Goal: Task Accomplishment & Management: Manage account settings

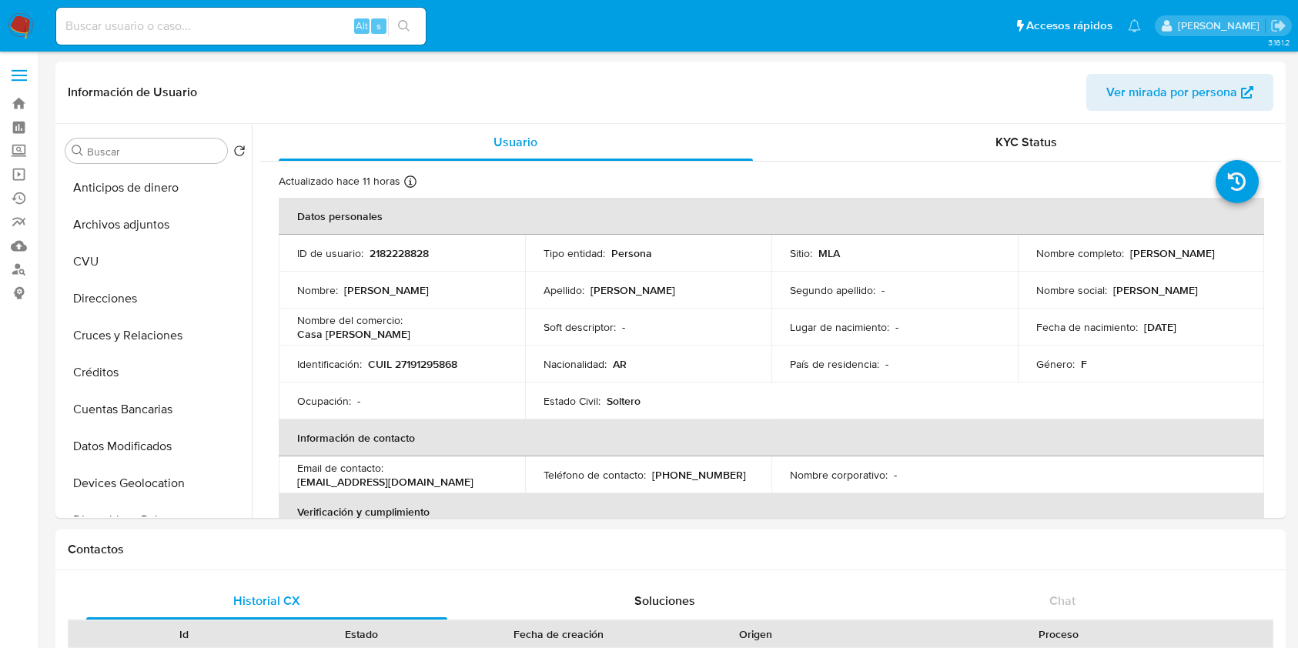
select select "10"
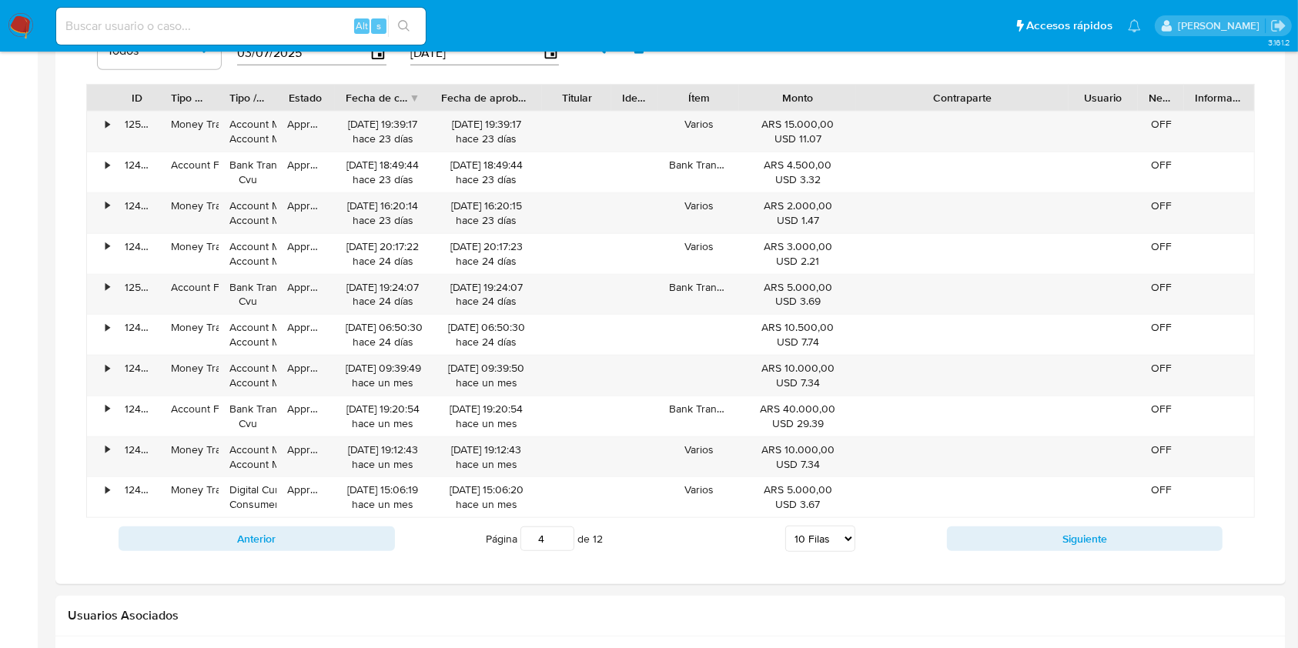
scroll to position [810, 0]
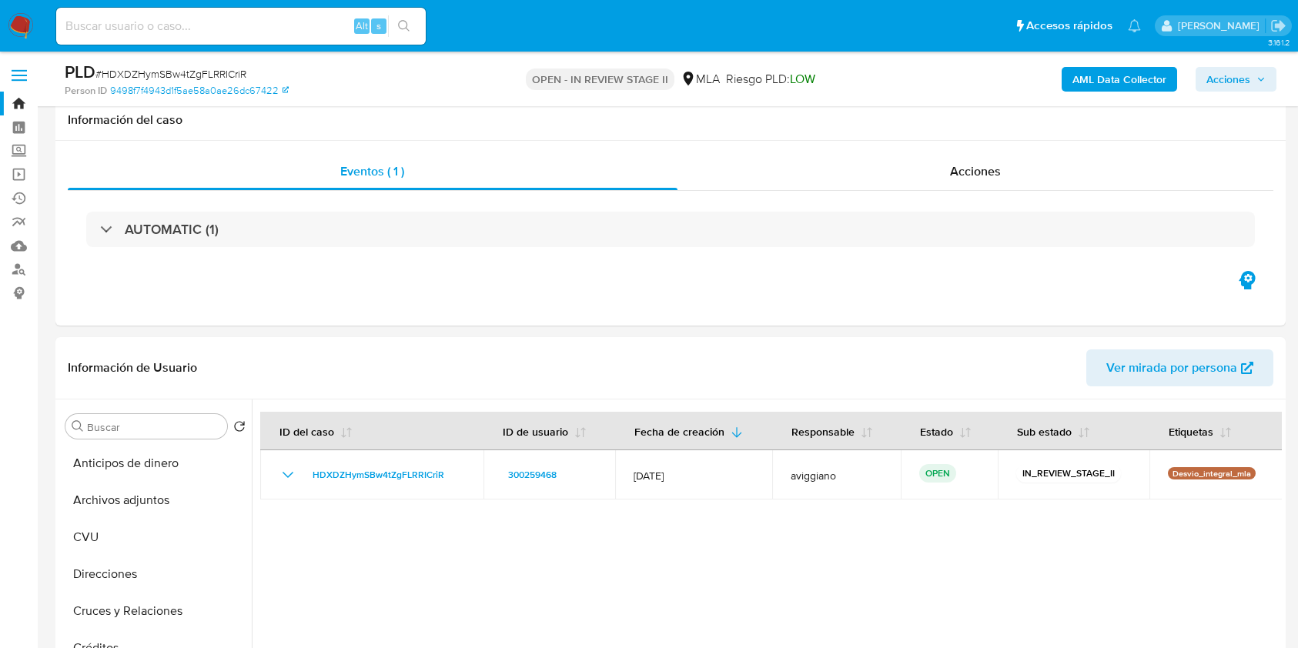
select select "10"
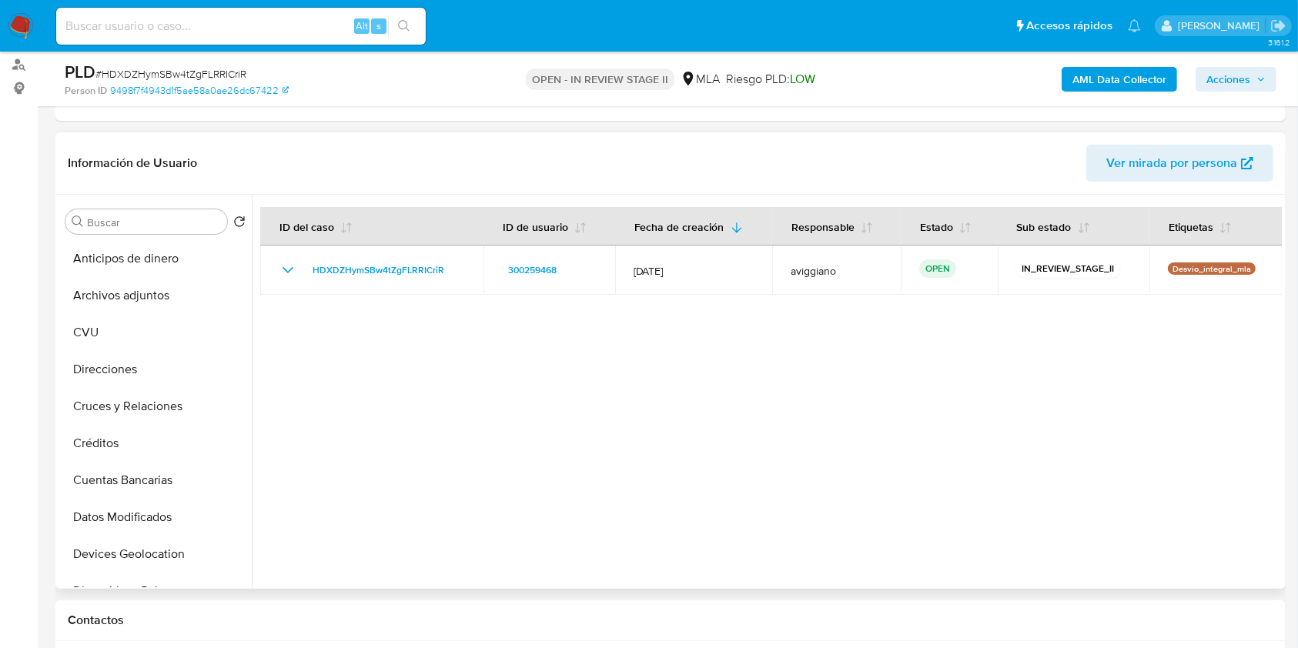
scroll to position [410, 0]
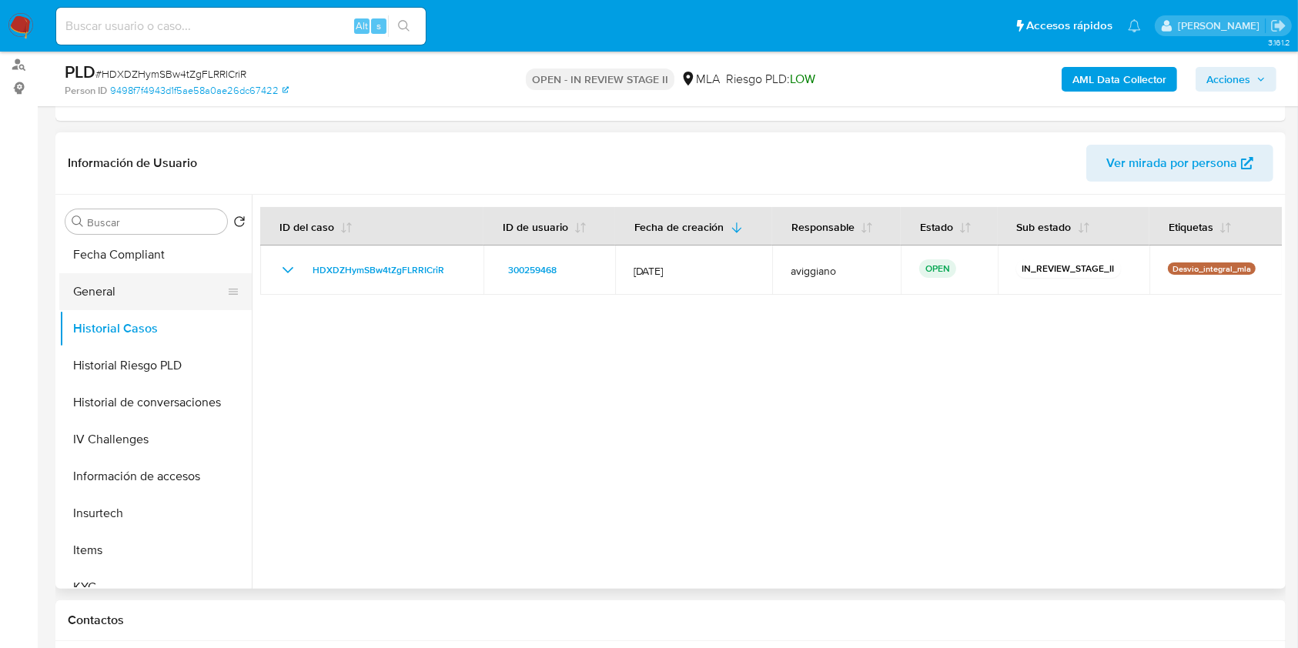
click at [123, 289] on button "General" at bounding box center [149, 291] width 180 height 37
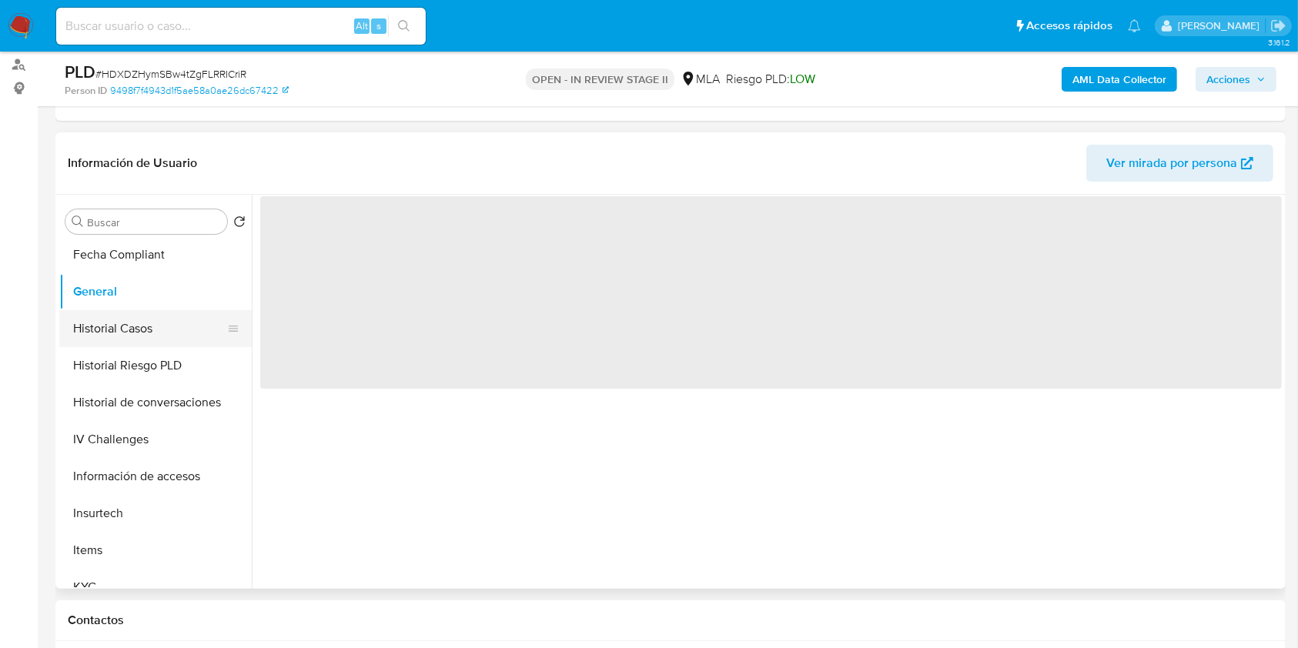
click at [111, 317] on button "Historial Casos" at bounding box center [149, 328] width 180 height 37
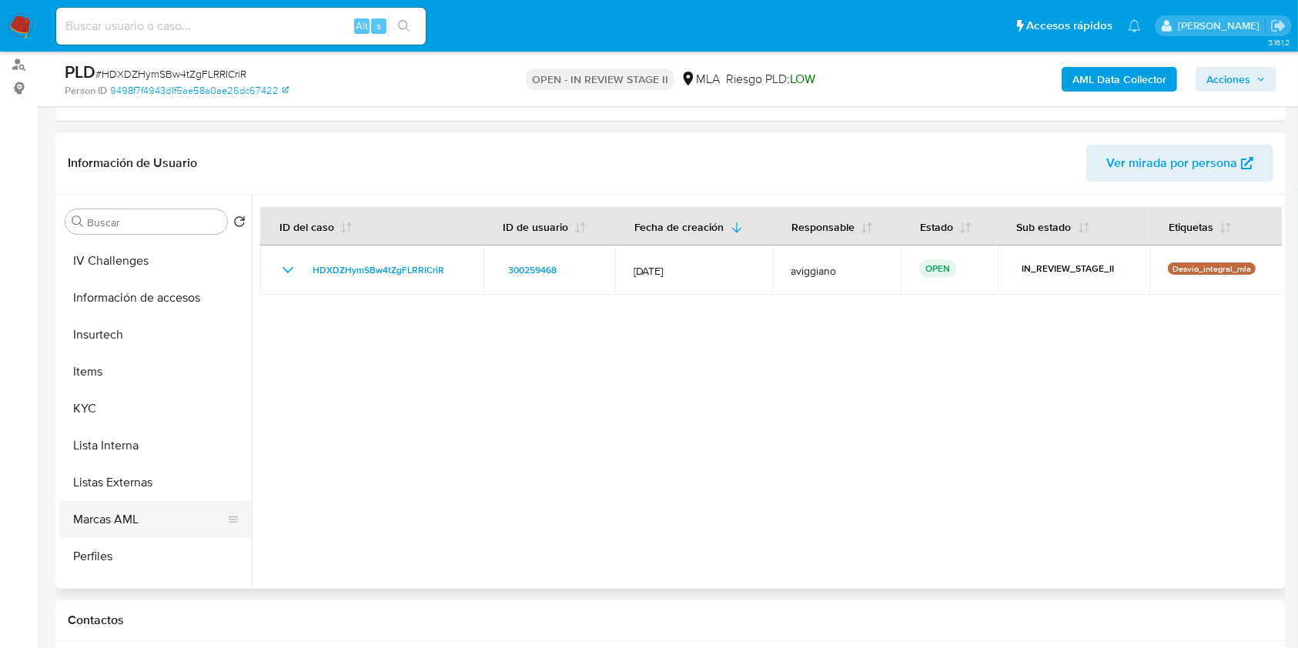
scroll to position [718, 0]
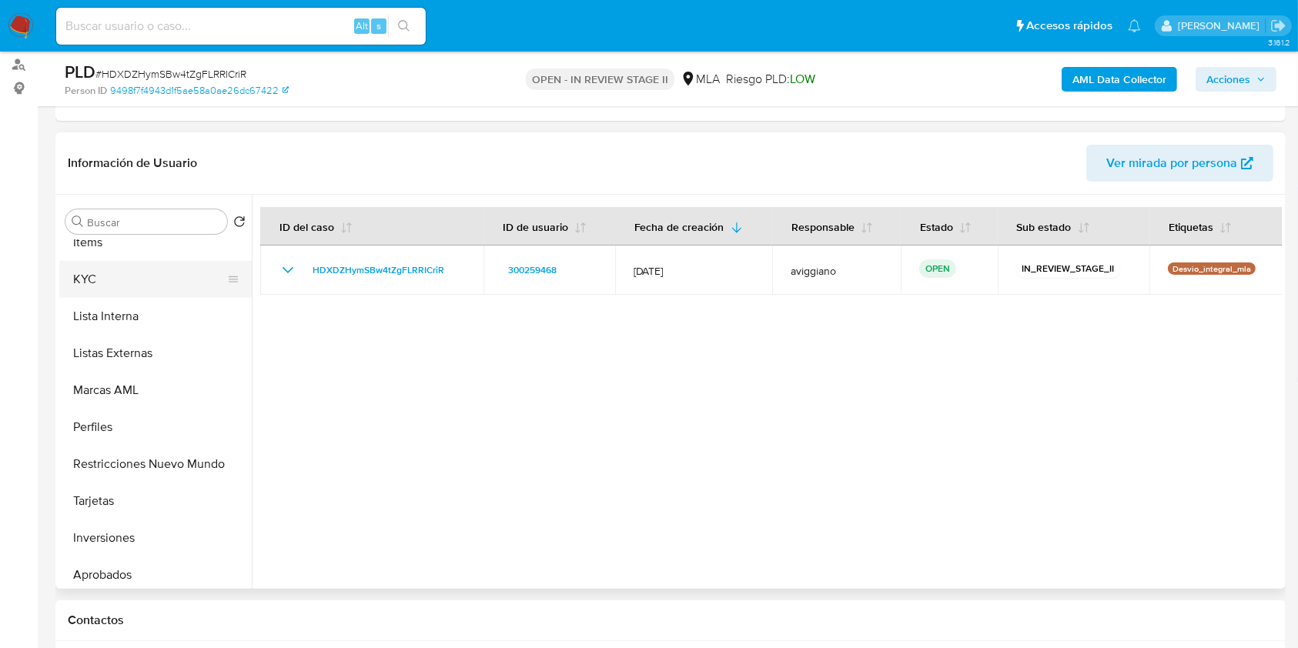
click at [125, 277] on button "KYC" at bounding box center [149, 279] width 180 height 37
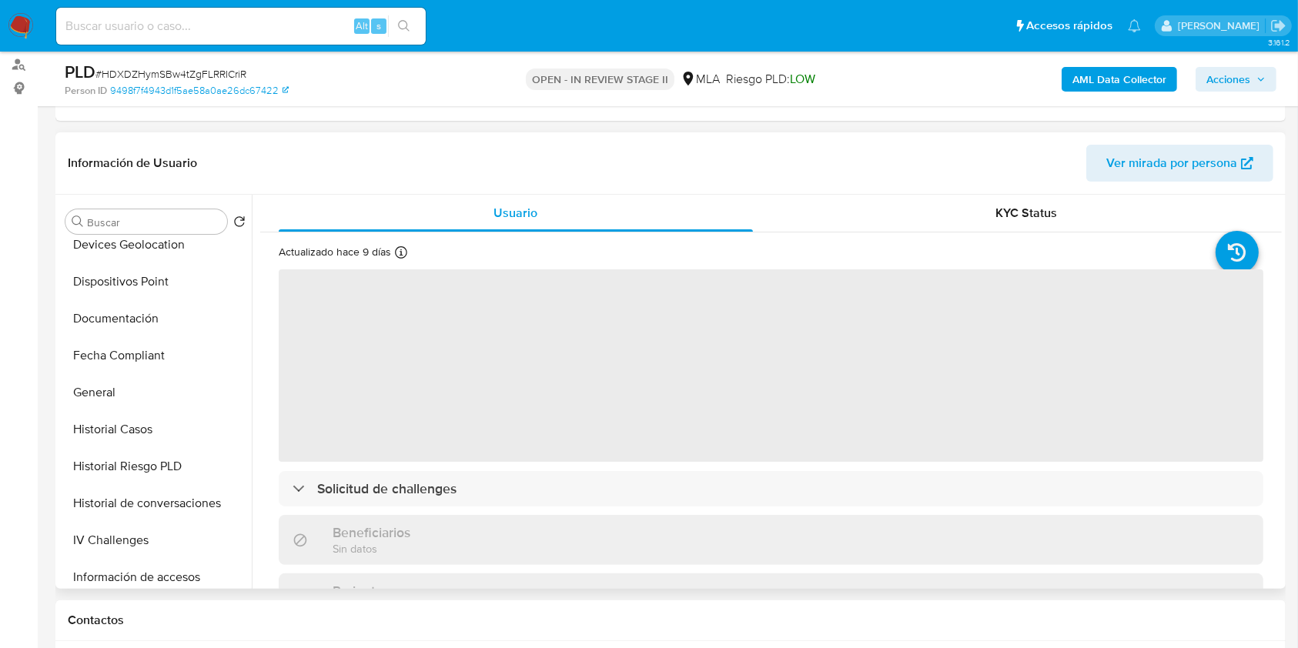
scroll to position [0, 0]
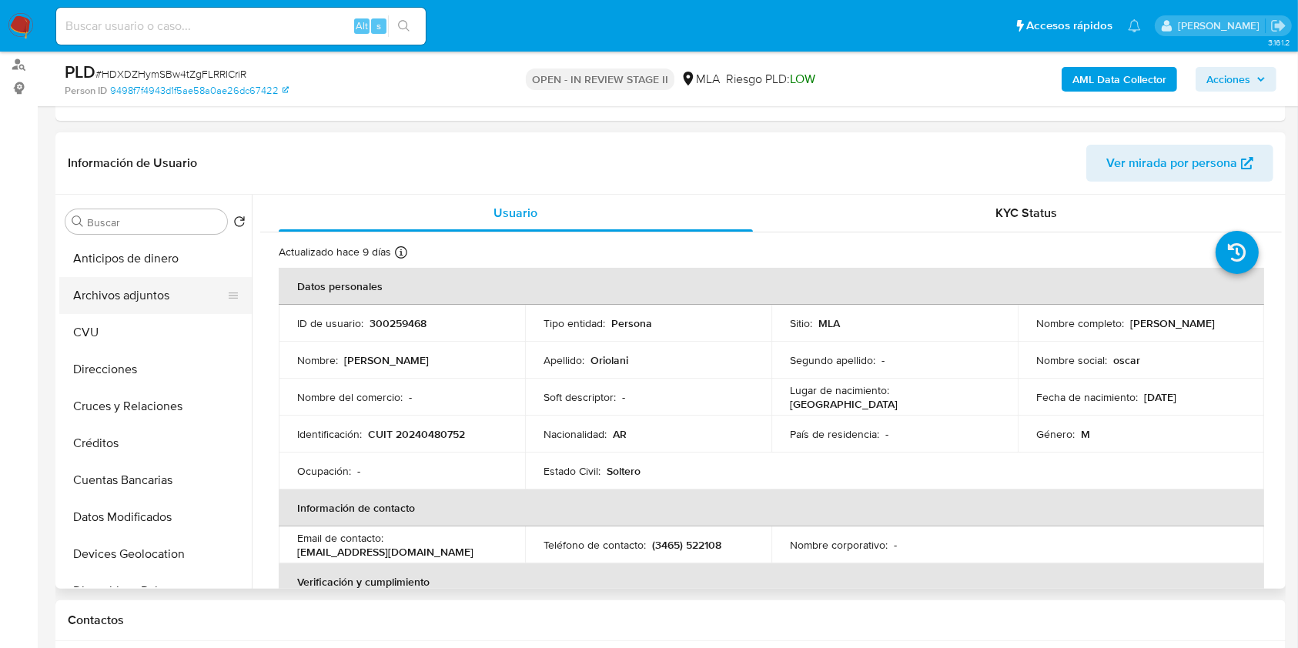
click at [159, 298] on button "Archivos adjuntos" at bounding box center [149, 295] width 180 height 37
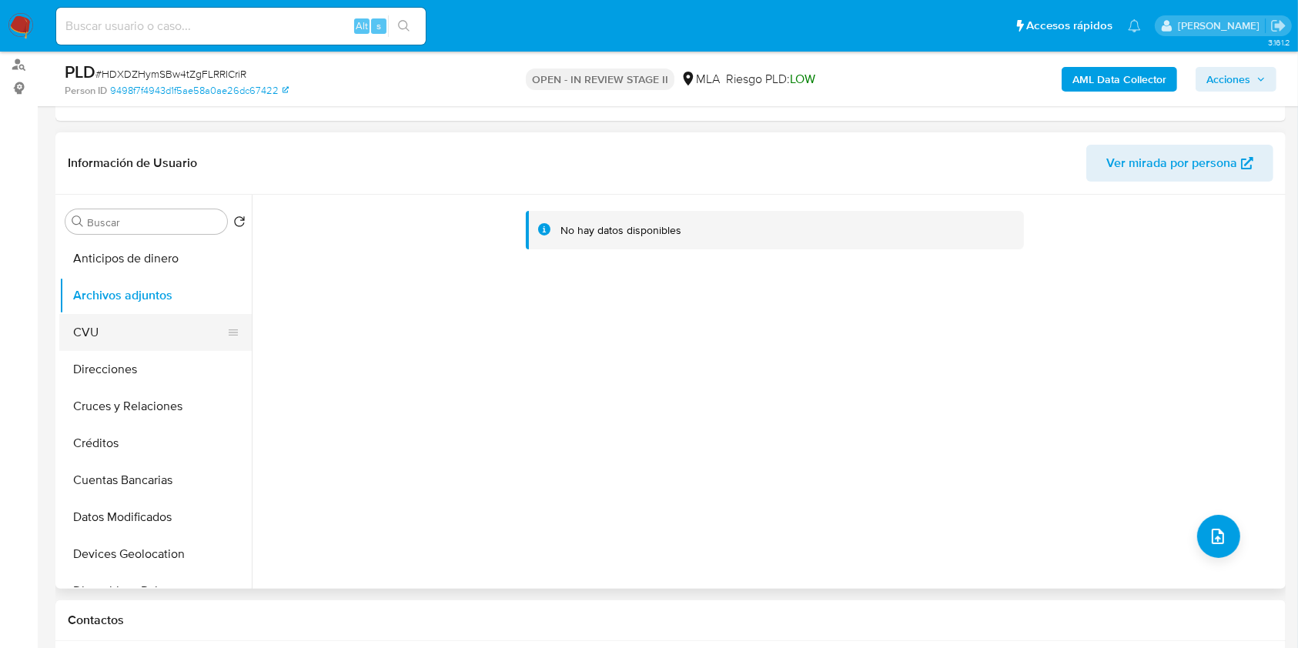
click at [123, 342] on button "CVU" at bounding box center [149, 332] width 180 height 37
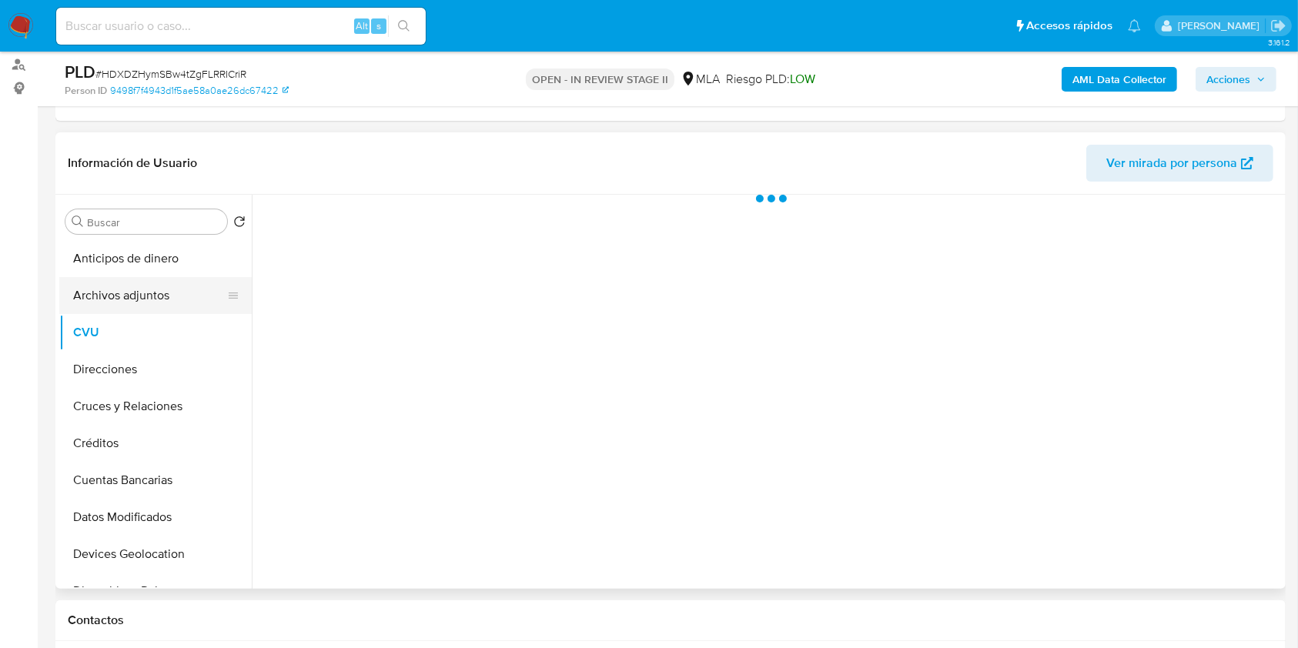
click at [139, 311] on button "Archivos adjuntos" at bounding box center [149, 295] width 180 height 37
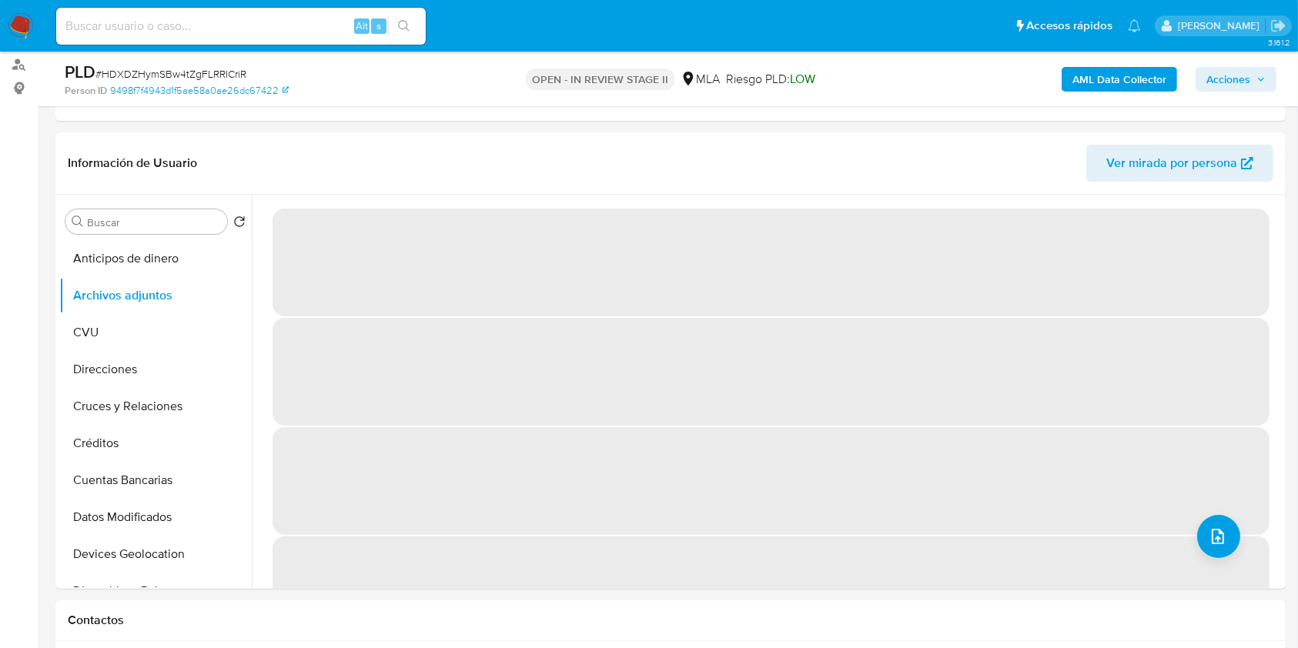
click at [1096, 77] on b "AML Data Collector" at bounding box center [1119, 79] width 94 height 25
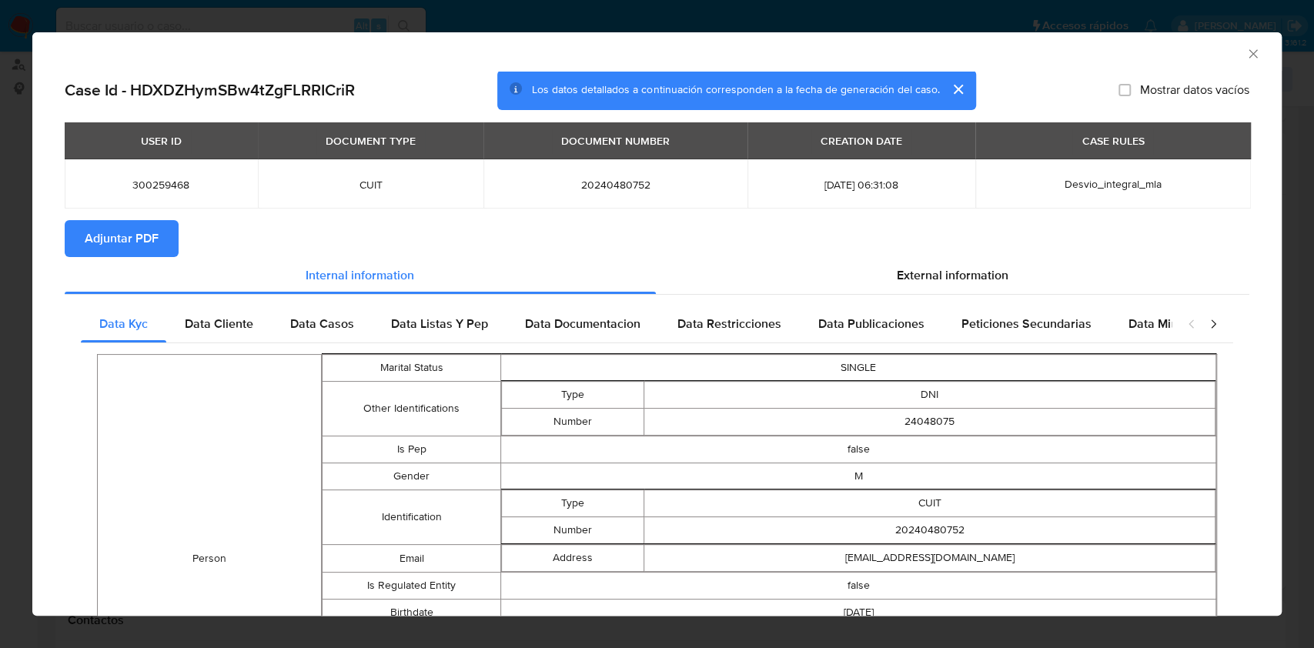
click at [165, 246] on button "Adjuntar PDF" at bounding box center [122, 238] width 114 height 37
click at [1248, 54] on icon "Cerrar ventana" at bounding box center [1252, 53] width 8 height 8
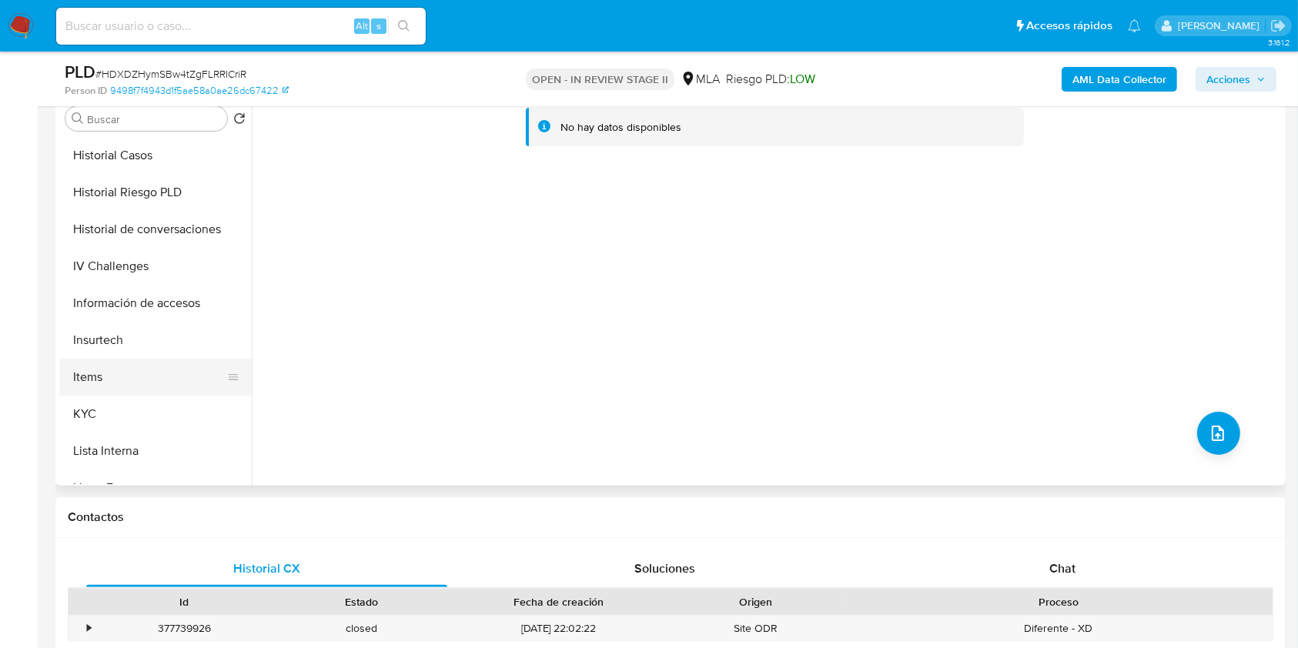
scroll to position [513, 0]
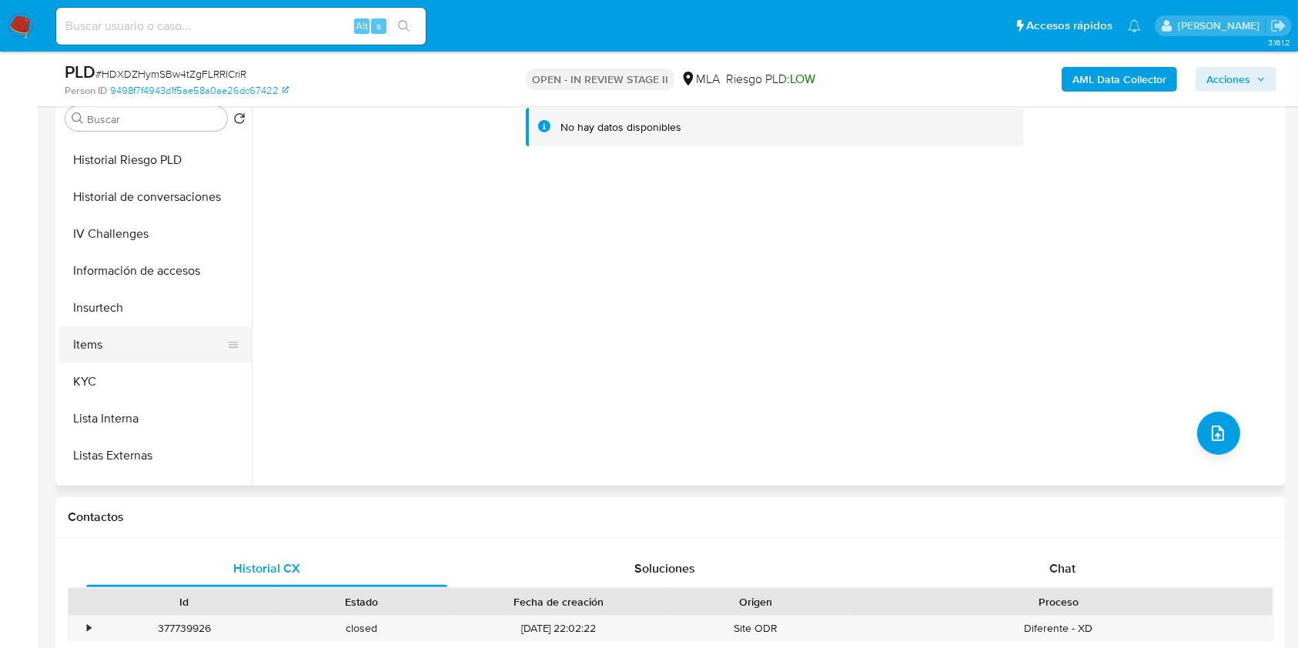
click at [122, 357] on button "Items" at bounding box center [149, 344] width 180 height 37
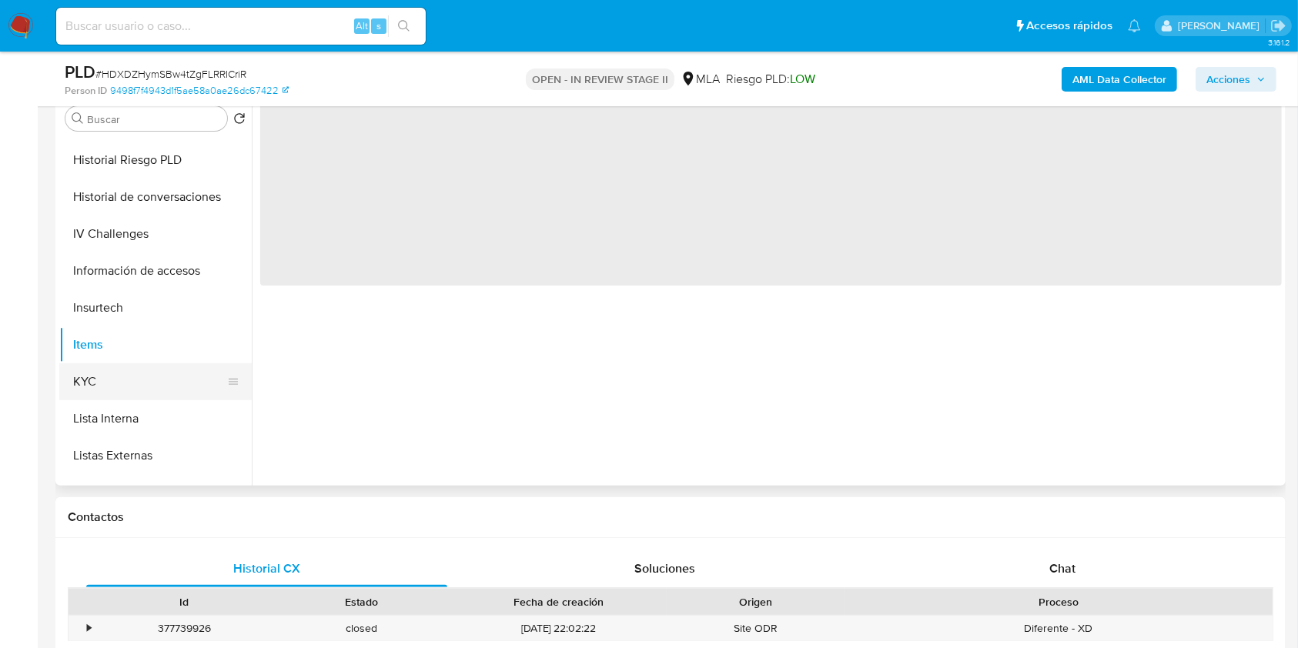
click at [124, 363] on button "KYC" at bounding box center [149, 381] width 180 height 37
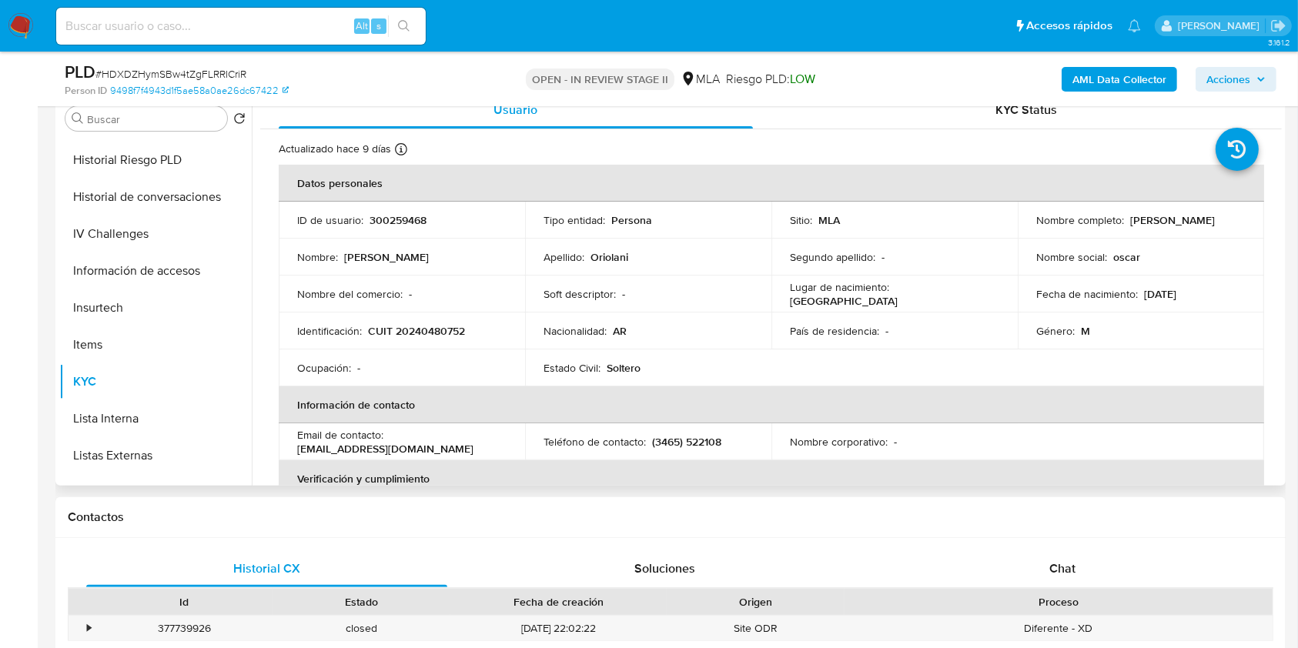
click at [433, 329] on p "CUIT 20240480752" at bounding box center [416, 331] width 97 height 14
copy p "20240480752"
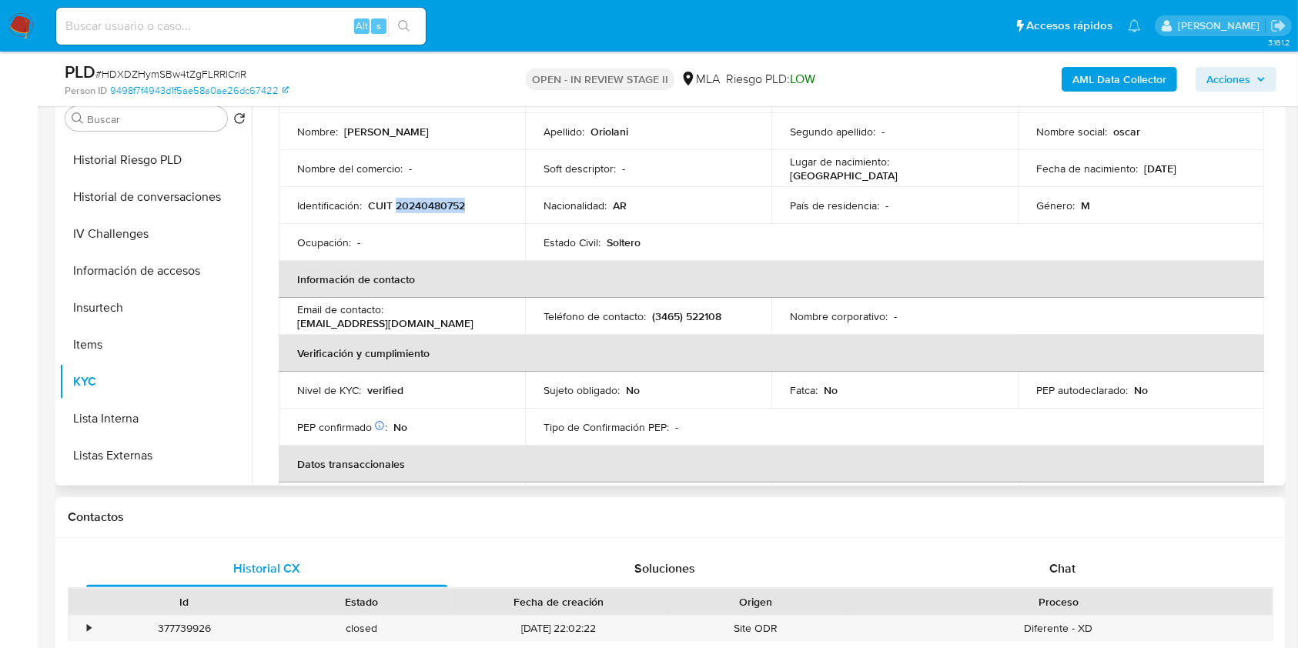
scroll to position [205, 0]
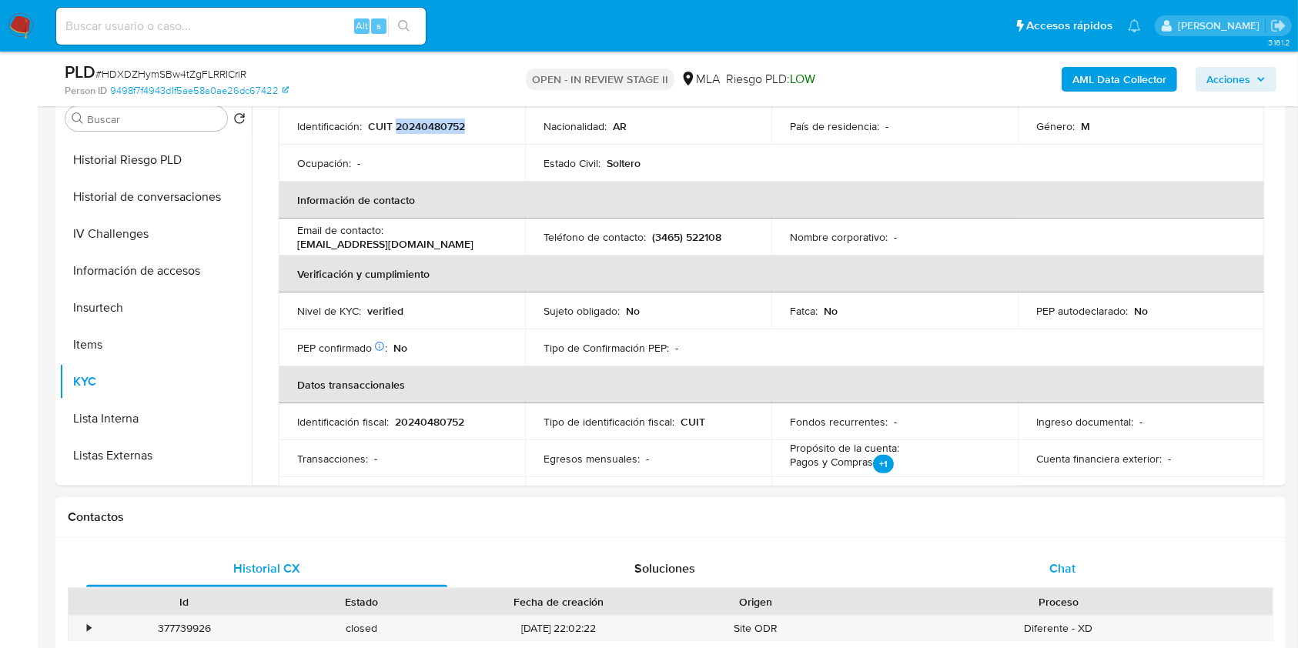
click at [1066, 584] on div "Chat" at bounding box center [1062, 568] width 361 height 37
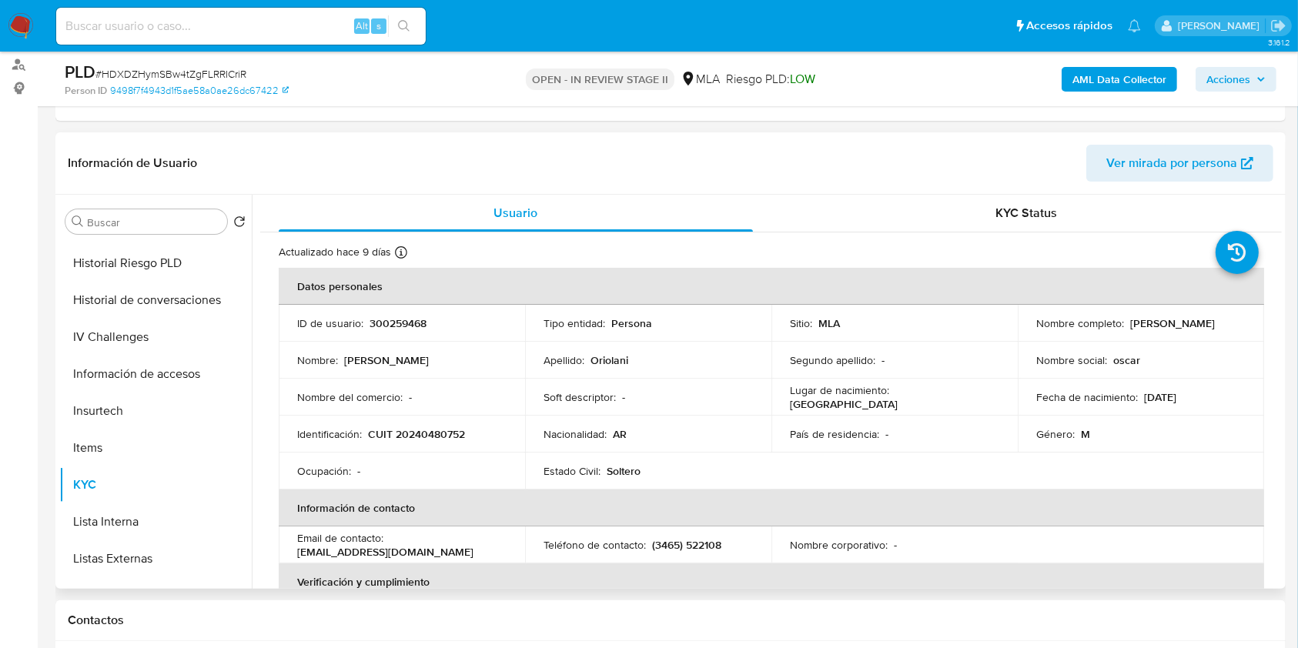
click at [413, 329] on p "300259468" at bounding box center [397, 323] width 57 height 14
copy p "300259468"
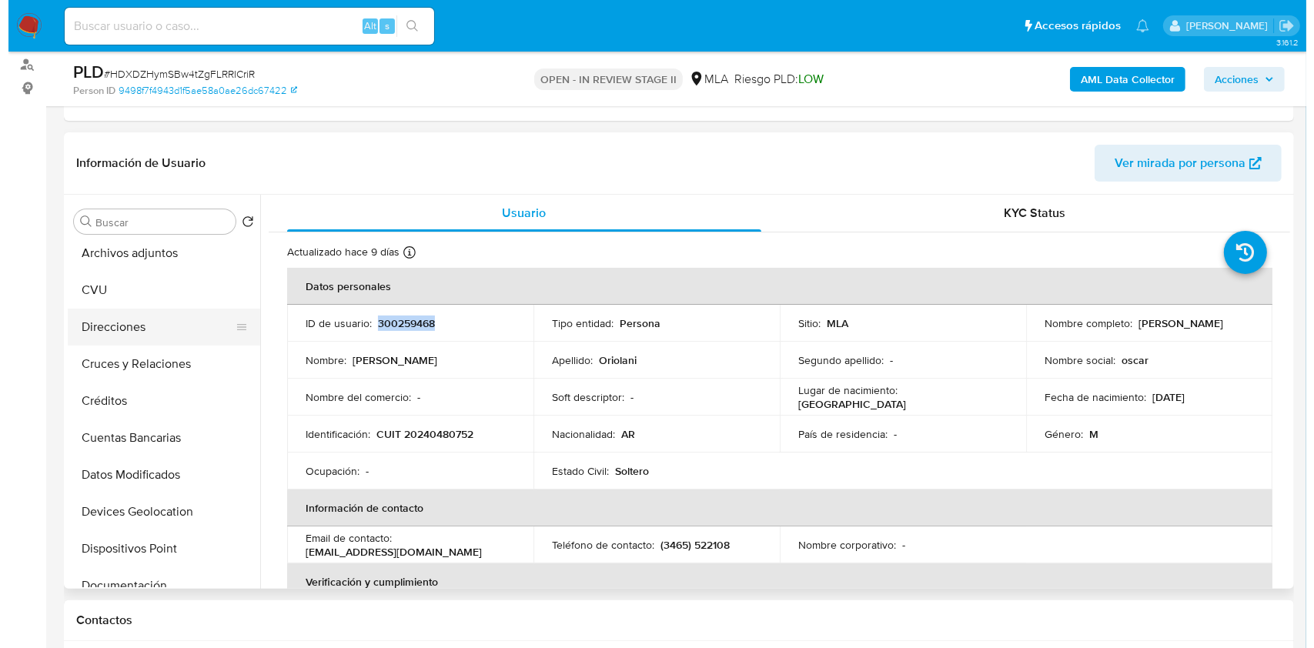
scroll to position [0, 0]
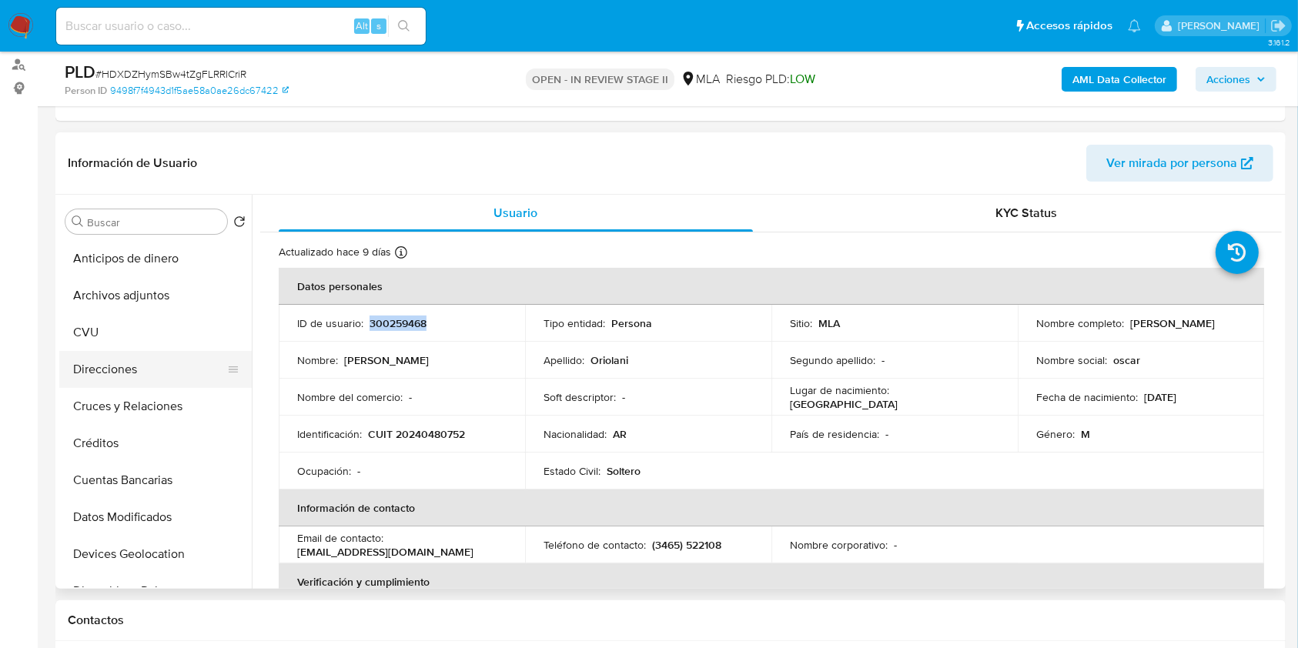
click at [129, 353] on button "Direcciones" at bounding box center [149, 369] width 180 height 37
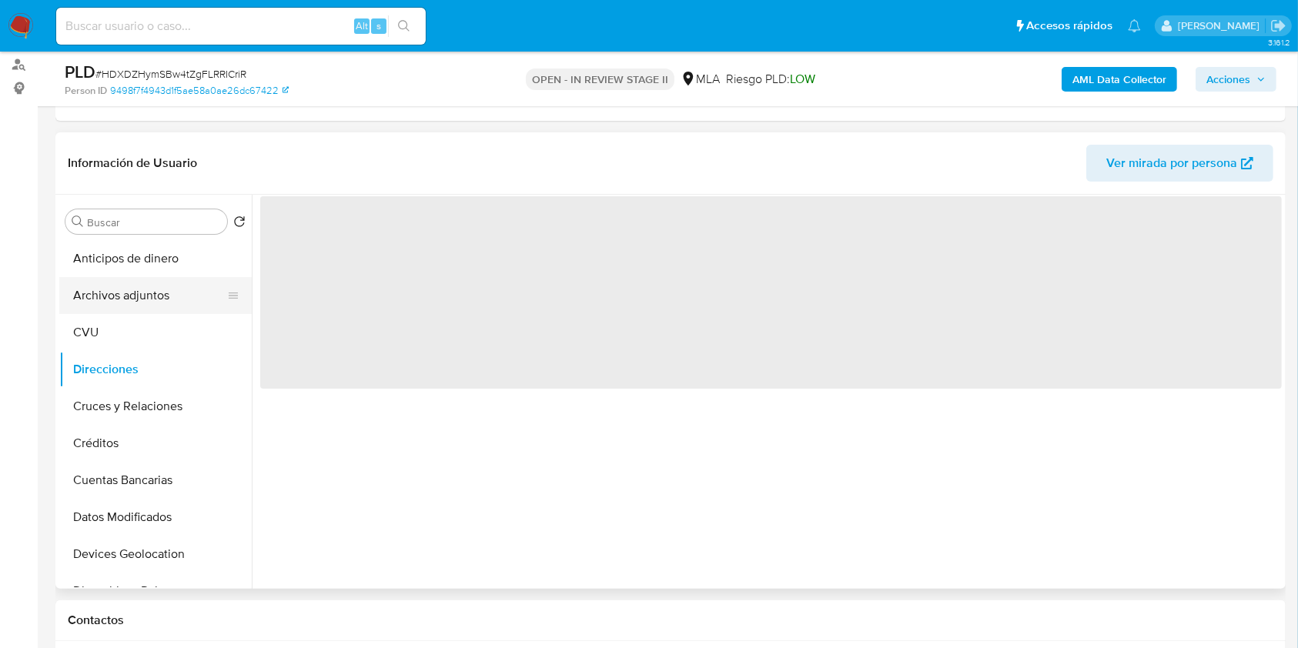
click at [135, 300] on button "Archivos adjuntos" at bounding box center [149, 295] width 180 height 37
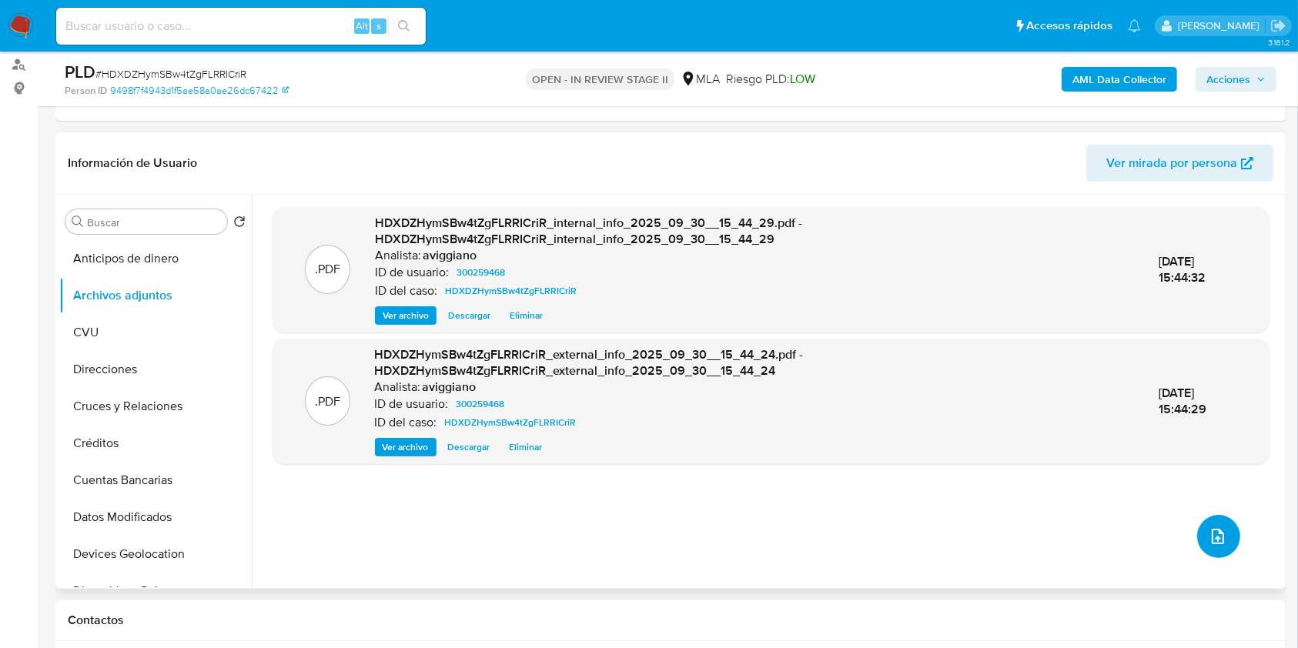
click at [1224, 540] on button "upload-file" at bounding box center [1218, 536] width 43 height 43
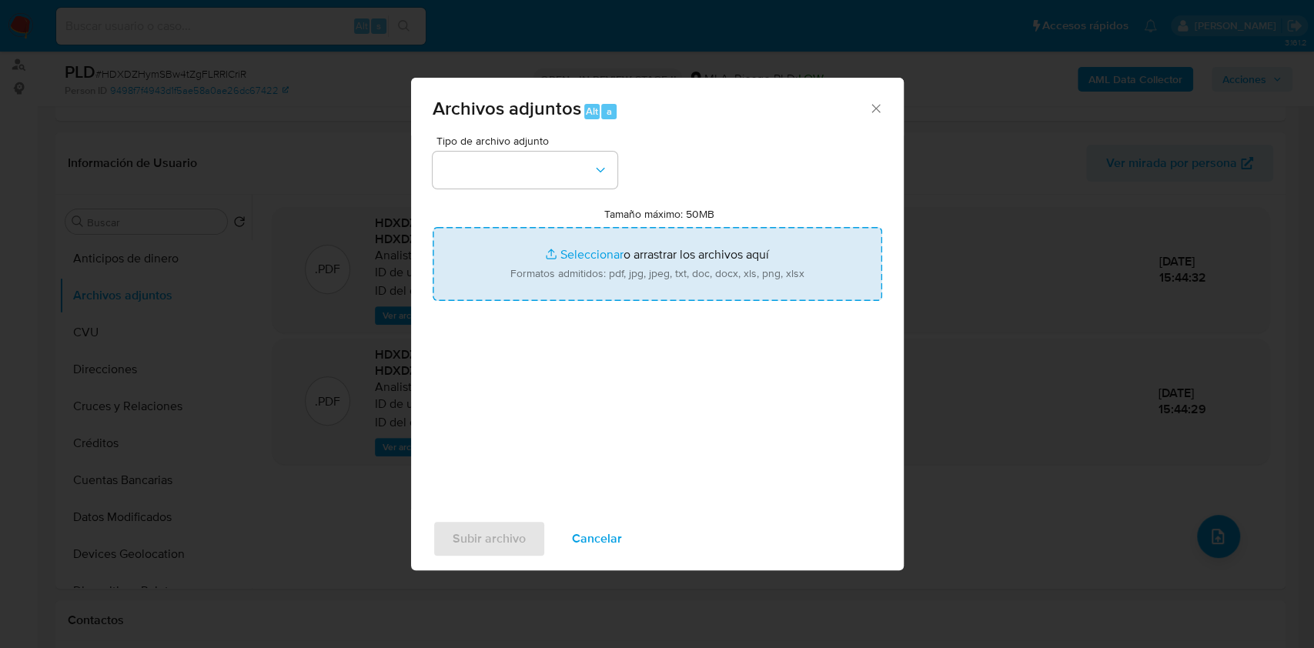
click at [650, 259] on input "Tamaño máximo: 50MB Seleccionar archivos" at bounding box center [657, 264] width 449 height 74
type input "C:\fakepath\Nosis - 300259468.pdf"
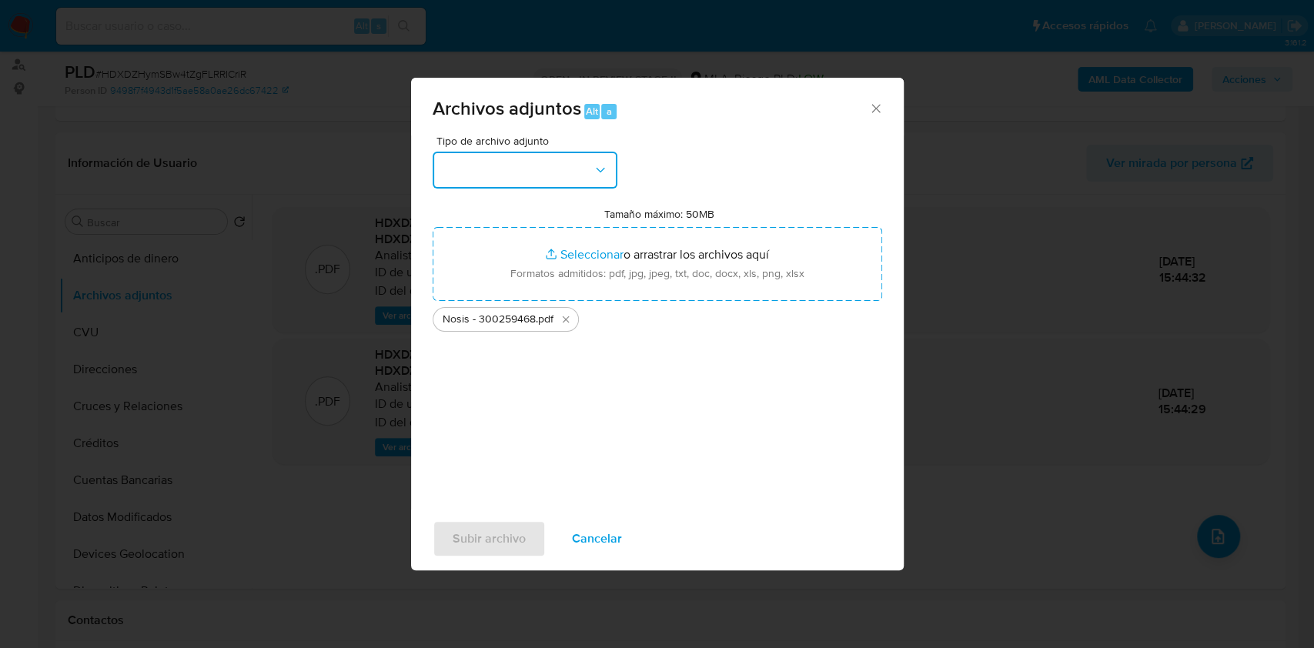
click at [566, 165] on button "button" at bounding box center [525, 170] width 185 height 37
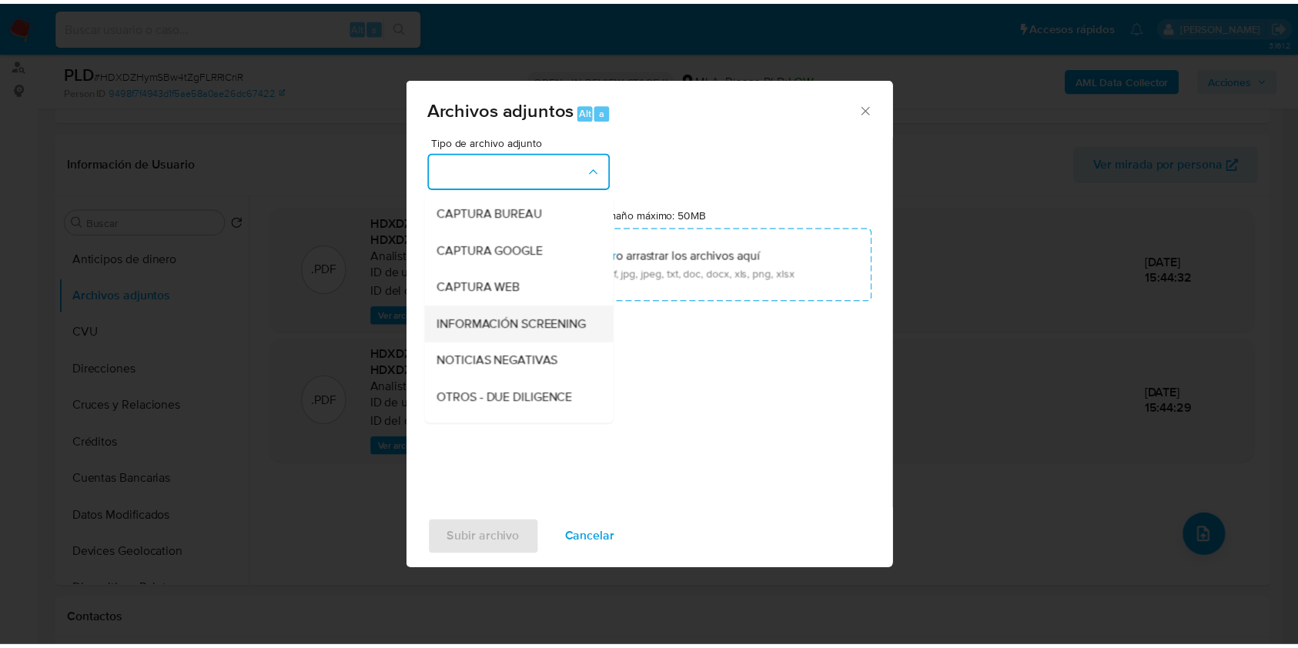
scroll to position [102, 0]
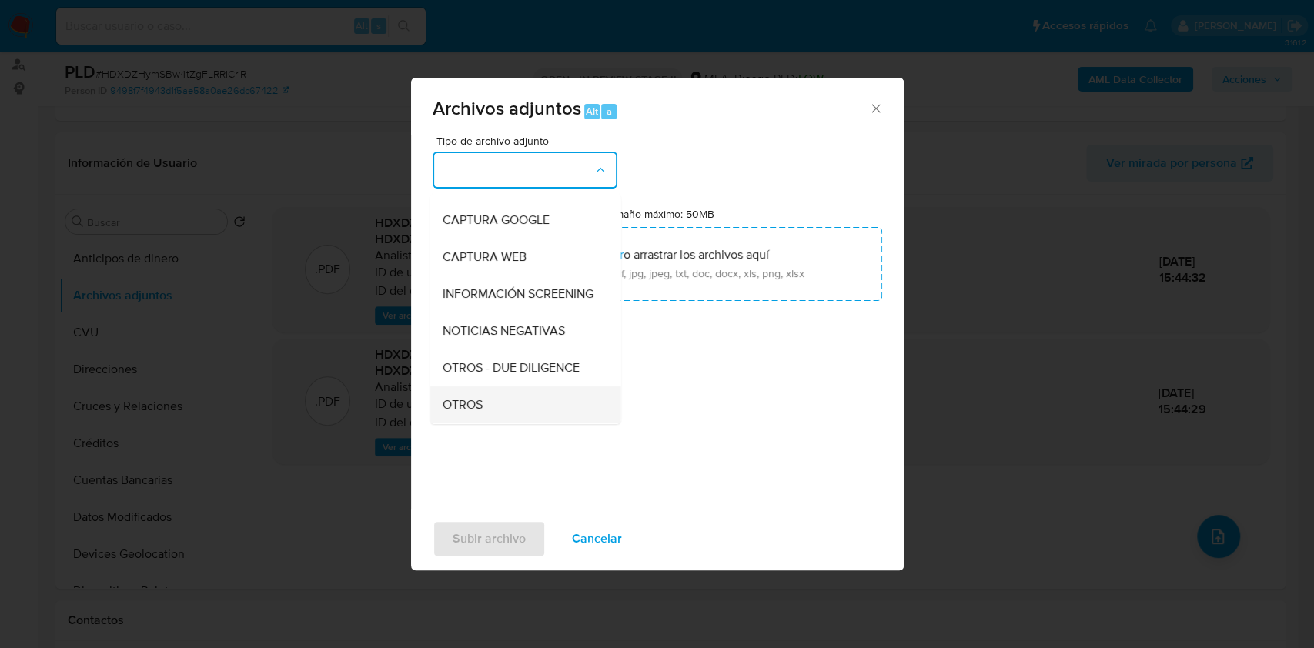
click at [444, 409] on span "OTROS" at bounding box center [462, 404] width 40 height 15
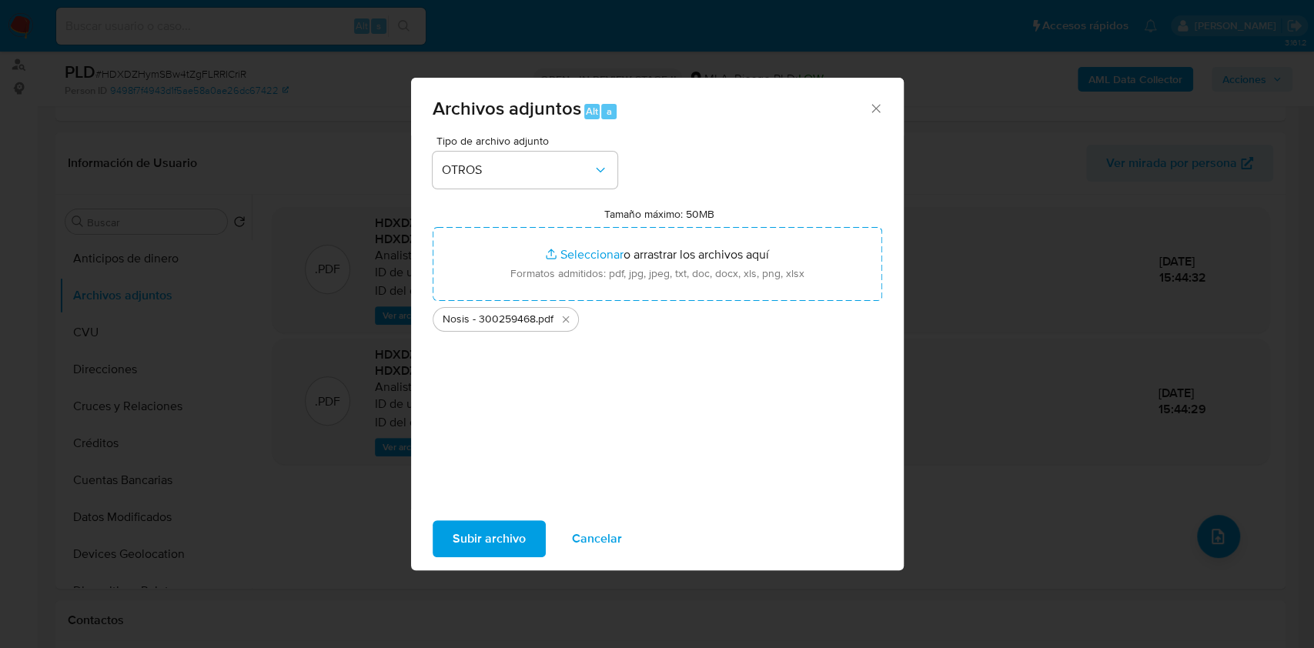
click at [466, 540] on span "Subir archivo" at bounding box center [489, 539] width 73 height 34
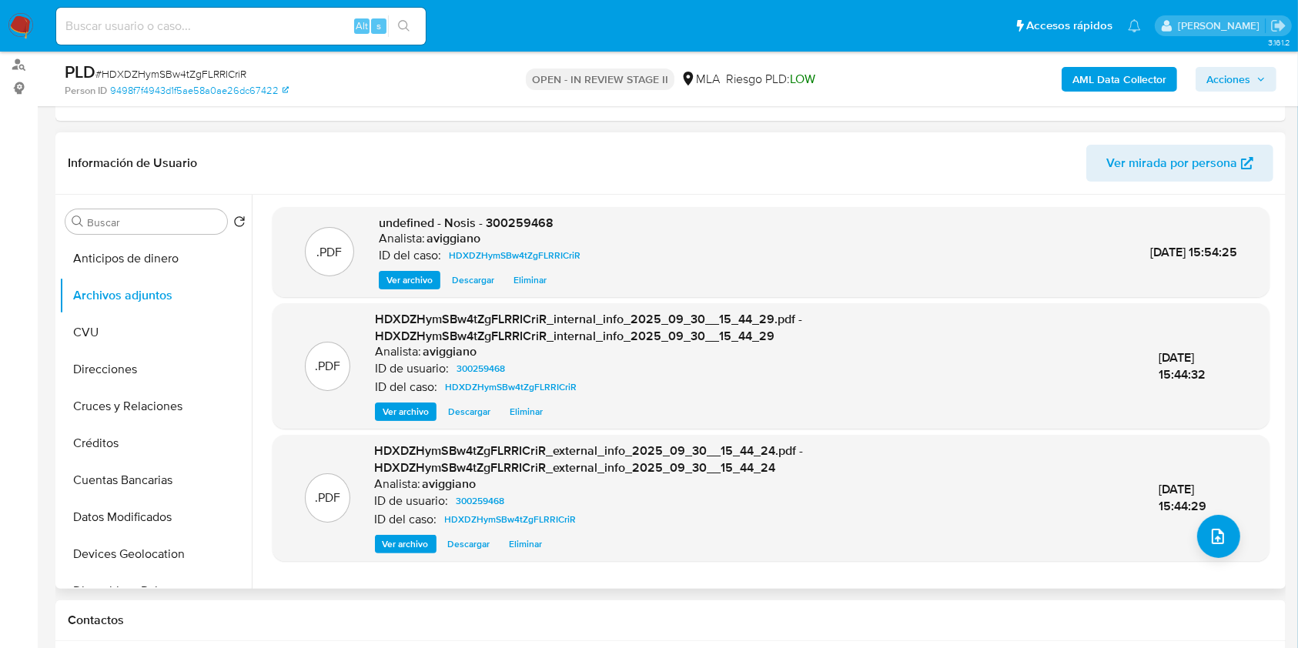
click at [542, 214] on span "undefined - Nosis - 300259468" at bounding box center [466, 223] width 175 height 18
copy span "300259468"
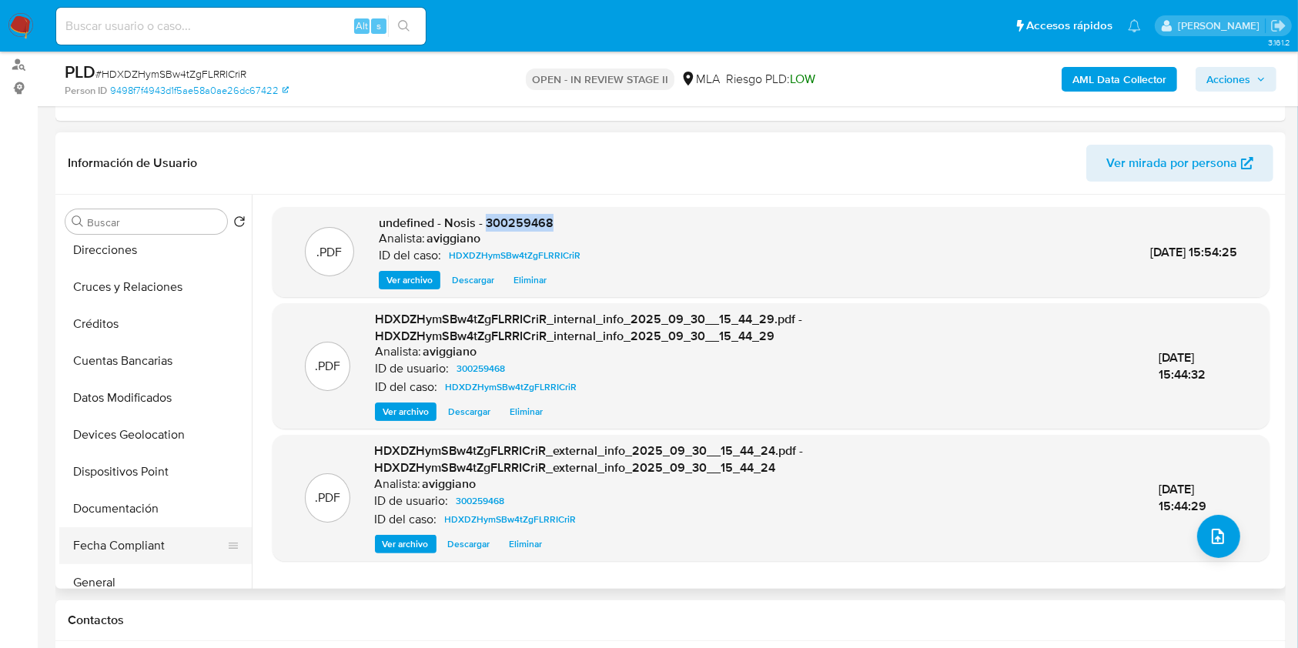
scroll to position [205, 0]
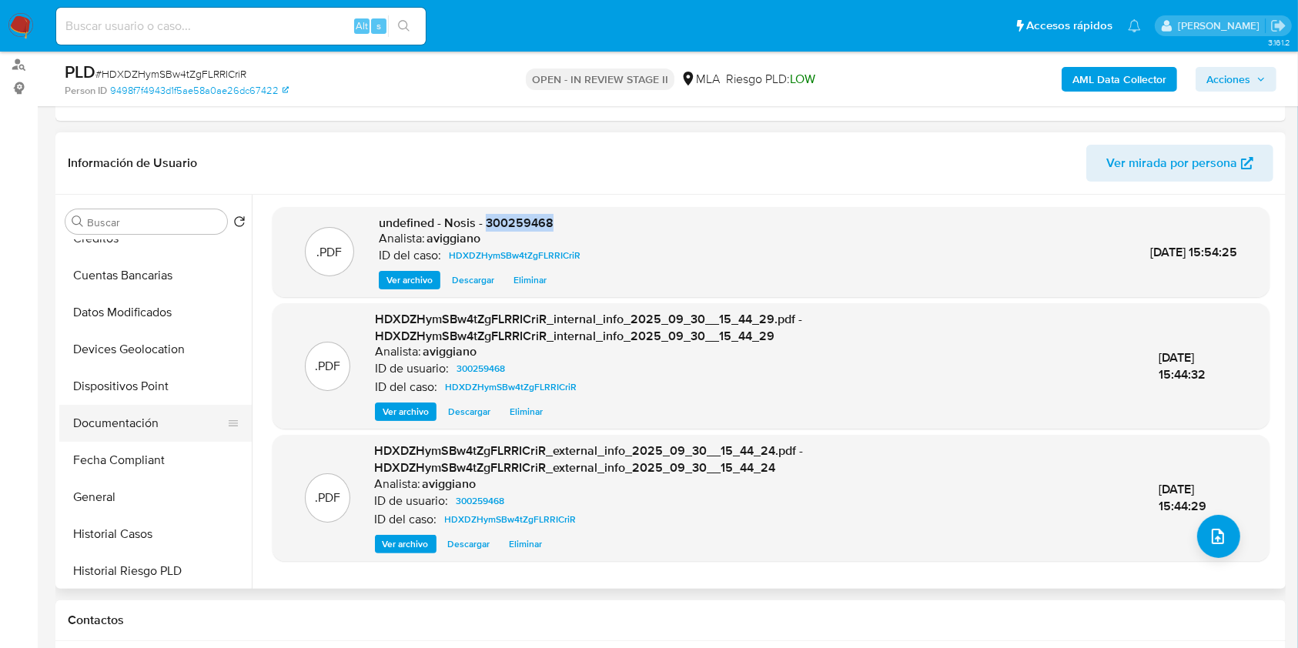
click at [125, 429] on button "Documentación" at bounding box center [149, 423] width 180 height 37
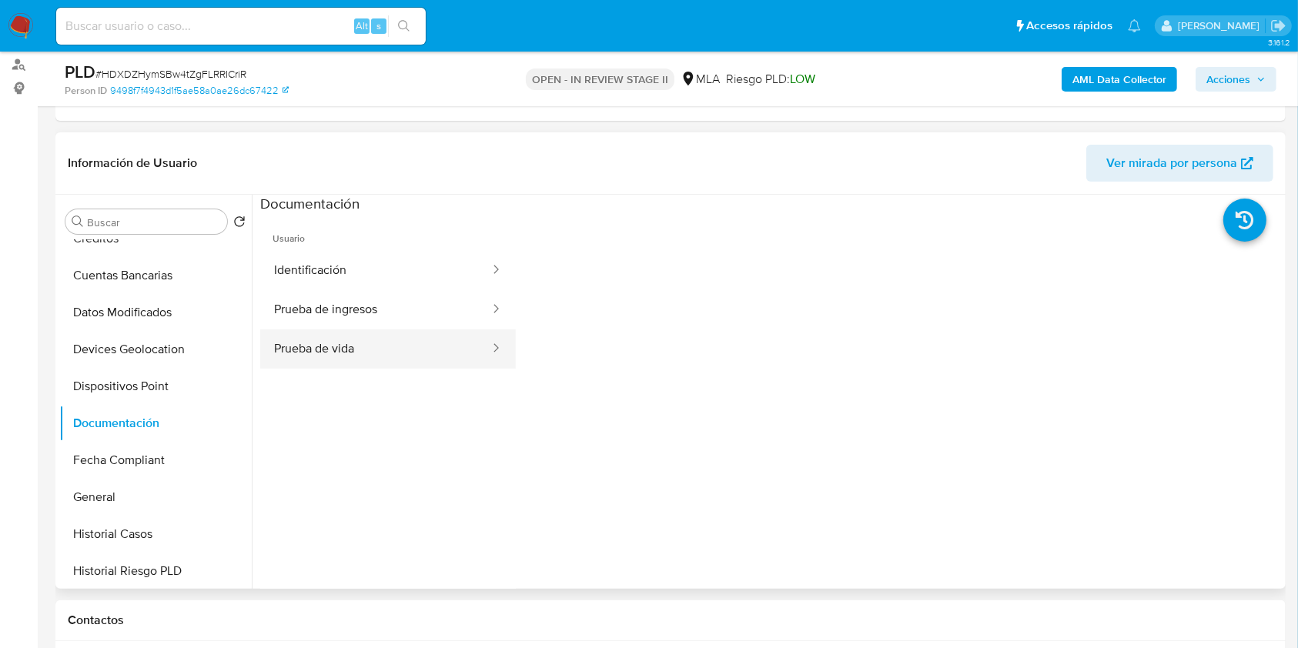
click at [396, 329] on button "Prueba de vida" at bounding box center [375, 348] width 231 height 39
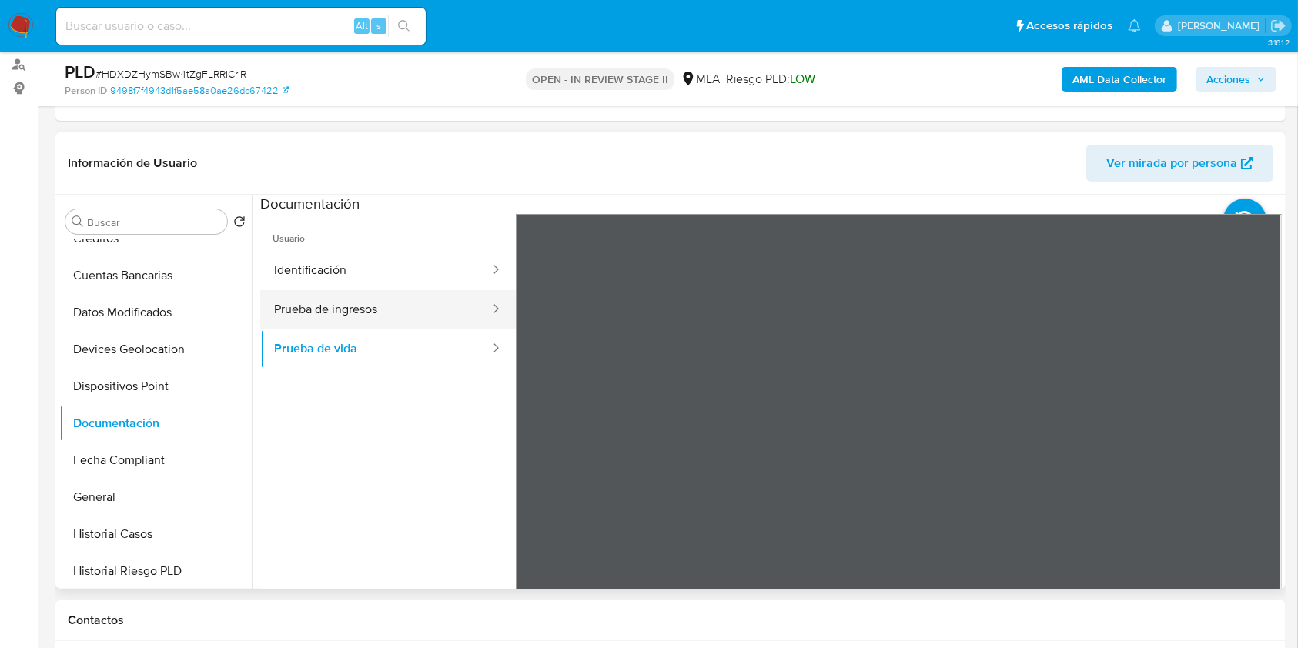
click at [393, 312] on button "Prueba de ingresos" at bounding box center [375, 309] width 231 height 39
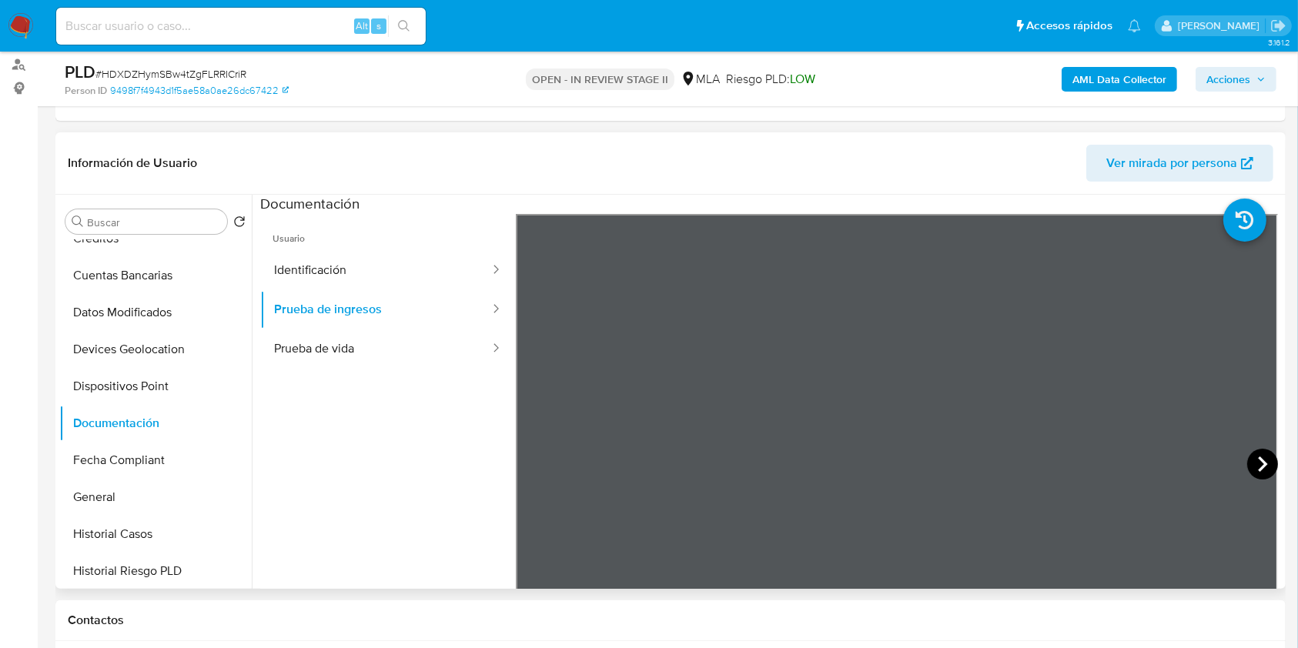
click at [1260, 455] on icon at bounding box center [1262, 464] width 31 height 31
click at [1262, 457] on icon at bounding box center [1262, 464] width 31 height 31
click at [1250, 462] on icon at bounding box center [1262, 464] width 31 height 31
click at [1249, 464] on icon at bounding box center [1262, 464] width 31 height 31
click at [1248, 466] on icon at bounding box center [1262, 464] width 31 height 31
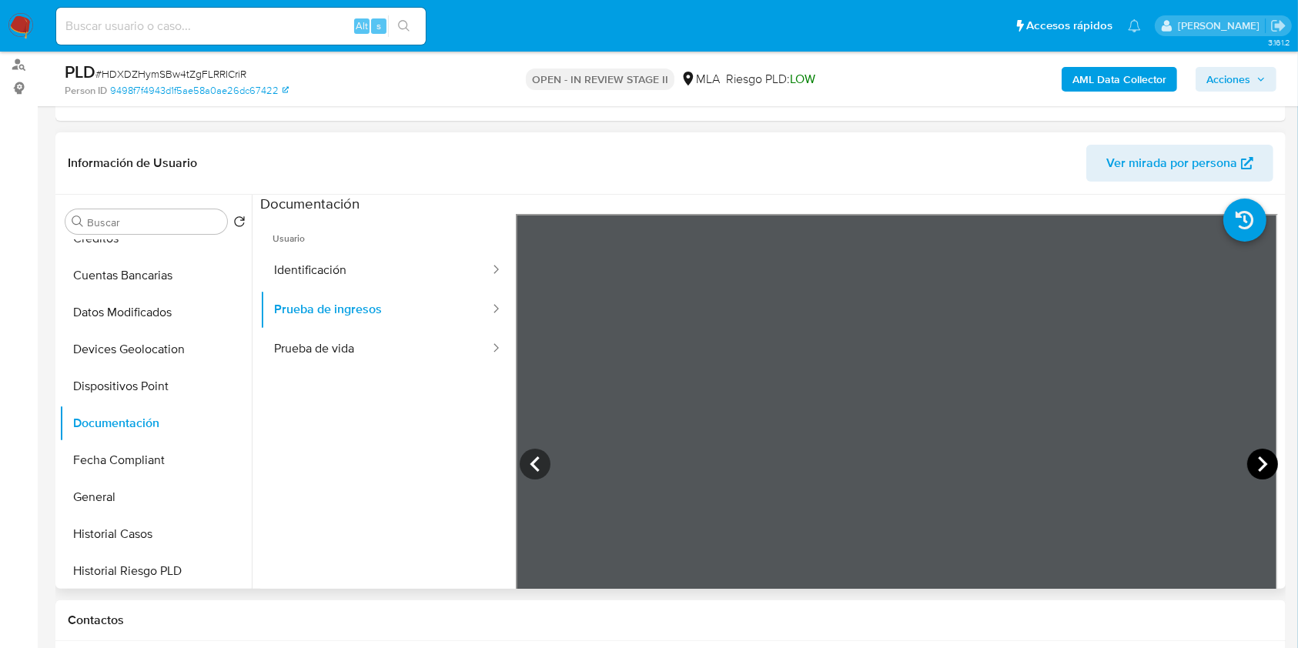
click at [1258, 465] on icon at bounding box center [1262, 463] width 9 height 15
click at [1260, 469] on icon at bounding box center [1262, 464] width 31 height 31
click at [1260, 468] on icon at bounding box center [1262, 464] width 31 height 31
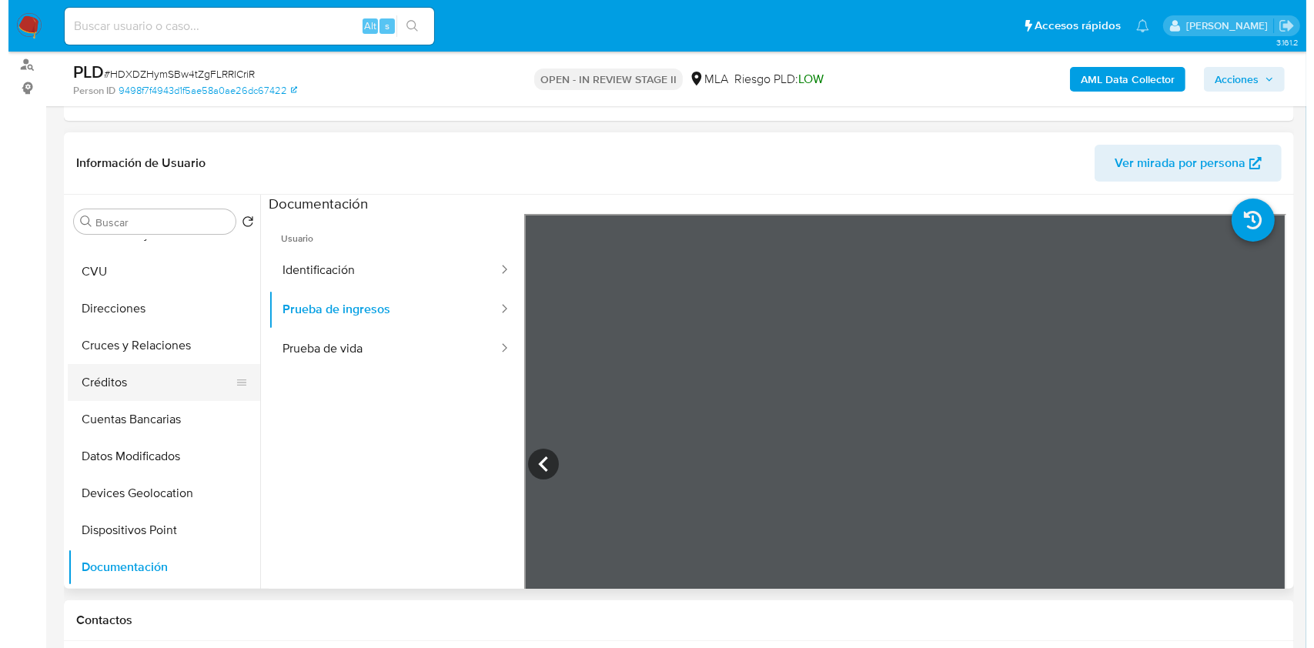
scroll to position [0, 0]
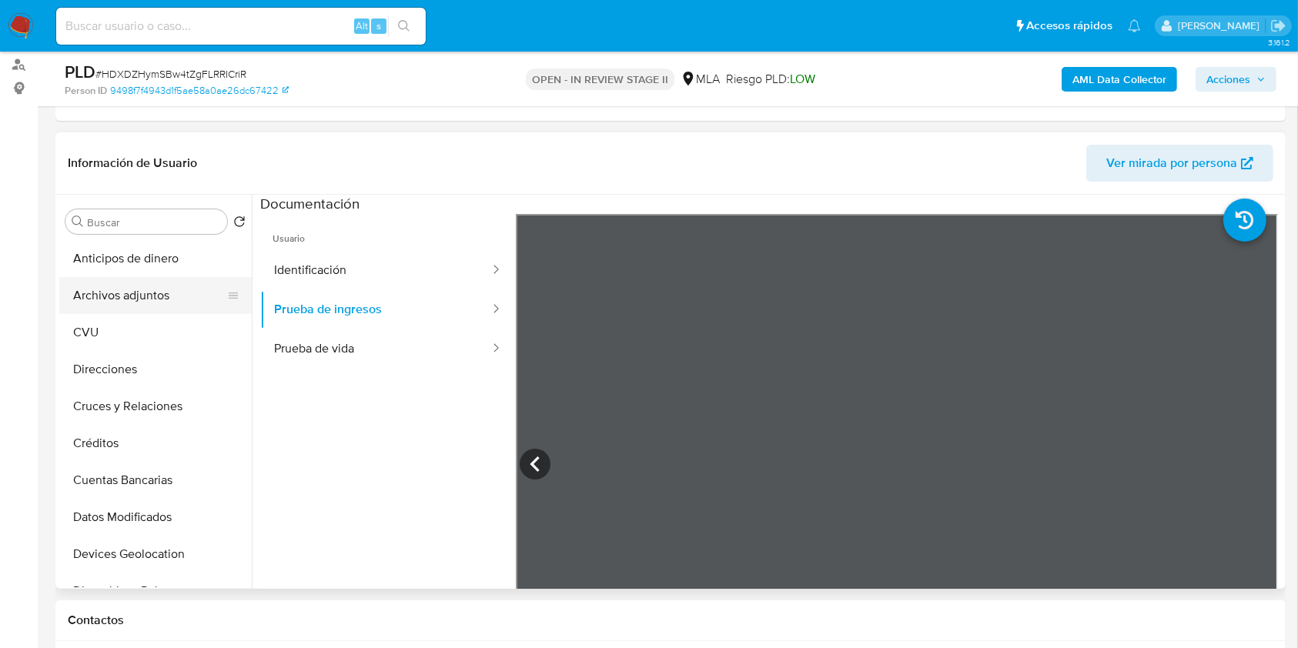
click at [158, 309] on button "Archivos adjuntos" at bounding box center [149, 295] width 180 height 37
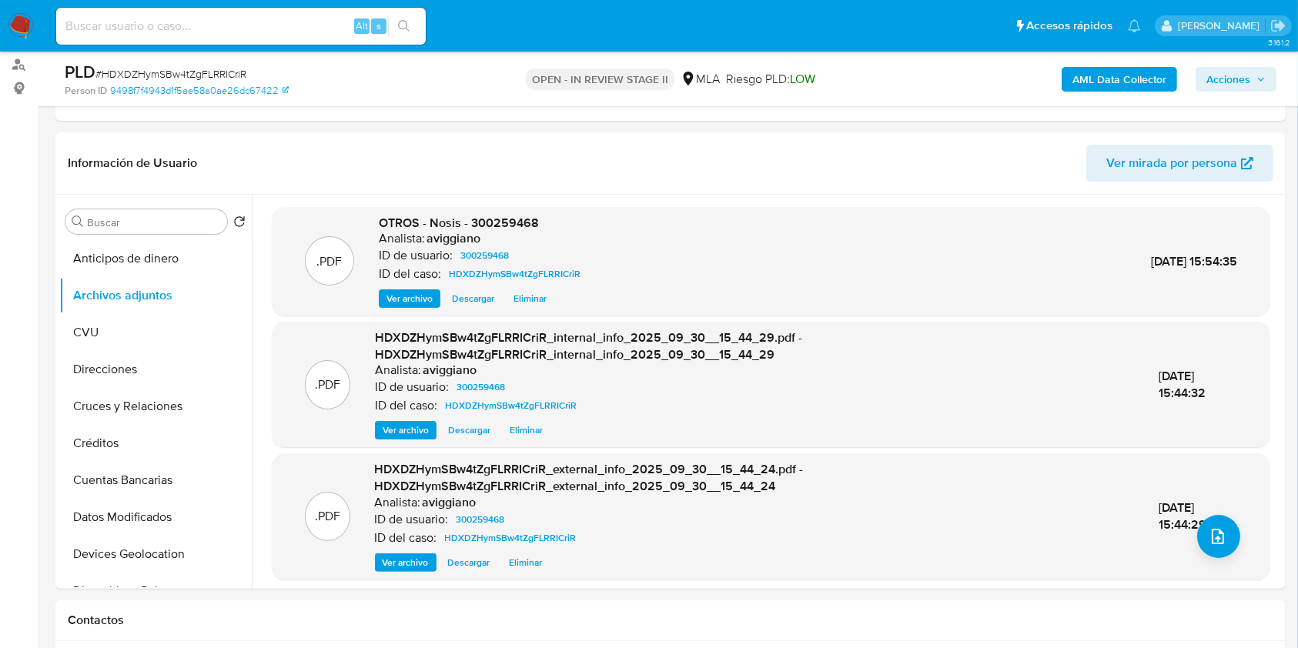
click at [485, 222] on span "OTROS - Nosis - 300259468" at bounding box center [459, 223] width 160 height 18
click at [484, 222] on span "OTROS - Nosis - 300259468" at bounding box center [459, 223] width 160 height 18
drag, startPoint x: 483, startPoint y: 222, endPoint x: 468, endPoint y: 222, distance: 14.6
click at [465, 219] on span "OTROS - Nosis - 300259468" at bounding box center [459, 223] width 160 height 18
click at [489, 231] on div "Analista: aviggiano" at bounding box center [483, 238] width 208 height 15
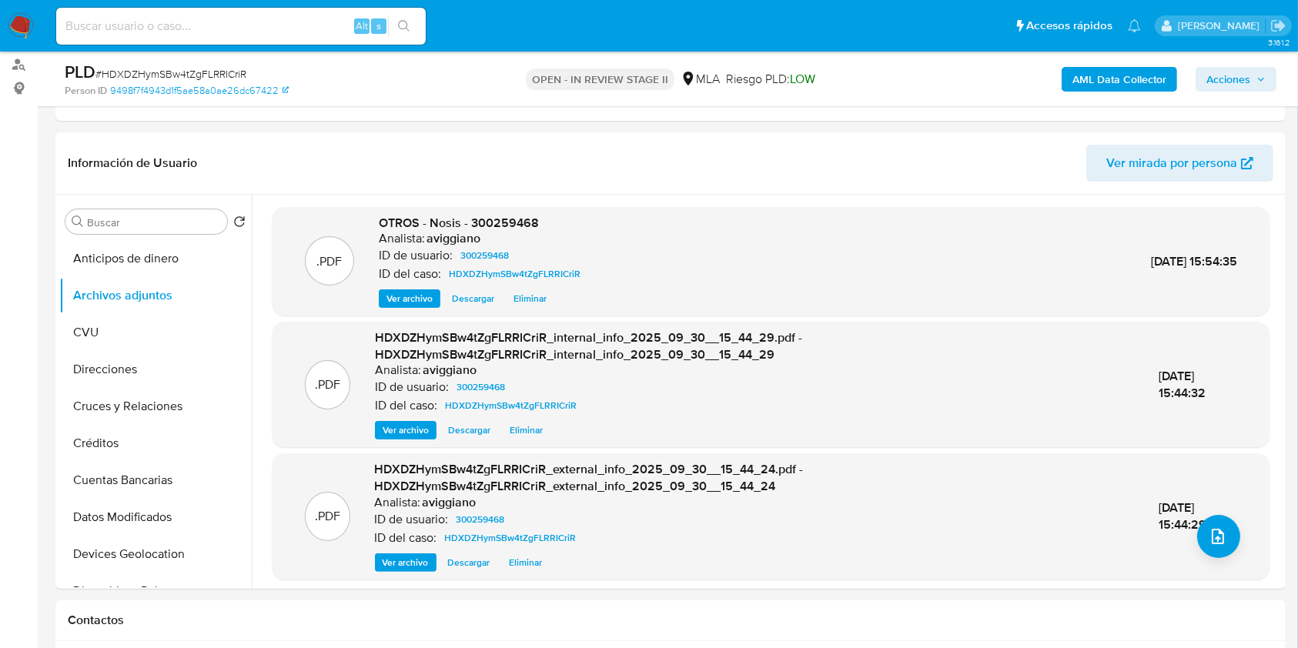
click at [487, 219] on span "OTROS - Nosis - 300259468" at bounding box center [459, 223] width 160 height 18
copy span "300259468"
click at [1211, 544] on icon "upload-file" at bounding box center [1217, 536] width 18 height 18
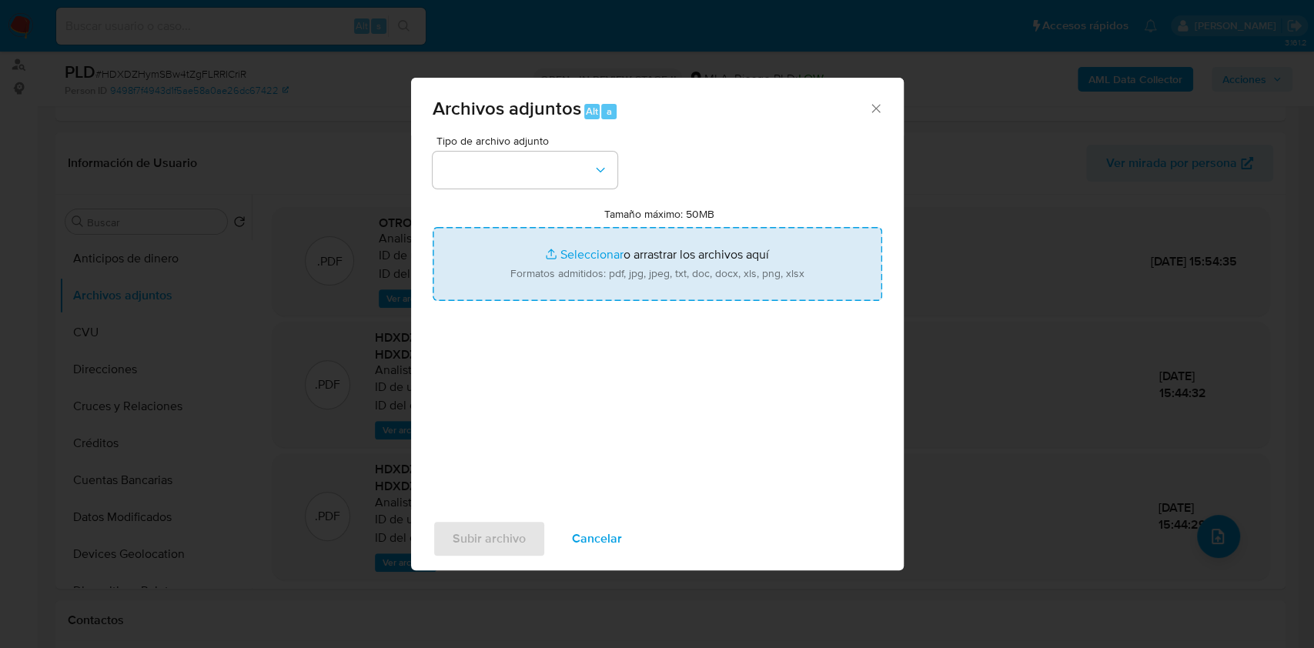
click at [683, 288] on input "Tamaño máximo: 50MB Seleccionar archivos" at bounding box center [657, 264] width 449 height 74
type input "C:\fakepath\Movimientos-Aladdin-v10_1 - 300259468 -.xlsx"
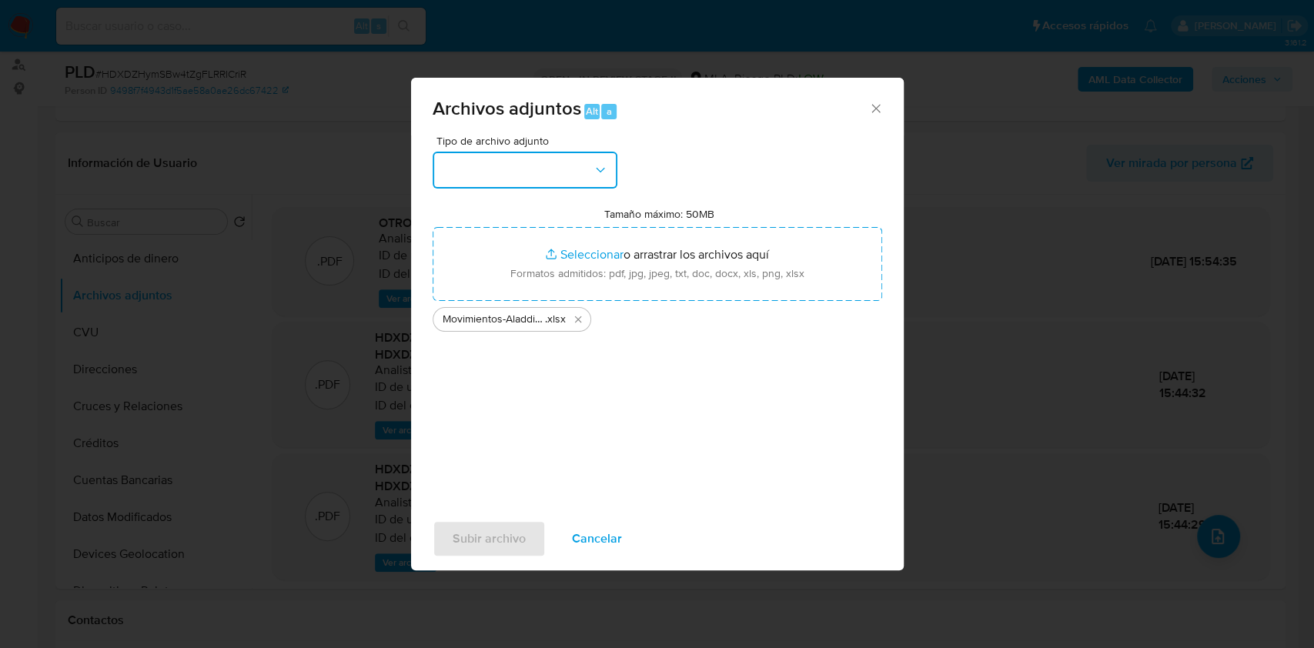
click at [537, 175] on button "button" at bounding box center [525, 170] width 185 height 37
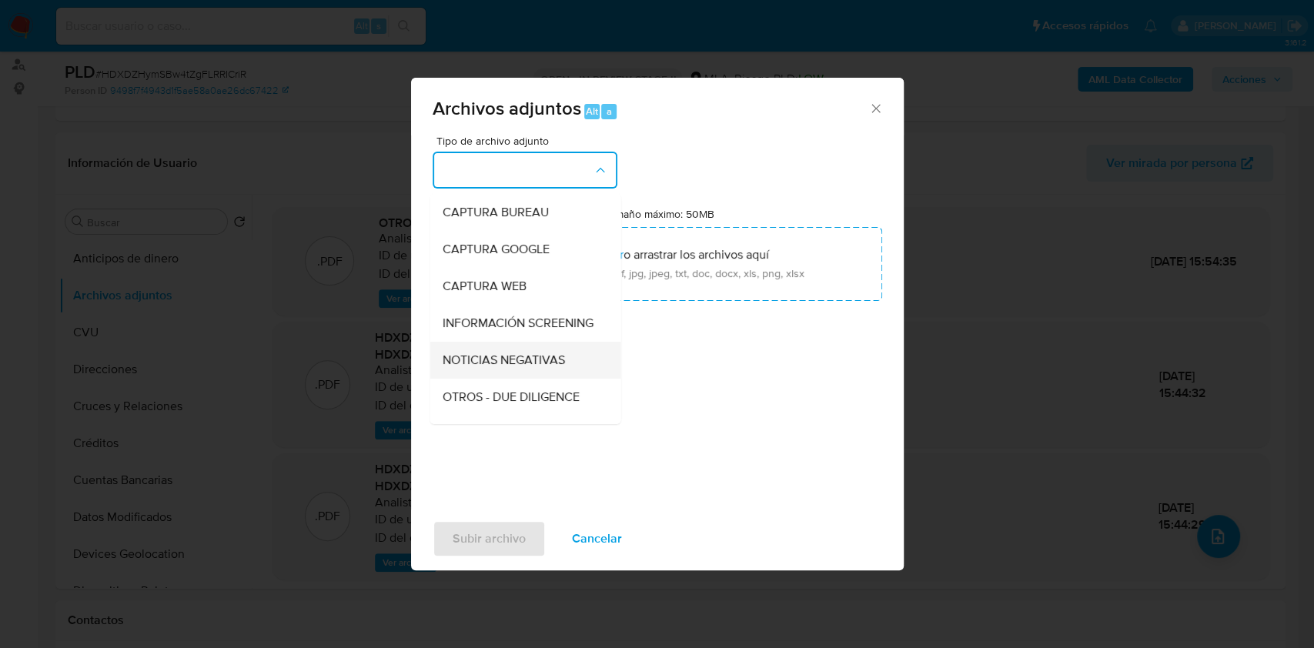
scroll to position [102, 0]
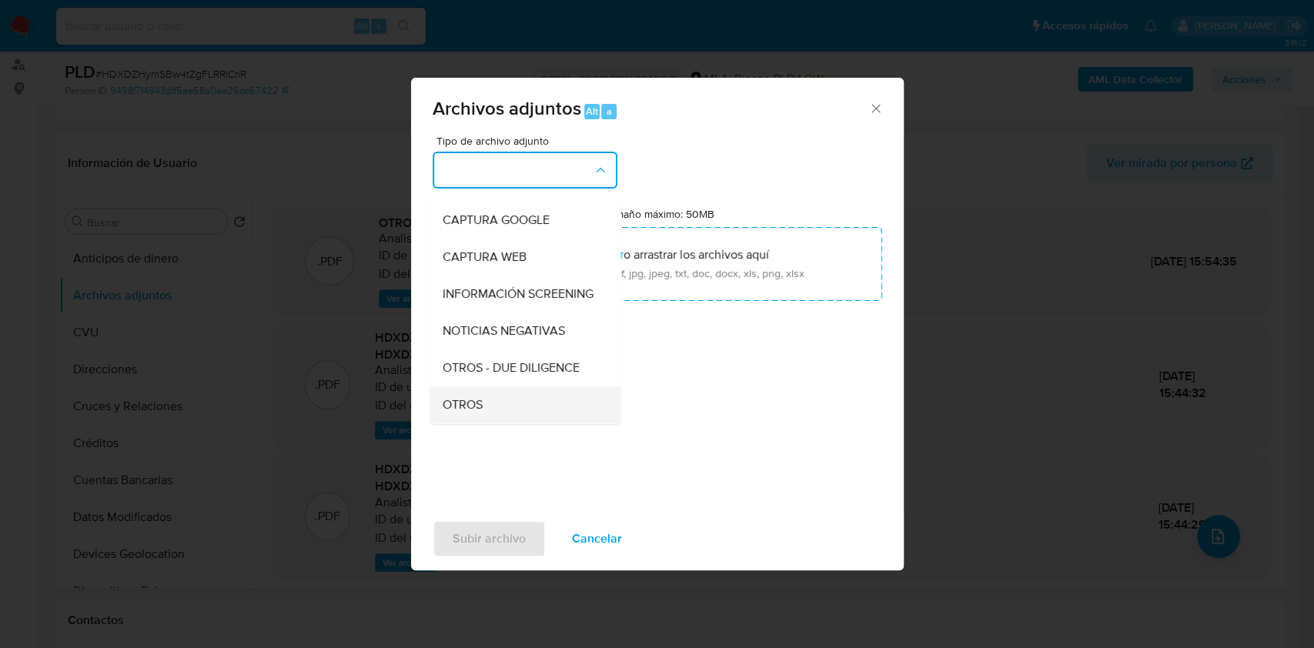
click at [476, 413] on span "OTROS" at bounding box center [462, 404] width 40 height 15
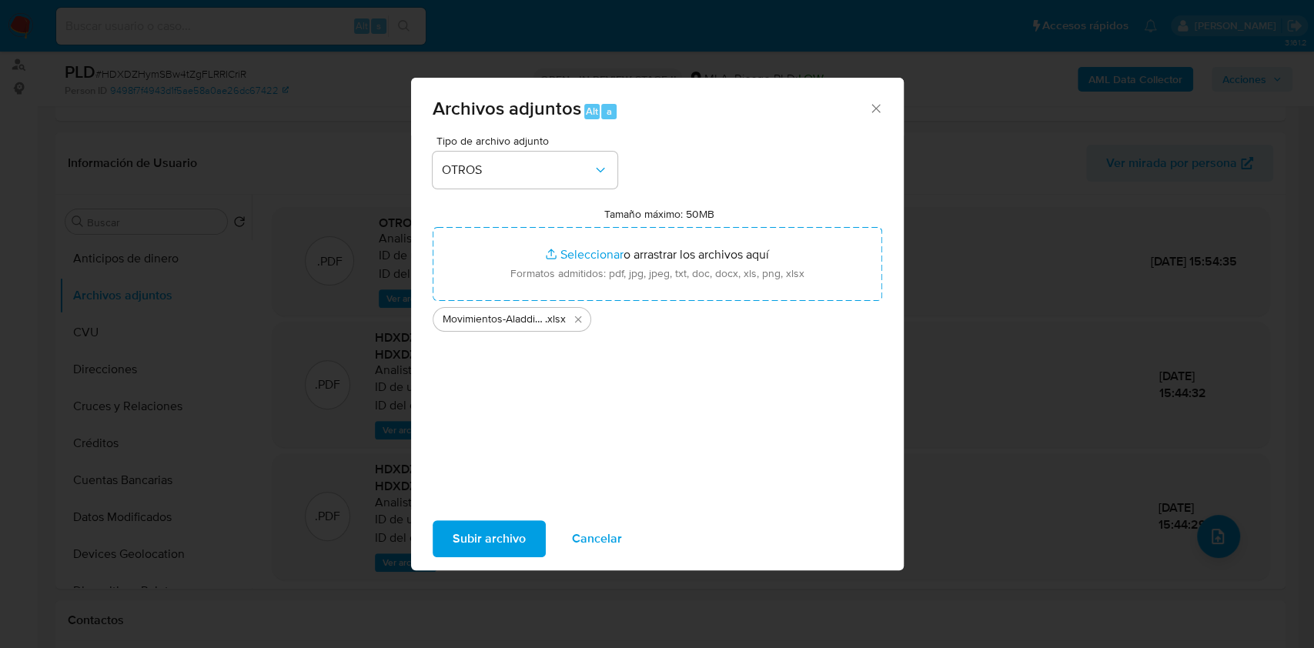
click at [486, 545] on span "Subir archivo" at bounding box center [489, 539] width 73 height 34
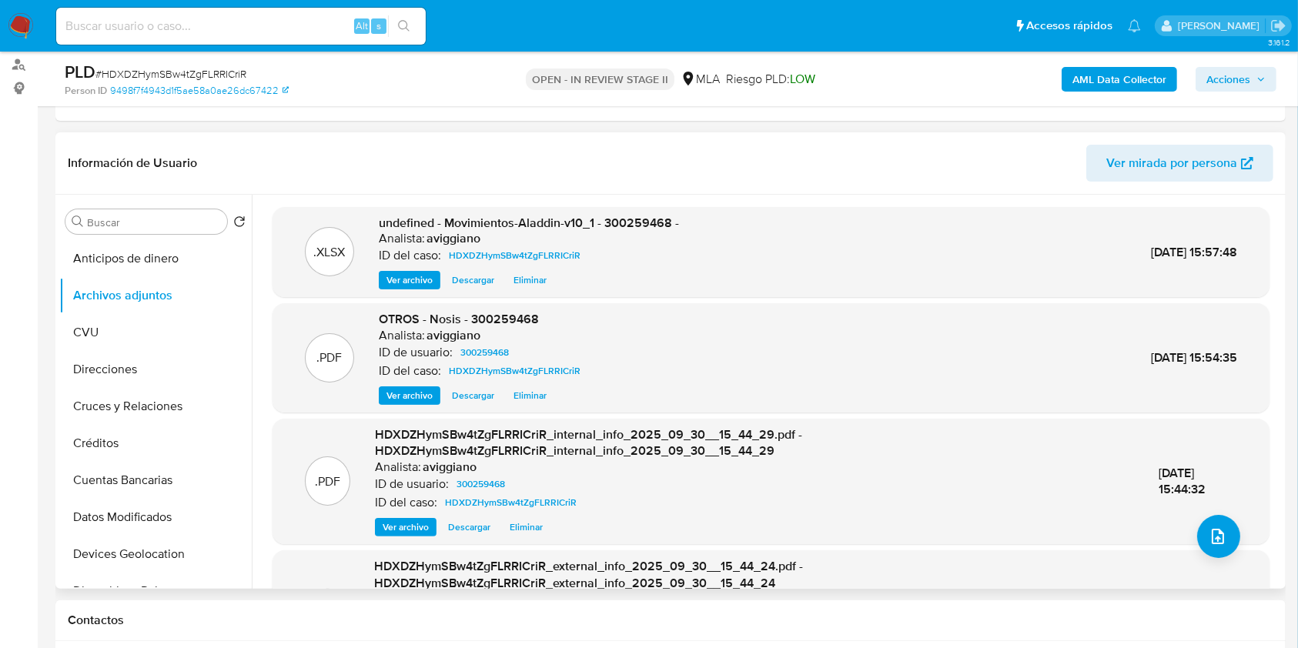
click at [616, 222] on span "undefined - Movimientos-Aladdin-v10_1 - 300259468 -" at bounding box center [529, 223] width 300 height 18
copy span "300259468"
click at [1213, 529] on icon "upload-file" at bounding box center [1217, 536] width 18 height 18
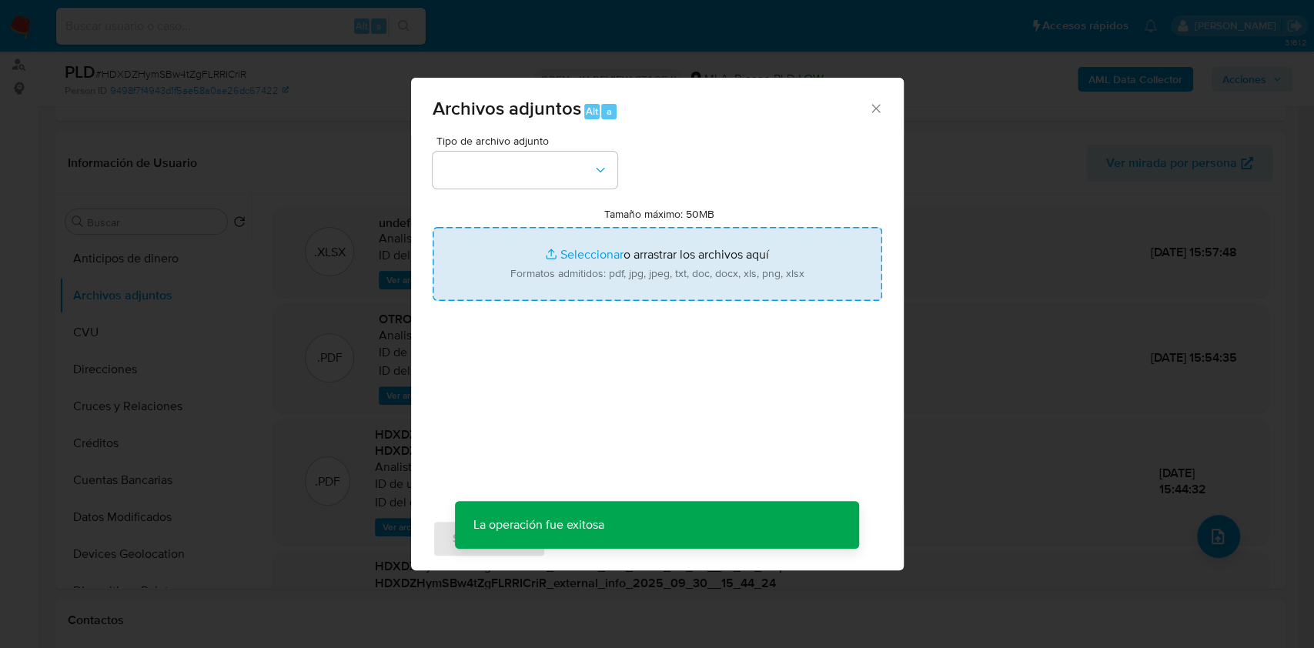
click at [739, 249] on input "Tamaño máximo: 50MB Seleccionar archivos" at bounding box center [657, 264] width 449 height 74
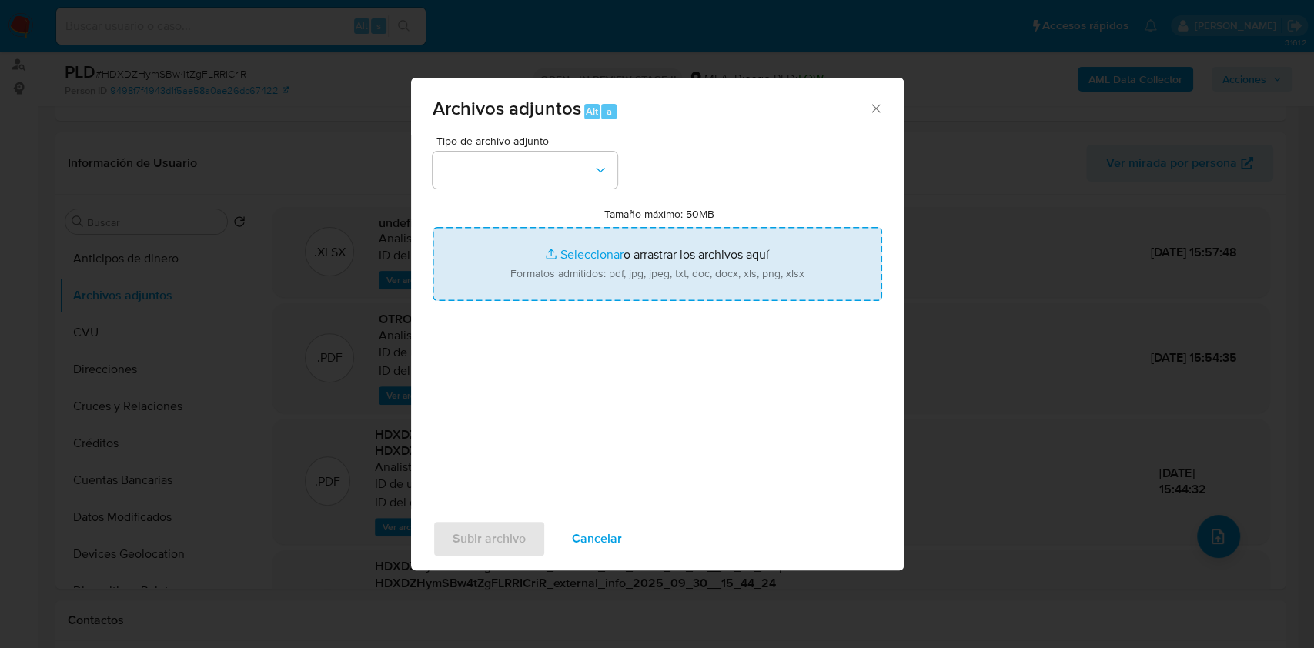
click at [606, 249] on input "Tamaño máximo: 50MB Seleccionar archivos" at bounding box center [657, 264] width 449 height 74
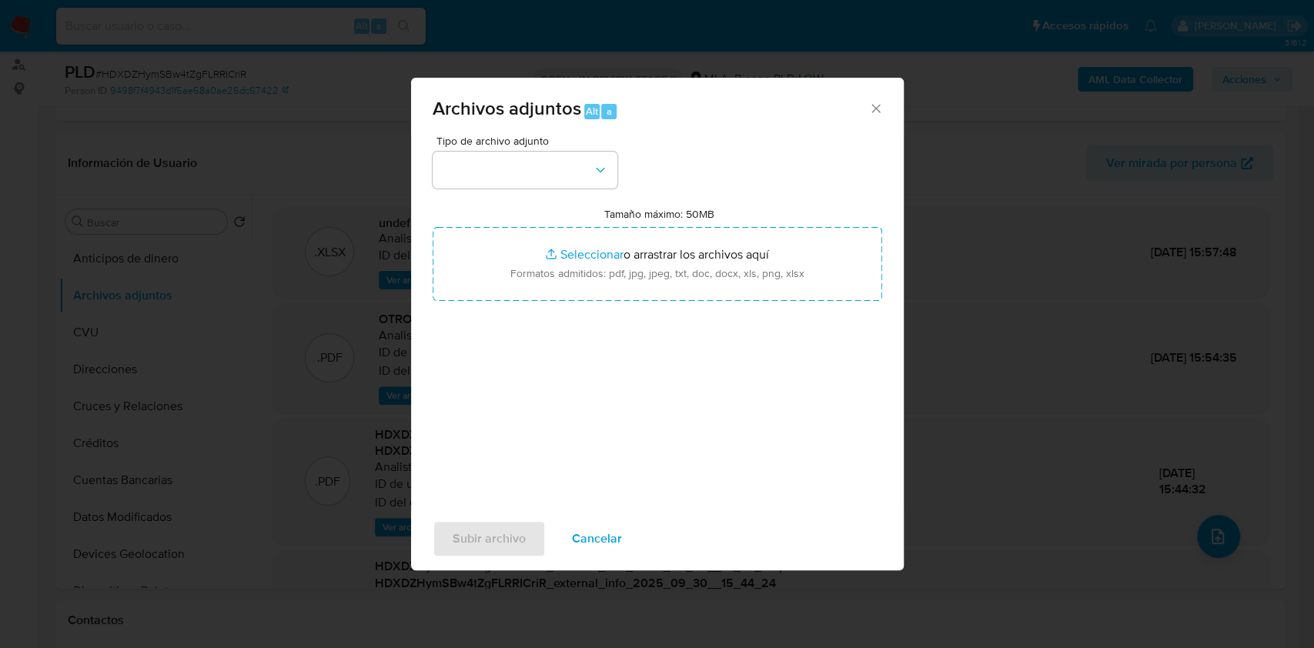
click at [610, 308] on div "Tipo de archivo adjunto Tamaño máximo: 50MB Seleccionar archivos Seleccionar o …" at bounding box center [657, 316] width 449 height 363
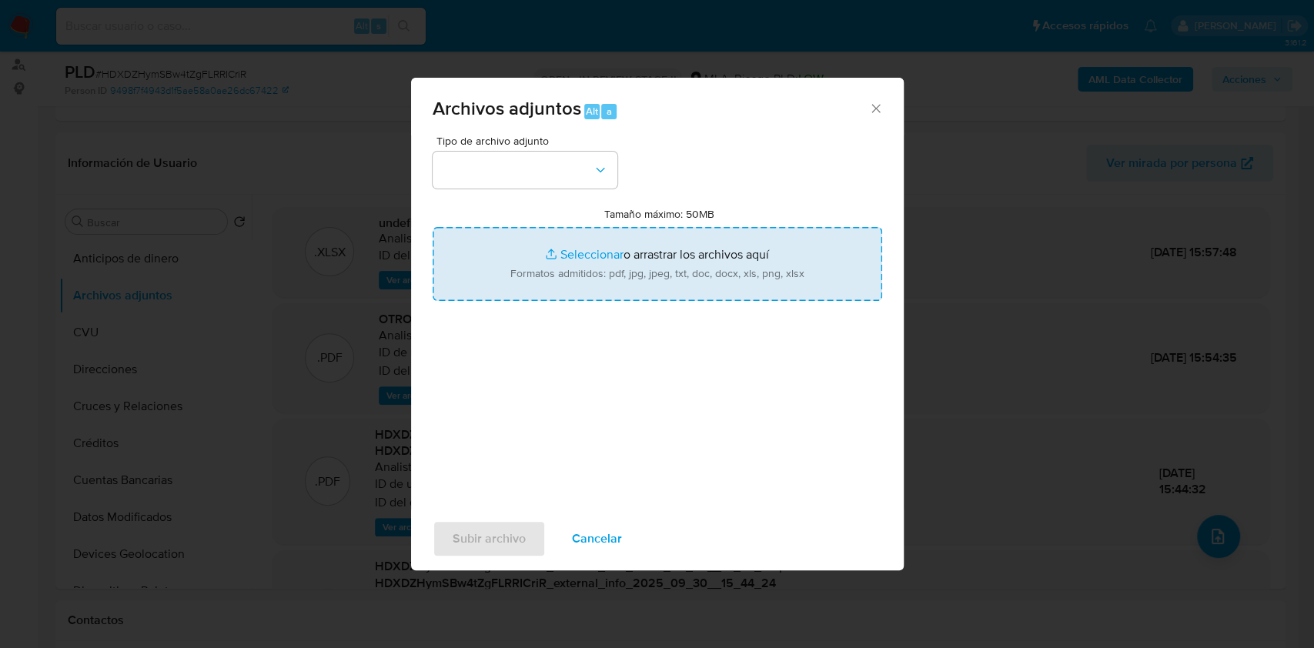
click at [617, 269] on input "Tamaño máximo: 50MB Seleccionar archivos" at bounding box center [657, 264] width 449 height 74
type input "C:\fakepath\Calculador - 300259468 .xlsx"
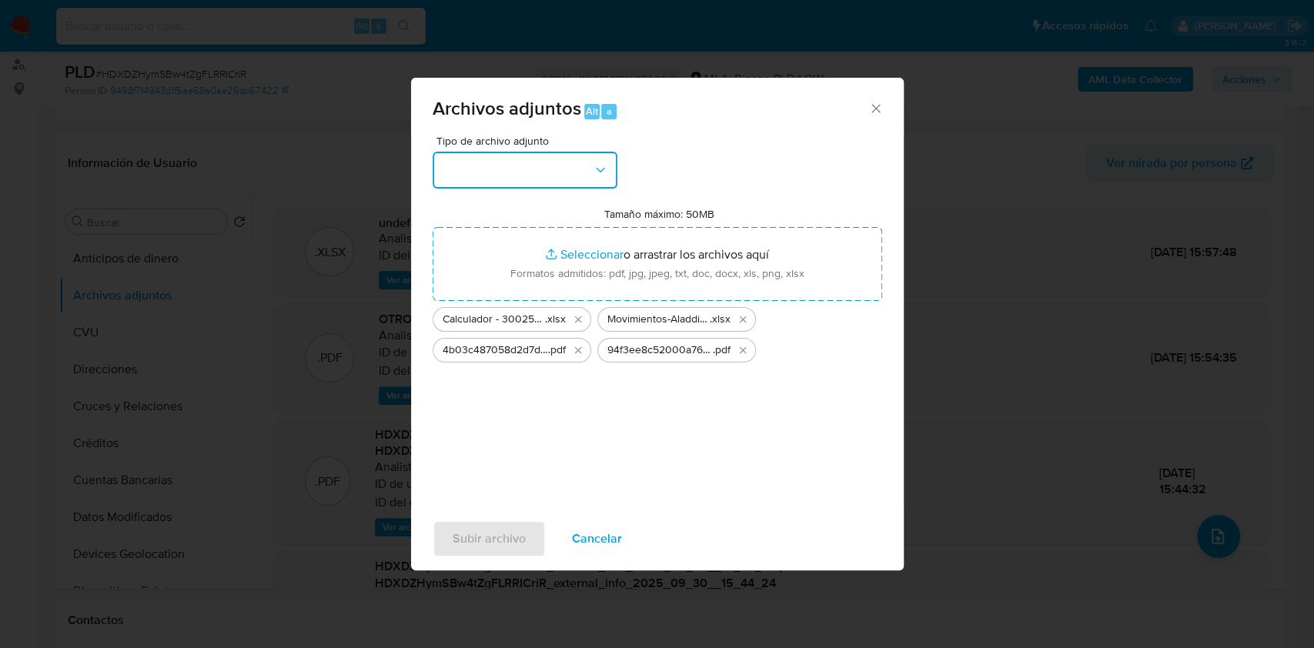
click at [587, 172] on button "button" at bounding box center [525, 170] width 185 height 37
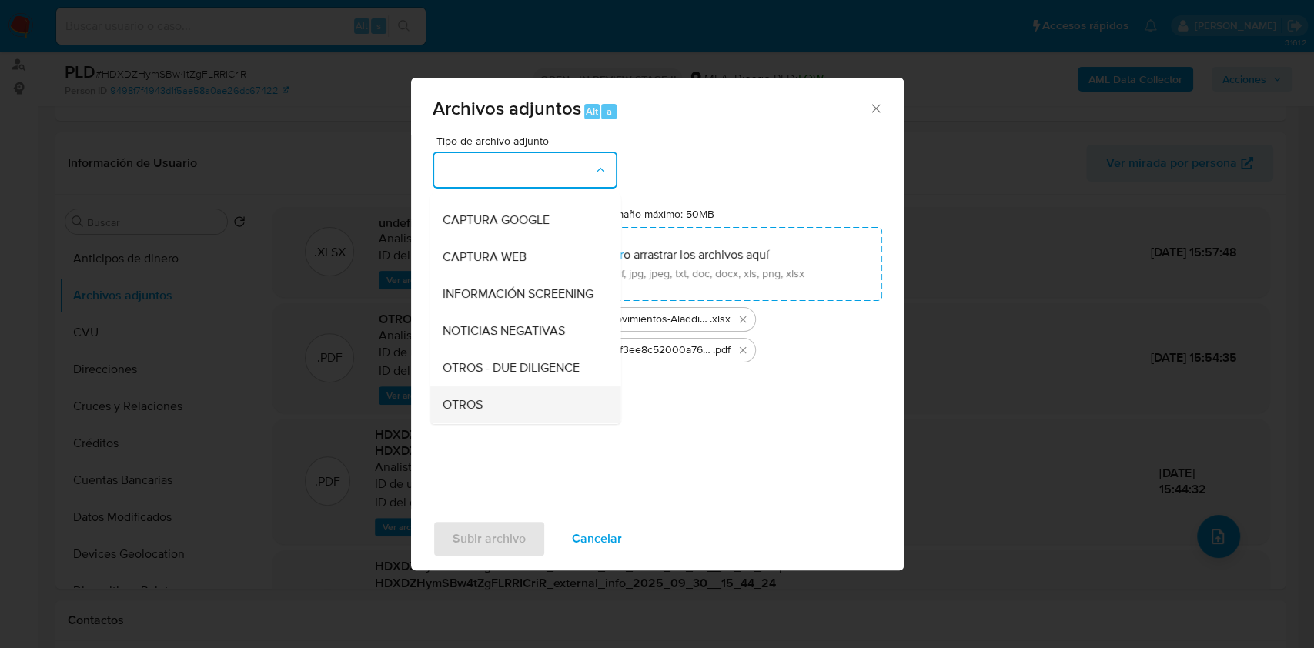
click at [443, 413] on span "OTROS" at bounding box center [462, 404] width 40 height 15
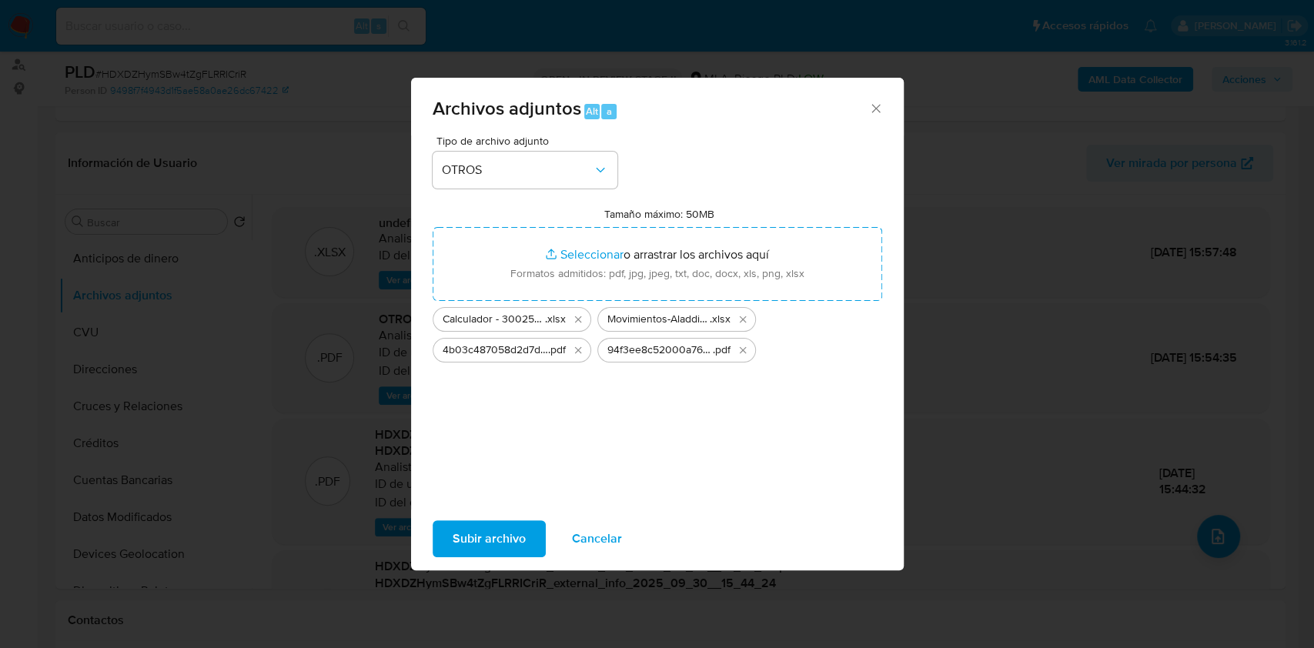
click at [469, 516] on div "Subir archivo Cancelar" at bounding box center [657, 538] width 493 height 58
click at [468, 536] on span "Subir archivo" at bounding box center [489, 539] width 73 height 34
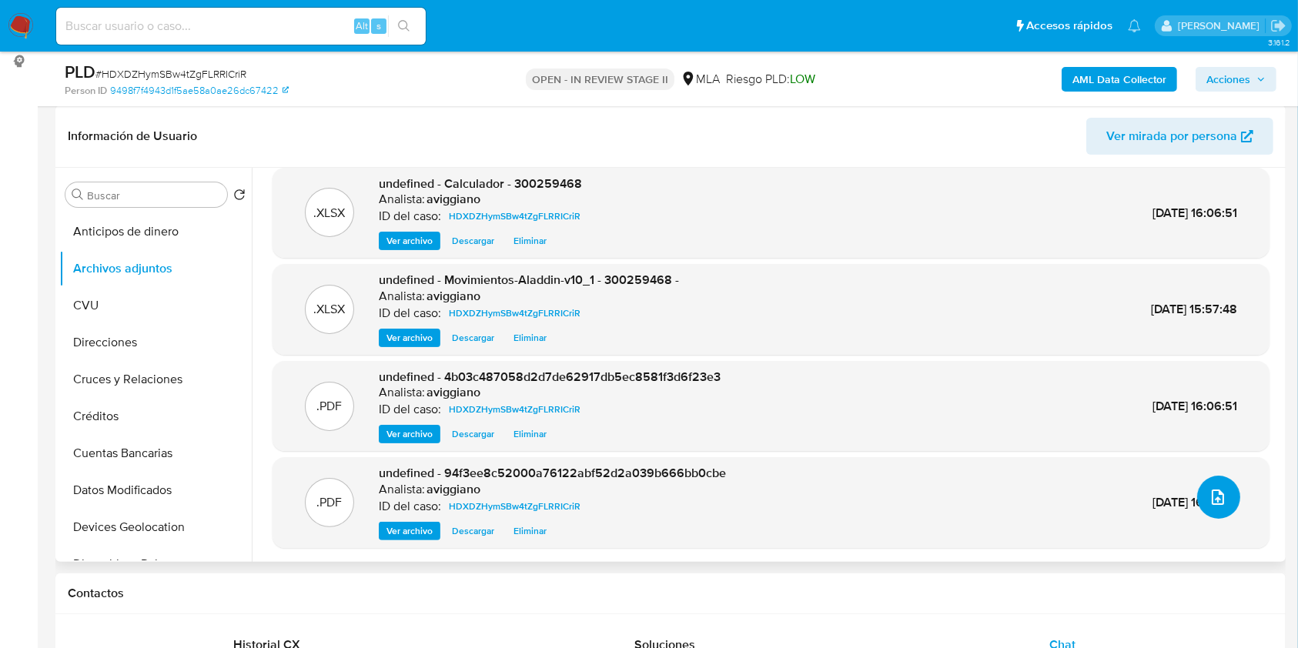
scroll to position [308, 0]
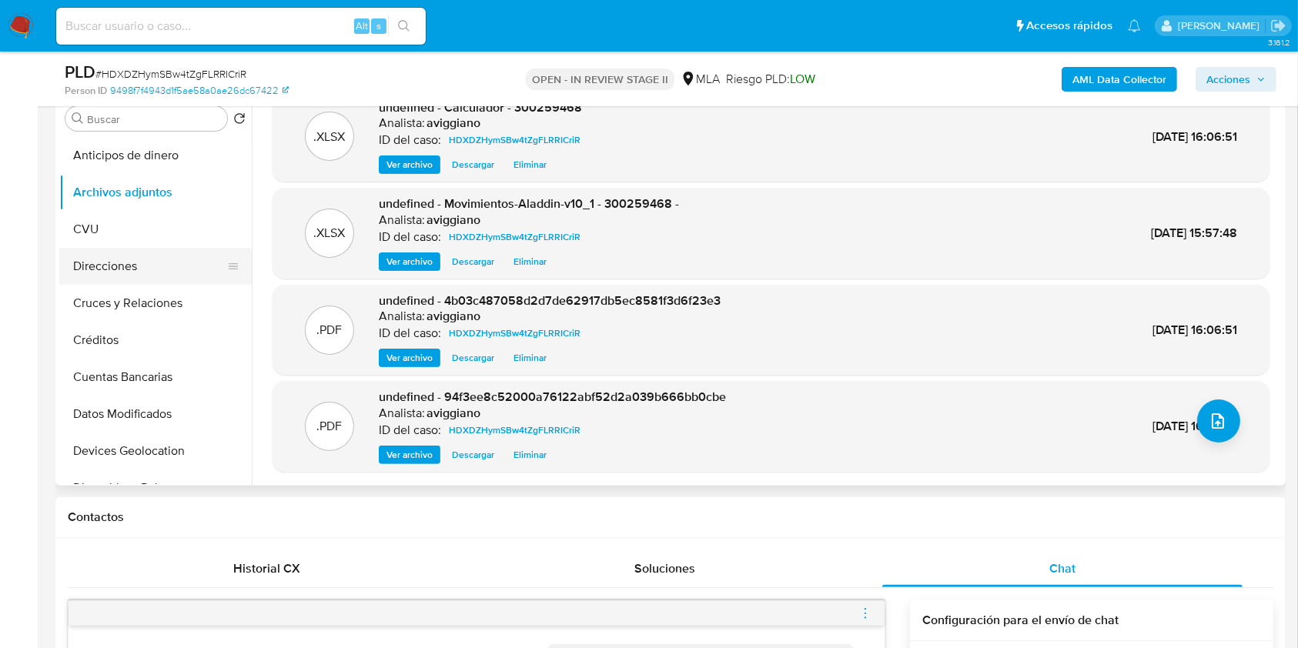
click at [82, 266] on button "Direcciones" at bounding box center [149, 266] width 180 height 37
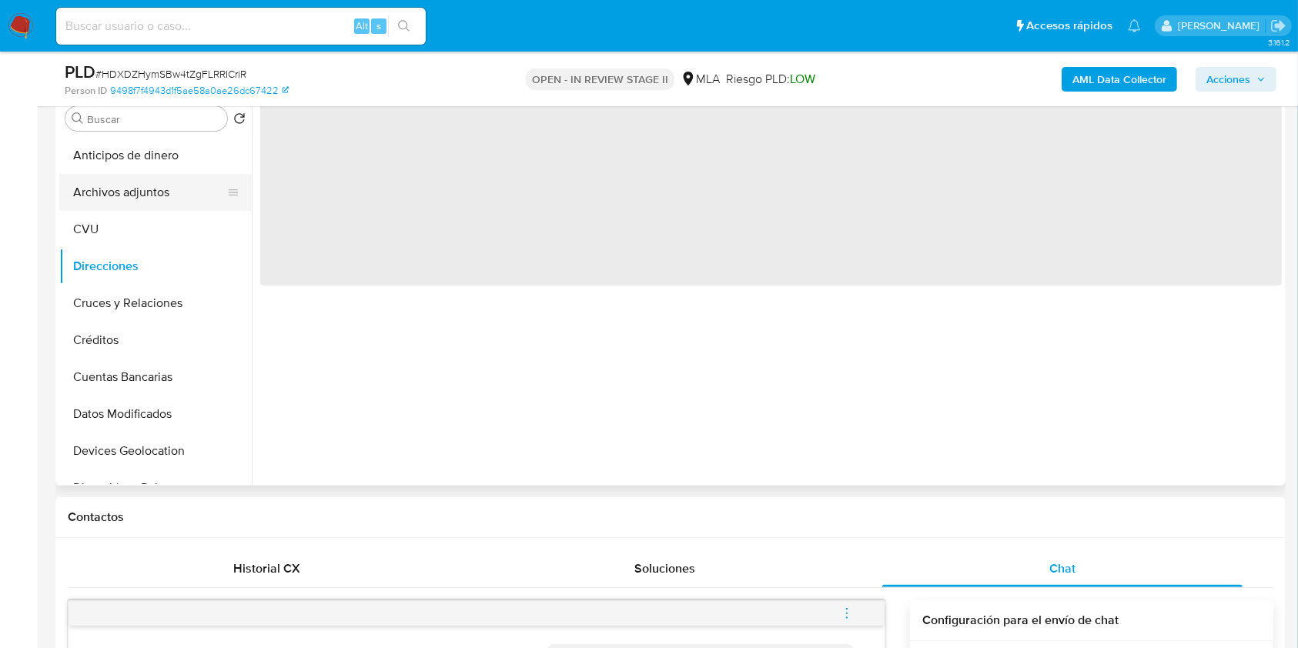
click at [95, 198] on button "Archivos adjuntos" at bounding box center [149, 192] width 180 height 37
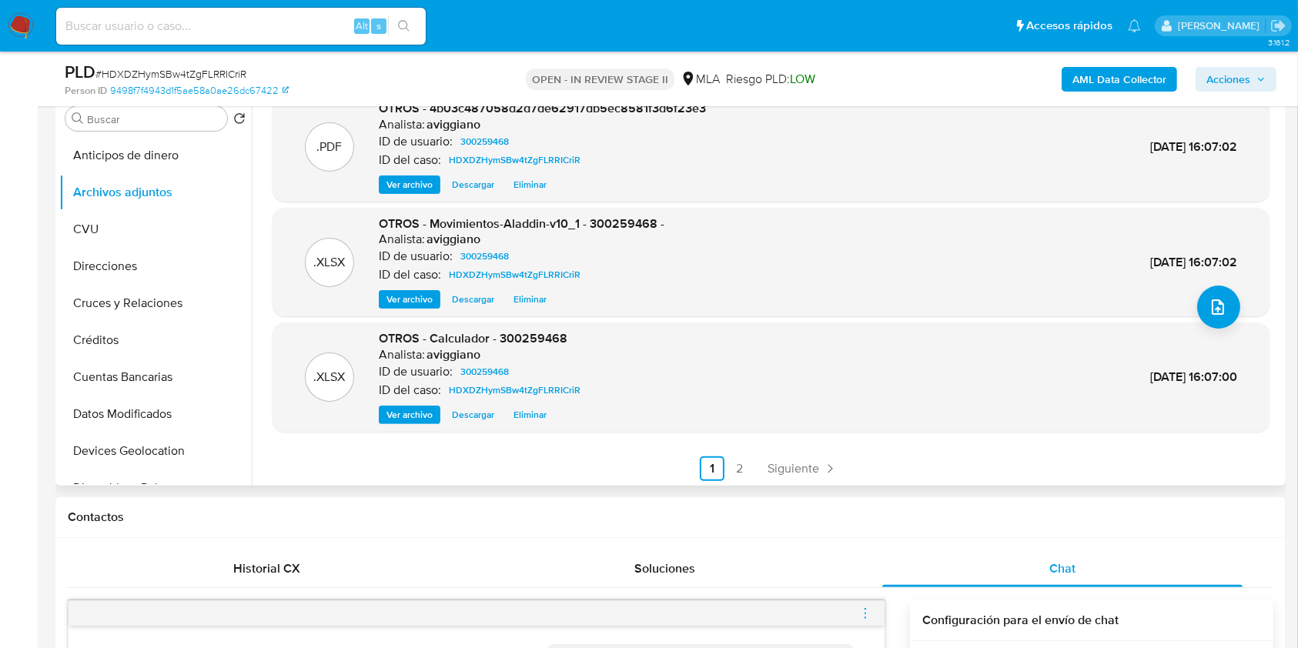
scroll to position [129, 0]
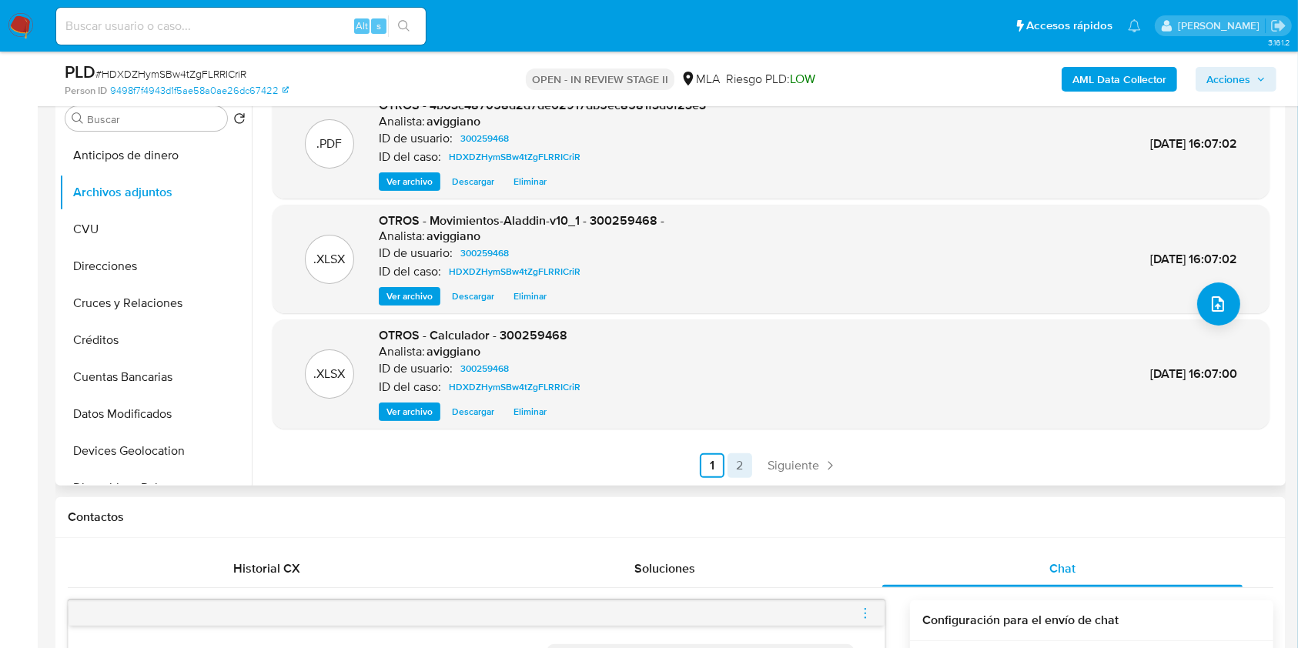
click at [733, 460] on link "2" at bounding box center [739, 465] width 25 height 25
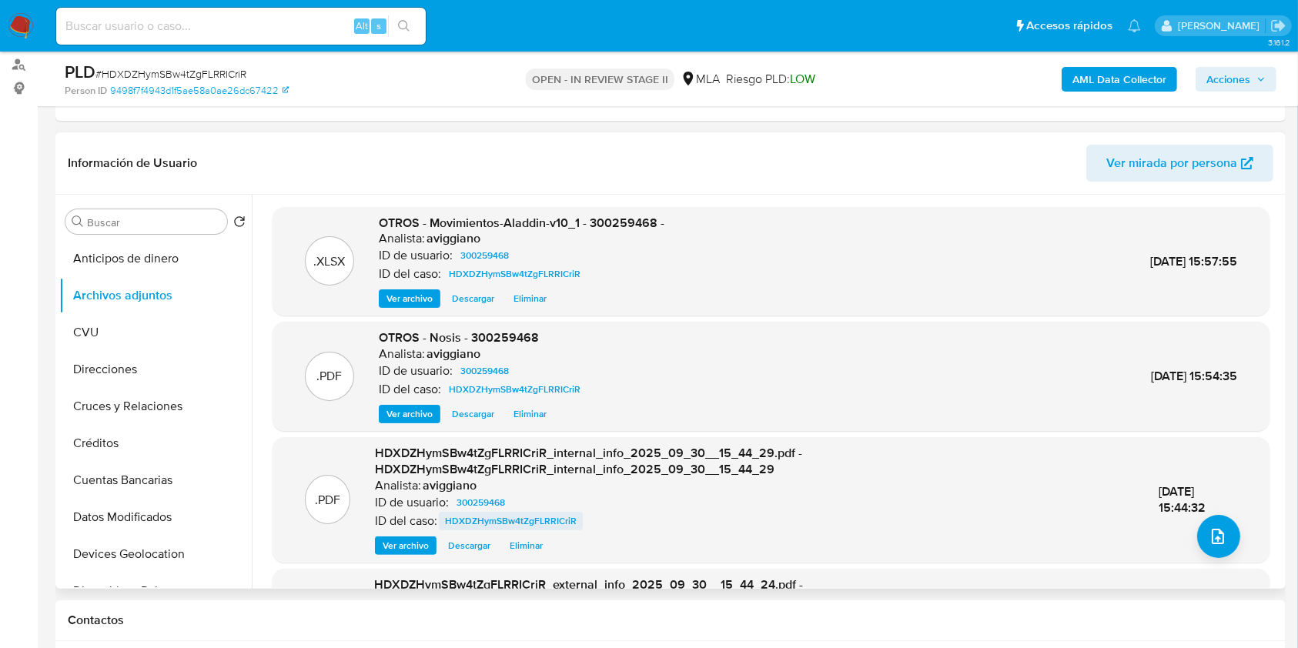
scroll to position [162, 0]
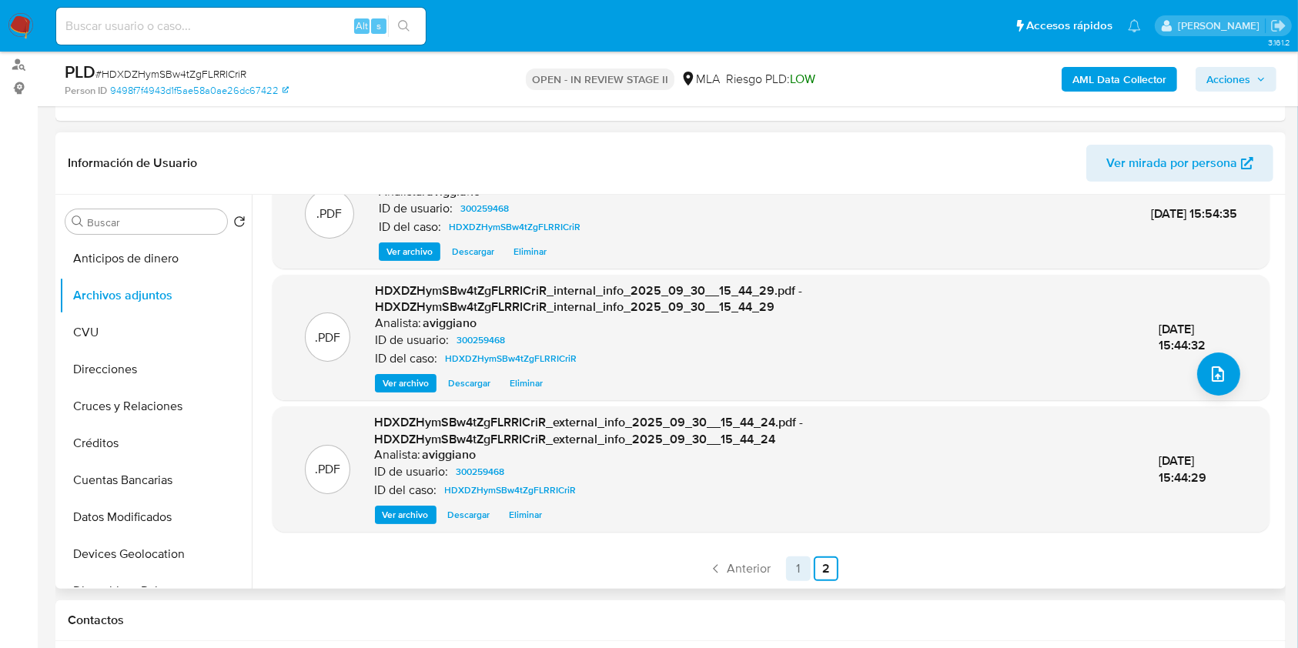
click at [796, 560] on link "1" at bounding box center [798, 568] width 25 height 25
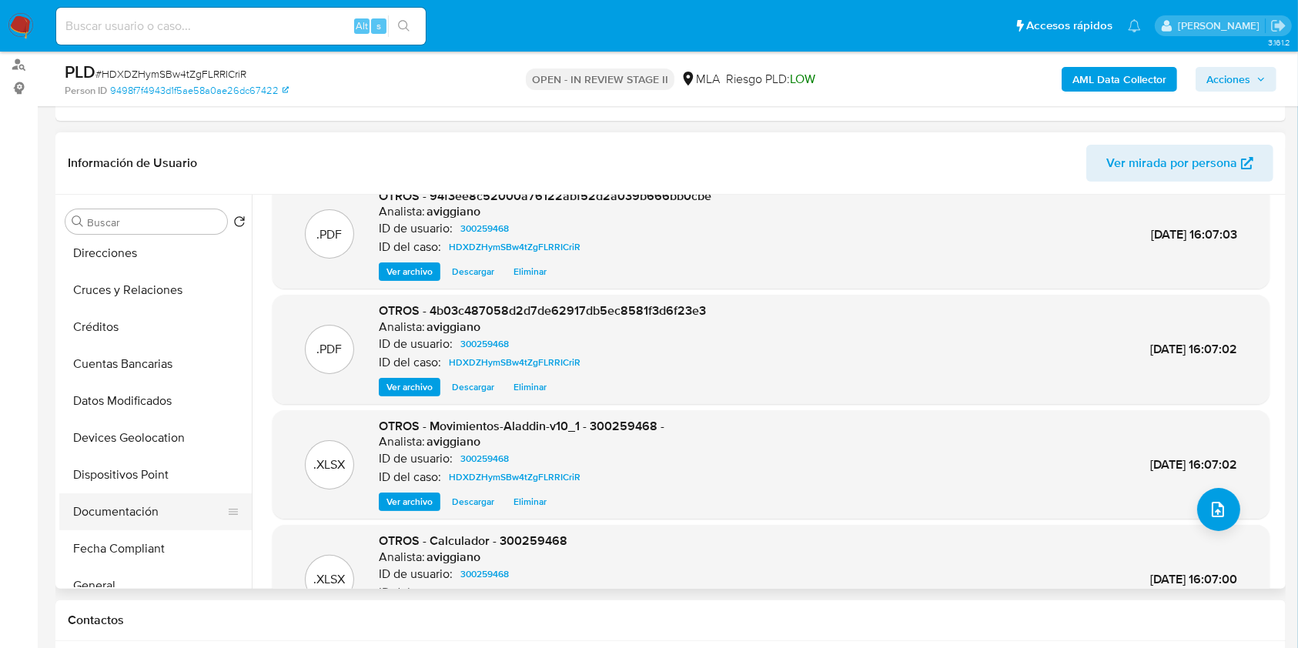
scroll to position [205, 0]
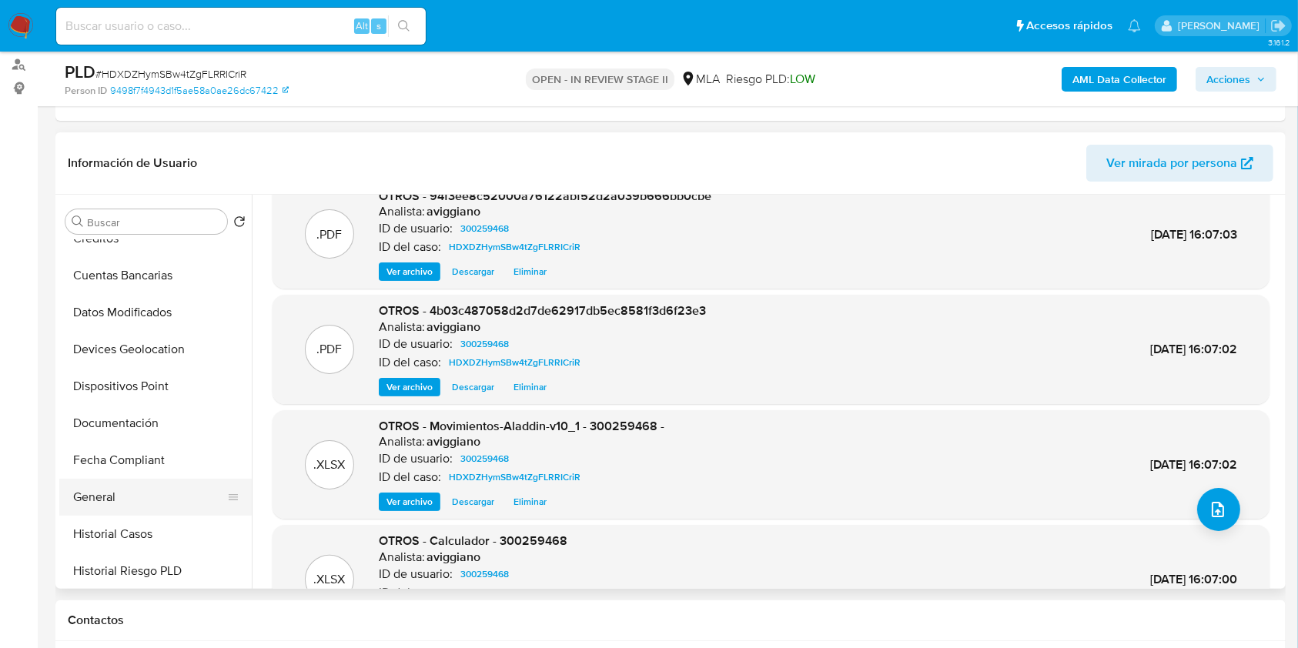
click at [114, 486] on button "General" at bounding box center [149, 497] width 180 height 37
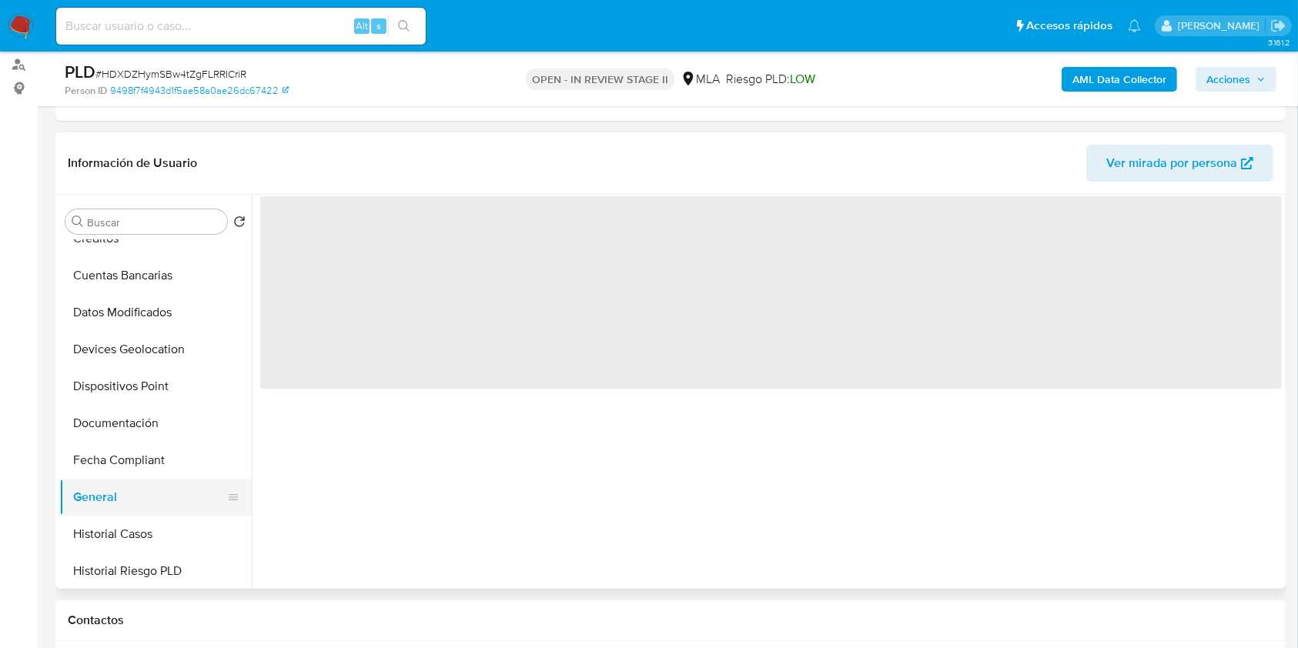
scroll to position [0, 0]
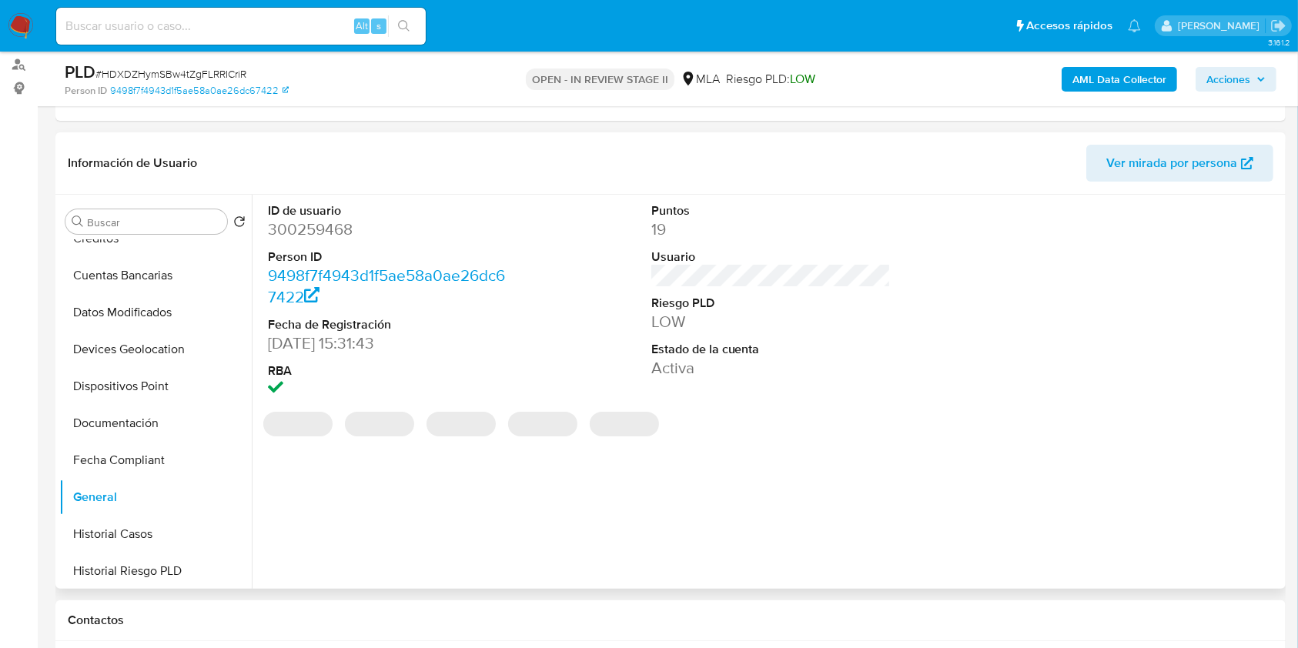
click at [318, 229] on dd "300259468" at bounding box center [388, 230] width 240 height 22
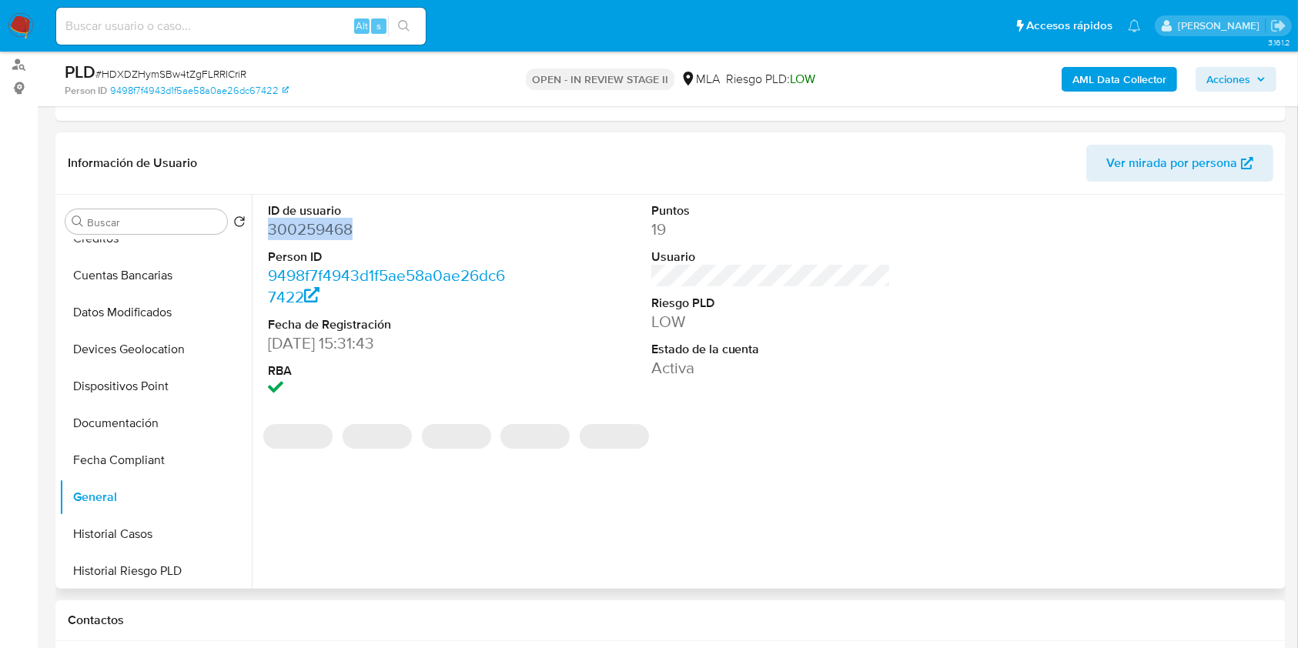
copy dd "300259468"
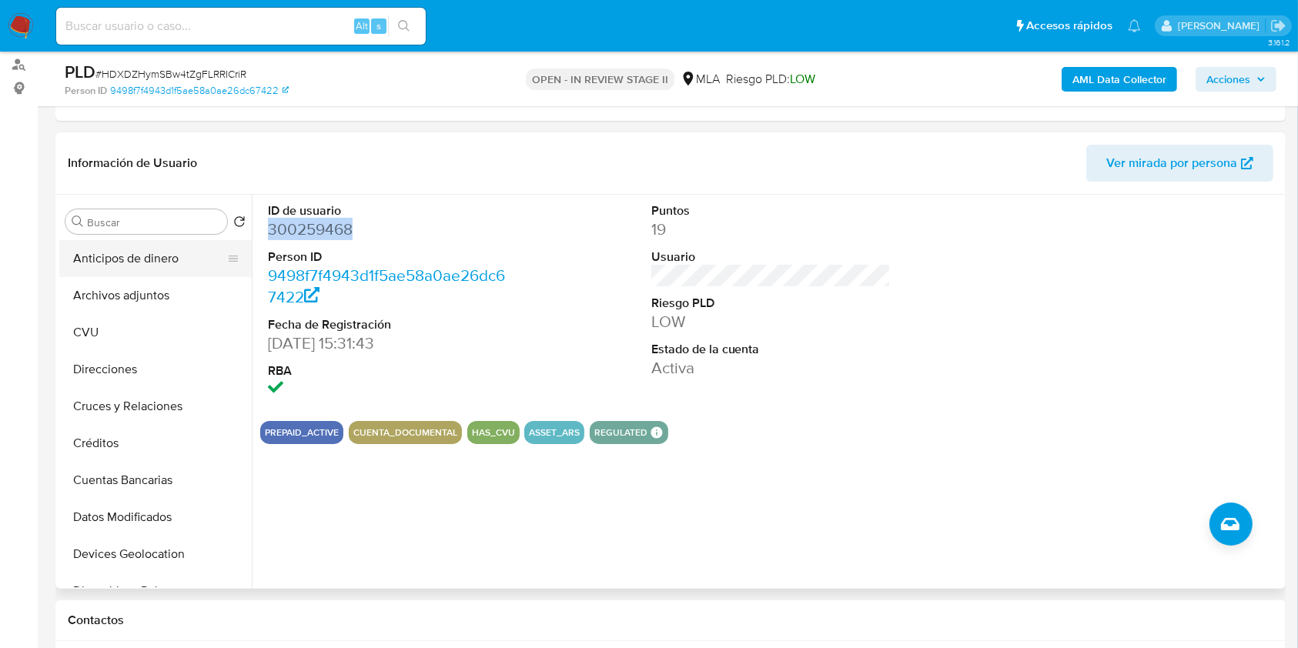
click at [123, 263] on button "Anticipos de dinero" at bounding box center [149, 258] width 180 height 37
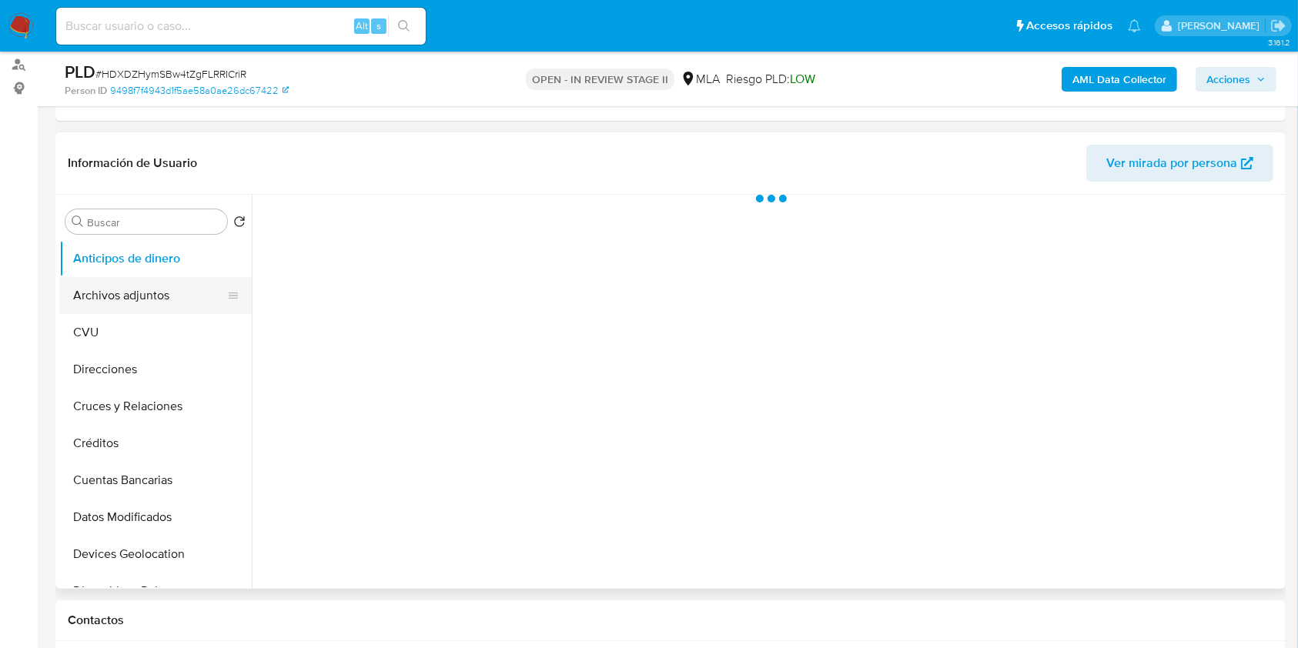
click at [129, 296] on button "Archivos adjuntos" at bounding box center [149, 295] width 180 height 37
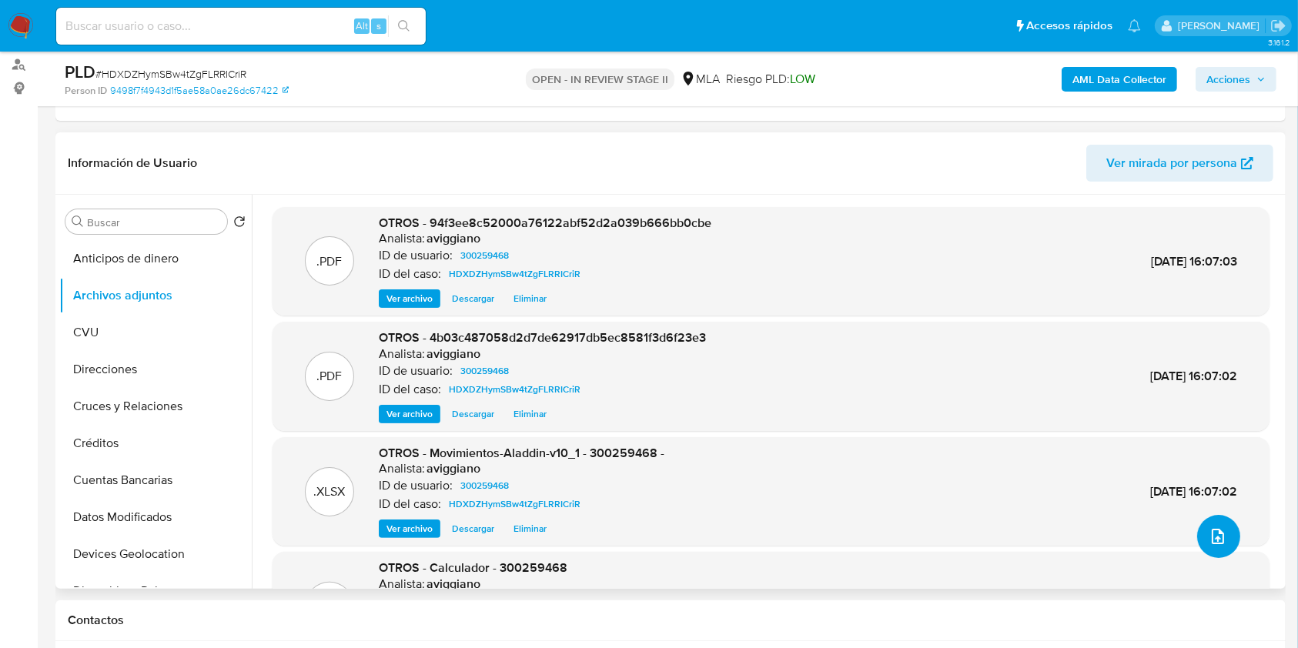
click at [1197, 540] on button "upload-file" at bounding box center [1218, 536] width 43 height 43
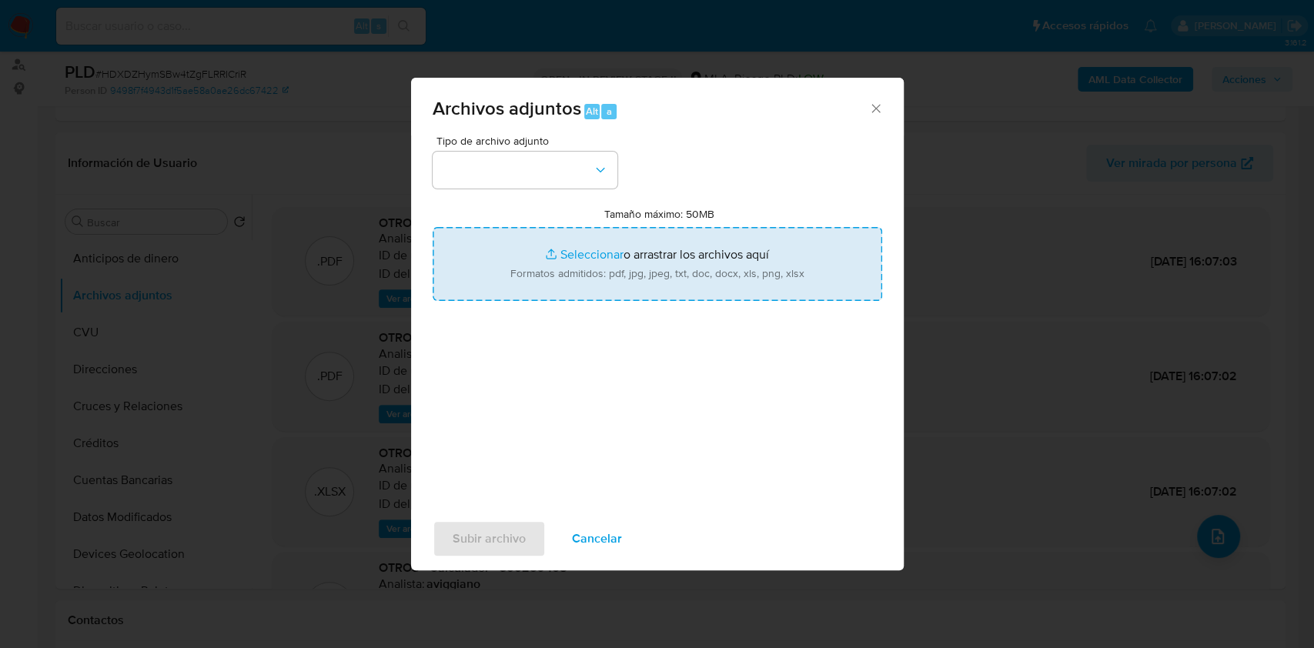
click at [570, 249] on input "Tamaño máximo: 50MB Seleccionar archivos" at bounding box center [657, 264] width 449 height 74
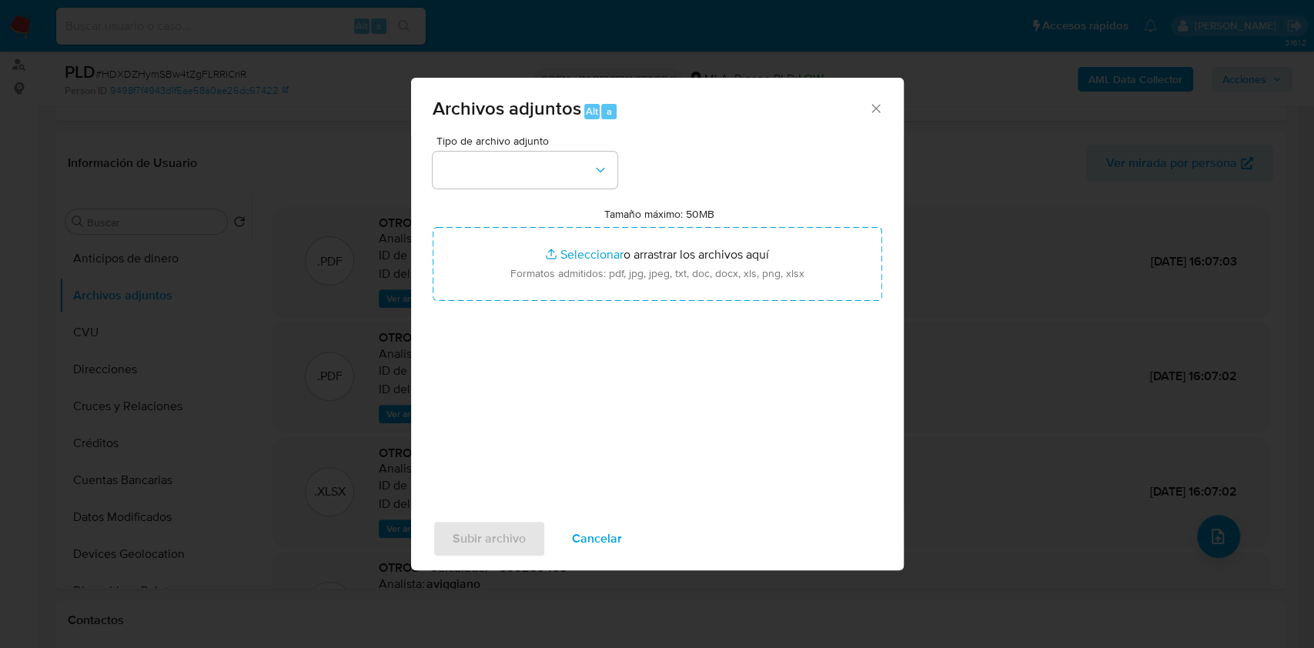
click at [534, 223] on div "Tamaño máximo: 50MB Seleccionar archivos Seleccionar o arrastrar los archivos a…" at bounding box center [657, 254] width 449 height 94
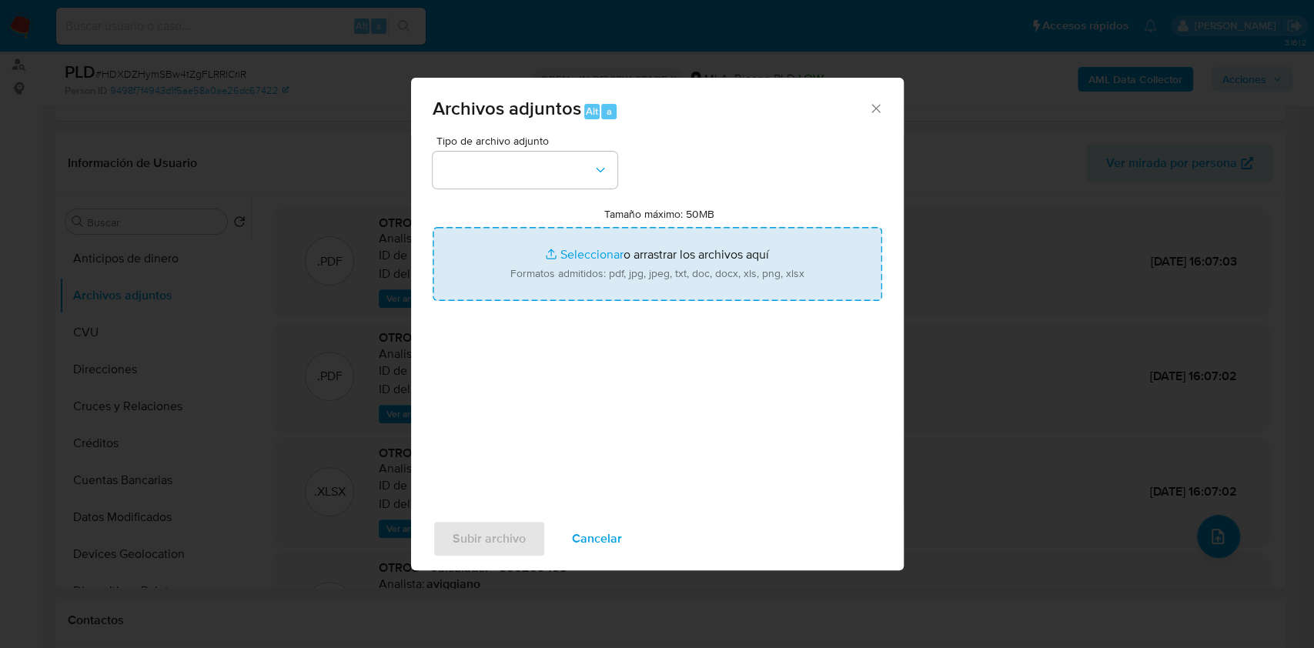
click at [537, 257] on input "Tamaño máximo: 50MB Seleccionar archivos" at bounding box center [657, 264] width 449 height 74
type input "C:\fakepath\Caselog HDXDZHymSBw4tZgFLRRICriR_2025_09_17_14_38_40.docx"
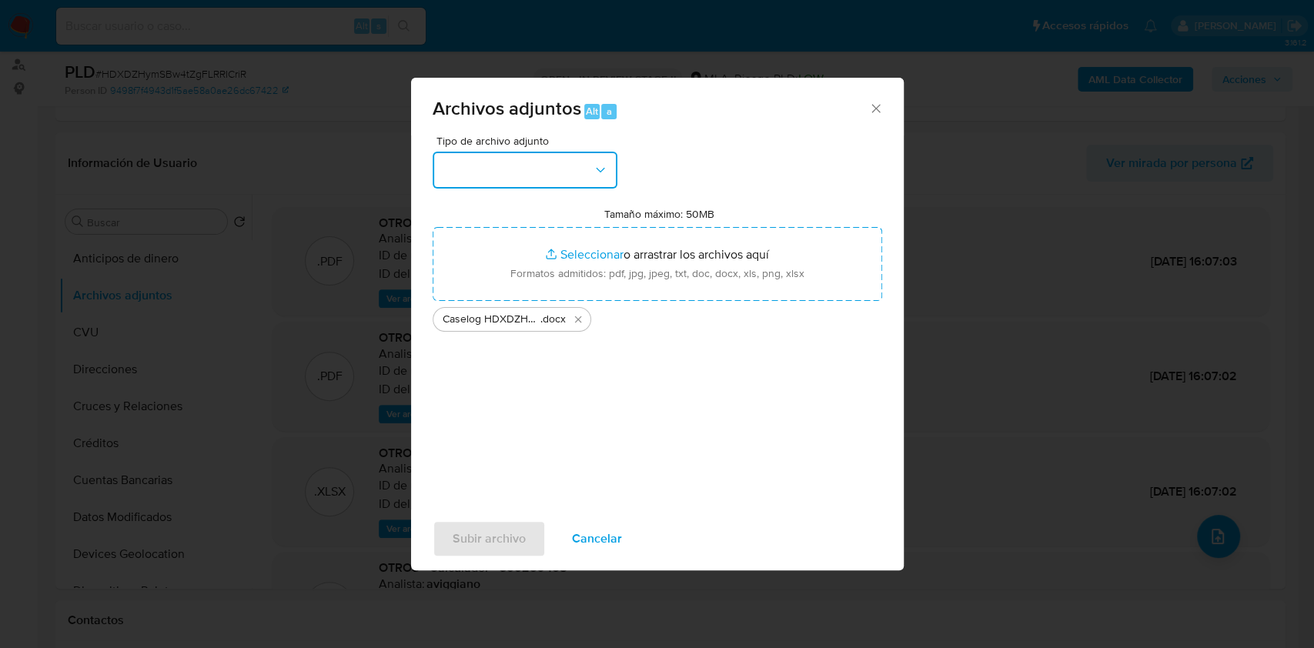
click at [517, 182] on button "button" at bounding box center [525, 170] width 185 height 37
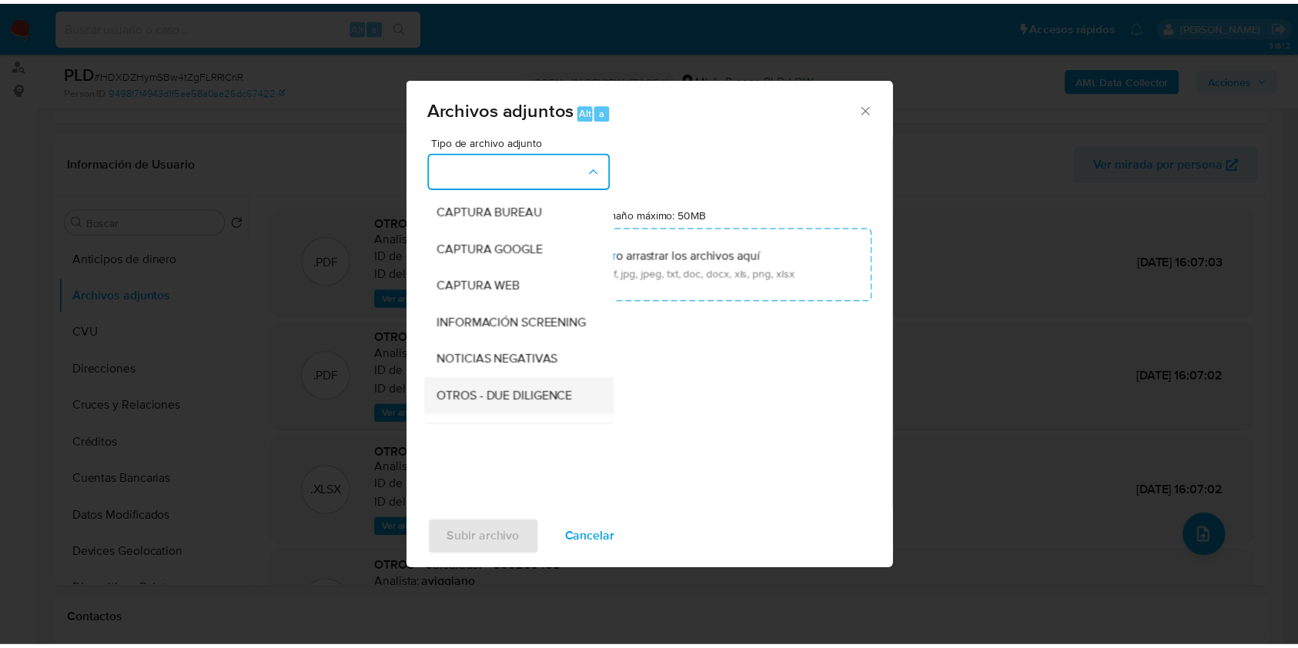
scroll to position [205, 0]
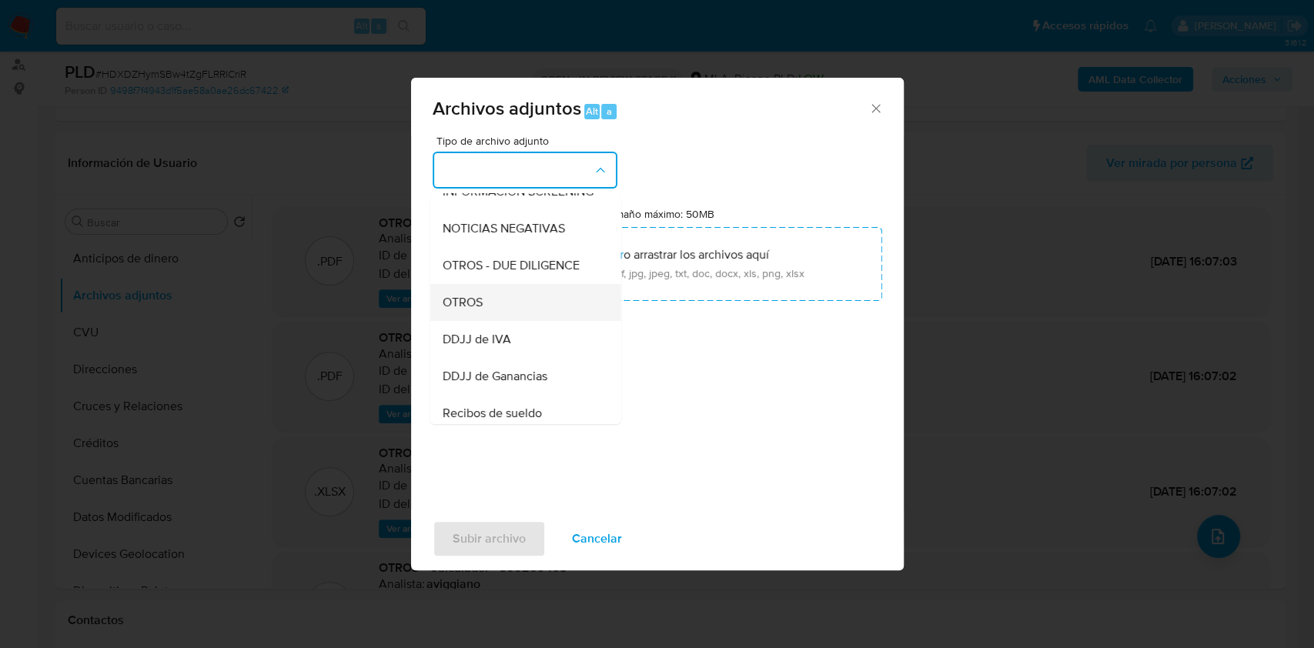
click at [523, 309] on div "OTROS" at bounding box center [520, 302] width 157 height 37
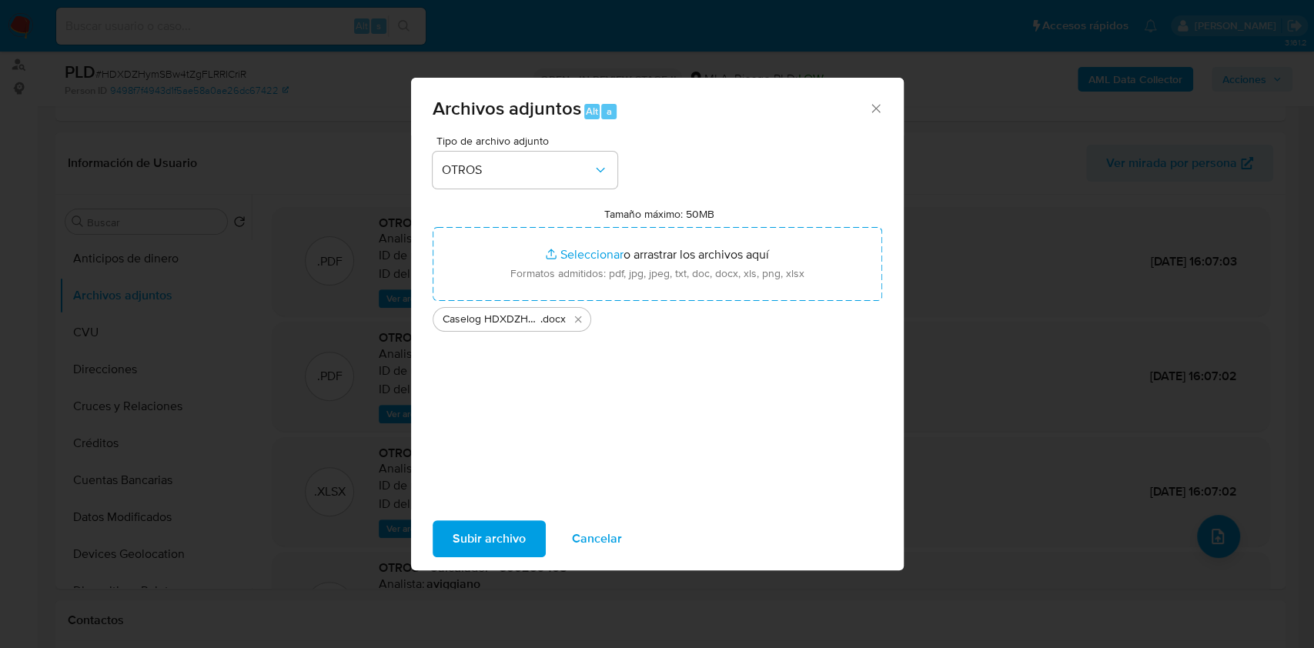
click at [474, 530] on span "Subir archivo" at bounding box center [489, 539] width 73 height 34
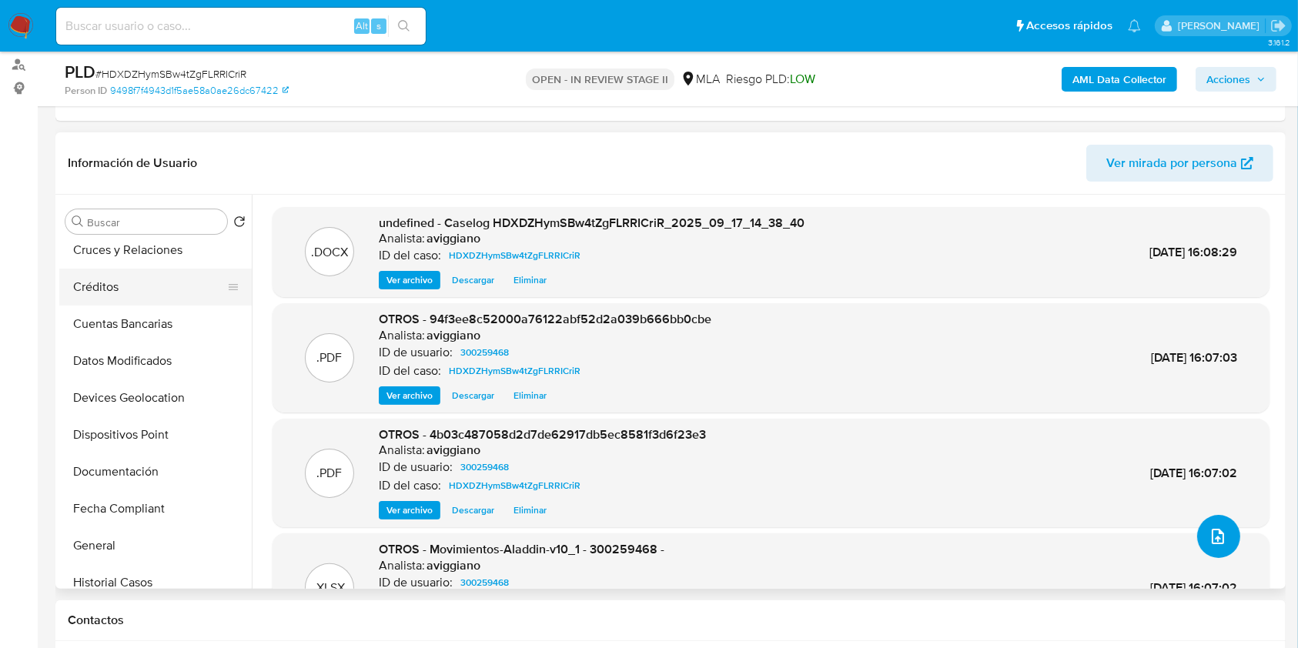
scroll to position [308, 0]
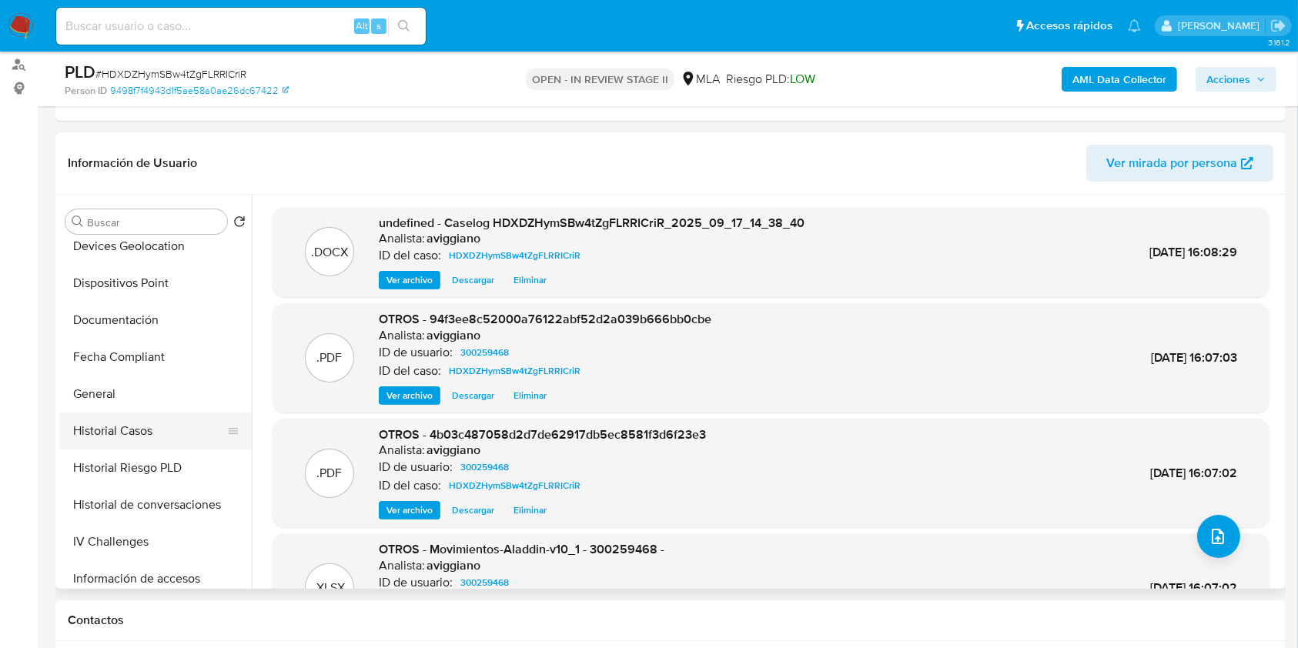
click at [132, 425] on button "Historial Casos" at bounding box center [149, 431] width 180 height 37
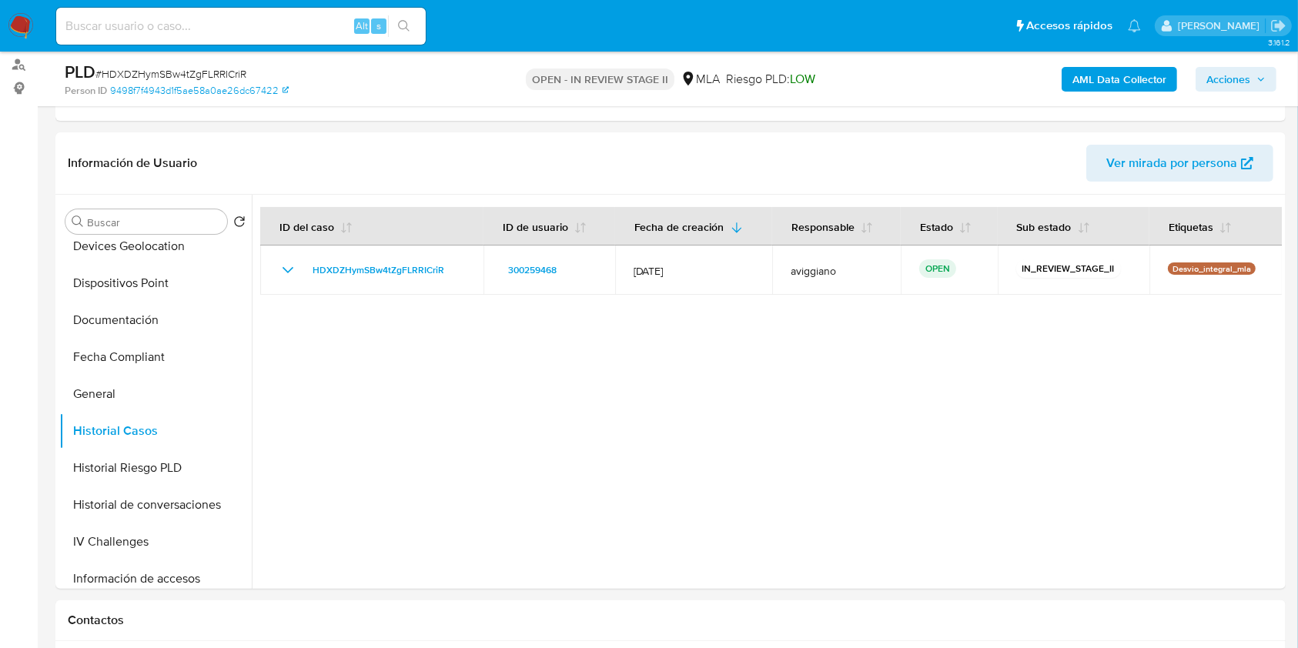
click at [1221, 74] on span "Acciones" at bounding box center [1228, 79] width 44 height 25
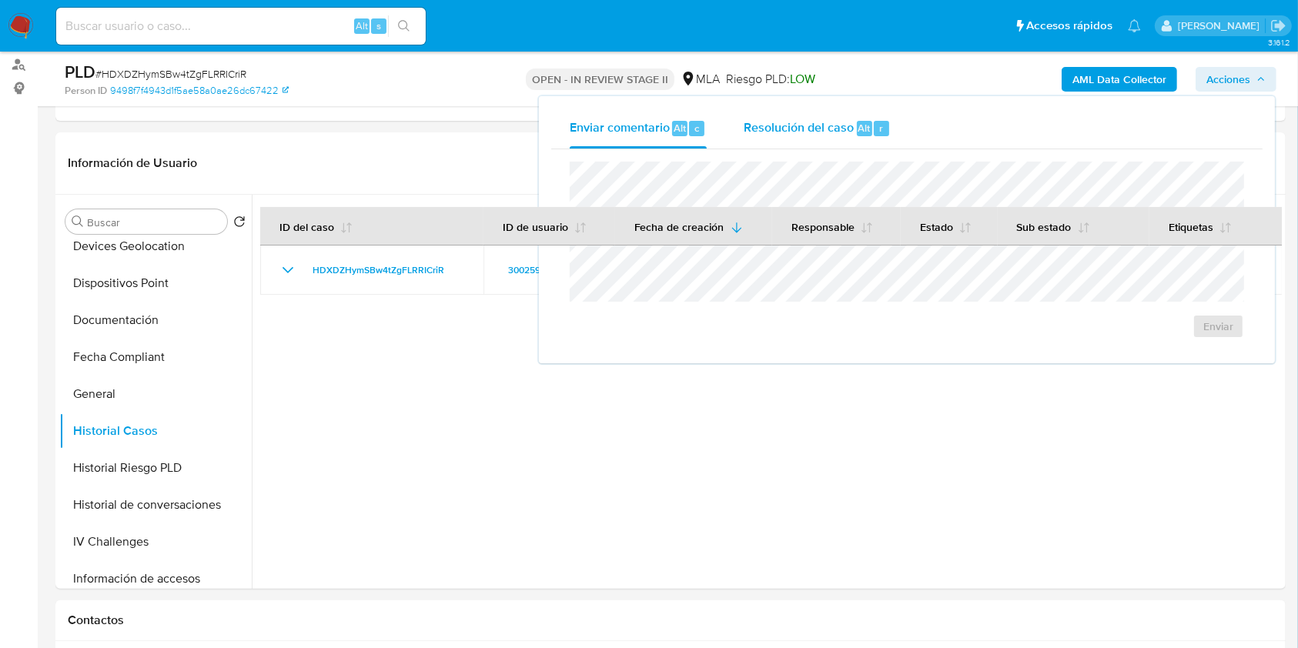
click at [777, 126] on span "Resolución del caso" at bounding box center [798, 128] width 110 height 18
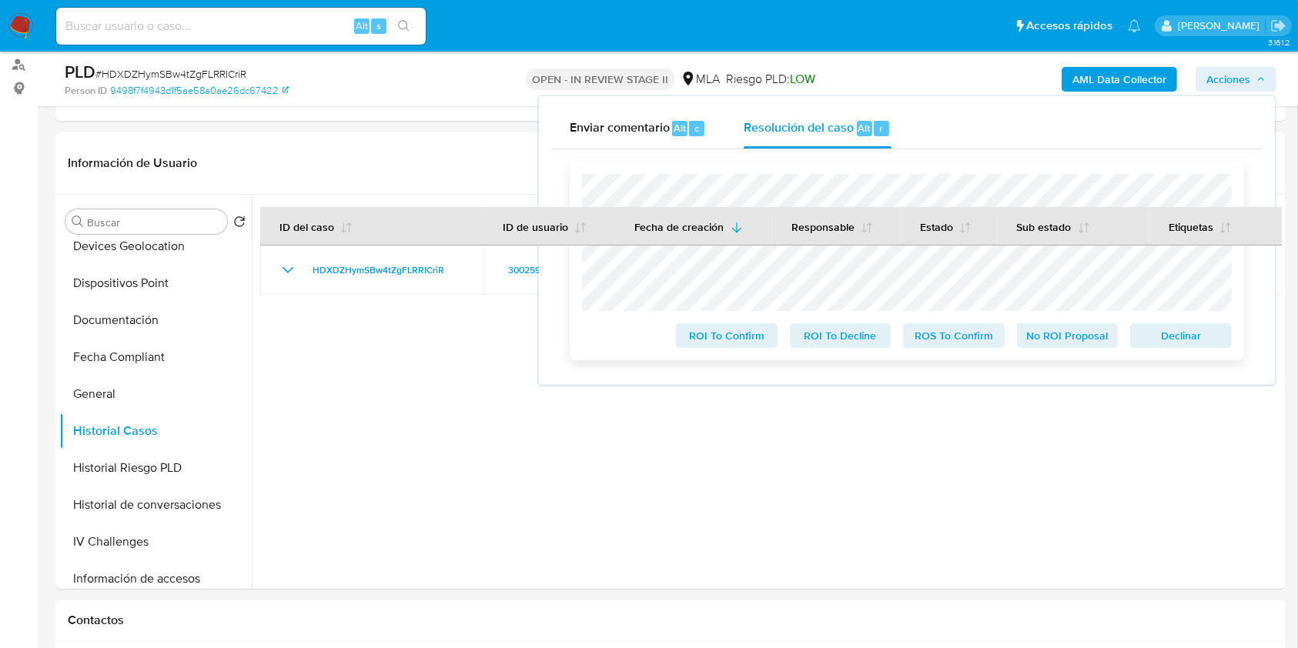
click at [1180, 339] on span "Declinar" at bounding box center [1181, 336] width 80 height 22
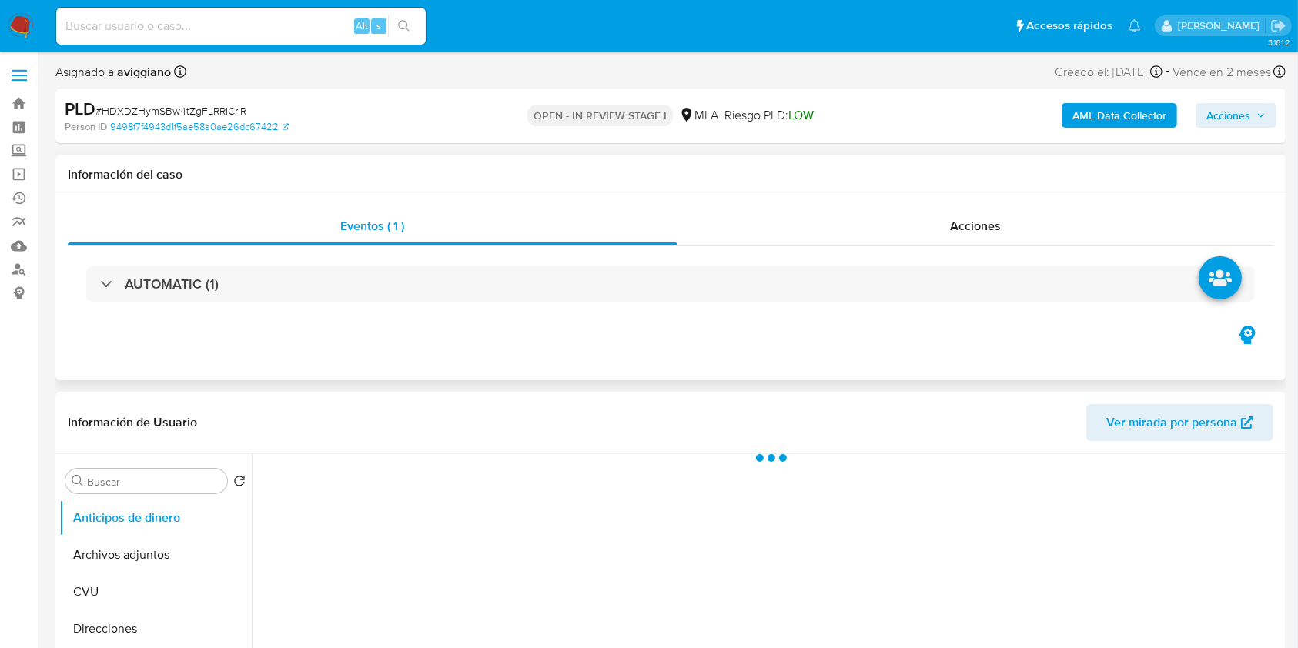
select select "10"
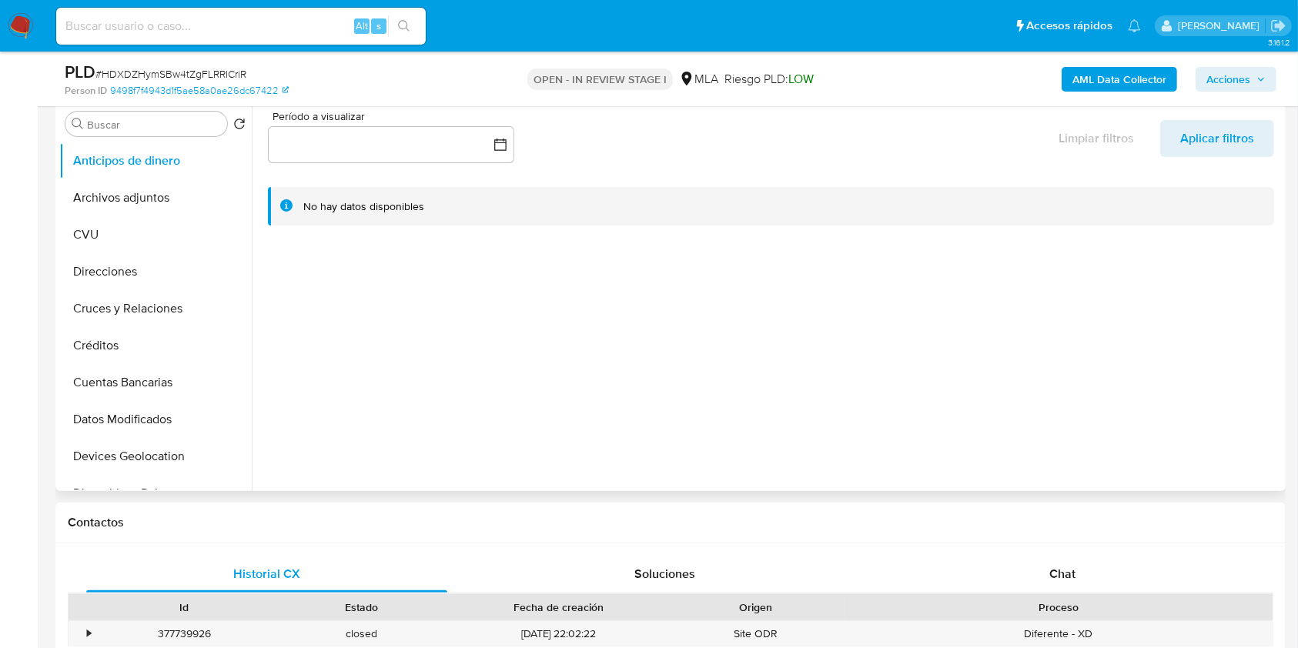
scroll to position [410, 0]
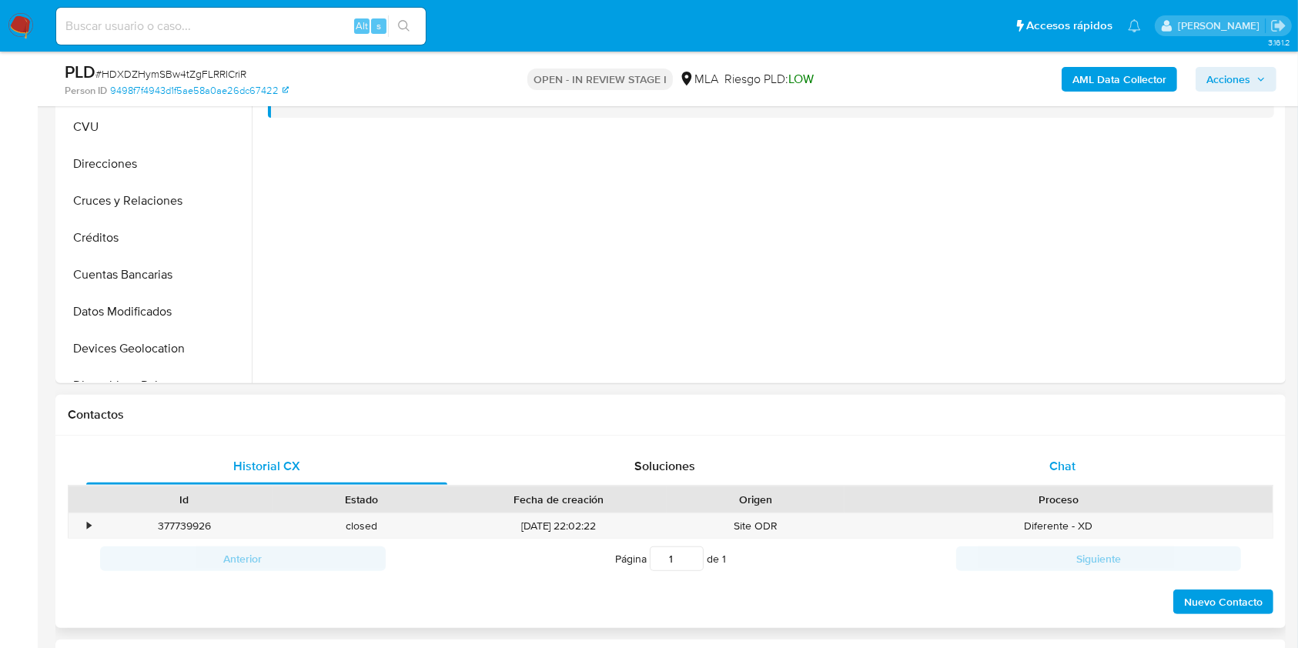
click at [1052, 471] on span "Chat" at bounding box center [1062, 466] width 26 height 18
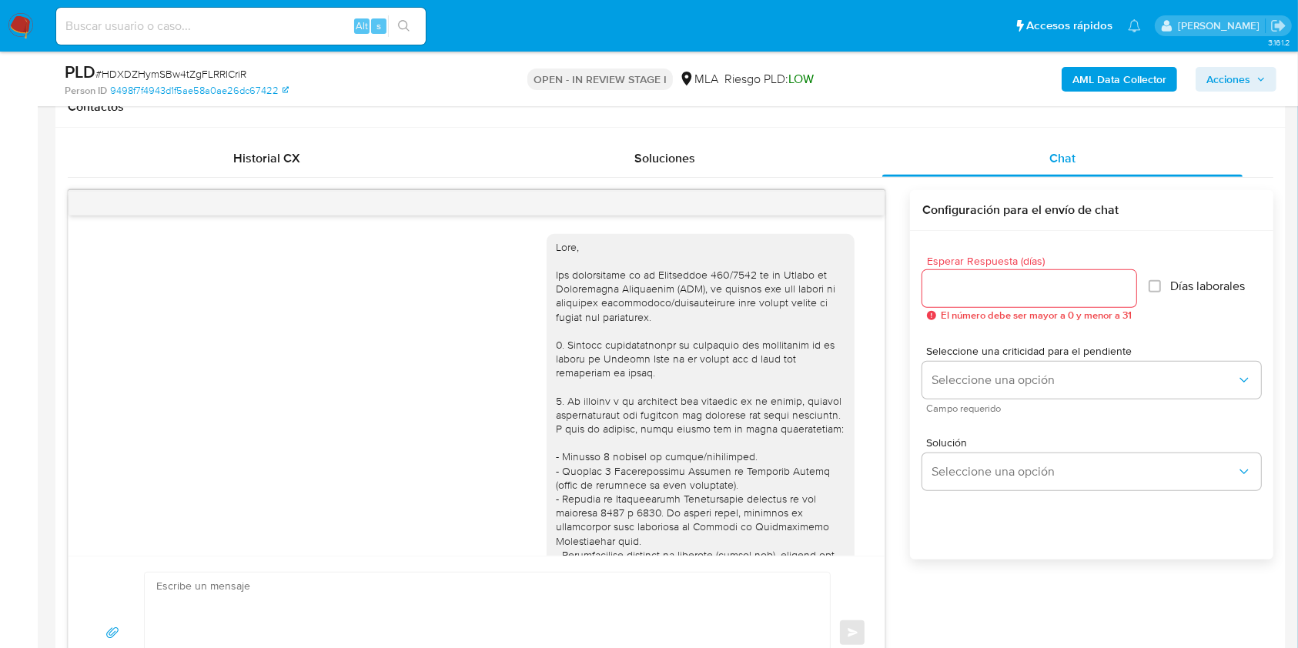
scroll to position [870, 0]
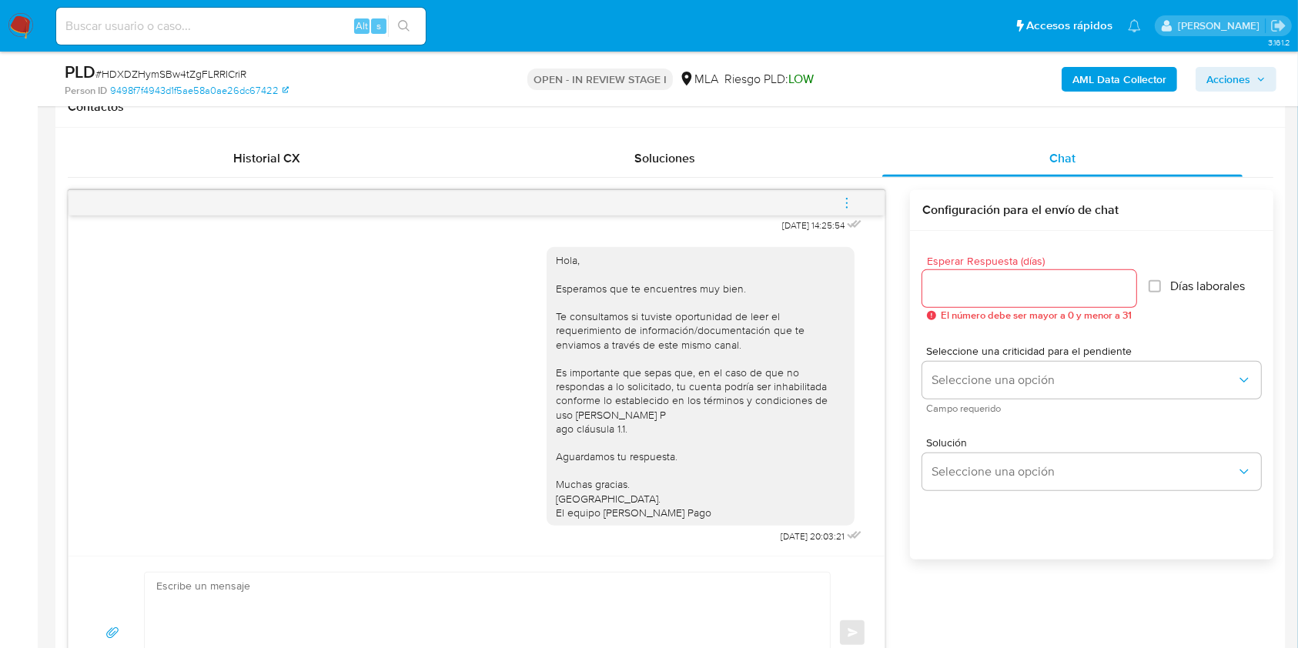
click at [843, 196] on icon "menu-action" at bounding box center [847, 203] width 14 height 14
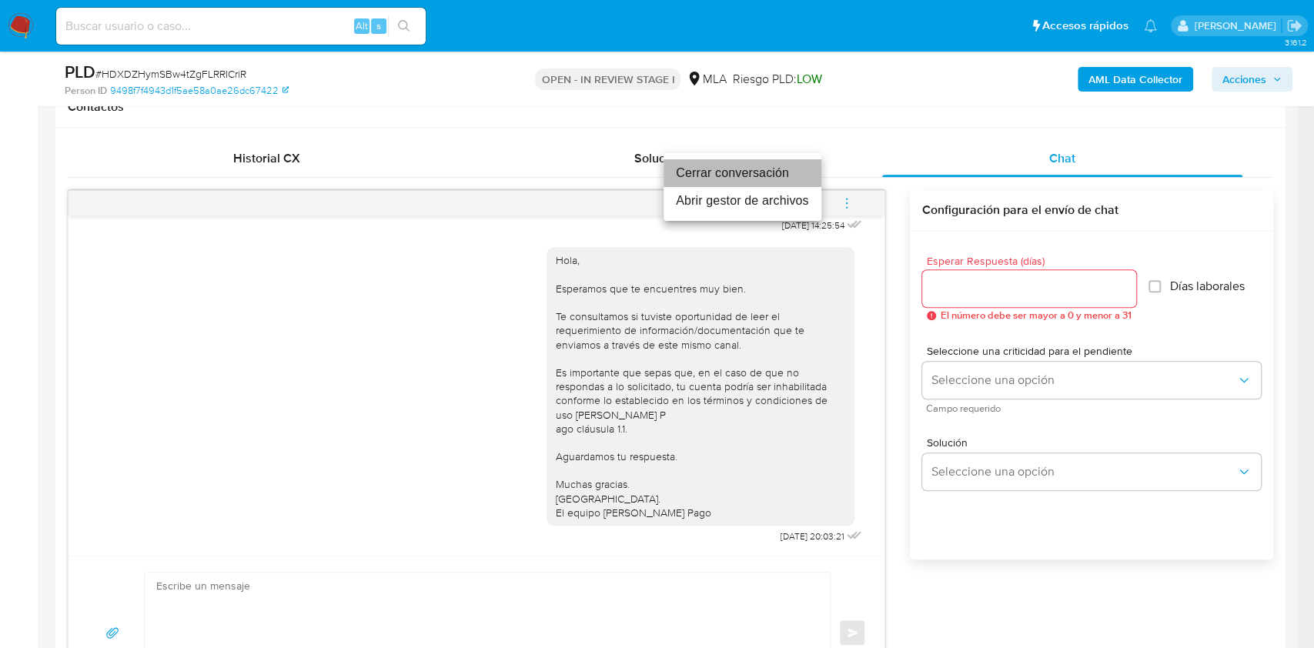
click at [725, 175] on li "Cerrar conversación" at bounding box center [742, 173] width 158 height 28
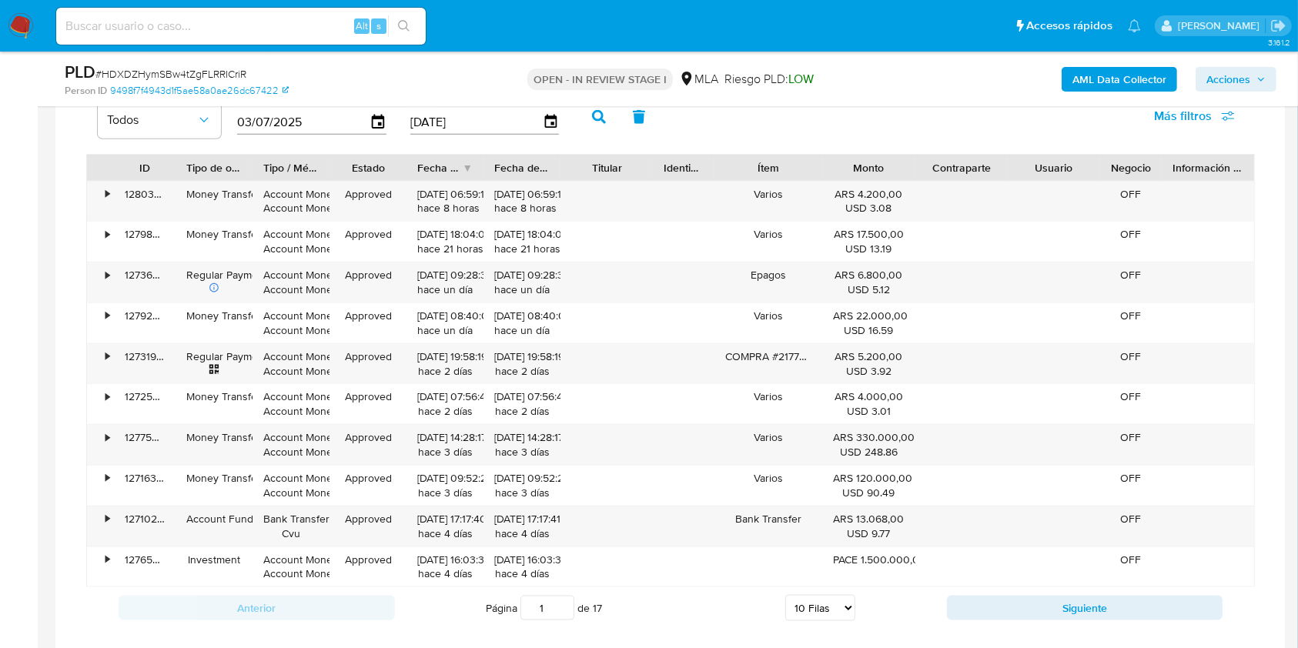
scroll to position [1565, 0]
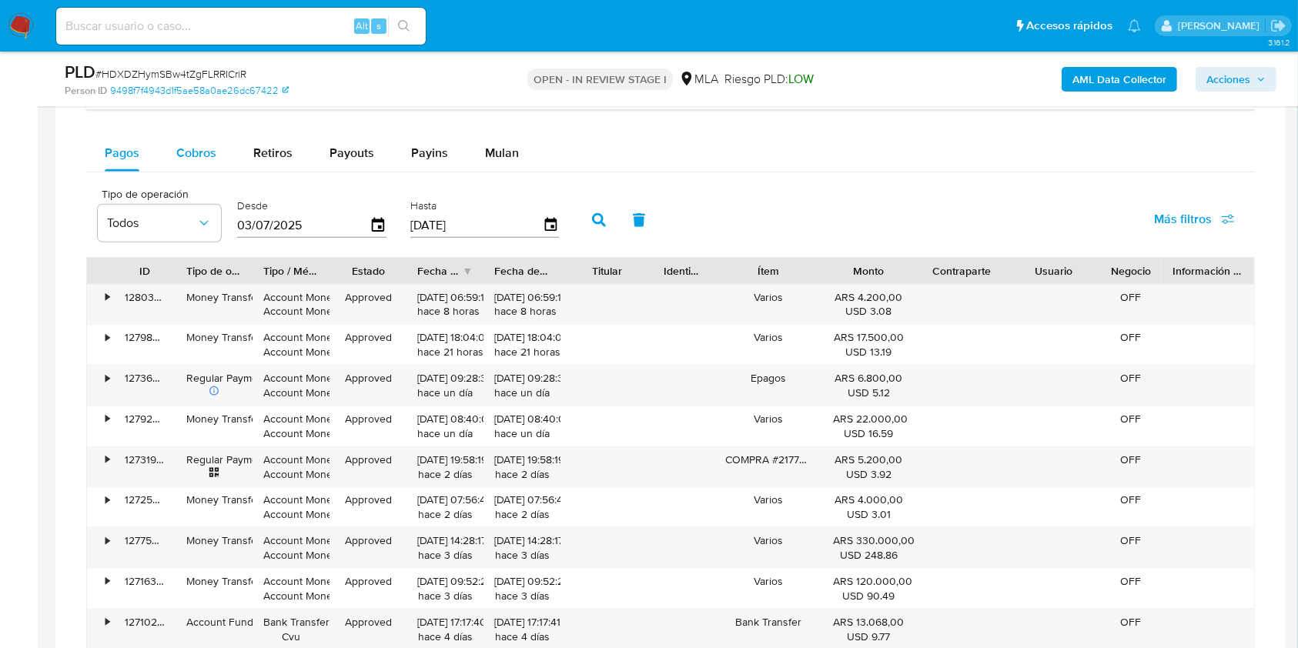
click at [205, 160] on div "Cobros" at bounding box center [196, 153] width 40 height 37
select select "10"
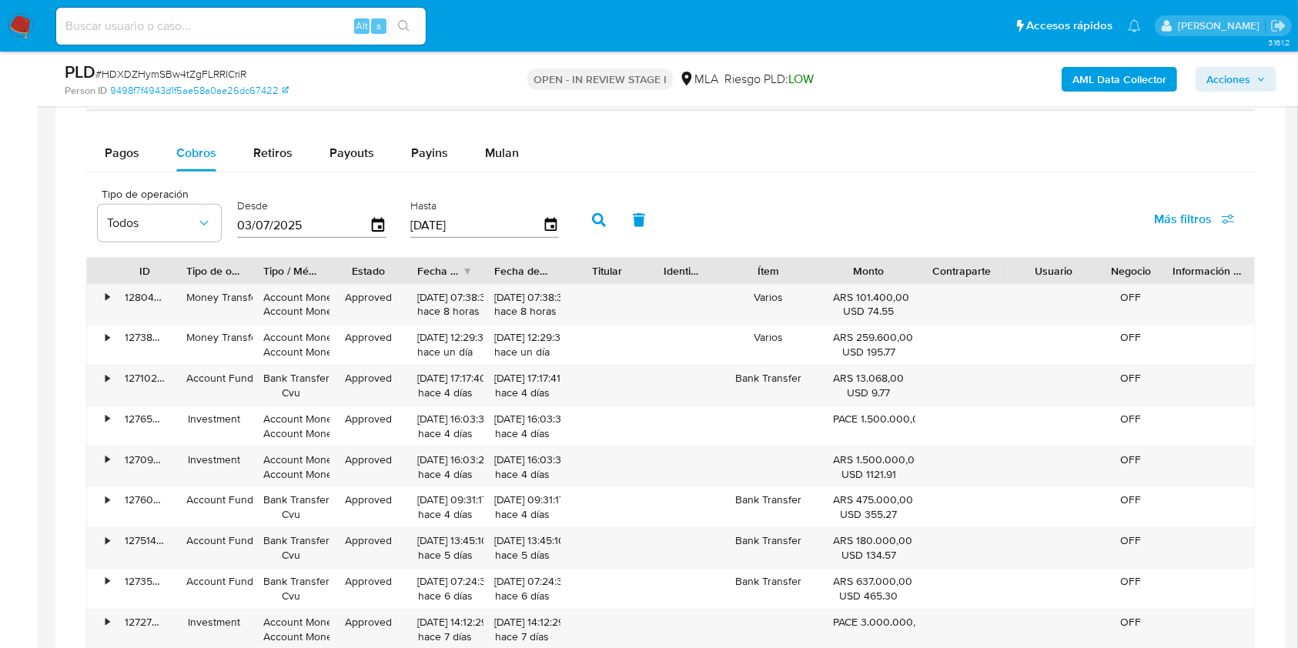
click at [1219, 84] on span "Acciones" at bounding box center [1228, 79] width 44 height 25
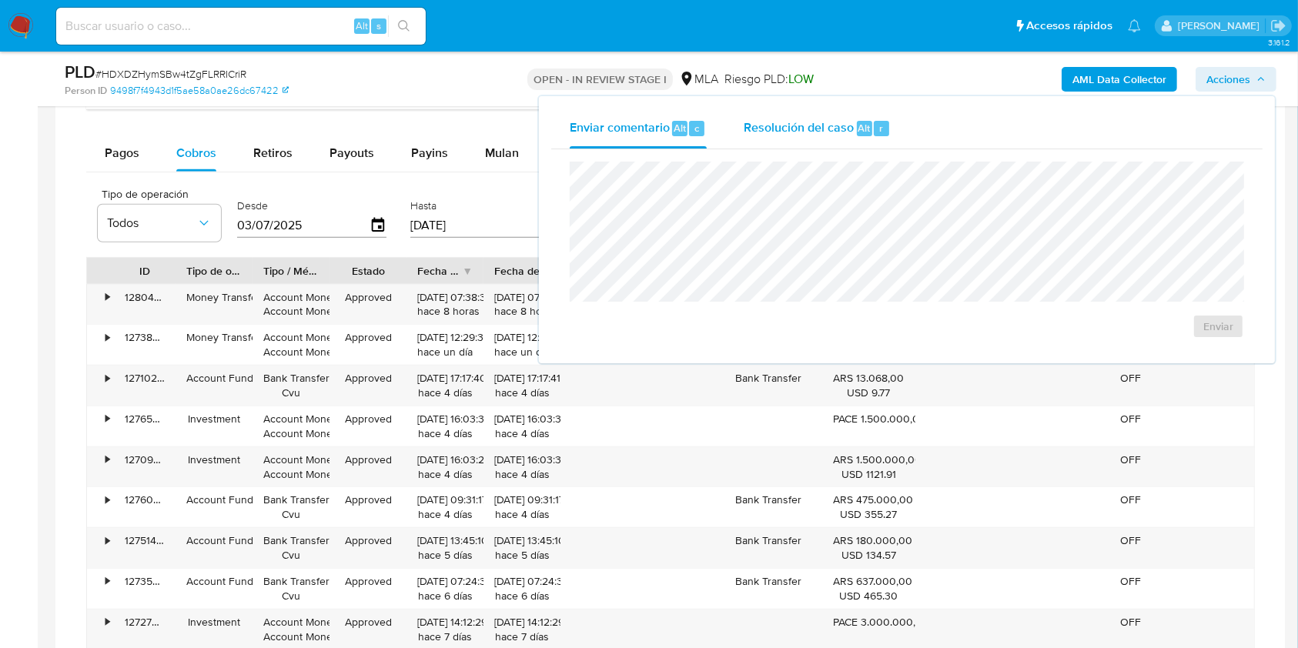
click at [826, 128] on span "Resolución del caso" at bounding box center [798, 128] width 110 height 18
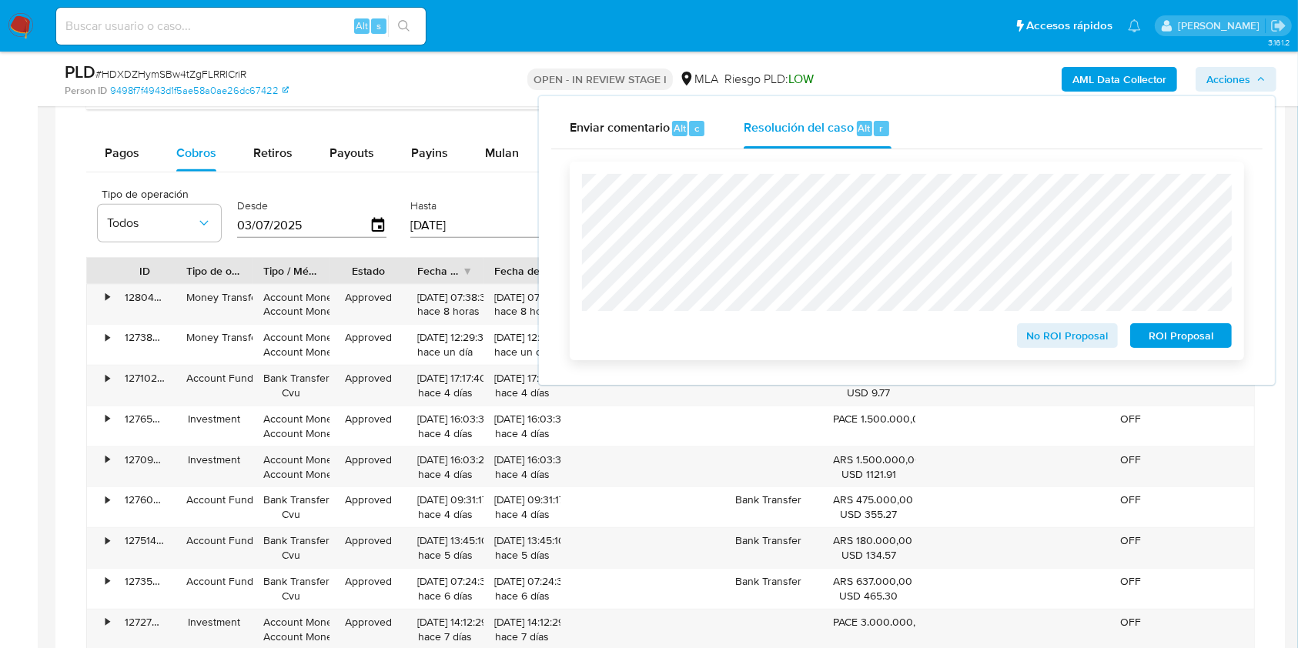
click at [1035, 338] on span "No ROI Proposal" at bounding box center [1067, 336] width 80 height 22
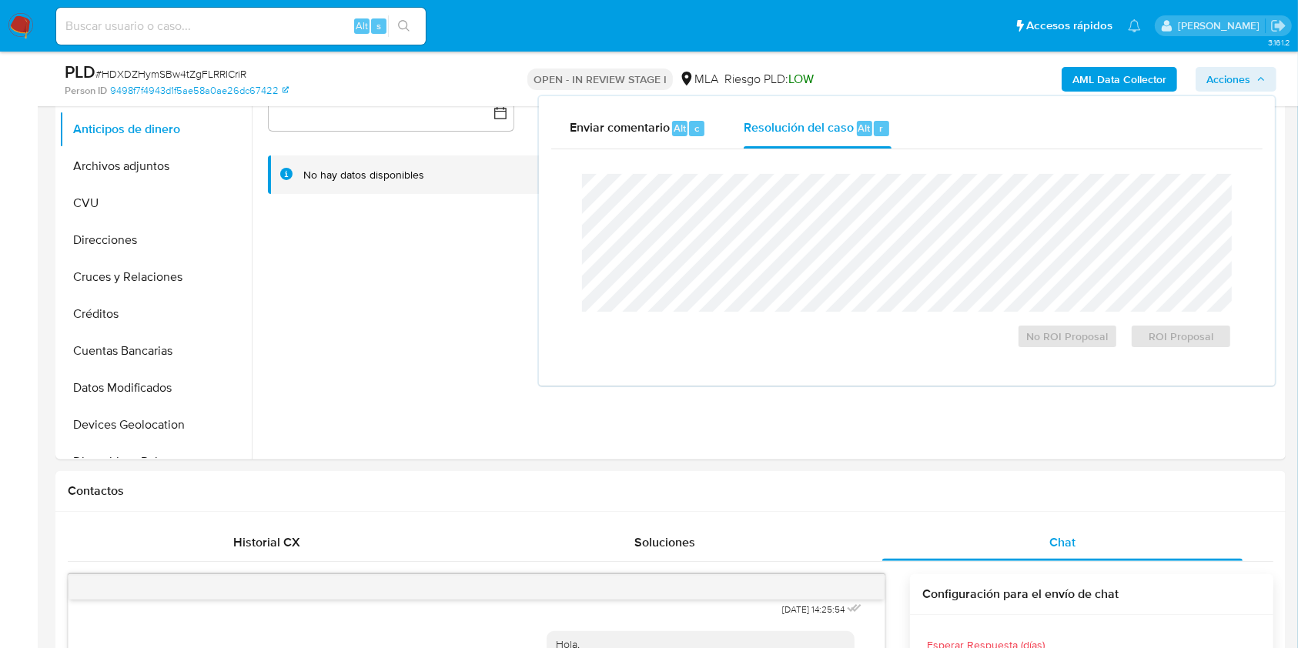
scroll to position [405, 0]
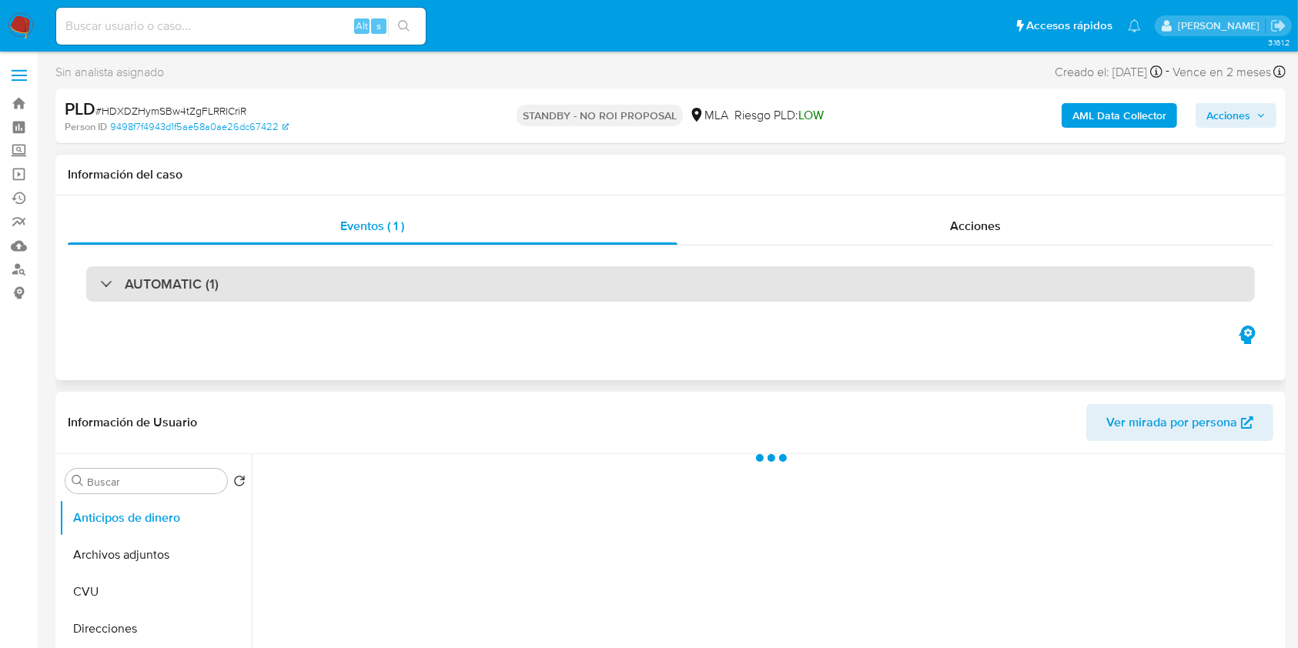
select select "10"
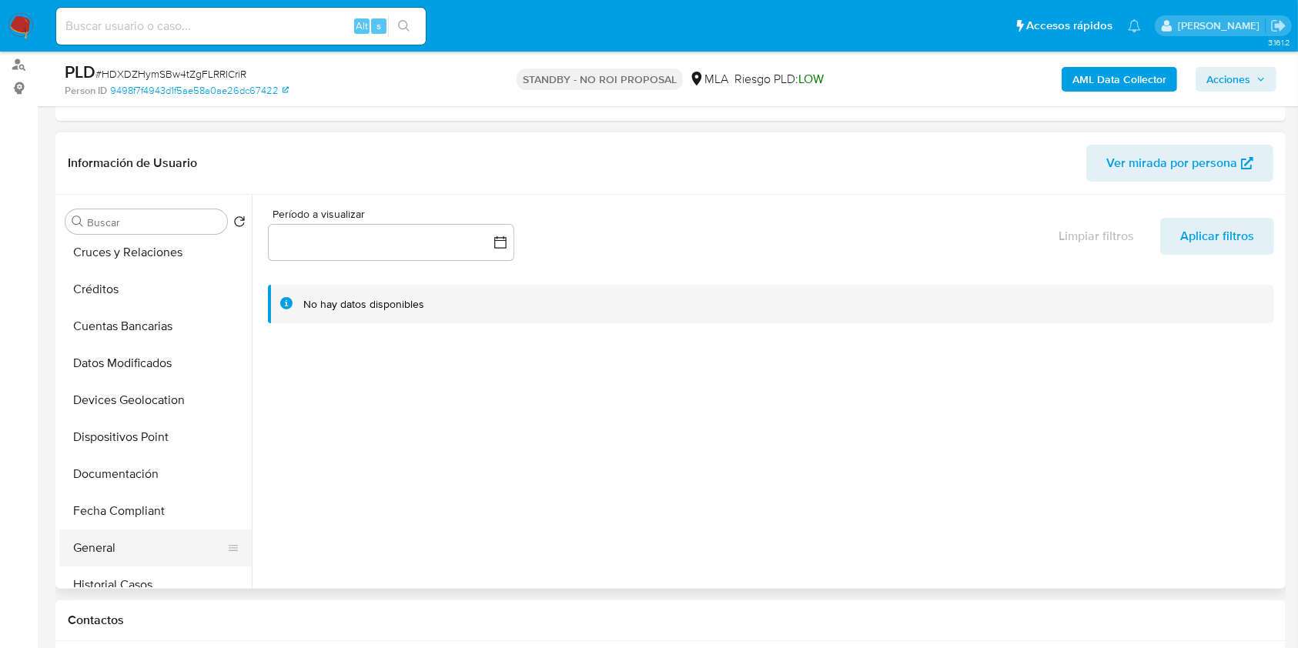
scroll to position [308, 0]
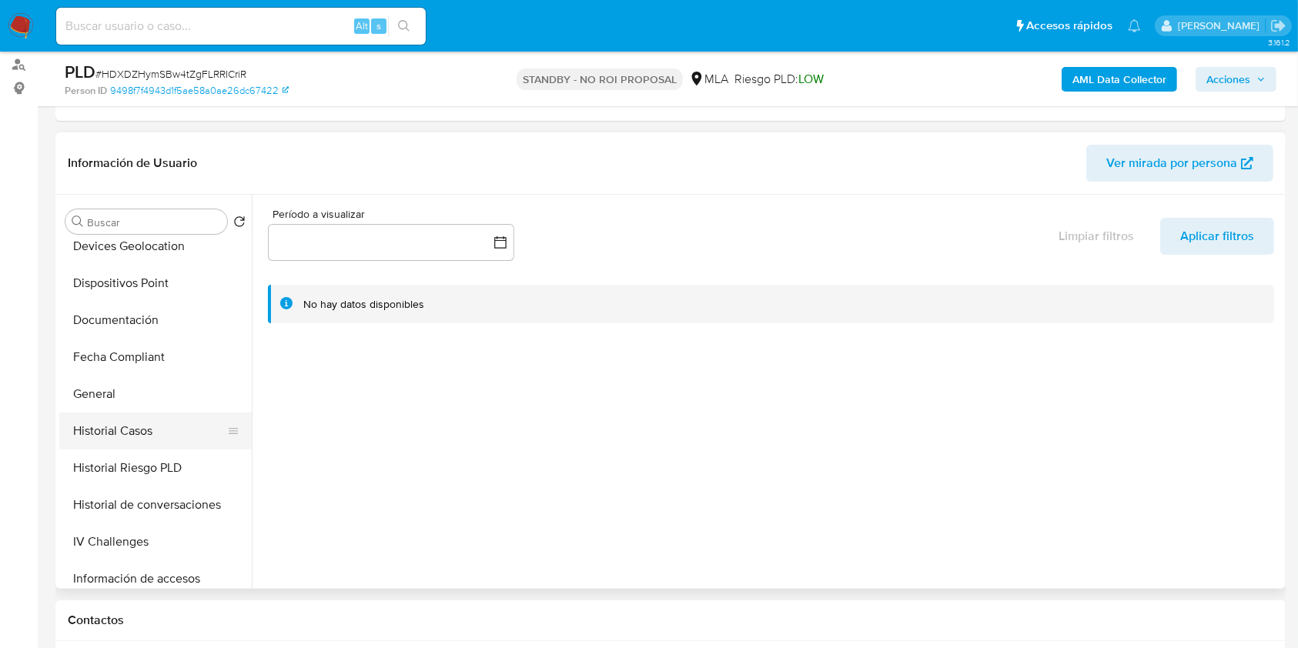
click at [136, 433] on button "Historial Casos" at bounding box center [149, 431] width 180 height 37
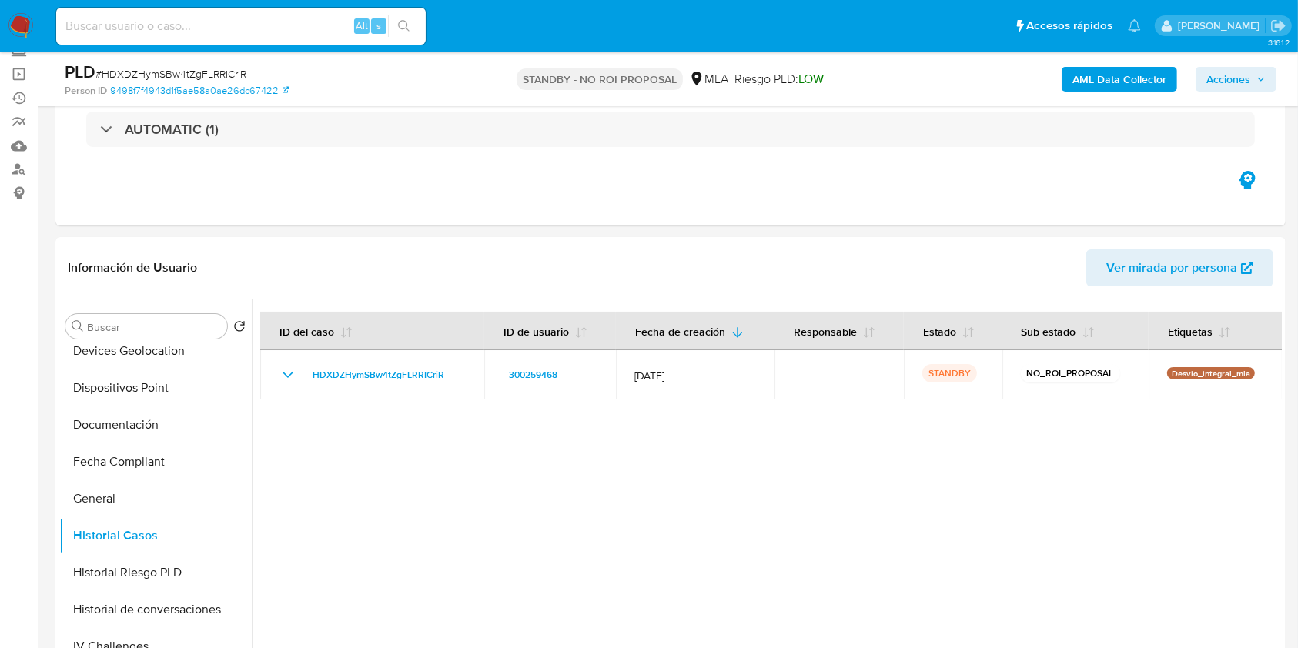
scroll to position [0, 0]
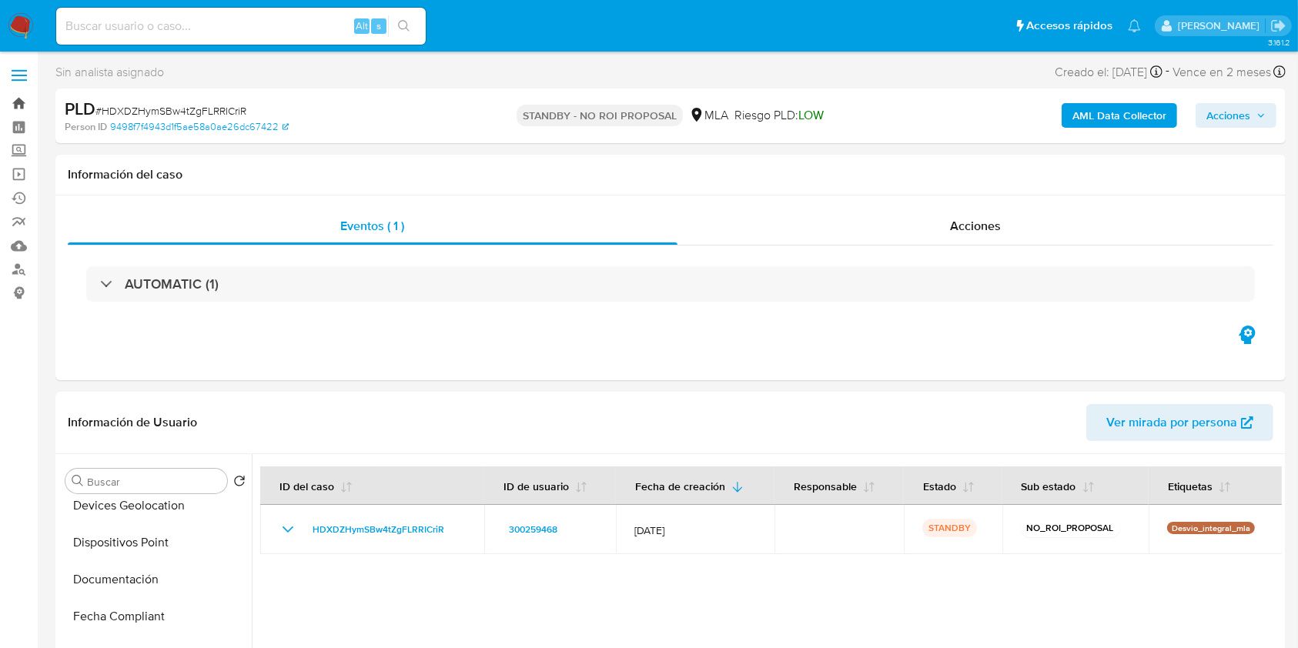
click at [22, 106] on link "Bandeja" at bounding box center [91, 104] width 183 height 24
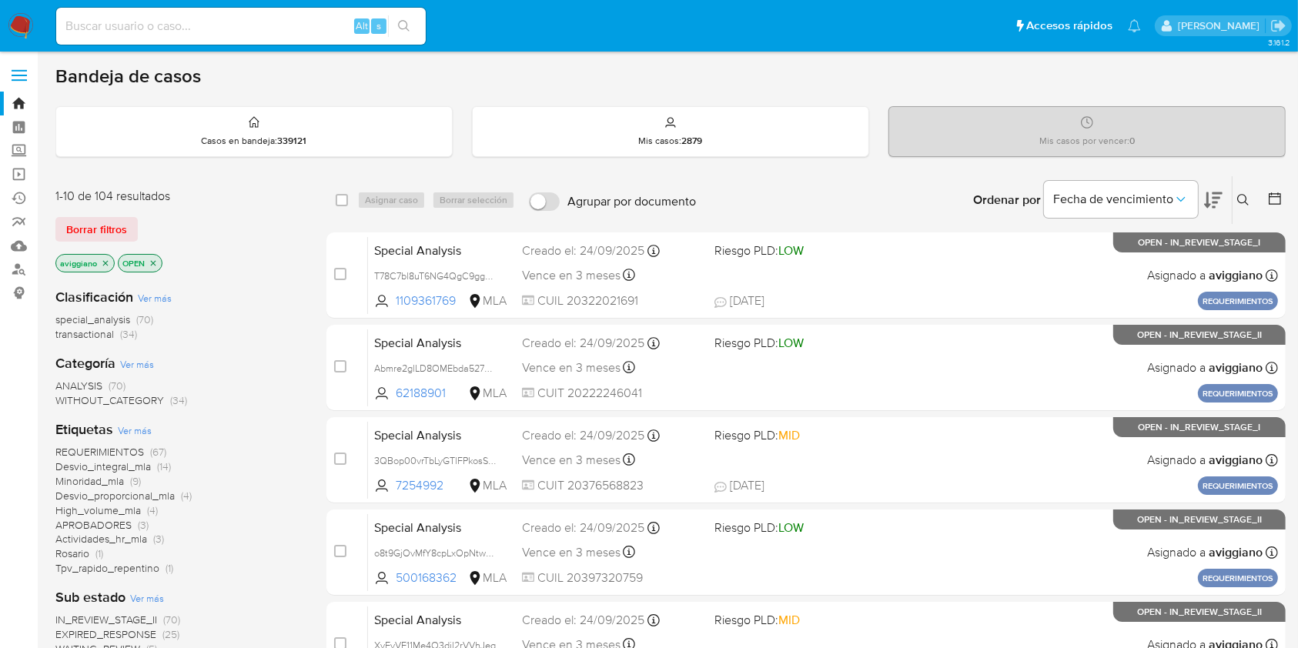
click at [102, 262] on icon "close-filter" at bounding box center [105, 263] width 9 height 9
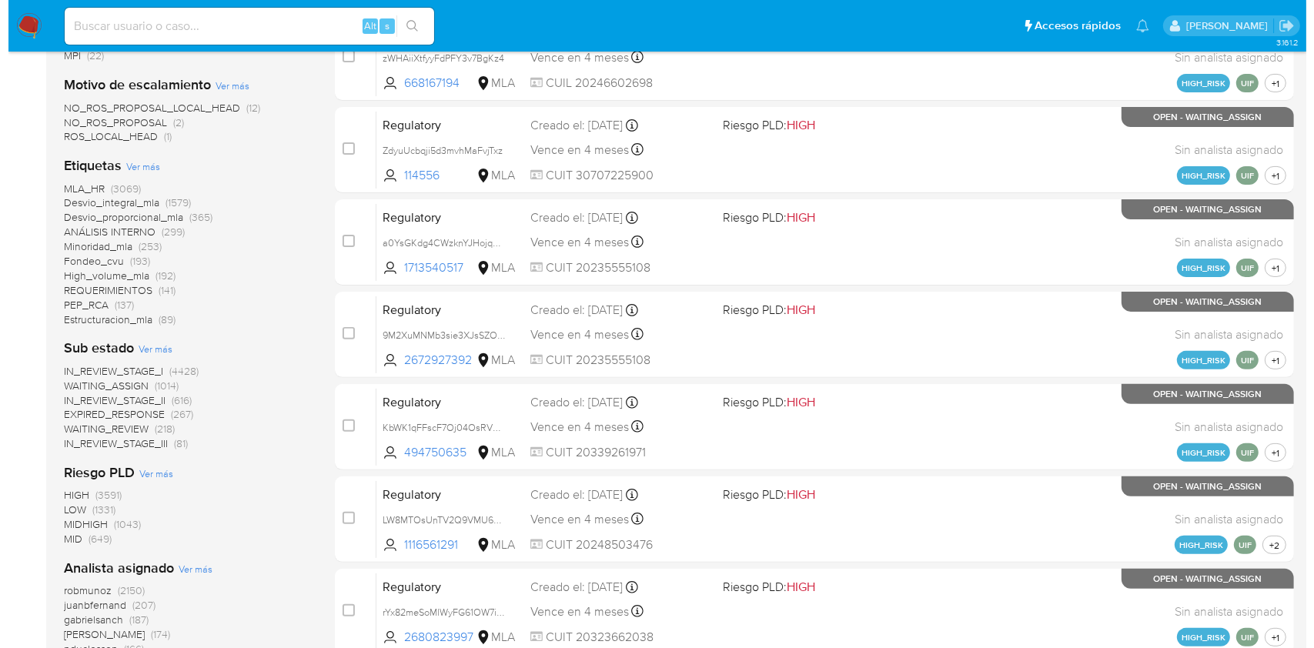
scroll to position [513, 0]
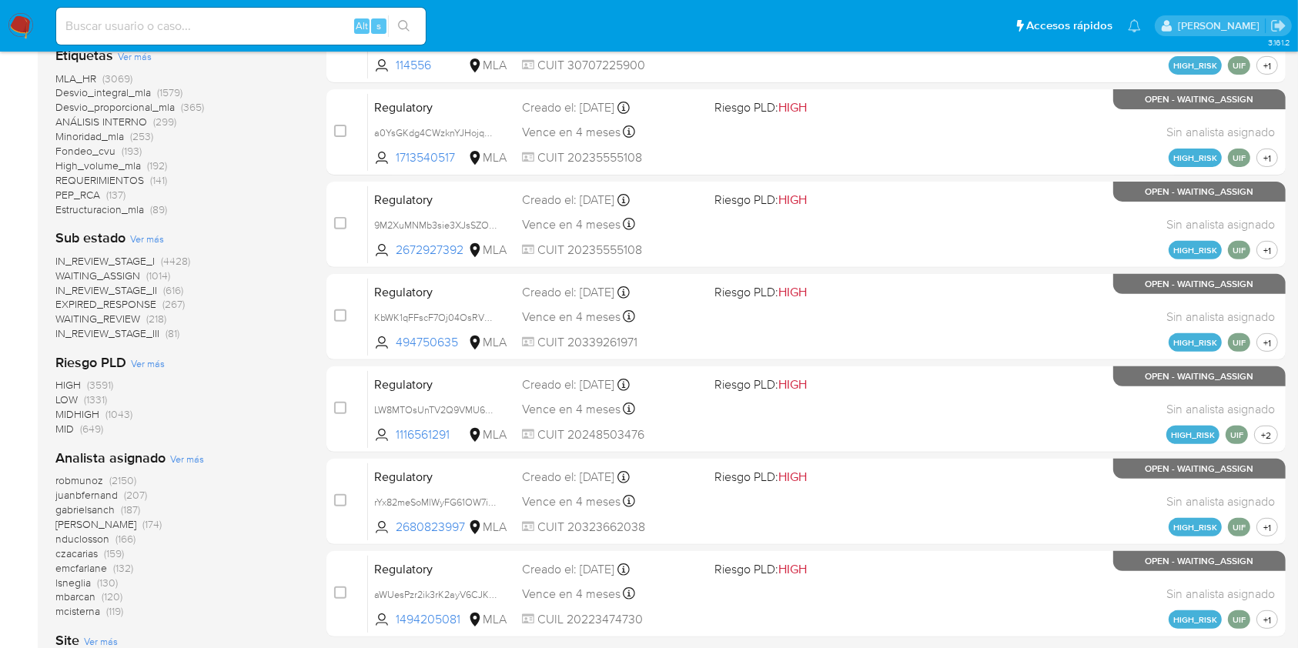
click at [191, 459] on span "Ver más" at bounding box center [187, 459] width 34 height 14
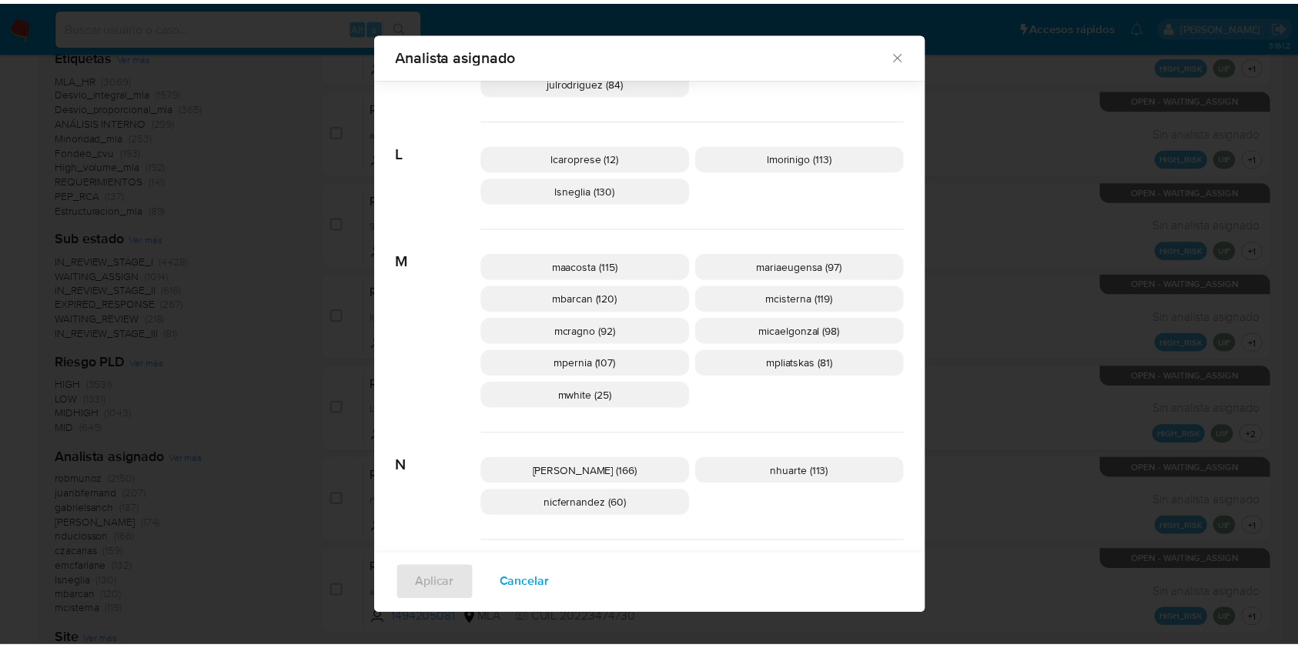
scroll to position [617, 0]
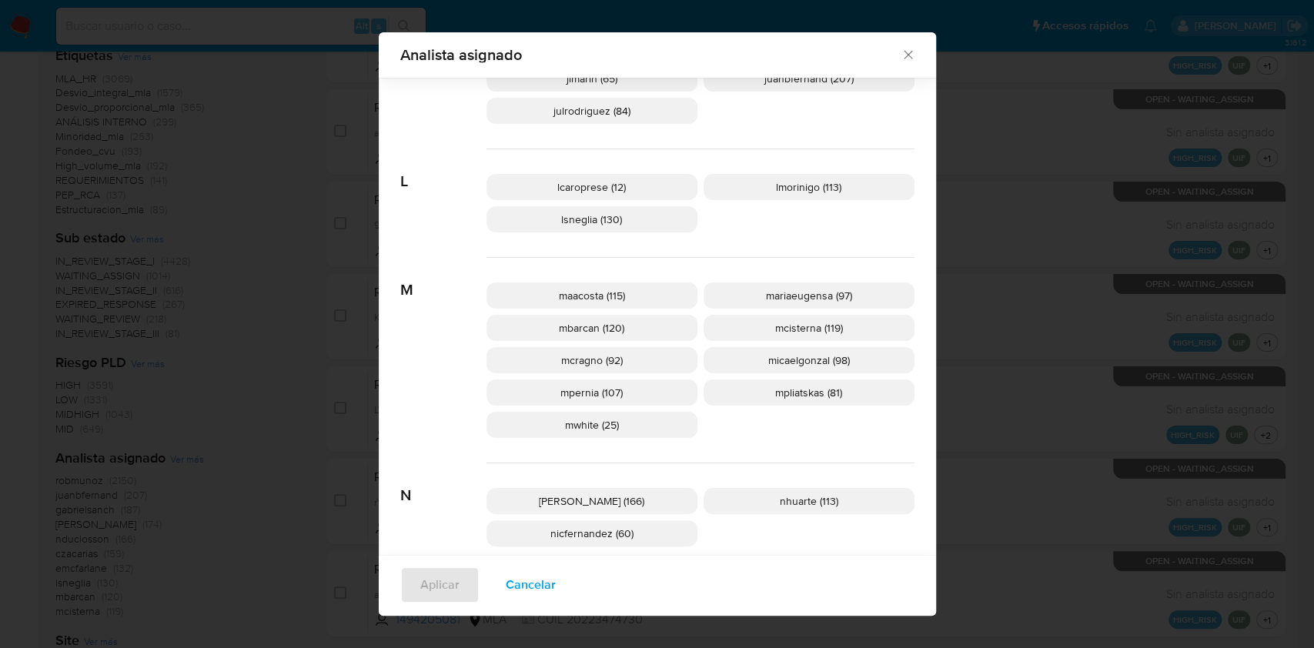
click at [904, 52] on icon "Cerrar" at bounding box center [908, 55] width 8 height 8
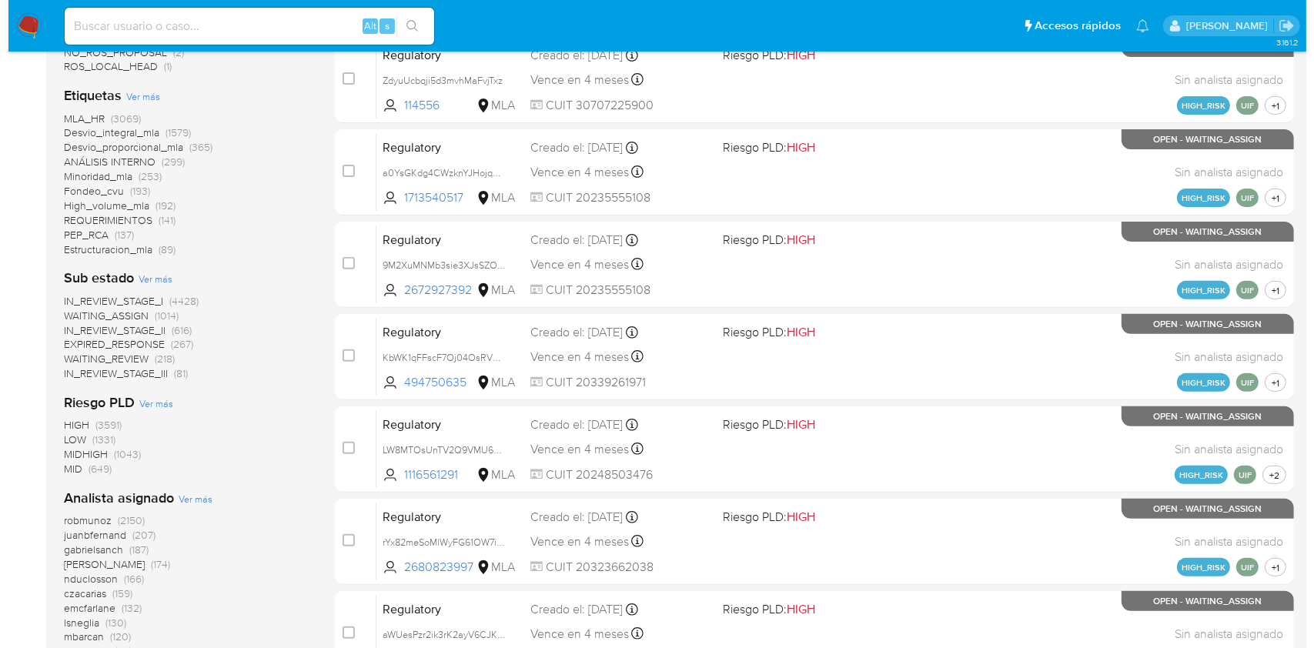
scroll to position [673, 0]
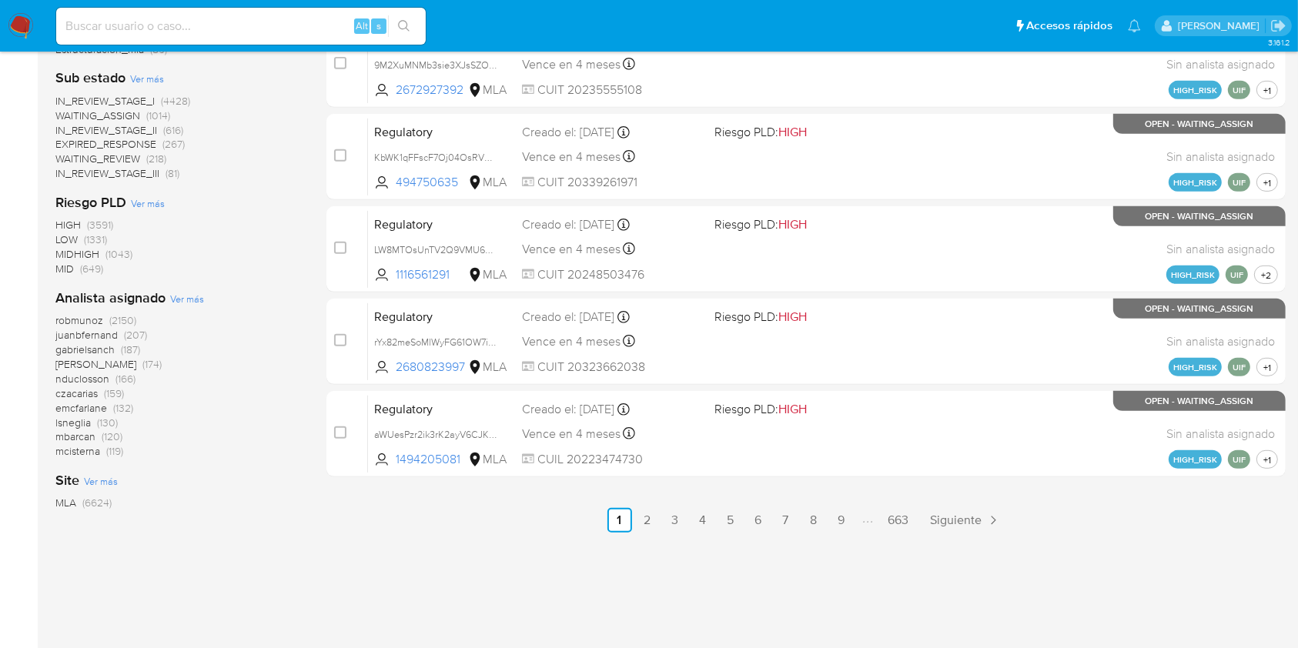
click at [192, 294] on span "Ver más" at bounding box center [187, 299] width 34 height 14
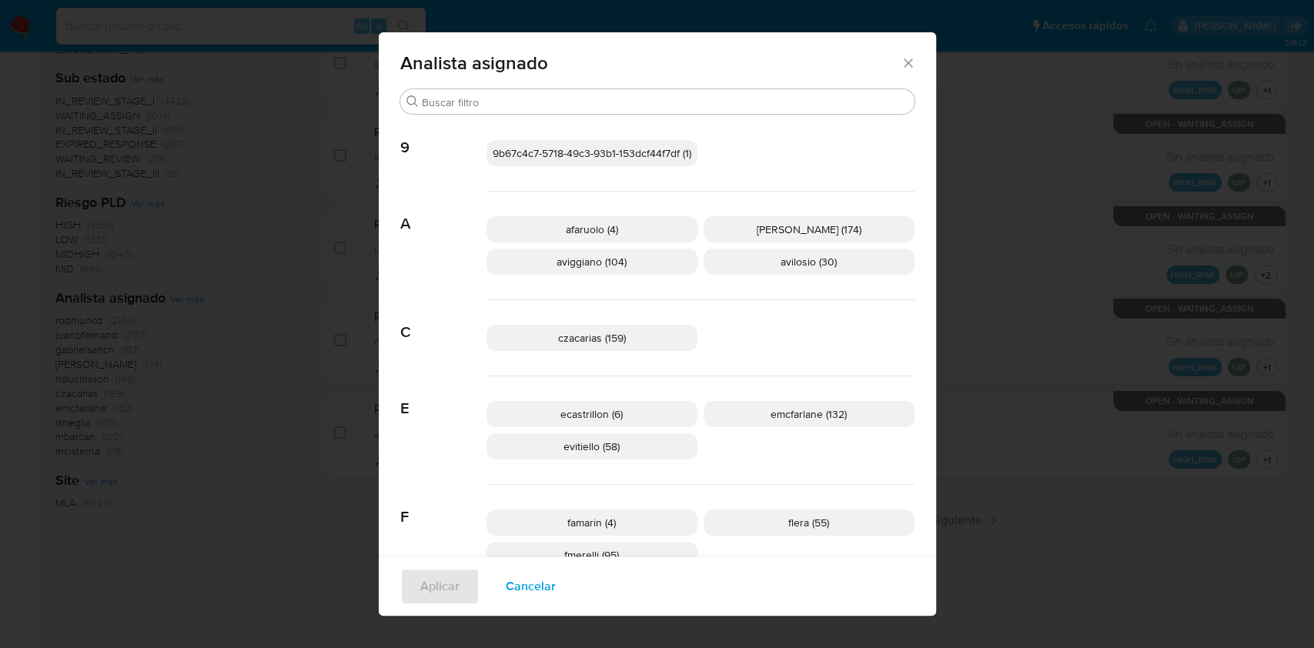
click at [582, 273] on p "aviggiano (104)" at bounding box center [591, 262] width 211 height 26
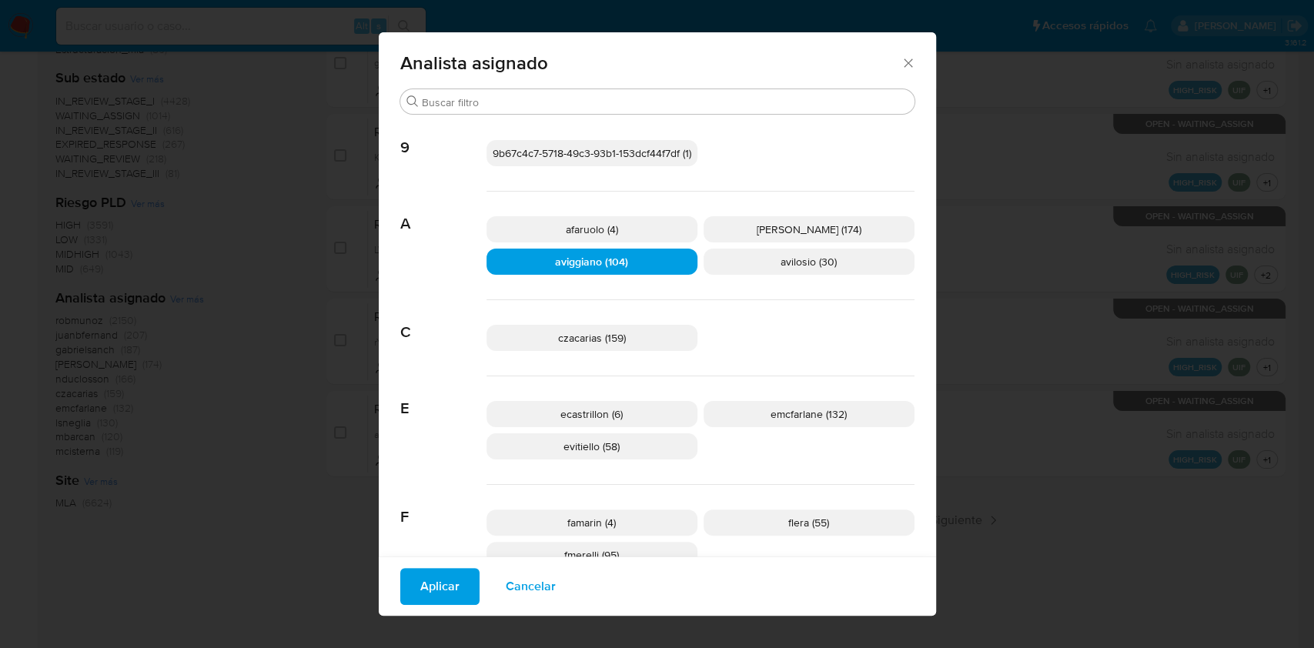
click at [420, 583] on span "Aplicar" at bounding box center [439, 587] width 39 height 34
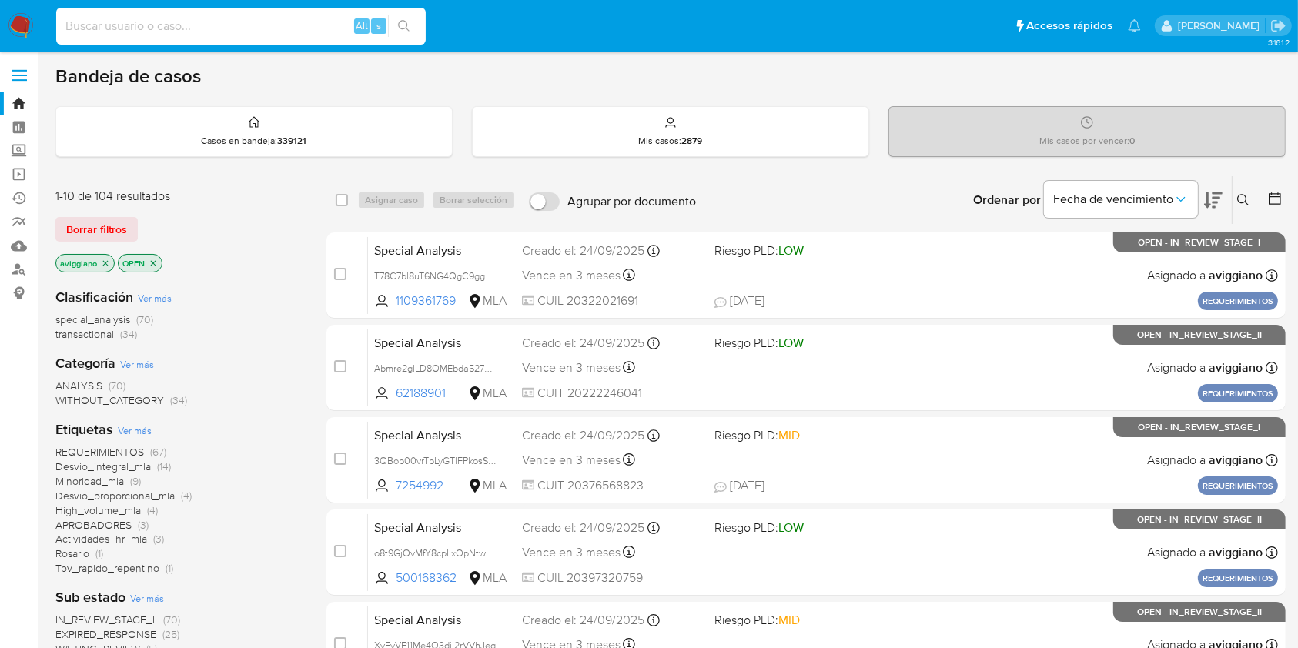
click at [153, 21] on input at bounding box center [240, 26] width 369 height 20
paste input "0K8OJI9TJrfIwetvzZKTxOYI"
type input "0K8OJI9TJrfIwetvzZKTxOYI"
click at [399, 22] on icon "search-icon" at bounding box center [404, 26] width 12 height 12
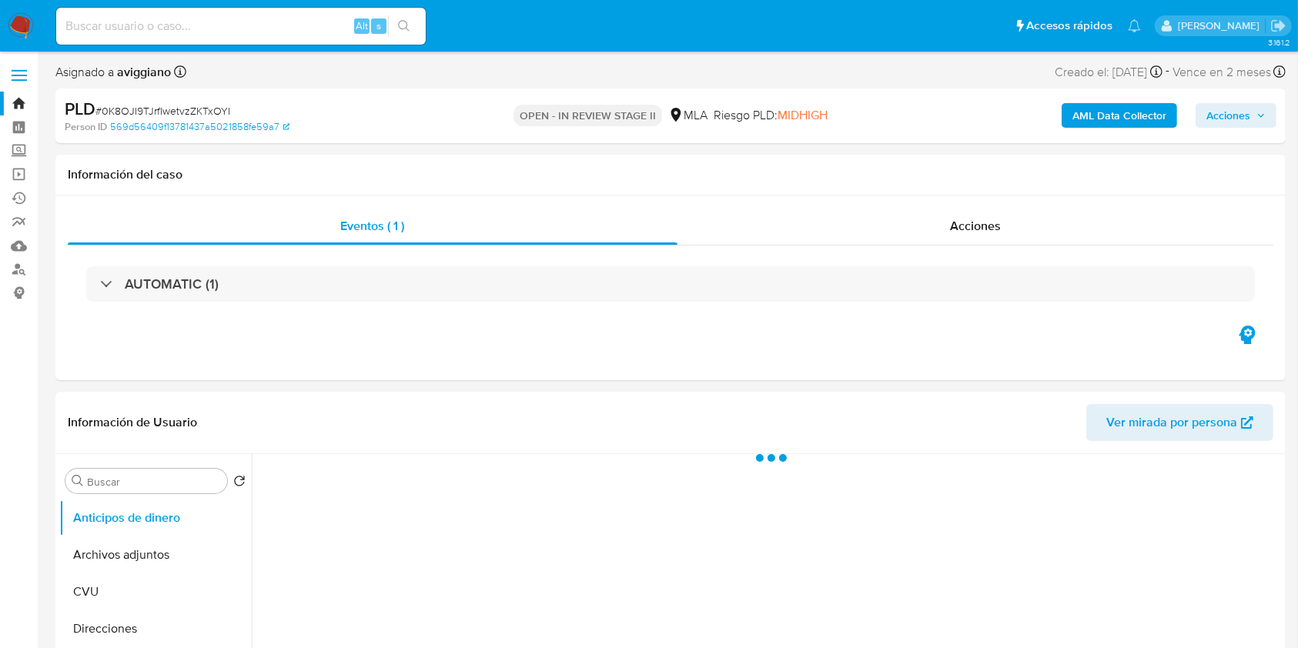
select select "10"
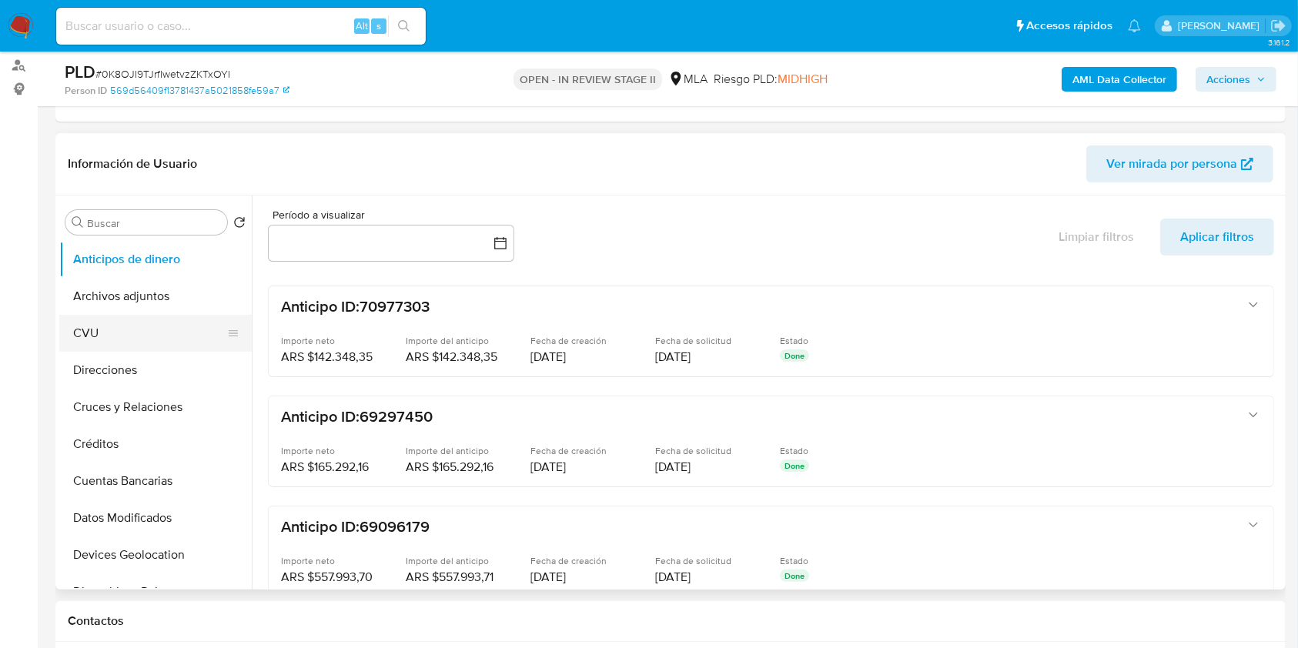
scroll to position [205, 0]
click at [185, 297] on button "Archivos adjuntos" at bounding box center [149, 295] width 180 height 37
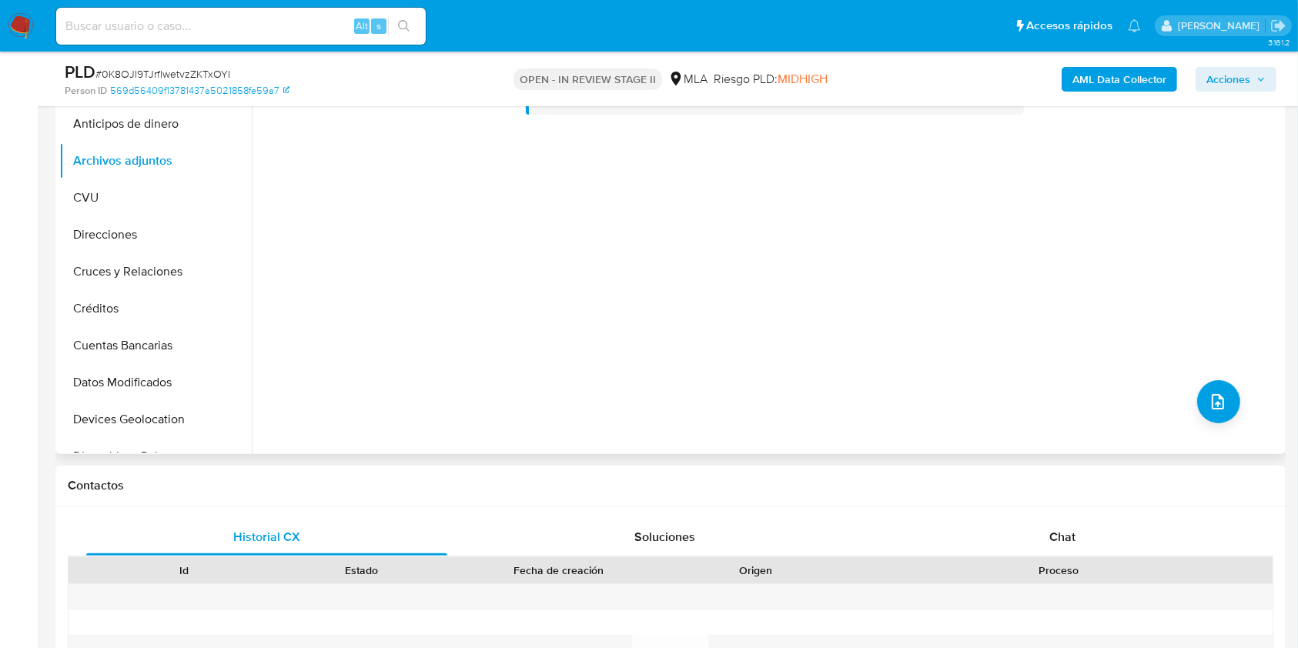
scroll to position [308, 0]
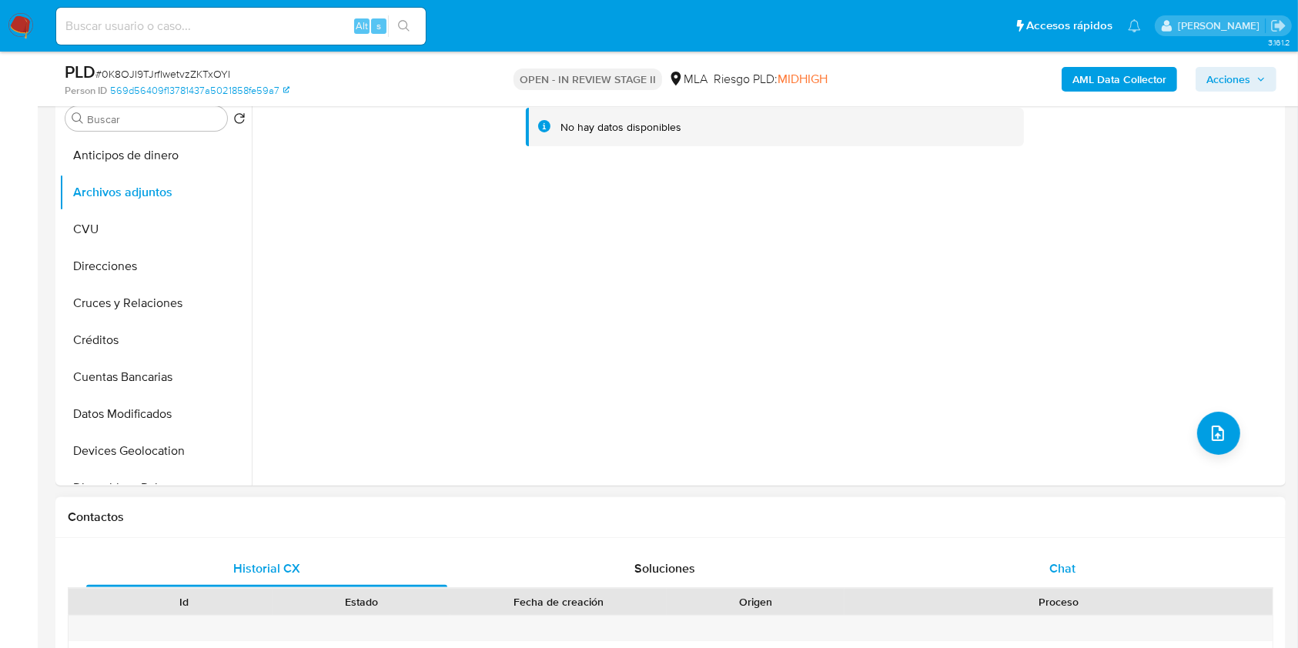
click at [1045, 566] on div "Chat" at bounding box center [1062, 568] width 361 height 37
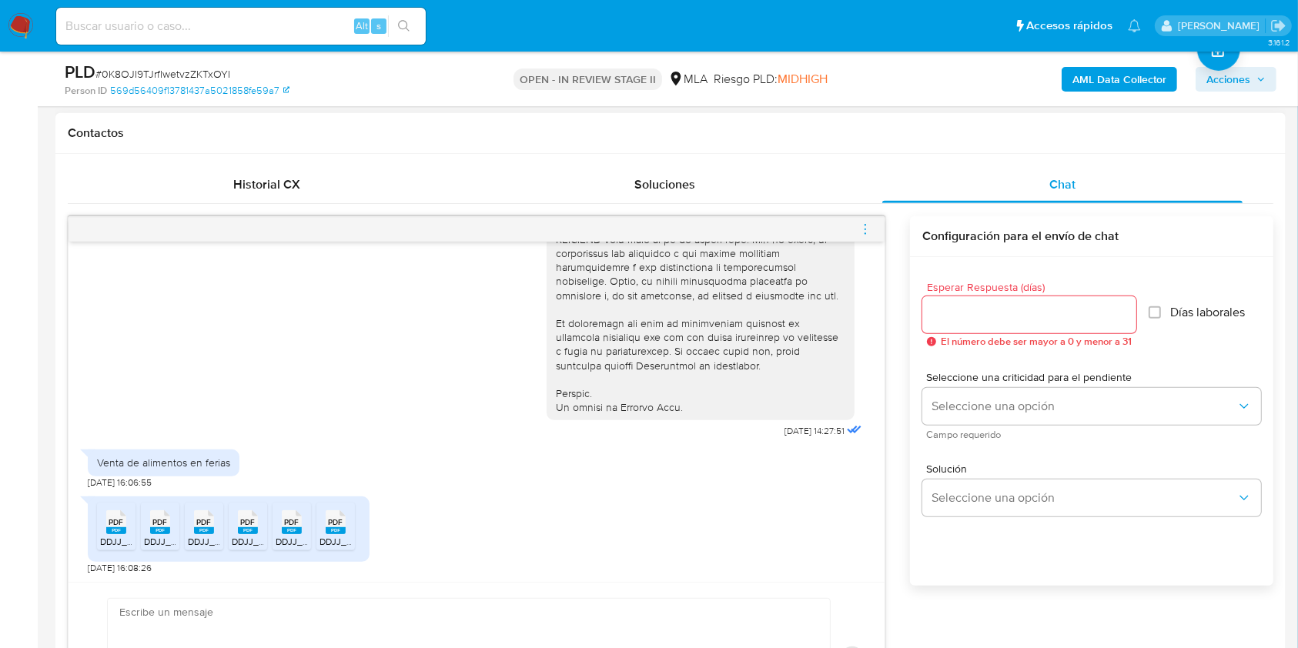
scroll to position [718, 0]
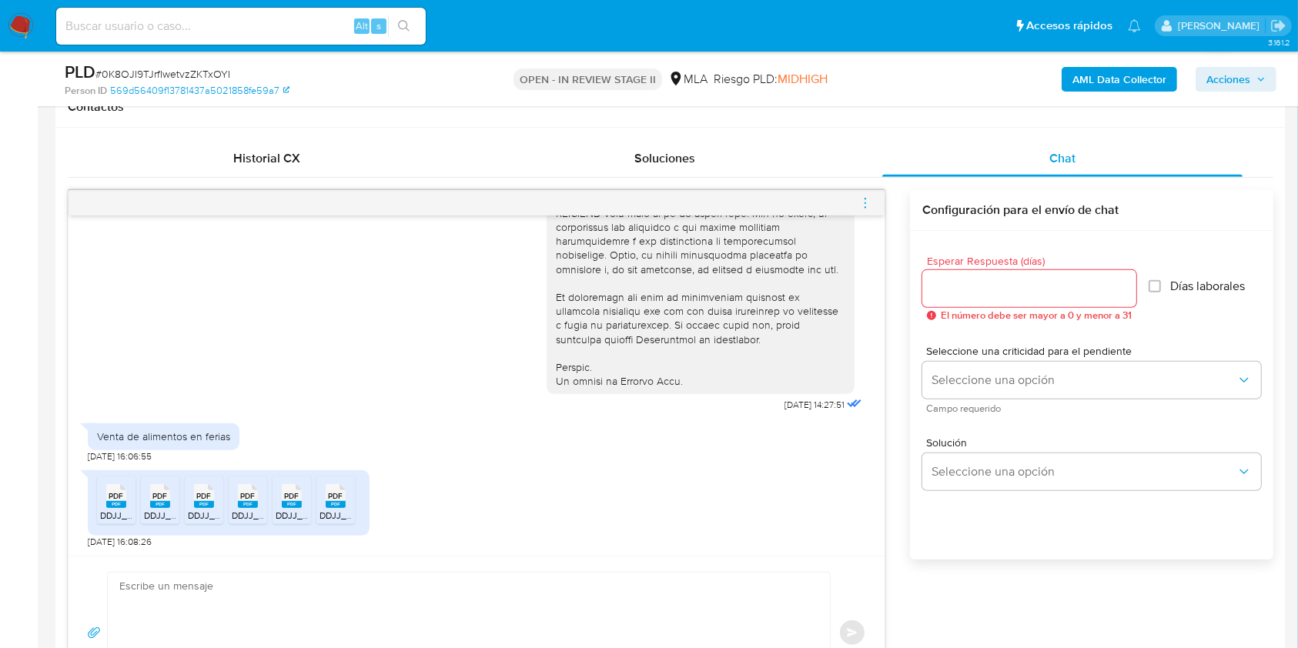
click at [119, 498] on span "PDF" at bounding box center [116, 496] width 15 height 10
click at [162, 502] on rect at bounding box center [160, 504] width 20 height 7
click at [203, 508] on icon "PDF" at bounding box center [204, 496] width 20 height 27
click at [241, 509] on span "DDJJ_Mensual_400880767MASJUAN 07 2025.pdf" at bounding box center [336, 515] width 209 height 13
click at [289, 513] on span "DDJJ_Mensual_392360285masjuan 04 2025.pdf" at bounding box center [377, 515] width 203 height 13
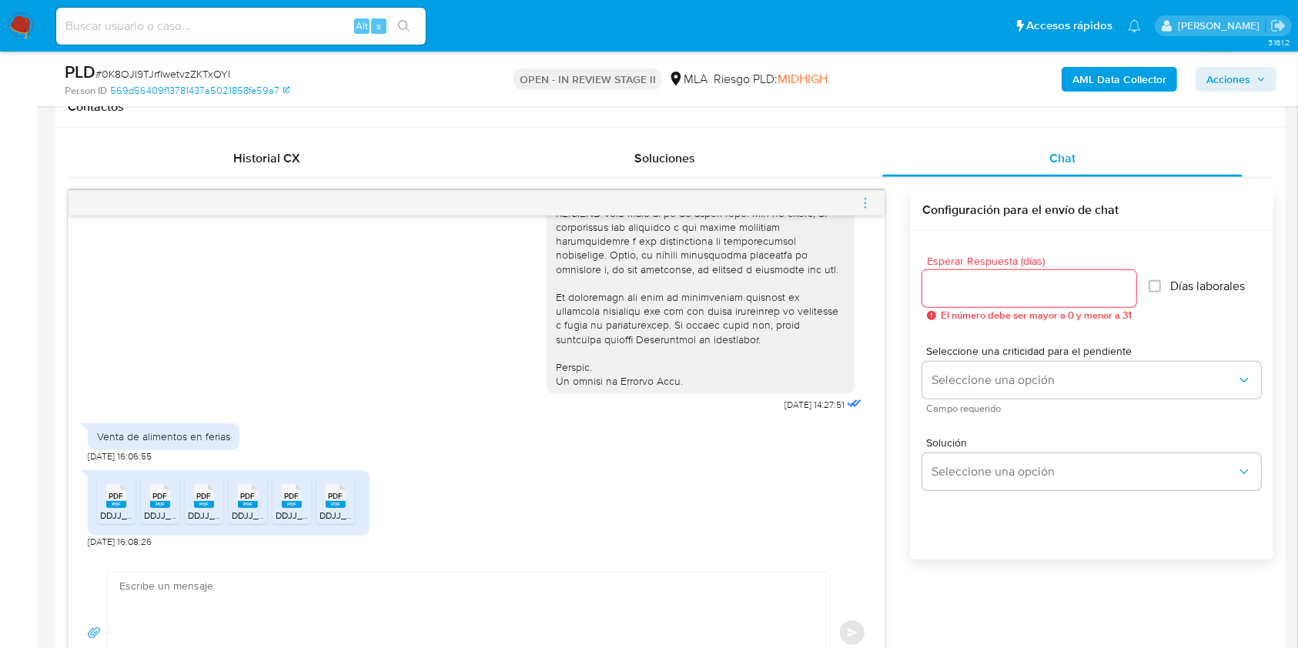
click at [328, 509] on span "DDJJ_Mensual_398630716MASJUAN 06 2025.pdf" at bounding box center [423, 515] width 209 height 13
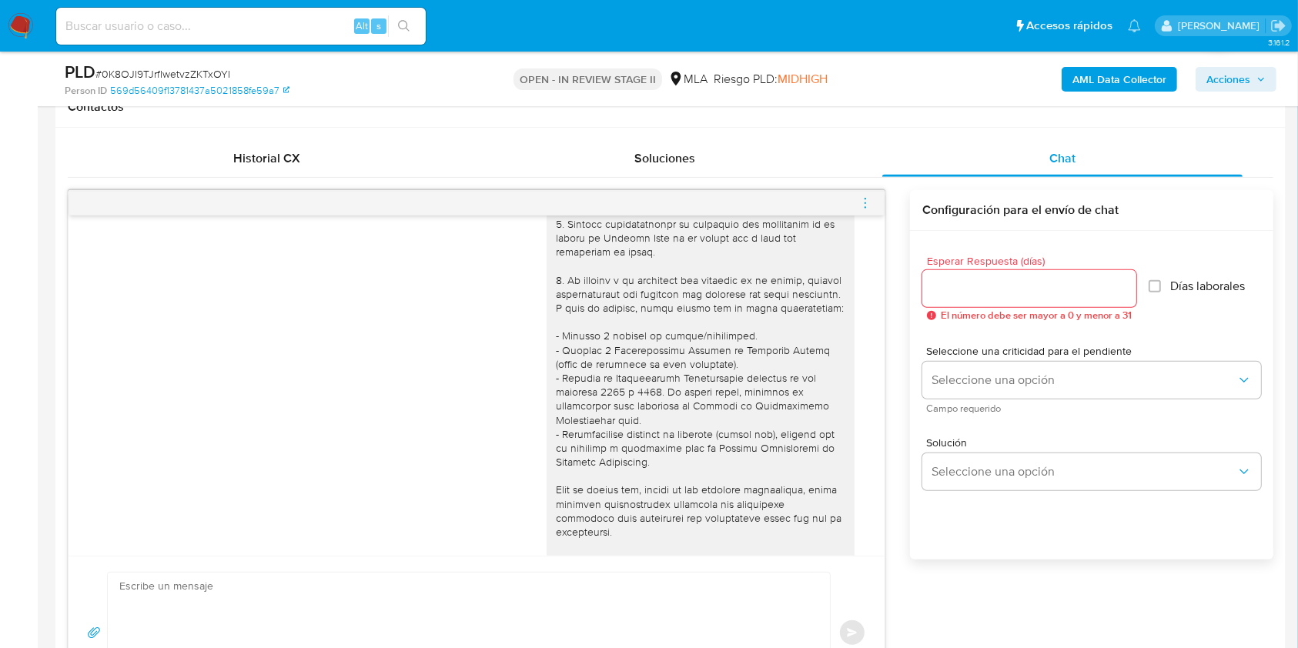
scroll to position [0, 0]
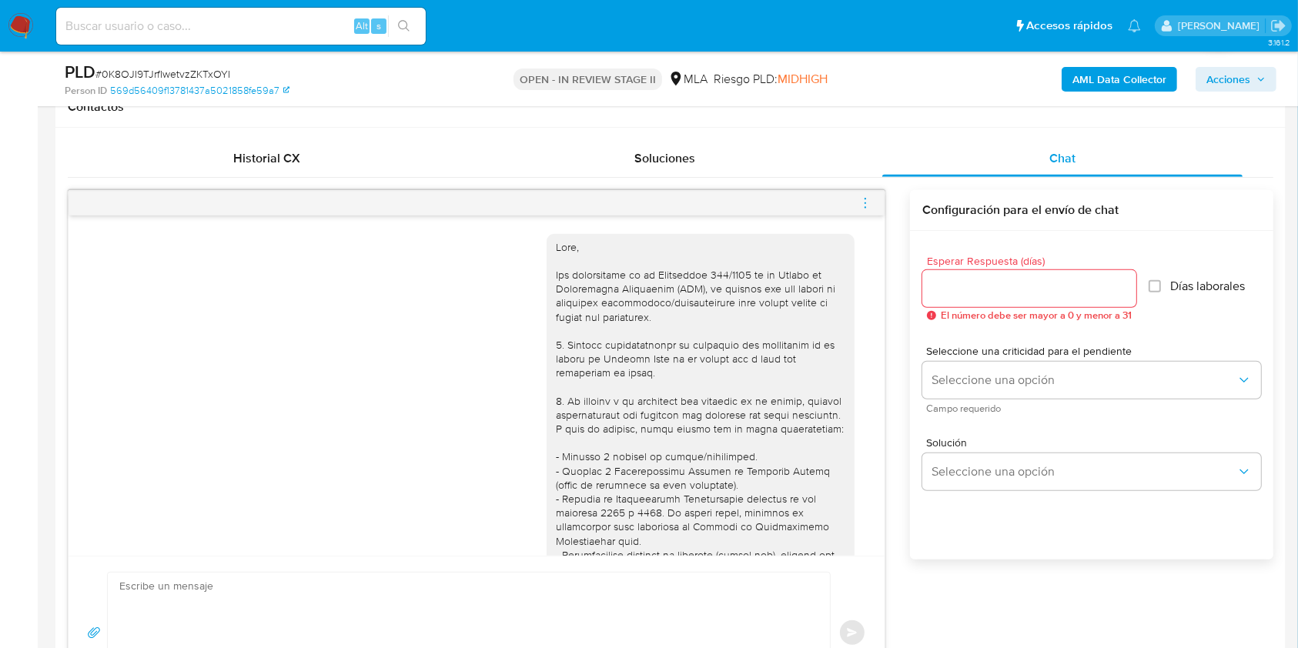
click at [1200, 122] on div "Contactos" at bounding box center [670, 107] width 1230 height 41
click at [1135, 82] on b "AML Data Collector" at bounding box center [1119, 79] width 94 height 25
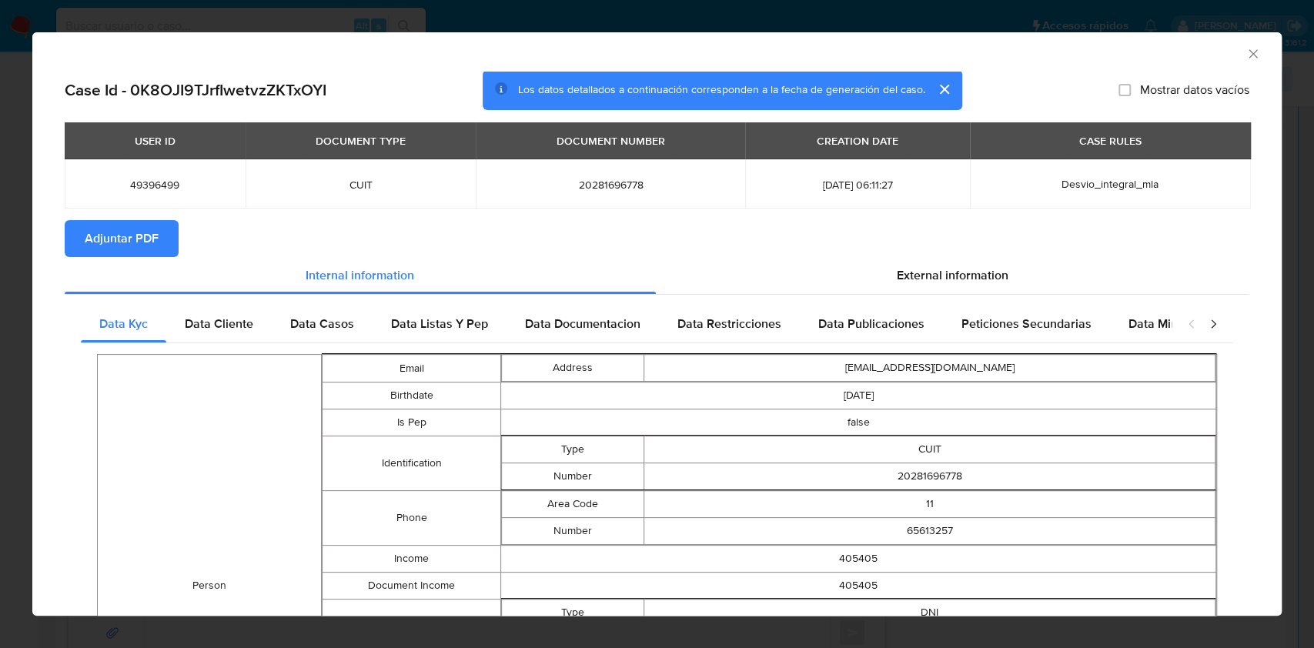
click at [1248, 54] on icon "Cerrar ventana" at bounding box center [1252, 53] width 8 height 8
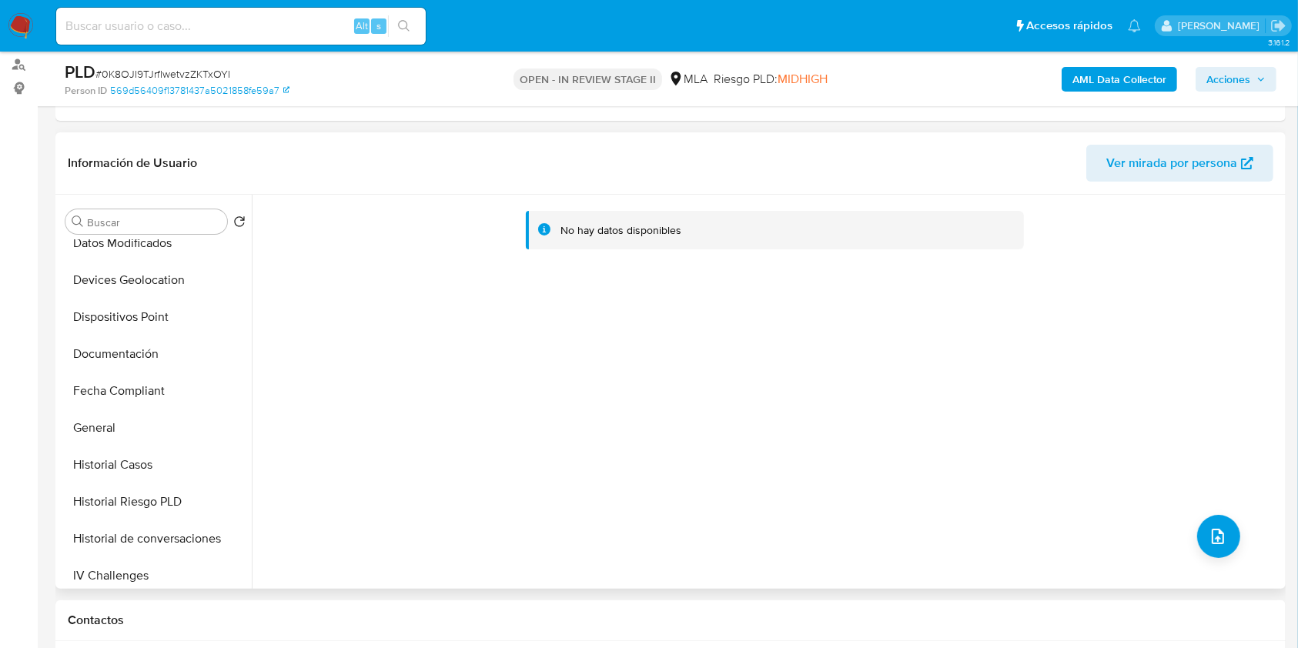
scroll to position [308, 0]
click at [113, 416] on button "Historial Casos" at bounding box center [155, 431] width 192 height 37
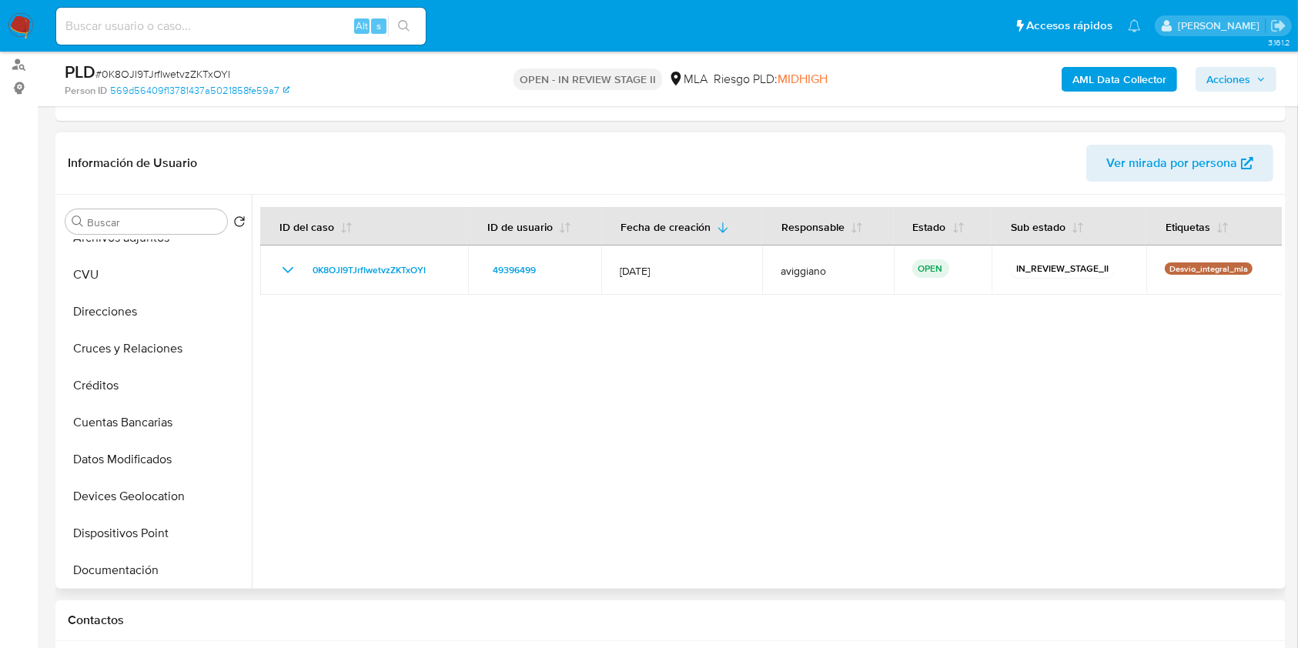
scroll to position [0, 0]
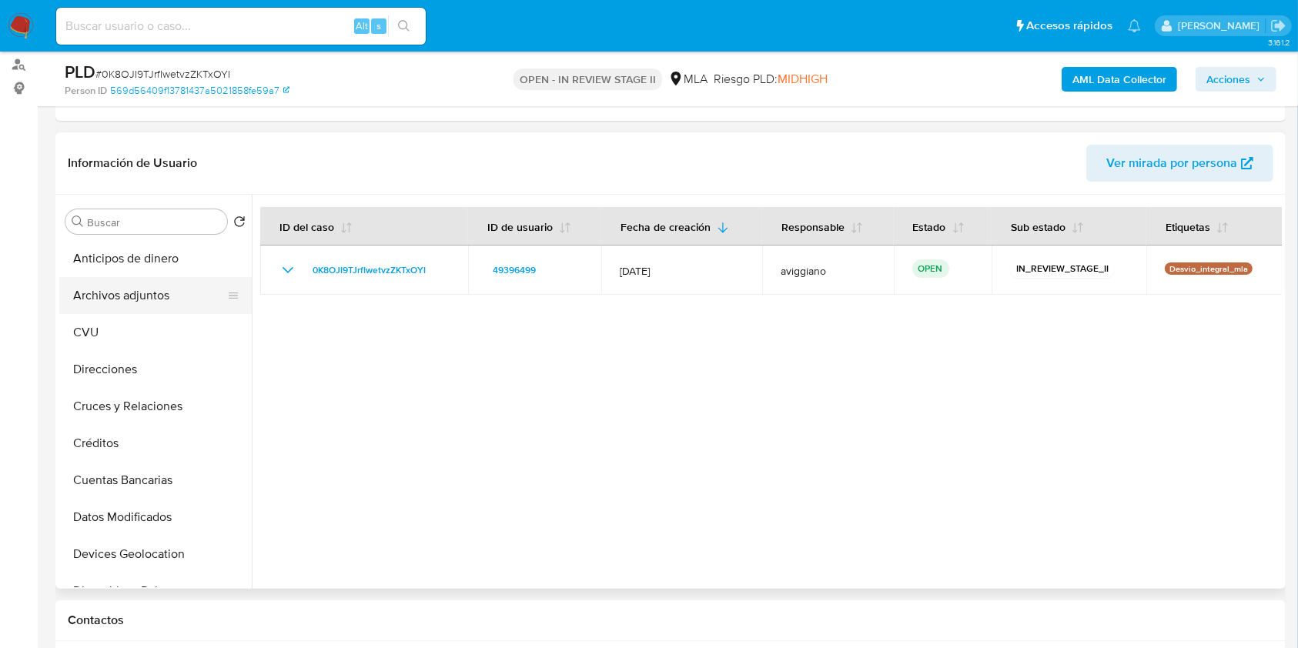
click at [190, 309] on button "Archivos adjuntos" at bounding box center [149, 295] width 180 height 37
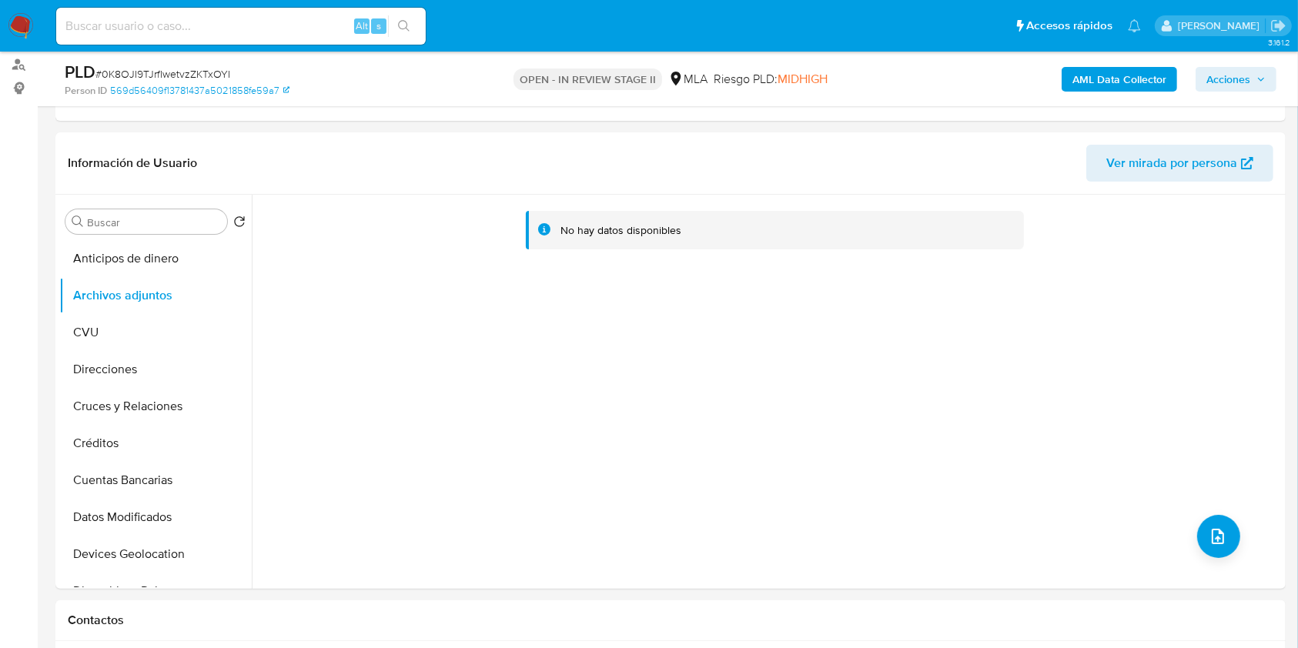
click at [1127, 81] on b "AML Data Collector" at bounding box center [1119, 79] width 94 height 25
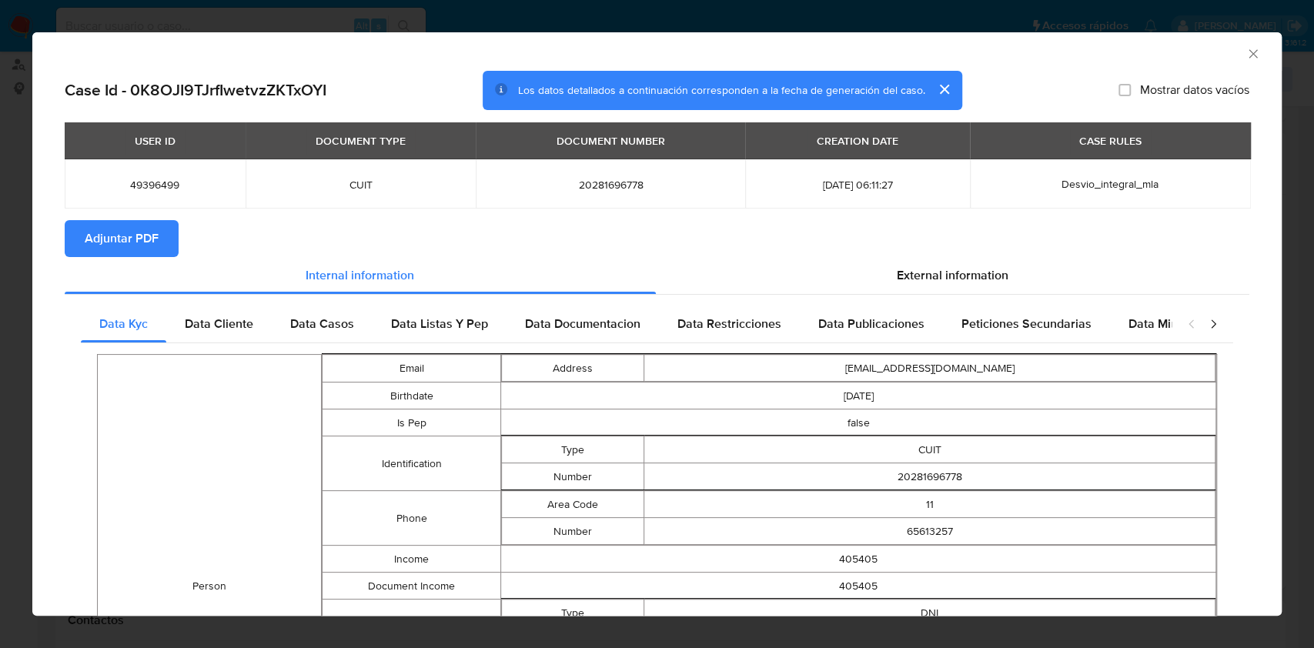
click at [89, 232] on span "Adjuntar PDF" at bounding box center [122, 239] width 74 height 34
click at [1228, 46] on div "AML Data Collector" at bounding box center [644, 51] width 1202 height 17
click at [1245, 55] on icon "Cerrar ventana" at bounding box center [1252, 53] width 15 height 15
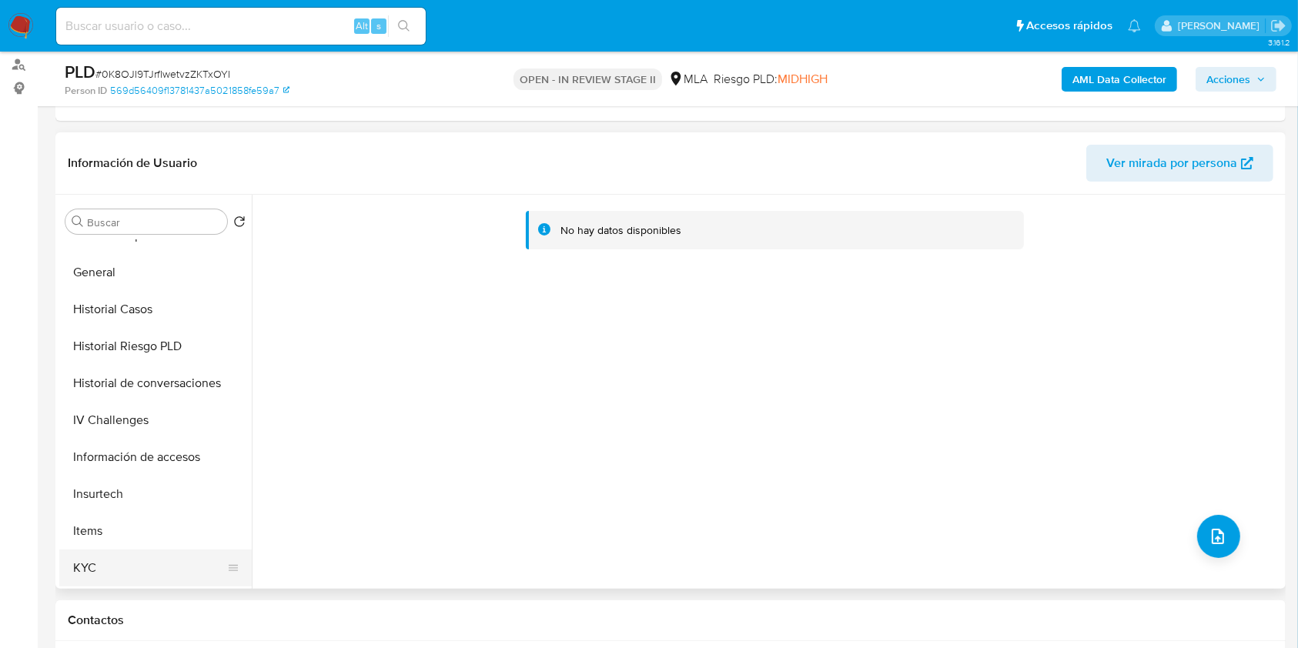
scroll to position [616, 0]
click at [93, 381] on button "KYC" at bounding box center [149, 381] width 180 height 37
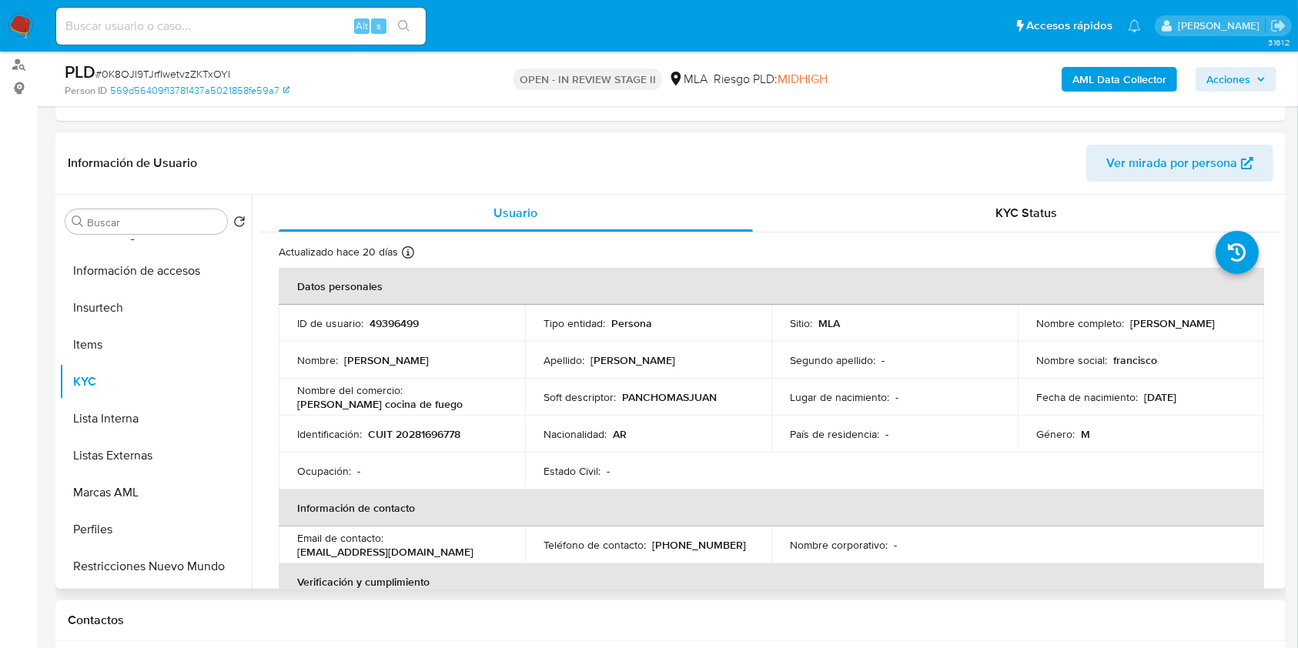
click at [419, 429] on p "CUIT 20281696778" at bounding box center [414, 434] width 92 height 14
copy p "20281696778"
click at [400, 327] on p "49396499" at bounding box center [393, 323] width 49 height 14
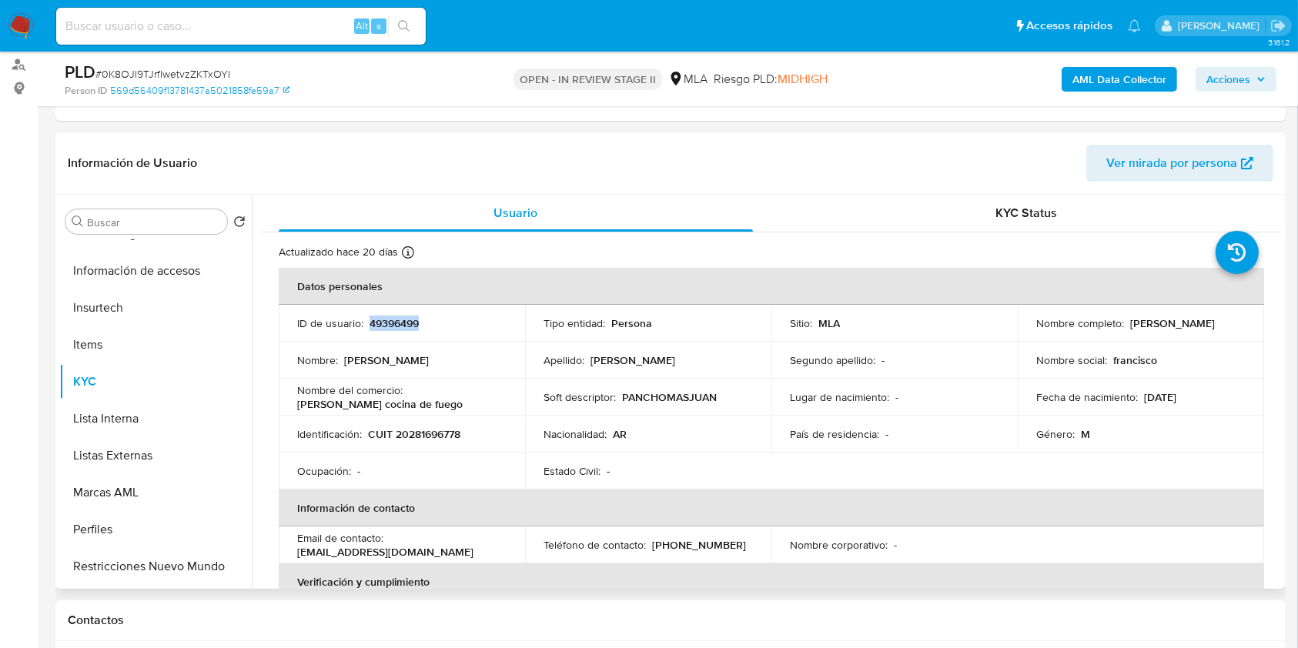
copy p "49396499"
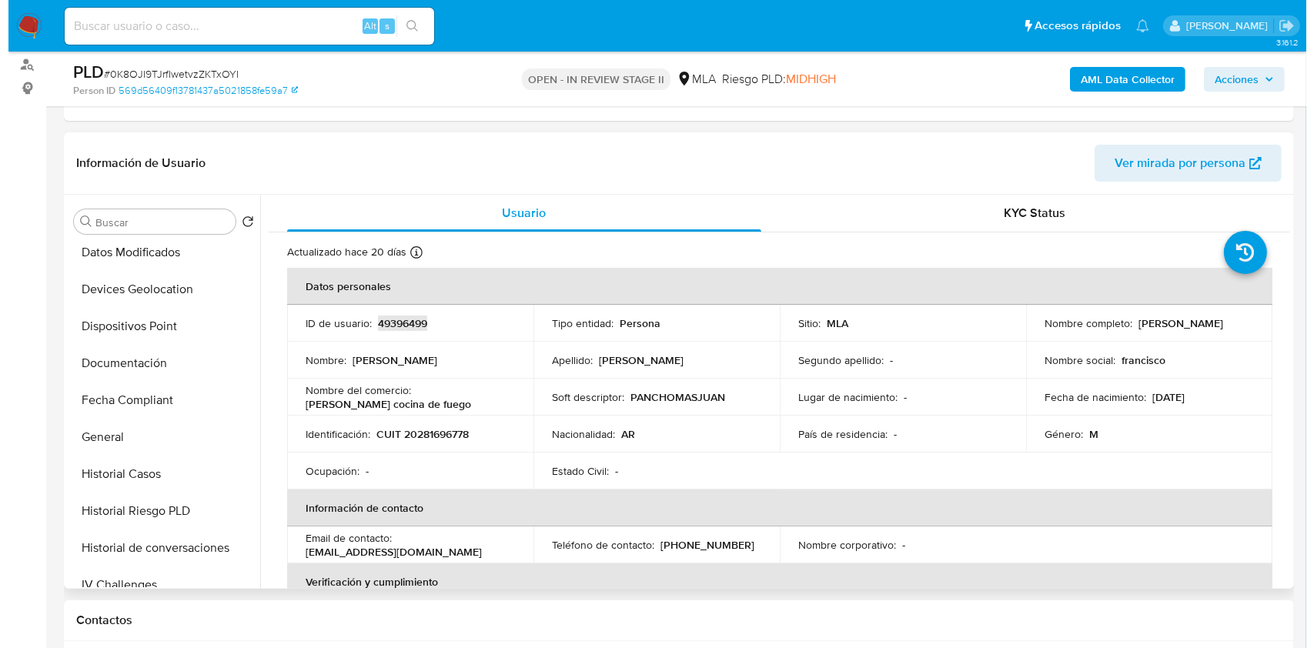
scroll to position [0, 0]
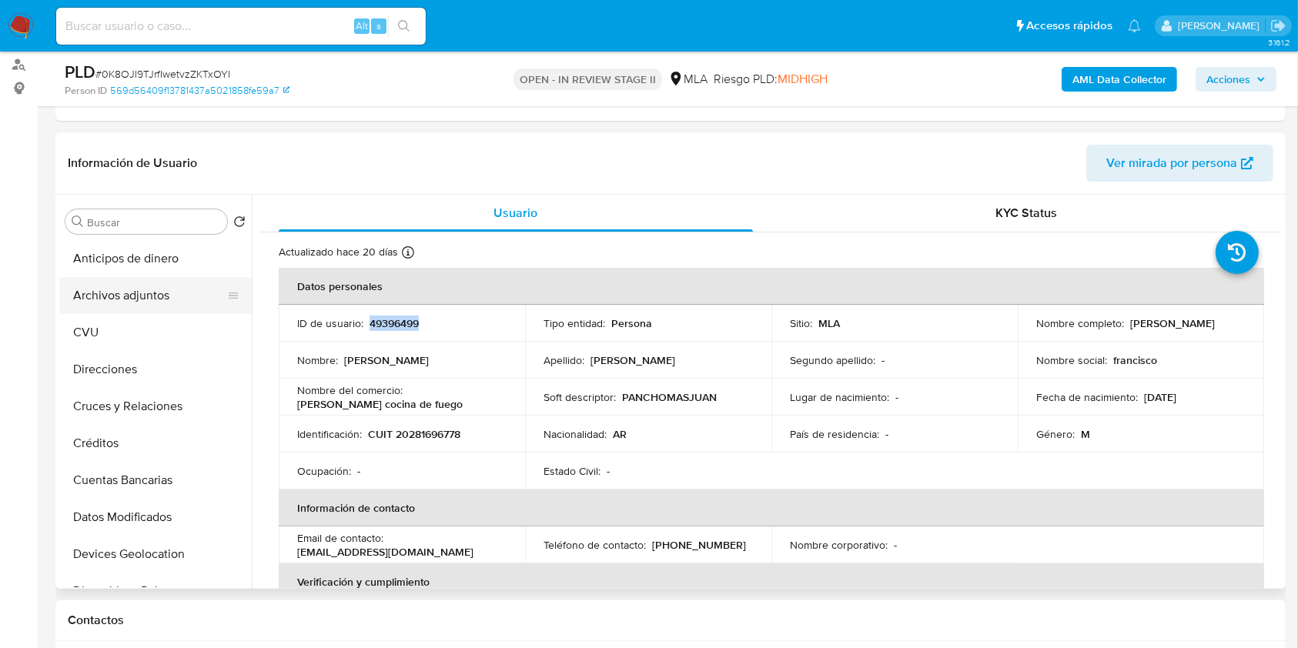
click at [135, 301] on button "Archivos adjuntos" at bounding box center [149, 295] width 180 height 37
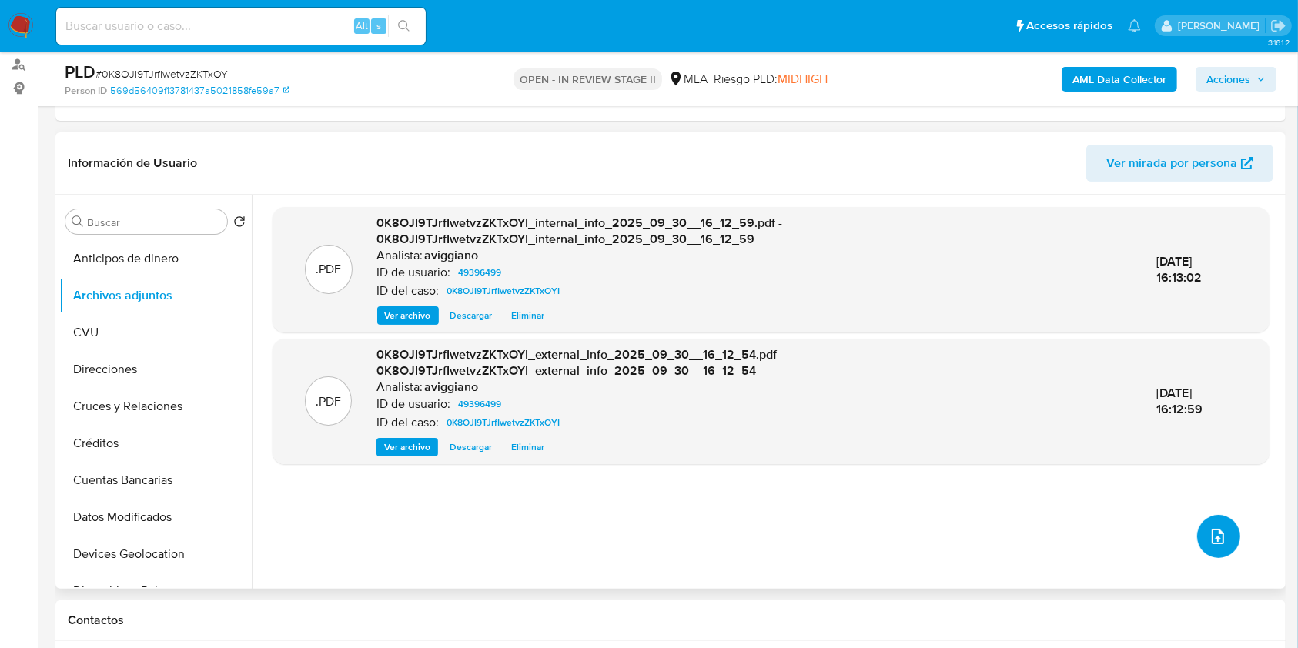
click at [1218, 523] on button "upload-file" at bounding box center [1218, 536] width 43 height 43
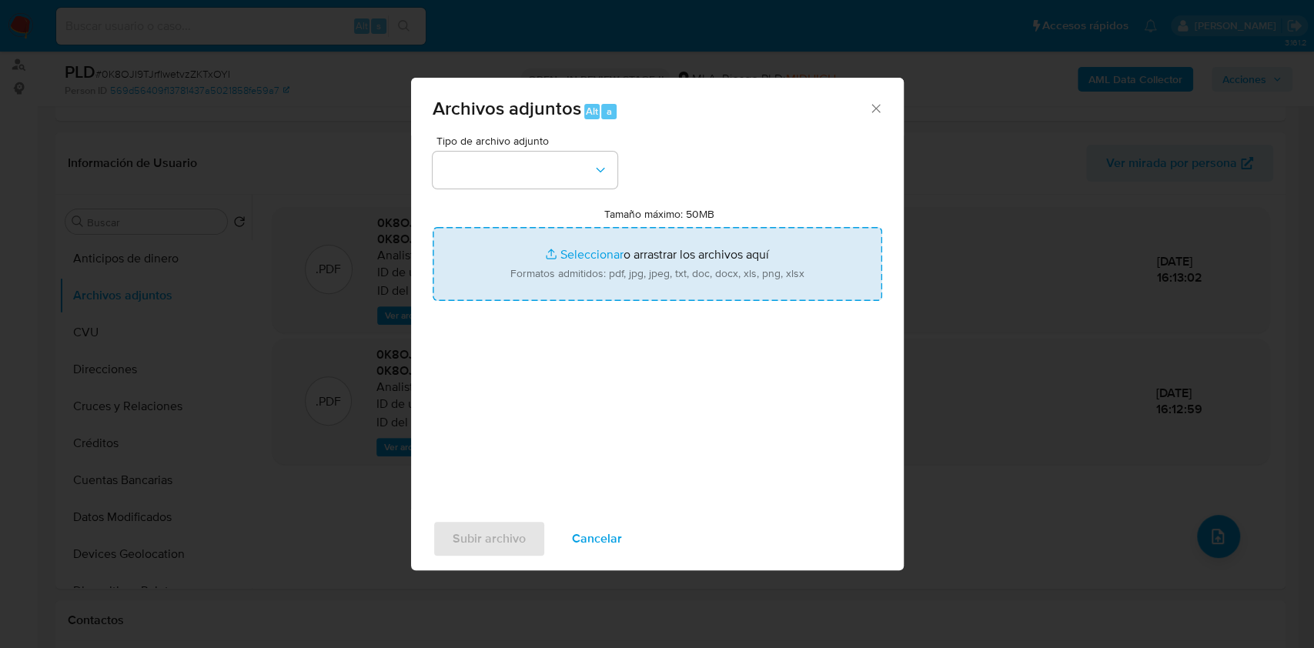
click at [727, 228] on input "Tamaño máximo: 50MB Seleccionar archivos" at bounding box center [657, 264] width 449 height 74
type input "C:\fakepath\Nosis - 49396499.pdf"
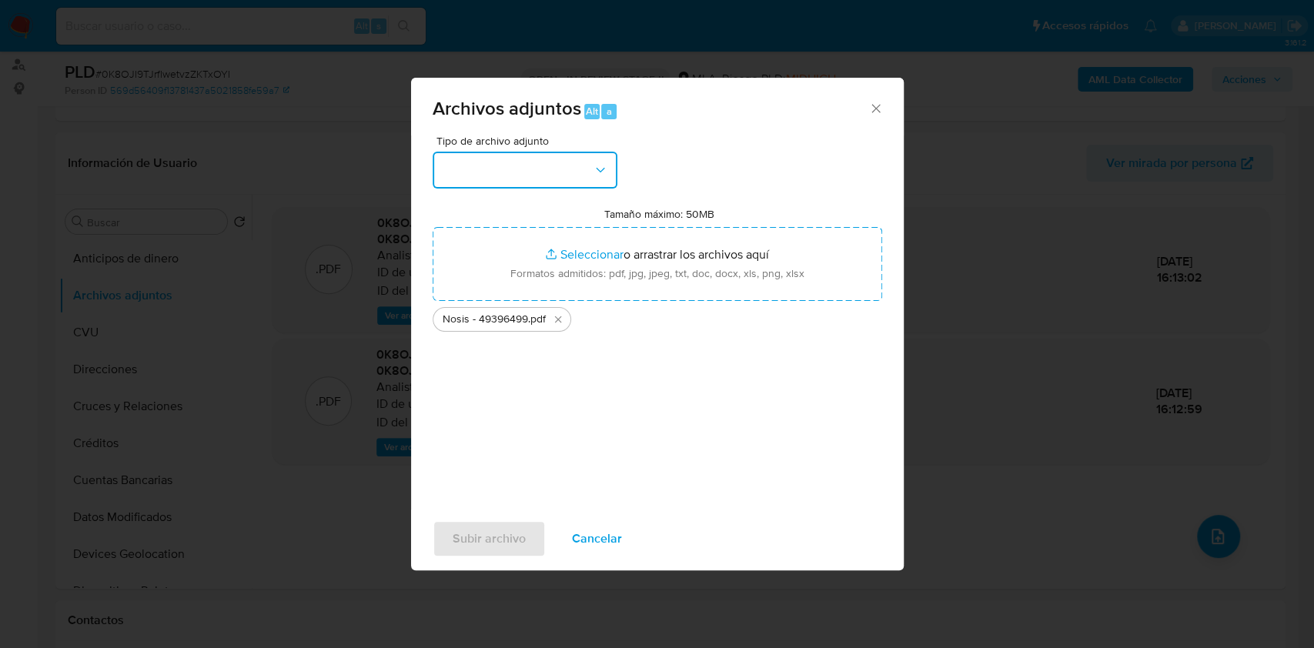
click at [577, 175] on button "button" at bounding box center [525, 170] width 185 height 37
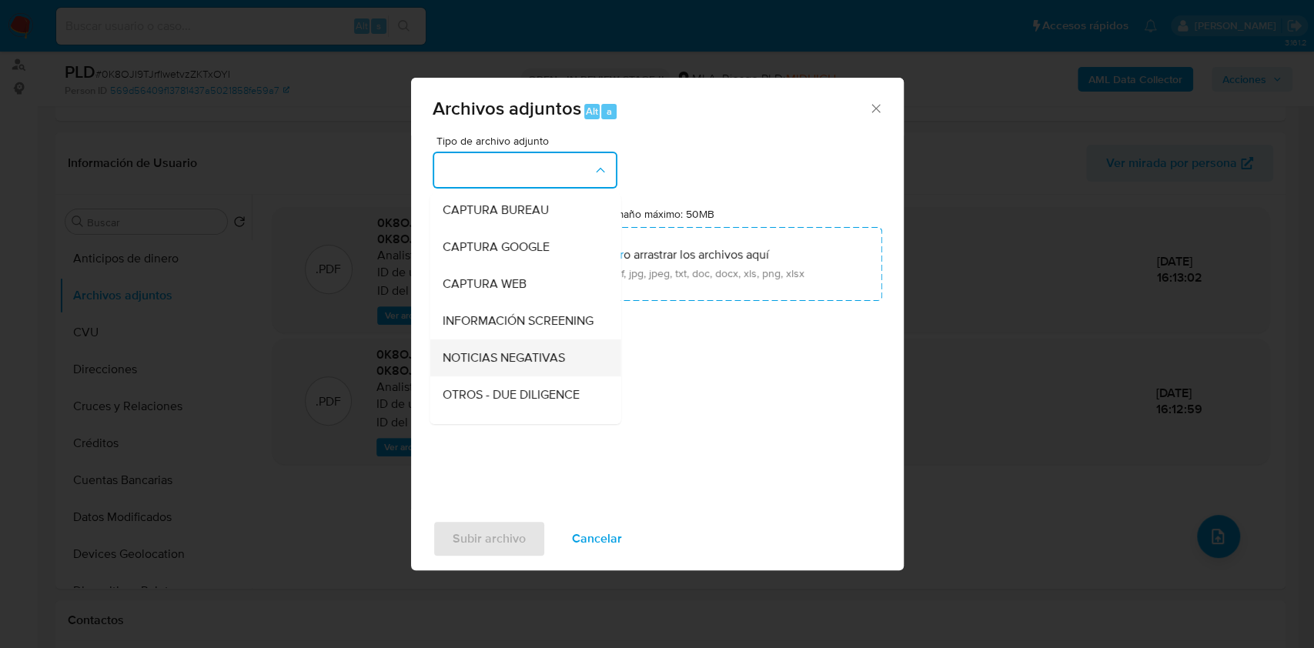
scroll to position [102, 0]
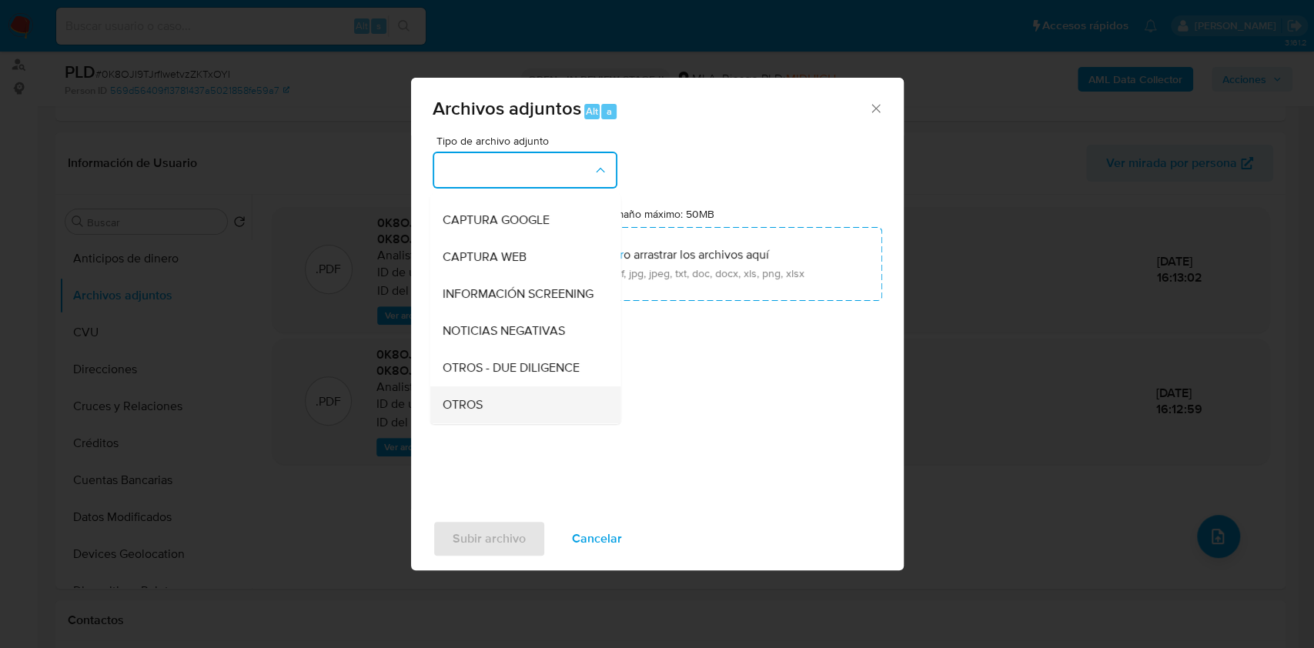
click at [450, 403] on div "OTROS" at bounding box center [520, 404] width 157 height 37
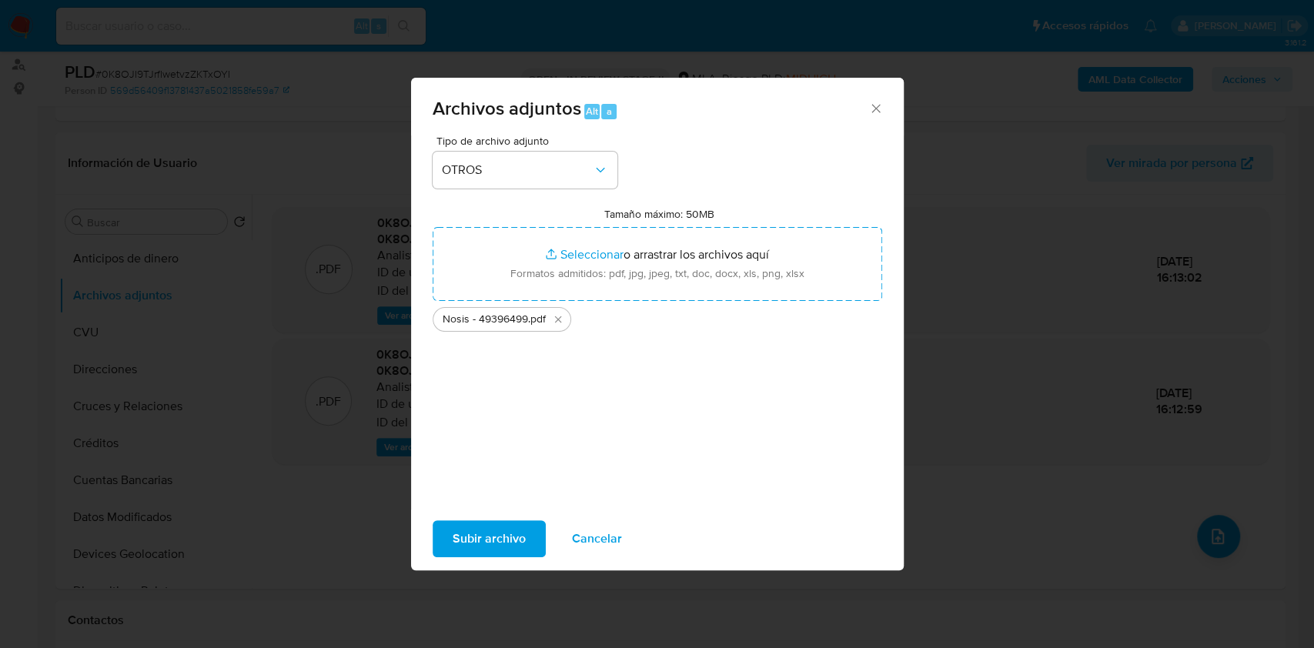
click at [463, 532] on span "Subir archivo" at bounding box center [489, 539] width 73 height 34
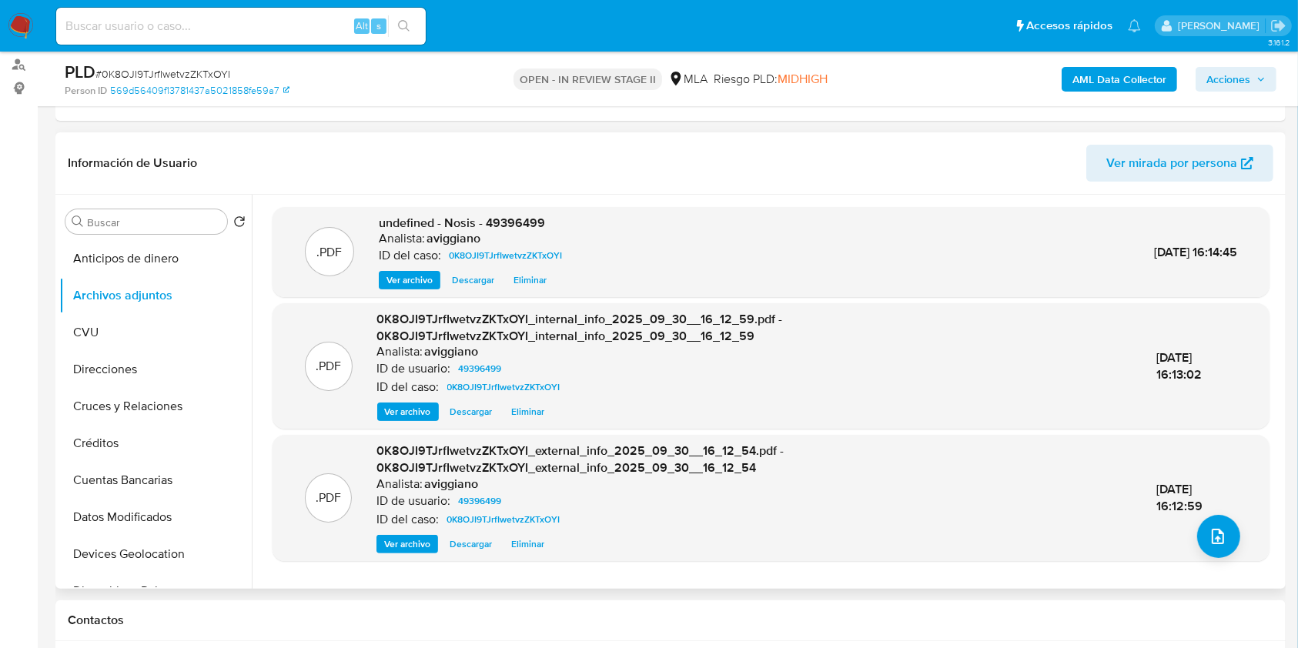
click at [521, 222] on span "undefined - Nosis - 49396499" at bounding box center [462, 223] width 166 height 18
copy span "49396499"
click at [1228, 529] on button "upload-file" at bounding box center [1218, 536] width 43 height 43
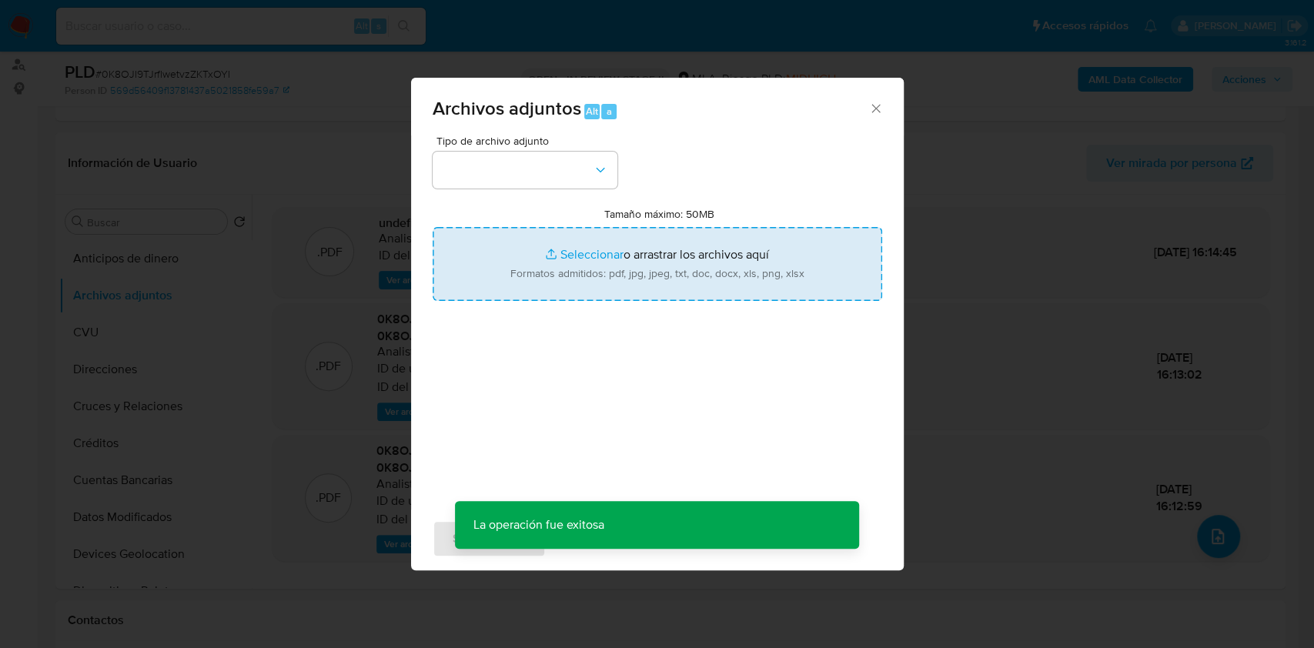
click at [723, 274] on input "Tamaño máximo: 50MB Seleccionar archivos" at bounding box center [657, 264] width 449 height 74
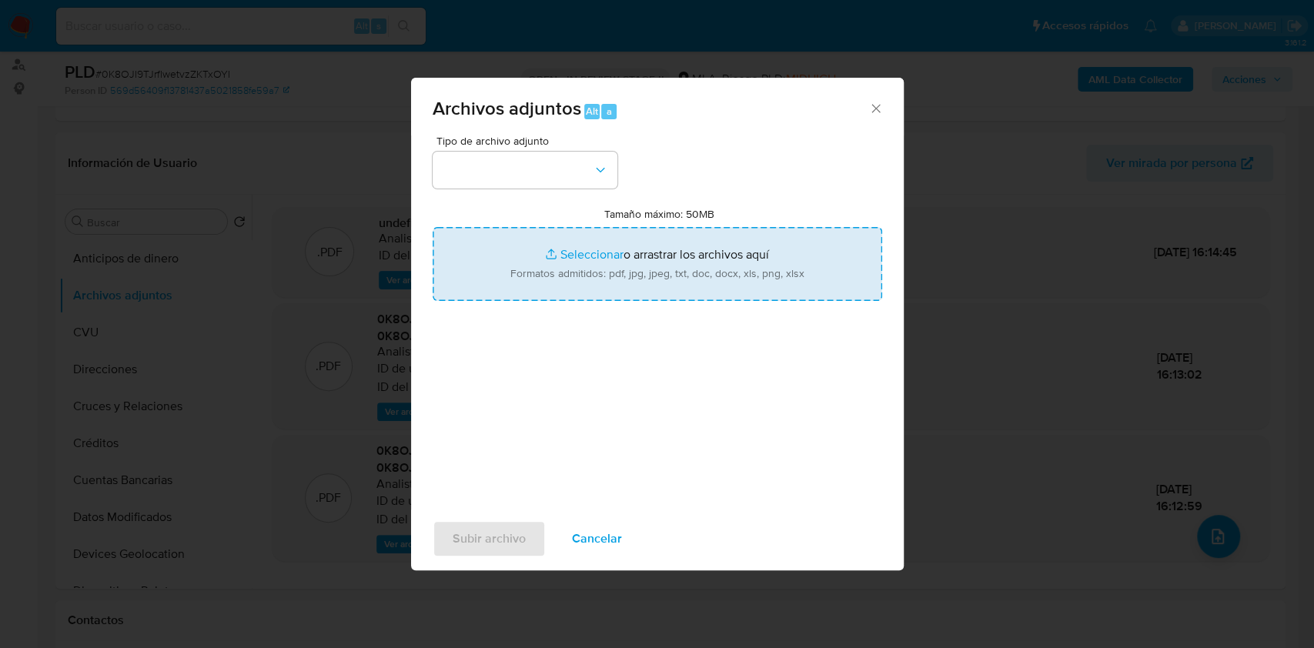
type input "C:\fakepath\Movimientos-Aladdin-v10_1 - 49396499 -.xlsx"
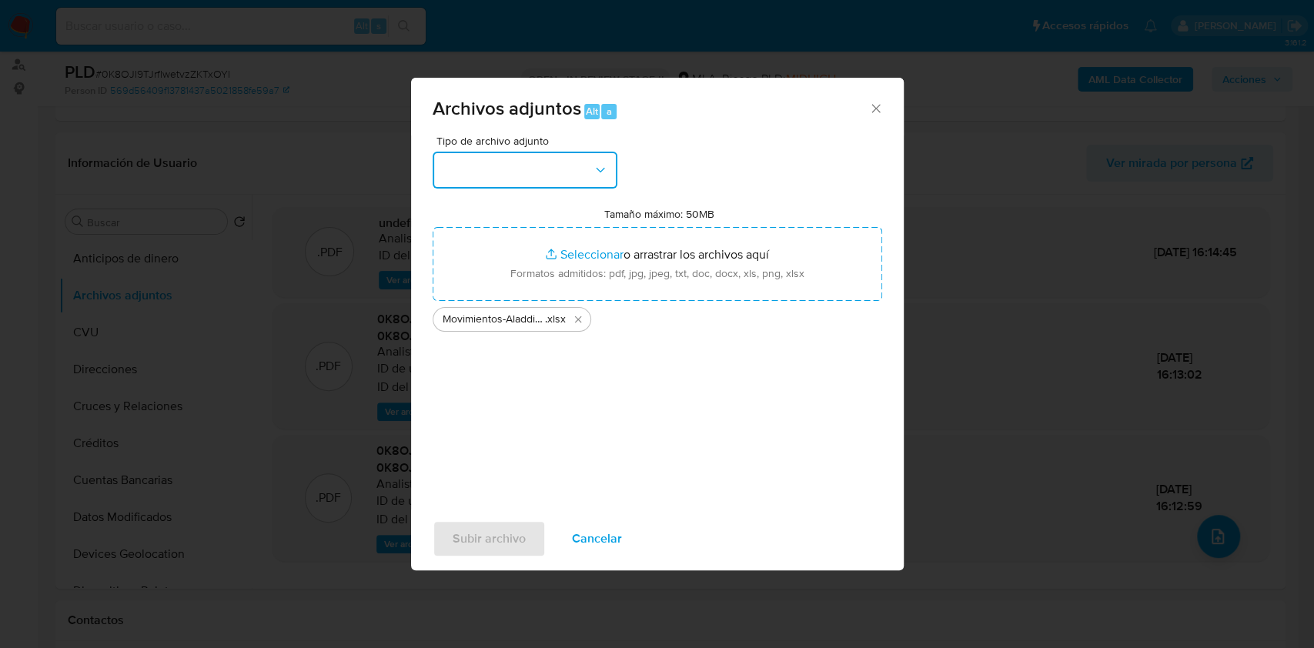
click at [593, 162] on icon "button" at bounding box center [600, 169] width 15 height 15
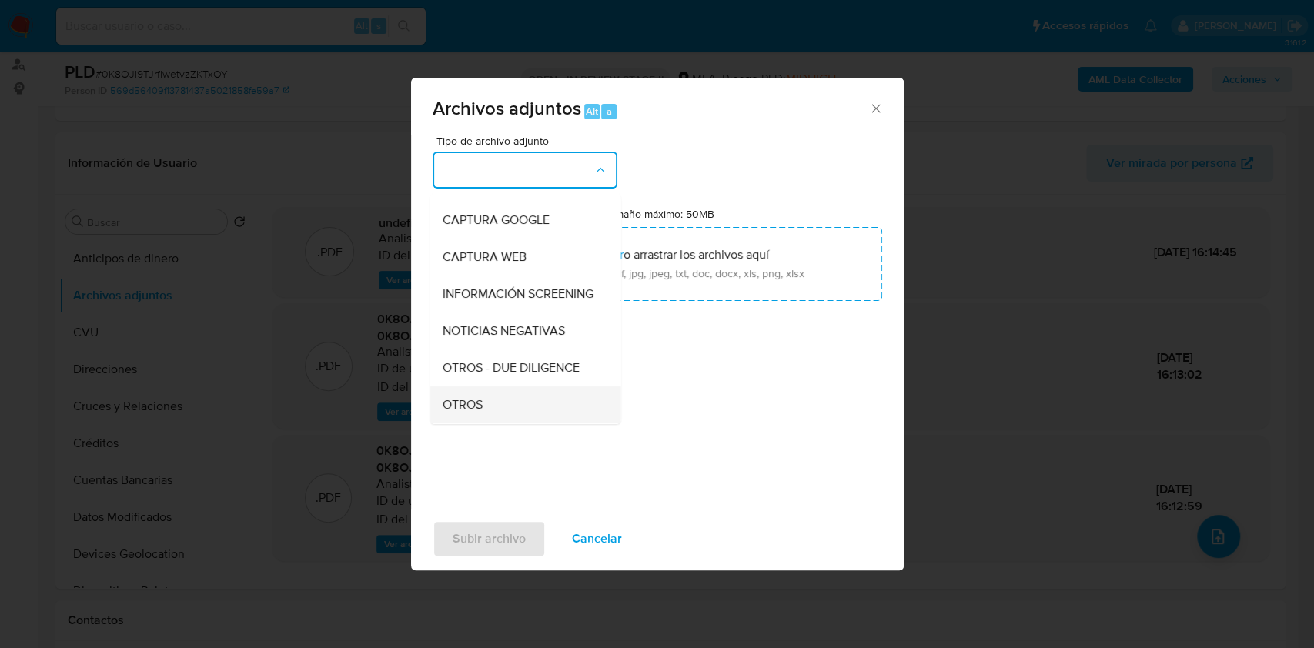
click at [479, 413] on span "OTROS" at bounding box center [462, 404] width 40 height 15
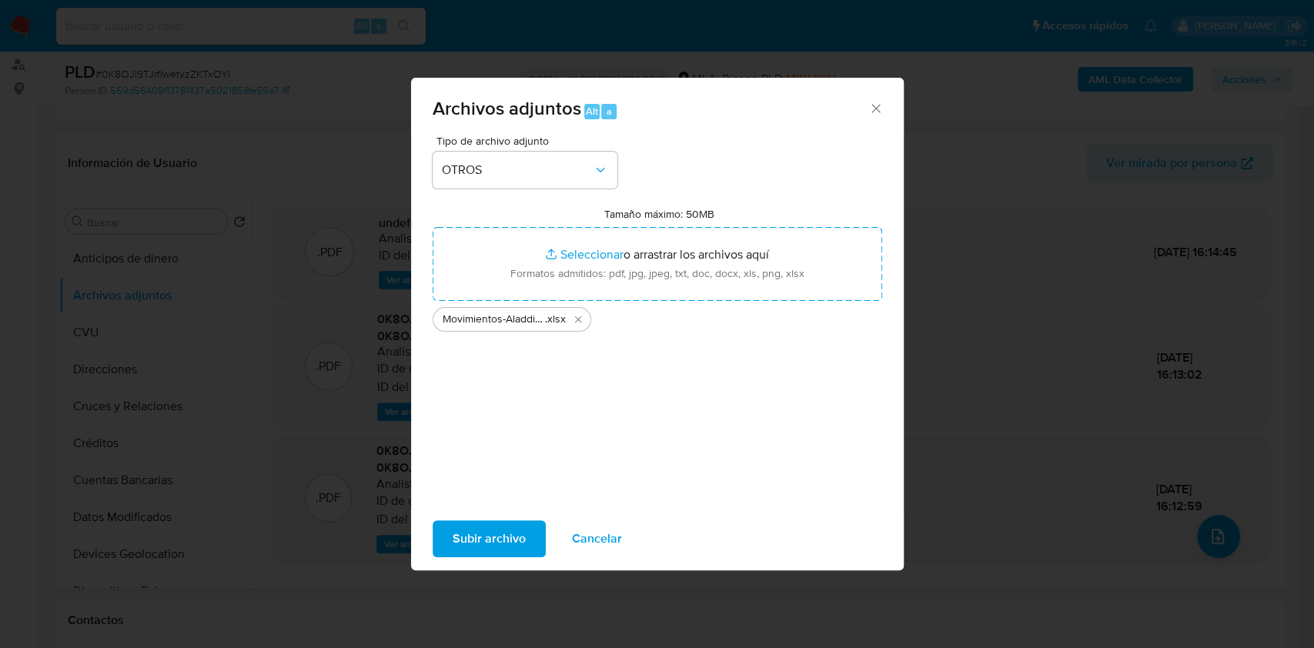
click at [483, 523] on span "Subir archivo" at bounding box center [489, 539] width 73 height 34
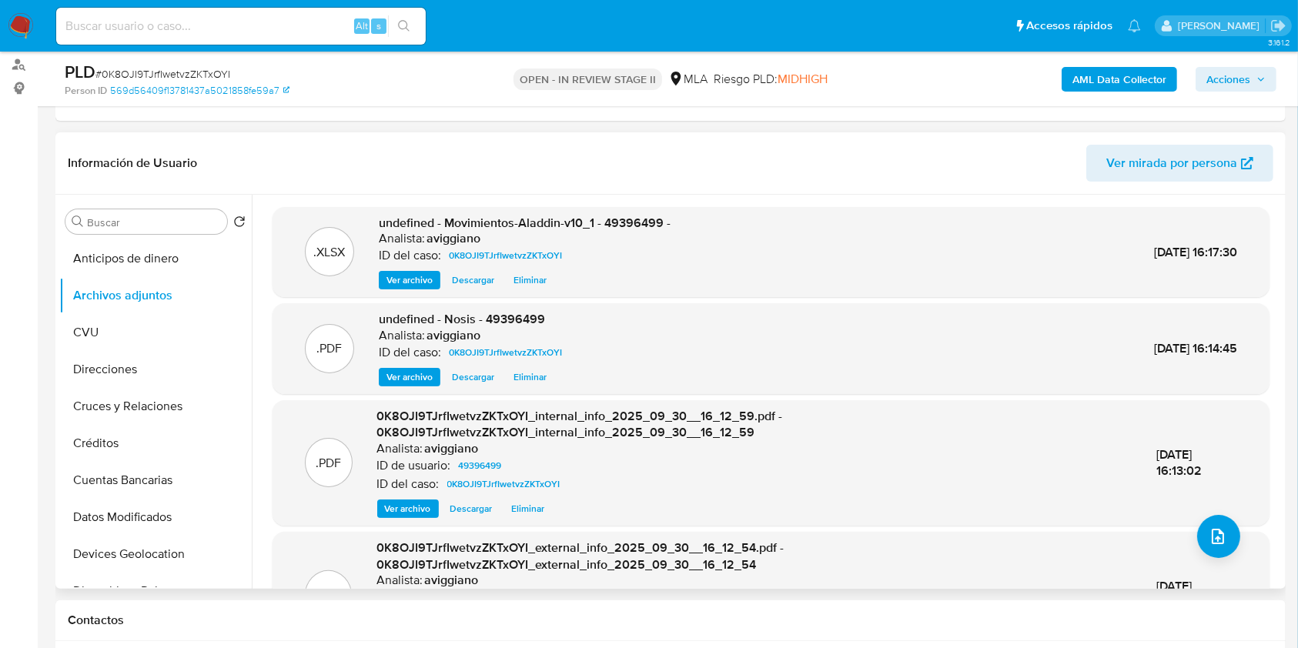
click at [650, 224] on span "undefined - Movimientos-Aladdin-v10_1 - 49396499 -" at bounding box center [525, 223] width 292 height 18
copy span "49396499"
click at [111, 29] on input at bounding box center [240, 26] width 369 height 20
paste input "cbLg33pqVb6RysGPQCe5v4LU"
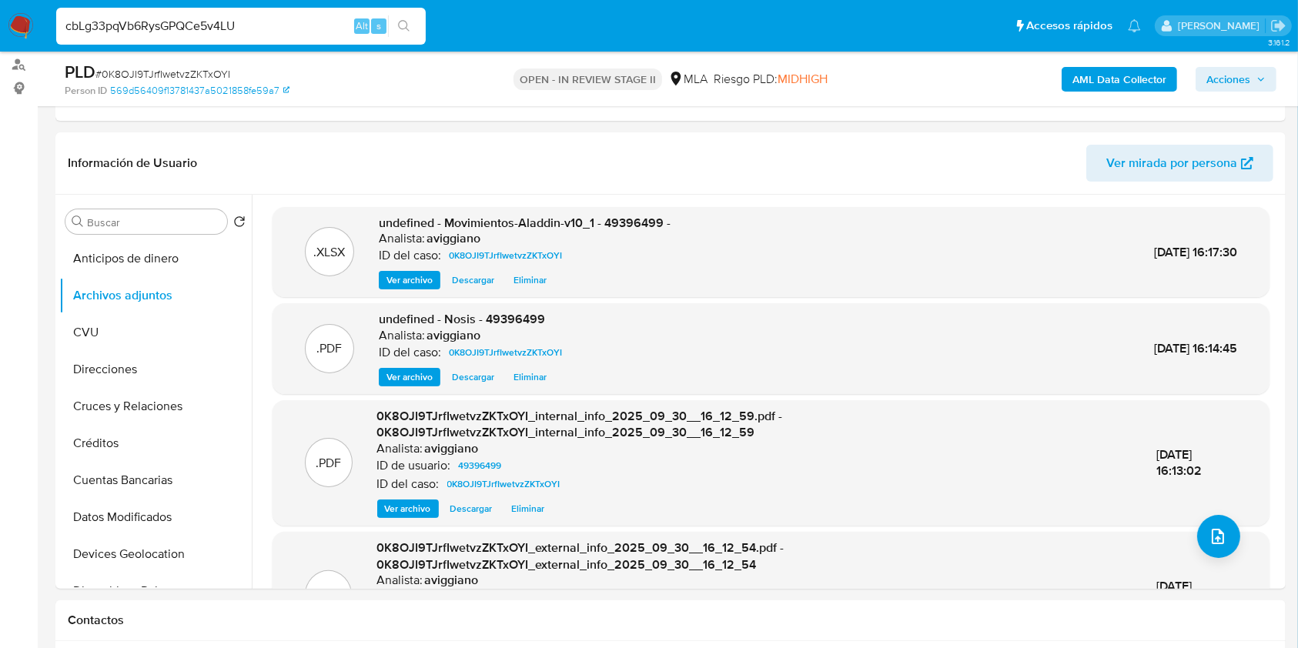
type input "cbLg33pqVb6RysGPQCe5v4LU"
click at [396, 28] on button "search-icon" at bounding box center [404, 26] width 32 height 22
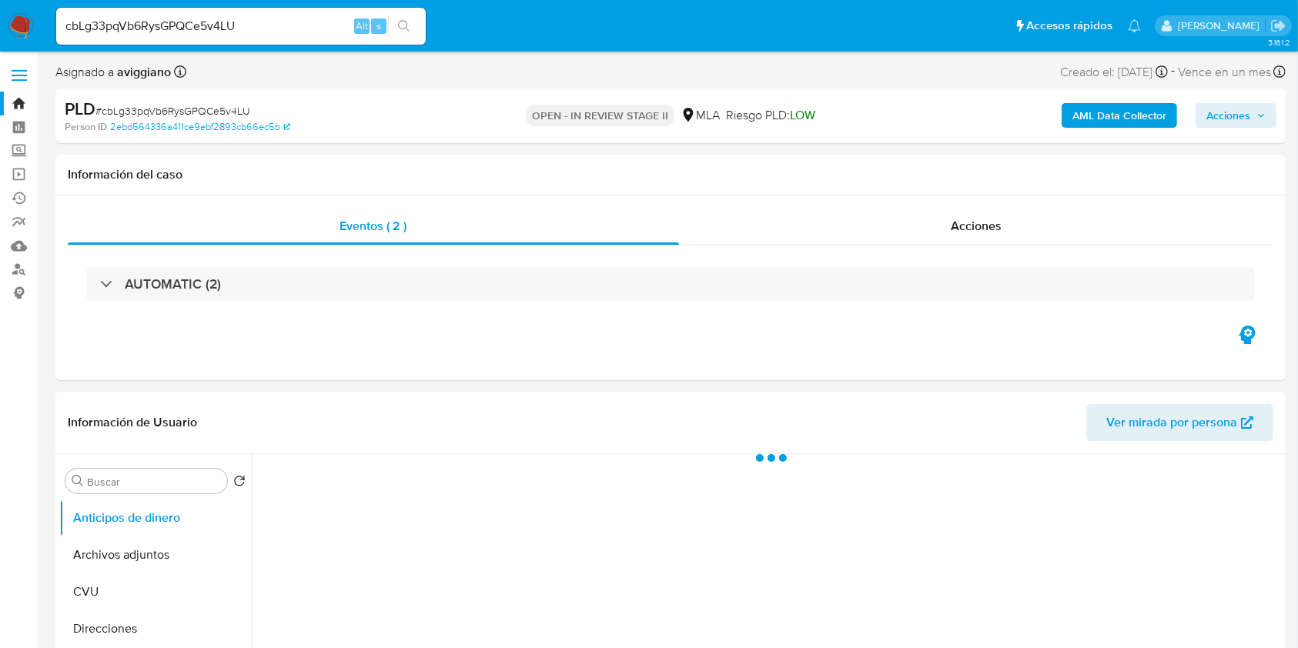
select select "10"
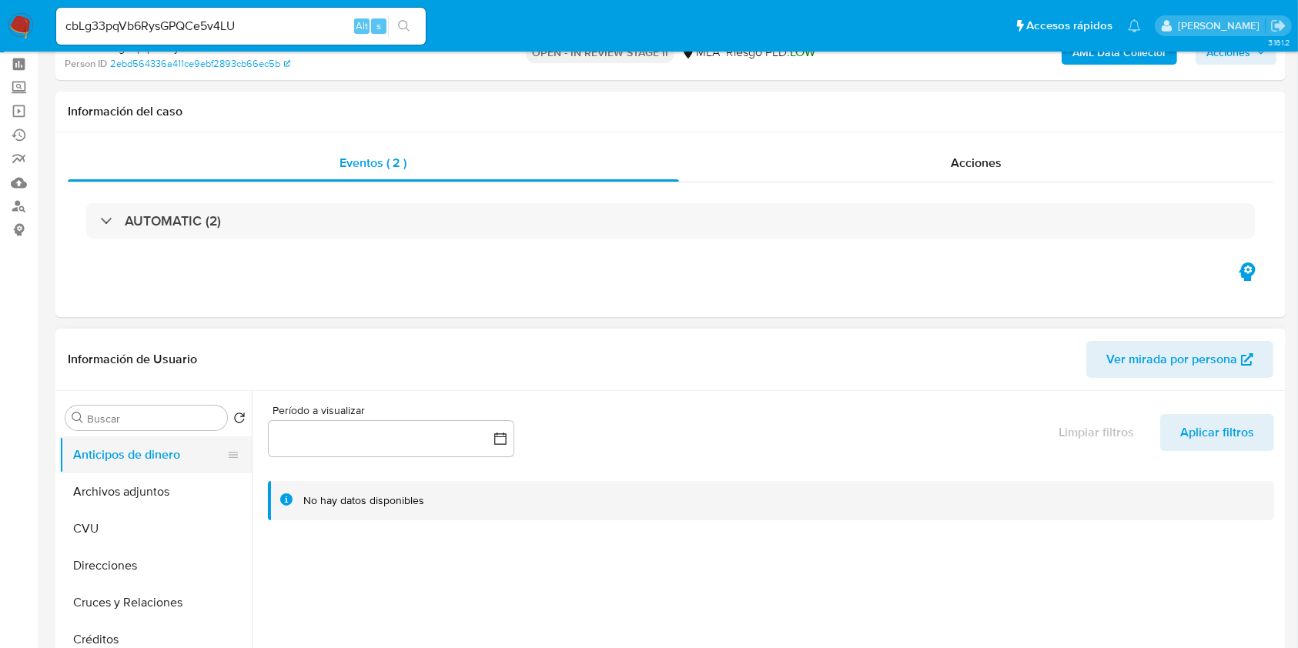
scroll to position [205, 0]
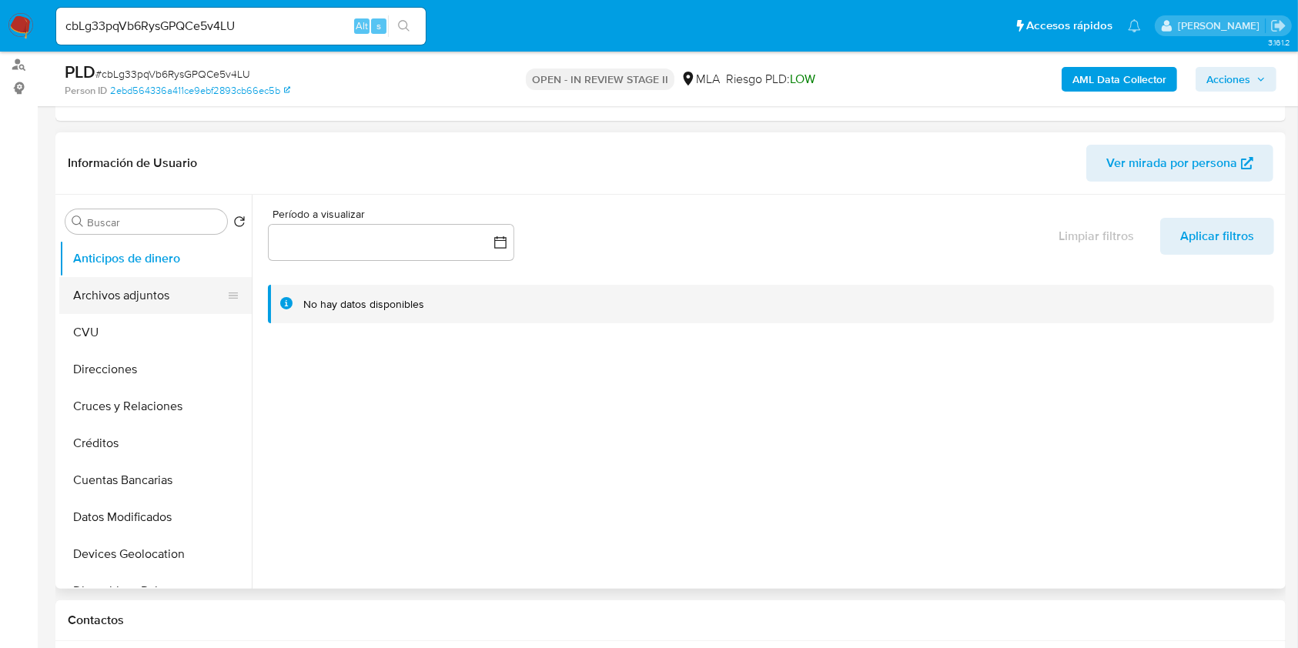
click at [127, 302] on button "Archivos adjuntos" at bounding box center [149, 295] width 180 height 37
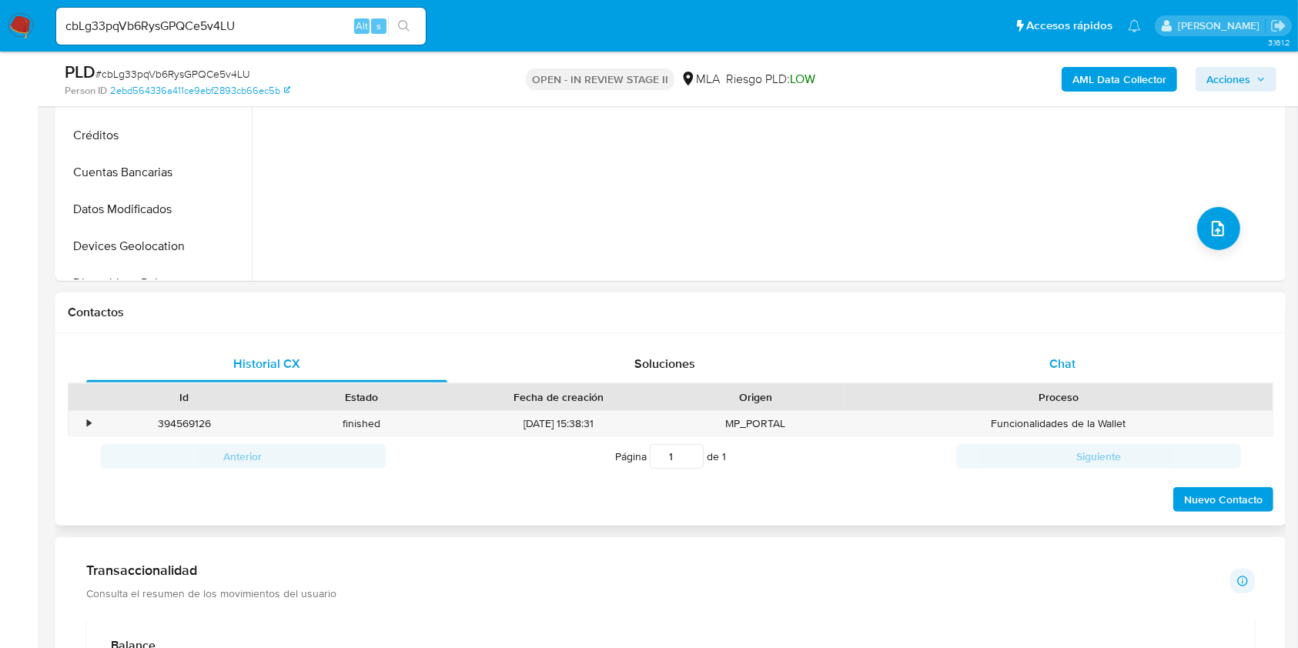
click at [1016, 369] on div "Chat" at bounding box center [1062, 364] width 361 height 37
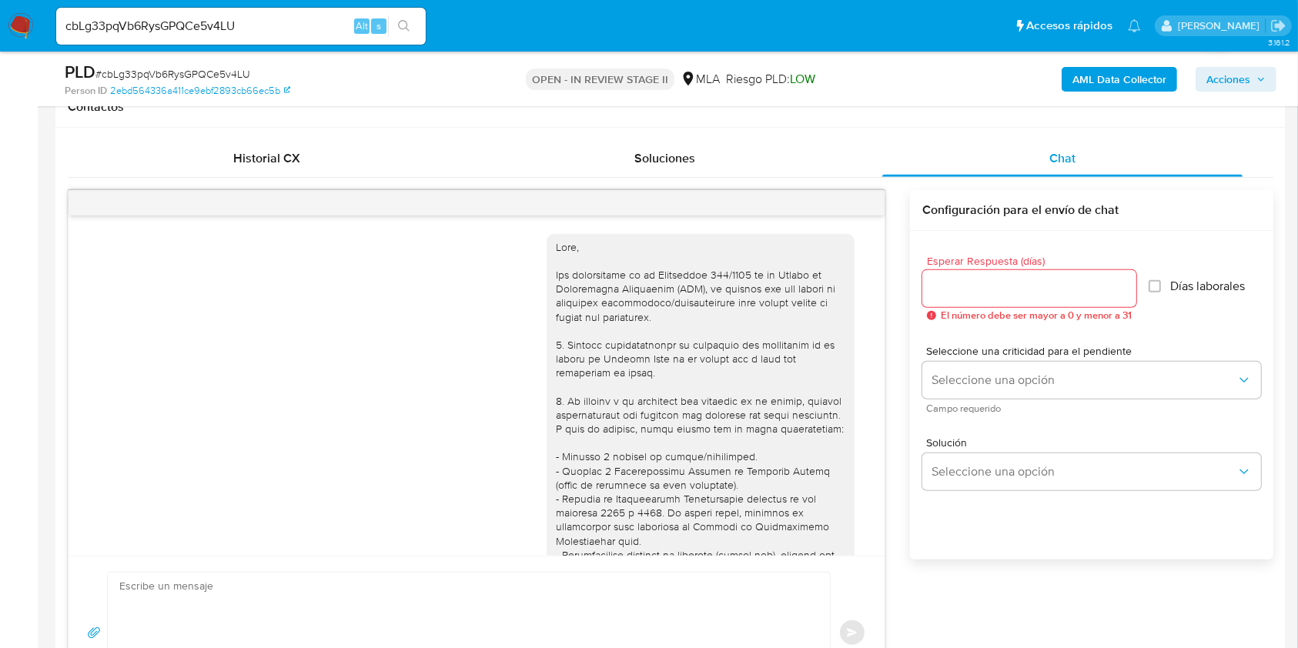
scroll to position [1709, 0]
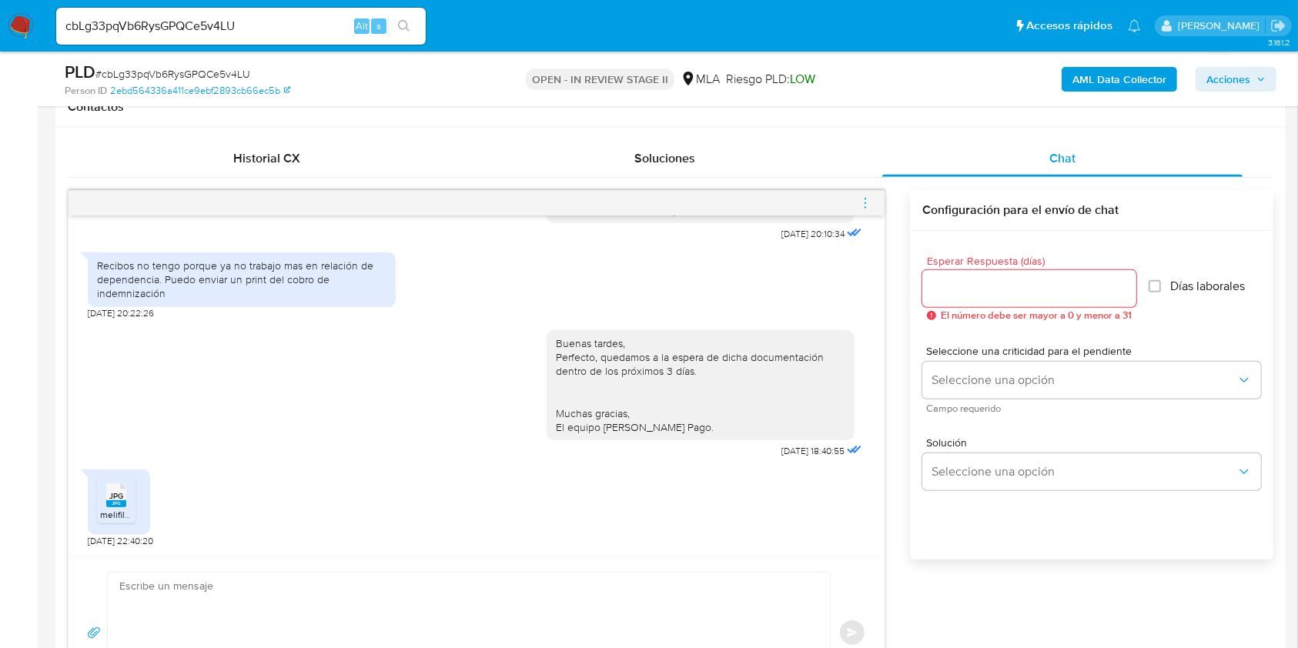
click at [121, 502] on rect at bounding box center [116, 503] width 20 height 7
click at [259, 615] on textarea at bounding box center [464, 633] width 691 height 121
click at [338, 604] on textarea at bounding box center [464, 633] width 691 height 121
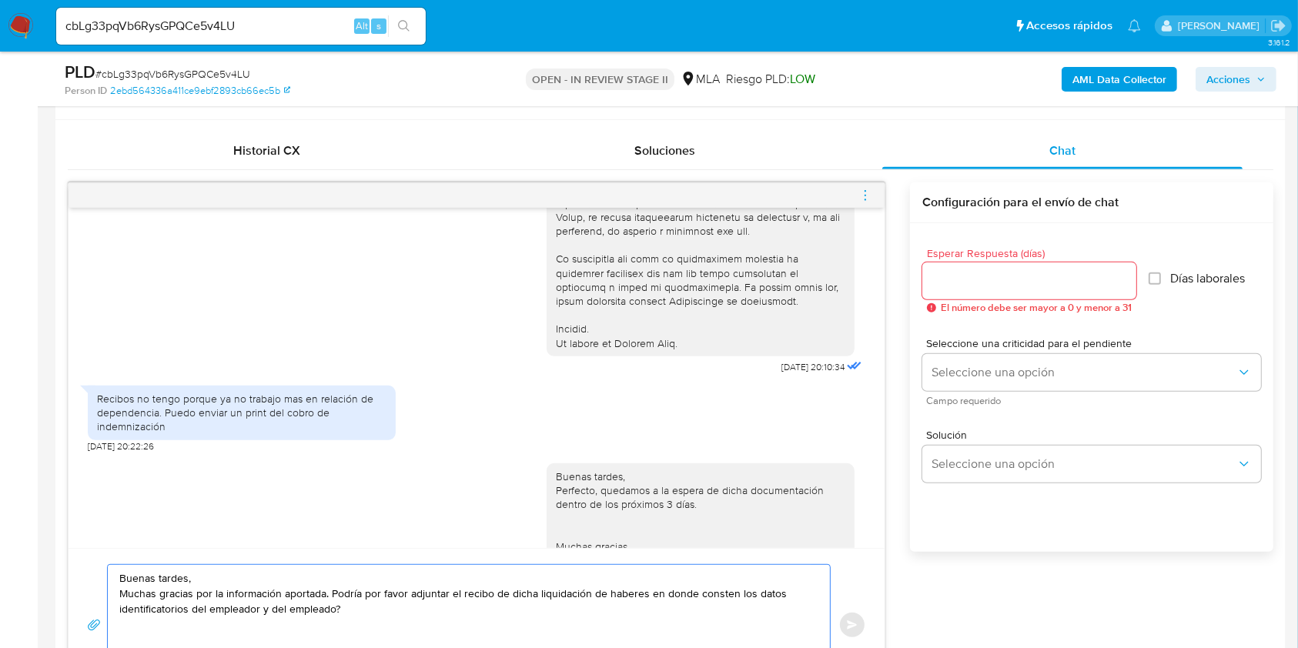
scroll to position [1607, 0]
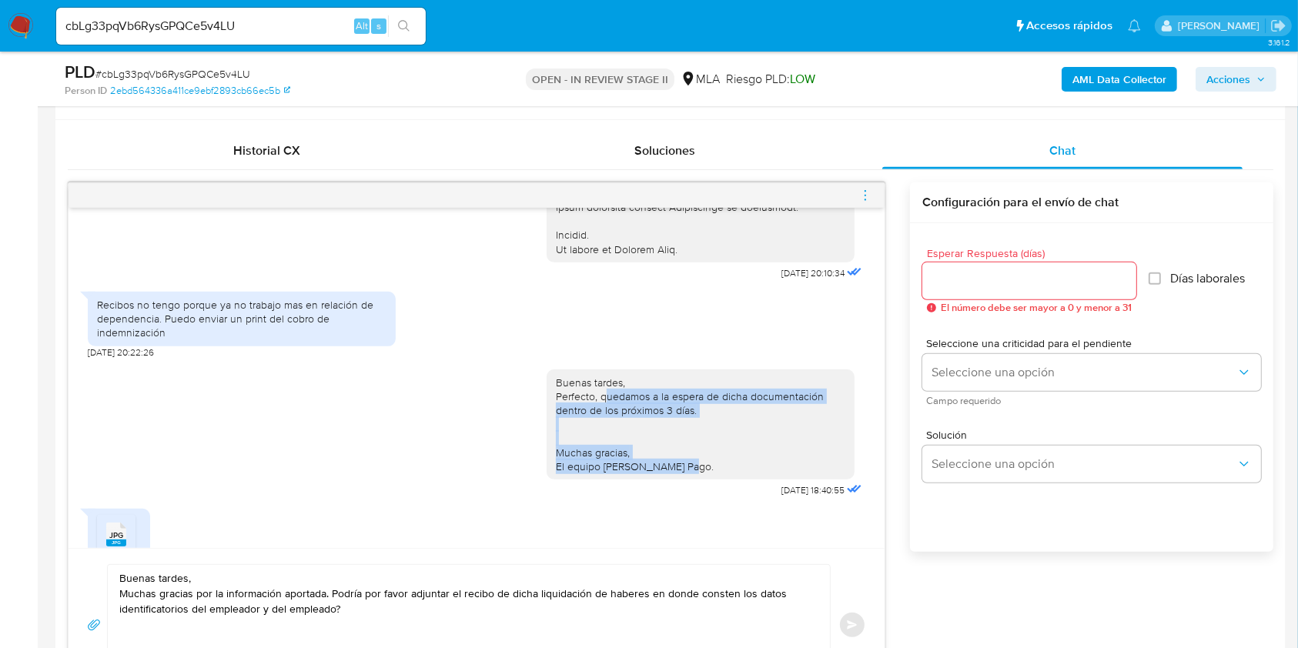
drag, startPoint x: 587, startPoint y: 452, endPoint x: 673, endPoint y: 520, distance: 110.1
click at [673, 473] on div "Buenas tardes, Perfecto, quedamos a la espera de dicha documentación dentro de …" at bounding box center [700, 425] width 289 height 98
copy div "uedamos a la espera de dicha documentación dentro de los próximos 3 días. Mucha…"
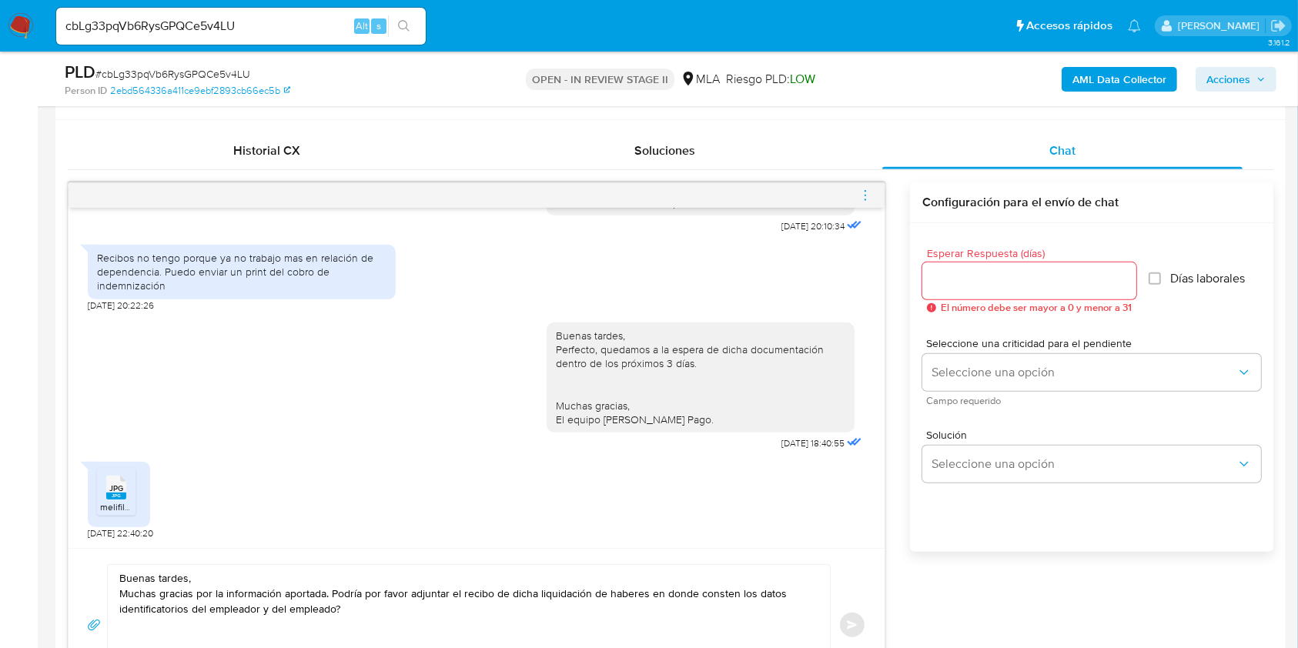
click at [354, 613] on textarea "Buenas tardes, Muchas gracias por la información aportada. Podría por favor adj…" at bounding box center [464, 625] width 691 height 121
paste textarea "uedamos a la espera de dicha documentación dentro de los próximos 3 días. Mucha…"
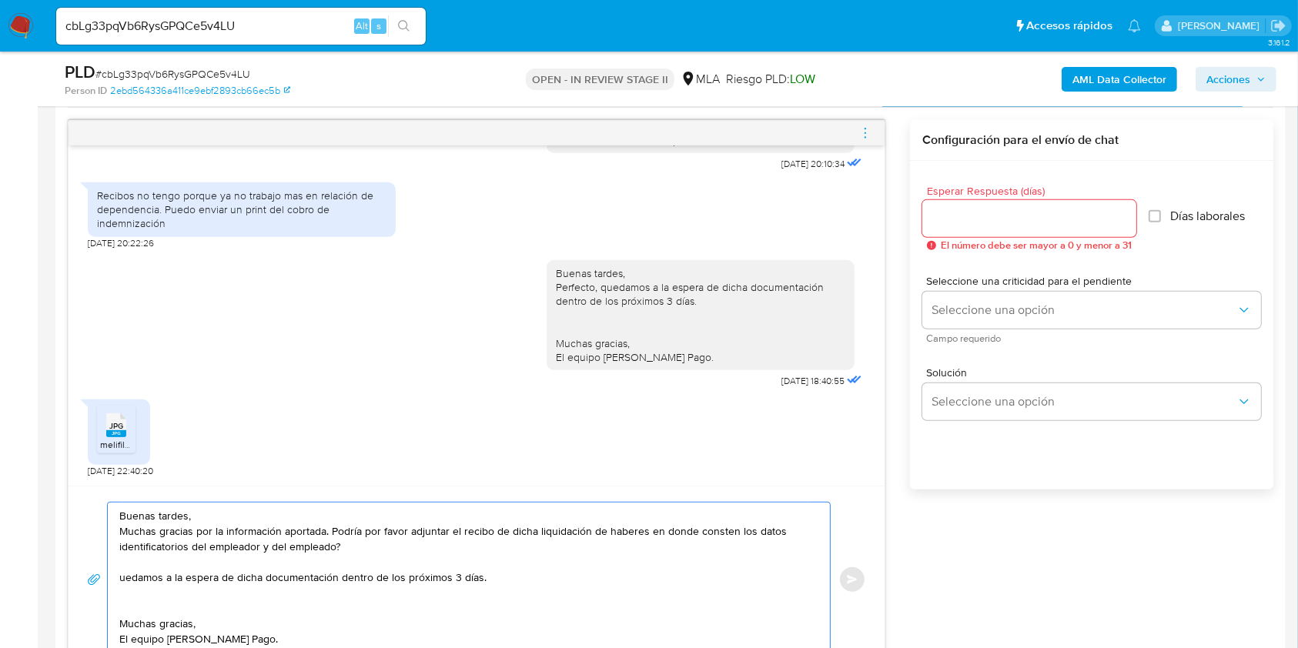
click at [116, 580] on div "Buenas tardes, Muchas gracias por la información aportada. Podría por favor adj…" at bounding box center [465, 580] width 714 height 154
click at [118, 576] on div "Buenas tardes, Muchas gracias por la información aportada. Podría por favor adj…" at bounding box center [465, 580] width 714 height 154
click at [121, 576] on textarea "Buenas tardes, Muchas gracias por la información aportada. Podría por favor adj…" at bounding box center [464, 580] width 691 height 154
type textarea "Buenas tardes, Muchas gracias por la información aportada. Podría por favor adj…"
click at [1083, 234] on div at bounding box center [1029, 218] width 214 height 37
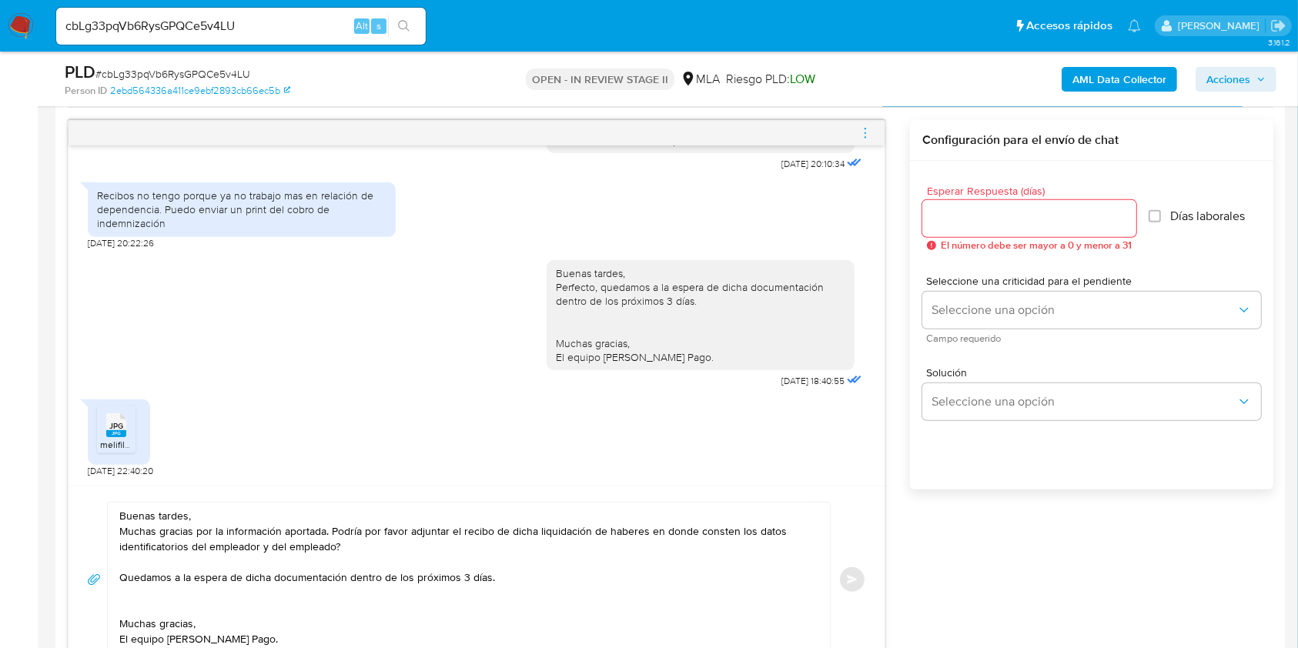
click at [1084, 224] on input "Esperar Respuesta (días)" at bounding box center [1029, 219] width 214 height 20
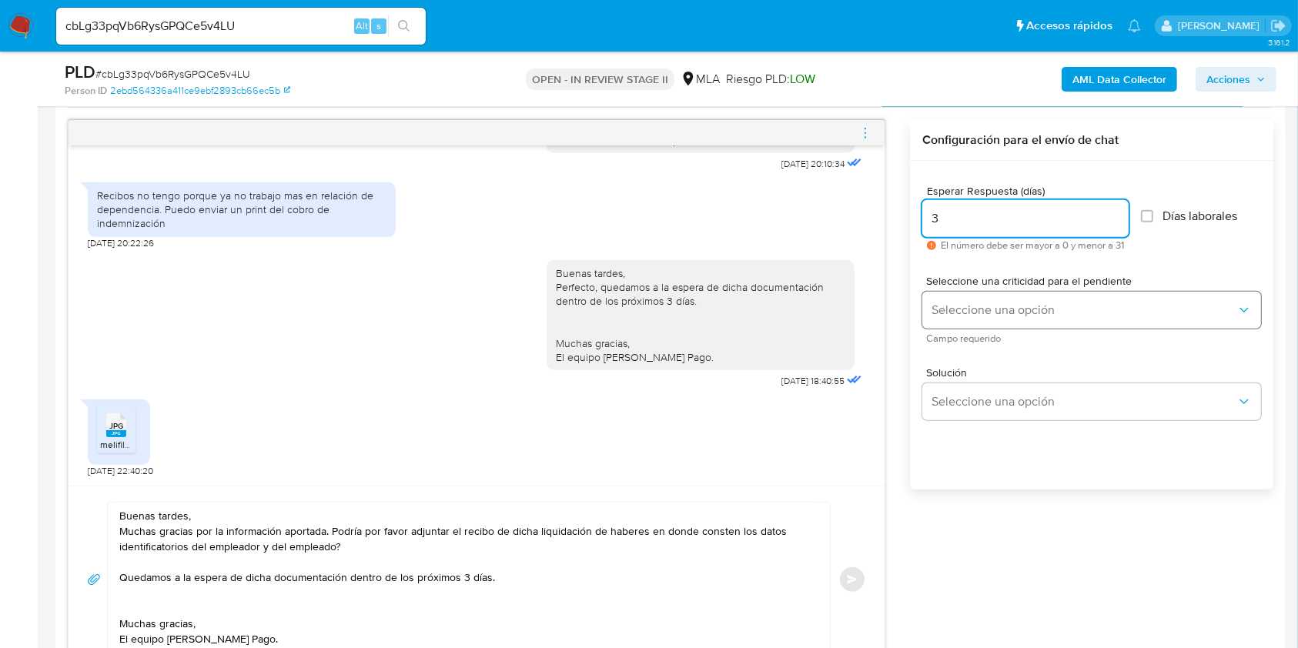
type input "3"
click at [1036, 296] on button "Seleccione una opción" at bounding box center [1091, 310] width 339 height 37
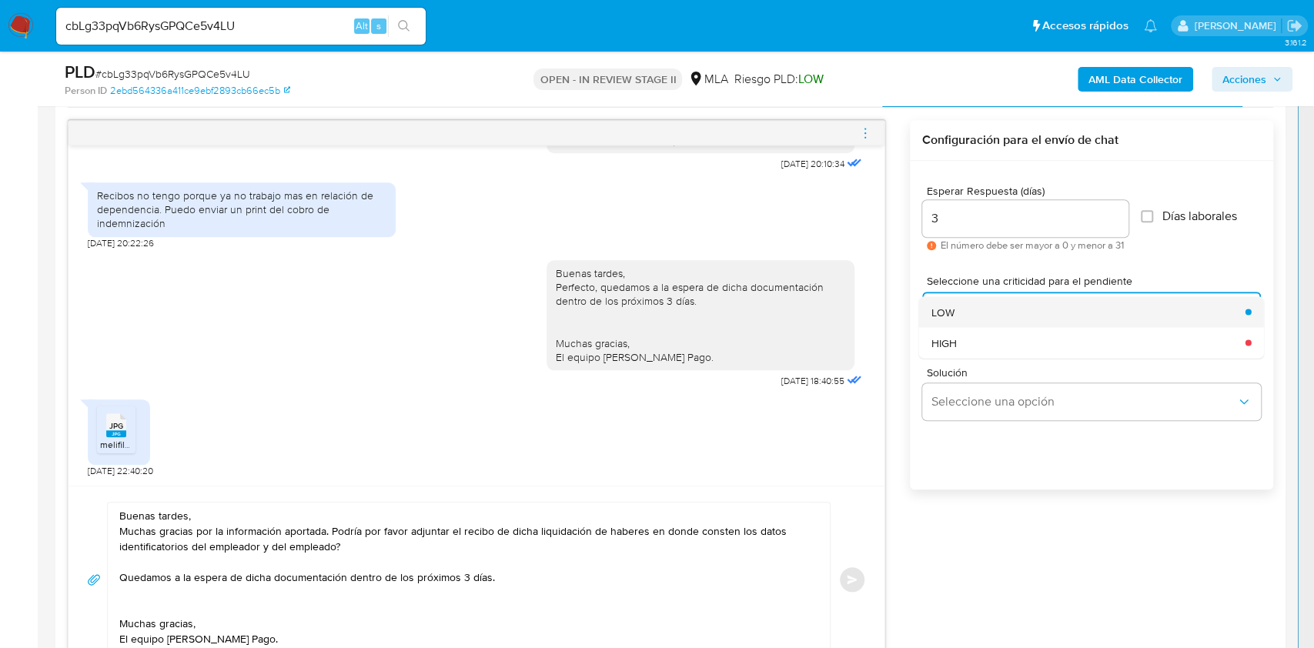
click at [990, 319] on div "LOW" at bounding box center [1083, 311] width 305 height 31
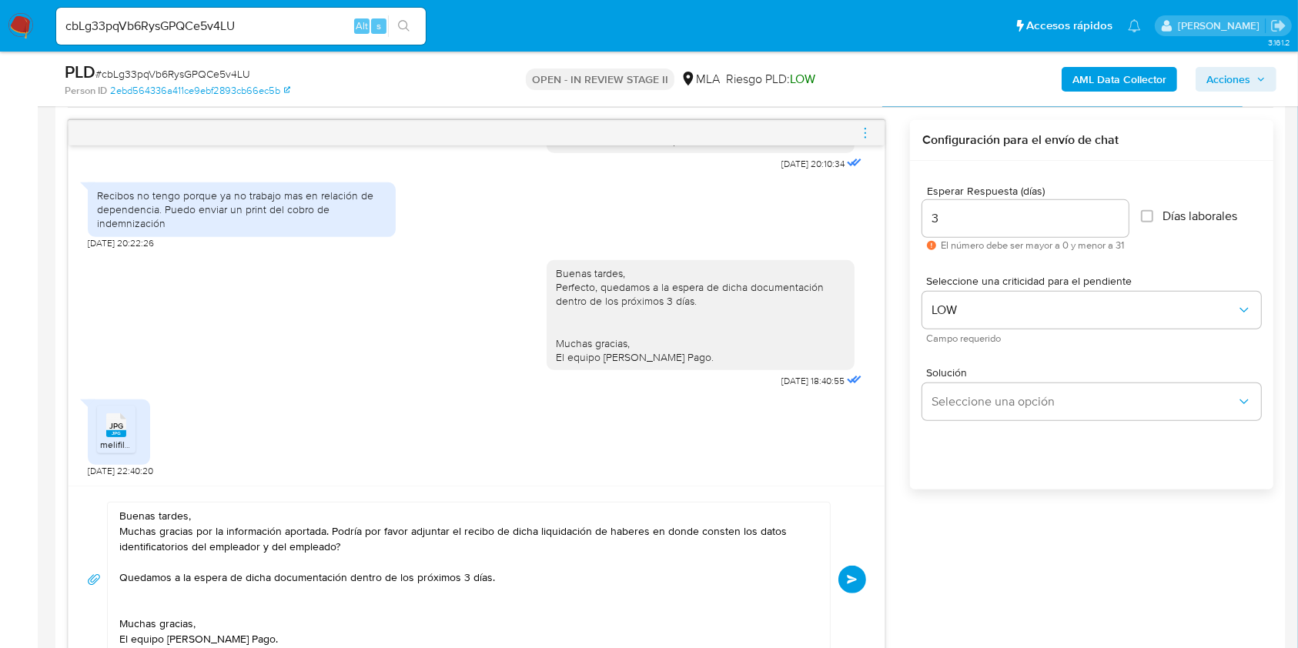
click at [621, 530] on textarea "Buenas tardes, Muchas gracias por la información aportada. Podría por favor adj…" at bounding box center [464, 580] width 691 height 154
click at [95, 439] on div "JPG JPG melifile8736061976658689193.jpg" at bounding box center [119, 431] width 62 height 65
click at [106, 439] on span "melifile8736061976658689193.jpg" at bounding box center [171, 444] width 142 height 13
click at [847, 578] on button "Enviar" at bounding box center [852, 580] width 28 height 28
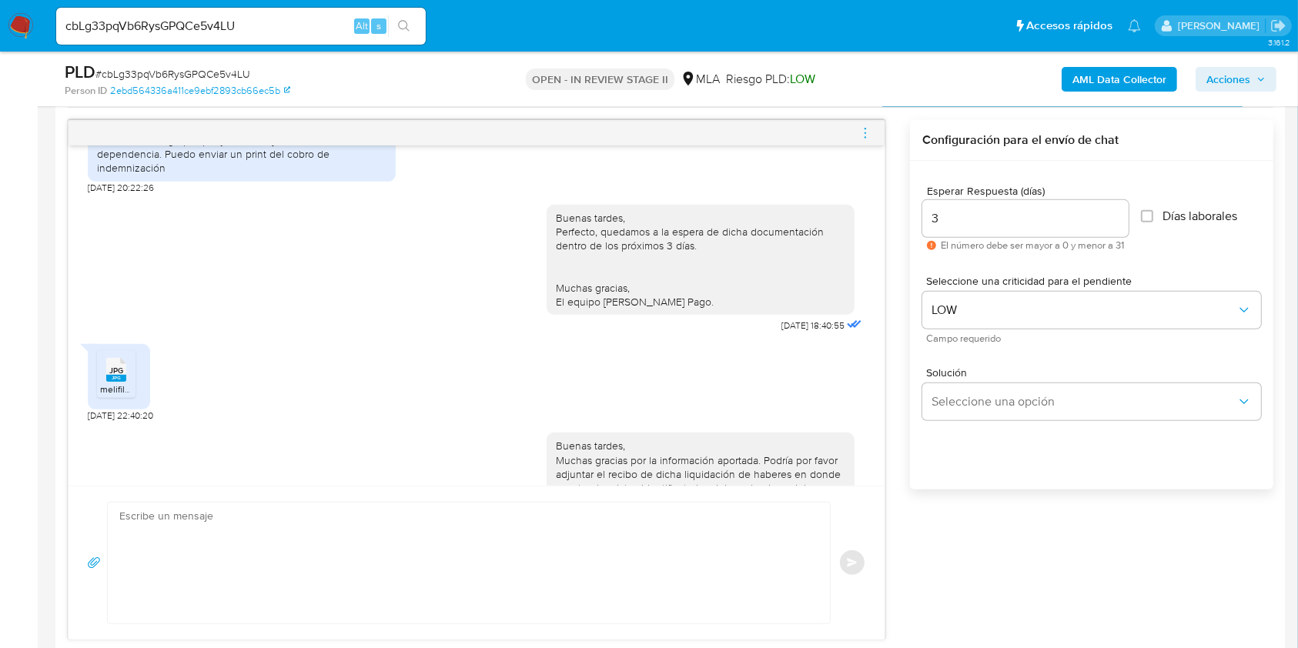
scroll to position [1936, 0]
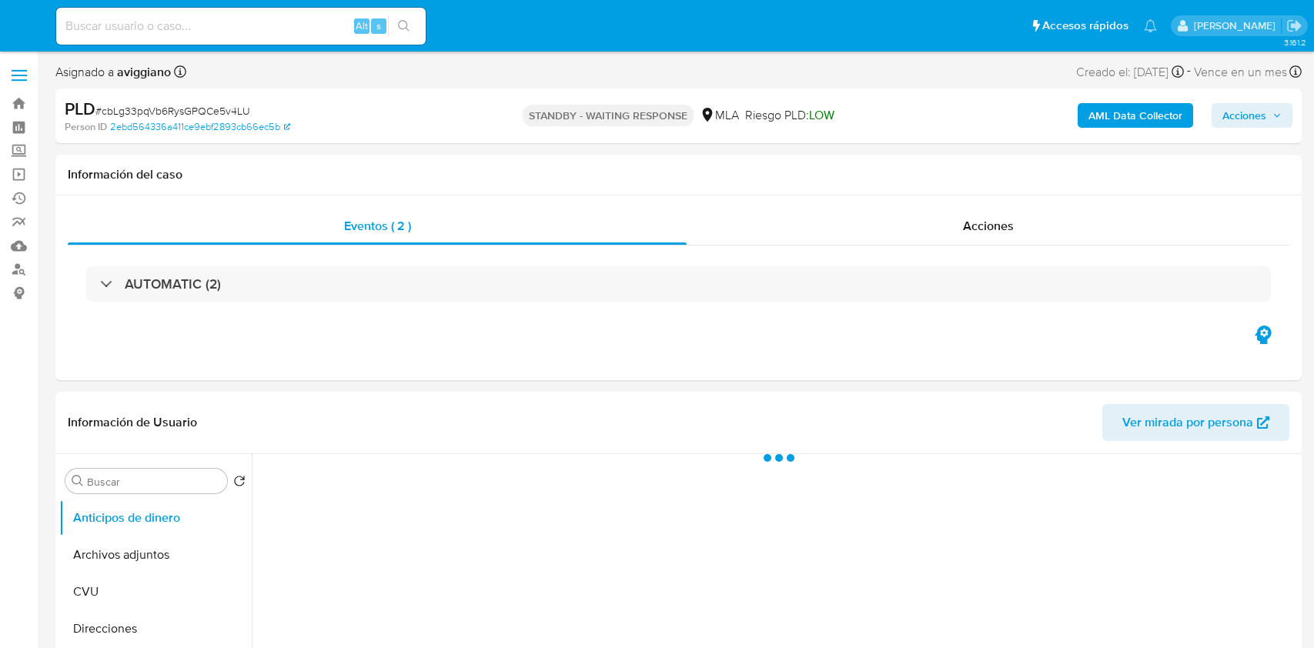
select select "10"
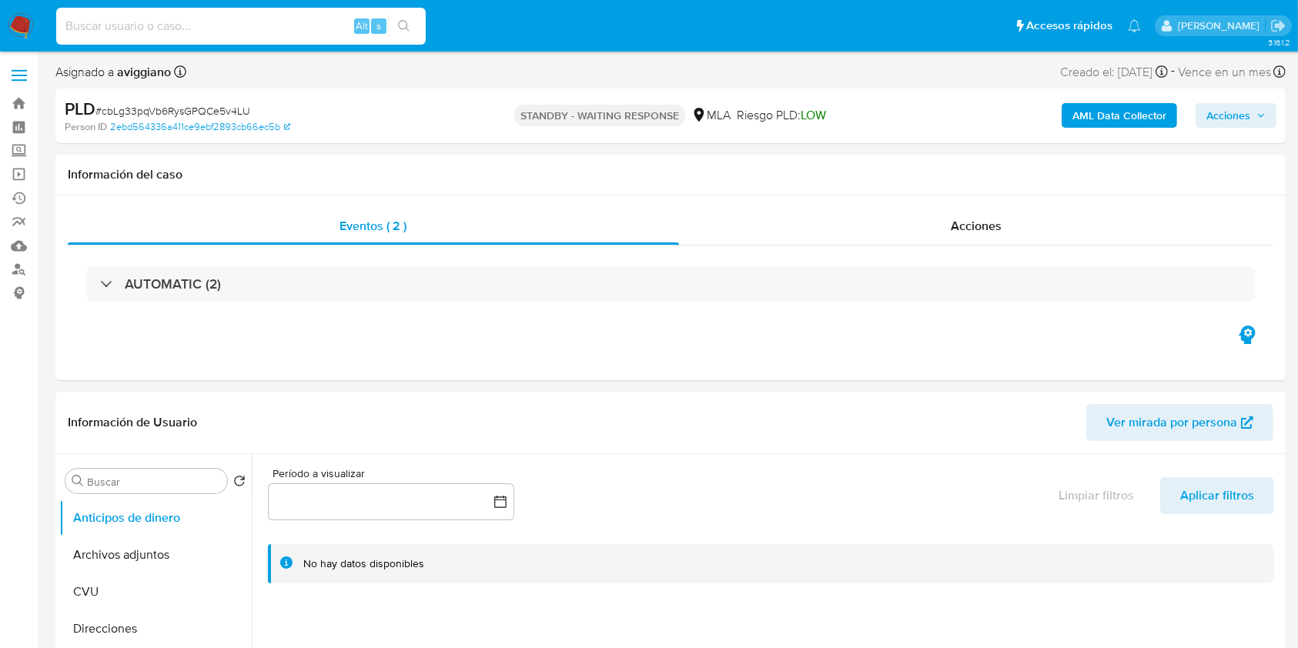
click at [135, 16] on input at bounding box center [240, 26] width 369 height 20
paste input "2THAfEWq17bMD8RLDfU1e3wB"
type input "2THAfEWq17bMD8RLDfU1e3wB"
click at [405, 29] on icon "search-icon" at bounding box center [404, 26] width 12 height 12
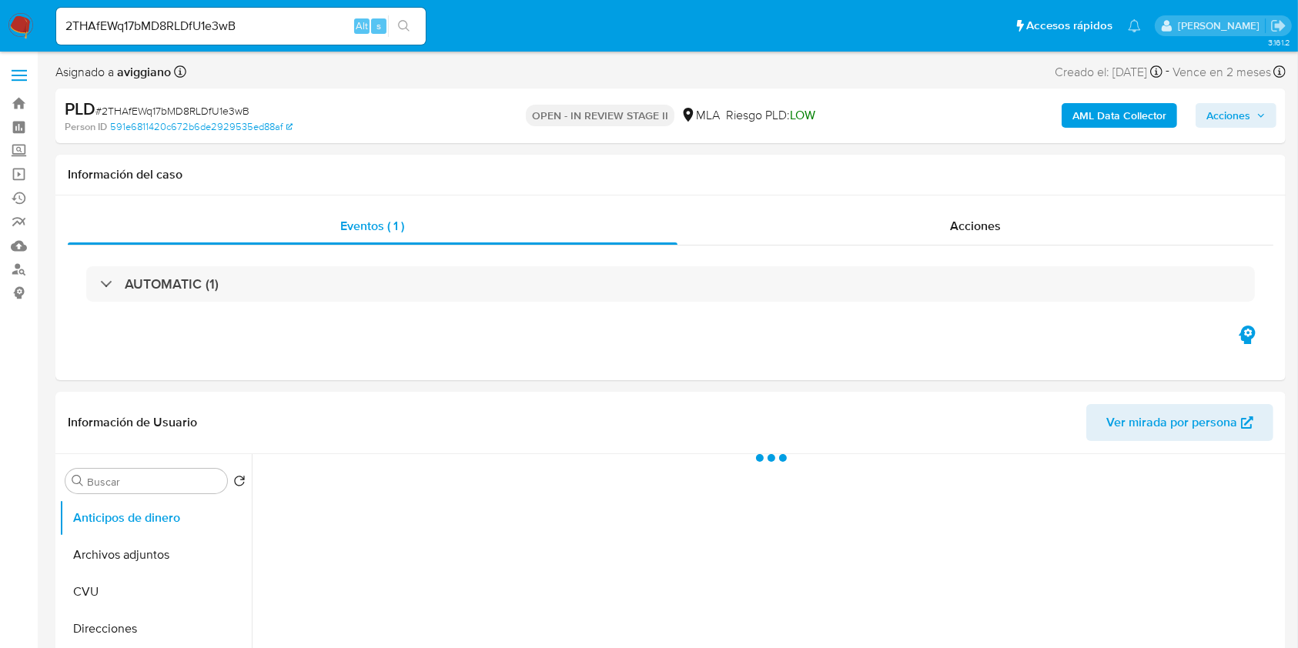
select select "10"
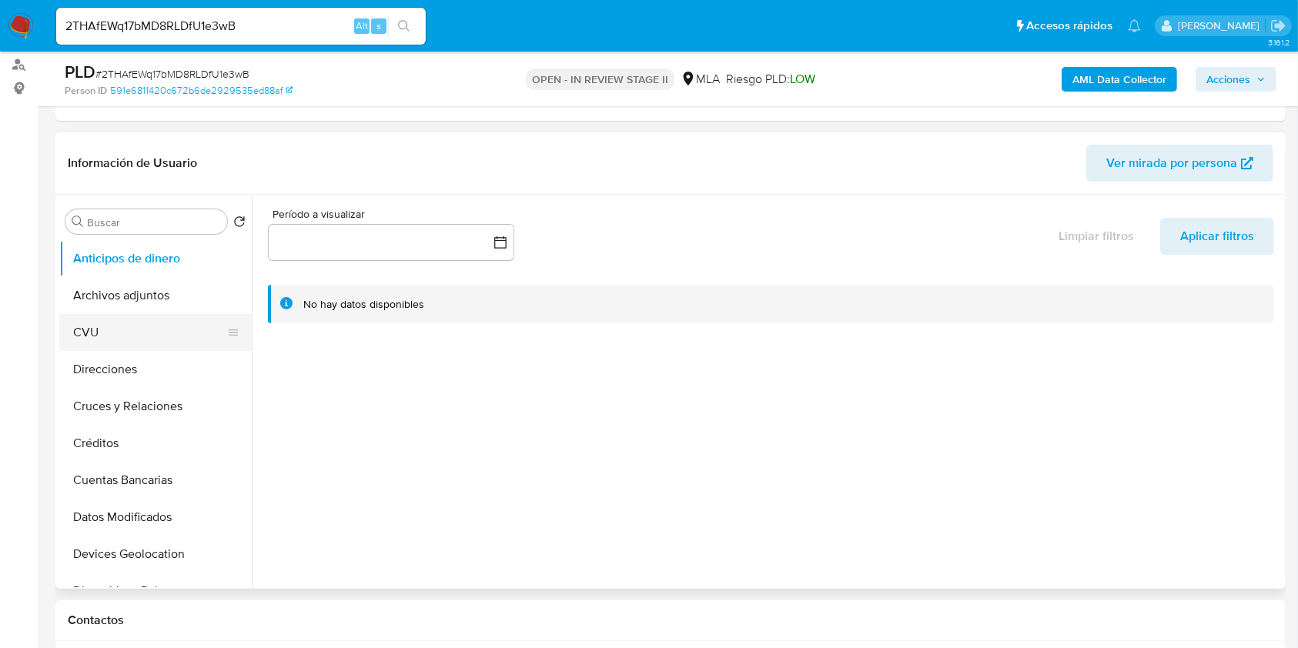
scroll to position [205, 0]
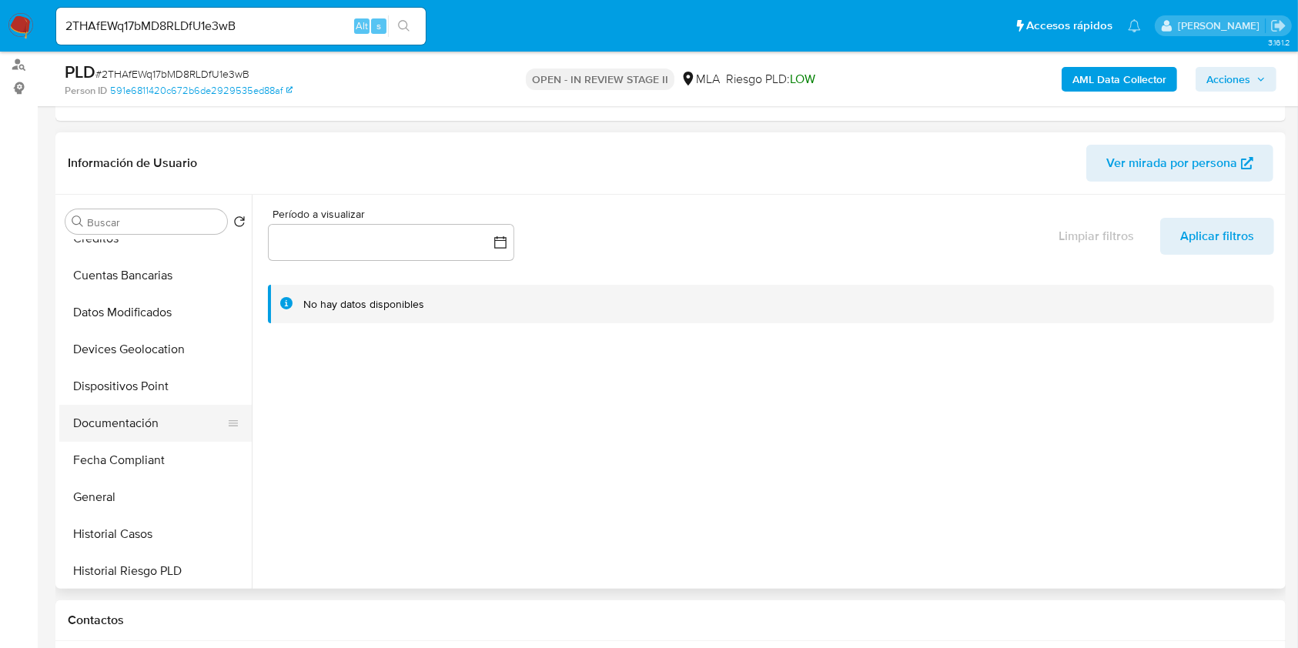
click at [120, 406] on button "Documentación" at bounding box center [149, 423] width 180 height 37
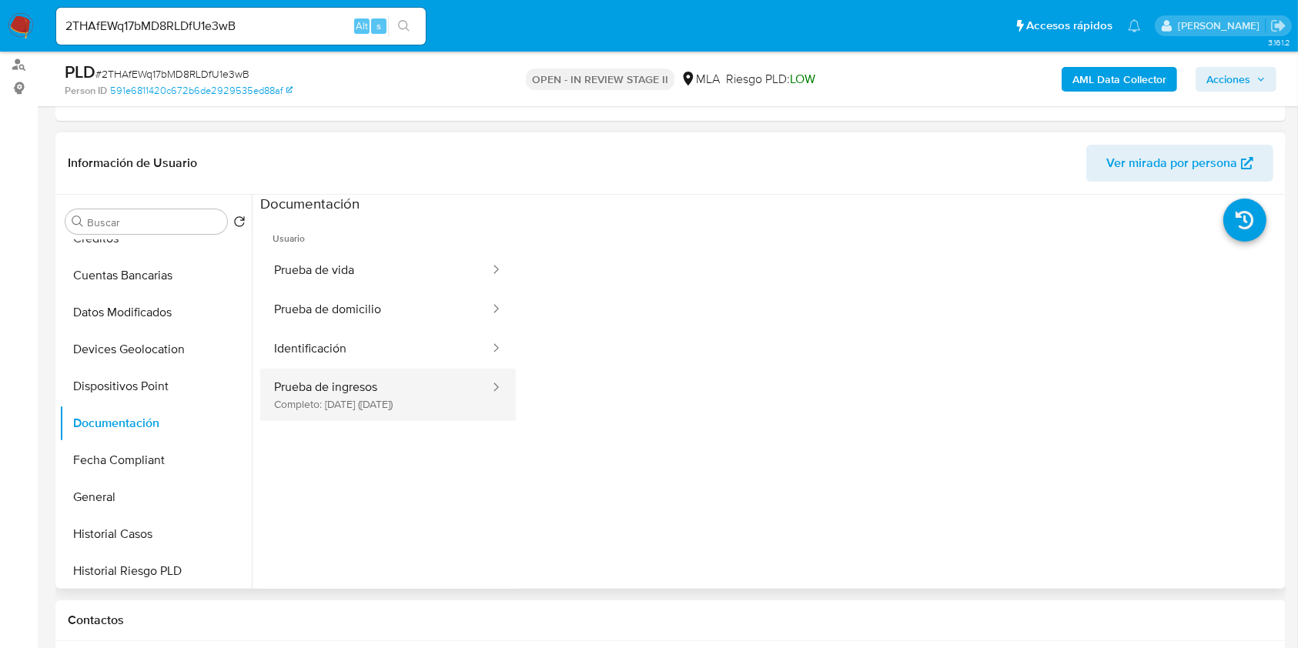
click at [417, 396] on button "Prueba de ingresos Completo: [DATE] ([DATE])" at bounding box center [375, 395] width 231 height 52
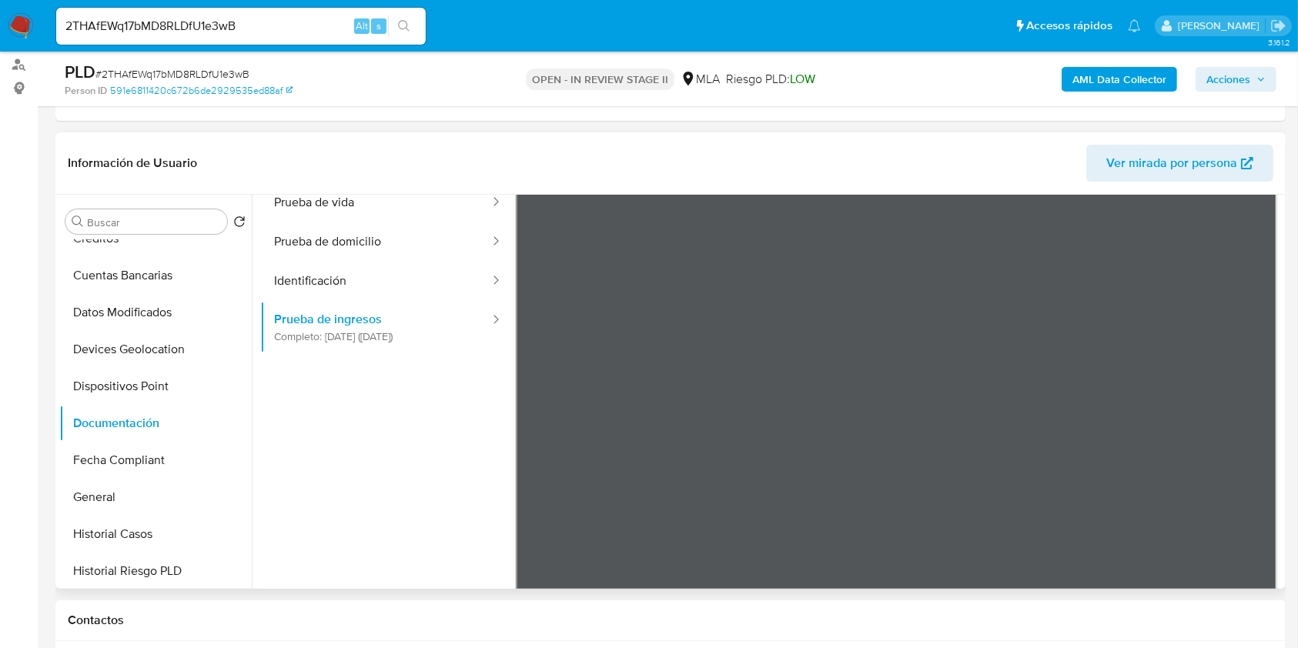
scroll to position [134, 0]
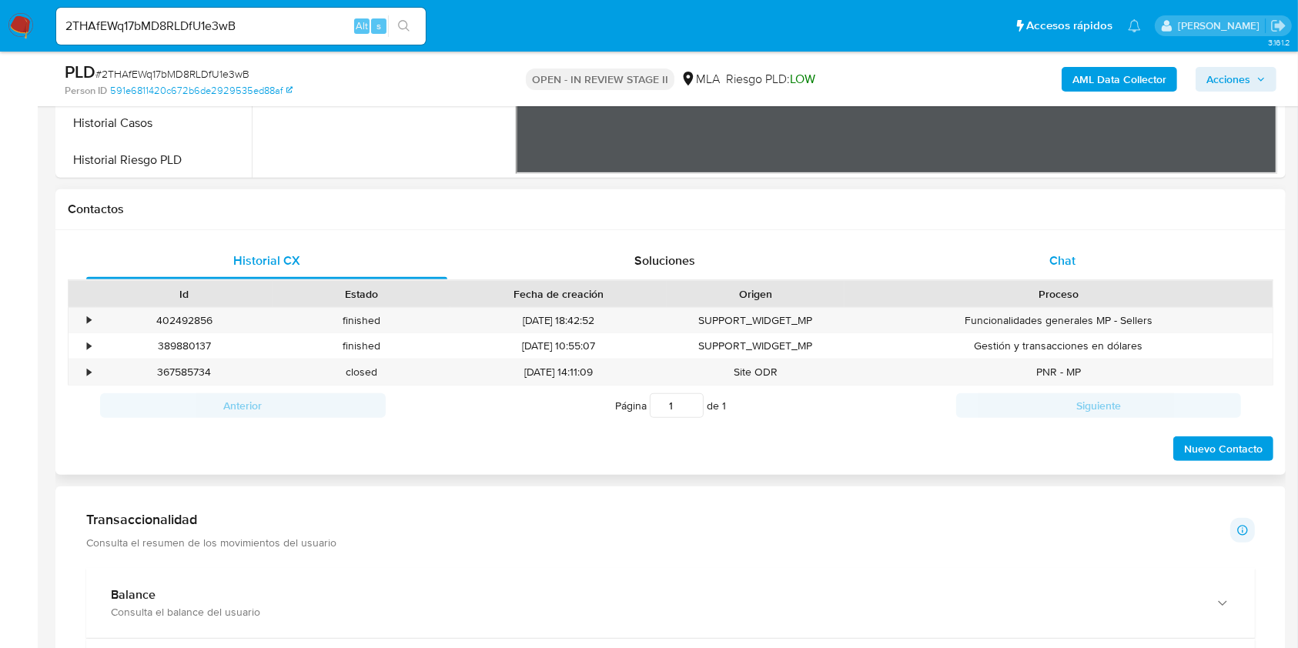
click at [1017, 256] on div "Chat" at bounding box center [1062, 260] width 361 height 37
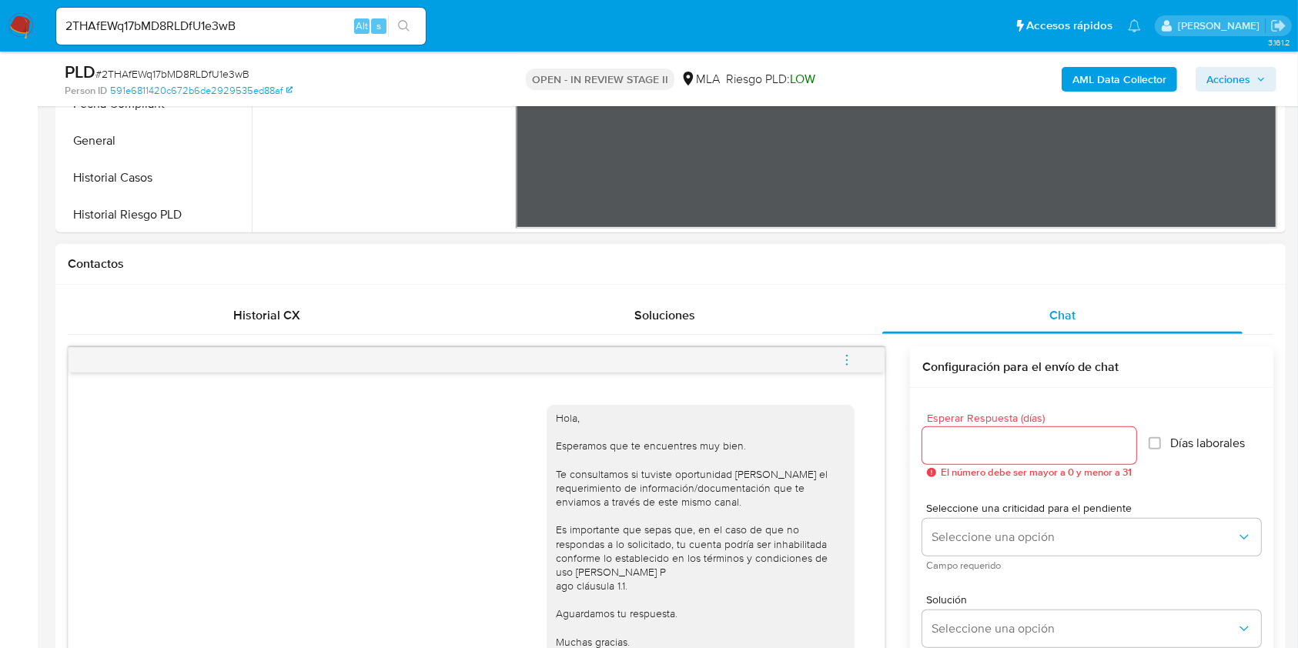
scroll to position [718, 0]
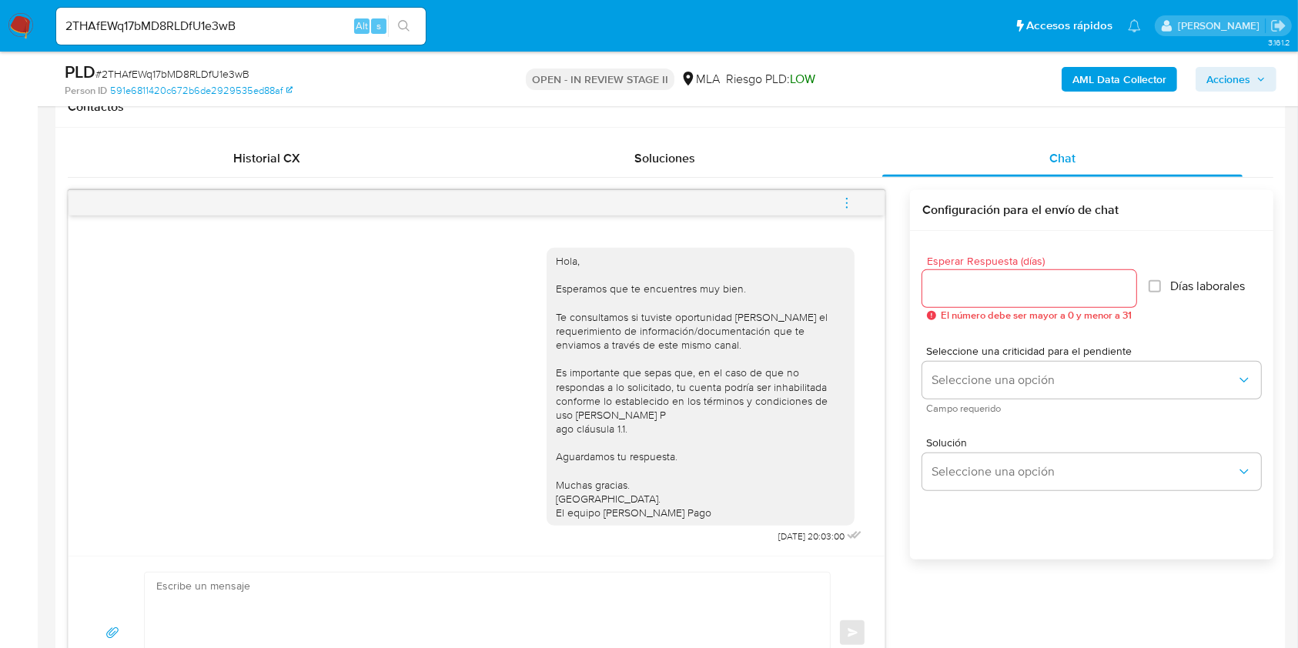
click at [660, 419] on div "Hola, Esperamos que te encuentres muy bien. Te consultamos si tuviste oportunid…" at bounding box center [700, 387] width 289 height 266
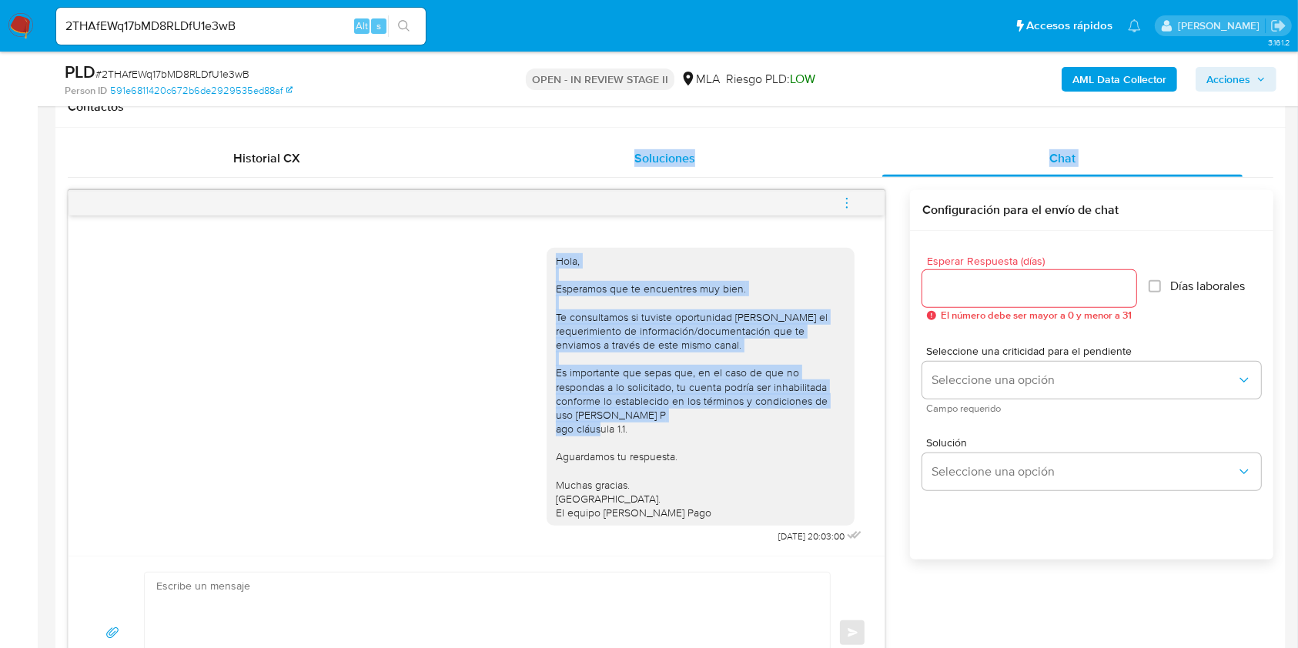
drag, startPoint x: 595, startPoint y: 422, endPoint x: 547, endPoint y: 174, distance: 252.4
click at [547, 174] on div "Historial CX Soluciones Chat Id Estado Fecha de creación Origen Proceso • 40249…" at bounding box center [670, 425] width 1205 height 570
click at [462, 343] on div "Hola, Esperamos que te encuentres muy bien. Te consultamos si tuviste oportunid…" at bounding box center [476, 392] width 777 height 311
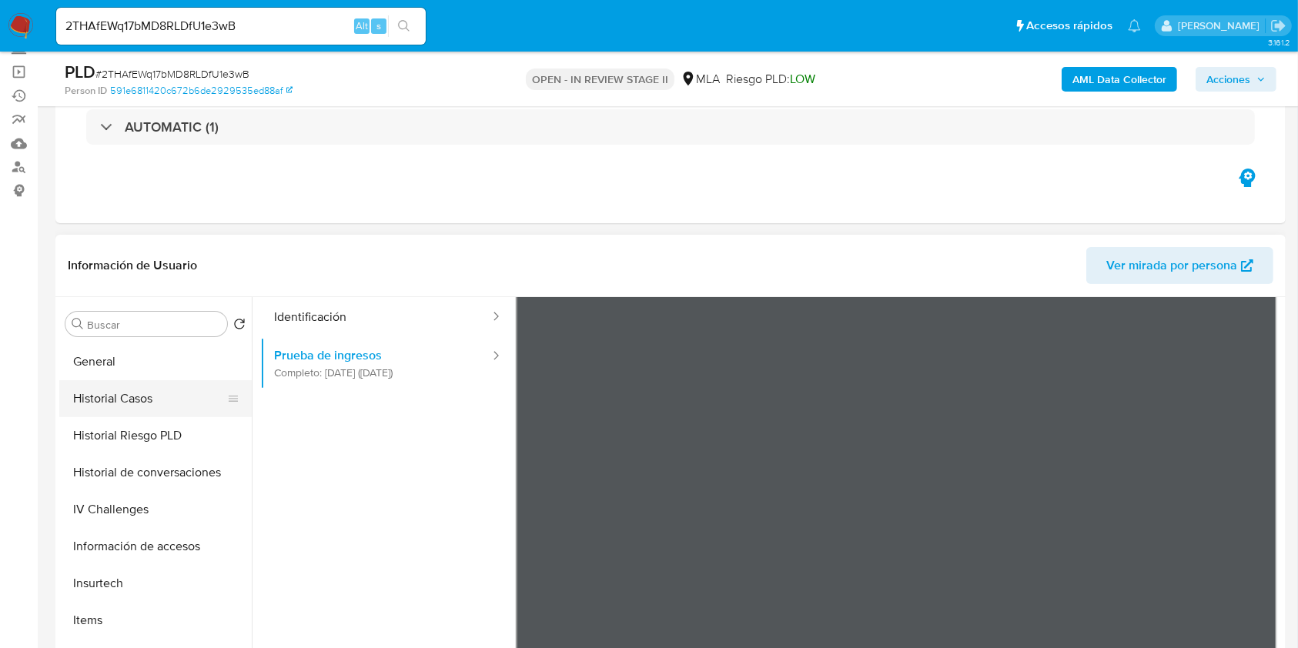
scroll to position [410, 0]
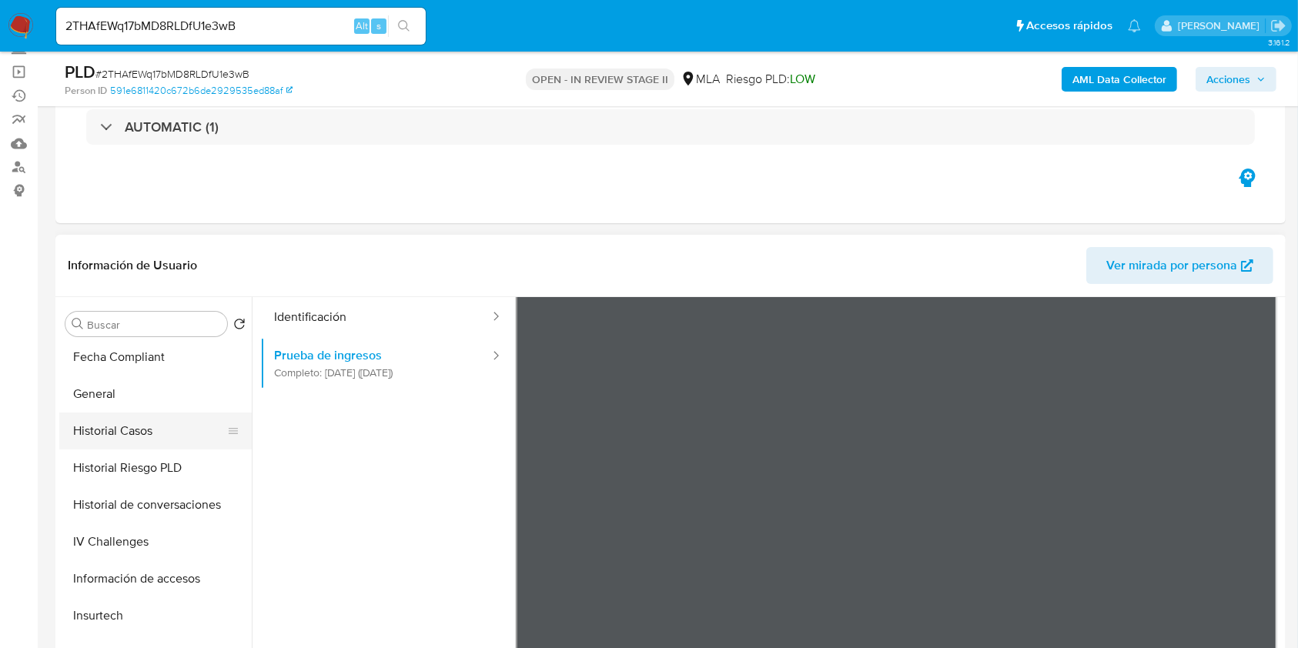
click at [130, 417] on button "Historial Casos" at bounding box center [149, 431] width 180 height 37
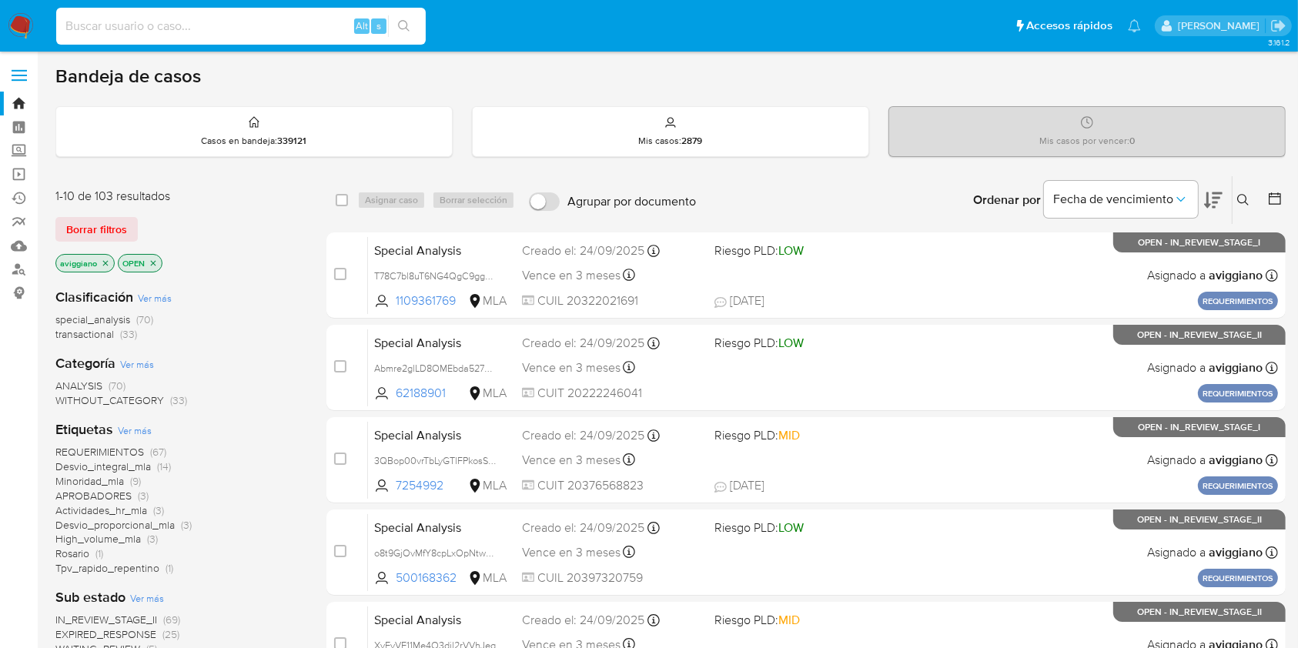
click at [228, 28] on input at bounding box center [240, 26] width 369 height 20
paste input "yk3ViySMfc2ksswprH3pRqcG"
type input "yk3ViySMfc2ksswprH3pRqcG"
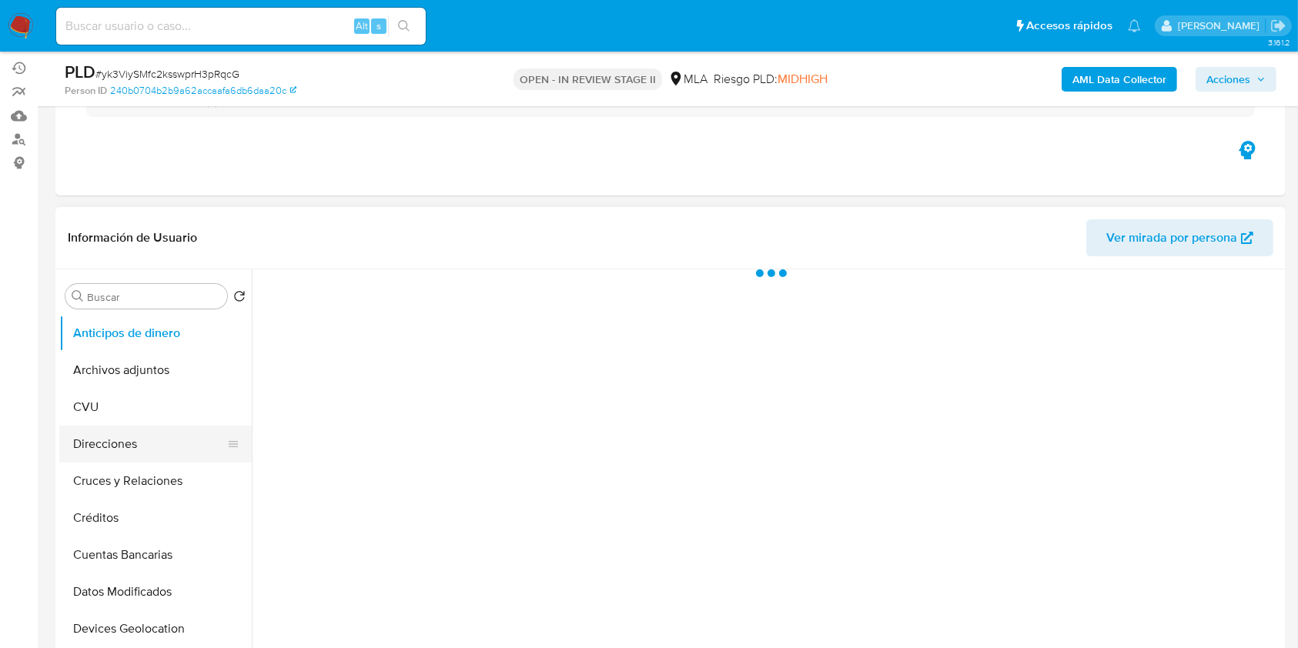
scroll to position [205, 0]
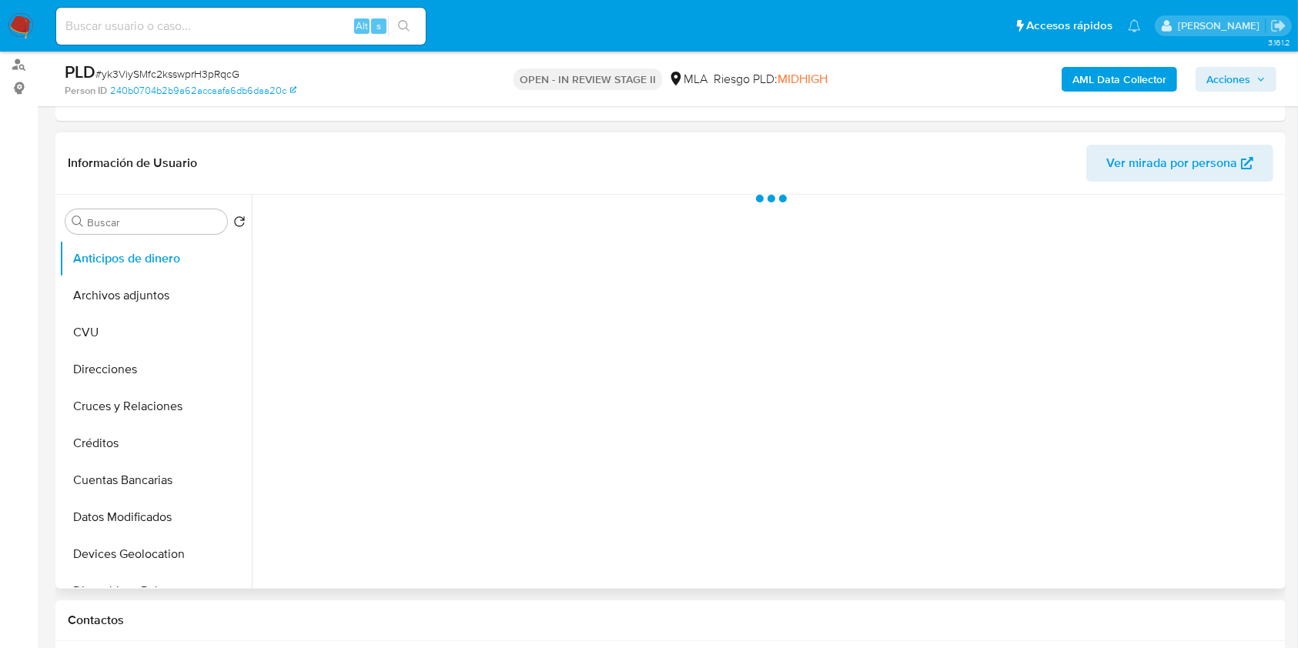
select select "10"
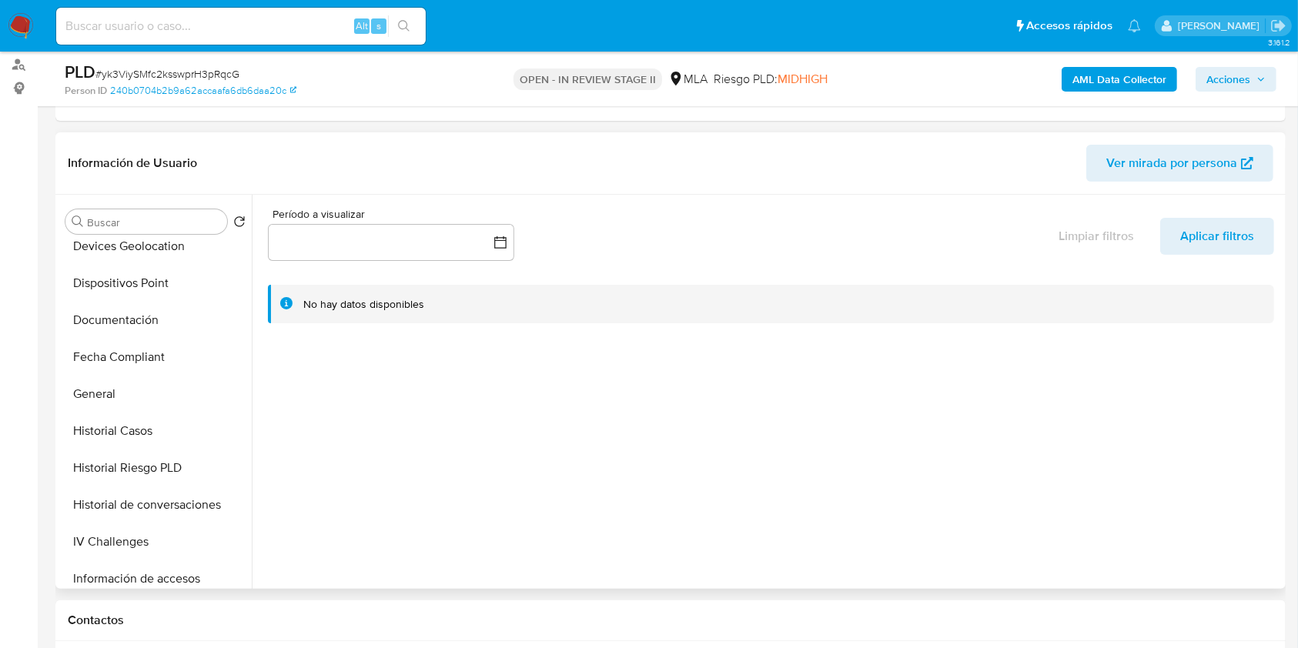
scroll to position [410, 0]
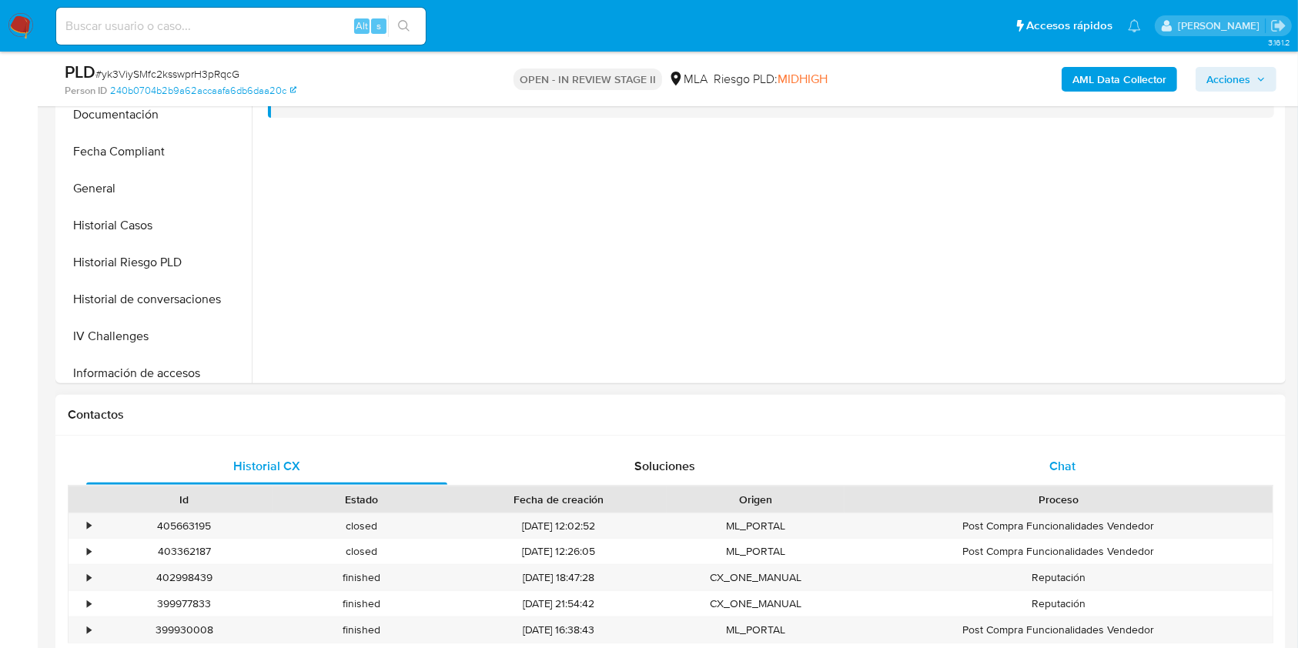
click at [1071, 473] on span "Chat" at bounding box center [1062, 466] width 26 height 18
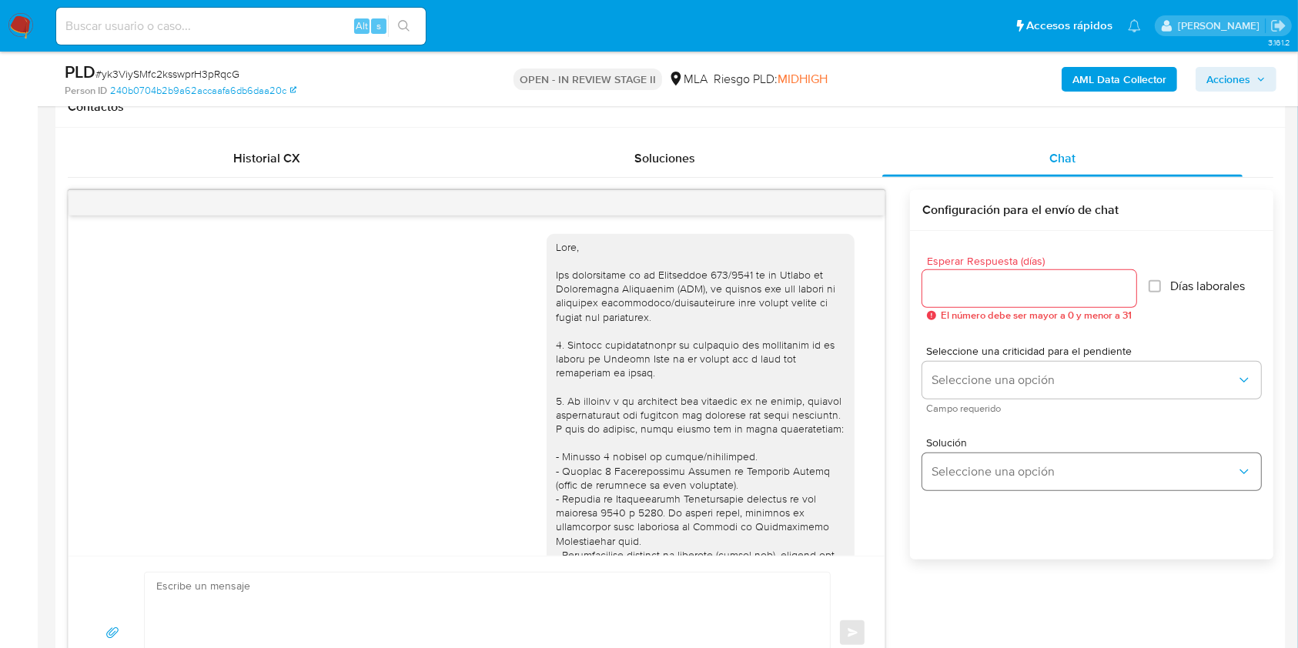
scroll to position [1511, 0]
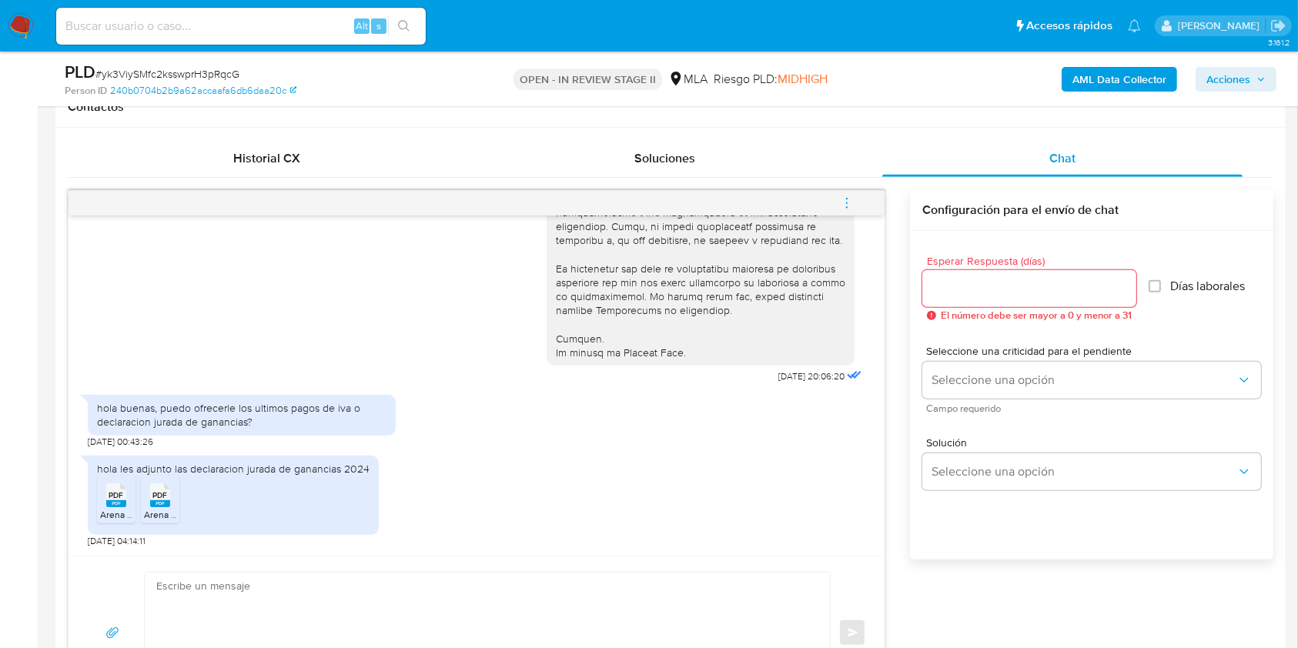
click at [108, 519] on li "PDF PDF Arena Nicolas, IIGG 2024 Pr.pdf" at bounding box center [116, 500] width 38 height 48
click at [164, 513] on span "Arena Nicolas, IIGG 2024 DJ.pdf" at bounding box center [210, 514] width 133 height 13
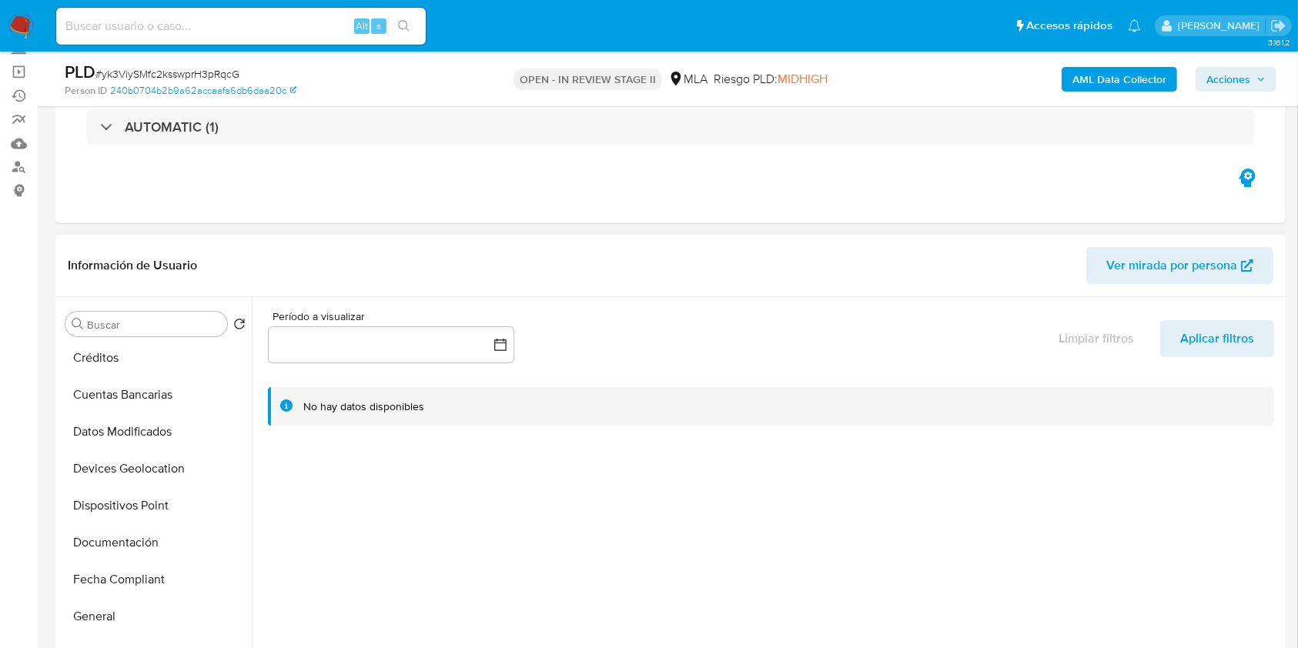
scroll to position [0, 0]
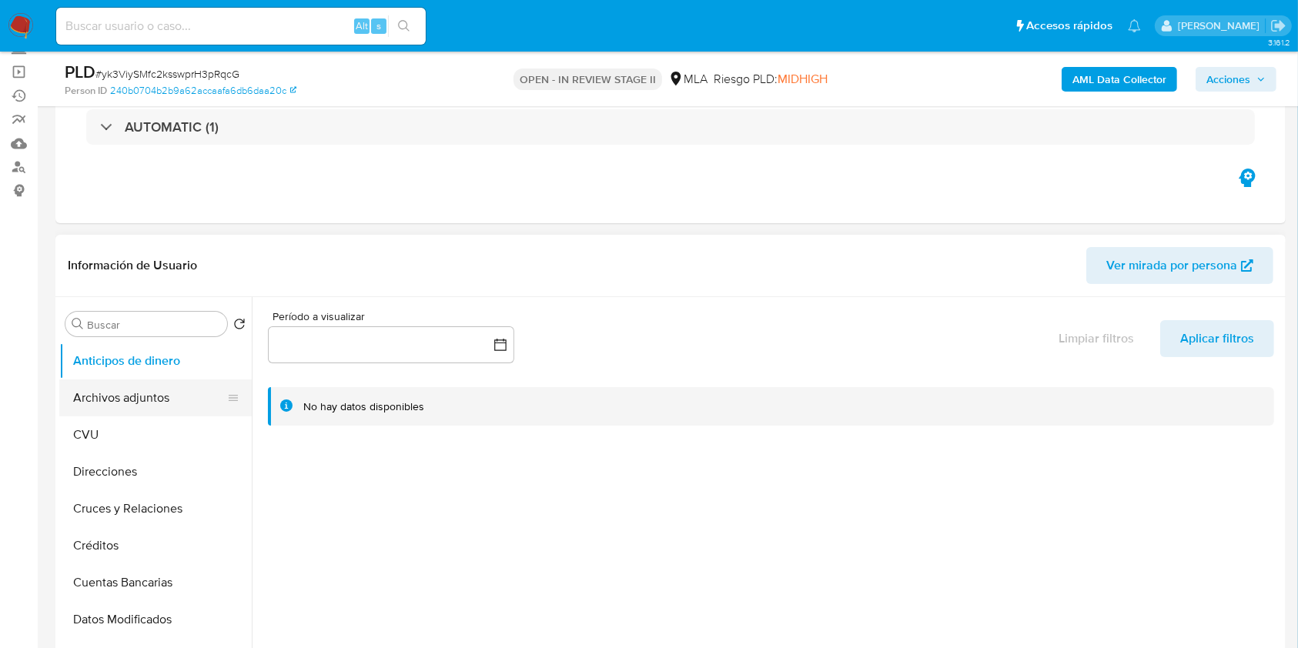
click at [168, 397] on button "Archivos adjuntos" at bounding box center [149, 397] width 180 height 37
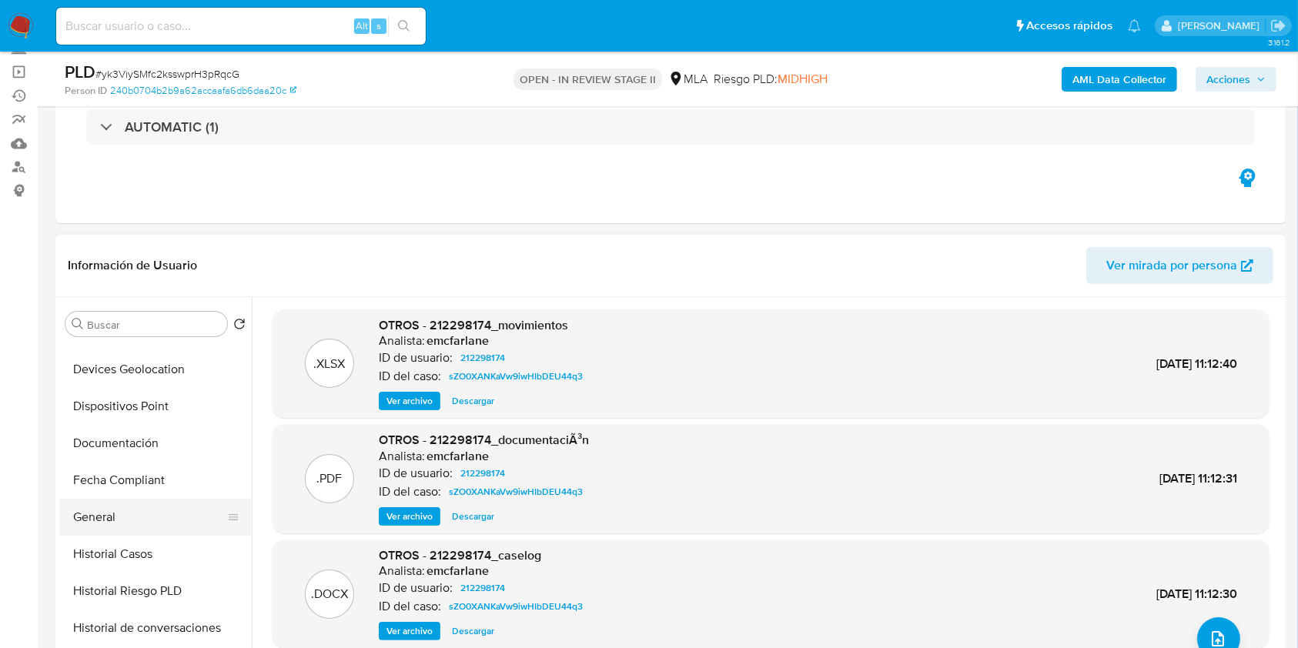
scroll to position [308, 0]
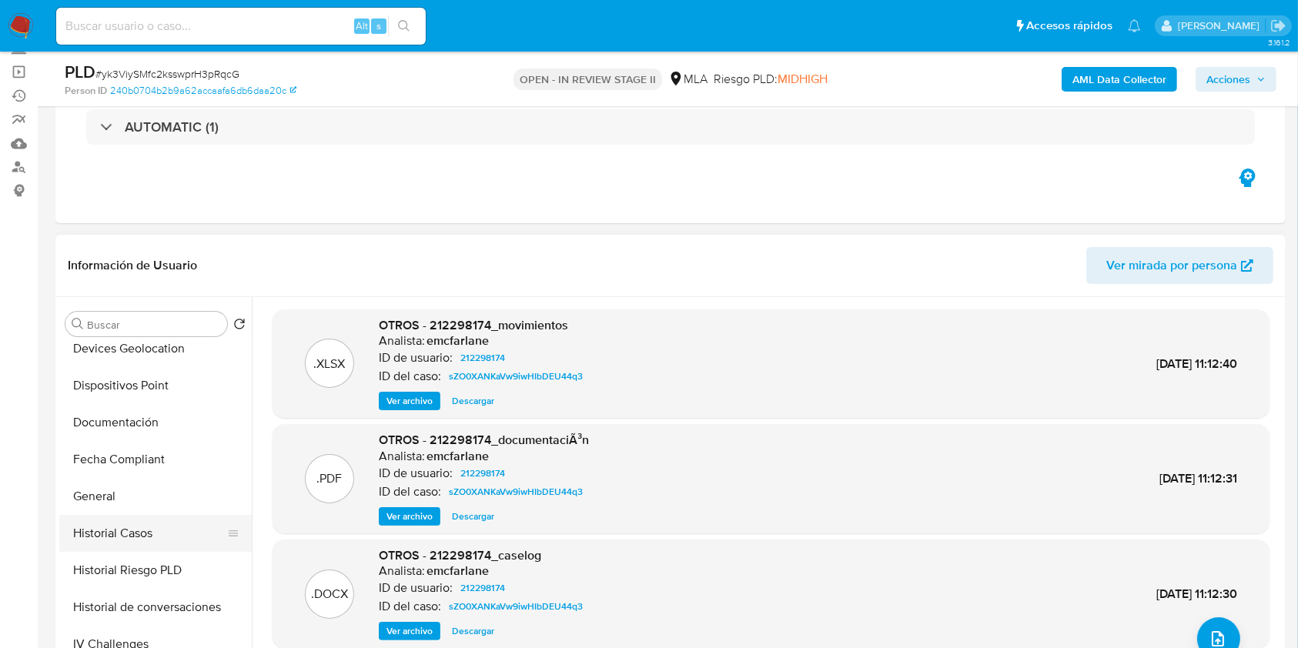
click at [132, 533] on button "Historial Casos" at bounding box center [149, 533] width 180 height 37
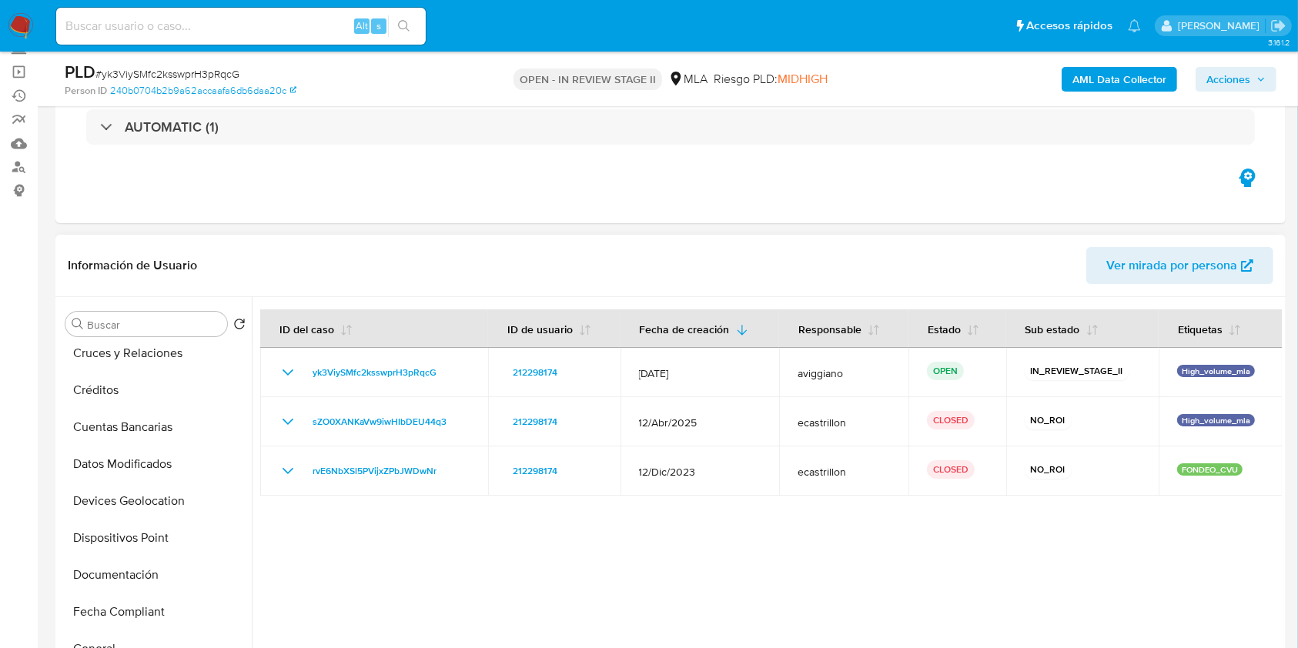
scroll to position [0, 0]
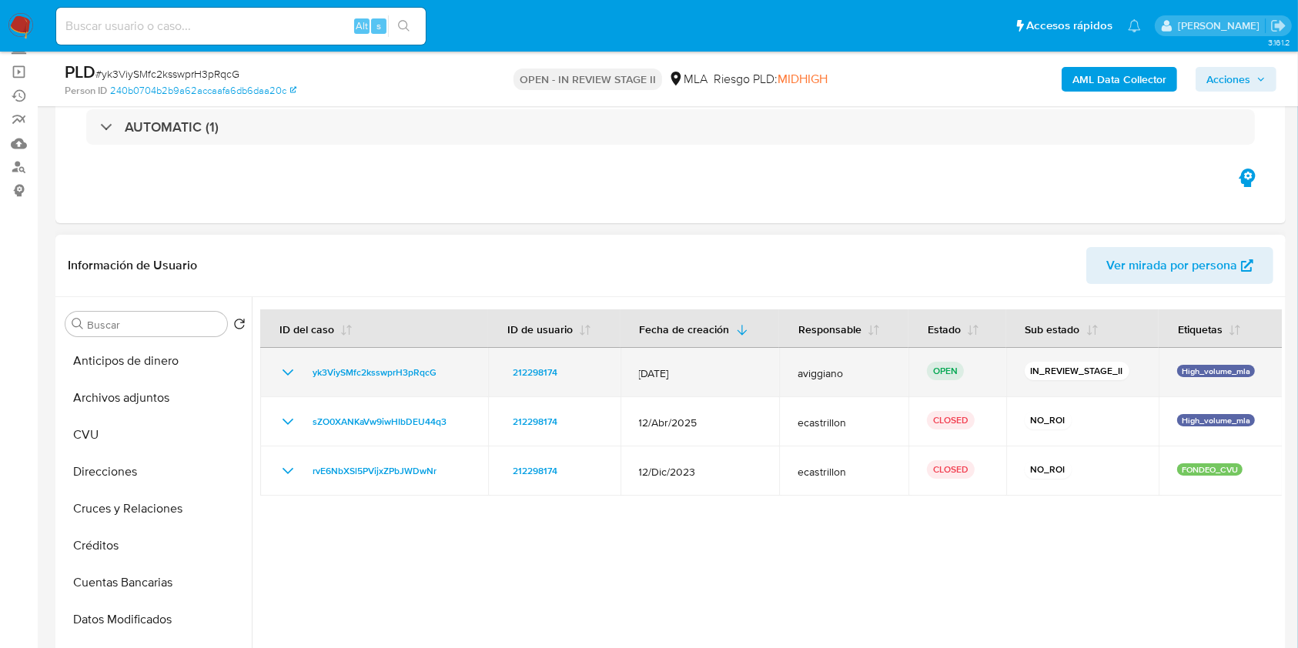
drag, startPoint x: 459, startPoint y: 376, endPoint x: 336, endPoint y: 364, distance: 123.7
click at [316, 355] on td "yk3ViySMfc2ksswprH3pRqcG" at bounding box center [374, 372] width 228 height 49
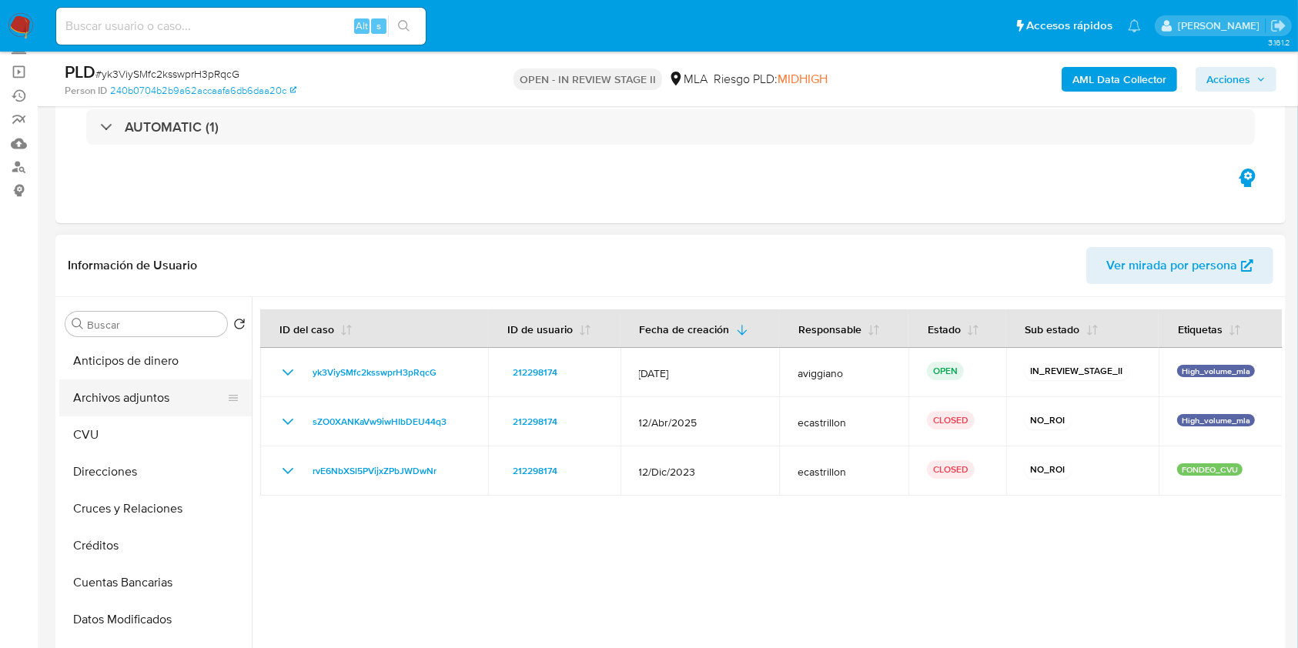
click at [191, 391] on button "Archivos adjuntos" at bounding box center [149, 397] width 180 height 37
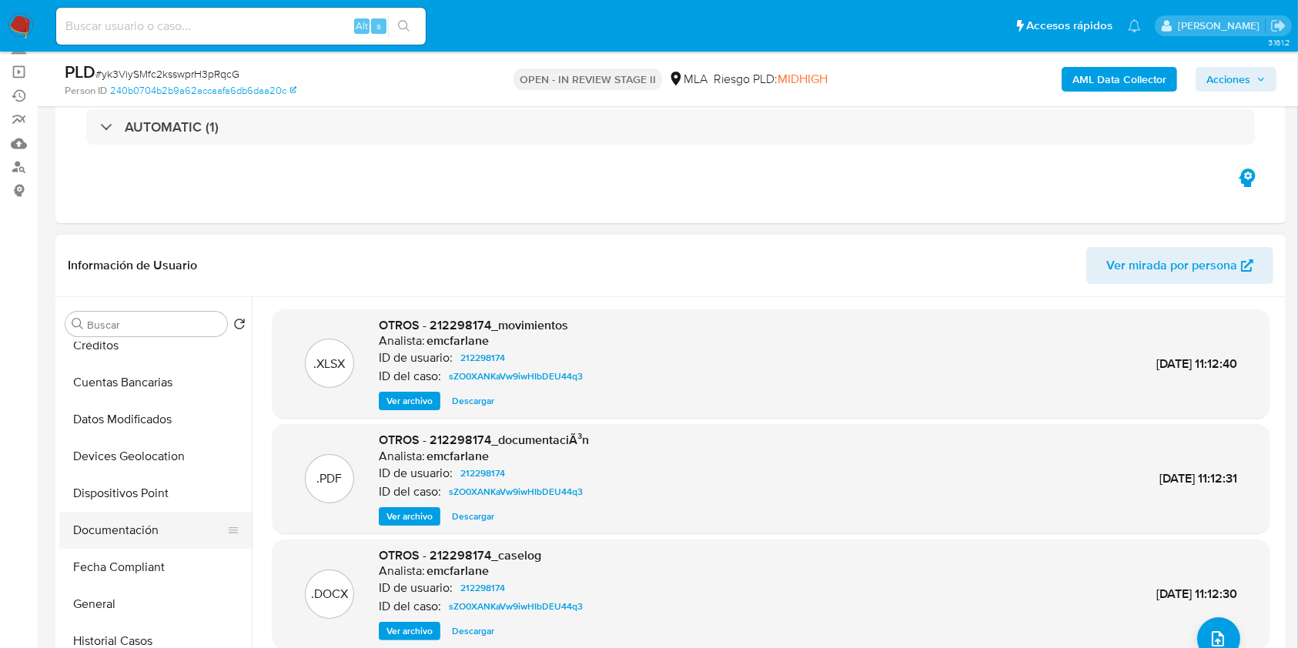
scroll to position [205, 0]
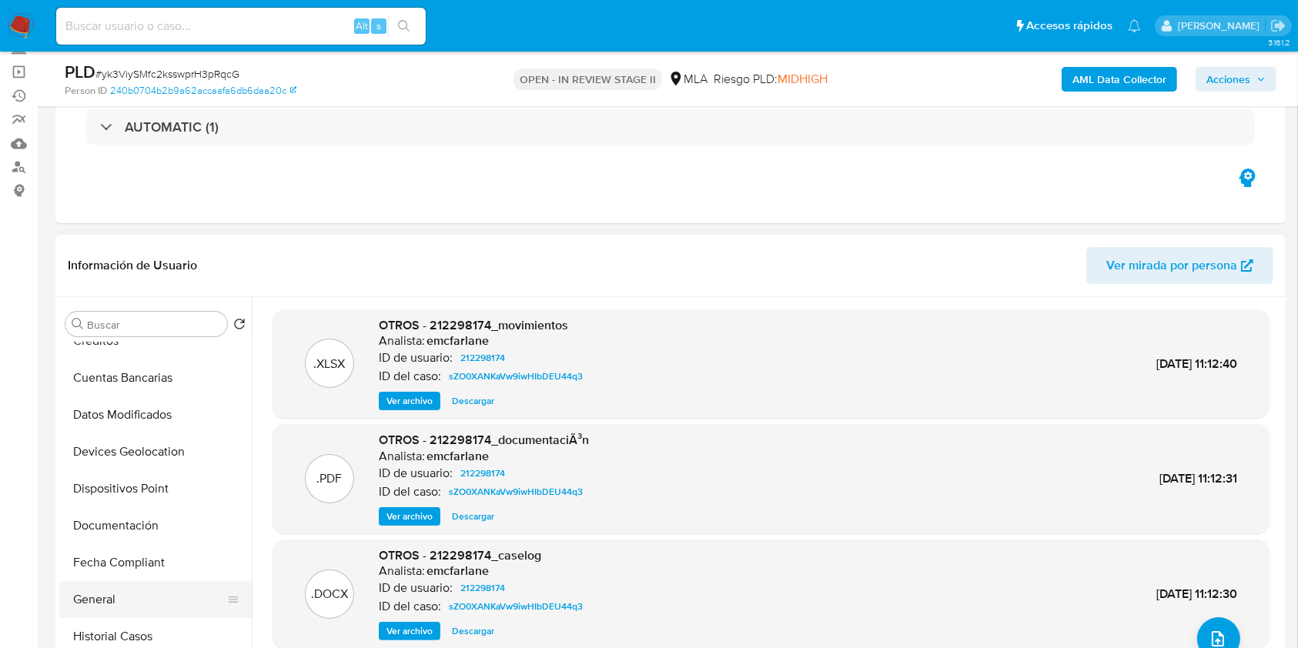
click at [103, 600] on button "General" at bounding box center [149, 599] width 180 height 37
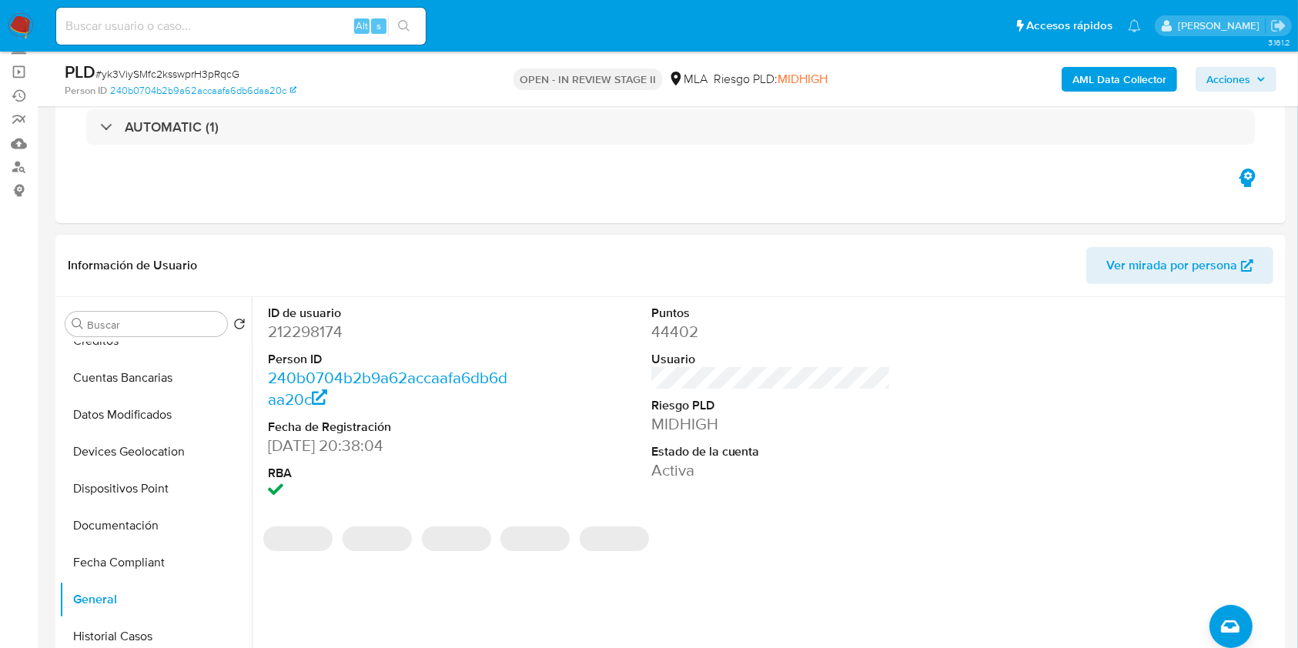
click at [323, 327] on dd "212298174" at bounding box center [388, 332] width 240 height 22
click at [322, 328] on dd "212298174" at bounding box center [388, 332] width 240 height 22
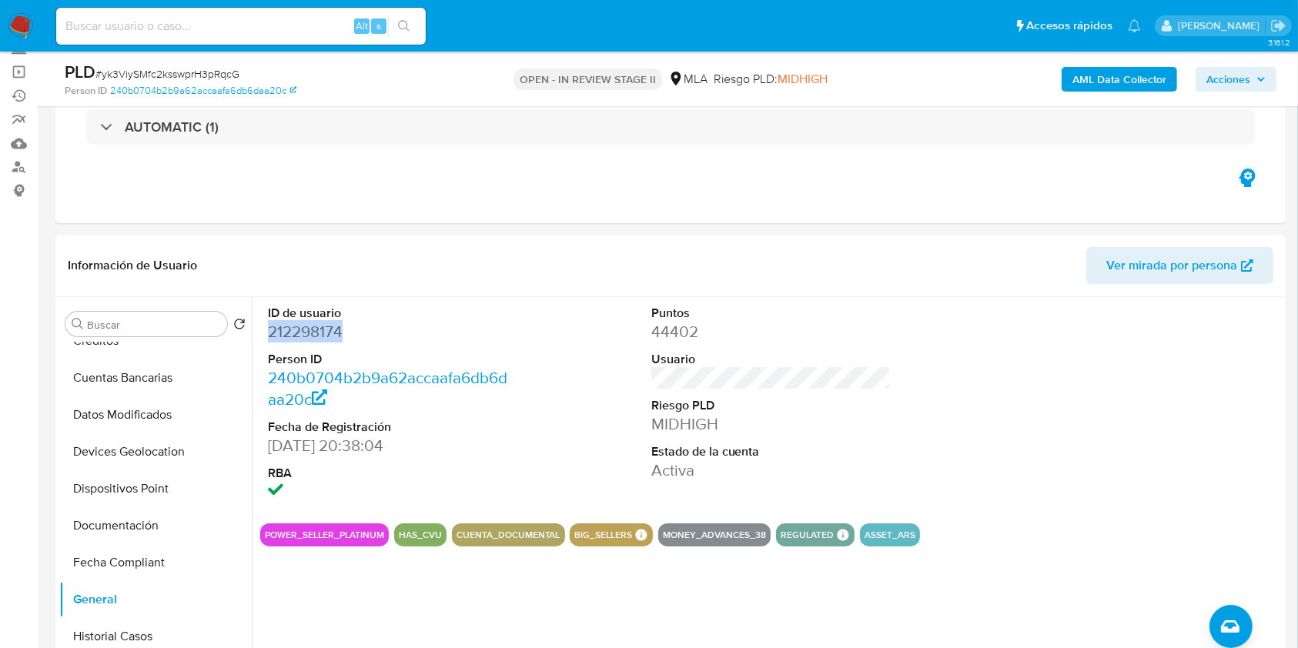
copy dd "212298174"
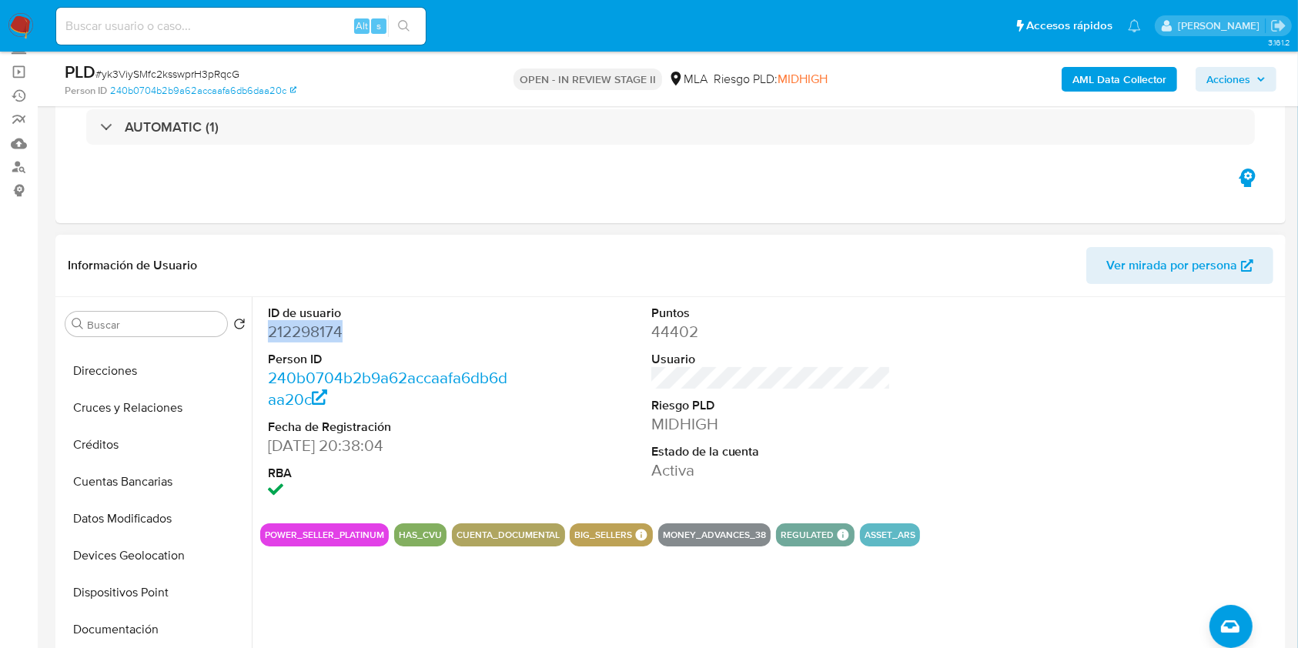
scroll to position [0, 0]
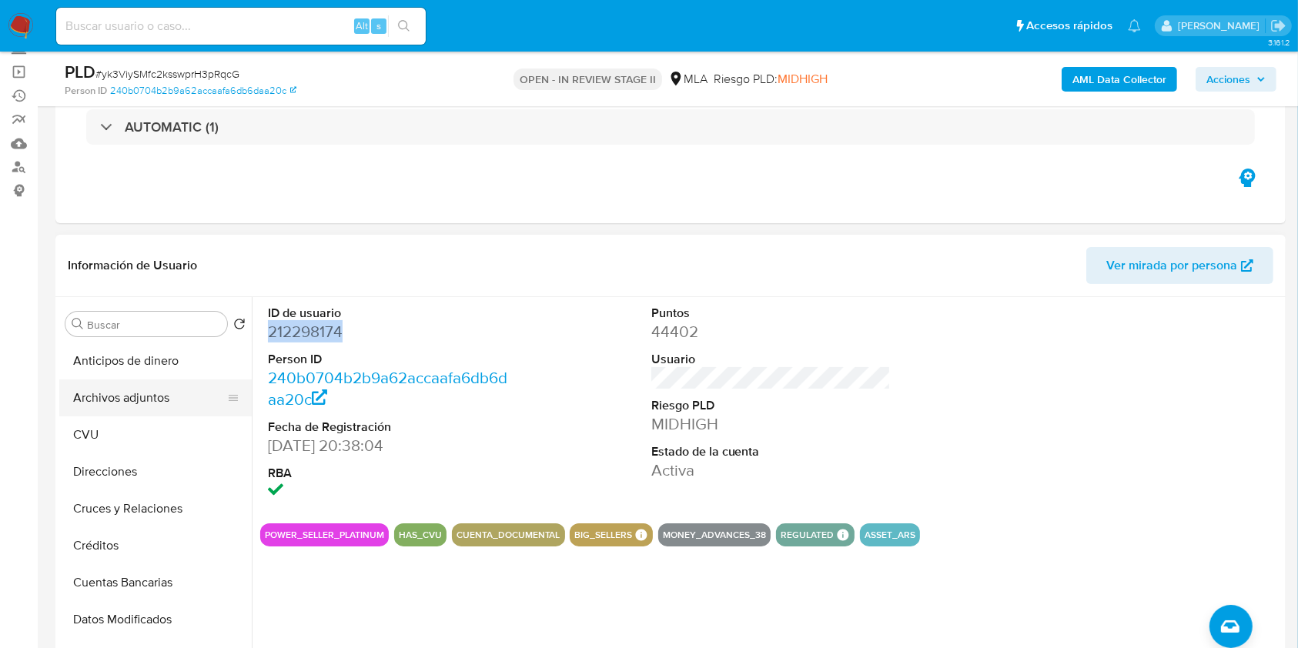
click at [177, 389] on button "Archivos adjuntos" at bounding box center [149, 397] width 180 height 37
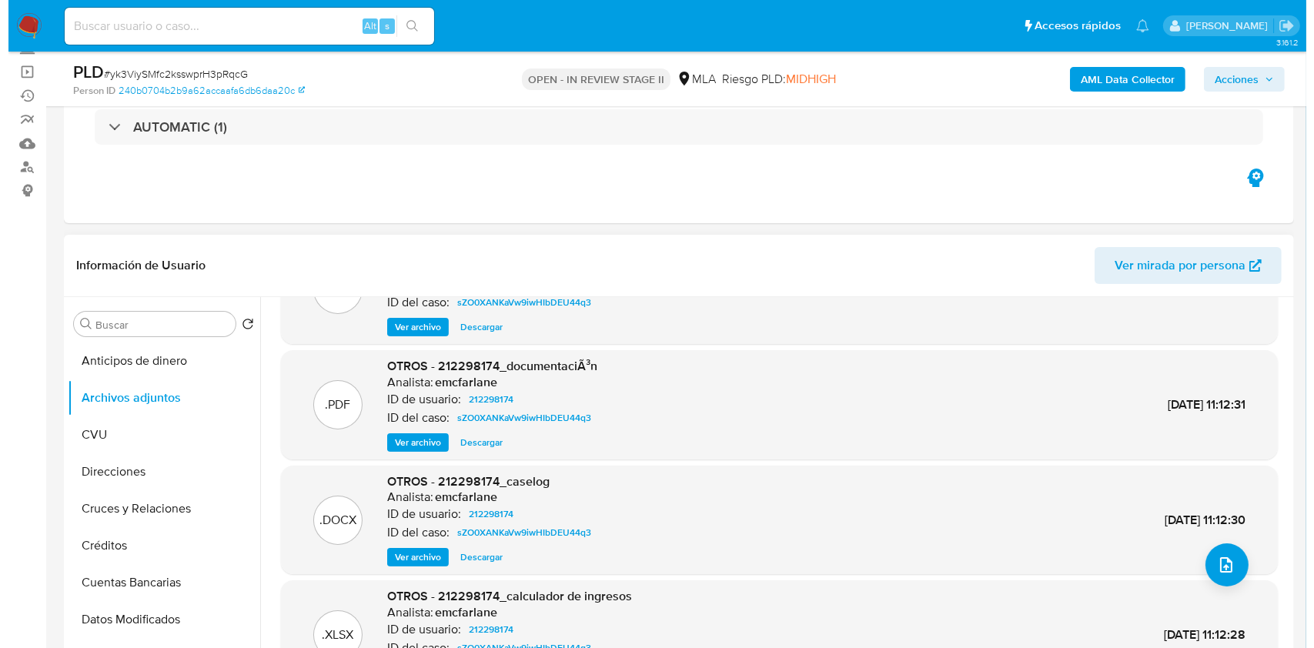
scroll to position [102, 0]
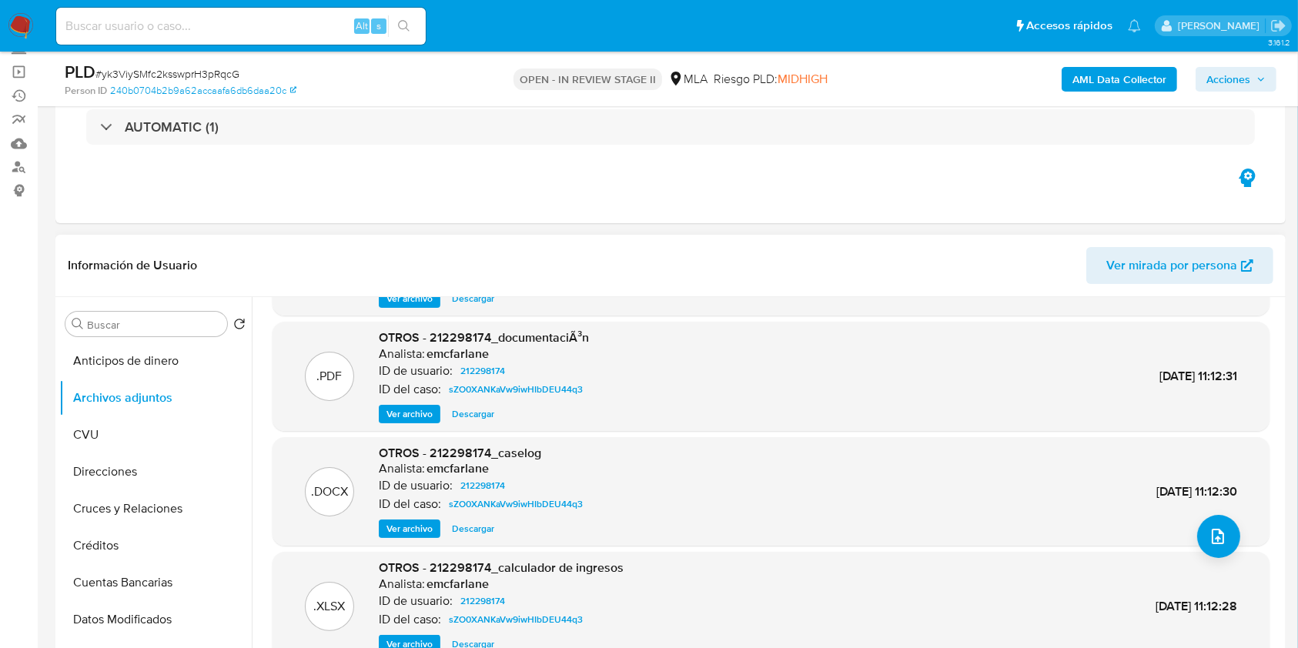
click at [413, 543] on div ".DOCX OTROS - 212298174_caselog Analista: emcfarlane ID de usuario: 212298174 I…" at bounding box center [770, 491] width 997 height 109
click at [411, 528] on span "Ver archivo" at bounding box center [409, 528] width 46 height 15
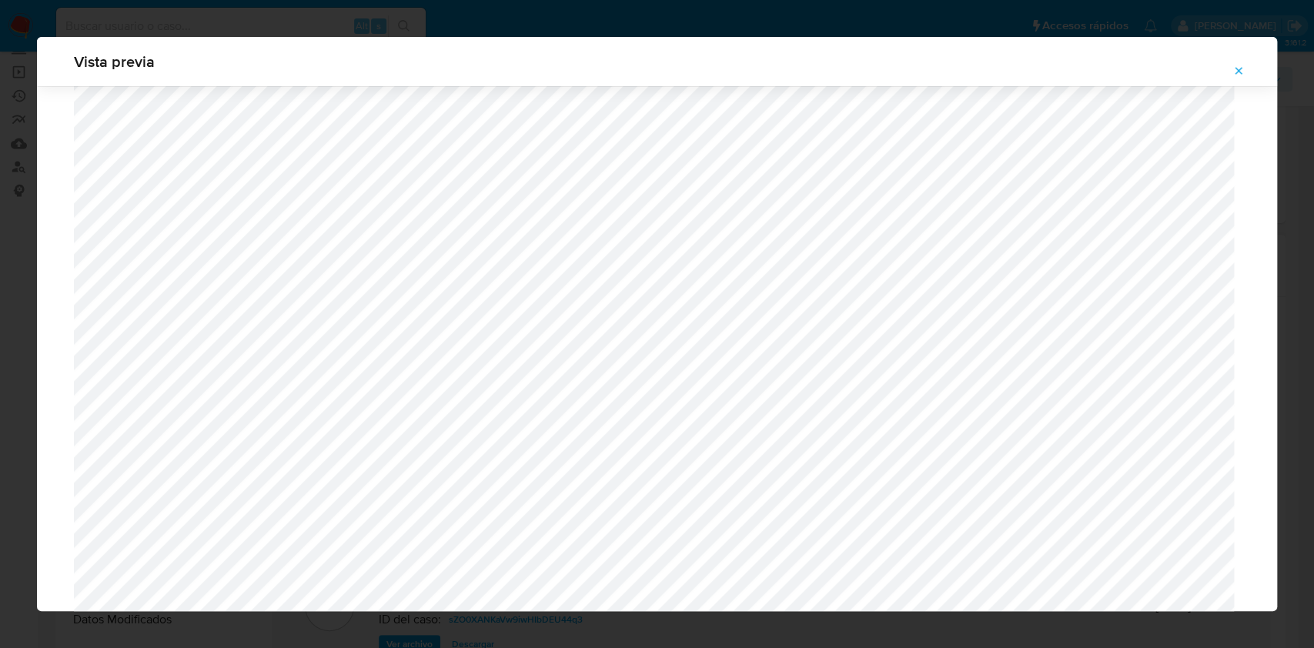
scroll to position [379, 0]
click at [1243, 75] on icon "Attachment preview" at bounding box center [1238, 71] width 12 height 12
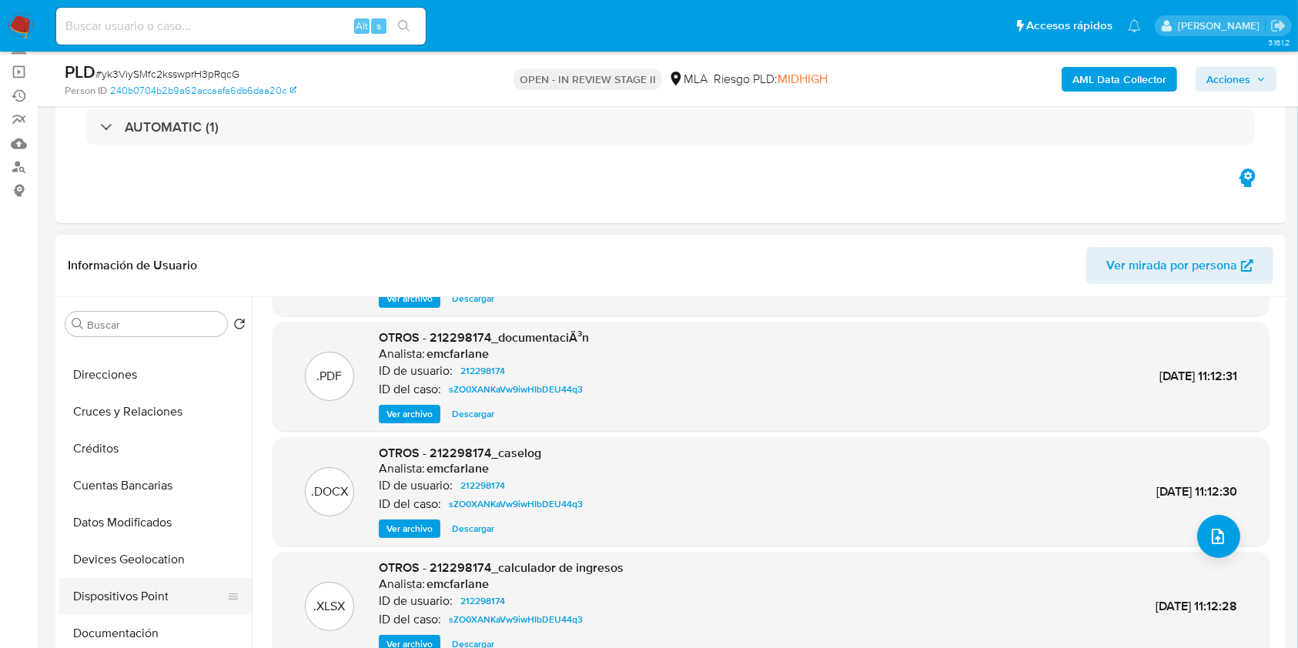
scroll to position [205, 0]
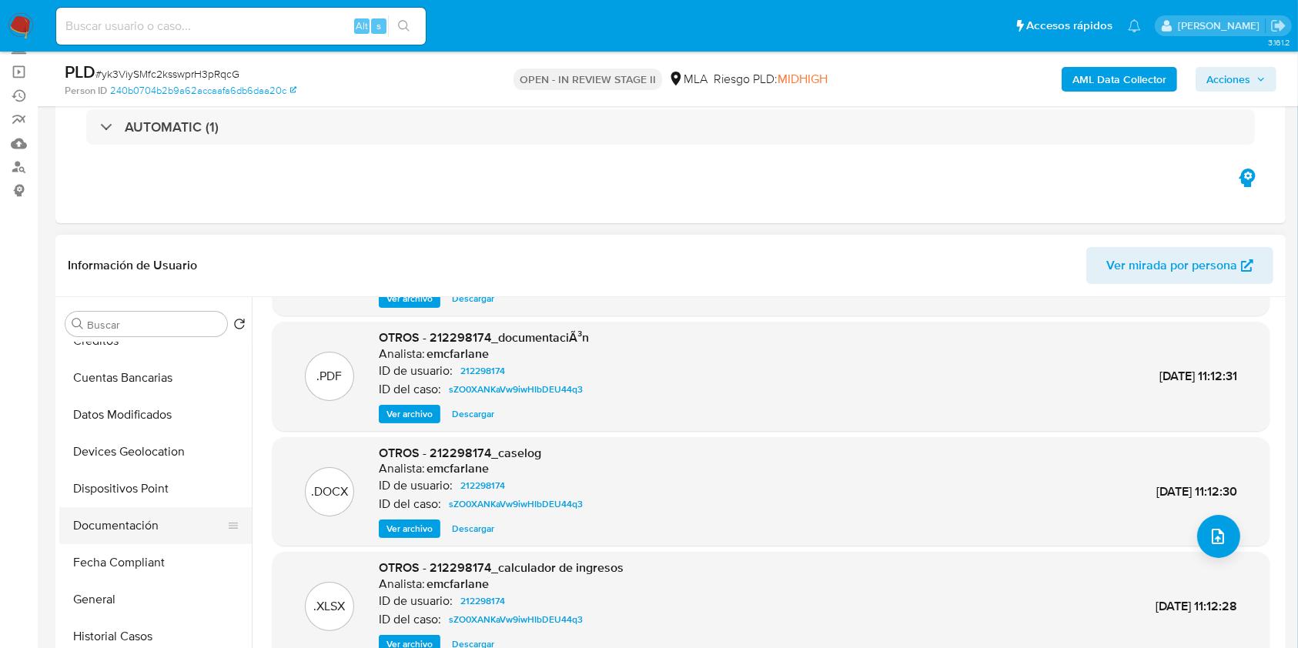
drag, startPoint x: 123, startPoint y: 496, endPoint x: 122, endPoint y: 516, distance: 20.1
click at [123, 496] on button "Dispositivos Point" at bounding box center [155, 488] width 192 height 37
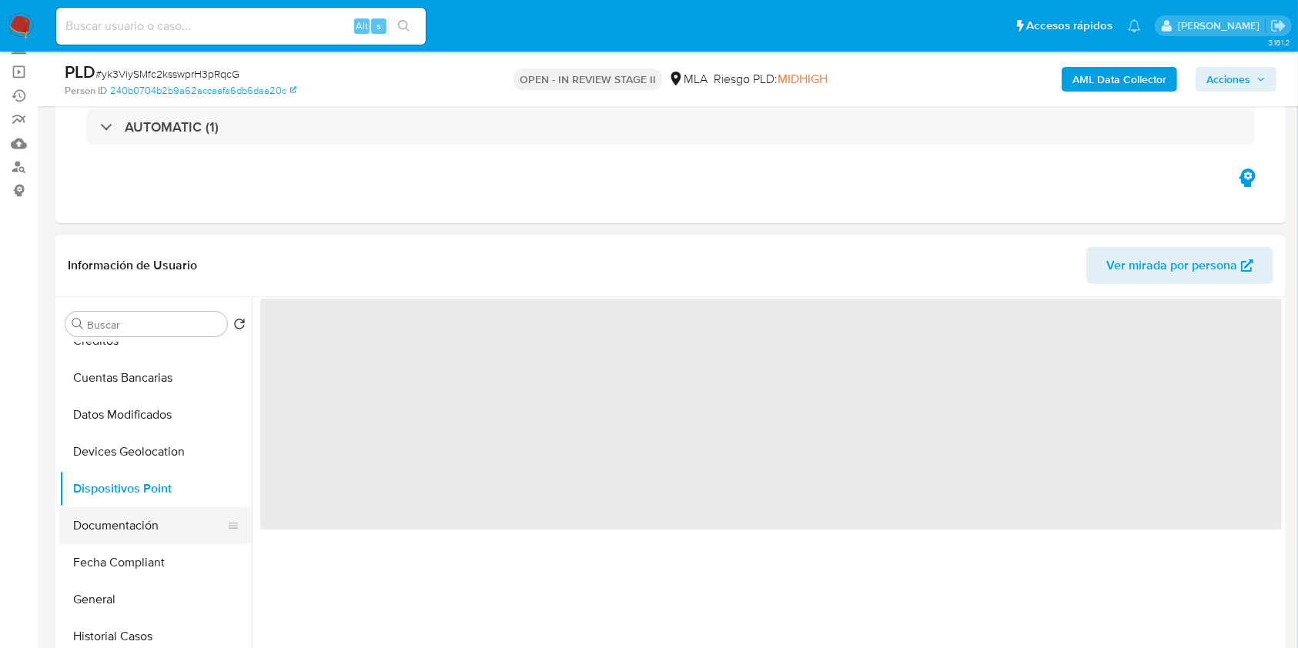
click at [121, 520] on button "Documentación" at bounding box center [149, 525] width 180 height 37
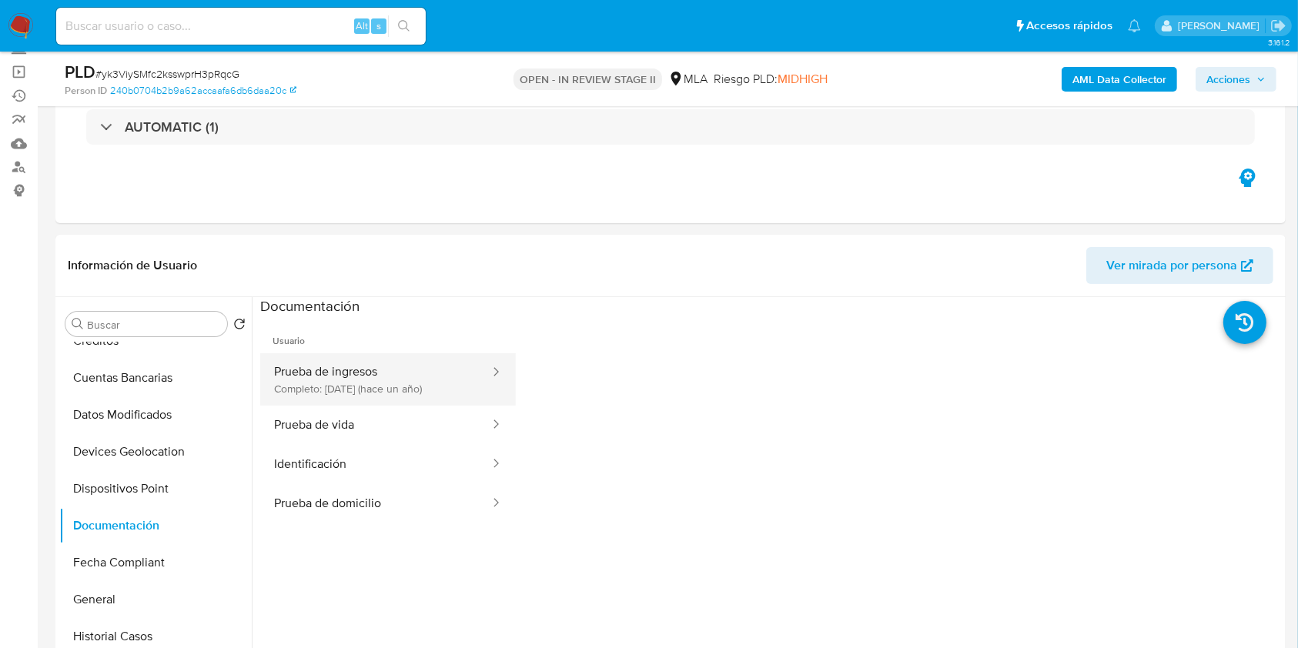
click at [429, 388] on button "Prueba de ingresos Completo: 07/09/2024 (hace un año)" at bounding box center [375, 379] width 231 height 52
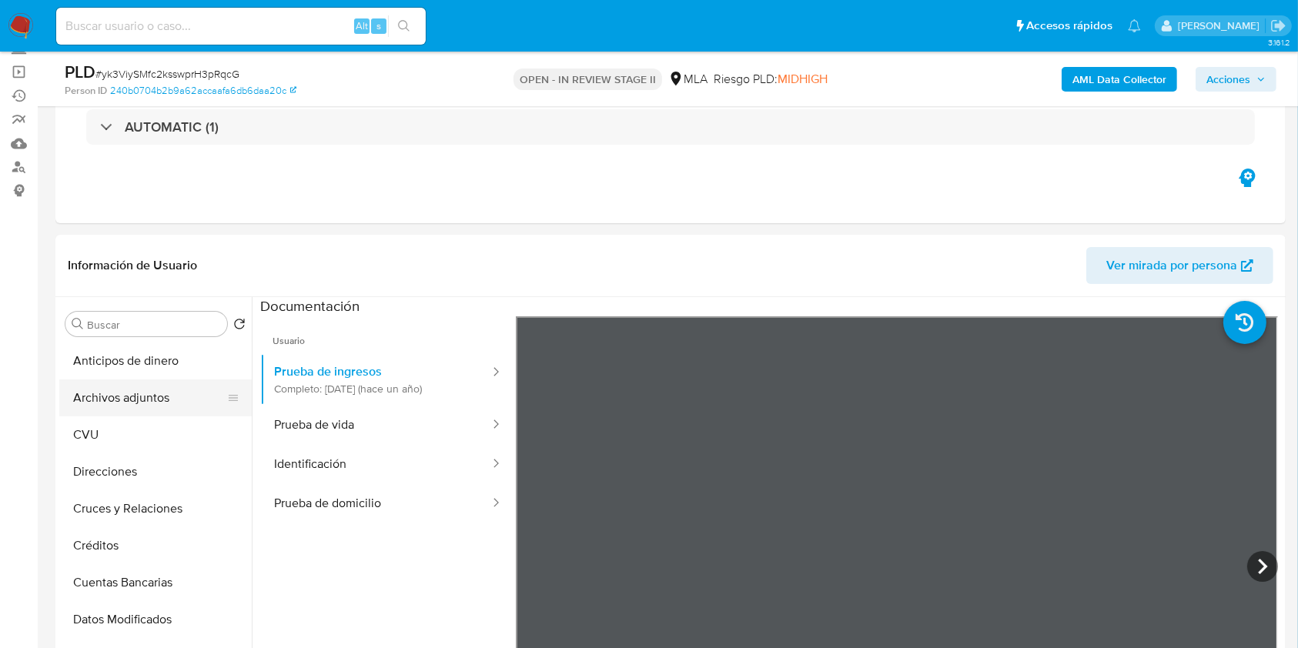
click at [144, 413] on button "Archivos adjuntos" at bounding box center [149, 397] width 180 height 37
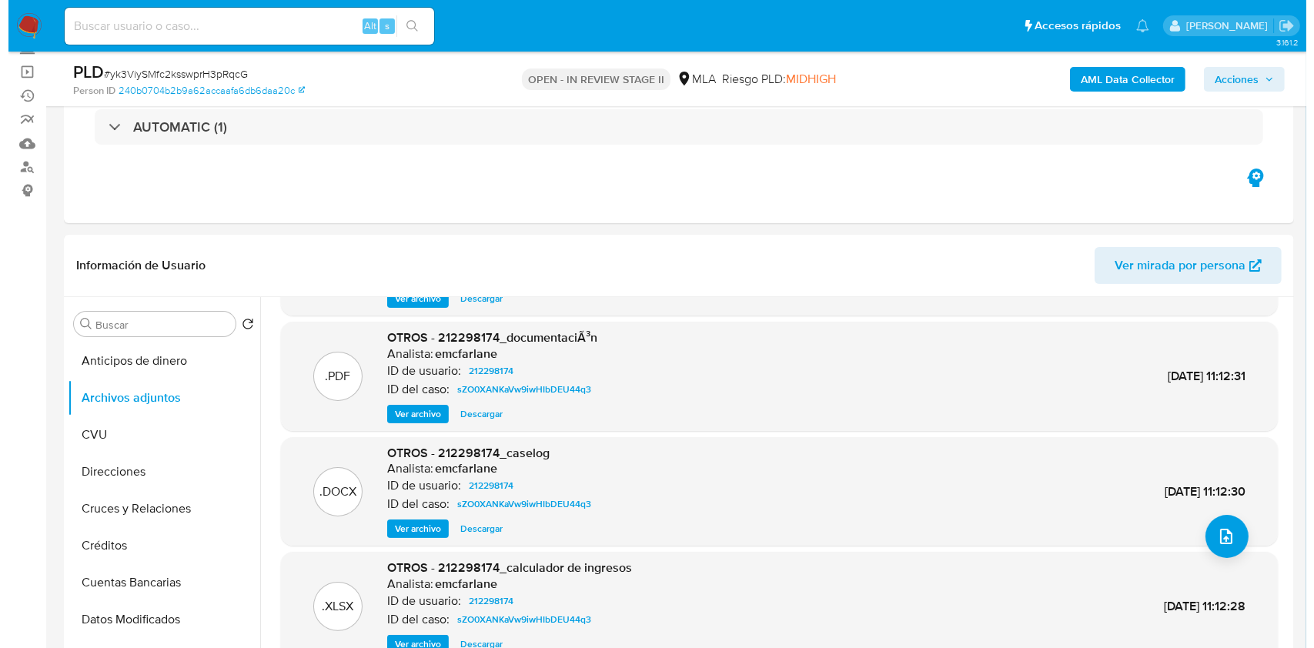
scroll to position [129, 0]
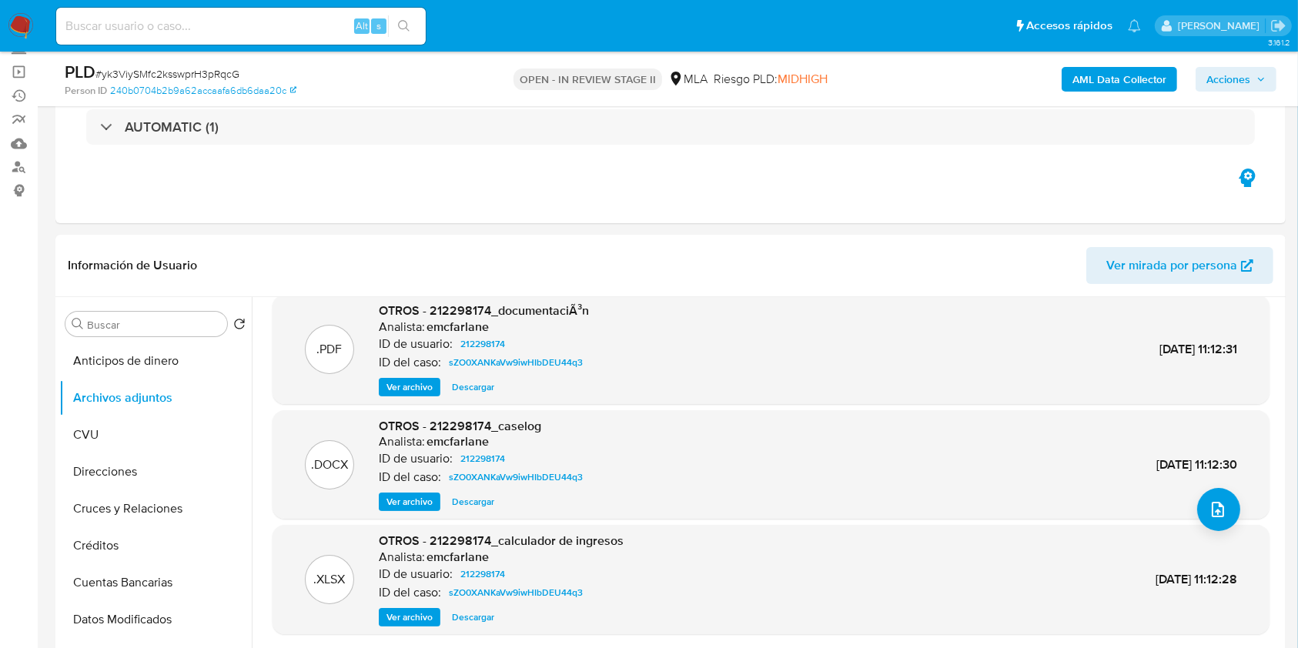
click at [407, 505] on span "Ver archivo" at bounding box center [409, 501] width 46 height 15
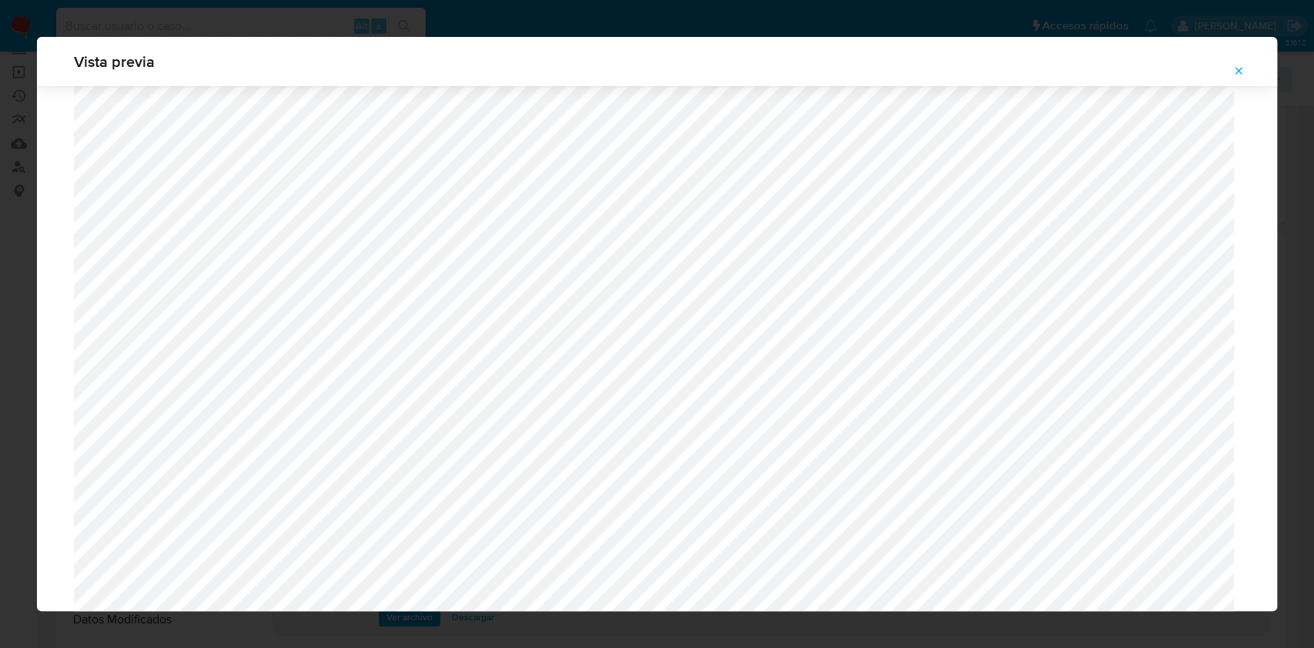
scroll to position [1349, 0]
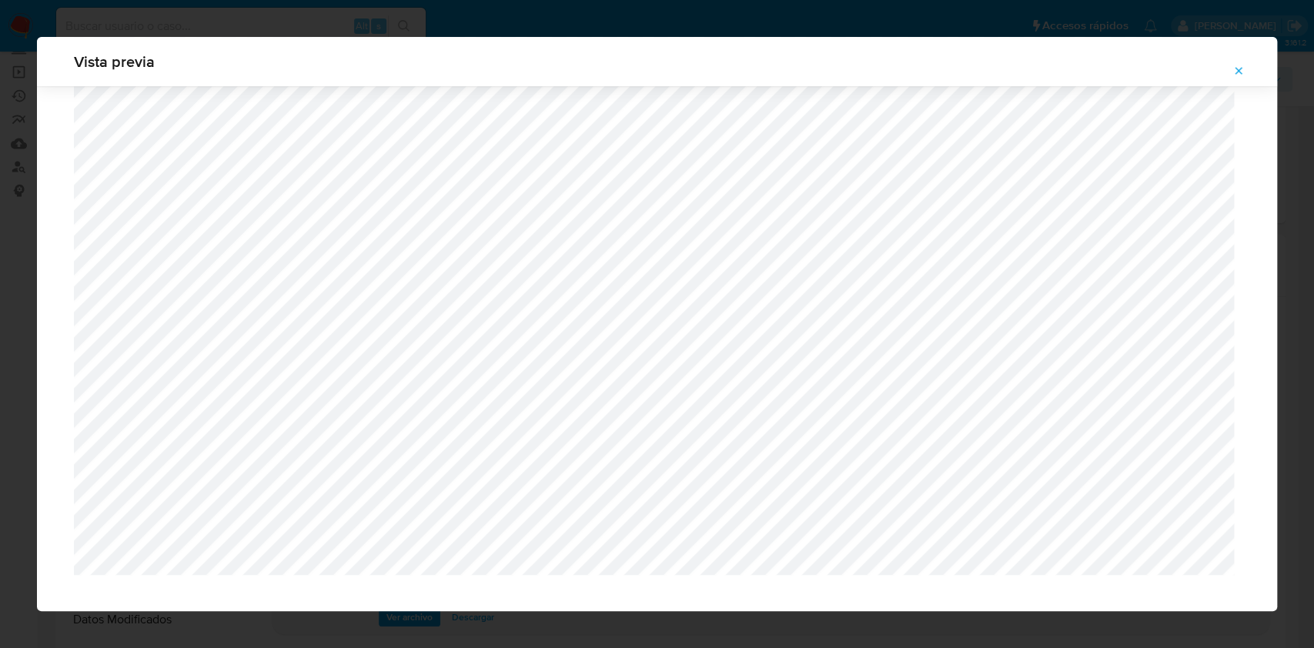
click at [1238, 72] on icon "Attachment preview" at bounding box center [1238, 71] width 12 height 12
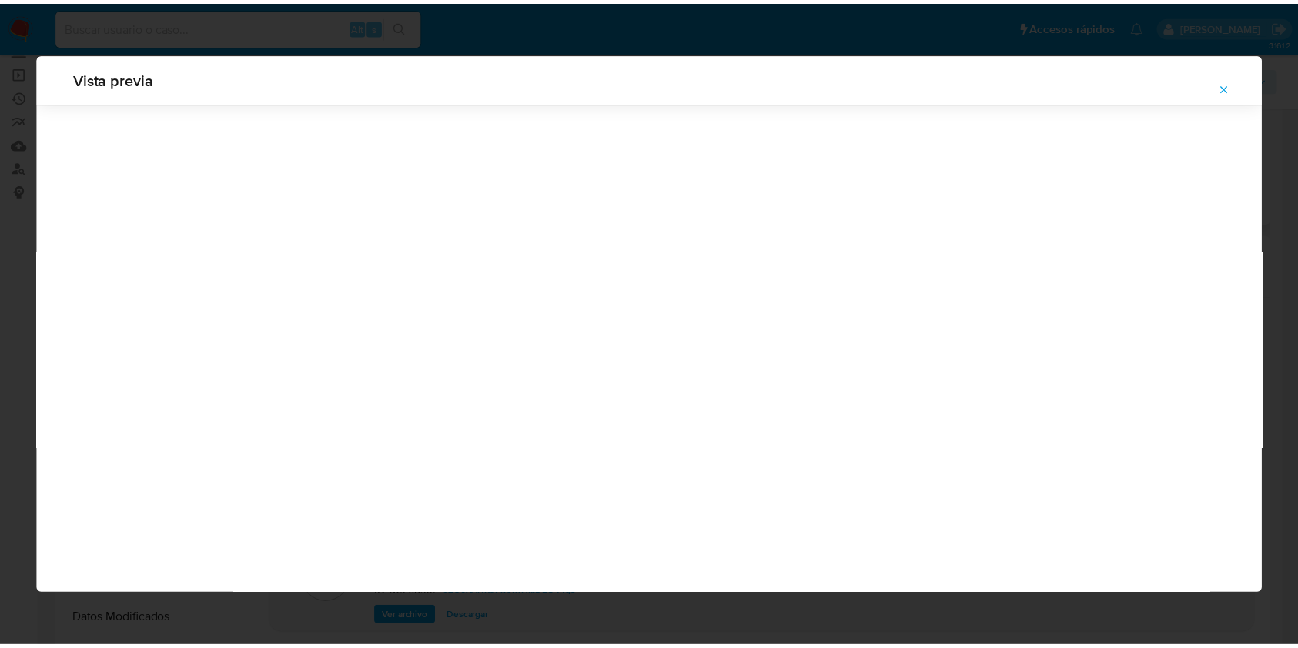
scroll to position [0, 0]
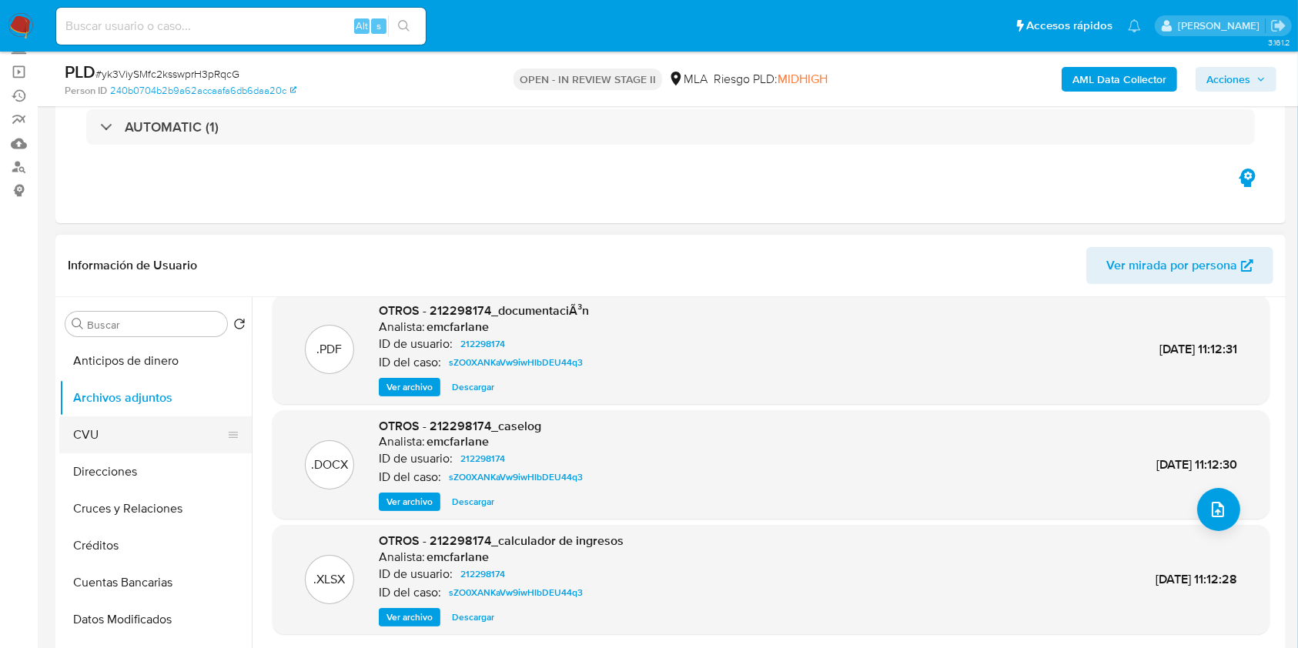
click at [160, 445] on button "CVU" at bounding box center [149, 434] width 180 height 37
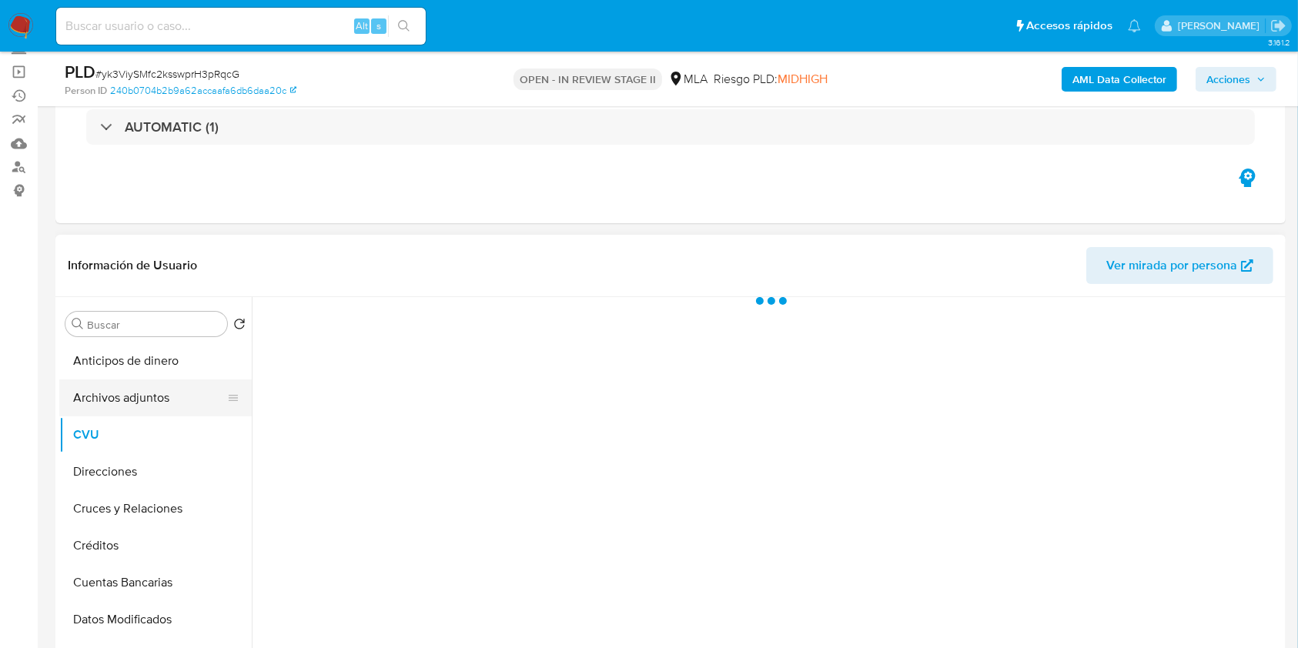
click at [152, 393] on button "Archivos adjuntos" at bounding box center [149, 397] width 180 height 37
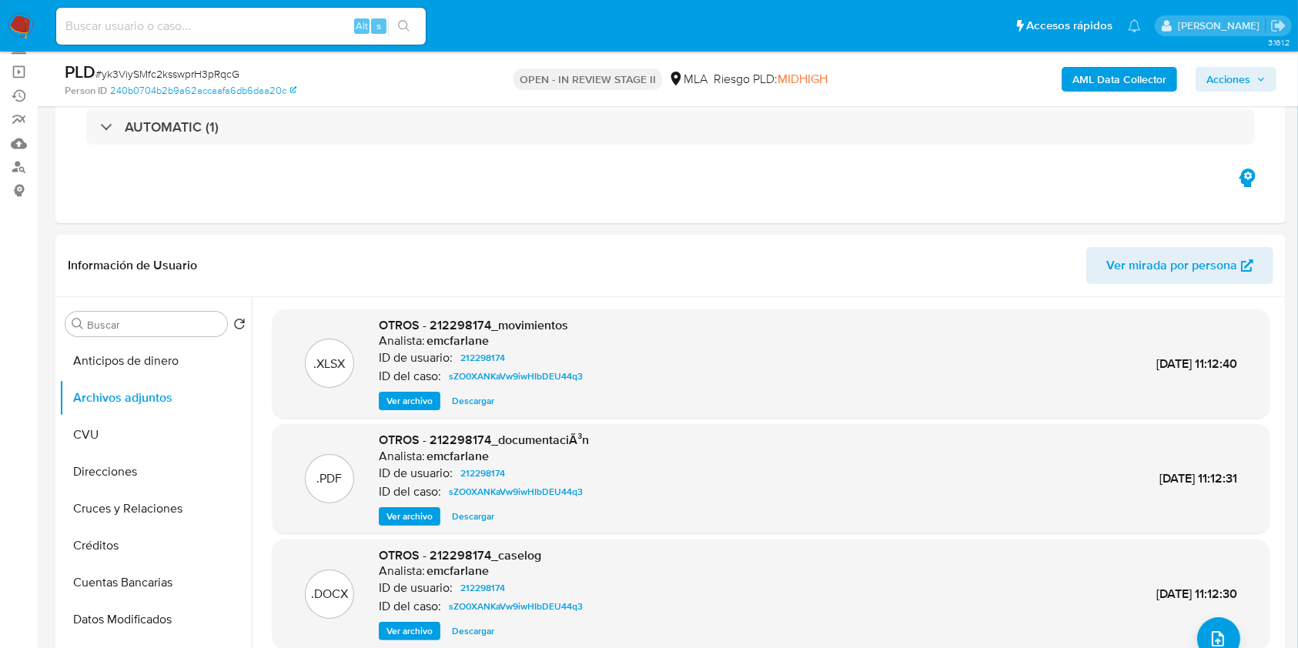
click at [1131, 83] on b "AML Data Collector" at bounding box center [1119, 79] width 94 height 25
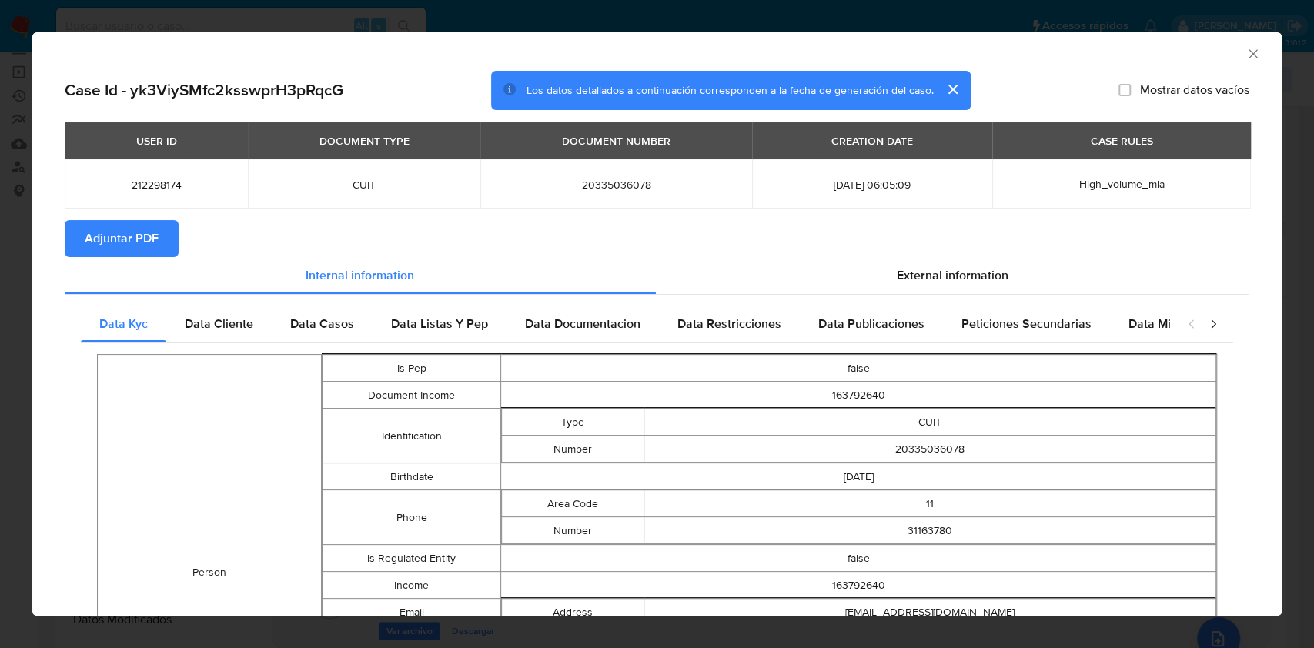
click at [135, 242] on span "Adjuntar PDF" at bounding box center [122, 239] width 74 height 34
click at [1245, 51] on icon "Cerrar ventana" at bounding box center [1252, 53] width 15 height 15
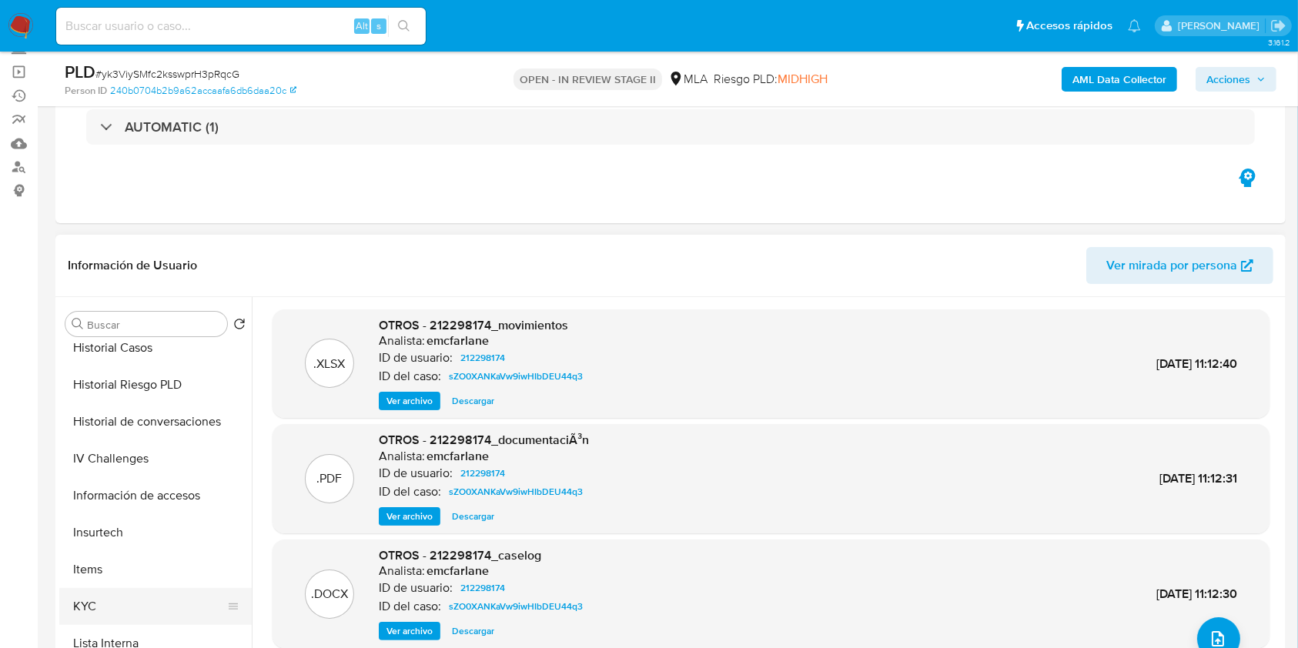
scroll to position [616, 0]
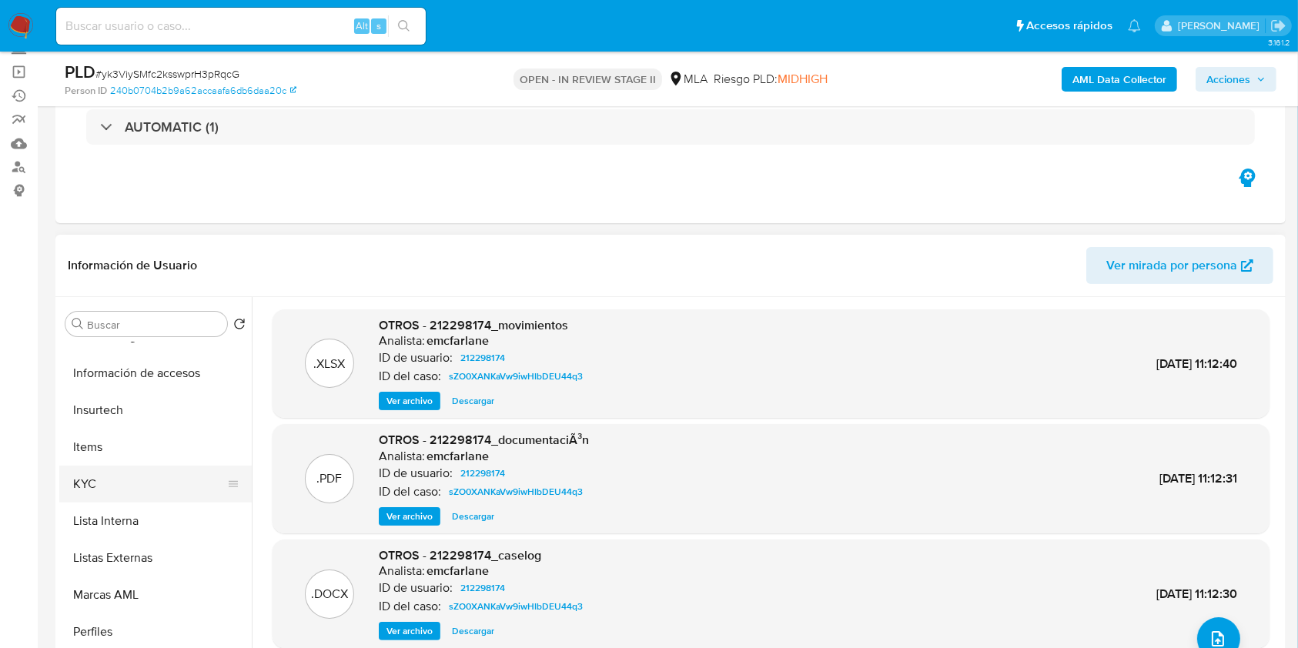
click at [126, 494] on button "KYC" at bounding box center [149, 484] width 180 height 37
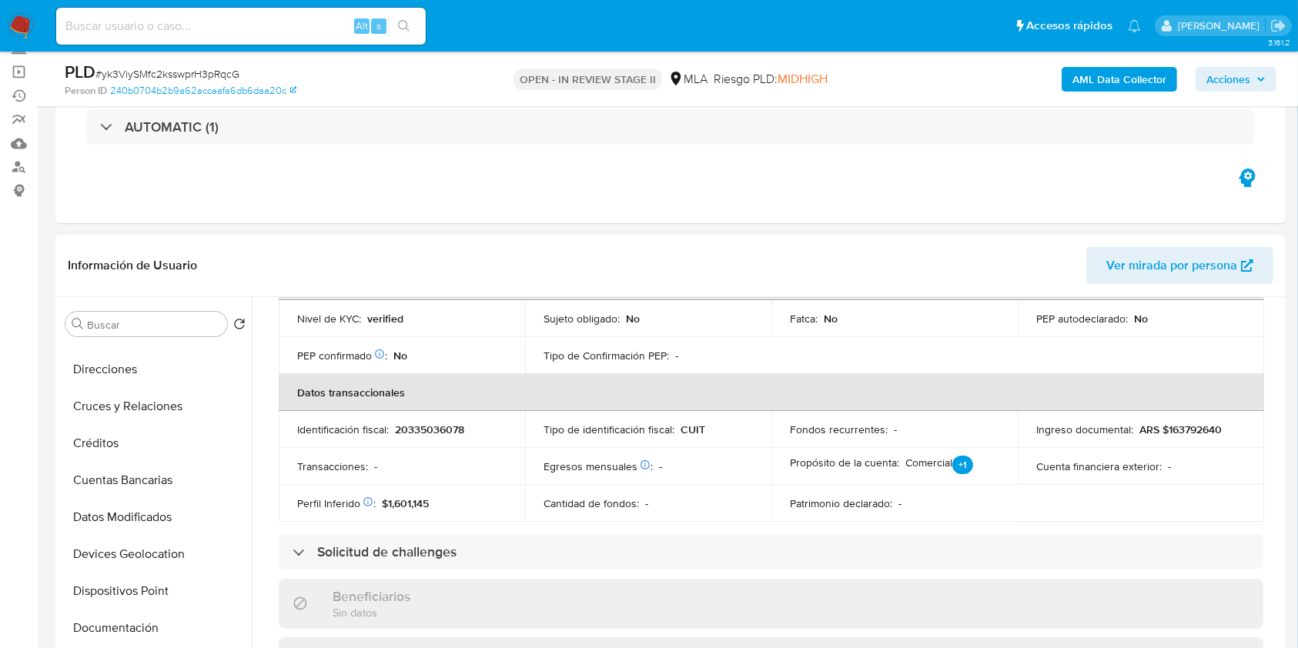
scroll to position [410, 0]
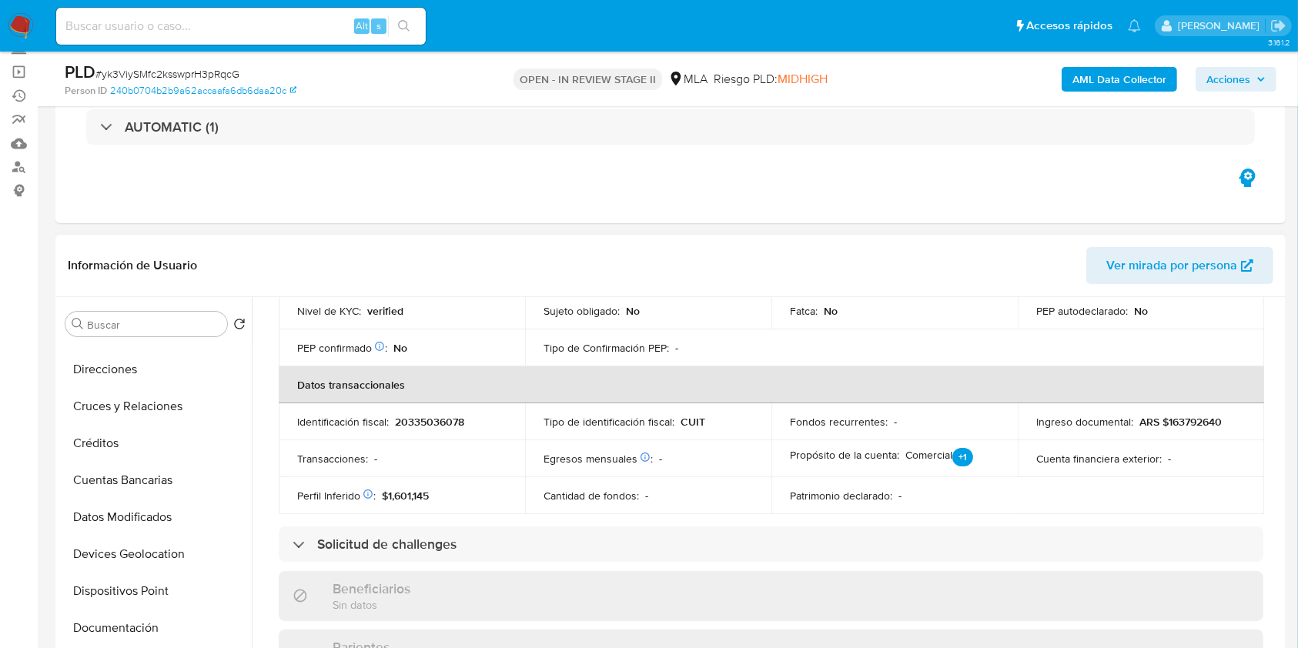
click at [413, 423] on p "20335036078" at bounding box center [429, 422] width 69 height 14
copy p "20335036078"
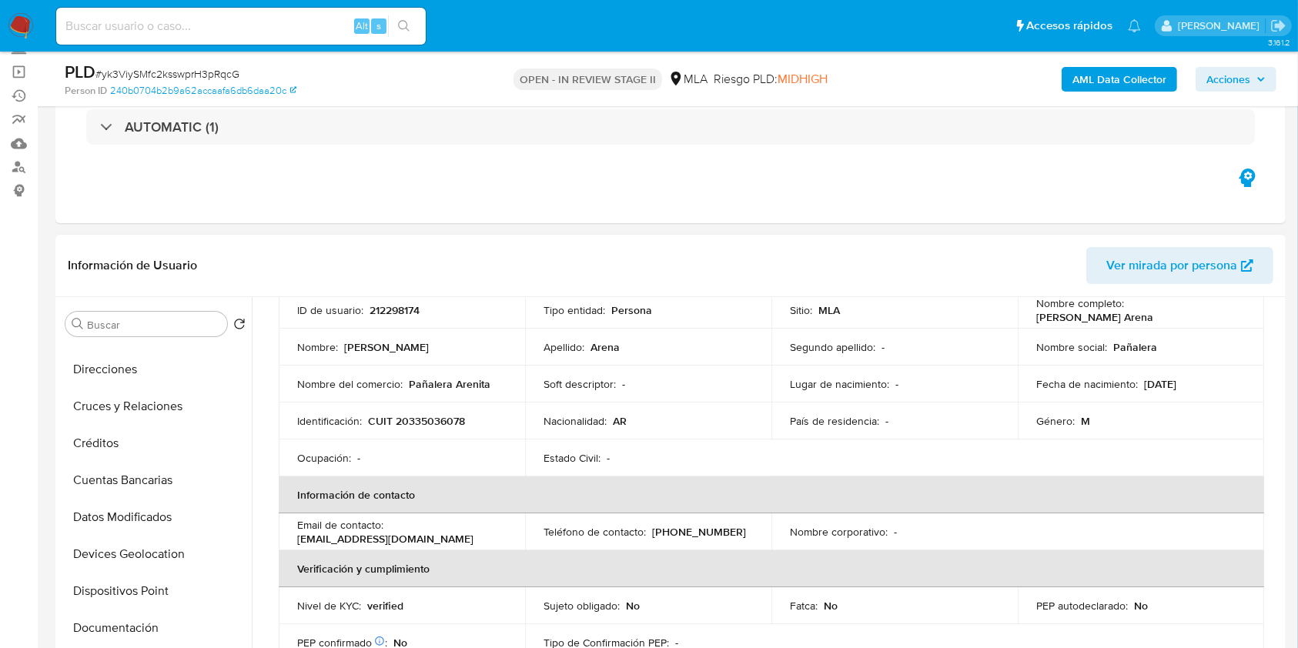
scroll to position [0, 0]
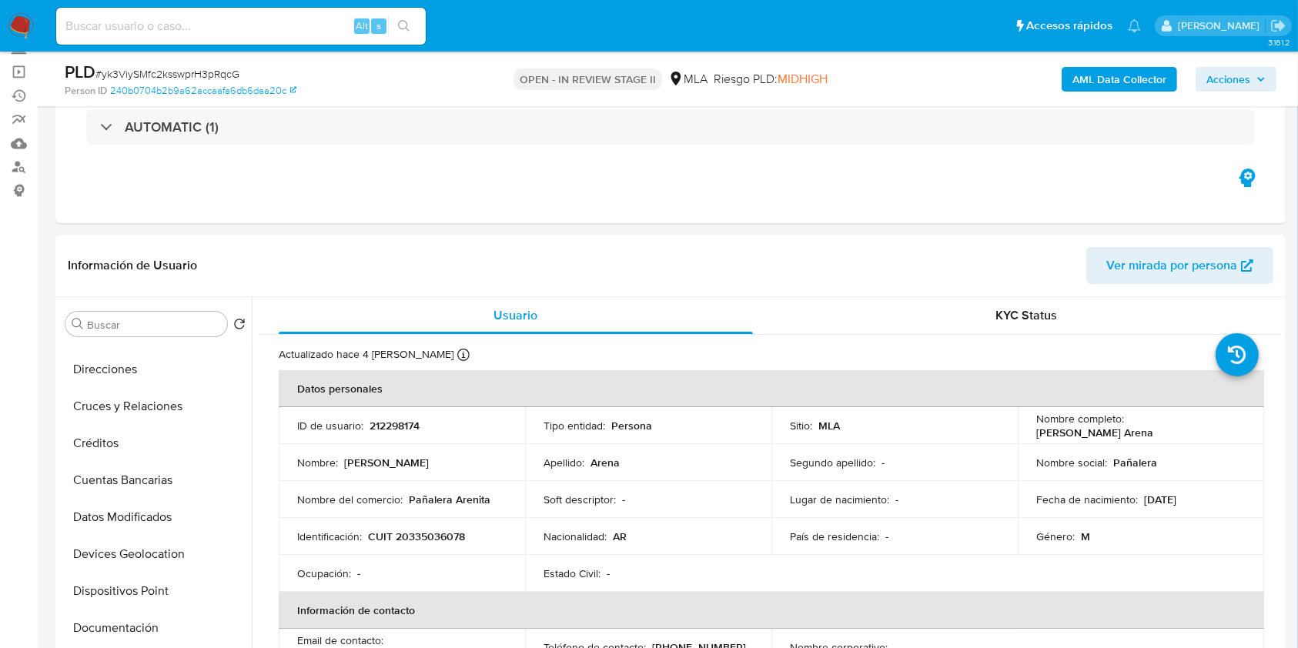
click at [377, 423] on p "212298174" at bounding box center [394, 426] width 50 height 14
copy p "212298174"
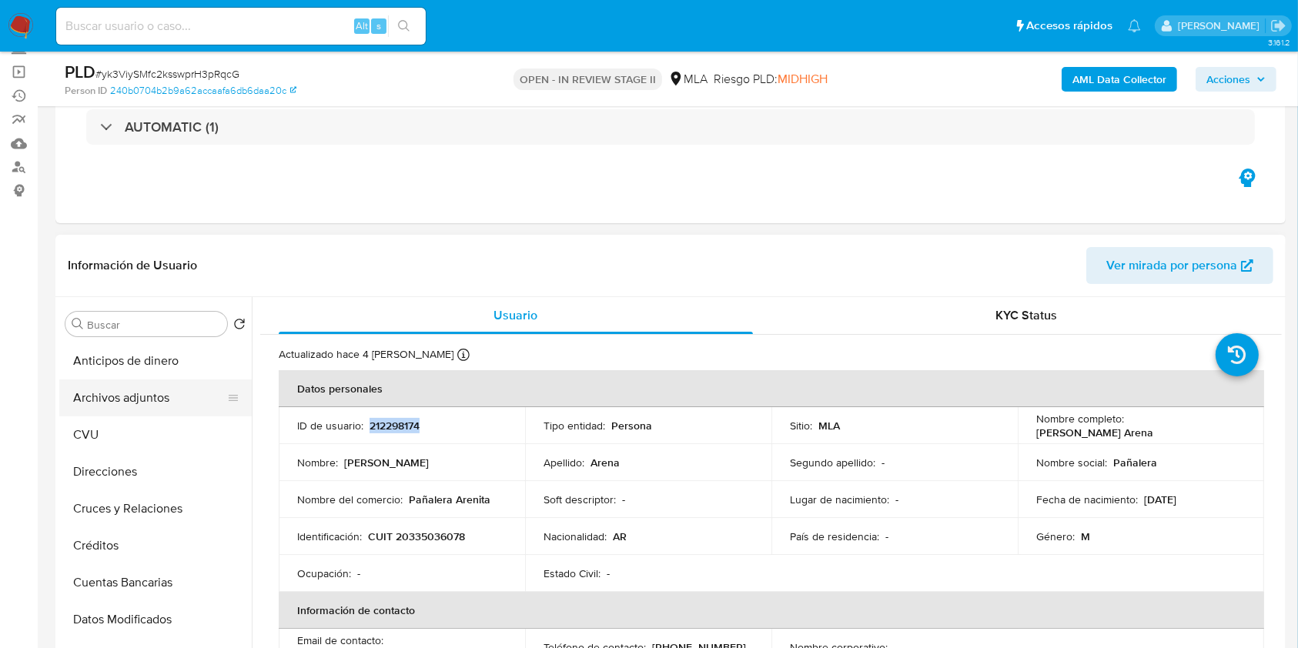
click at [156, 385] on button "Archivos adjuntos" at bounding box center [149, 397] width 180 height 37
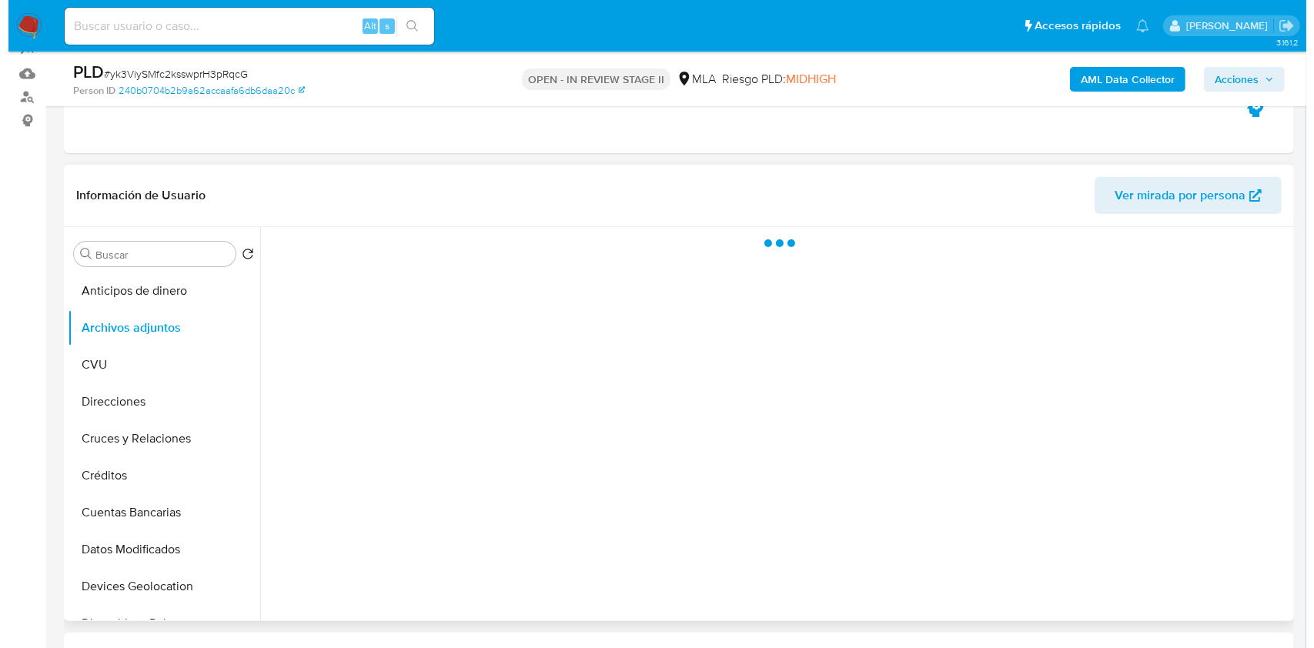
scroll to position [205, 0]
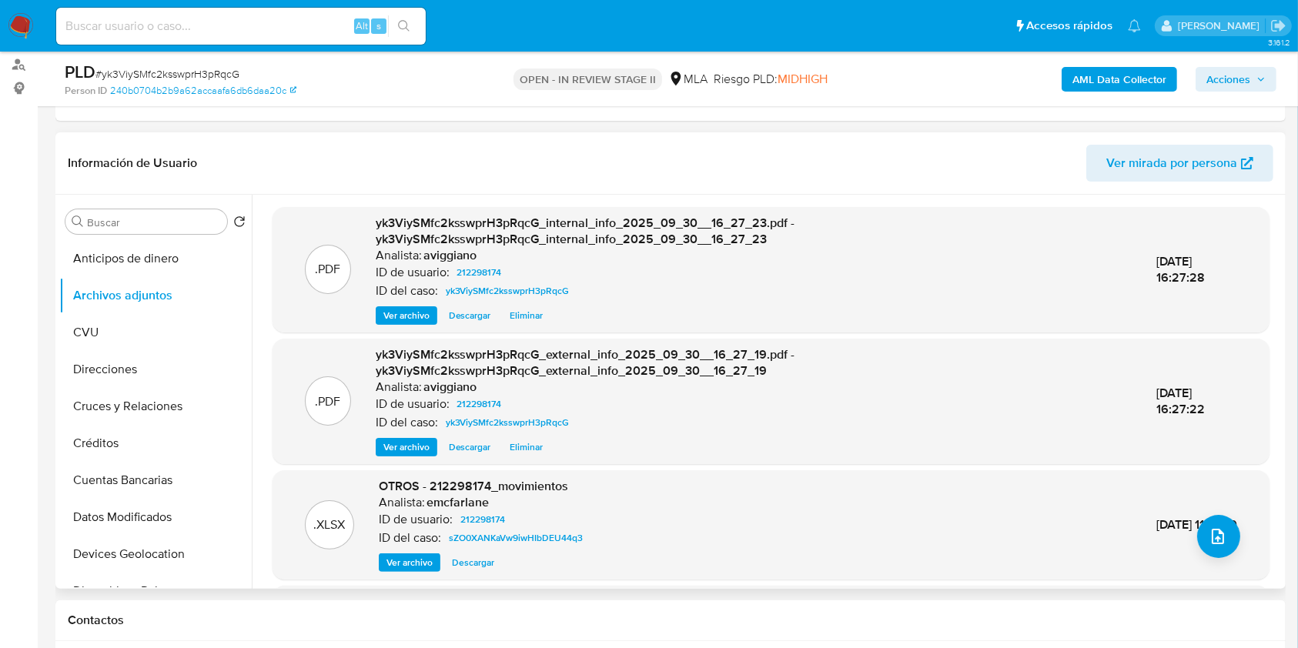
click at [1244, 540] on div ".XLSX OTROS - 212298174_movimientos Analista: emcfarlane ID de usuario: 2122981…" at bounding box center [770, 525] width 981 height 94
click at [1223, 536] on button "upload-file" at bounding box center [1218, 536] width 43 height 43
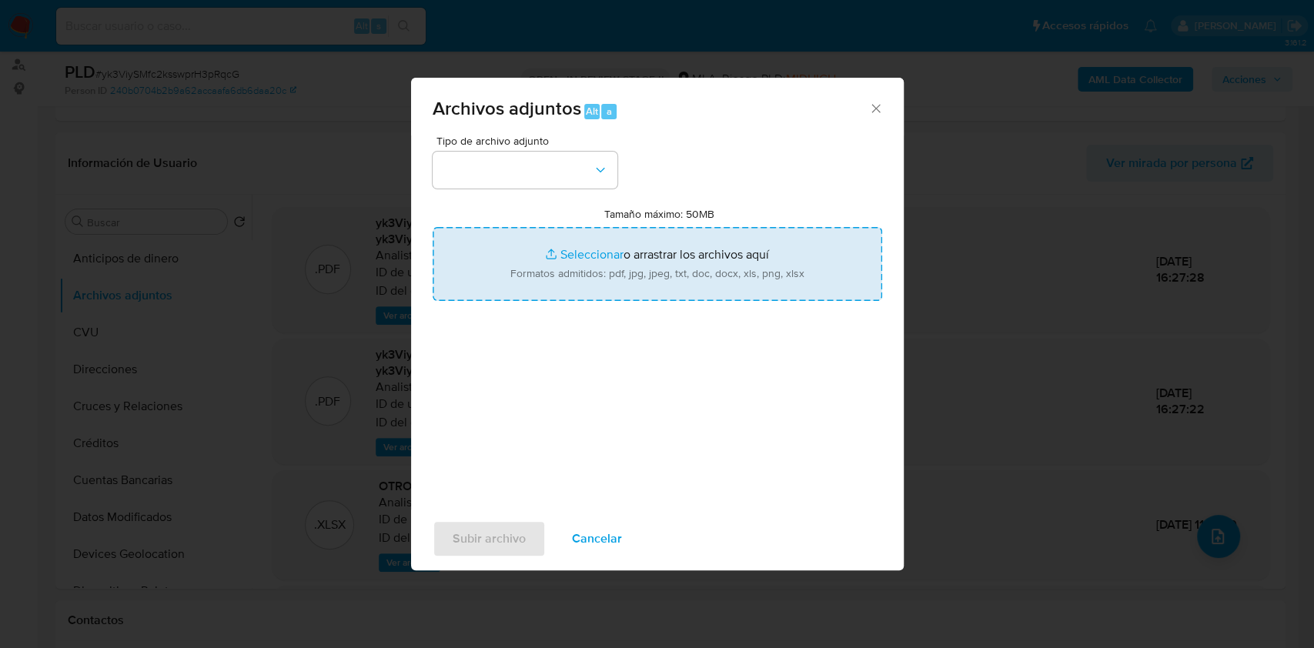
click at [748, 268] on input "Tamaño máximo: 50MB Seleccionar archivos" at bounding box center [657, 264] width 449 height 74
type input "C:\fakepath\Nosis - 212298174.pdf"
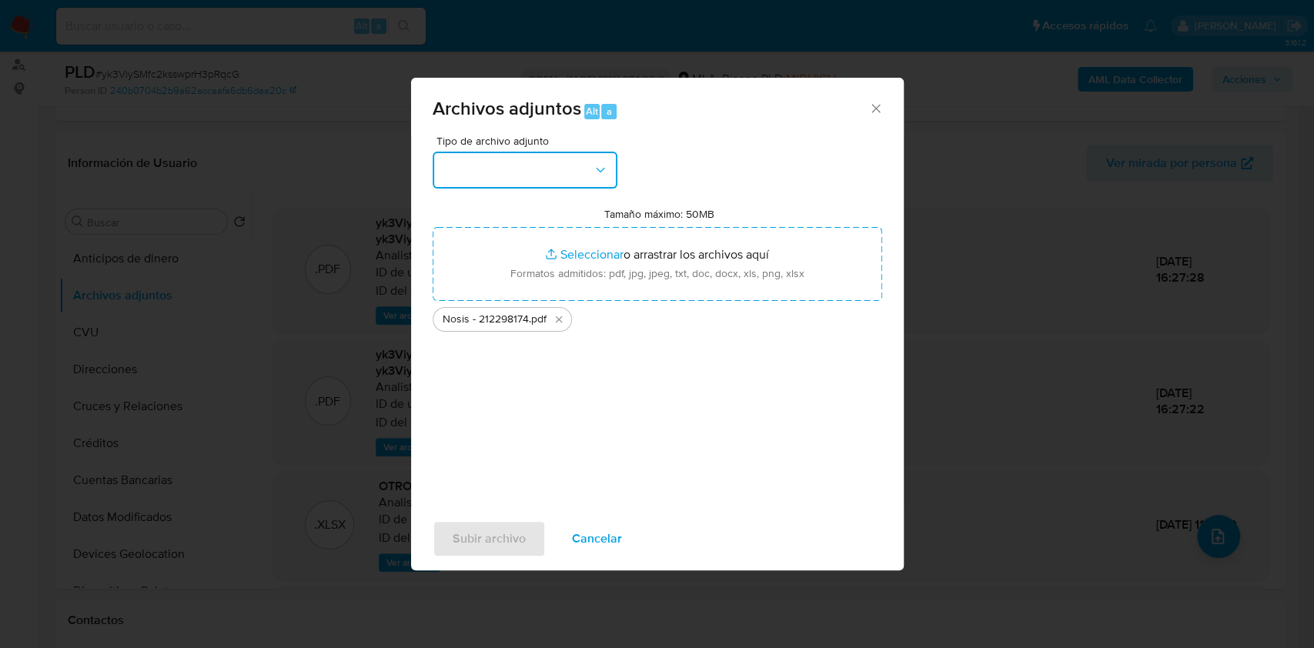
click at [580, 175] on button "button" at bounding box center [525, 170] width 185 height 37
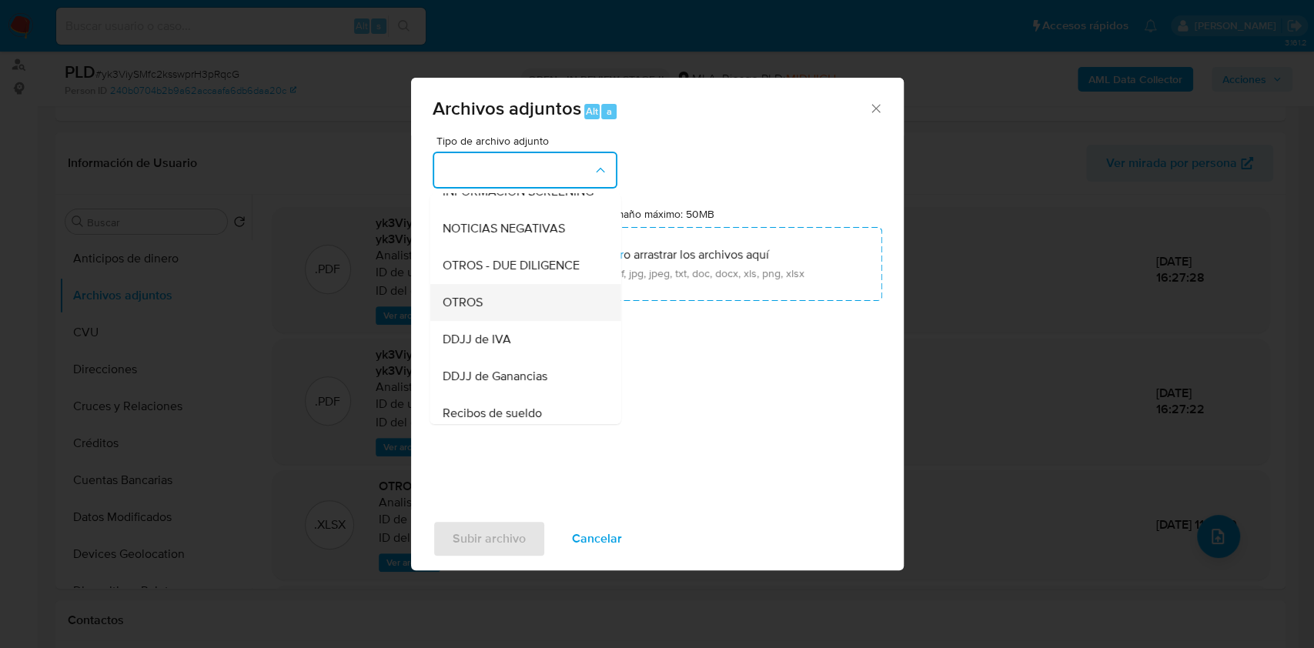
click at [503, 321] on div "OTROS" at bounding box center [520, 302] width 157 height 37
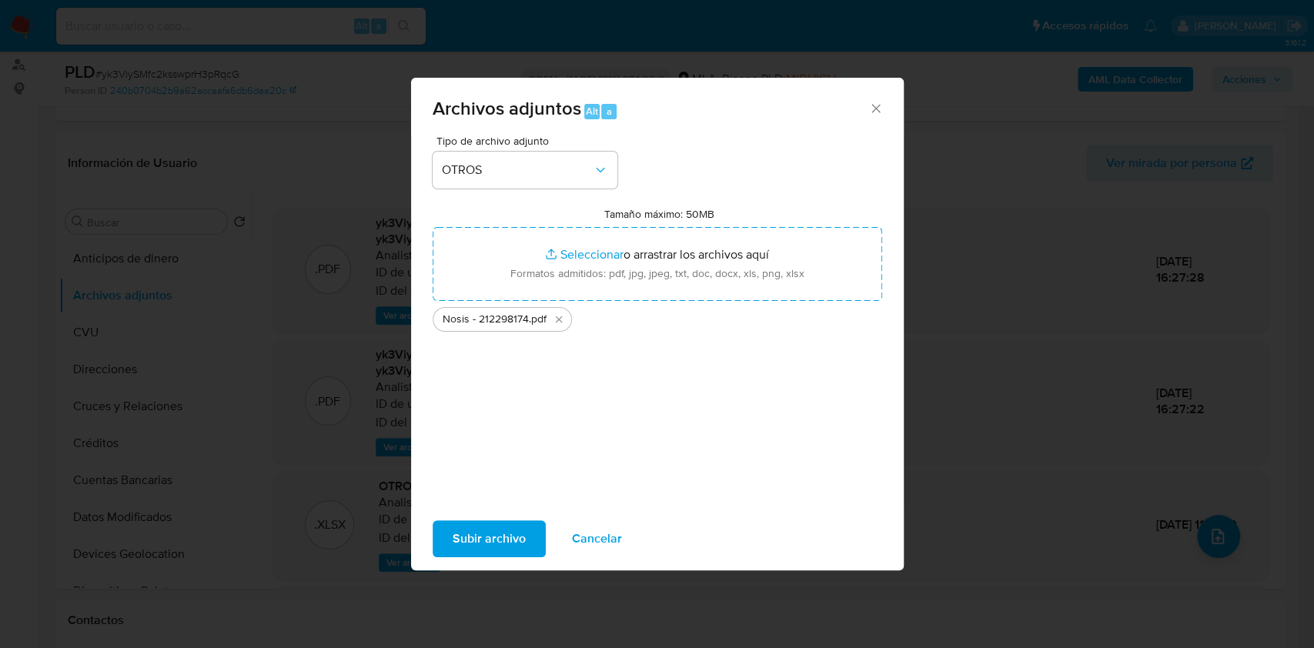
click at [489, 542] on span "Subir archivo" at bounding box center [489, 539] width 73 height 34
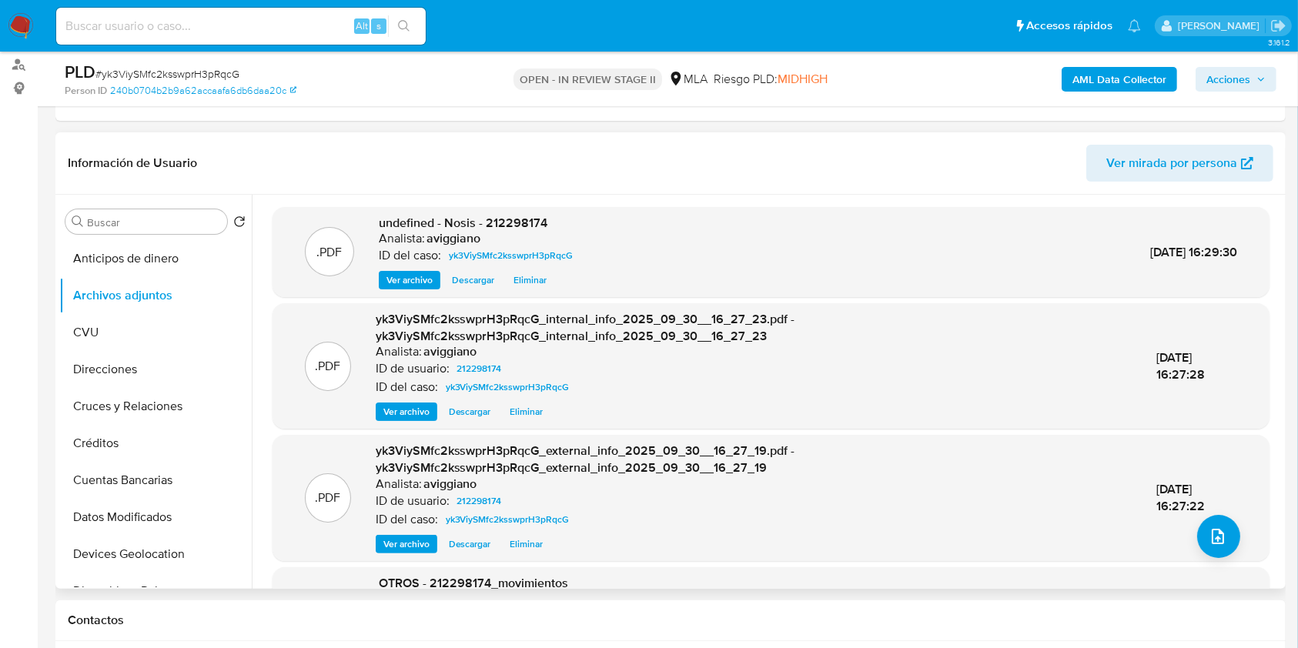
click at [514, 221] on span "undefined - Nosis - 212298174" at bounding box center [463, 223] width 169 height 18
copy span "212298174"
click at [123, 339] on button "CVU" at bounding box center [149, 332] width 180 height 37
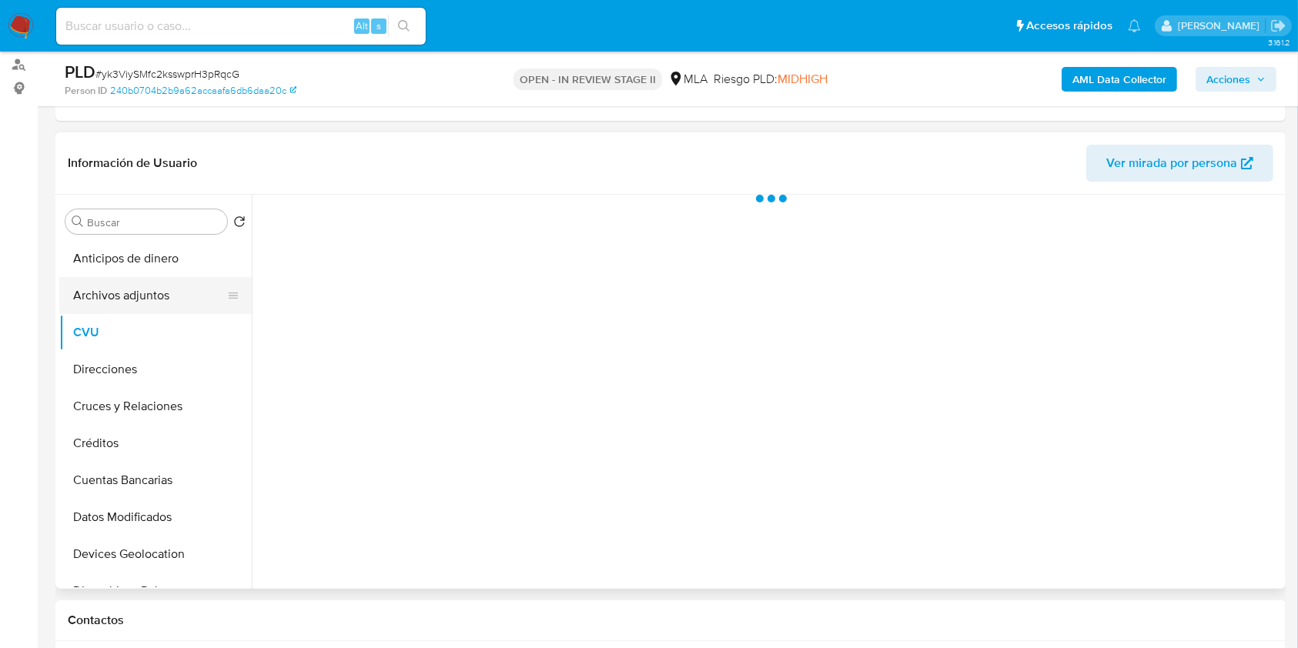
click at [139, 294] on button "Archivos adjuntos" at bounding box center [149, 295] width 180 height 37
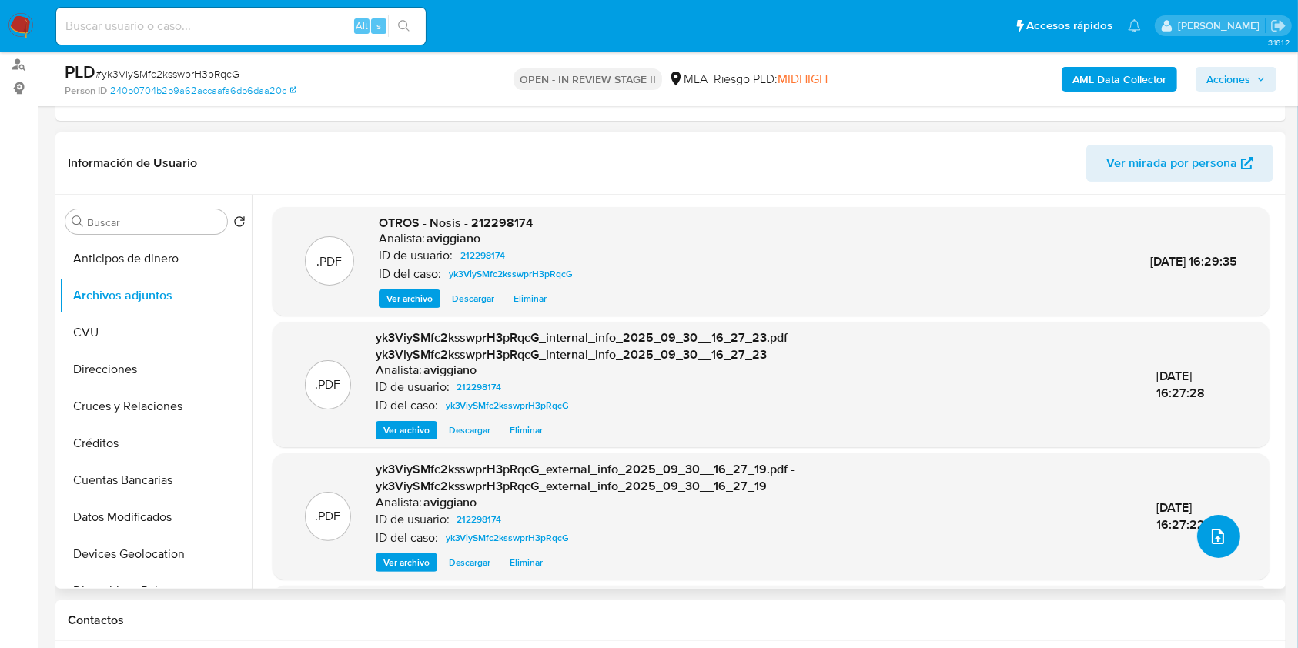
click at [1211, 536] on icon "upload-file" at bounding box center [1217, 536] width 12 height 15
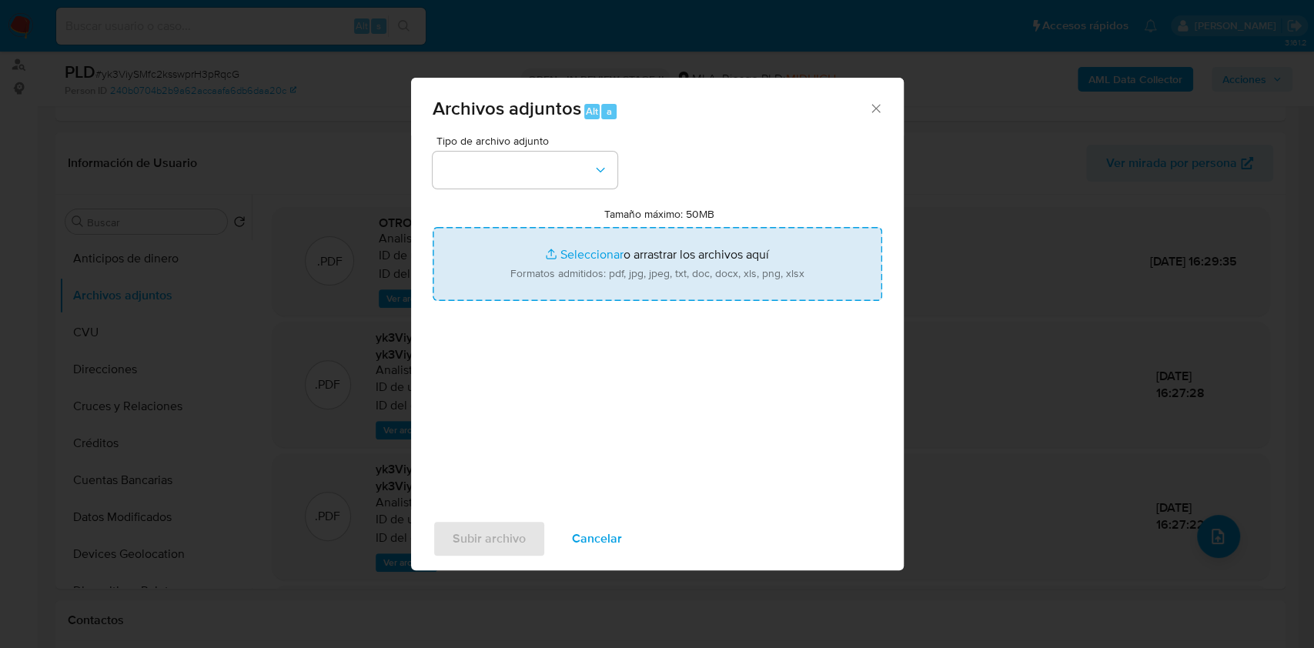
click at [595, 228] on input "Tamaño máximo: 50MB Seleccionar archivos" at bounding box center [657, 264] width 449 height 74
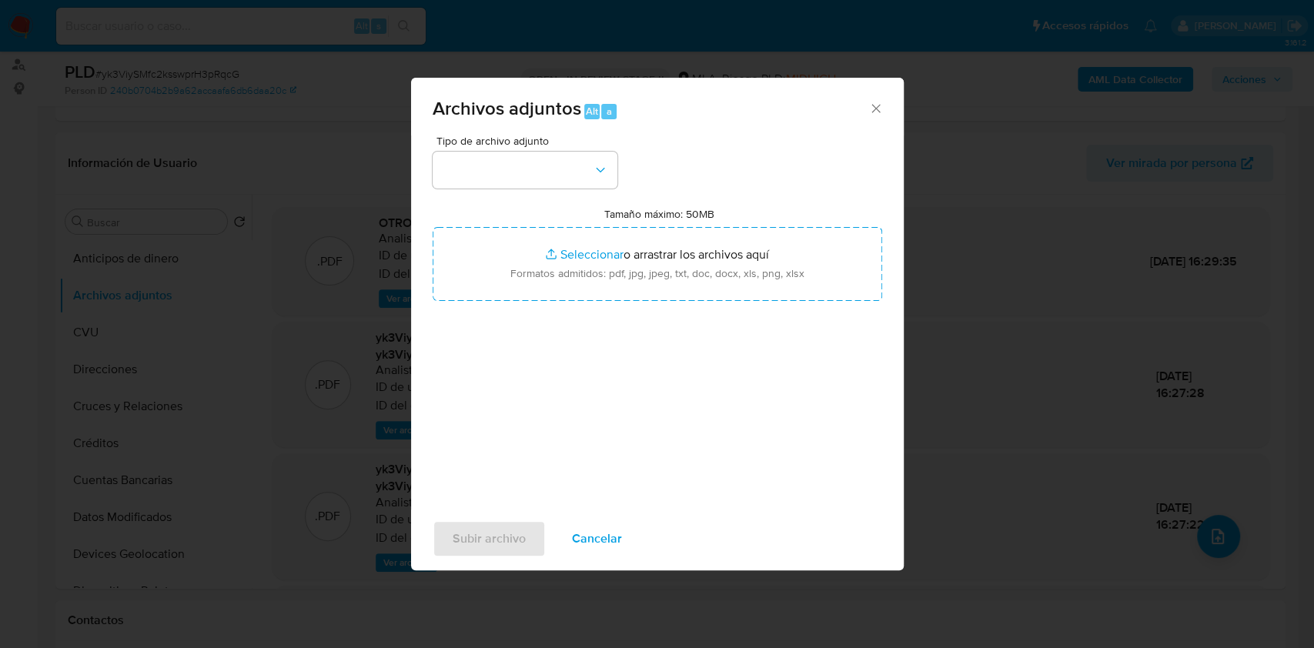
click at [868, 105] on icon "Cerrar" at bounding box center [875, 108] width 15 height 15
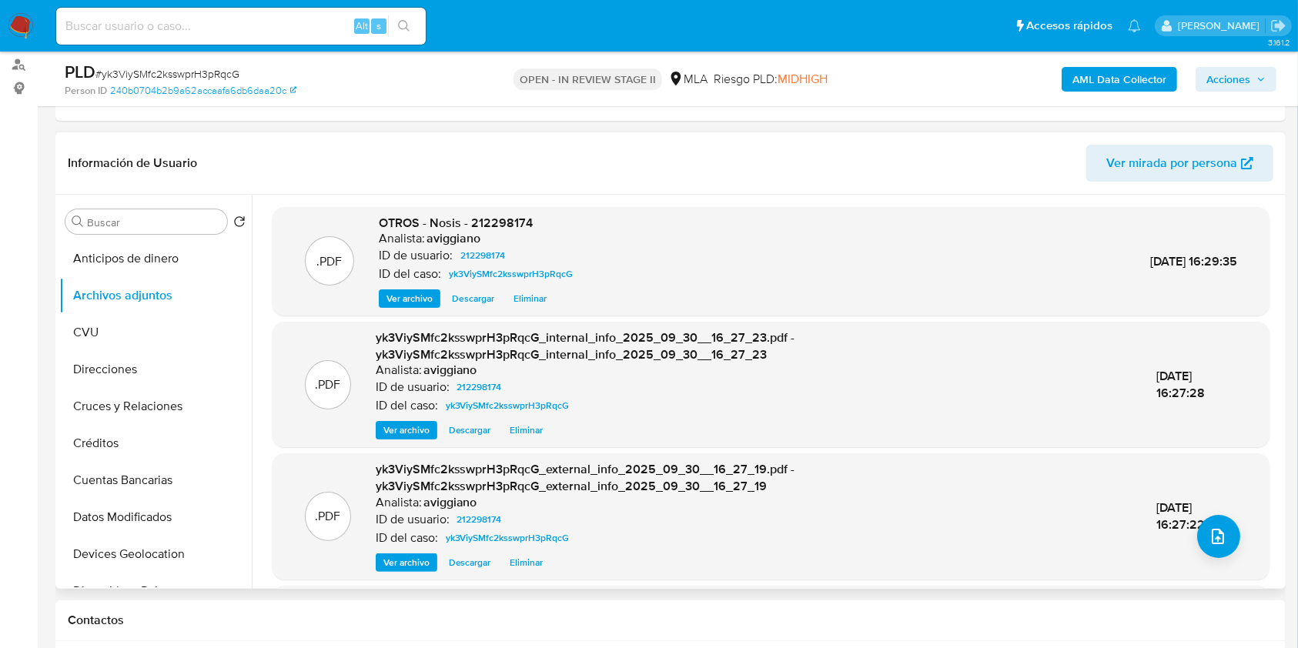
click at [493, 234] on div "Analista: aviggiano" at bounding box center [479, 238] width 200 height 15
click at [496, 225] on span "OTROS - Nosis - 212298174" at bounding box center [456, 223] width 154 height 18
drag, startPoint x: 496, startPoint y: 225, endPoint x: 463, endPoint y: 219, distance: 33.8
click at [463, 219] on span "OTROS - Nosis - 212298174" at bounding box center [456, 223] width 154 height 18
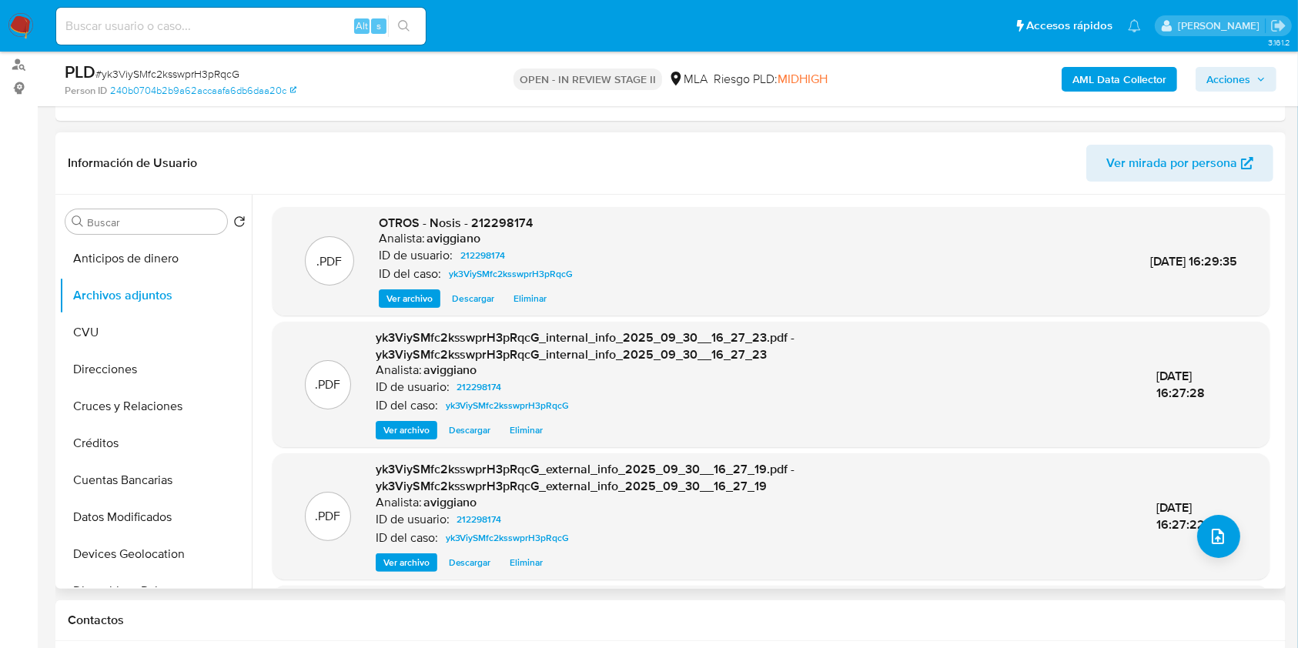
click at [503, 224] on span "OTROS - Nosis - 212298174" at bounding box center [456, 223] width 154 height 18
copy span "212298174"
click at [1228, 546] on button "upload-file" at bounding box center [1218, 536] width 43 height 43
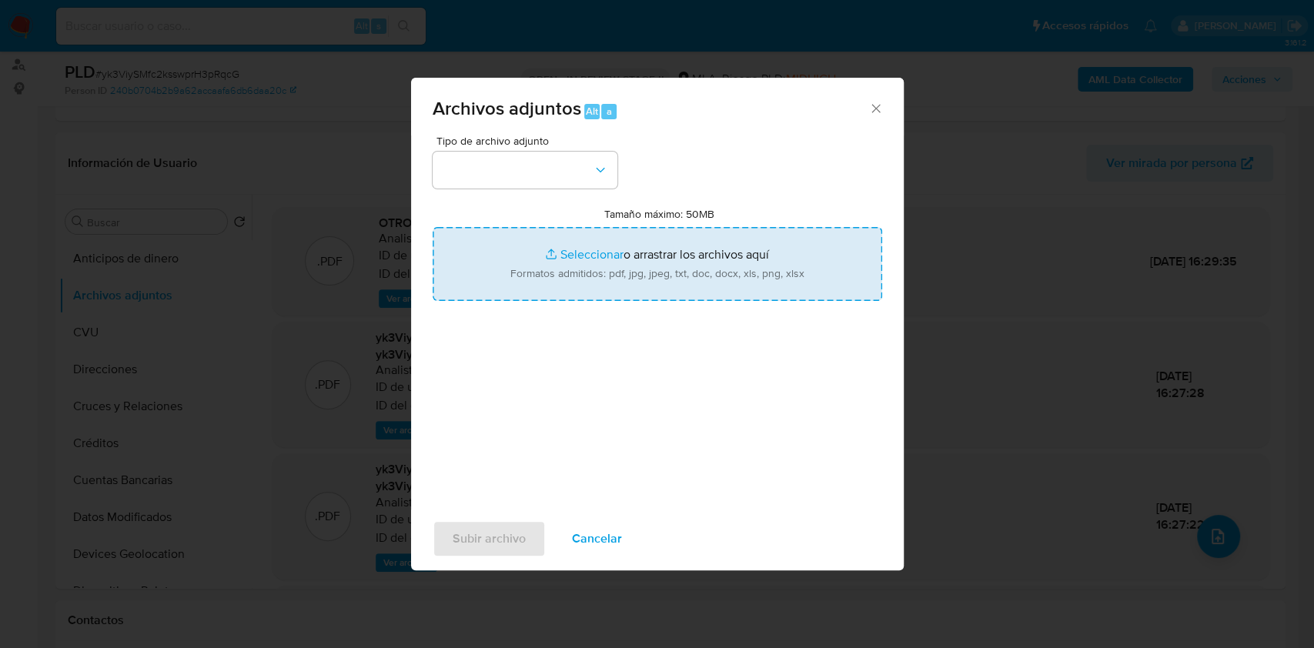
click at [707, 288] on input "Tamaño máximo: 50MB Seleccionar archivos" at bounding box center [657, 264] width 449 height 74
type input "C:\fakepath\Movimientos-Aladdin-v10_1 - 212298174 -.xlsx"
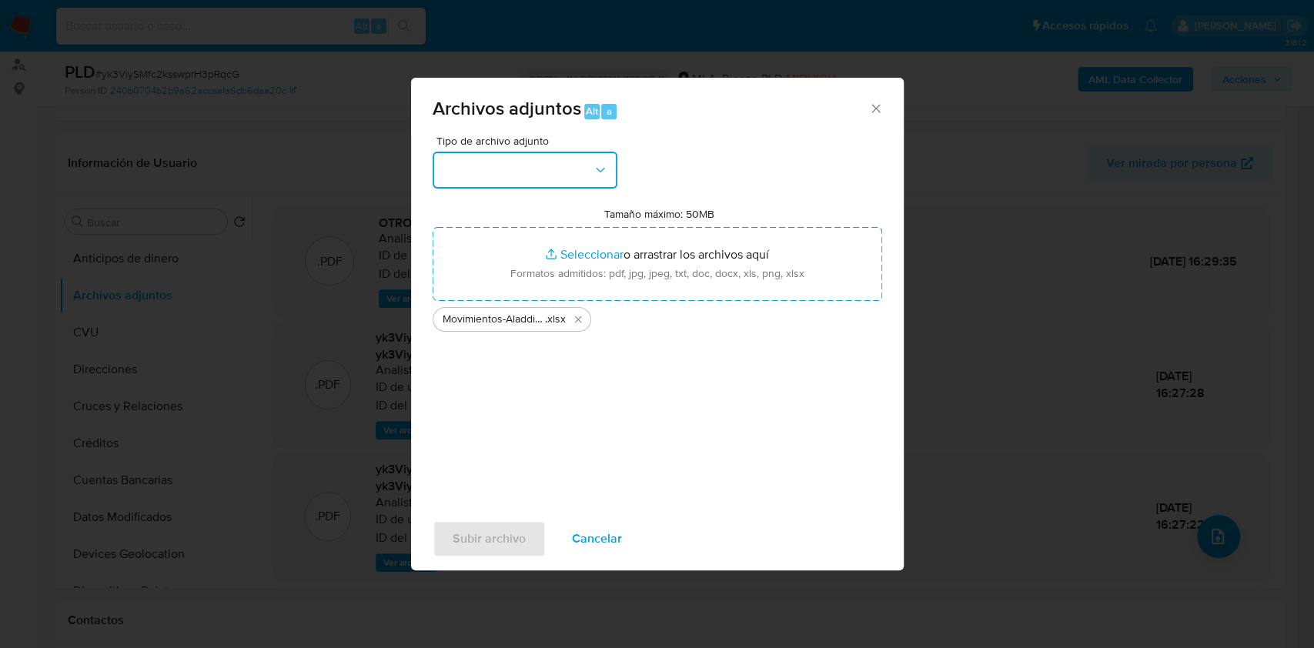
click at [576, 163] on button "button" at bounding box center [525, 170] width 185 height 37
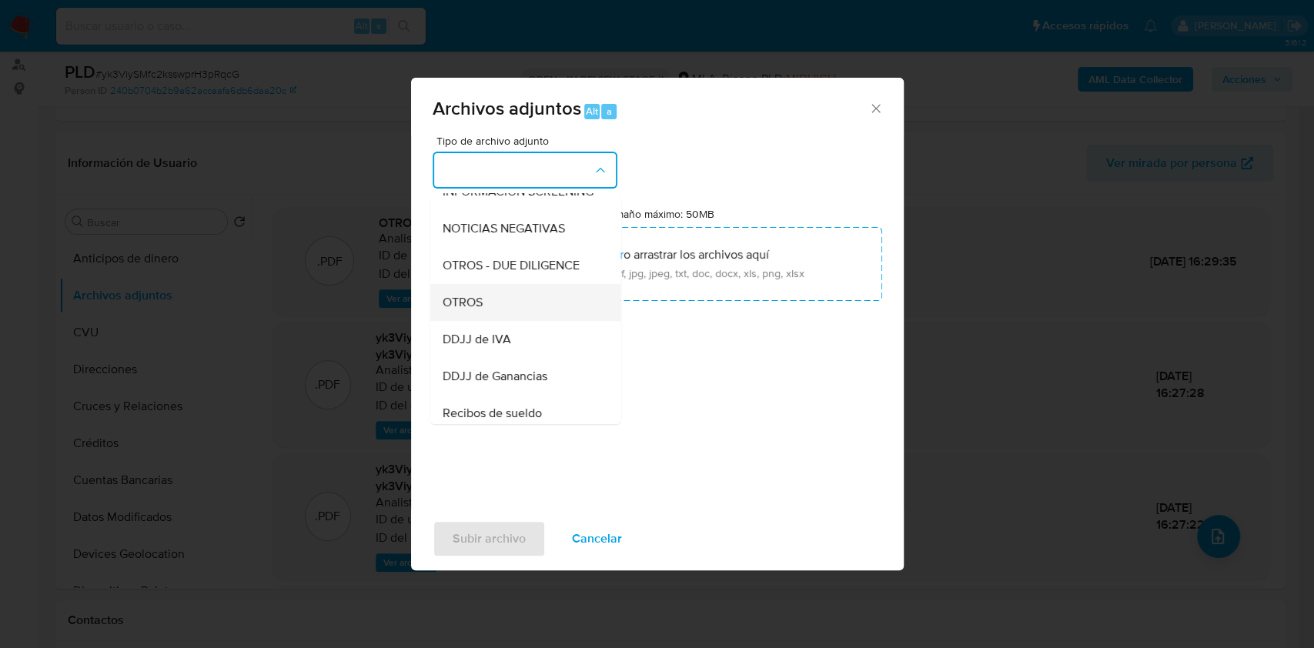
click at [493, 321] on div "OTROS" at bounding box center [520, 302] width 157 height 37
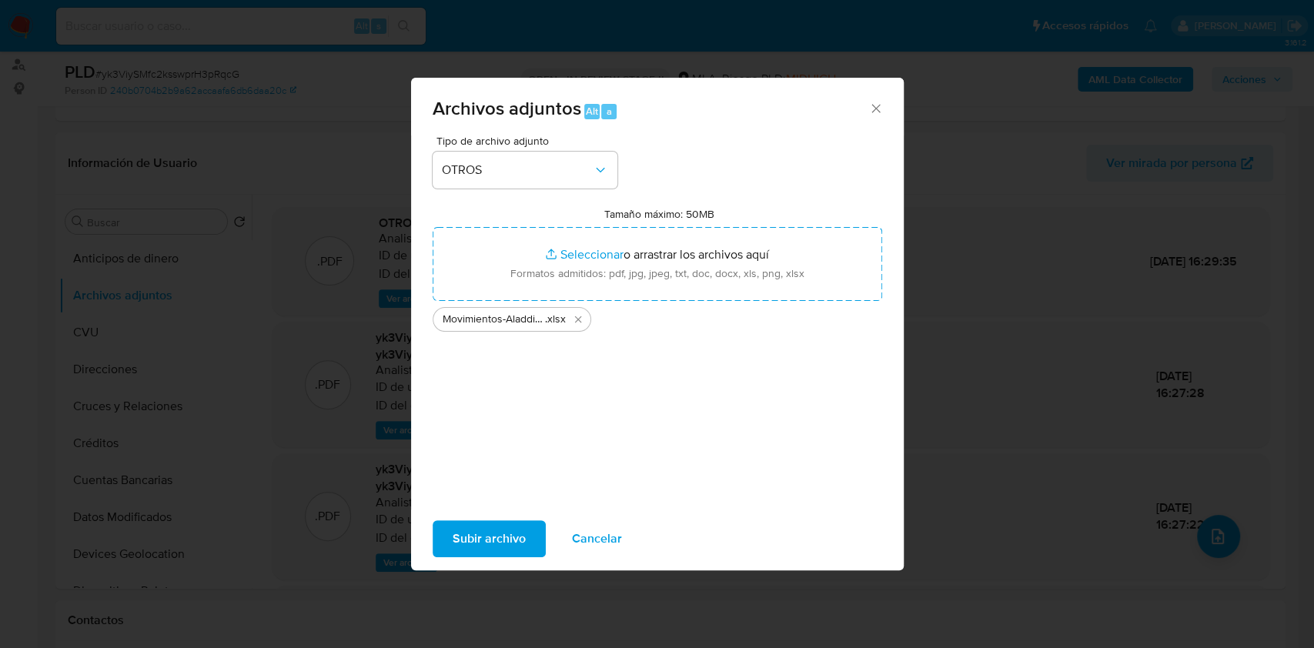
click at [468, 529] on span "Subir archivo" at bounding box center [489, 539] width 73 height 34
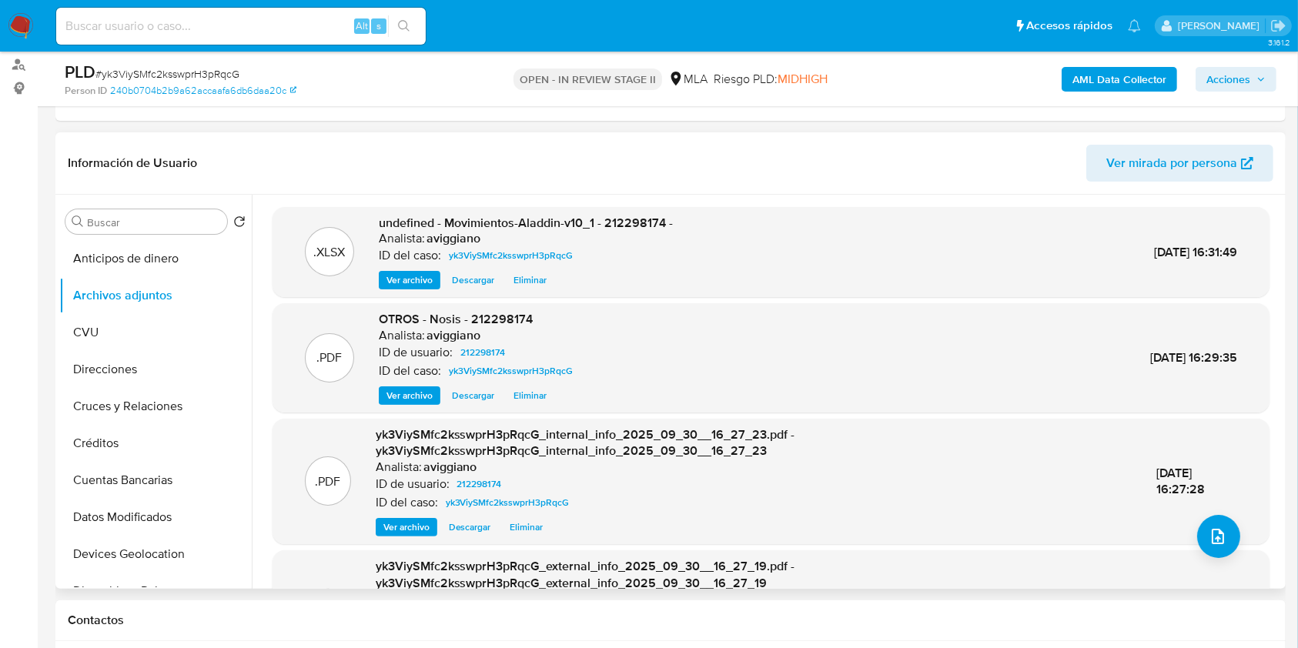
click at [613, 222] on span "undefined - Movimientos-Aladdin-v10_1 - 212298174 -" at bounding box center [526, 223] width 294 height 18
copy span "212298174"
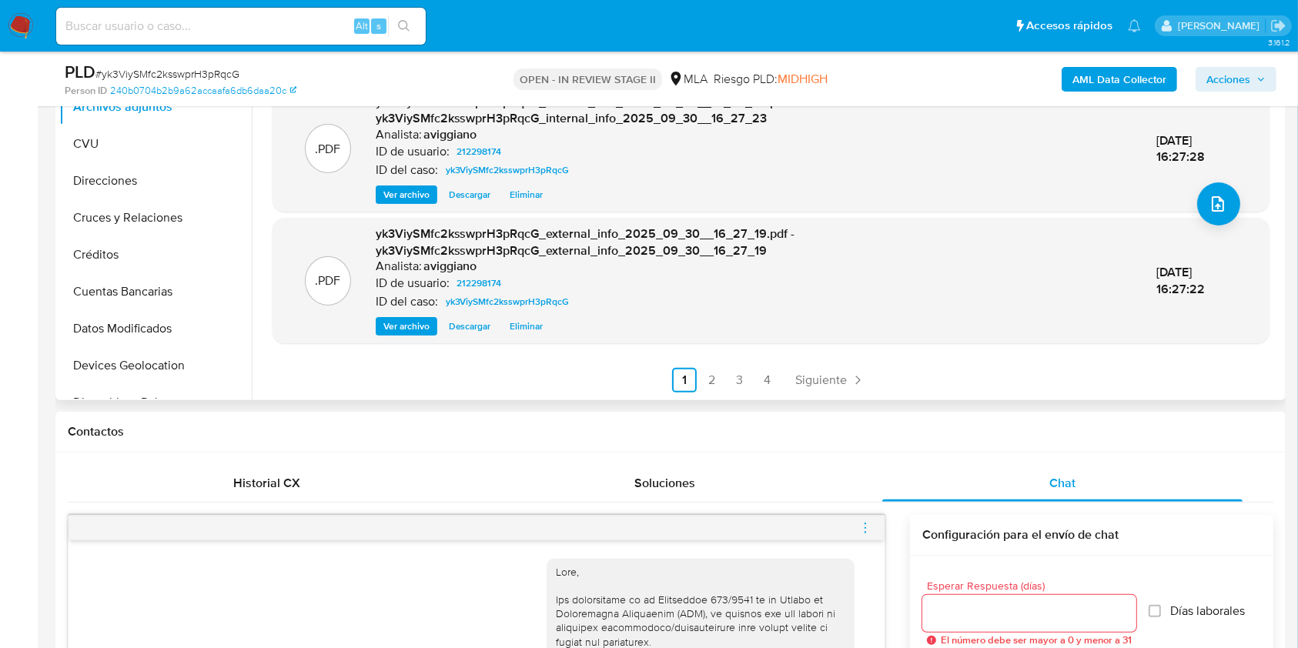
scroll to position [513, 0]
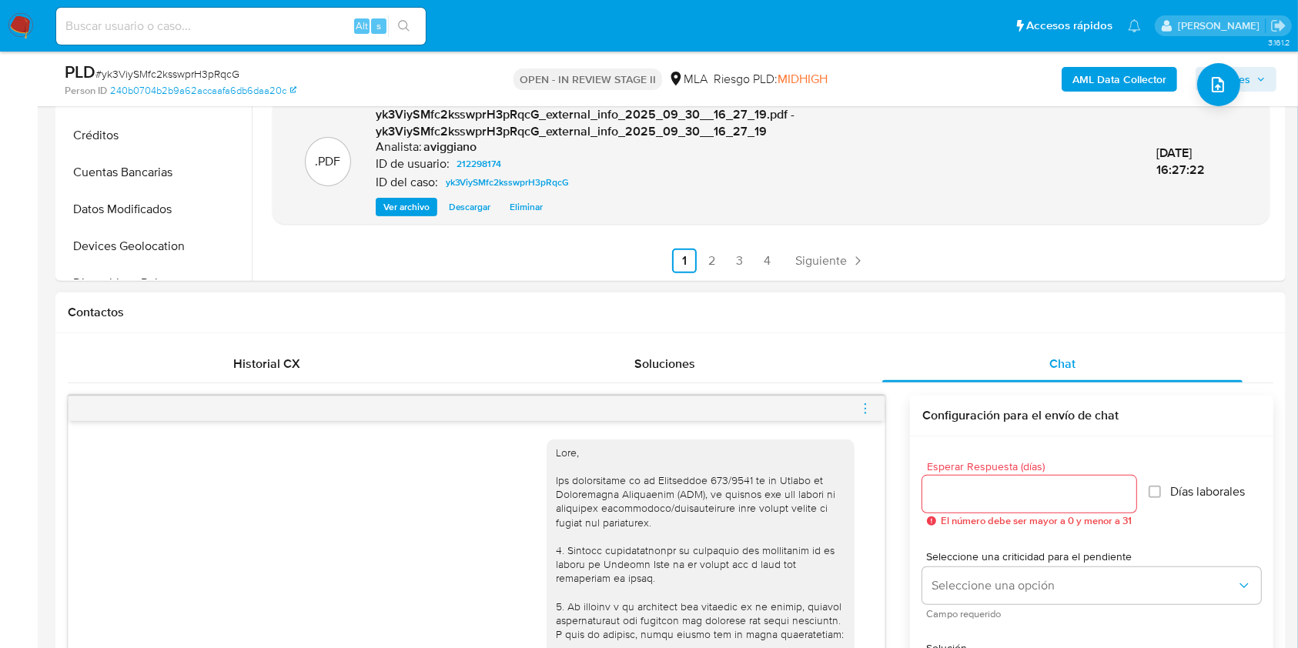
click at [865, 403] on icon "menu-action" at bounding box center [865, 404] width 2 height 2
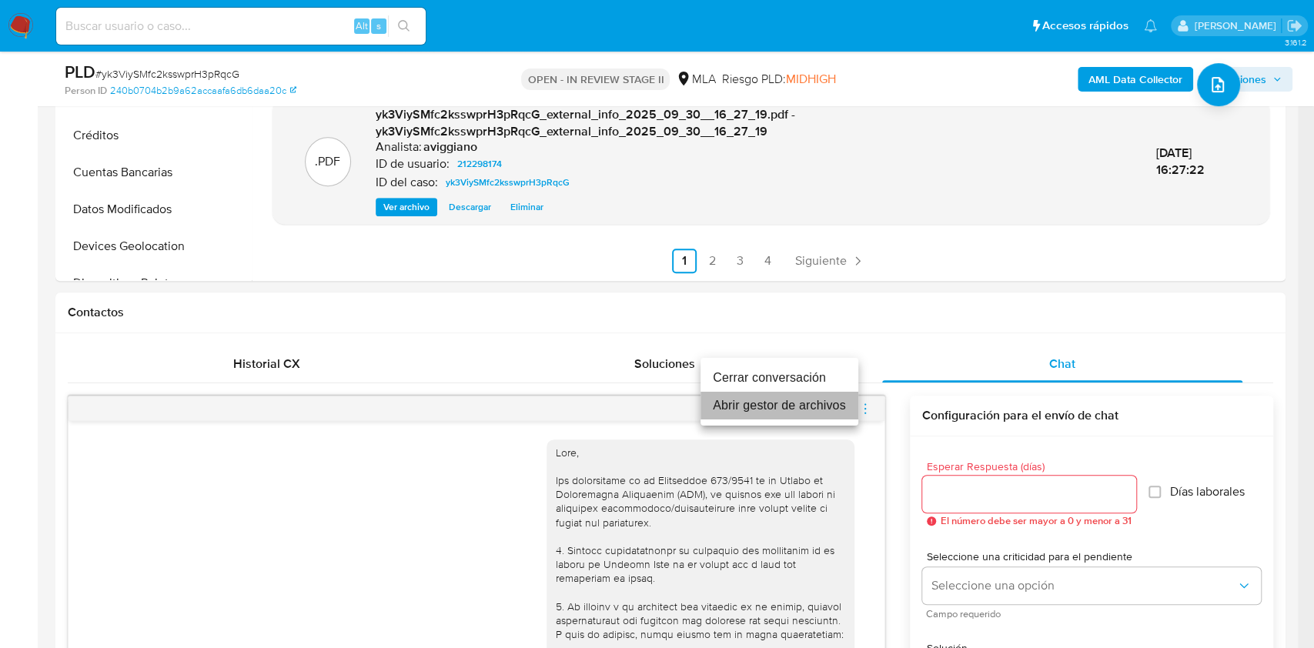
click at [751, 403] on li "Abrir gestor de archivos" at bounding box center [779, 406] width 158 height 28
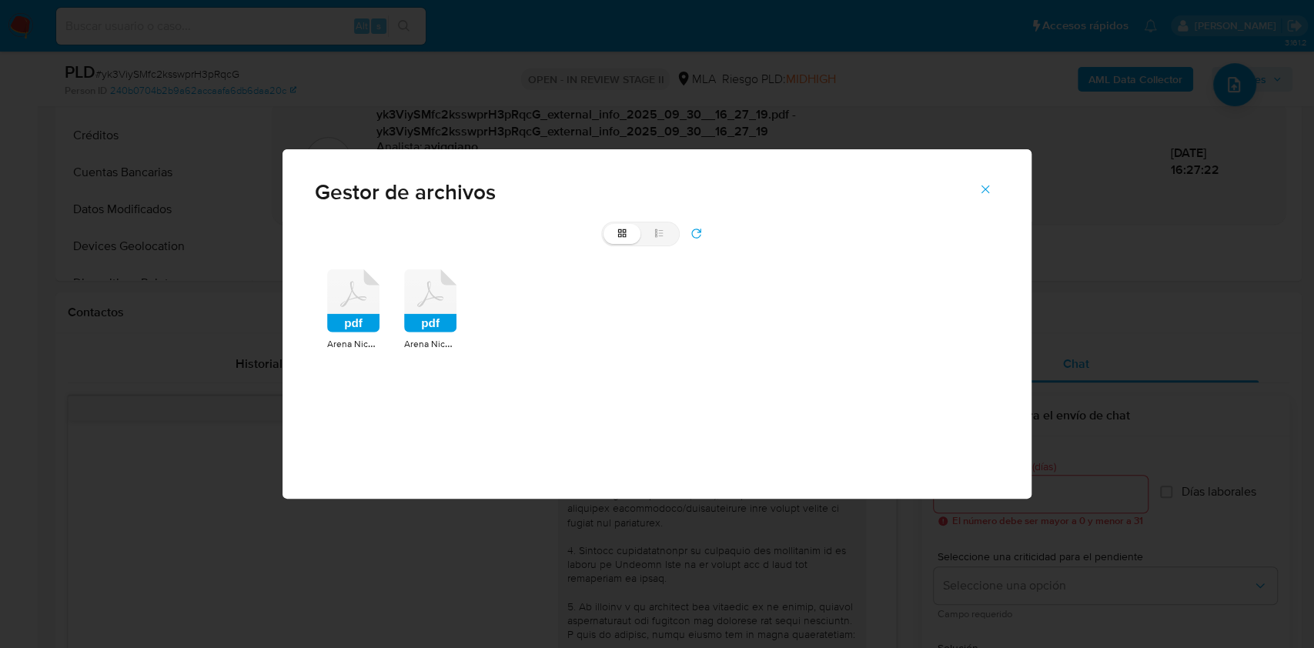
click at [376, 307] on icon at bounding box center [353, 300] width 52 height 63
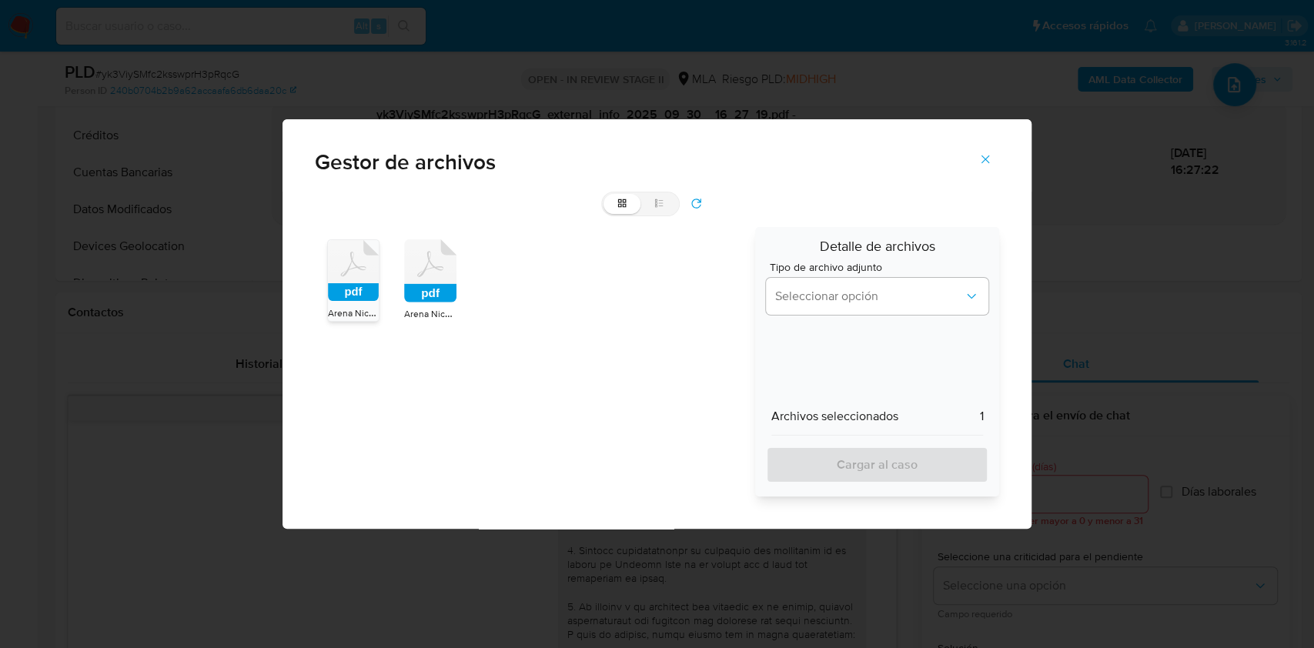
click at [439, 289] on rect at bounding box center [430, 293] width 52 height 18
click at [919, 312] on button "Seleccionar opción" at bounding box center [877, 296] width 223 height 37
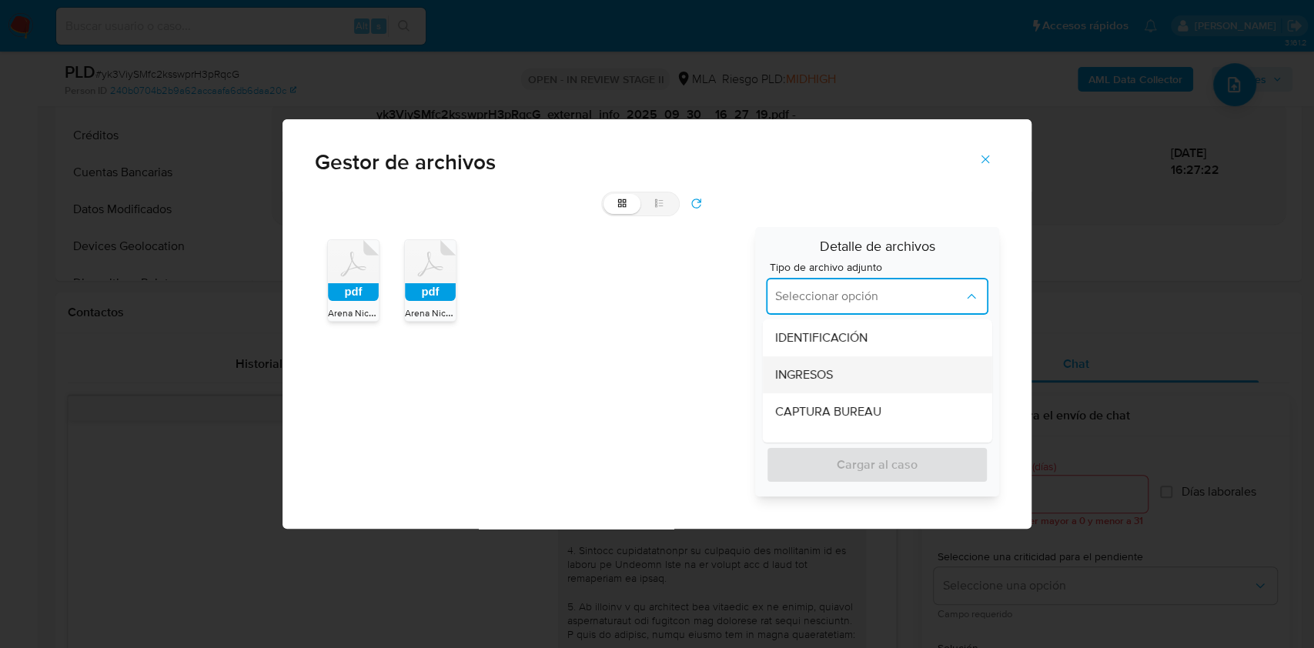
click at [860, 367] on div "INGRESOS" at bounding box center [871, 374] width 195 height 37
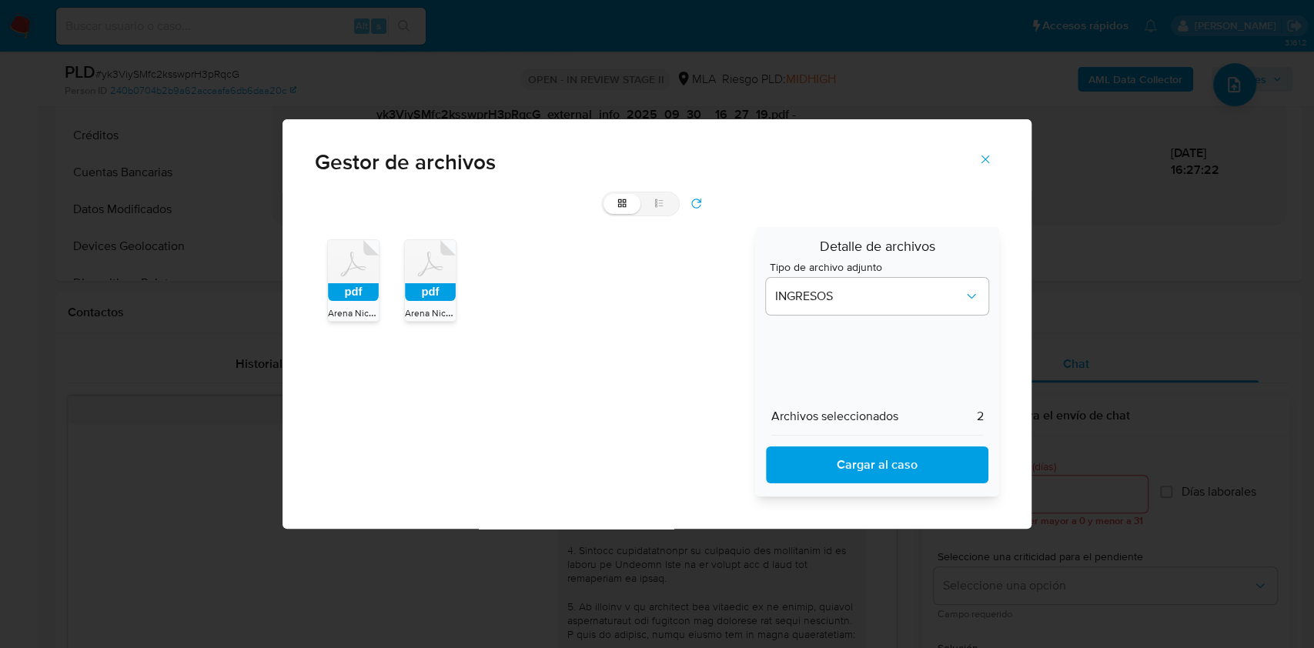
click at [874, 463] on span "Cargar al caso" at bounding box center [877, 465] width 183 height 34
click at [985, 158] on icon "Cerrar" at bounding box center [985, 159] width 8 height 8
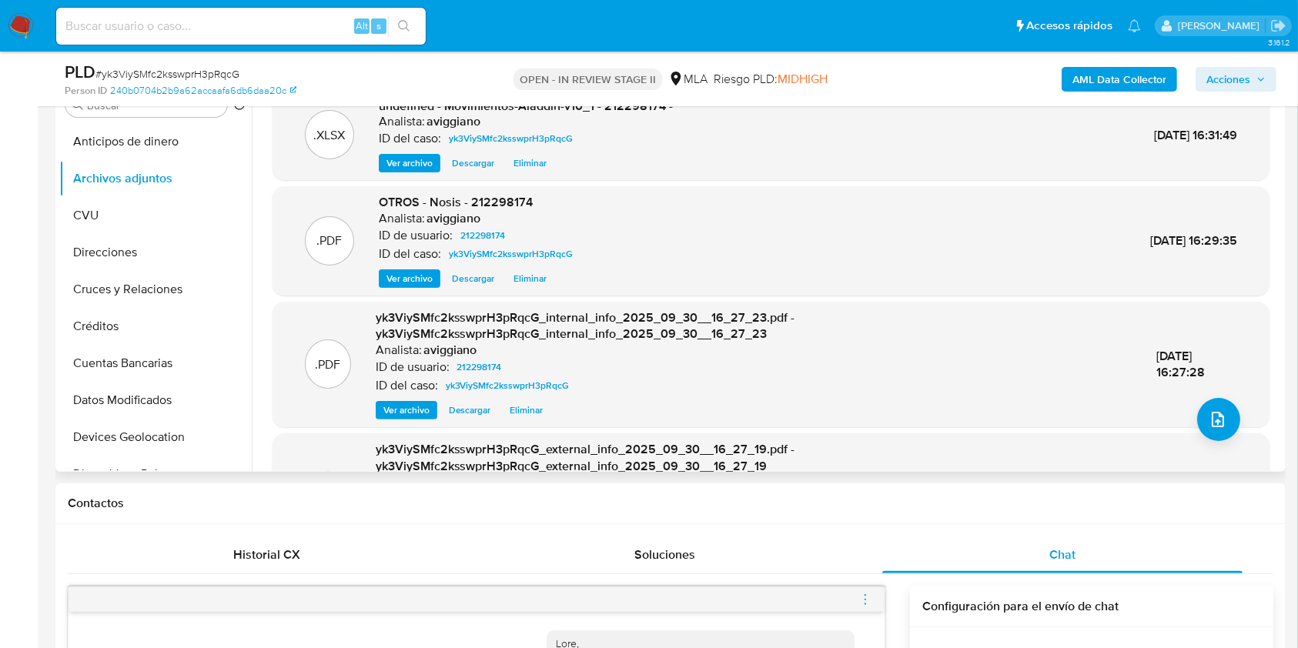
scroll to position [205, 0]
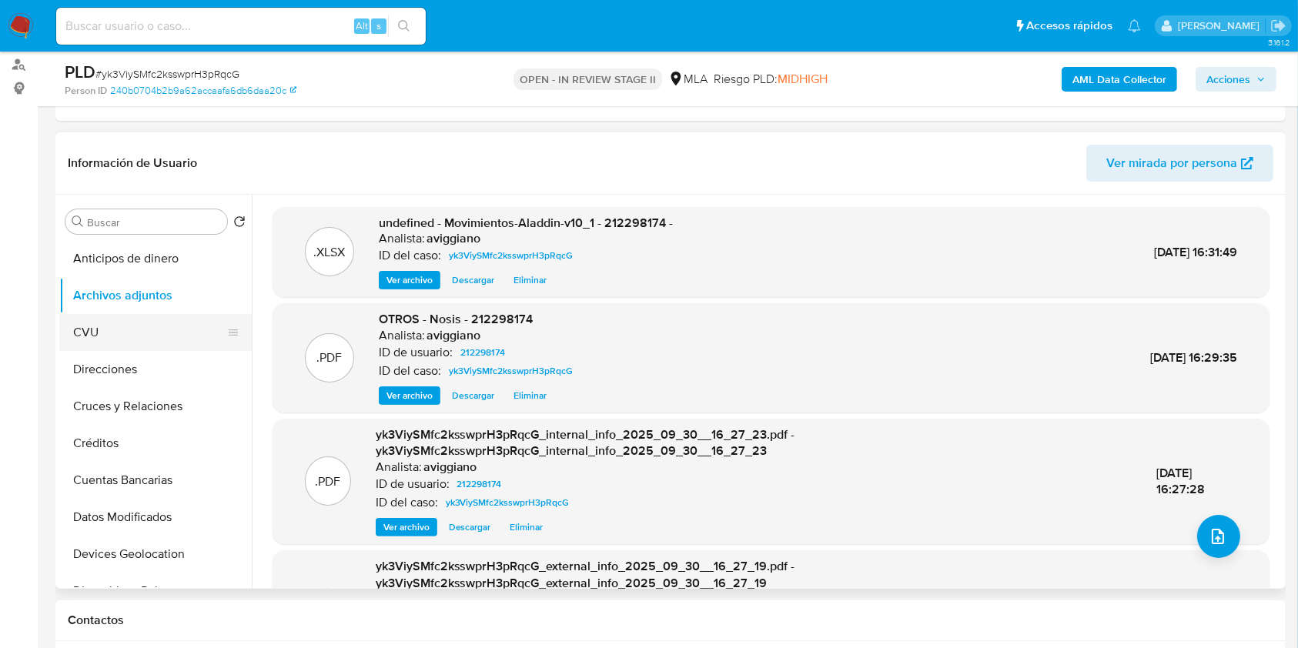
click at [117, 322] on button "CVU" at bounding box center [149, 332] width 180 height 37
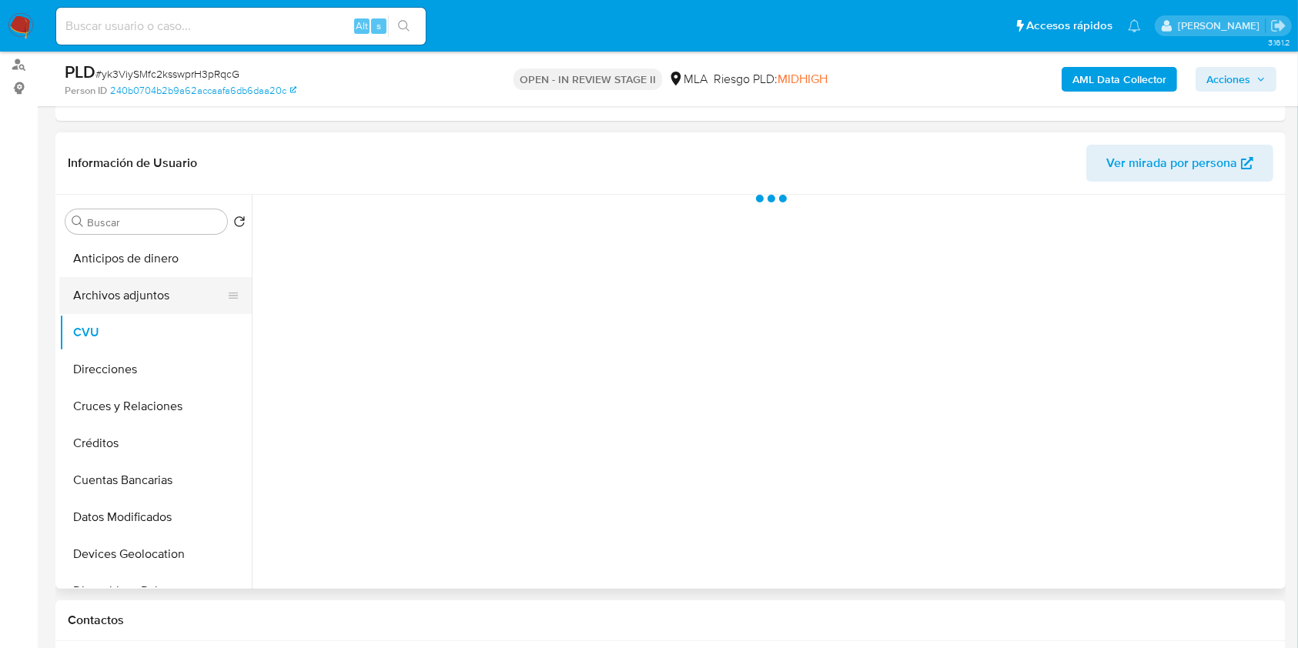
click at [112, 294] on button "Archivos adjuntos" at bounding box center [149, 295] width 180 height 37
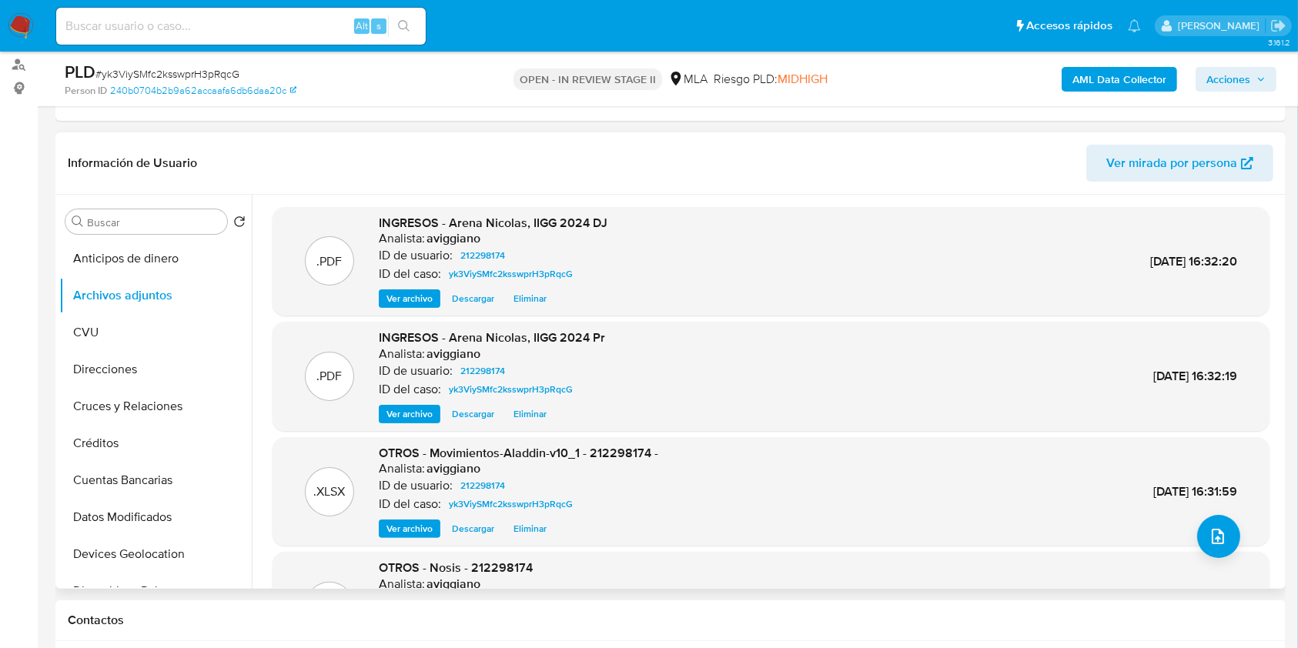
click at [622, 448] on span "OTROS - Movimientos-Aladdin-v10_1 - 212298174 -" at bounding box center [518, 453] width 279 height 18
click at [622, 449] on span "OTROS - Movimientos-Aladdin-v10_1 - 212298174 -" at bounding box center [518, 453] width 279 height 18
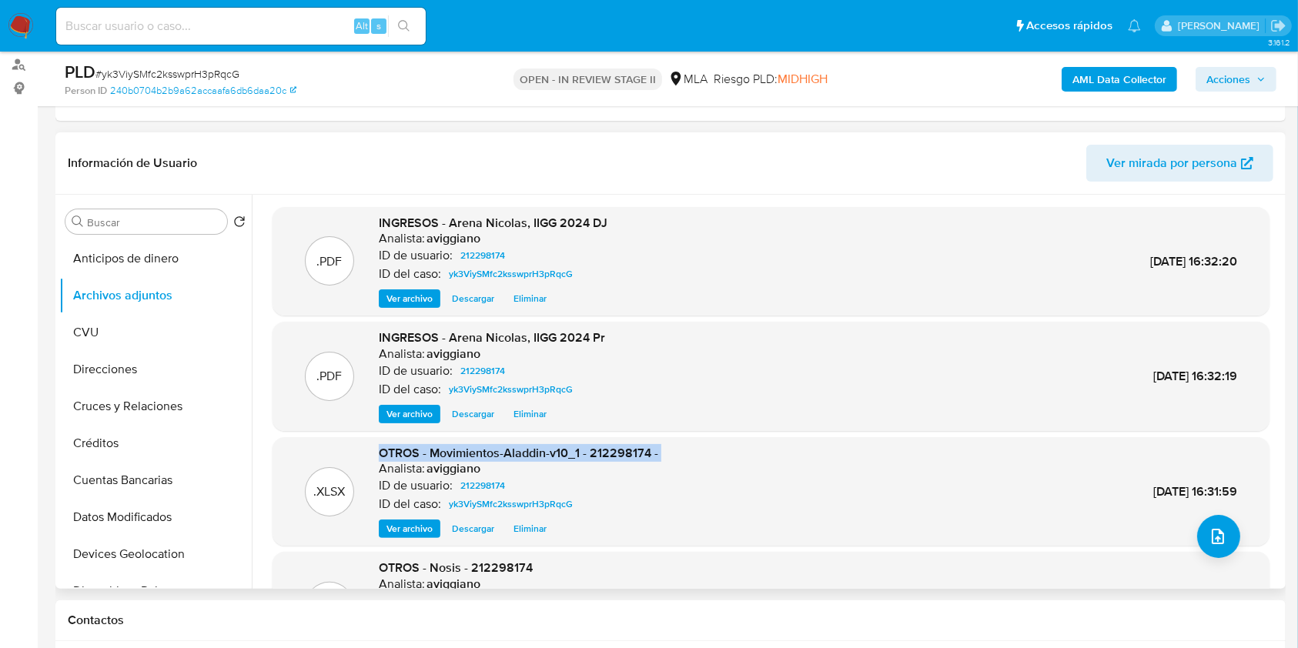
click at [622, 449] on span "OTROS - Movimientos-Aladdin-v10_1 - 212298174 -" at bounding box center [518, 453] width 279 height 18
click at [610, 464] on div "Analista: aviggiano" at bounding box center [518, 468] width 279 height 15
click at [607, 455] on span "OTROS - Movimientos-Aladdin-v10_1 - 212298174 -" at bounding box center [518, 453] width 279 height 18
copy span "212298174"
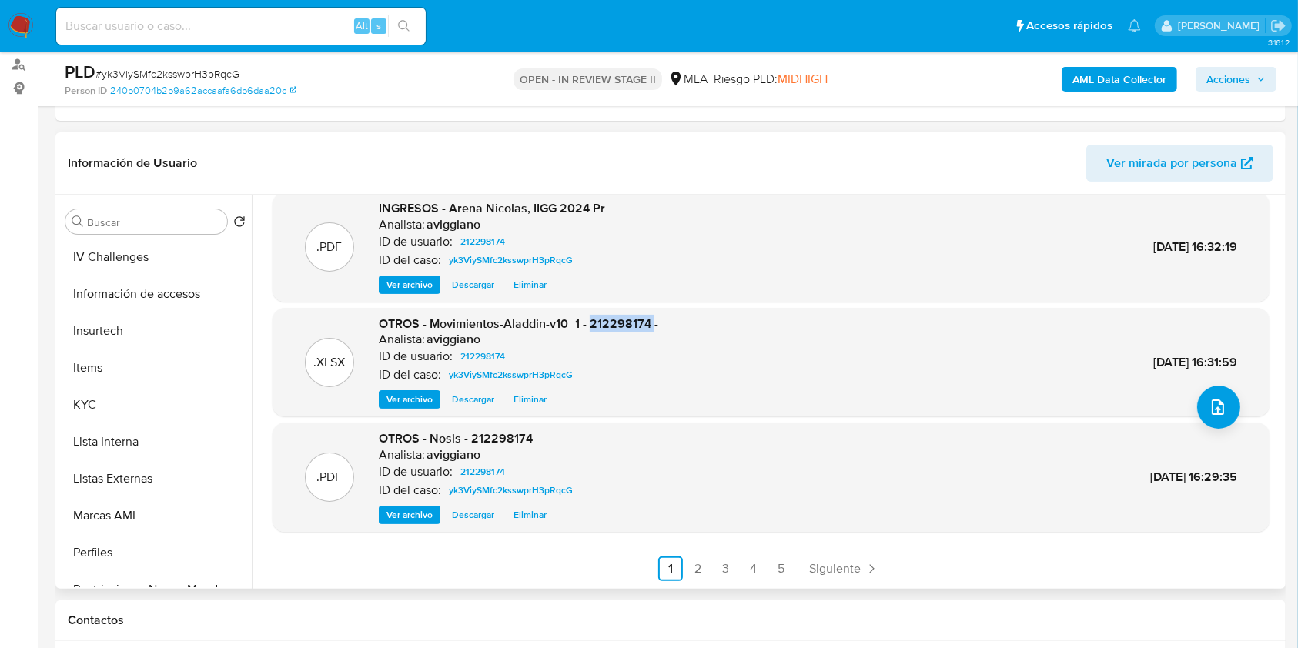
click at [413, 403] on span "Ver archivo" at bounding box center [409, 399] width 46 height 15
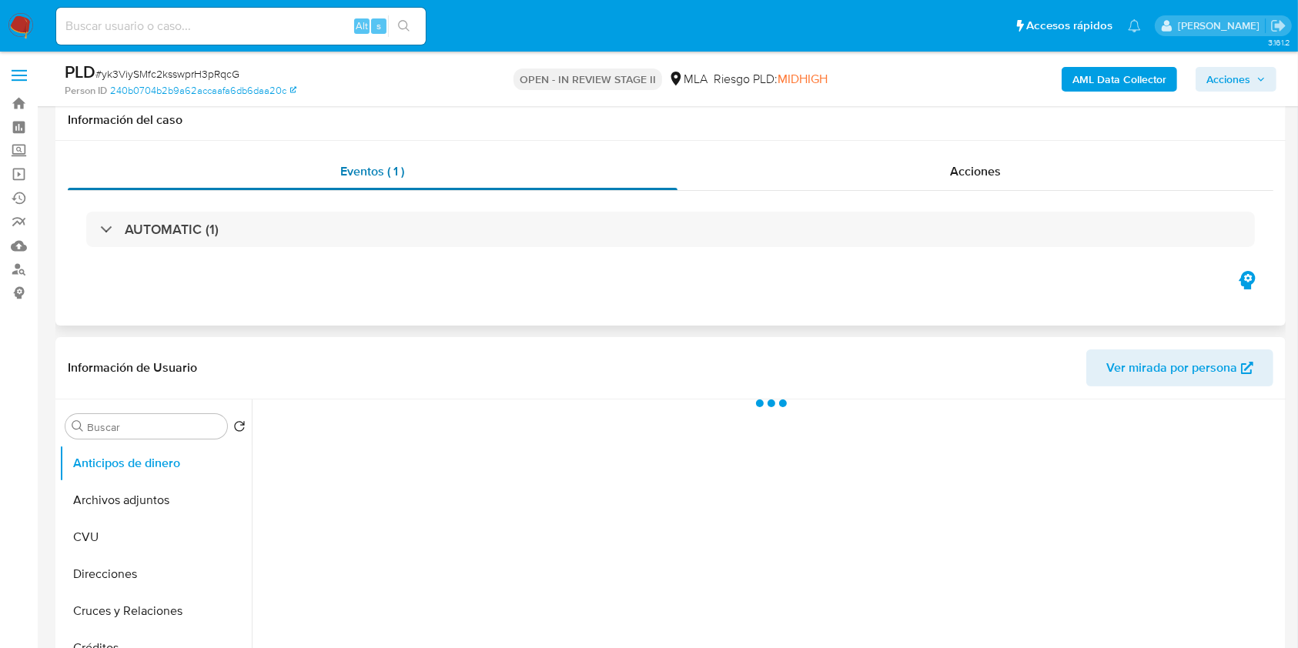
scroll to position [410, 0]
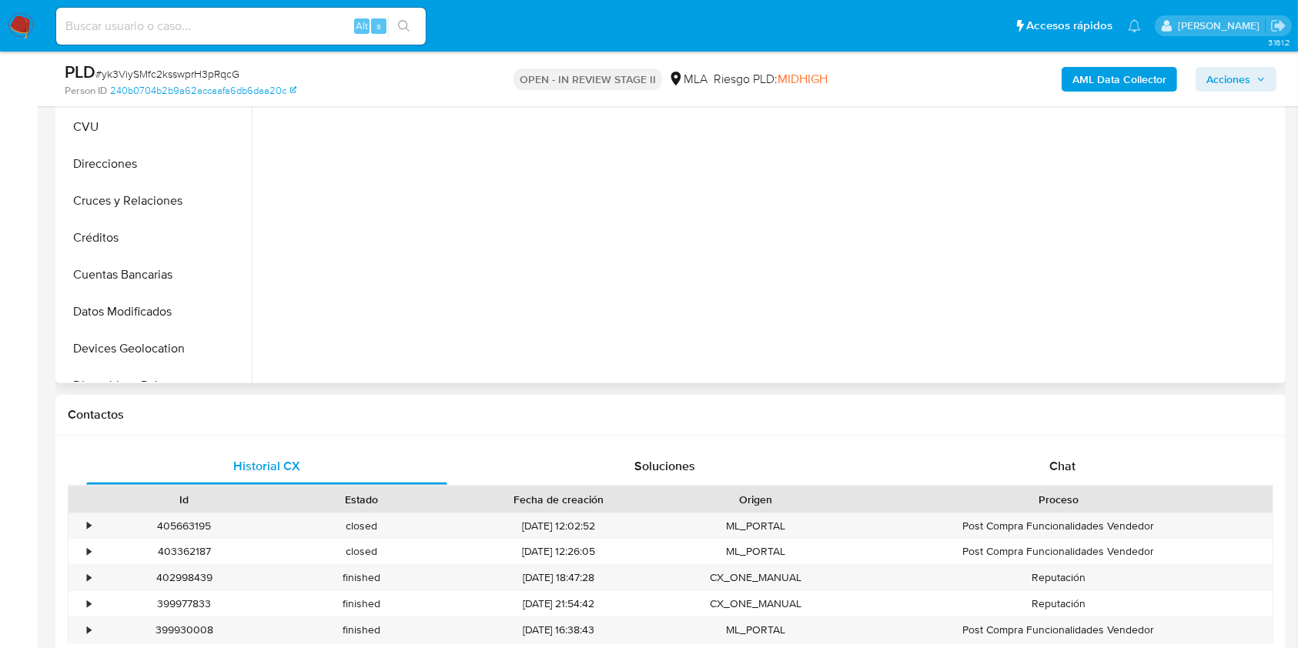
select select "10"
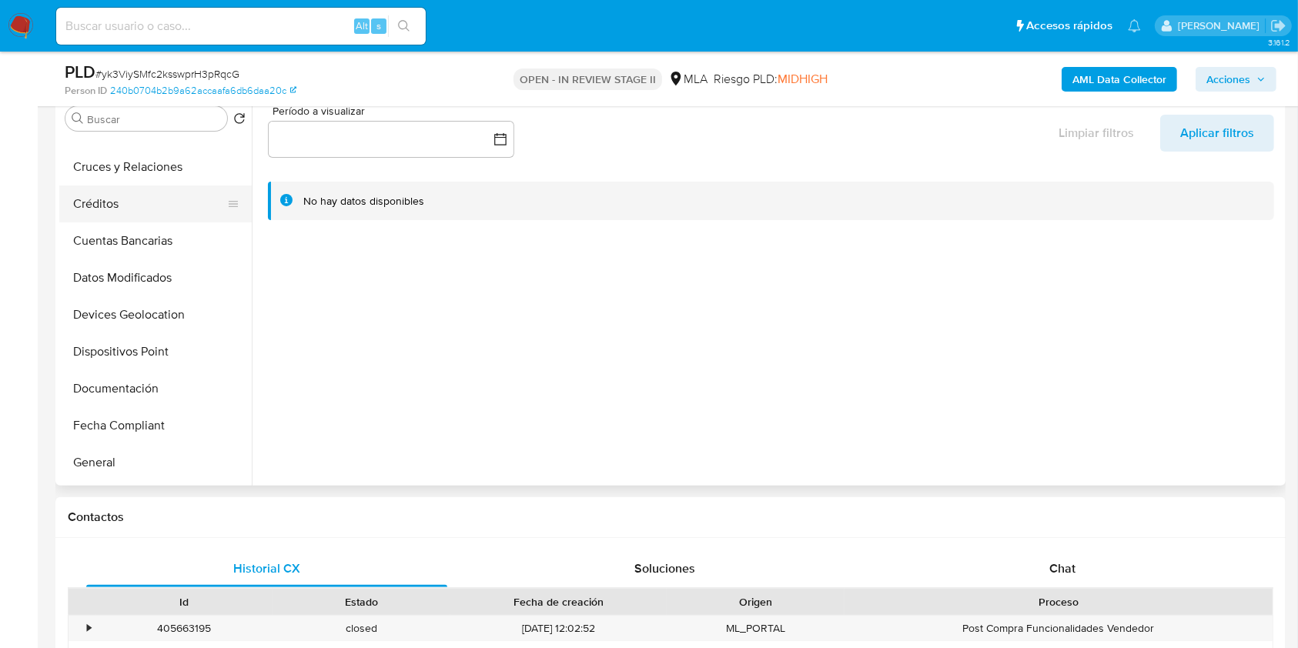
scroll to position [205, 0]
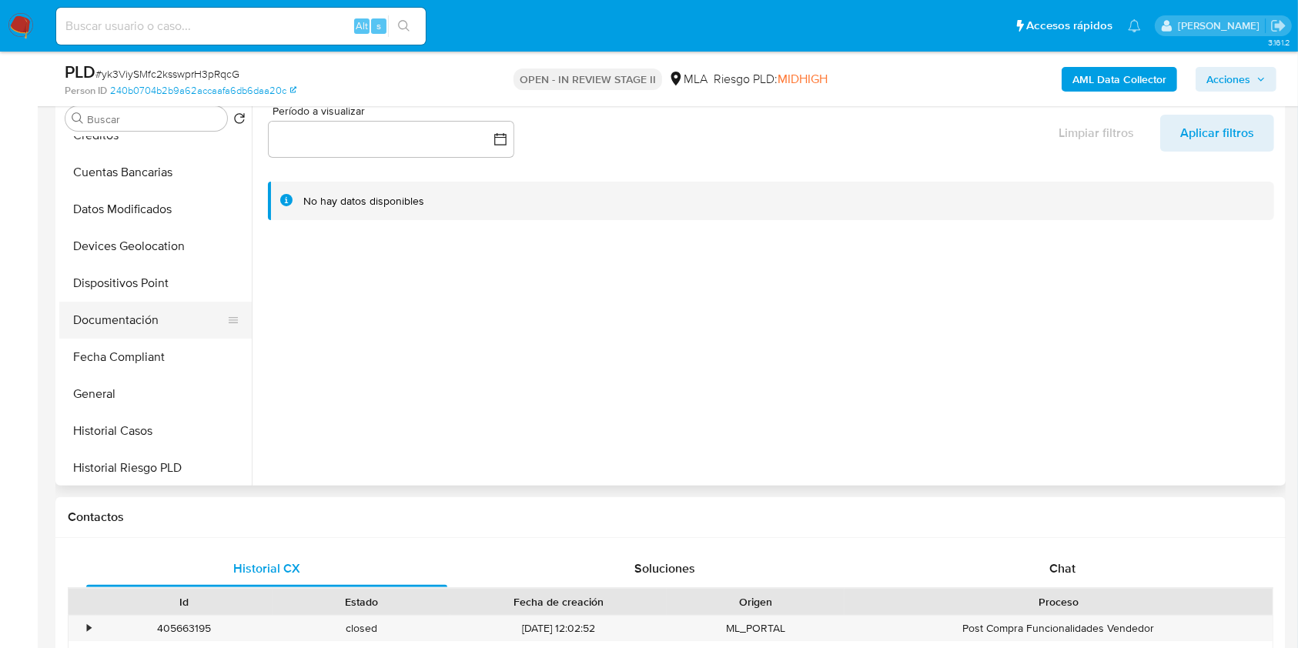
click at [145, 316] on button "Documentación" at bounding box center [149, 320] width 180 height 37
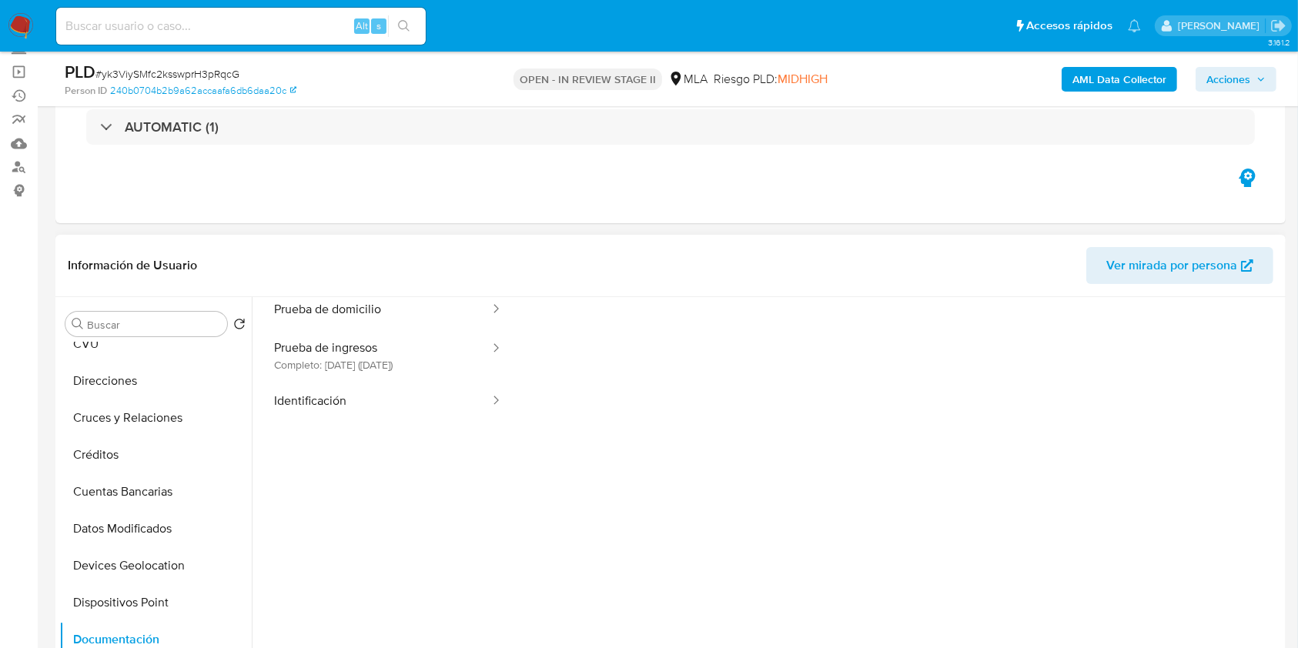
scroll to position [0, 0]
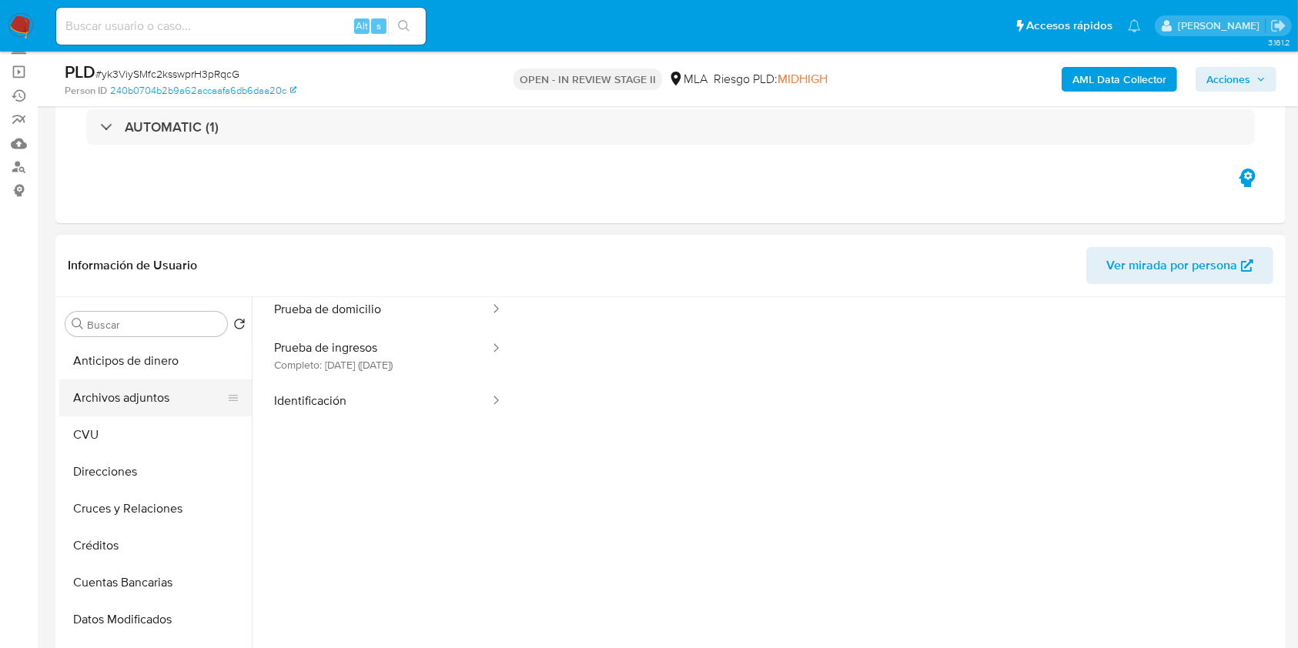
click at [142, 381] on button "Archivos adjuntos" at bounding box center [149, 397] width 180 height 37
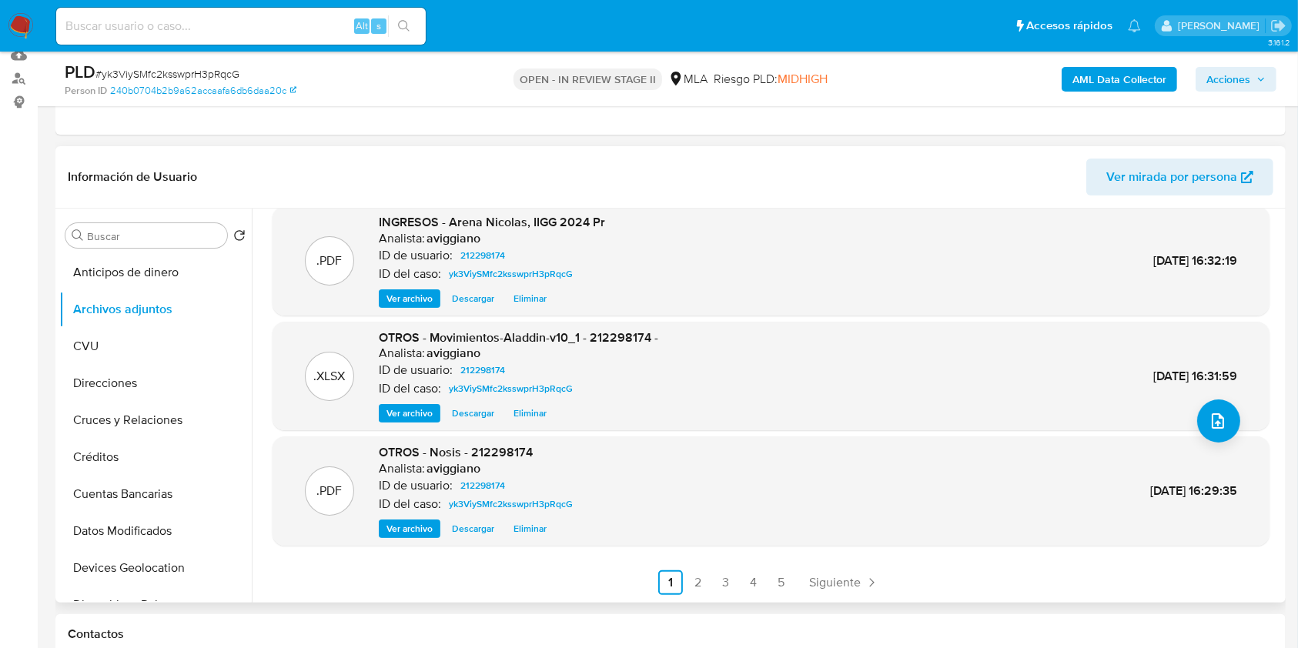
scroll to position [308, 0]
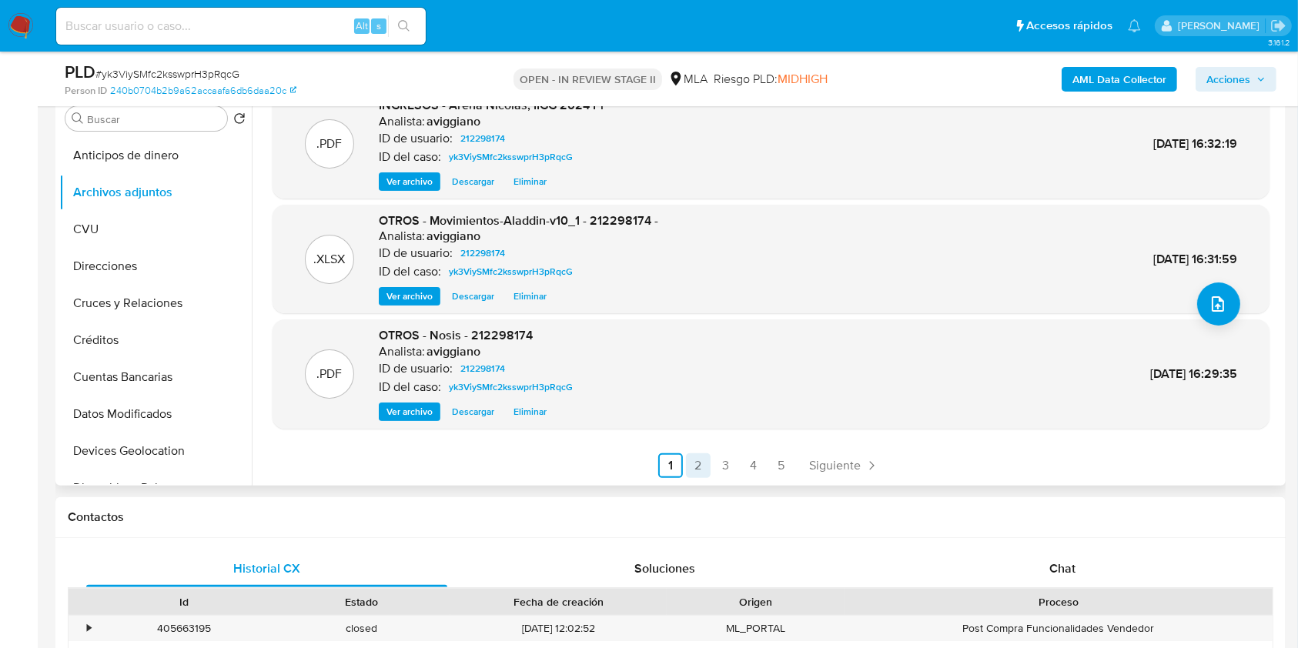
click at [691, 459] on link "2" at bounding box center [698, 465] width 25 height 25
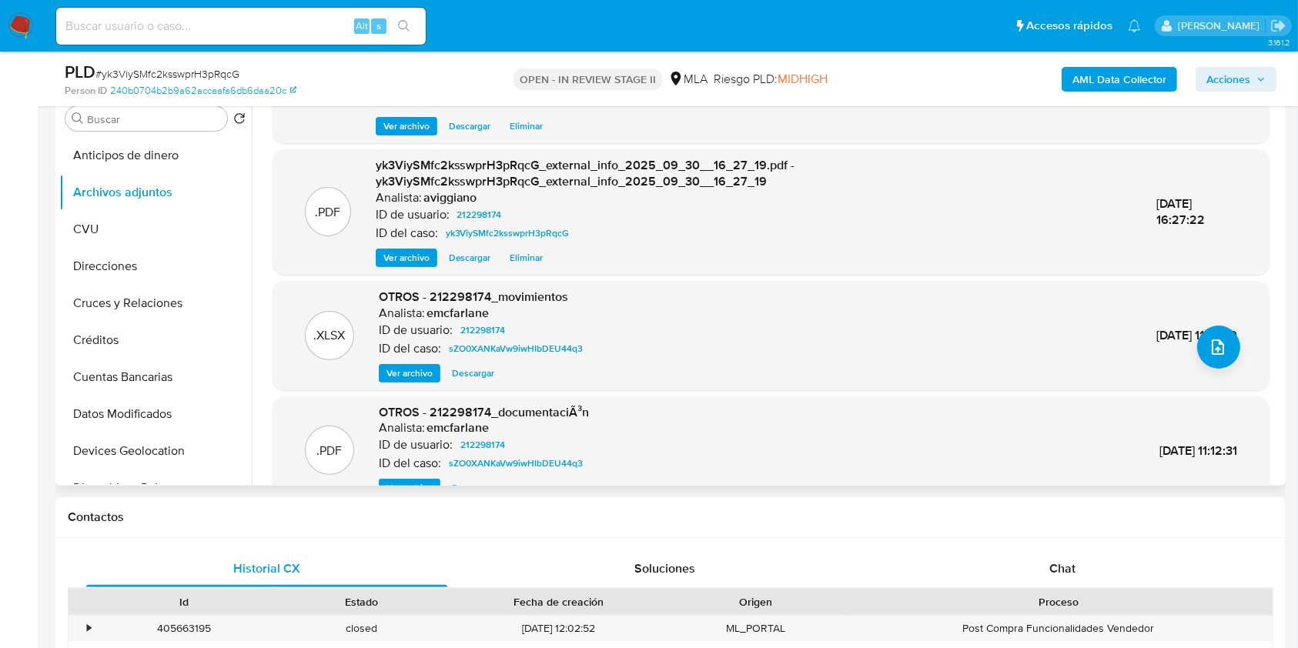
scroll to position [162, 0]
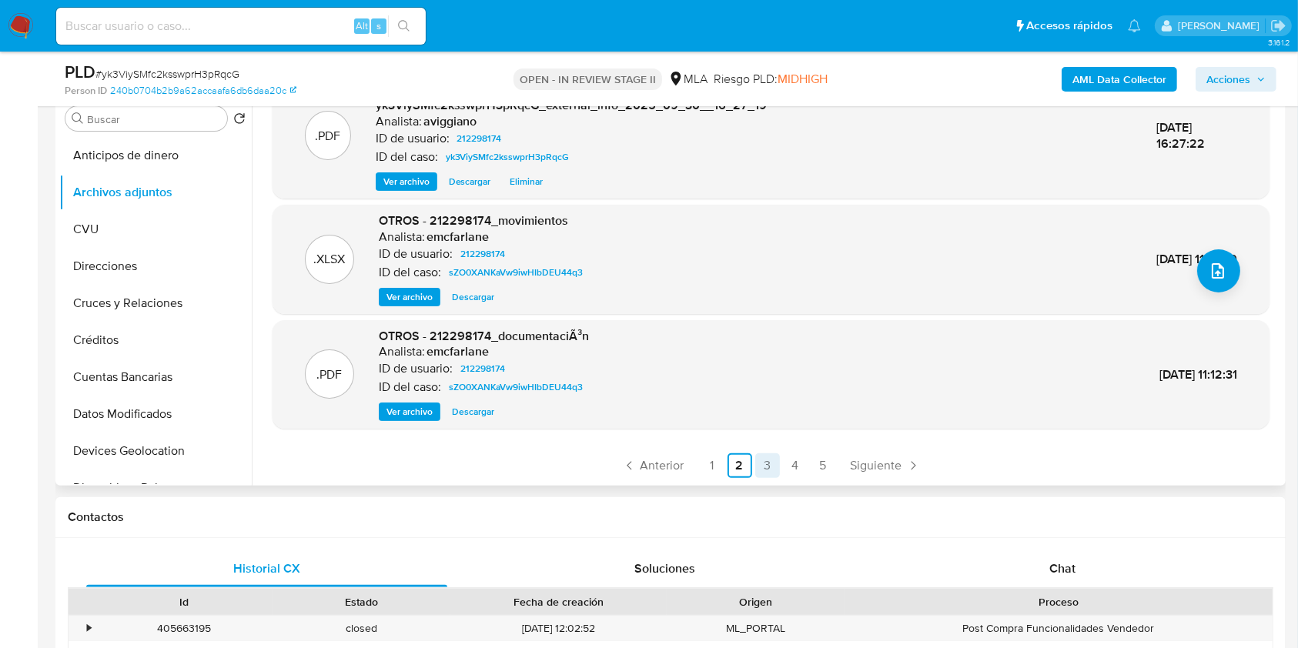
click at [755, 458] on link "3" at bounding box center [767, 465] width 25 height 25
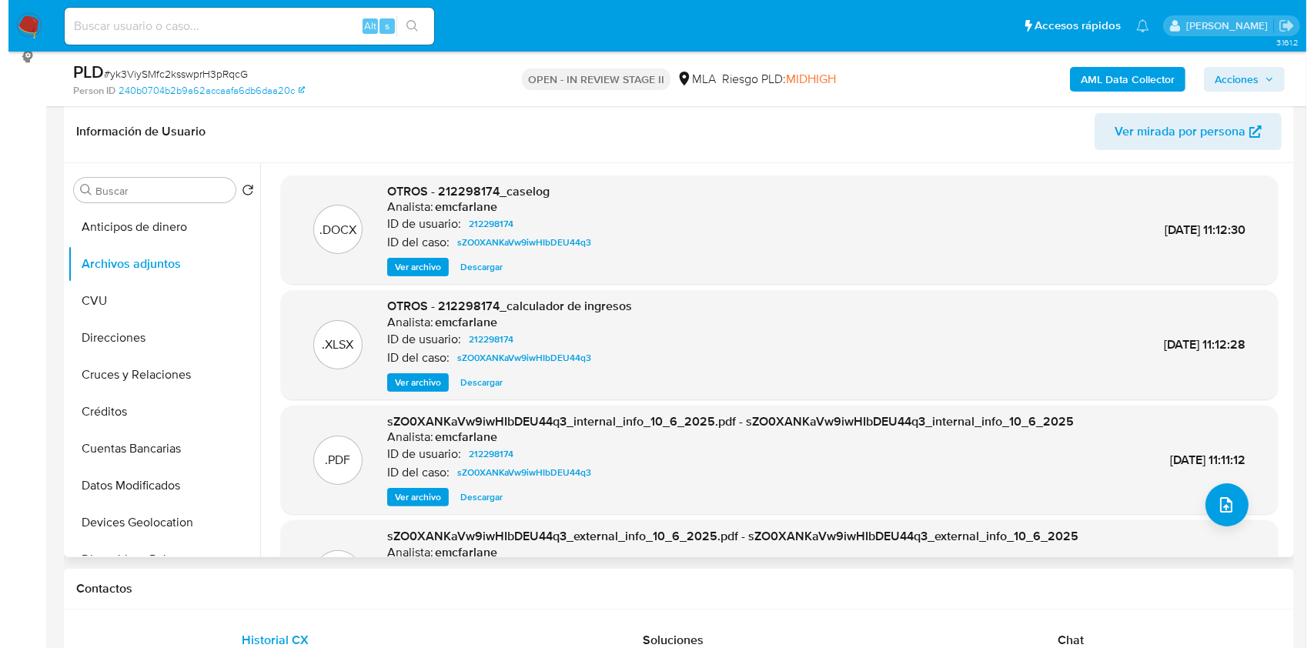
scroll to position [205, 0]
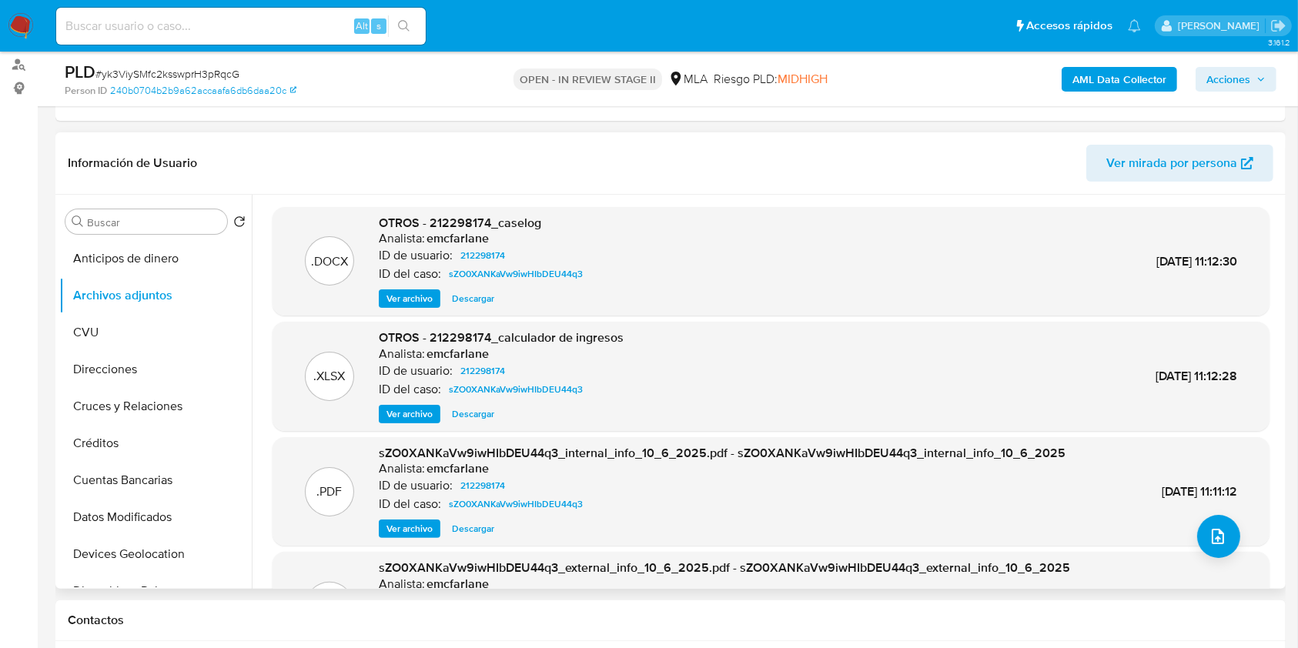
click at [416, 313] on div ".DOCX OTROS - 212298174_caselog Analista: emcfarlane ID de usuario: 212298174 I…" at bounding box center [770, 261] width 997 height 109
click at [417, 299] on span "Ver archivo" at bounding box center [409, 298] width 46 height 15
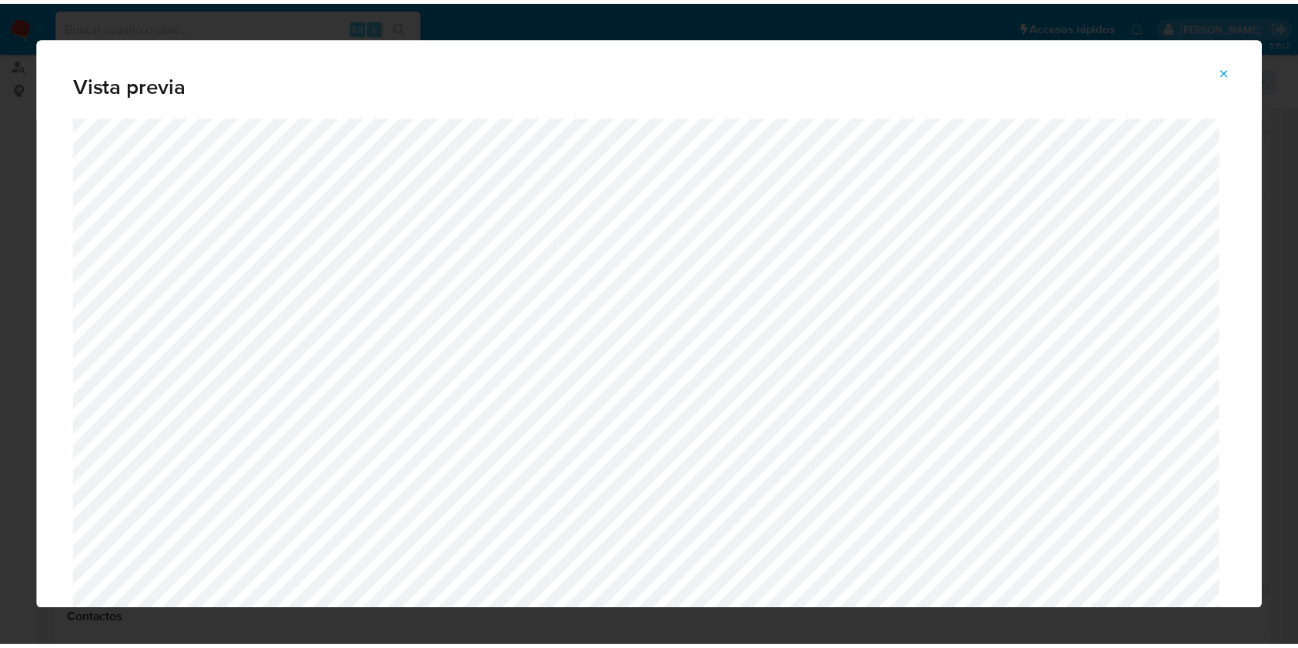
scroll to position [0, 0]
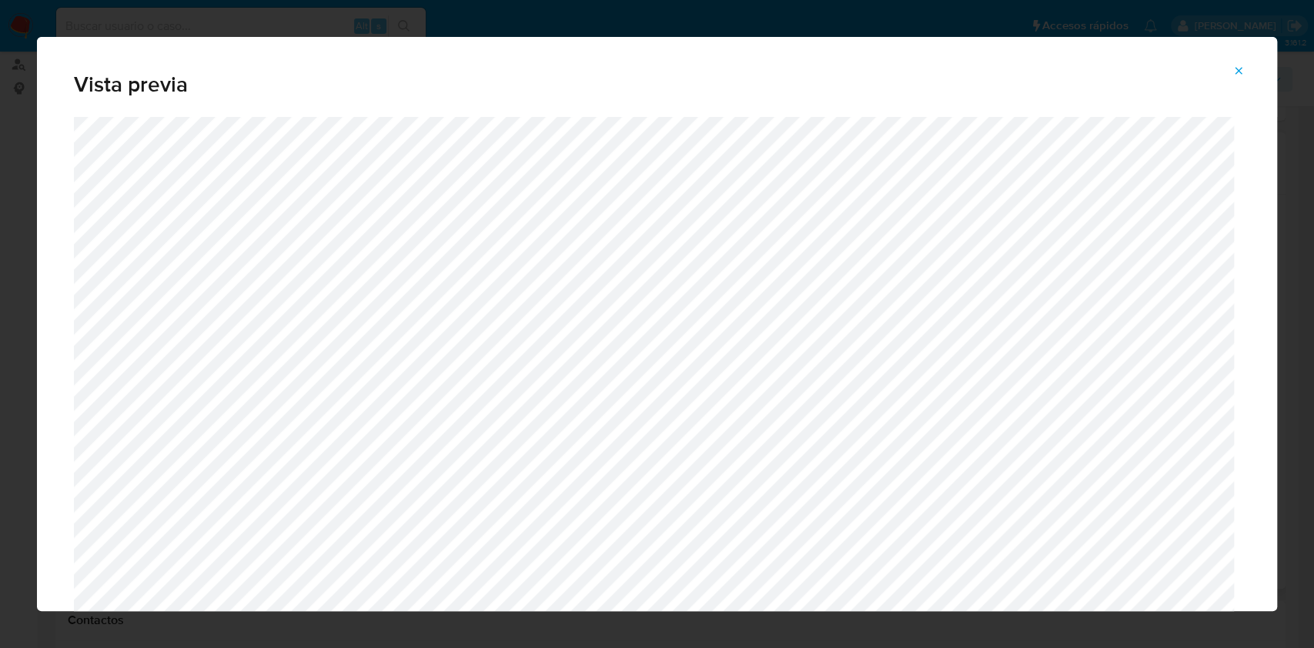
click at [1241, 70] on icon "Attachment preview" at bounding box center [1238, 71] width 12 height 12
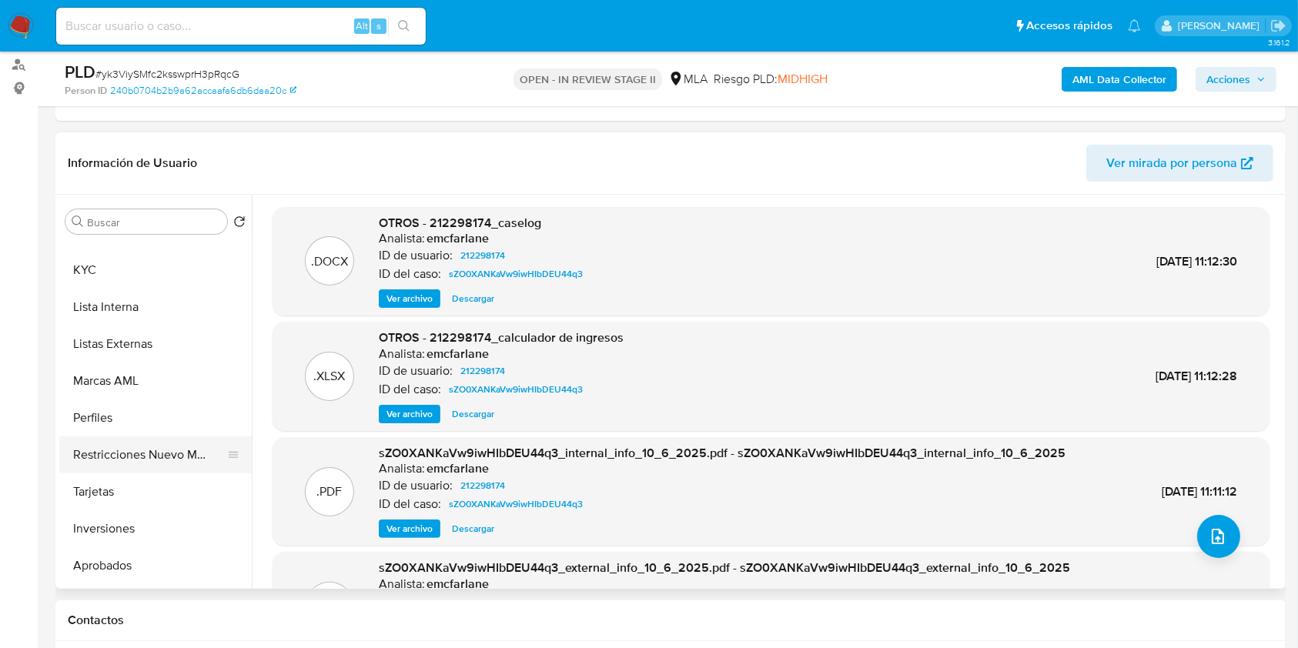
scroll to position [696, 0]
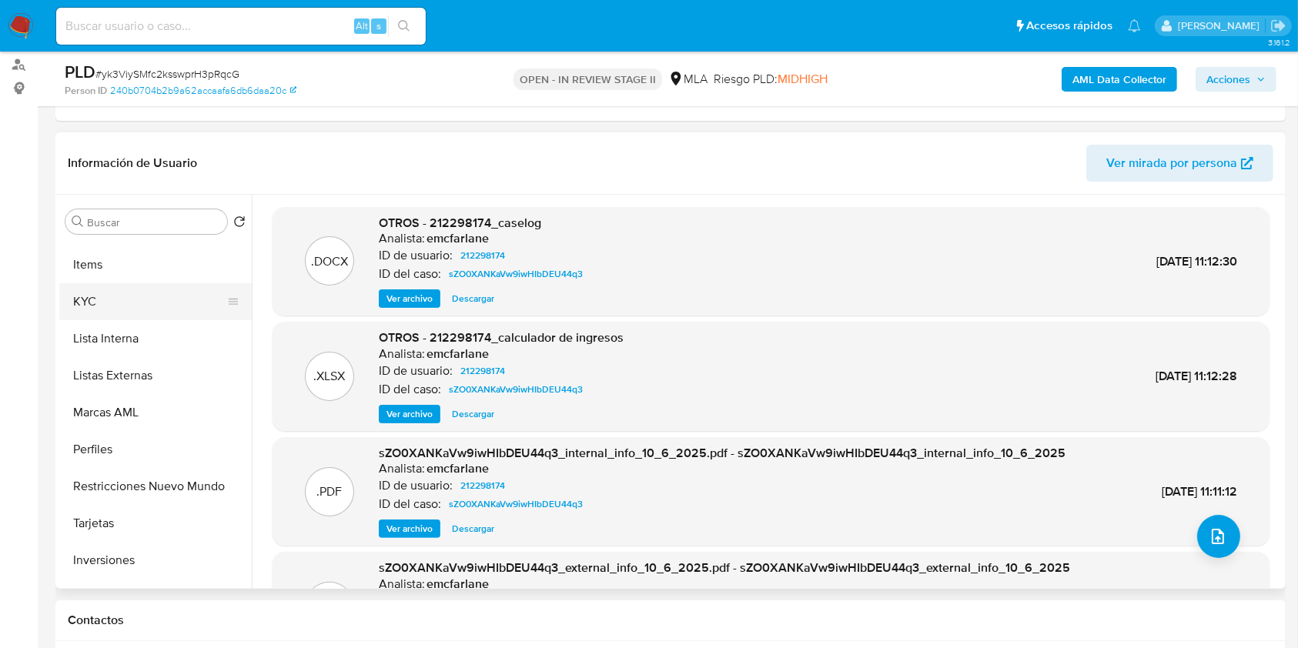
click at [103, 292] on button "KYC" at bounding box center [149, 301] width 180 height 37
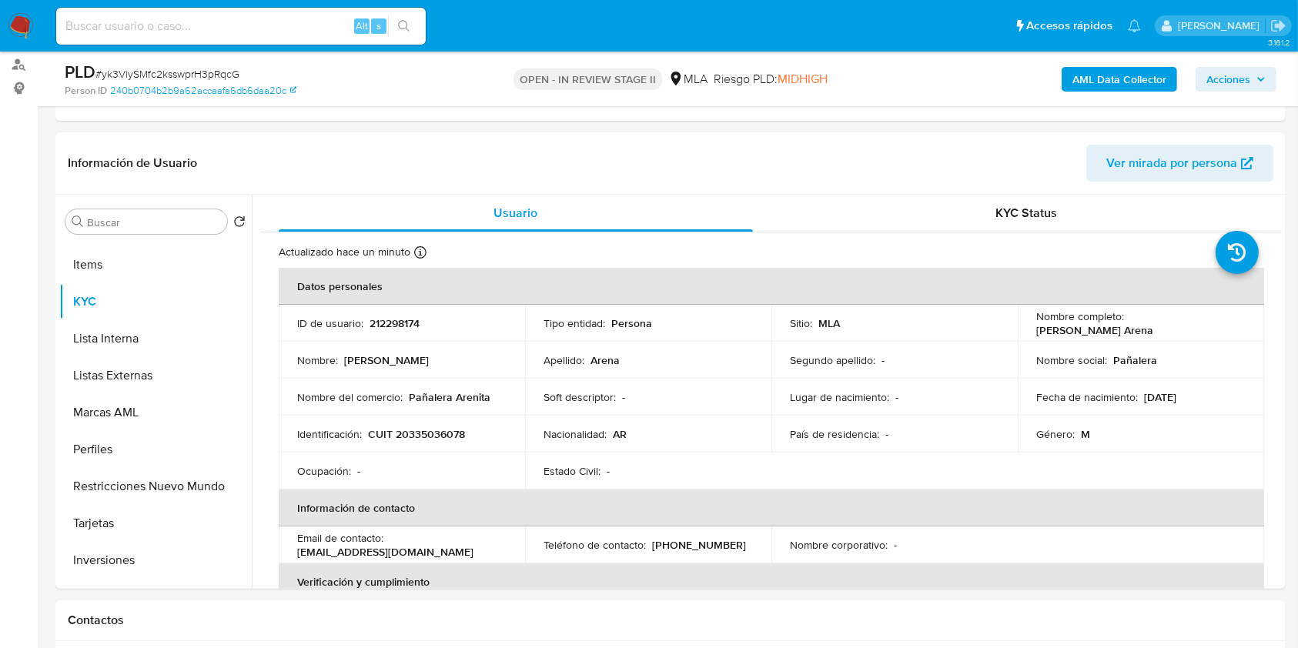
click at [415, 437] on p "CUIT 20335036078" at bounding box center [416, 434] width 97 height 14
copy p "20335036078"
drag, startPoint x: 1127, startPoint y: 322, endPoint x: 1216, endPoint y: 330, distance: 89.7
click at [1216, 330] on td "Nombre completo : [PERSON_NAME]" at bounding box center [1140, 323] width 246 height 37
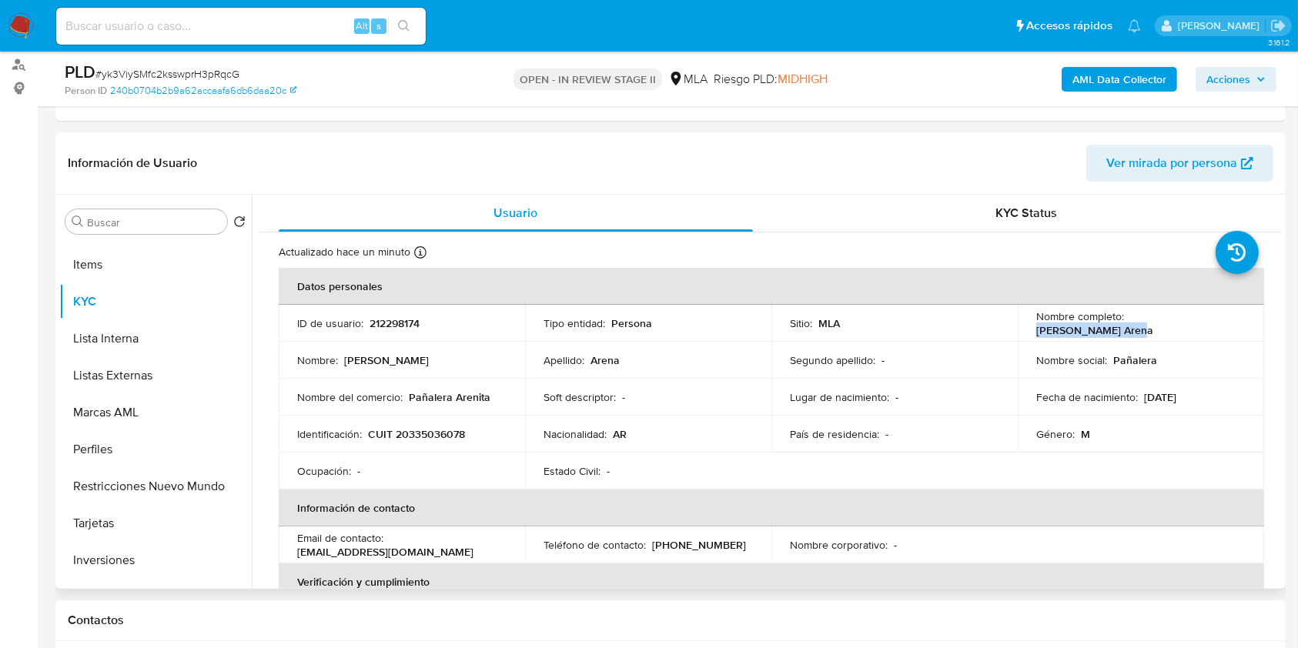
copy p "[PERSON_NAME] Arena"
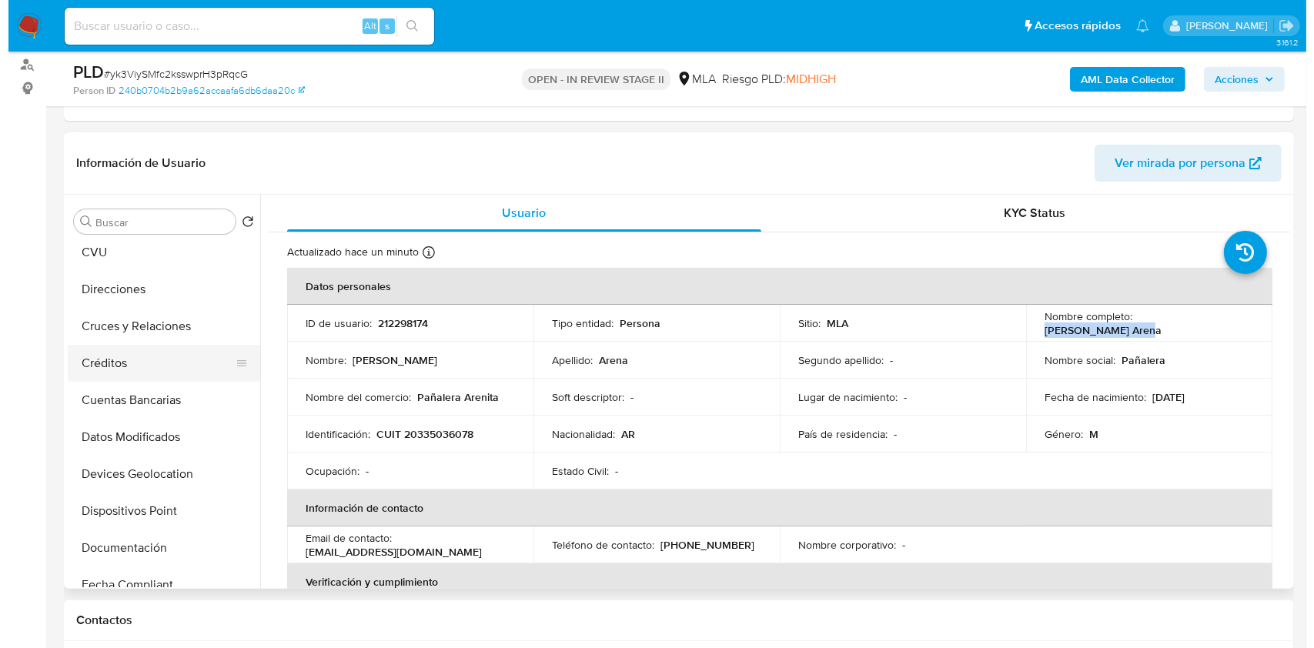
scroll to position [0, 0]
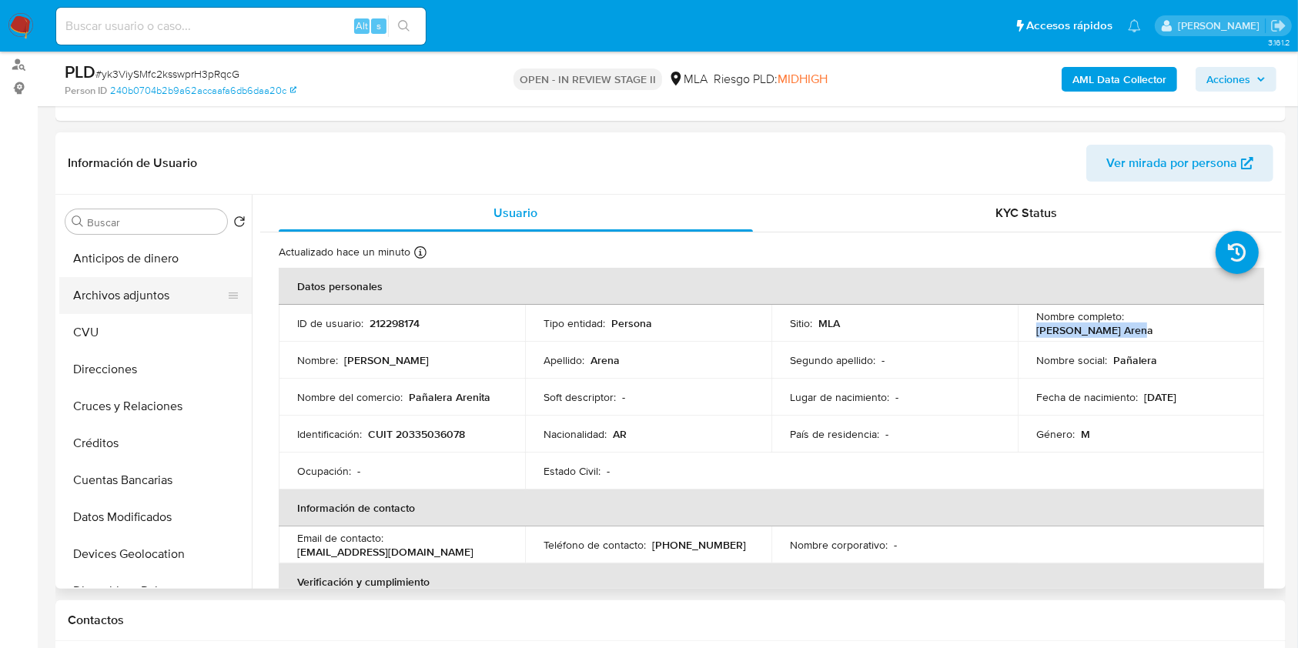
click at [137, 301] on button "Archivos adjuntos" at bounding box center [149, 295] width 180 height 37
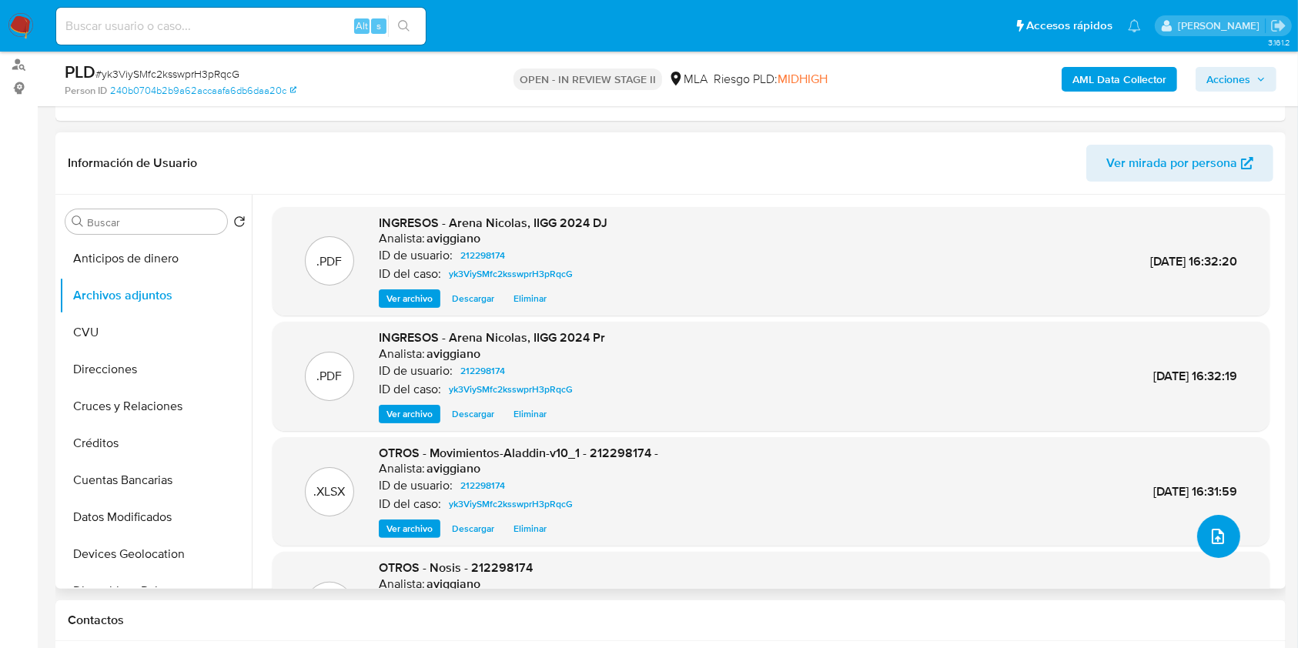
click at [1201, 526] on button "upload-file" at bounding box center [1218, 536] width 43 height 43
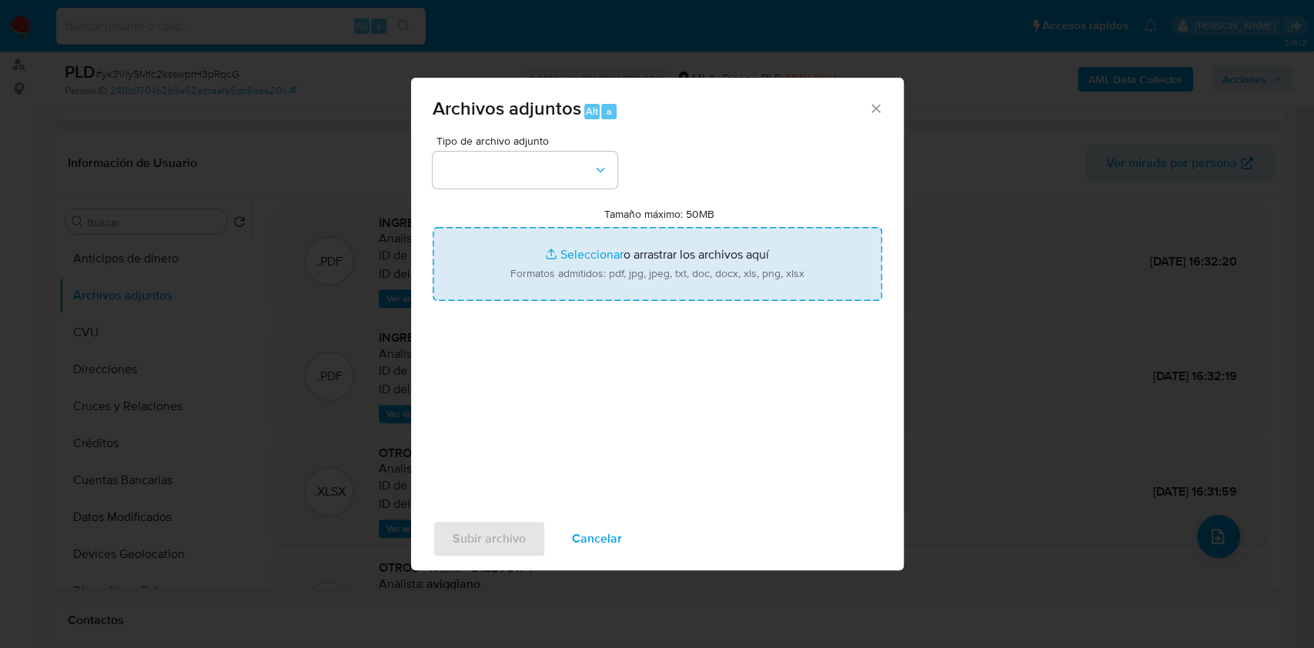
click at [591, 257] on input "Tamaño máximo: 50MB Seleccionar archivos" at bounding box center [657, 264] width 449 height 74
type input "C:\fakepath\Caselog yk3ViySMfc2ksswprH3pRqcG_2025_09_17_14_17_20.docx"
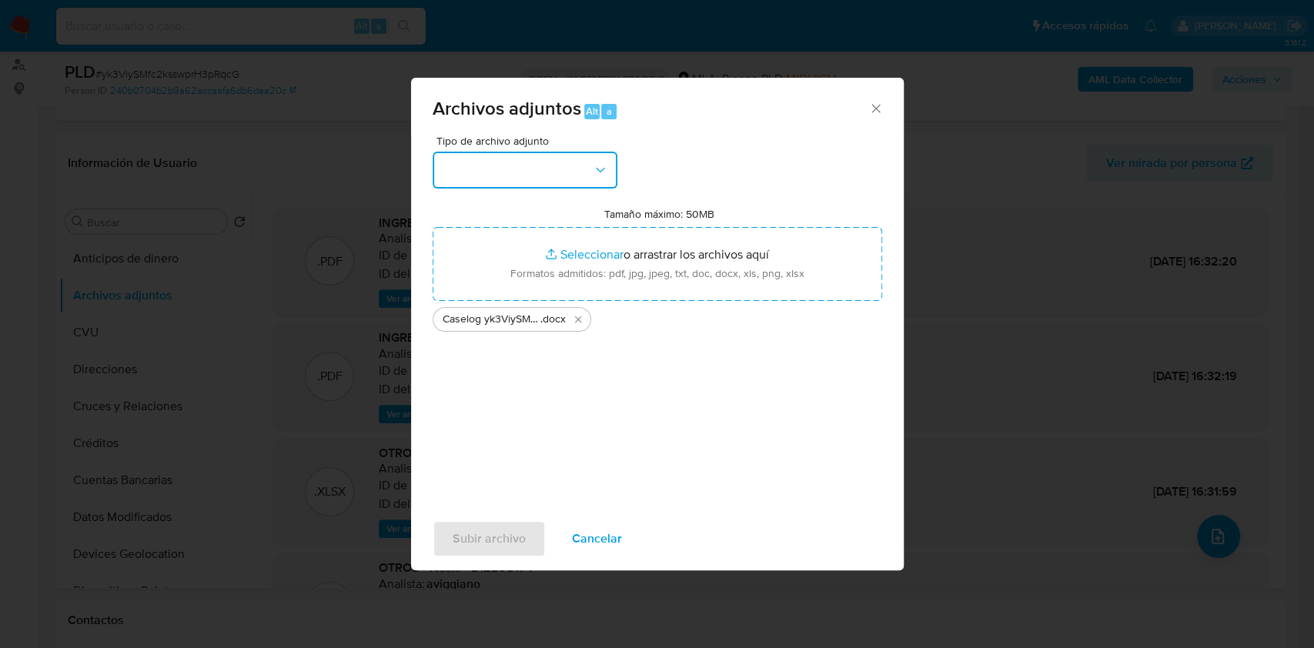
click at [523, 188] on button "button" at bounding box center [525, 170] width 185 height 37
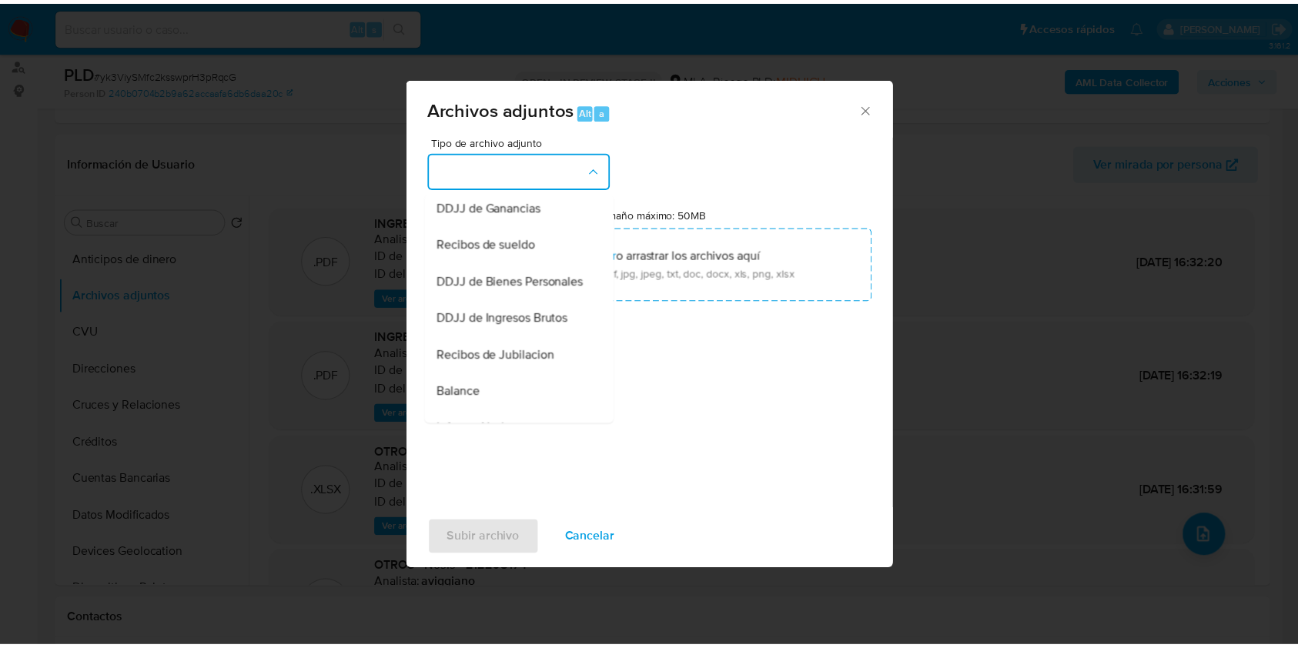
scroll to position [205, 0]
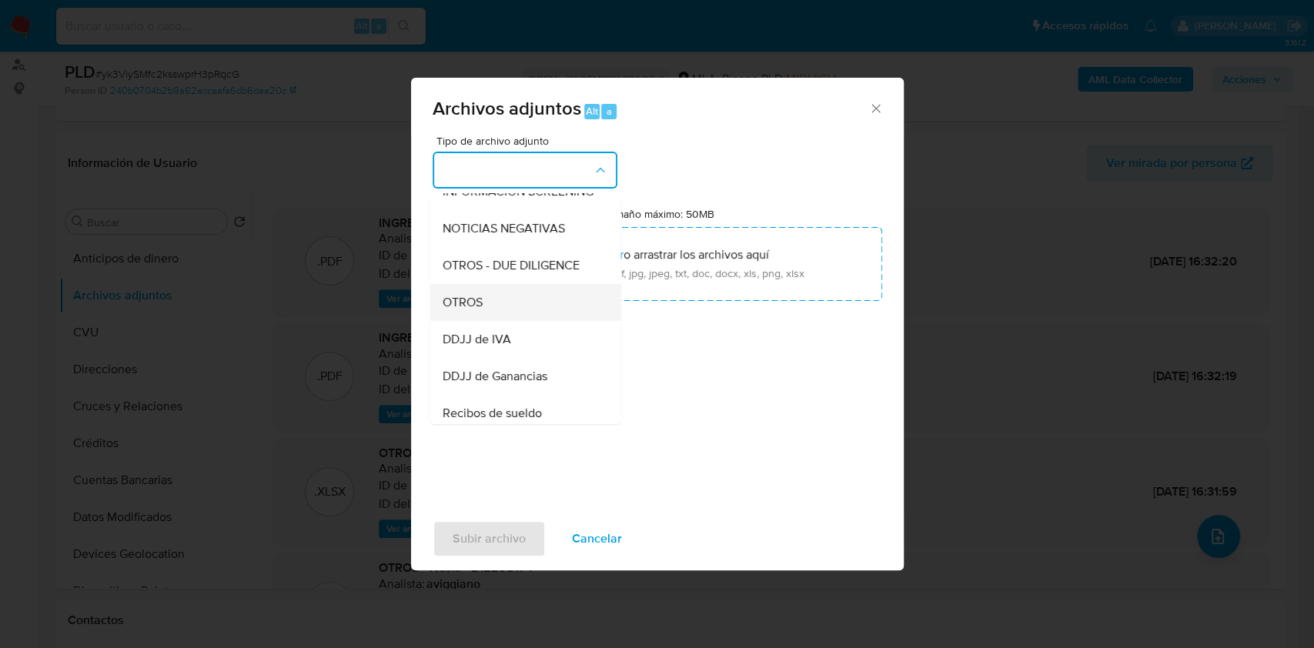
click at [449, 310] on span "OTROS" at bounding box center [462, 302] width 40 height 15
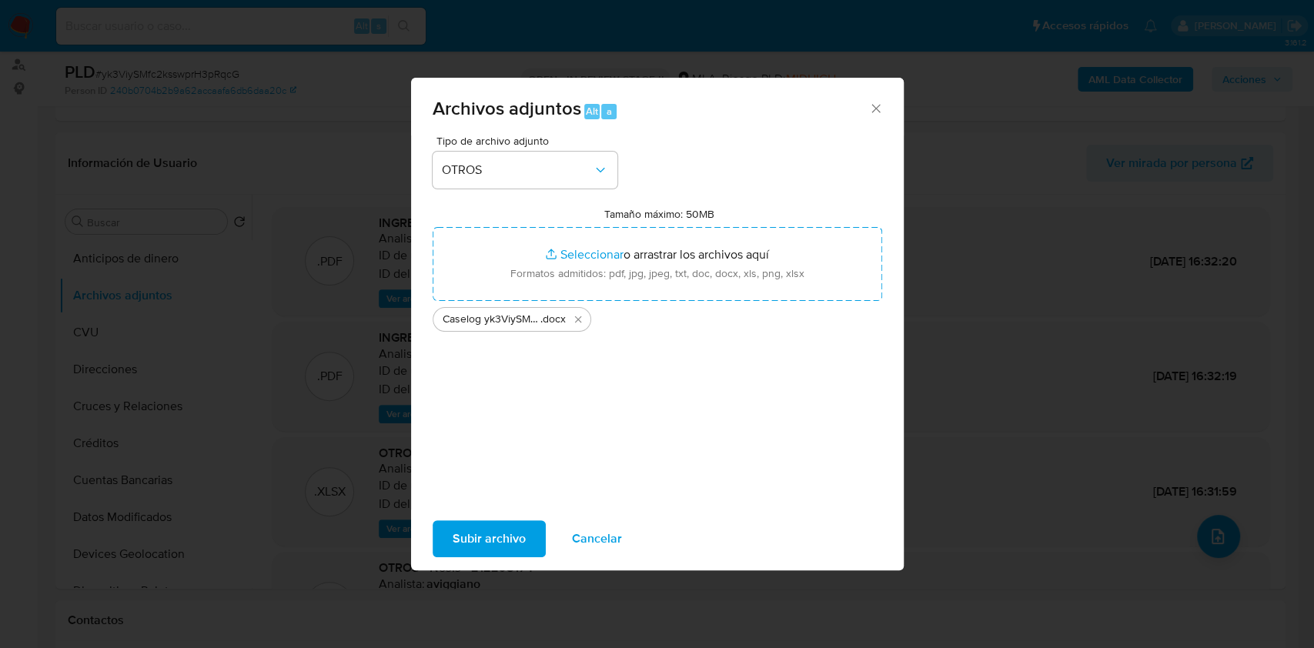
click at [473, 545] on span "Subir archivo" at bounding box center [489, 539] width 73 height 34
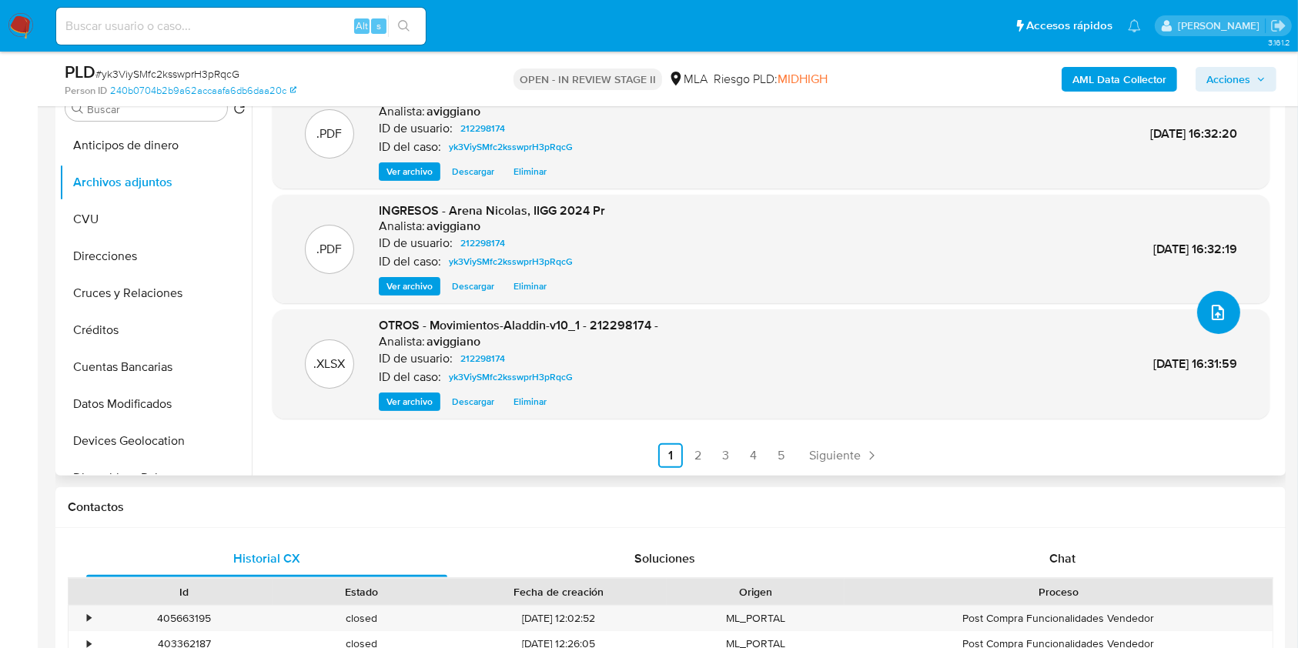
scroll to position [410, 0]
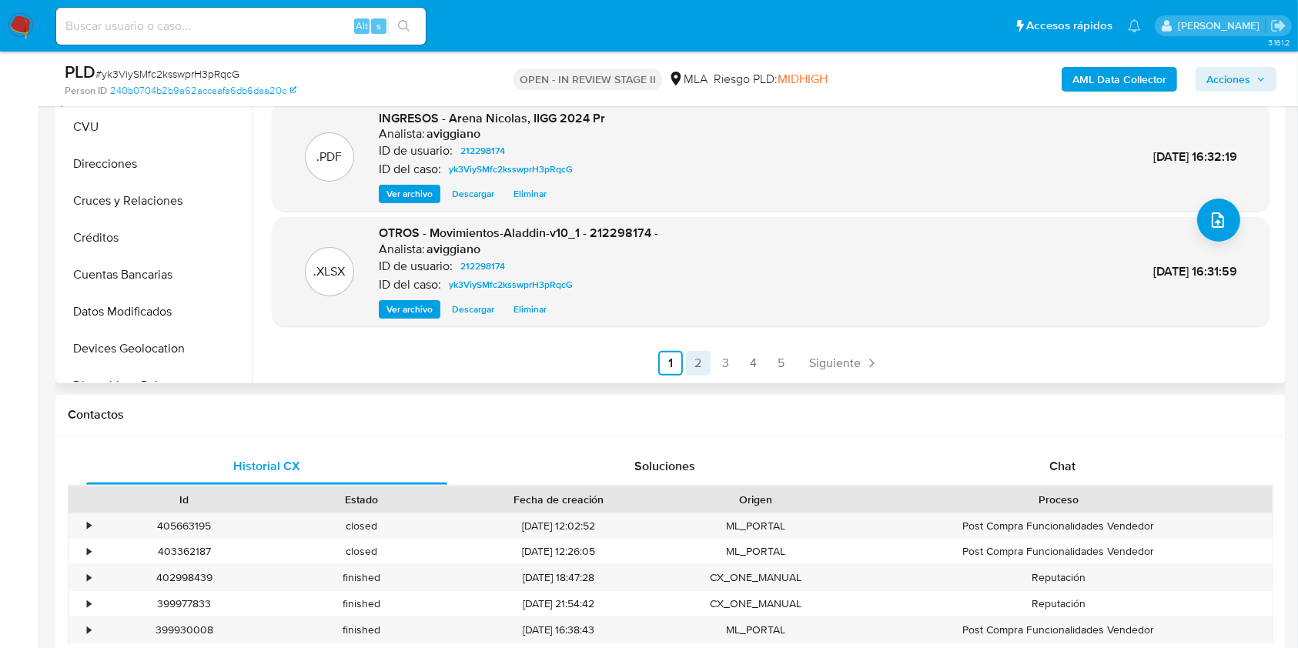
click at [694, 352] on link "2" at bounding box center [698, 363] width 25 height 25
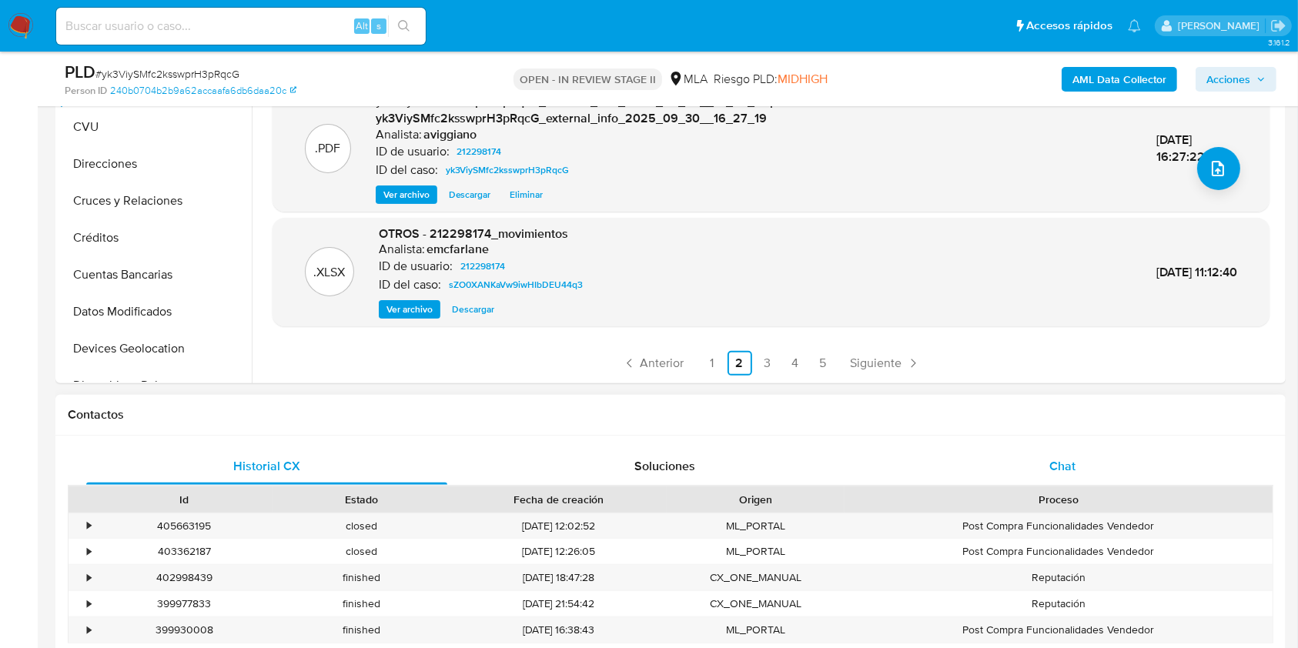
click at [1073, 459] on span "Chat" at bounding box center [1062, 466] width 26 height 18
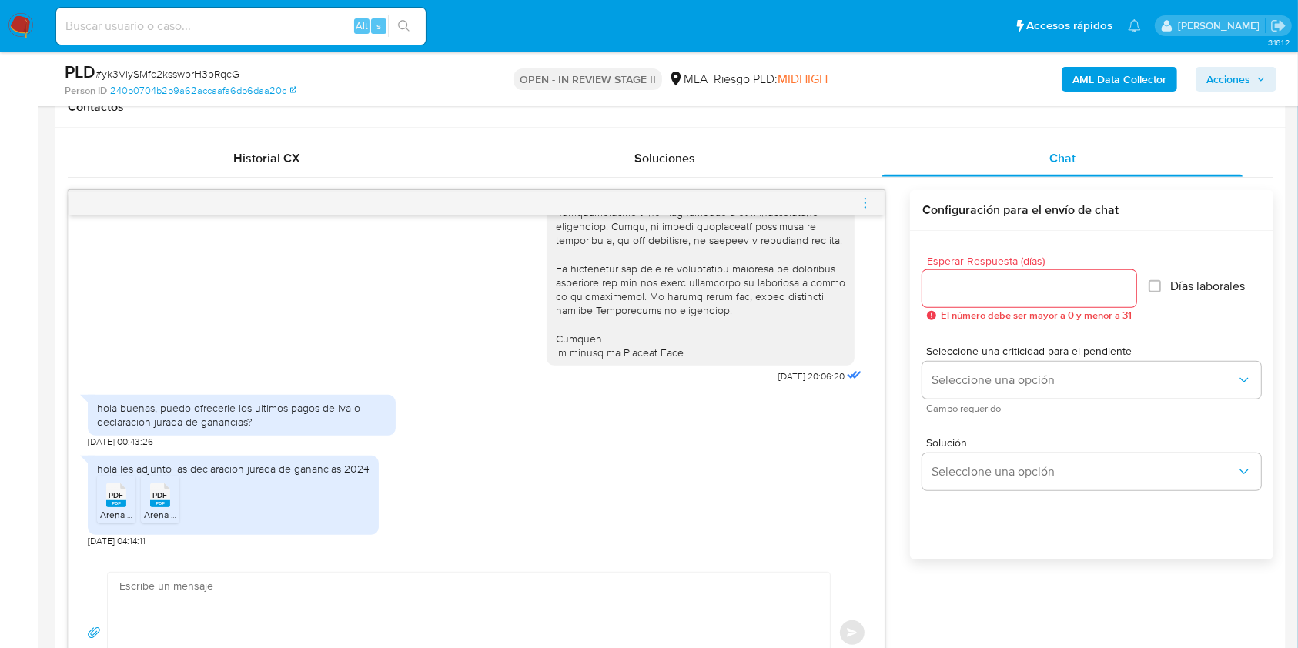
scroll to position [820, 0]
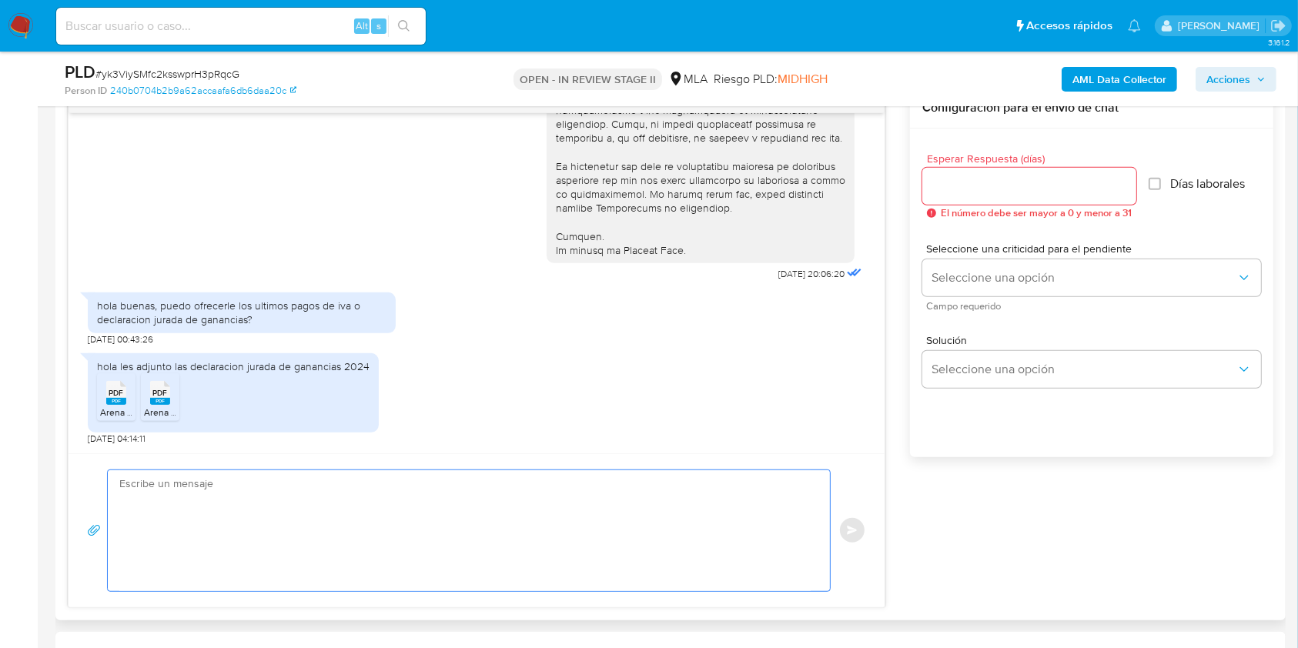
click at [320, 520] on textarea at bounding box center [464, 530] width 691 height 121
type textarea "b"
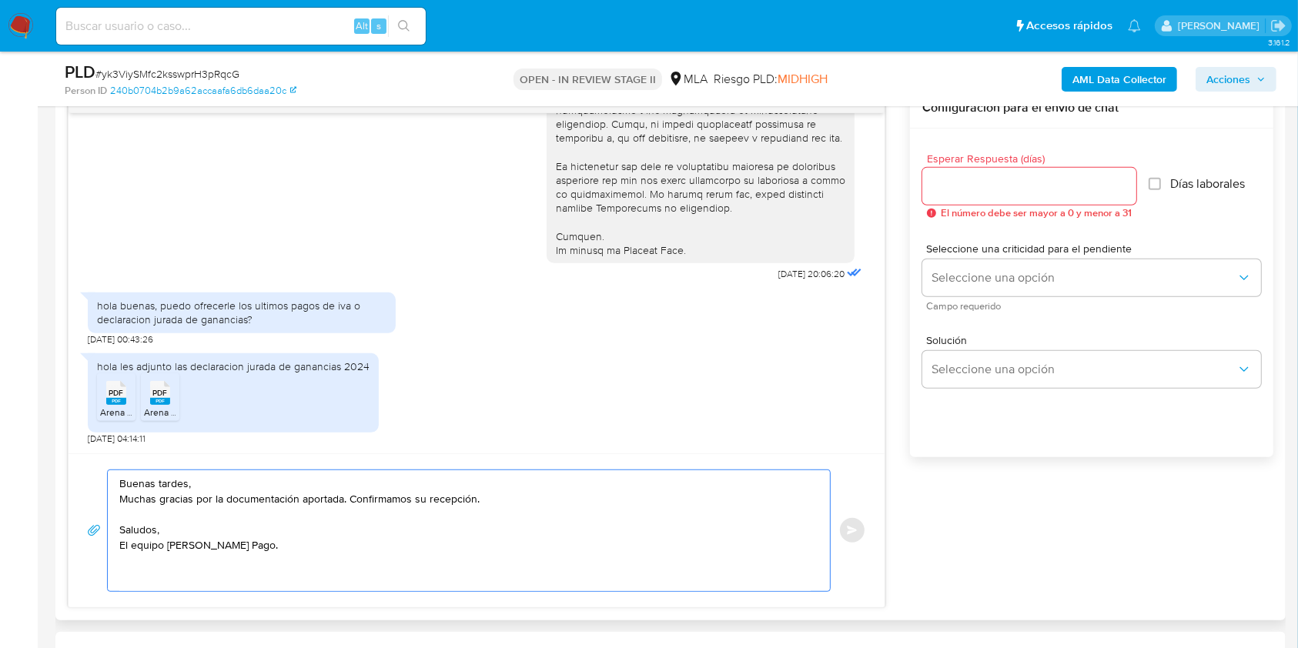
type textarea "Buenas tardes, Muchas gracias por la documentación aportada. Confirmamos su rec…"
click at [1025, 169] on div at bounding box center [1029, 186] width 214 height 37
click at [1014, 179] on input "Esperar Respuesta (días)" at bounding box center [1029, 186] width 214 height 20
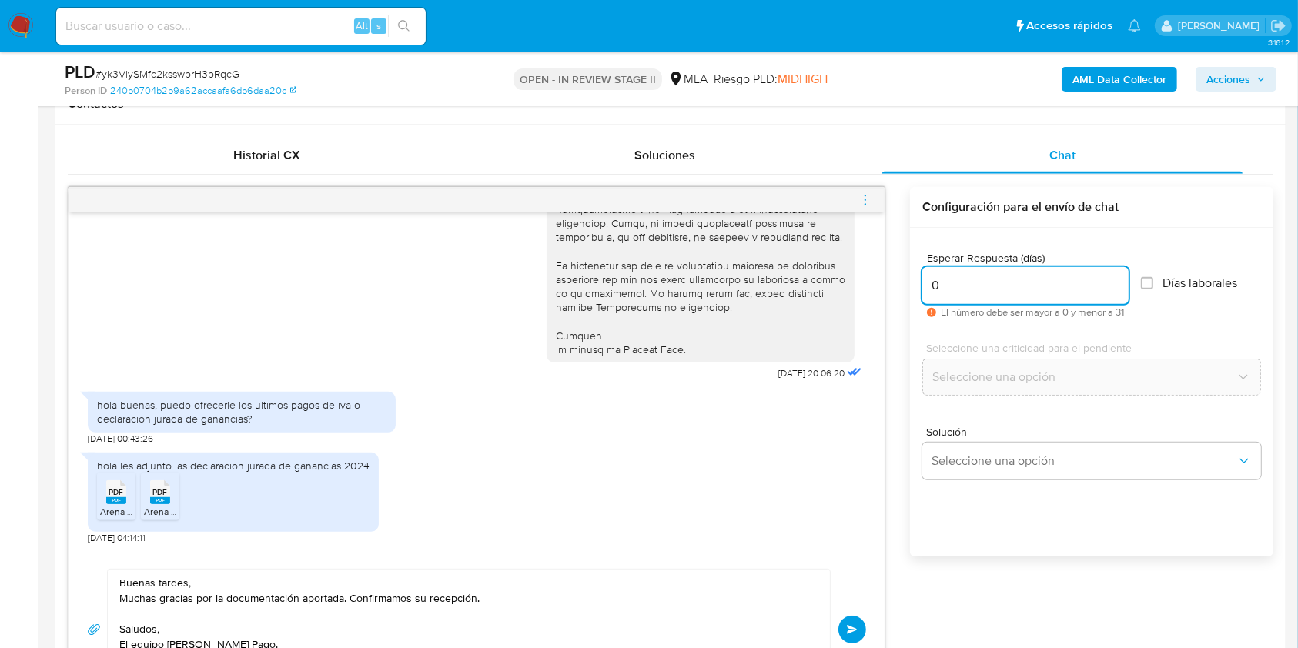
scroll to position [718, 0]
type input "0"
click at [849, 625] on button "Enviar" at bounding box center [852, 633] width 28 height 28
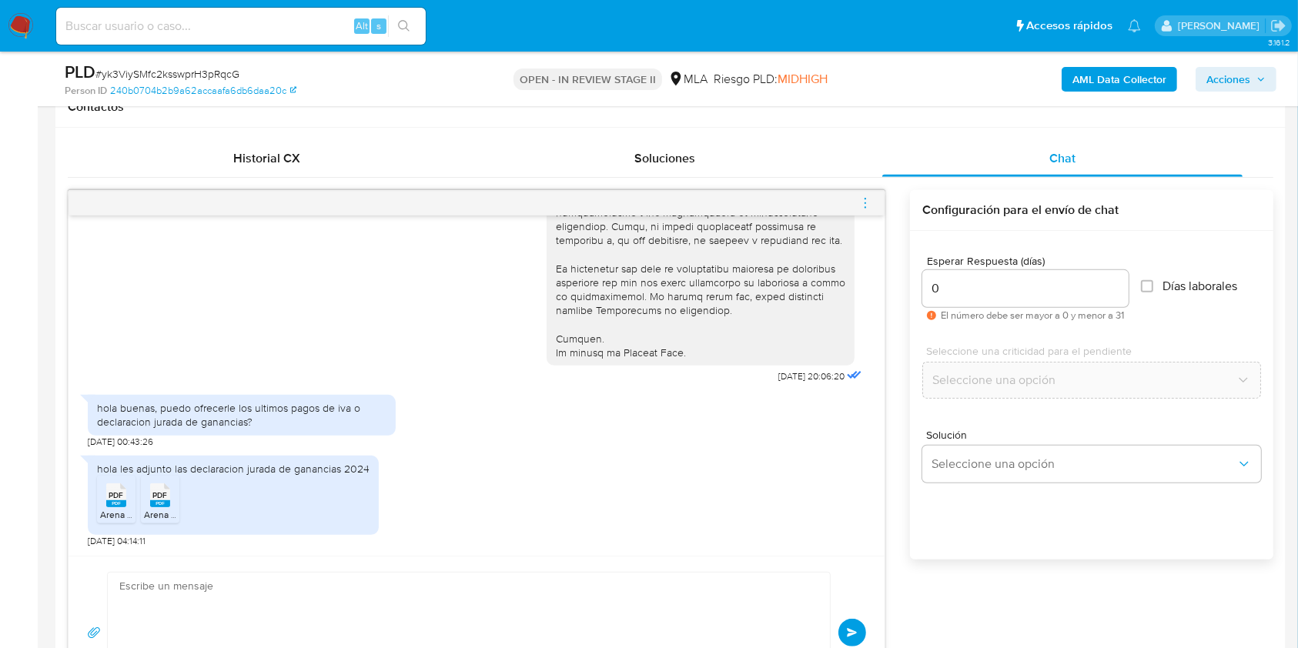
scroll to position [1639, 0]
click at [863, 201] on icon "menu-action" at bounding box center [865, 203] width 14 height 14
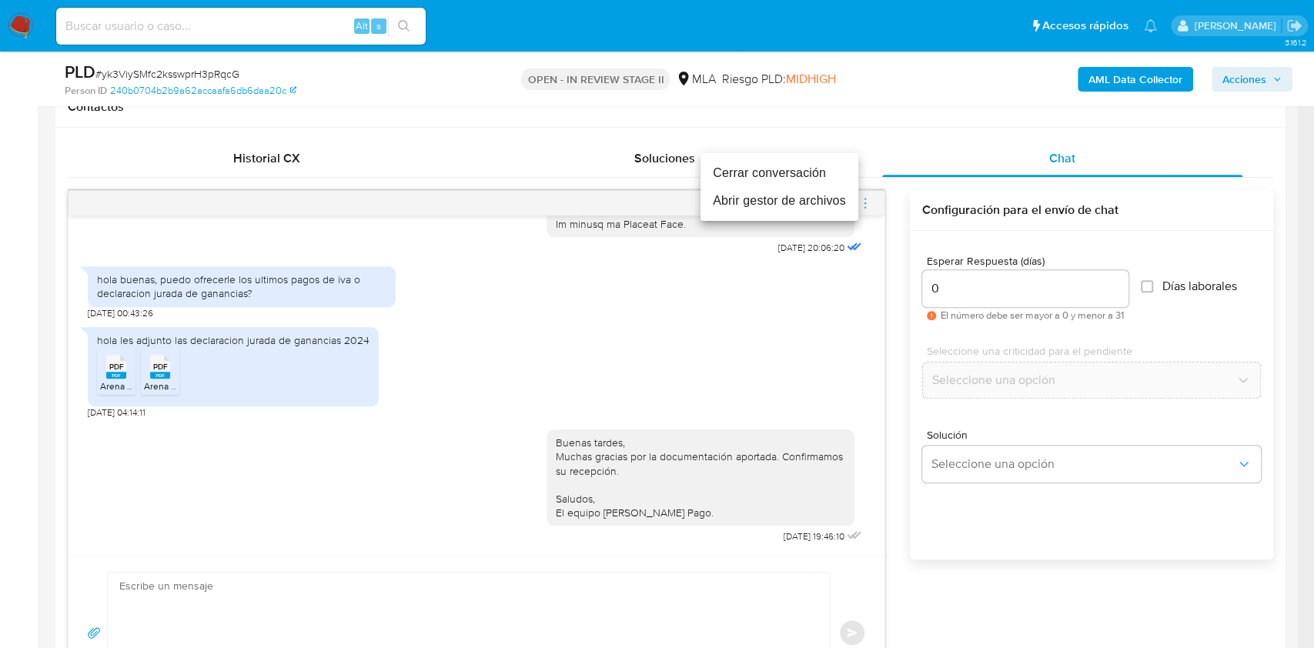
click at [717, 169] on li "Cerrar conversación" at bounding box center [779, 173] width 158 height 28
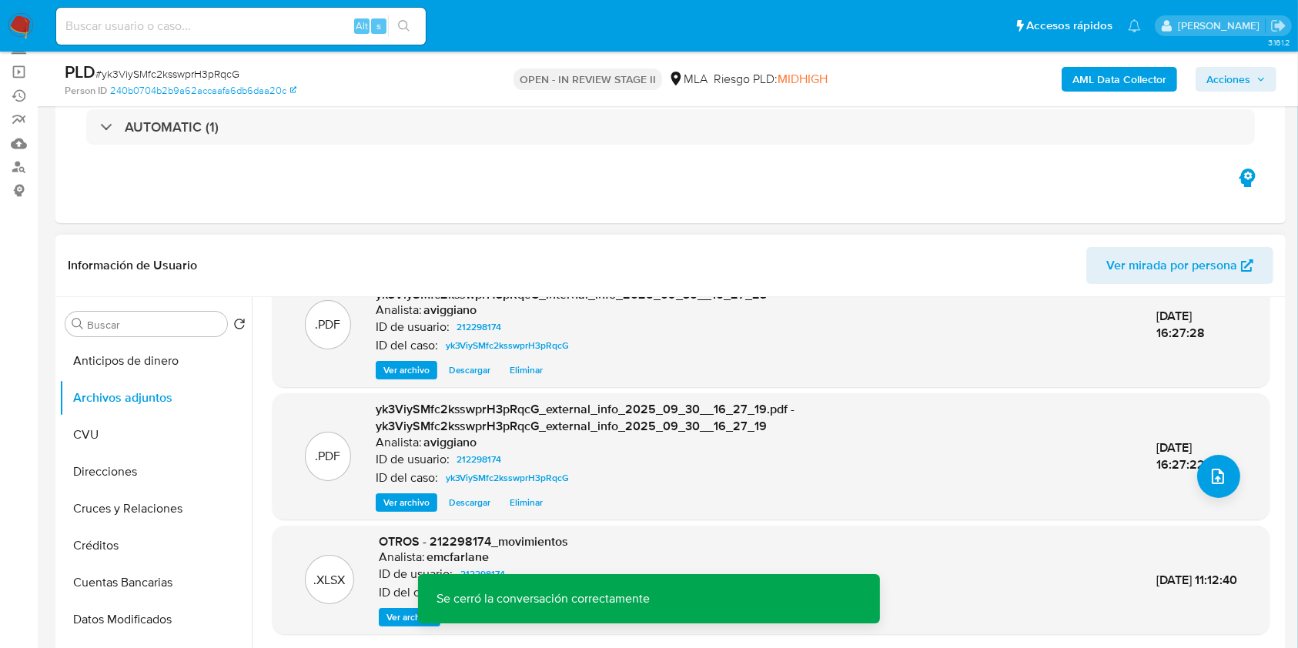
scroll to position [104, 0]
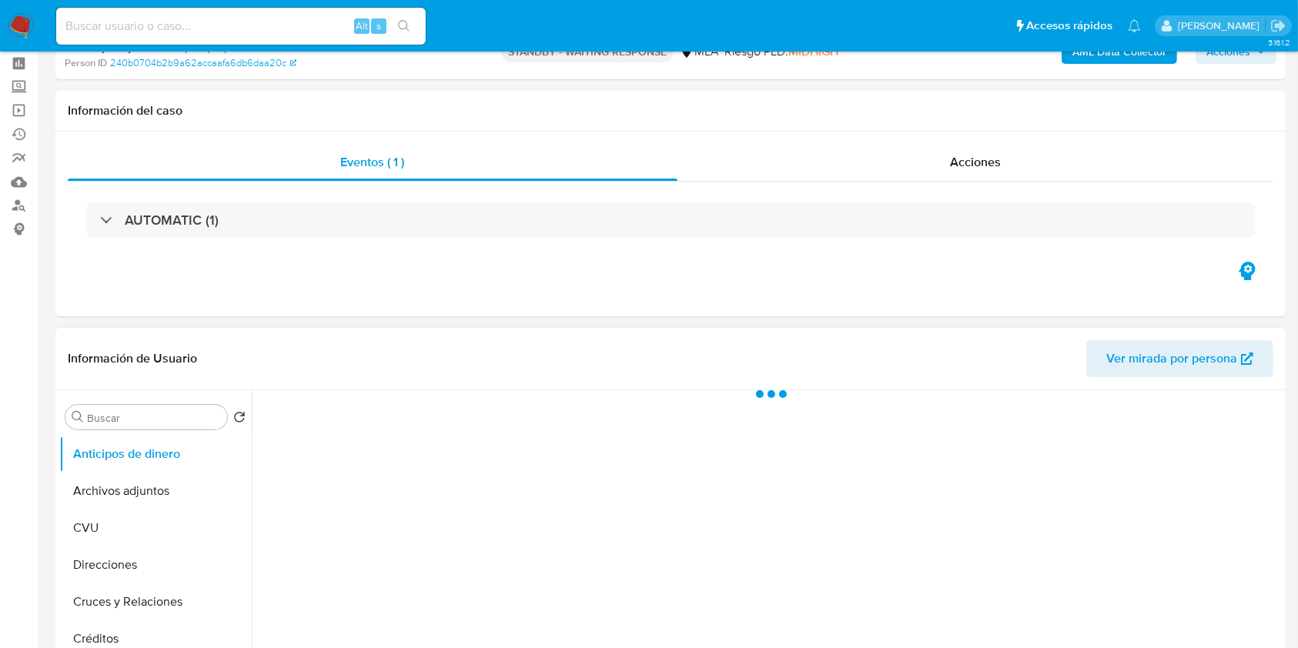
select select "10"
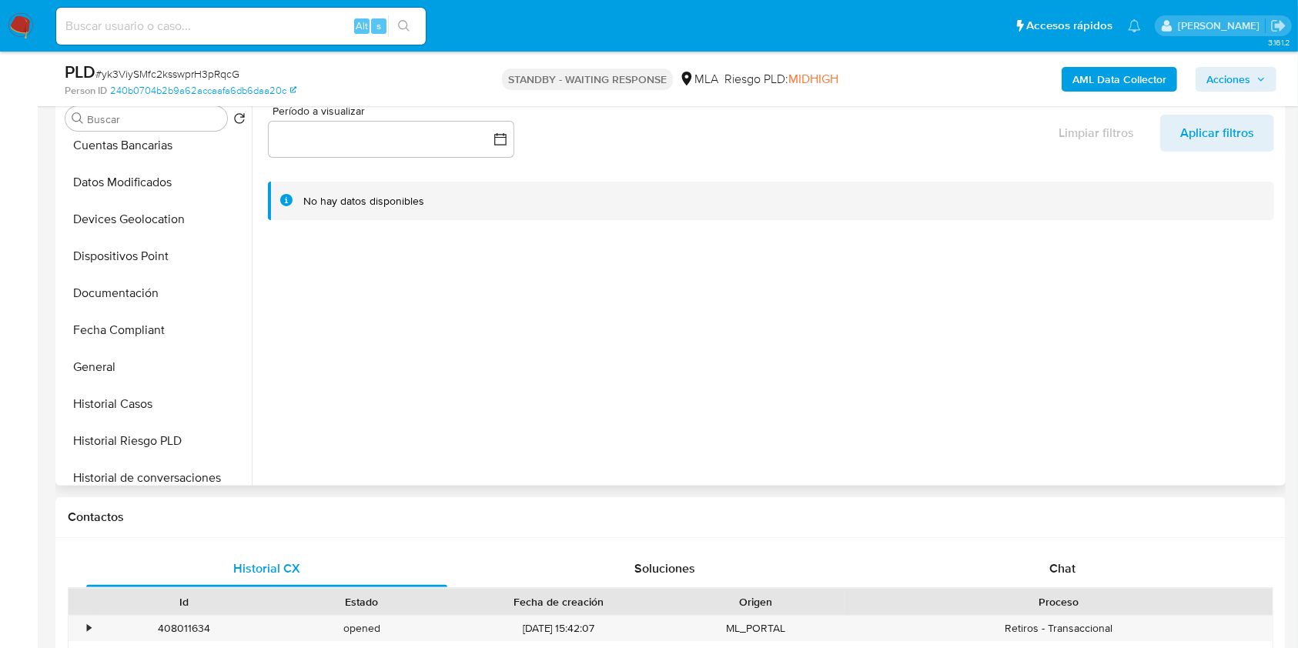
scroll to position [410, 0]
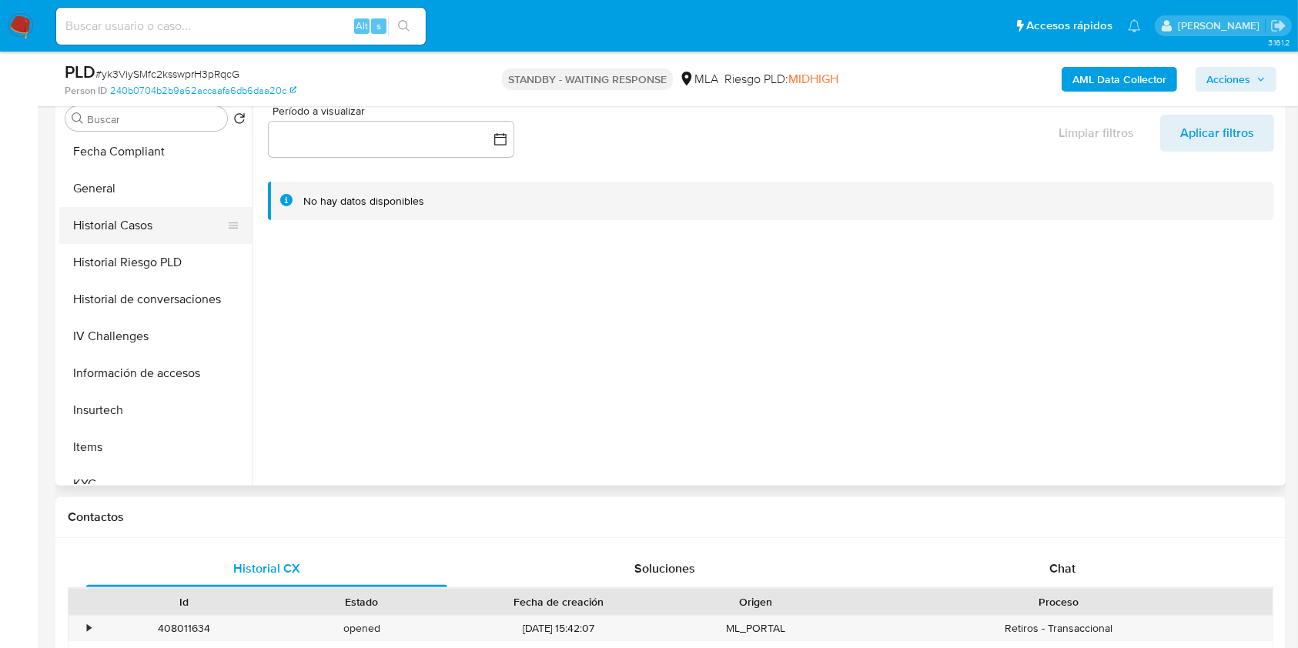
click at [141, 232] on button "Historial Casos" at bounding box center [149, 225] width 180 height 37
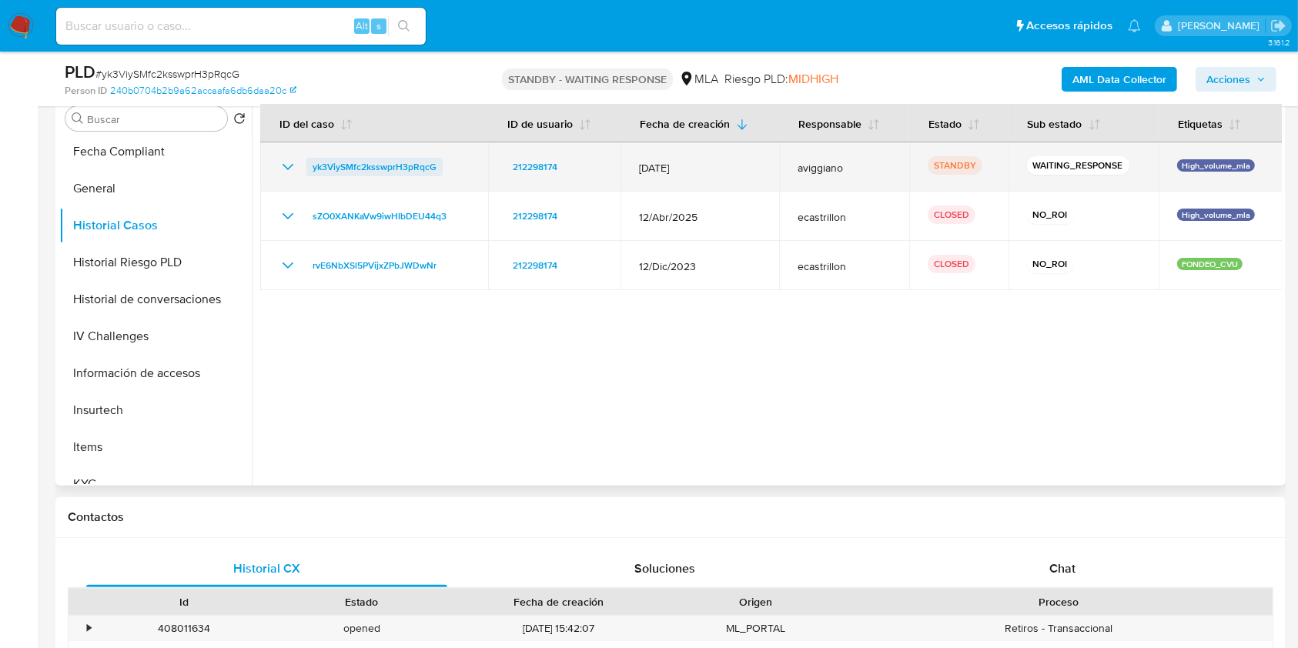
drag, startPoint x: 462, startPoint y: 163, endPoint x: 307, endPoint y: 167, distance: 154.7
click at [307, 167] on div "yk3ViySMfc2ksswprH3pRqcG" at bounding box center [374, 167] width 191 height 18
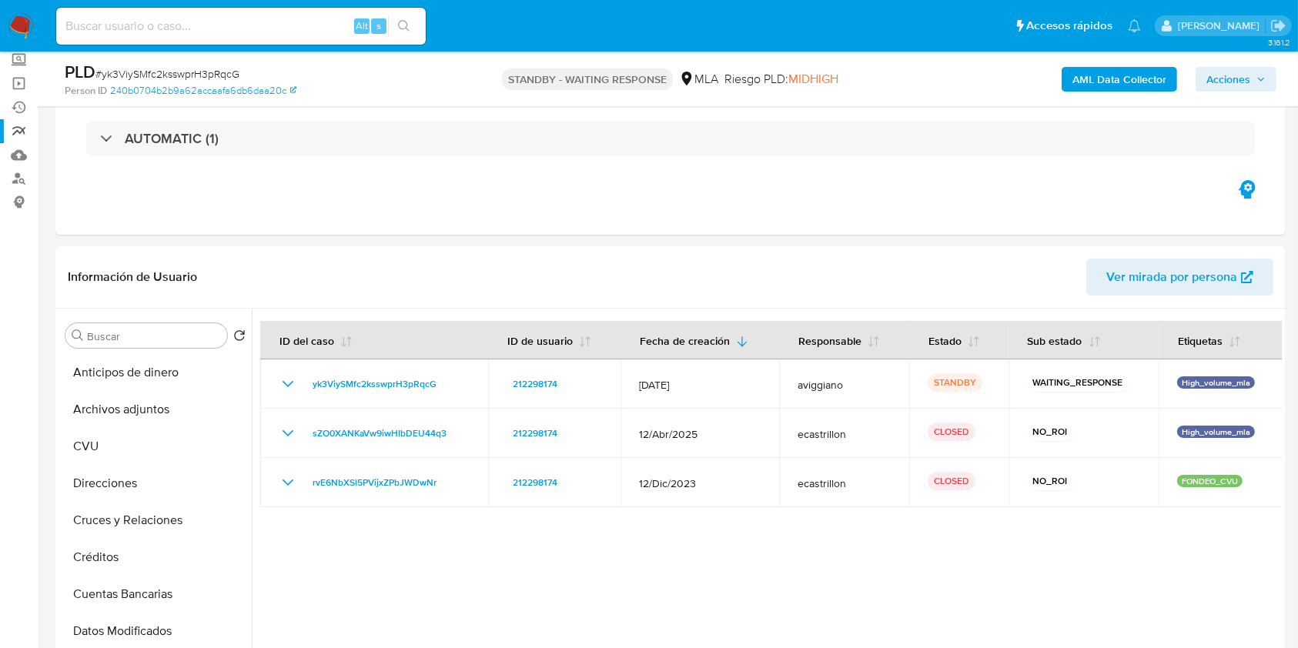
scroll to position [0, 0]
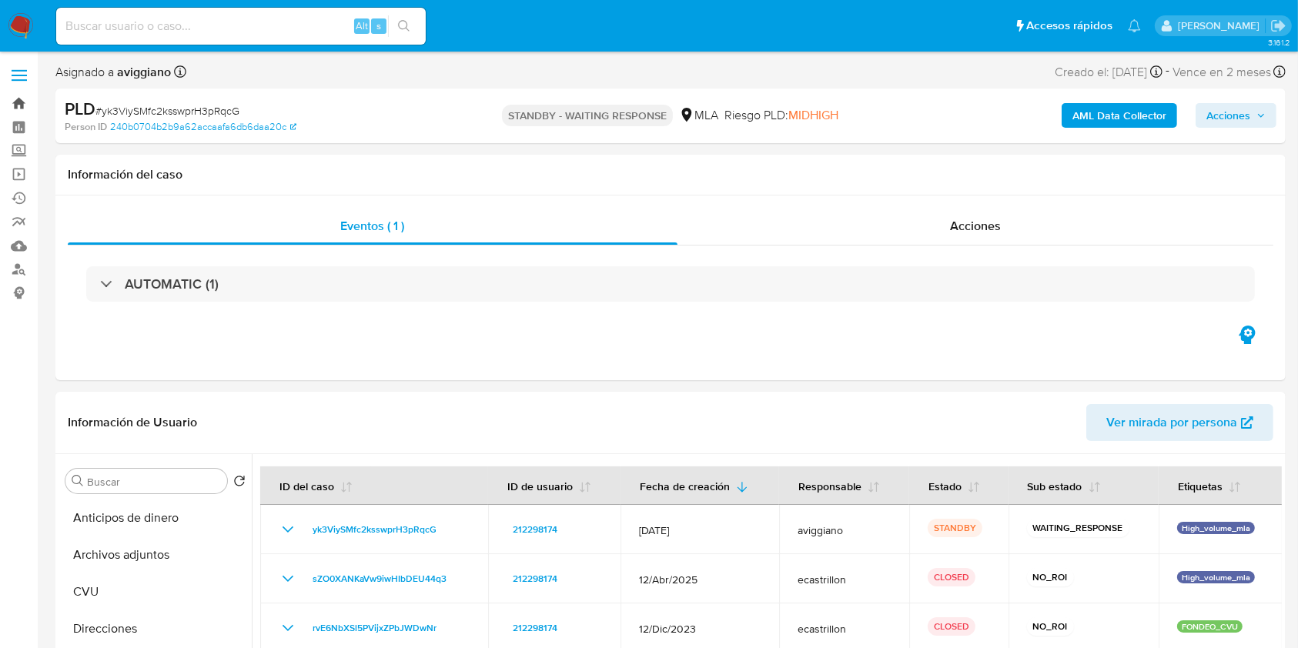
click at [20, 112] on link "Bandeja" at bounding box center [91, 104] width 183 height 24
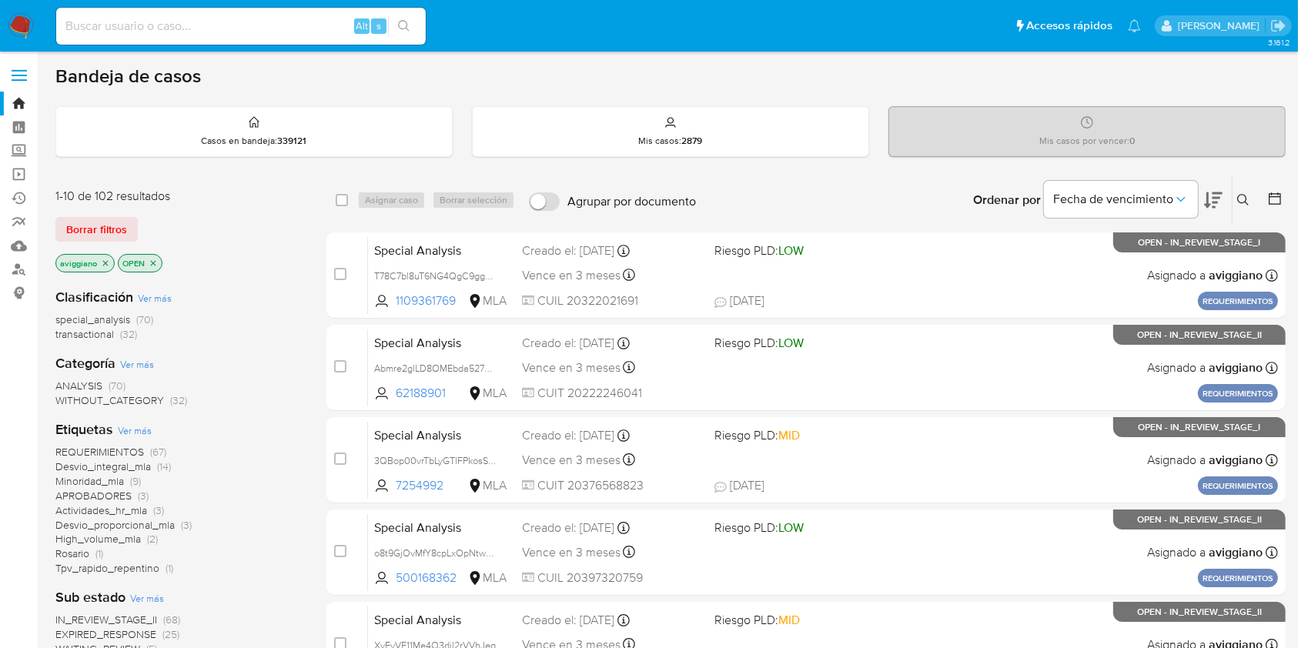
click at [1244, 209] on div "Ingrese ID de usuario o caso Buscar Borrar filtros" at bounding box center [1244, 200] width 26 height 48
click at [1244, 194] on icon at bounding box center [1243, 200] width 12 height 12
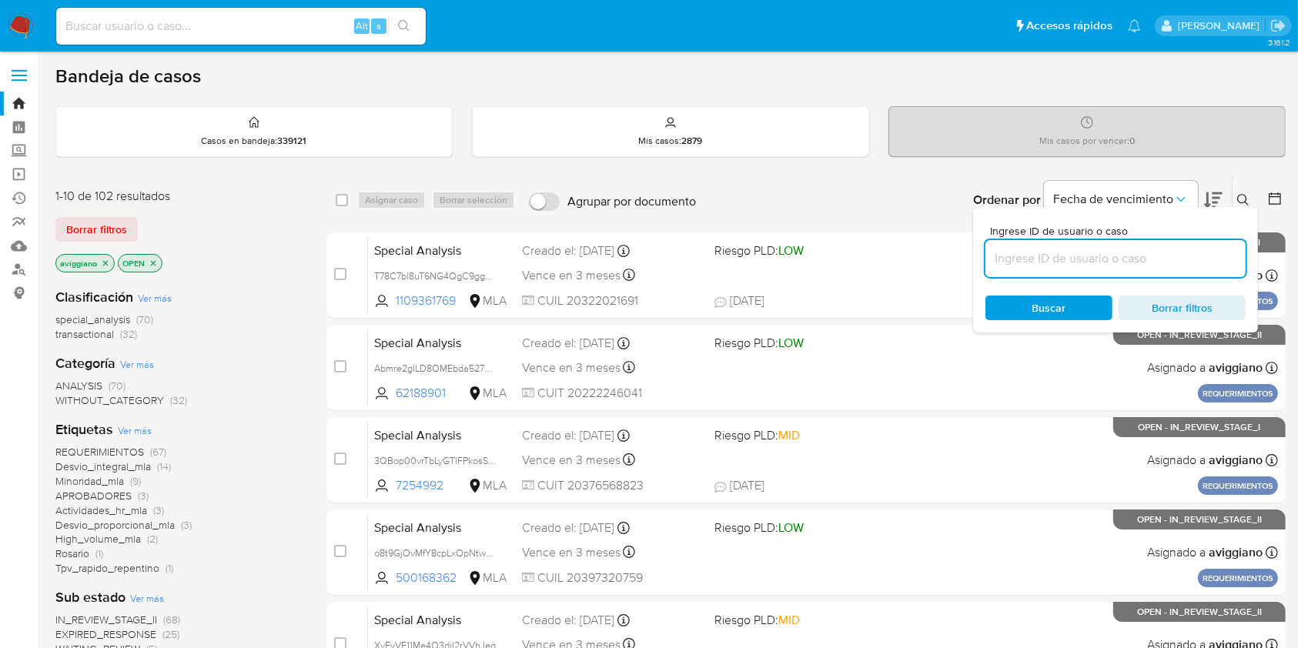
click at [1100, 254] on input at bounding box center [1115, 259] width 260 height 20
type input "yk3ViySMfc2ksswprH3pRqcG"
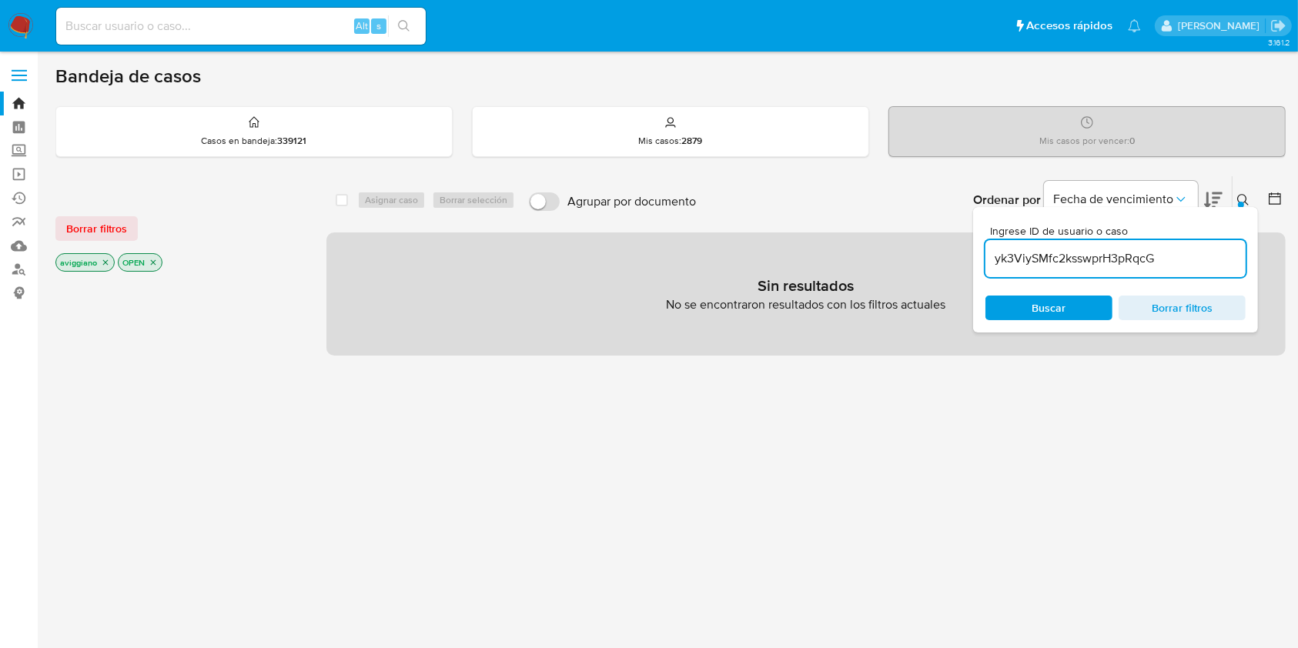
click at [106, 256] on p "aviggiano" at bounding box center [85, 262] width 58 height 17
click at [103, 260] on icon "close-filter" at bounding box center [105, 262] width 9 height 9
click at [91, 261] on icon "close-filter" at bounding box center [91, 262] width 5 height 5
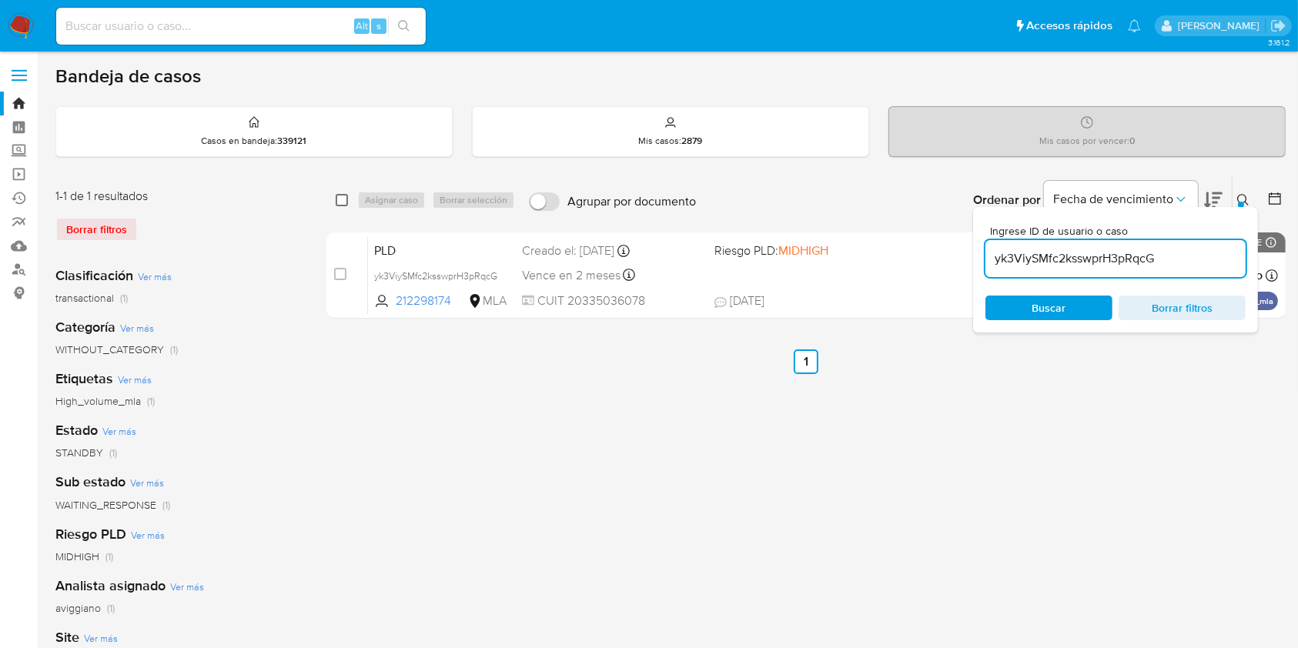
click at [342, 195] on input "checkbox" at bounding box center [342, 200] width 12 height 12
checkbox input "true"
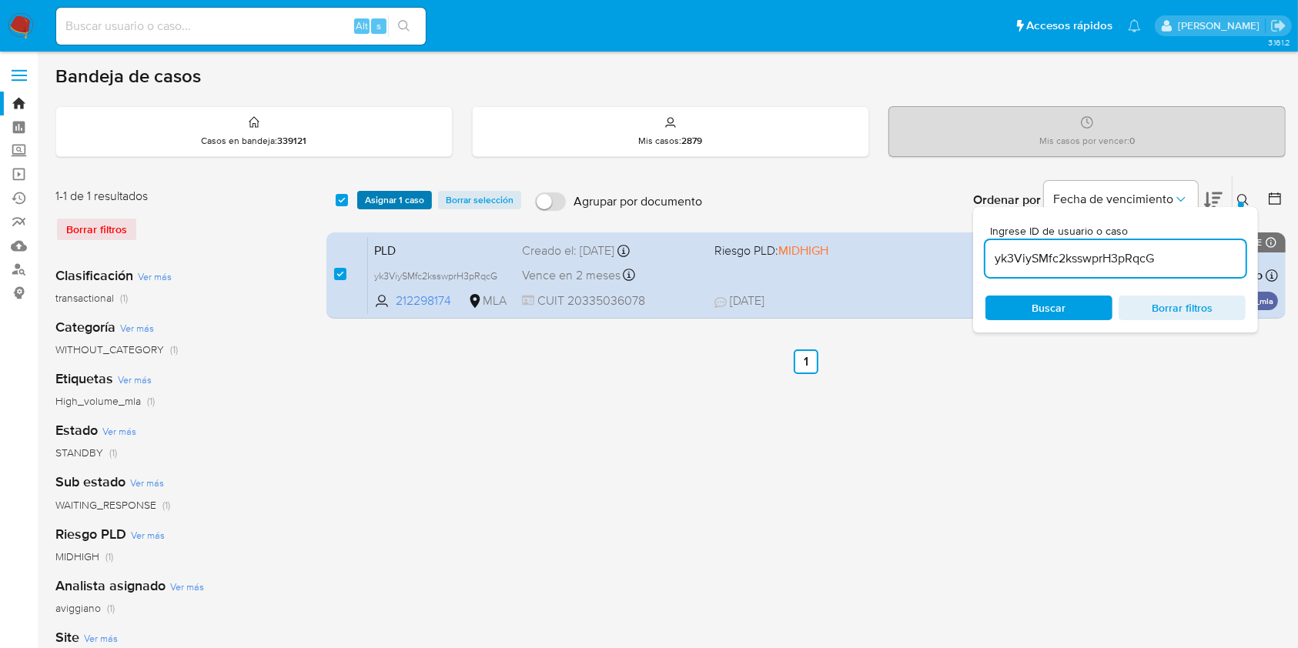
click at [384, 203] on span "Asignar 1 caso" at bounding box center [394, 199] width 59 height 15
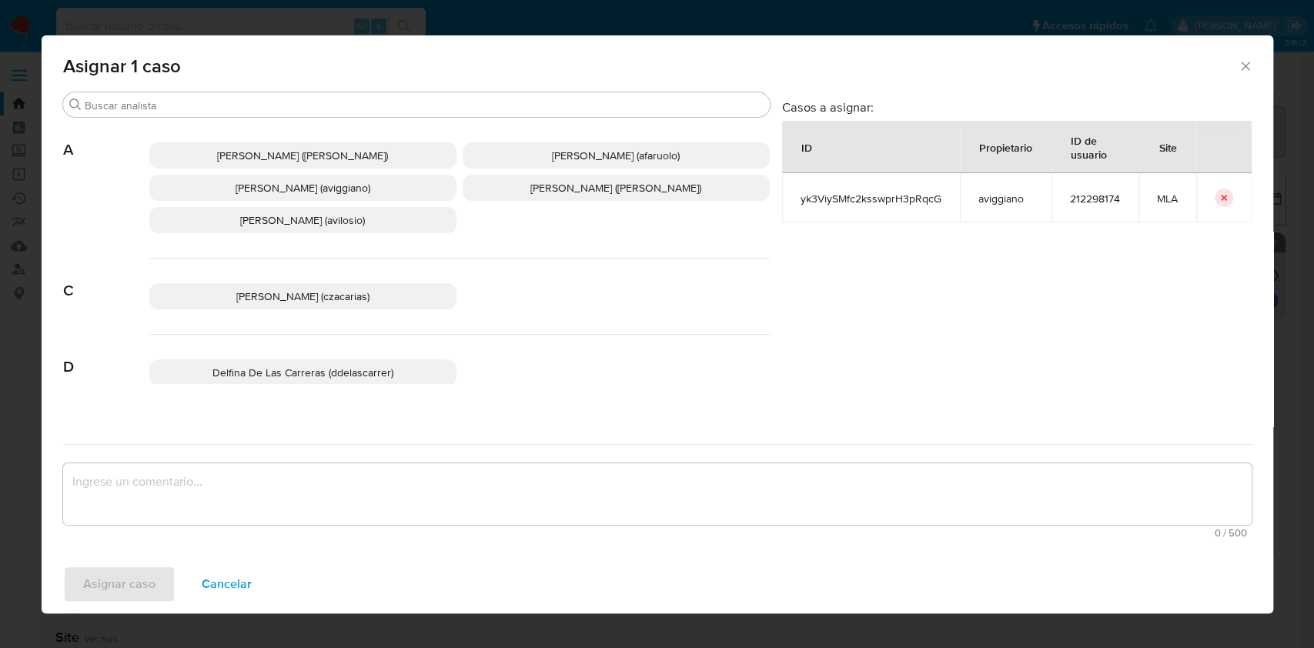
click at [307, 195] on p "[PERSON_NAME] (aviggiano)" at bounding box center [302, 188] width 307 height 26
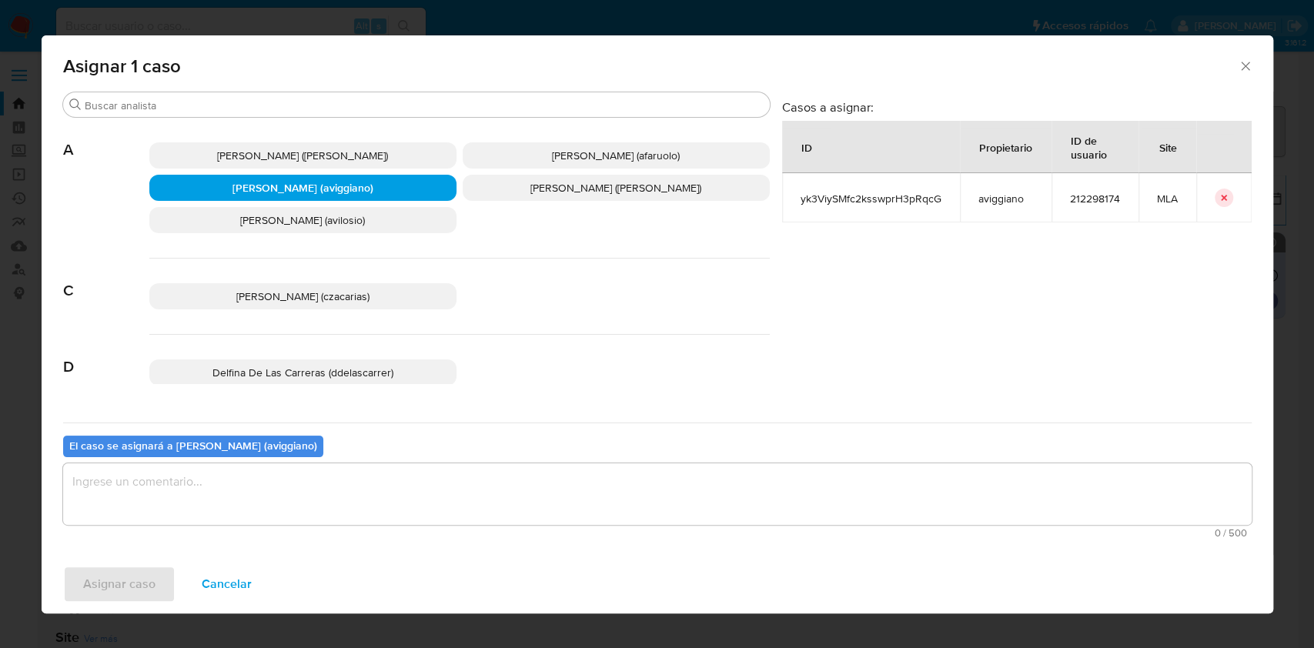
click at [303, 486] on textarea "assign-modal" at bounding box center [657, 494] width 1188 height 62
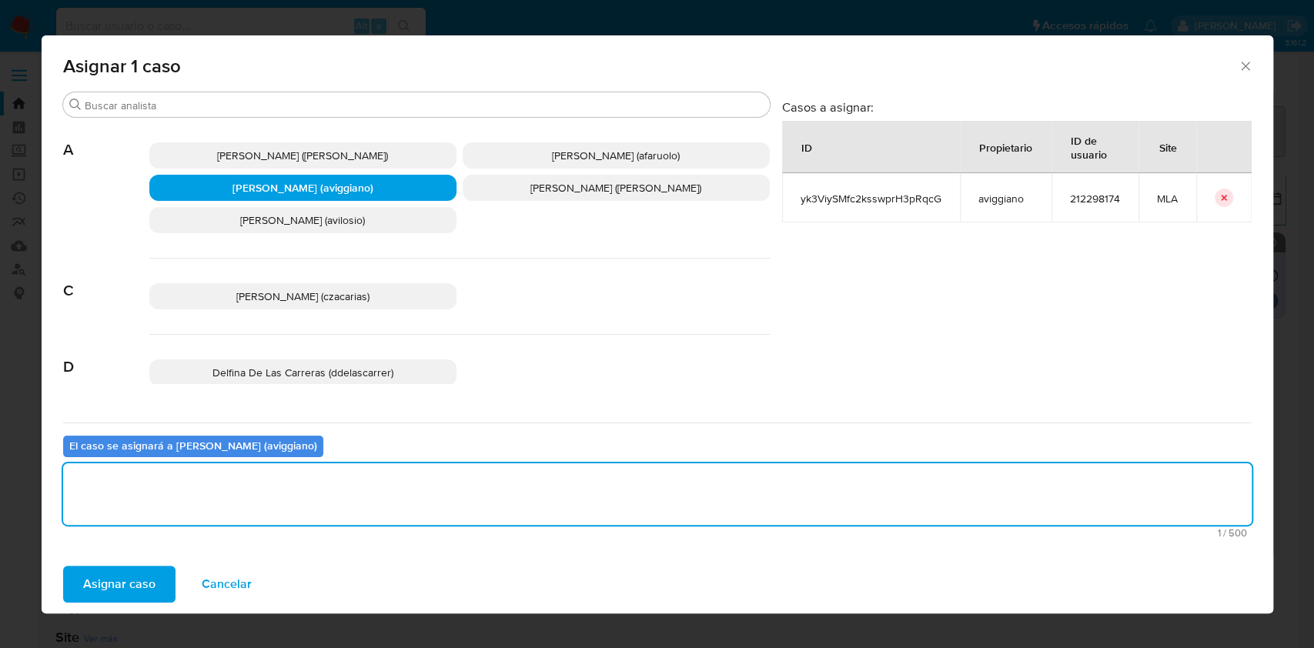
click at [135, 583] on span "Asignar caso" at bounding box center [119, 584] width 72 height 34
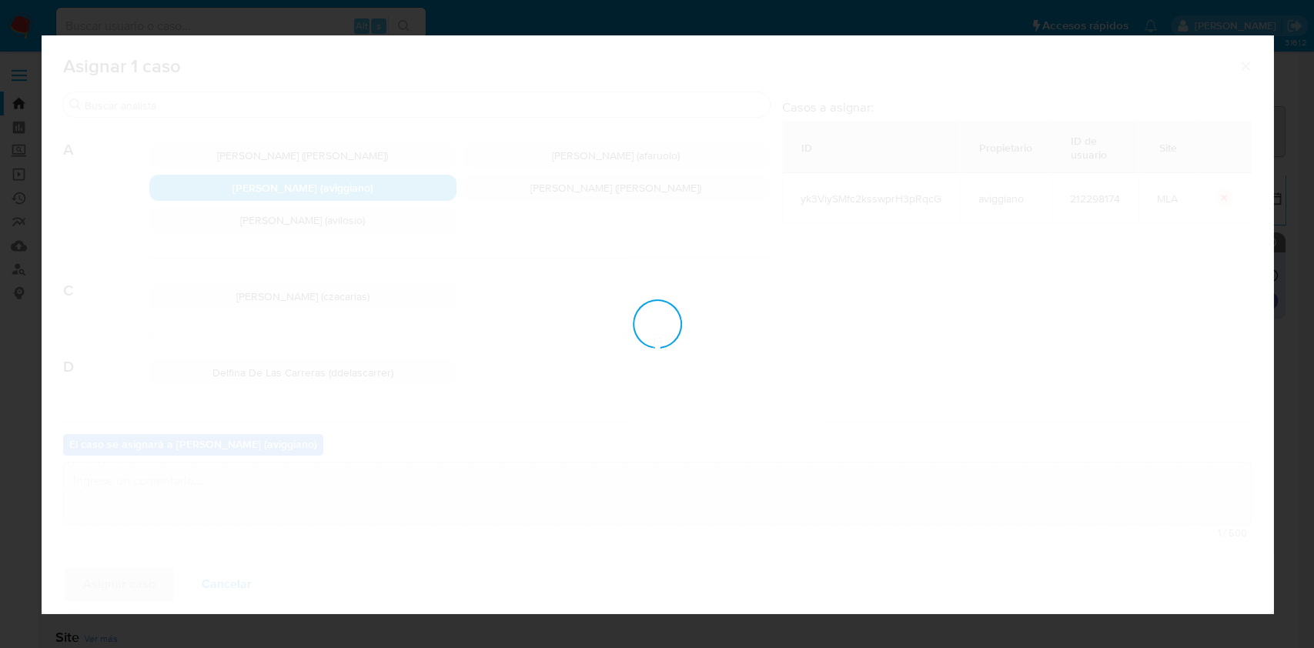
checkbox input "false"
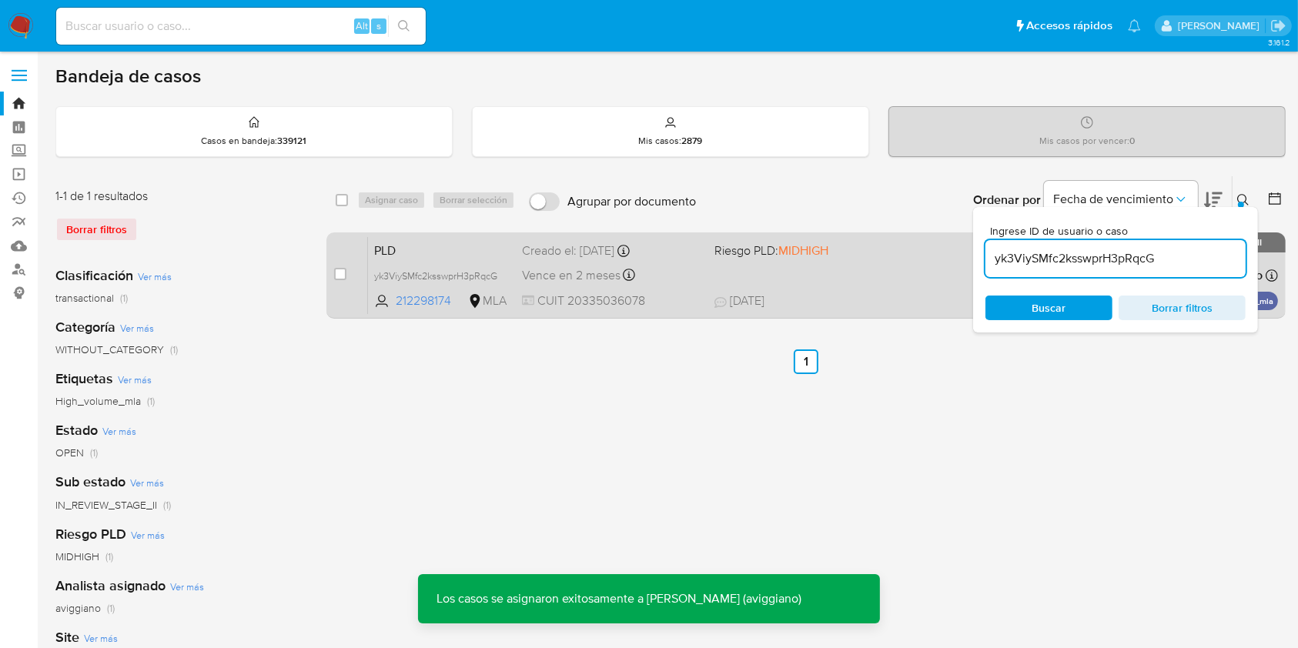
click at [806, 256] on div "PLD yk3ViySMfc2ksswprH3pRqcG 212298174 MLA Riesgo PLD: MIDHIGH Creado el: [DATE…" at bounding box center [823, 275] width 910 height 78
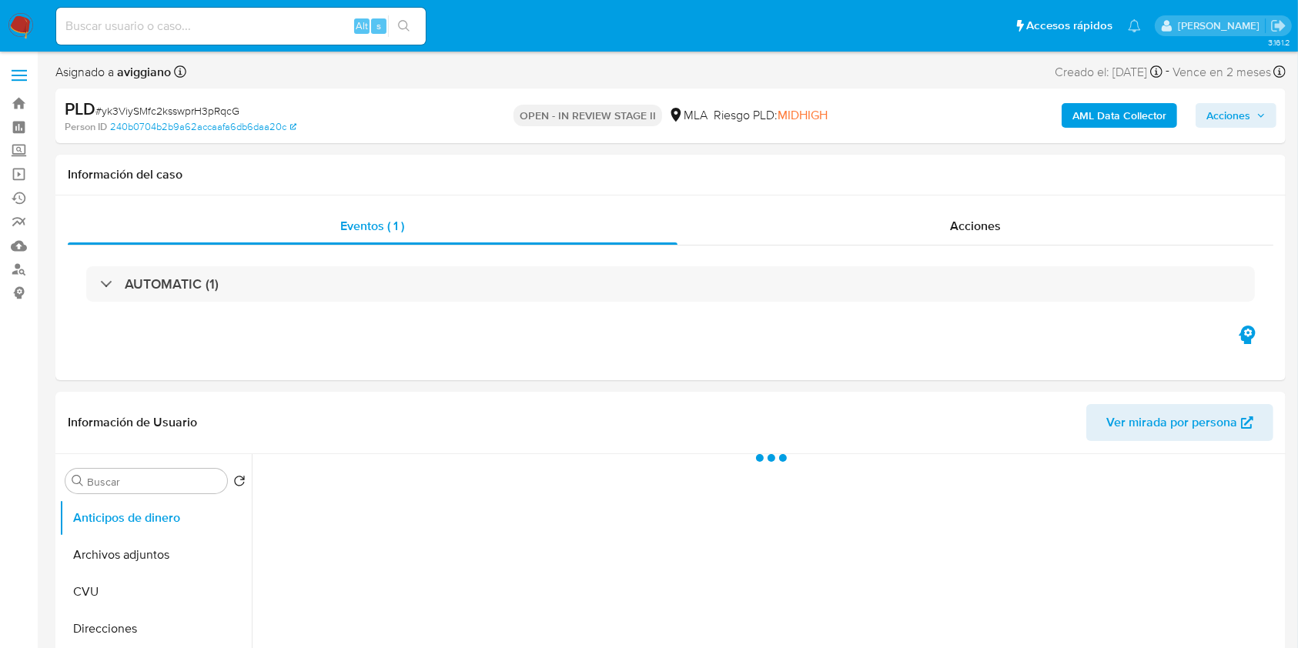
click at [1249, 113] on span "Acciones" at bounding box center [1228, 115] width 44 height 25
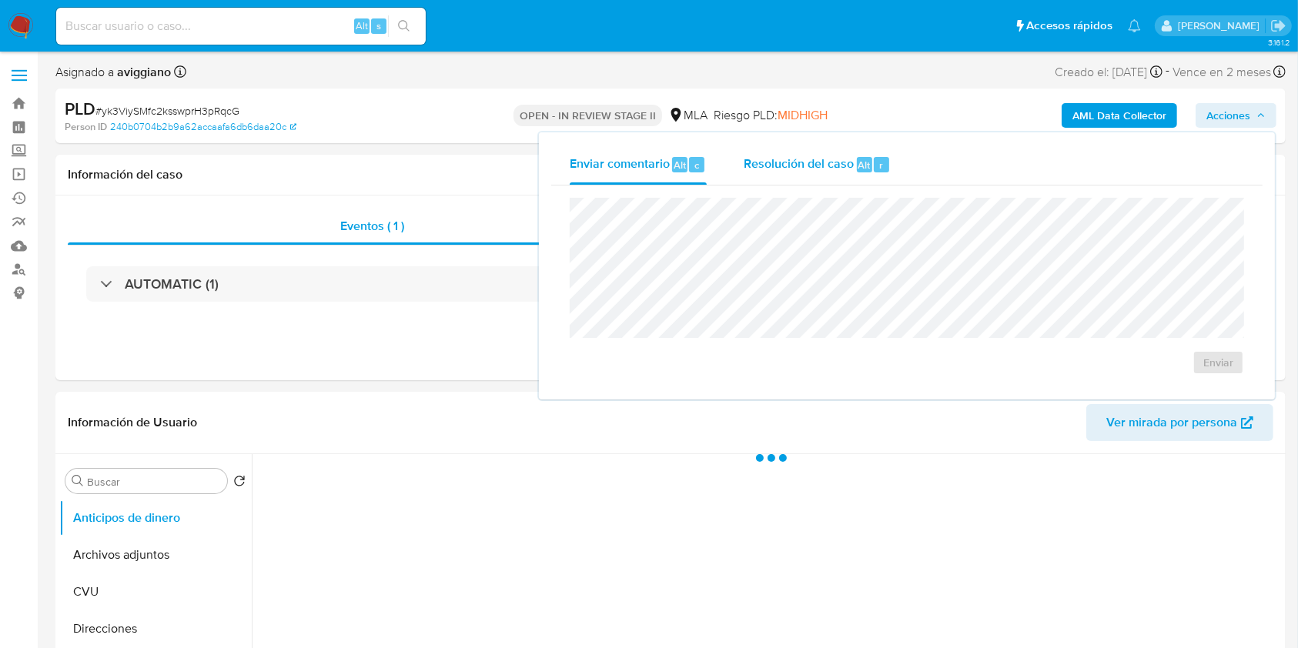
select select "10"
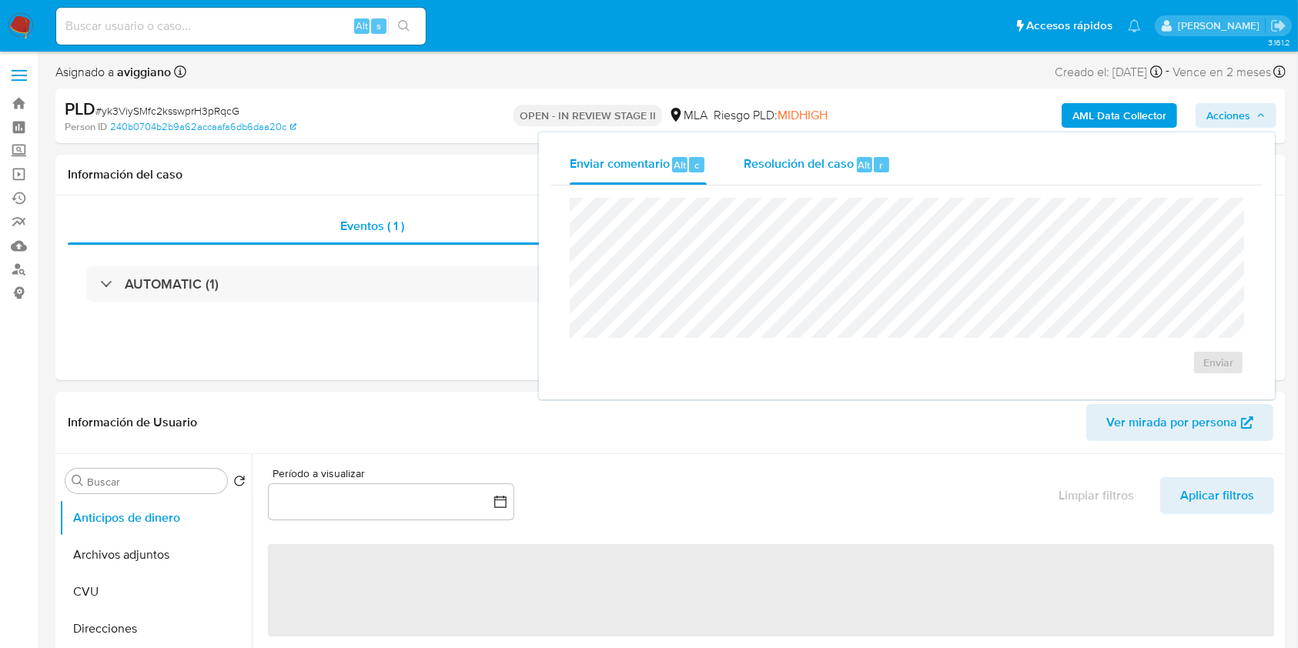
click at [876, 165] on div "r" at bounding box center [881, 164] width 15 height 15
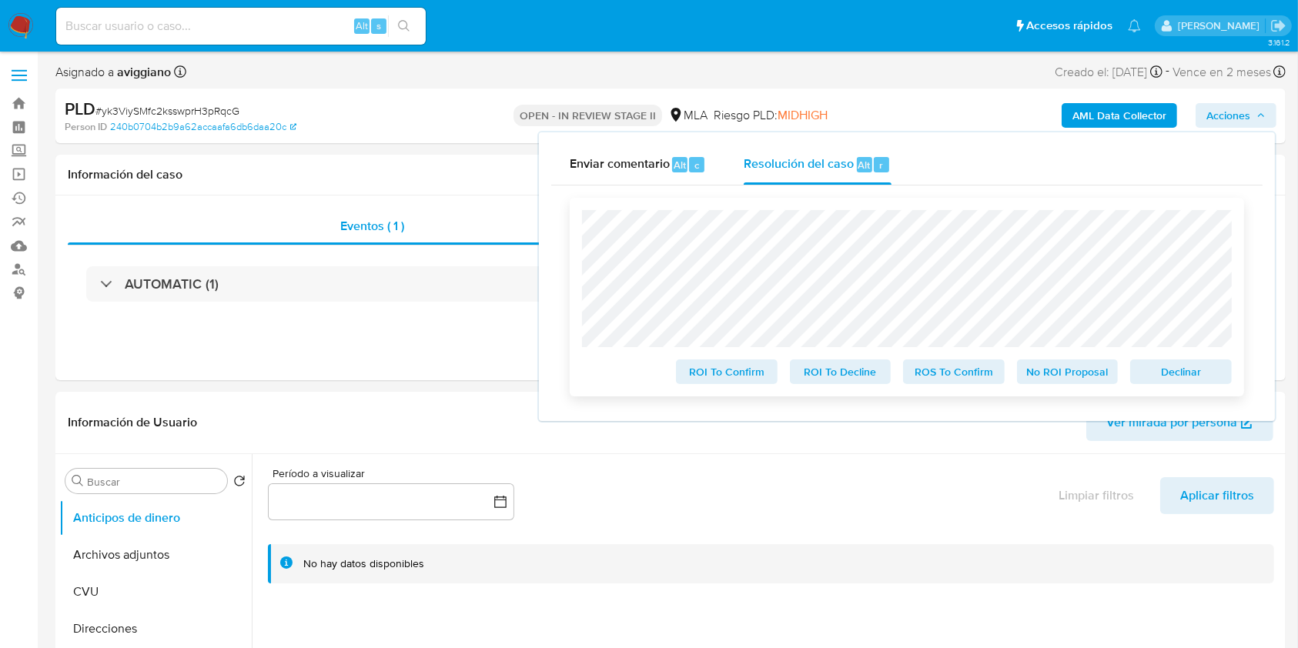
click at [1157, 369] on span "Declinar" at bounding box center [1181, 372] width 80 height 22
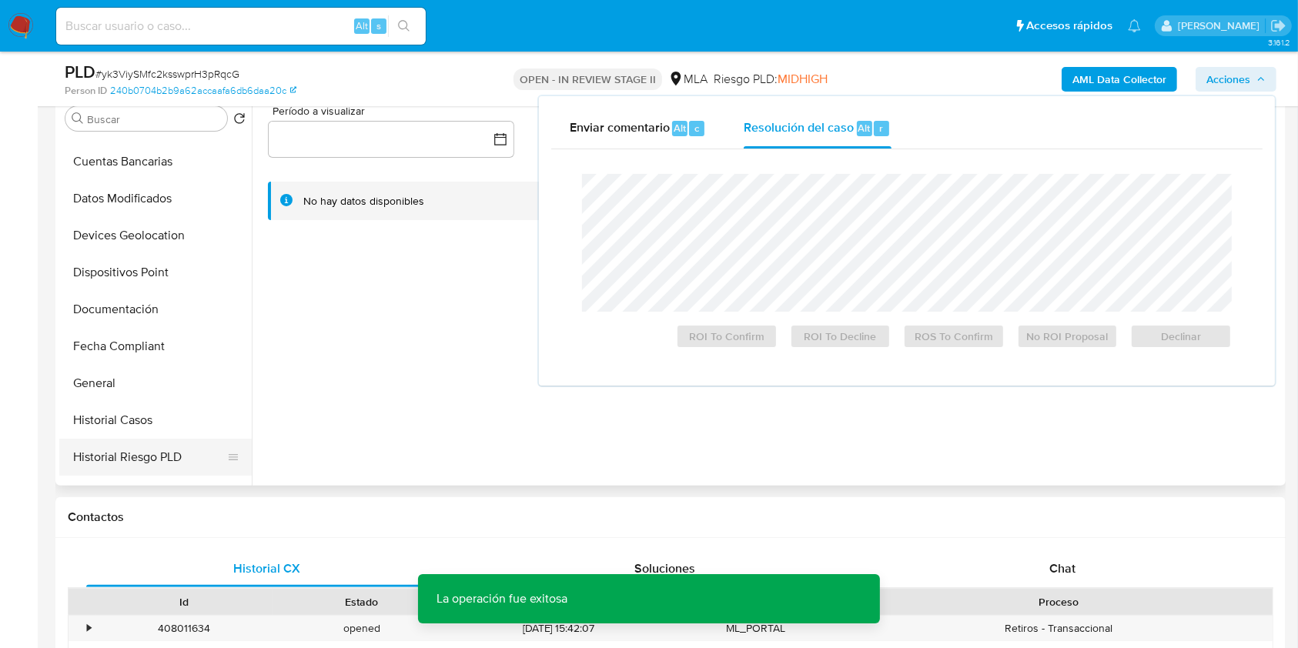
scroll to position [308, 0]
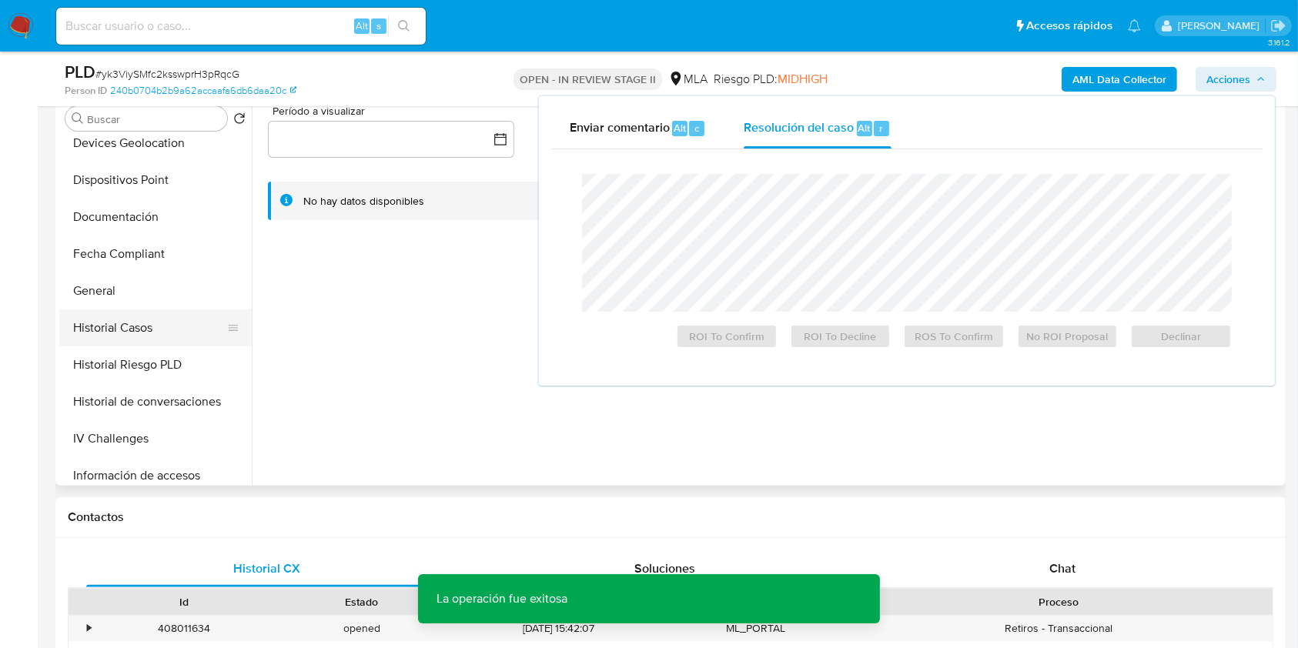
click at [124, 324] on button "Historial Casos" at bounding box center [149, 327] width 180 height 37
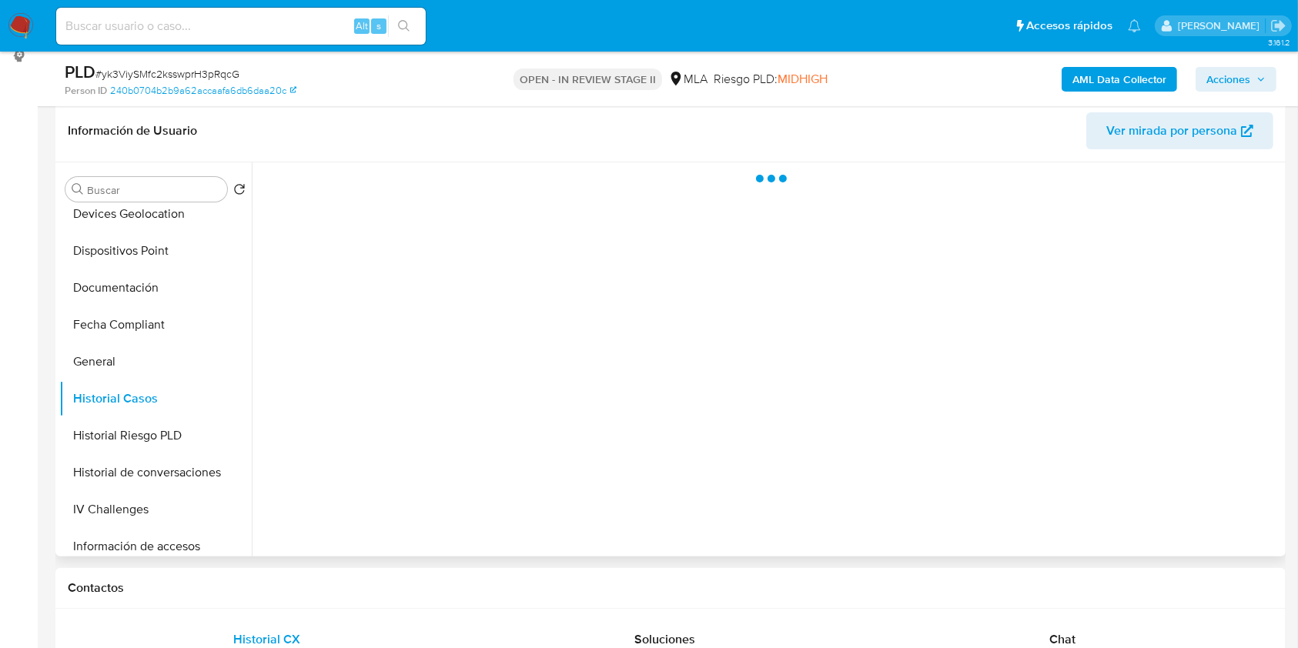
scroll to position [205, 0]
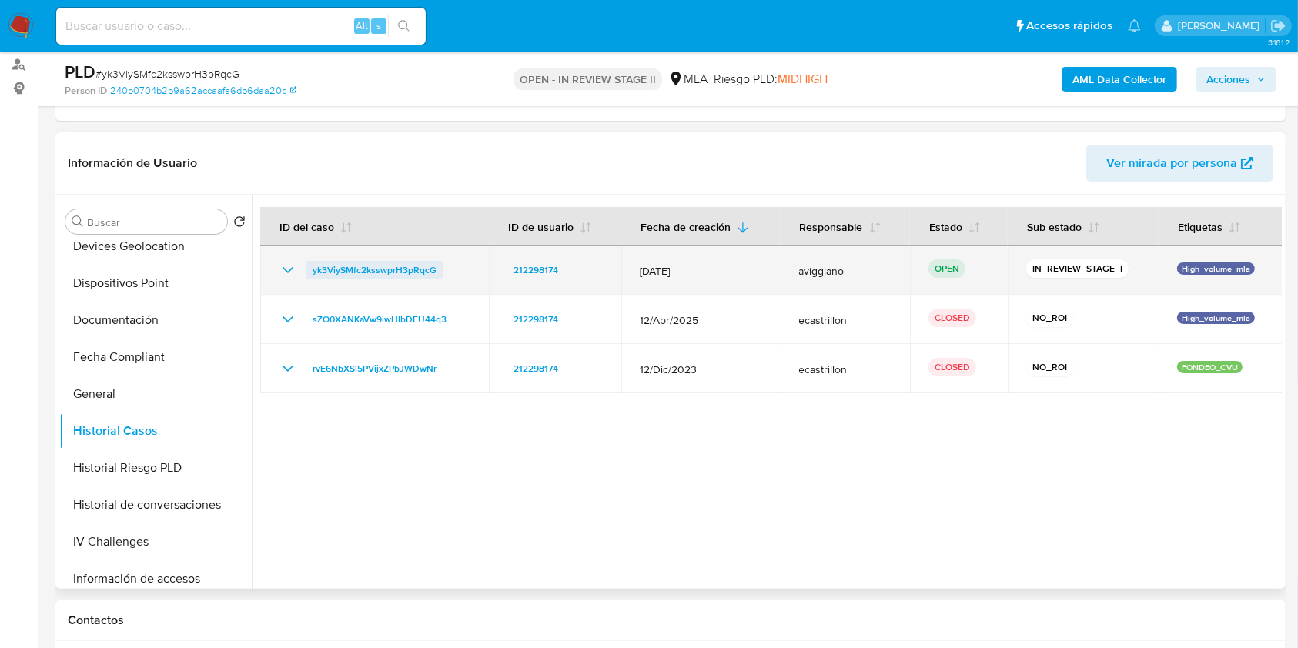
click at [382, 264] on span "yk3ViySMfc2ksswprH3pRqcG" at bounding box center [374, 270] width 124 height 18
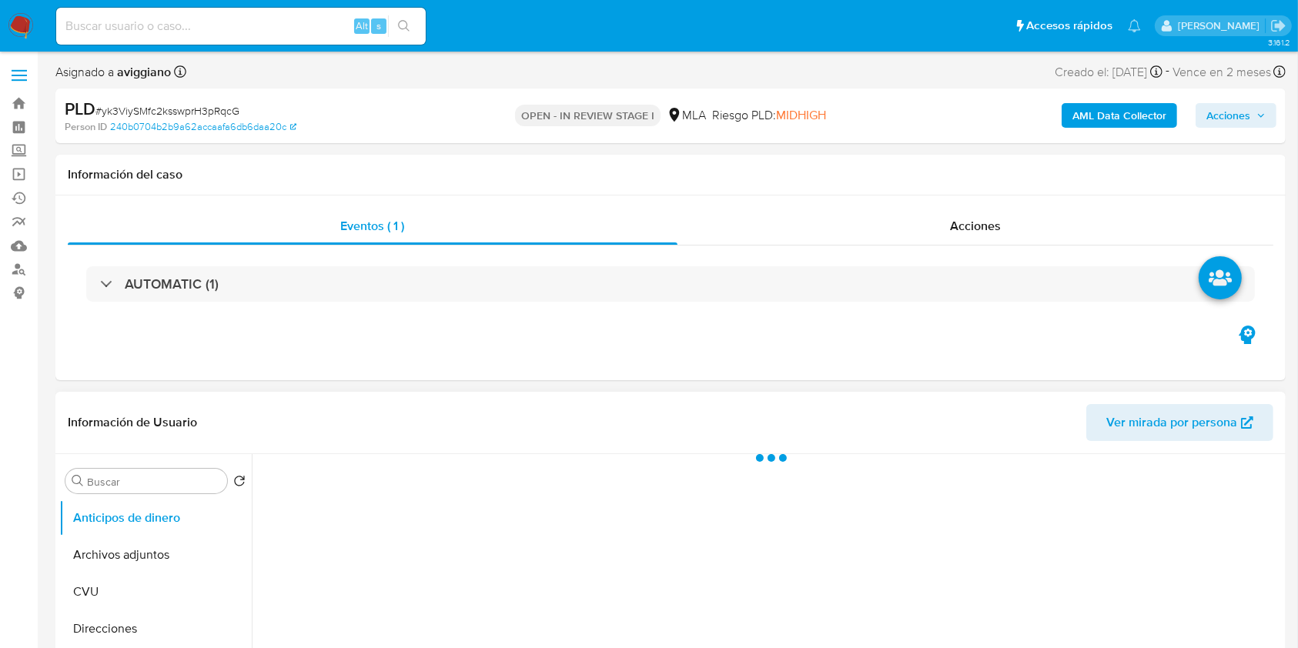
scroll to position [205, 0]
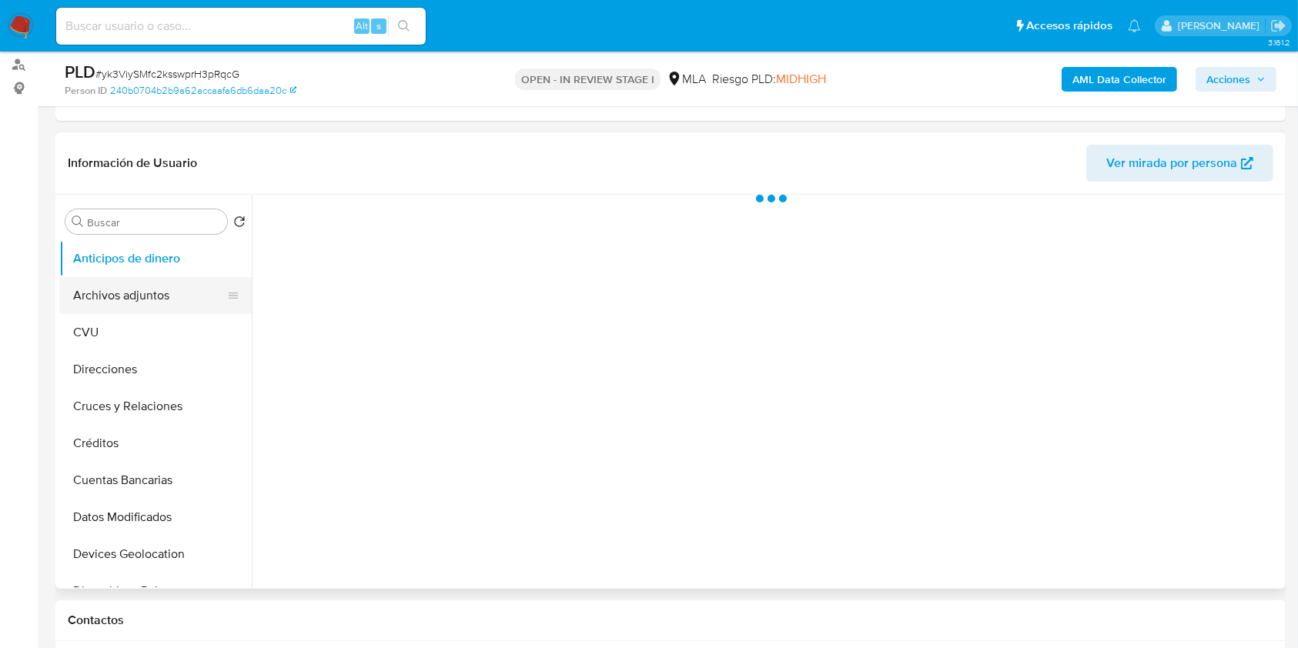
click at [156, 307] on button "Archivos adjuntos" at bounding box center [149, 295] width 180 height 37
select select "10"
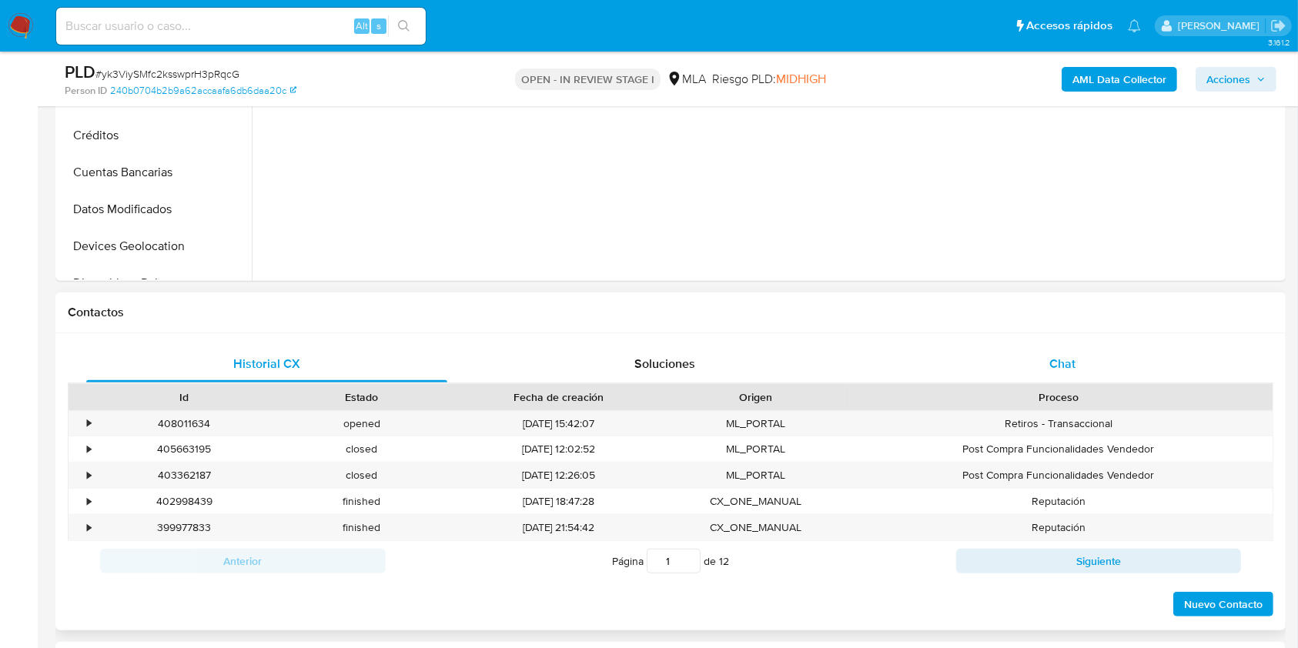
click at [1013, 369] on div "Chat" at bounding box center [1062, 364] width 361 height 37
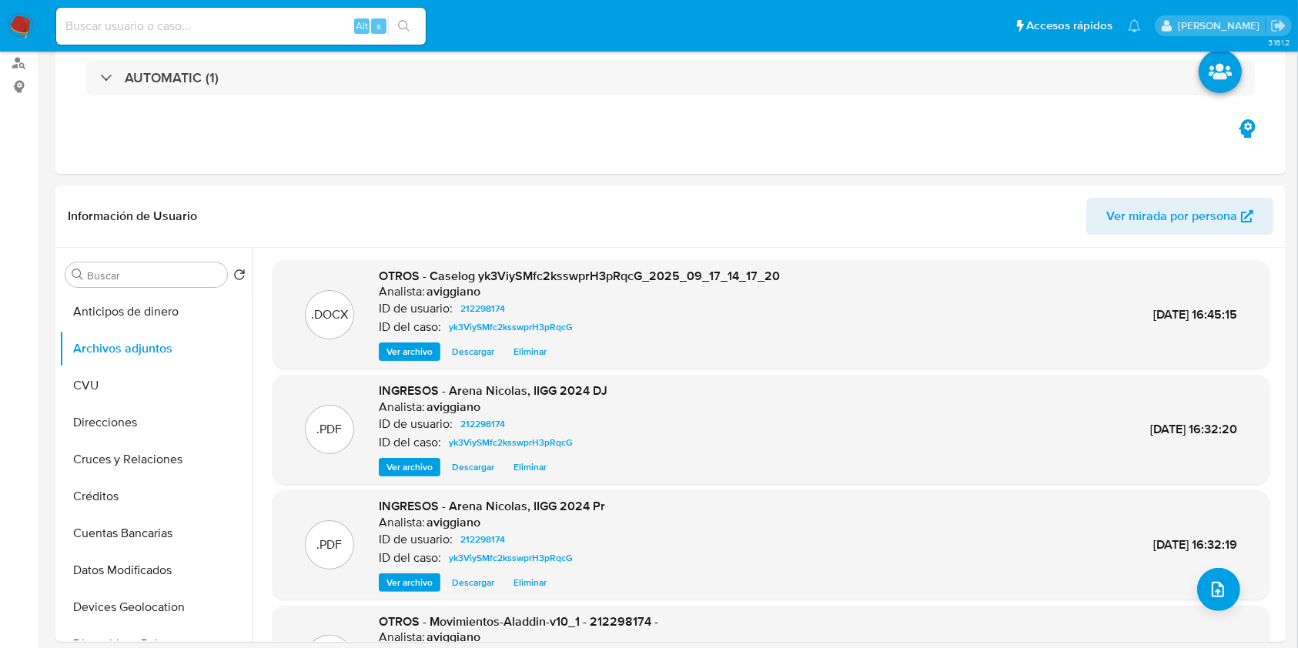
scroll to position [0, 0]
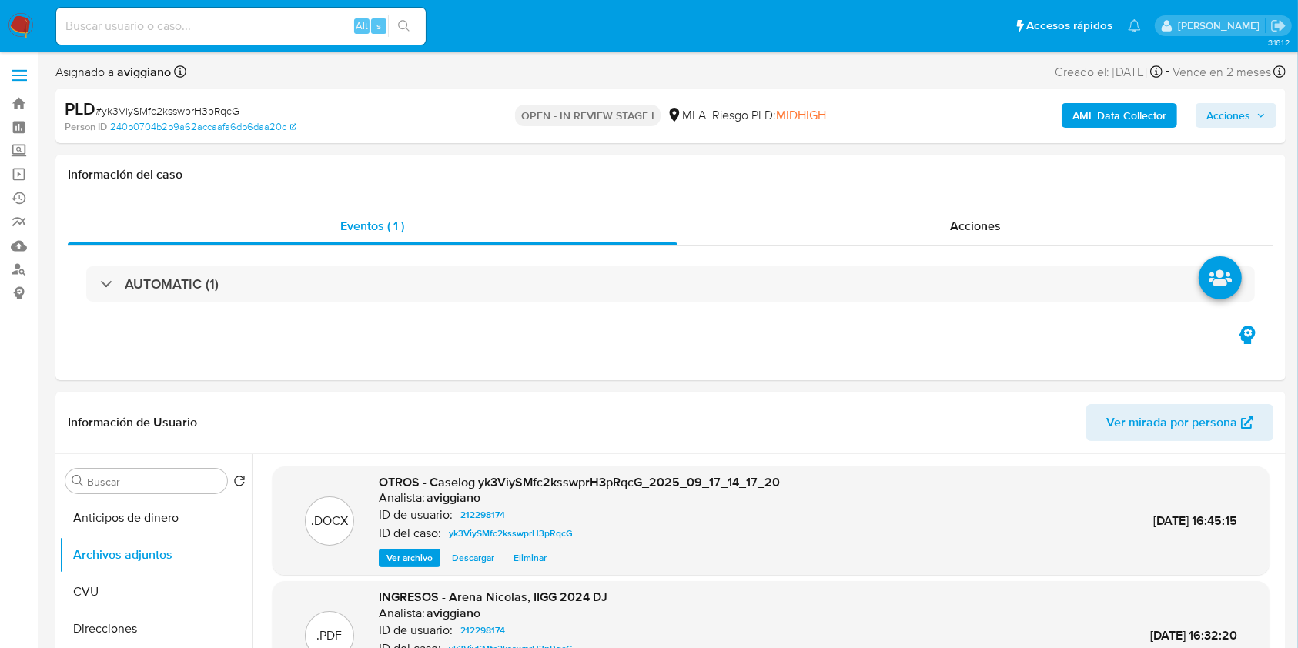
click at [1218, 132] on div "AML Data Collector Acciones" at bounding box center [1076, 116] width 399 height 36
click at [1215, 126] on span "Acciones" at bounding box center [1228, 115] width 44 height 25
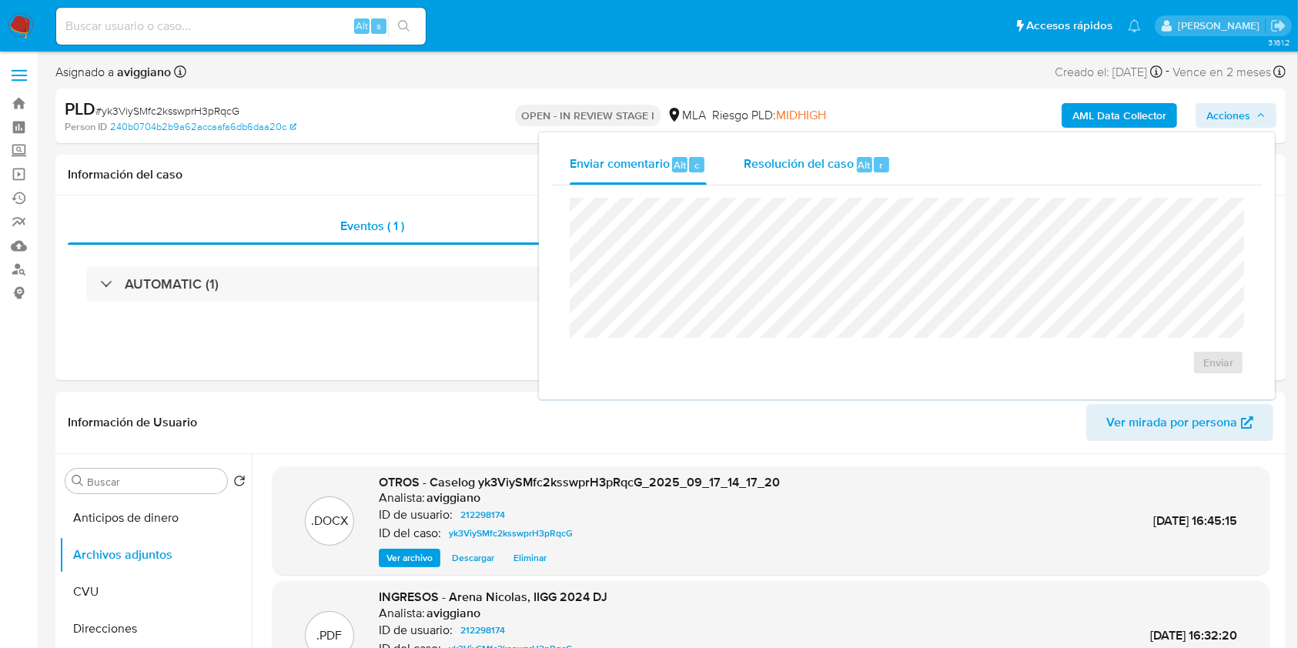
drag, startPoint x: 813, startPoint y: 152, endPoint x: 812, endPoint y: 160, distance: 7.7
click at [813, 153] on div "Resolución del caso Alt r" at bounding box center [816, 165] width 147 height 40
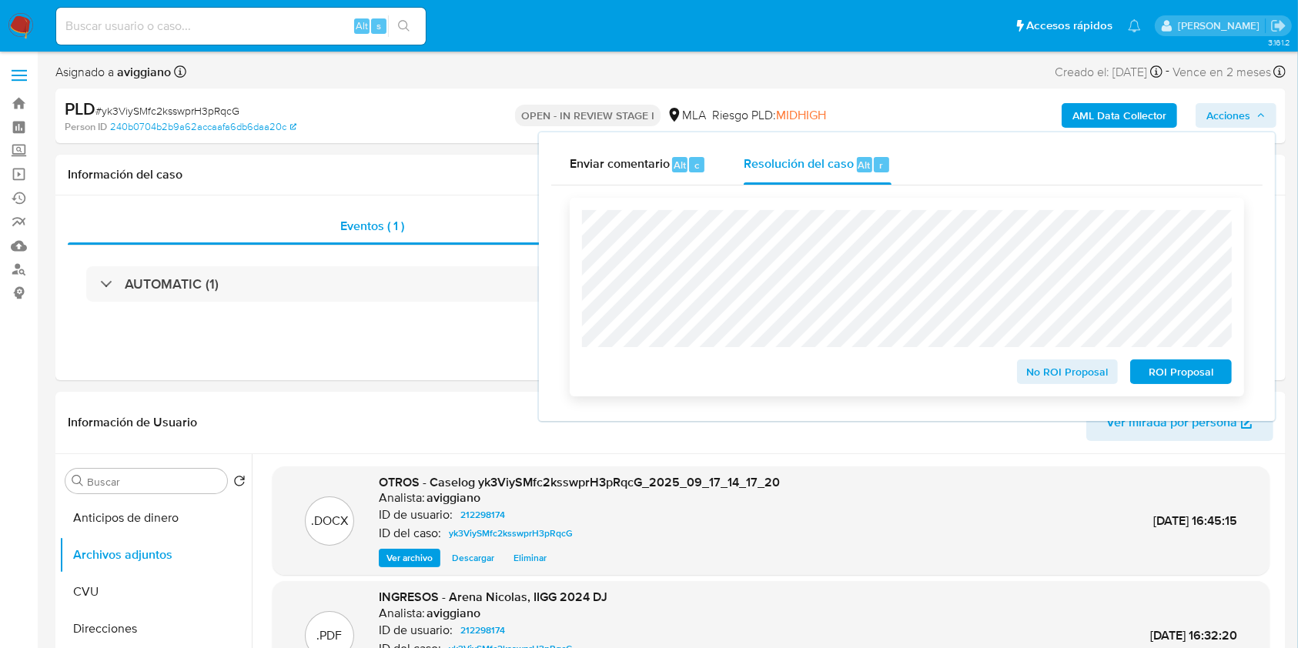
click at [1067, 395] on div "No ROI Proposal ROI Proposal" at bounding box center [907, 297] width 674 height 199
click at [1057, 376] on span "No ROI Proposal" at bounding box center [1067, 372] width 80 height 22
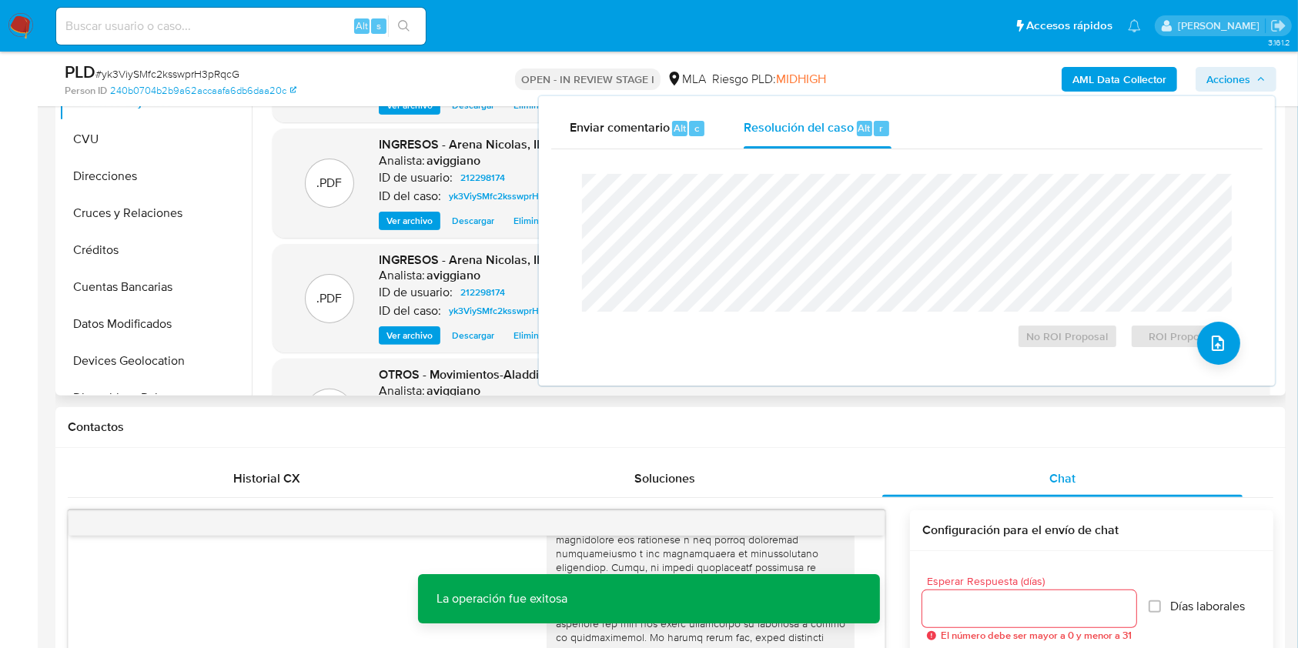
scroll to position [410, 0]
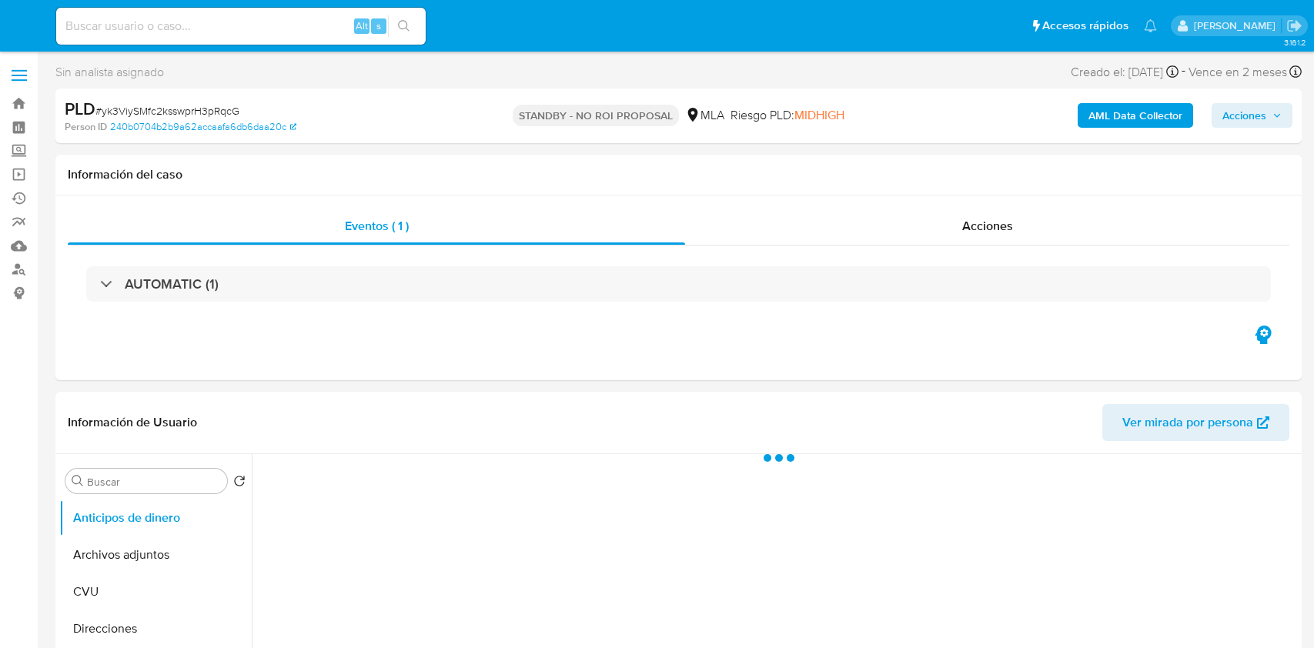
select select "10"
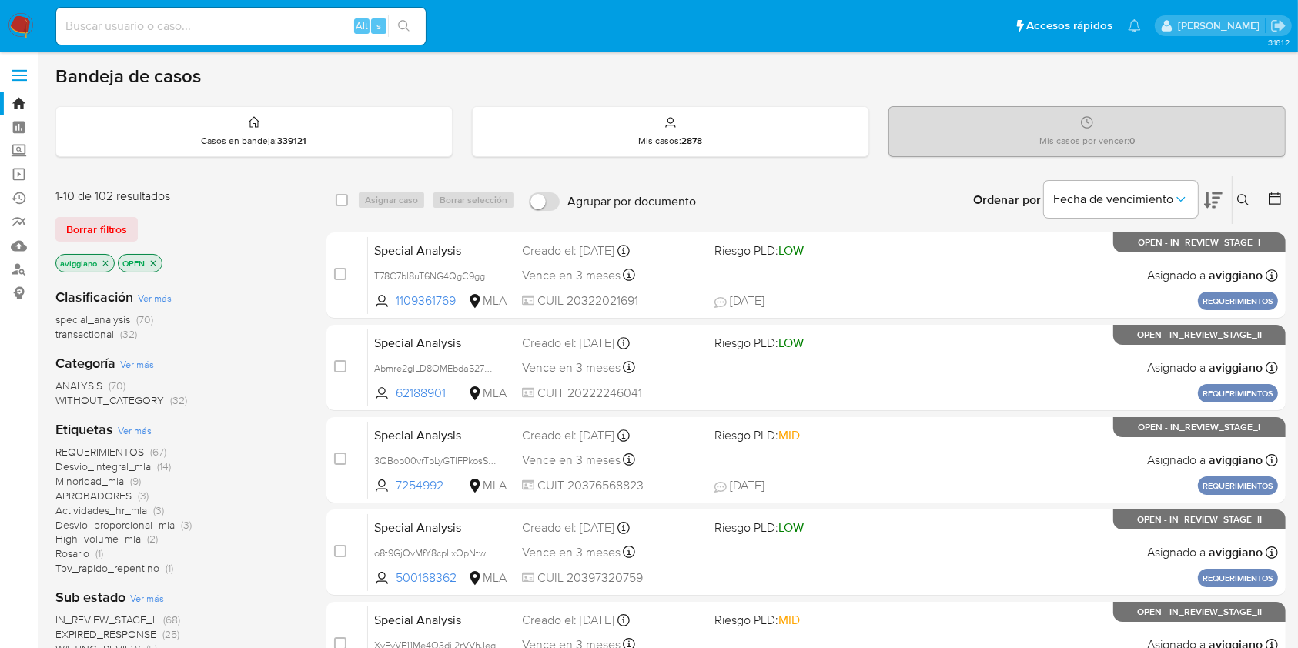
click at [108, 263] on icon "close-filter" at bounding box center [105, 263] width 9 height 9
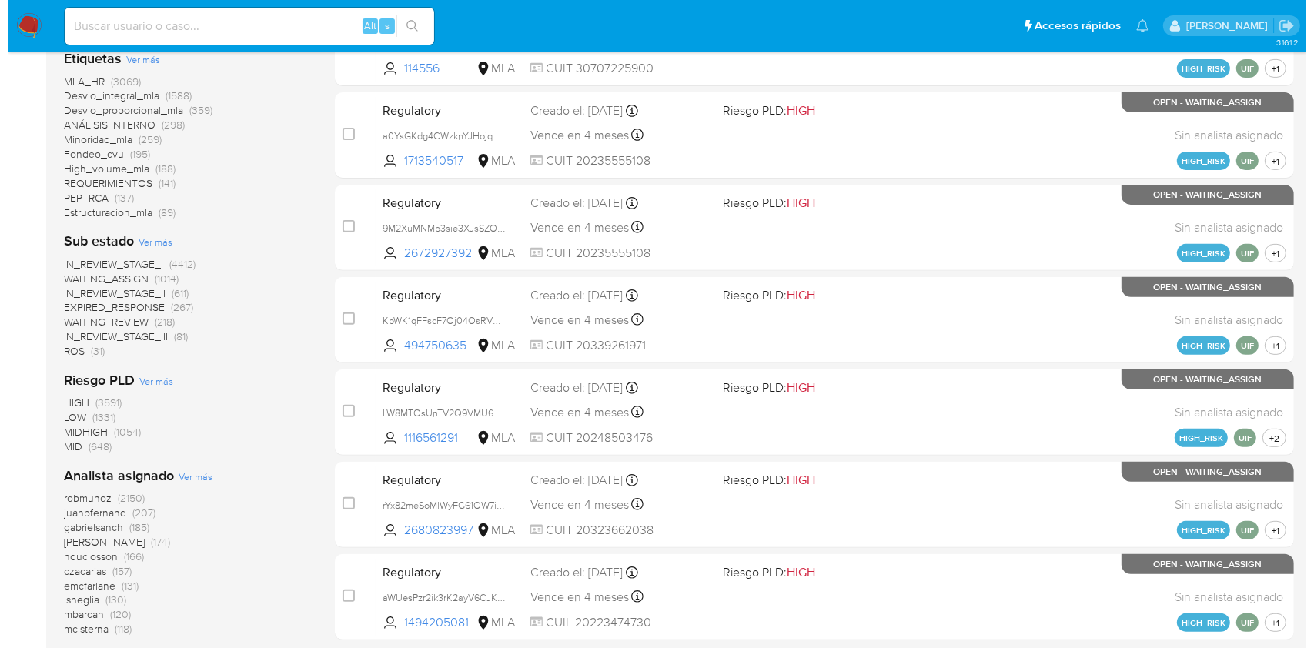
scroll to position [688, 0]
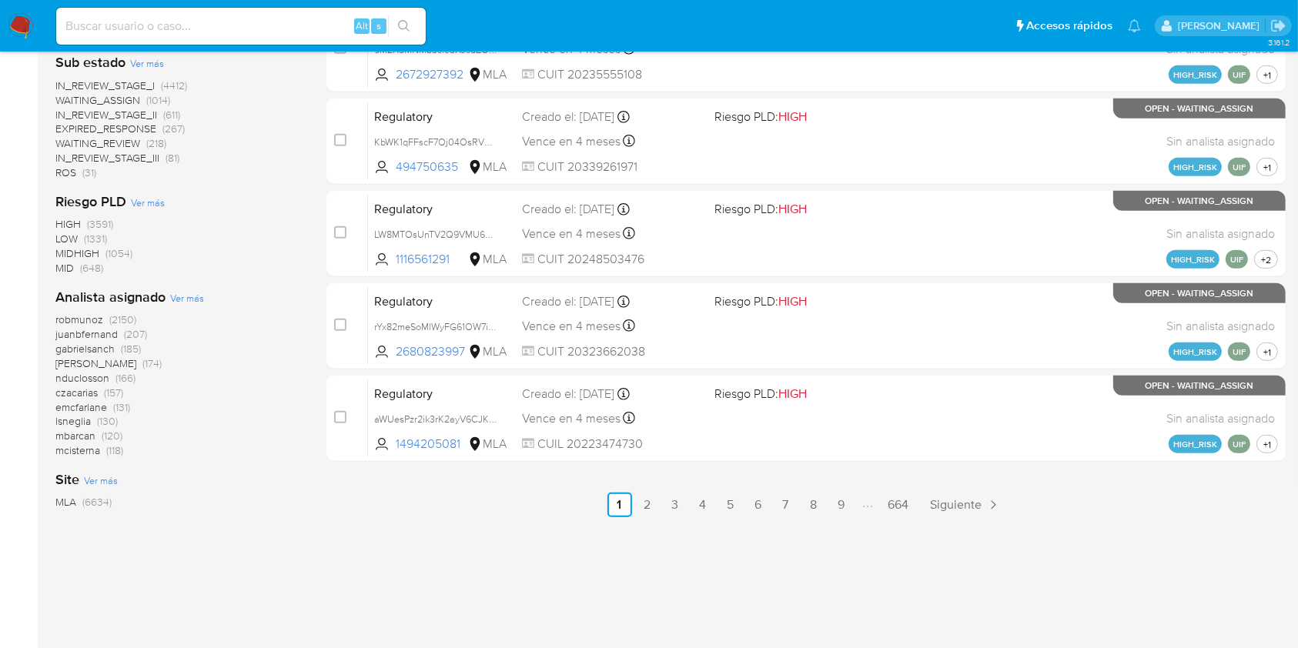
click at [184, 295] on span "Ver más" at bounding box center [187, 298] width 34 height 14
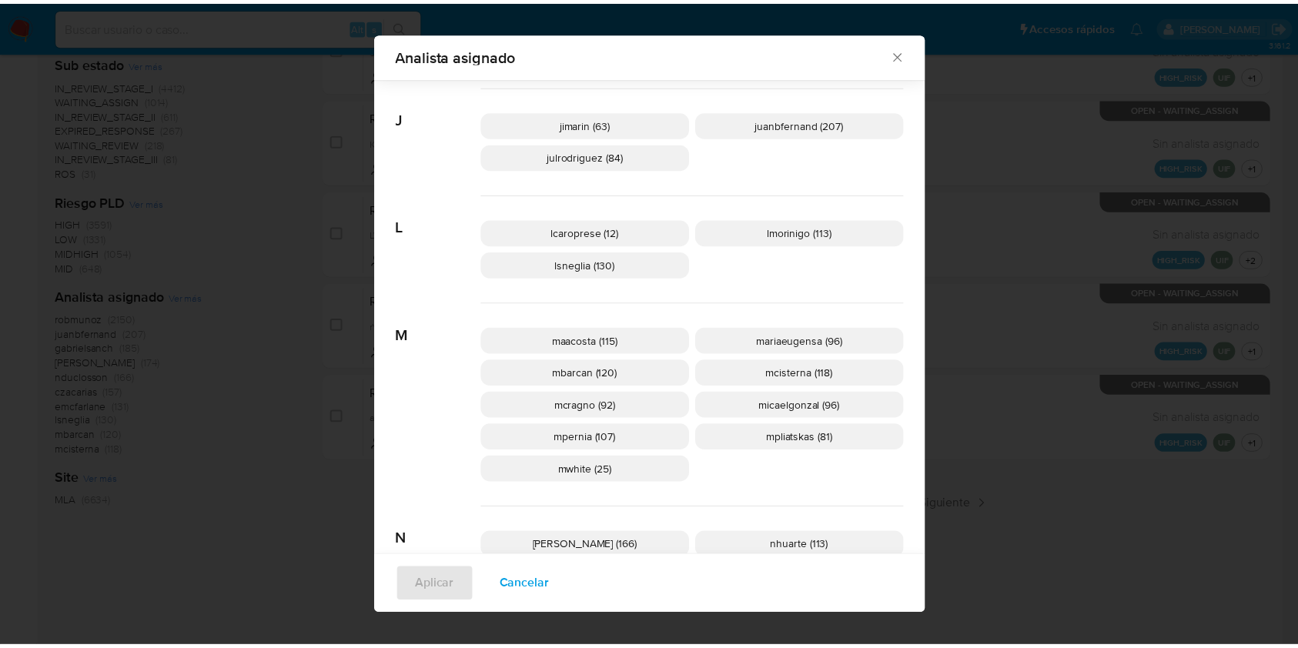
scroll to position [604, 0]
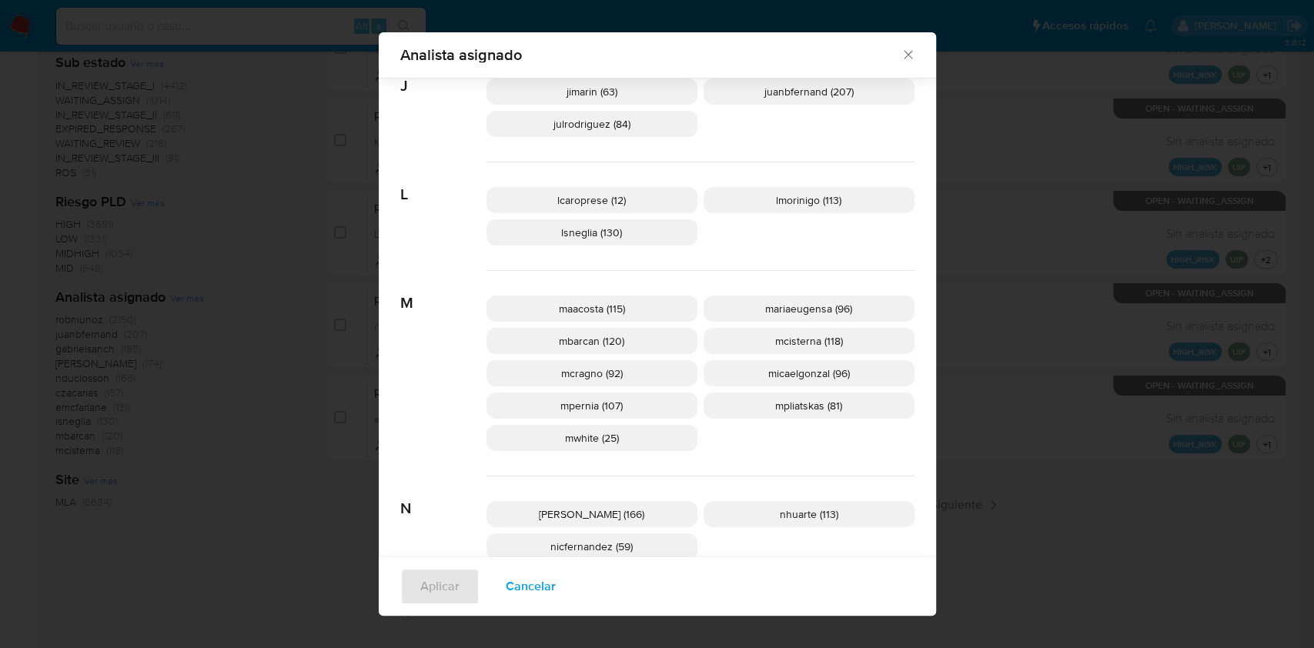
click at [900, 52] on icon "Cerrar" at bounding box center [907, 54] width 15 height 15
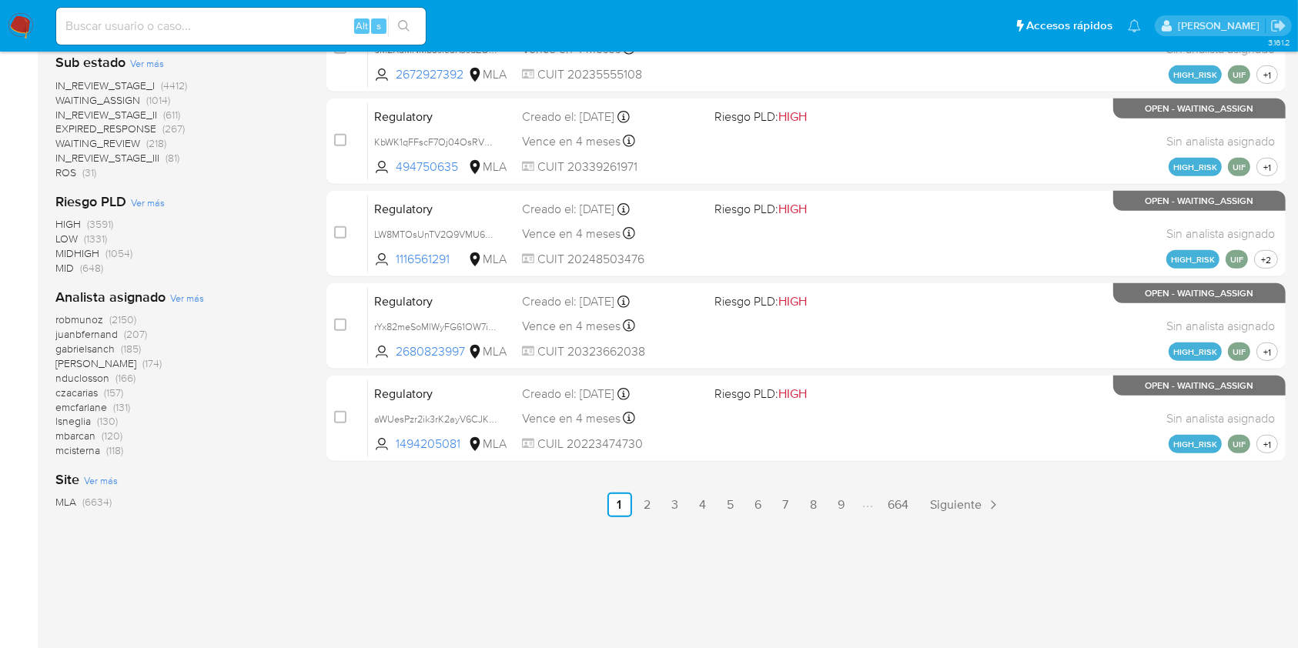
click at [127, 21] on input at bounding box center [240, 26] width 369 height 20
paste input "mEHfeN2UN1BgOCl523C1j1r3"
type input "mEHfeN2UN1BgOCl523C1j1r3"
click at [407, 35] on button "search-icon" at bounding box center [404, 26] width 32 height 22
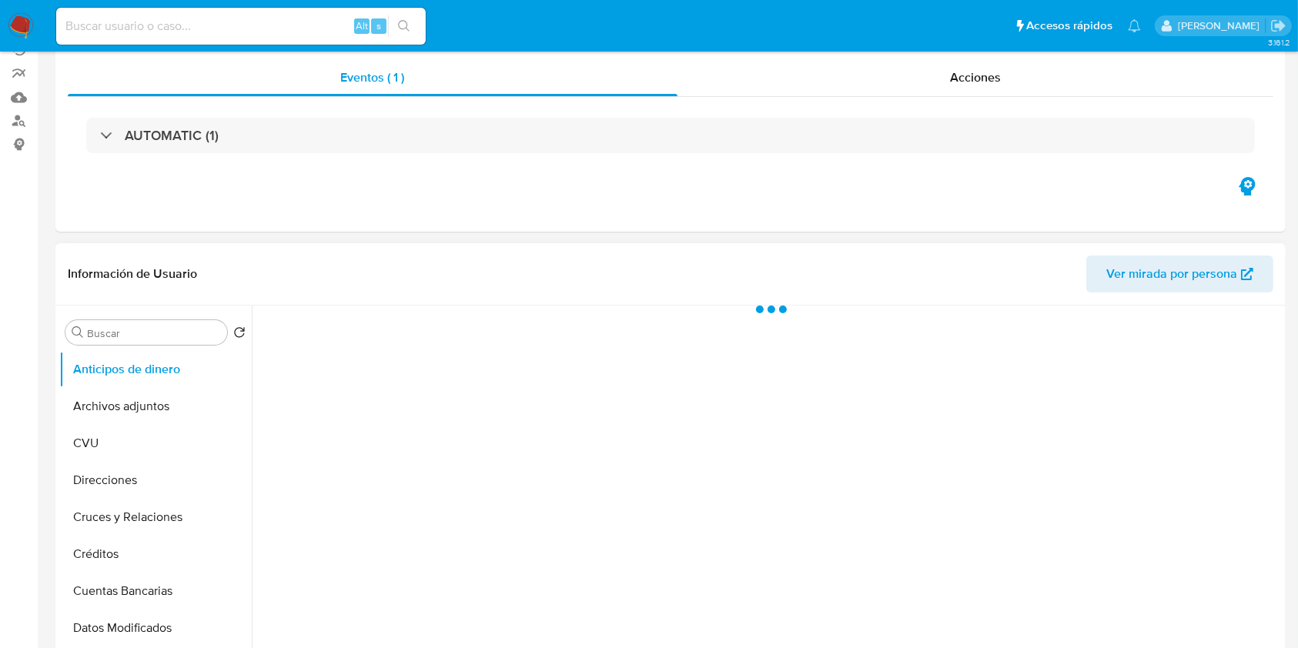
scroll to position [308, 0]
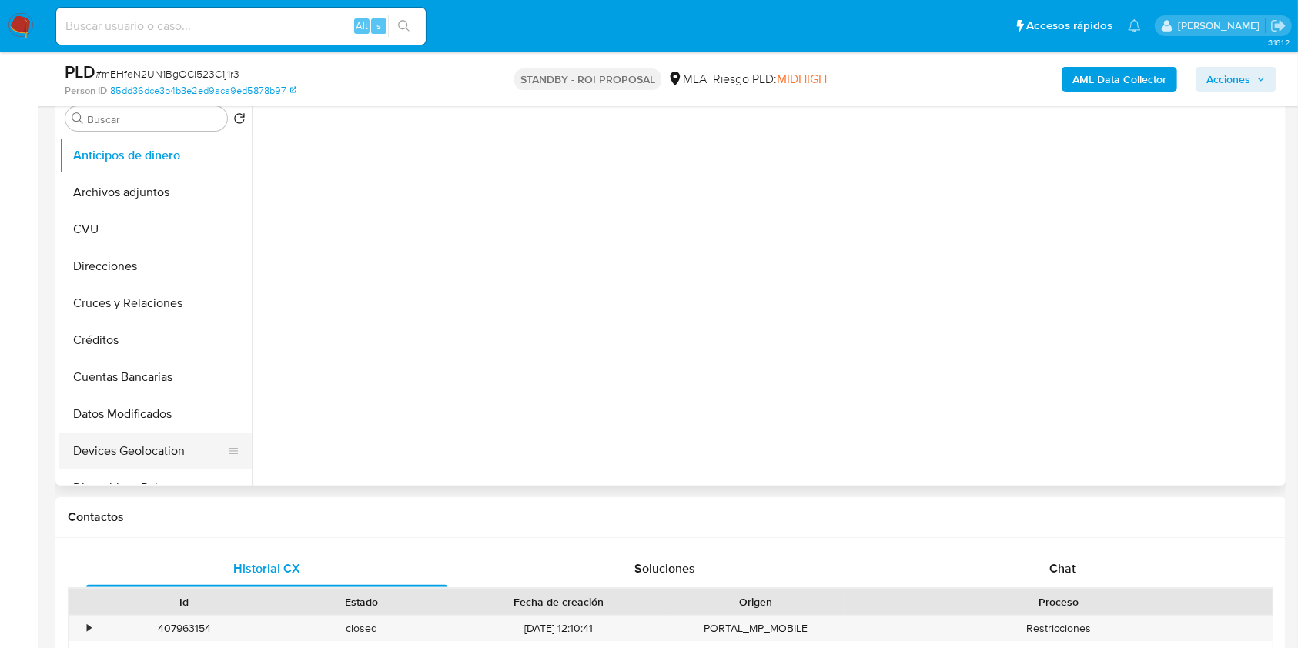
select select "10"
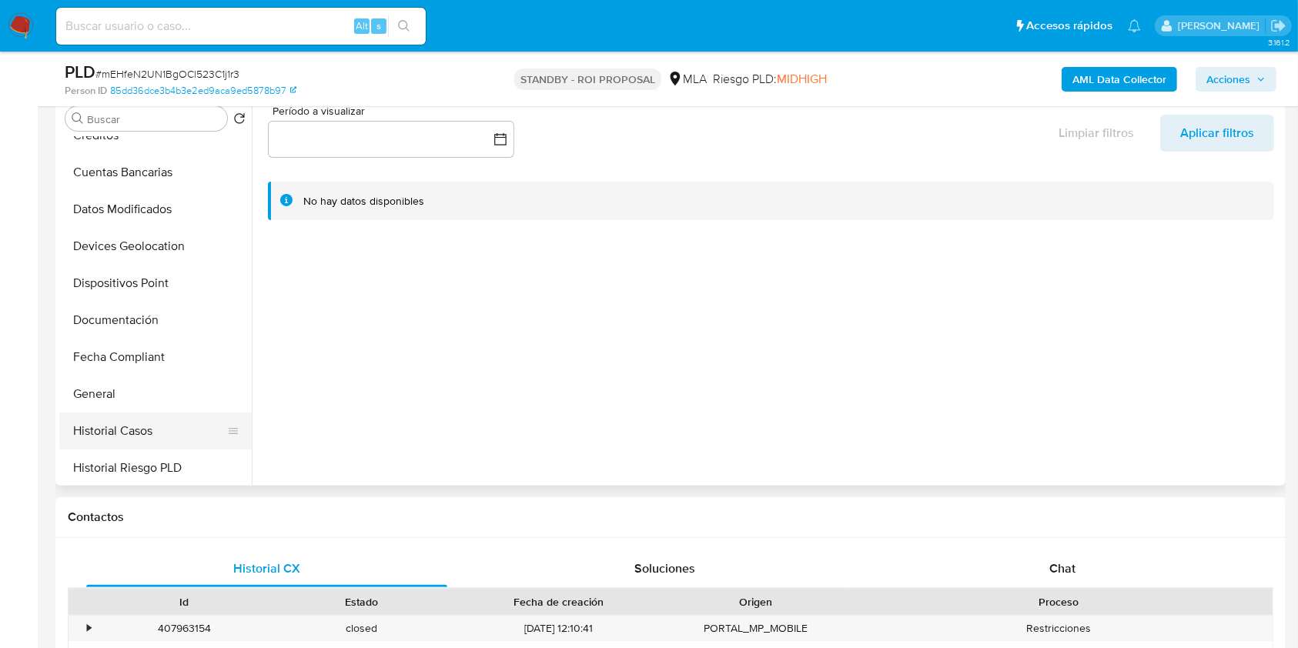
click at [159, 419] on button "Historial Casos" at bounding box center [149, 431] width 180 height 37
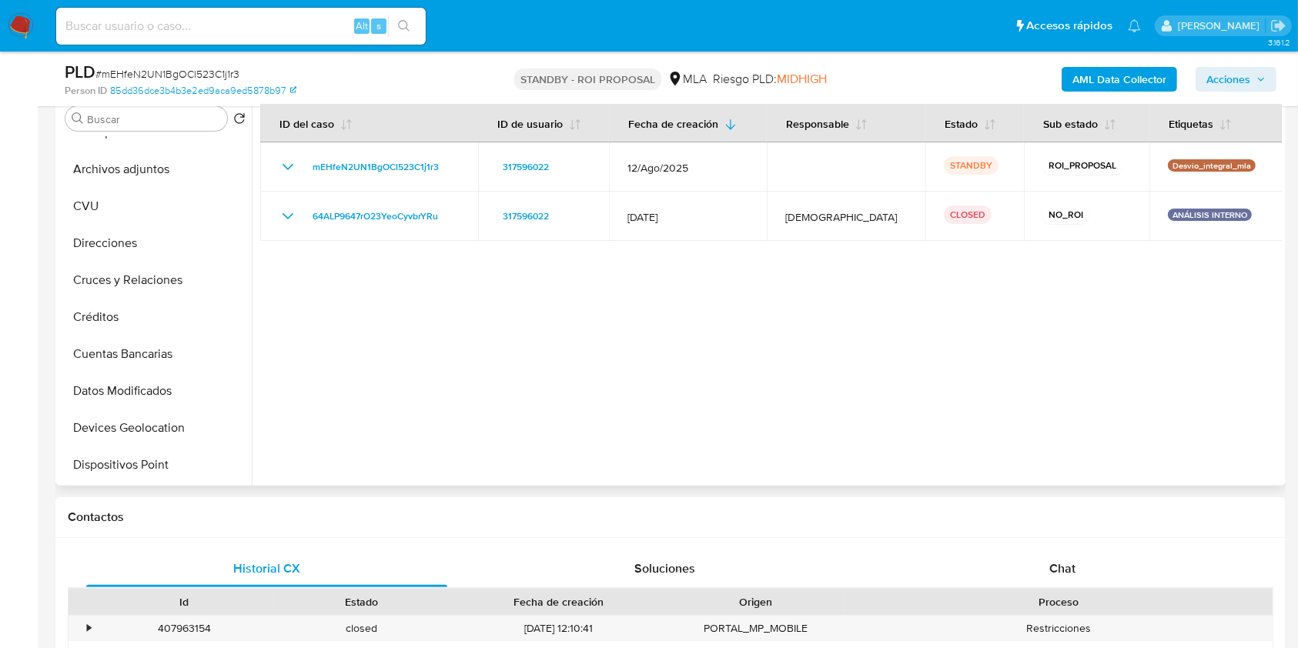
scroll to position [0, 0]
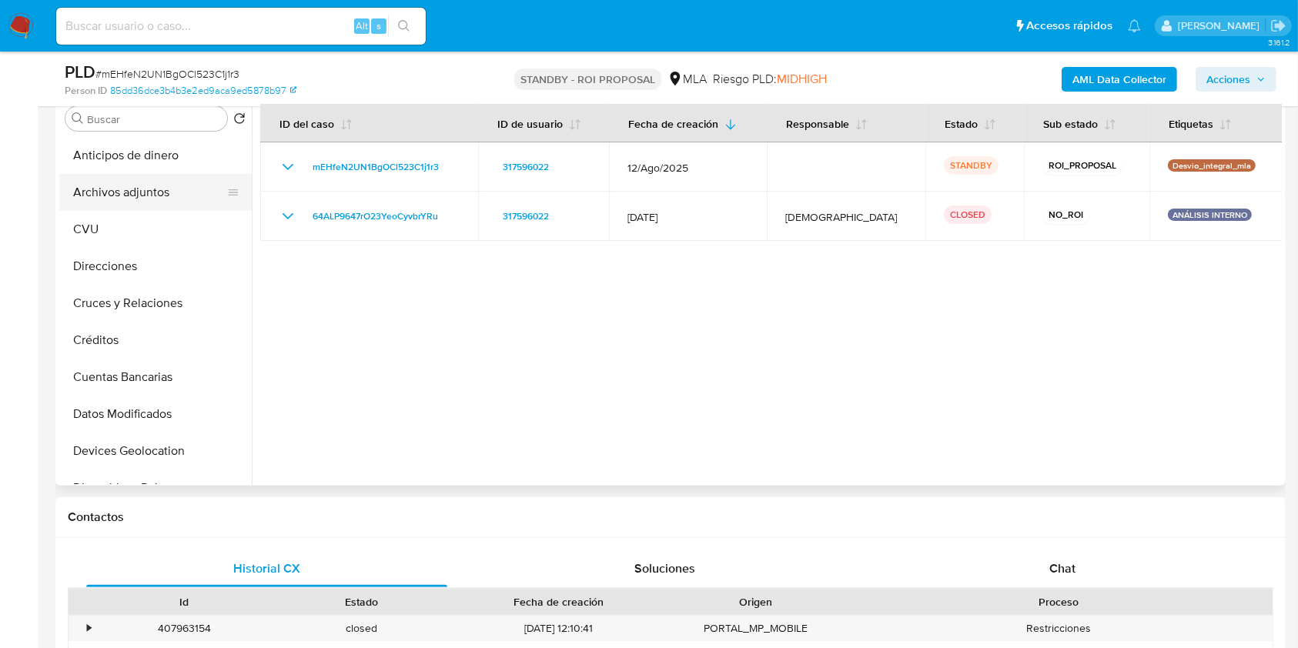
click at [159, 182] on button "Archivos adjuntos" at bounding box center [149, 192] width 180 height 37
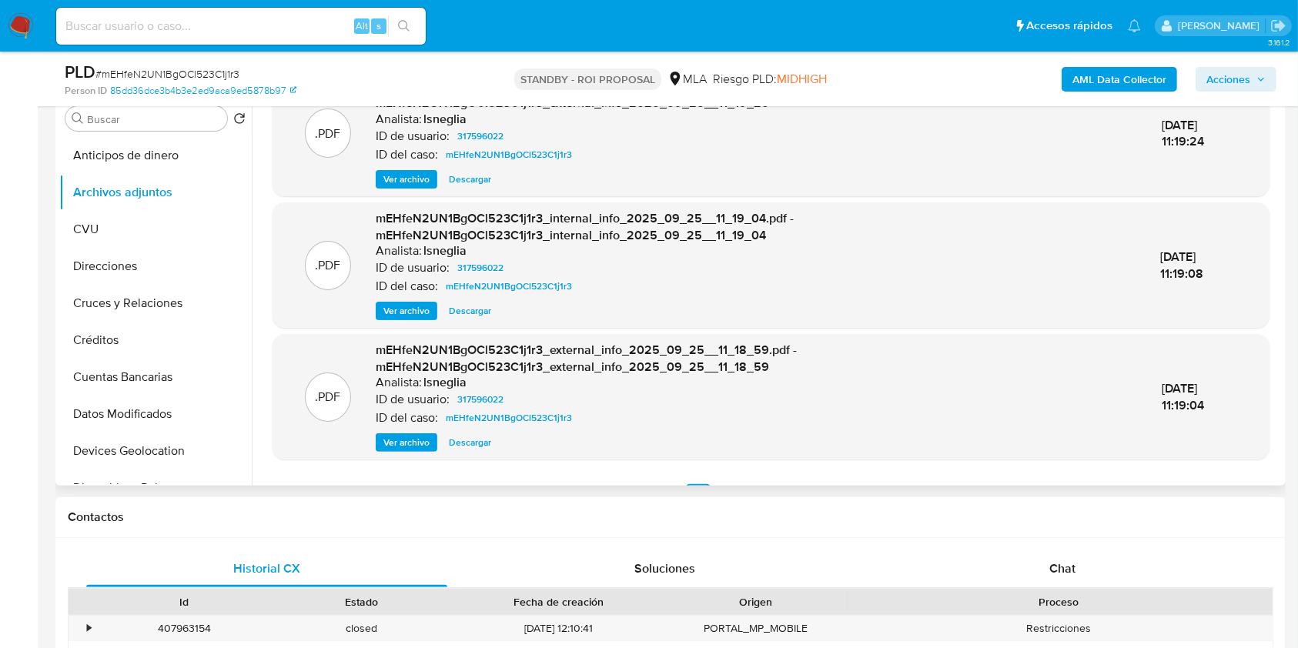
scroll to position [196, 0]
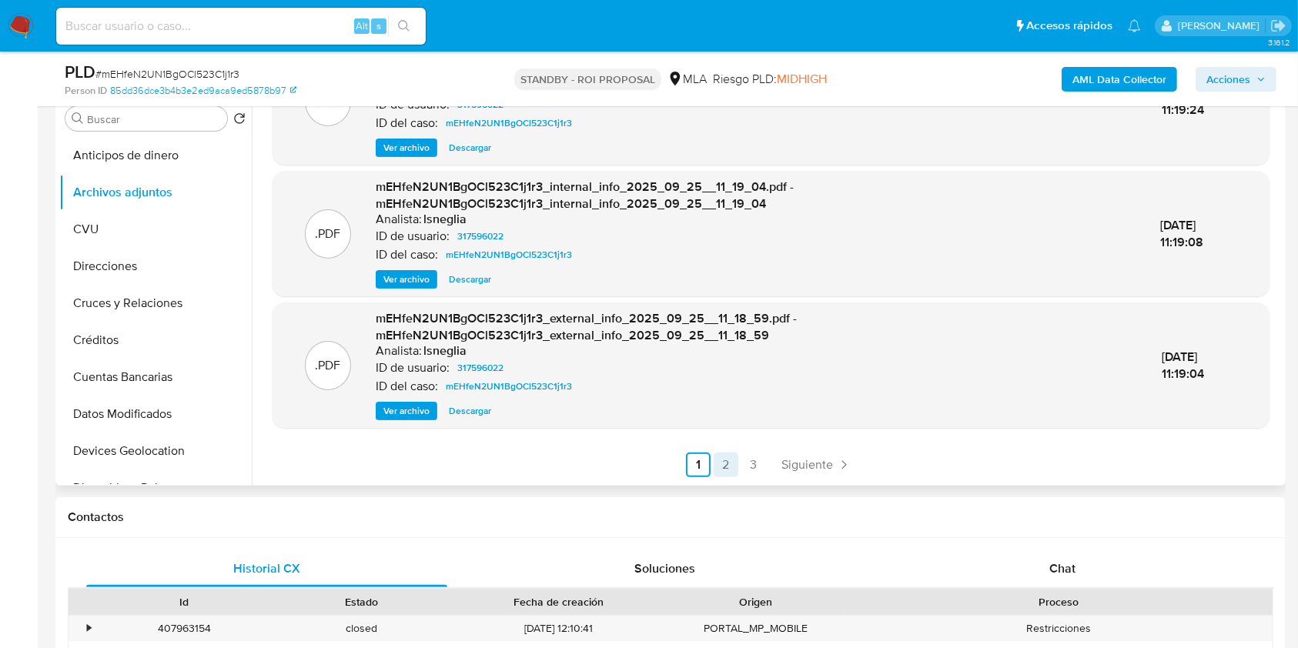
click at [722, 461] on link "2" at bounding box center [725, 465] width 25 height 25
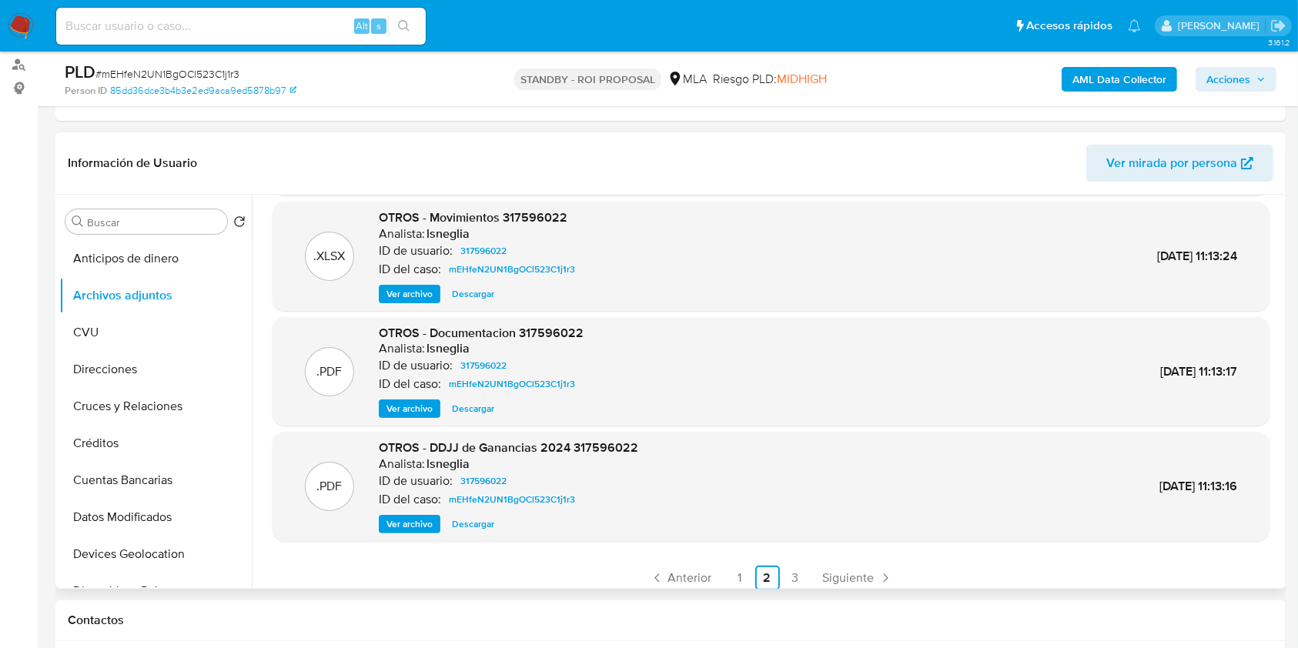
scroll to position [129, 0]
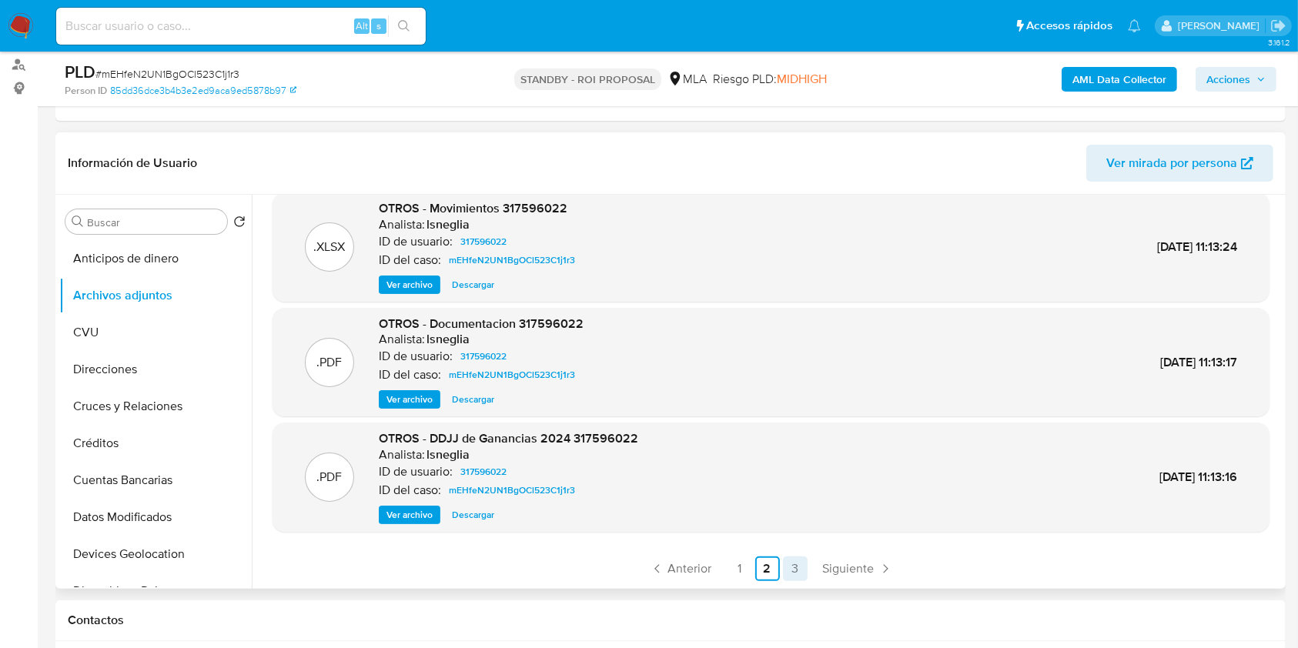
click at [794, 561] on link "3" at bounding box center [795, 568] width 25 height 25
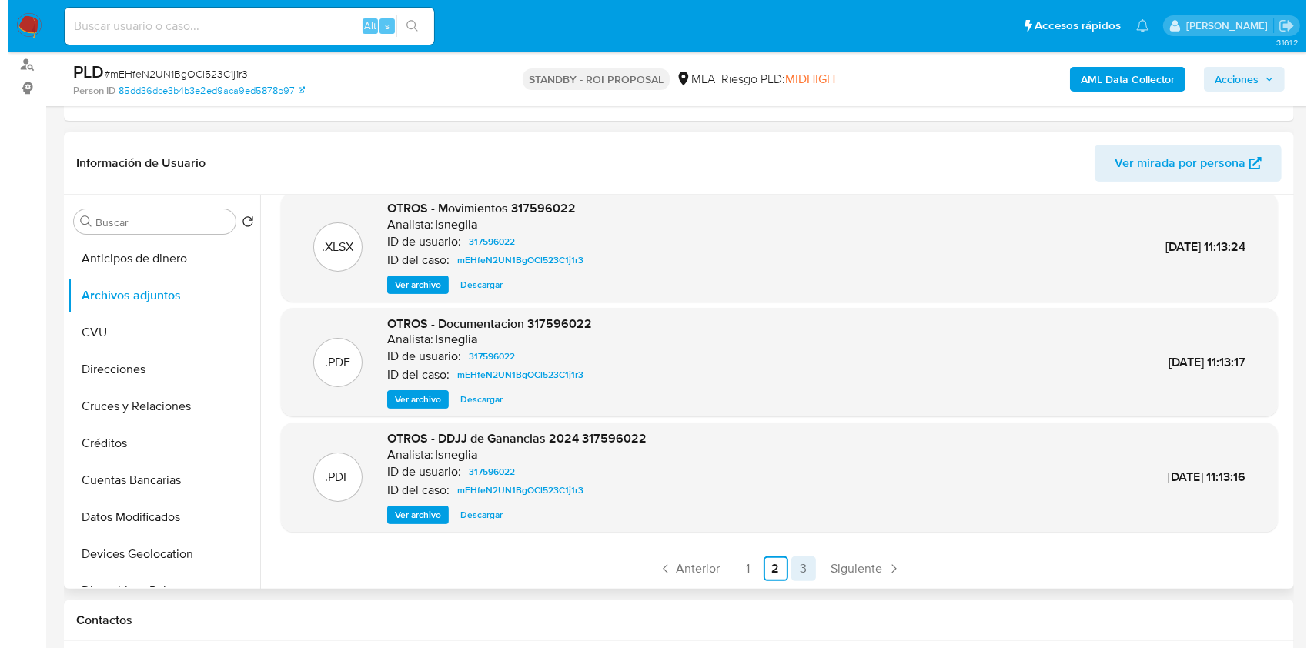
scroll to position [0, 0]
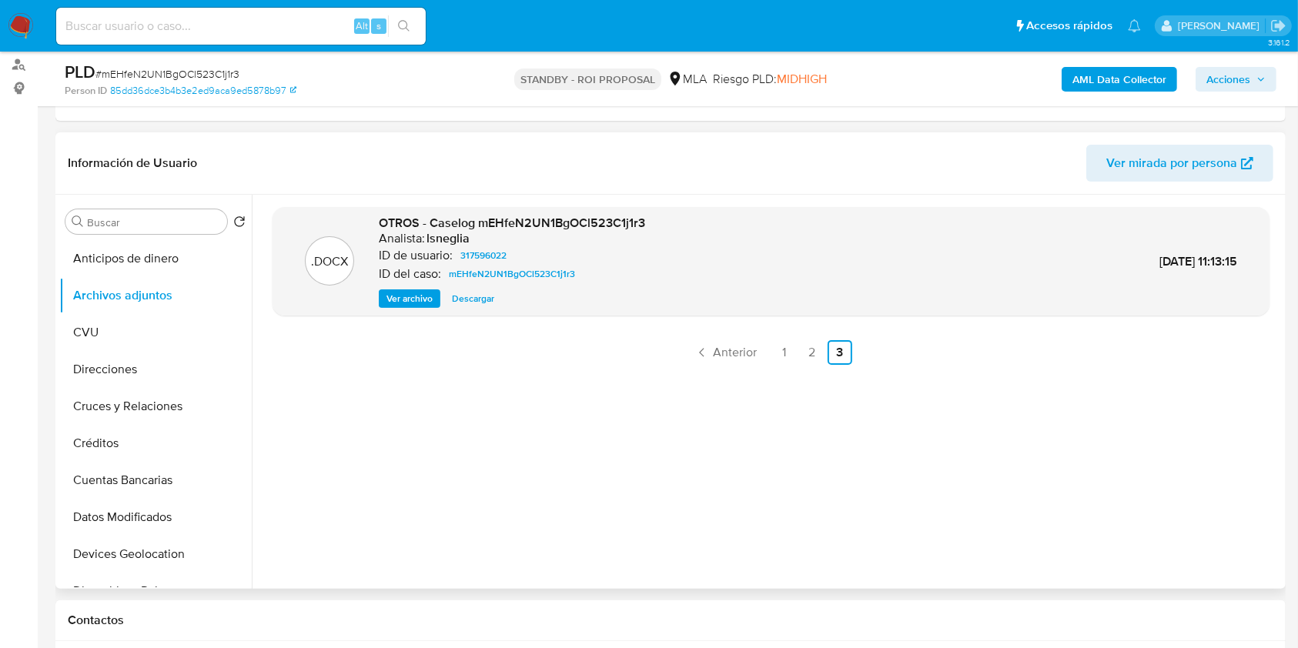
click at [416, 299] on span "Ver archivo" at bounding box center [409, 298] width 46 height 15
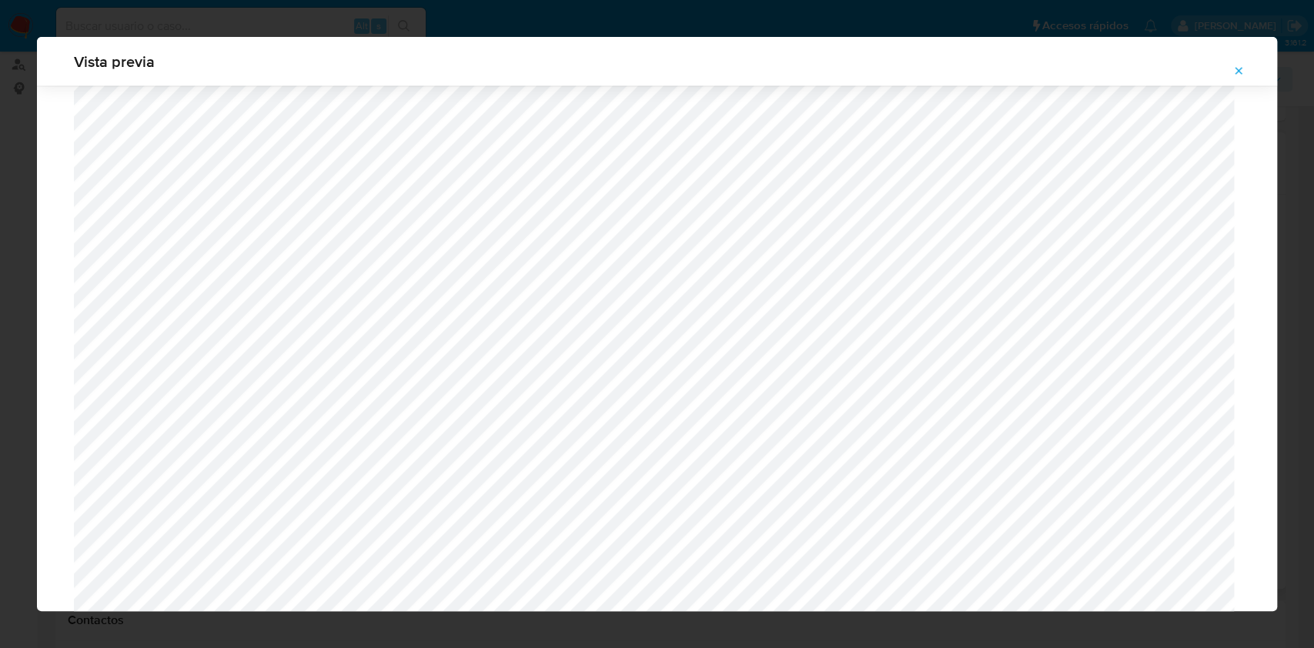
scroll to position [2329, 0]
click at [1241, 68] on icon "Attachment preview" at bounding box center [1238, 71] width 12 height 12
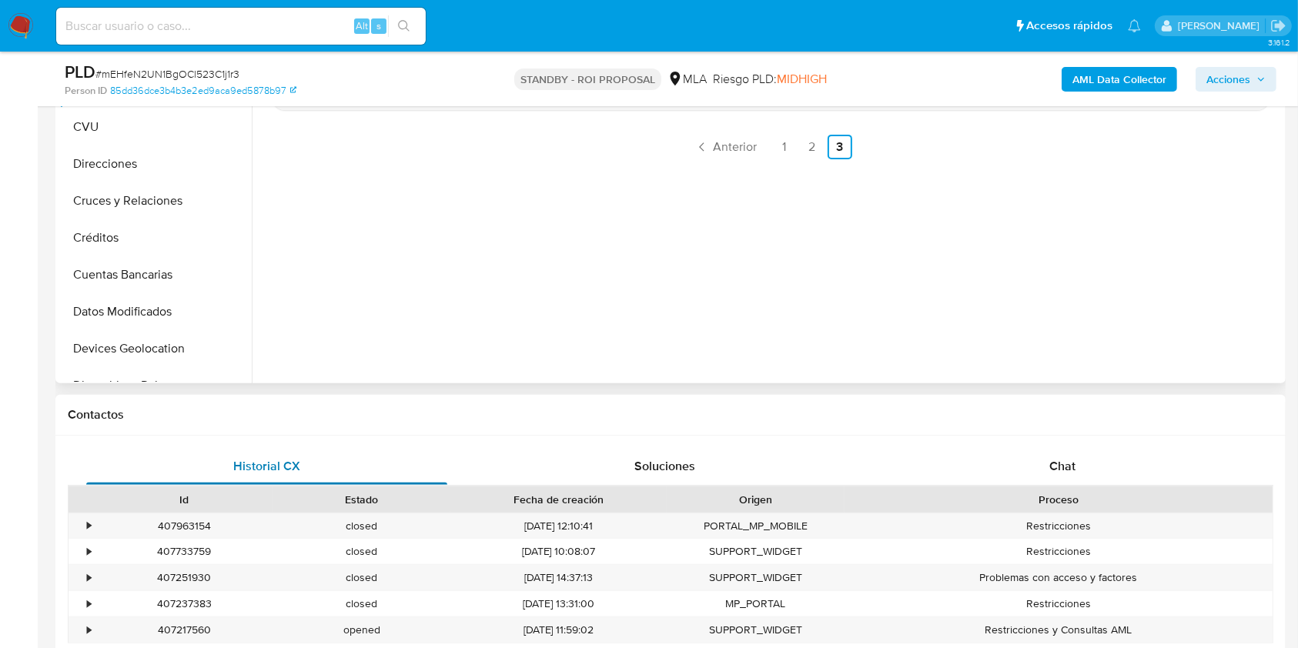
scroll to position [616, 0]
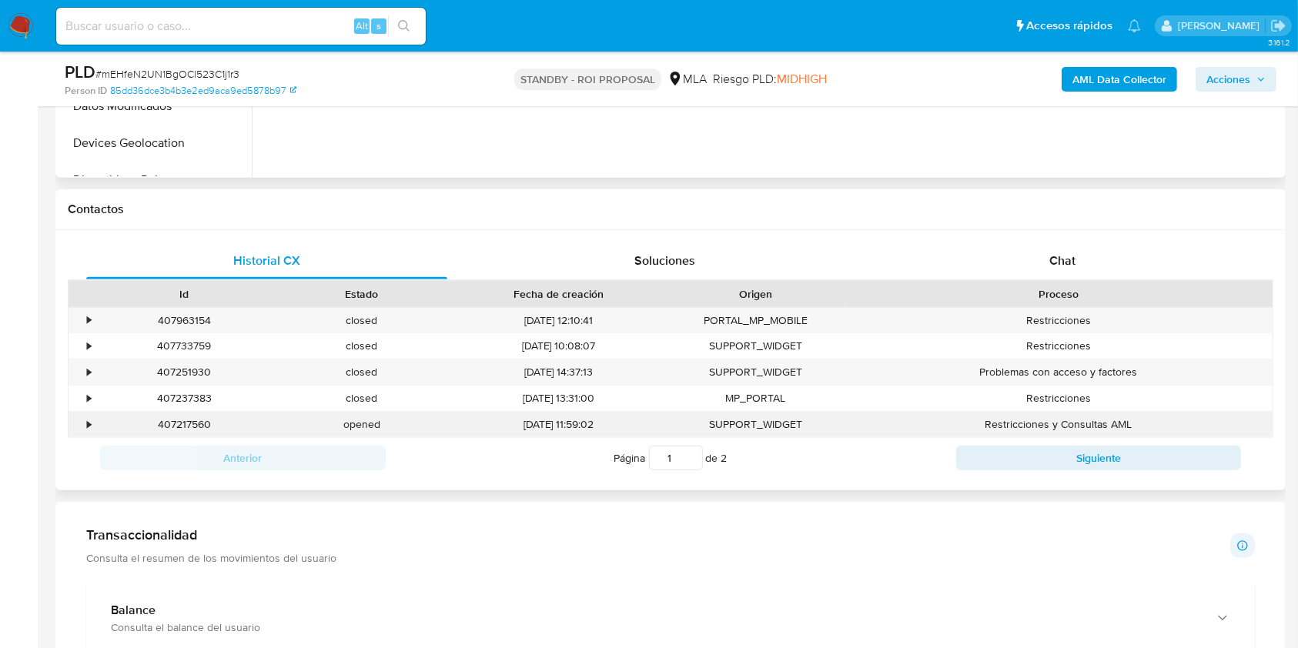
click at [167, 426] on div "407217560" at bounding box center [184, 424] width 178 height 25
copy div "407217560"
click at [142, 42] on div "Alt s" at bounding box center [240, 26] width 369 height 37
click at [139, 22] on input at bounding box center [240, 26] width 369 height 20
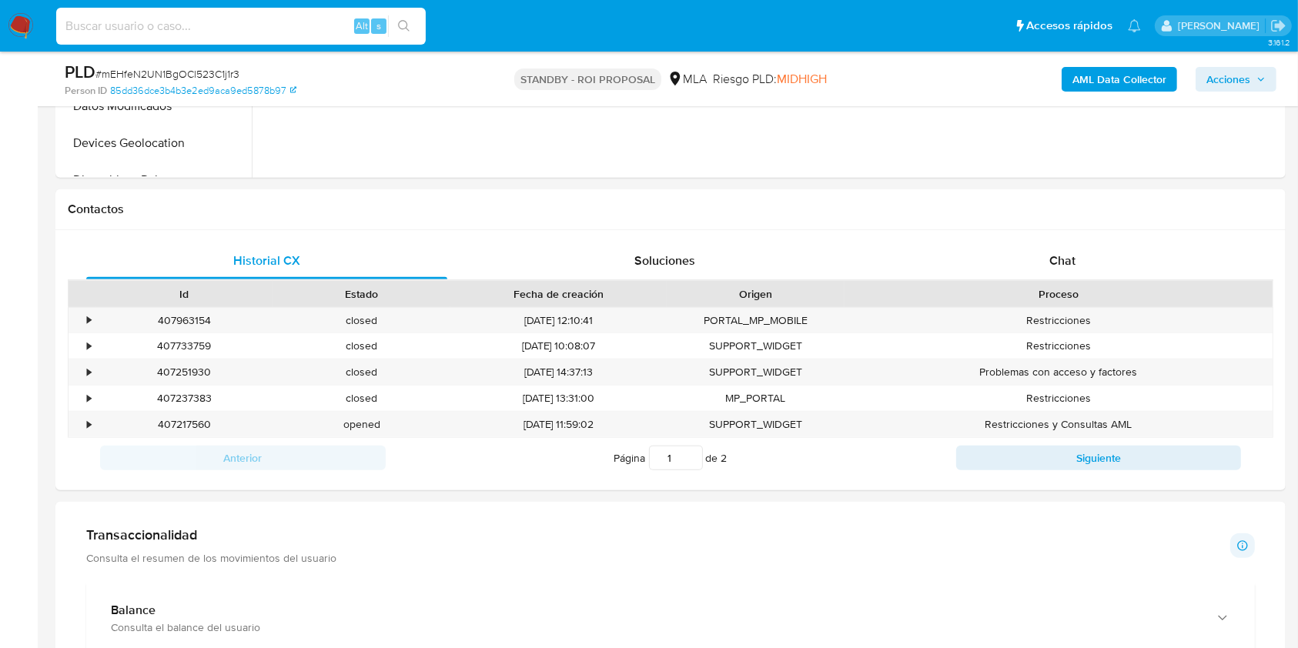
paste input "gcSkF7niLeUH393cbDl51JnN"
type input "gcSkF7niLeUH393cbDl51JnN"
click at [409, 22] on icon "search-icon" at bounding box center [404, 26] width 12 height 12
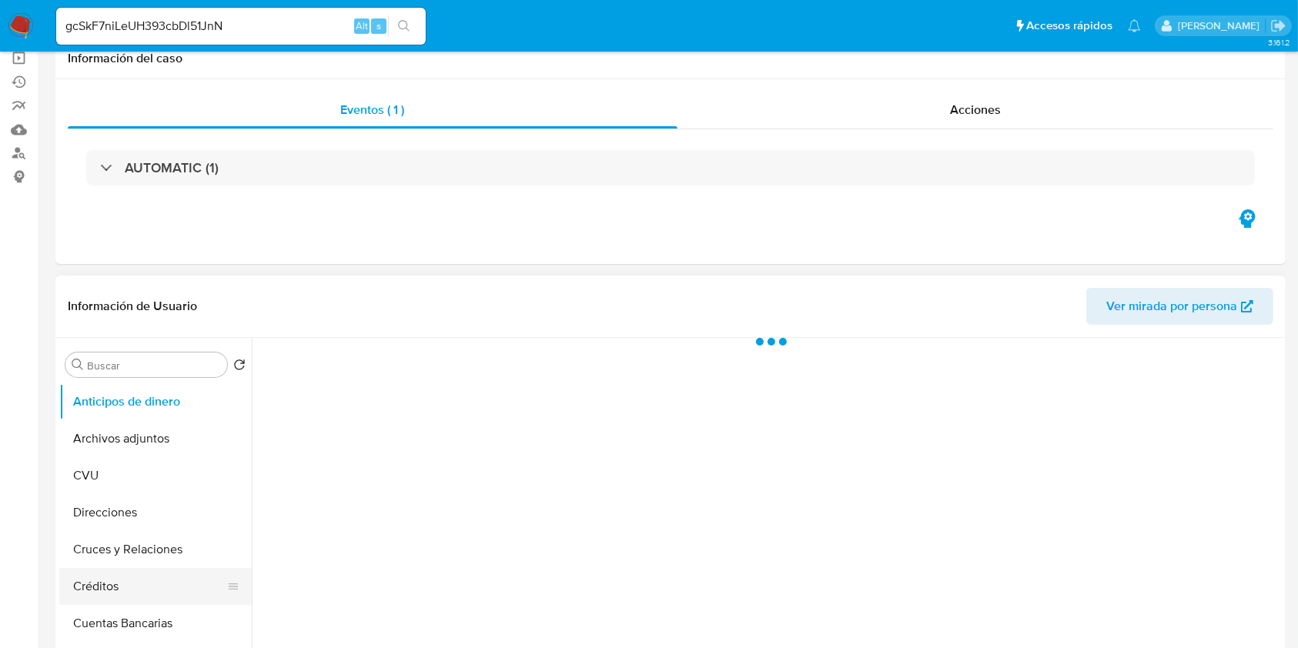
scroll to position [308, 0]
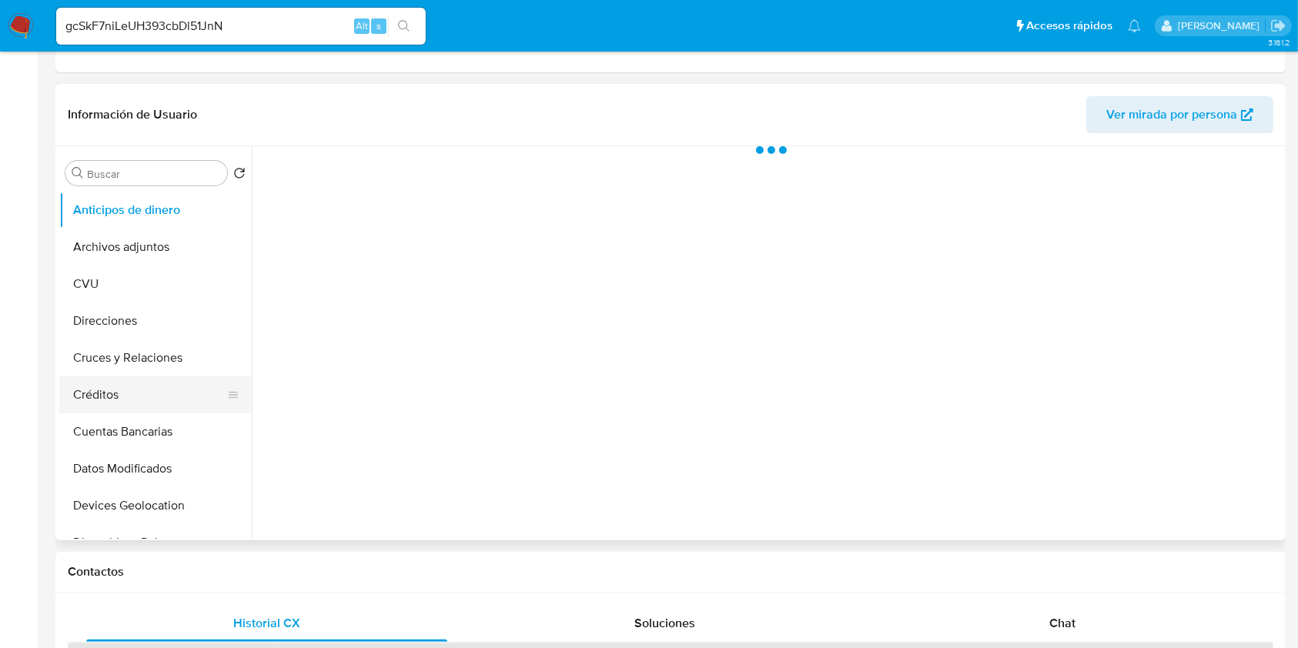
select select "10"
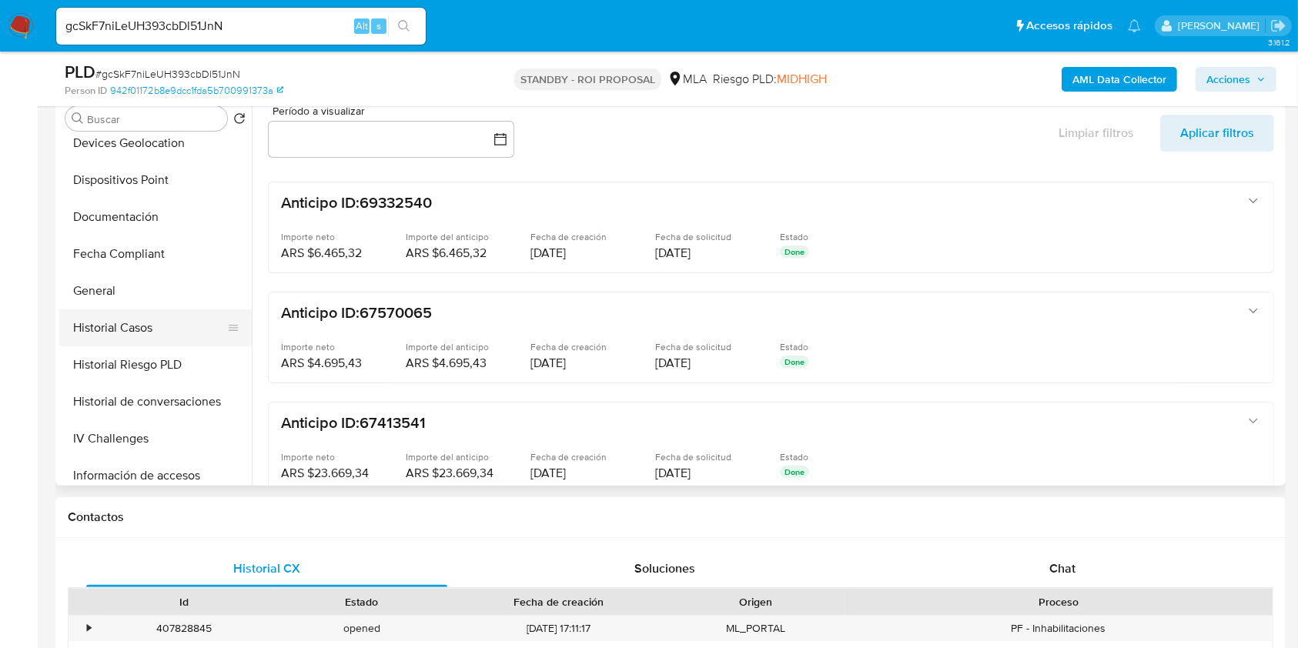
click at [142, 319] on button "Historial Casos" at bounding box center [149, 327] width 180 height 37
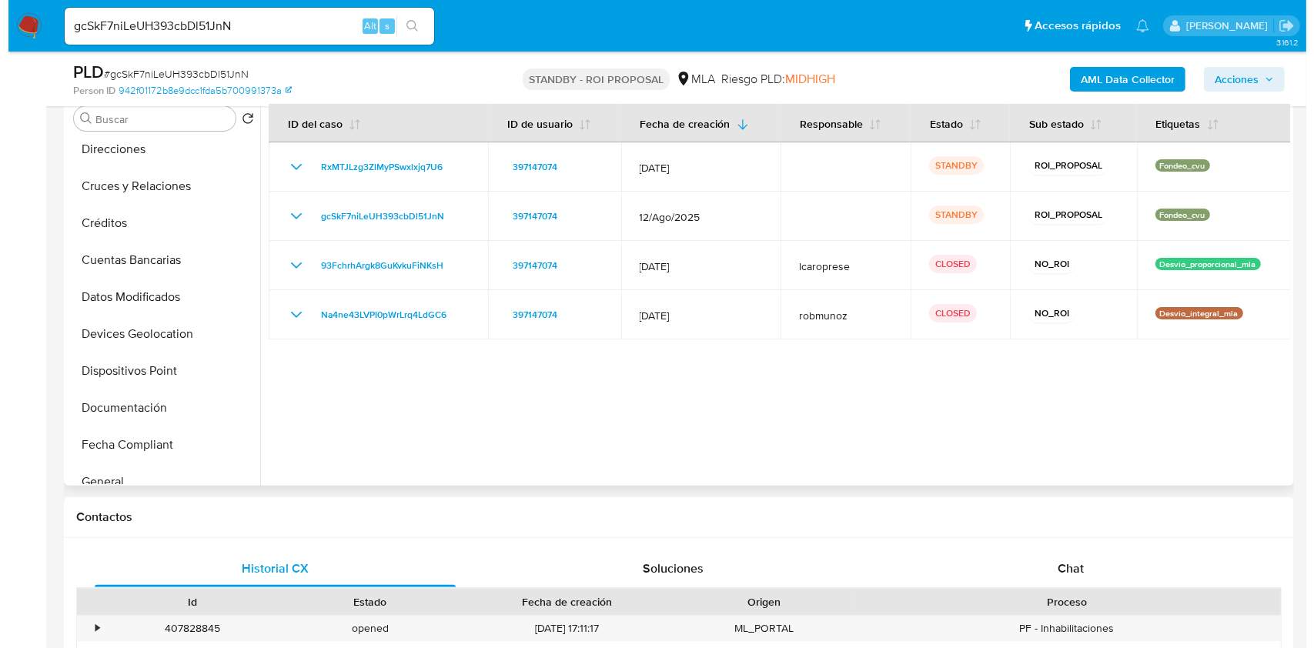
scroll to position [0, 0]
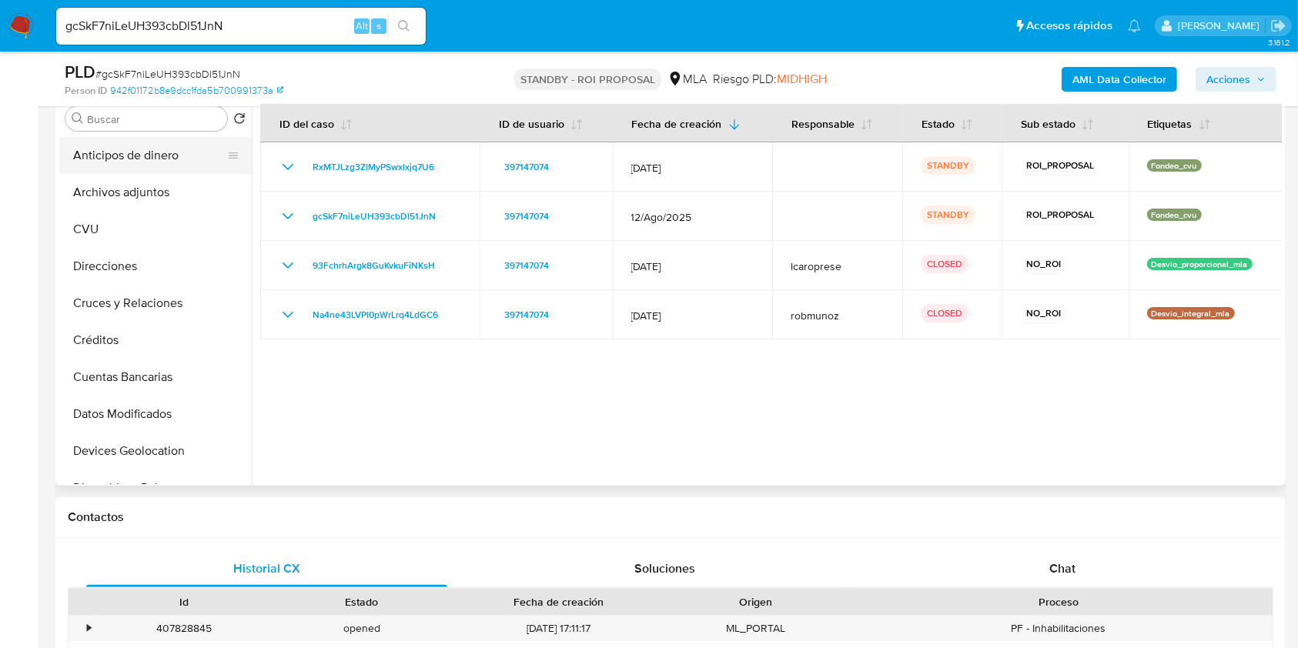
click at [169, 172] on button "Anticipos de dinero" at bounding box center [149, 155] width 180 height 37
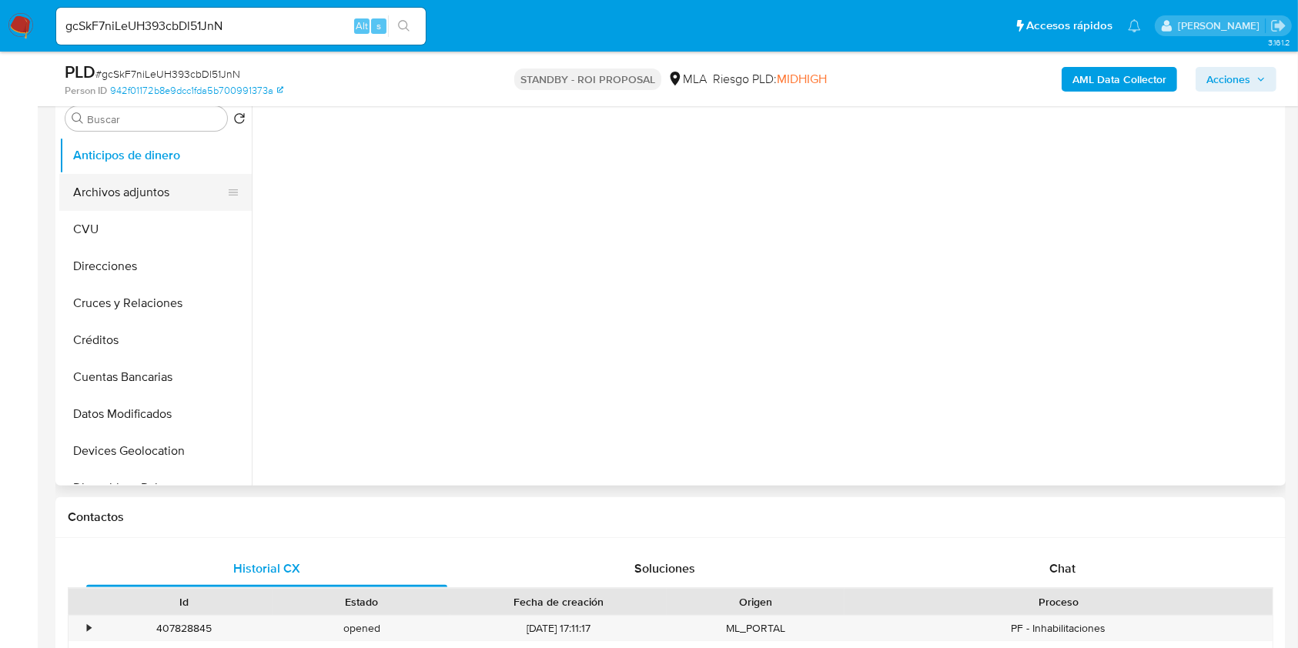
click at [176, 195] on button "Archivos adjuntos" at bounding box center [149, 192] width 180 height 37
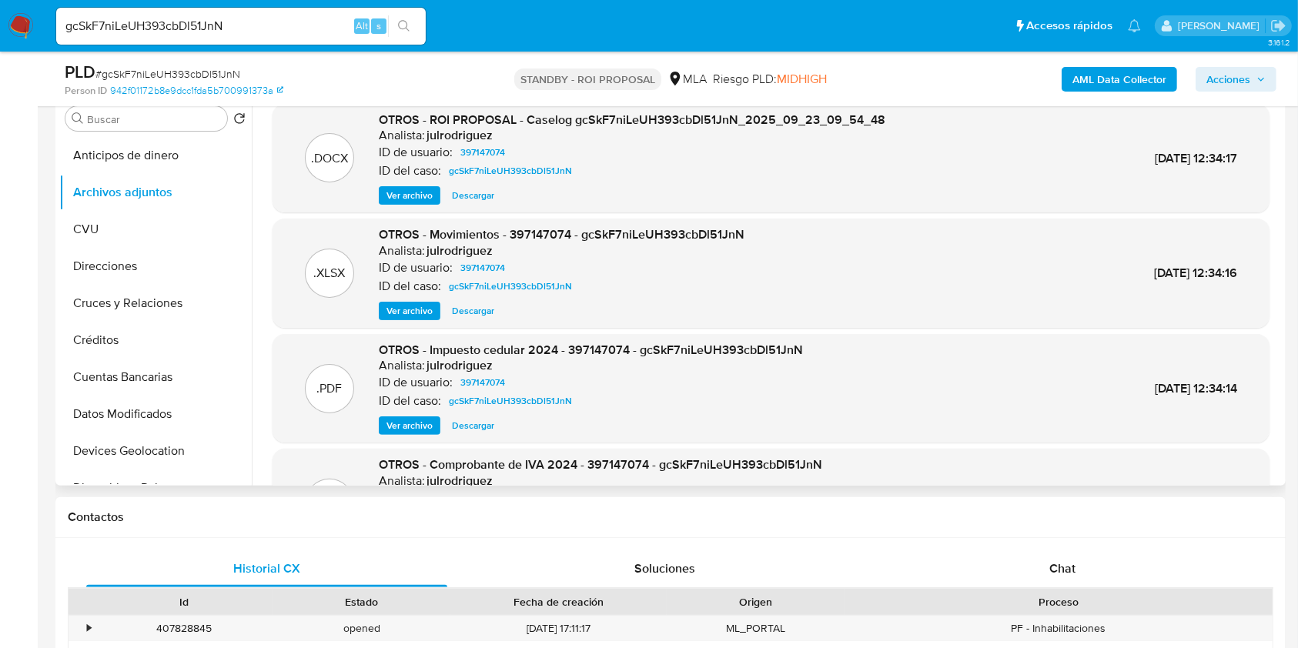
click at [400, 199] on span "Ver archivo" at bounding box center [409, 195] width 46 height 15
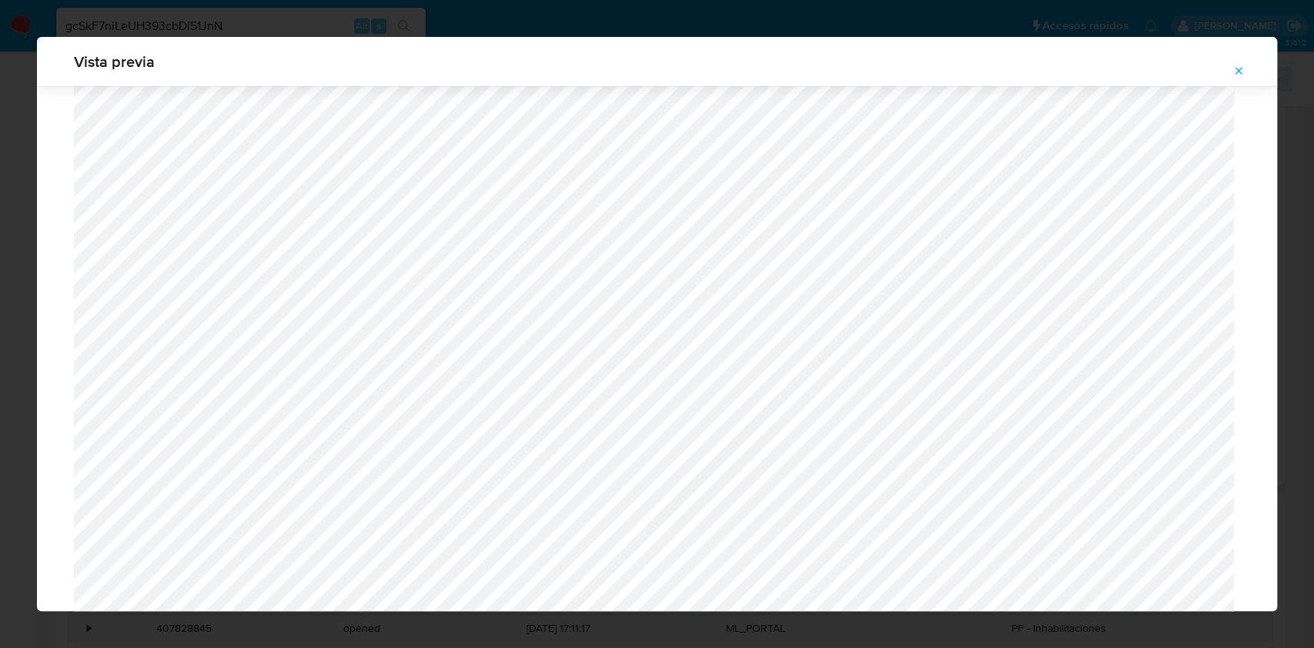
scroll to position [72, 0]
click at [1235, 79] on span "Attachment preview" at bounding box center [1238, 71] width 12 height 22
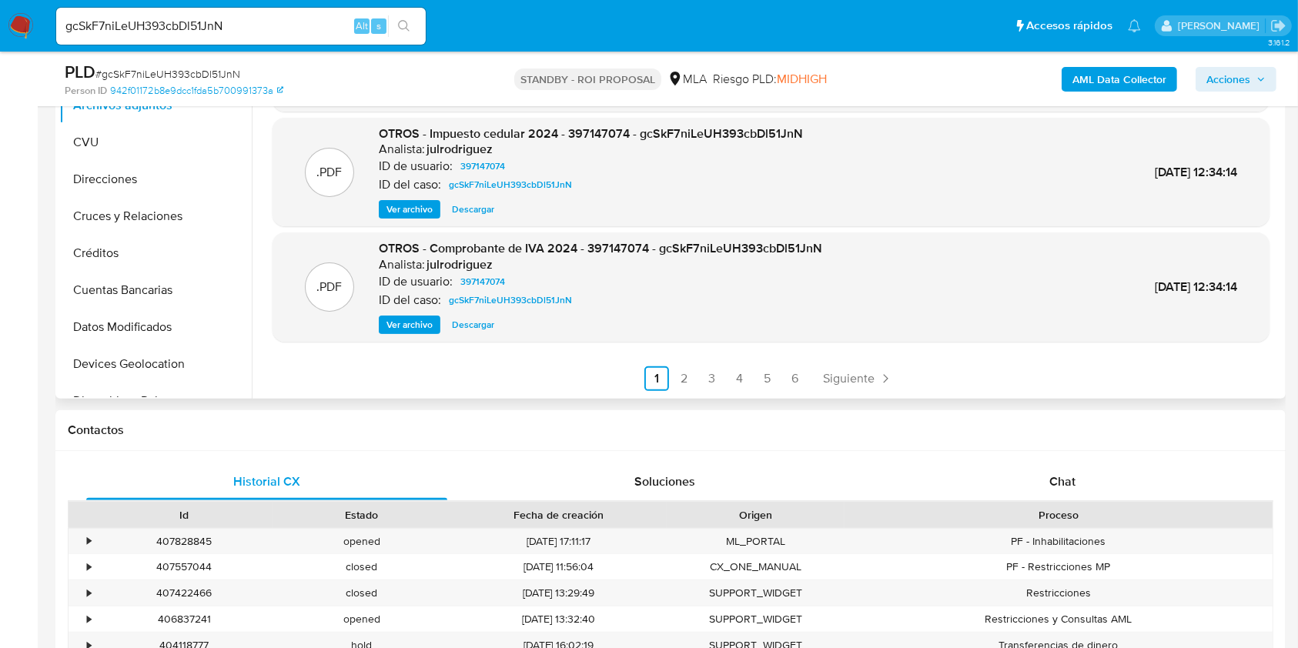
scroll to position [513, 0]
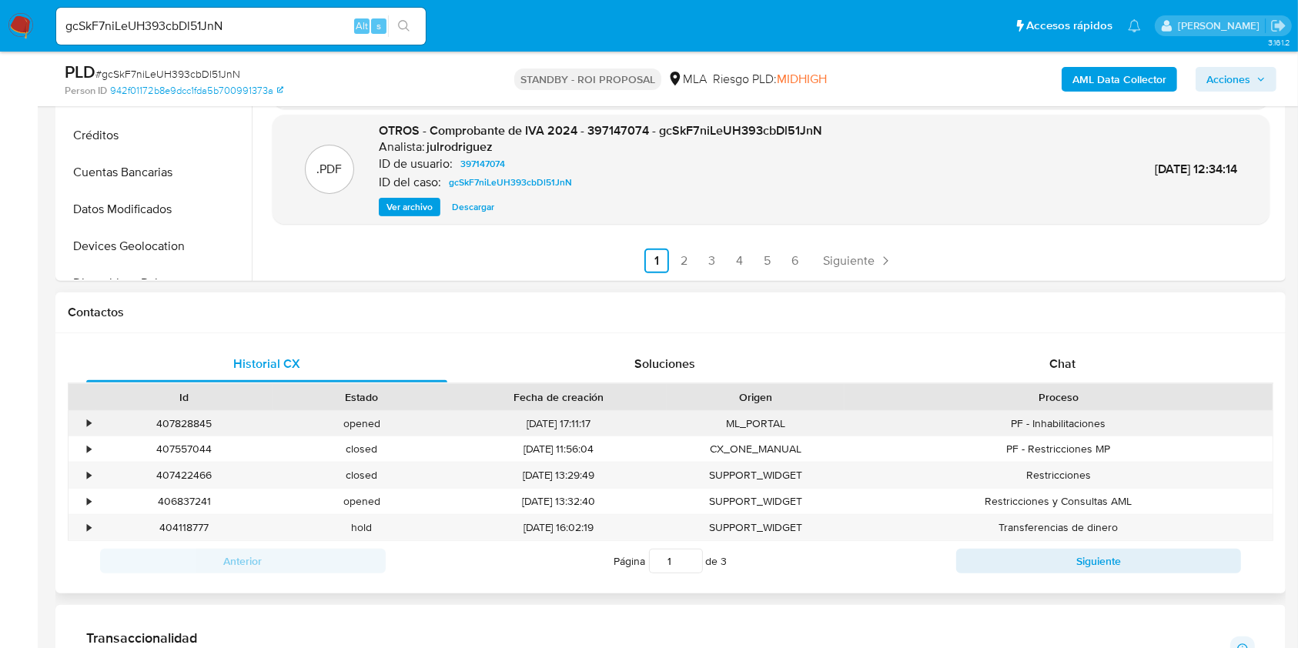
click at [356, 422] on div "opened" at bounding box center [362, 423] width 178 height 25
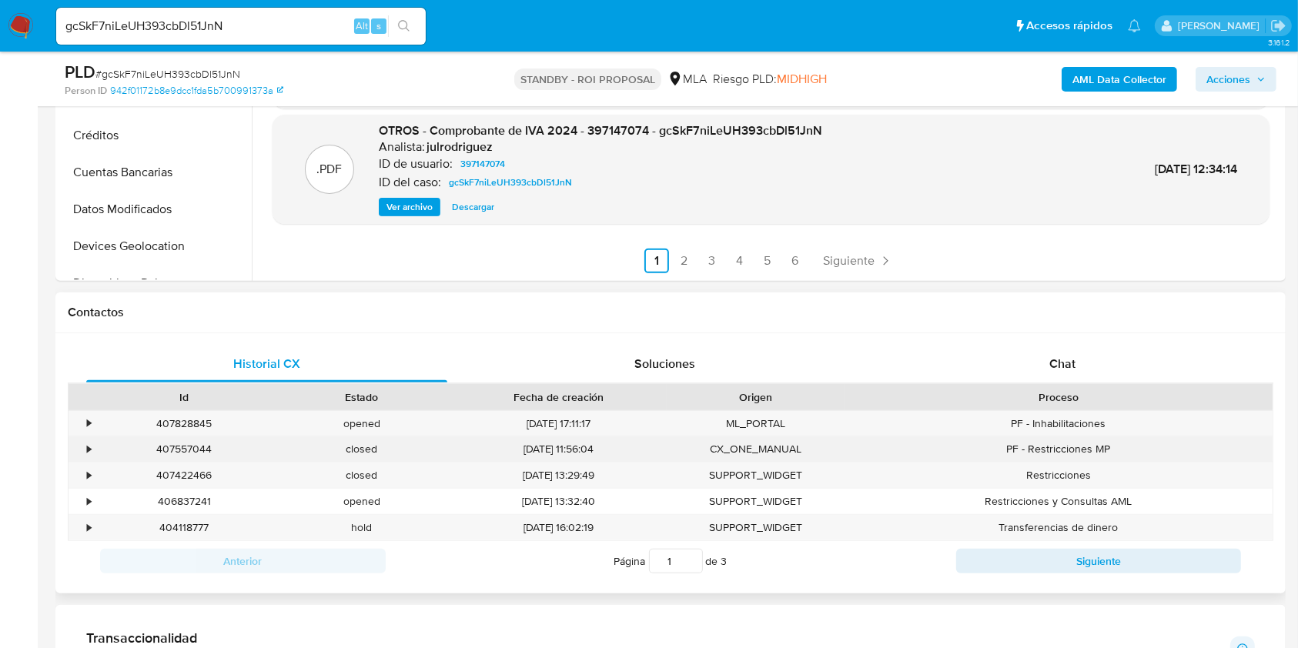
drag, startPoint x: 356, startPoint y: 422, endPoint x: 250, endPoint y: 453, distance: 109.8
click at [242, 446] on div "407557044" at bounding box center [184, 448] width 178 height 25
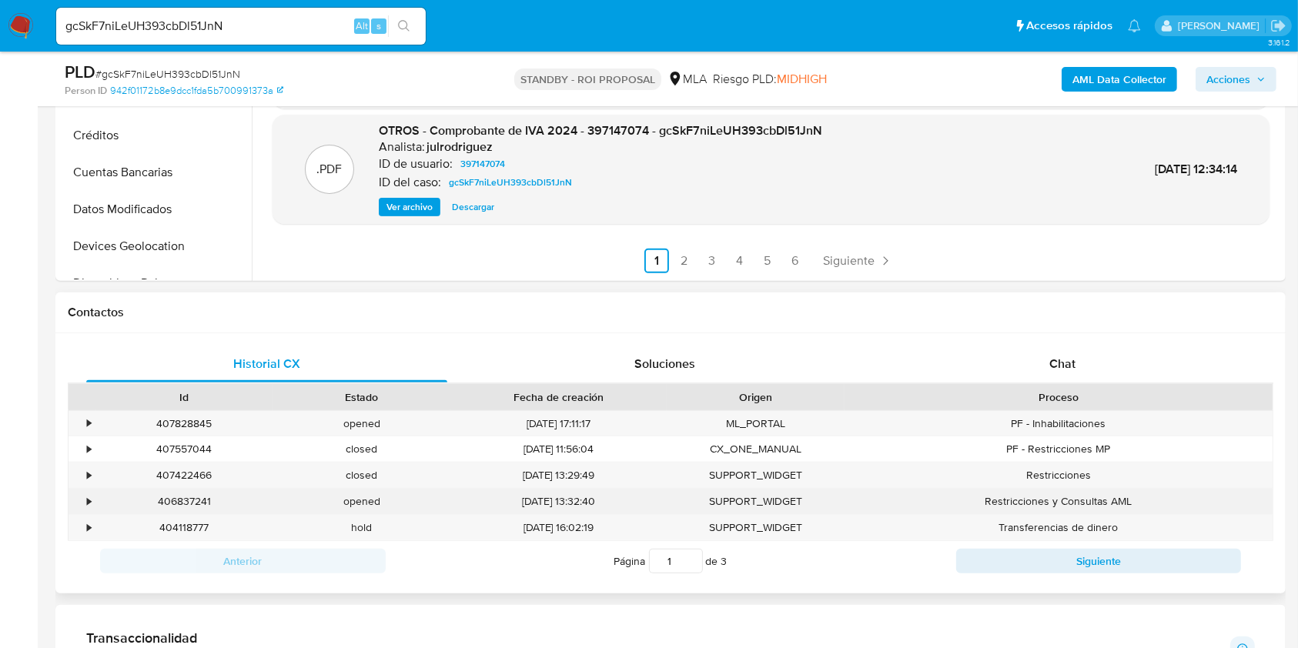
click at [350, 494] on div "opened" at bounding box center [362, 501] width 178 height 25
click at [351, 494] on div "opened" at bounding box center [362, 501] width 178 height 25
copy div "opened"
click at [198, 500] on div "406837241" at bounding box center [184, 501] width 178 height 25
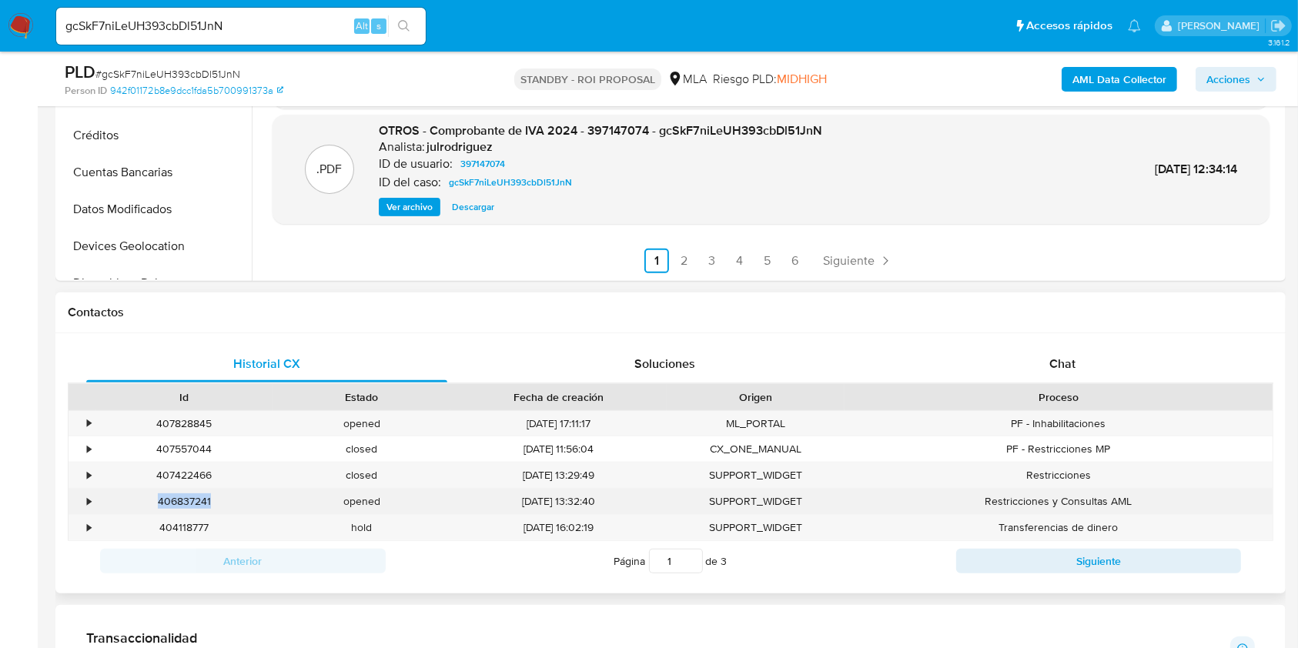
copy div "406837241"
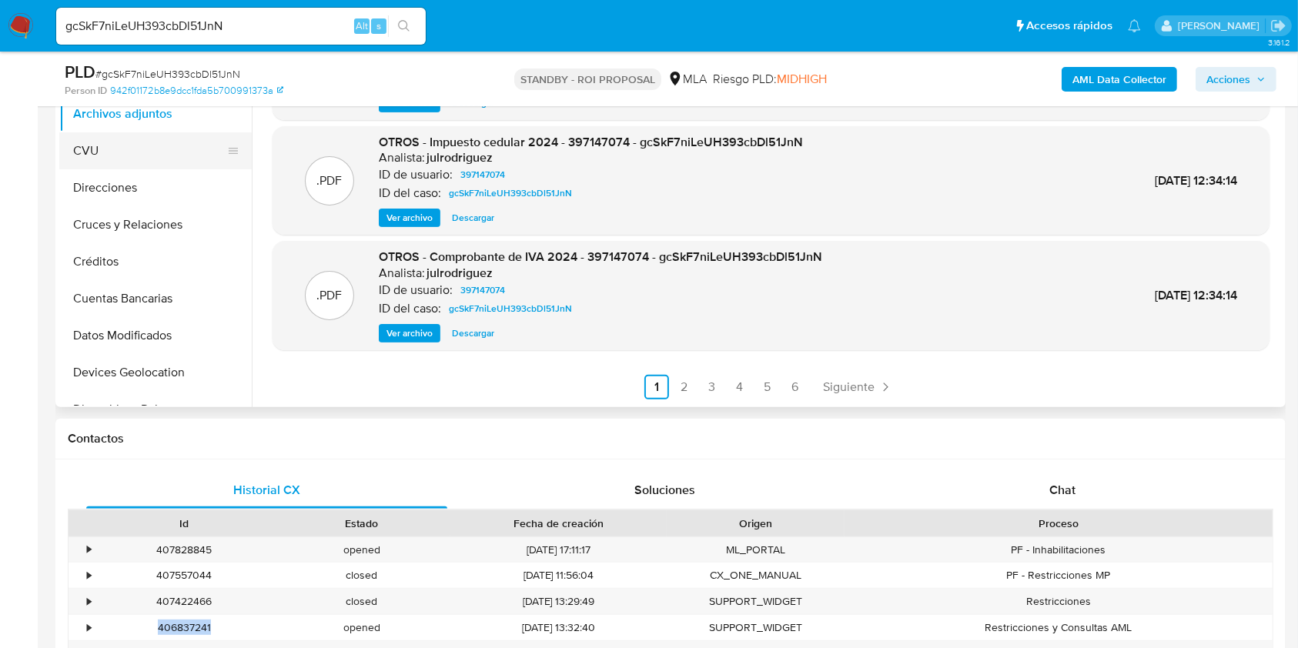
scroll to position [205, 0]
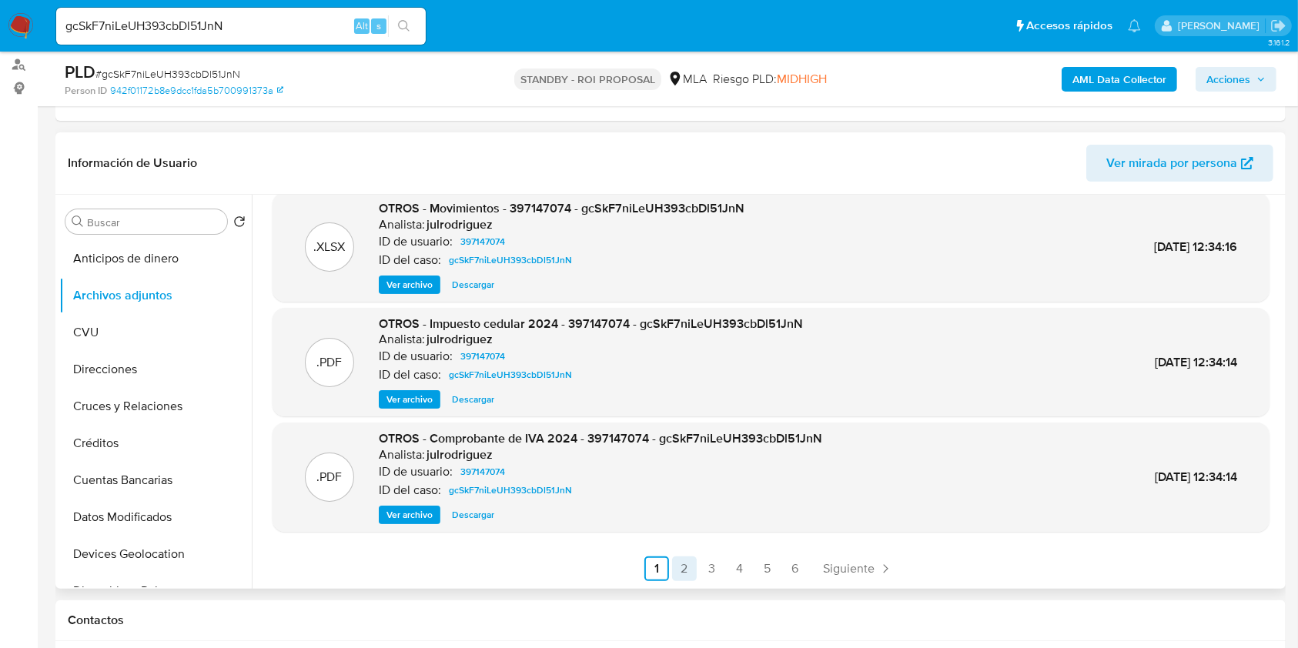
click at [679, 570] on link "2" at bounding box center [684, 568] width 25 height 25
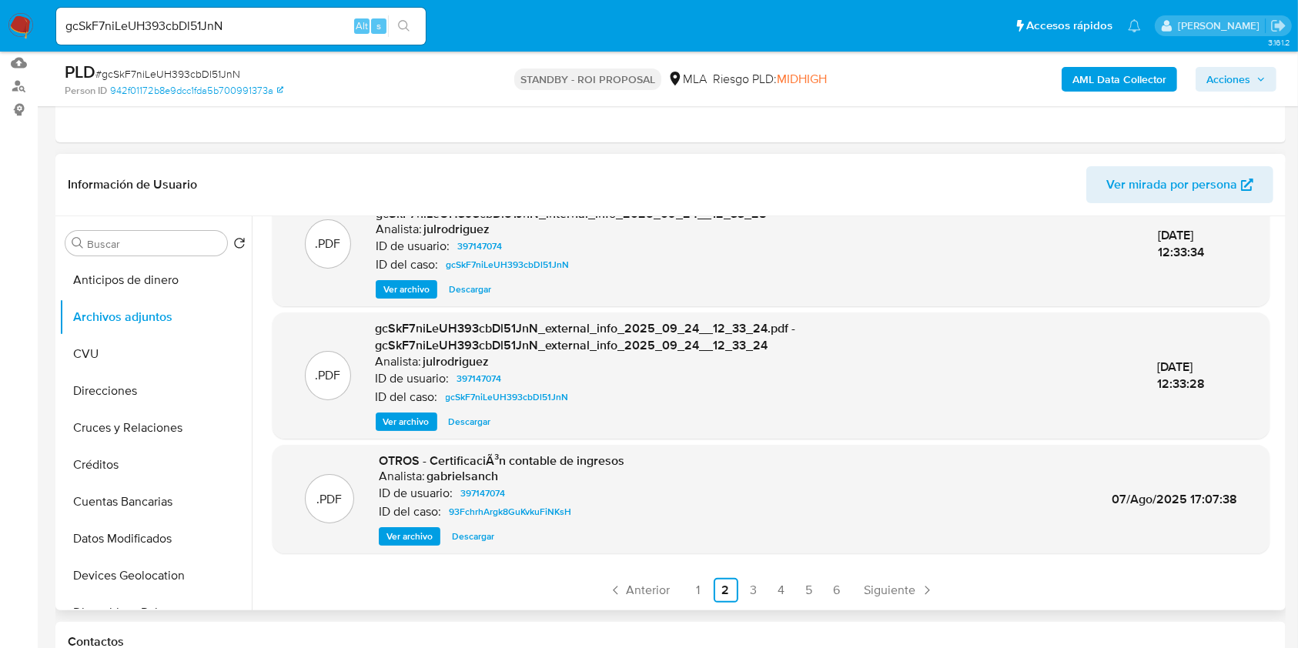
scroll to position [410, 0]
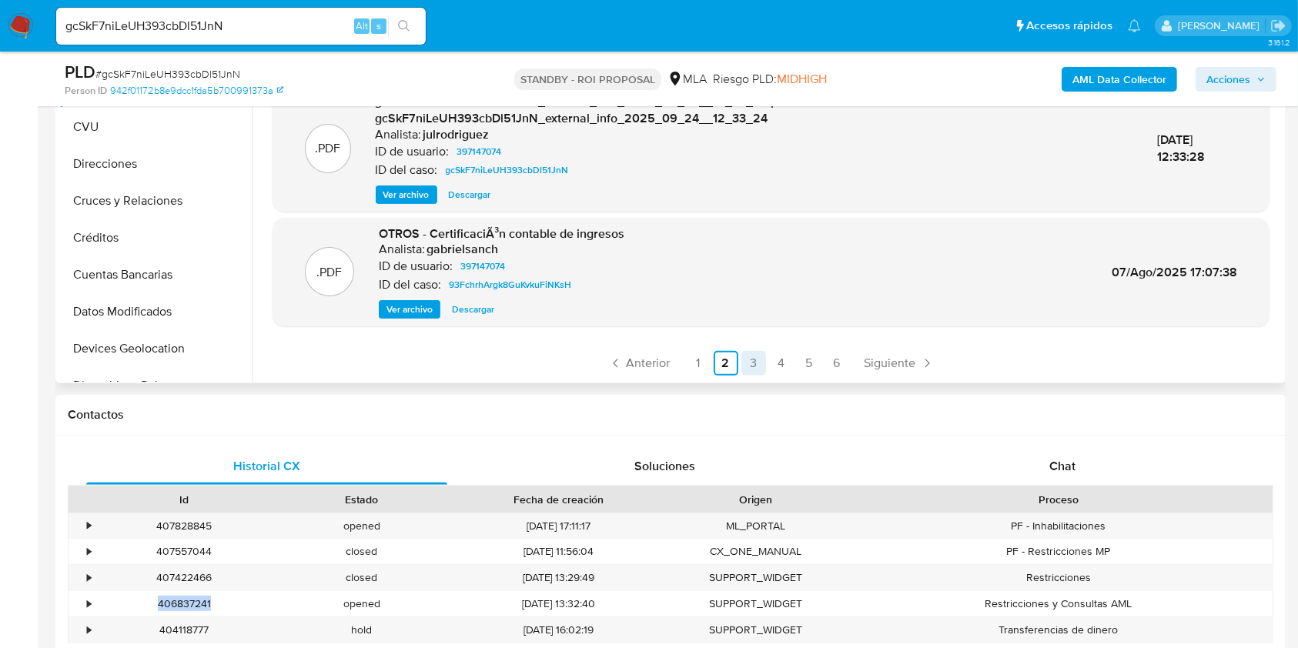
click at [744, 370] on link "3" at bounding box center [753, 363] width 25 height 25
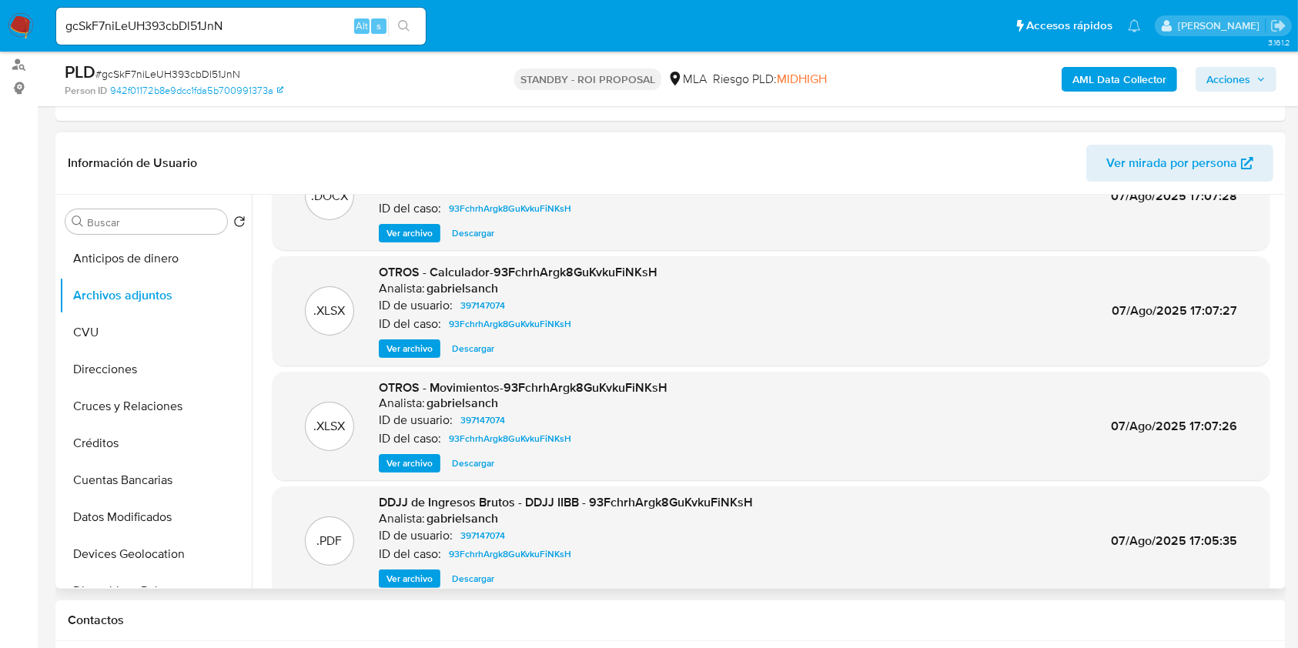
scroll to position [129, 0]
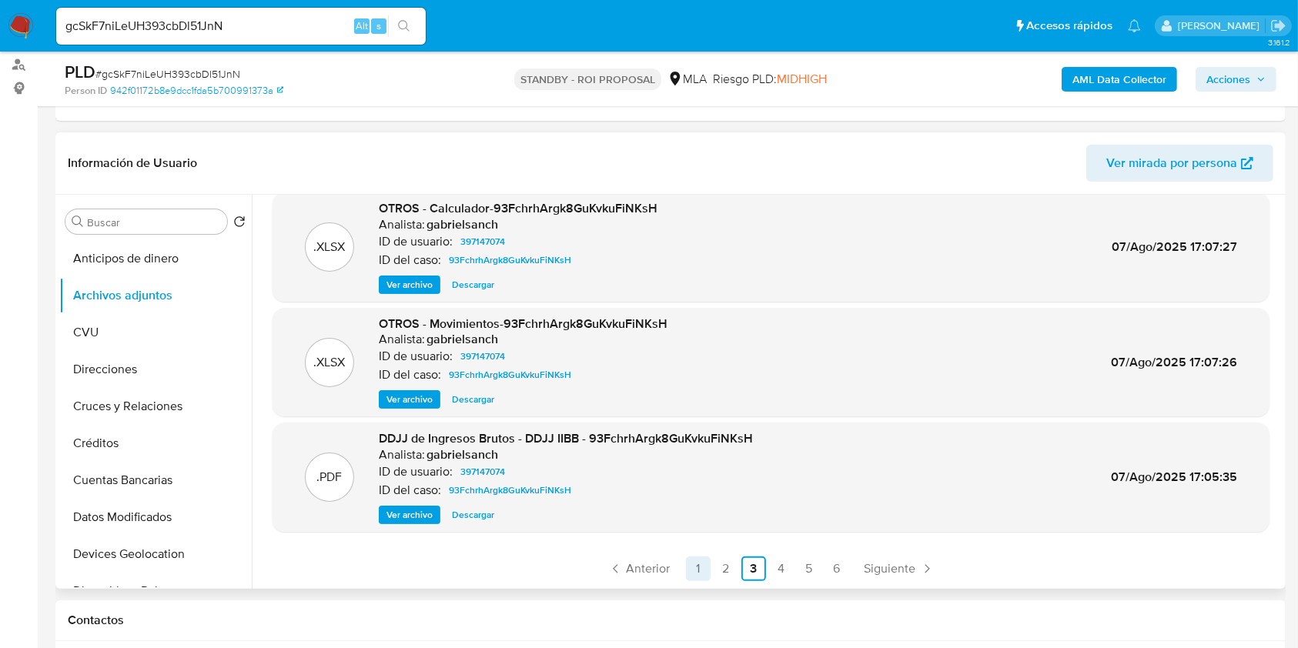
click at [693, 563] on link "1" at bounding box center [698, 568] width 25 height 25
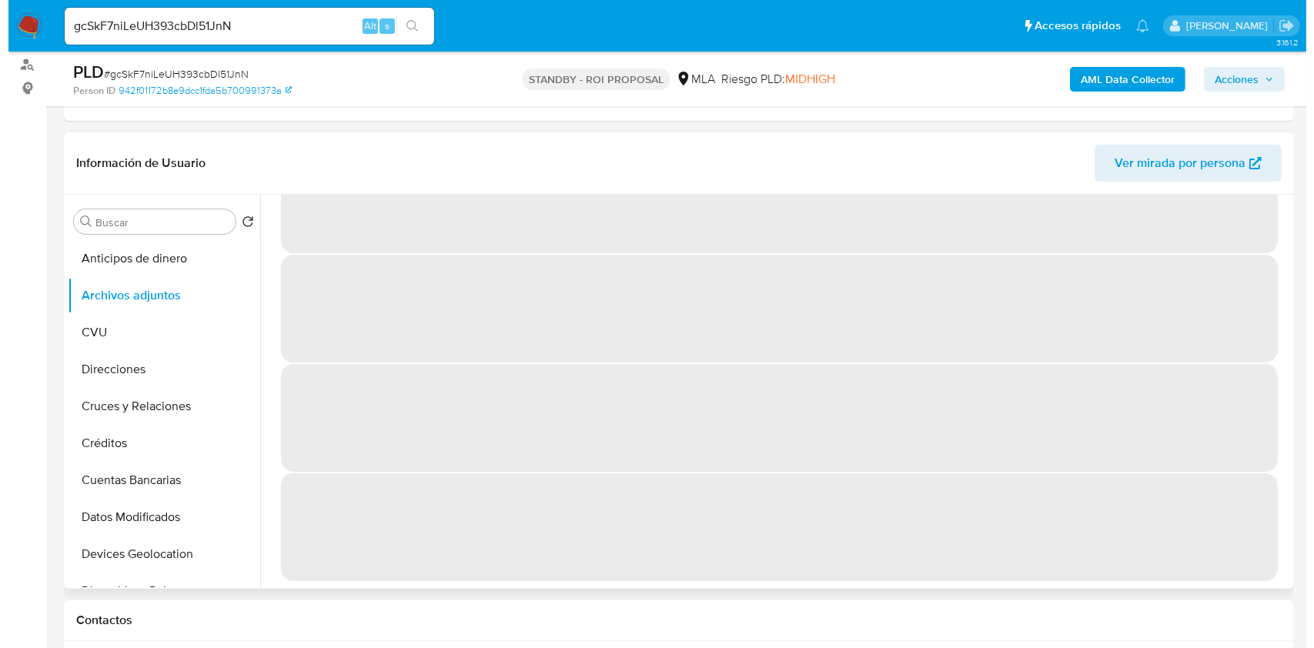
scroll to position [0, 0]
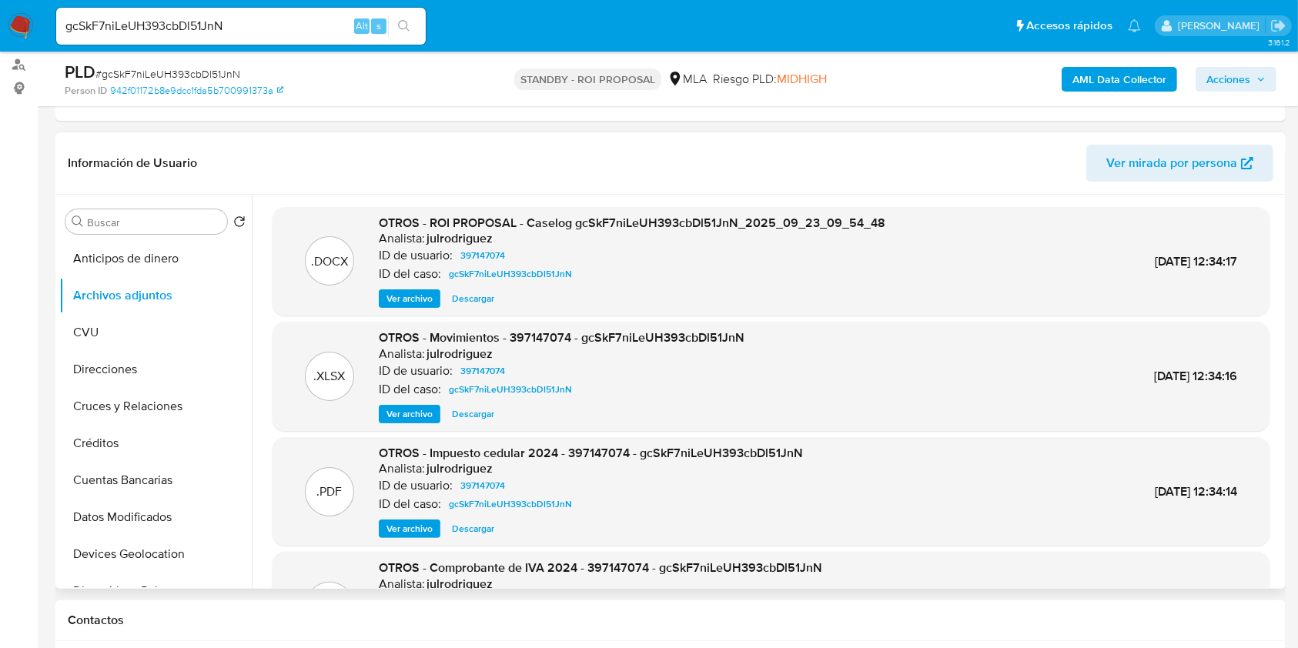
click at [406, 300] on span "Ver archivo" at bounding box center [409, 298] width 46 height 15
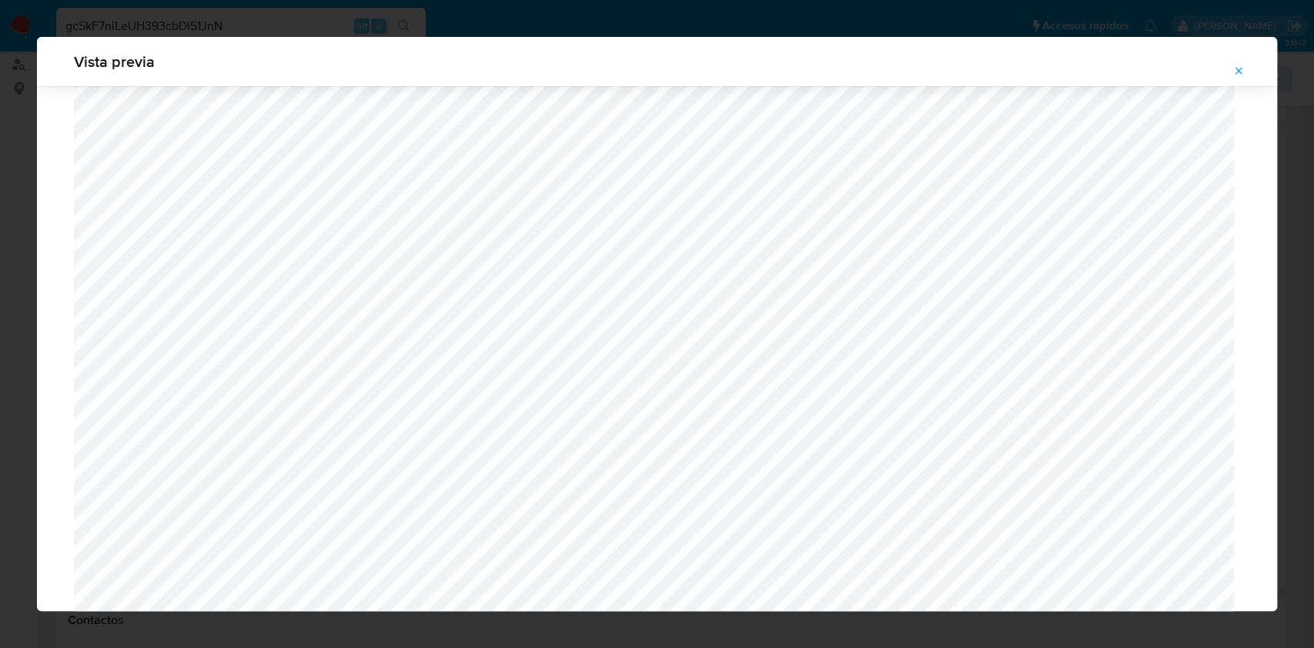
scroll to position [482, 0]
click at [1234, 71] on icon "Attachment preview" at bounding box center [1238, 71] width 12 height 12
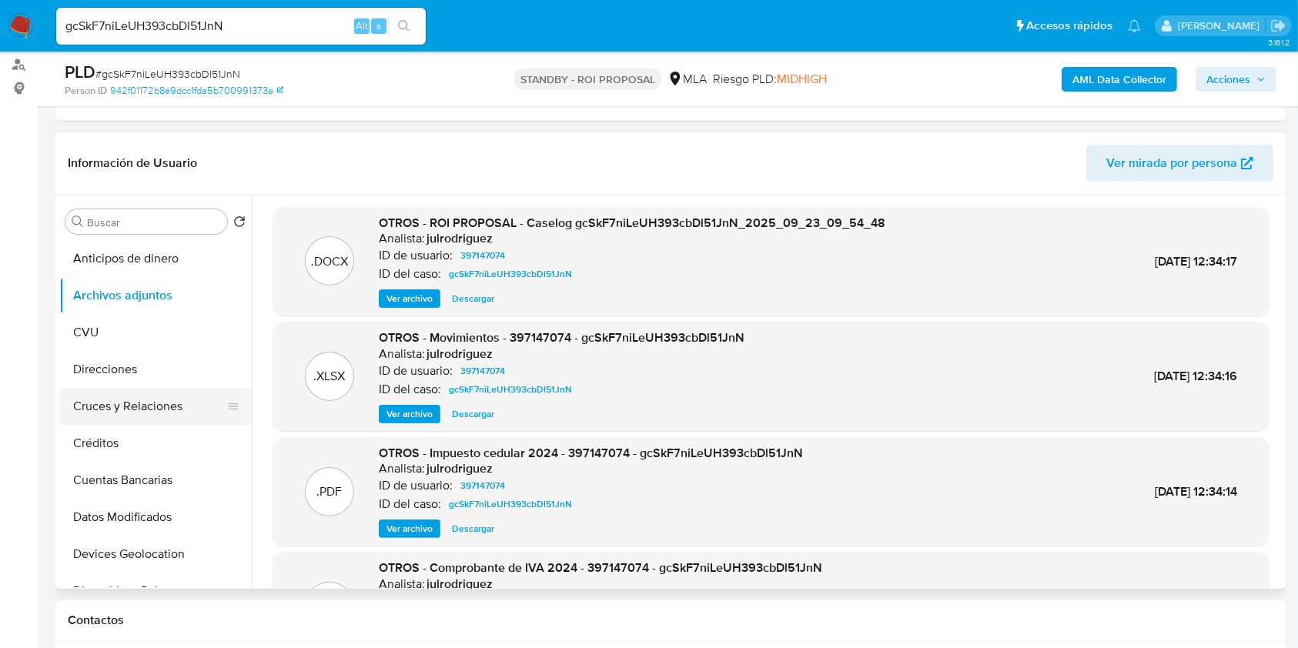
scroll to position [205, 0]
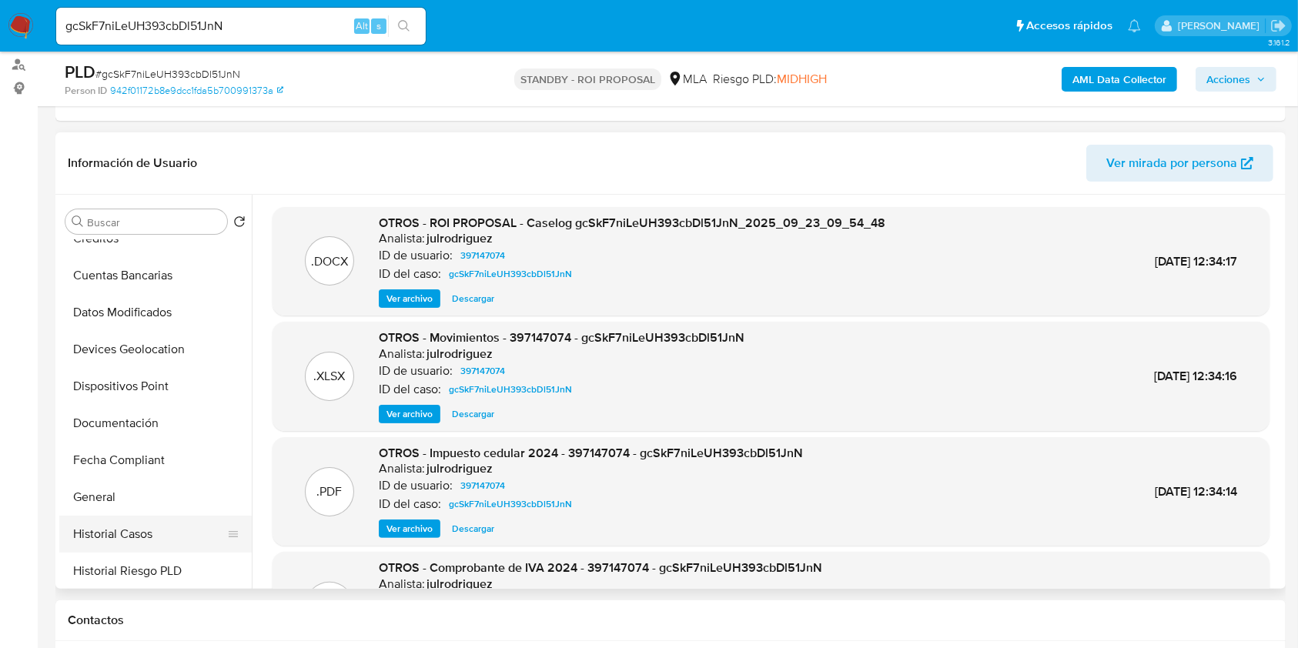
click at [139, 526] on button "Historial Casos" at bounding box center [149, 534] width 180 height 37
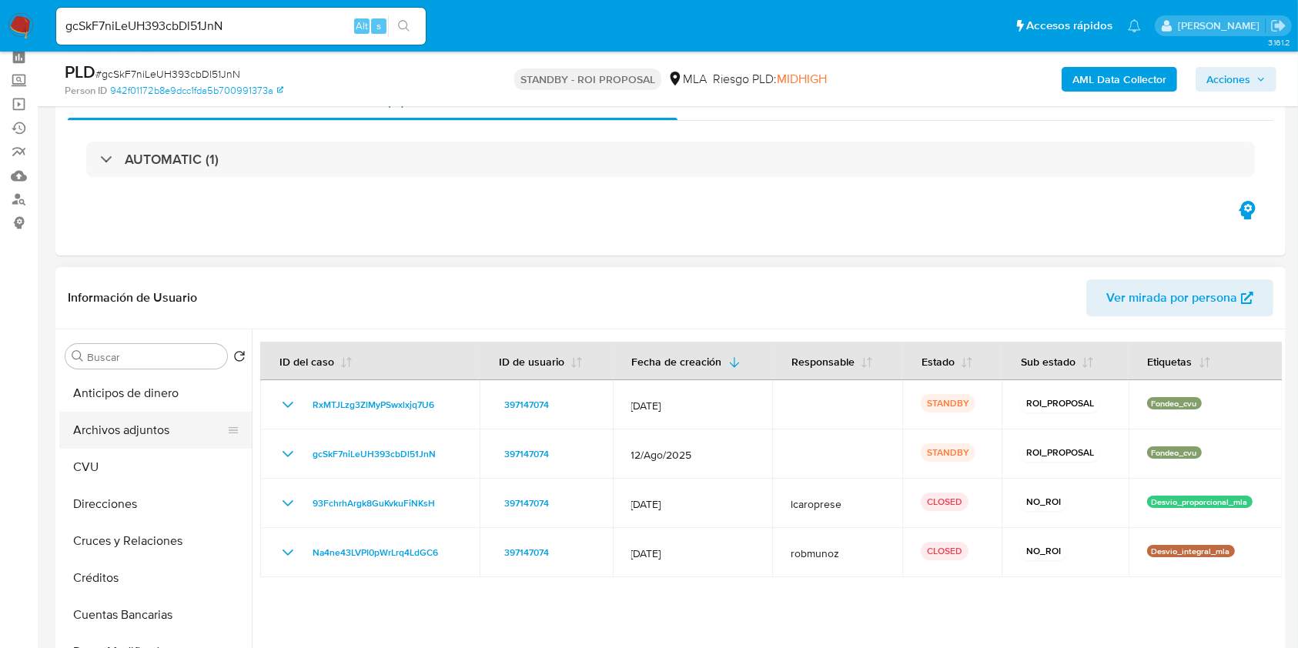
scroll to position [102, 0]
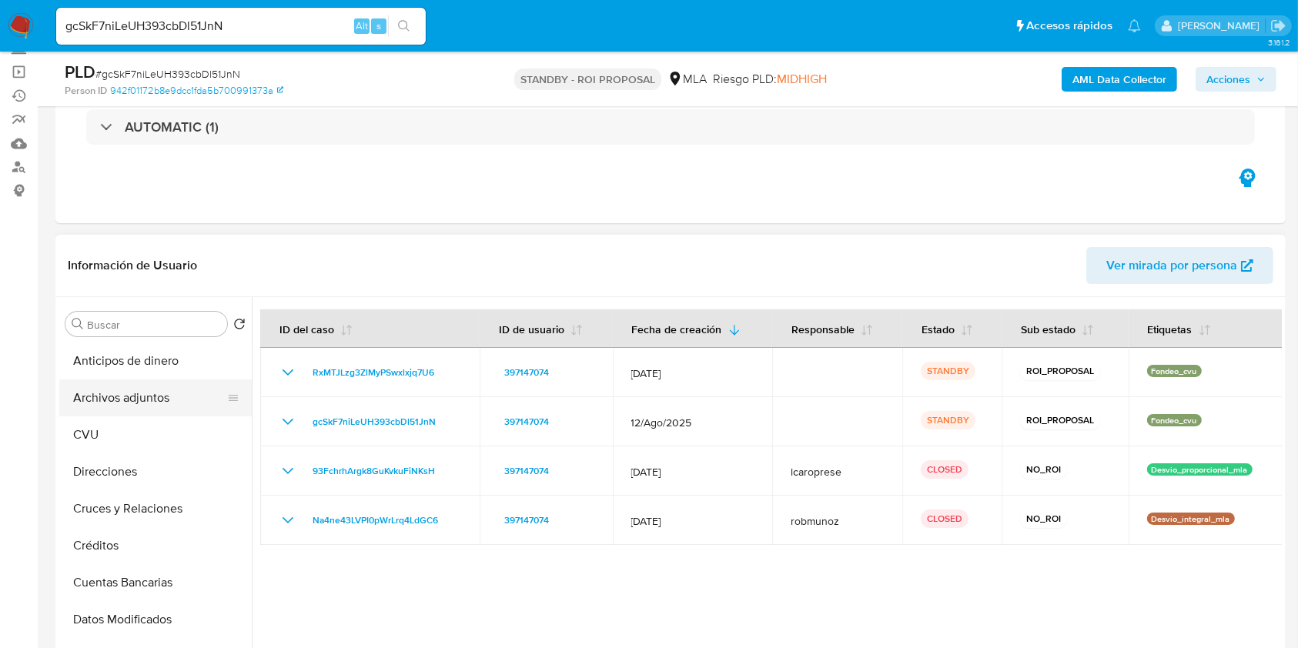
click at [117, 405] on button "Archivos adjuntos" at bounding box center [149, 397] width 180 height 37
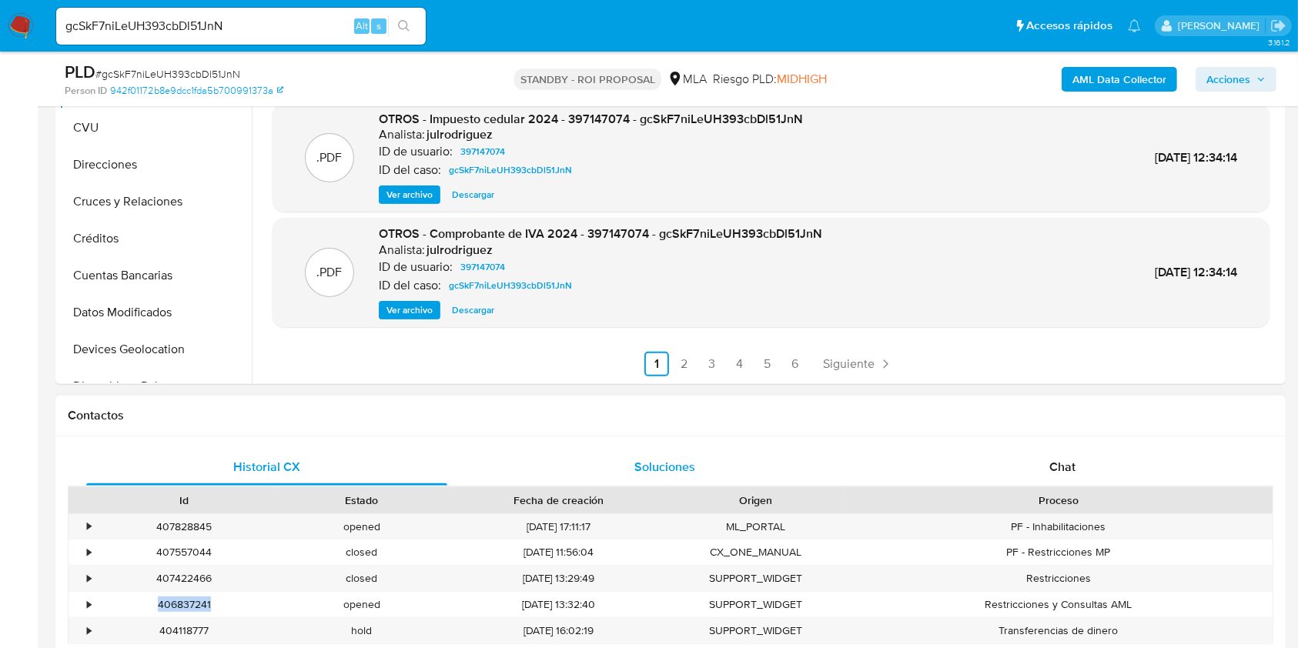
scroll to position [410, 0]
click at [676, 378] on div ".DOCX OTROS - ROI PROPOSAL - Caselog gcSkF7niLeUH393cbDl51JnN_2025_09_23_09_54_…" at bounding box center [767, 186] width 1030 height 394
click at [676, 369] on link "2" at bounding box center [684, 363] width 25 height 25
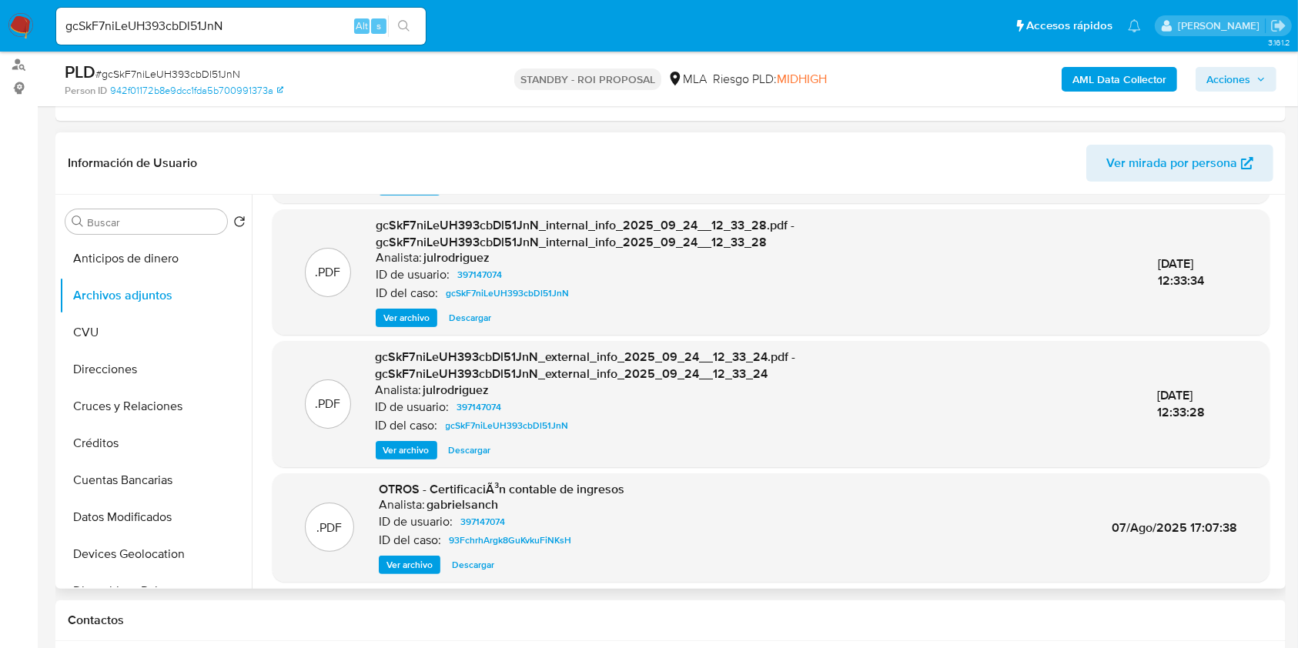
scroll to position [162, 0]
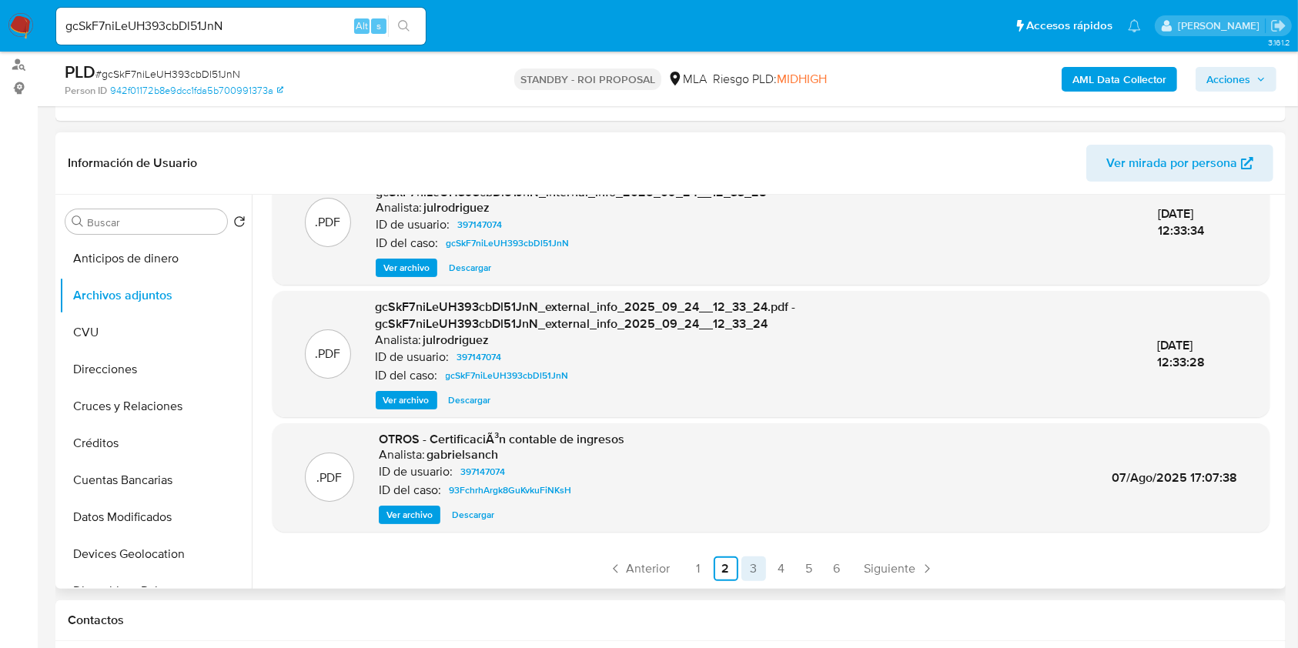
click at [741, 570] on link "3" at bounding box center [753, 568] width 25 height 25
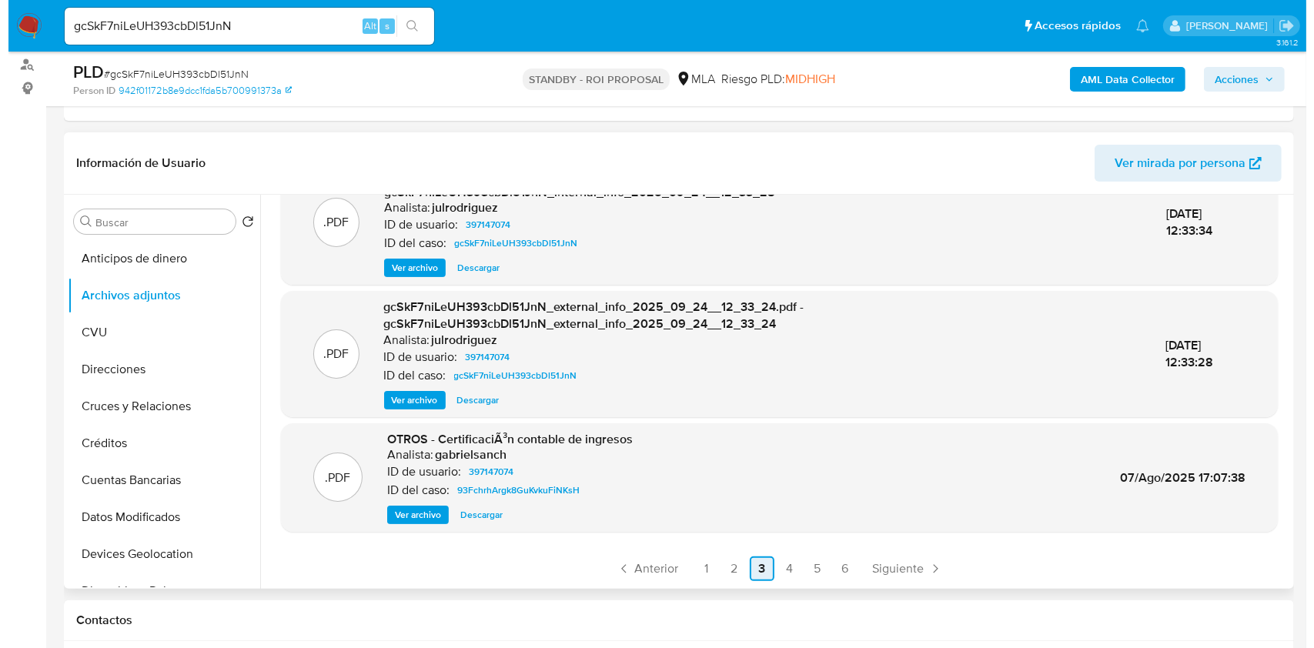
scroll to position [0, 0]
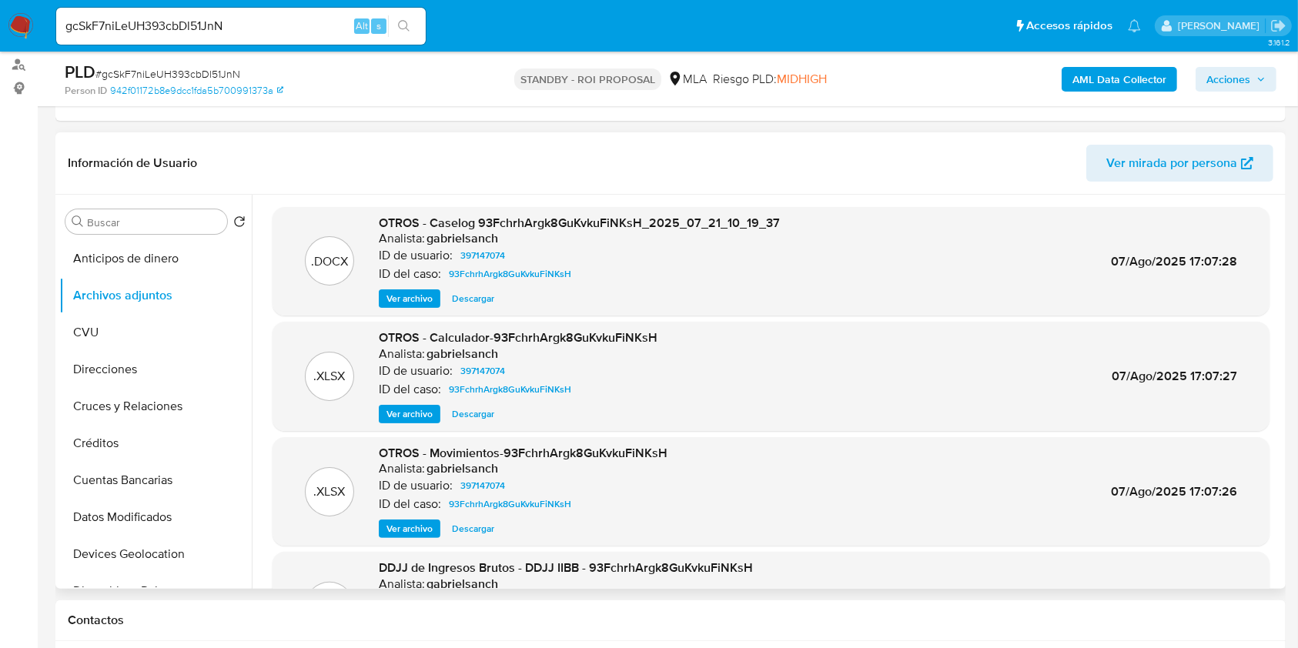
click at [413, 295] on span "Ver archivo" at bounding box center [409, 298] width 46 height 15
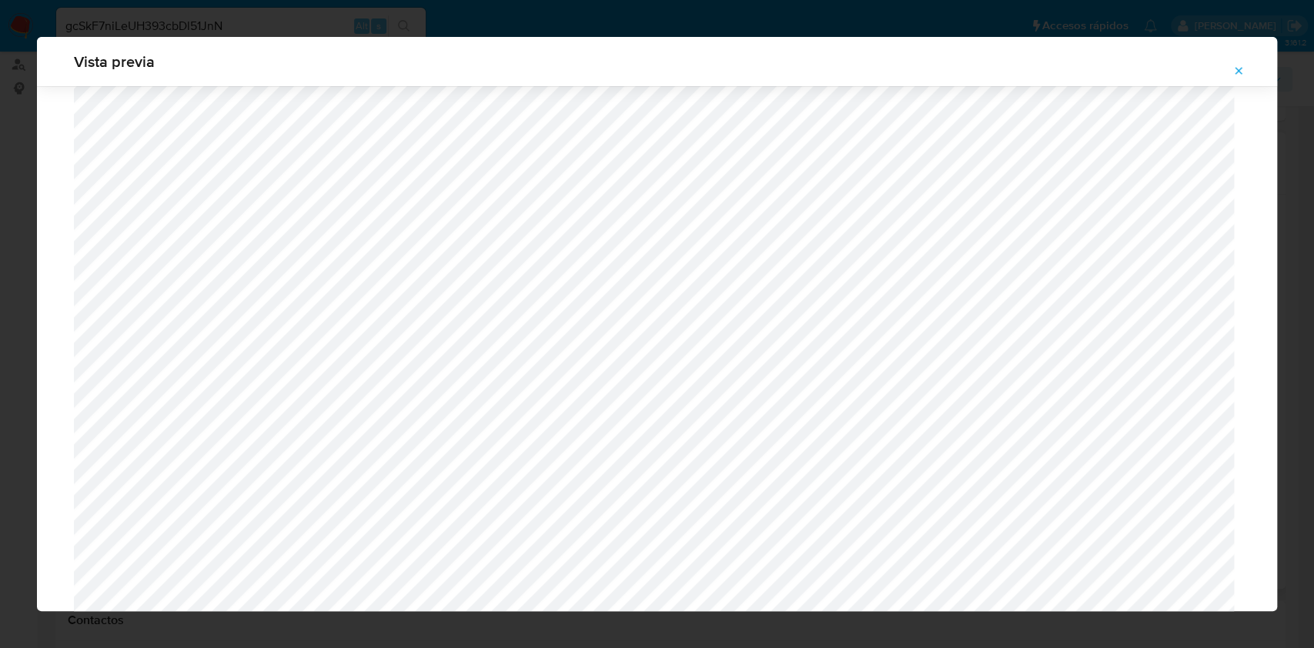
scroll to position [379, 0]
click at [1233, 70] on icon "Attachment preview" at bounding box center [1238, 71] width 12 height 12
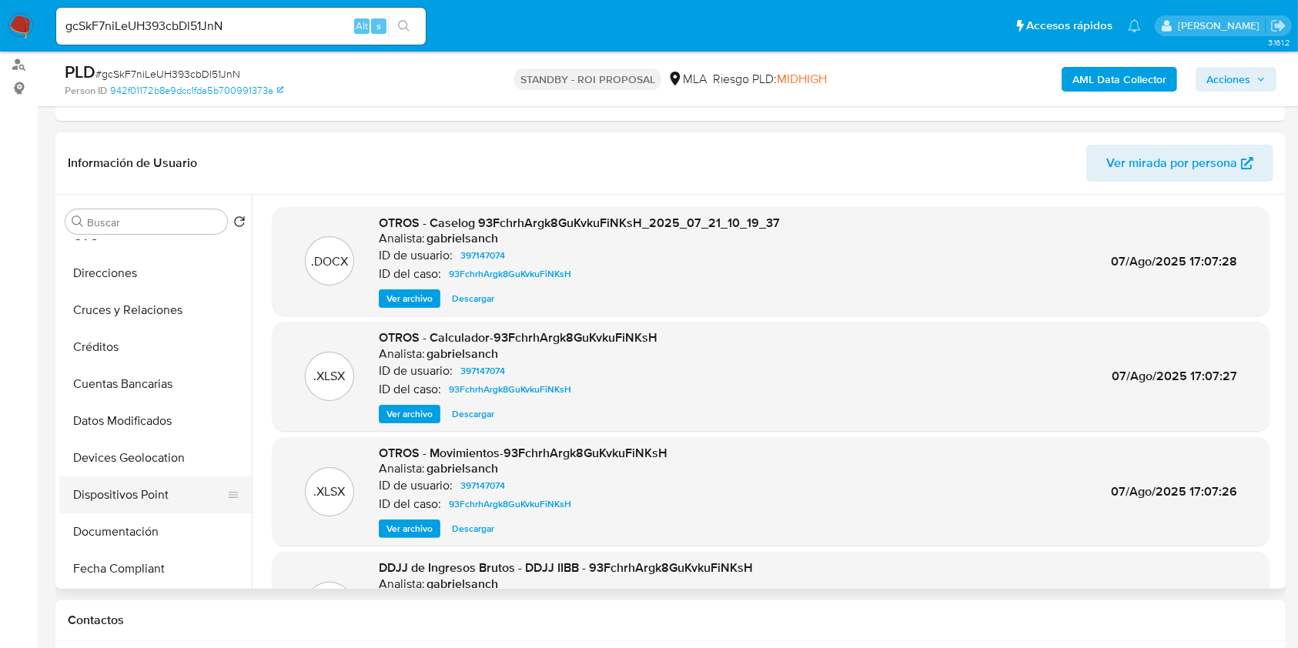
scroll to position [205, 0]
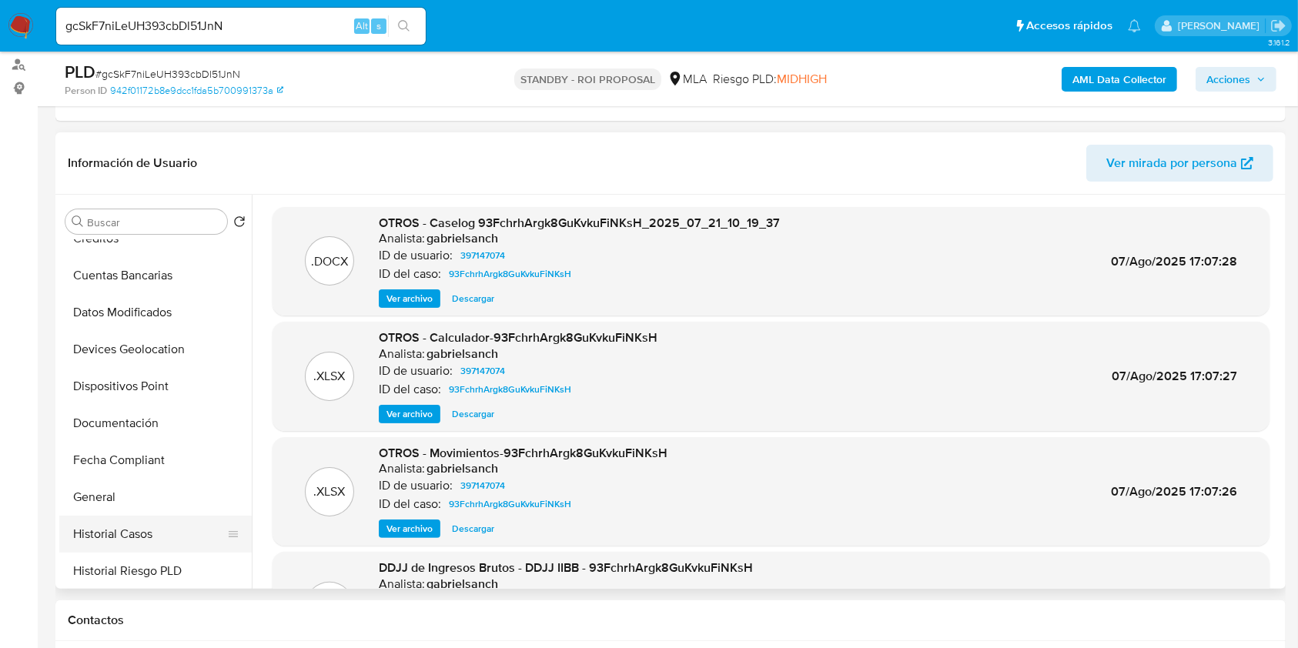
click at [138, 526] on button "Historial Casos" at bounding box center [149, 534] width 180 height 37
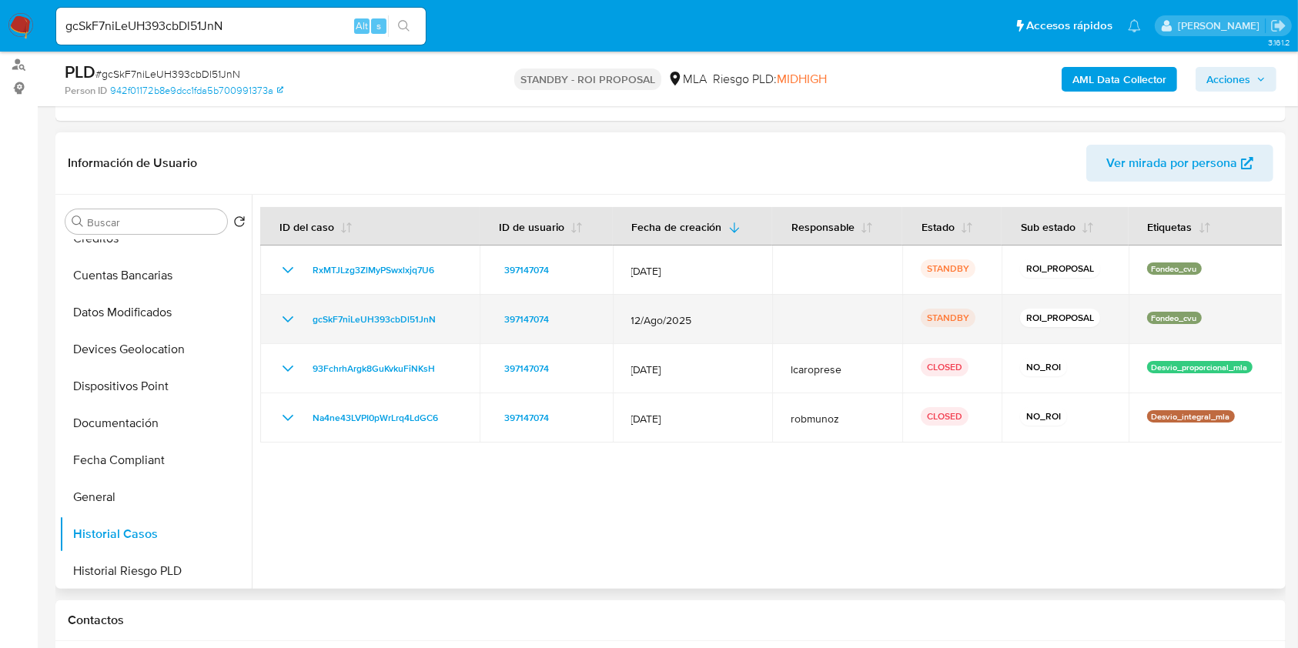
drag, startPoint x: 449, startPoint y: 312, endPoint x: 293, endPoint y: 304, distance: 156.4
click at [293, 304] on td "gcSkF7niLeUH393cbDl51JnN" at bounding box center [369, 319] width 219 height 49
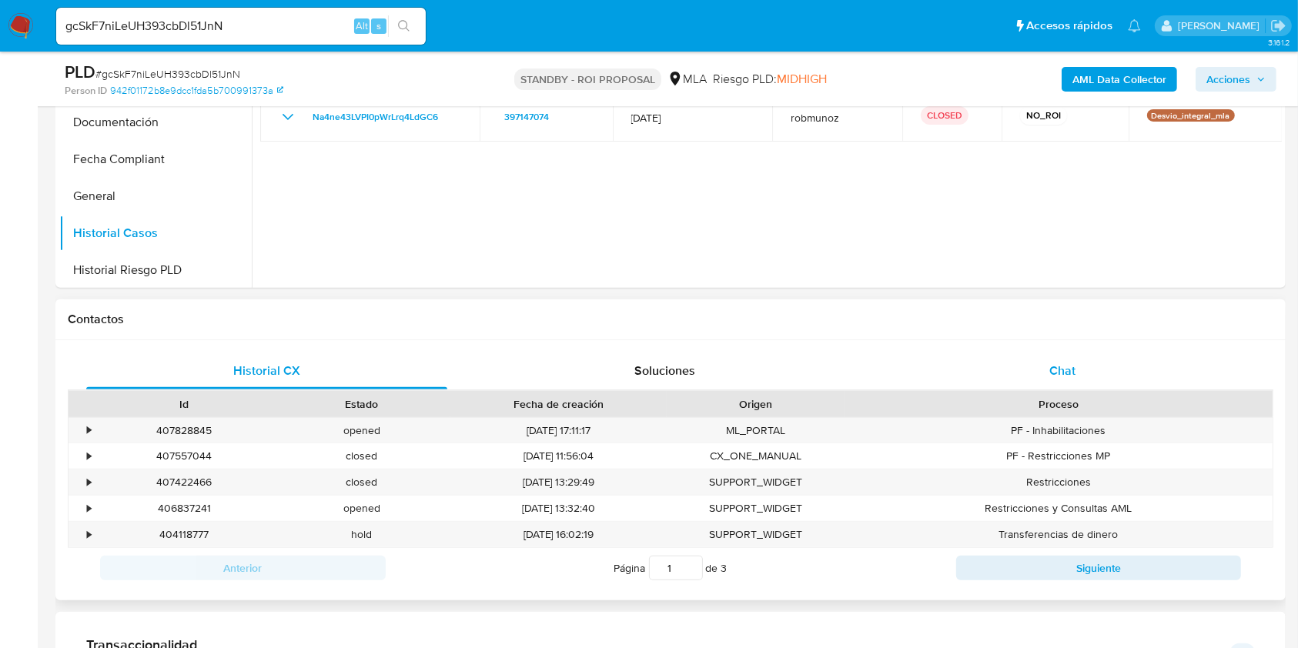
scroll to position [513, 0]
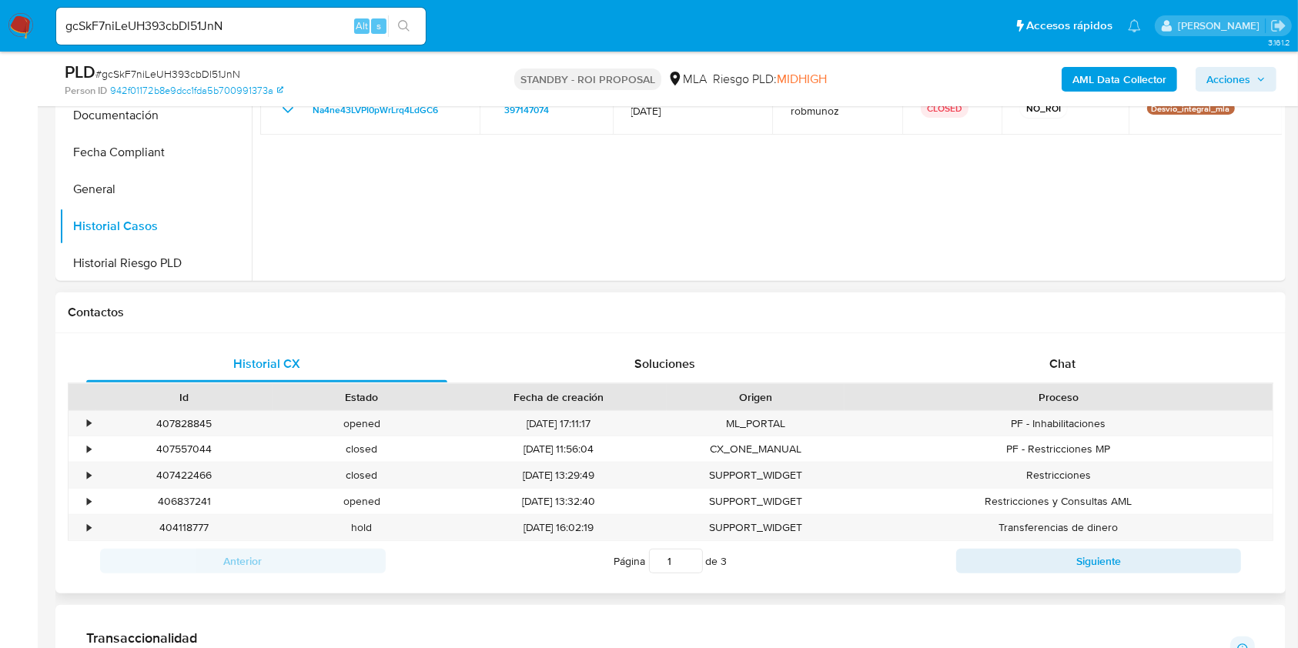
click at [1034, 339] on div "Historial CX Soluciones Chat Id Estado Fecha de creación Origen Proceso • 40782…" at bounding box center [670, 463] width 1230 height 260
click at [1011, 366] on div "Chat" at bounding box center [1062, 364] width 361 height 37
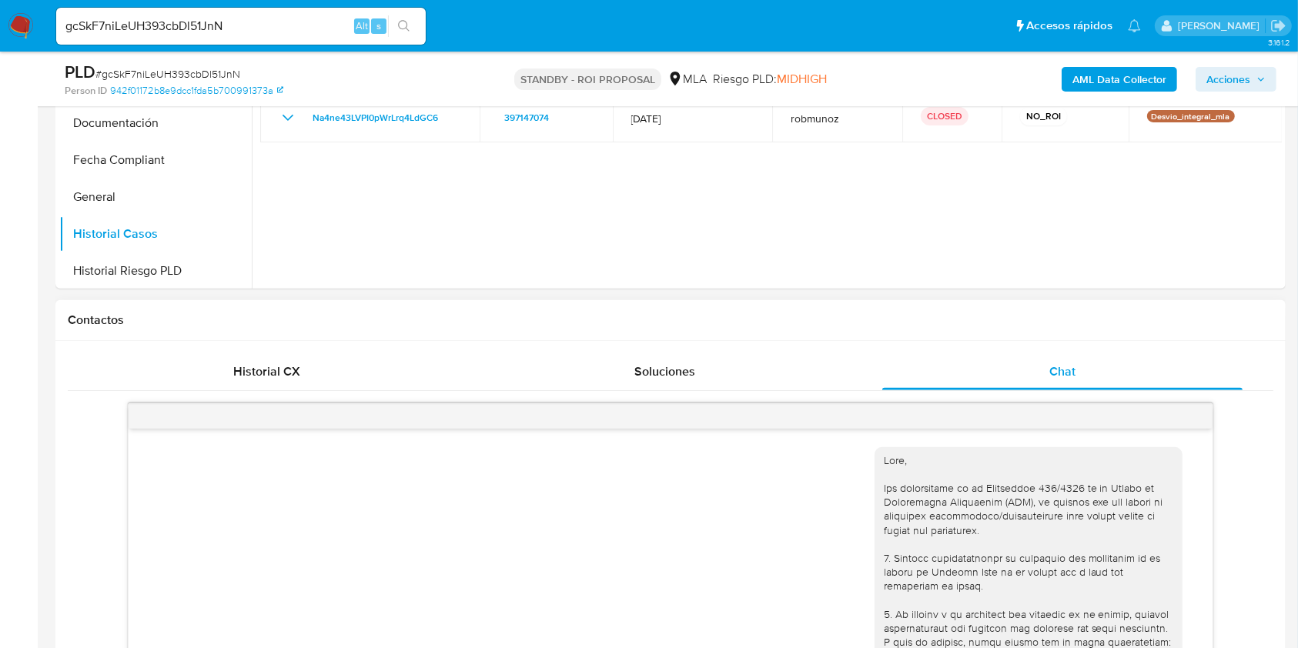
scroll to position [308, 0]
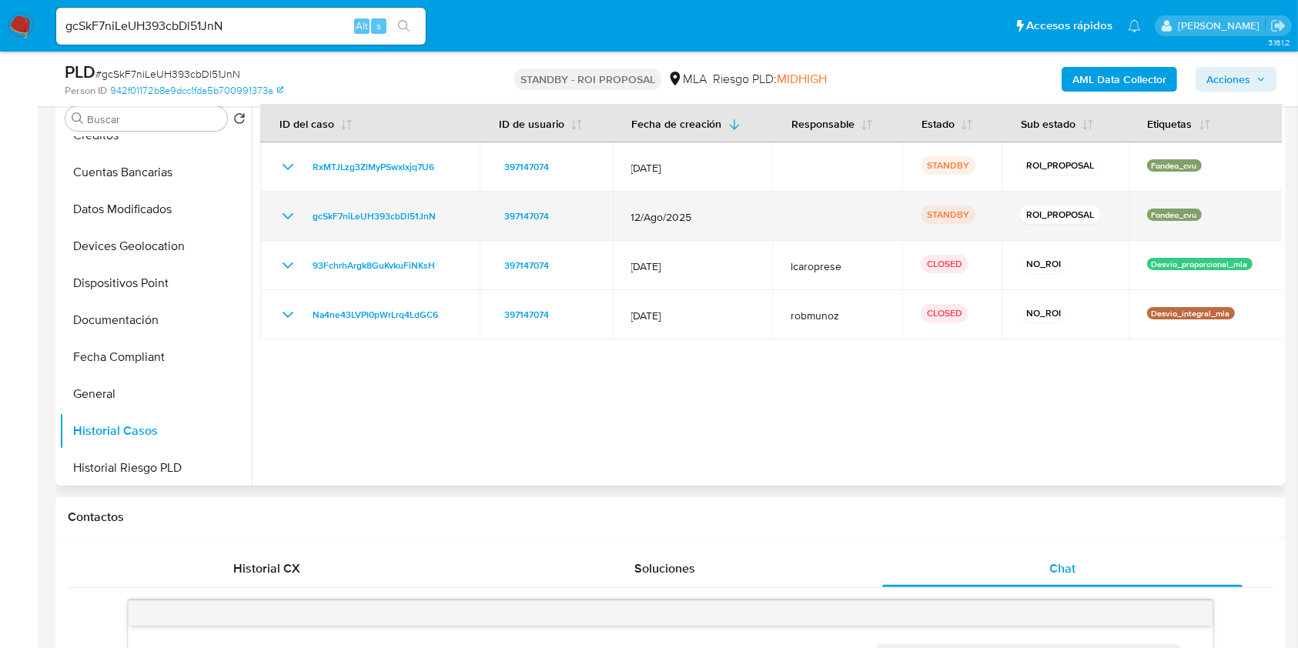
drag, startPoint x: 456, startPoint y: 215, endPoint x: 298, endPoint y: 218, distance: 158.6
click at [298, 218] on div "gcSkF7niLeUH393cbDl51JnN" at bounding box center [370, 216] width 182 height 18
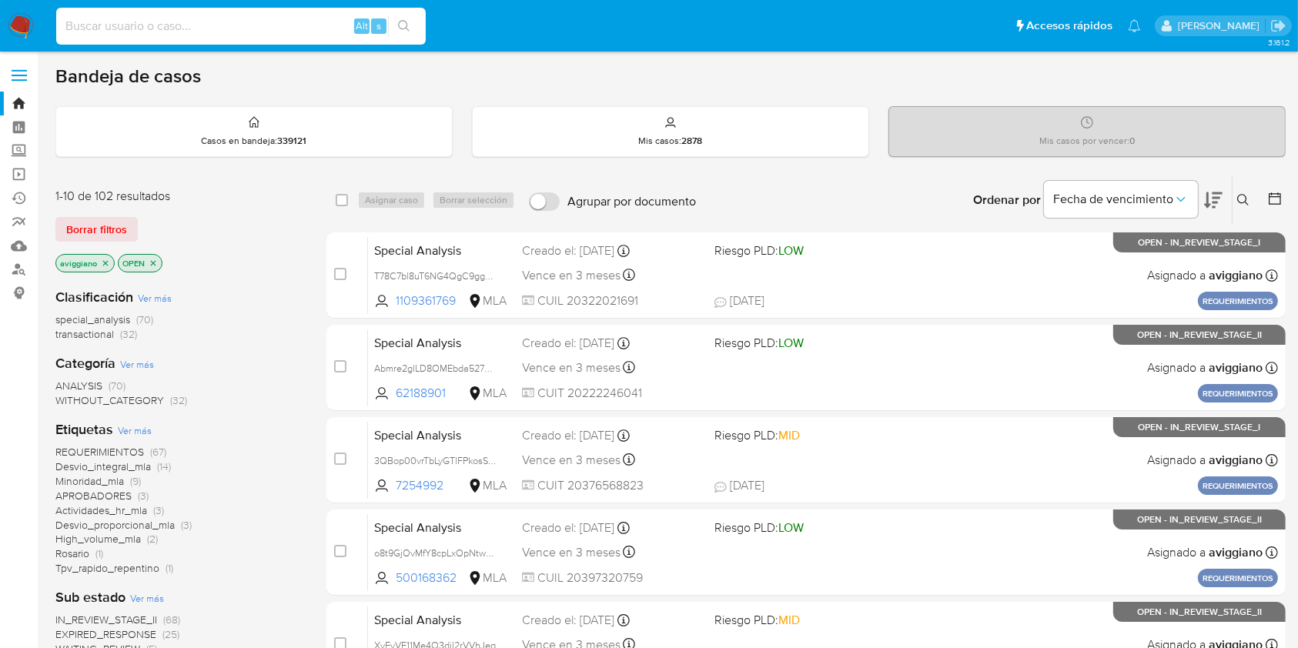
paste input "9m6YaTPLpIbKxLkqS9B0phU1"
type input "9m6YaTPLpIbKxLkqS9B0phU1"
click at [406, 25] on icon "search-icon" at bounding box center [404, 26] width 12 height 12
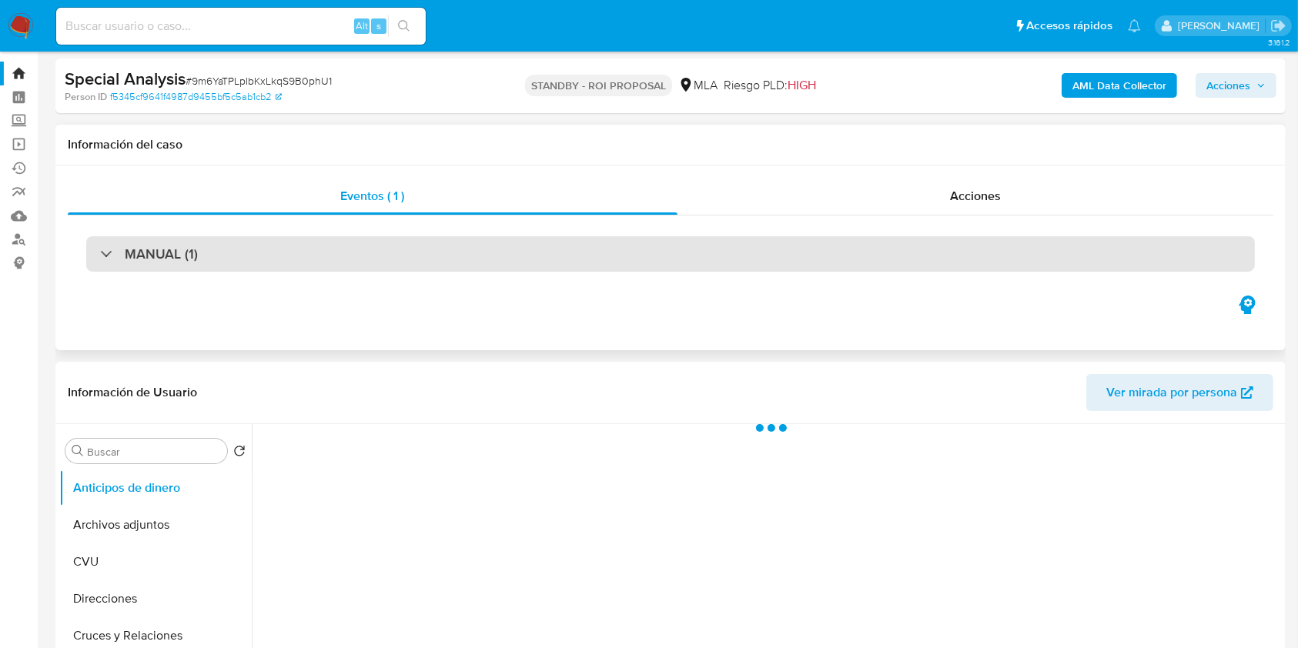
scroll to position [205, 0]
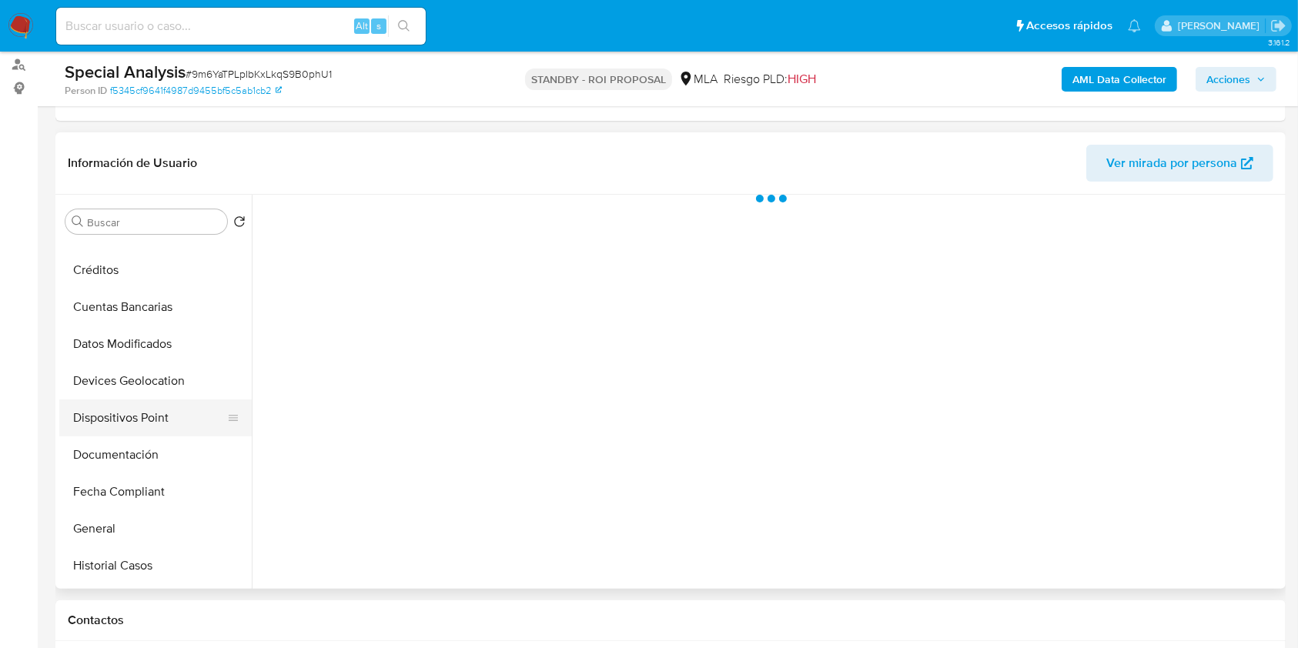
select select "10"
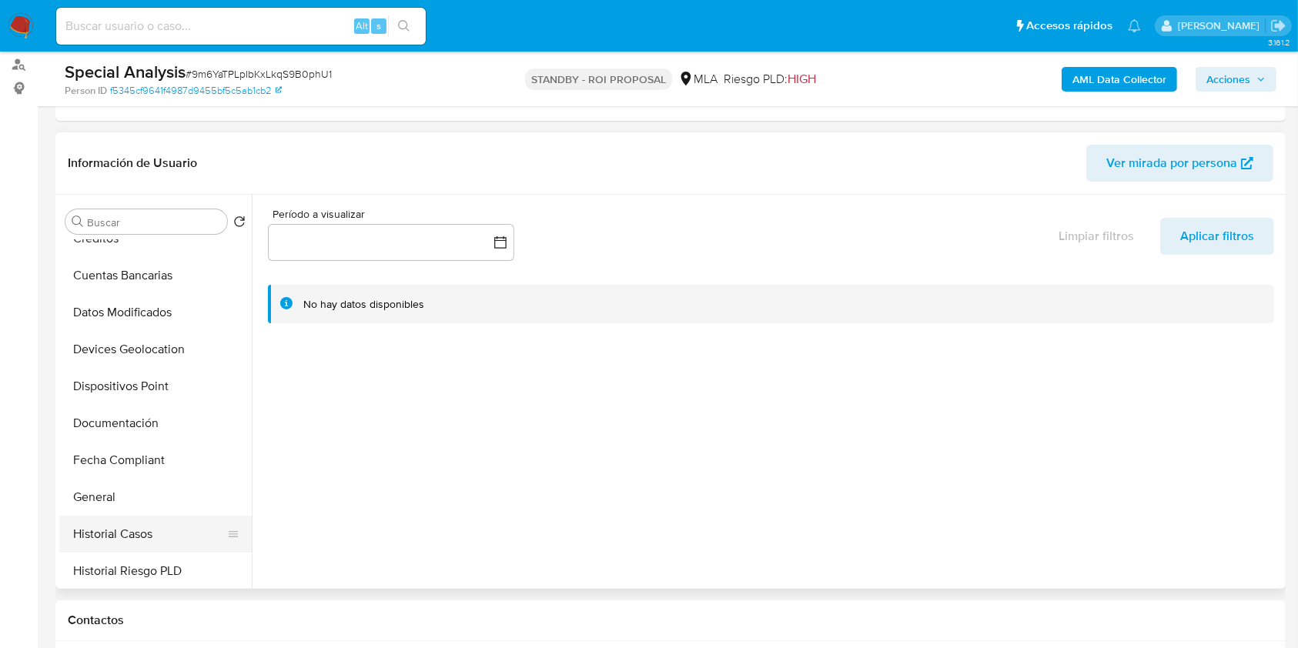
click at [145, 544] on button "Historial Casos" at bounding box center [149, 534] width 180 height 37
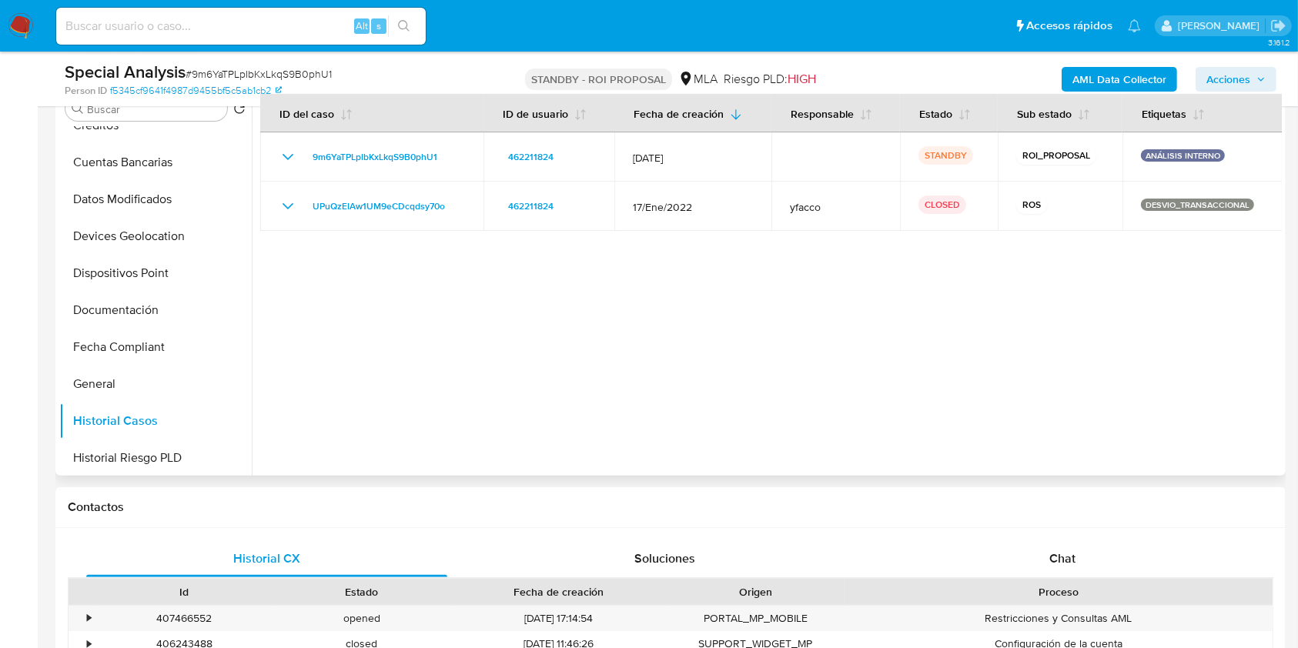
scroll to position [410, 0]
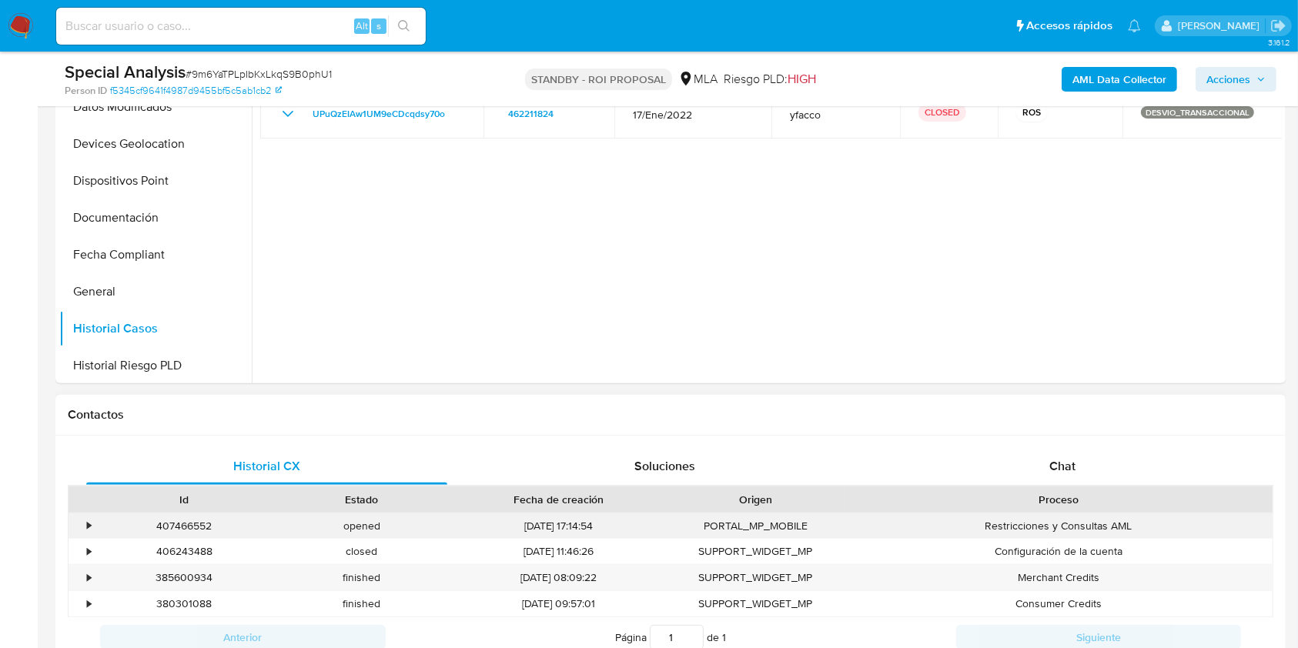
click at [162, 526] on div "407466552" at bounding box center [184, 525] width 178 height 25
copy div "407466552"
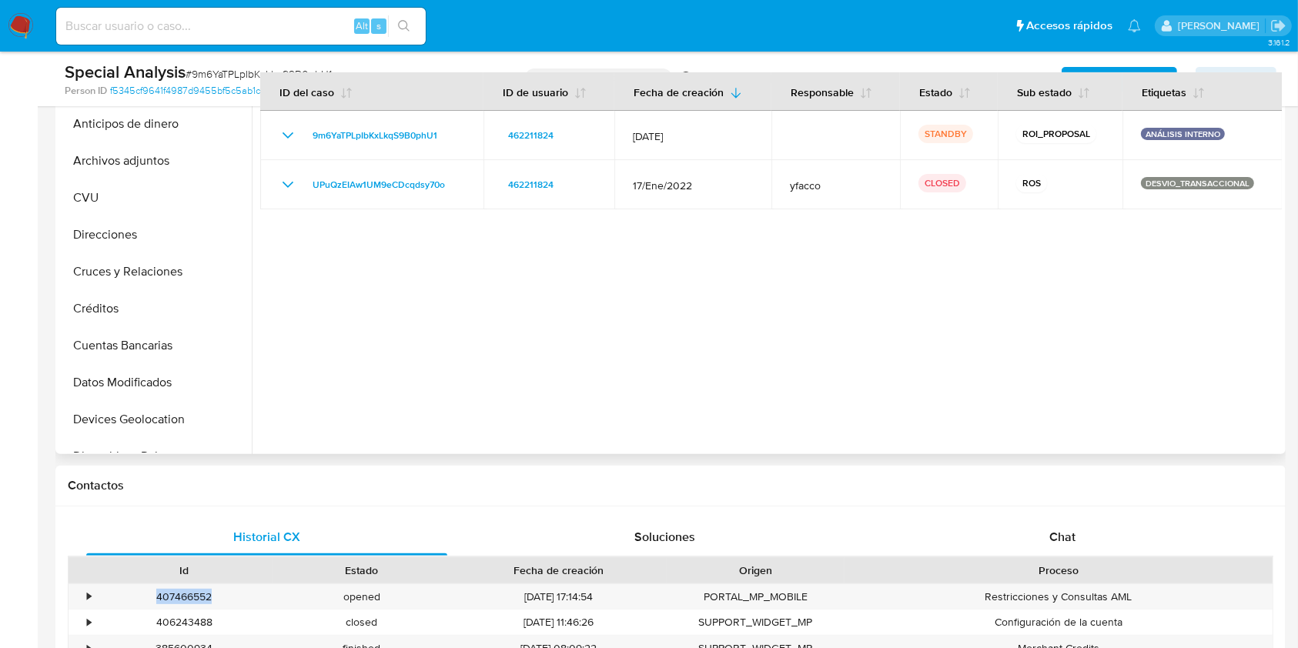
scroll to position [308, 0]
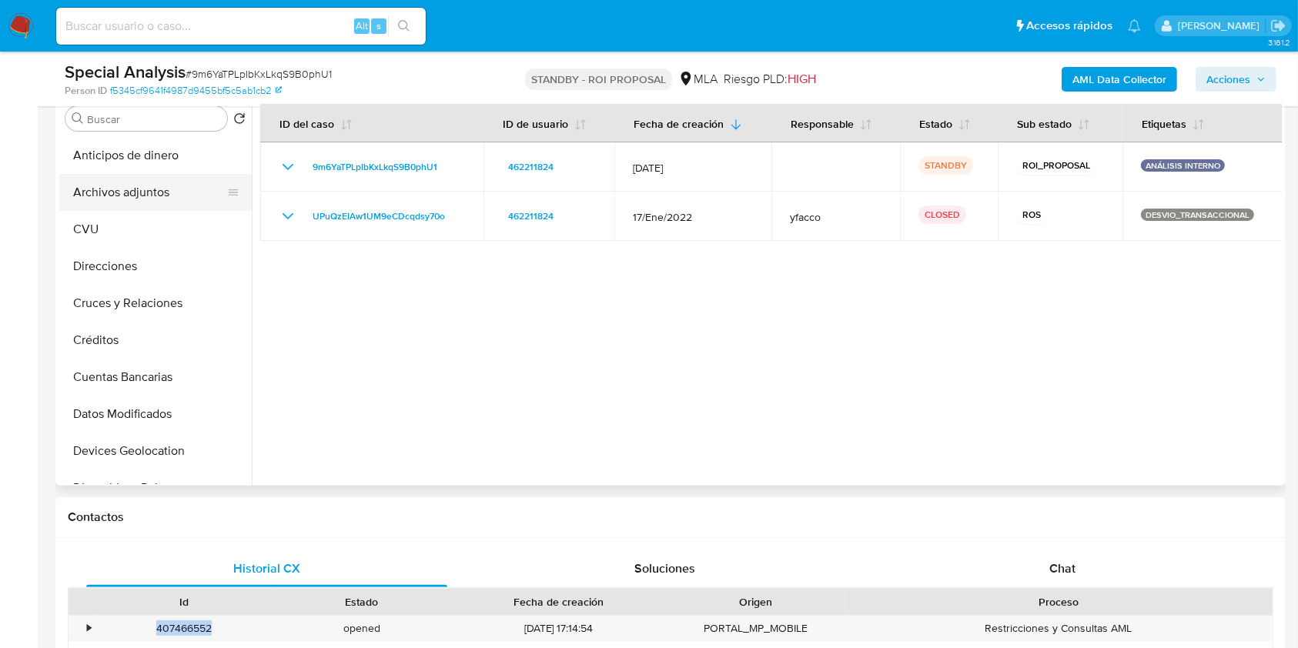
click at [182, 202] on button "Archivos adjuntos" at bounding box center [149, 192] width 180 height 37
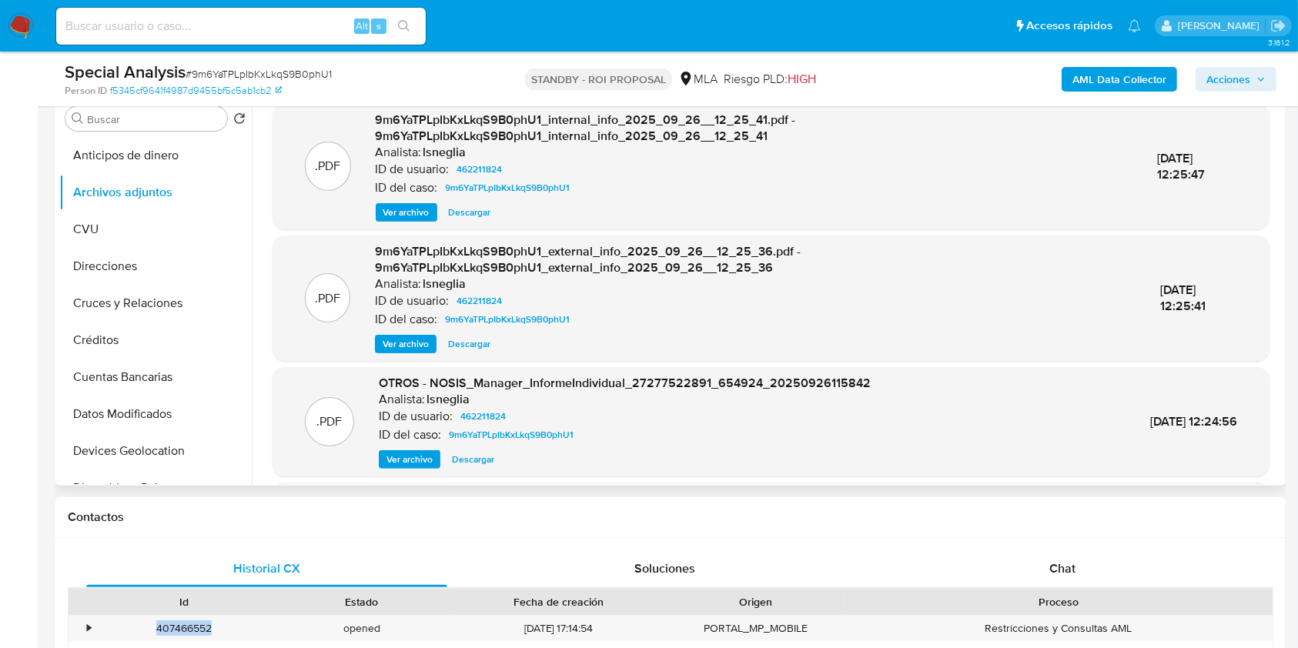
scroll to position [162, 0]
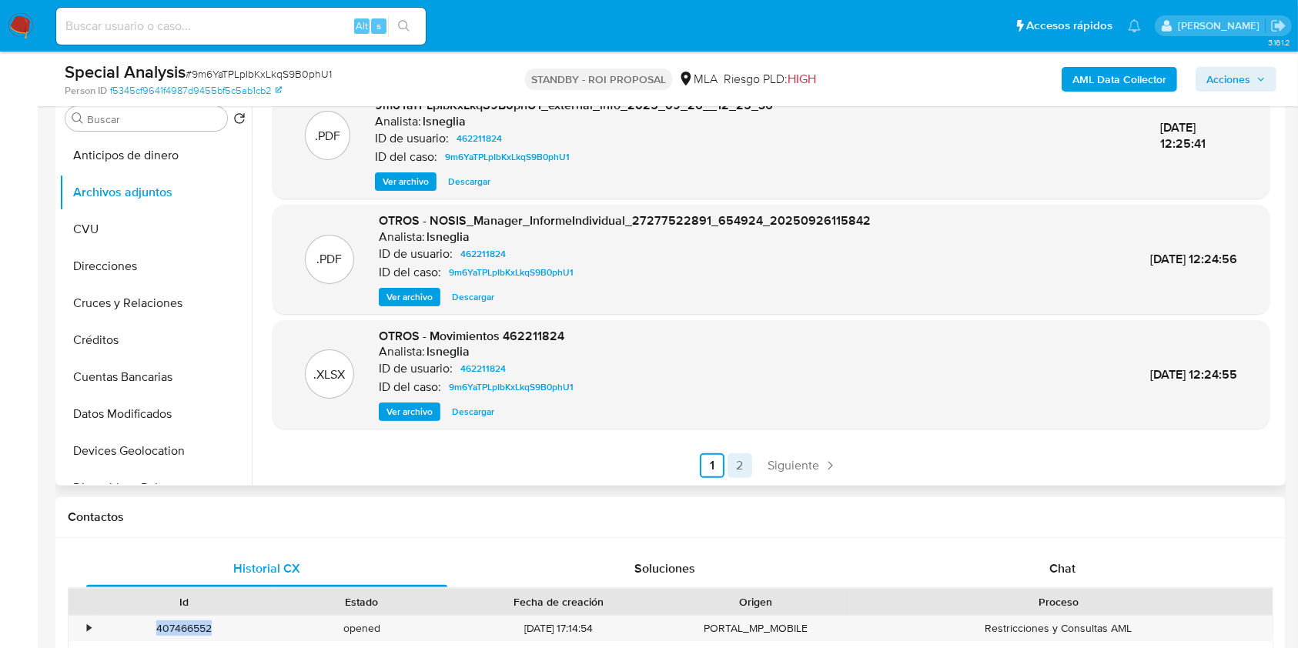
click at [727, 468] on link "2" at bounding box center [739, 465] width 25 height 25
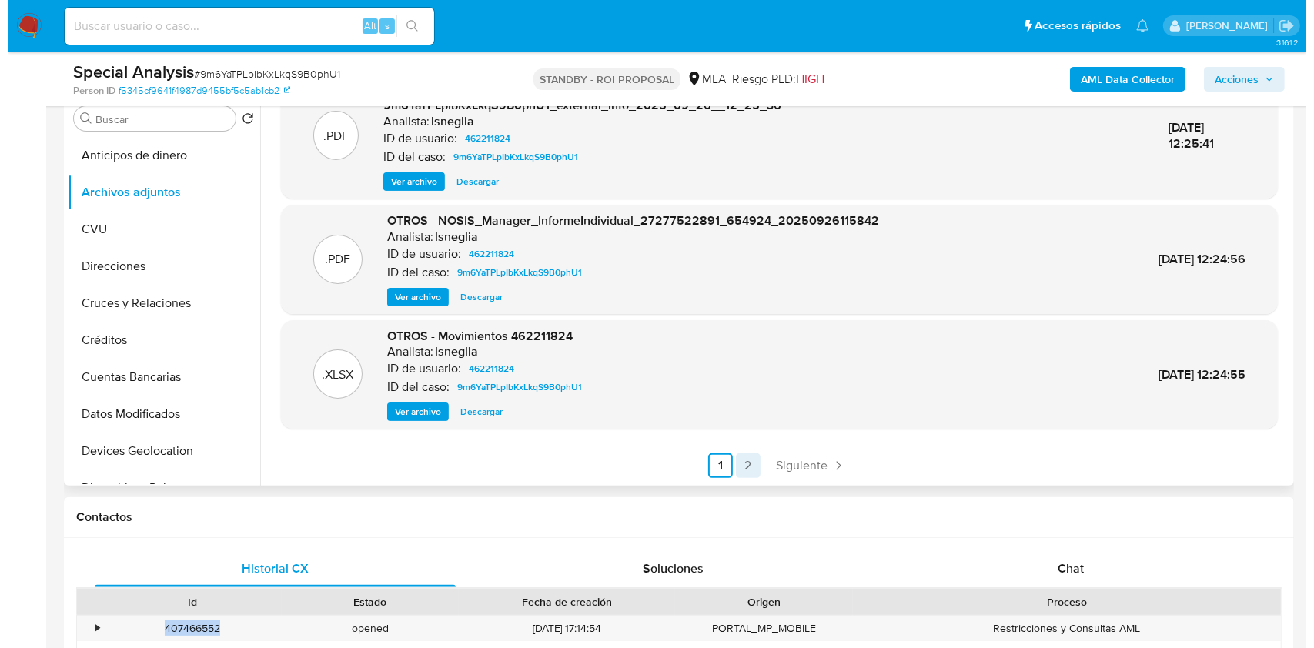
scroll to position [0, 0]
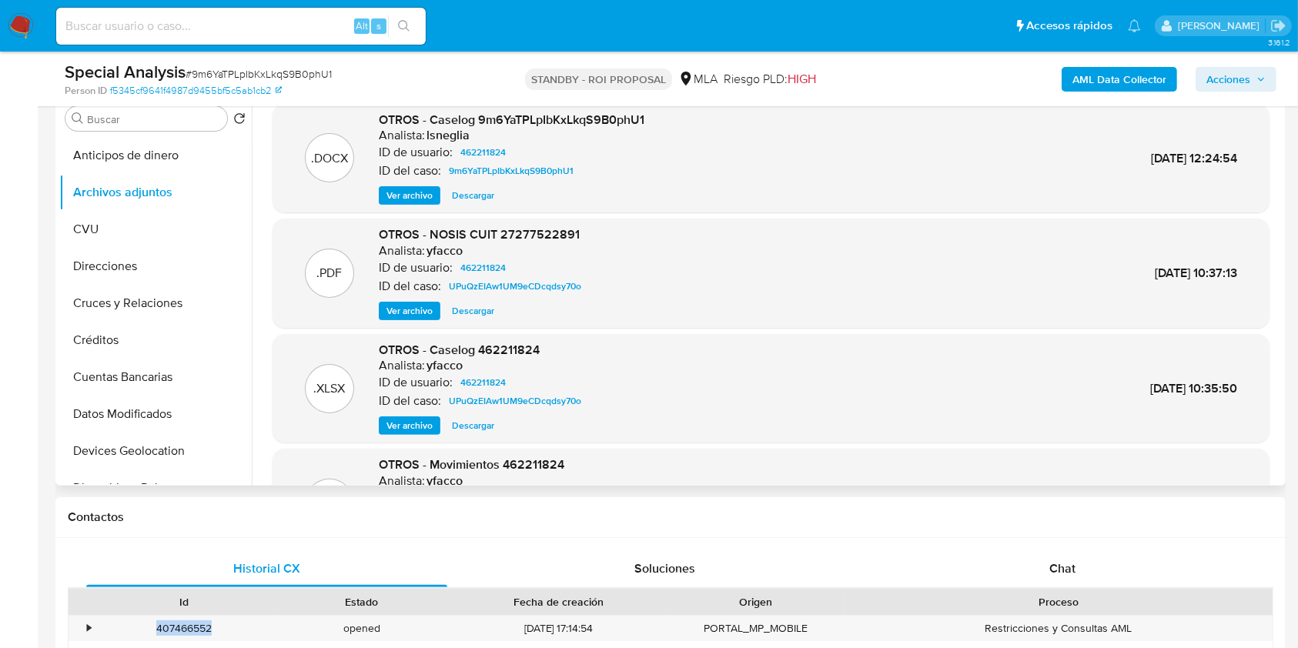
click at [404, 200] on span "Ver archivo" at bounding box center [409, 195] width 46 height 15
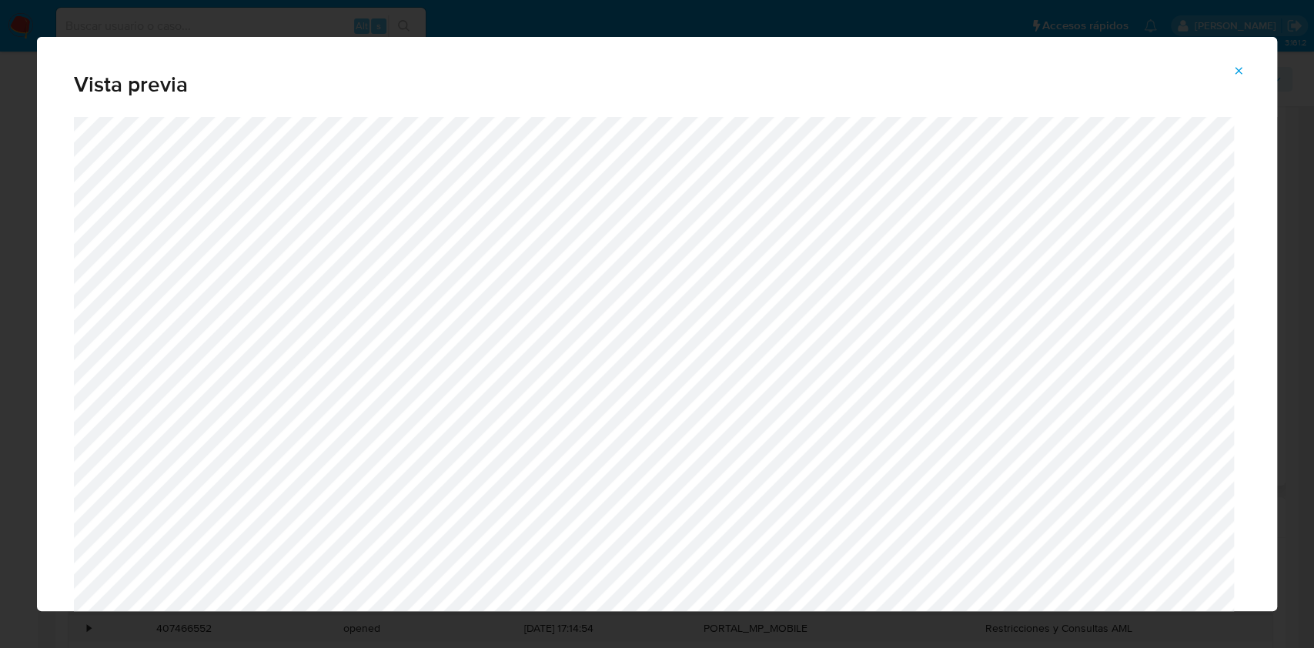
click at [1237, 74] on icon "Attachment preview" at bounding box center [1238, 71] width 12 height 12
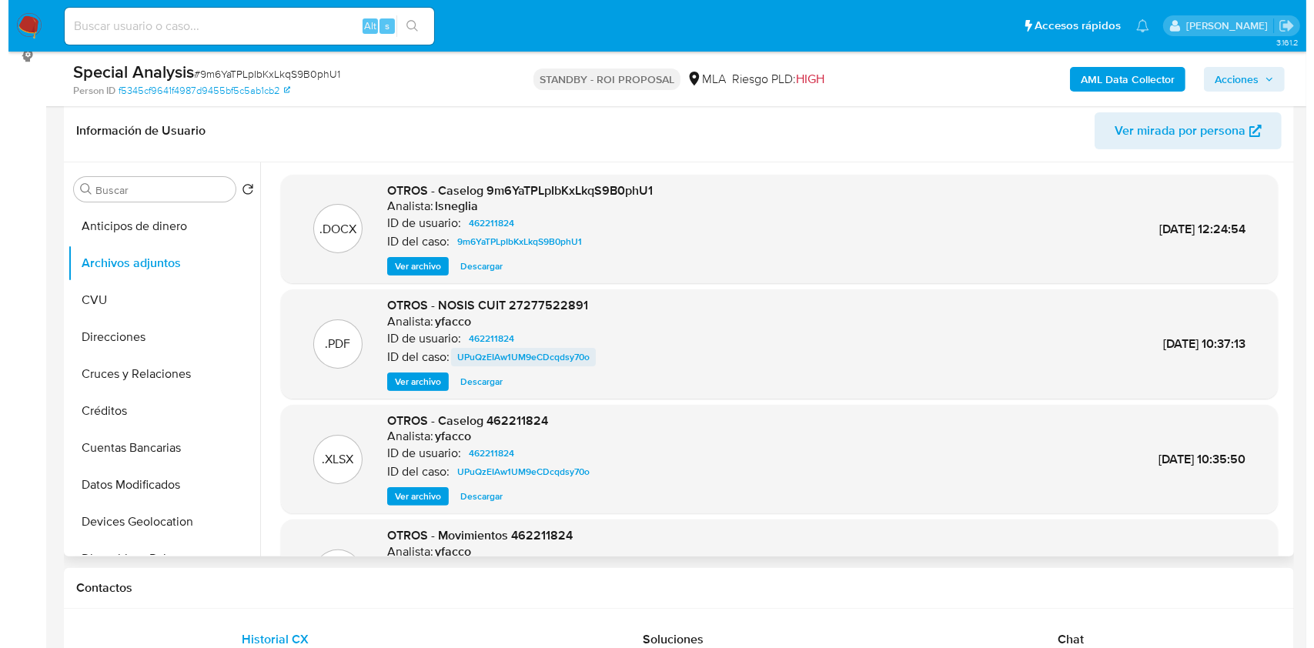
scroll to position [205, 0]
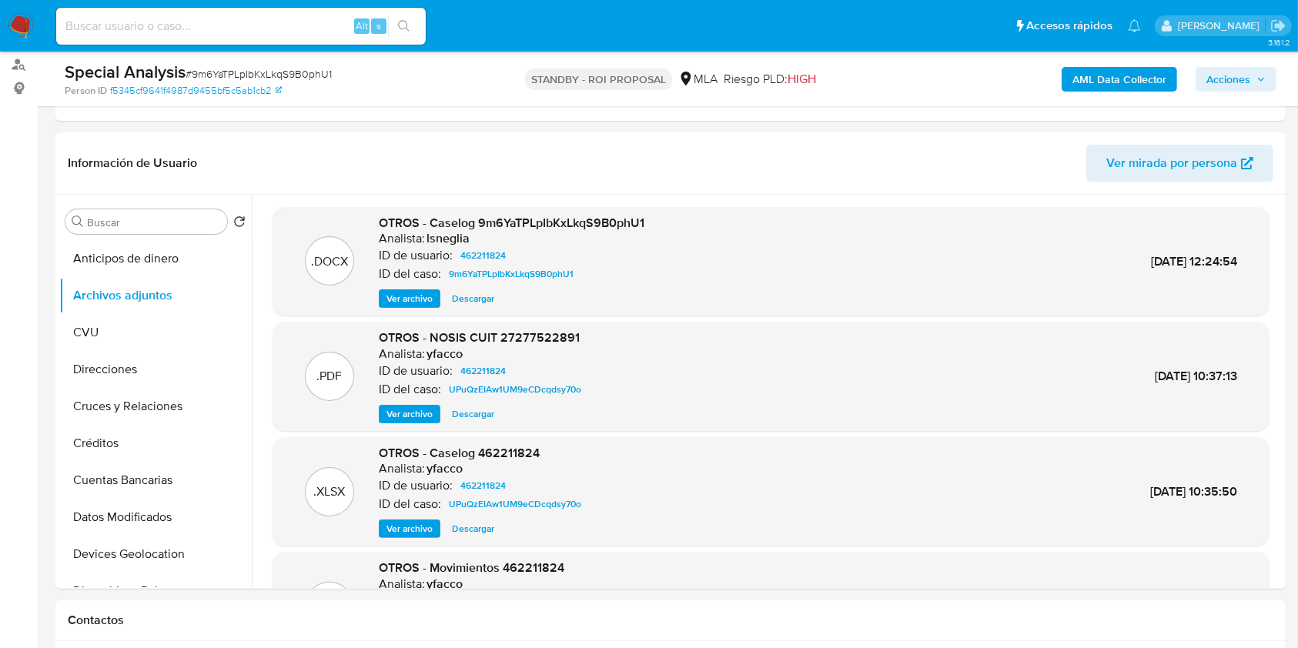
click at [413, 291] on span "Ver archivo" at bounding box center [409, 298] width 46 height 15
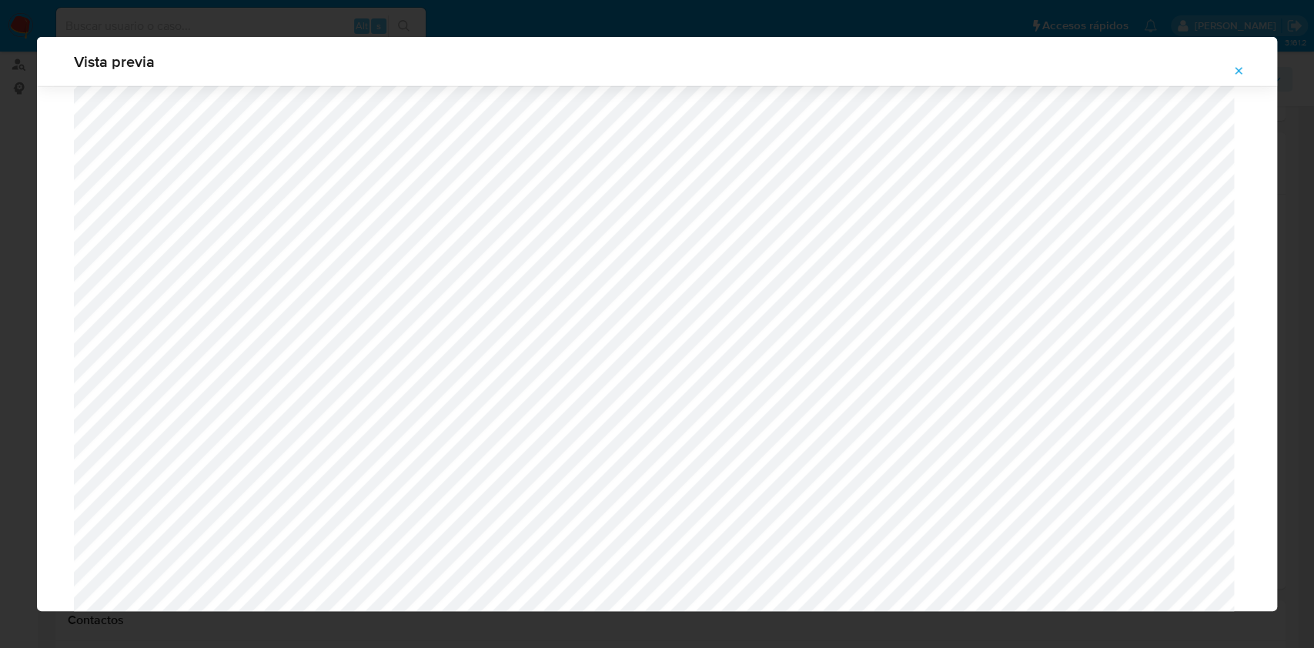
scroll to position [3150, 0]
click at [1233, 65] on icon "Attachment preview" at bounding box center [1238, 71] width 12 height 12
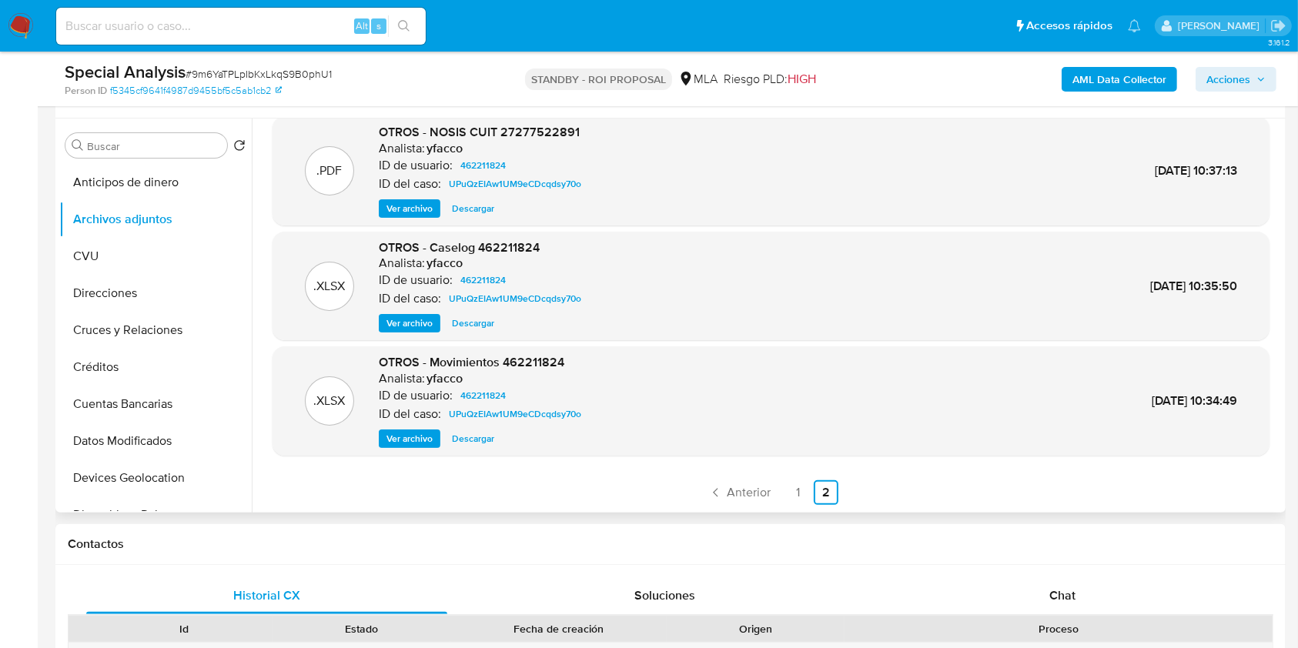
scroll to position [513, 0]
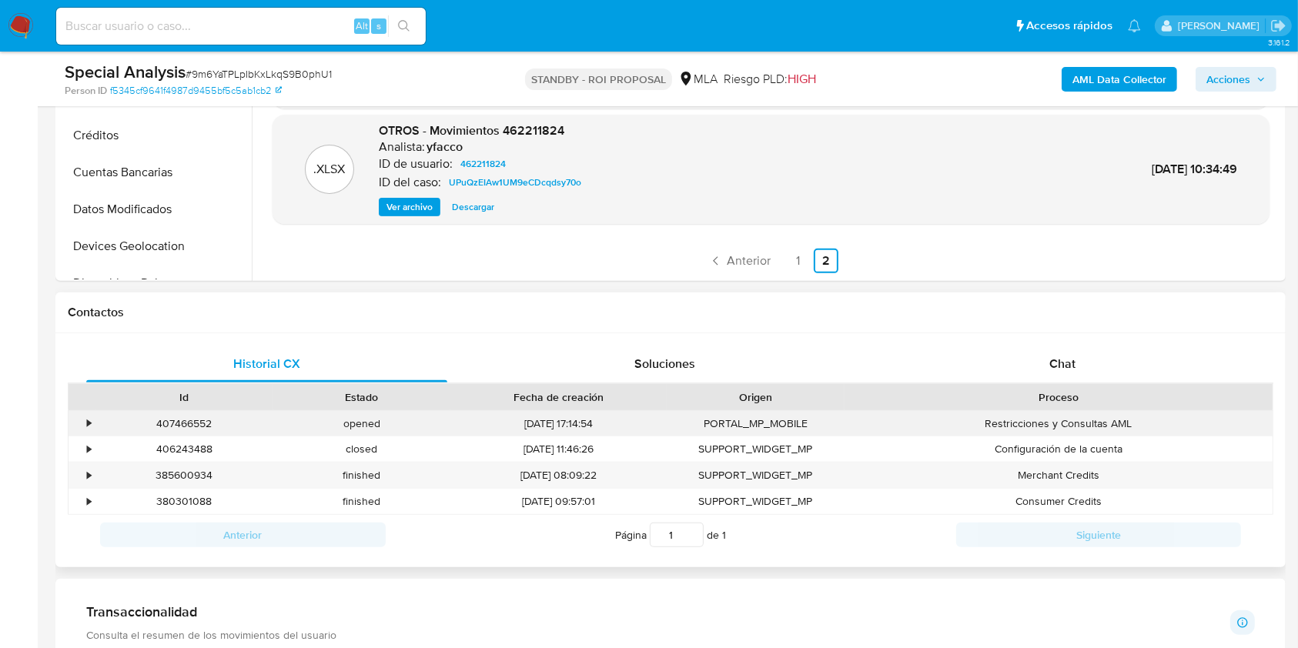
click at [175, 416] on div "407466552" at bounding box center [184, 423] width 178 height 25
click at [174, 416] on div "407466552" at bounding box center [184, 423] width 178 height 25
copy div "407466552"
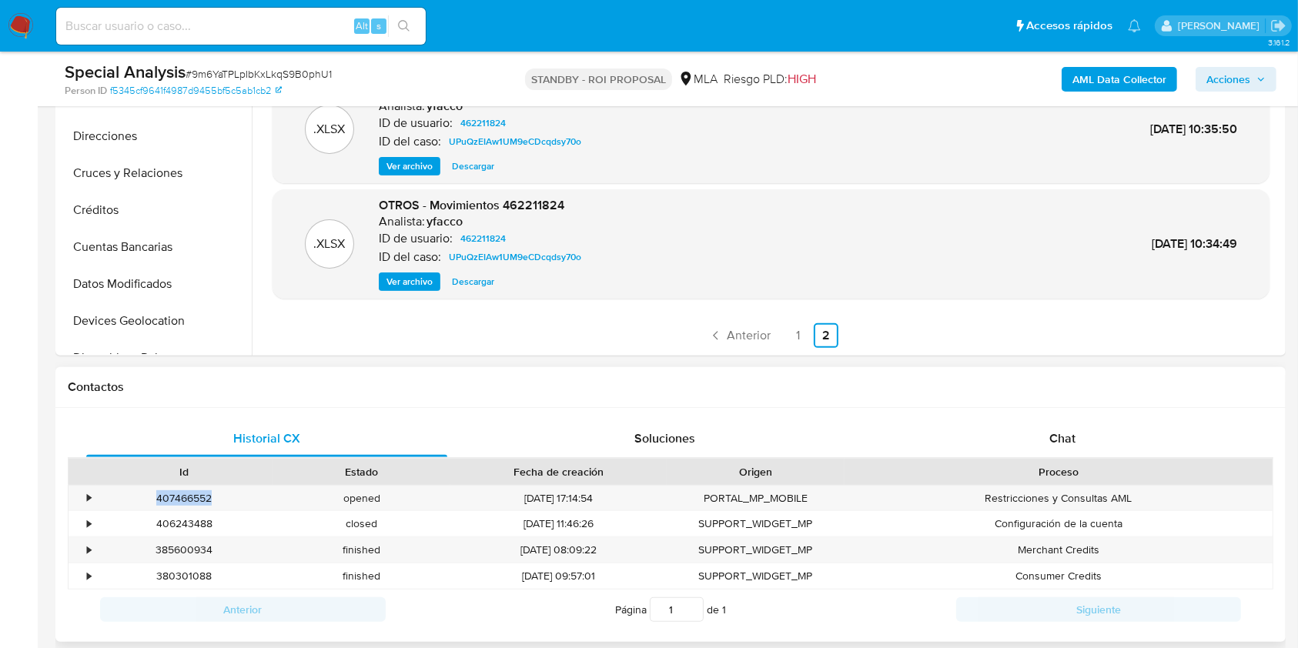
scroll to position [410, 0]
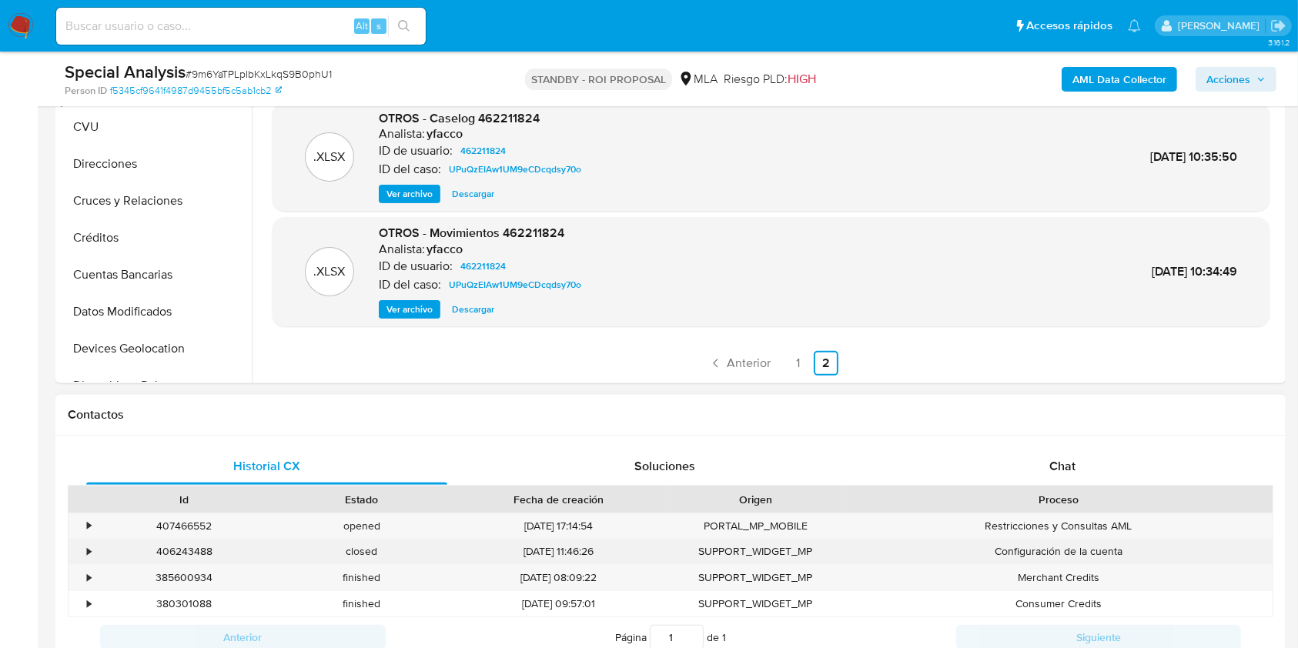
click at [157, 560] on div "406243488" at bounding box center [184, 551] width 178 height 25
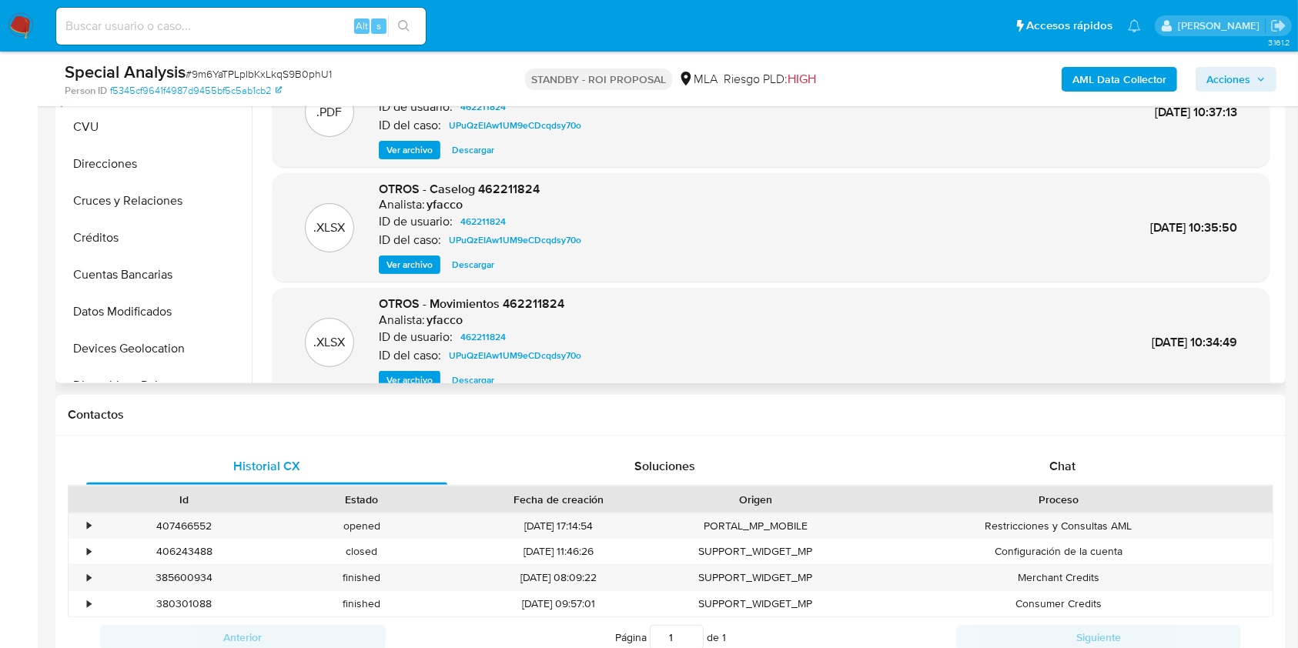
scroll to position [26, 0]
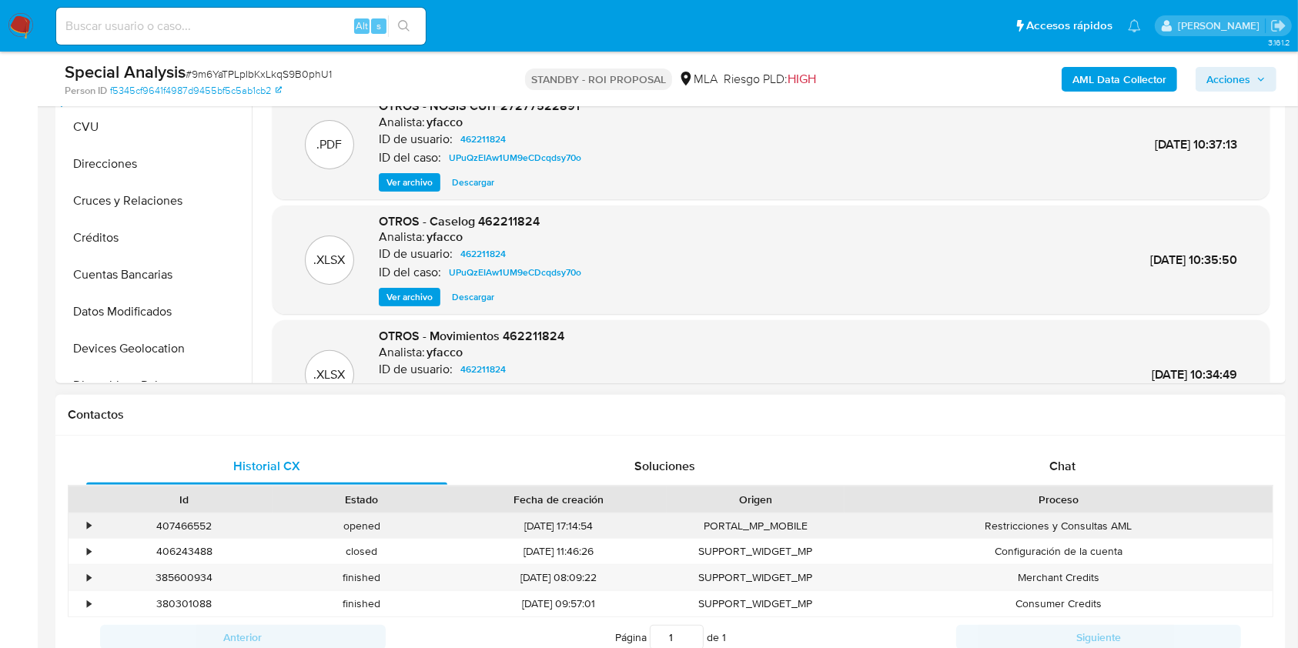
click at [188, 520] on div "407466552" at bounding box center [184, 525] width 178 height 25
click at [189, 522] on div "407466552" at bounding box center [184, 525] width 178 height 25
copy div "407466552"
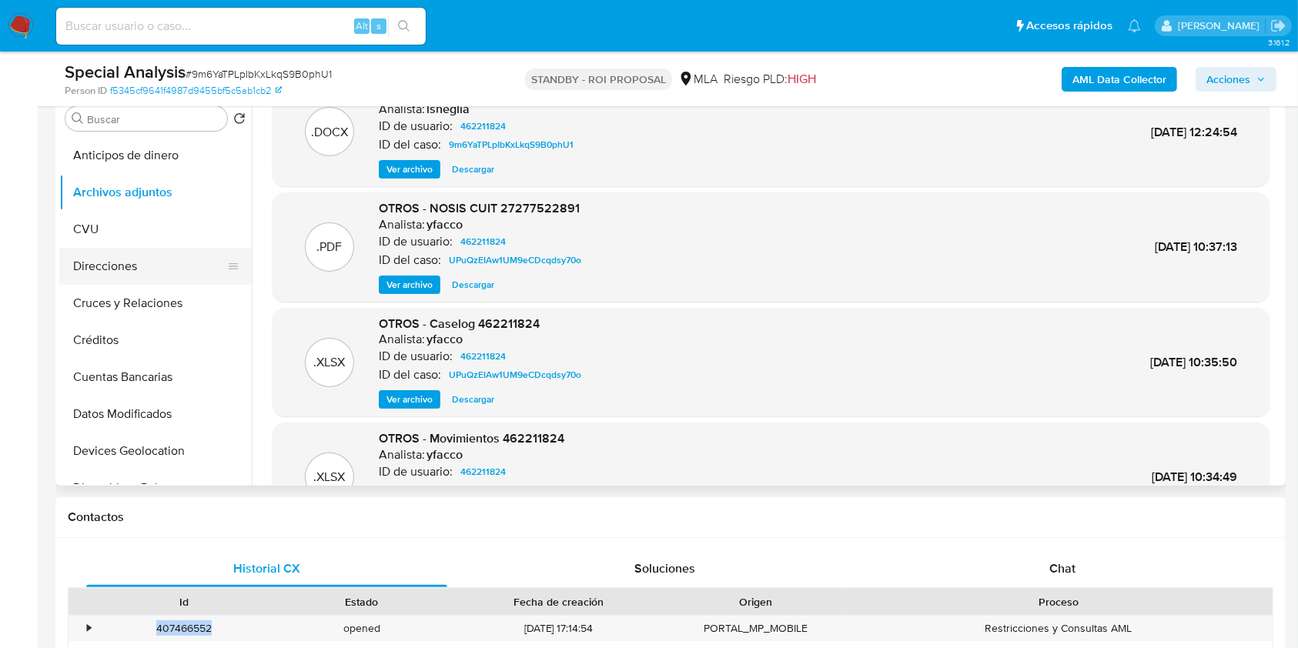
click at [142, 262] on button "Direcciones" at bounding box center [149, 266] width 180 height 37
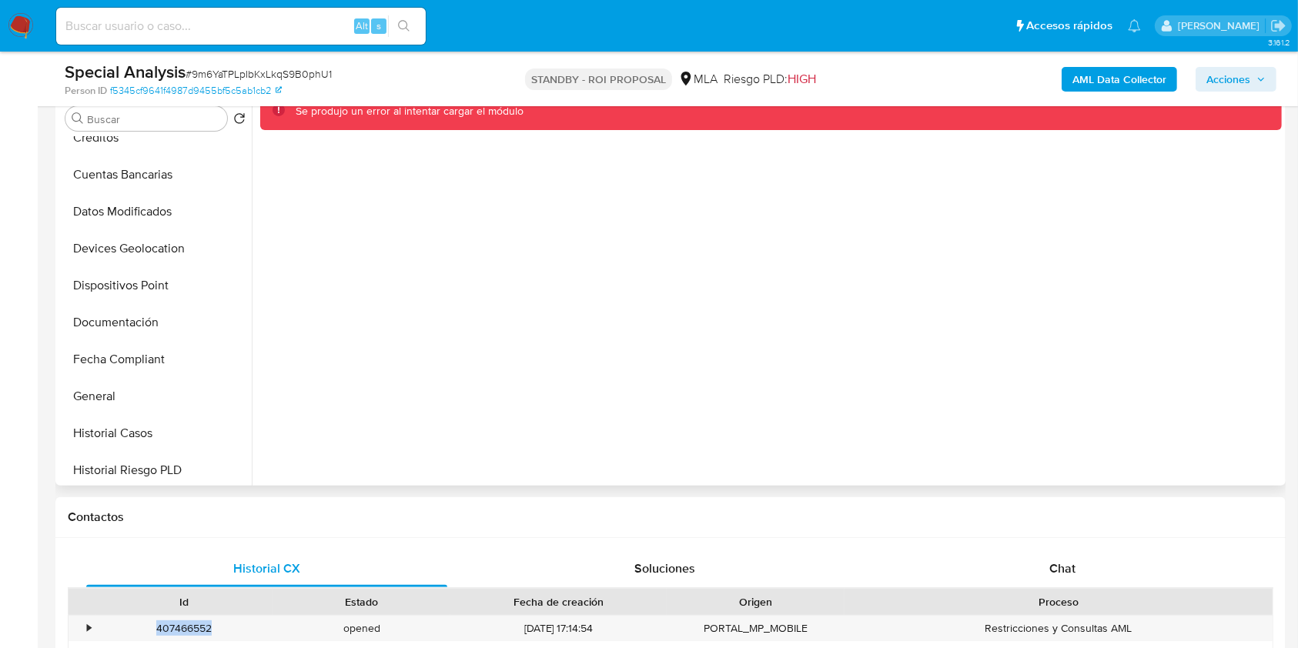
scroll to position [205, 0]
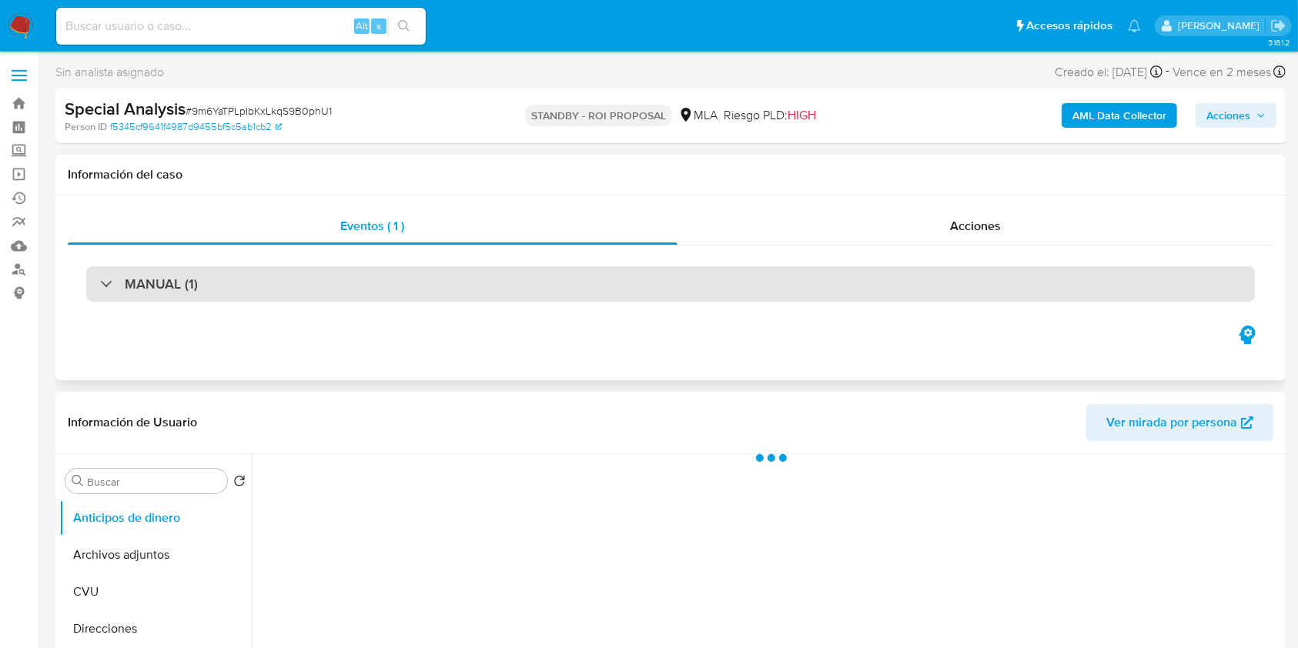
select select "10"
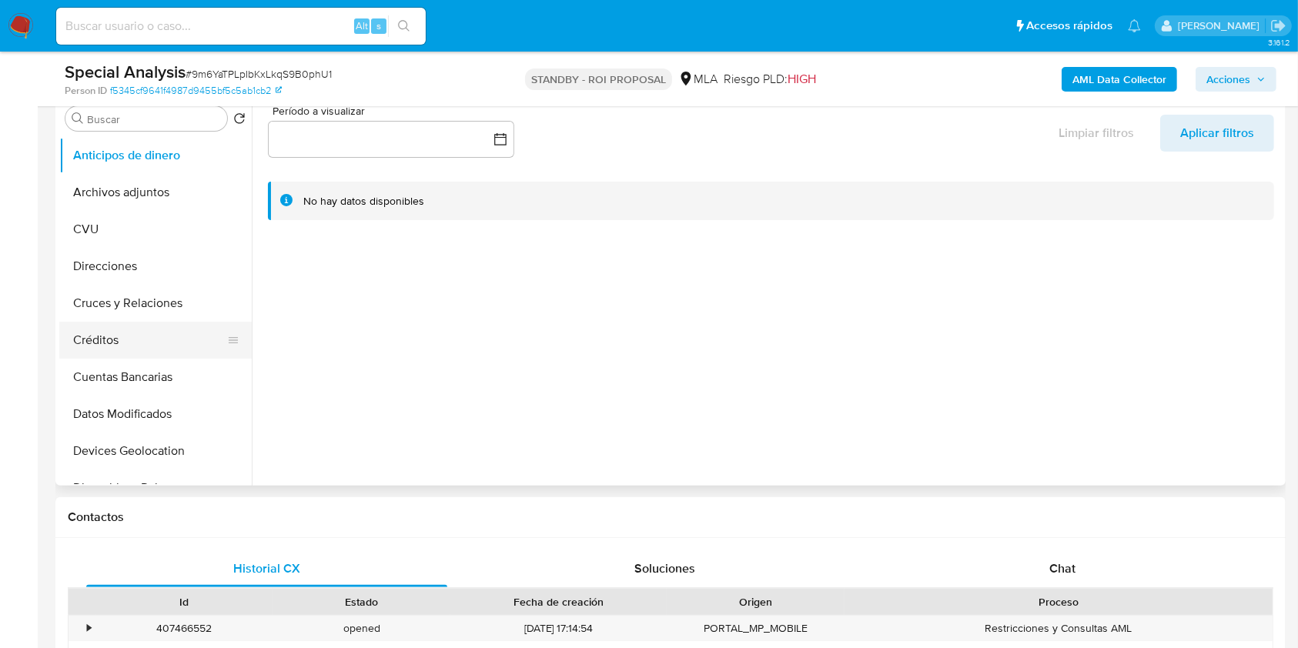
scroll to position [205, 0]
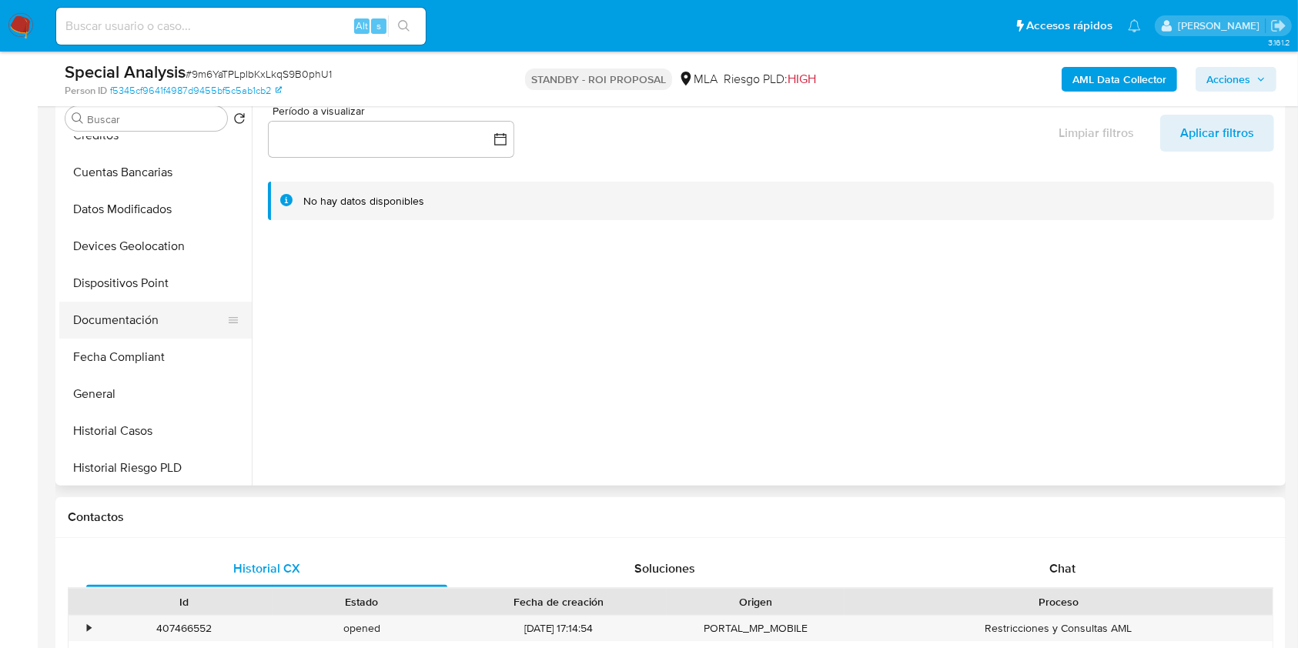
click at [114, 304] on button "Documentación" at bounding box center [149, 320] width 180 height 37
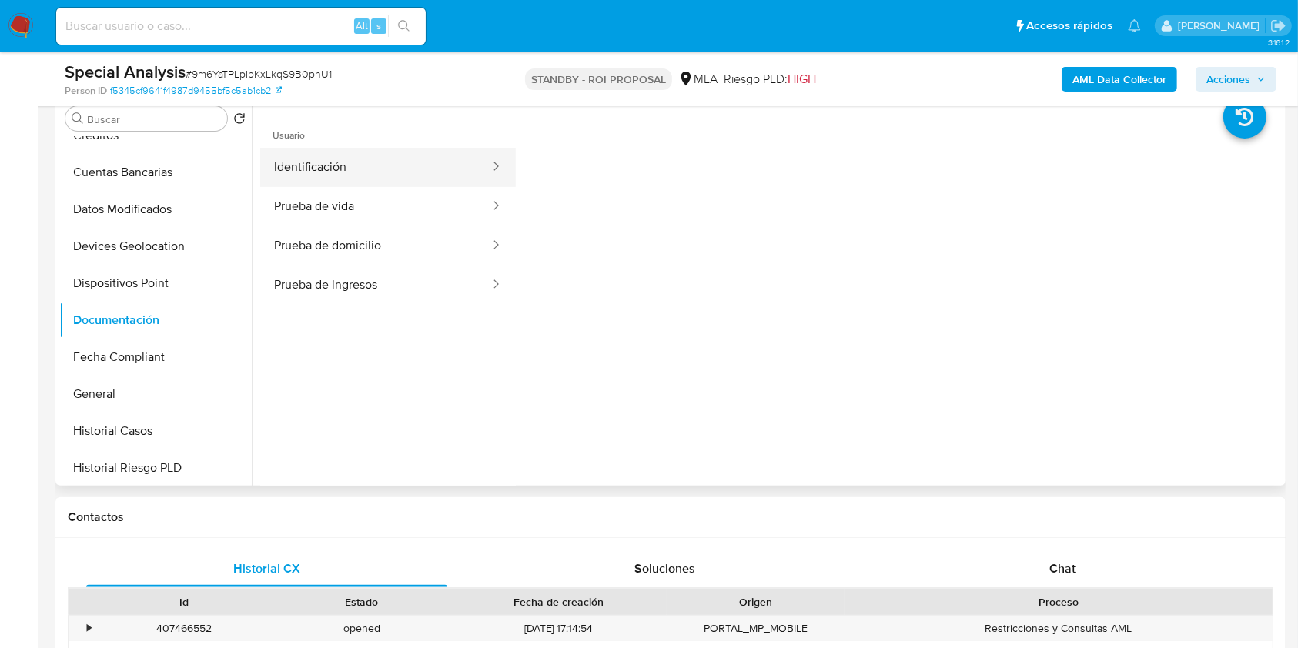
click at [419, 178] on button "Identificación" at bounding box center [375, 167] width 231 height 39
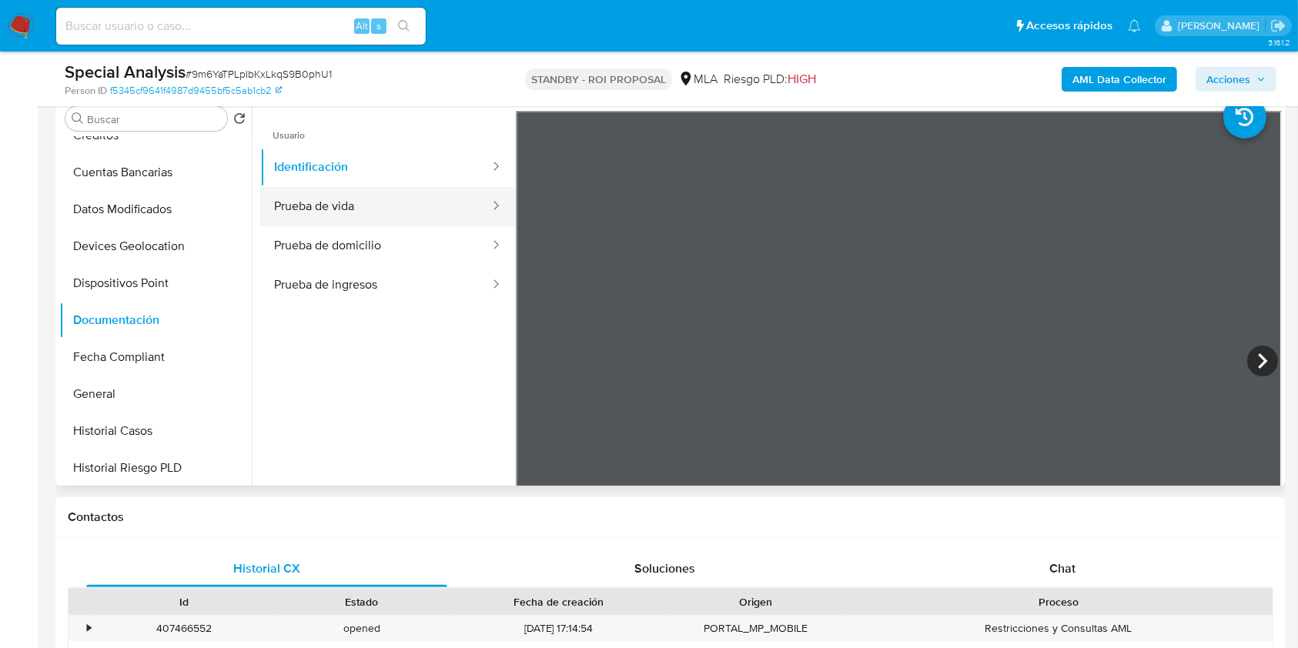
click at [292, 211] on button "Prueba de vida" at bounding box center [375, 206] width 231 height 39
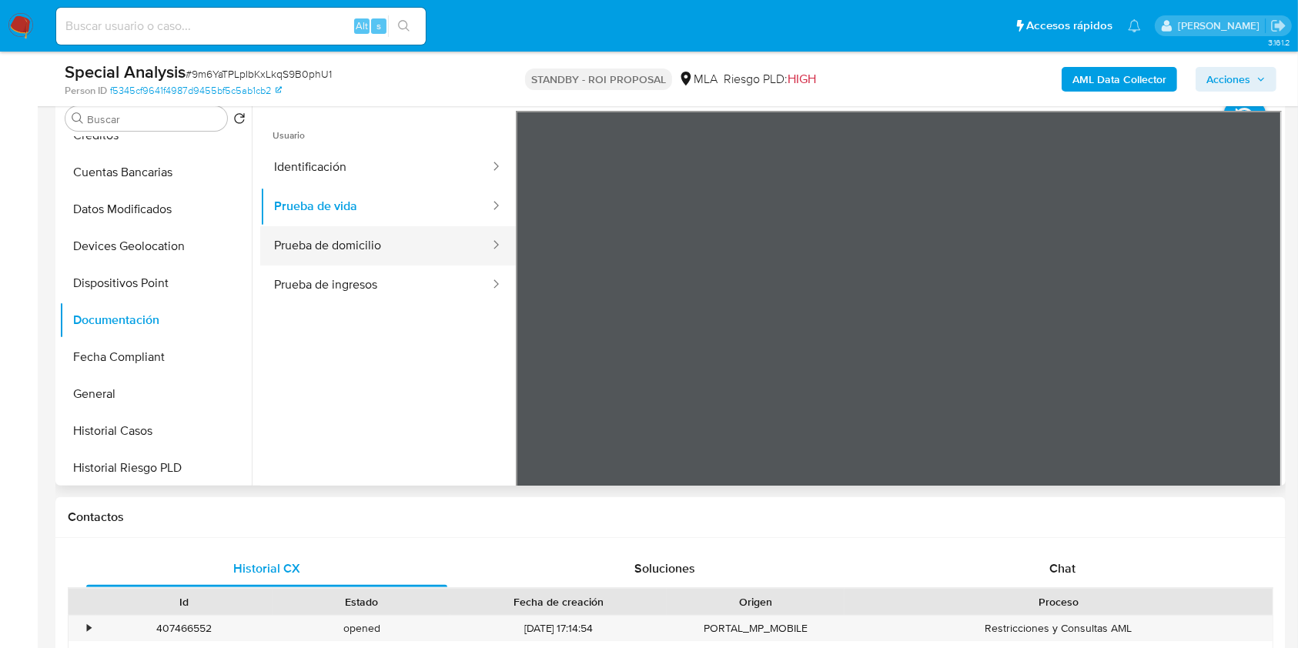
click at [309, 242] on button "Prueba de domicilio" at bounding box center [375, 245] width 231 height 39
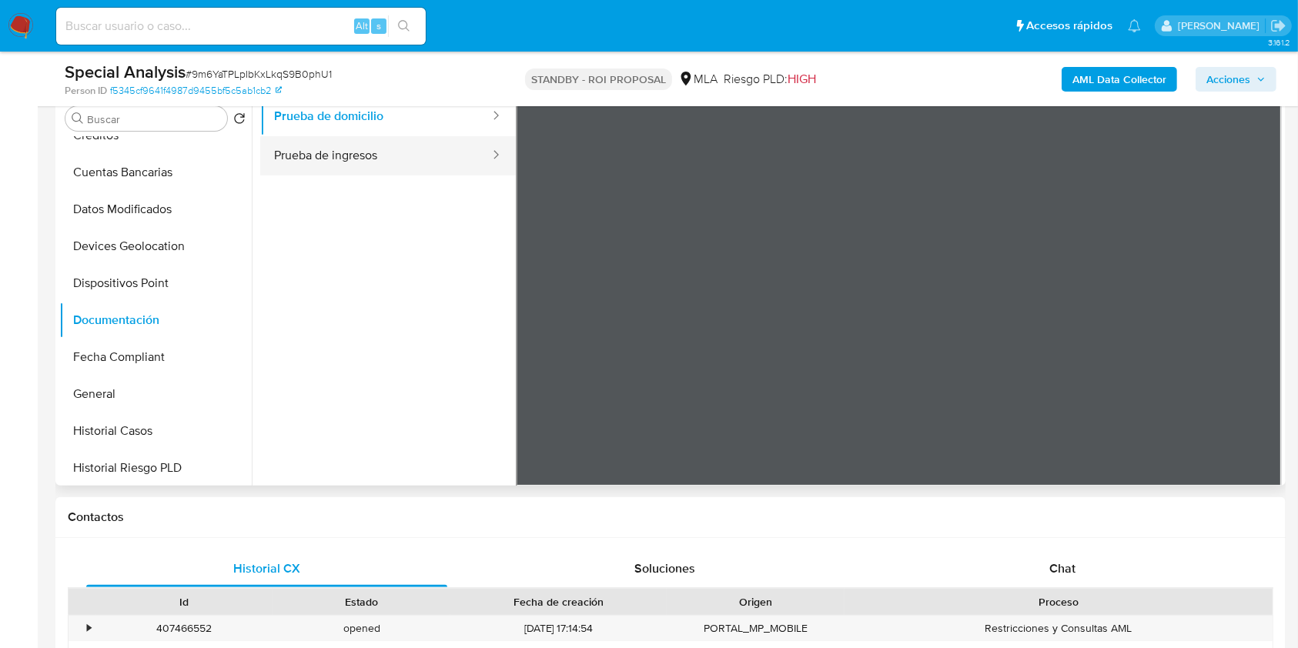
click at [376, 165] on button "Prueba de ingresos" at bounding box center [375, 155] width 231 height 39
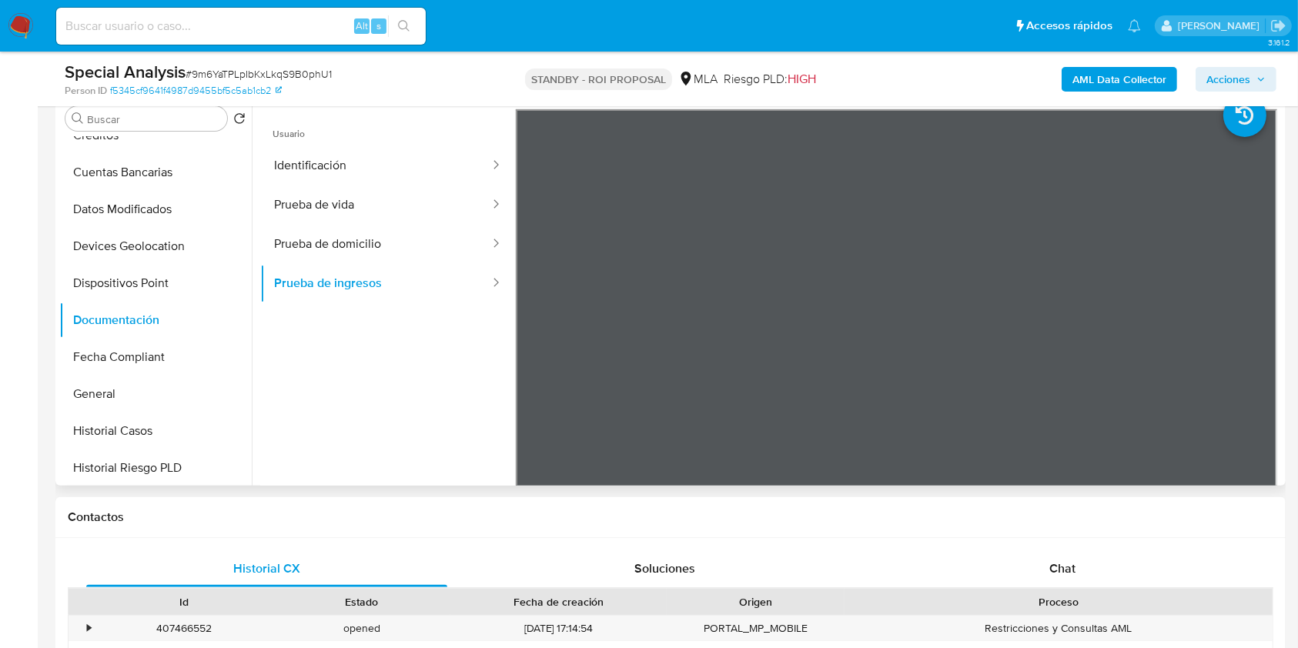
scroll to position [0, 0]
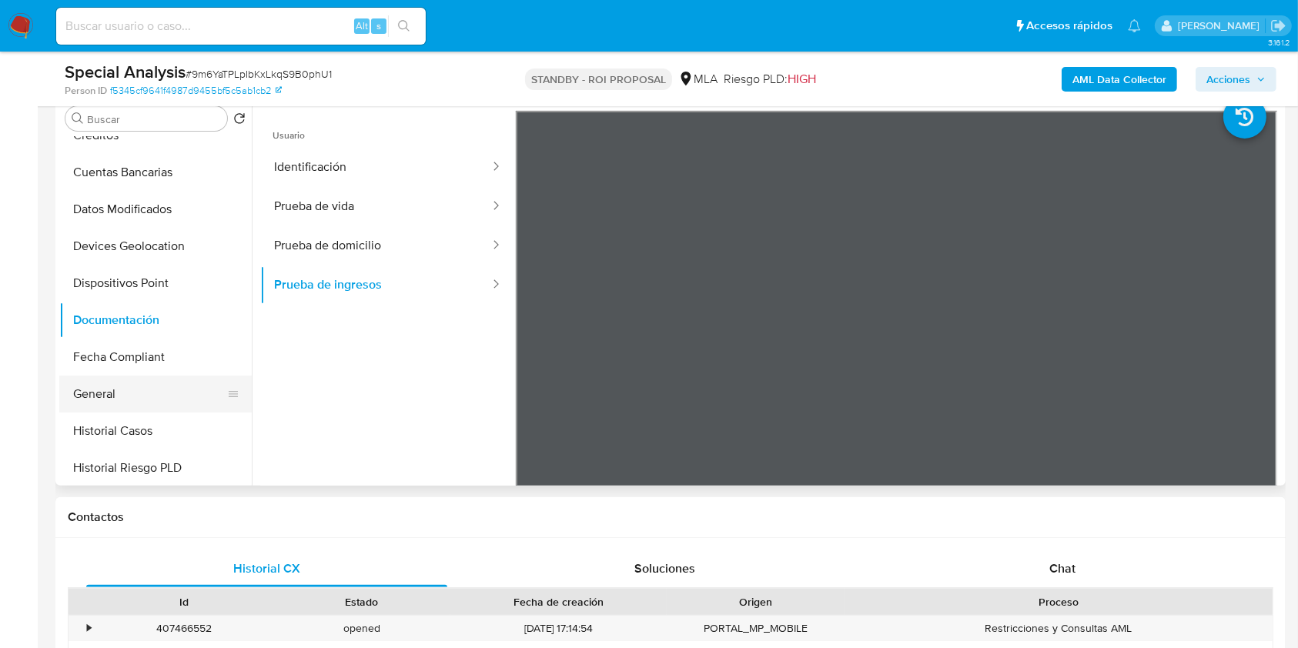
click at [107, 393] on button "General" at bounding box center [149, 394] width 180 height 37
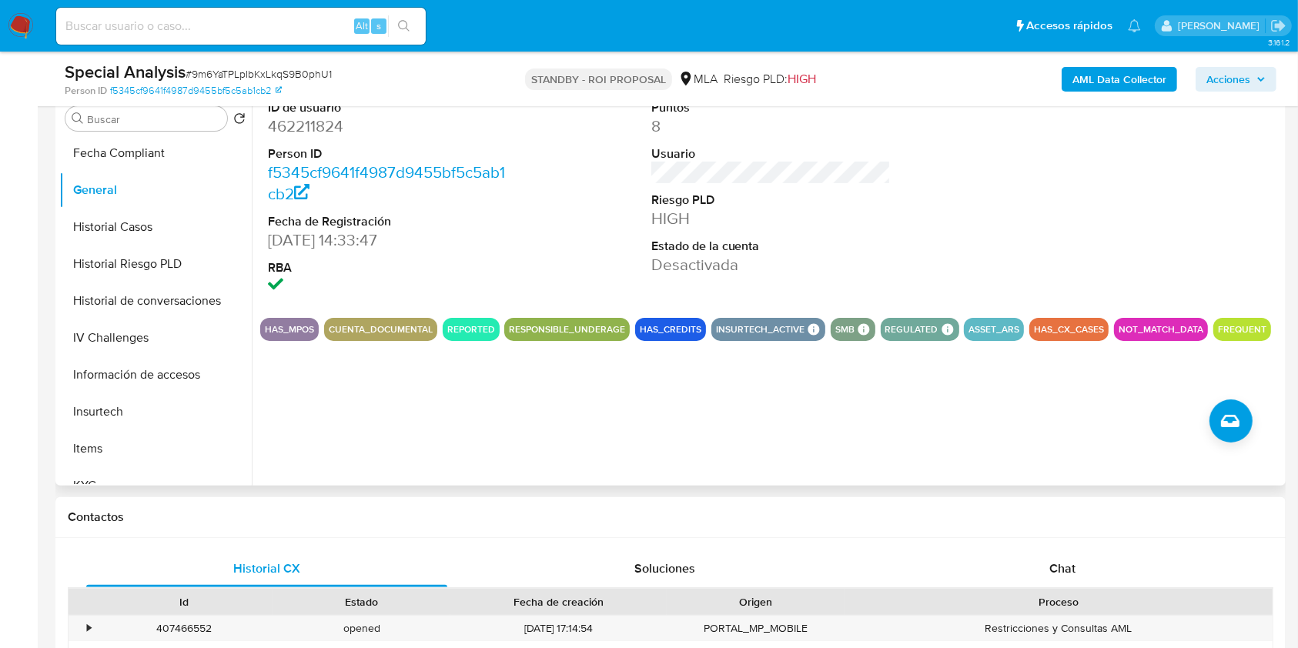
scroll to position [410, 0]
click at [157, 225] on button "Historial Casos" at bounding box center [149, 225] width 180 height 37
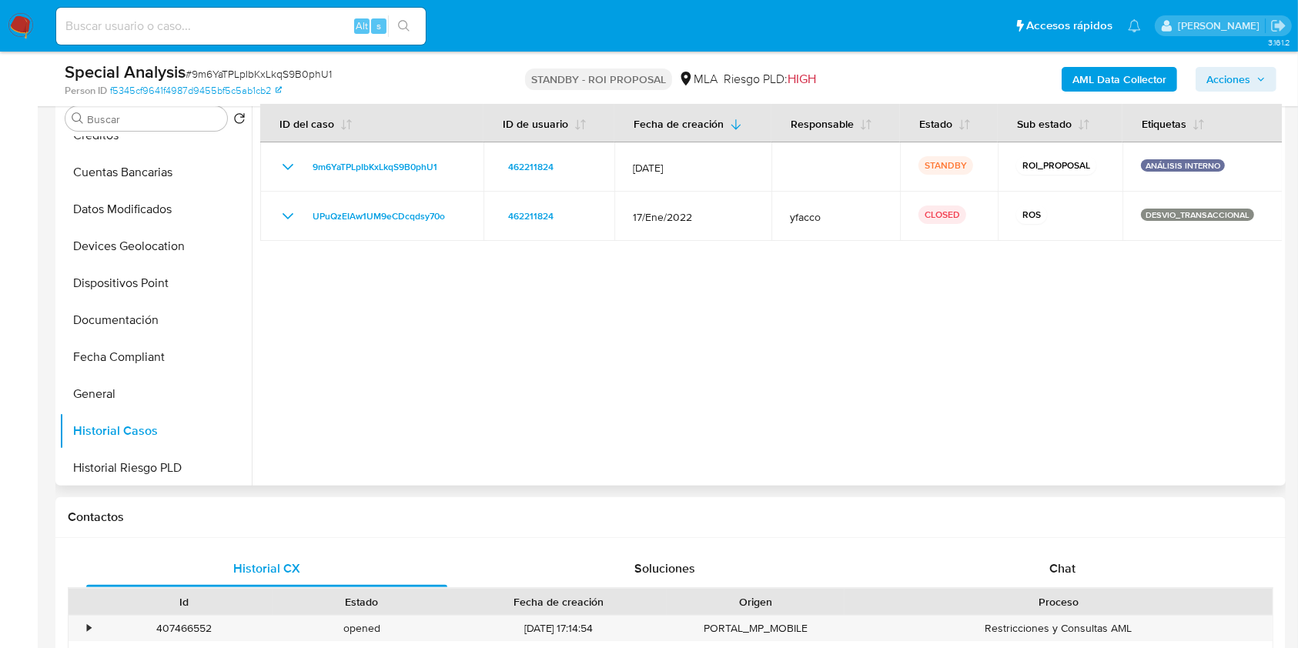
scroll to position [0, 0]
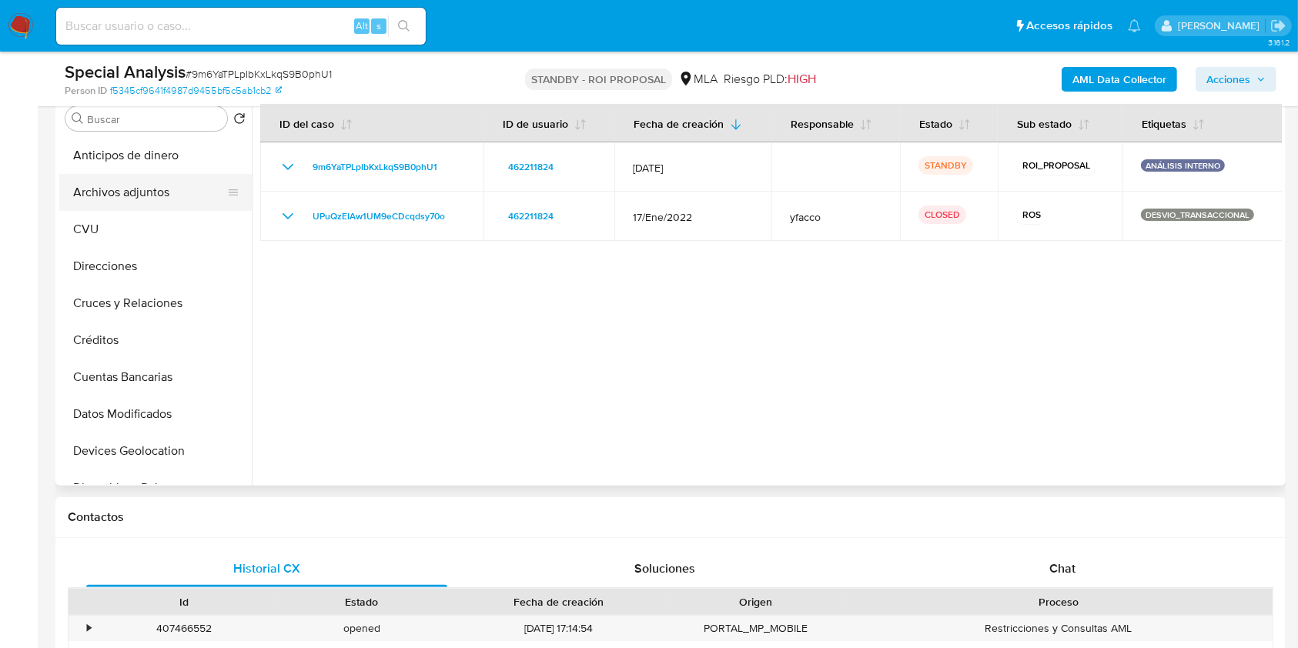
click at [175, 185] on button "Archivos adjuntos" at bounding box center [149, 192] width 180 height 37
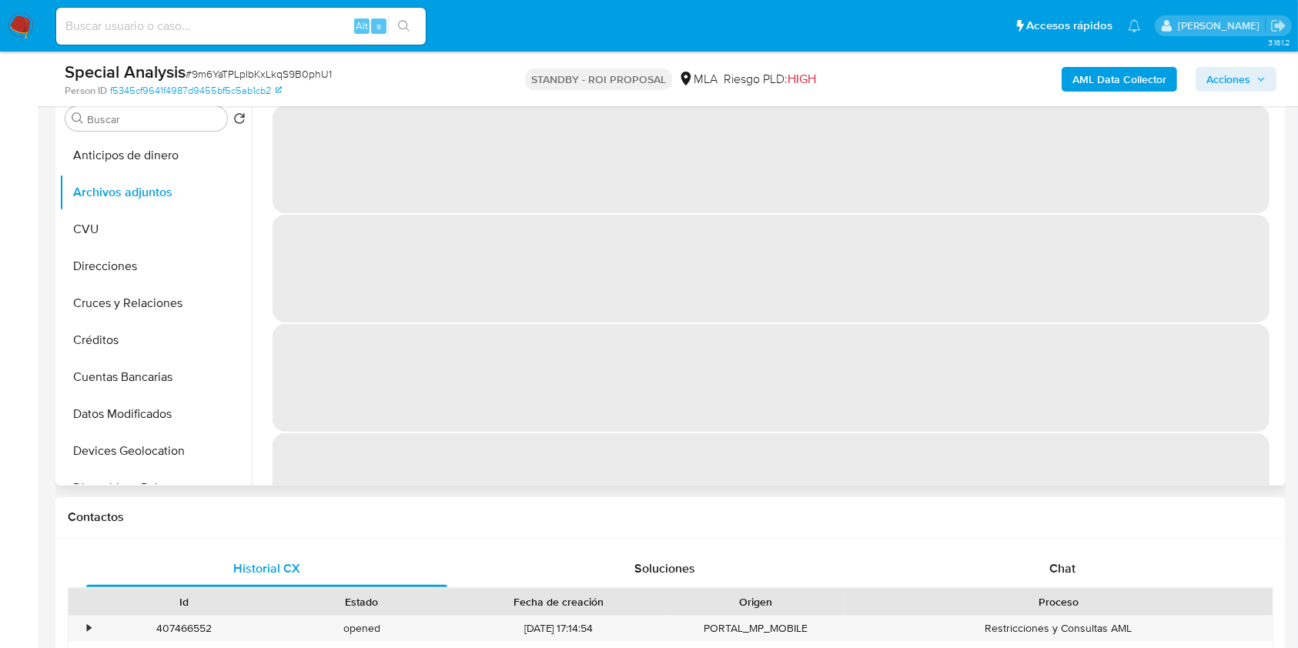
scroll to position [616, 0]
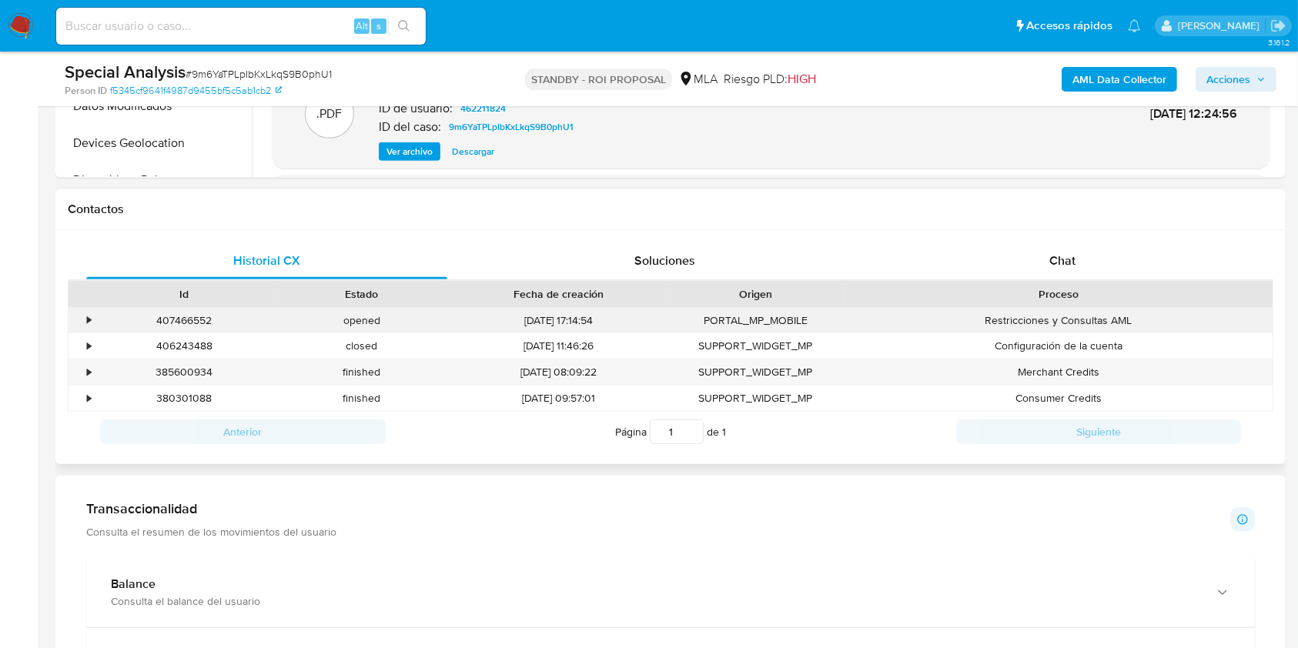
click at [186, 314] on div "407466552" at bounding box center [184, 320] width 178 height 25
copy div "407466552"
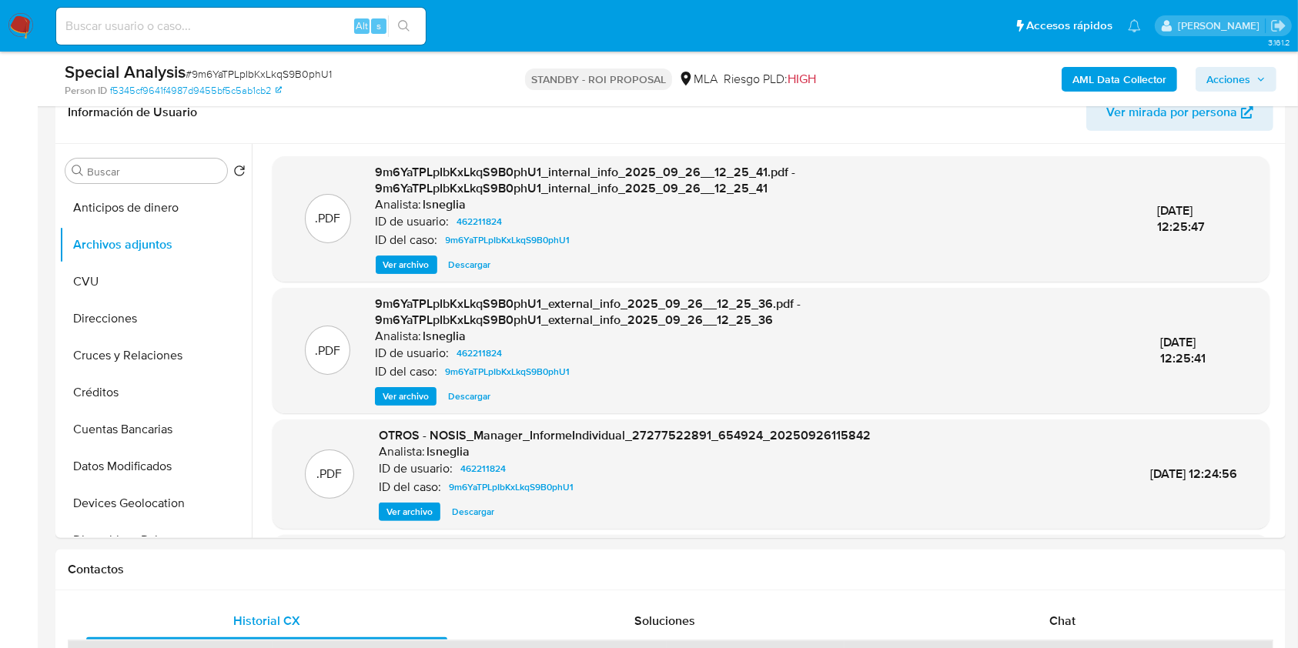
scroll to position [0, 0]
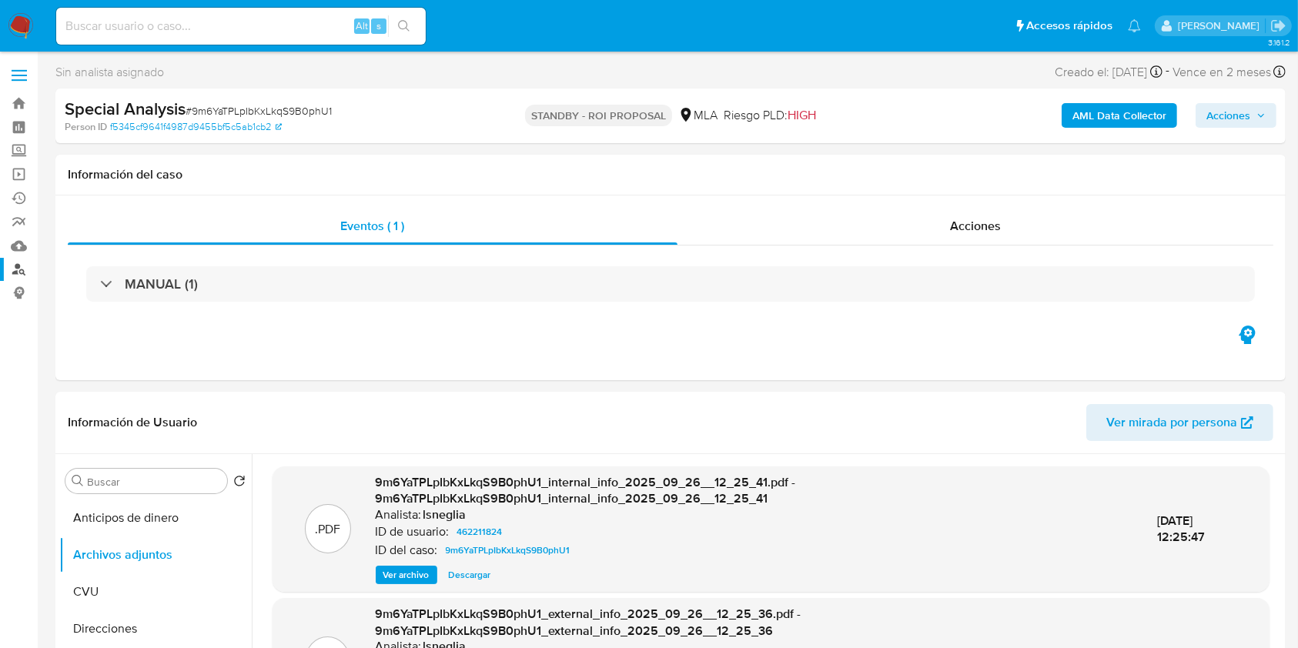
click at [18, 269] on link "Buscador de personas" at bounding box center [91, 270] width 183 height 24
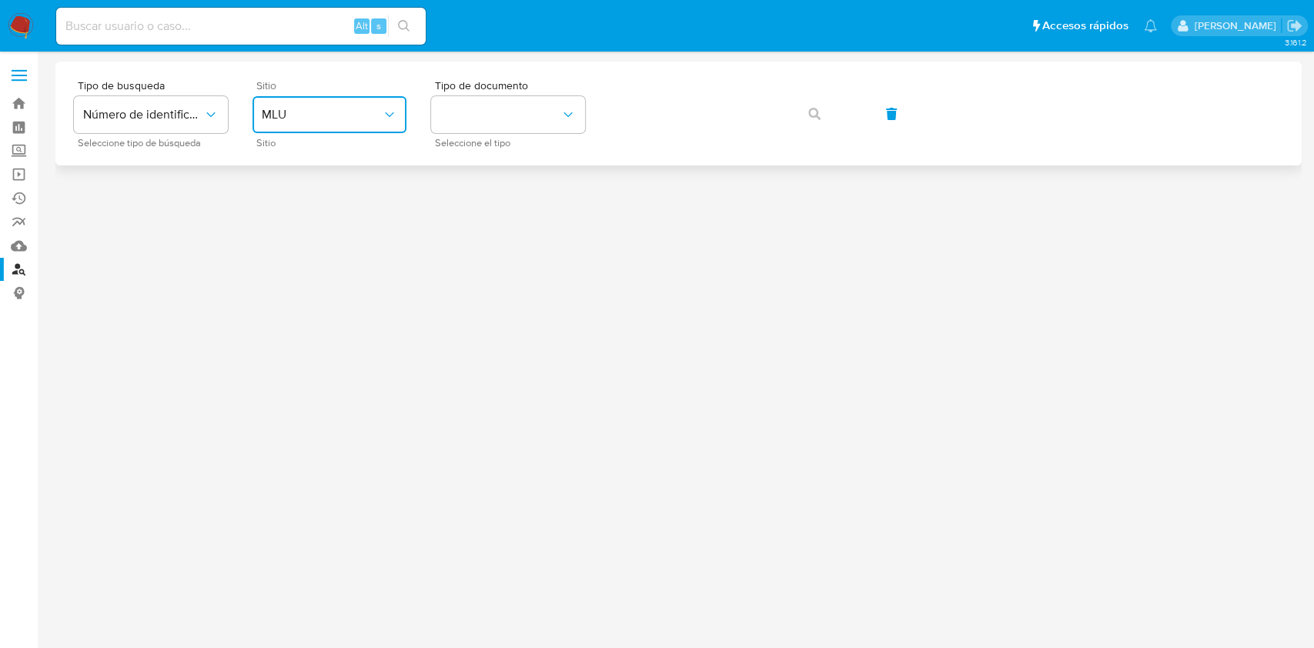
click at [357, 124] on button "MLU" at bounding box center [329, 114] width 154 height 37
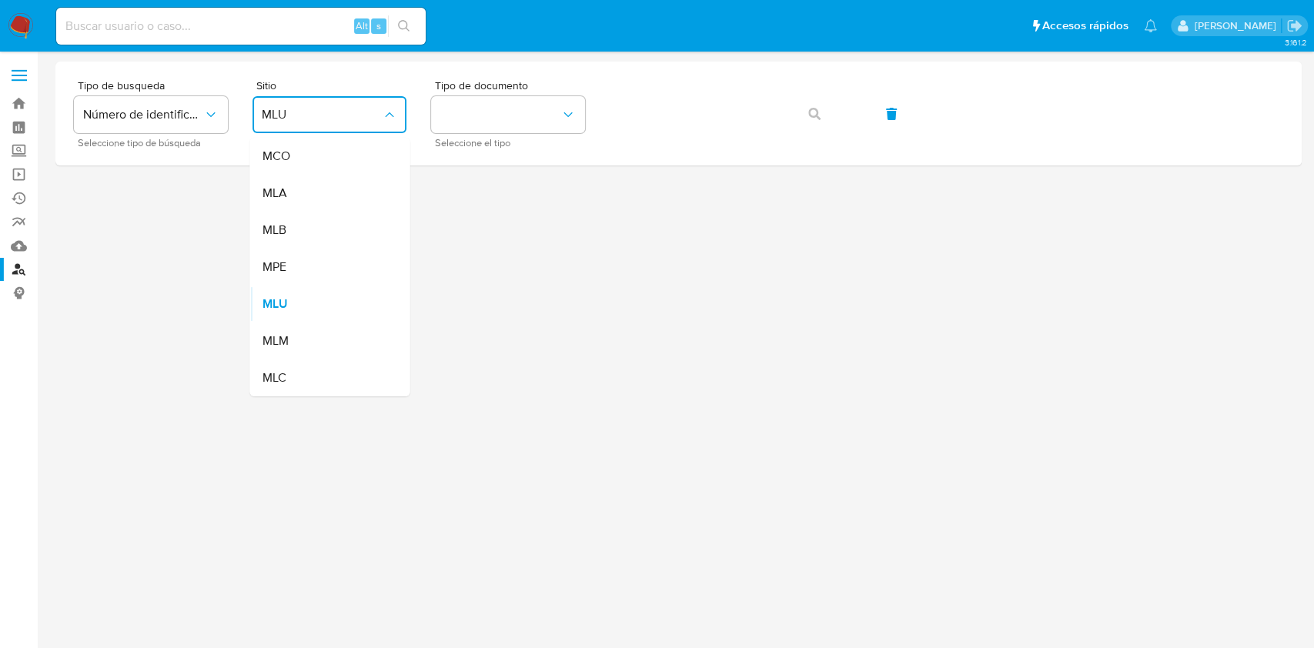
drag, startPoint x: 308, startPoint y: 201, endPoint x: 491, endPoint y: 165, distance: 186.6
click at [307, 201] on div "MLA" at bounding box center [325, 193] width 126 height 37
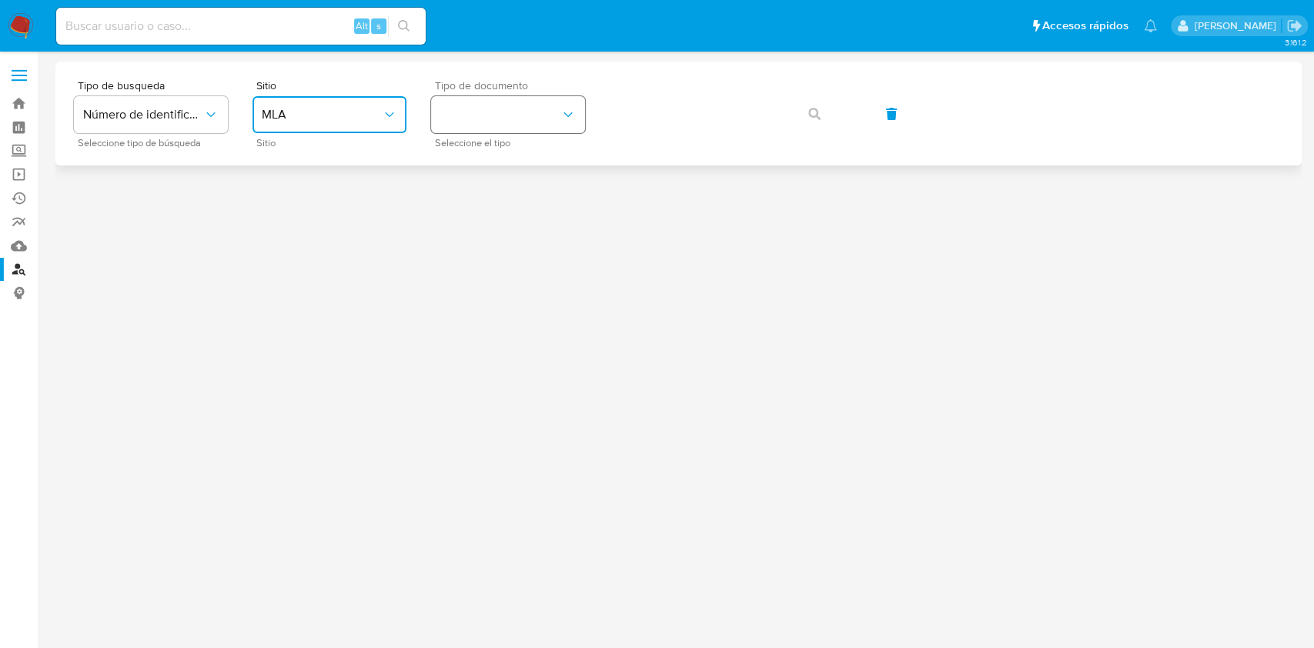
click at [540, 122] on button "identificationType" at bounding box center [508, 114] width 154 height 37
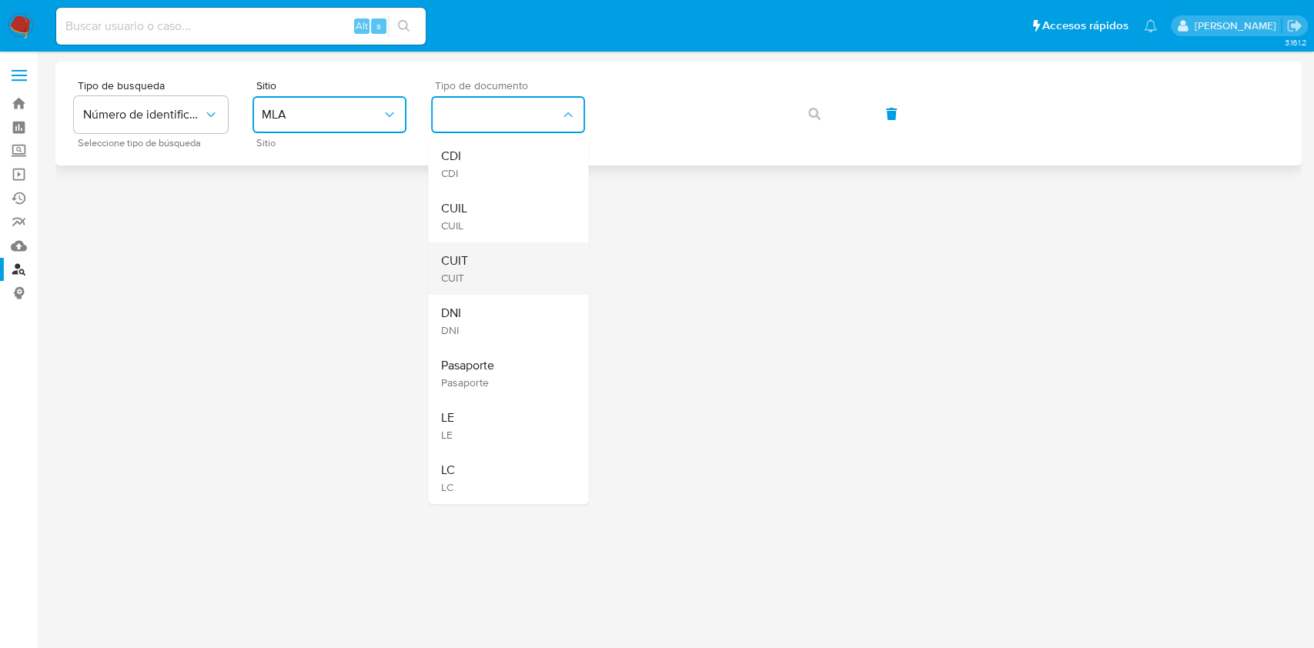
click at [477, 278] on div "CUIT CUIT" at bounding box center [503, 268] width 126 height 52
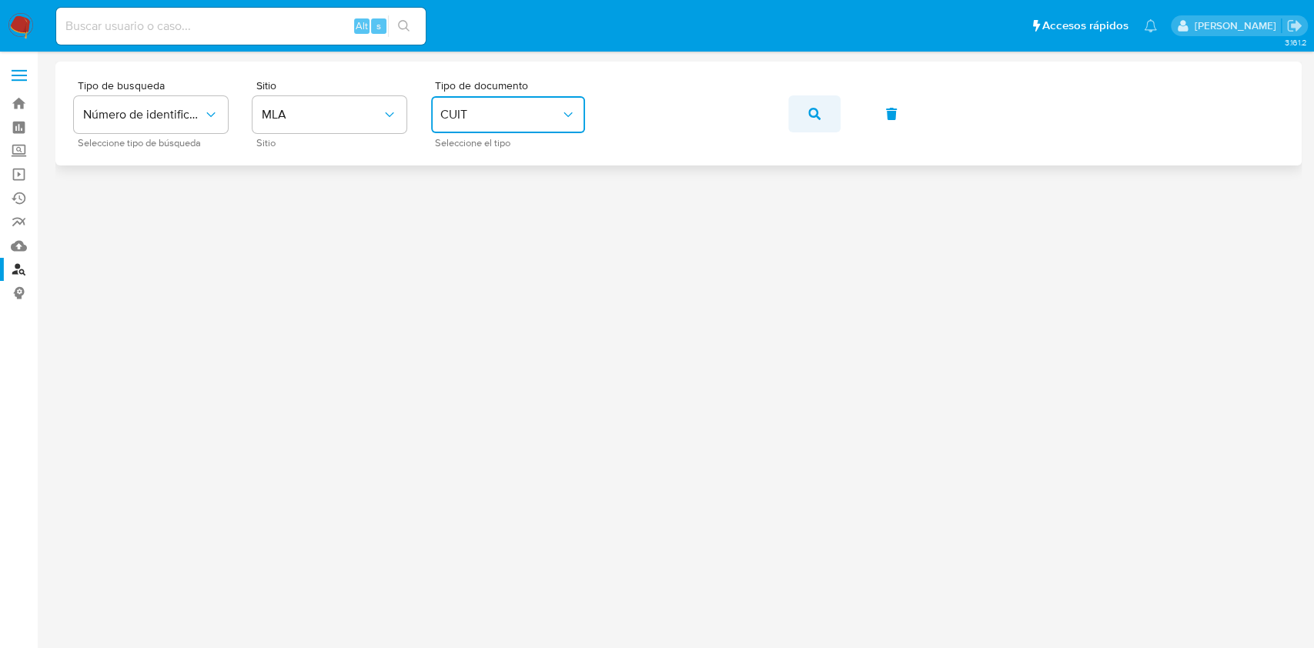
click at [815, 118] on icon "button" at bounding box center [814, 114] width 12 height 12
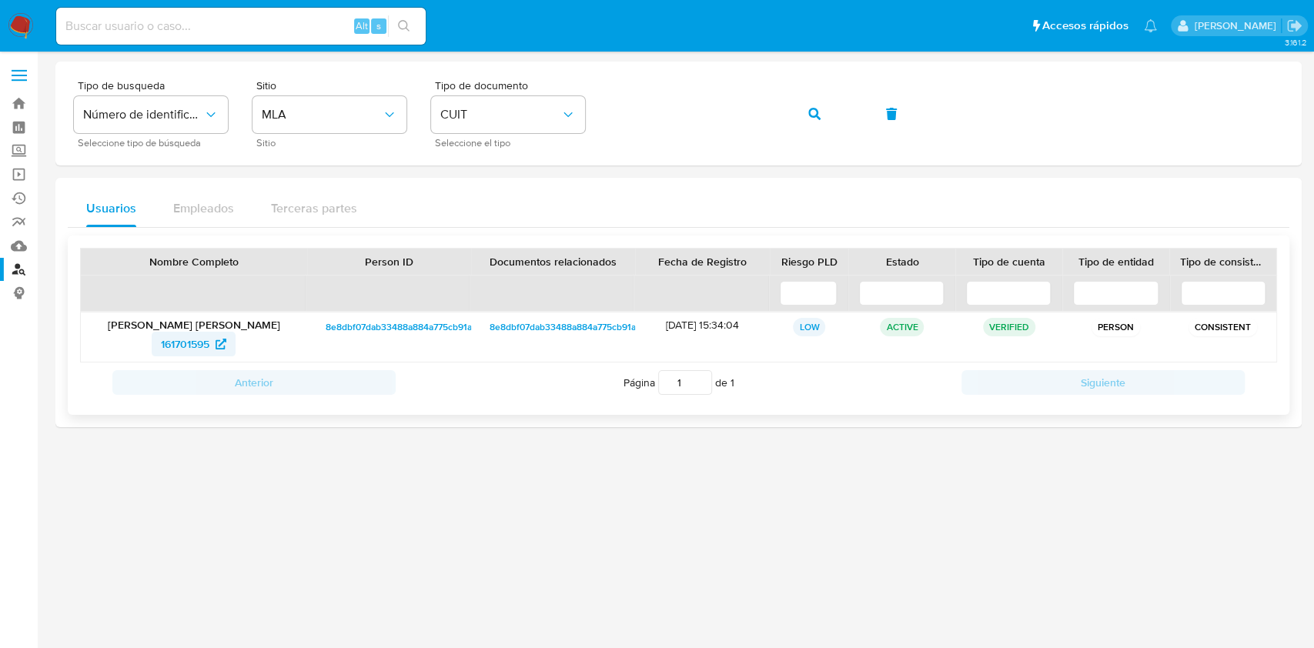
click at [170, 339] on span "161701595" at bounding box center [185, 344] width 48 height 25
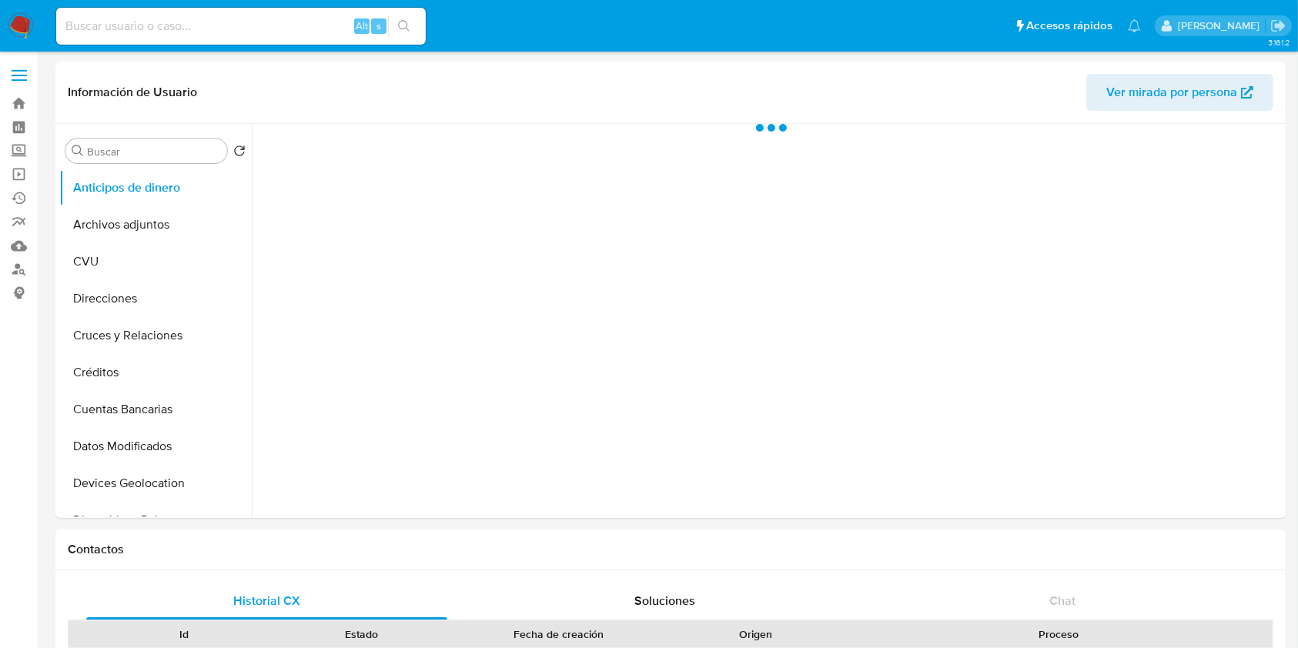
select select "10"
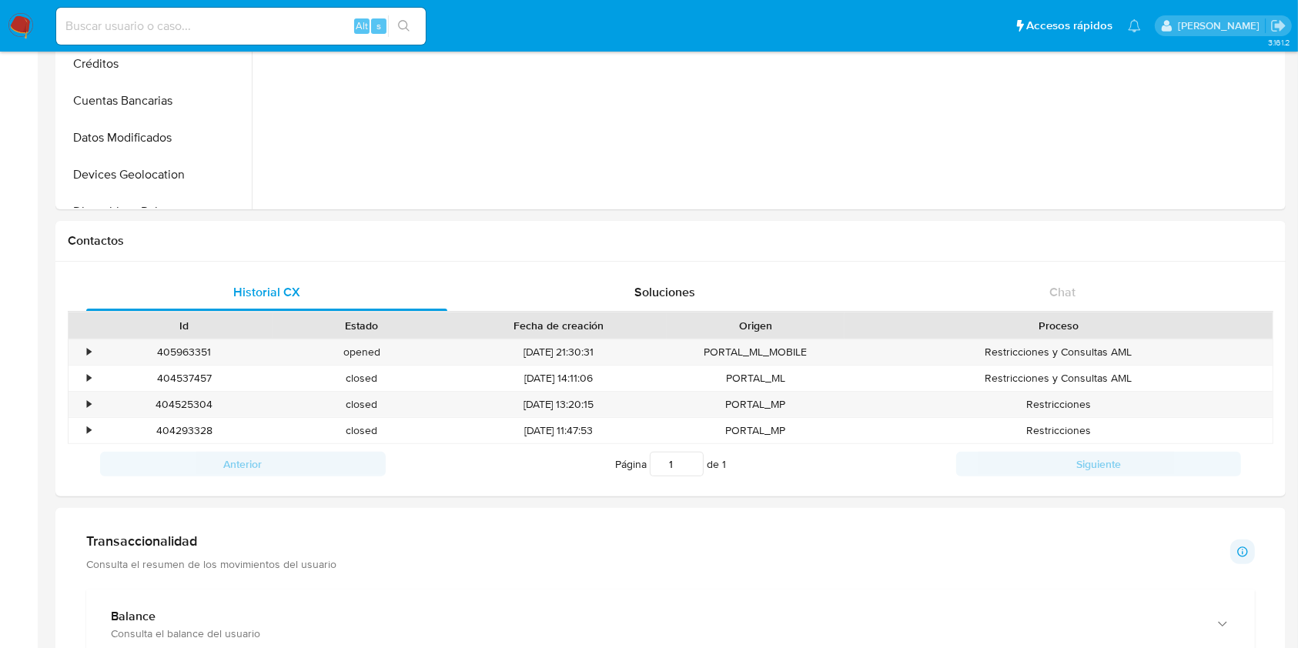
scroll to position [410, 0]
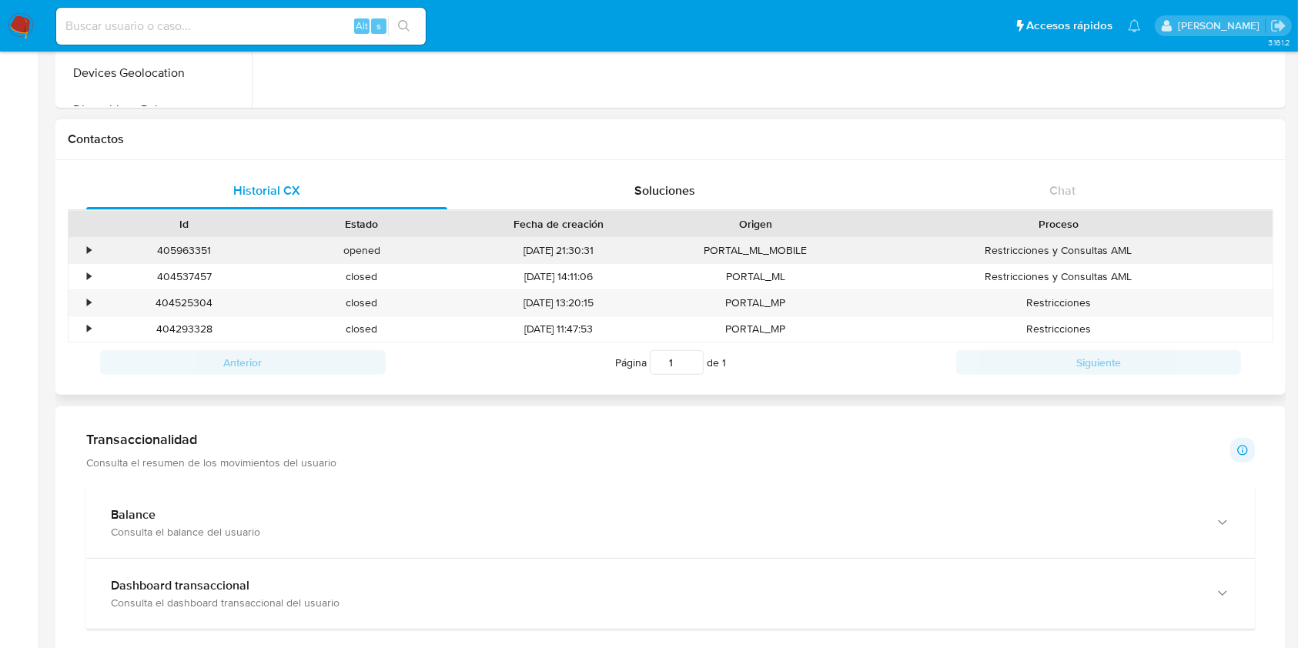
click at [84, 245] on div "•" at bounding box center [81, 250] width 27 height 25
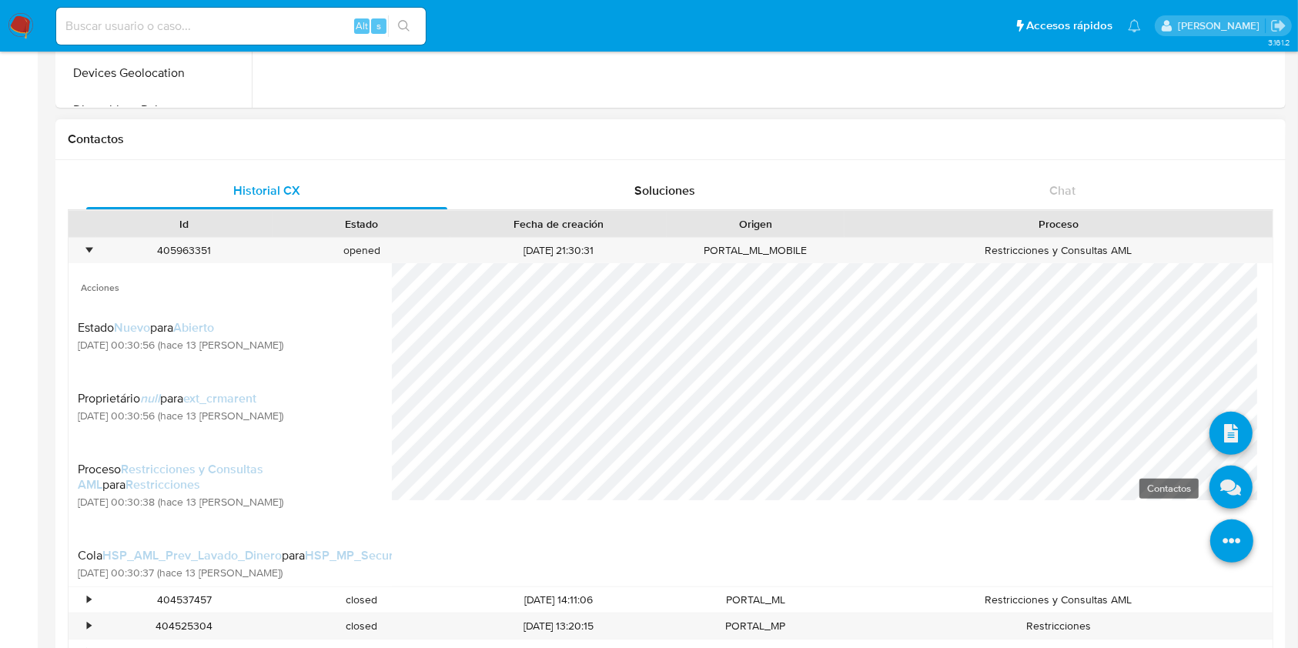
click at [1209, 484] on icon at bounding box center [1230, 487] width 43 height 43
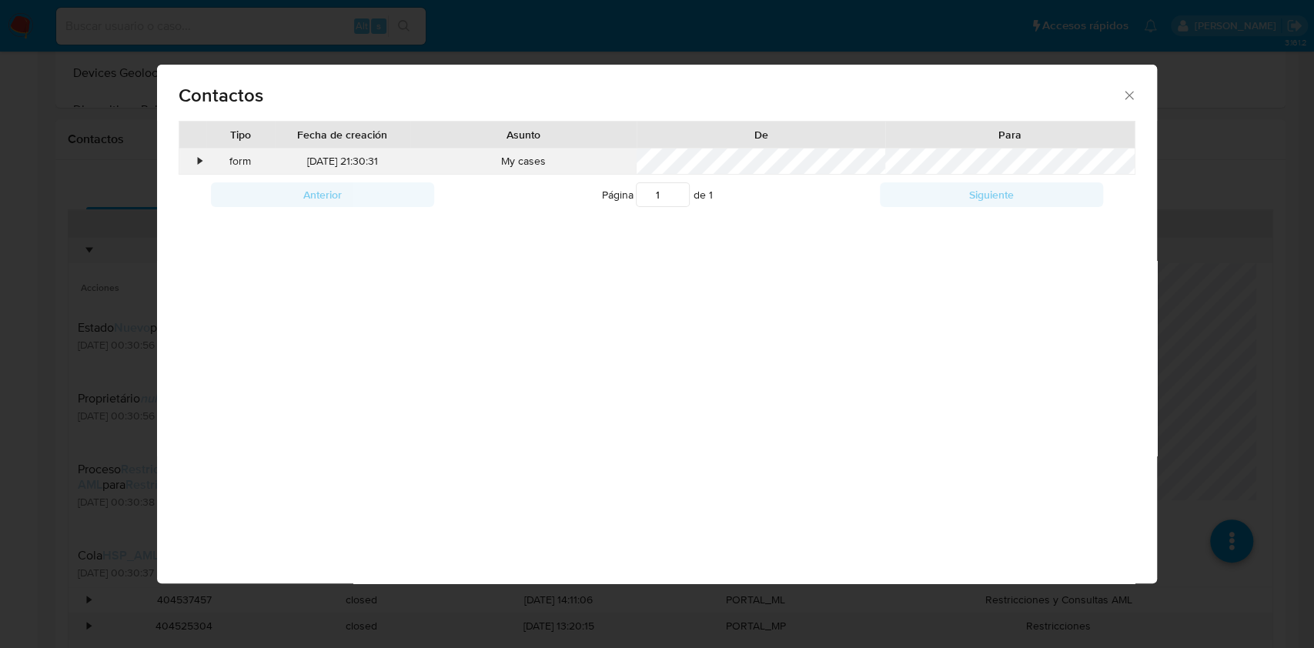
click at [194, 154] on div "•" at bounding box center [192, 162] width 27 height 26
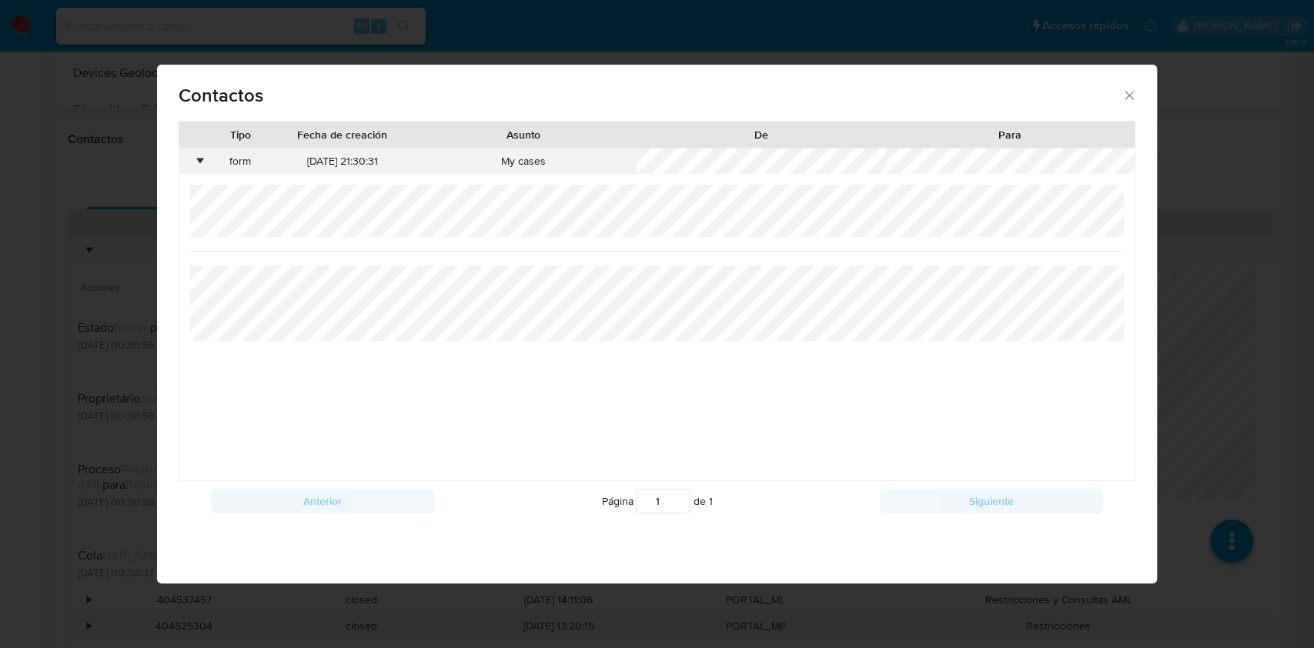
click at [247, 162] on div "form" at bounding box center [240, 162] width 68 height 26
click at [179, 149] on div "•" at bounding box center [192, 162] width 27 height 26
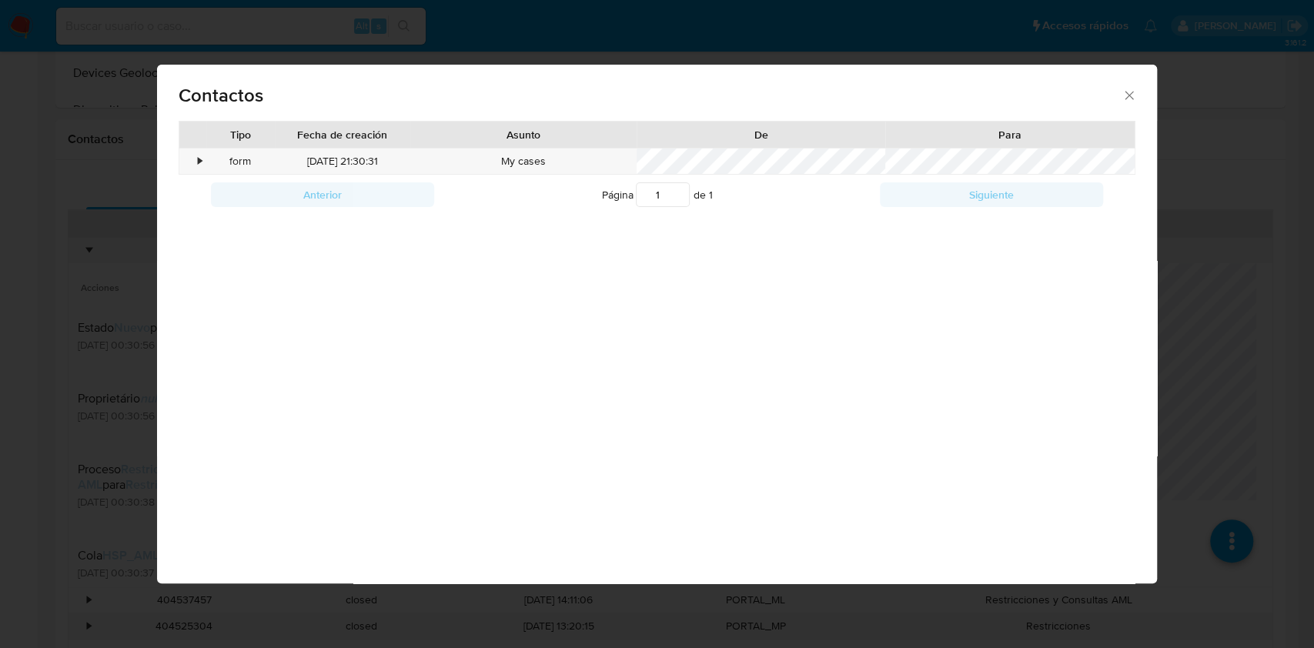
click at [1129, 97] on icon "close" at bounding box center [1128, 95] width 15 height 15
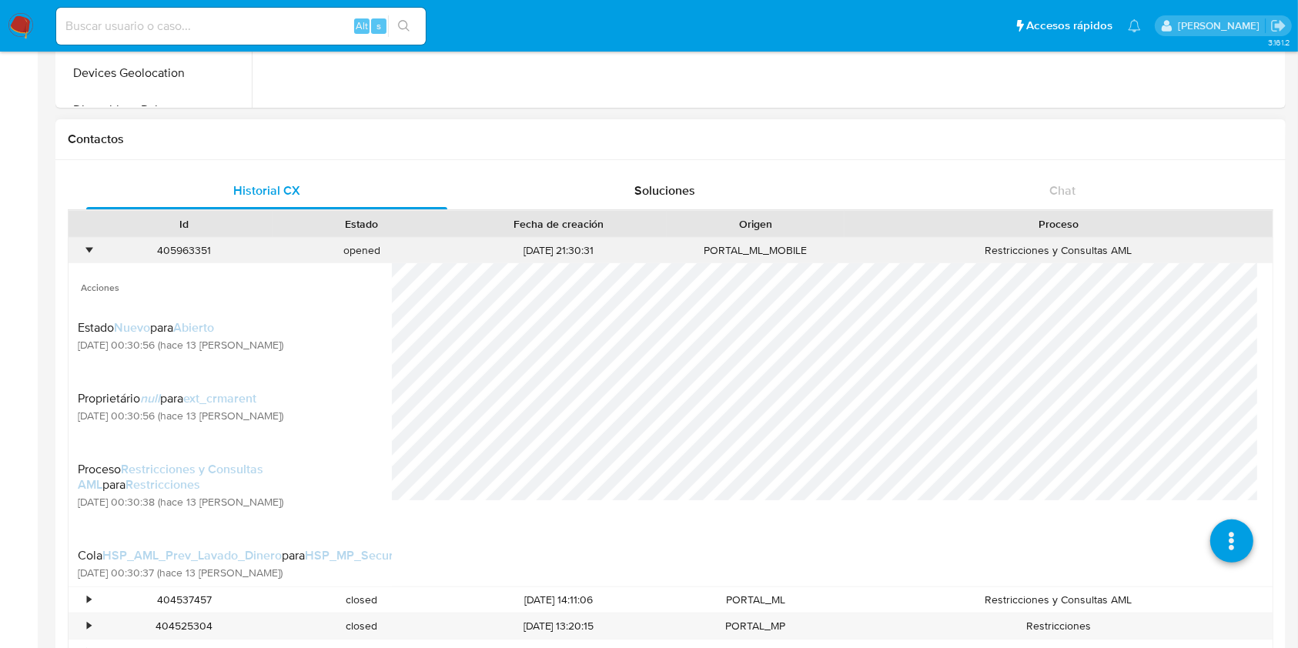
click at [188, 256] on div "405963351" at bounding box center [184, 250] width 178 height 25
copy div "405963351"
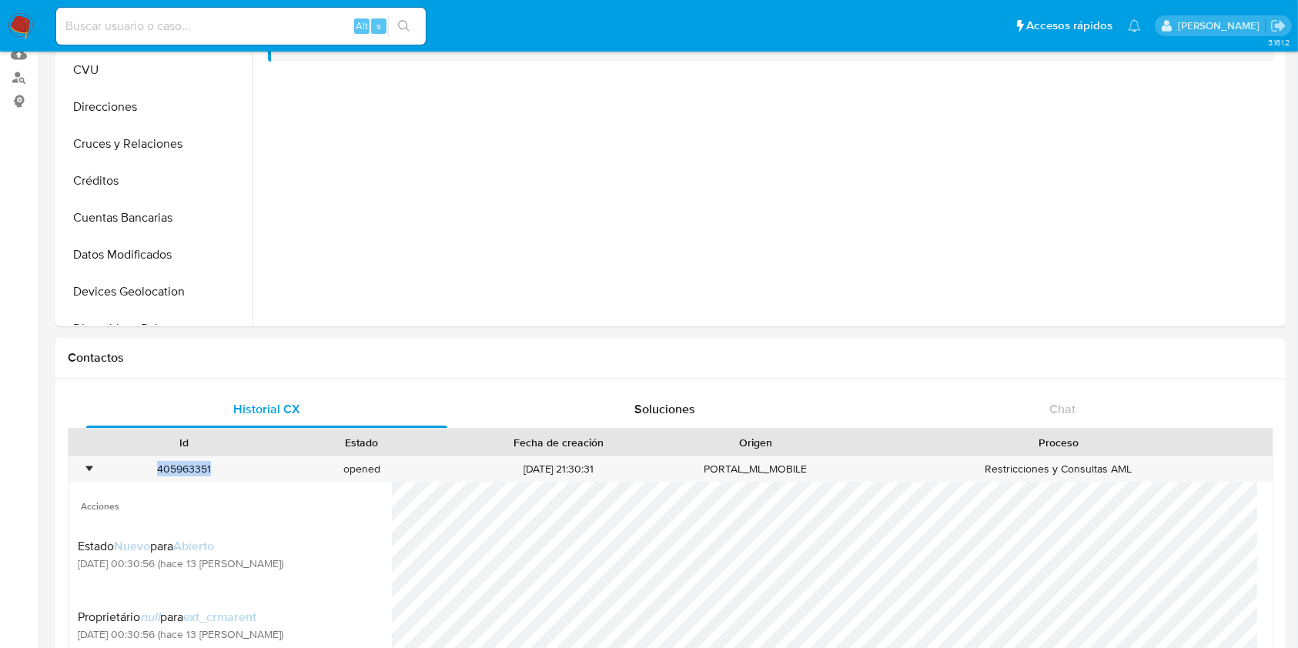
scroll to position [0, 0]
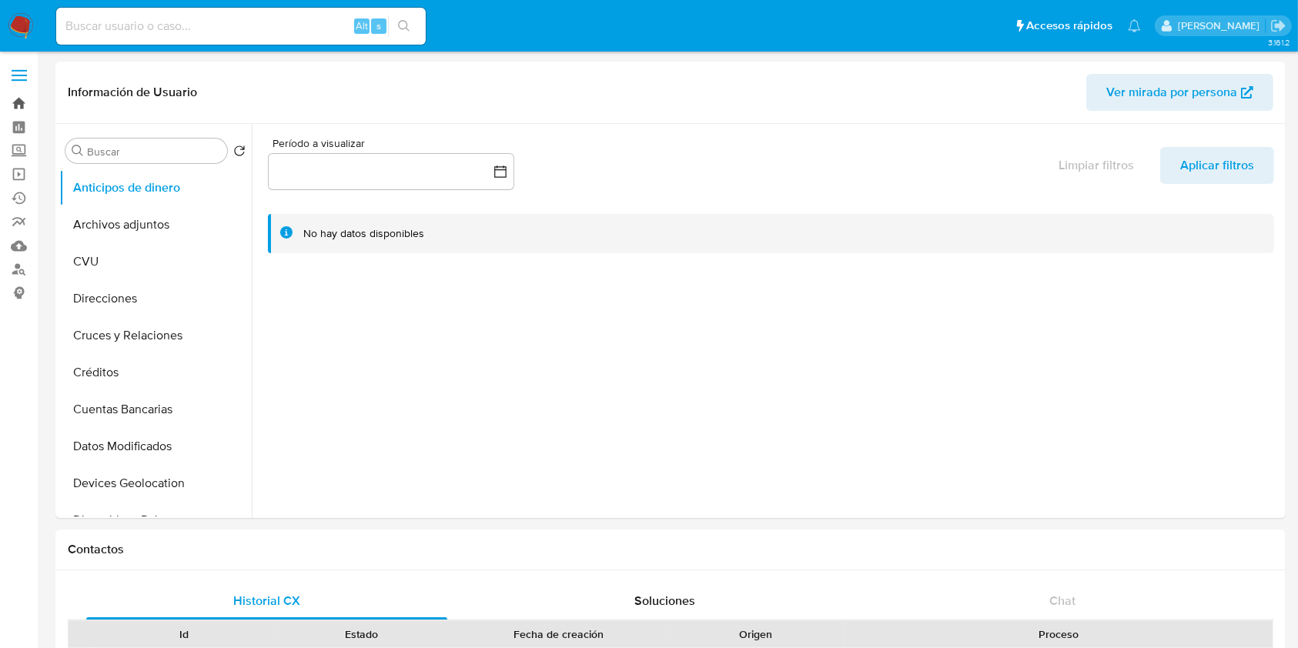
click at [16, 105] on link "Bandeja" at bounding box center [91, 104] width 183 height 24
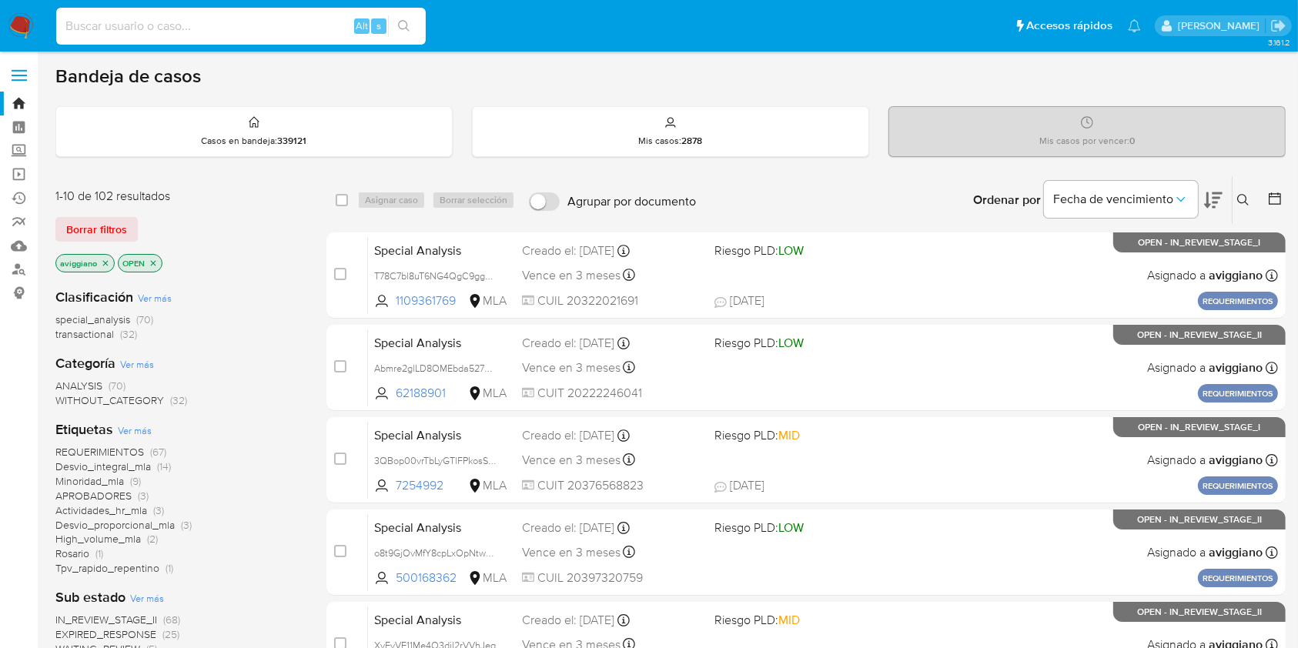
paste input "vghlZhY8KO8PCnLcwvHlFKD7"
type input "vghlZhY8KO8PCnLcwvHlFKD7"
click at [409, 20] on icon "search-icon" at bounding box center [404, 26] width 12 height 12
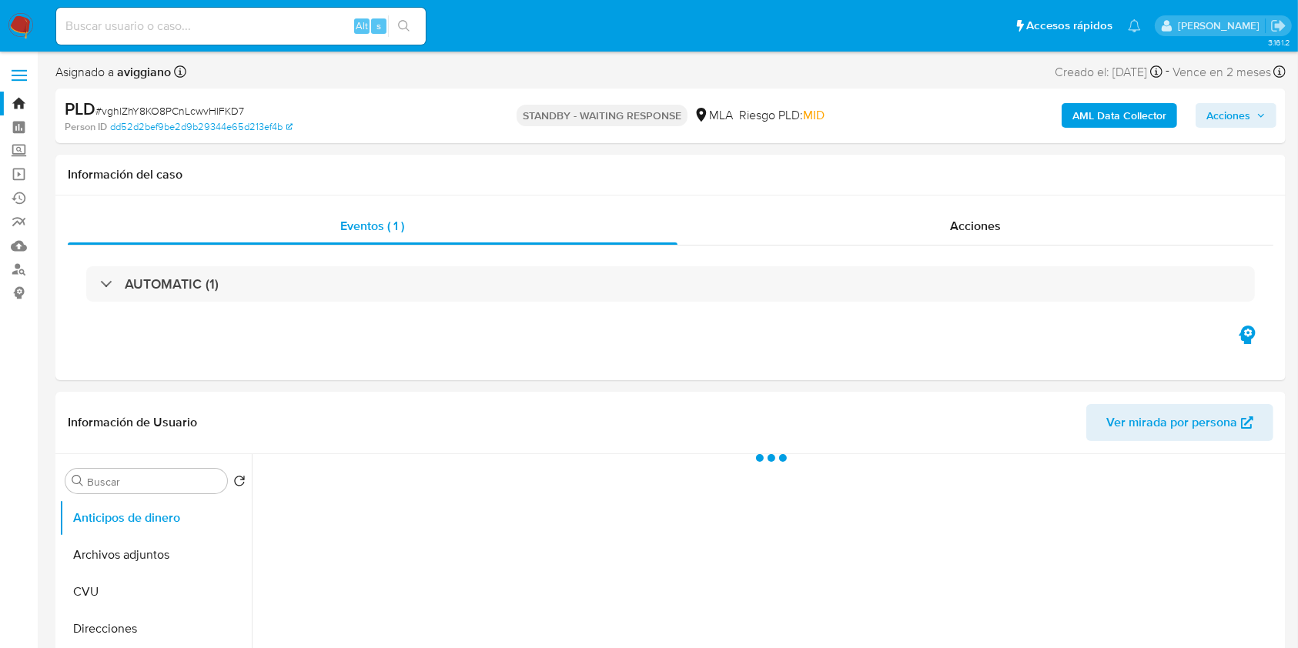
select select "10"
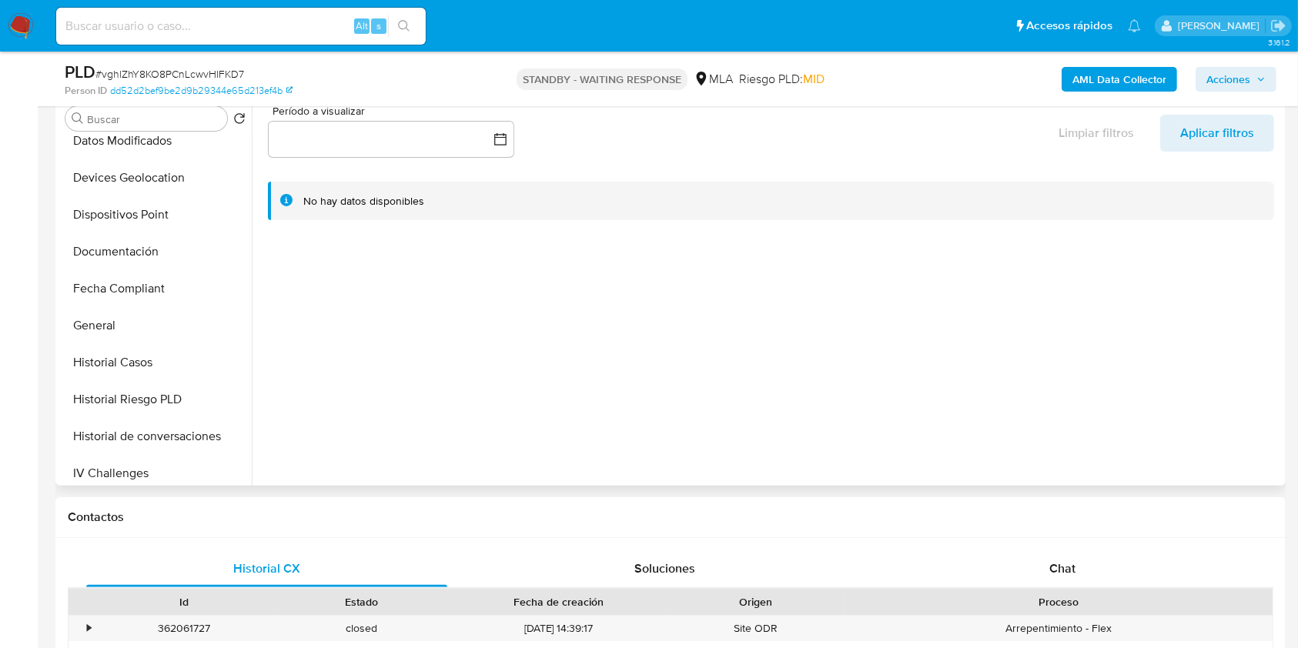
scroll to position [308, 0]
click at [1057, 578] on div "Chat" at bounding box center [1062, 568] width 361 height 37
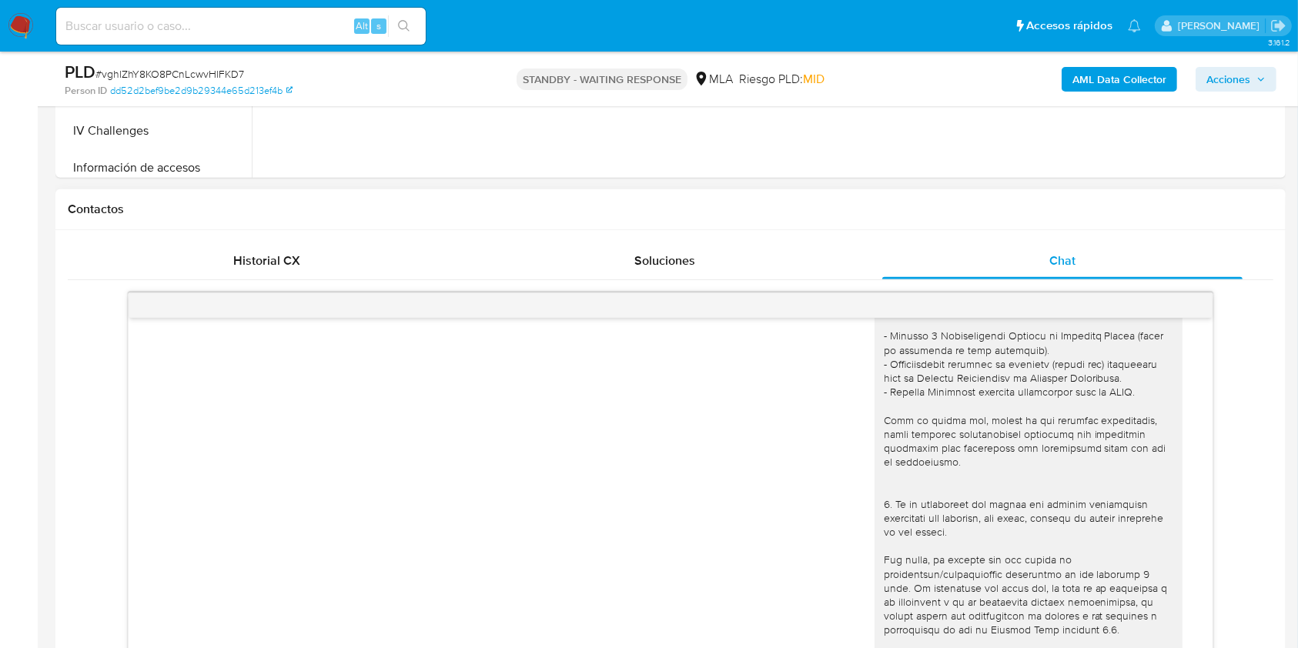
scroll to position [5, 0]
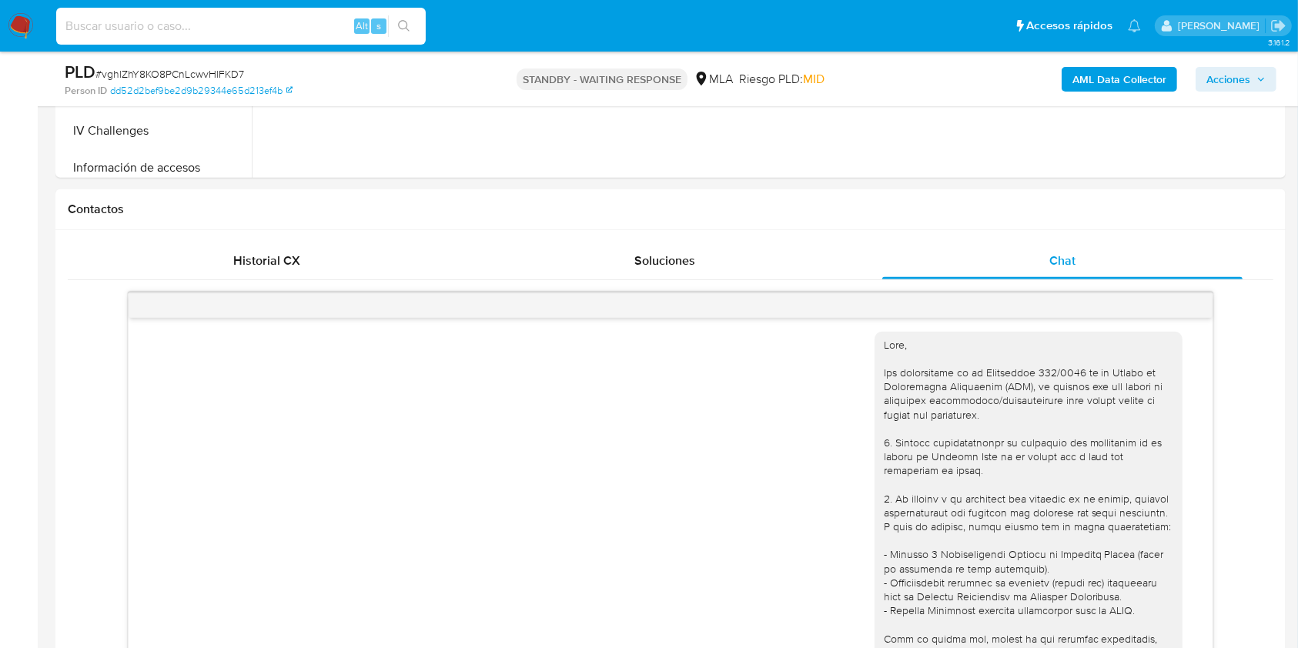
drag, startPoint x: 191, startPoint y: 19, endPoint x: 136, endPoint y: 23, distance: 54.8
click at [136, 23] on input at bounding box center [240, 26] width 369 height 20
paste input "IN2htq9CKwMjqBoe3WOB9mJu"
type input "IN2htq9CKwMjqBoe3WOB9mJu"
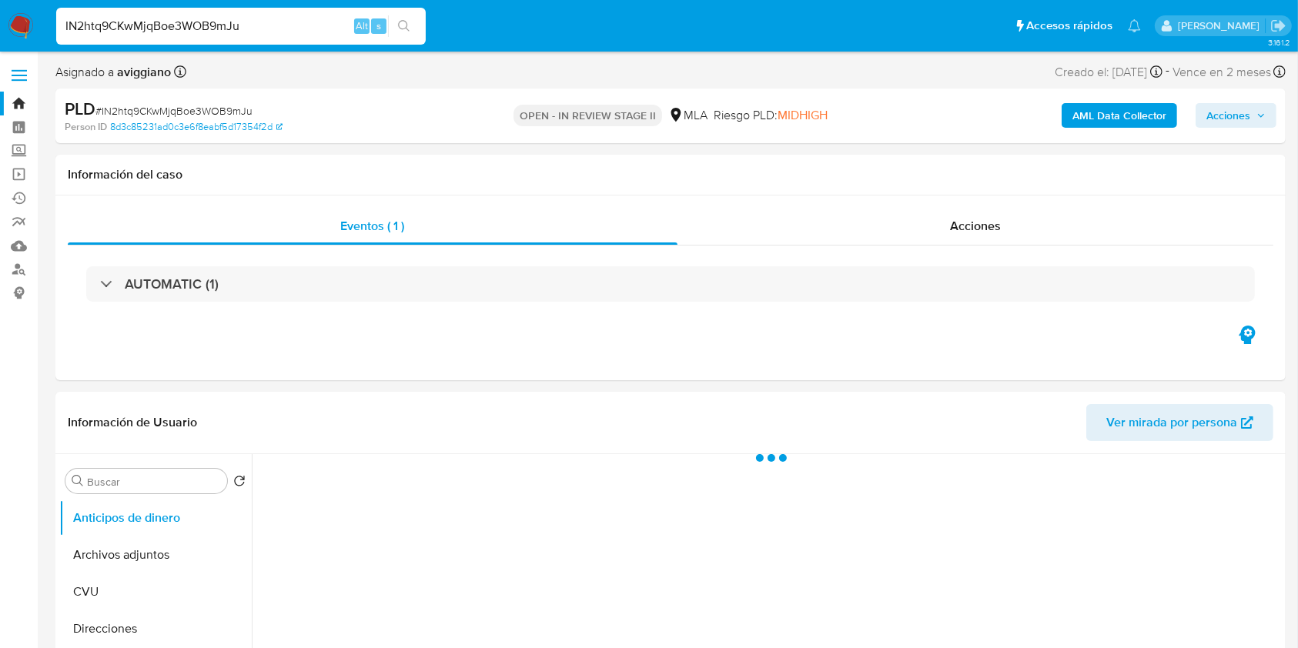
select select "10"
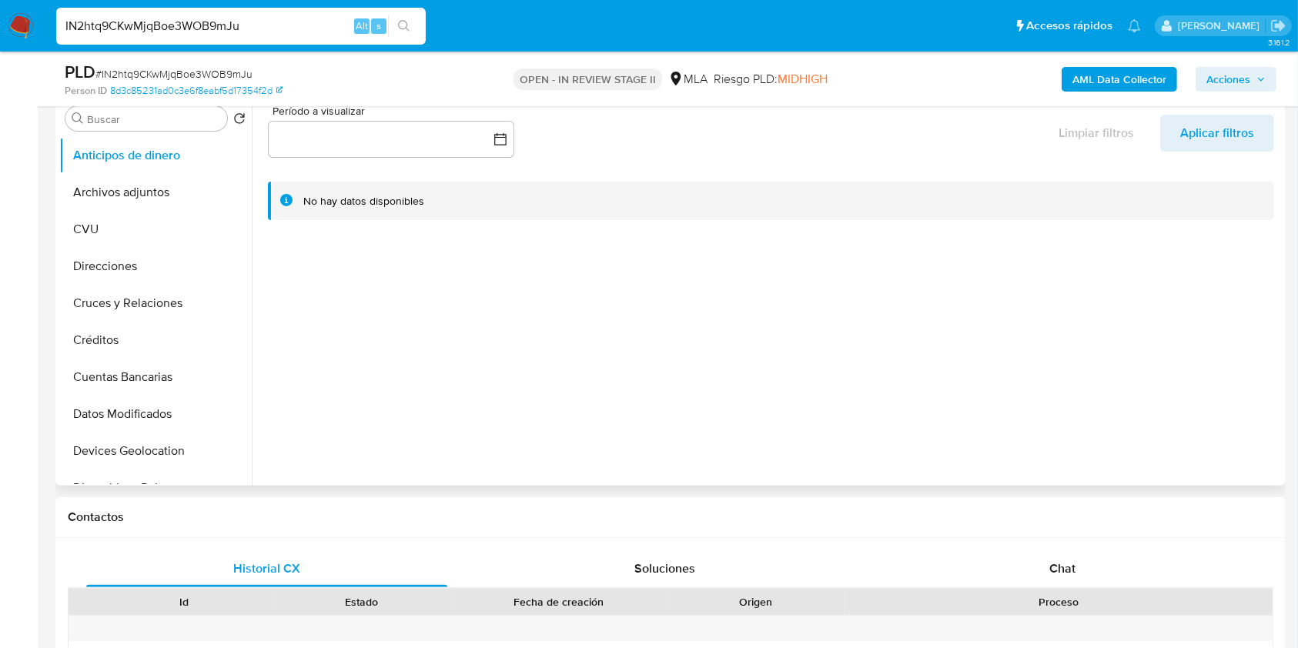
scroll to position [513, 0]
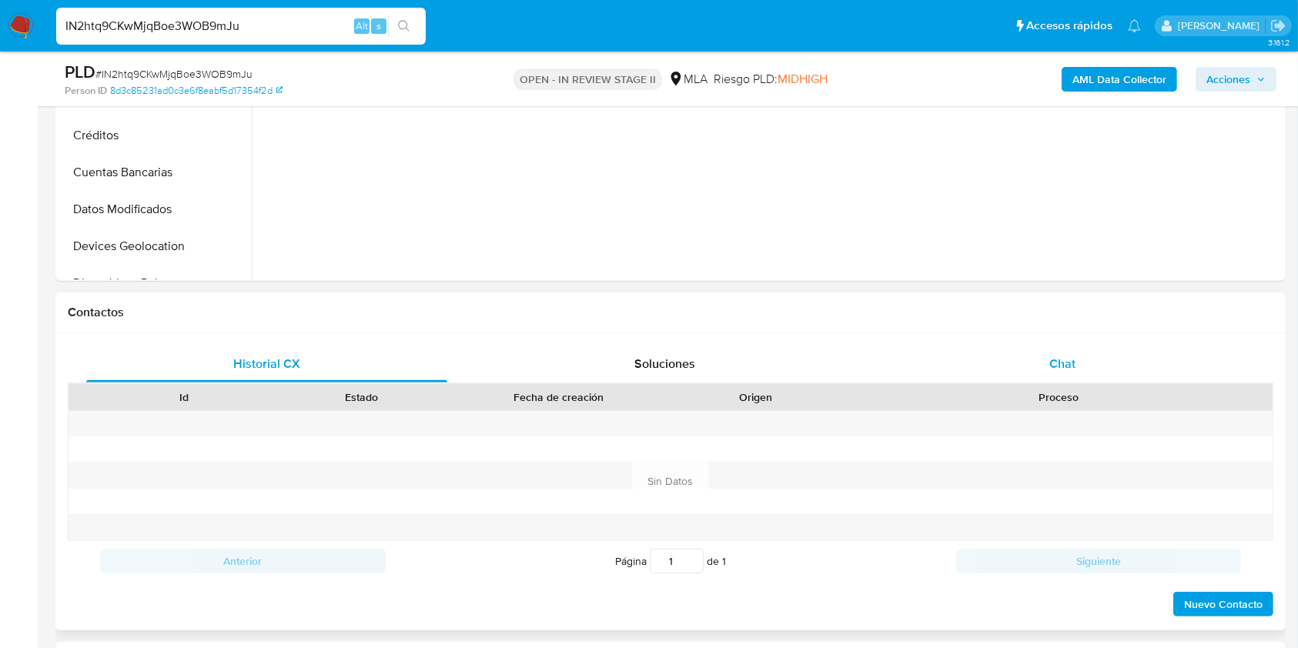
click at [1034, 346] on div "Chat" at bounding box center [1062, 364] width 361 height 37
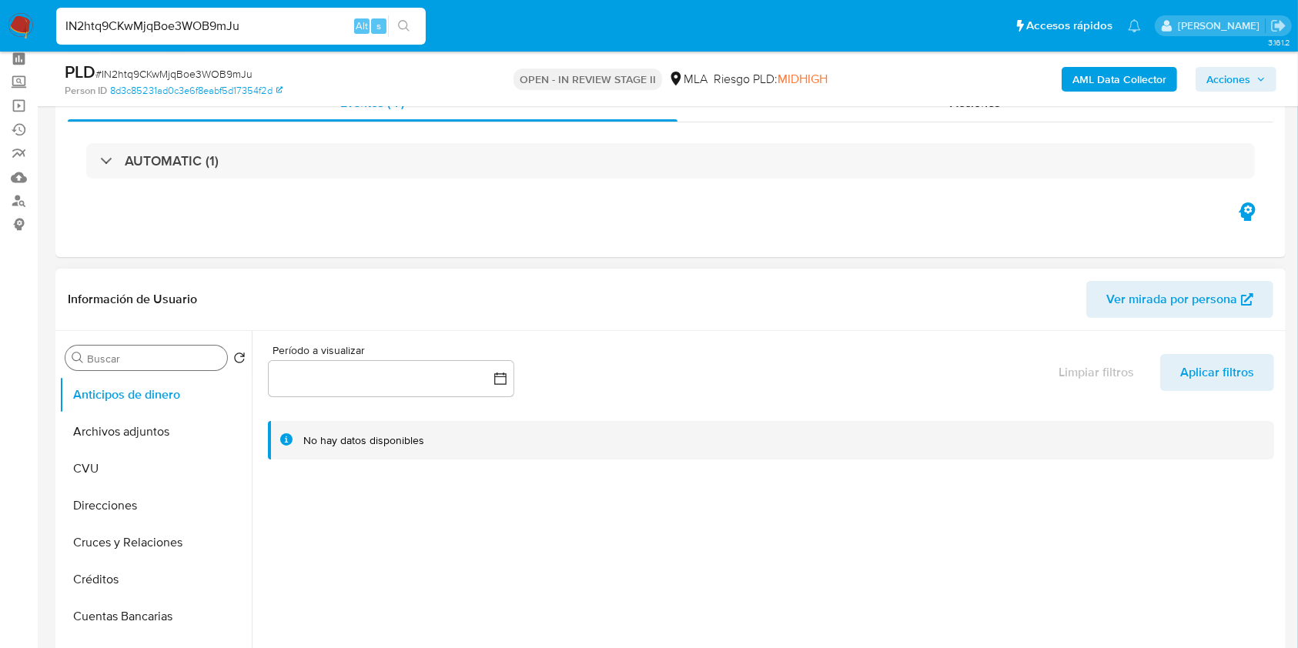
scroll to position [0, 0]
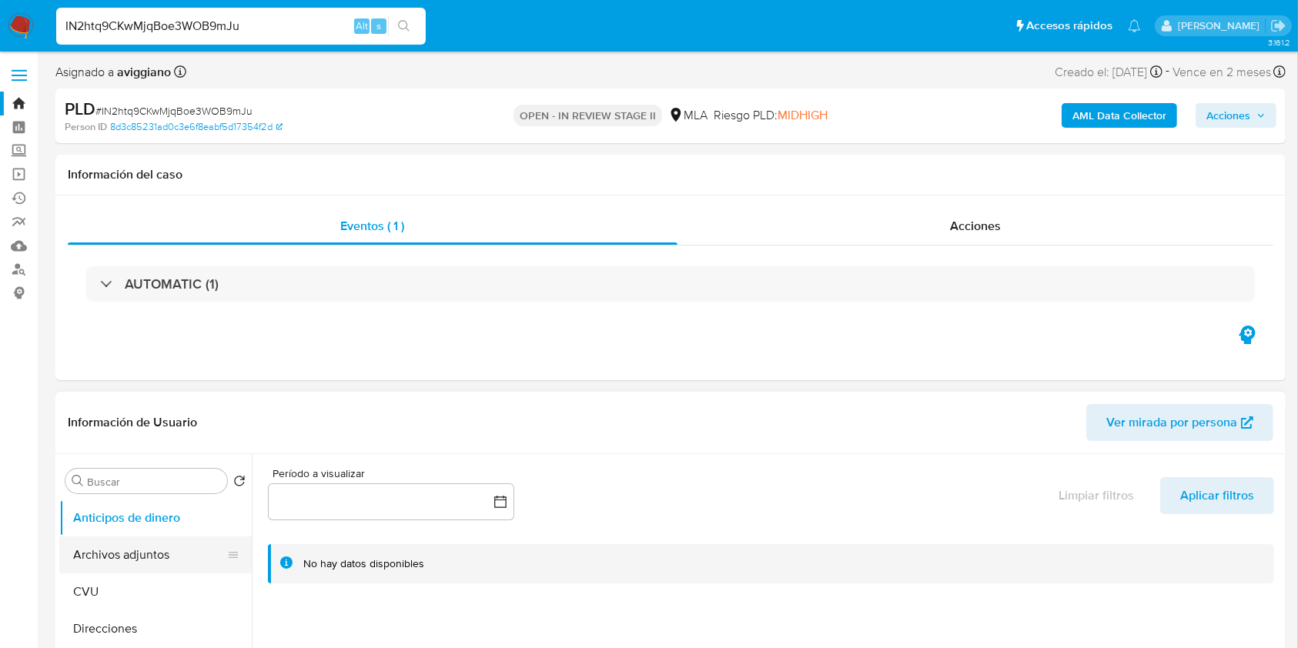
click at [146, 553] on button "Archivos adjuntos" at bounding box center [149, 554] width 180 height 37
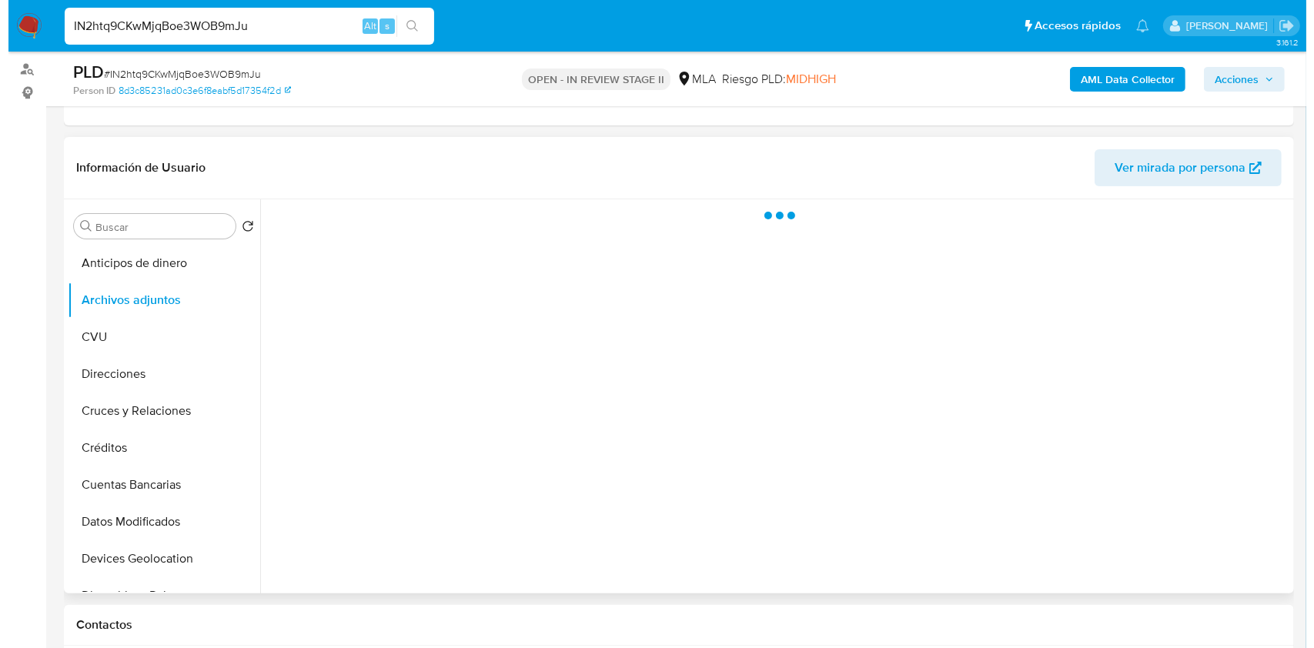
scroll to position [205, 0]
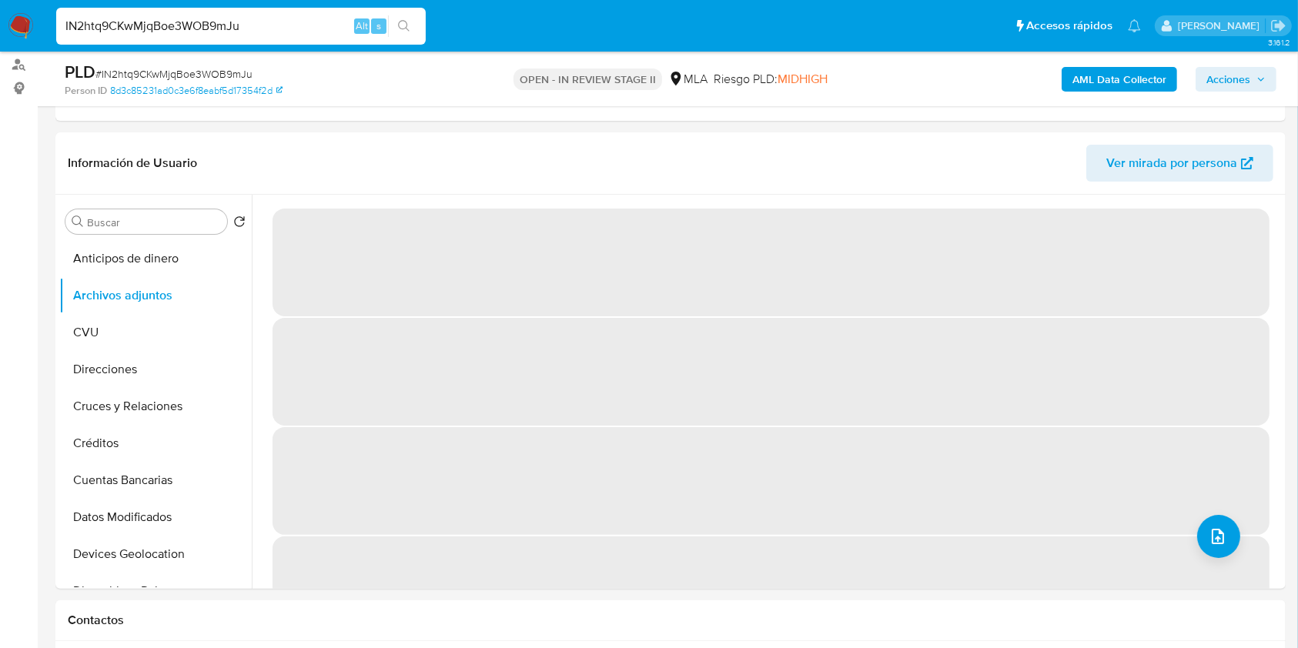
click at [1097, 89] on b "AML Data Collector" at bounding box center [1119, 79] width 94 height 25
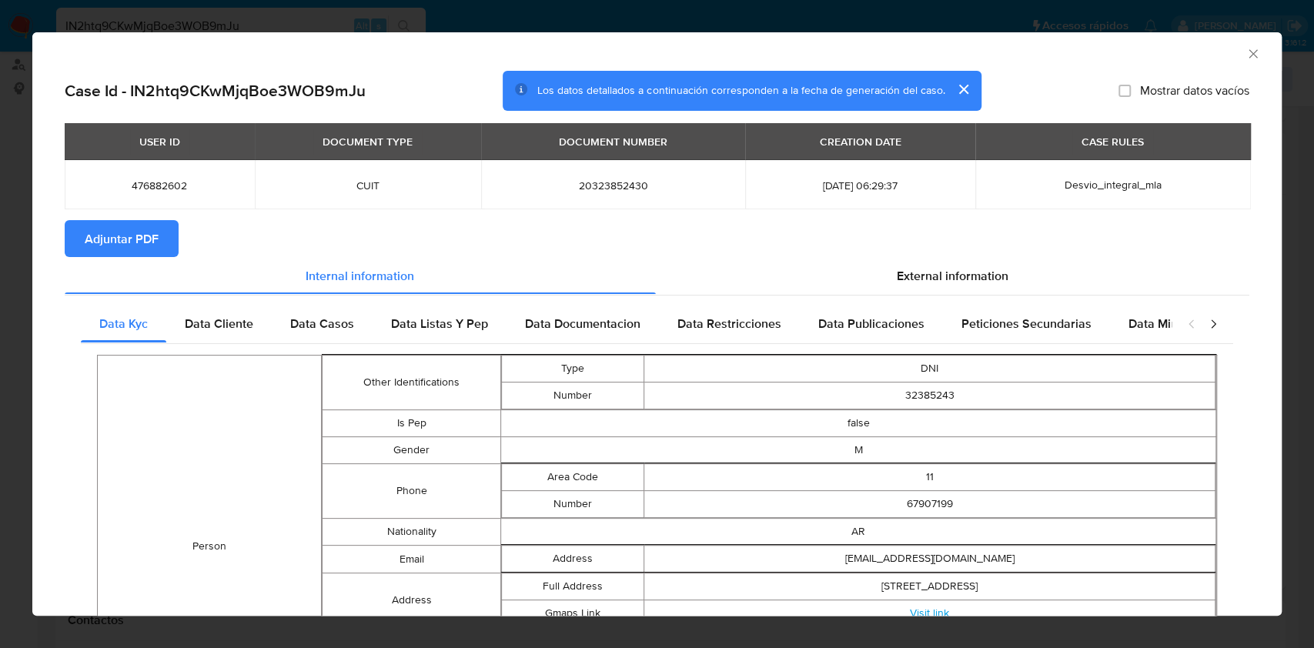
click at [132, 225] on span "Adjuntar PDF" at bounding box center [122, 239] width 74 height 34
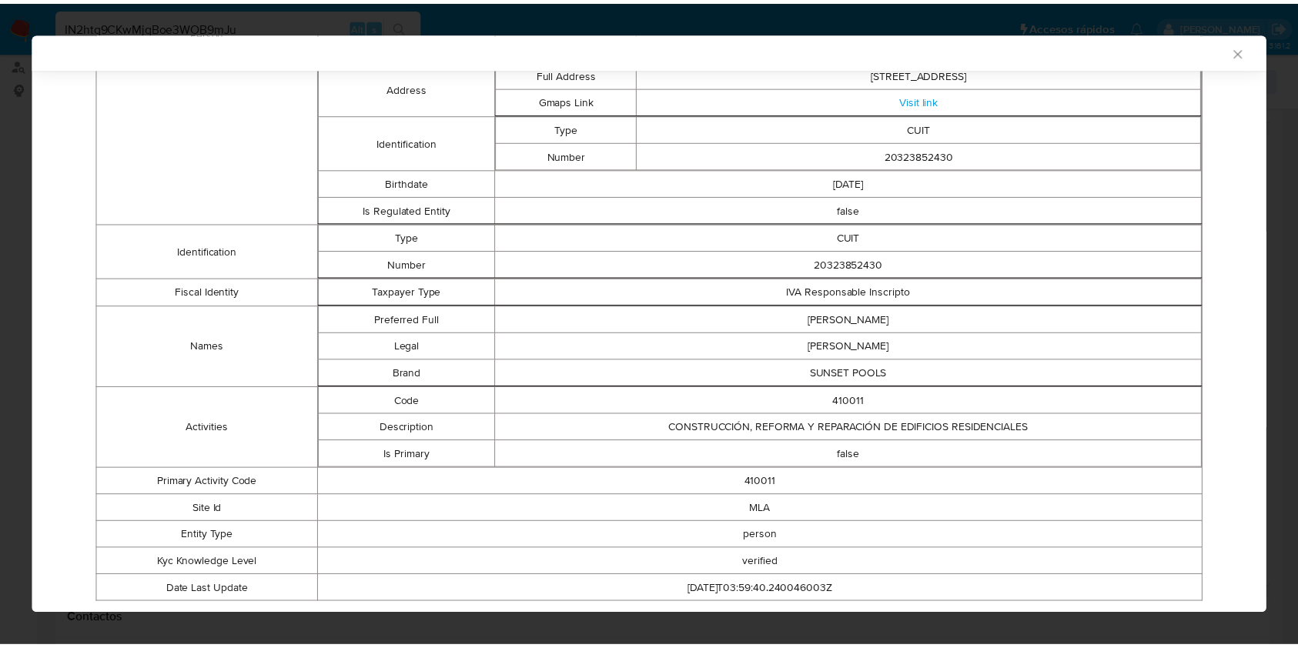
scroll to position [506, 0]
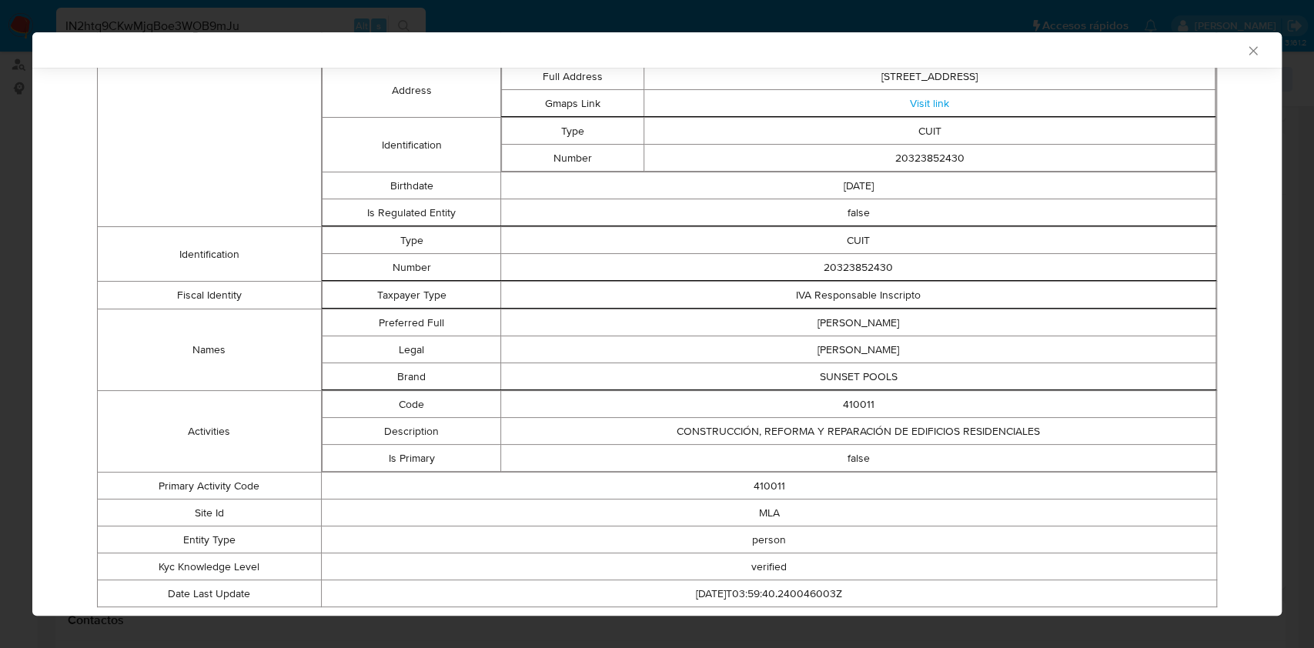
click at [1245, 48] on icon "Cerrar ventana" at bounding box center [1252, 50] width 15 height 15
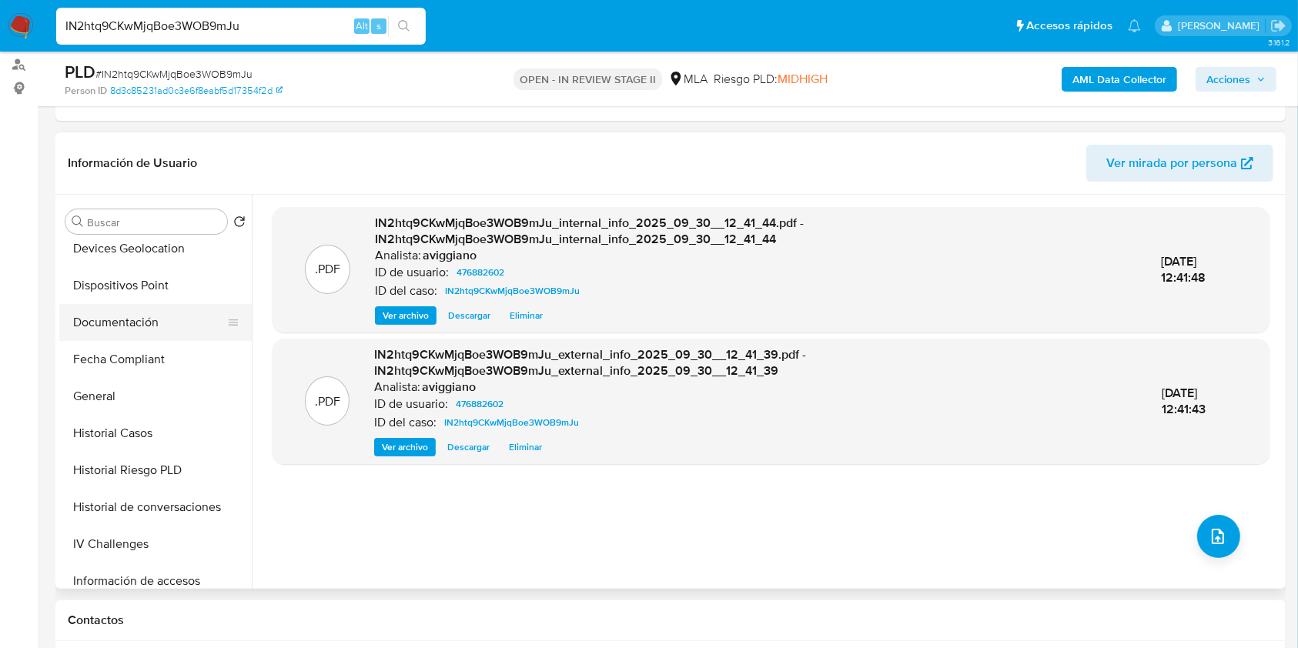
scroll to position [513, 0]
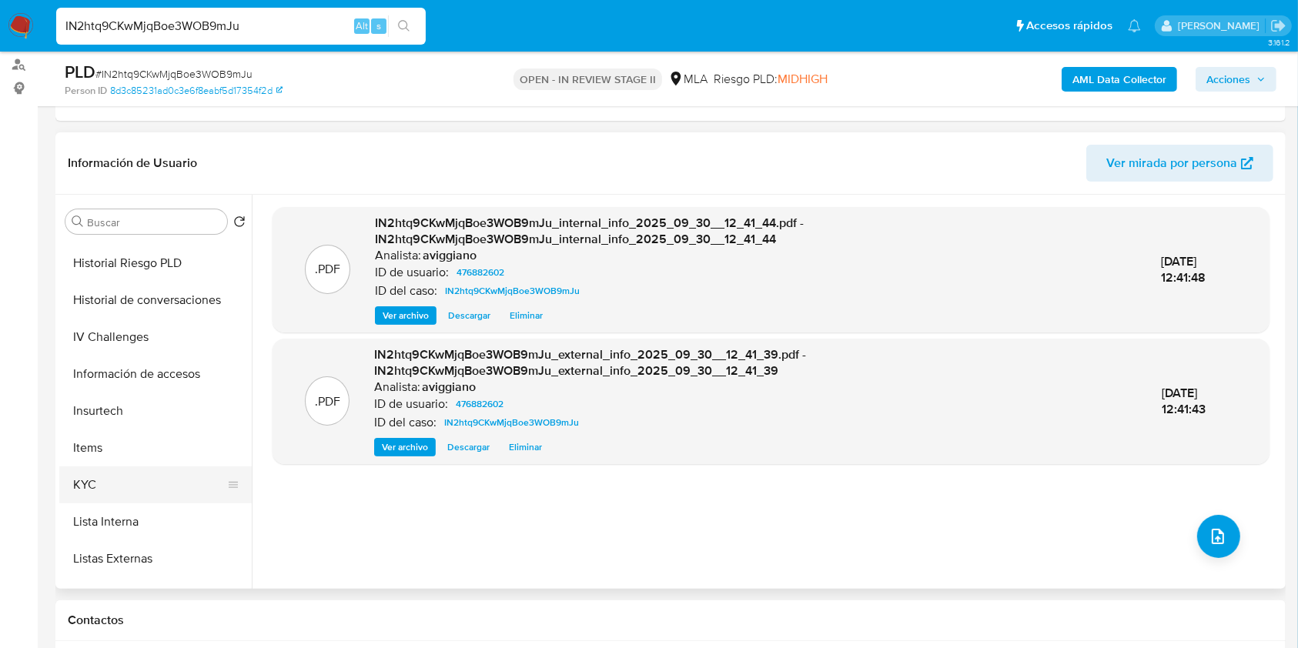
click at [119, 479] on button "KYC" at bounding box center [149, 484] width 180 height 37
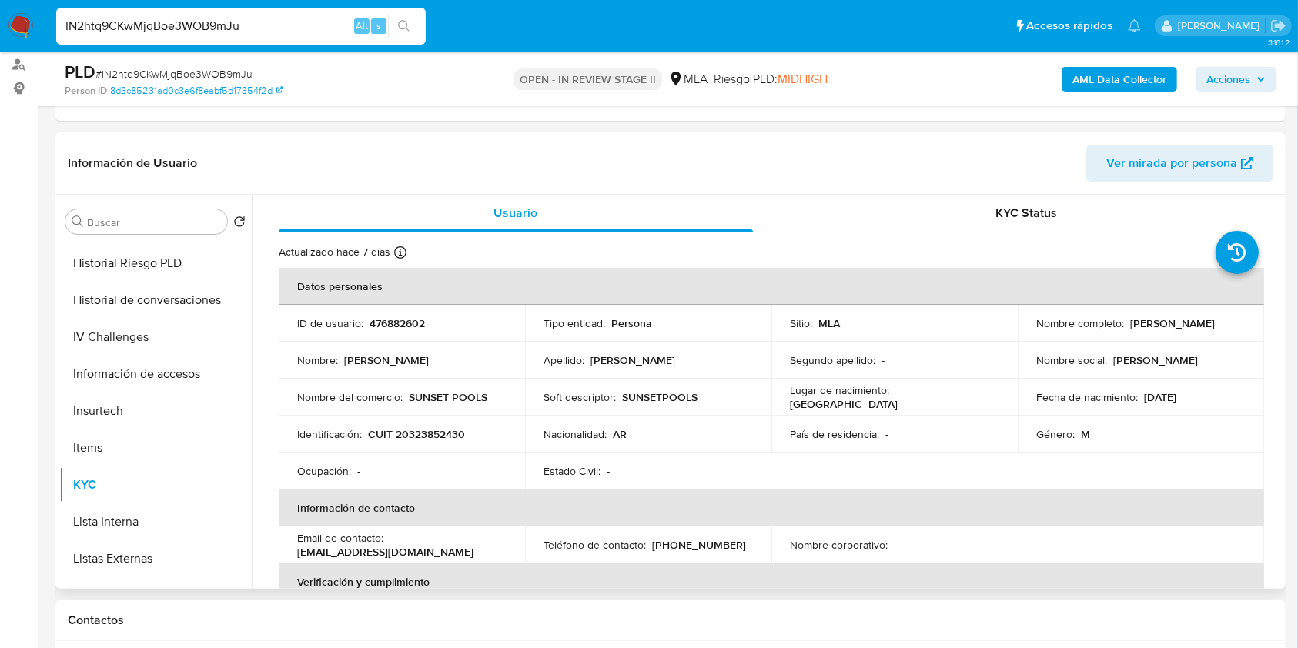
click at [425, 403] on p "SUNSET POOLS" at bounding box center [448, 397] width 79 height 14
click at [413, 424] on td "Identificación : CUIT 20323852430" at bounding box center [402, 434] width 246 height 37
click at [412, 424] on td "Identificación : CUIT 20323852430" at bounding box center [402, 434] width 246 height 37
click at [409, 433] on p "CUIT 20323852430" at bounding box center [416, 434] width 97 height 14
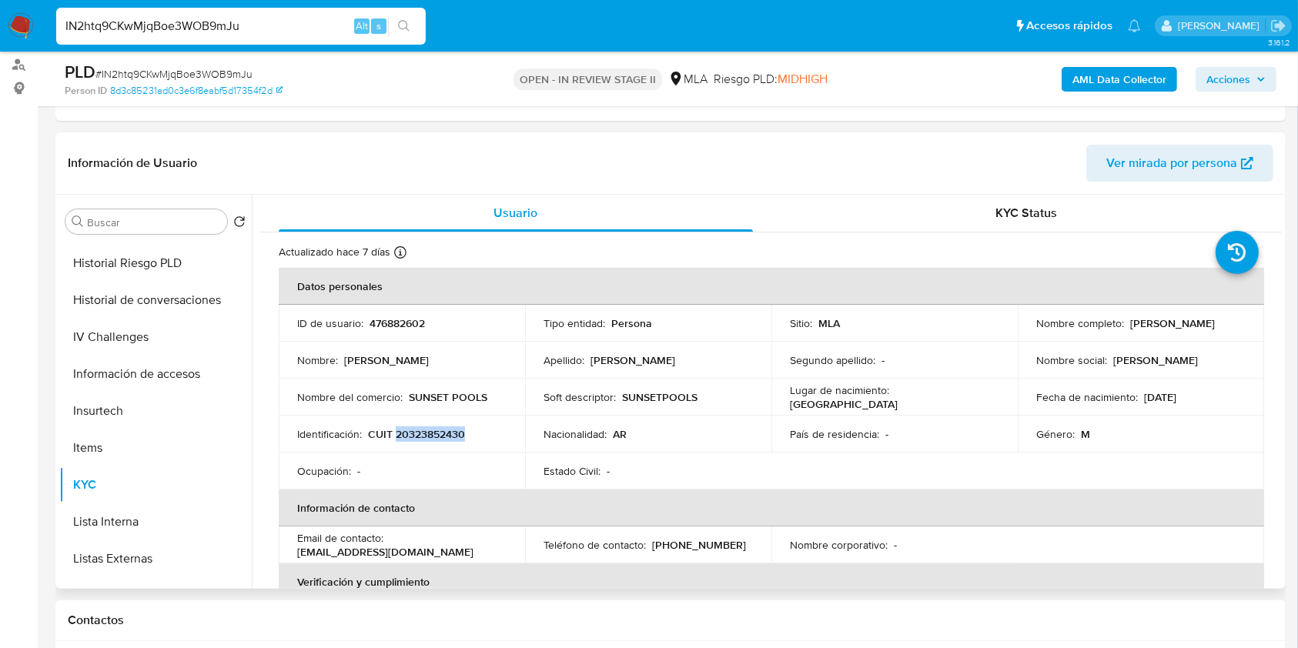
copy p "20323852430"
click at [389, 325] on p "476882602" at bounding box center [396, 323] width 55 height 14
copy p "476882602"
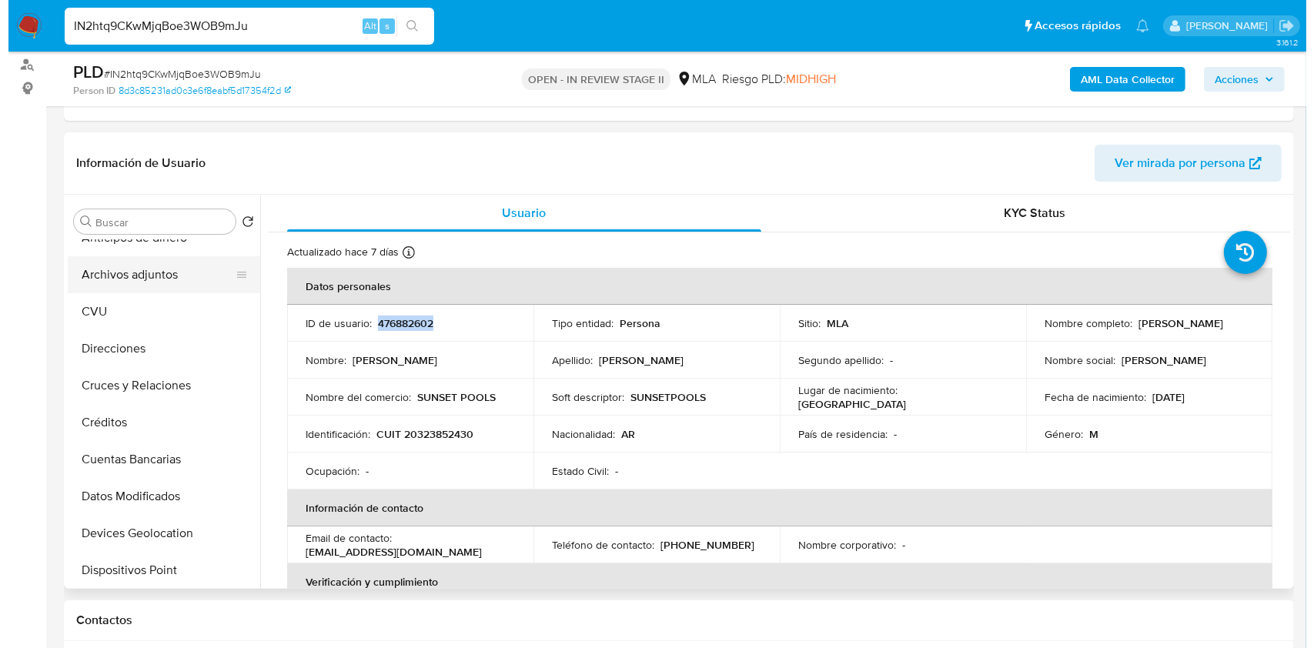
scroll to position [0, 0]
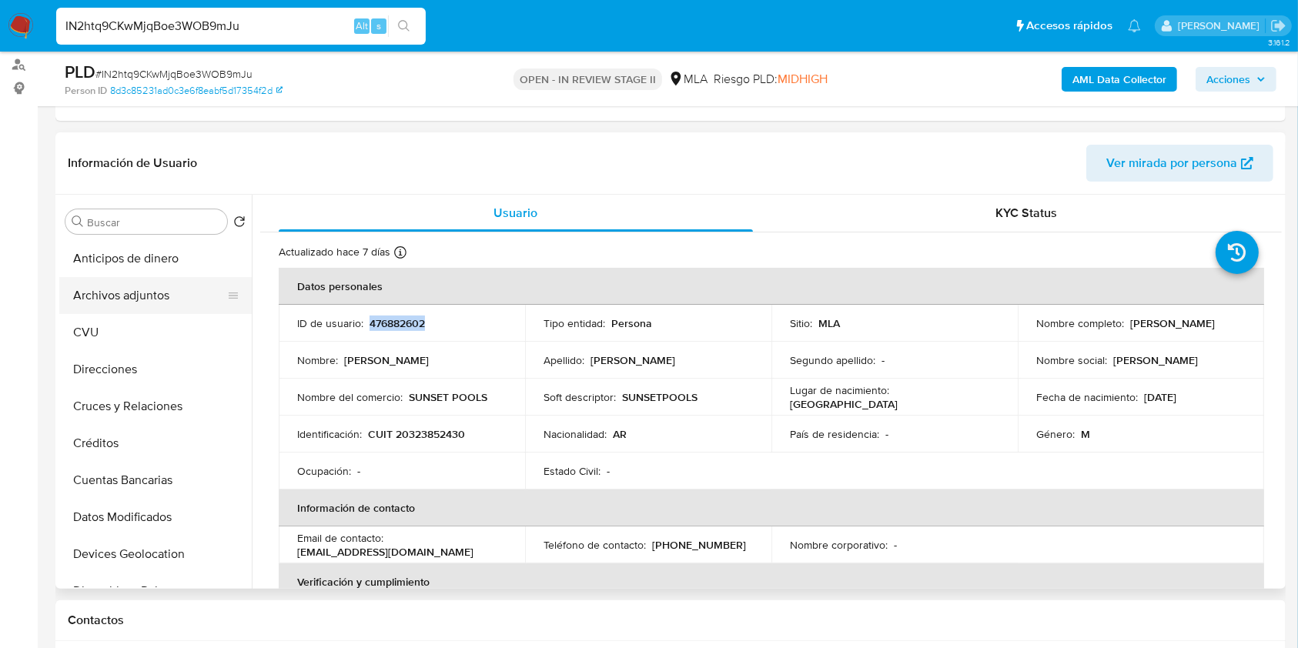
click at [185, 302] on button "Archivos adjuntos" at bounding box center [149, 295] width 180 height 37
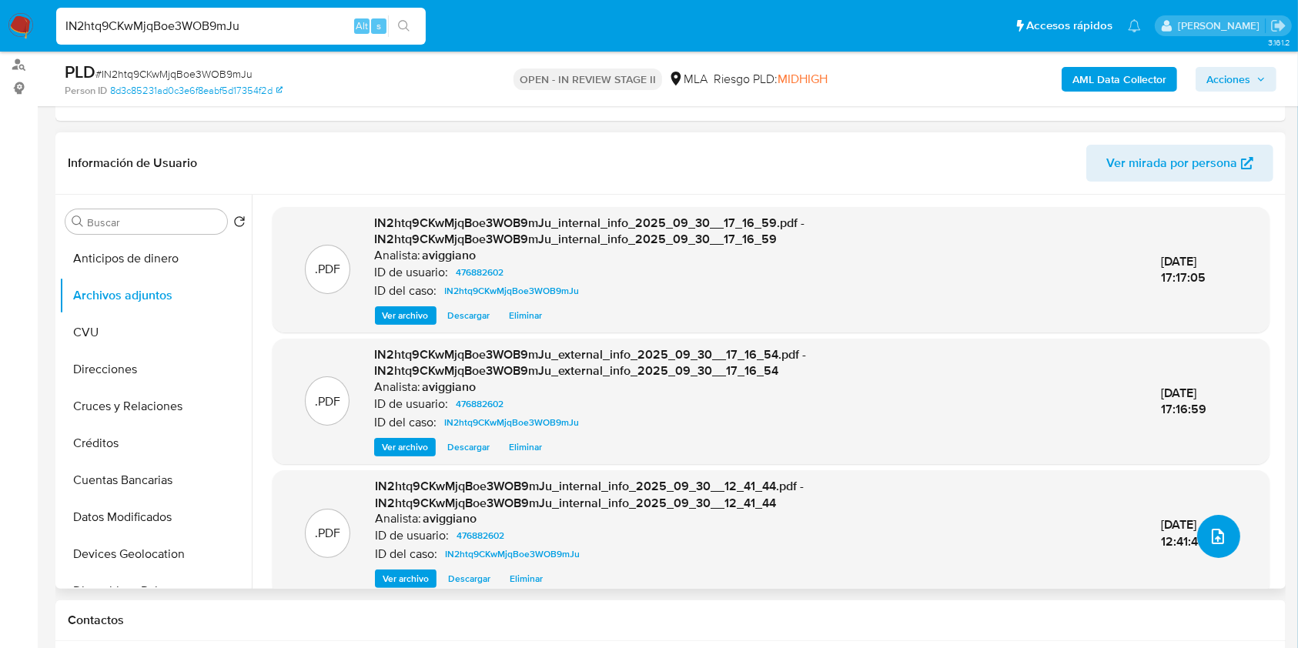
click at [1208, 534] on icon "upload-file" at bounding box center [1217, 536] width 18 height 18
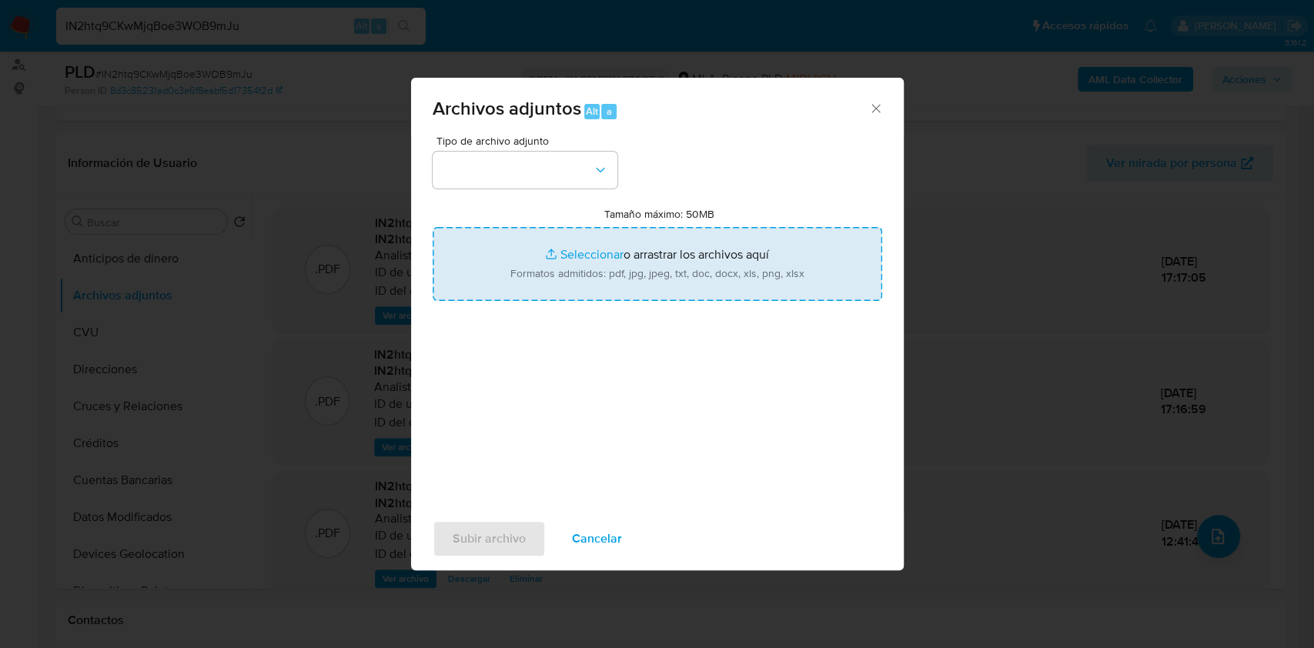
click at [682, 266] on input "Tamaño máximo: 50MB Seleccionar archivos" at bounding box center [657, 264] width 449 height 74
type input "C:\fakepath\Nosis - 476882602.pdf"
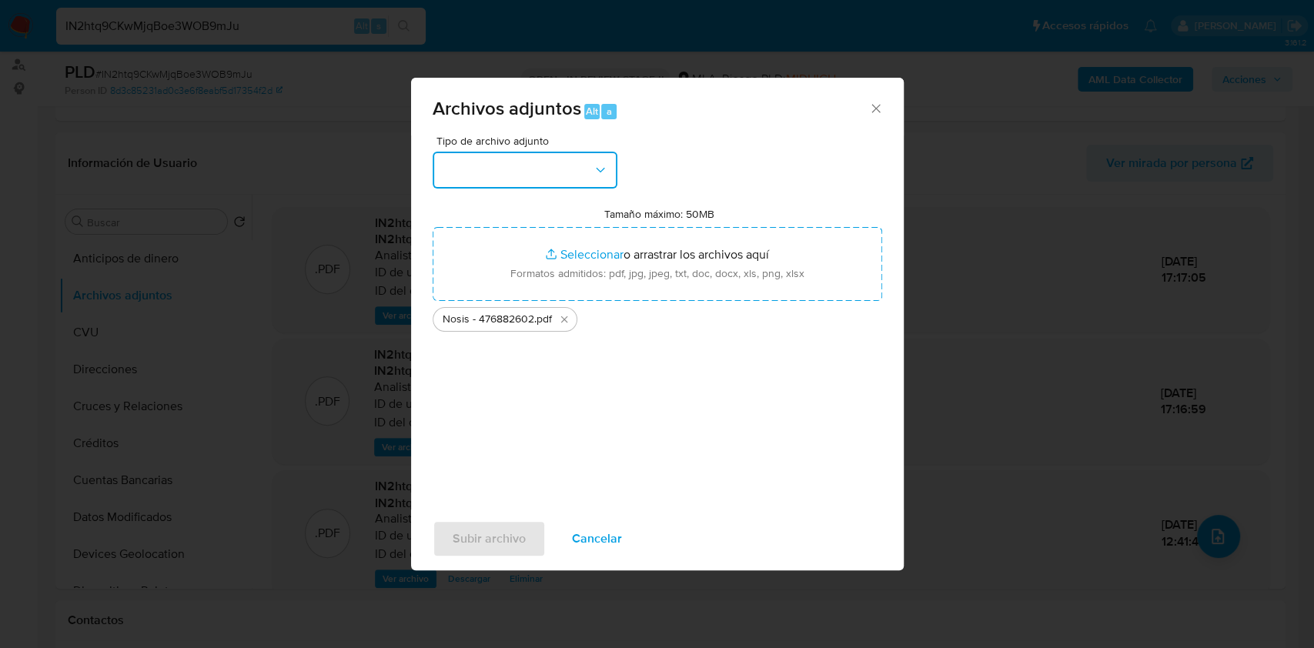
click at [574, 175] on button "button" at bounding box center [525, 170] width 185 height 37
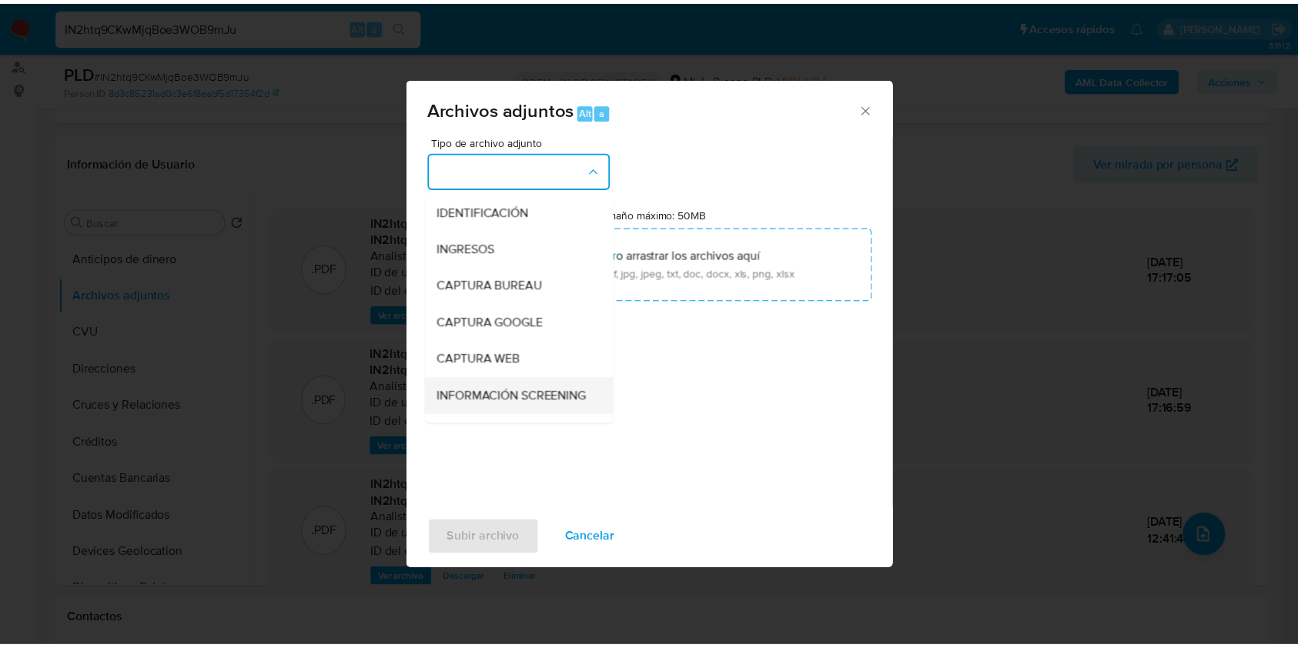
scroll to position [102, 0]
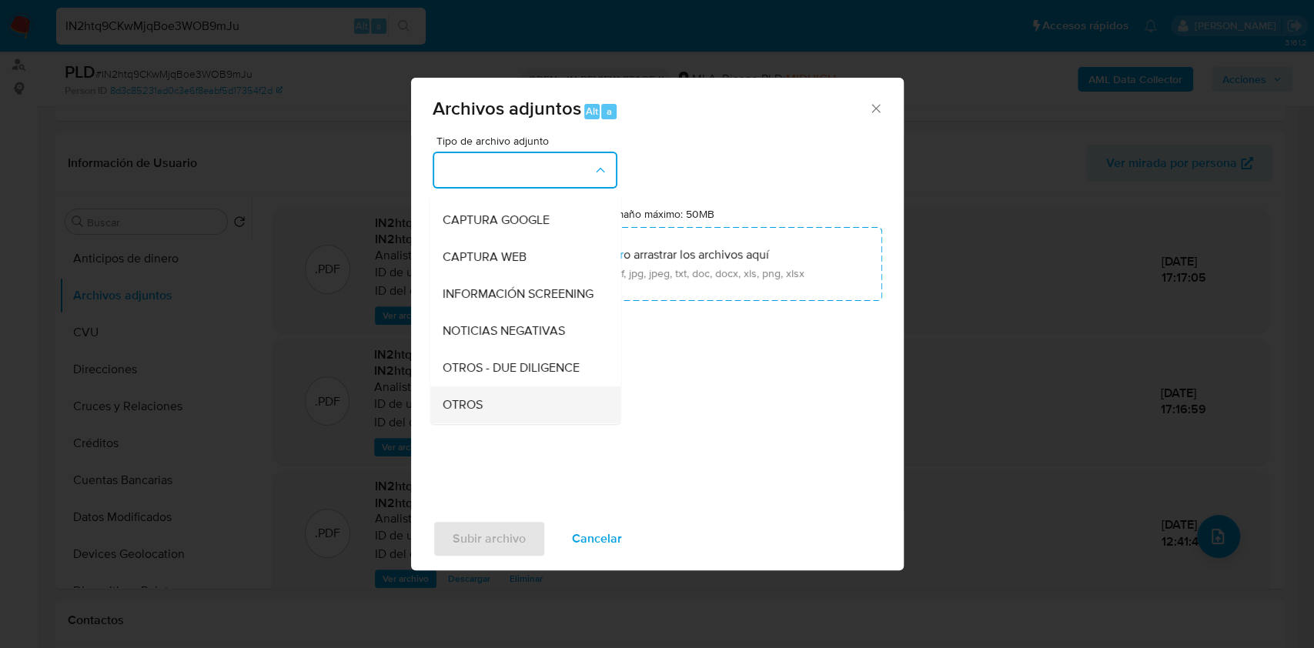
click at [453, 413] on span "OTROS" at bounding box center [462, 404] width 40 height 15
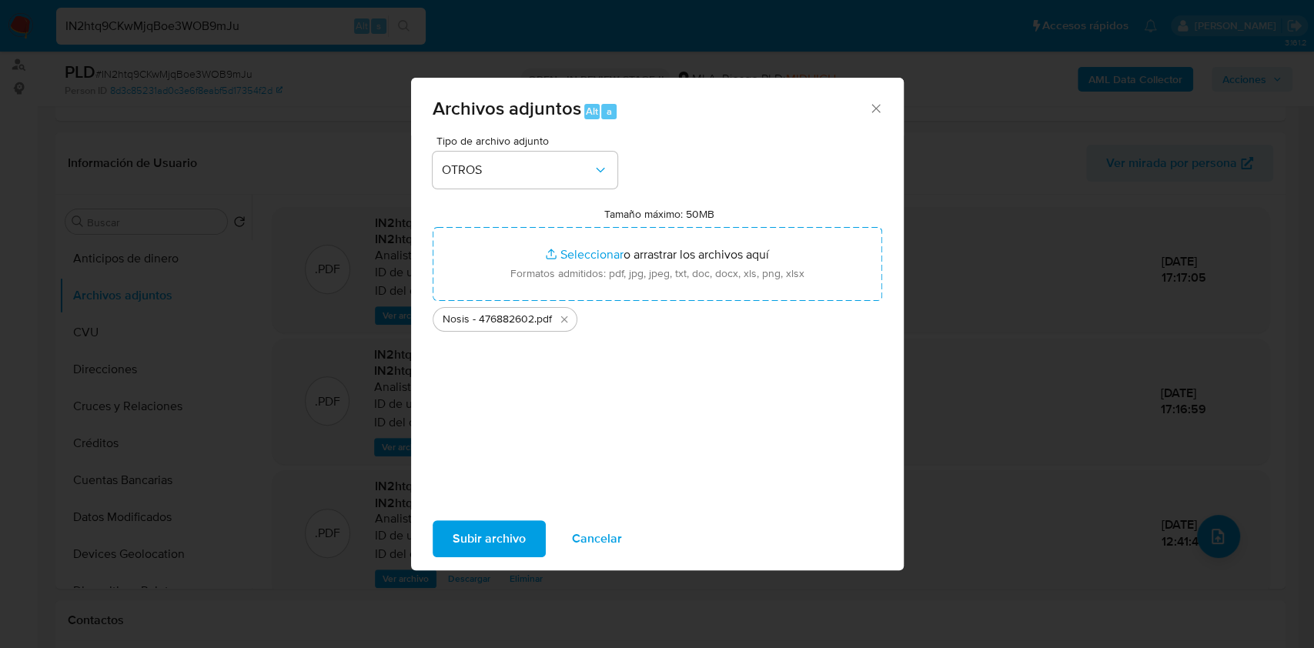
click at [466, 546] on span "Subir archivo" at bounding box center [489, 539] width 73 height 34
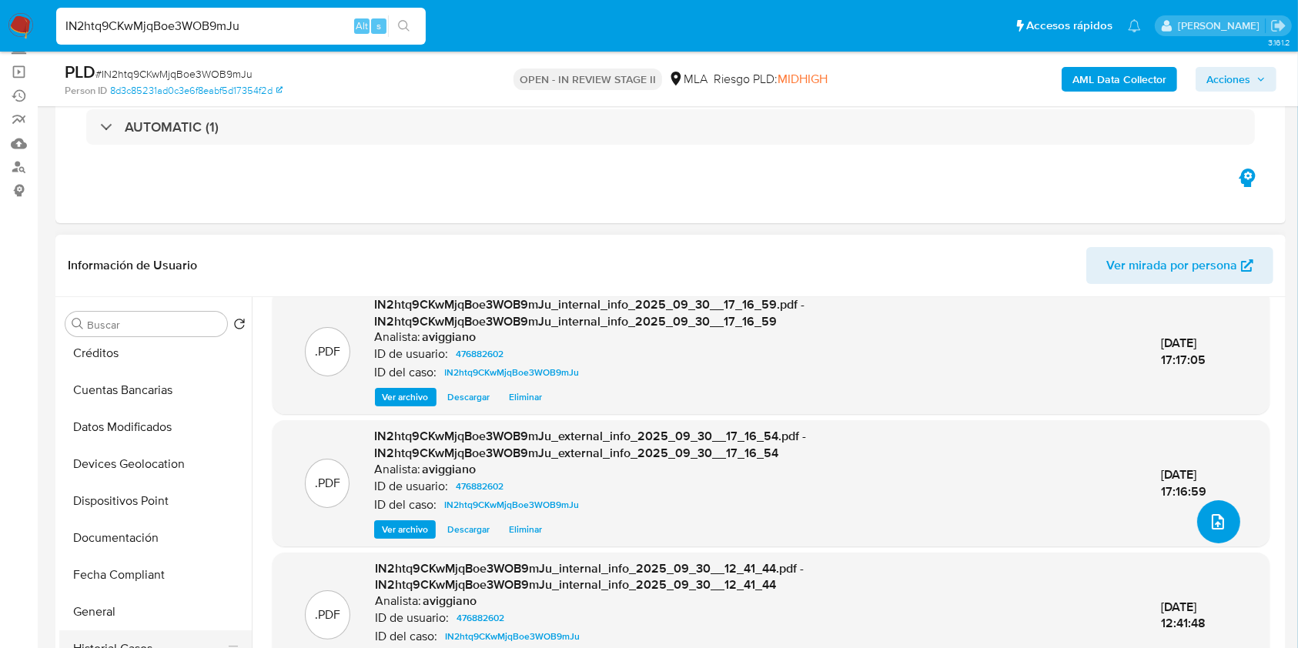
scroll to position [308, 0]
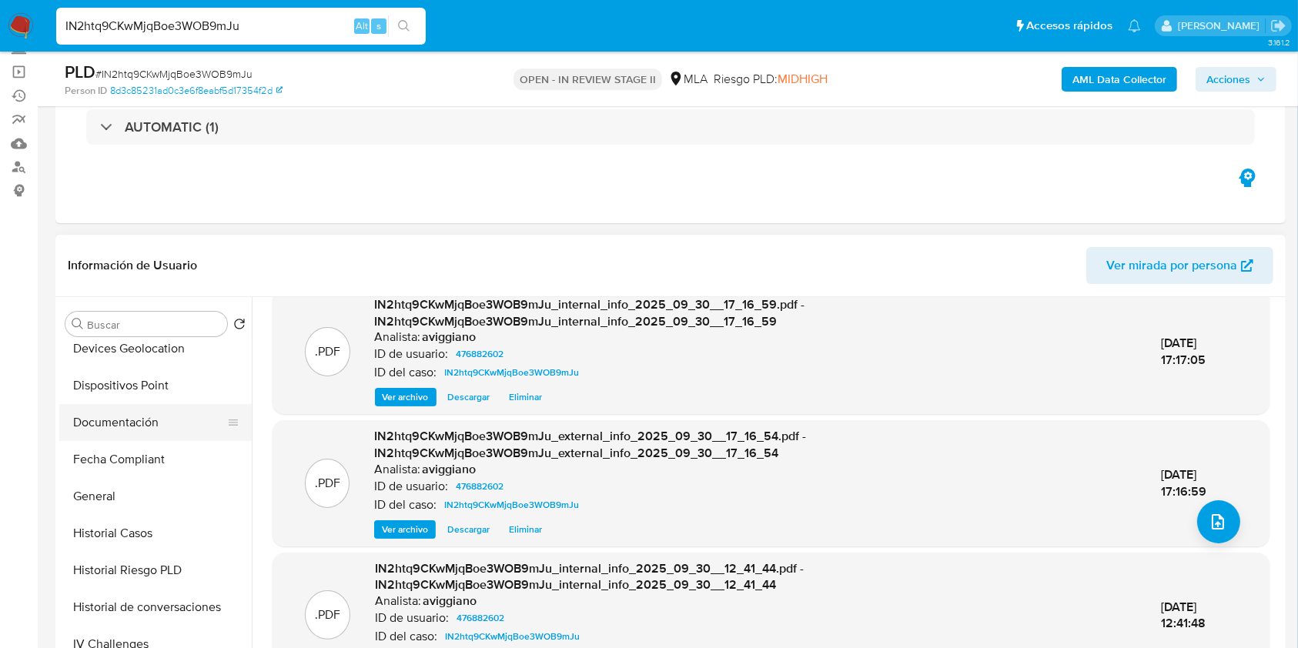
click at [109, 423] on button "Documentación" at bounding box center [149, 422] width 180 height 37
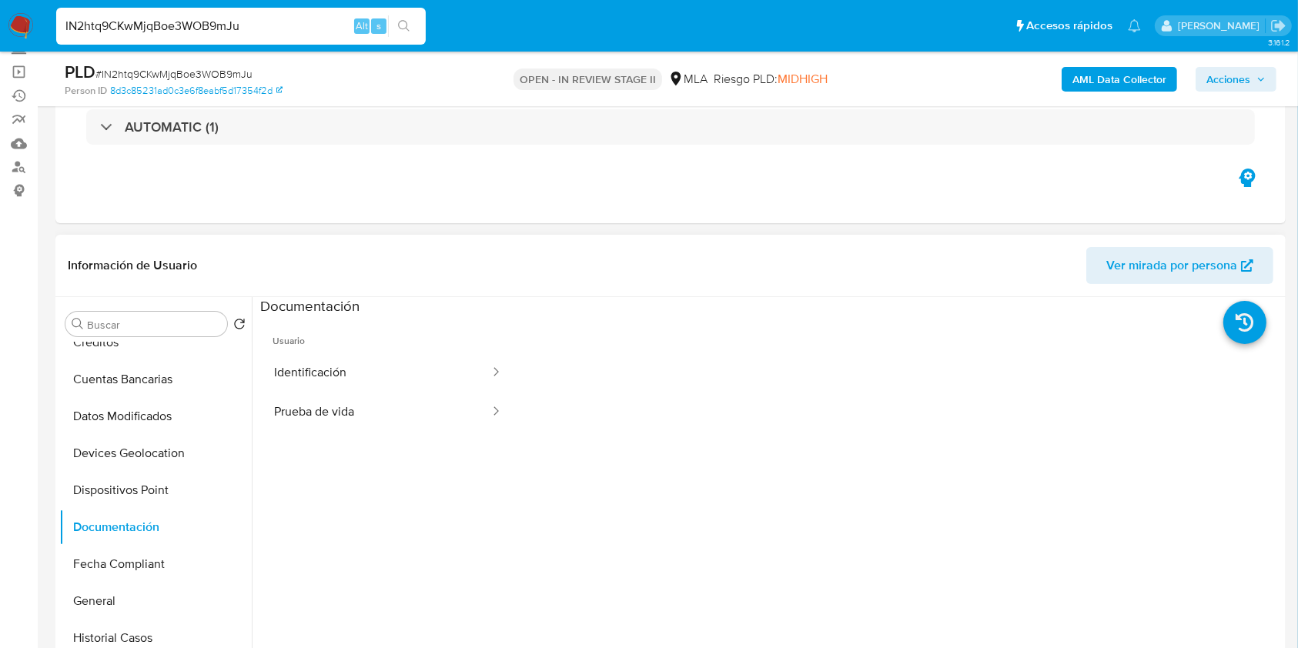
scroll to position [0, 0]
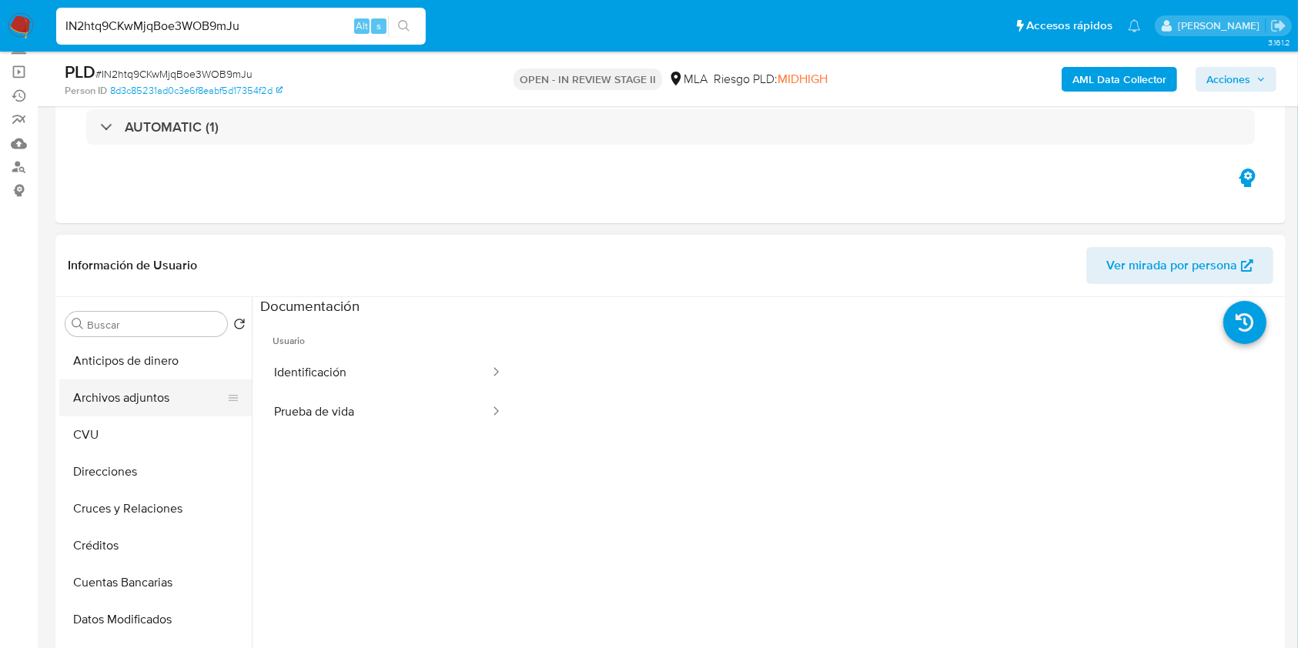
click at [142, 385] on button "Archivos adjuntos" at bounding box center [149, 397] width 180 height 37
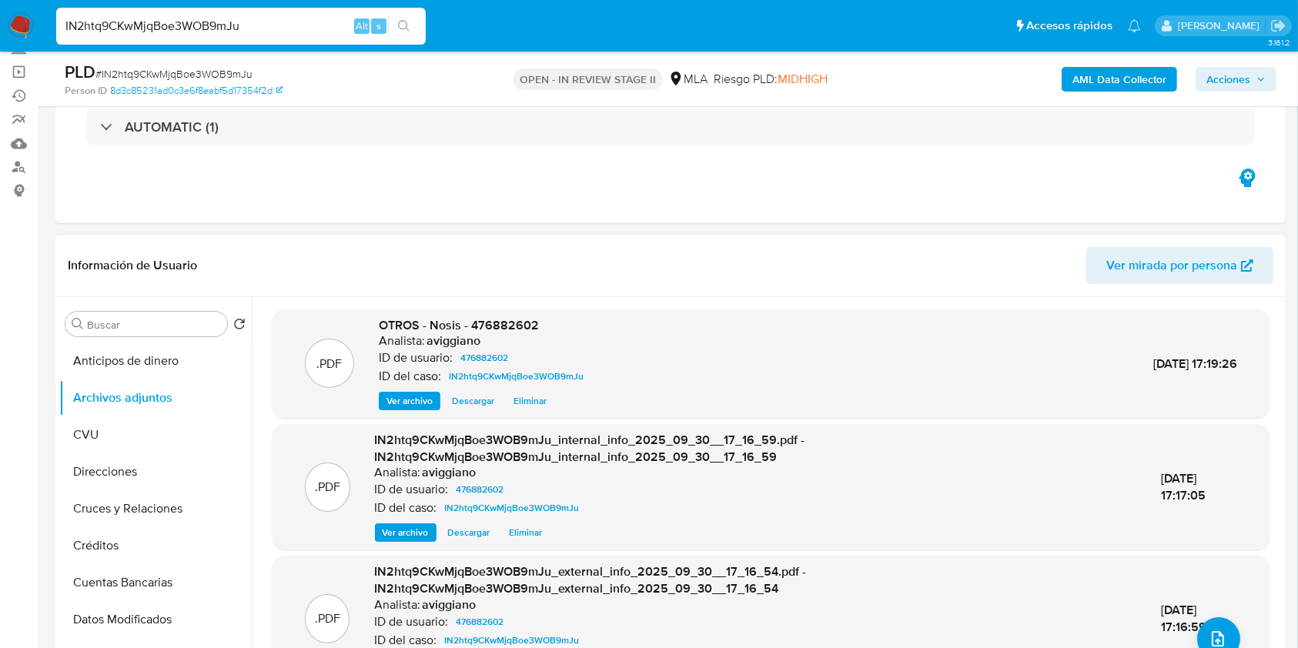
click at [496, 316] on span "OTROS - Nosis - 476882602" at bounding box center [459, 325] width 160 height 18
copy span "476882602"
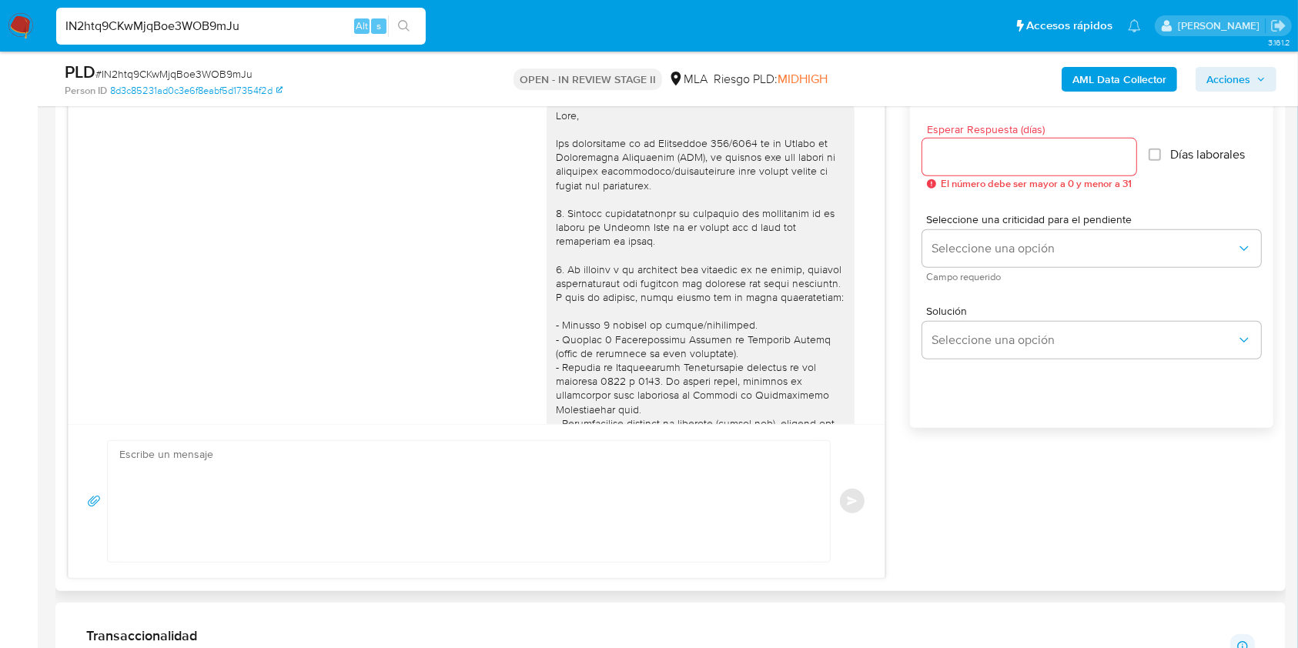
scroll to position [820, 0]
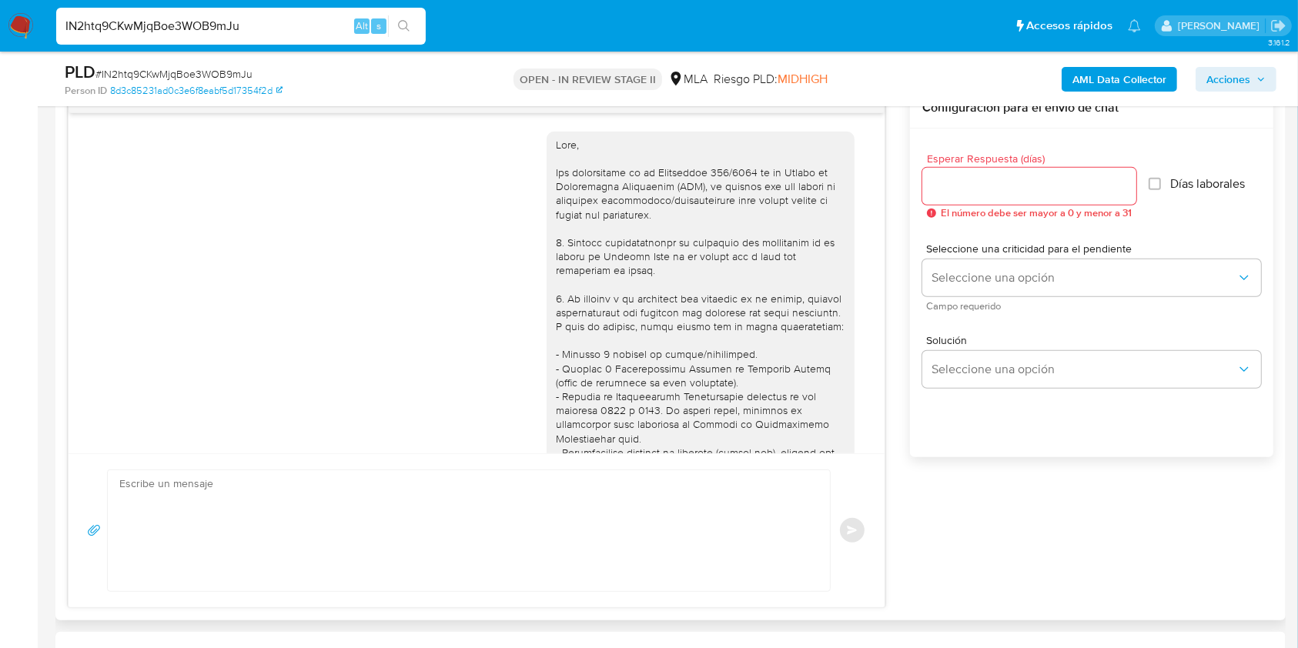
click at [693, 281] on div at bounding box center [700, 537] width 289 height 798
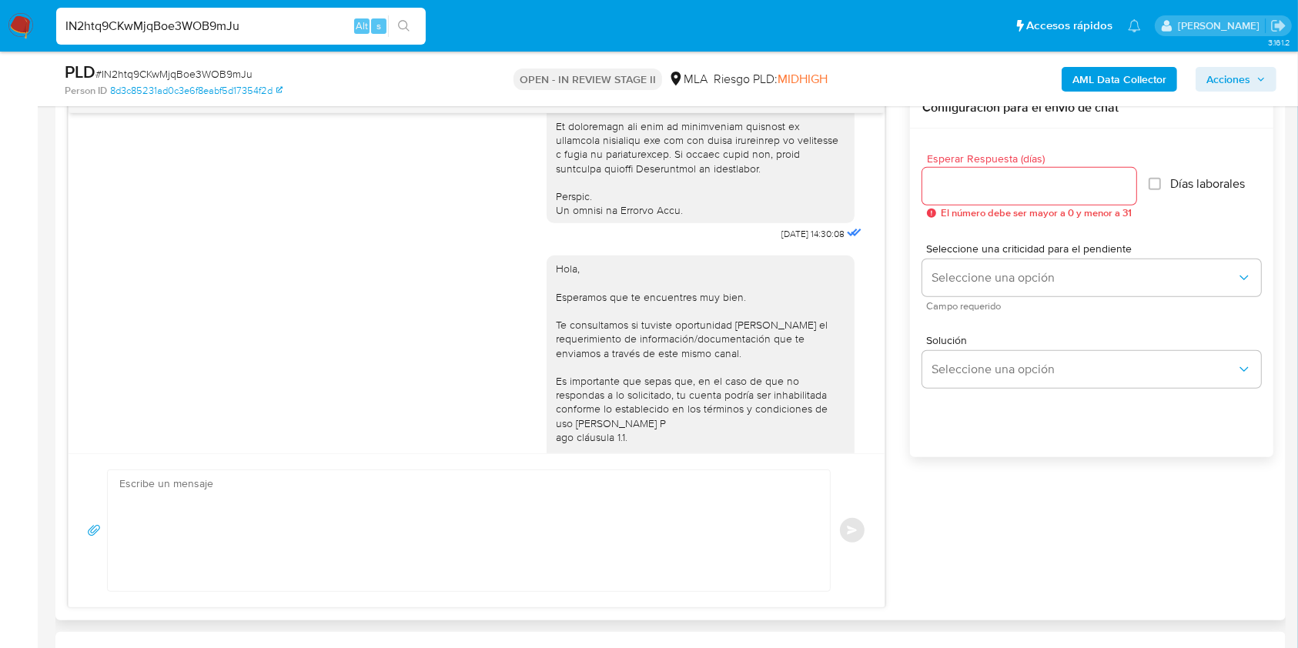
scroll to position [870, 0]
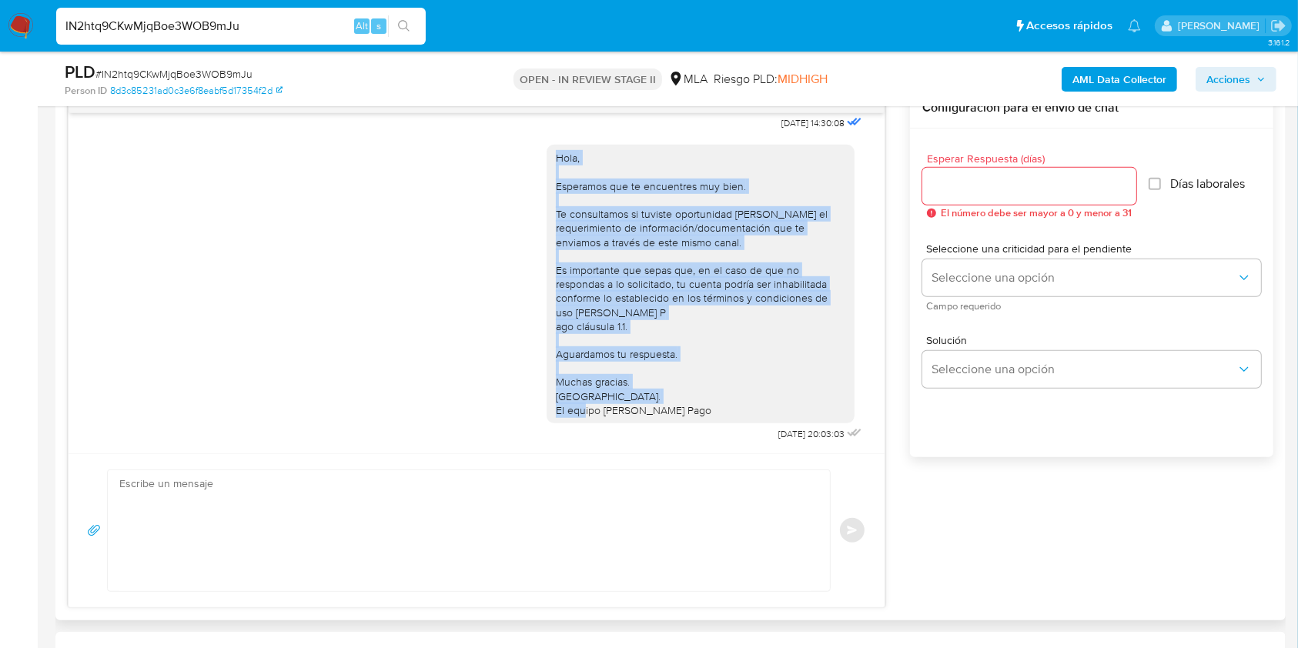
drag, startPoint x: 676, startPoint y: 401, endPoint x: 526, endPoint y: 141, distance: 300.3
click at [526, 141] on div "Hola, Esperamos que te encuentres muy bien. Te consultamos si tuviste oportunid…" at bounding box center [476, 289] width 777 height 311
copy div "Hola, Esperamos que te encuentres muy bien. Te consultamos si tuviste oportunid…"
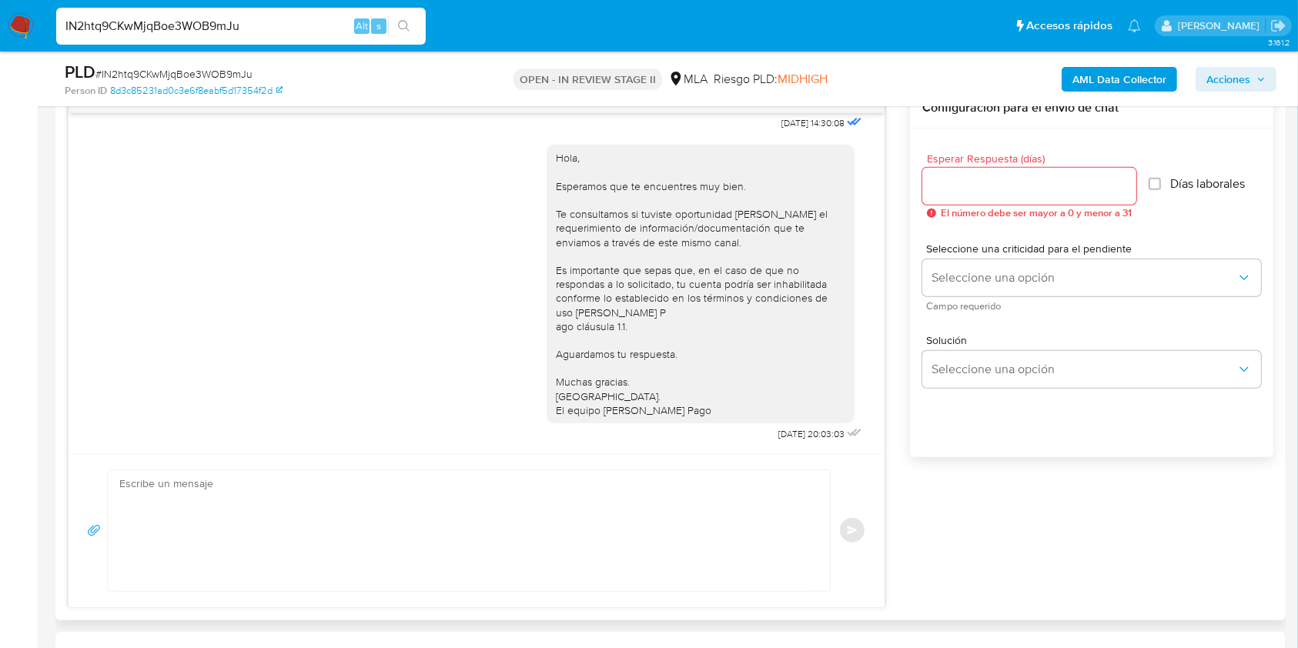
click at [320, 511] on textarea at bounding box center [464, 530] width 691 height 121
paste textarea "Hola, Esperamos que te encuentres muy bien. Te consultamos si tuviste oportunid…"
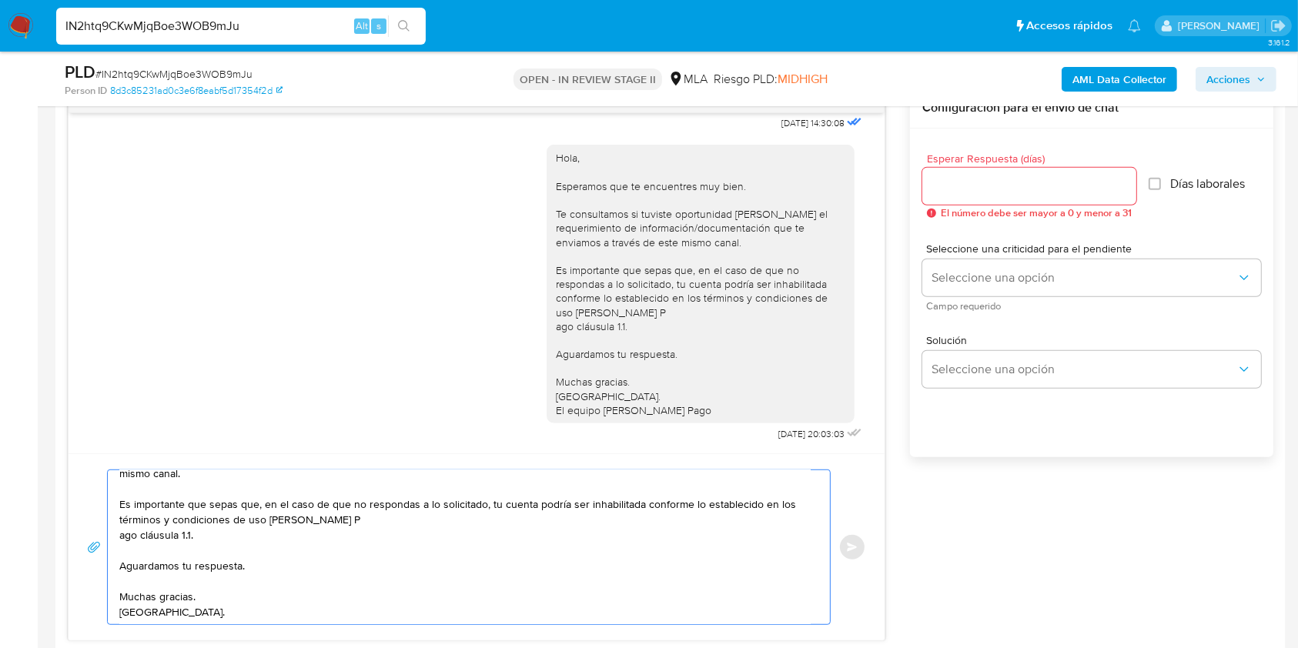
scroll to position [0, 0]
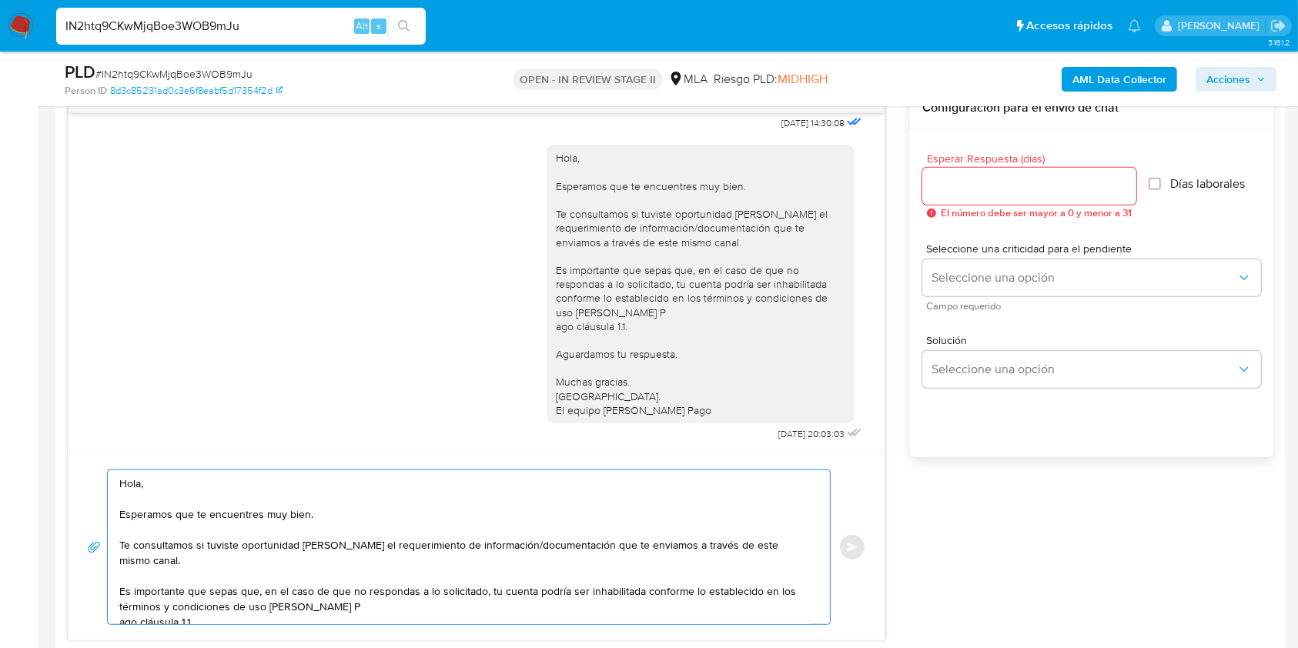
click at [292, 565] on textarea "Hola, Esperamos que te encuentres muy bien. Te consultamos si tuviste oportunid…" at bounding box center [464, 547] width 691 height 154
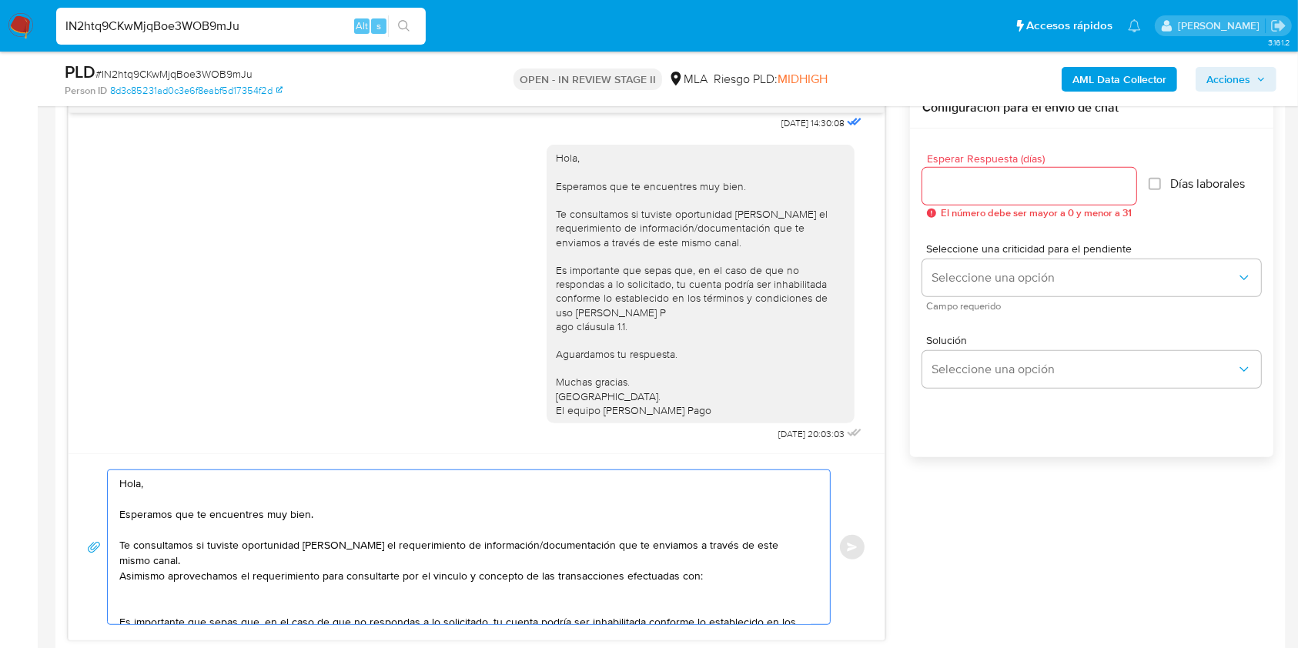
paste textarea "Sandro David Navarro"
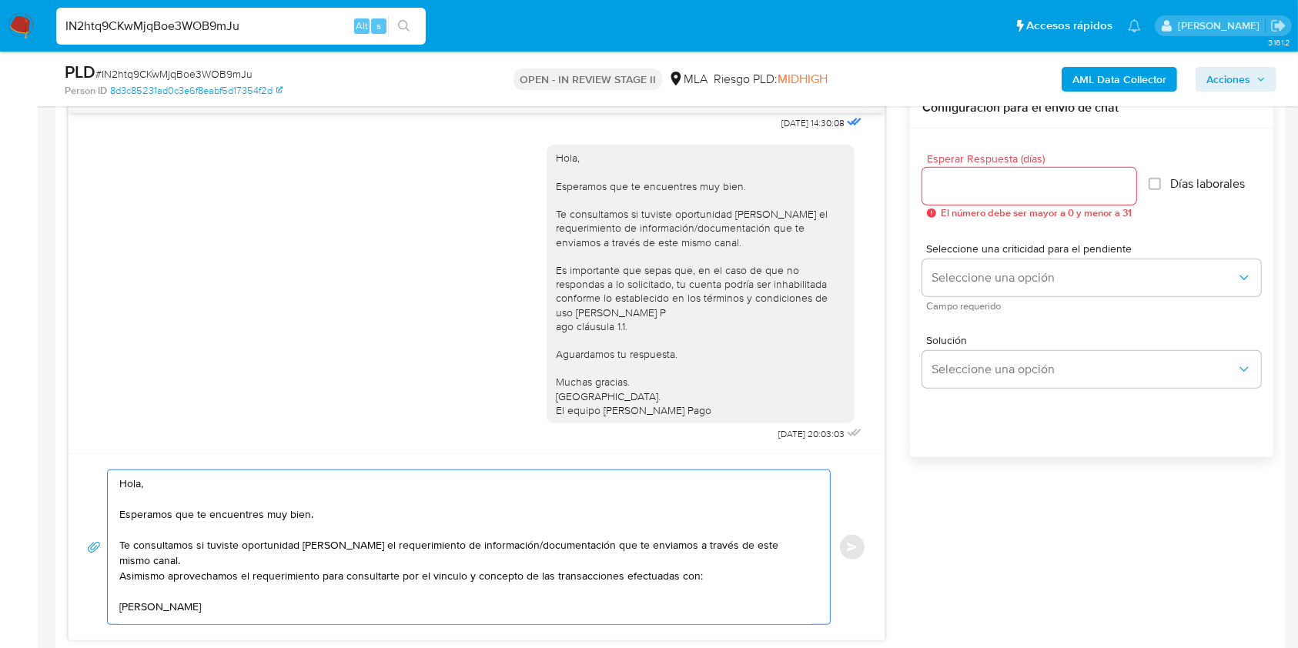
drag, startPoint x: 255, startPoint y: 564, endPoint x: 264, endPoint y: 583, distance: 21.3
click at [260, 574] on textarea "Hola, Esperamos que te encuentres muy bien. Te consultamos si tuviste oportunid…" at bounding box center [464, 547] width 691 height 154
click at [264, 585] on textarea "Hola, Esperamos que te encuentres muy bien. Te consultamos si tuviste oportunid…" at bounding box center [464, 547] width 691 height 154
click at [340, 596] on textarea "Hola, Esperamos que te encuentres muy bien. Te consultamos si tuviste oportunid…" at bounding box center [464, 547] width 691 height 154
paste textarea "20228481565"
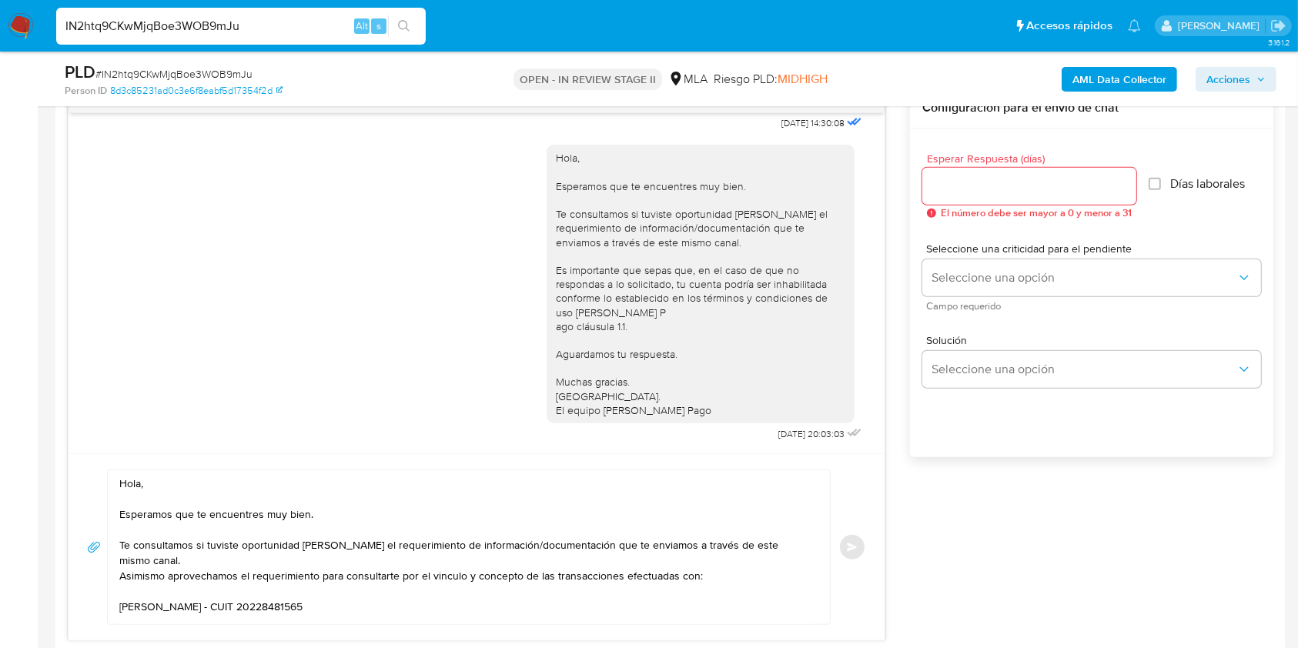
click at [151, 603] on textarea "Hola, Esperamos que te encuentres muy bien. Te consultamos si tuviste oportunid…" at bounding box center [464, 547] width 691 height 154
paste textarea "Leonardo Colque Perez"
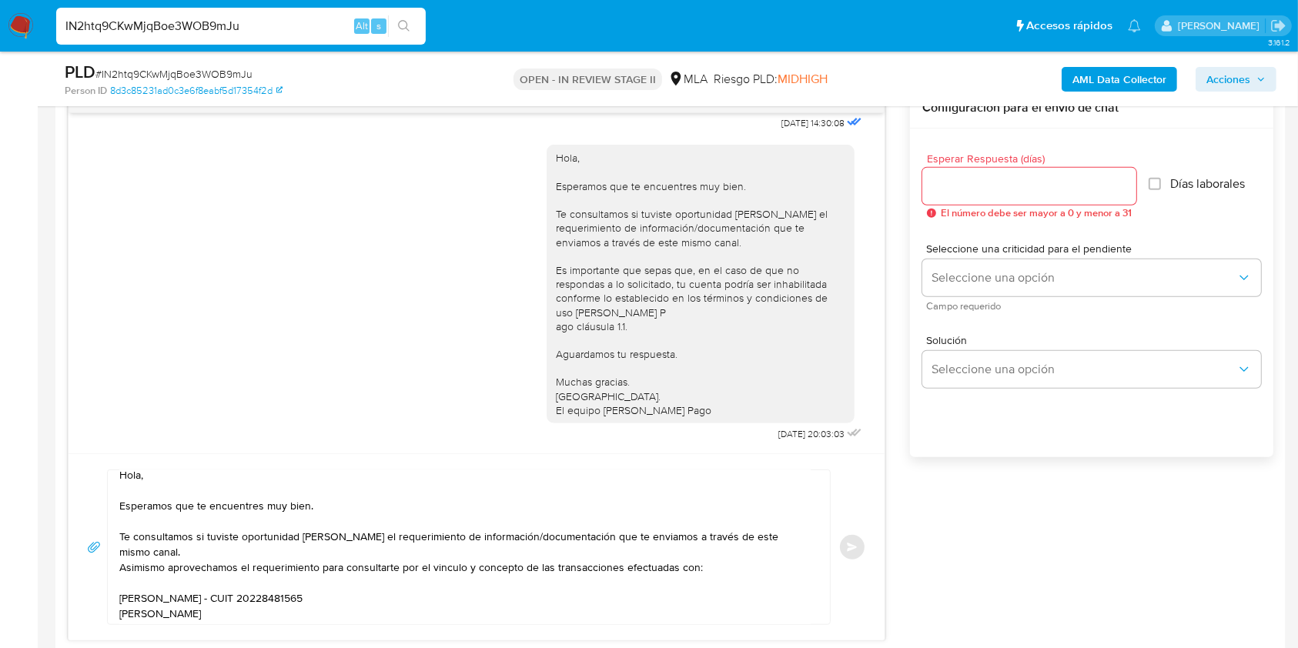
click at [322, 590] on textarea "Hola, Esperamos que te encuentres muy bien. Te consultamos si tuviste oportunid…" at bounding box center [464, 547] width 691 height 154
click at [306, 600] on textarea "Hola, Esperamos que te encuentres muy bien. Te consultamos si tuviste oportunid…" at bounding box center [464, 547] width 691 height 154
paste textarea "20946444597"
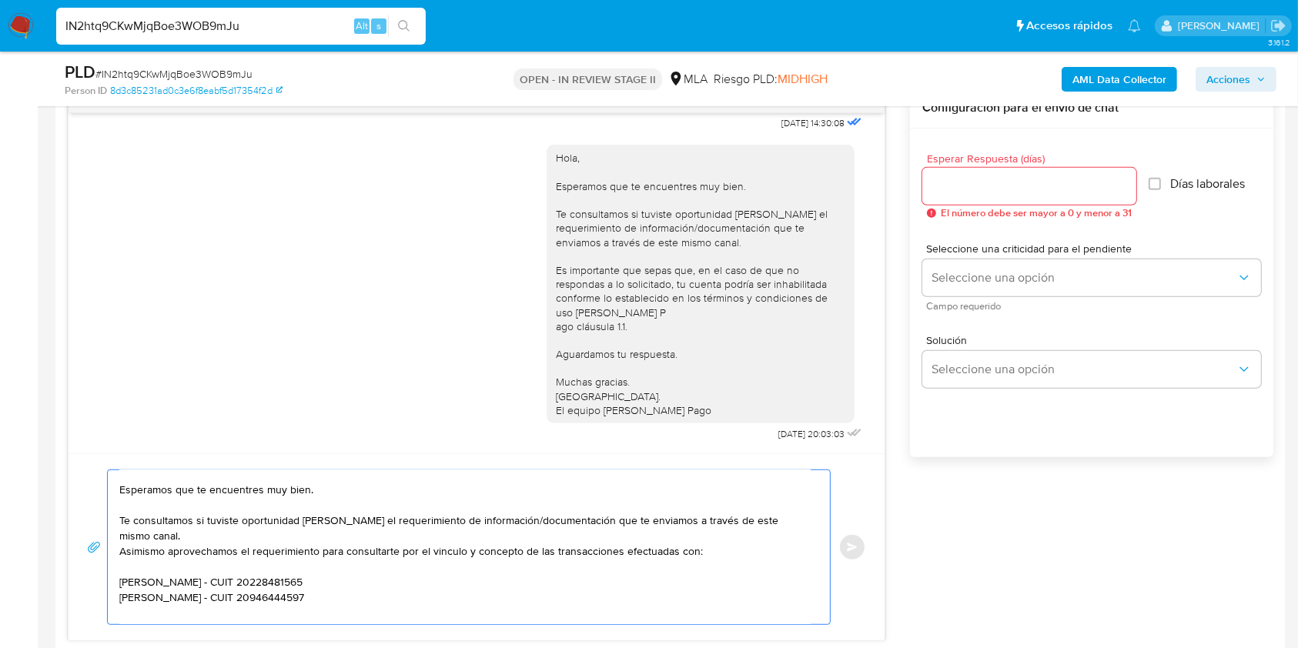
click at [197, 595] on textarea "Hola, Esperamos que te encuentres muy bien. Te consultamos si tuviste oportunid…" at bounding box center [464, 547] width 691 height 154
paste textarea "Nestor Guillermo Ruiz"
click at [250, 598] on textarea "Hola, Esperamos que te encuentres muy bien. Te consultamos si tuviste oportunid…" at bounding box center [464, 547] width 691 height 154
click at [347, 596] on textarea "Hola, Esperamos que te encuentres muy bien. Te consultamos si tuviste oportunid…" at bounding box center [464, 547] width 691 height 154
paste textarea "20434021171"
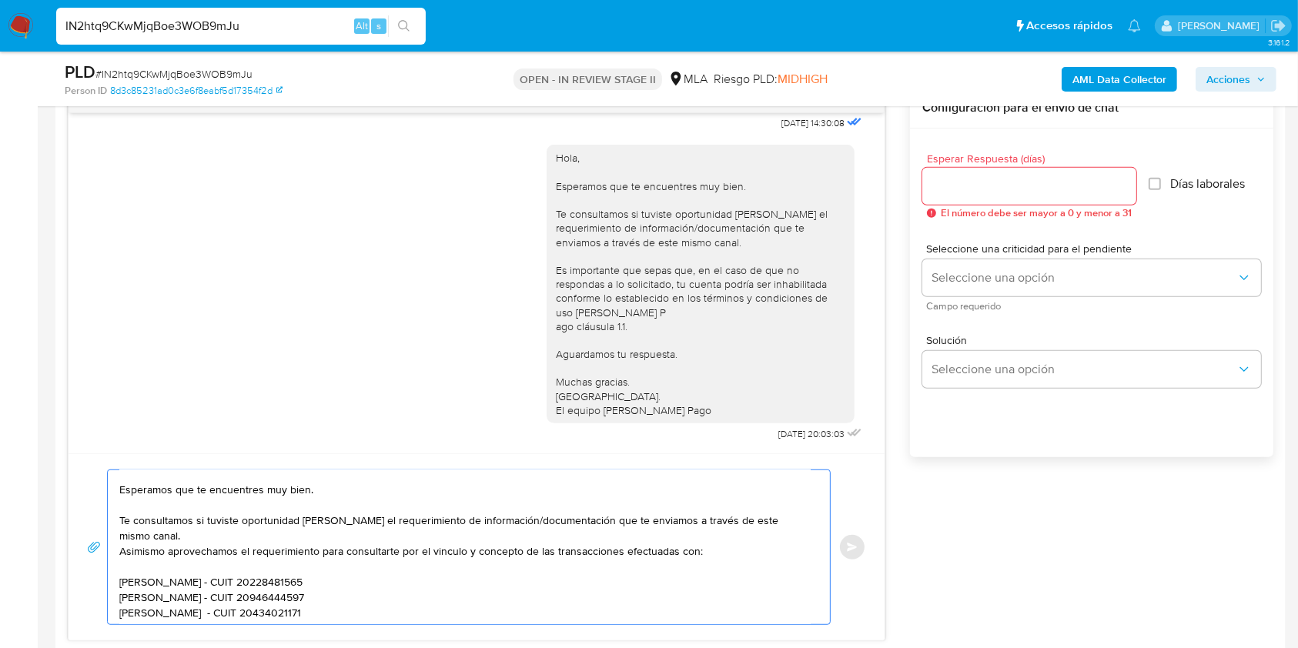
click at [149, 612] on textarea "Hola, Esperamos que te encuentres muy bien. Te consultamos si tuviste oportunid…" at bounding box center [464, 547] width 691 height 154
paste textarea "Luis Carlos Alcaraz"
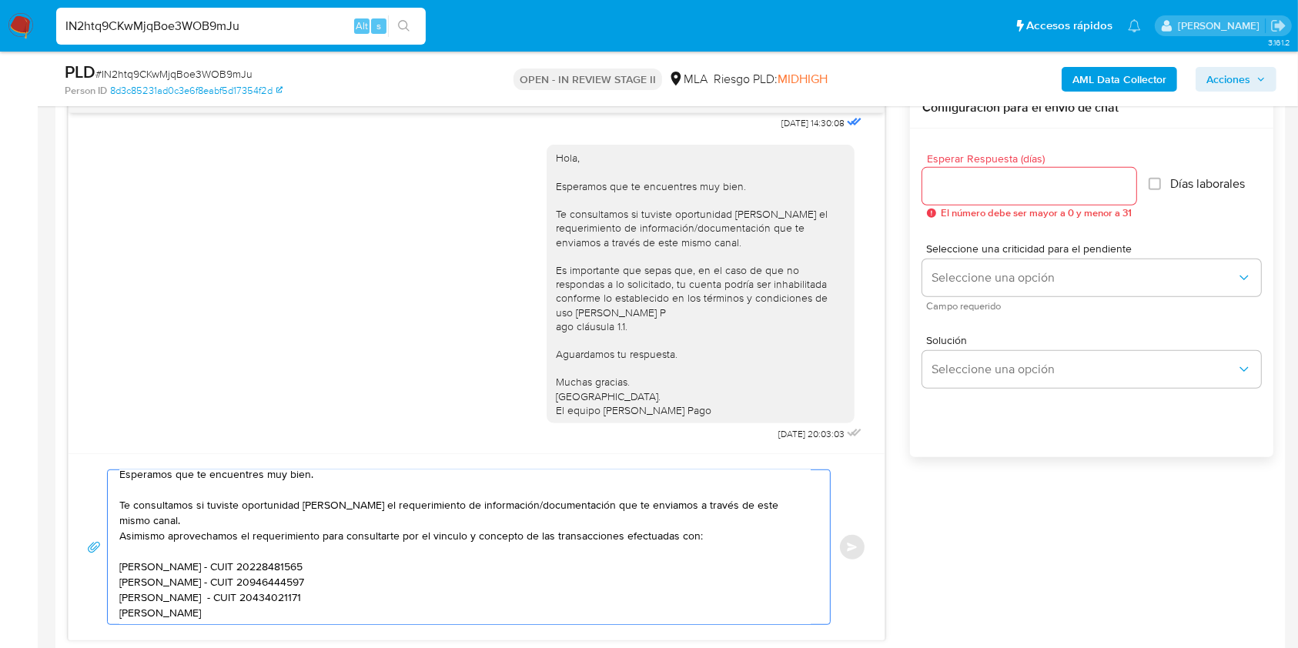
click at [223, 592] on textarea "Hola, Esperamos que te encuentres muy bien. Te consultamos si tuviste oportunid…" at bounding box center [464, 547] width 691 height 154
paste textarea "20944091468"
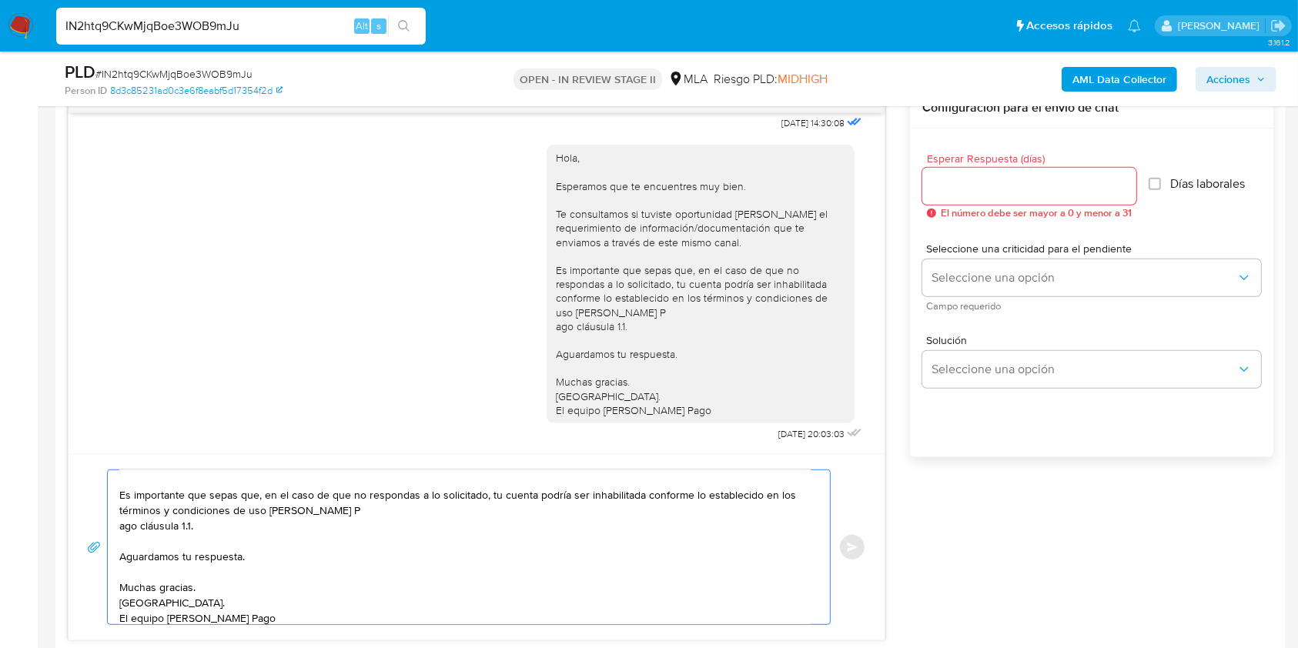
scroll to position [148, 0]
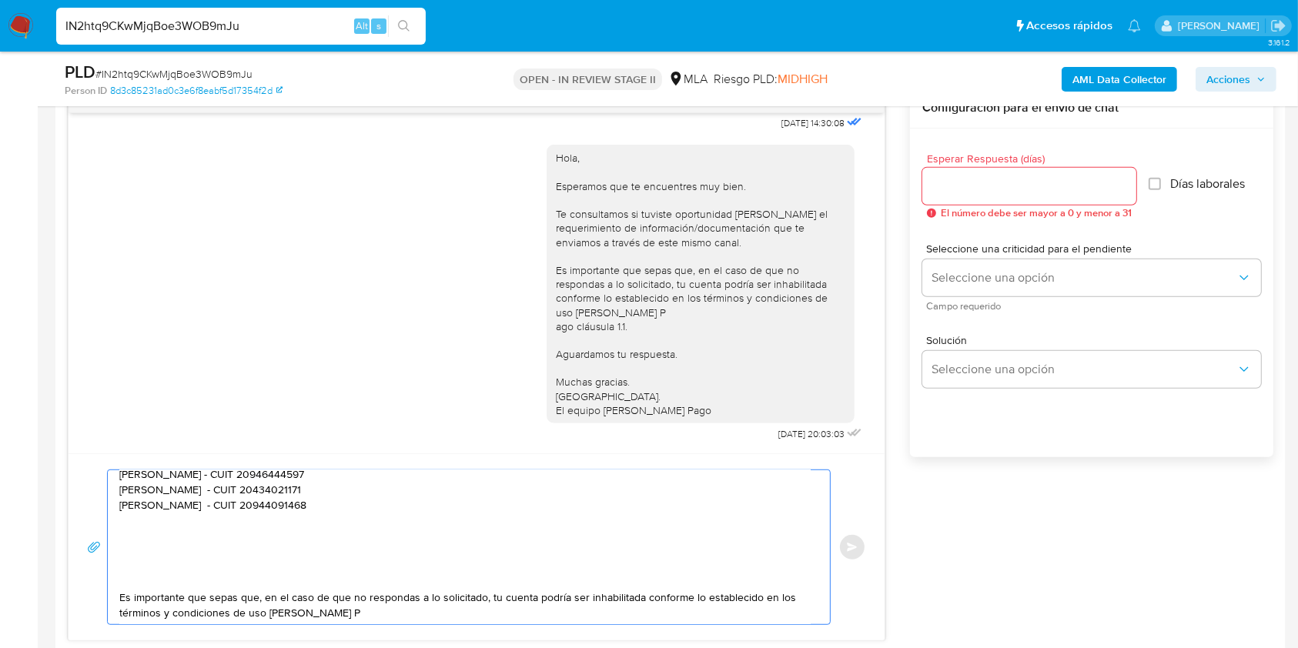
click at [144, 574] on textarea "Hola, Esperamos que te encuentres muy bien. Te consultamos si tuviste oportunid…" at bounding box center [464, 547] width 691 height 154
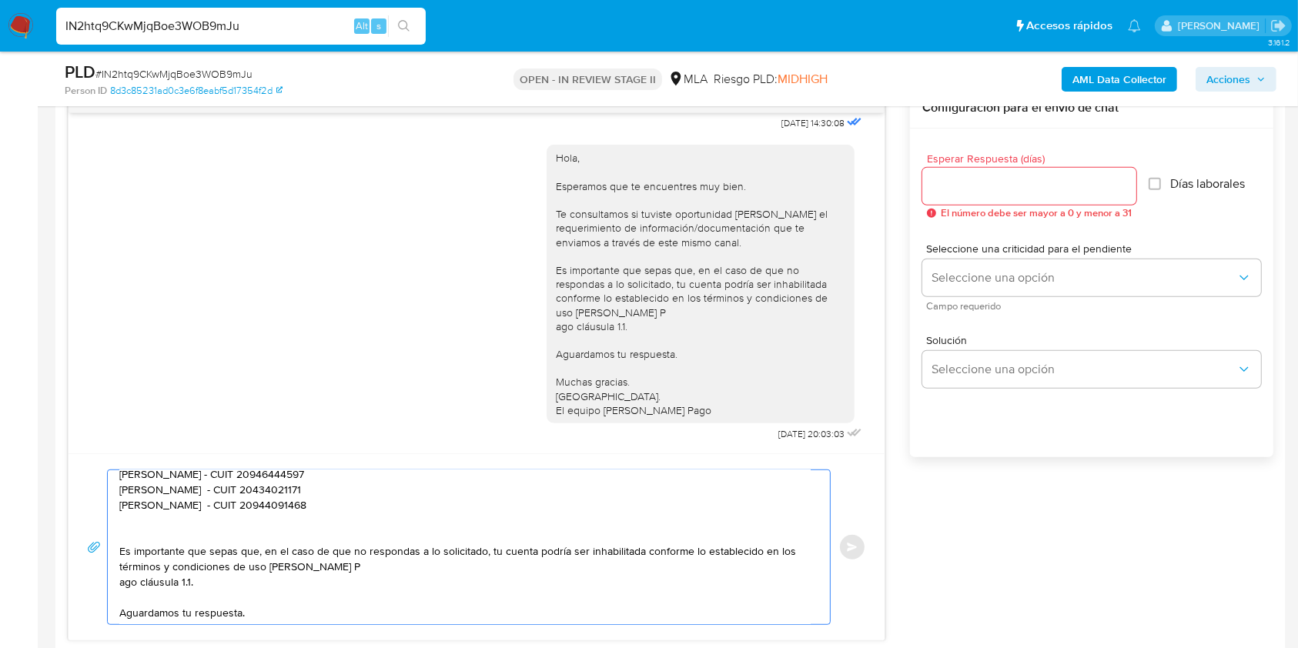
scroll to position [203, 0]
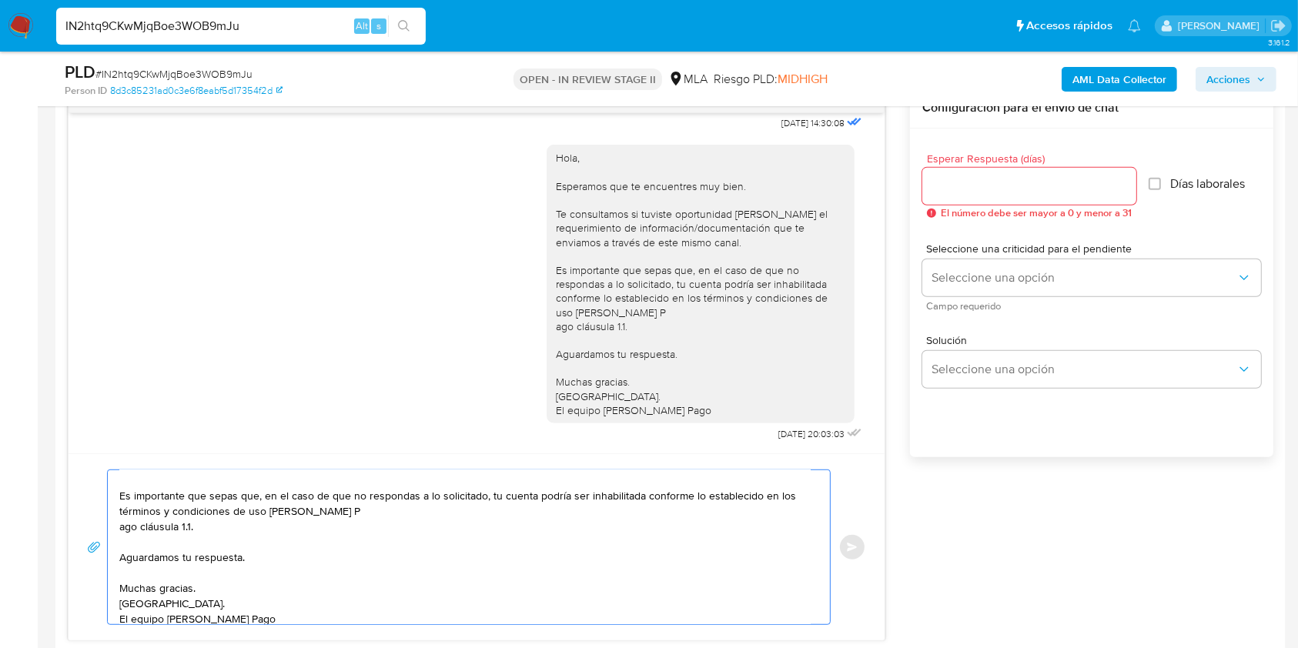
click at [156, 520] on textarea "Hola, Esperamos que te encuentres muy bien. Te consultamos si tuviste oportunid…" at bounding box center [464, 547] width 691 height 154
click at [121, 521] on textarea "Hola, Esperamos que te encuentres muy bien. Te consultamos si tuviste oportunid…" at bounding box center [464, 547] width 691 height 154
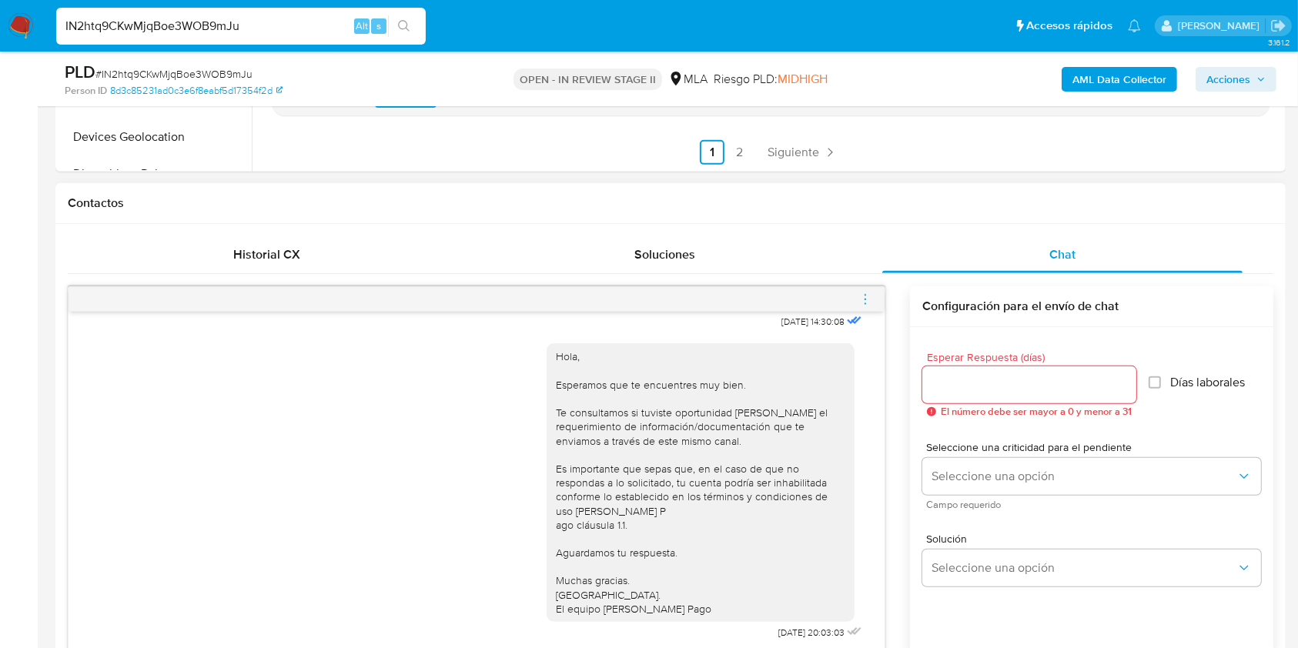
scroll to position [616, 0]
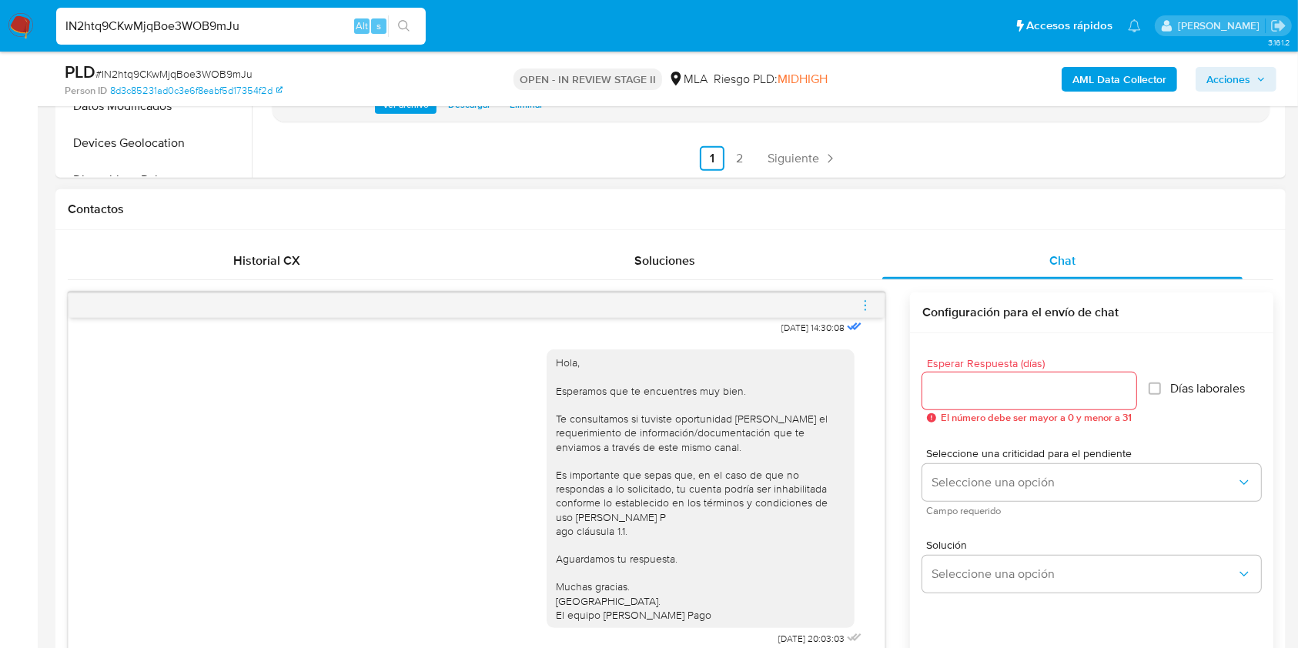
type textarea "Hola, Esperamos que te encuentres muy bien. Te consultamos si tuviste oportunid…"
click at [990, 393] on input "Esperar Respuesta (días)" at bounding box center [1029, 391] width 214 height 20
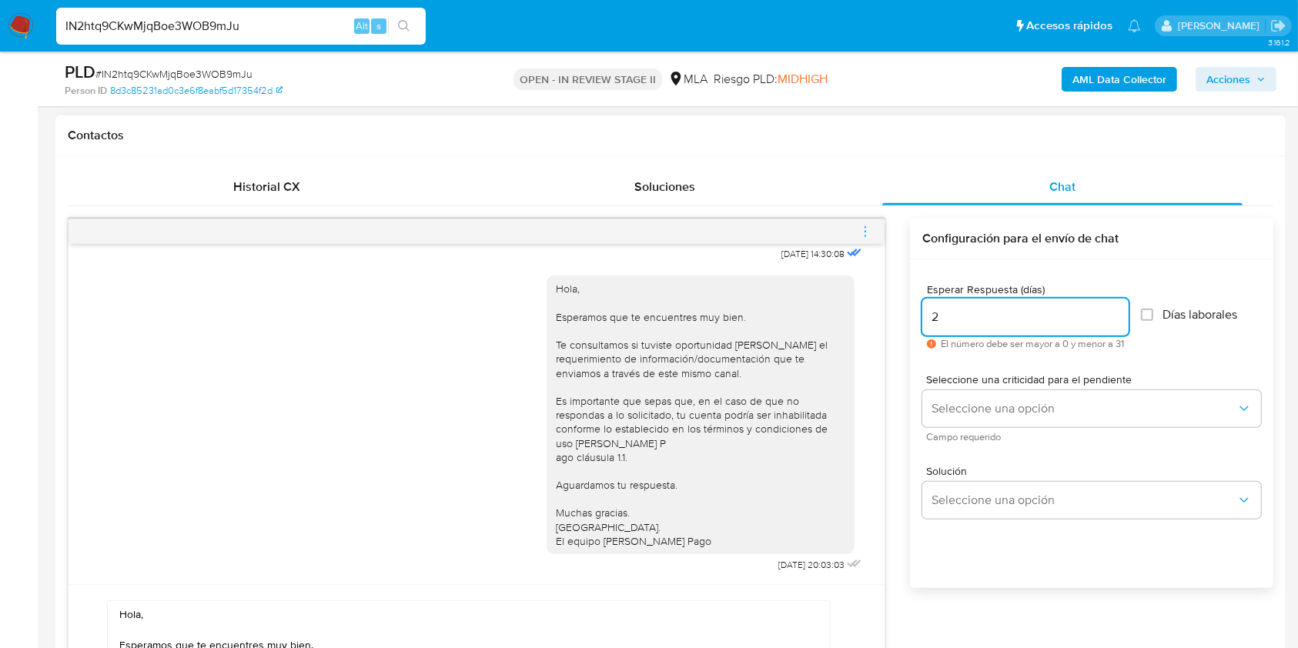
scroll to position [718, 0]
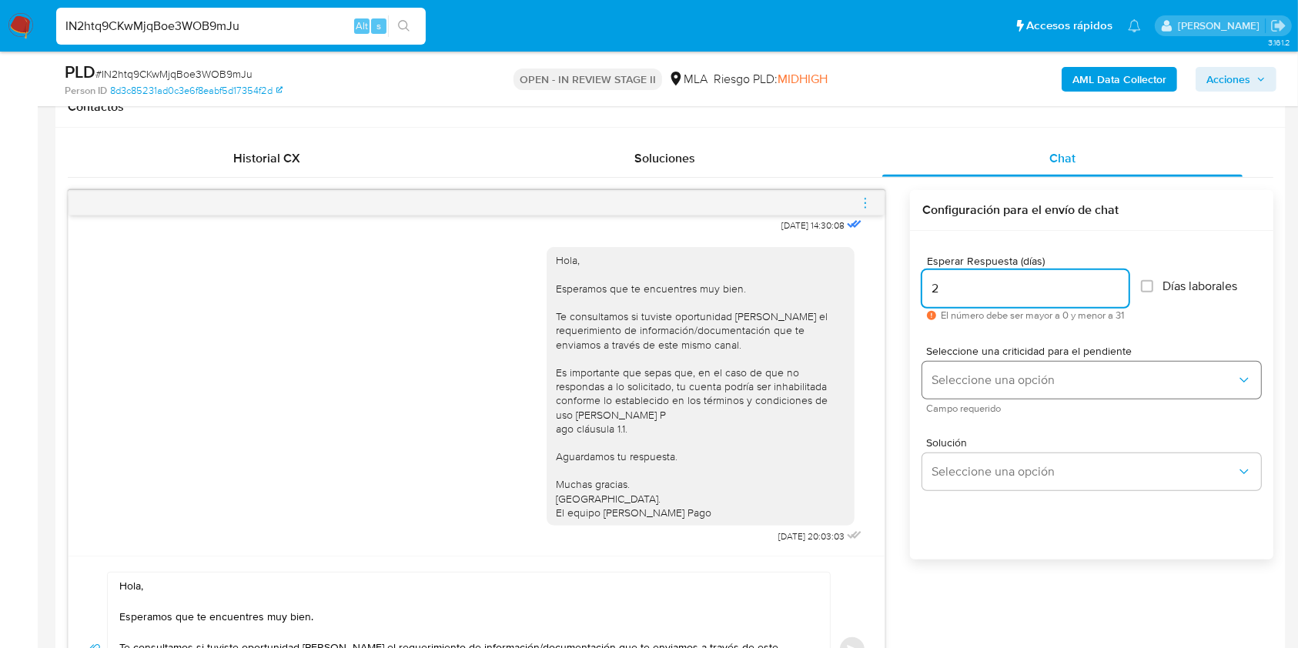
type input "2"
click at [992, 386] on span "Seleccione una opción" at bounding box center [1083, 379] width 305 height 15
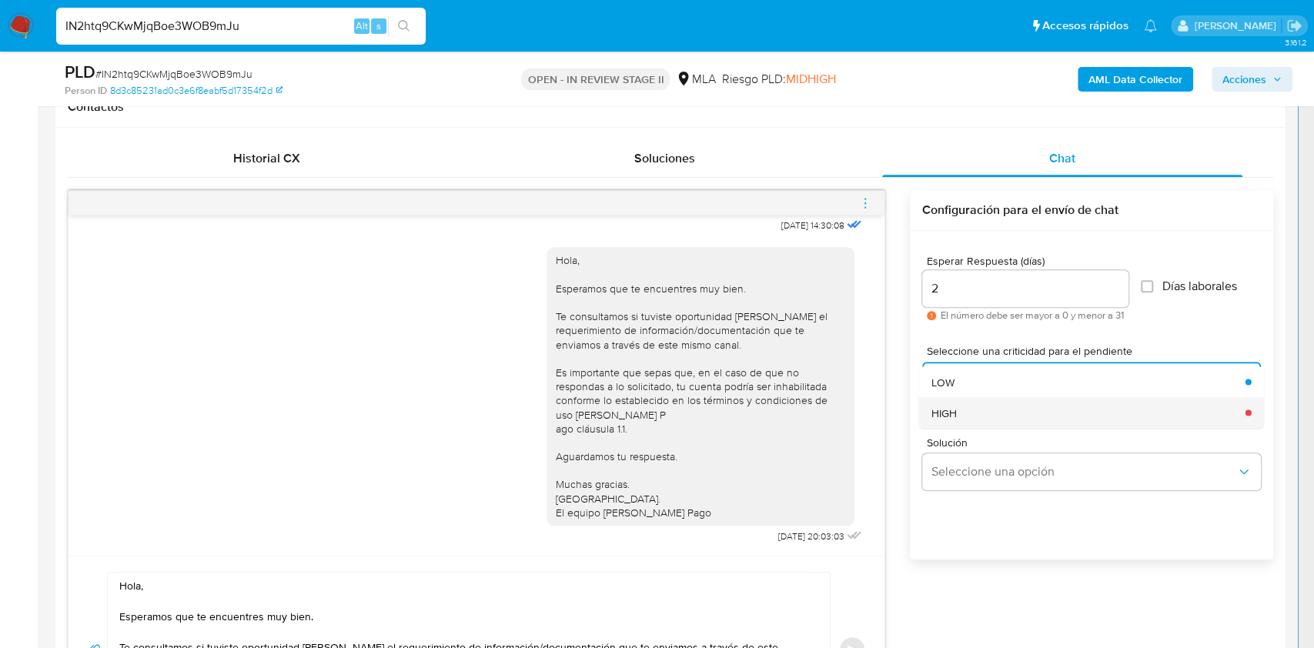
click at [967, 416] on div "HIGH" at bounding box center [1083, 412] width 305 height 31
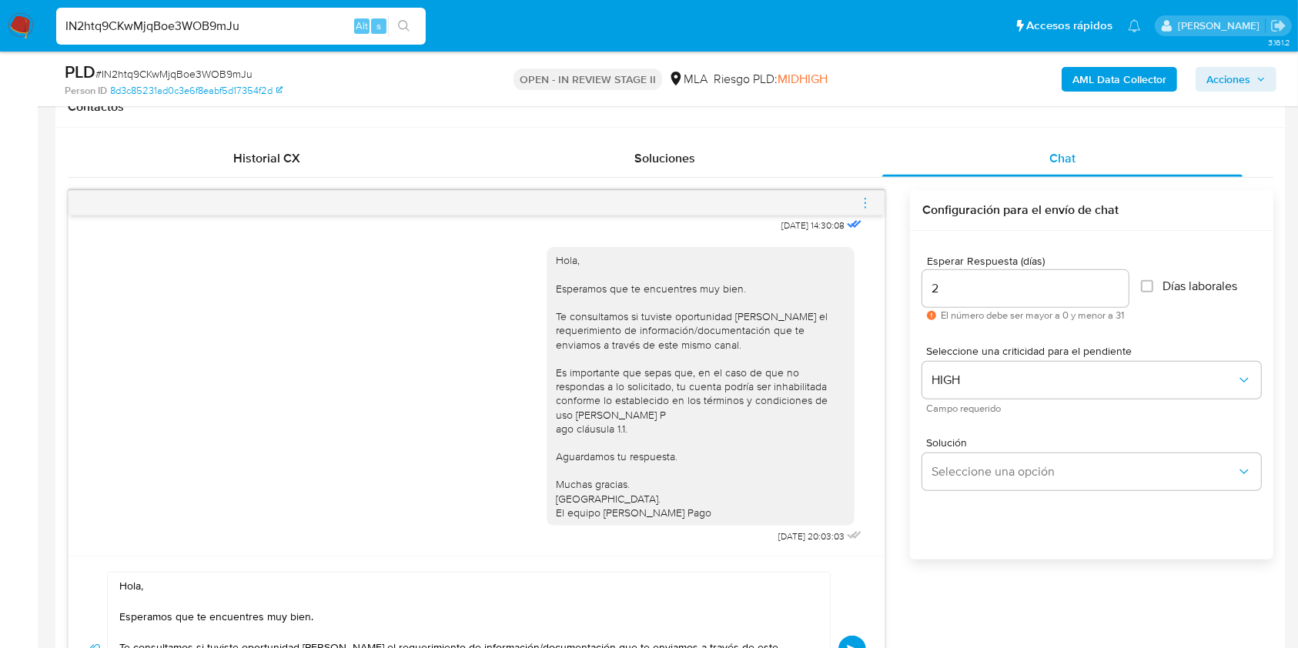
click at [855, 641] on button "Enviar" at bounding box center [852, 650] width 28 height 28
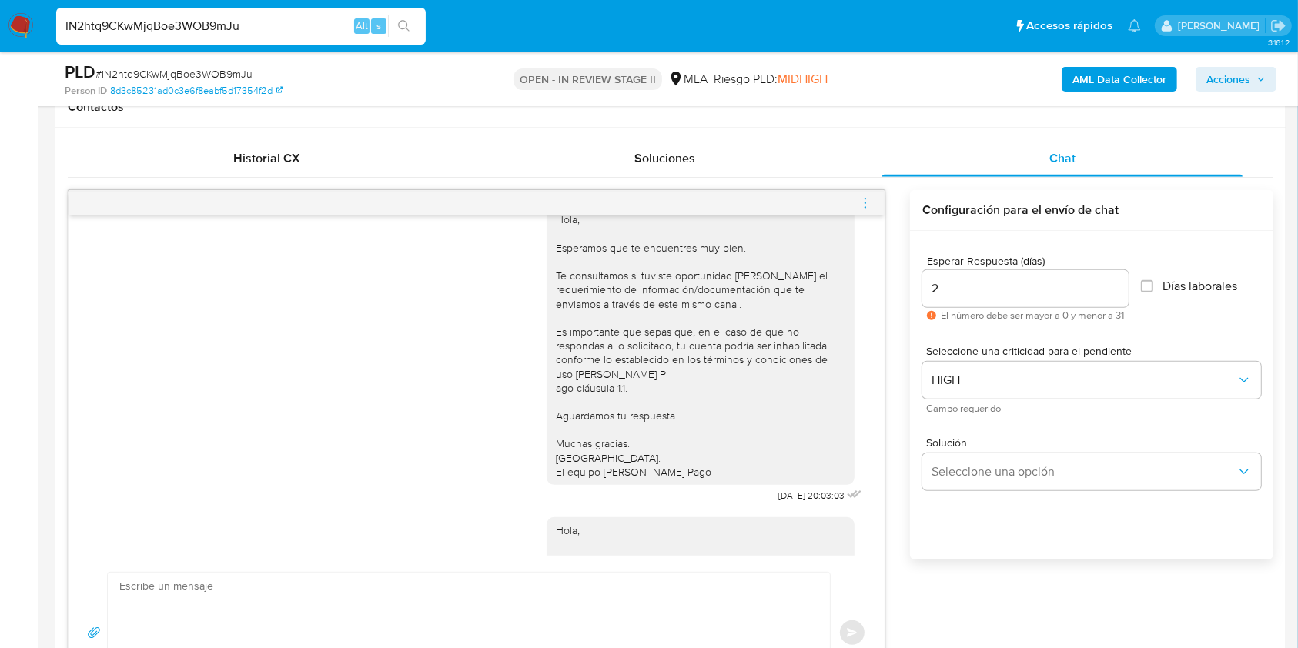
scroll to position [1293, 0]
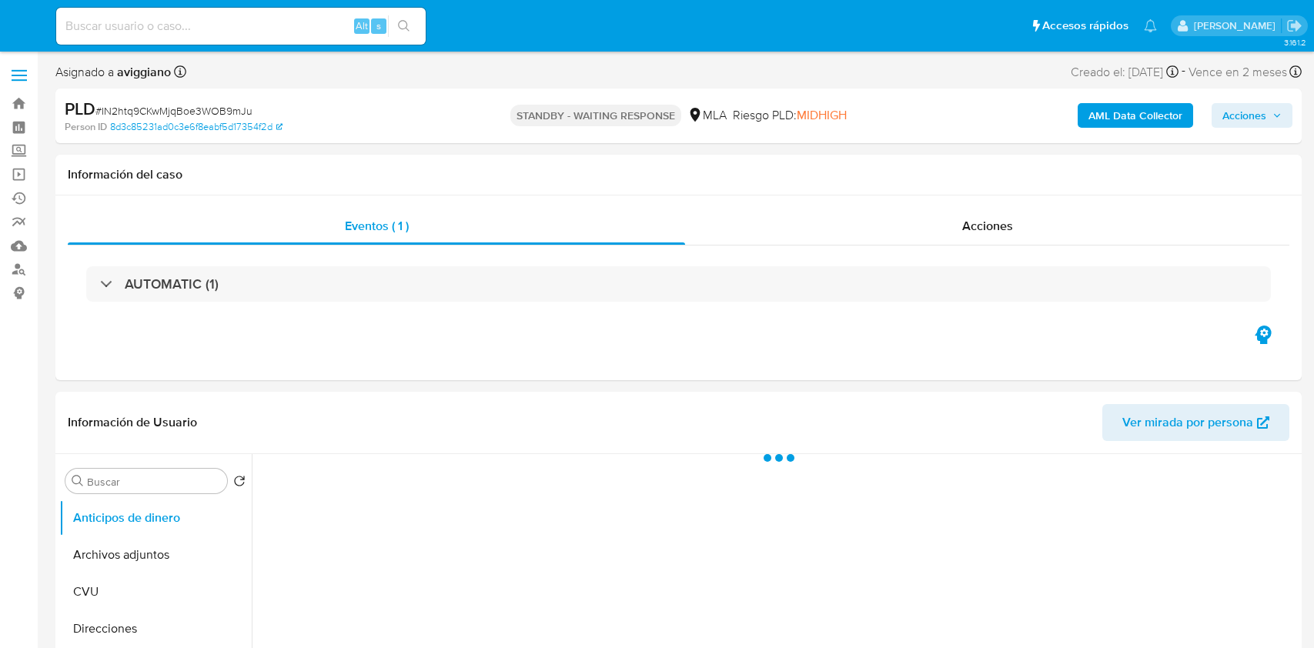
select select "10"
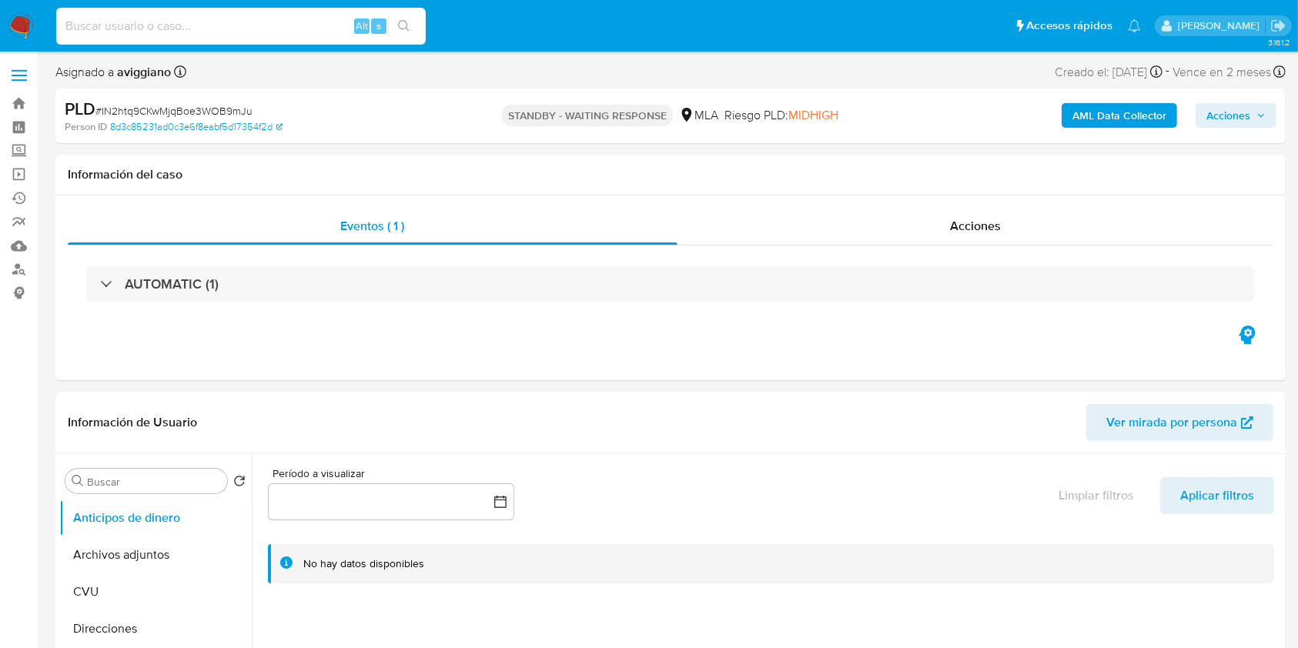
paste input "3zA0dvfIFrRdVUtpEonf1RSo"
type input "3zA0dvfIFrRdVUtpEonf1RSo"
click at [412, 29] on button "search-icon" at bounding box center [404, 26] width 32 height 22
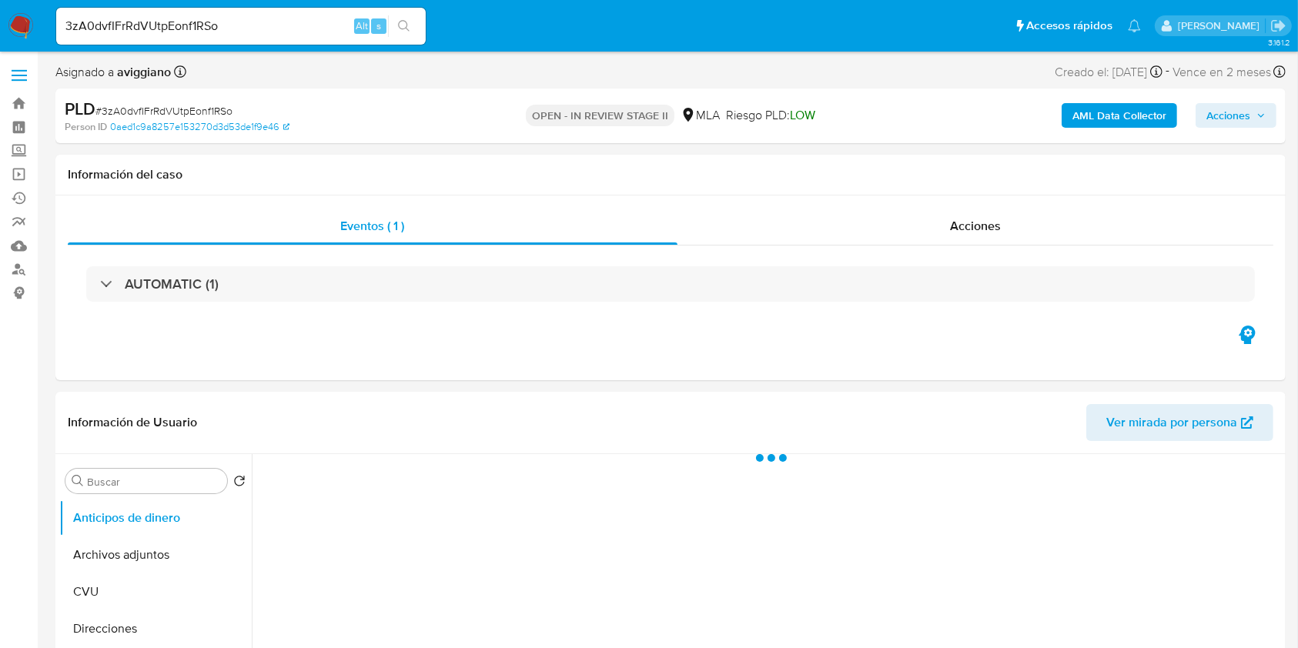
select select "10"
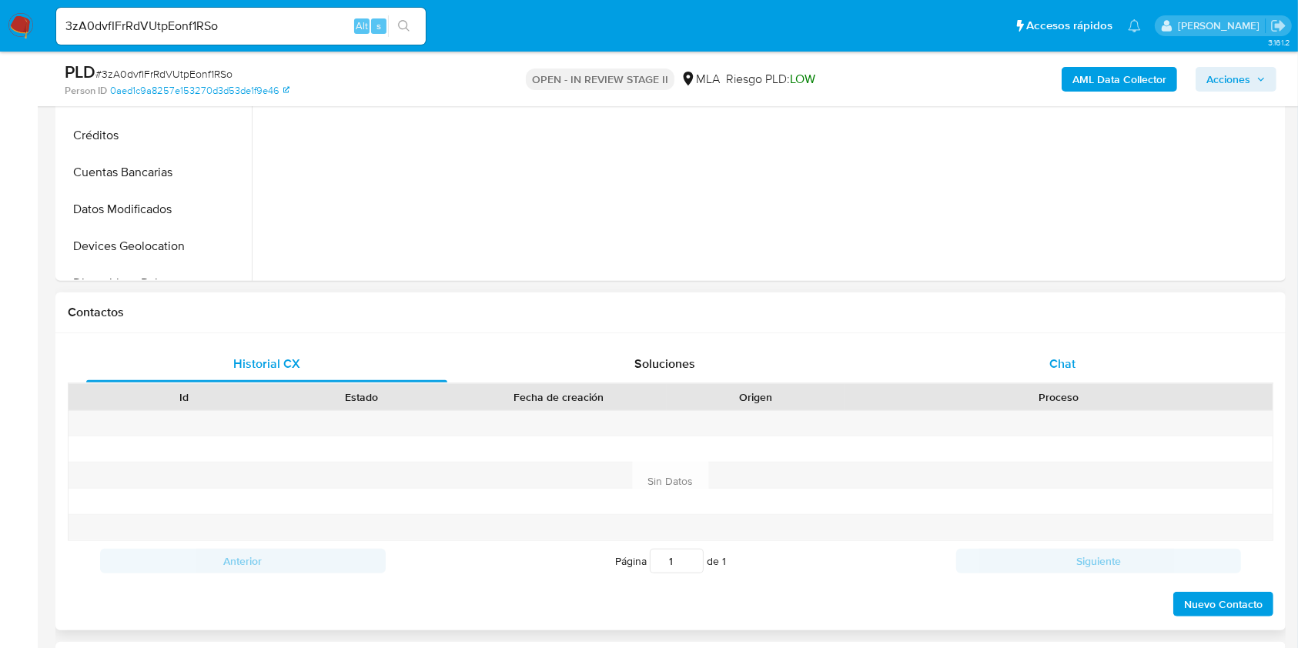
click at [1053, 362] on span "Chat" at bounding box center [1062, 364] width 26 height 18
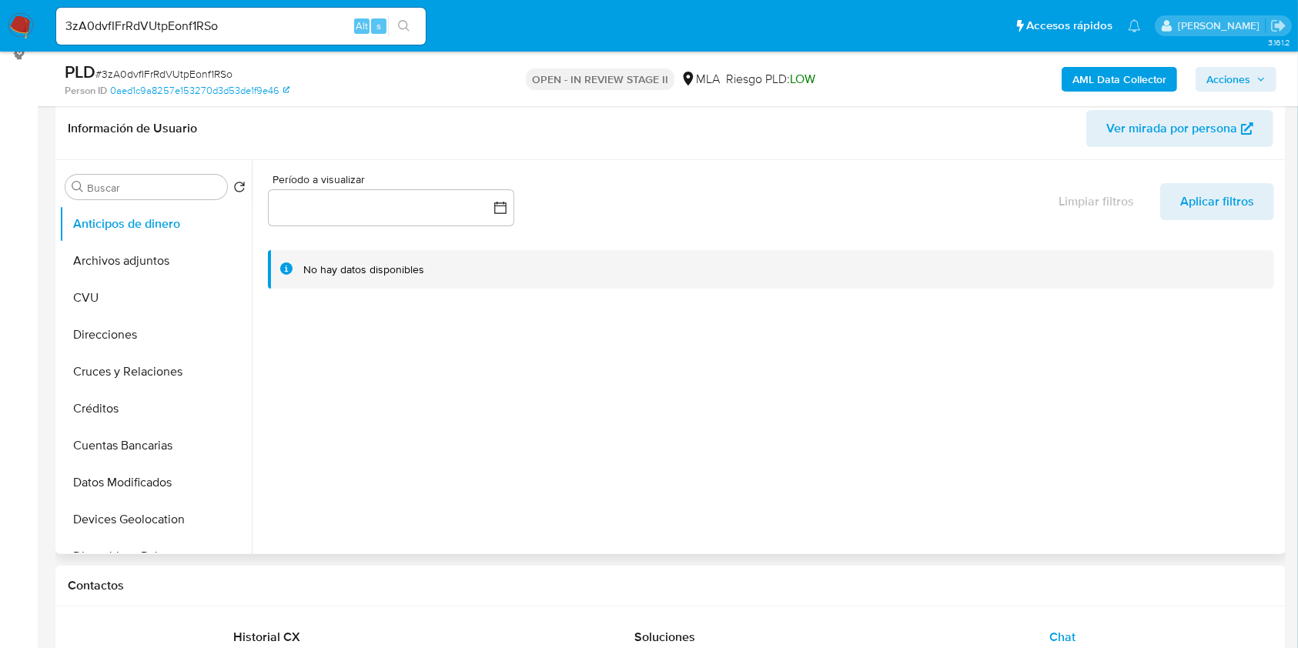
scroll to position [205, 0]
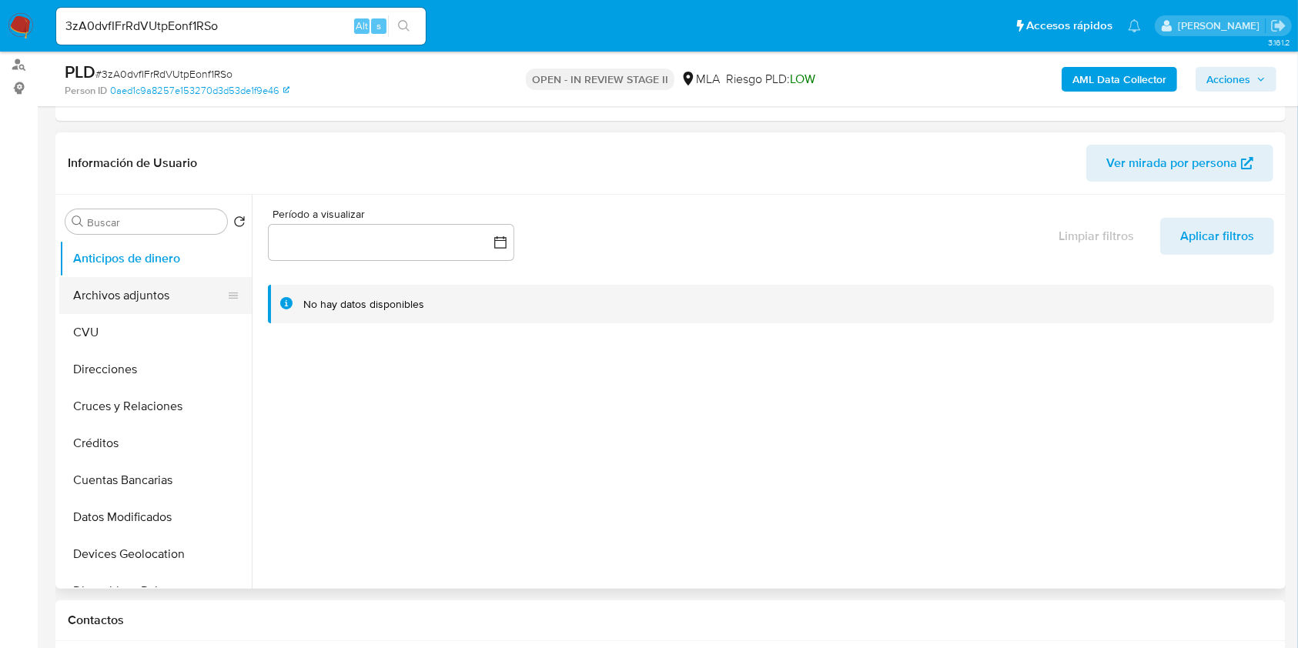
click at [162, 306] on button "Archivos adjuntos" at bounding box center [149, 295] width 180 height 37
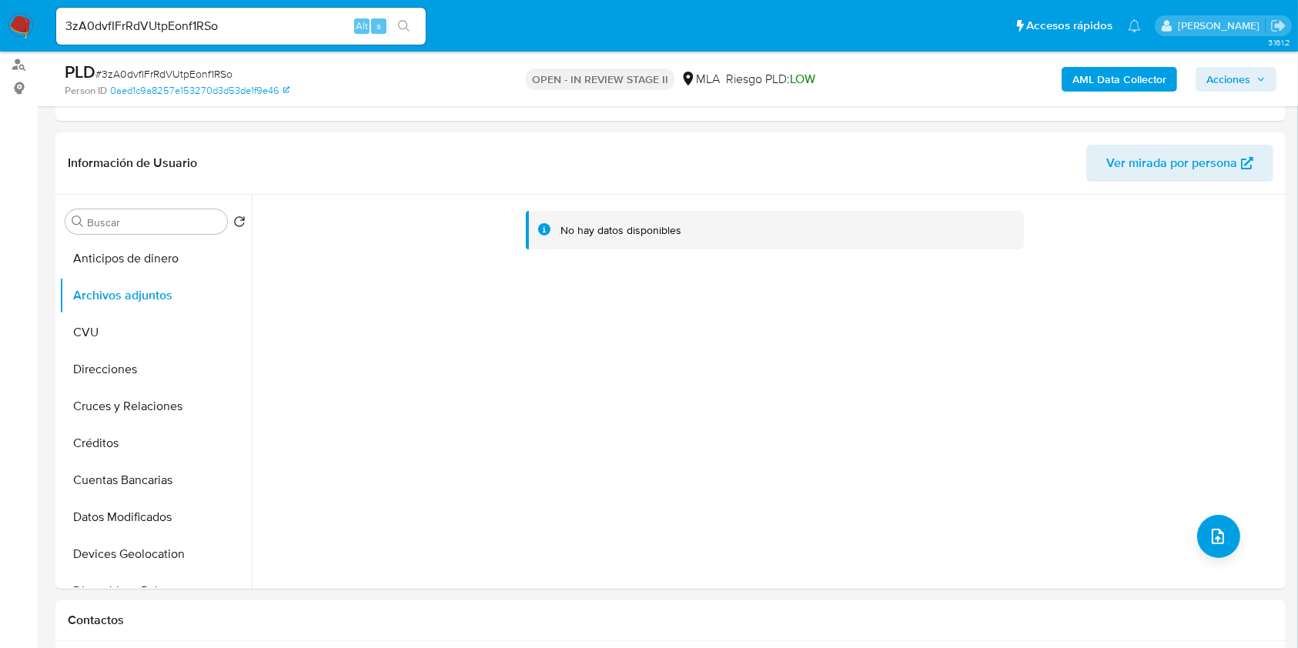
click at [1101, 85] on b "AML Data Collector" at bounding box center [1119, 79] width 94 height 25
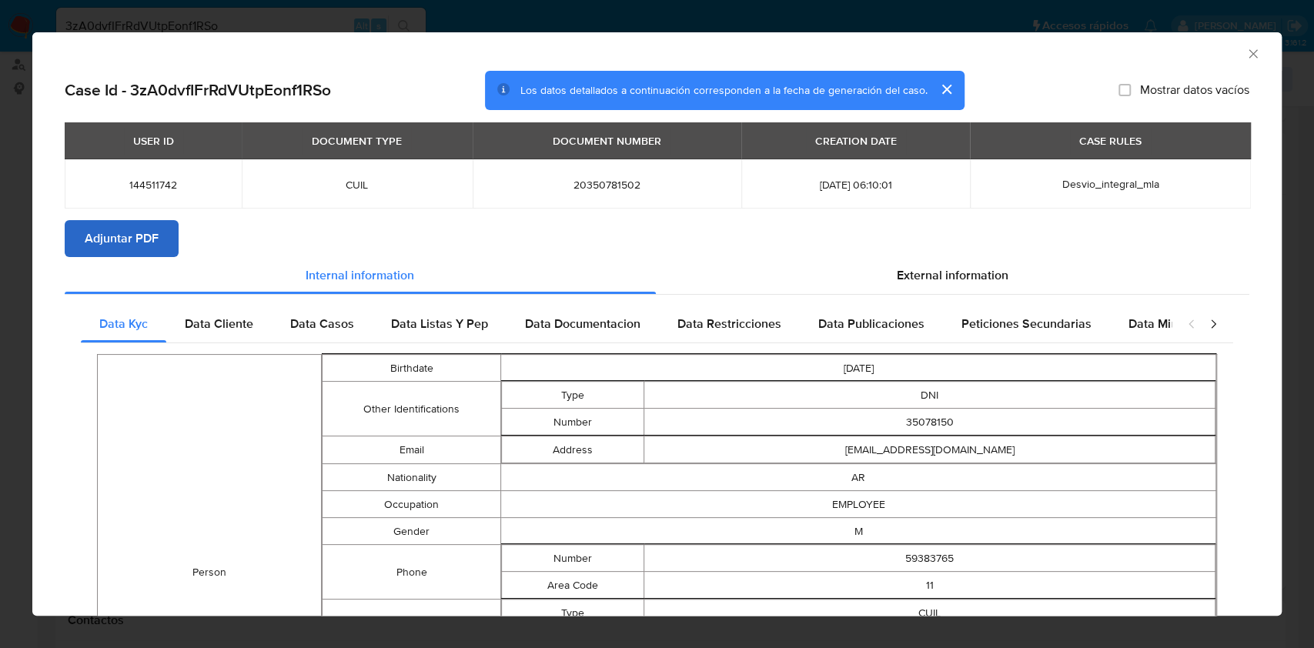
drag, startPoint x: 191, startPoint y: 246, endPoint x: 169, endPoint y: 246, distance: 22.3
click at [190, 245] on section "Adjuntar PDF" at bounding box center [657, 238] width 1184 height 37
click at [163, 246] on button "Adjuntar PDF" at bounding box center [122, 238] width 114 height 37
click at [1245, 58] on icon "Cerrar ventana" at bounding box center [1252, 53] width 15 height 15
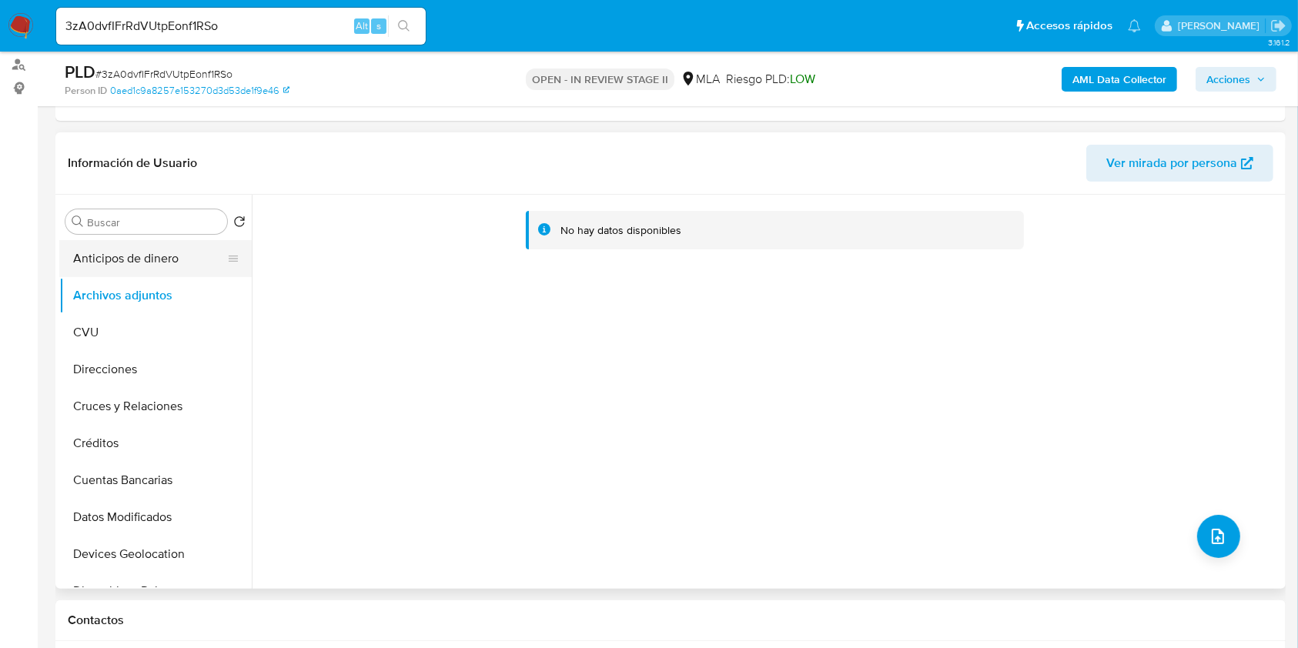
click at [94, 268] on button "Anticipos de dinero" at bounding box center [149, 258] width 180 height 37
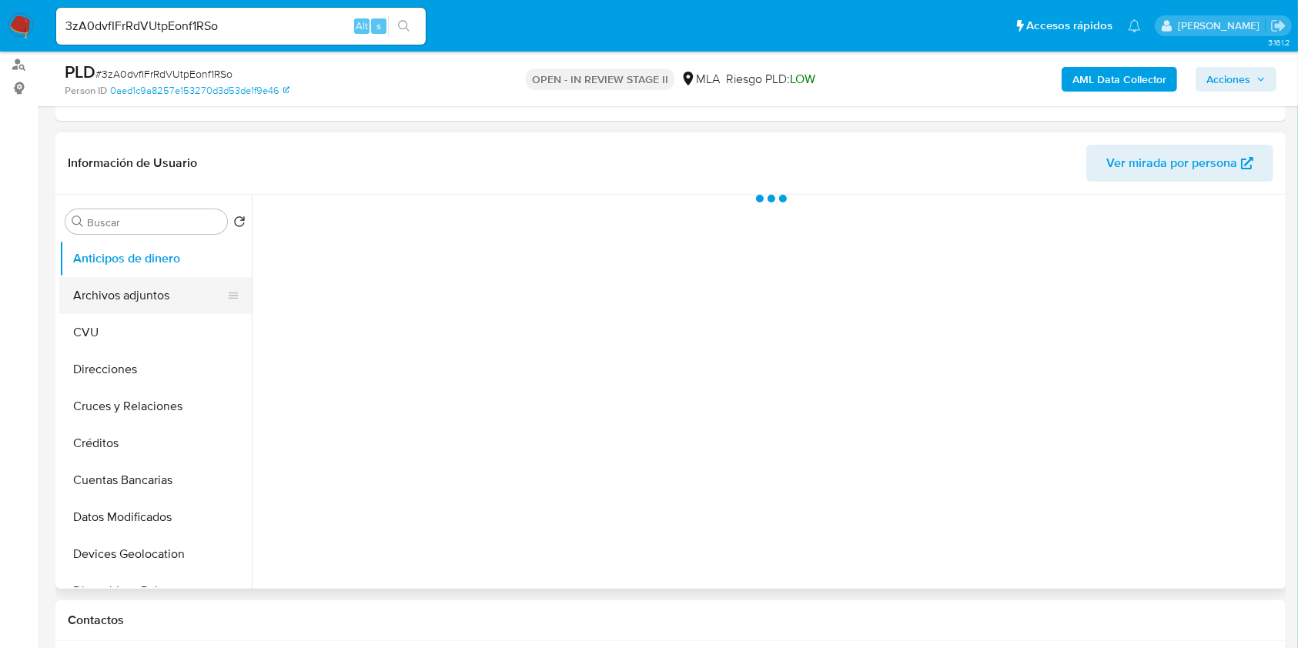
click at [89, 286] on button "Archivos adjuntos" at bounding box center [149, 295] width 180 height 37
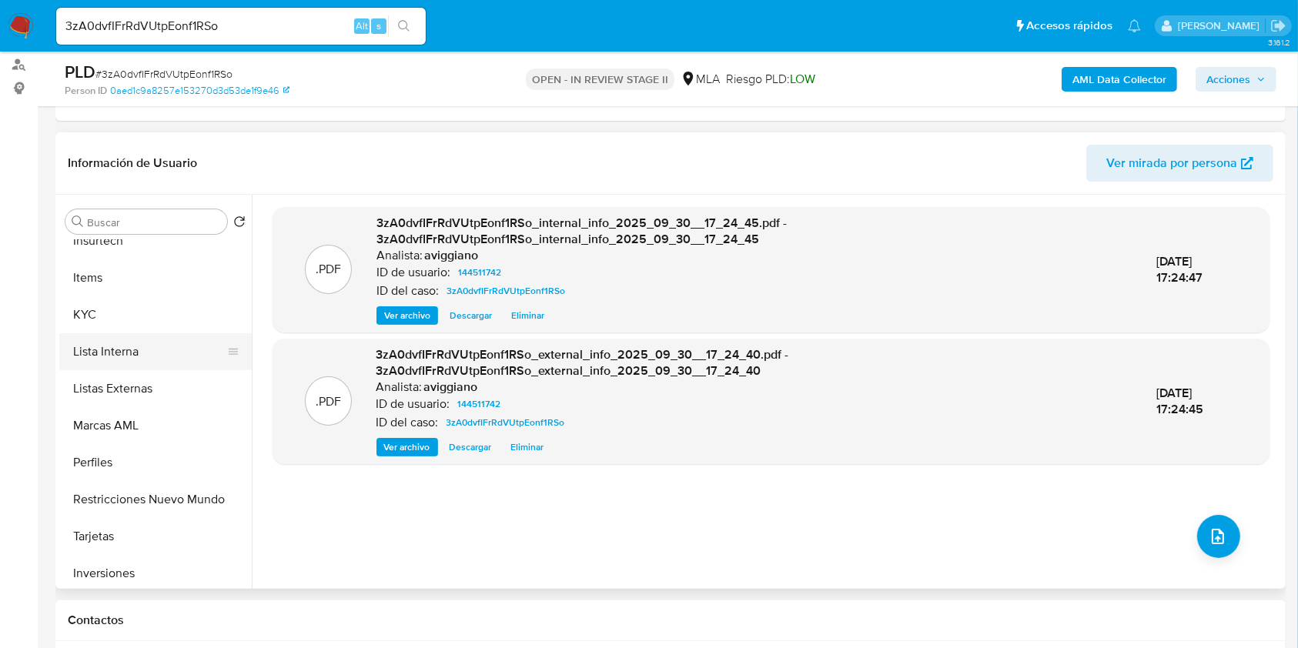
scroll to position [593, 0]
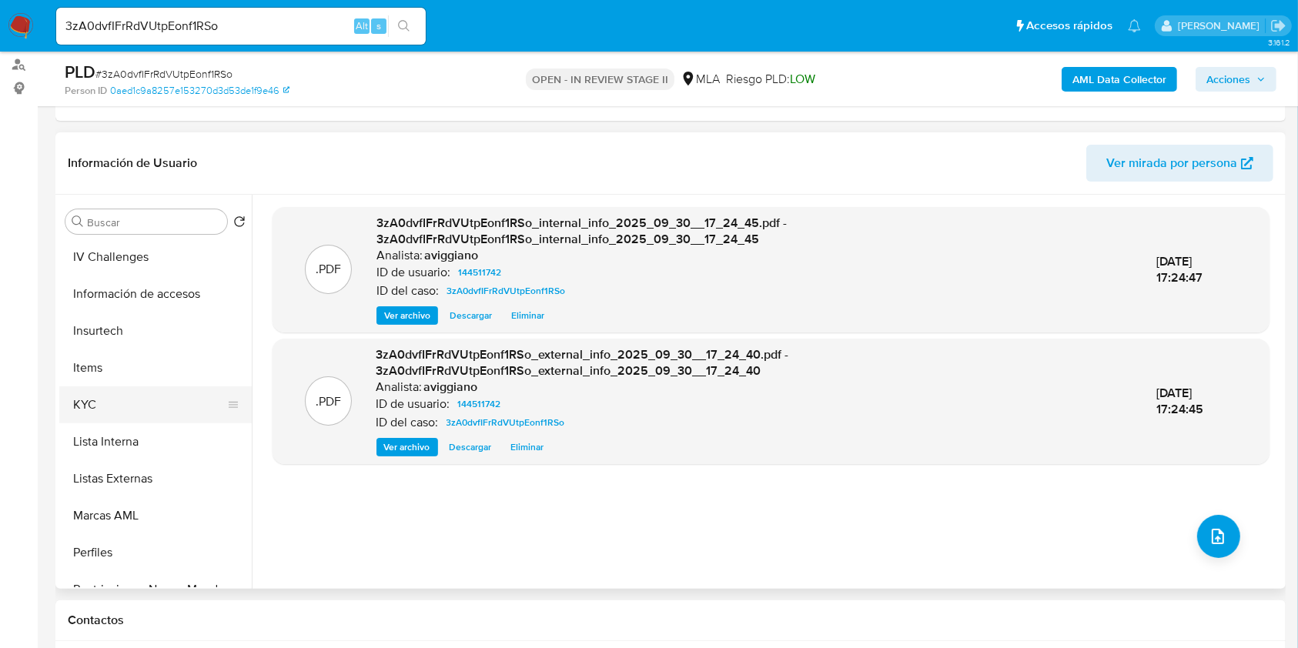
click at [103, 385] on ul "Anticipos de dinero Archivos adjuntos CVU Direcciones Cruces y Relaciones Crédi…" at bounding box center [155, 413] width 192 height 347
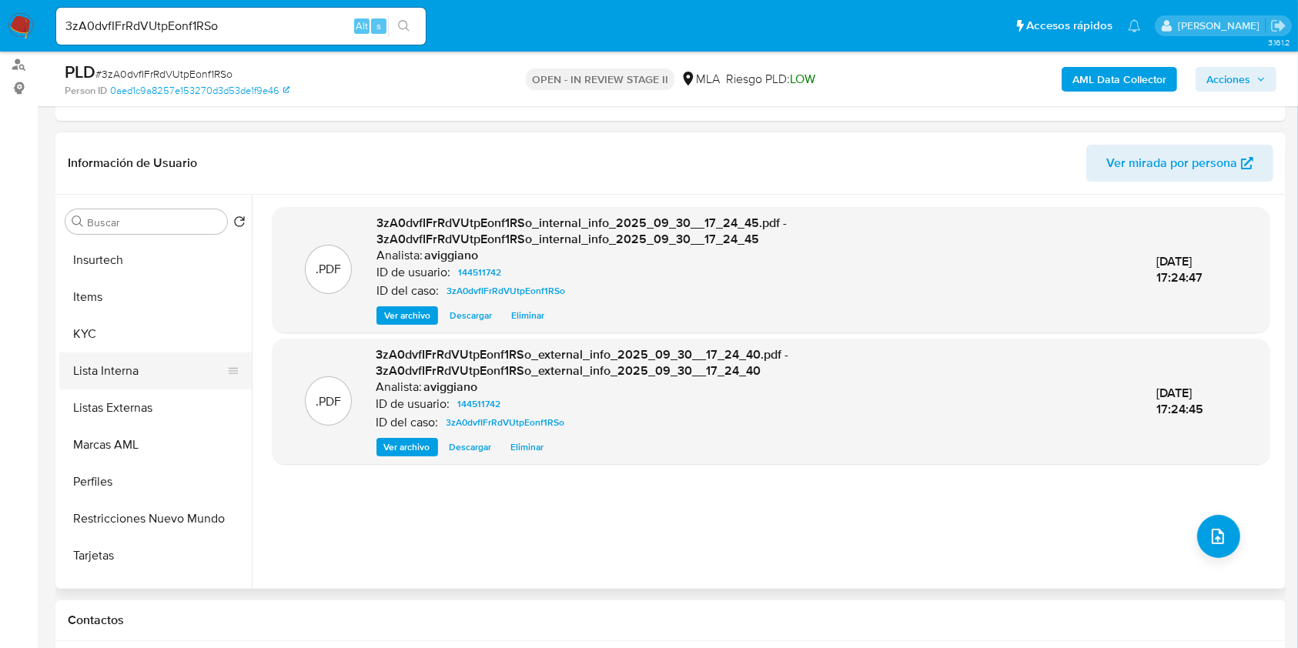
scroll to position [696, 0]
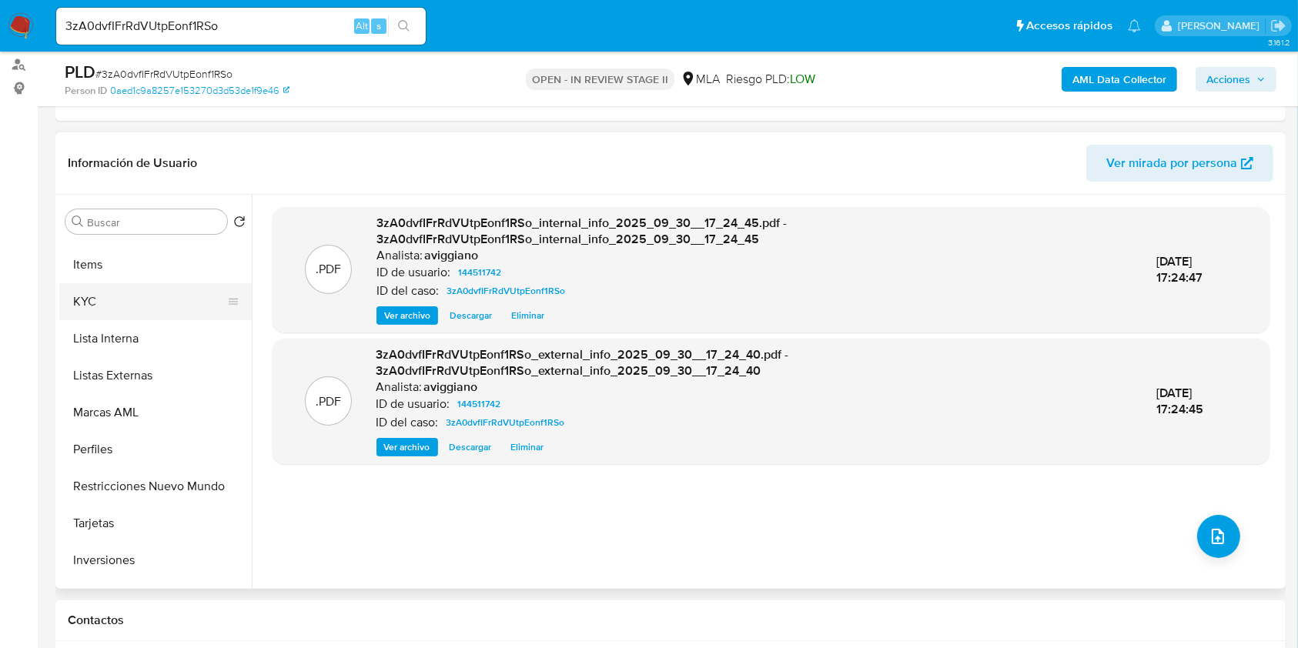
click at [135, 312] on button "KYC" at bounding box center [149, 301] width 180 height 37
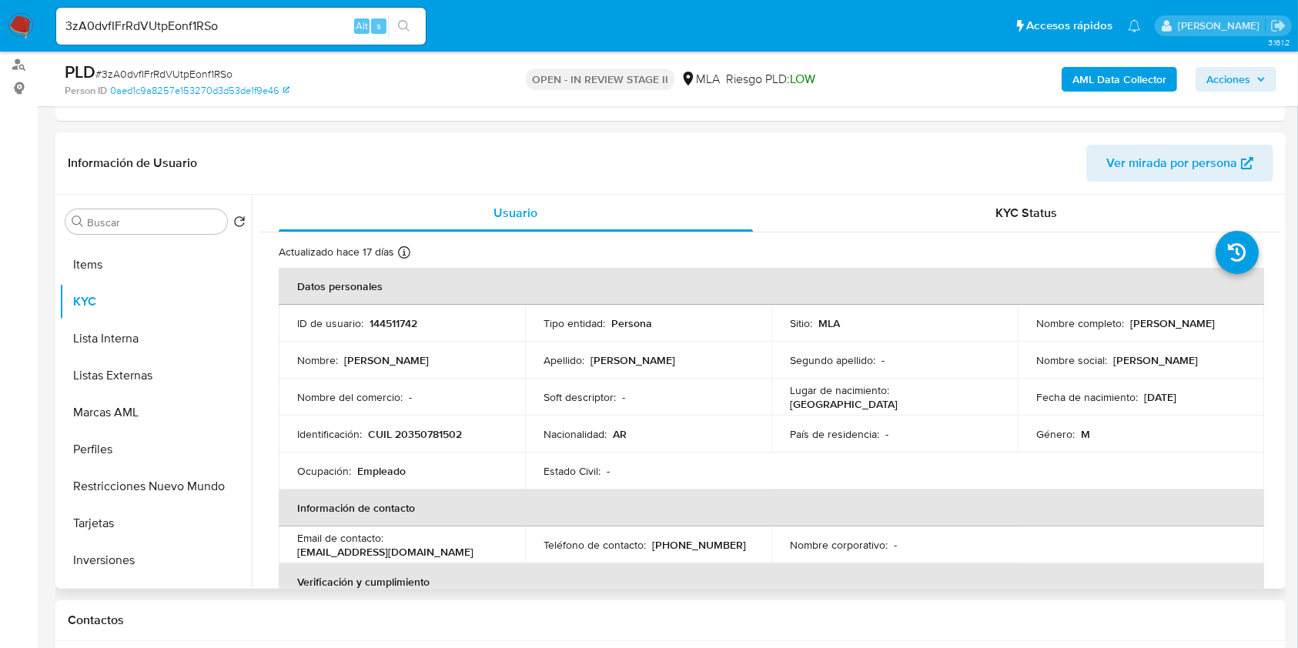
click at [436, 428] on p "CUIL 20350781502" at bounding box center [415, 434] width 94 height 14
copy p "20350781502"
click at [384, 318] on p "144511742" at bounding box center [393, 323] width 48 height 14
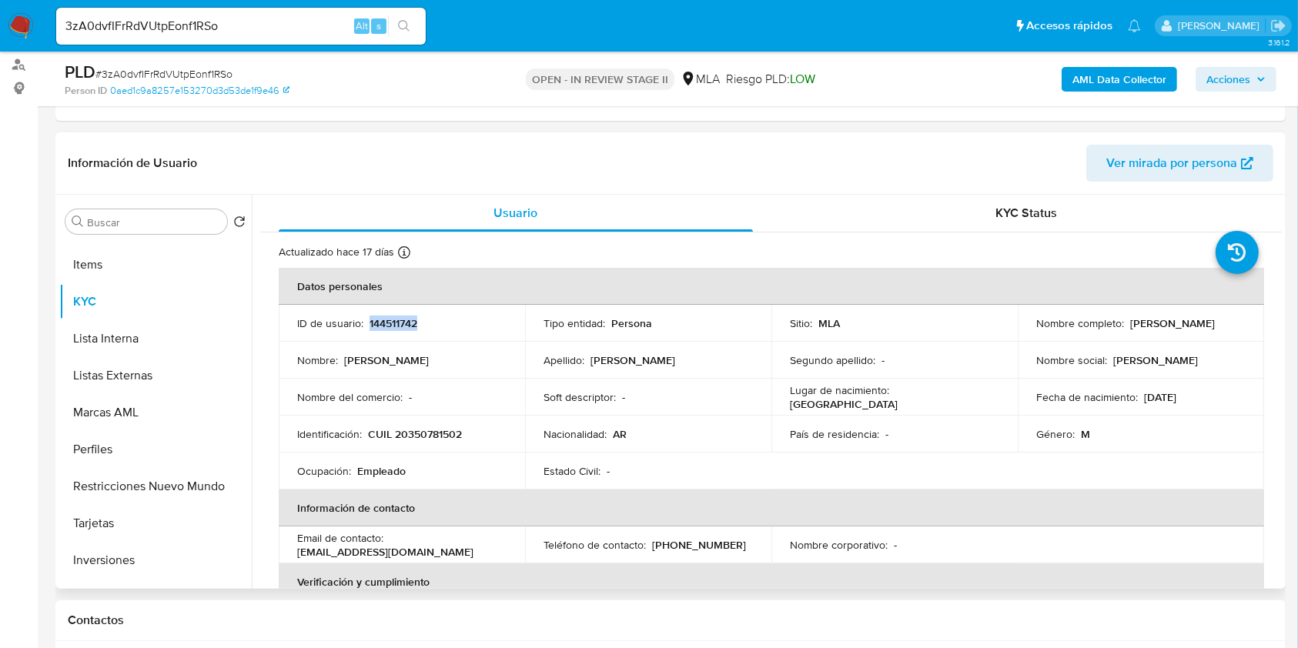
copy p "144511742"
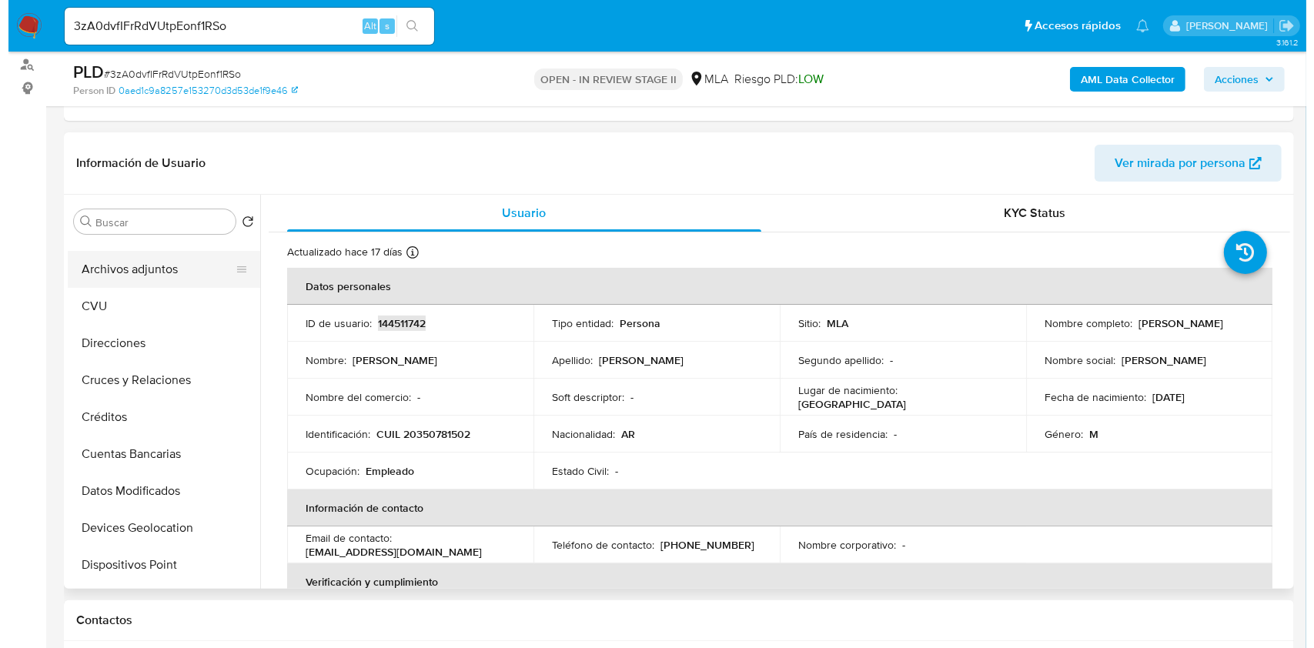
scroll to position [0, 0]
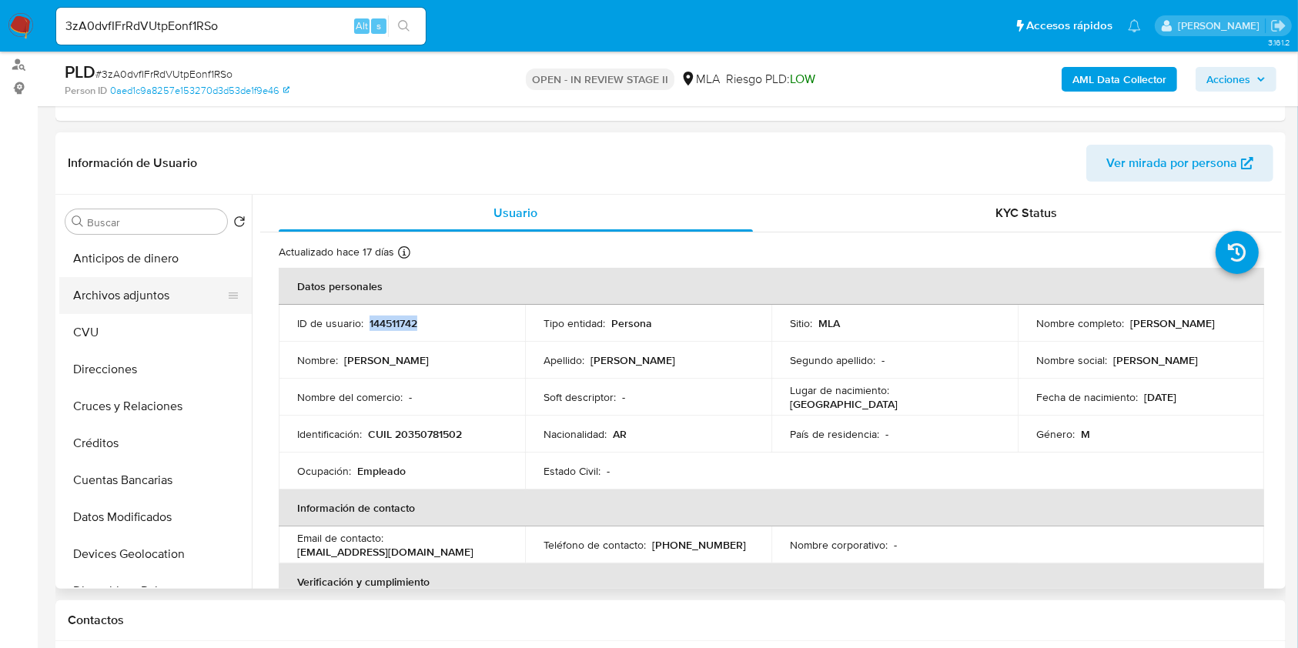
click at [175, 286] on button "Archivos adjuntos" at bounding box center [149, 295] width 180 height 37
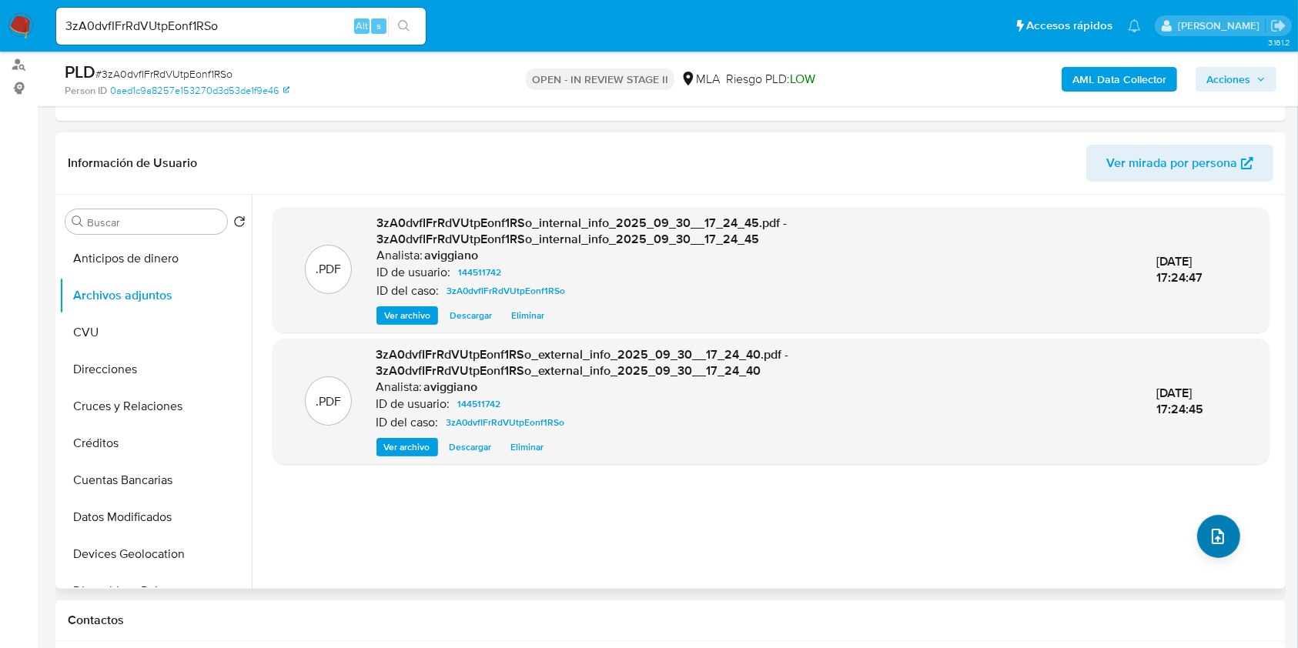
click at [1198, 552] on div ".PDF 3zA0dvfIFrRdVUtpEonf1RSo_internal_info_2025_09_30__17_24_45.pdf - 3zA0dvfI…" at bounding box center [770, 391] width 997 height 369
click at [1208, 542] on span "upload-file" at bounding box center [1217, 536] width 18 height 18
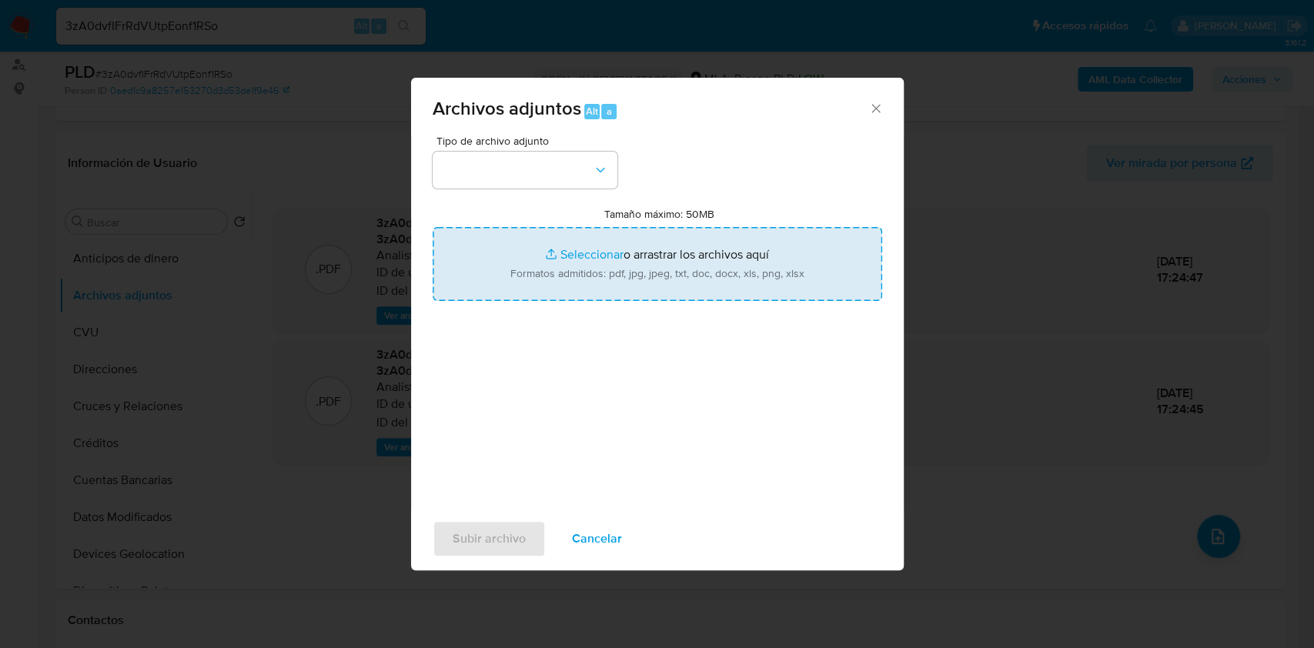
click at [678, 283] on input "Tamaño máximo: 50MB Seleccionar archivos" at bounding box center [657, 264] width 449 height 74
type input "C:\fakepath\Nosis - 144511742.pdf"
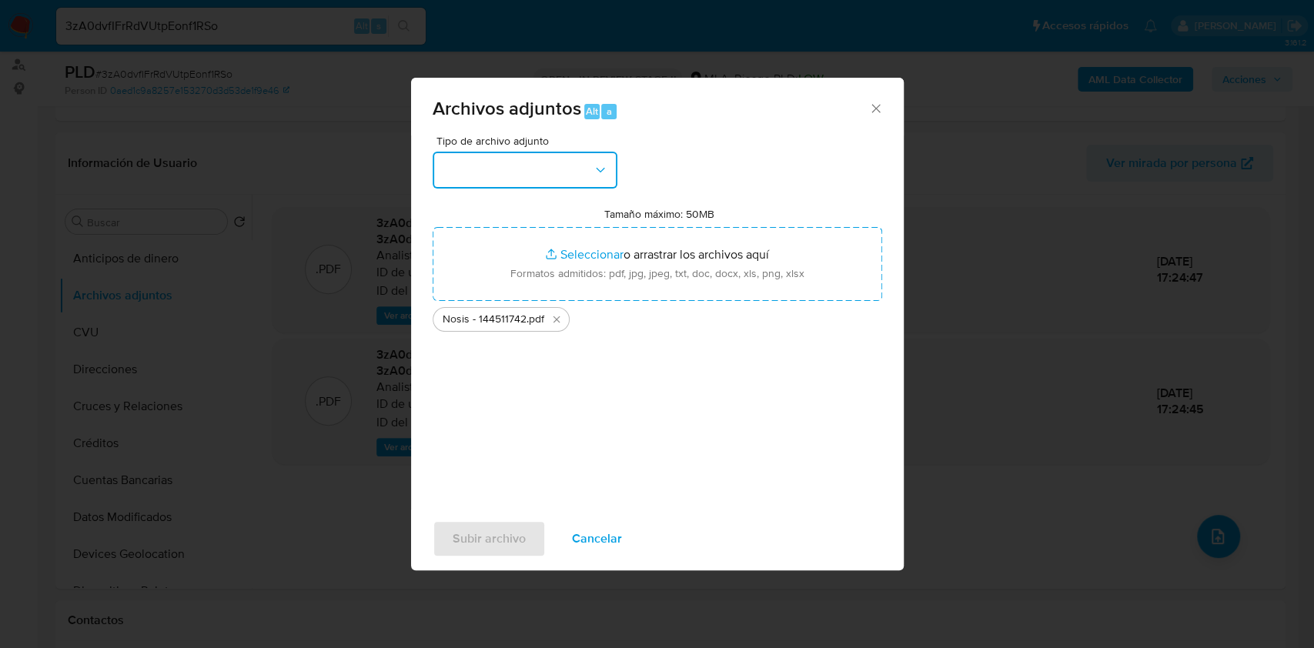
click at [548, 182] on button "button" at bounding box center [525, 170] width 185 height 37
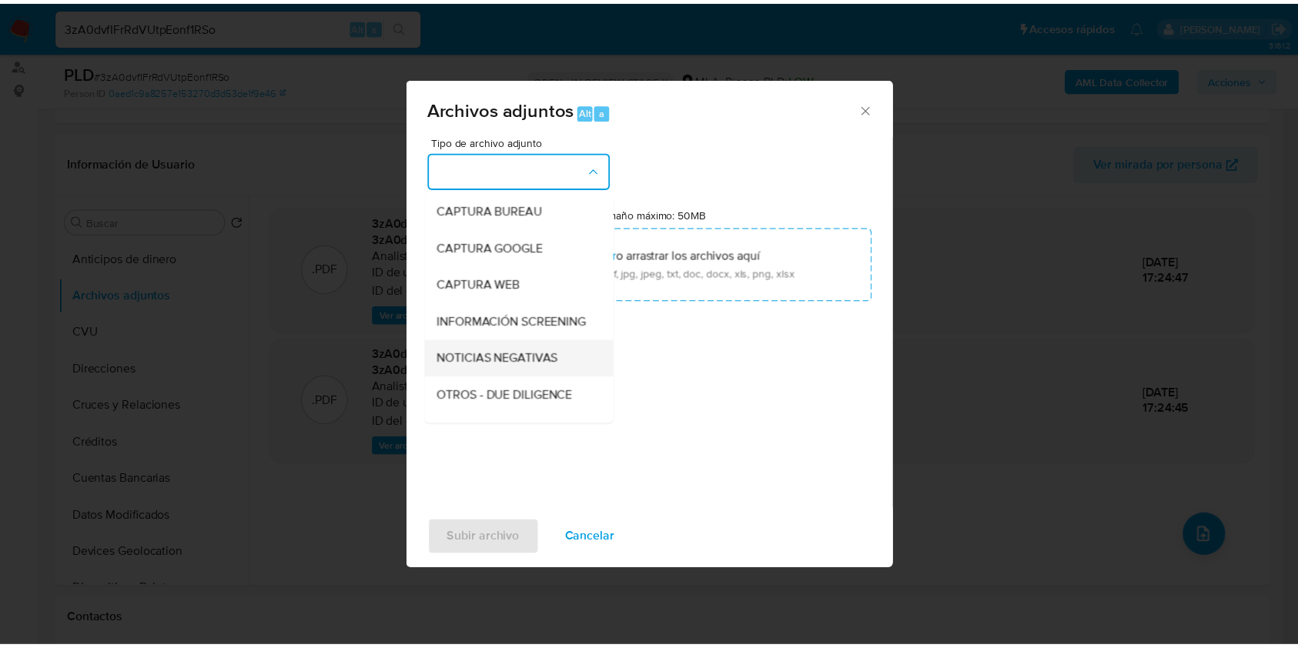
scroll to position [102, 0]
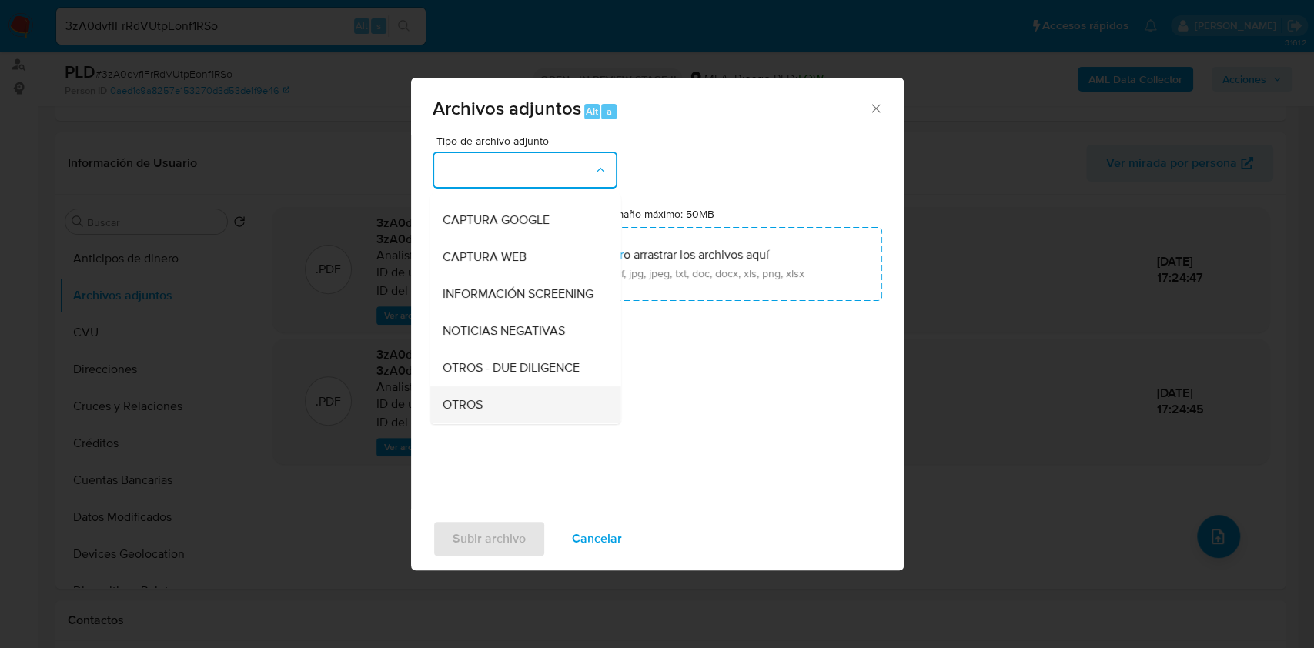
click at [466, 411] on span "OTROS" at bounding box center [462, 404] width 40 height 15
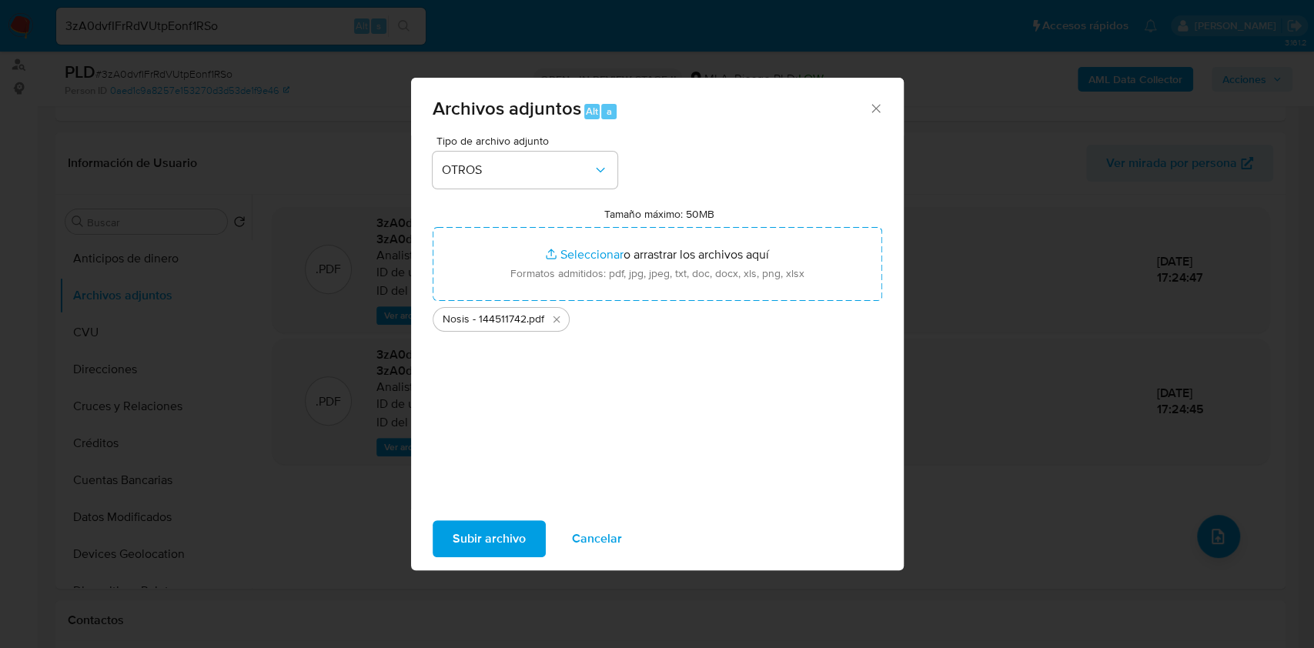
click at [493, 518] on div "Subir archivo Cancelar" at bounding box center [657, 538] width 493 height 58
click at [505, 532] on span "Subir archivo" at bounding box center [489, 539] width 73 height 34
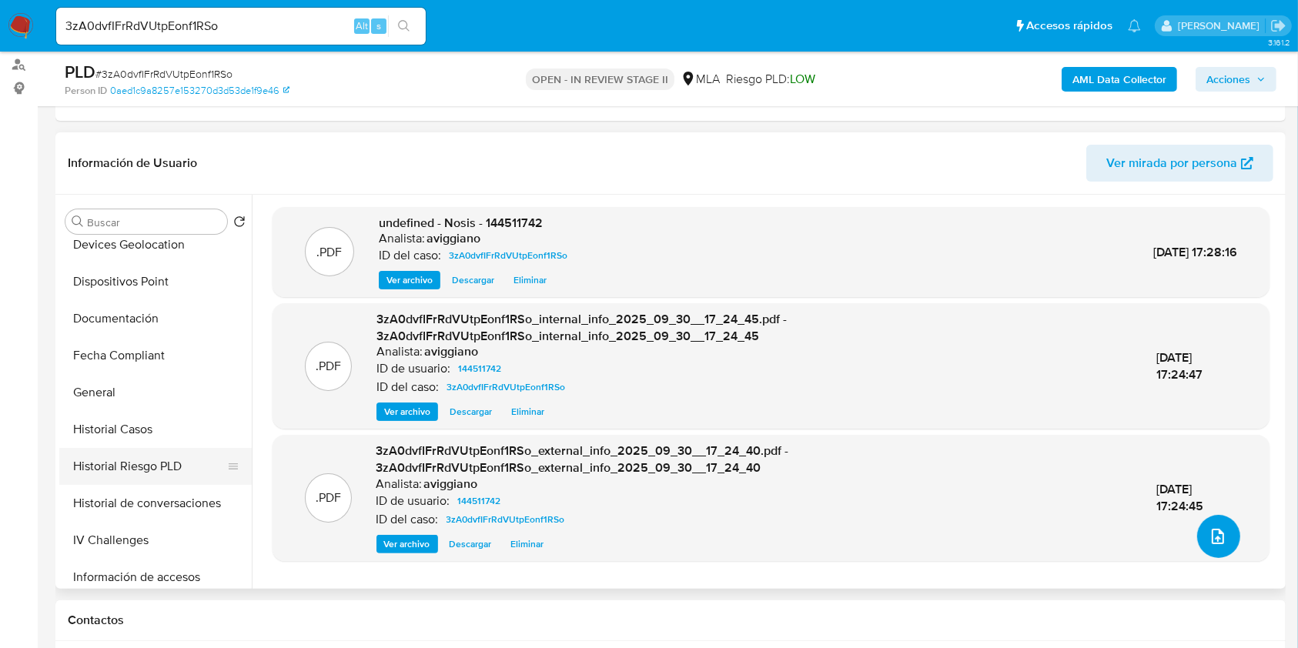
scroll to position [410, 0]
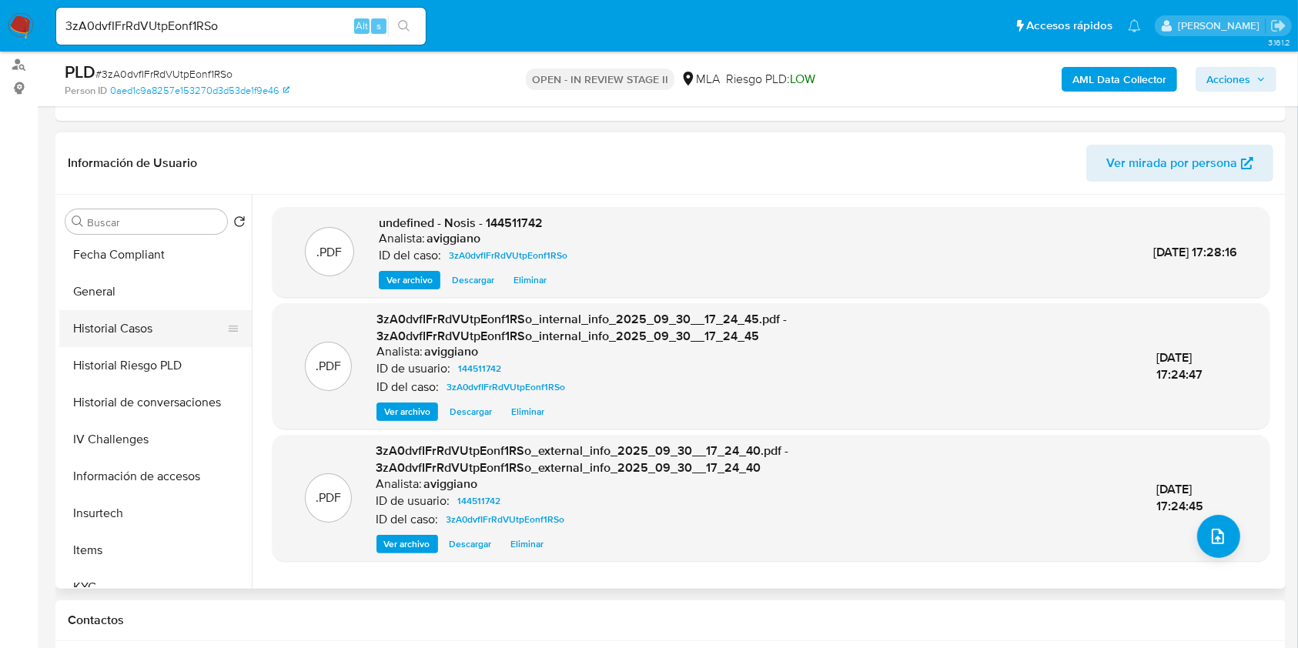
click at [125, 329] on button "Historial Casos" at bounding box center [149, 328] width 180 height 37
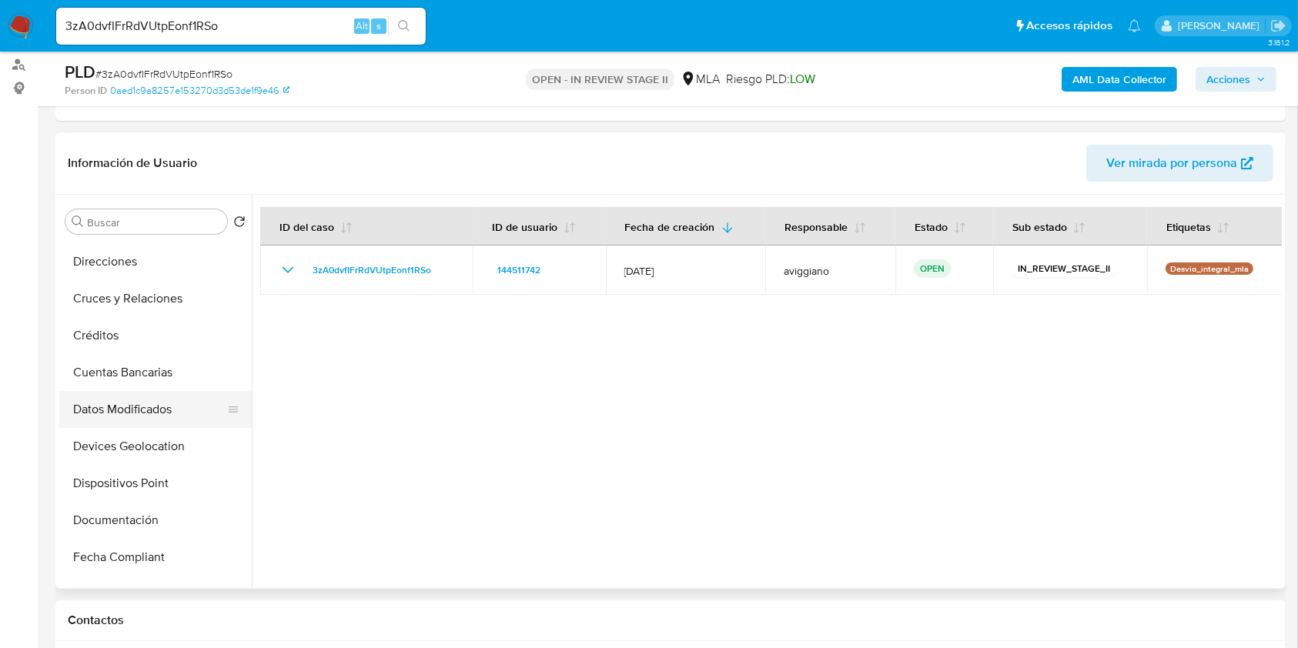
scroll to position [0, 0]
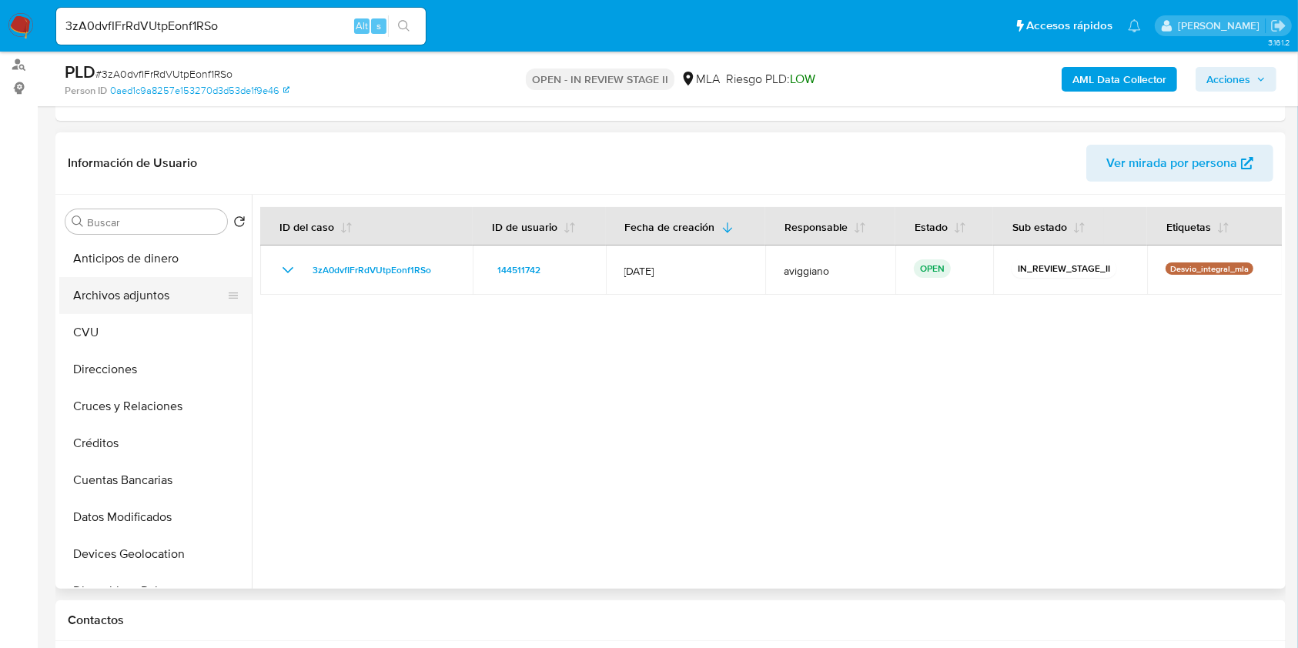
click at [162, 293] on button "Archivos adjuntos" at bounding box center [149, 295] width 180 height 37
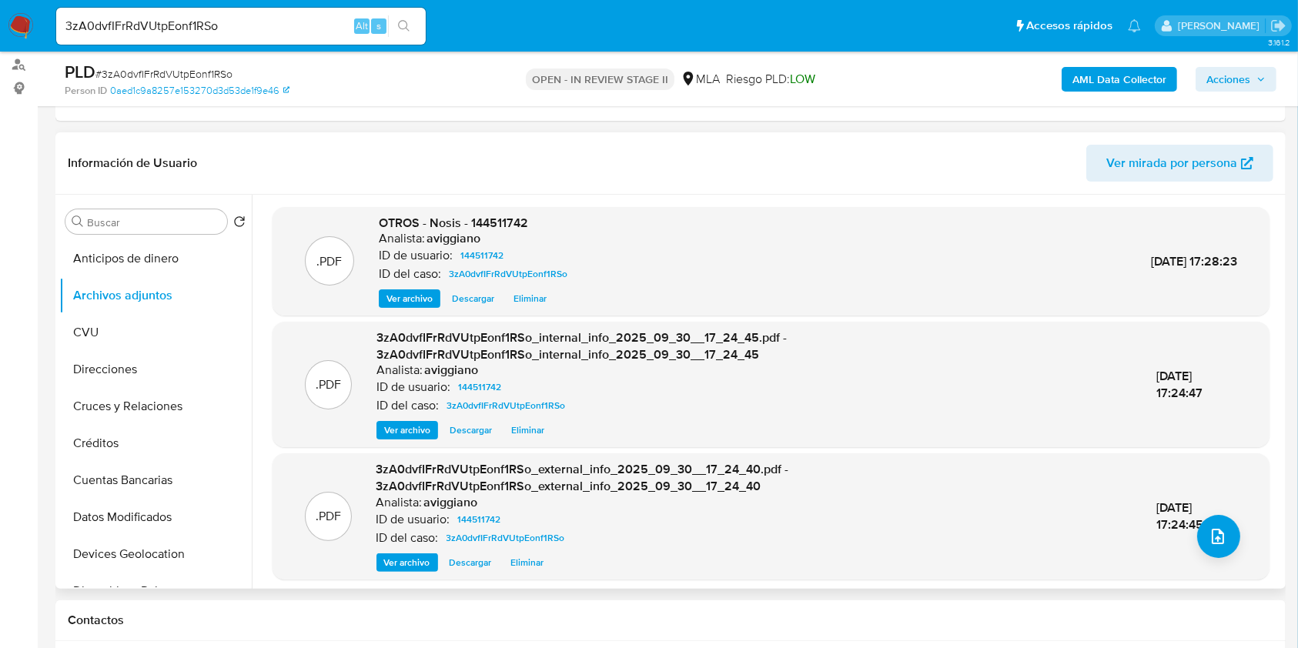
click at [486, 222] on span "OTROS - Nosis - 144511742" at bounding box center [453, 223] width 149 height 18
copy span "144511742"
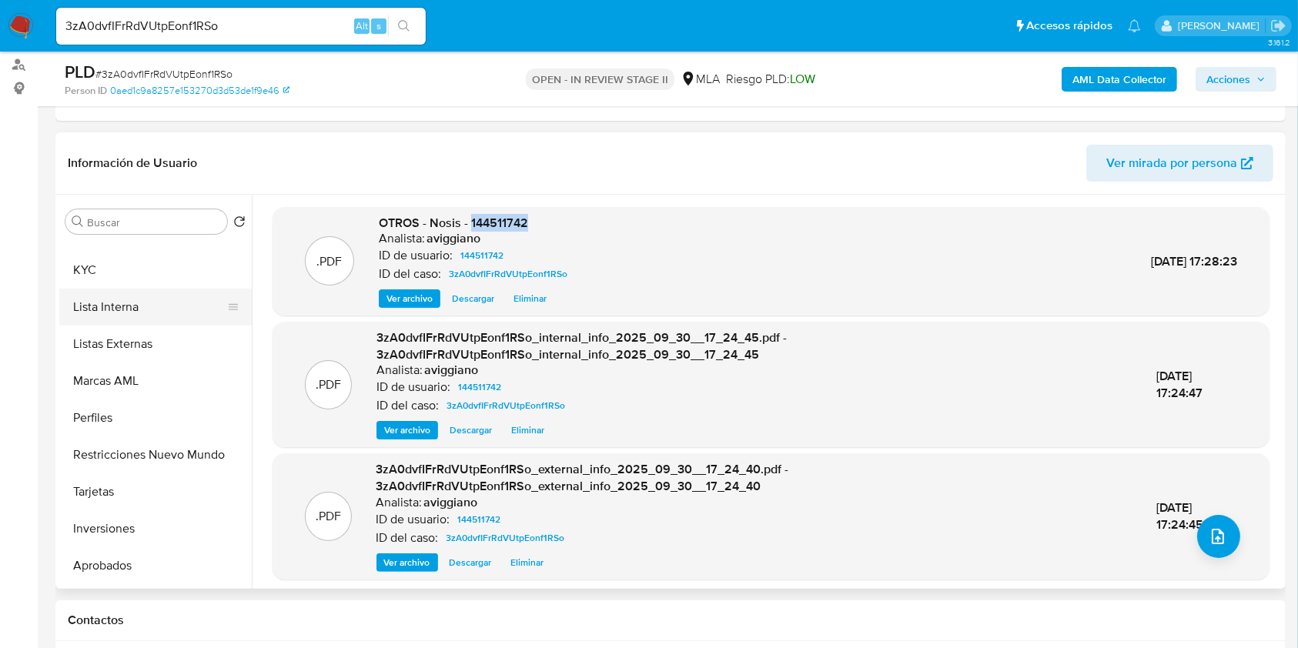
scroll to position [696, 0]
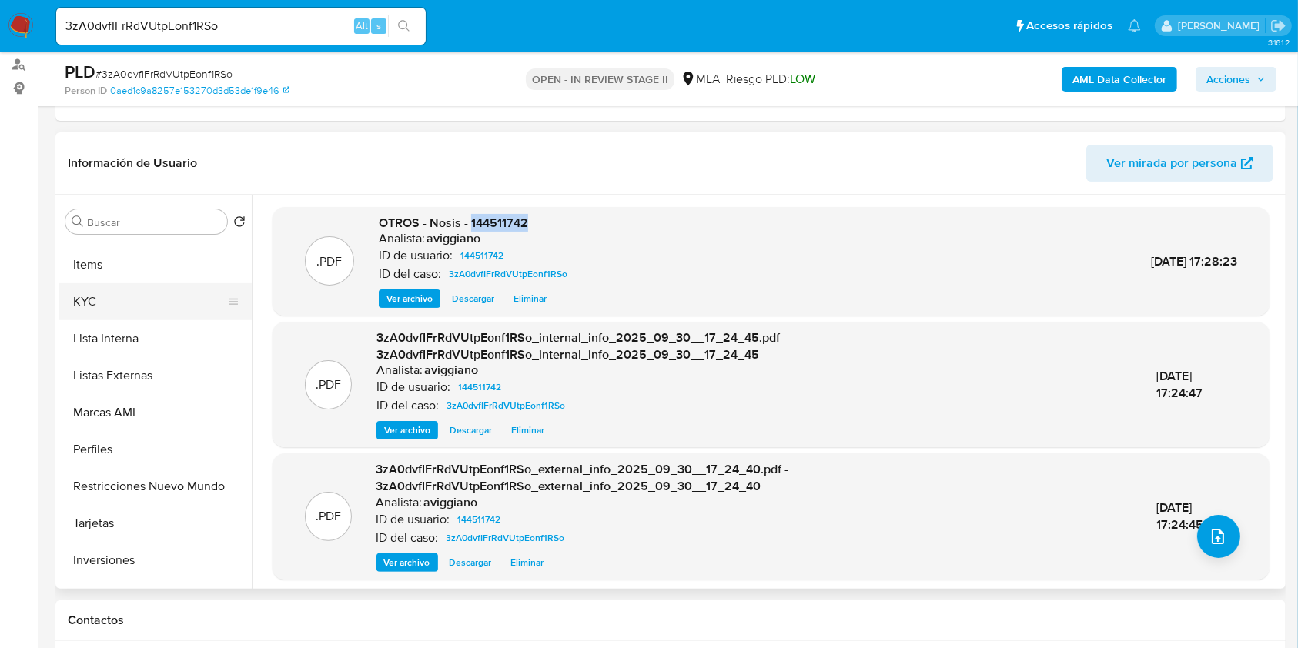
click at [105, 299] on button "KYC" at bounding box center [149, 301] width 180 height 37
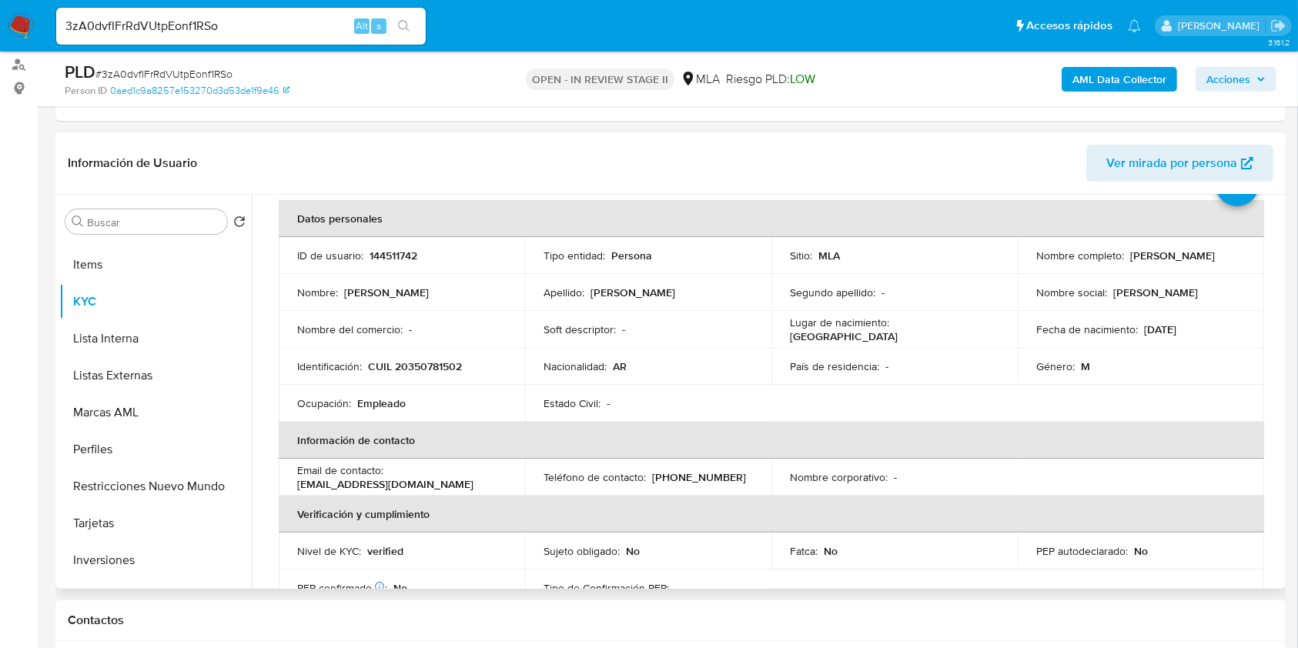
scroll to position [0, 0]
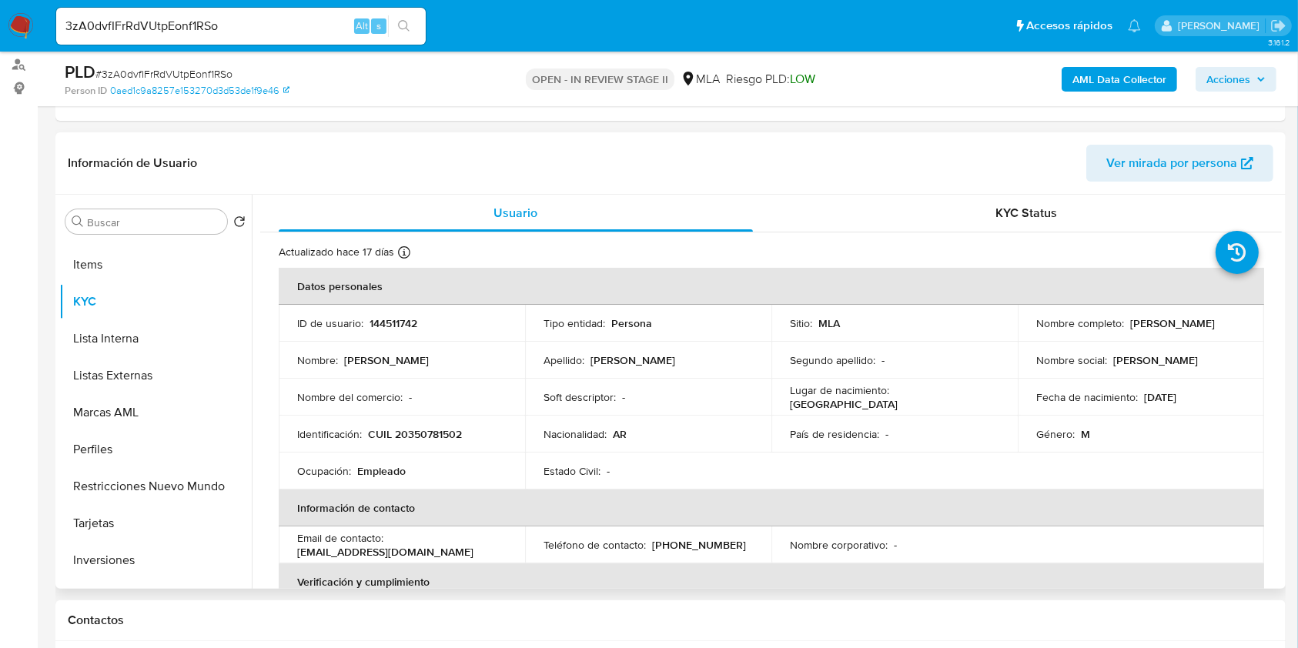
click at [399, 316] on p "144511742" at bounding box center [393, 323] width 48 height 14
copy p "144511742"
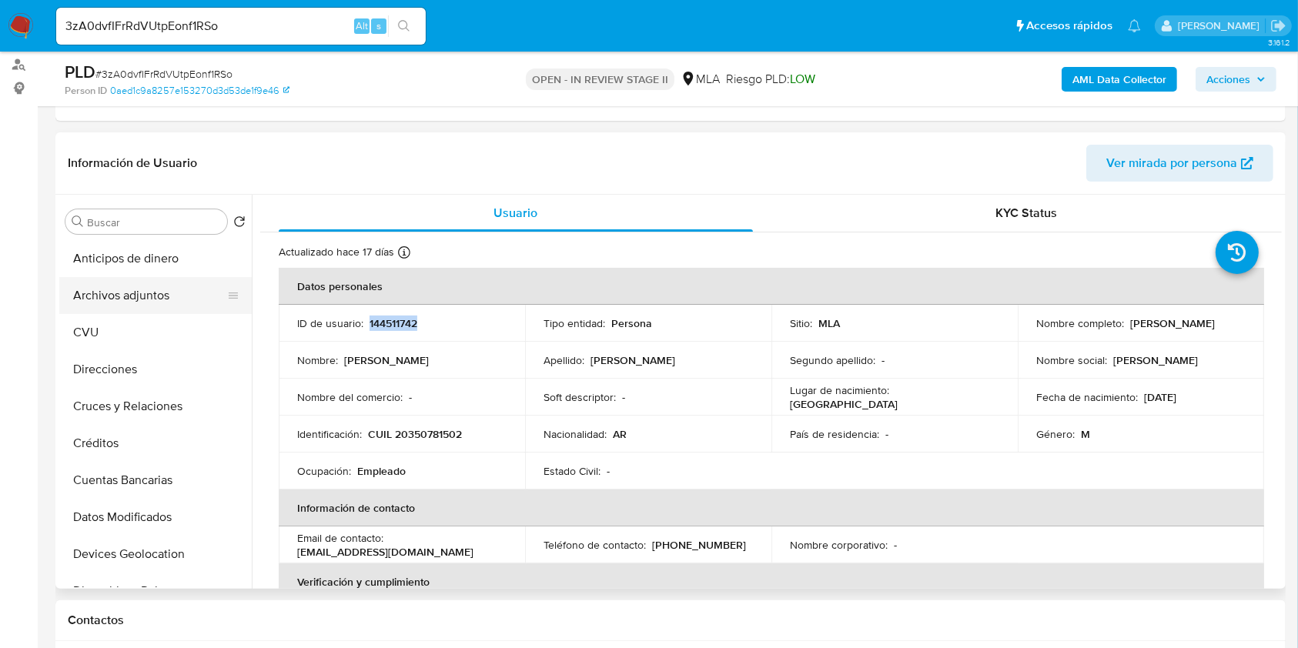
click at [155, 294] on button "Archivos adjuntos" at bounding box center [149, 295] width 180 height 37
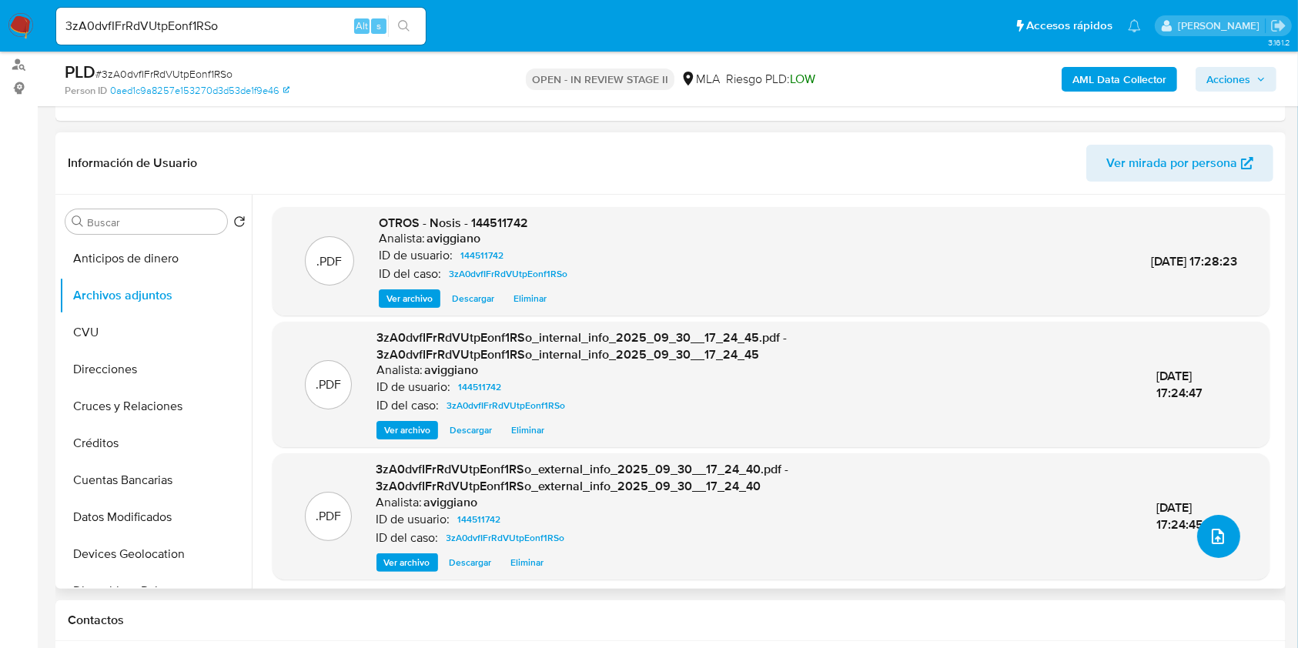
click at [1215, 528] on icon "upload-file" at bounding box center [1217, 536] width 18 height 18
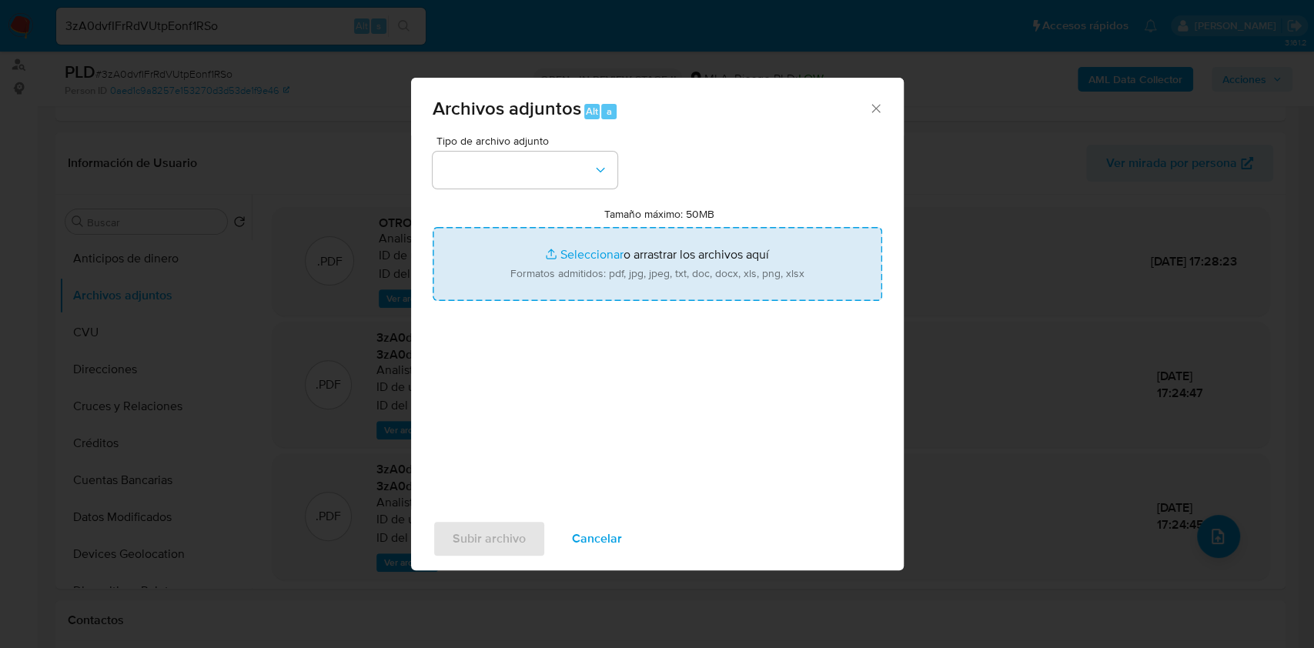
click at [683, 272] on input "Tamaño máximo: 50MB Seleccionar archivos" at bounding box center [657, 264] width 449 height 74
type input "C:\fakepath\Movimientos-Aladdin-v10_1 - 144511742 -.xlsx"
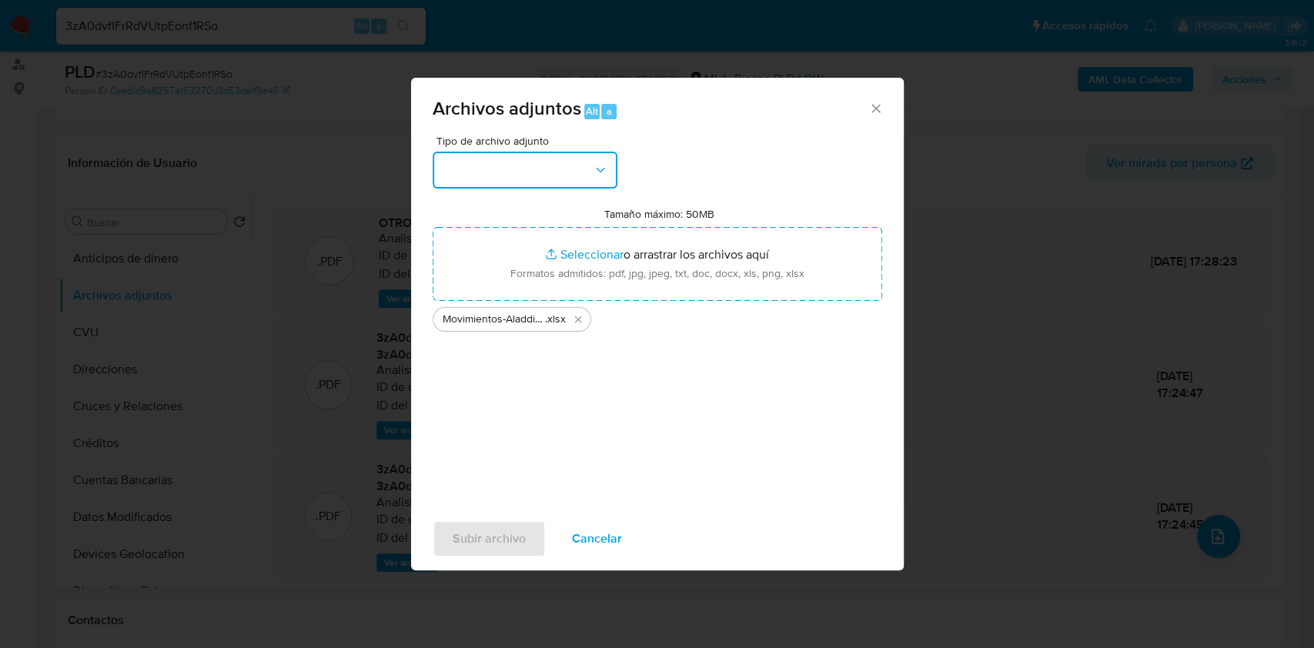
click at [529, 156] on button "button" at bounding box center [525, 170] width 185 height 37
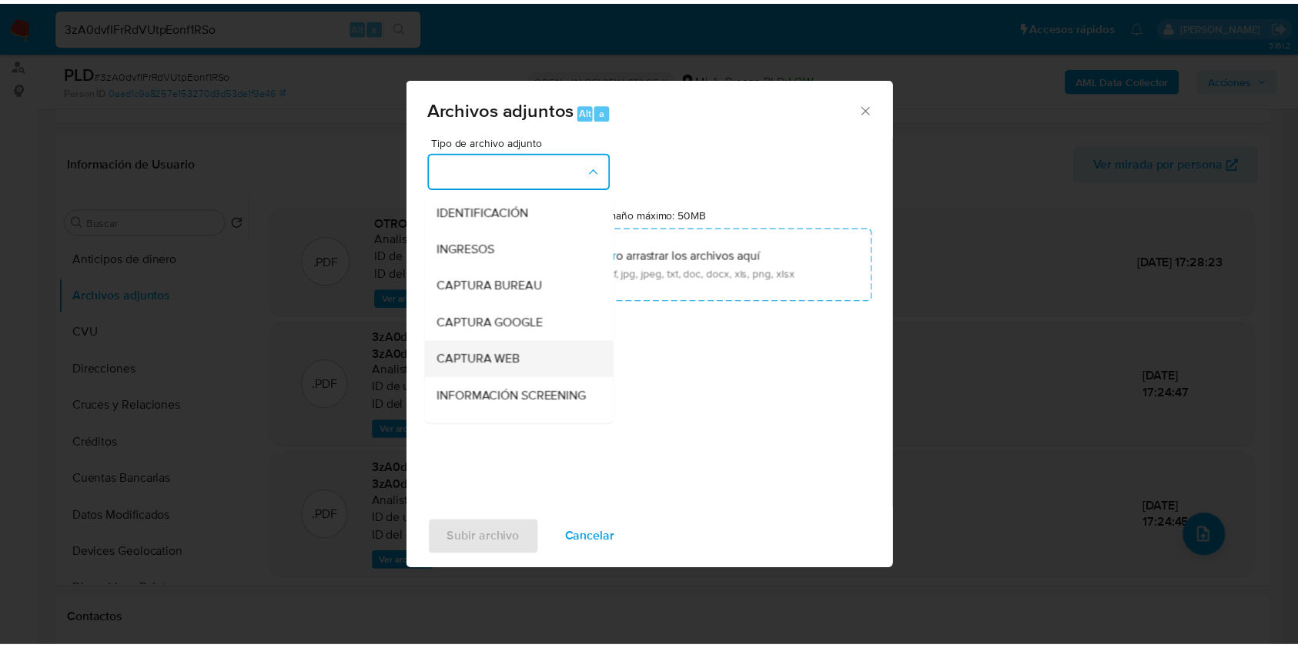
scroll to position [102, 0]
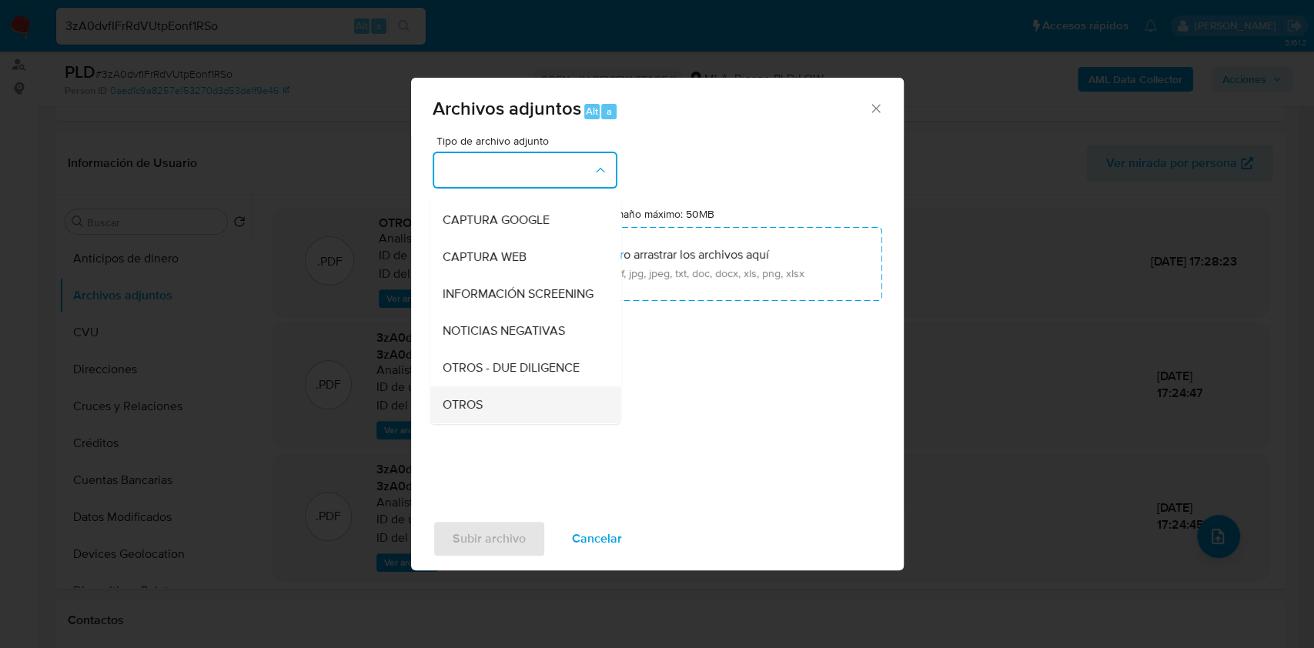
click at [455, 413] on span "OTROS" at bounding box center [462, 404] width 40 height 15
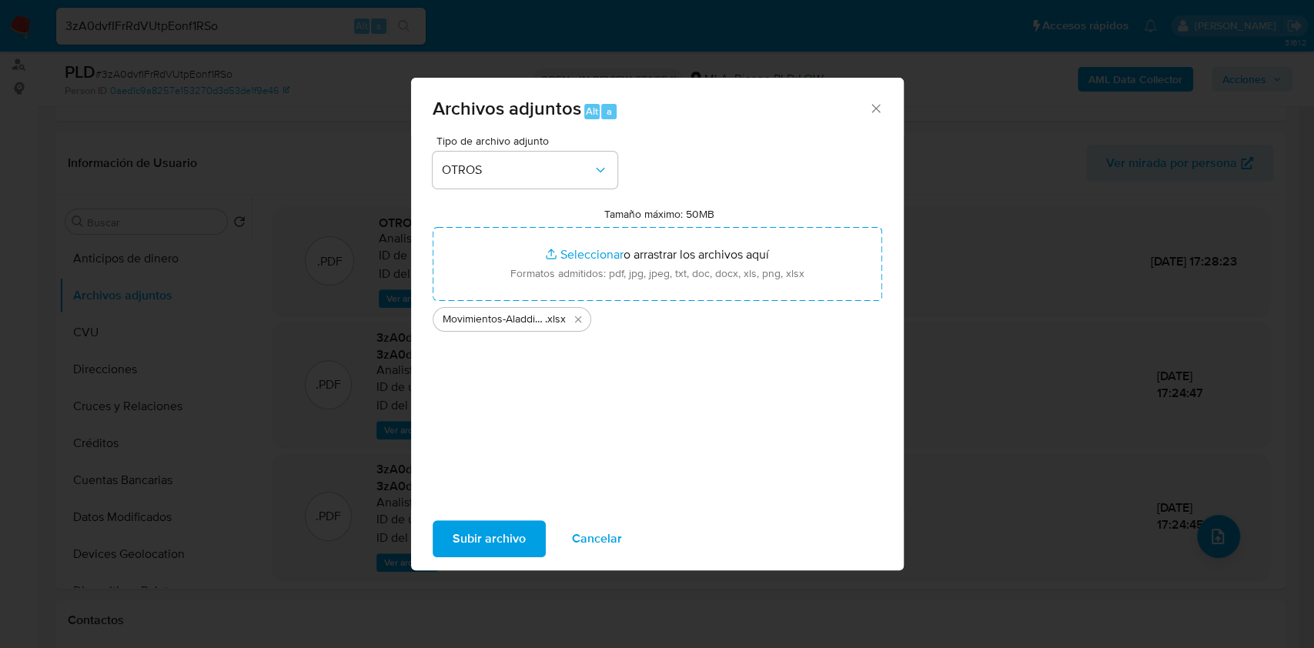
click at [469, 552] on span "Subir archivo" at bounding box center [489, 539] width 73 height 34
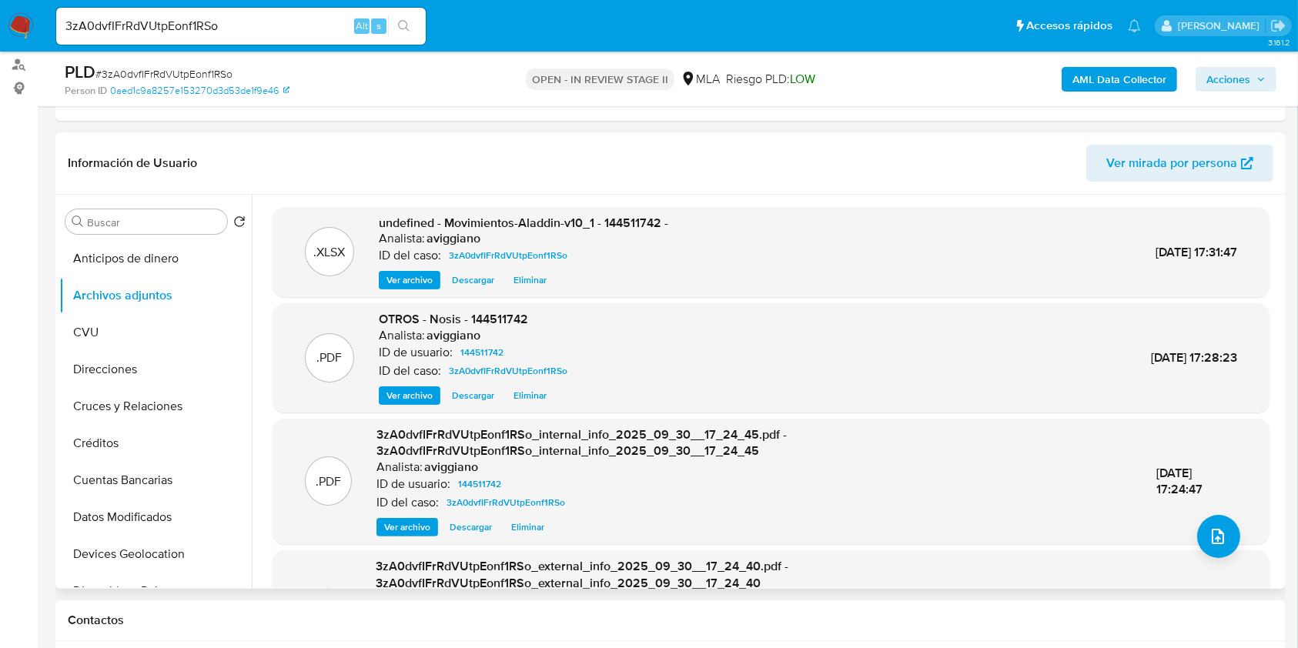
click at [629, 216] on span "undefined - Movimientos-Aladdin-v10_1 - 144511742 -" at bounding box center [523, 223] width 289 height 18
copy span "144511742"
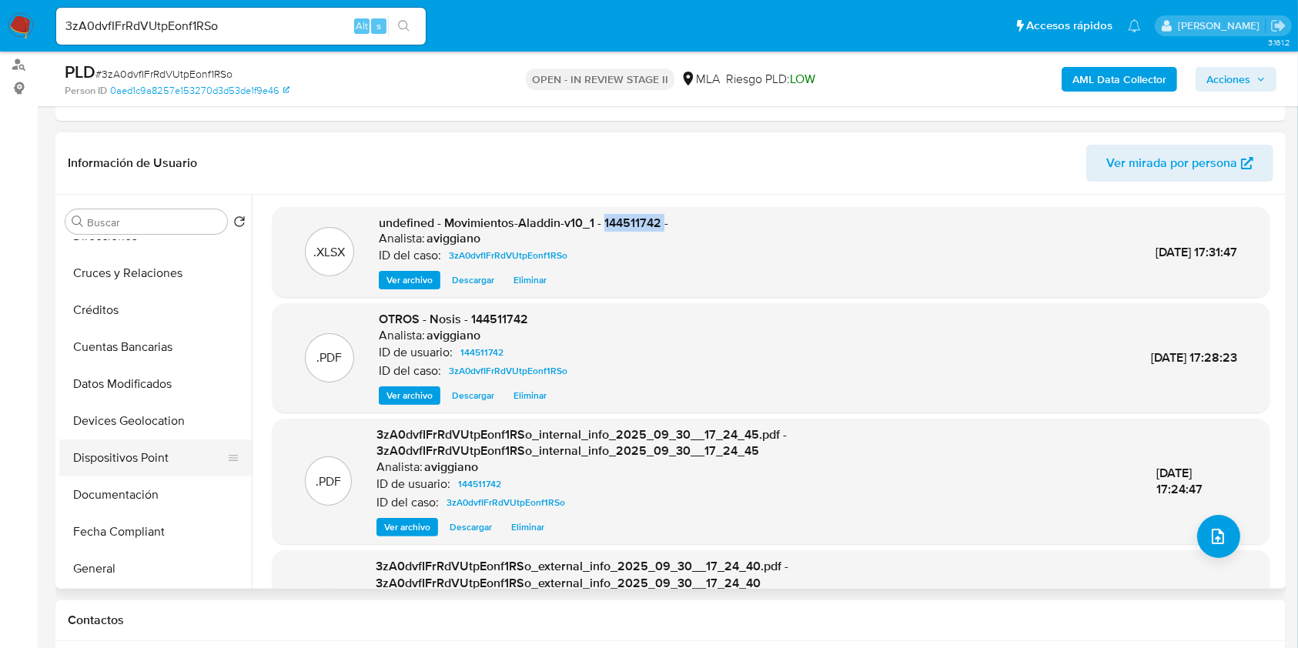
scroll to position [205, 0]
click at [140, 413] on button "Documentación" at bounding box center [149, 423] width 180 height 37
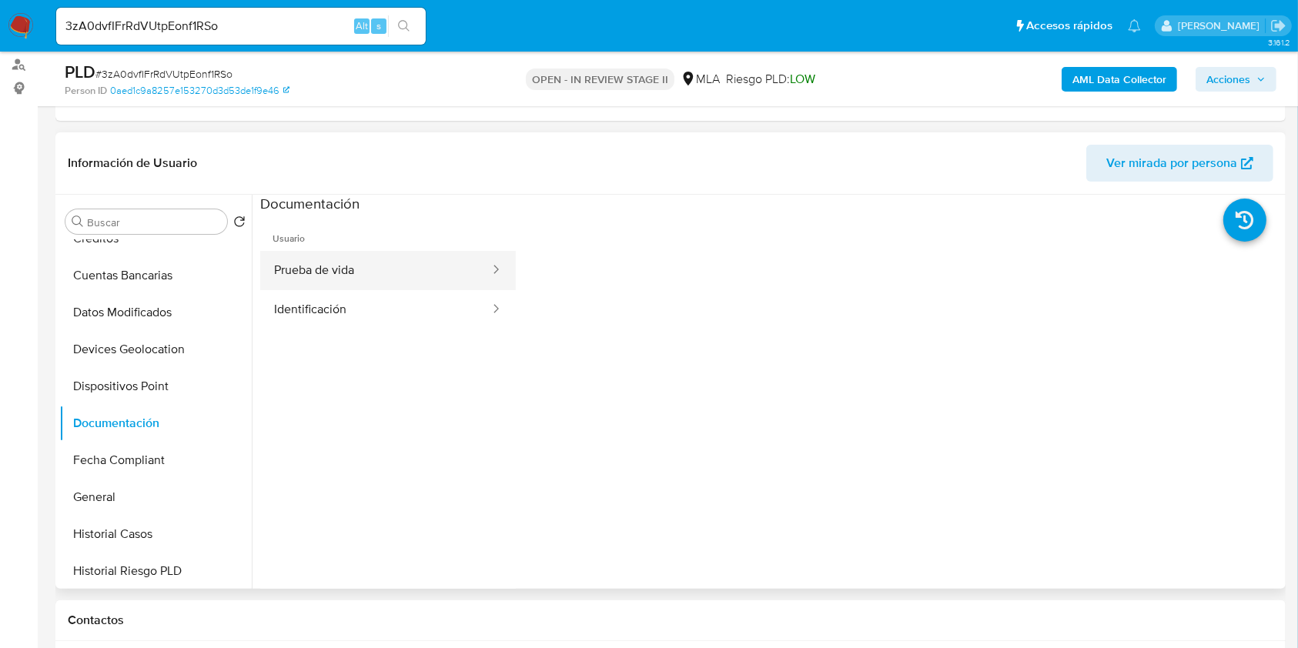
click at [369, 277] on button "Prueba de vida" at bounding box center [375, 270] width 231 height 39
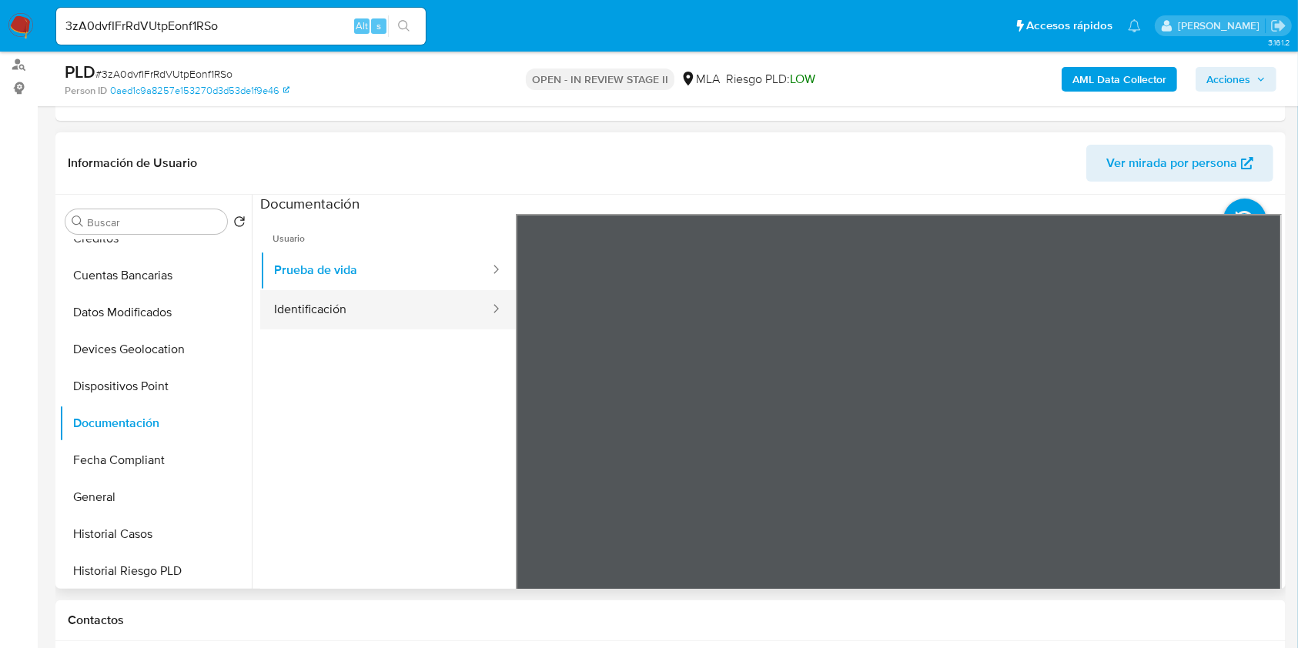
click at [369, 303] on button "Identificación" at bounding box center [375, 309] width 231 height 39
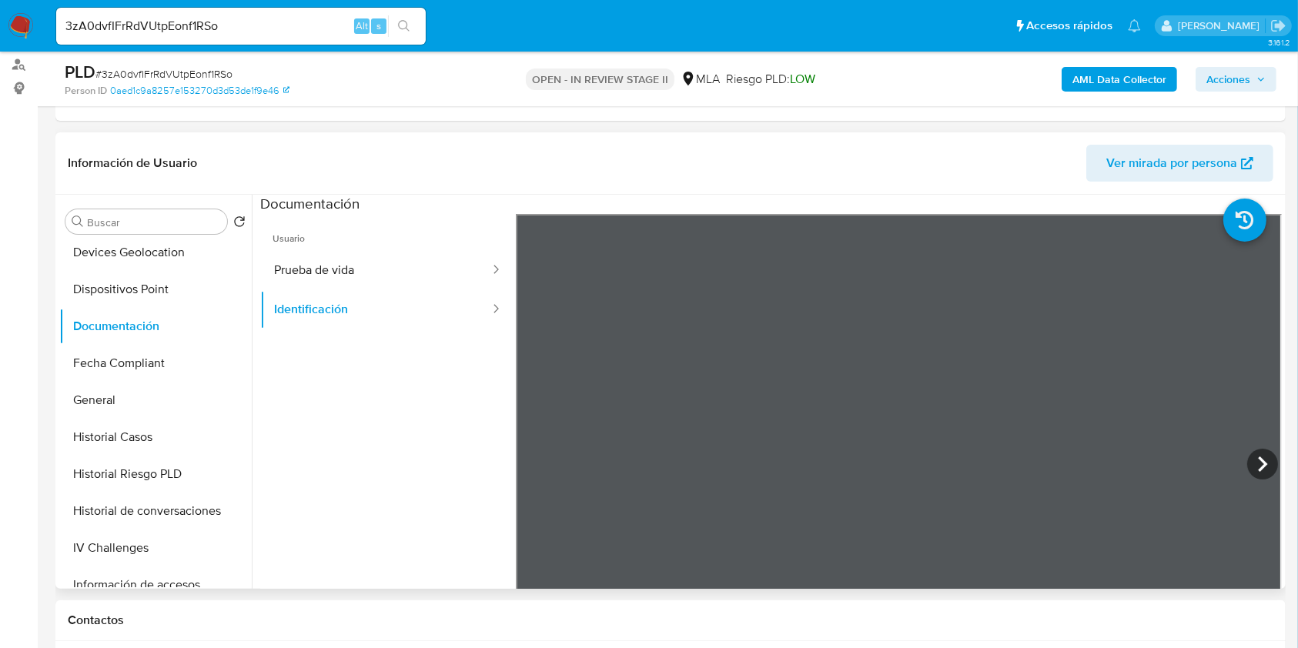
scroll to position [513, 0]
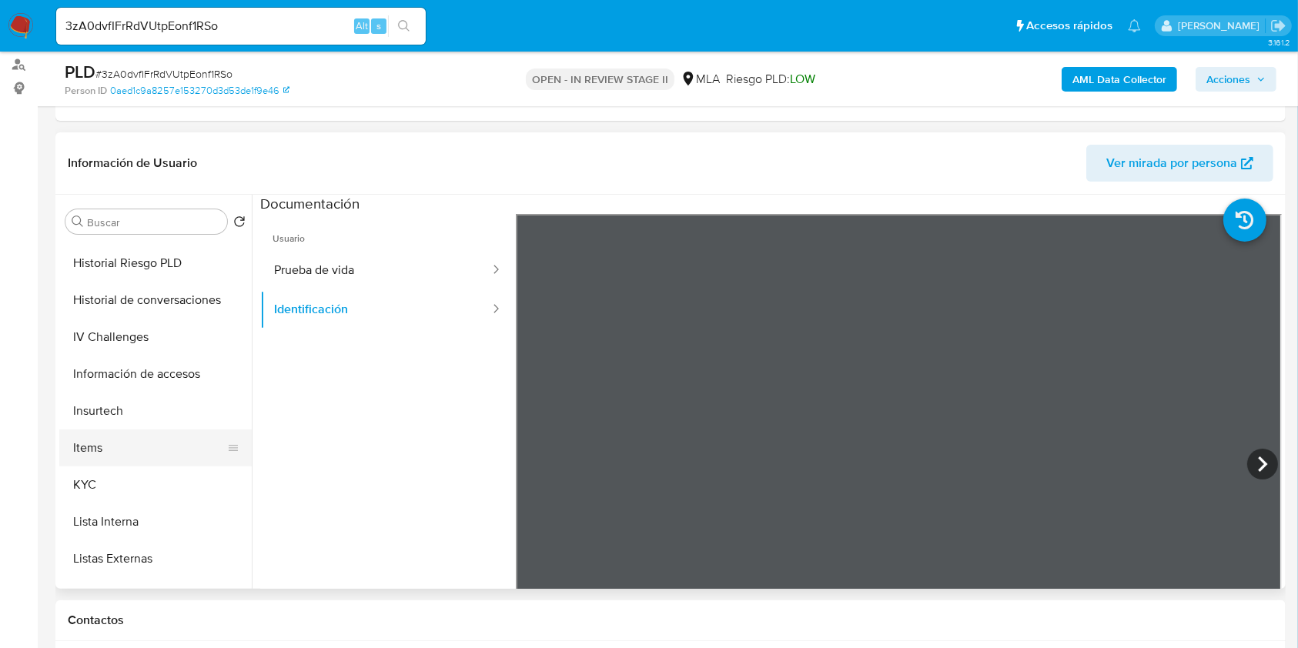
click at [115, 463] on button "Items" at bounding box center [149, 447] width 180 height 37
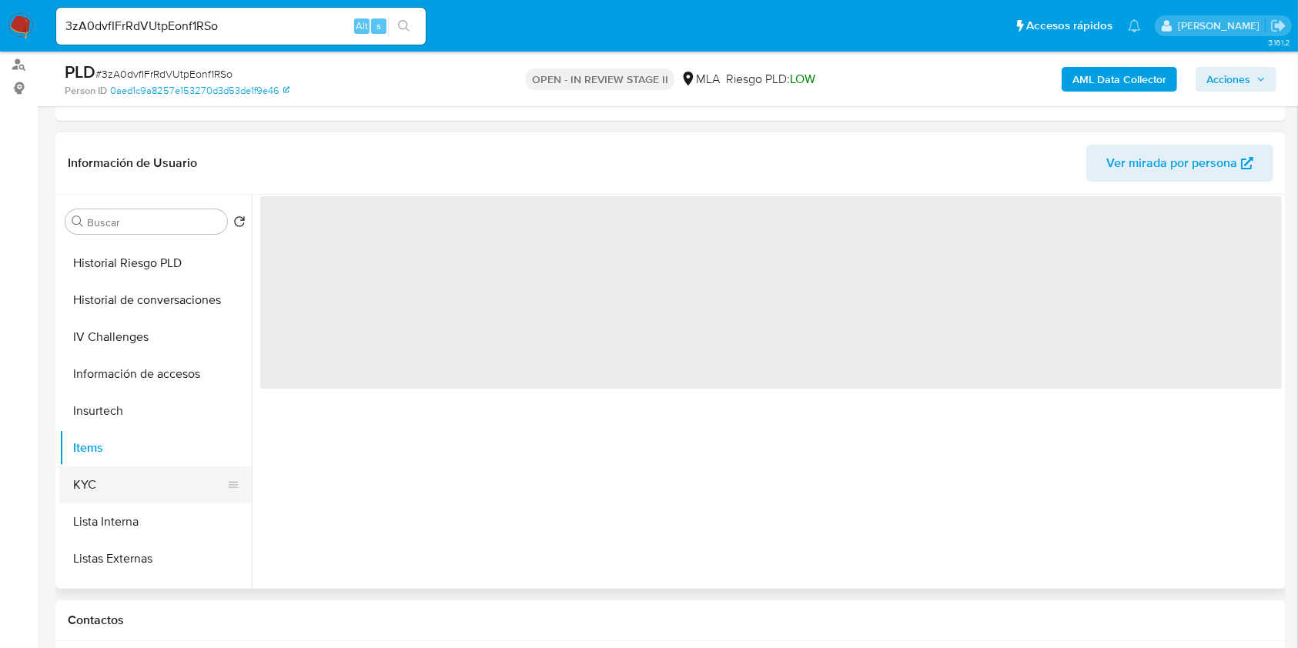
click at [117, 475] on button "KYC" at bounding box center [149, 484] width 180 height 37
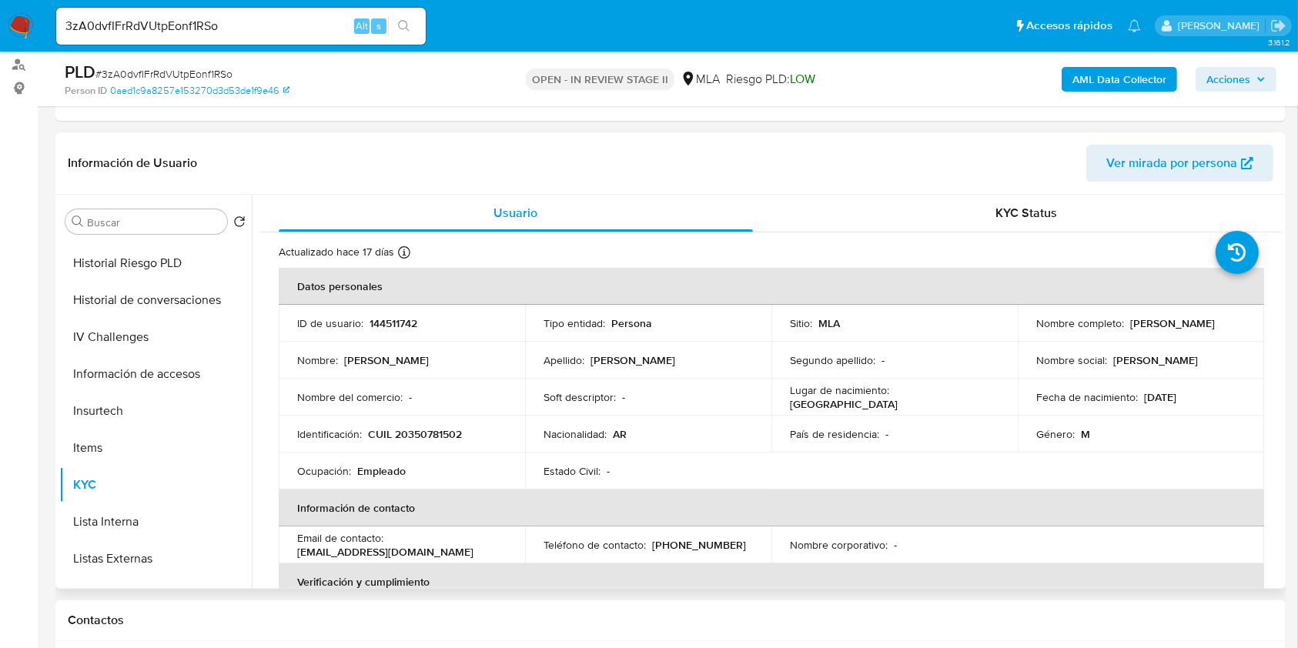
drag, startPoint x: 1124, startPoint y: 326, endPoint x: 1223, endPoint y: 317, distance: 98.9
click at [1223, 317] on div "Nombre completo : Jose Luis Sandoval" at bounding box center [1140, 323] width 209 height 14
copy p "Jose Luis Sandoval"
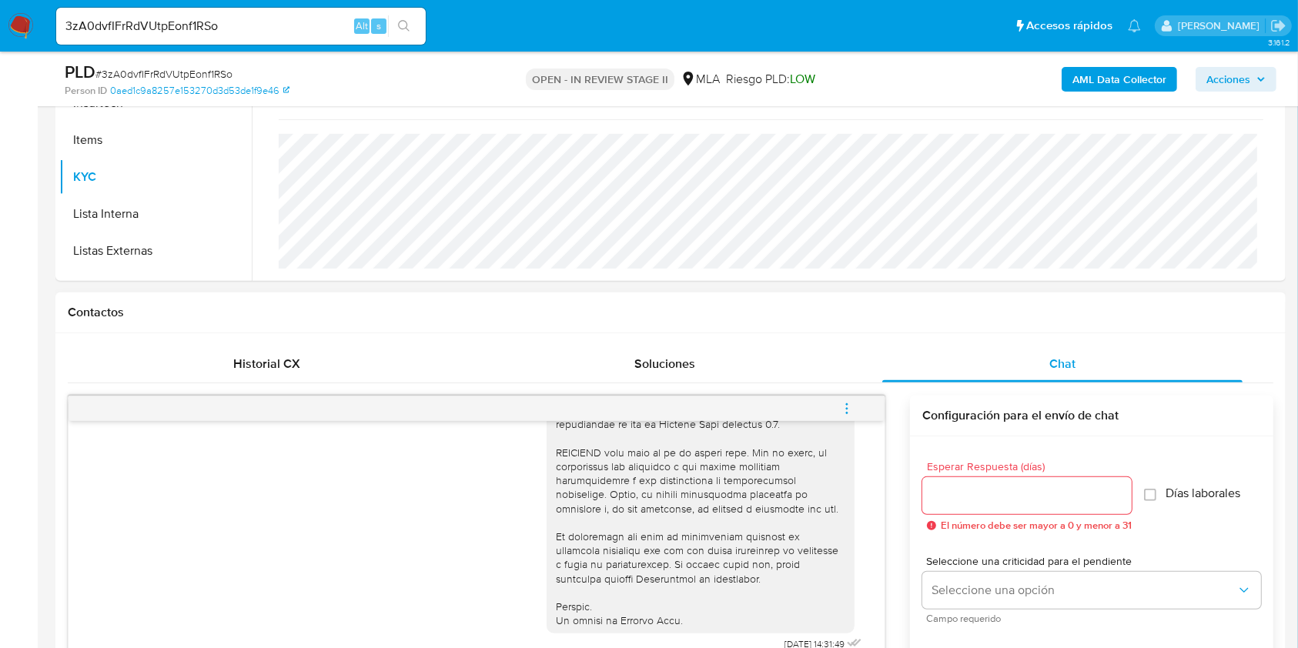
scroll to position [870, 0]
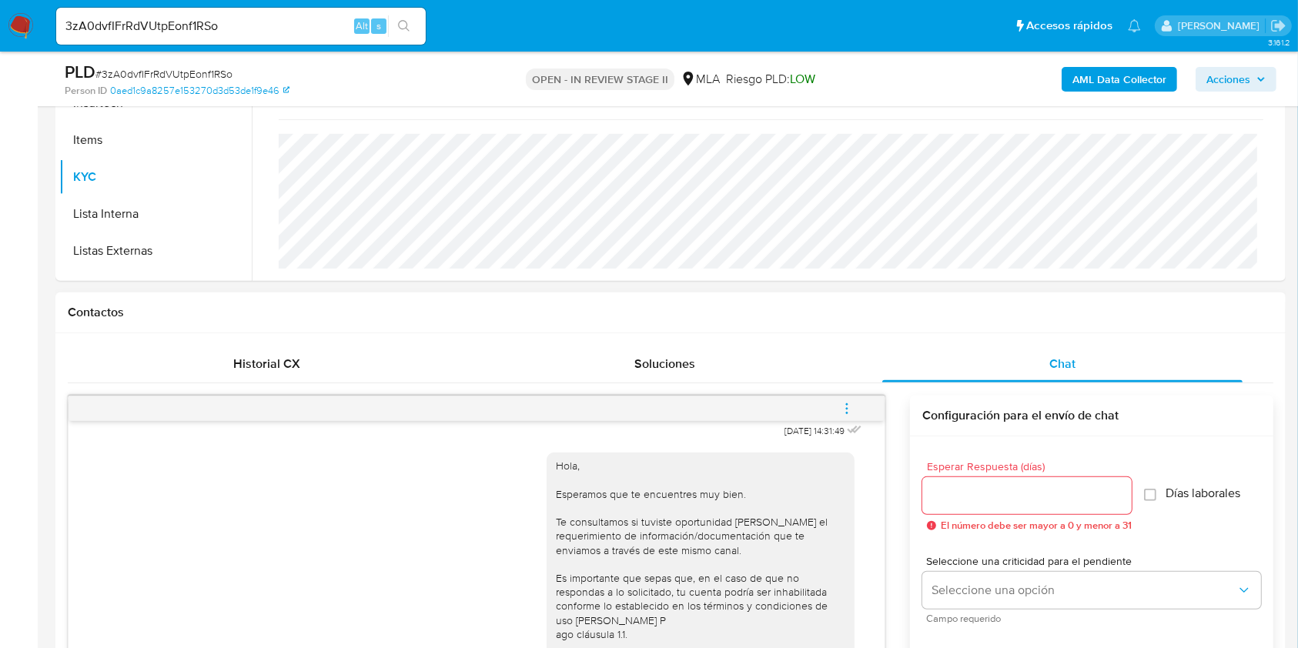
click at [842, 412] on icon "menu-action" at bounding box center [847, 409] width 14 height 14
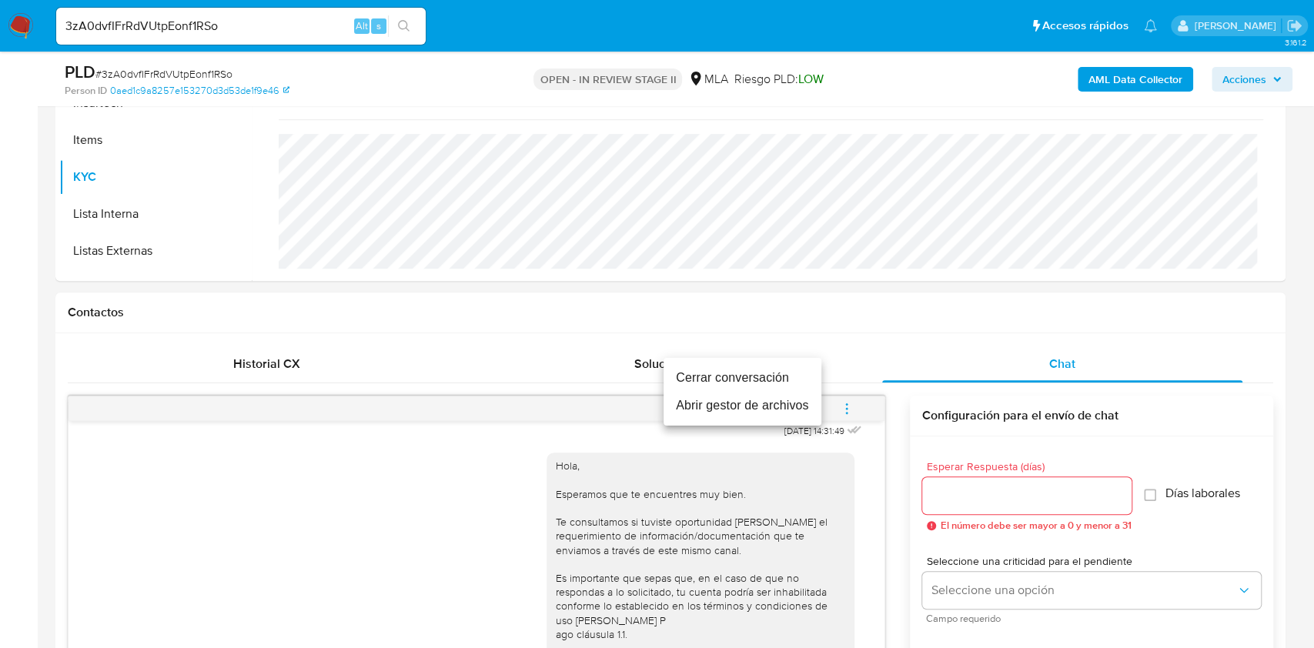
click at [717, 389] on li "Cerrar conversación" at bounding box center [742, 378] width 158 height 28
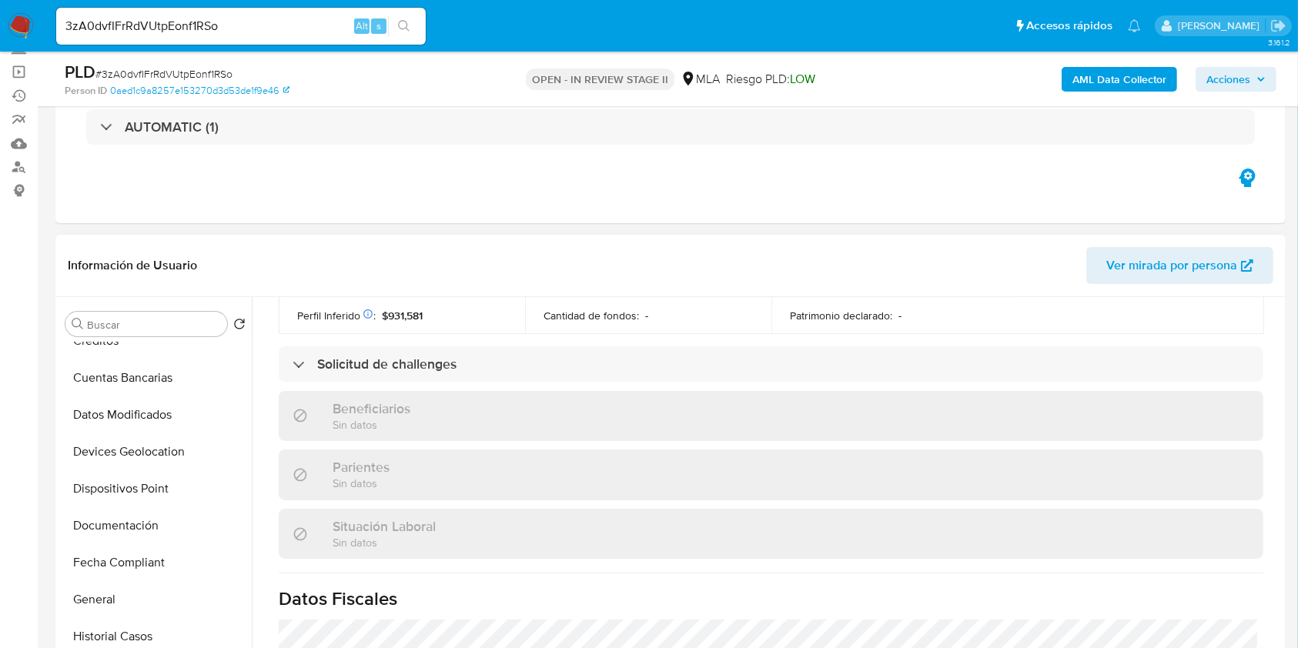
scroll to position [385, 0]
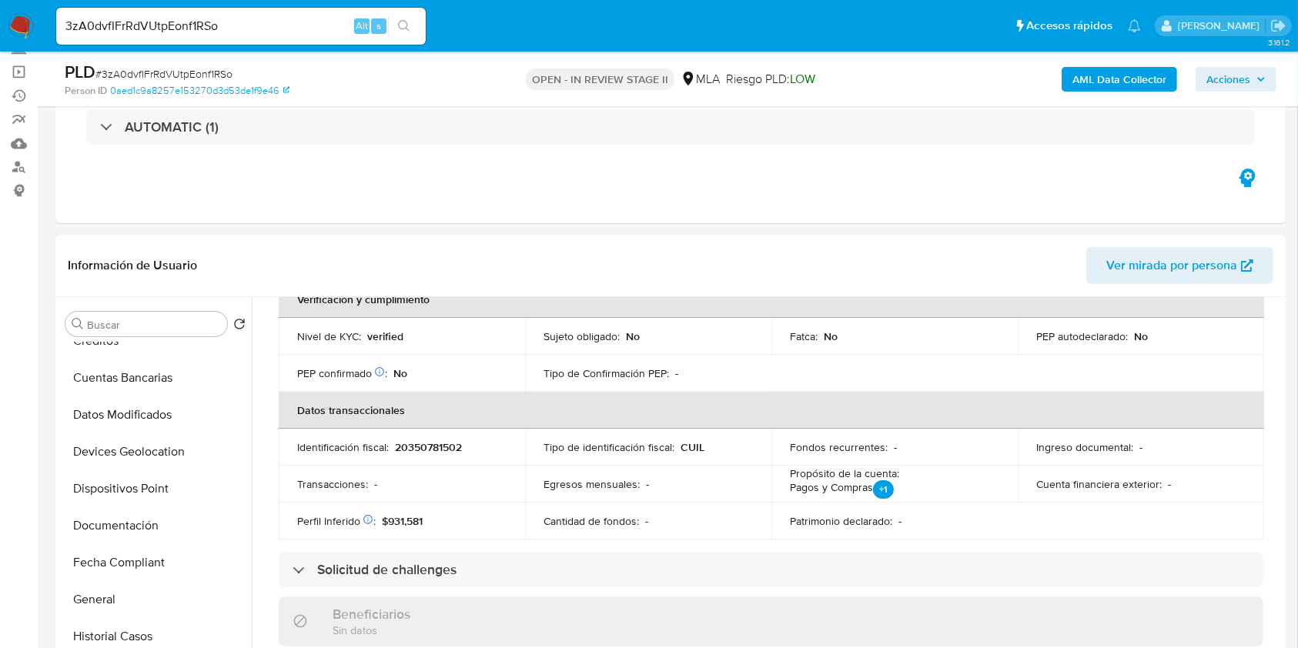
click at [421, 442] on p "20350781502" at bounding box center [428, 447] width 67 height 14
copy p "20350781502"
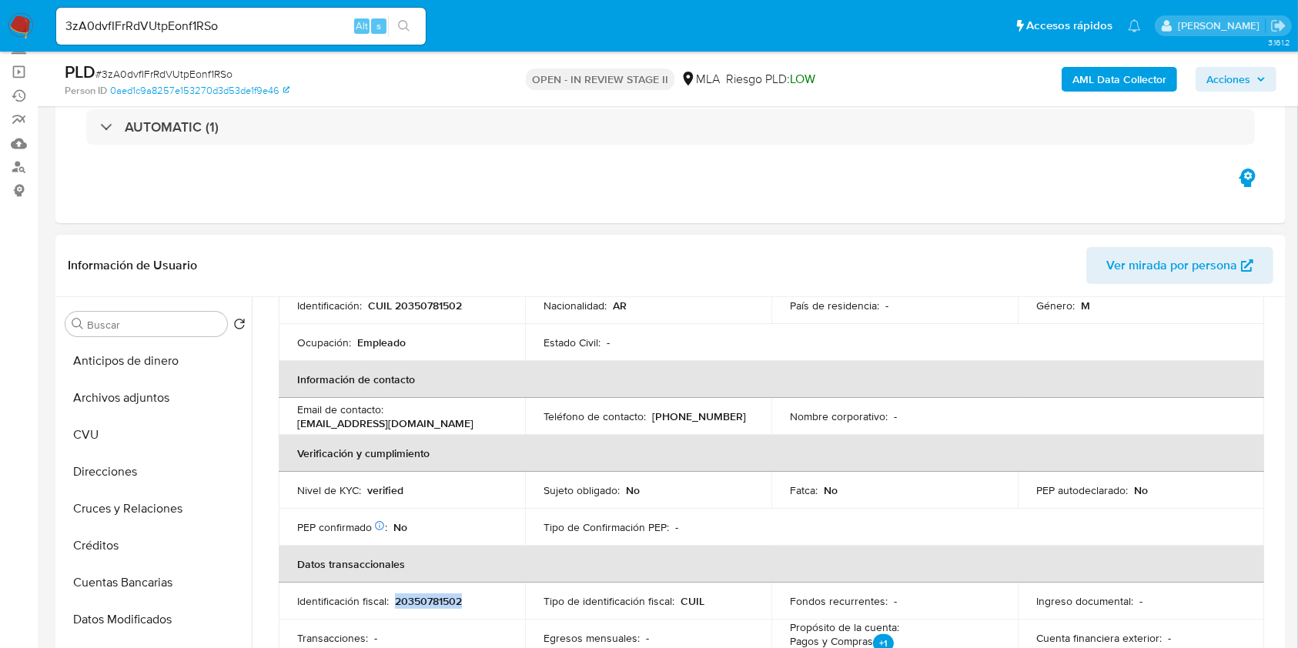
scroll to position [0, 0]
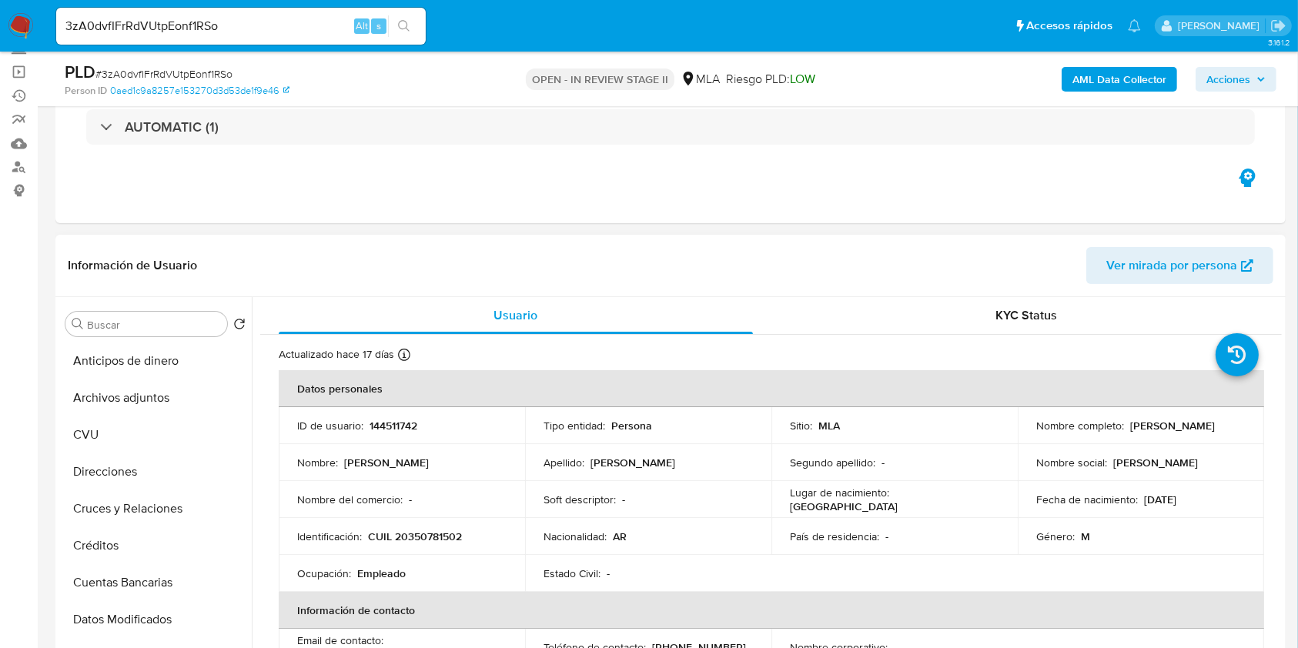
drag, startPoint x: 1123, startPoint y: 424, endPoint x: 1218, endPoint y: 429, distance: 94.8
click at [1218, 429] on div "Nombre completo : Jose Luis Sandoval" at bounding box center [1140, 426] width 209 height 14
copy div "Jose Luis Sandoval"
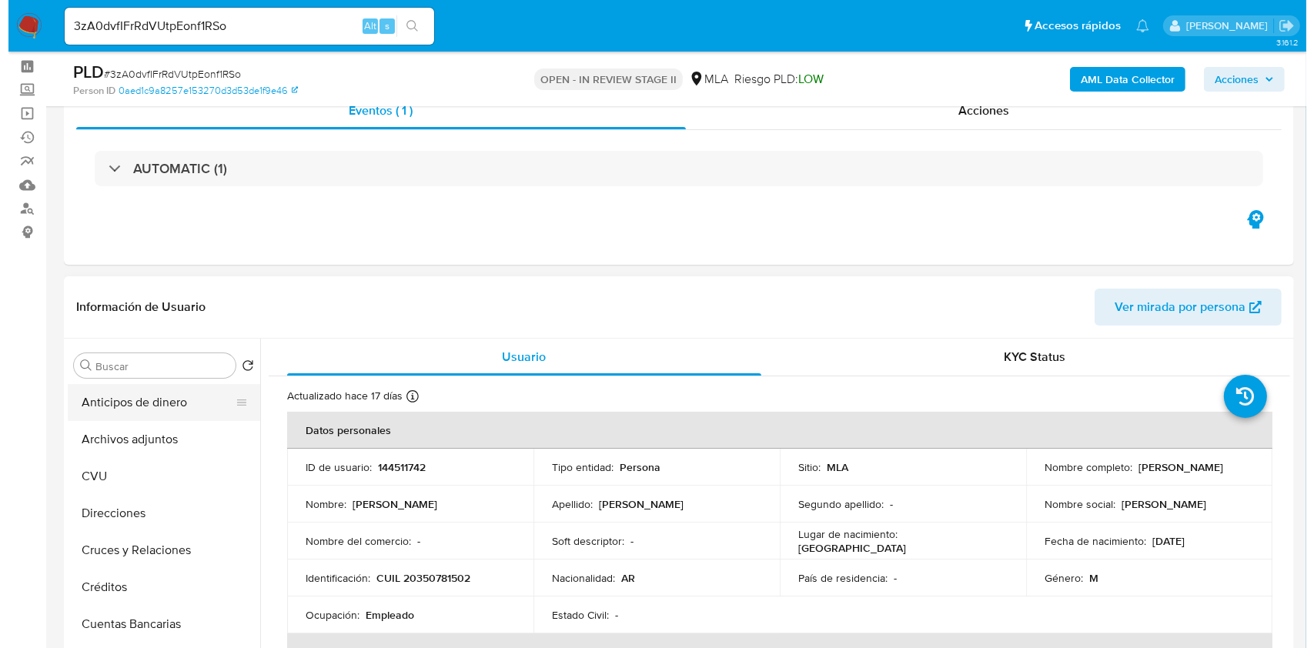
scroll to position [102, 0]
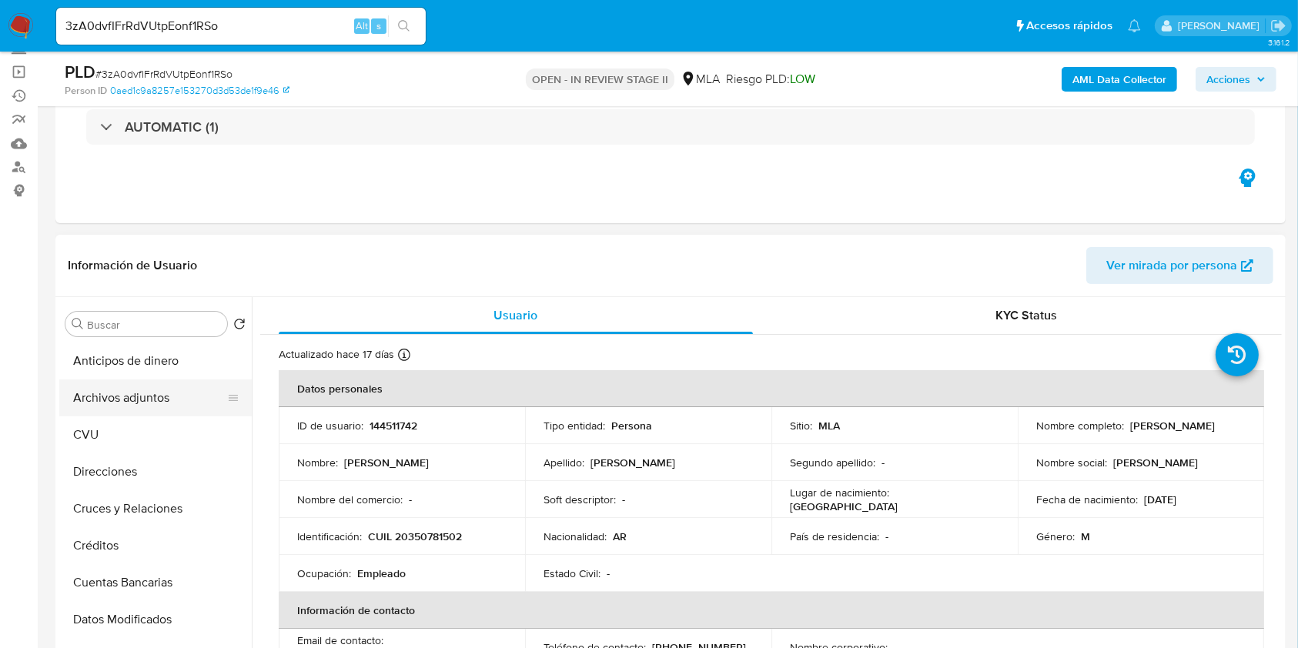
click at [155, 386] on button "Archivos adjuntos" at bounding box center [149, 397] width 180 height 37
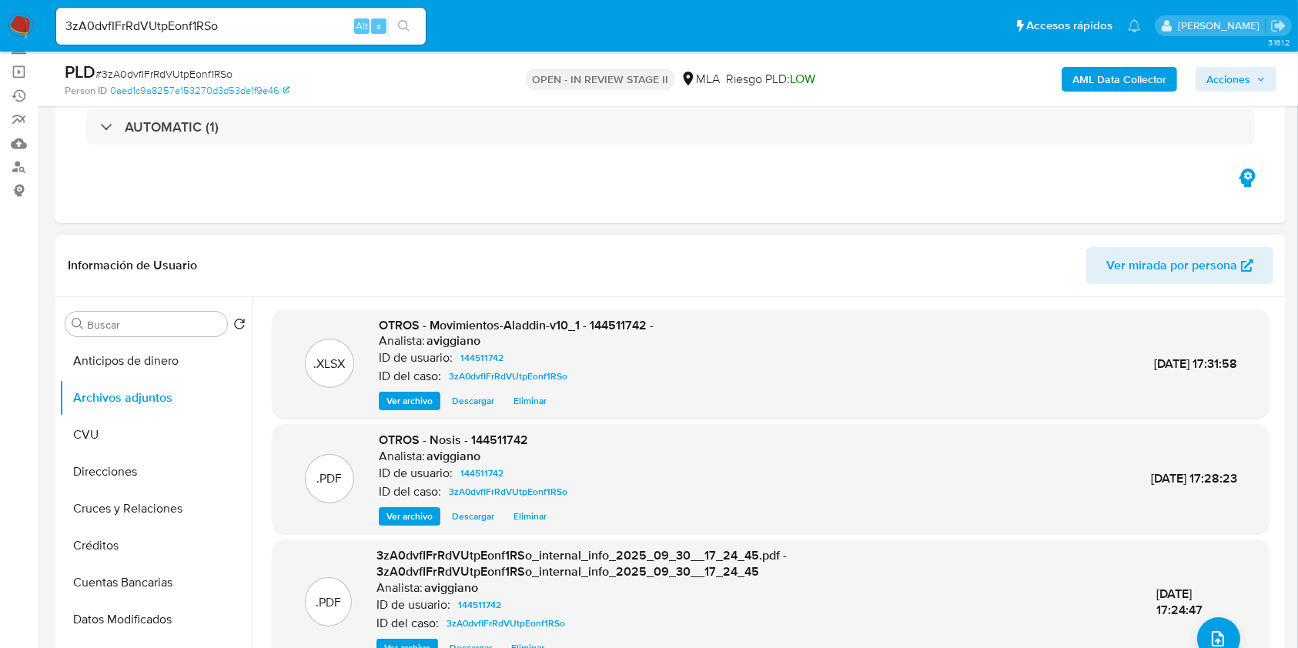
click at [588, 237] on div "Información de Usuario Ver mirada por persona" at bounding box center [670, 266] width 1230 height 62
click at [1198, 633] on button "upload-file" at bounding box center [1218, 638] width 43 height 43
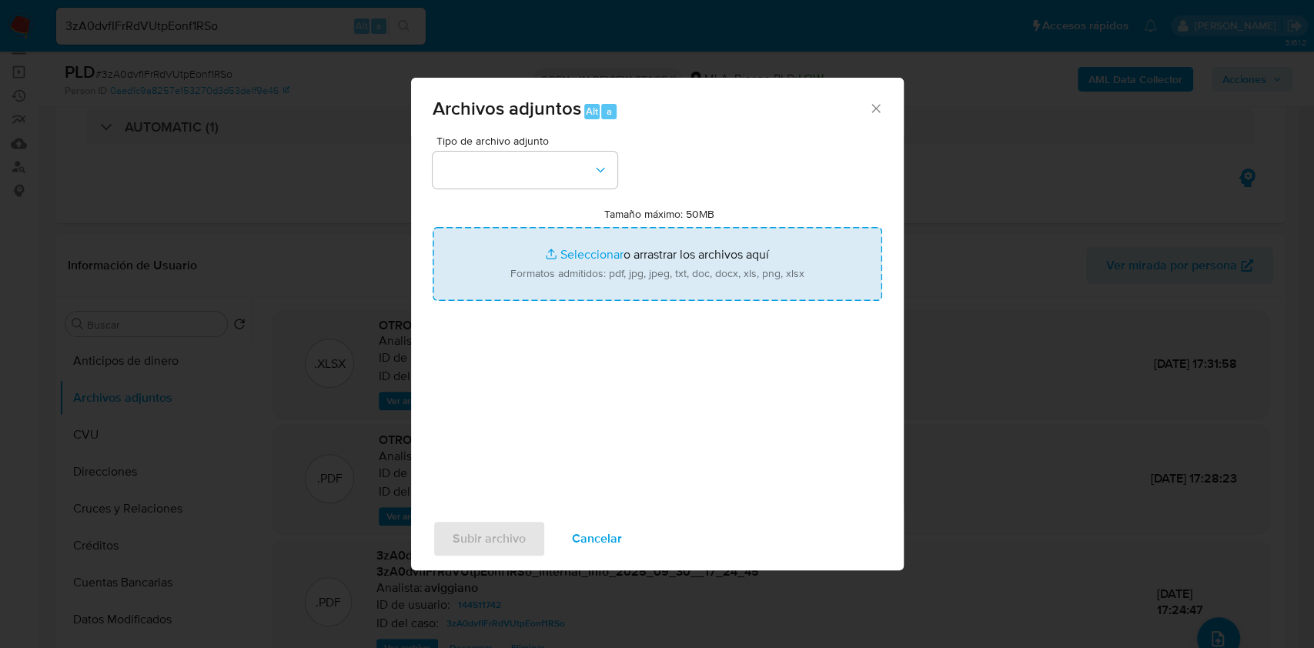
click at [680, 286] on input "Tamaño máximo: 50MB Seleccionar archivos" at bounding box center [657, 264] width 449 height 74
type input "C:\fakepath\Caselog 3zA0dvfIFrRdVUtpEonf1RSo_2025_09_17_15_34_51.docx"
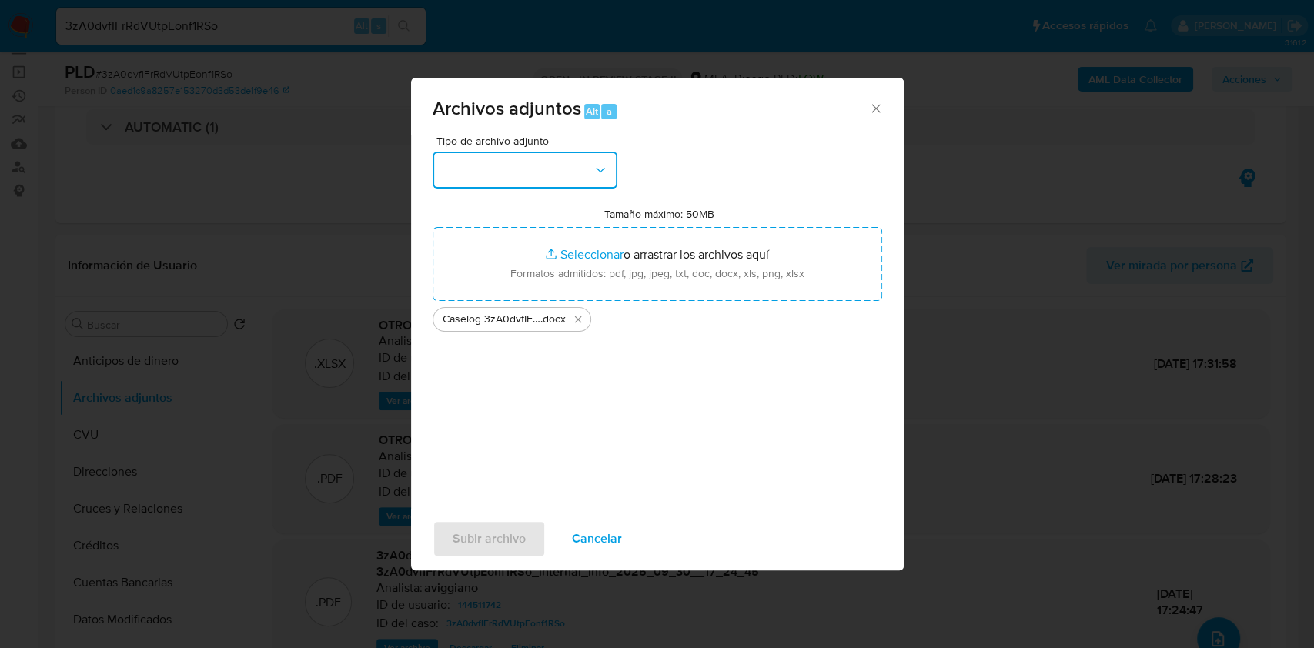
click at [546, 169] on button "button" at bounding box center [525, 170] width 185 height 37
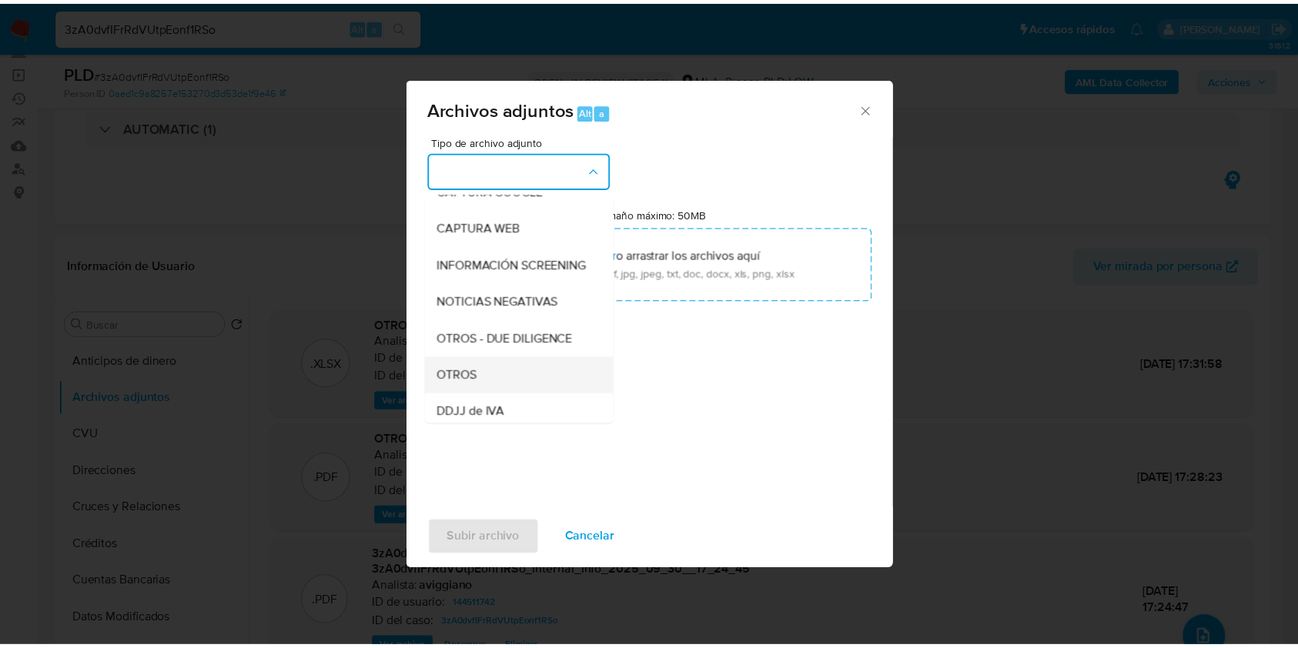
scroll to position [205, 0]
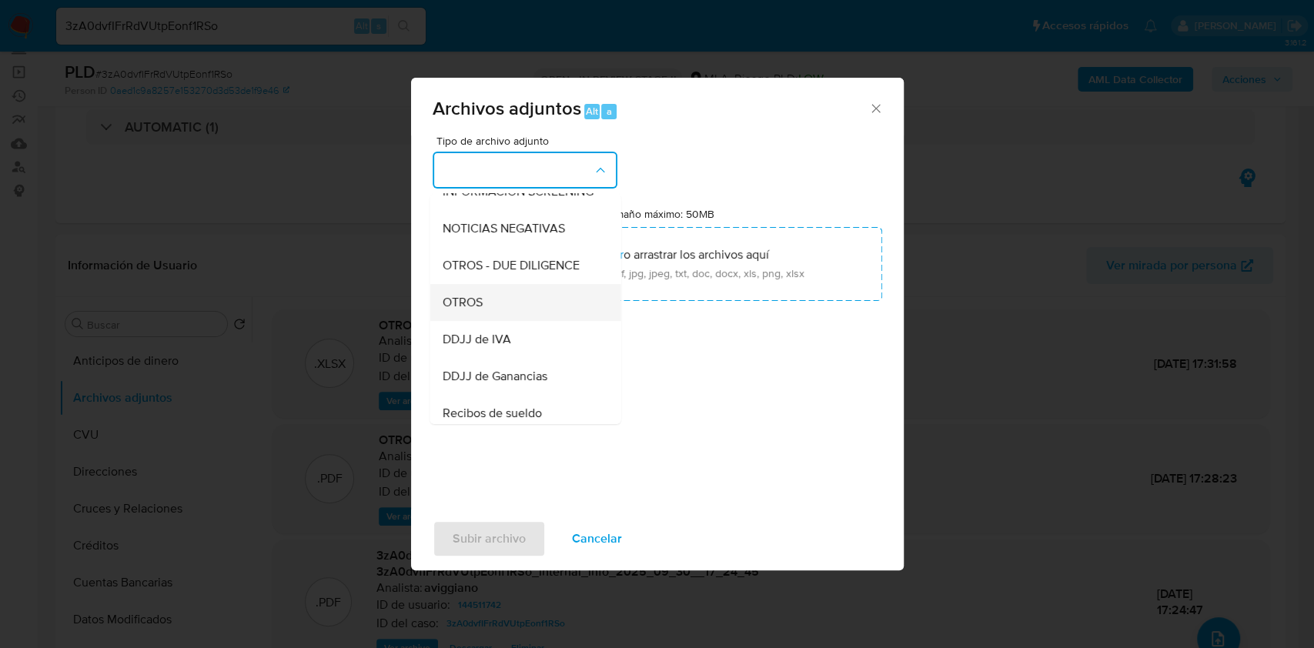
click at [506, 315] on div "OTROS" at bounding box center [520, 302] width 157 height 37
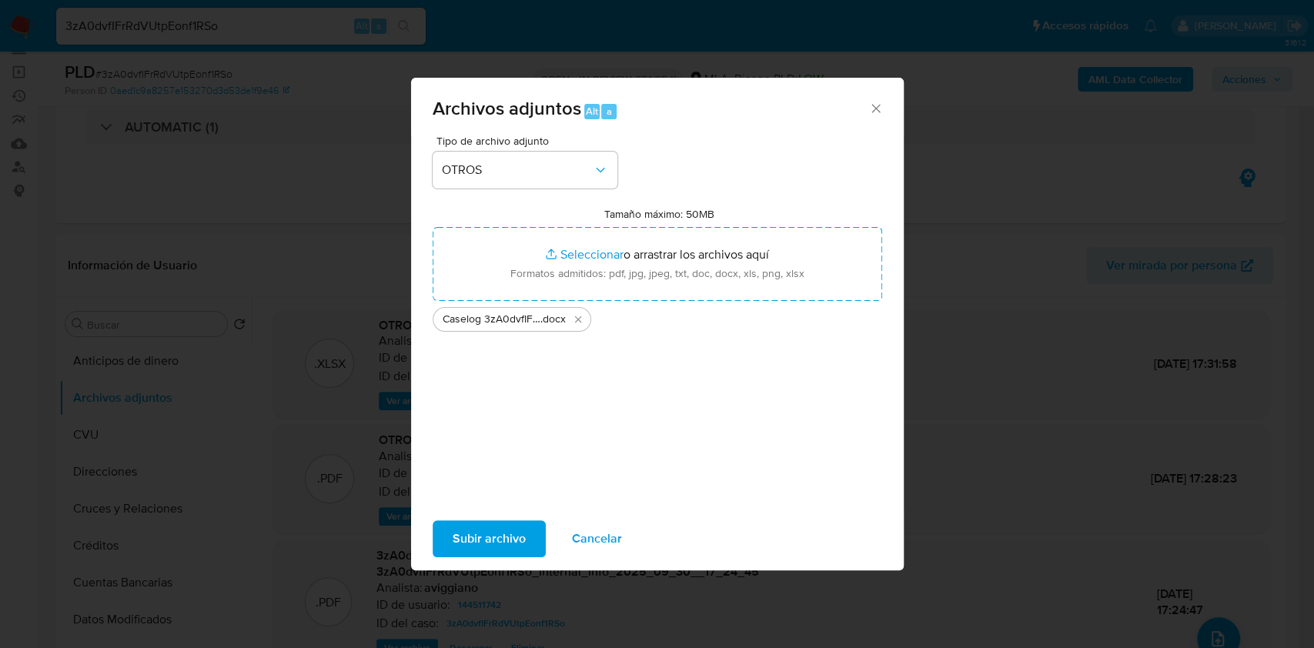
click at [481, 534] on span "Subir archivo" at bounding box center [489, 539] width 73 height 34
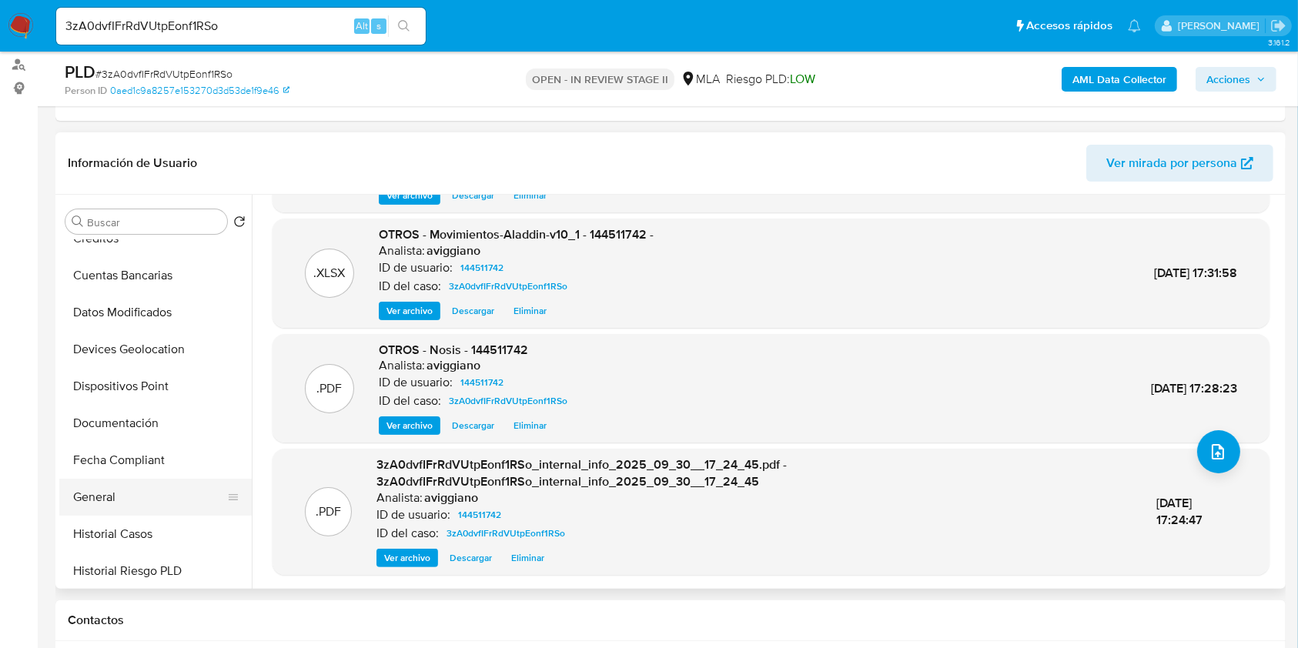
click at [106, 499] on button "General" at bounding box center [149, 497] width 180 height 37
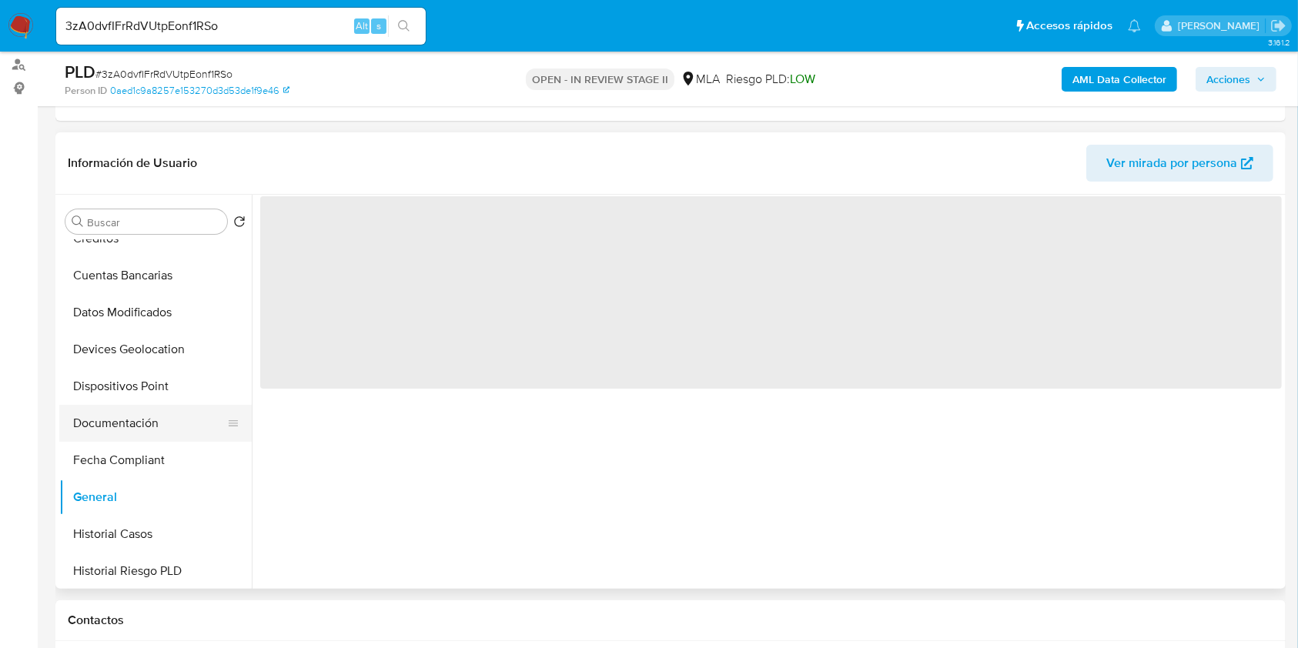
scroll to position [0, 0]
click at [130, 422] on button "Documentación" at bounding box center [149, 423] width 180 height 37
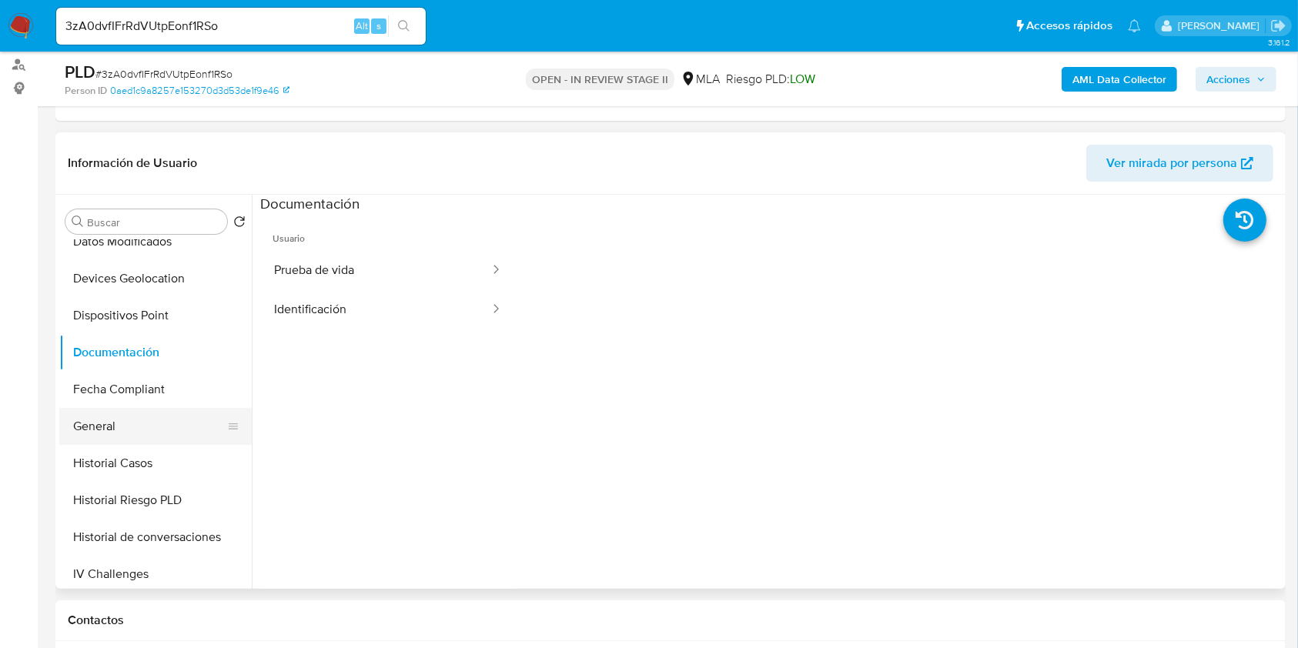
scroll to position [308, 0]
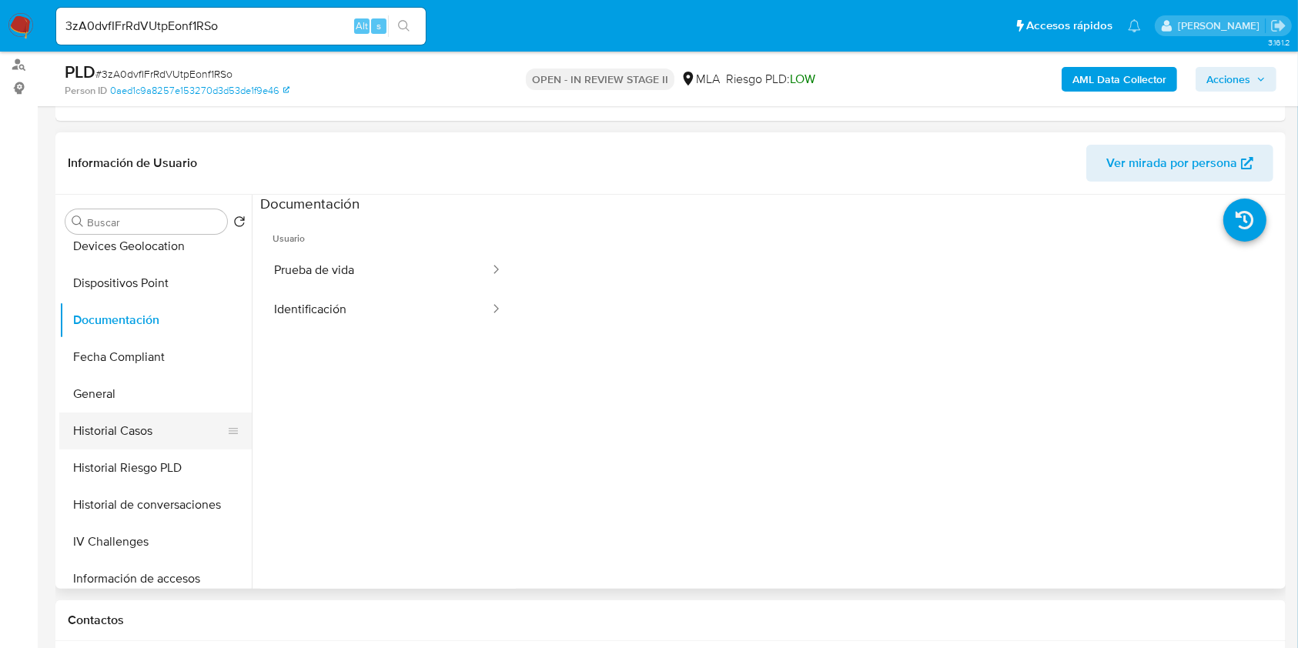
click at [145, 425] on button "Historial Casos" at bounding box center [149, 431] width 180 height 37
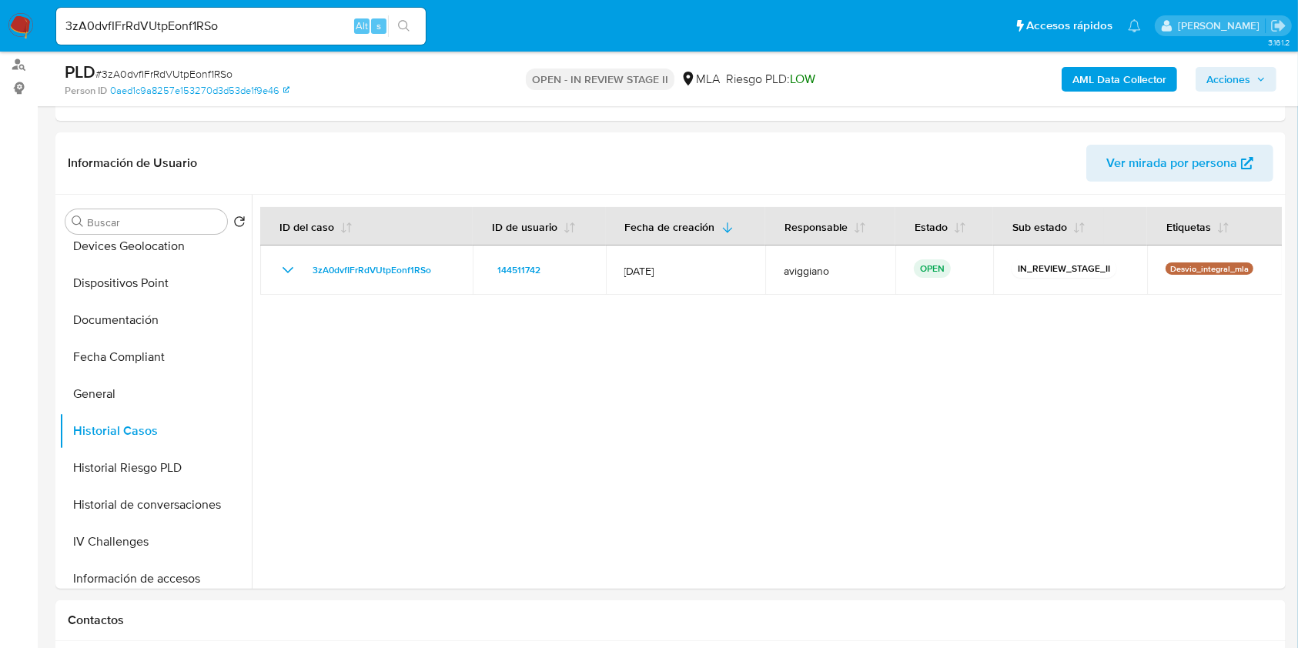
click at [1231, 77] on span "Acciones" at bounding box center [1228, 79] width 44 height 25
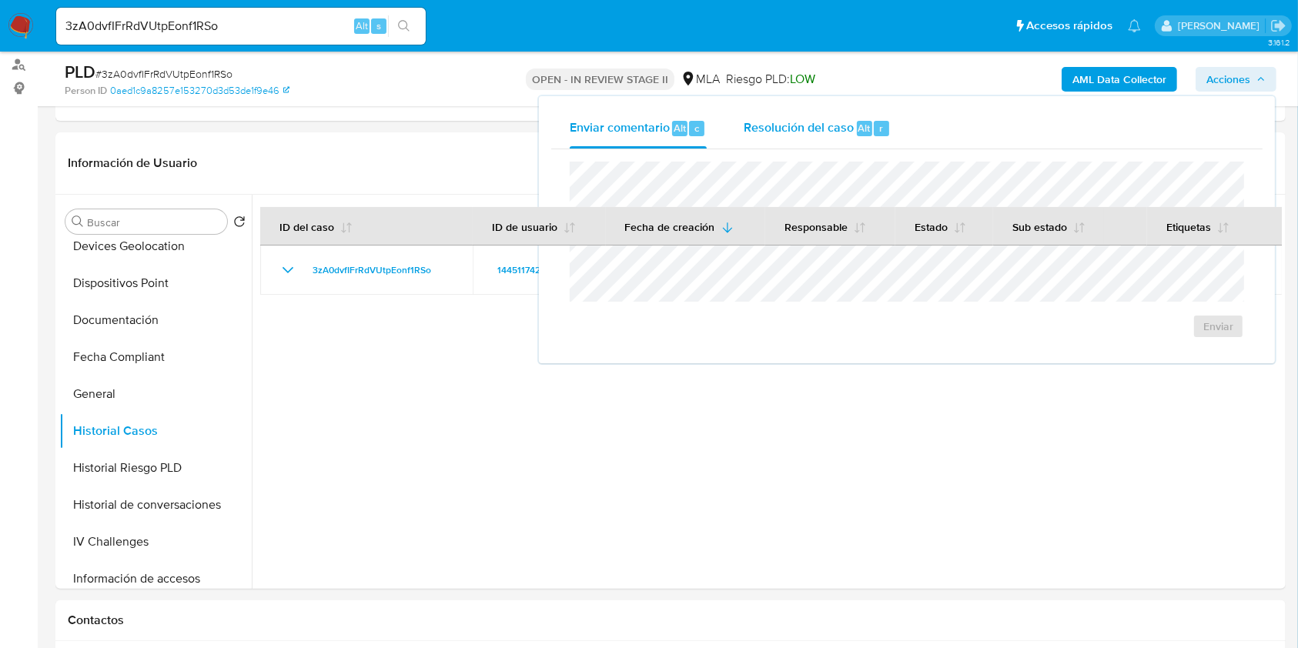
click at [848, 145] on div "Resolución del caso Alt r" at bounding box center [816, 129] width 147 height 40
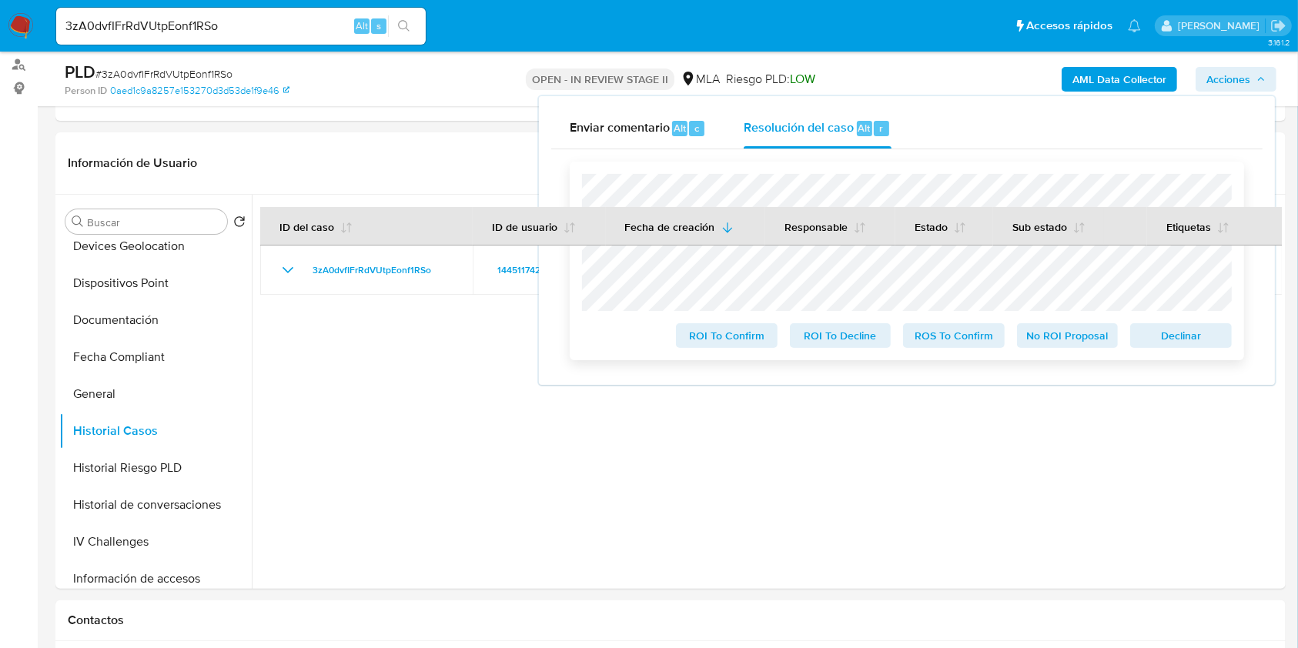
click at [1182, 354] on div "ROI To Confirm ROI To Decline ROS To Confirm No ROI Proposal Declinar" at bounding box center [907, 261] width 674 height 199
click at [1188, 342] on span "Declinar" at bounding box center [1181, 336] width 80 height 22
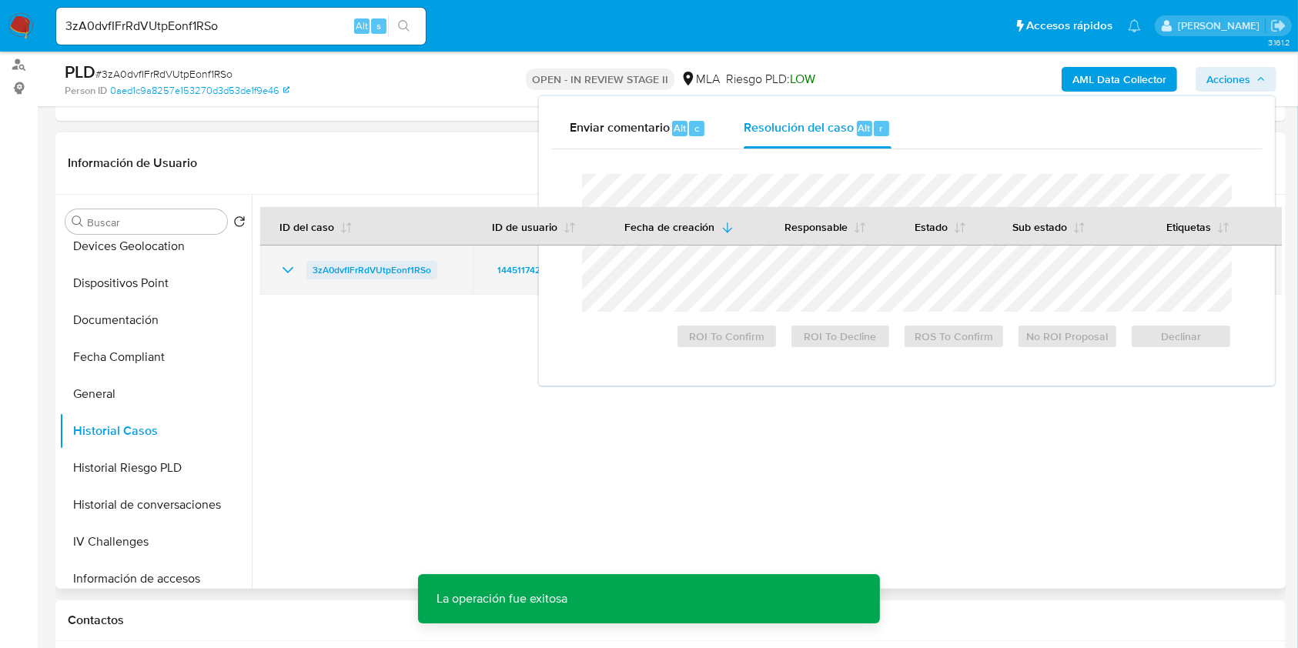
click at [345, 268] on span "3zA0dvfIFrRdVUtpEonf1RSo" at bounding box center [371, 270] width 119 height 18
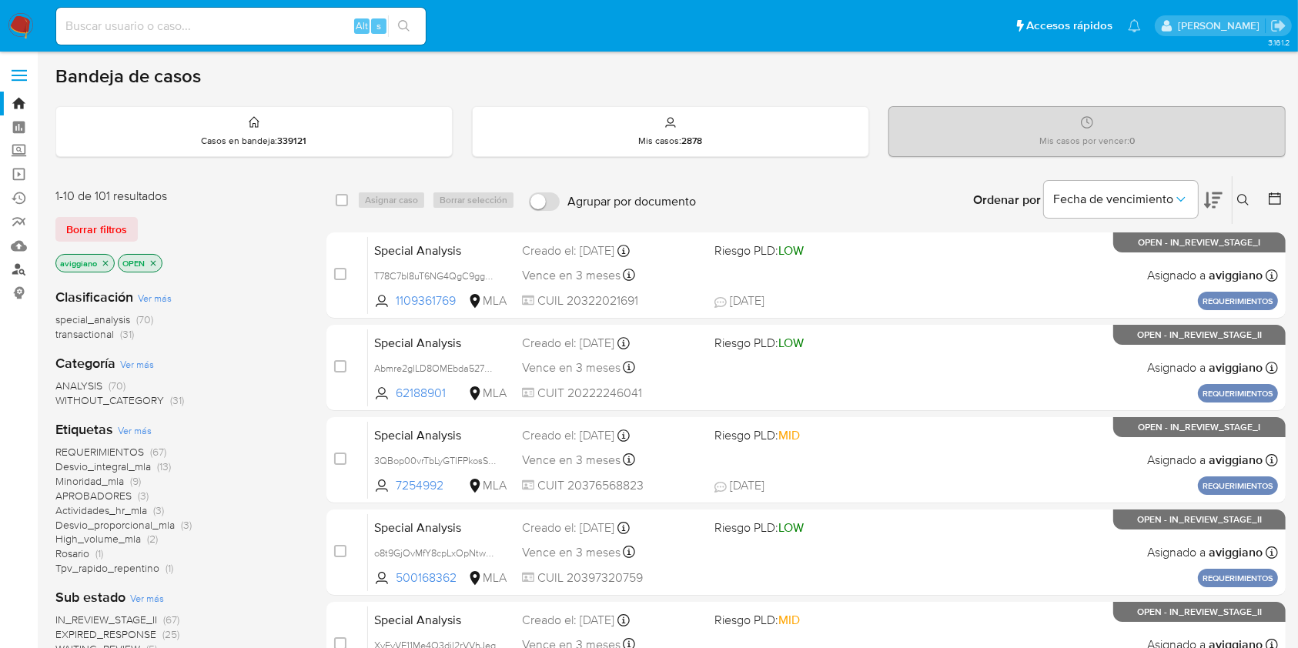
click at [15, 274] on link "Buscador de personas" at bounding box center [91, 270] width 183 height 24
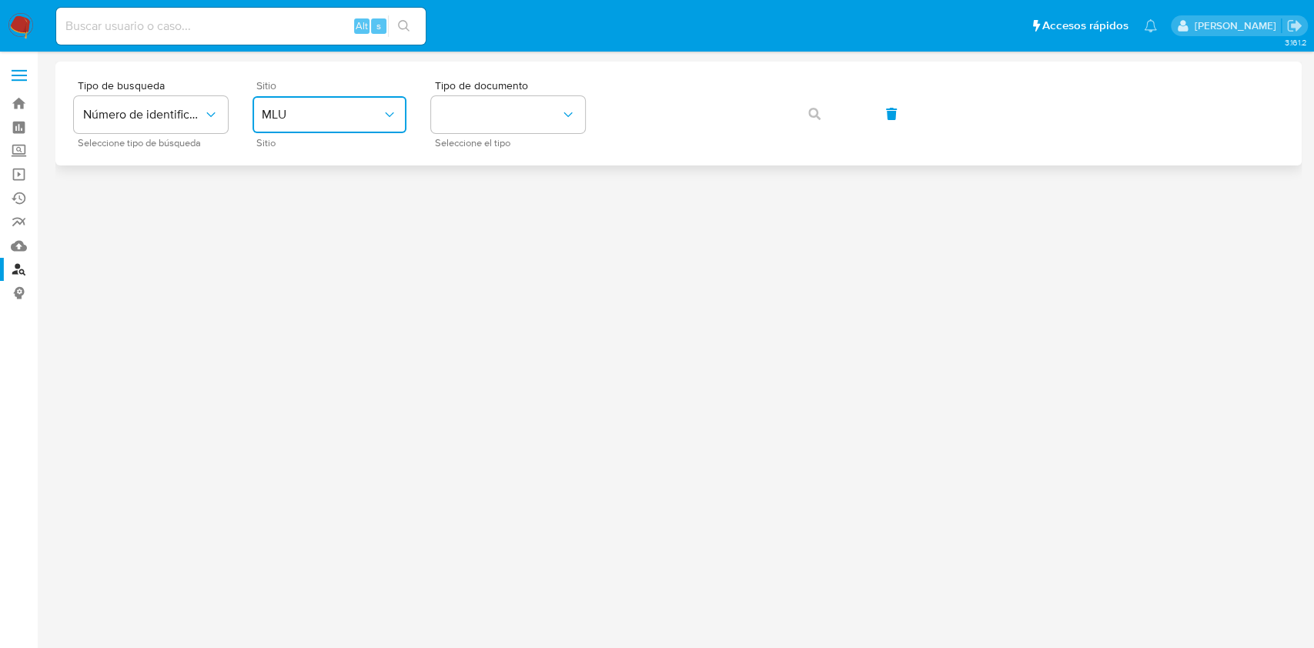
click at [283, 130] on button "MLU" at bounding box center [329, 114] width 154 height 37
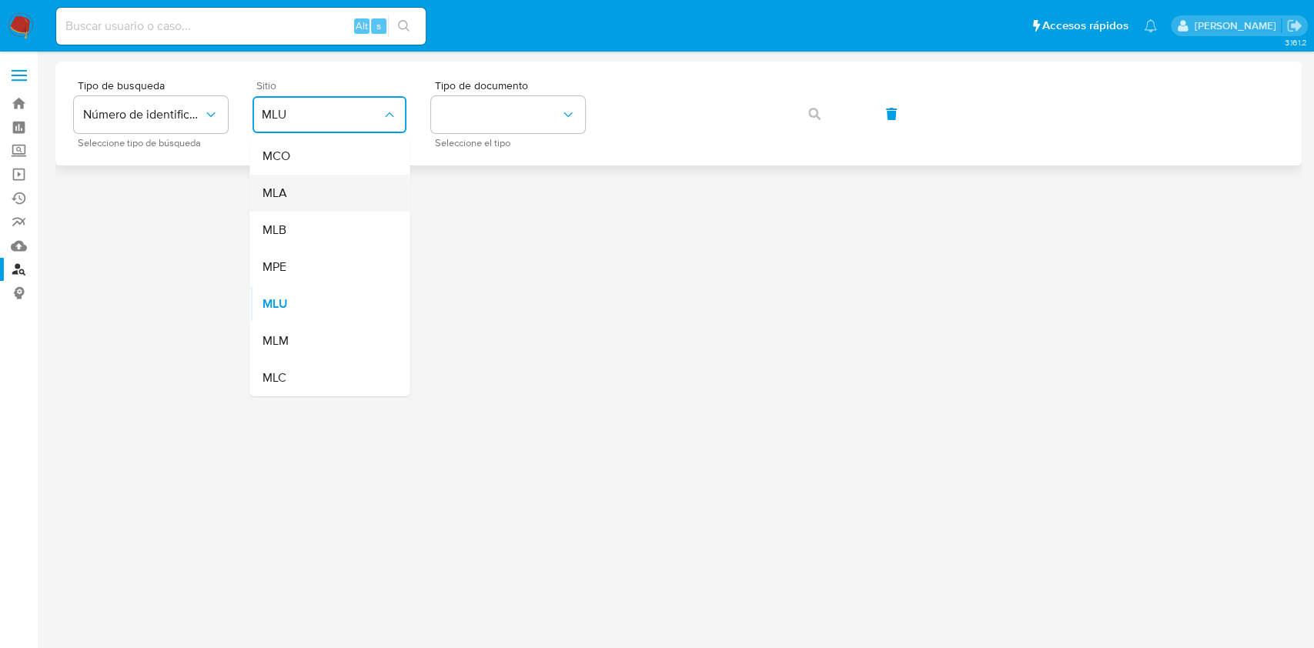
click at [318, 209] on div "MLA" at bounding box center [325, 193] width 126 height 37
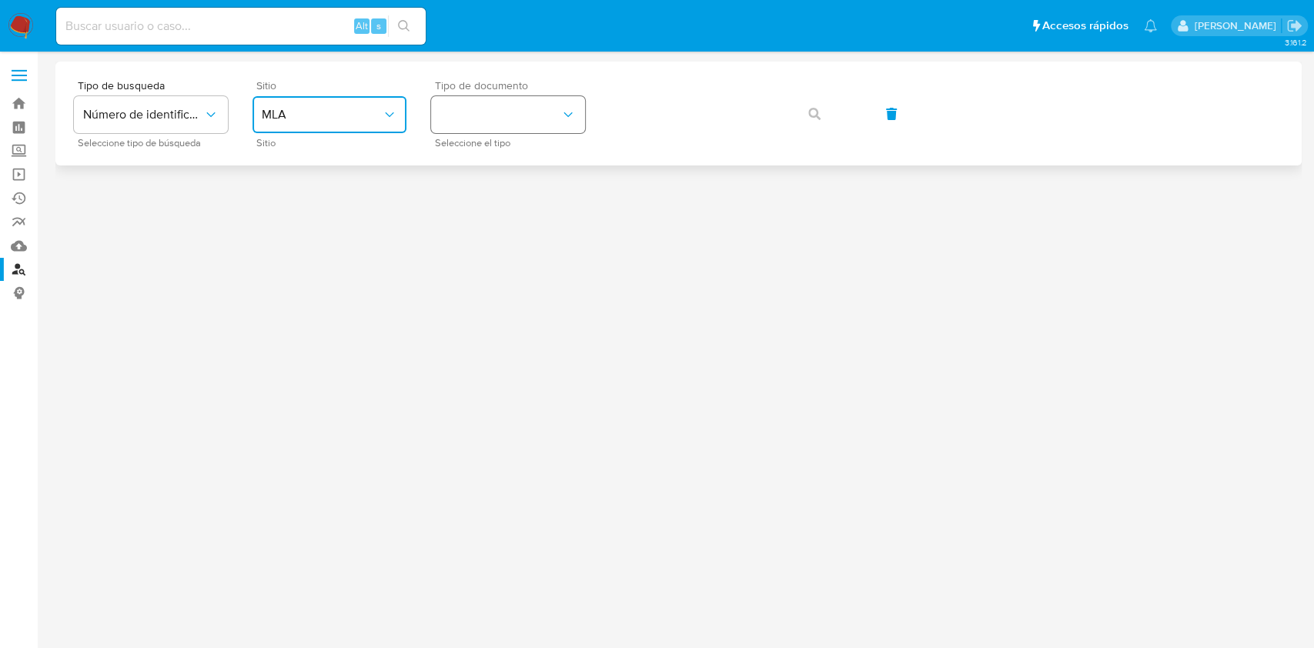
click at [479, 123] on button "identificationType" at bounding box center [508, 114] width 154 height 37
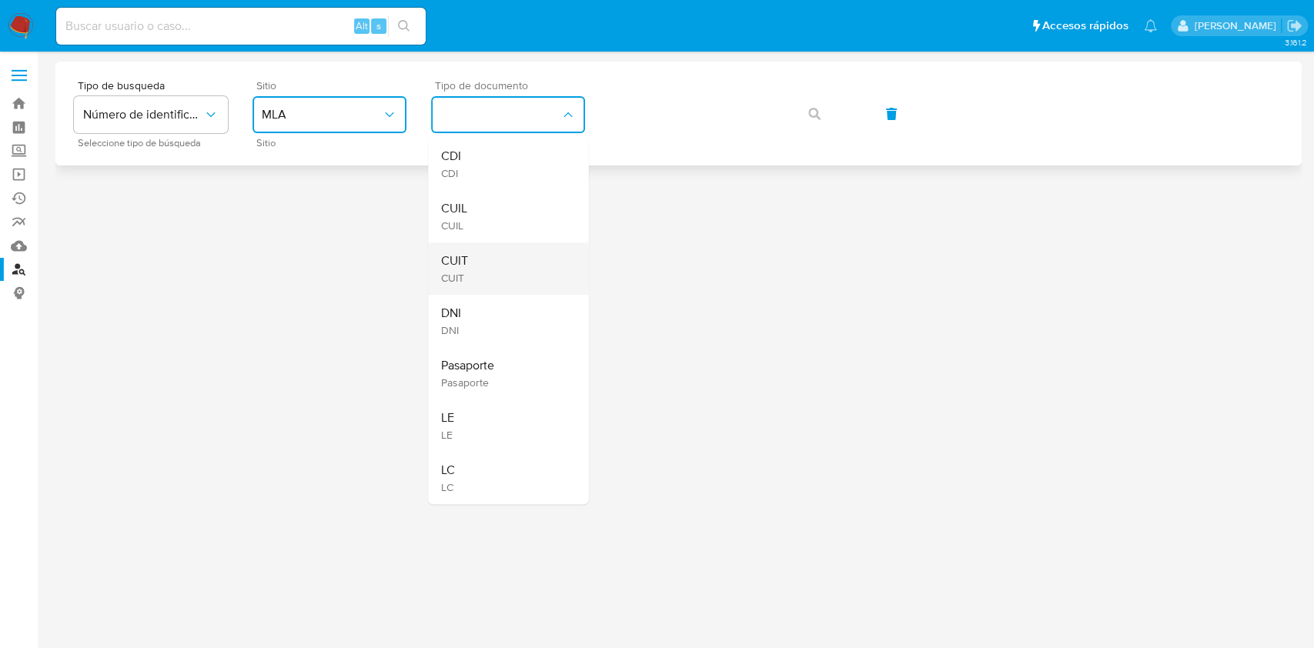
click at [485, 265] on div "CUIT CUIT" at bounding box center [503, 268] width 126 height 52
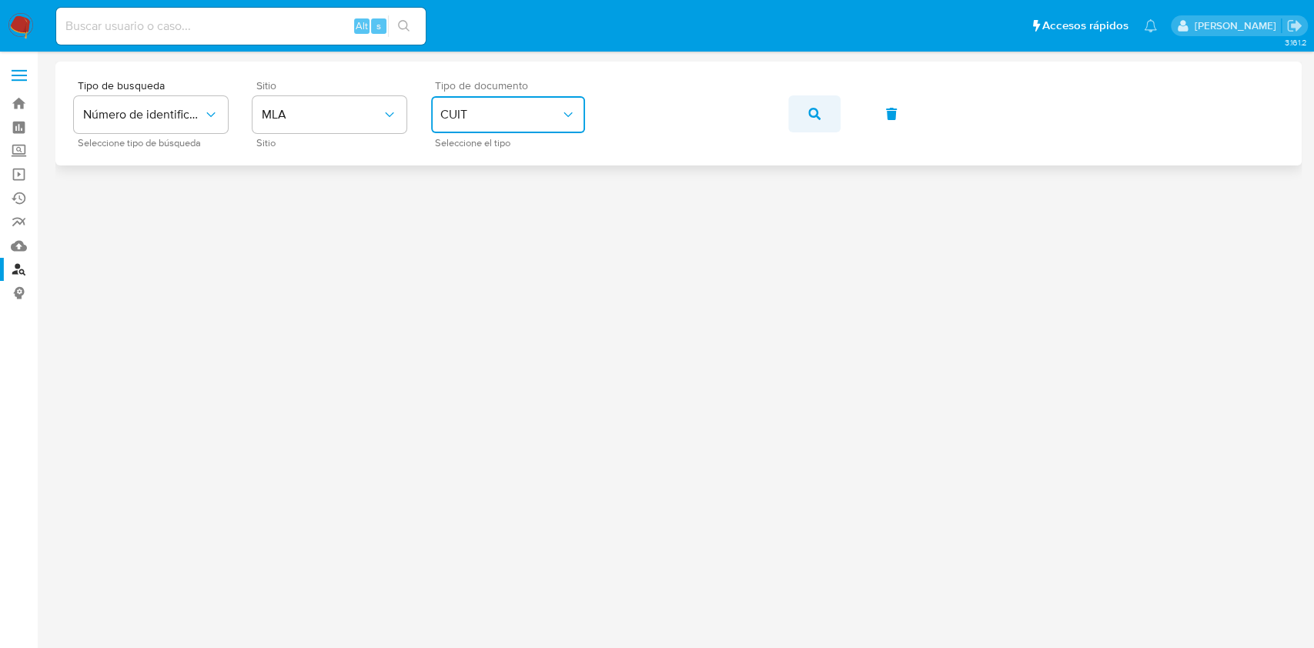
click at [798, 114] on button "button" at bounding box center [814, 113] width 52 height 37
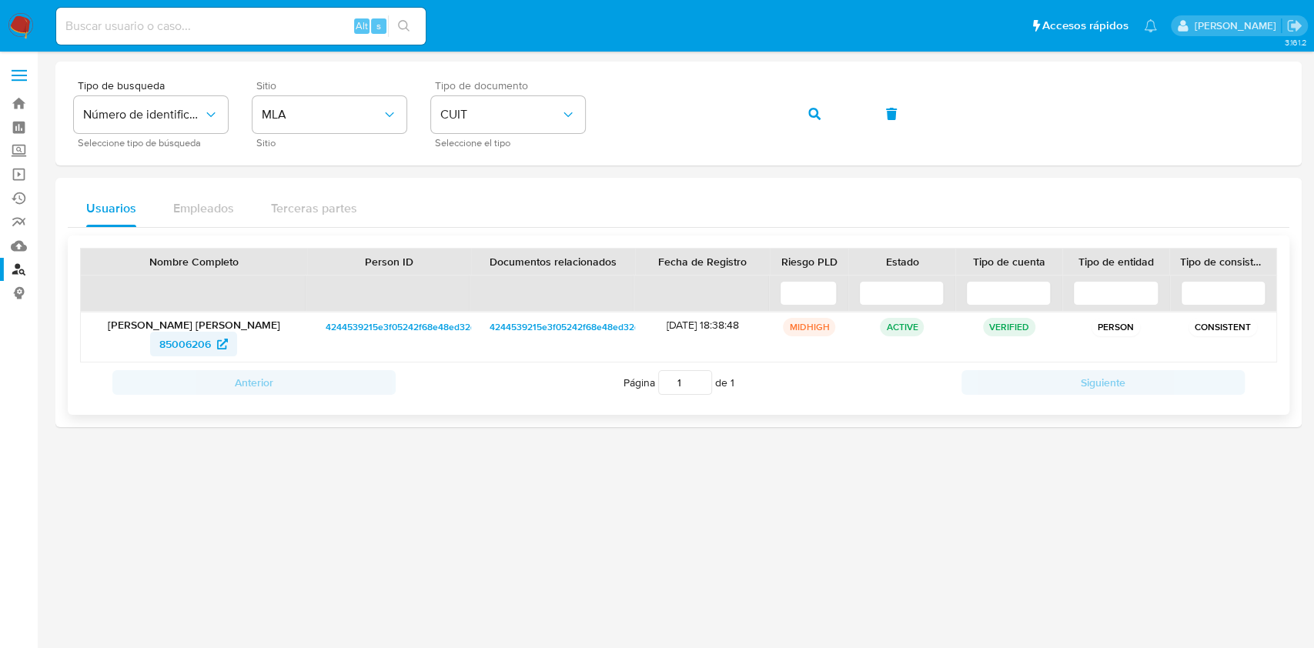
click at [177, 340] on span "85006206" at bounding box center [185, 344] width 52 height 25
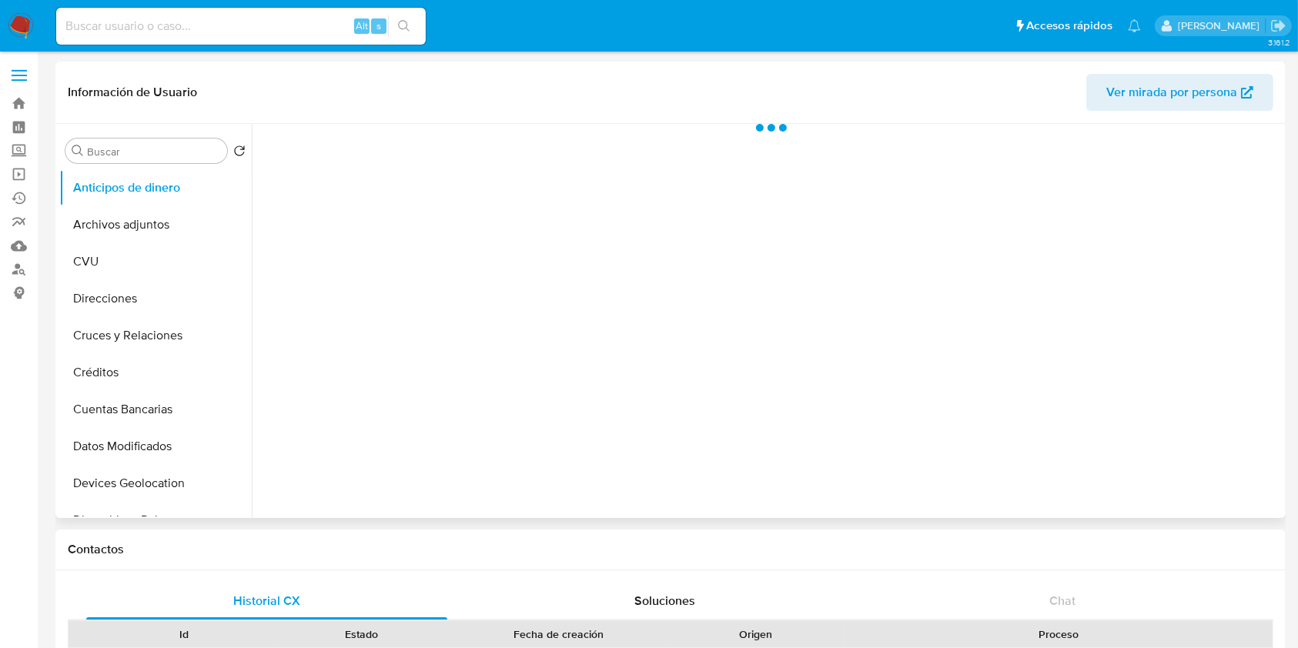
select select "10"
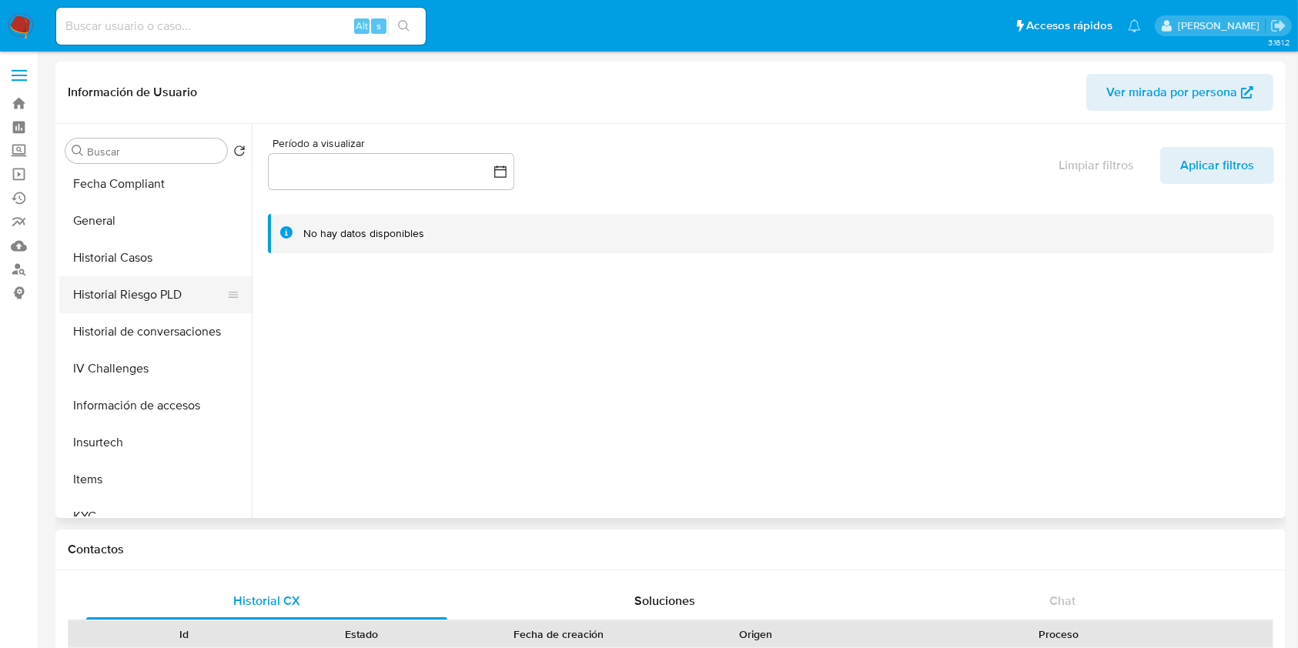
scroll to position [616, 0]
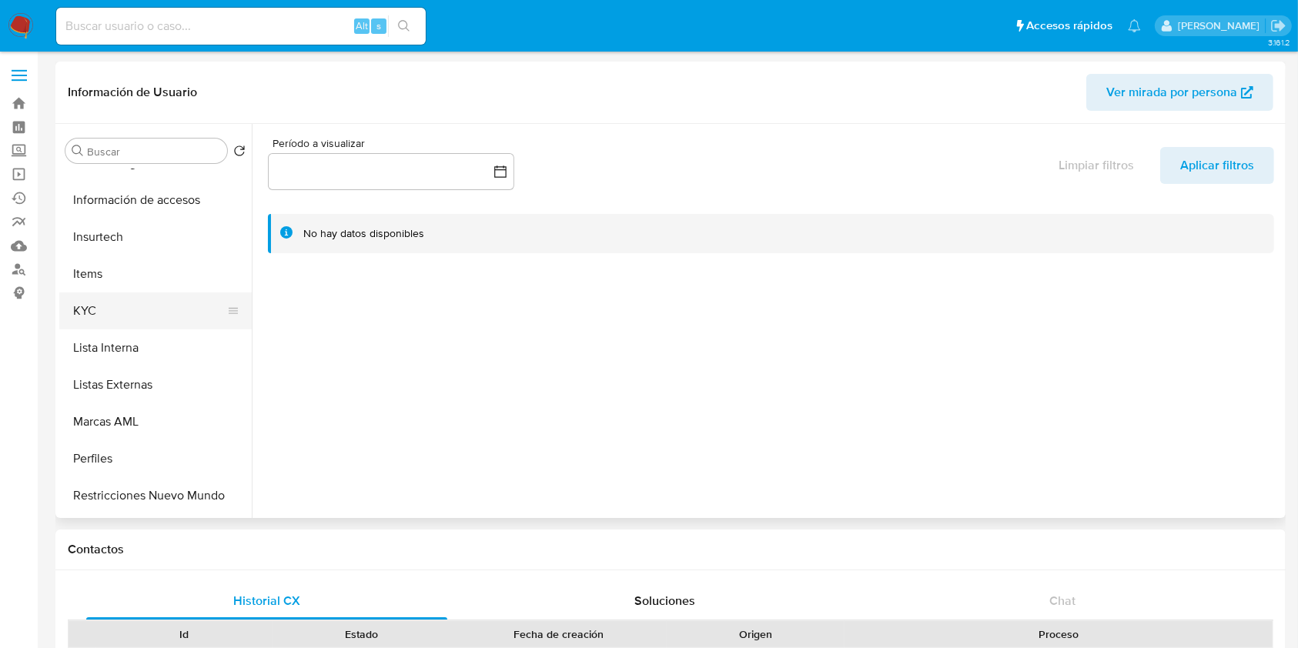
click at [106, 302] on button "KYC" at bounding box center [149, 310] width 180 height 37
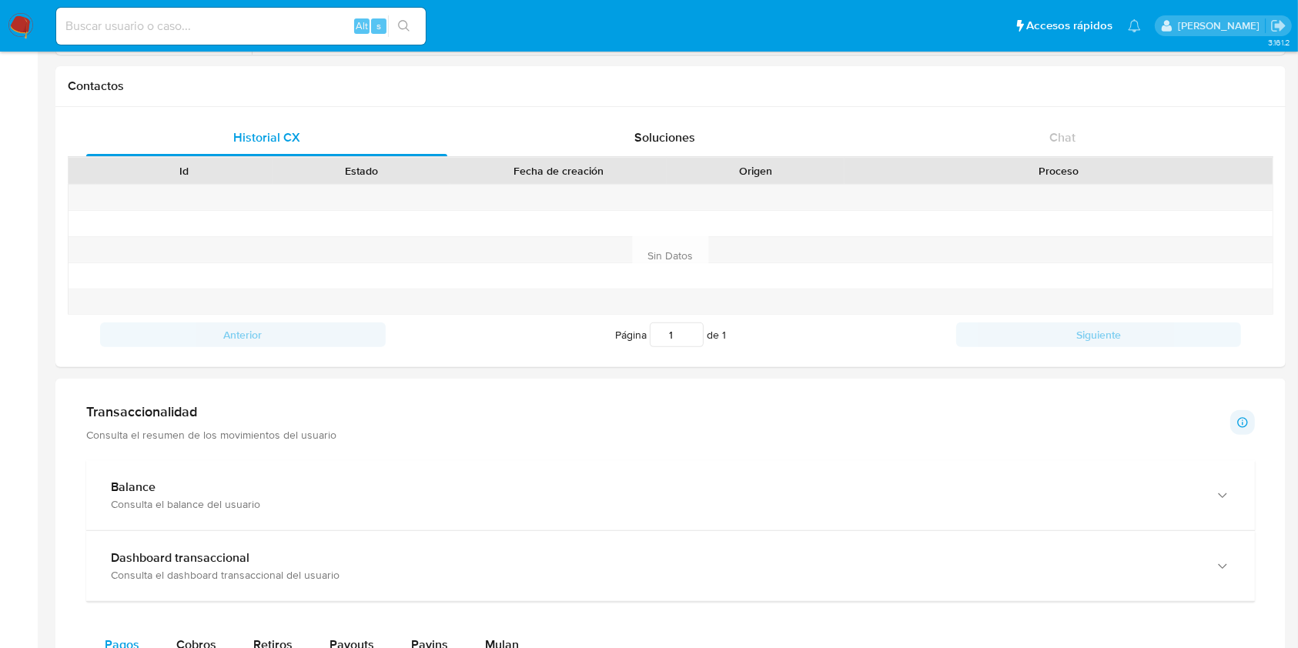
scroll to position [154, 0]
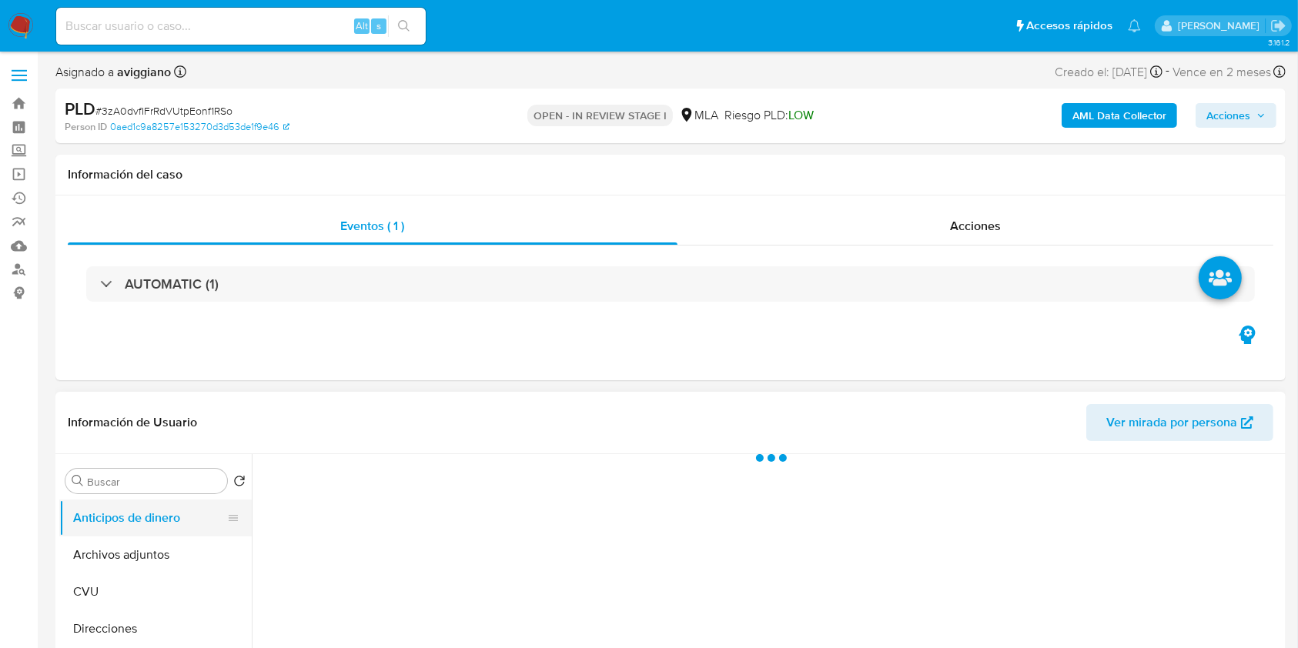
select select "10"
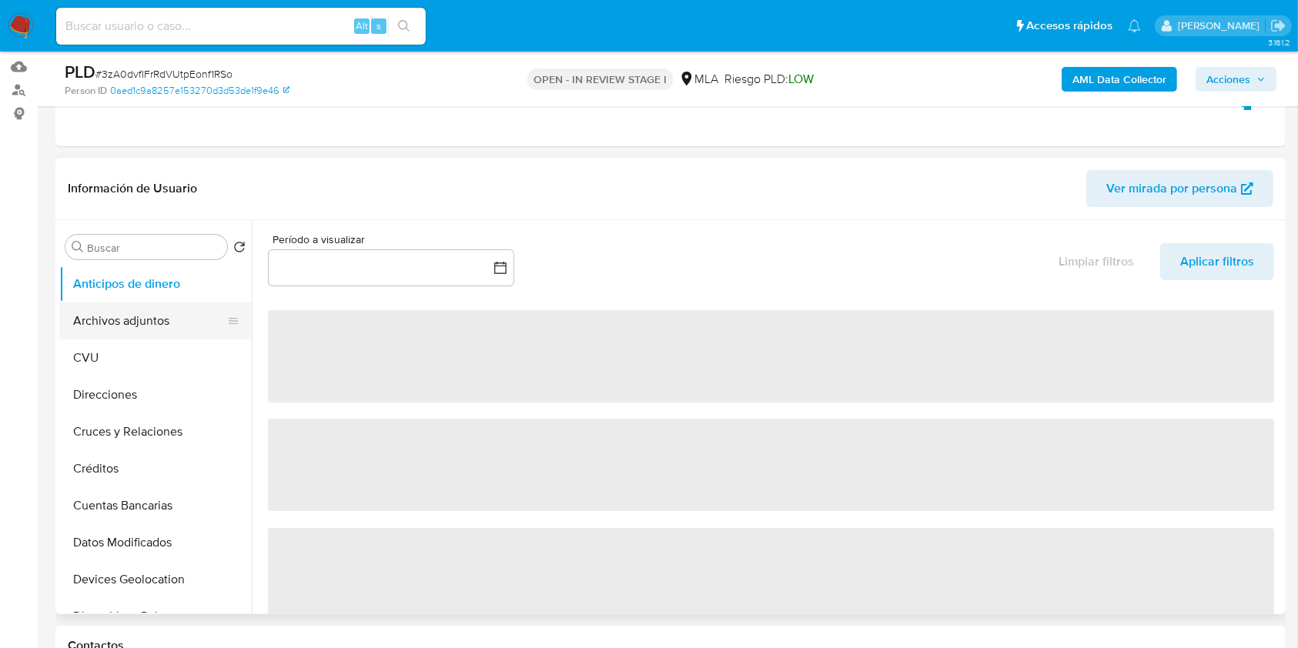
scroll to position [205, 0]
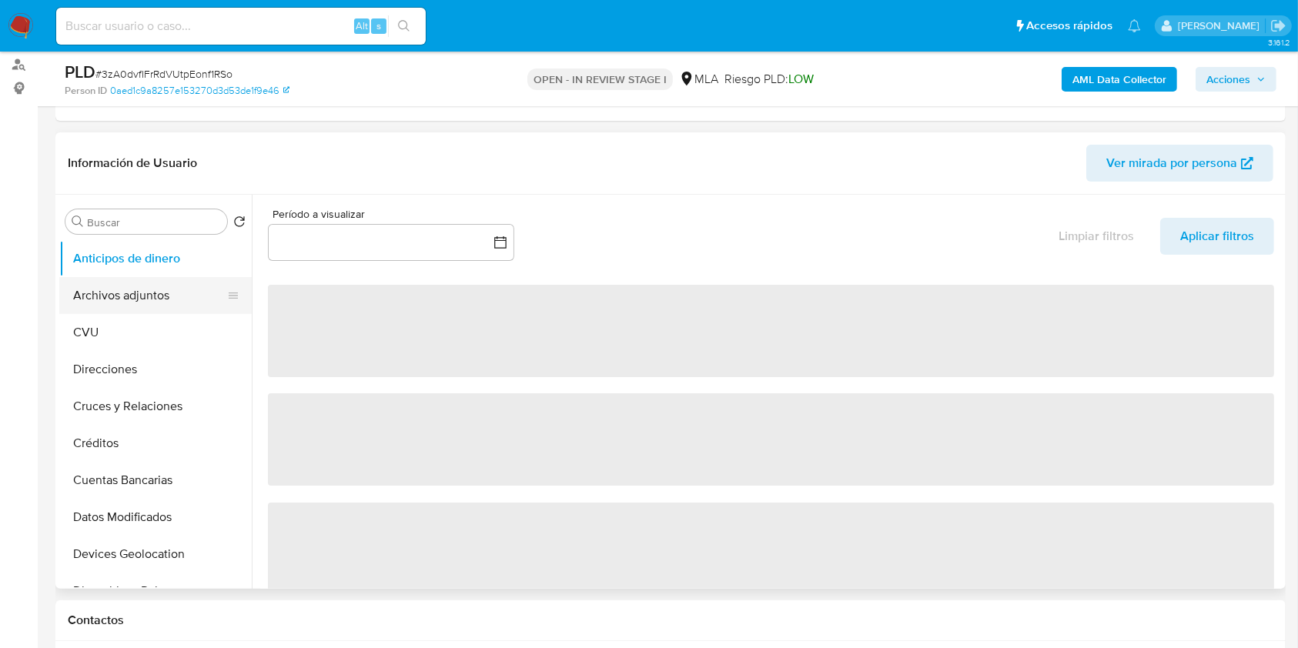
click at [143, 278] on button "Archivos adjuntos" at bounding box center [149, 295] width 180 height 37
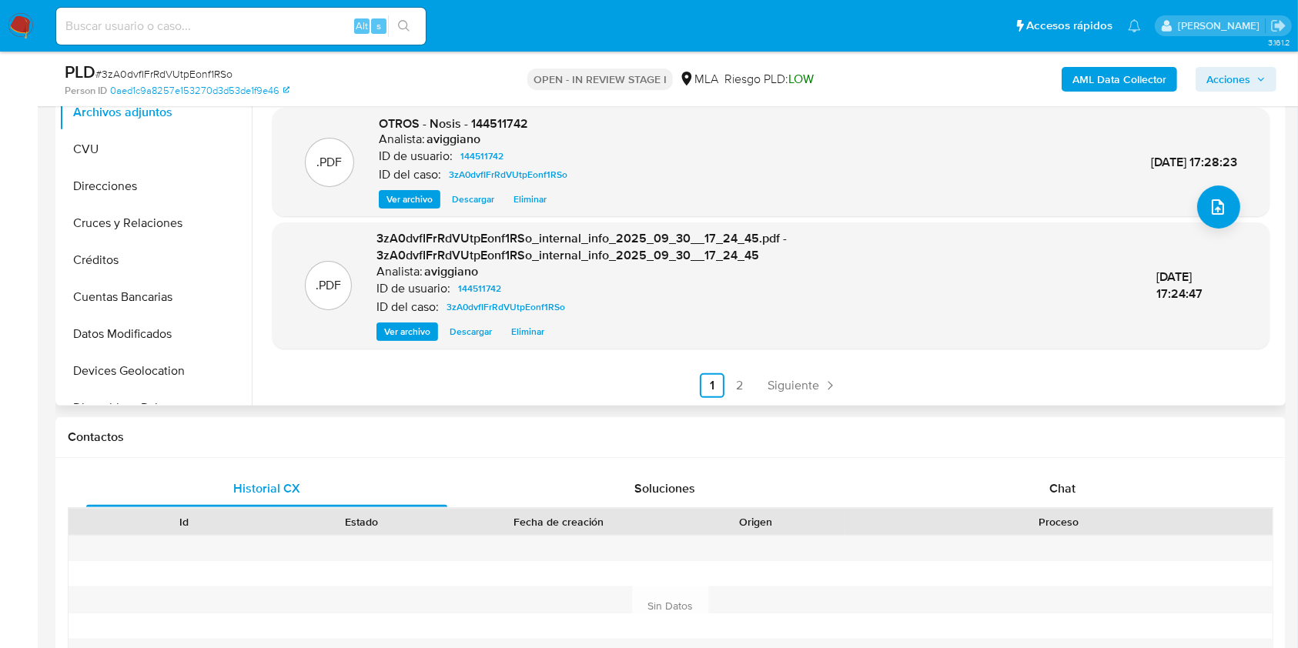
scroll to position [616, 0]
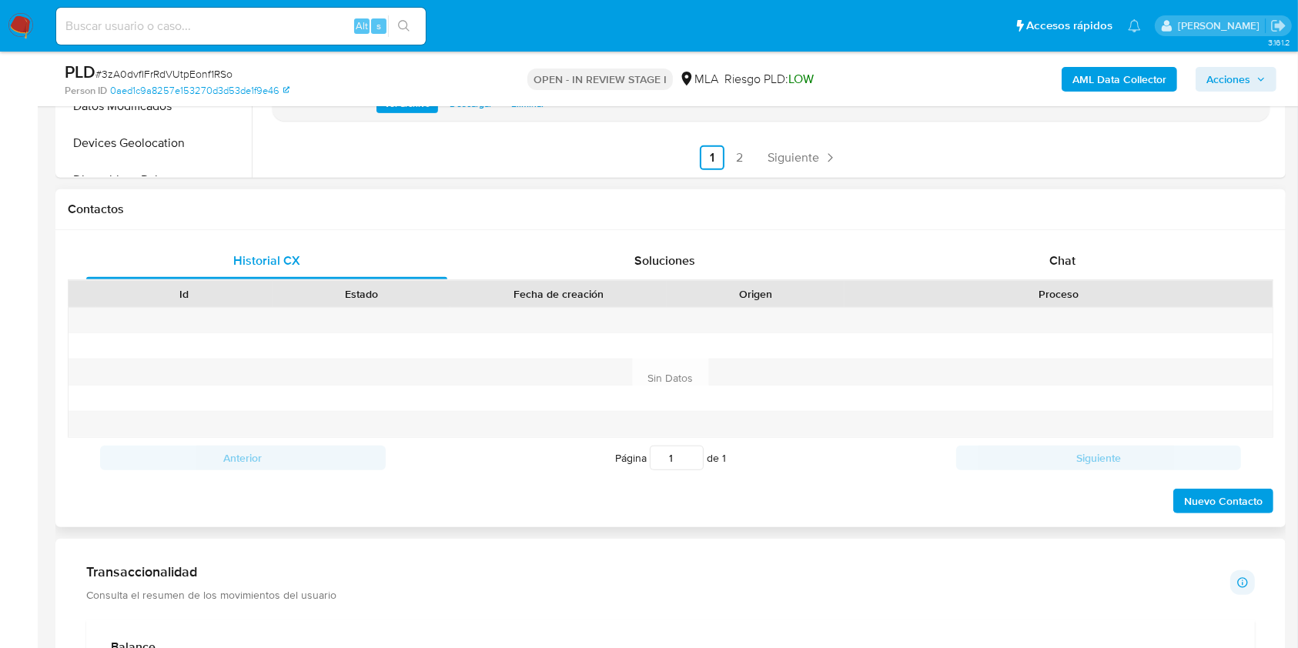
click at [1034, 281] on div "Proceso" at bounding box center [1058, 294] width 428 height 26
click at [1024, 274] on div "Chat" at bounding box center [1062, 260] width 361 height 37
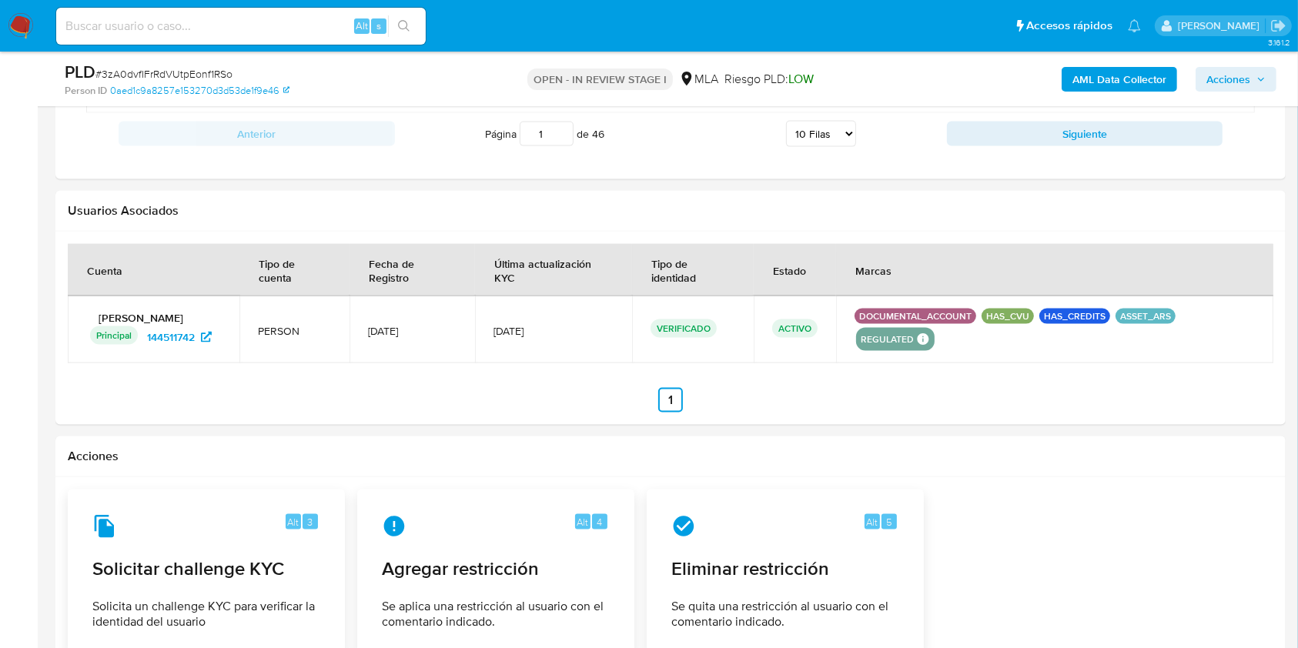
scroll to position [2360, 0]
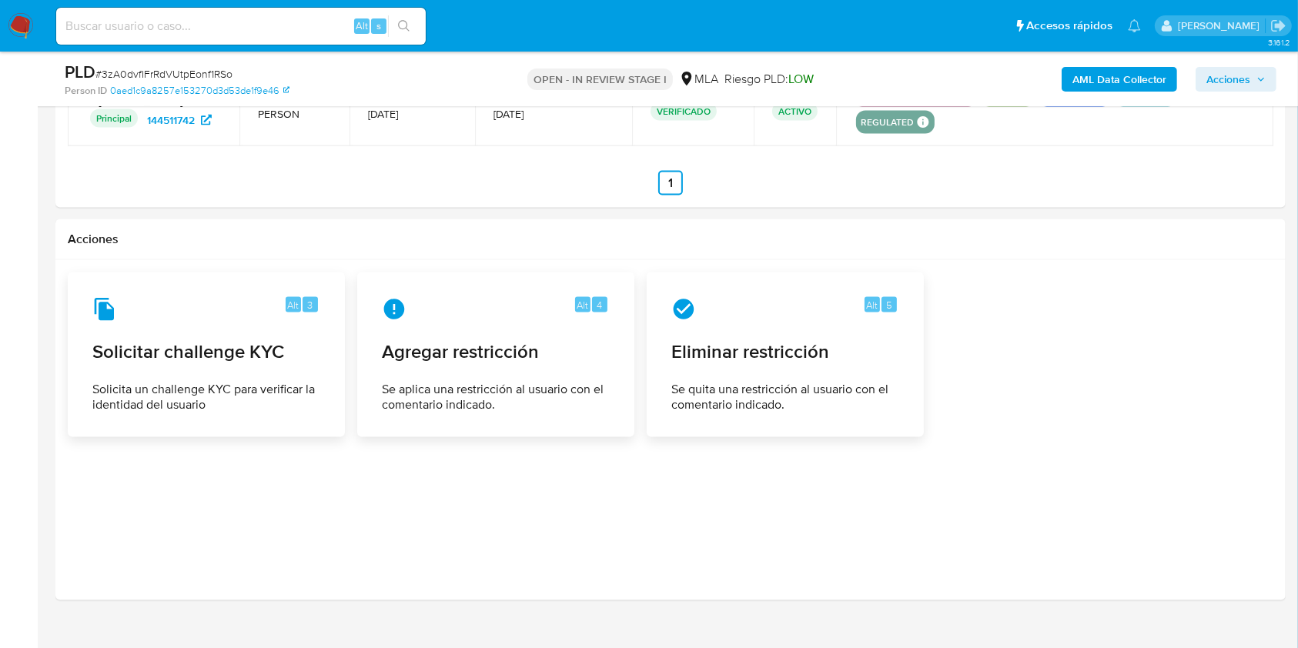
click at [1225, 77] on span "Acciones" at bounding box center [1228, 79] width 44 height 25
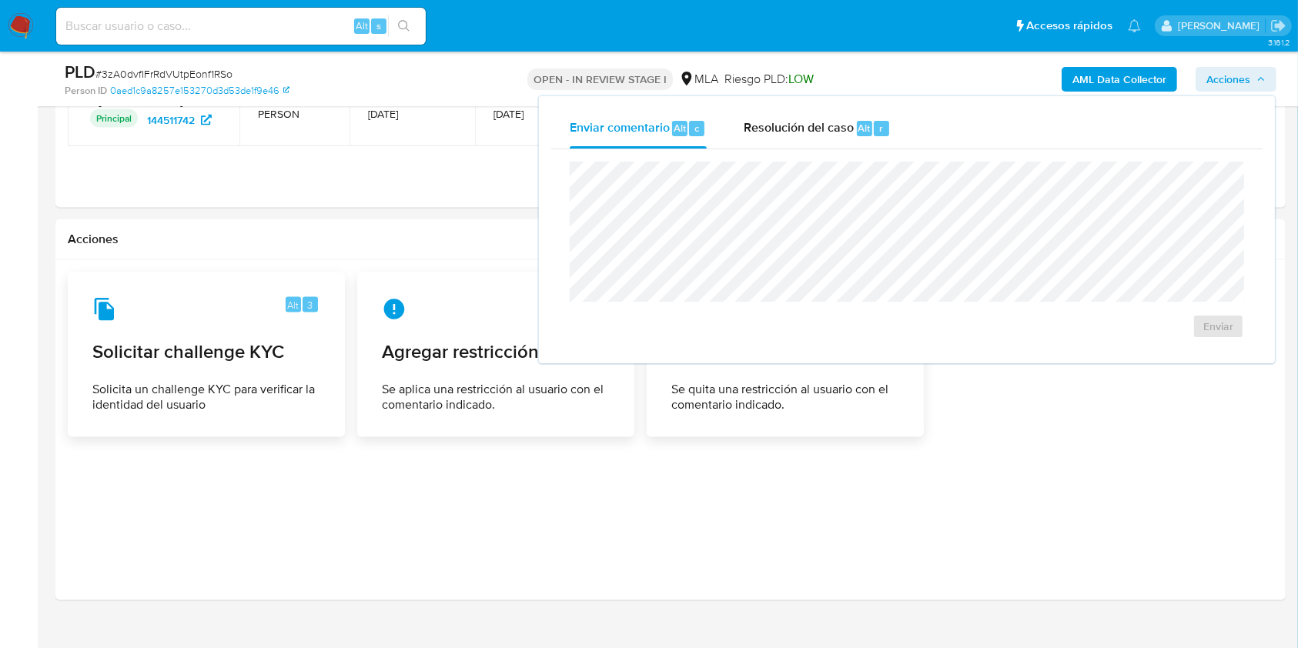
drag, startPoint x: 854, startPoint y: 135, endPoint x: 850, endPoint y: 157, distance: 22.6
click at [852, 135] on div "Resolución del caso Alt r" at bounding box center [816, 129] width 147 height 40
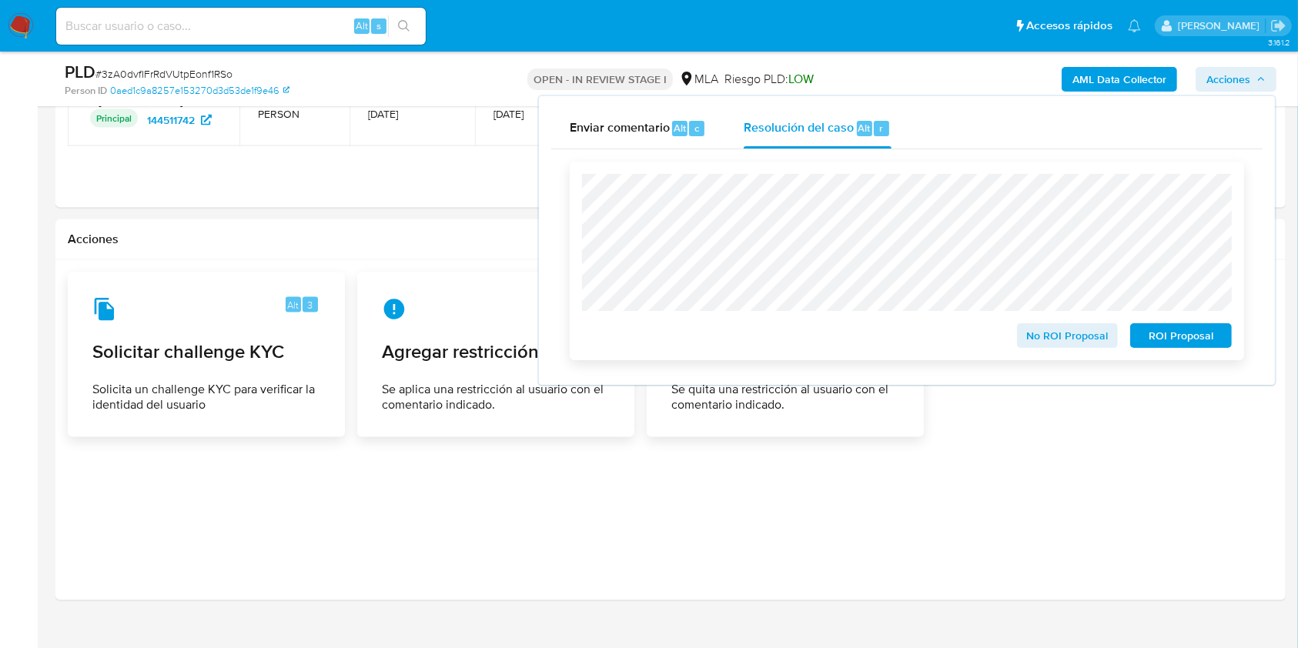
click at [1072, 334] on span "No ROI Proposal" at bounding box center [1067, 336] width 80 height 22
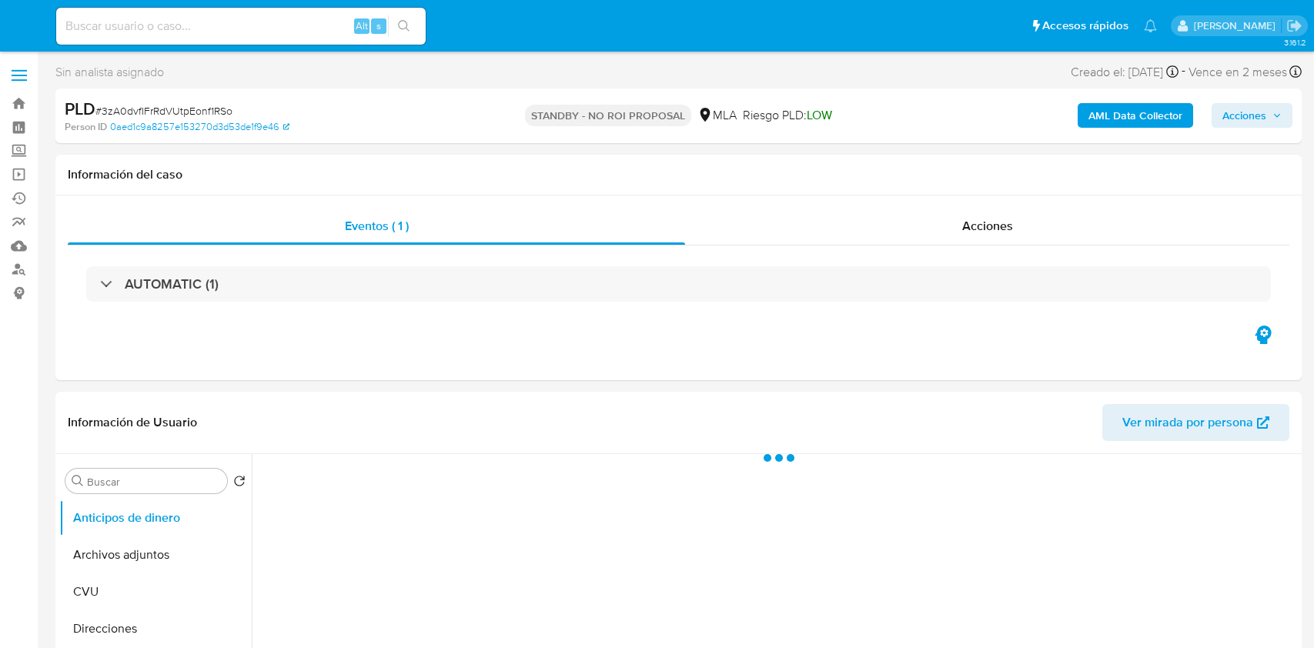
select select "10"
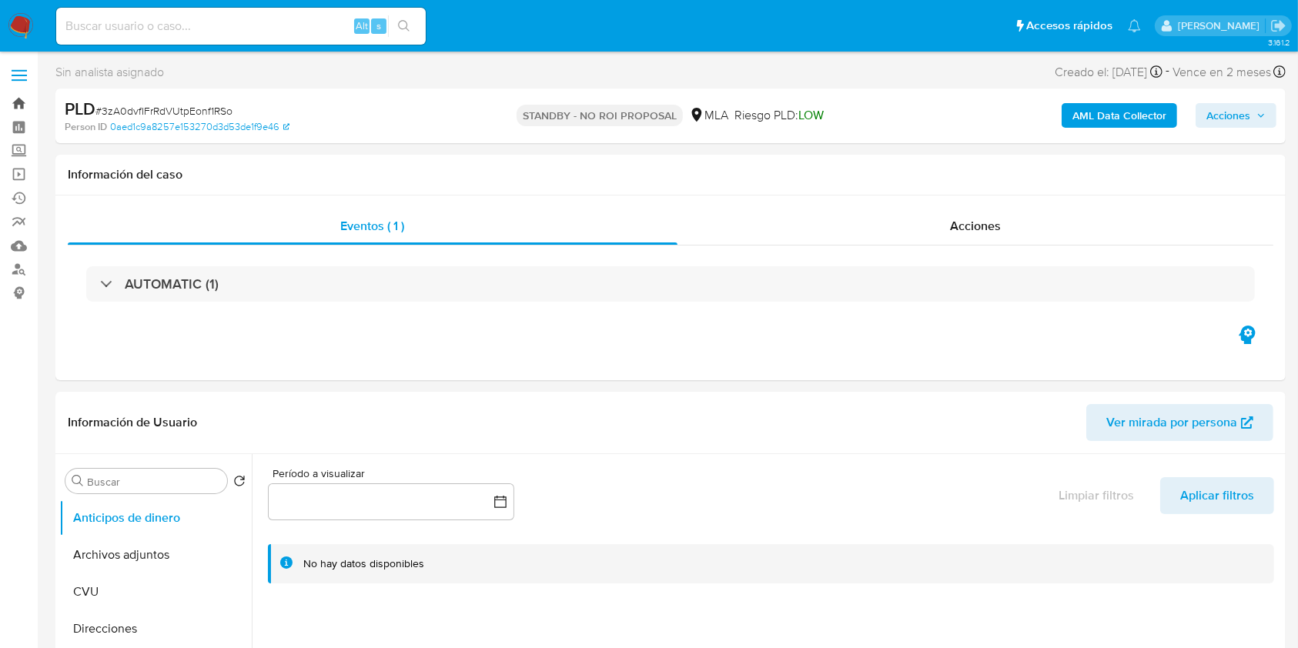
click at [22, 94] on link "Bandeja" at bounding box center [91, 104] width 183 height 24
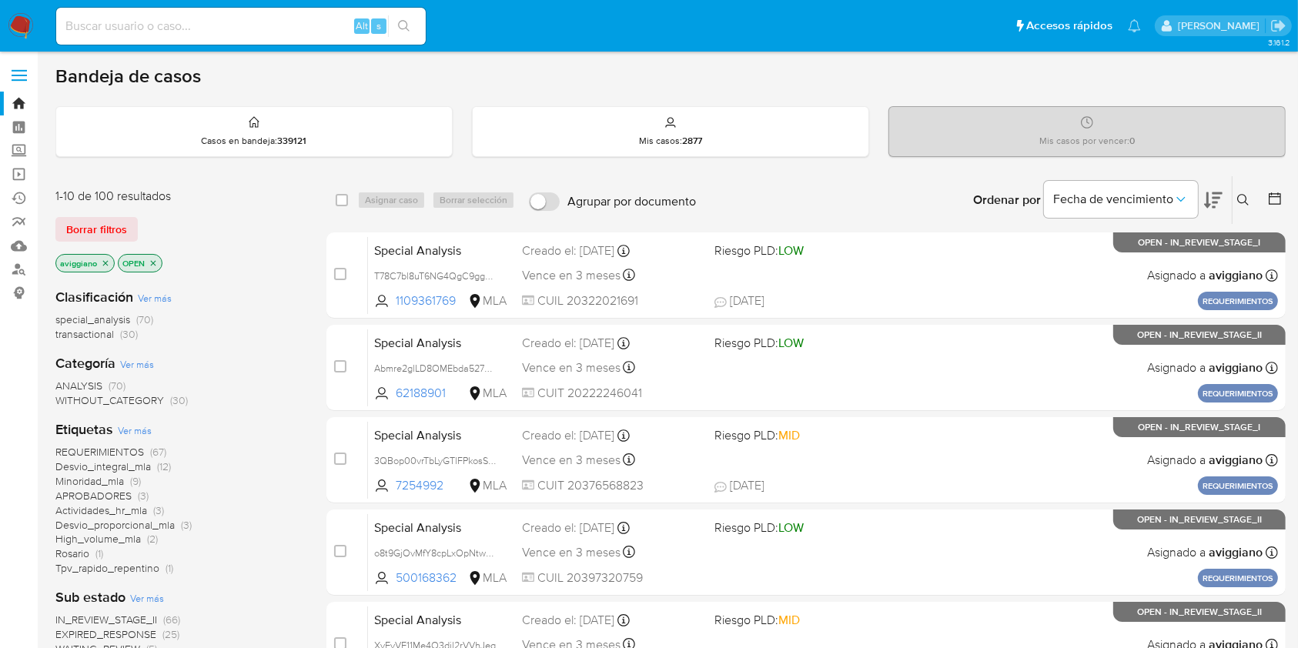
click at [102, 264] on icon "close-filter" at bounding box center [105, 263] width 9 height 9
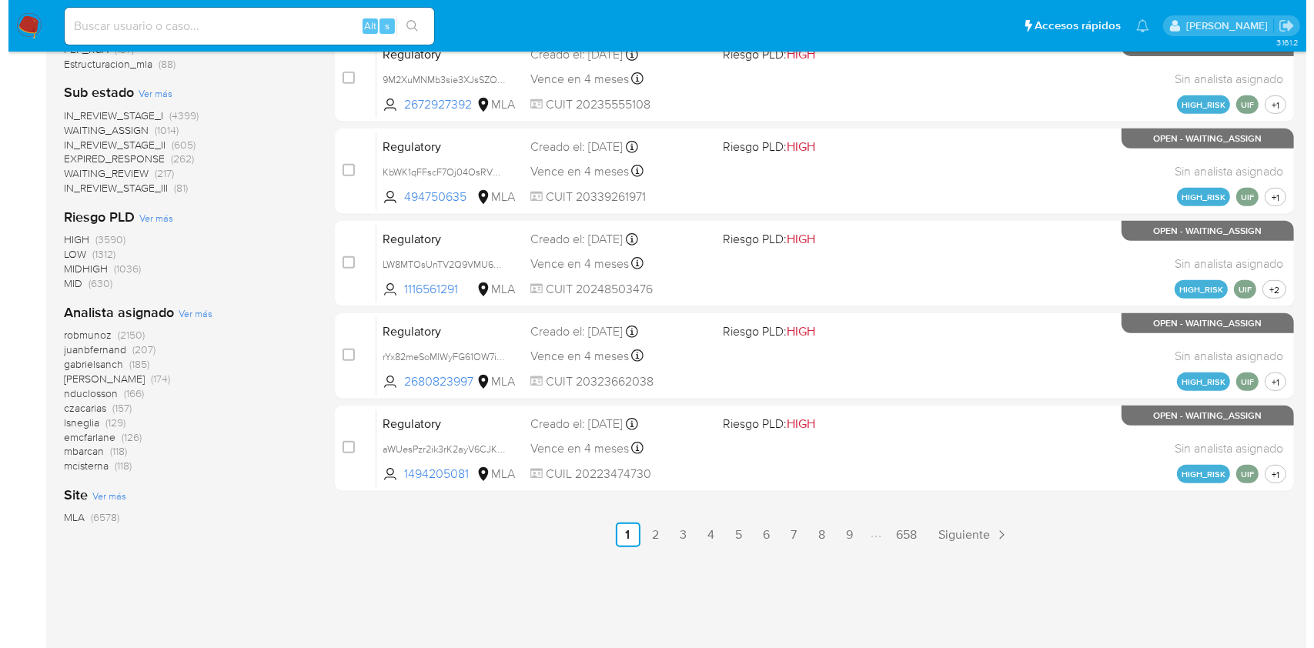
scroll to position [673, 0]
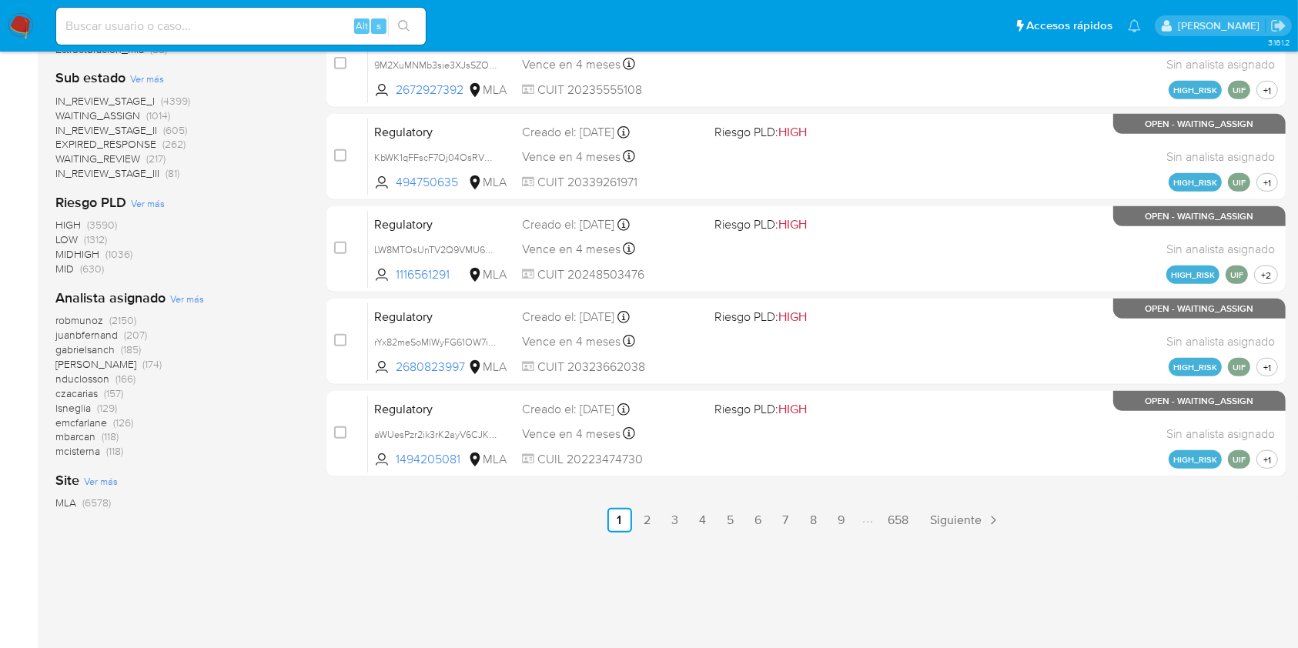
click at [172, 296] on span "Ver más" at bounding box center [187, 299] width 34 height 14
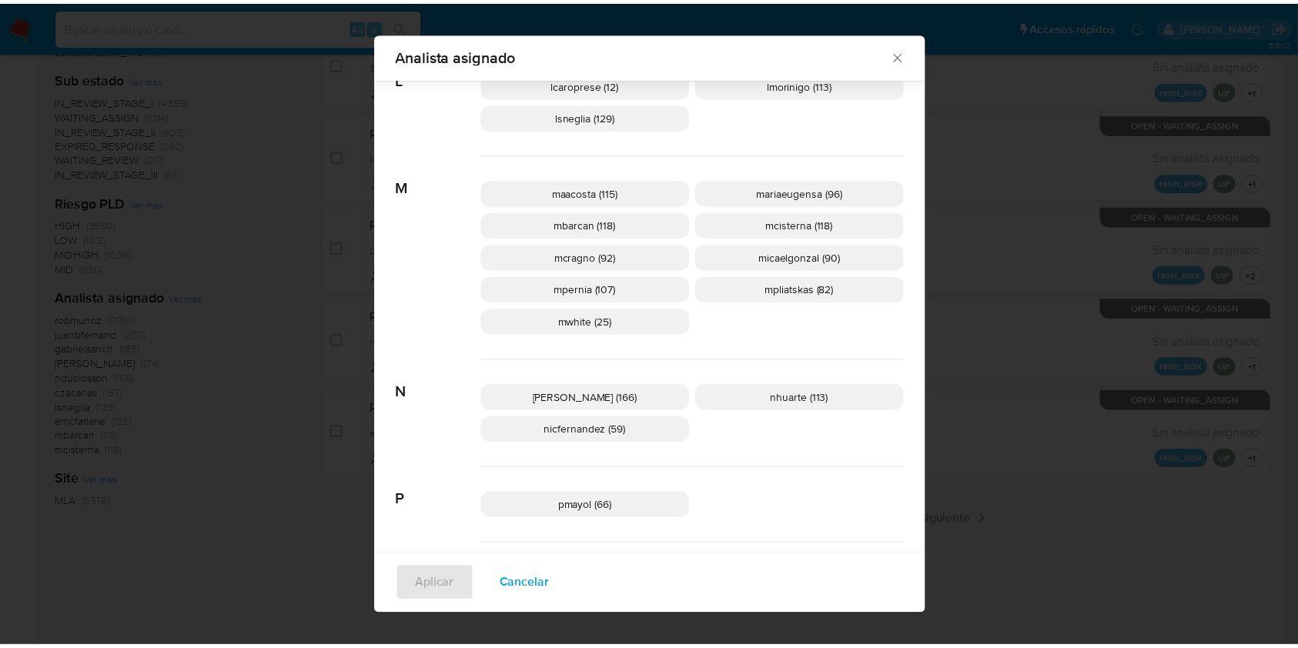
scroll to position [309, 0]
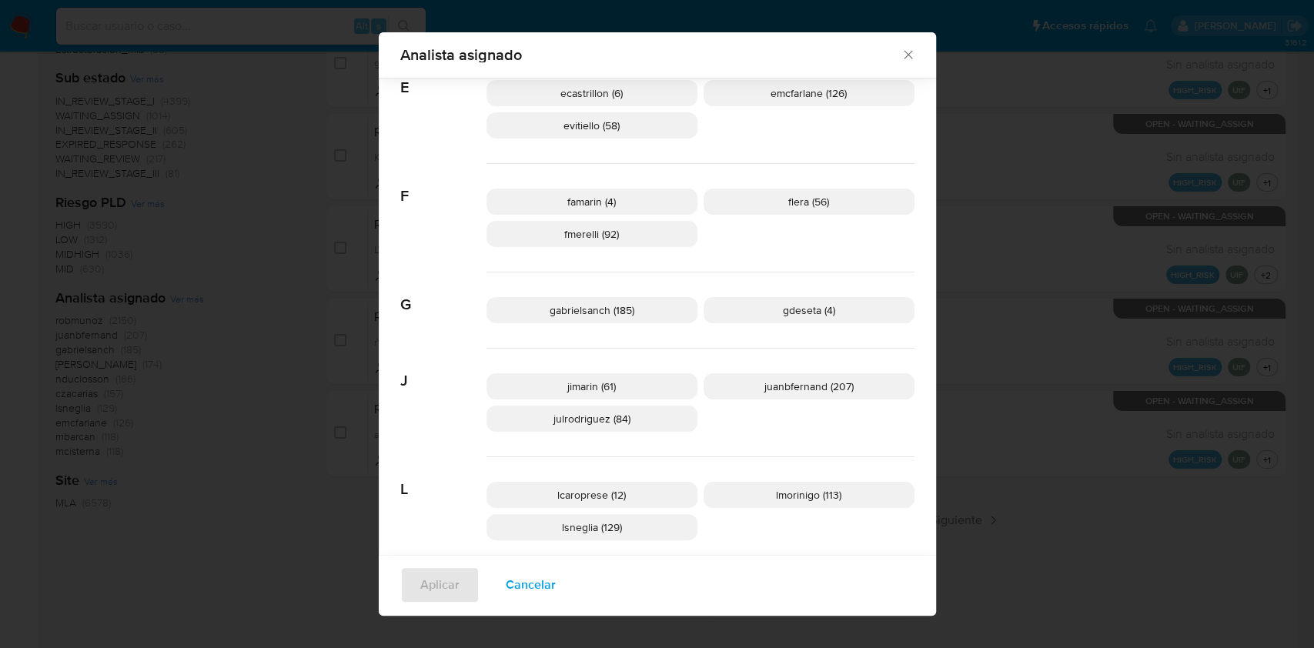
click at [904, 52] on icon "Cerrar" at bounding box center [908, 55] width 8 height 8
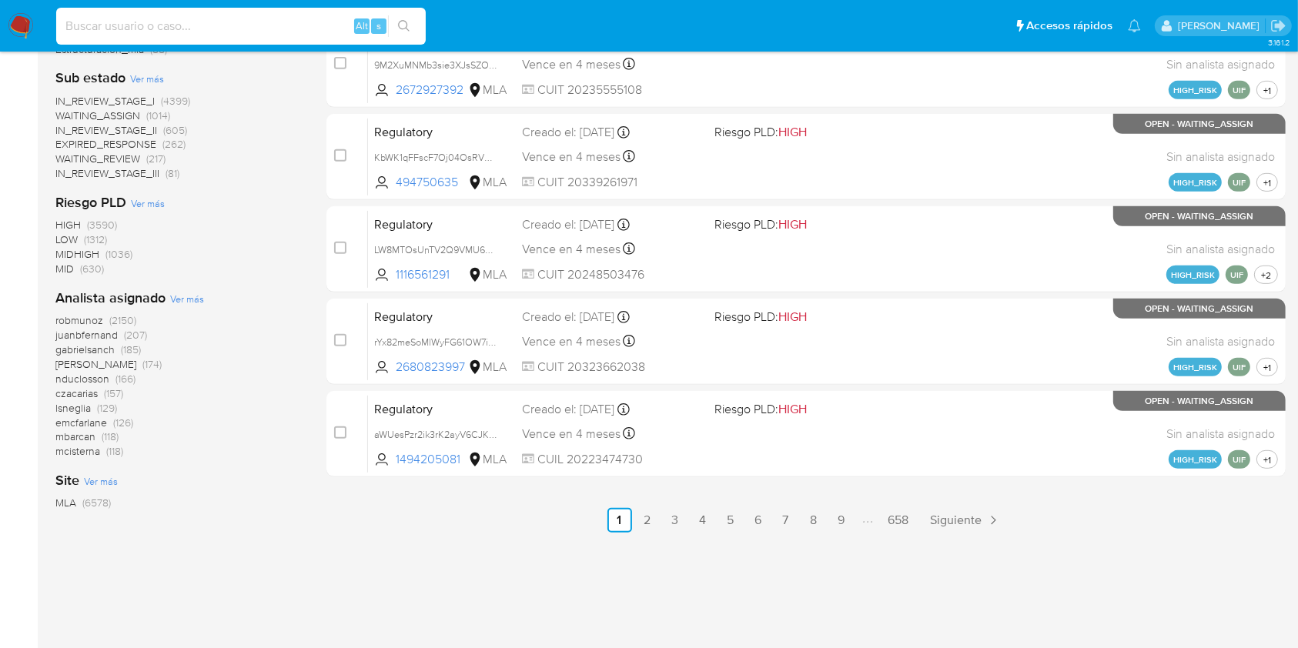
click at [169, 19] on input at bounding box center [240, 26] width 369 height 20
paste input "fX9TF00jEN4NuYRppqKxIpEu"
type input "fX9TF00jEN4NuYRppqKxIpEu"
click at [395, 28] on button "search-icon" at bounding box center [404, 26] width 32 height 22
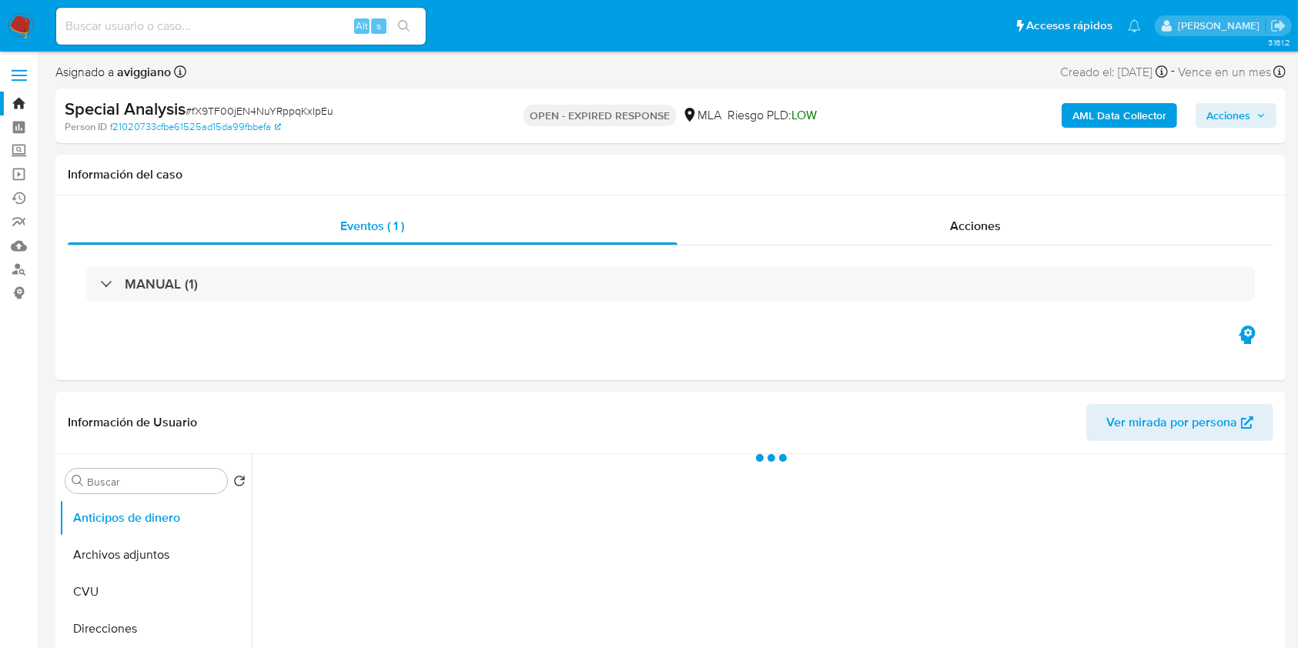
select select "10"
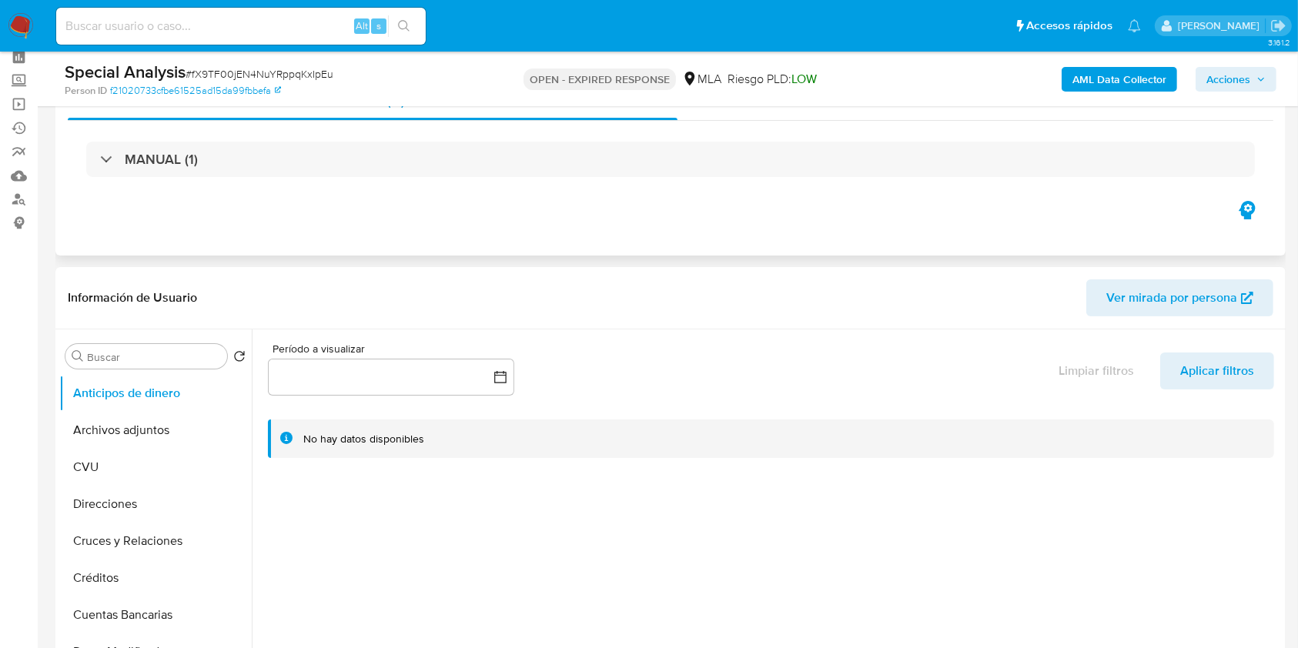
scroll to position [102, 0]
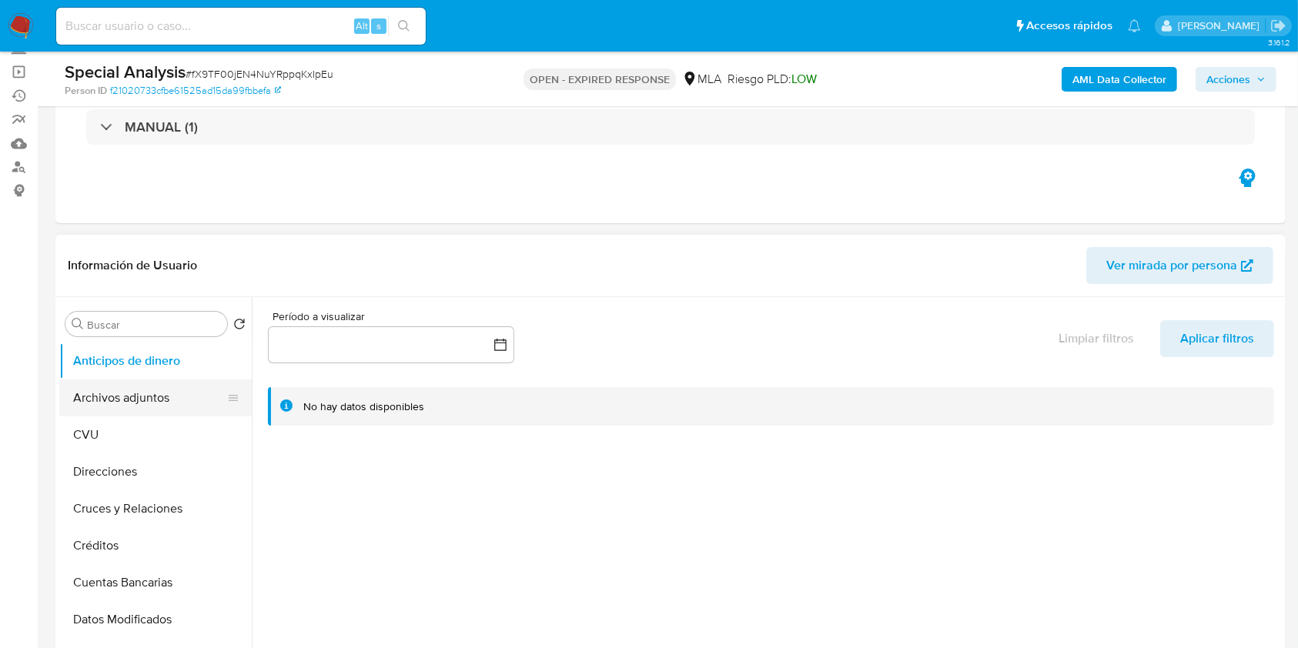
click at [107, 393] on button "Archivos adjuntos" at bounding box center [149, 397] width 180 height 37
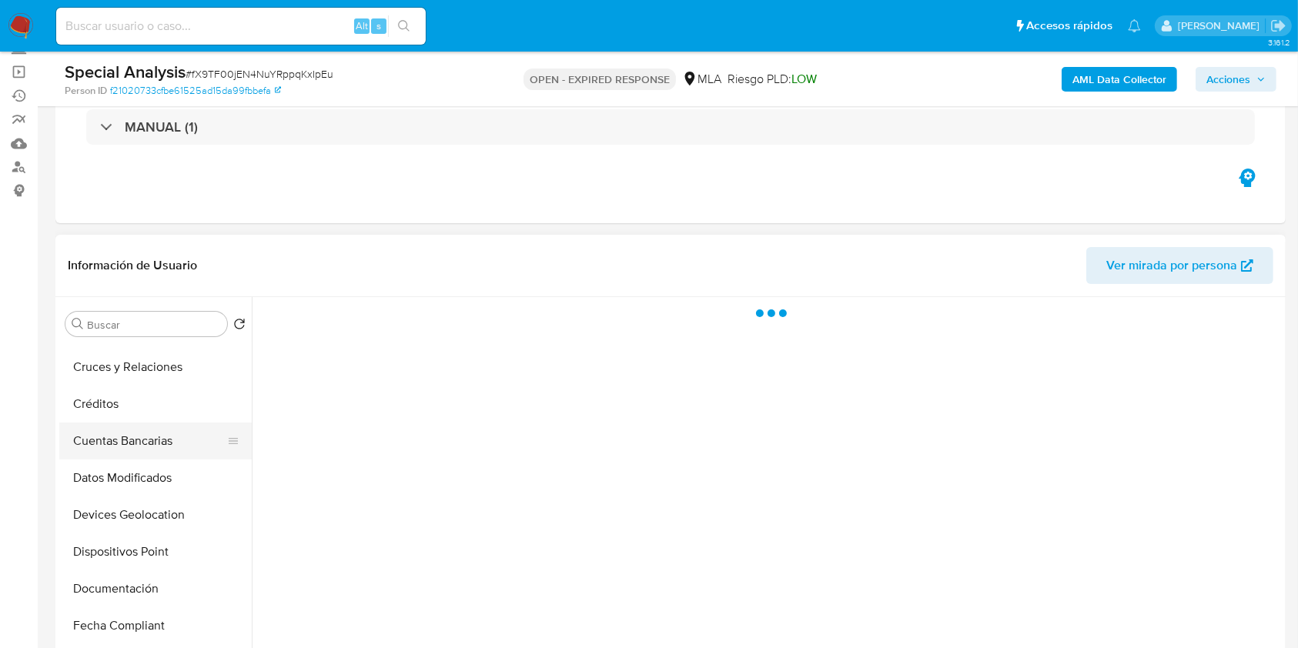
scroll to position [308, 0]
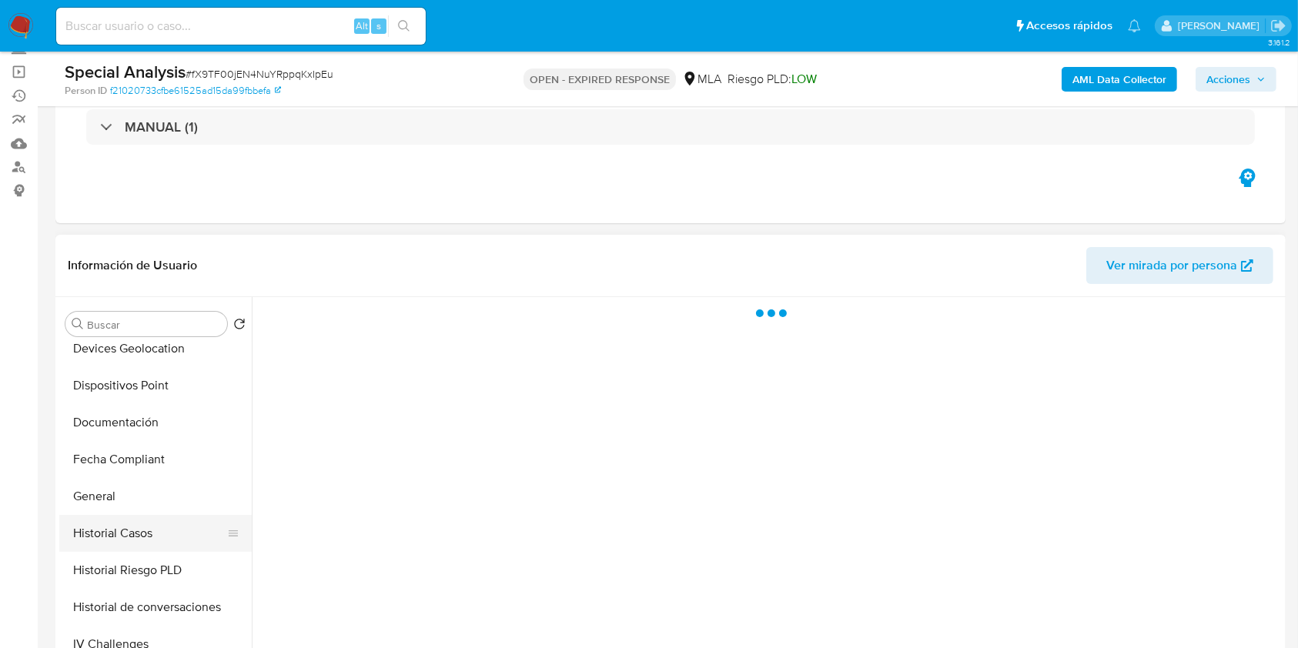
click at [148, 545] on button "Historial Casos" at bounding box center [149, 533] width 180 height 37
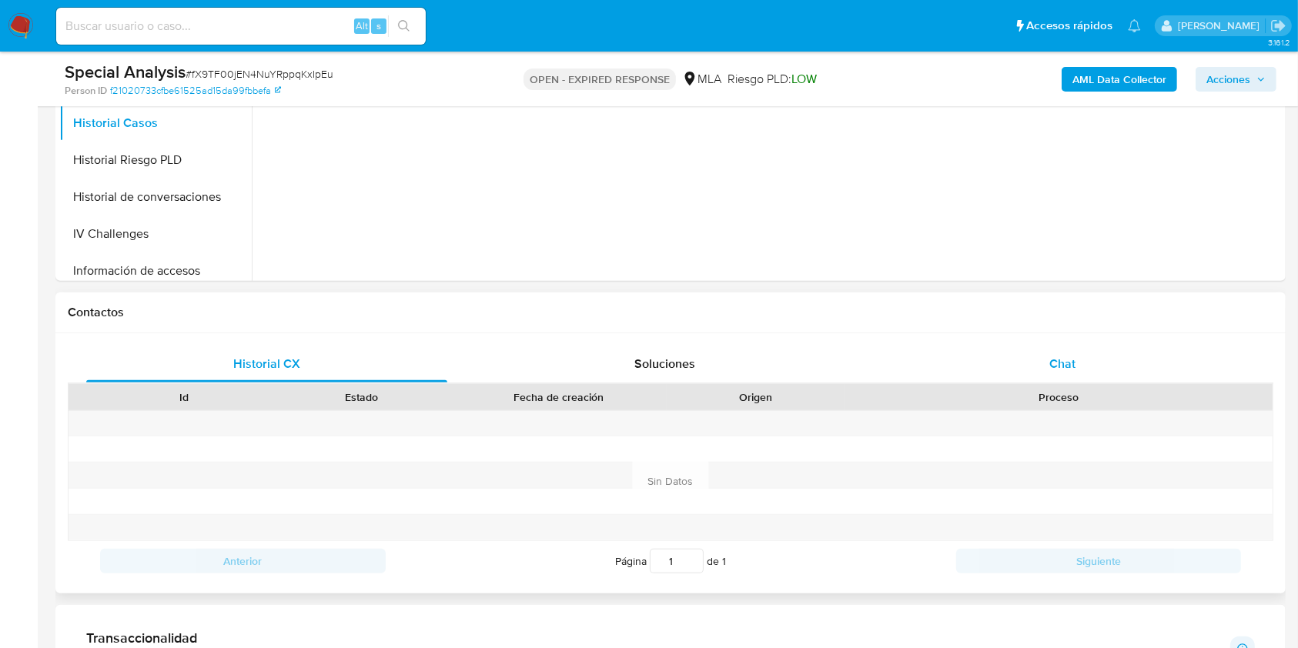
click at [1107, 358] on div "Chat" at bounding box center [1062, 364] width 361 height 37
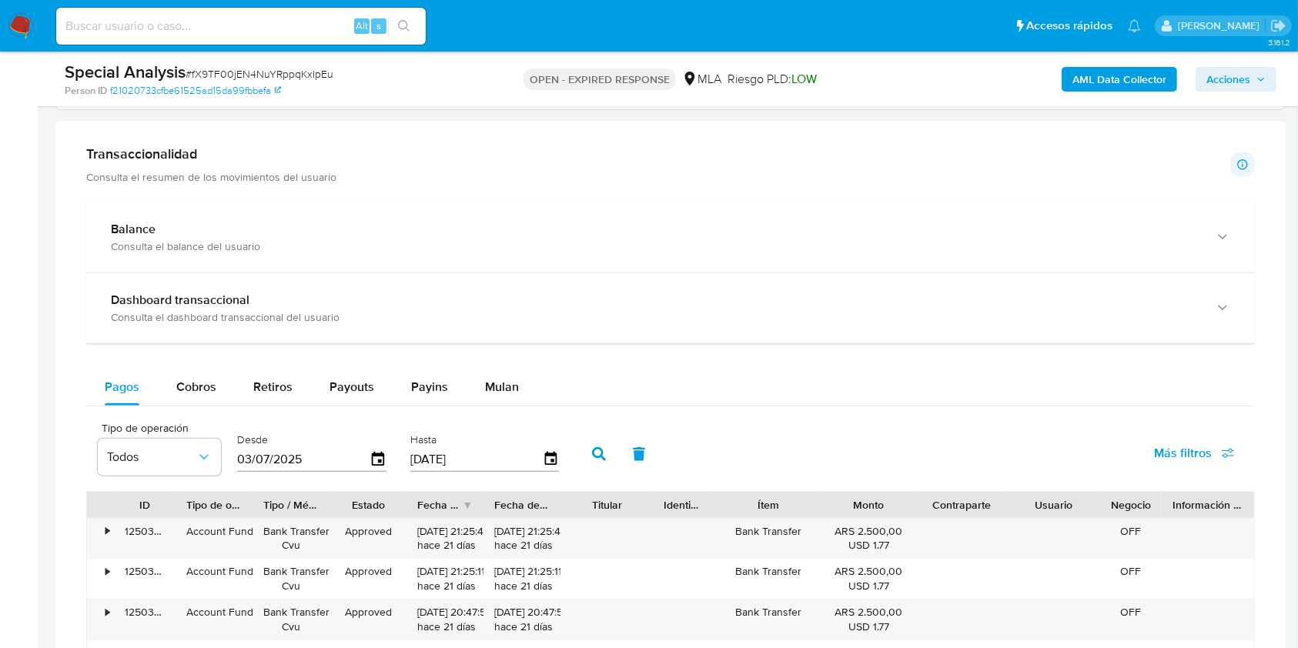
scroll to position [1334, 0]
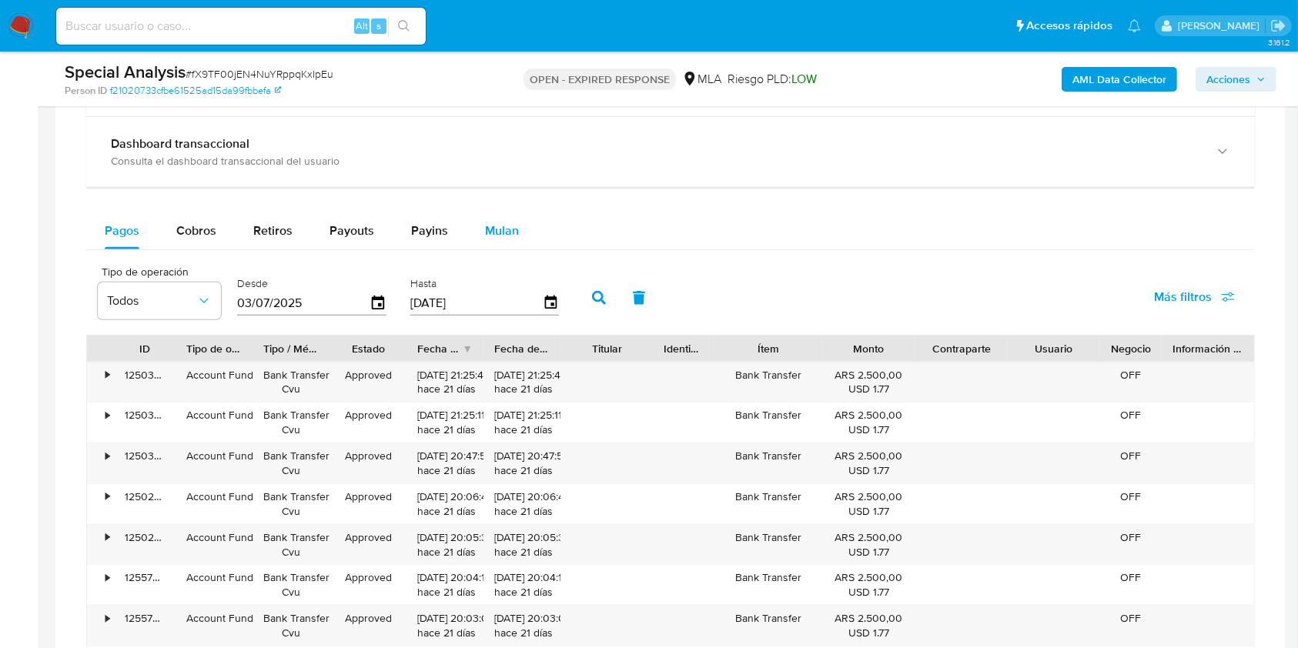
click at [503, 238] on div "Mulan" at bounding box center [502, 230] width 34 height 37
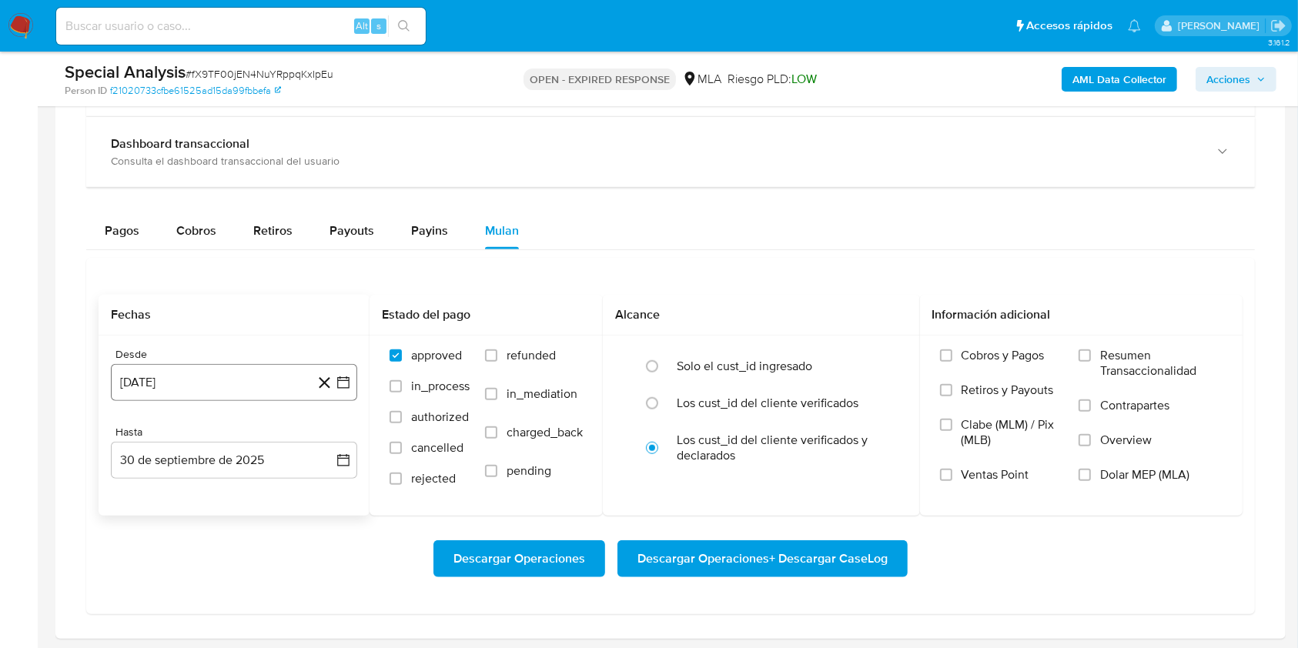
click at [306, 382] on button "[DATE]" at bounding box center [234, 382] width 246 height 37
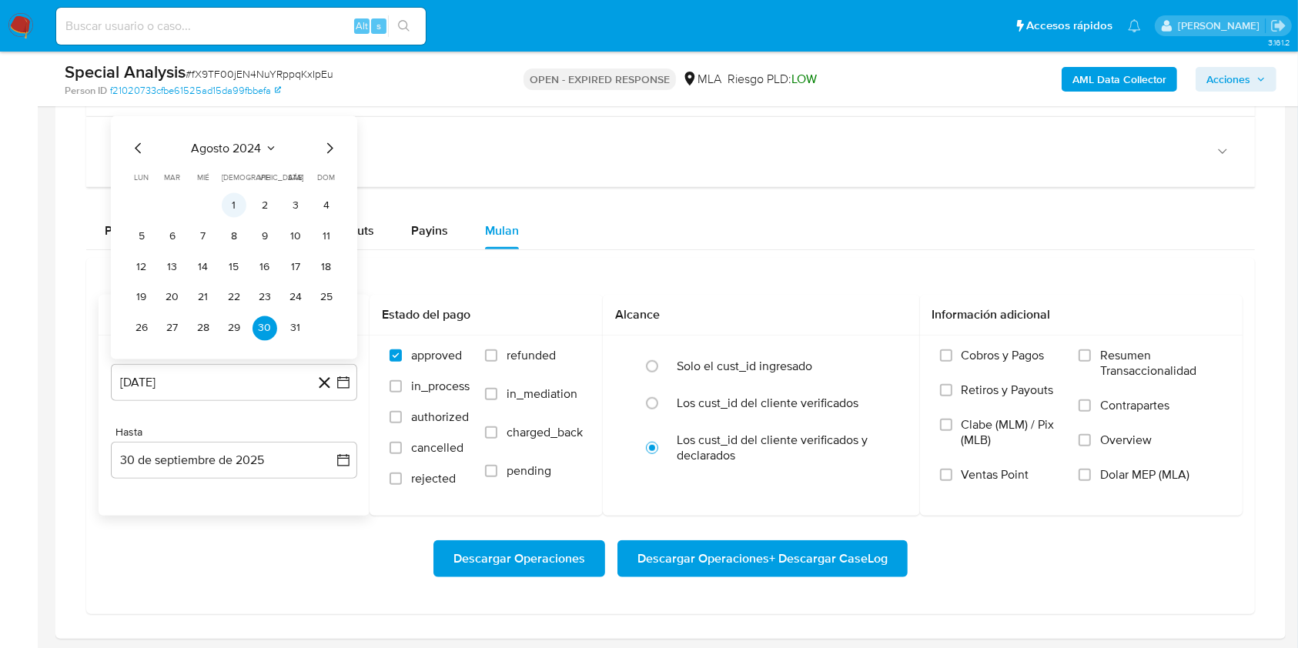
click at [227, 202] on button "1" at bounding box center [234, 204] width 25 height 25
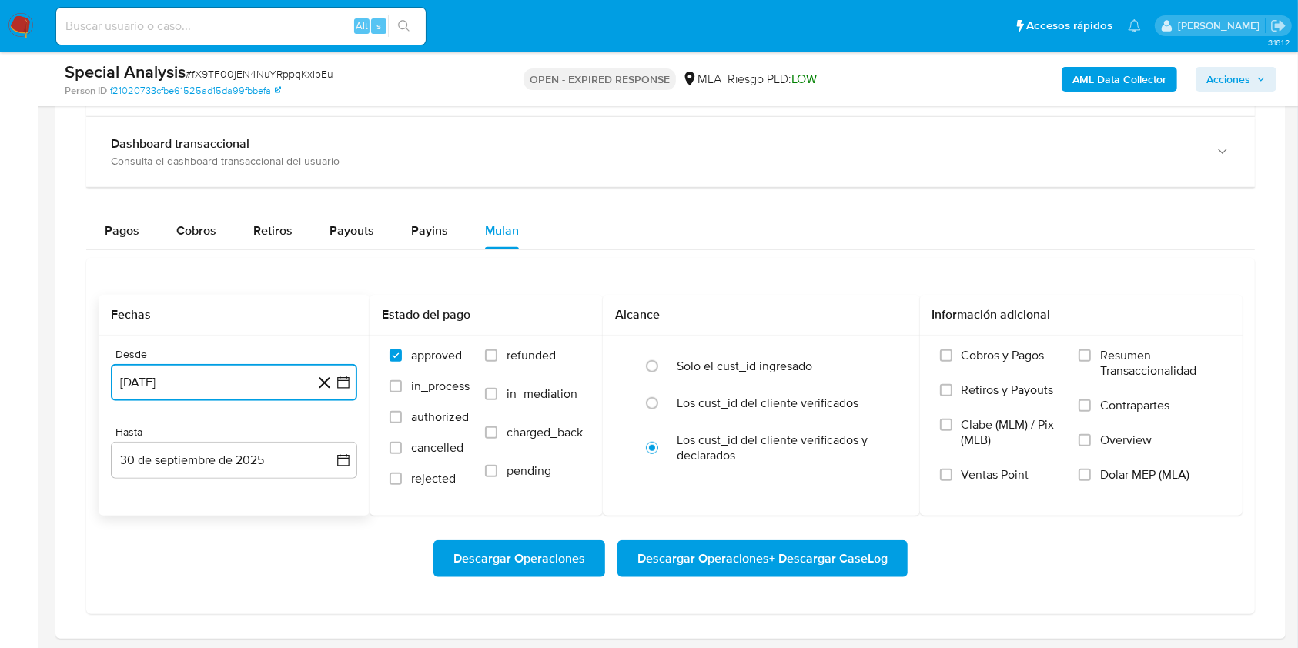
drag, startPoint x: 228, startPoint y: 379, endPoint x: 240, endPoint y: 370, distance: 14.9
click at [230, 376] on button "[DATE]" at bounding box center [234, 382] width 246 height 37
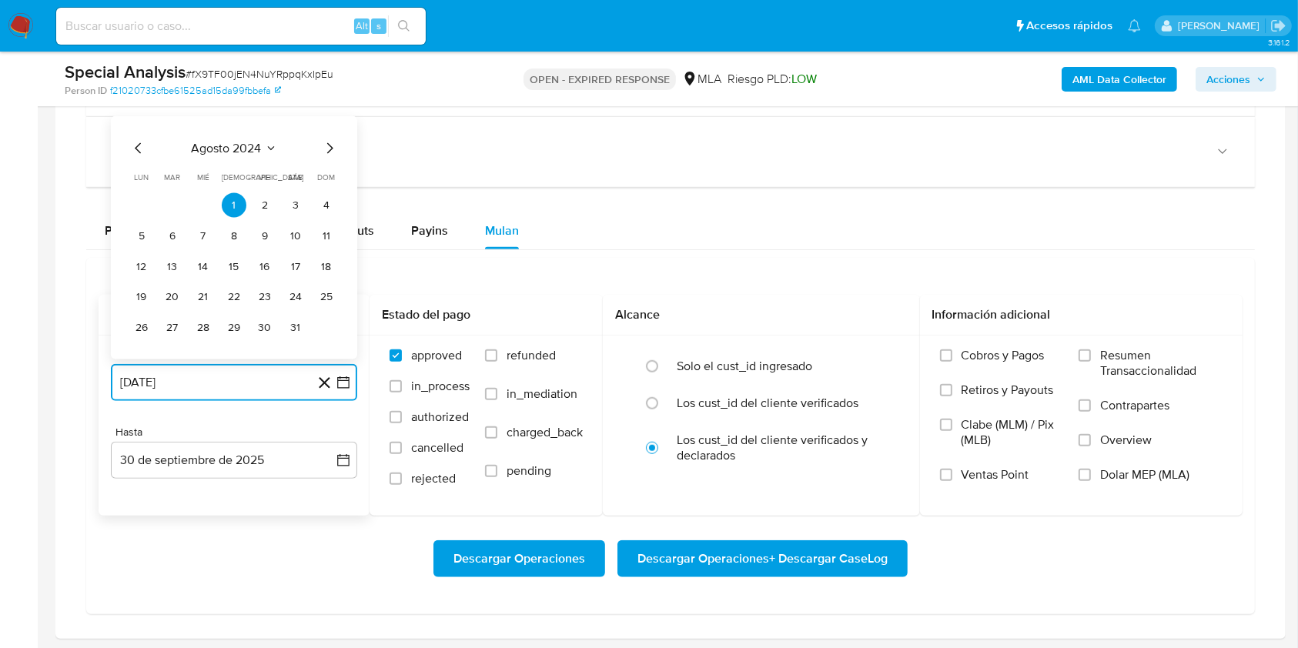
click at [327, 145] on icon "Mes siguiente" at bounding box center [329, 148] width 18 height 18
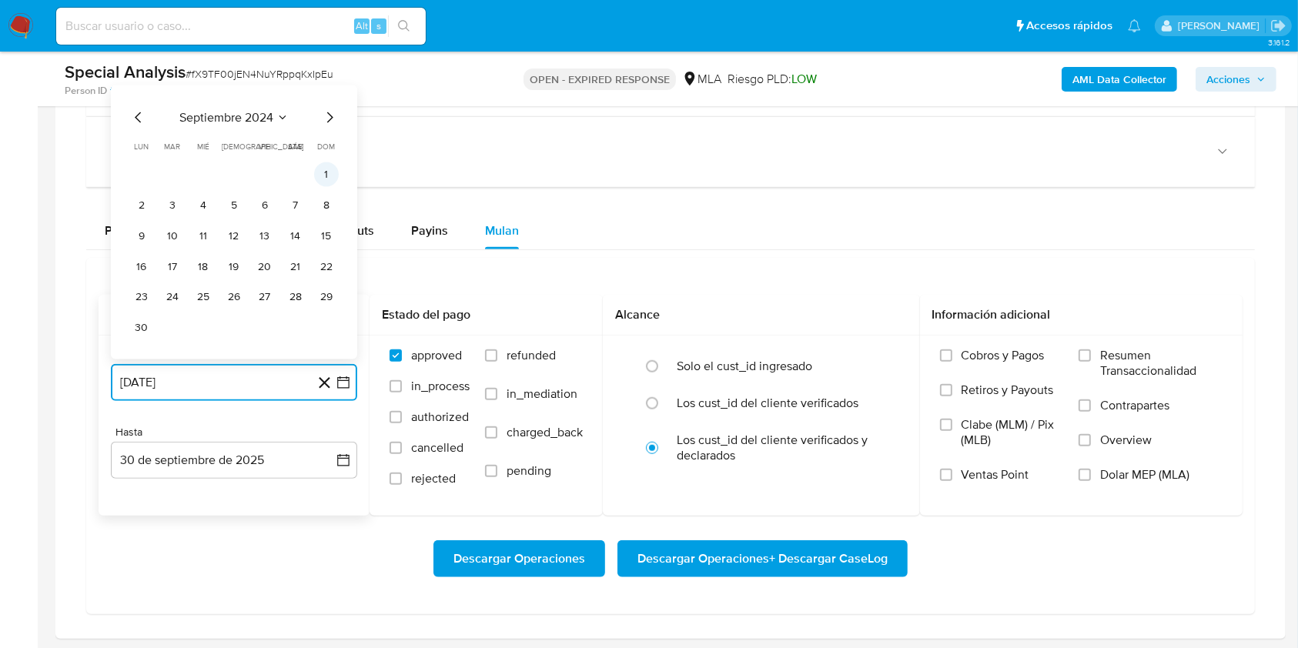
click at [326, 172] on button "1" at bounding box center [326, 174] width 25 height 25
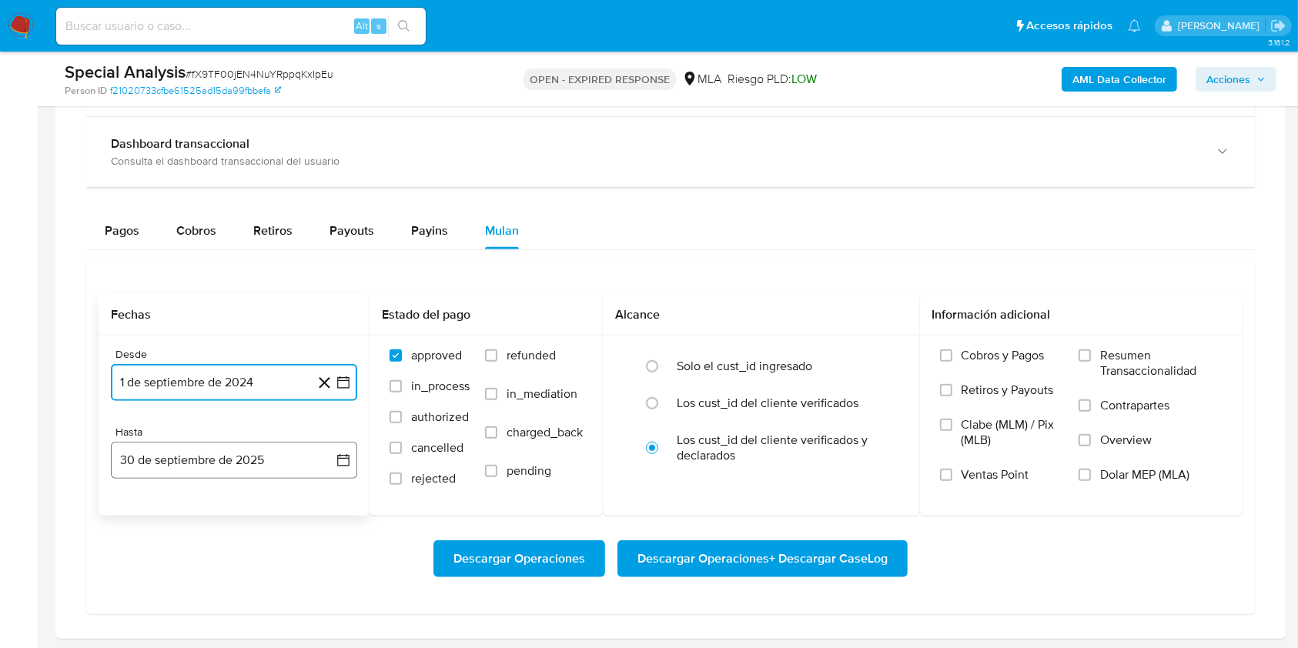
click at [212, 446] on button "30 de septiembre de 2025" at bounding box center [234, 460] width 246 height 37
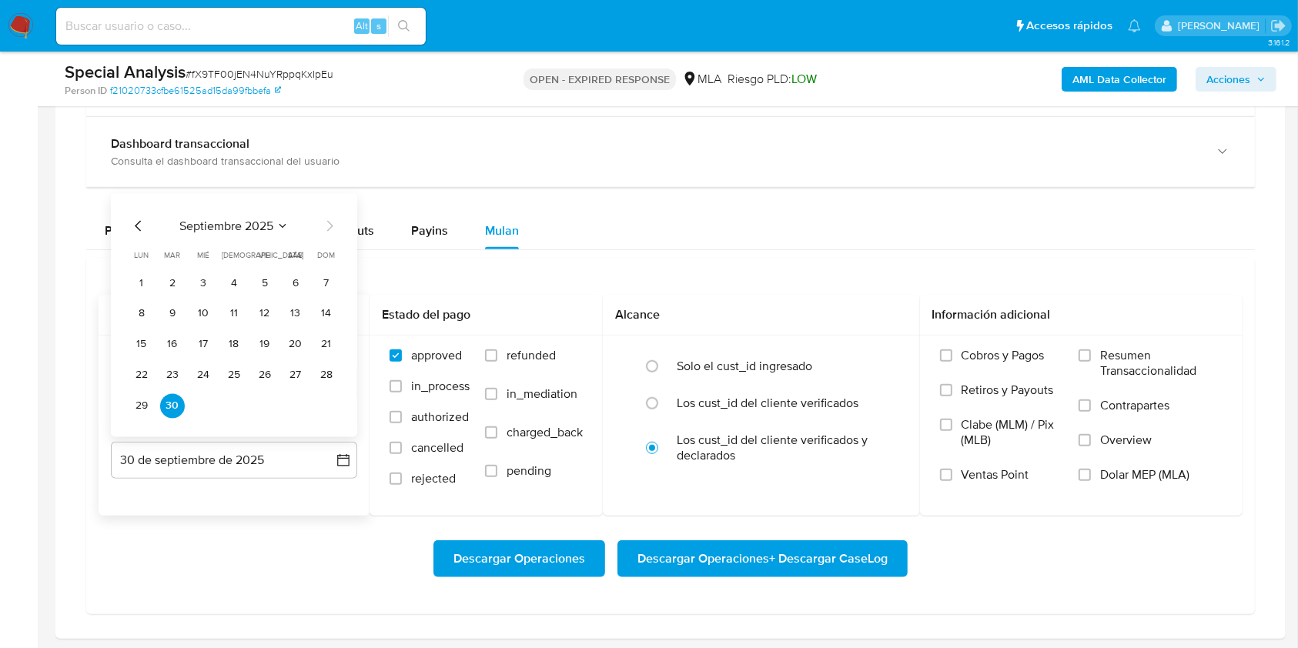
click at [135, 225] on icon "Mes anterior" at bounding box center [138, 225] width 6 height 11
click at [325, 409] on button "31" at bounding box center [326, 405] width 25 height 25
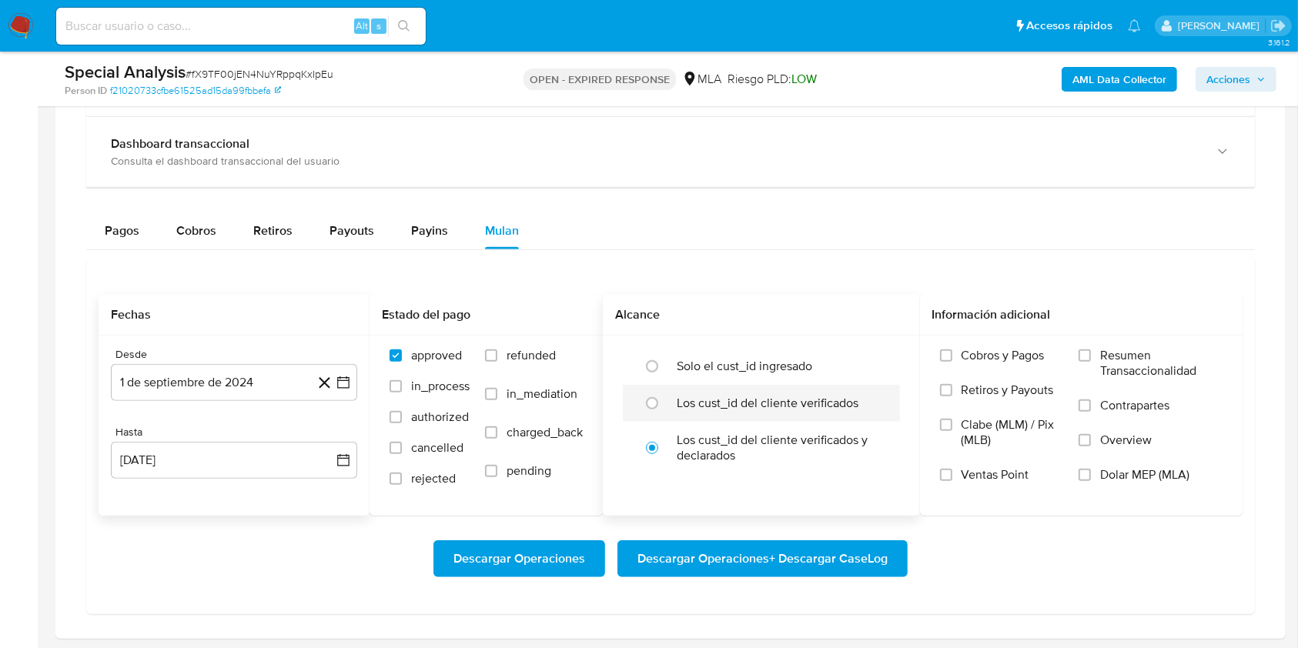
click at [706, 385] on div "Los cust_id del cliente verificados" at bounding box center [777, 403] width 202 height 37
radio input "true"
click at [680, 401] on label "Los cust_id del cliente verificados" at bounding box center [767, 403] width 182 height 15
click at [664, 401] on input "radio" at bounding box center [652, 403] width 25 height 25
click at [1115, 479] on span "Dolar MEP (MLA)" at bounding box center [1144, 474] width 89 height 15
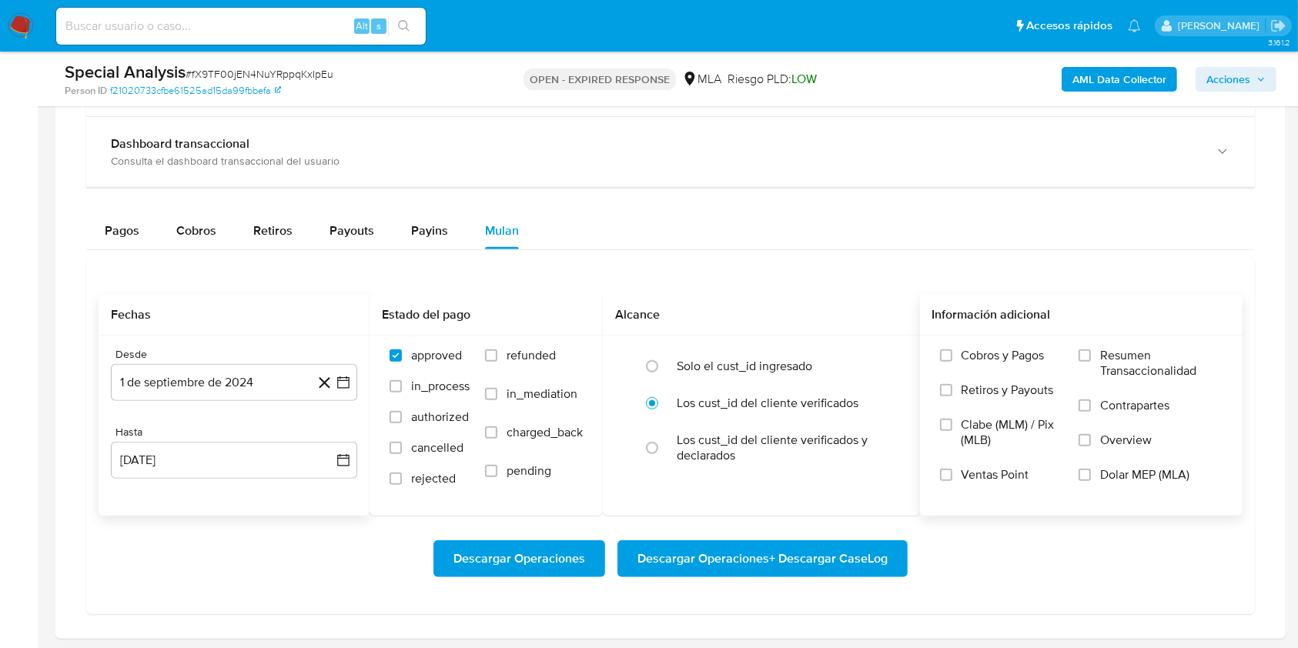
click at [1091, 479] on input "Dolar MEP (MLA)" at bounding box center [1084, 475] width 12 height 12
click at [866, 559] on span "Descargar Operaciones + Descargar CaseLog" at bounding box center [762, 559] width 250 height 34
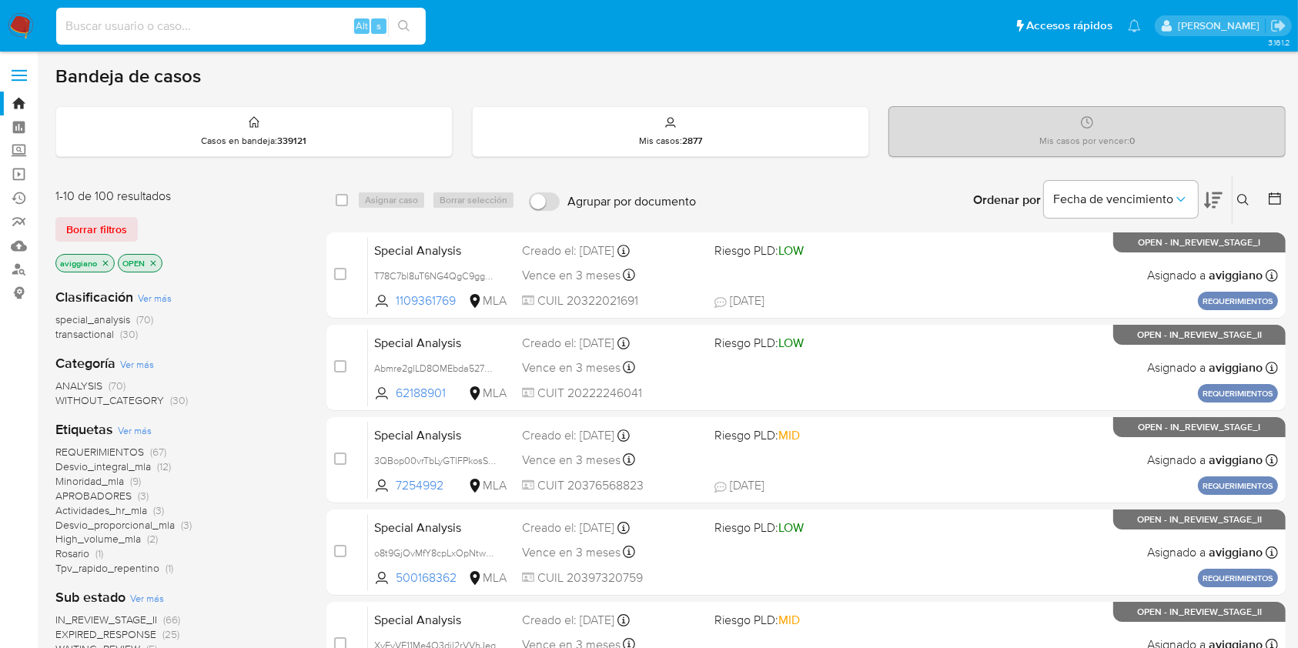
drag, startPoint x: 191, startPoint y: 32, endPoint x: 203, endPoint y: 35, distance: 12.7
click at [189, 31] on input at bounding box center [240, 26] width 369 height 20
paste input "P7GRnGUpIxBTW8rjkHVNqlyK"
type input "P7GRnGUpIxBTW8rjkHVNqlyK"
click at [405, 30] on icon "search-icon" at bounding box center [404, 26] width 12 height 12
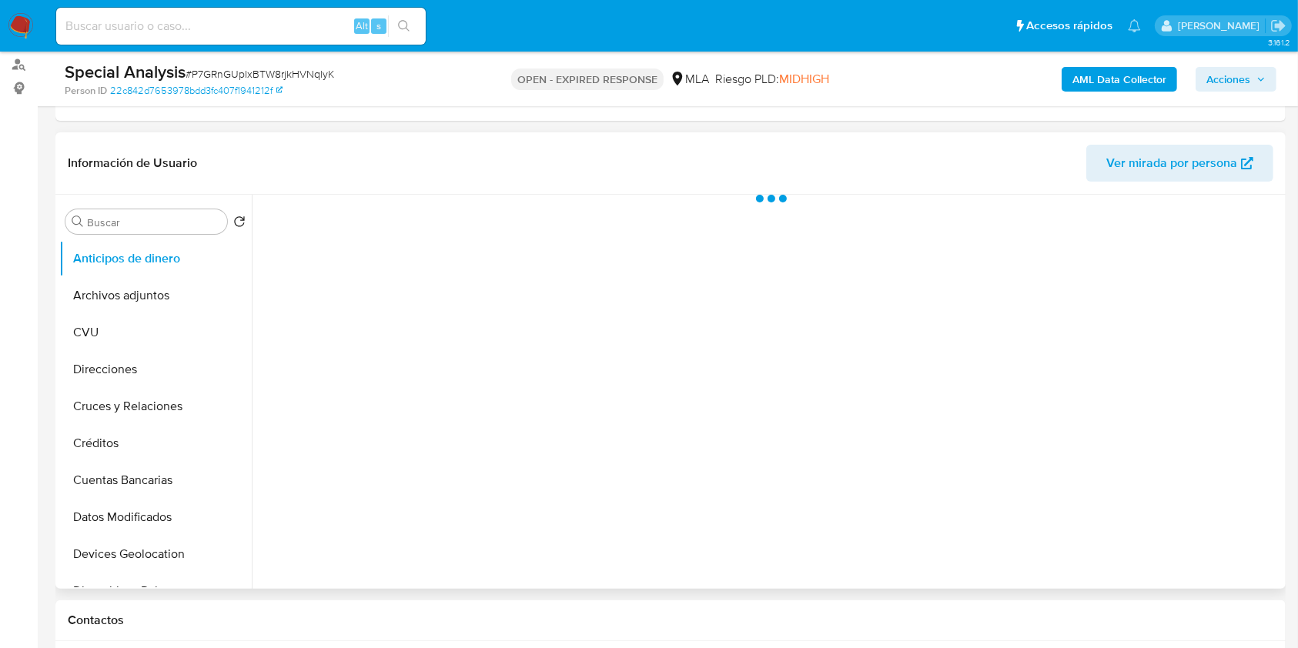
select select "10"
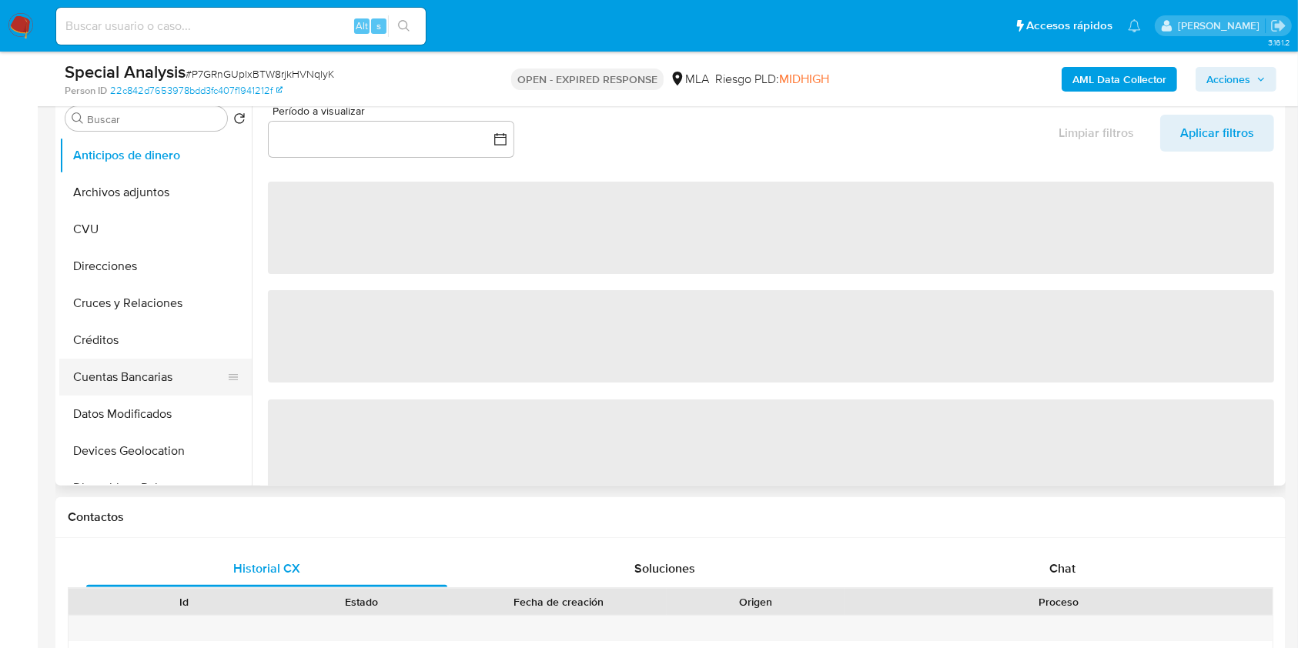
scroll to position [410, 0]
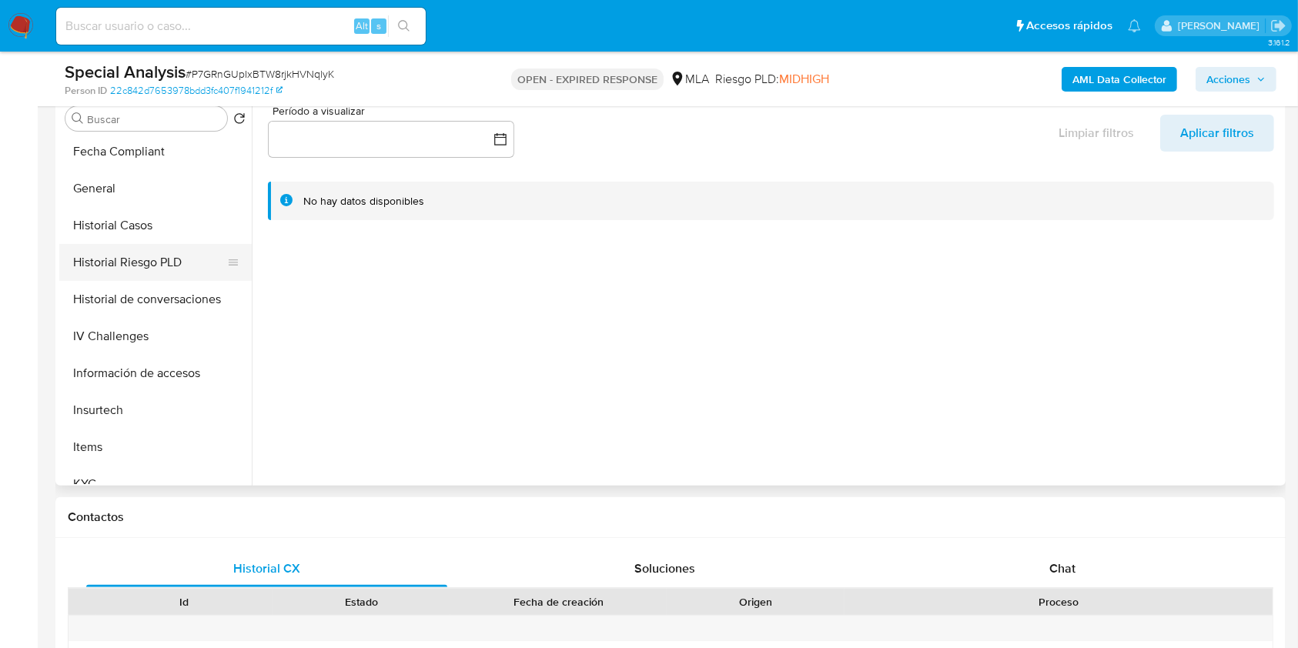
click at [145, 246] on button "Historial Riesgo PLD" at bounding box center [149, 262] width 180 height 37
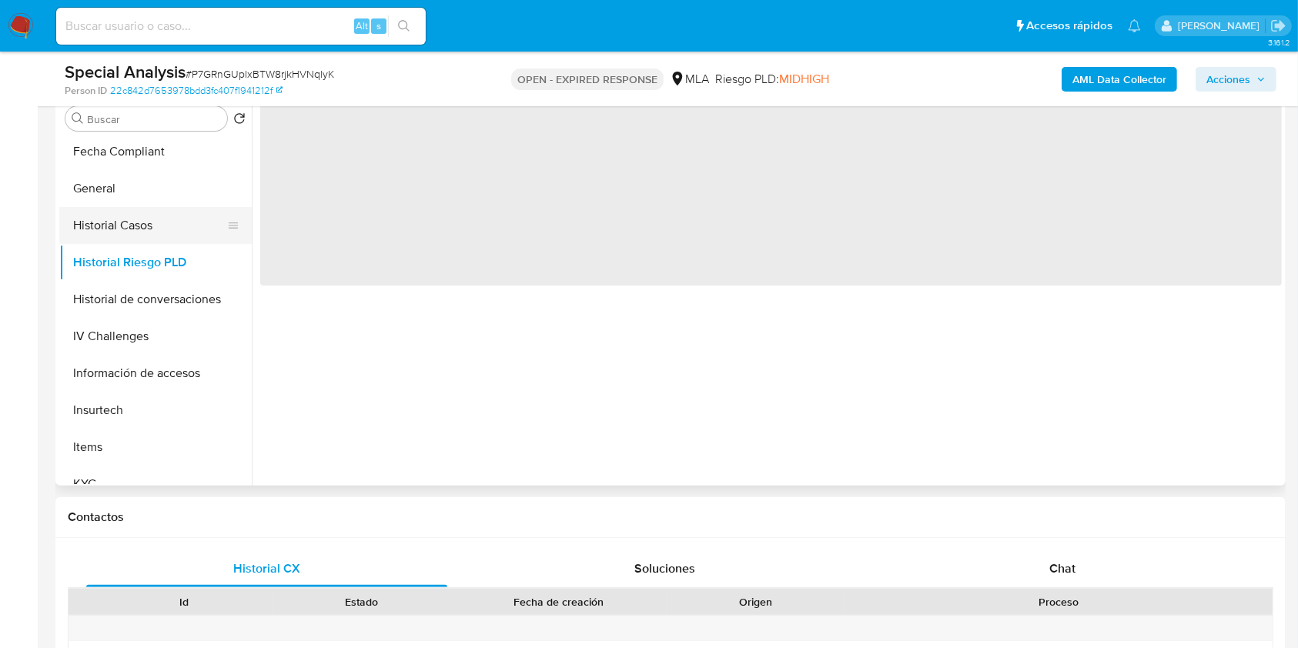
click at [152, 225] on button "Historial Casos" at bounding box center [149, 225] width 180 height 37
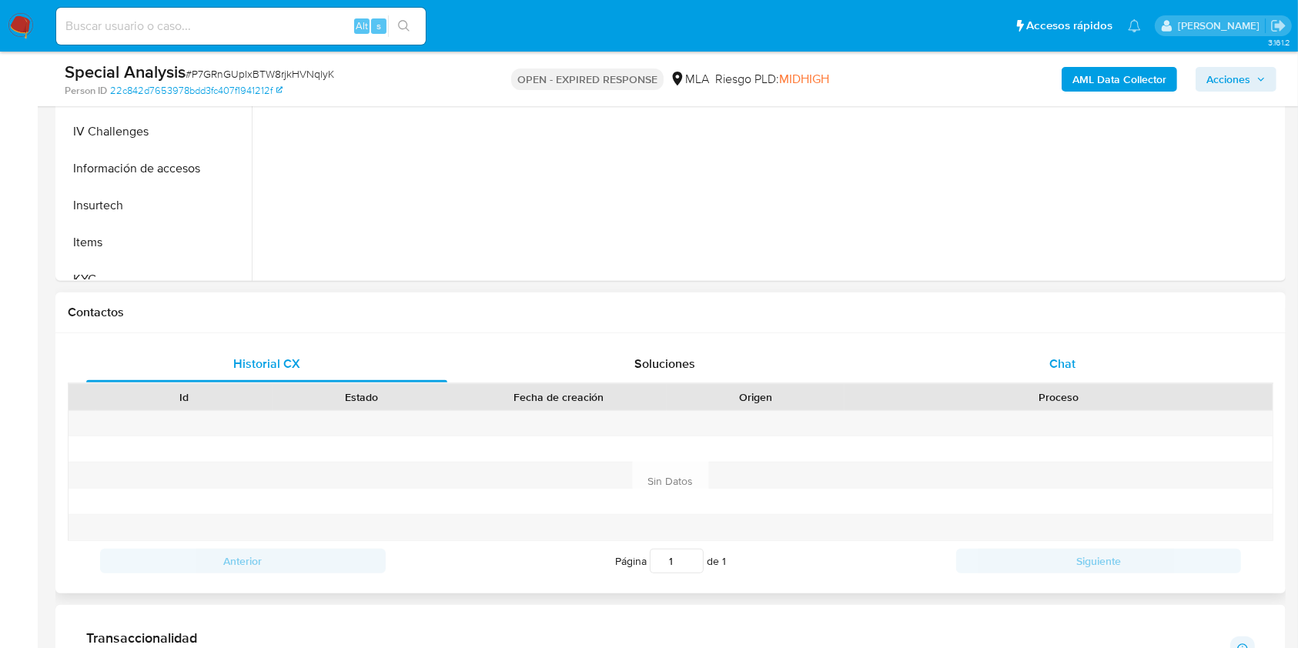
click at [1047, 352] on div "Chat" at bounding box center [1062, 364] width 361 height 37
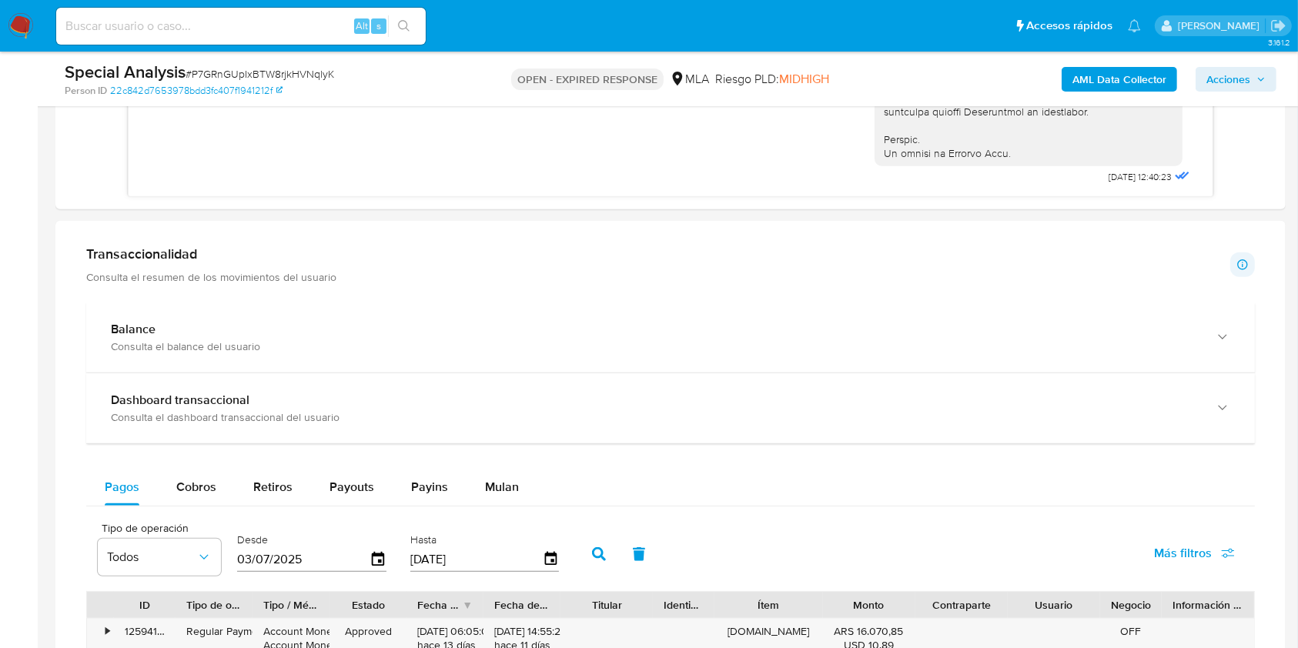
scroll to position [1231, 0]
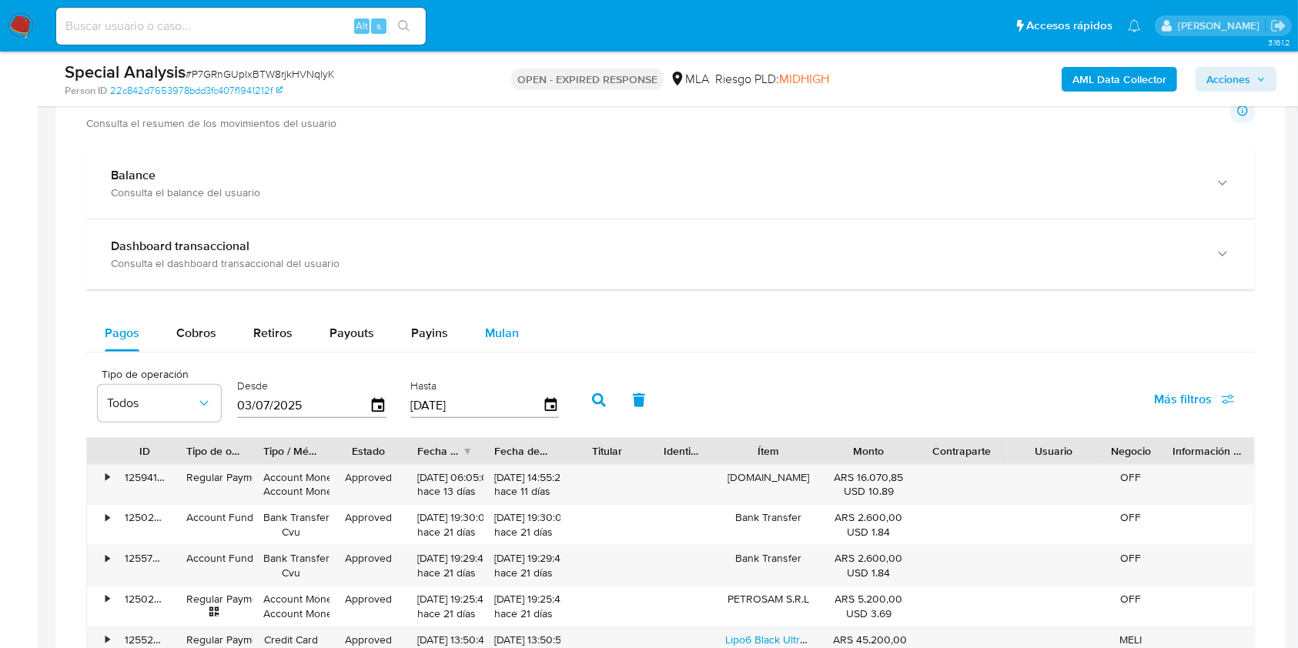
click at [489, 336] on span "Mulan" at bounding box center [502, 333] width 34 height 18
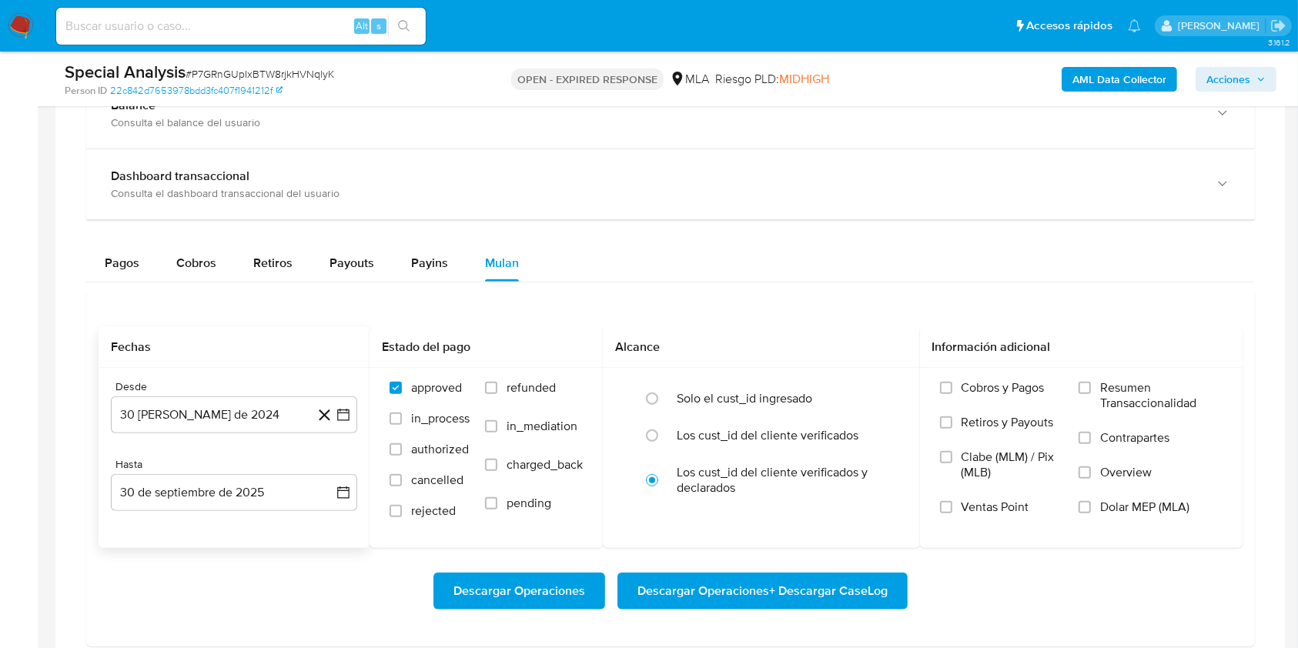
scroll to position [1334, 0]
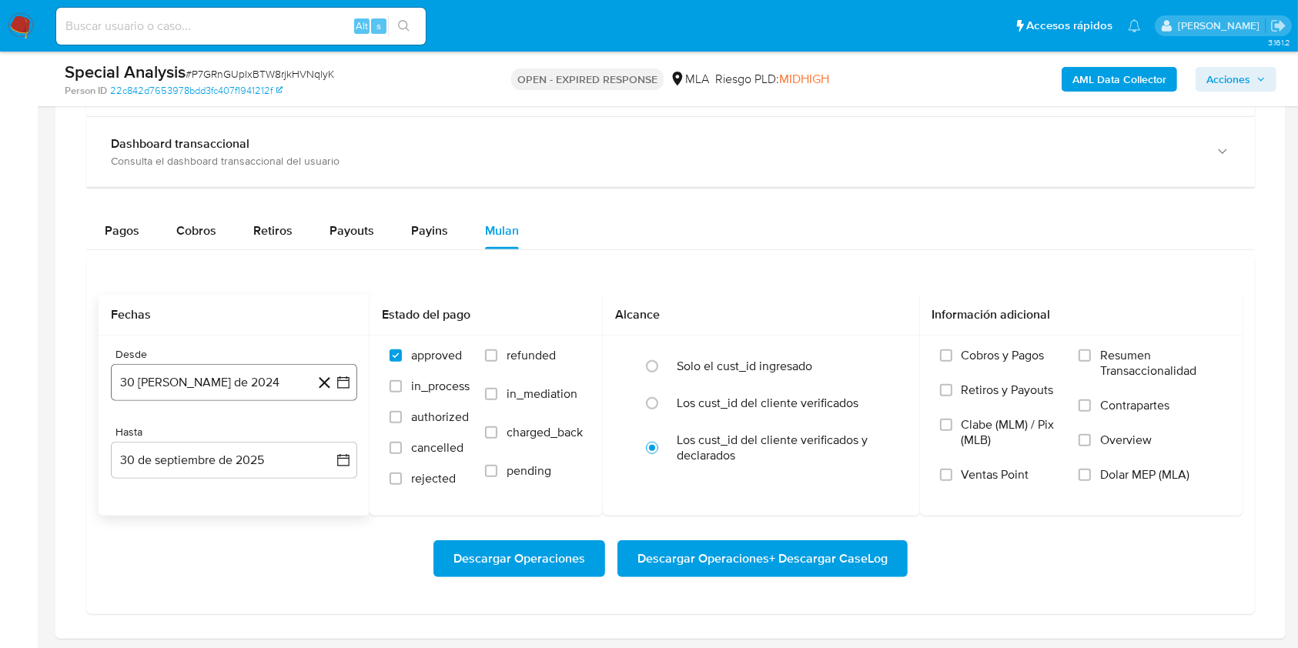
click at [227, 384] on button "[DATE]" at bounding box center [234, 382] width 246 height 37
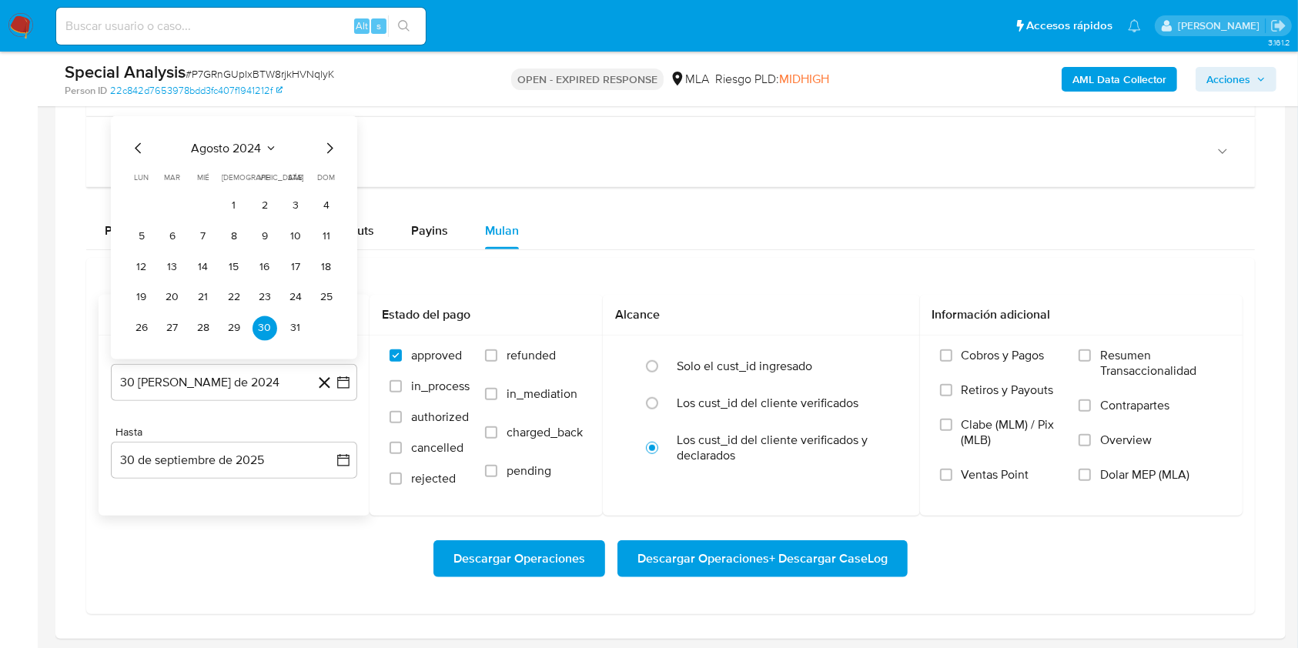
click at [329, 152] on icon "Mes siguiente" at bounding box center [329, 148] width 18 height 18
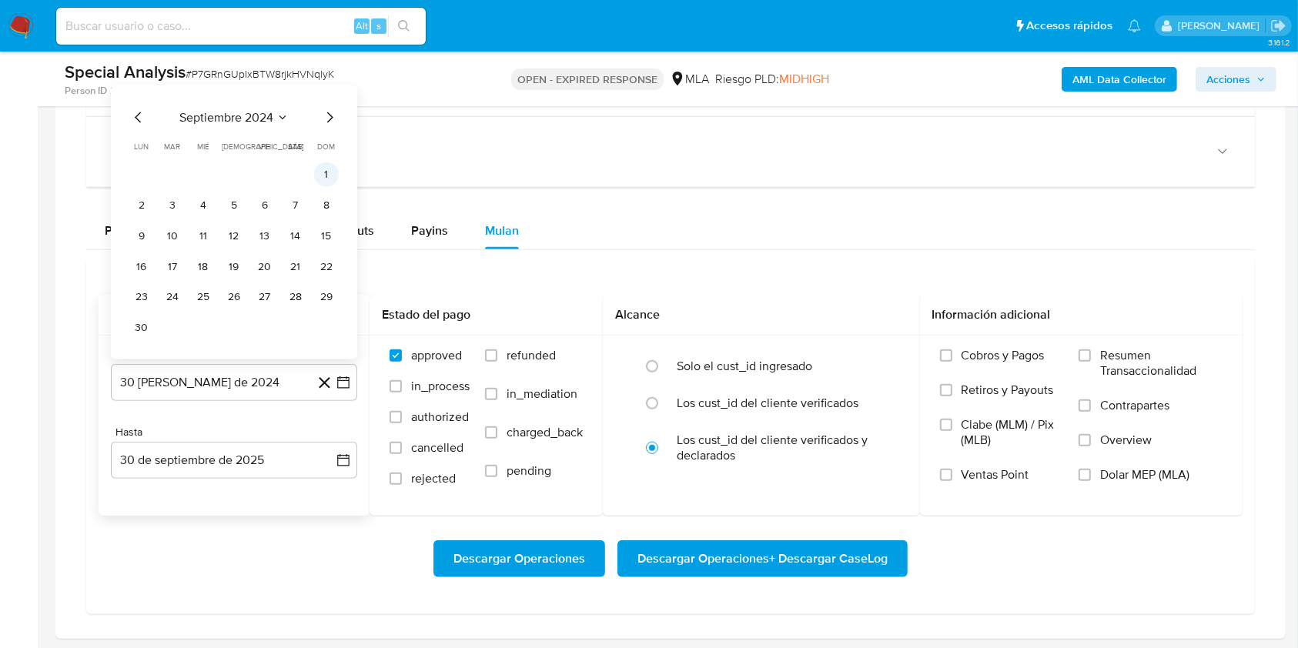
drag, startPoint x: 325, startPoint y: 179, endPoint x: 308, endPoint y: 227, distance: 50.6
click at [325, 180] on button "1" at bounding box center [326, 174] width 25 height 25
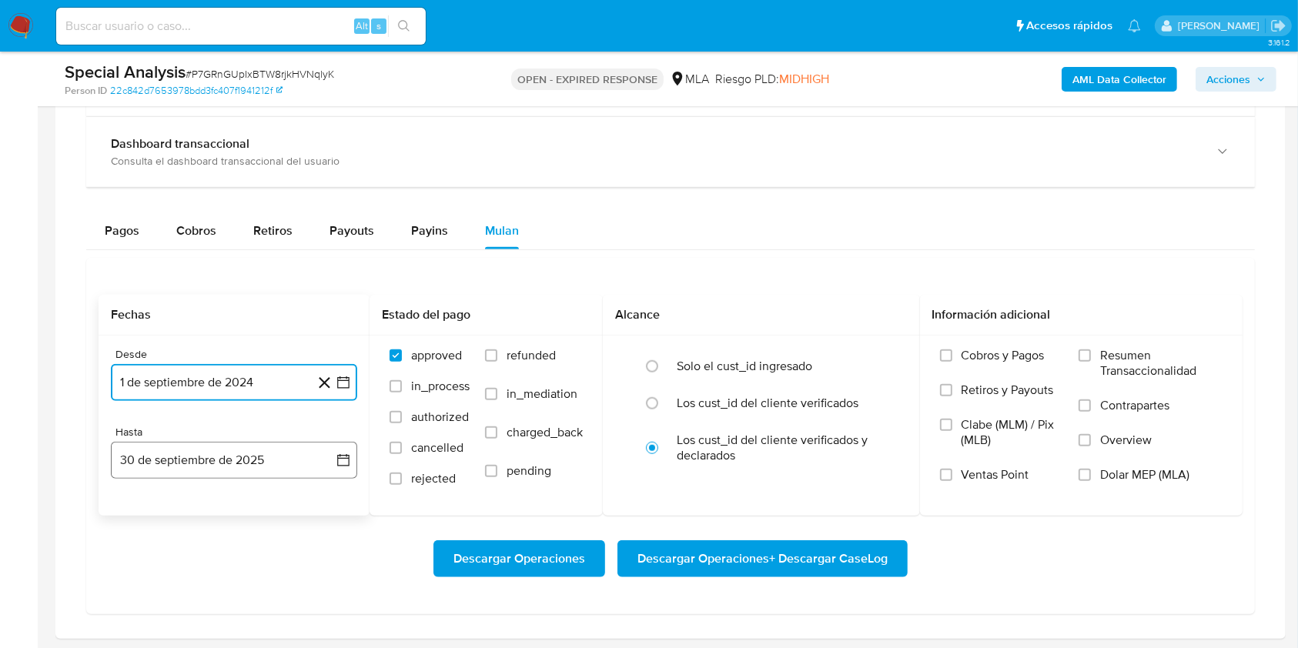
click at [224, 461] on button "30 de septiembre de 2025" at bounding box center [234, 460] width 246 height 37
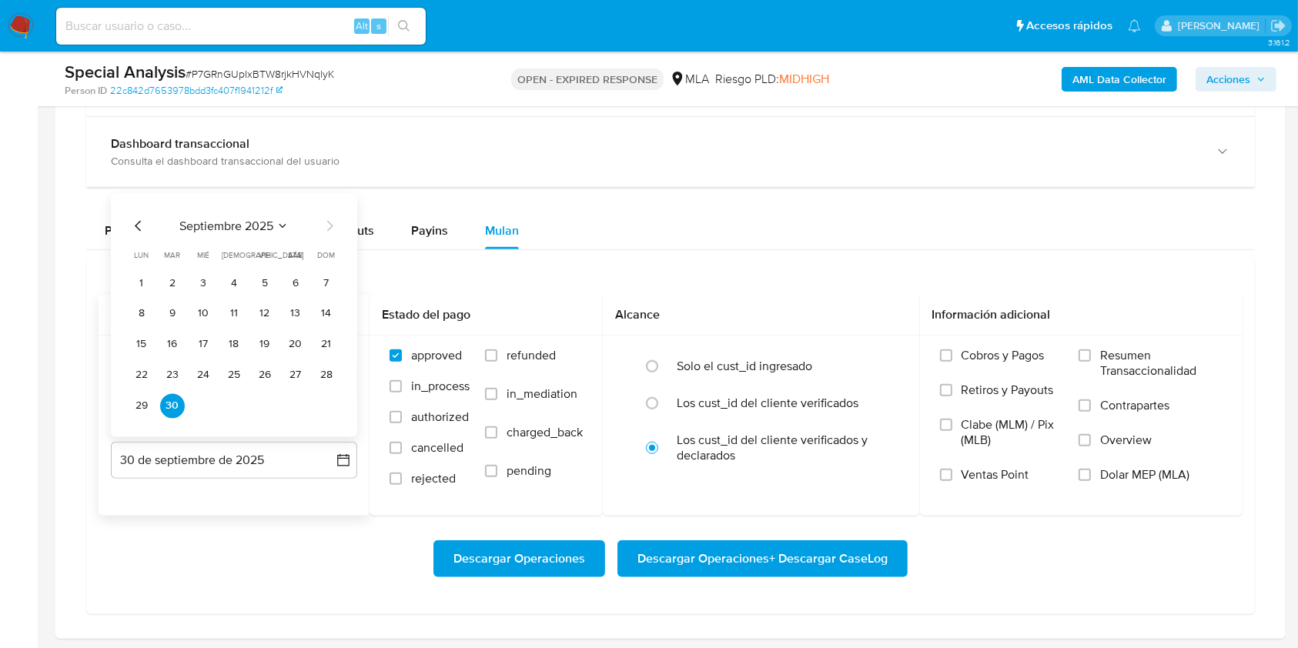
click at [135, 229] on icon "Mes anterior" at bounding box center [138, 225] width 18 height 18
click at [324, 402] on button "31" at bounding box center [326, 405] width 25 height 25
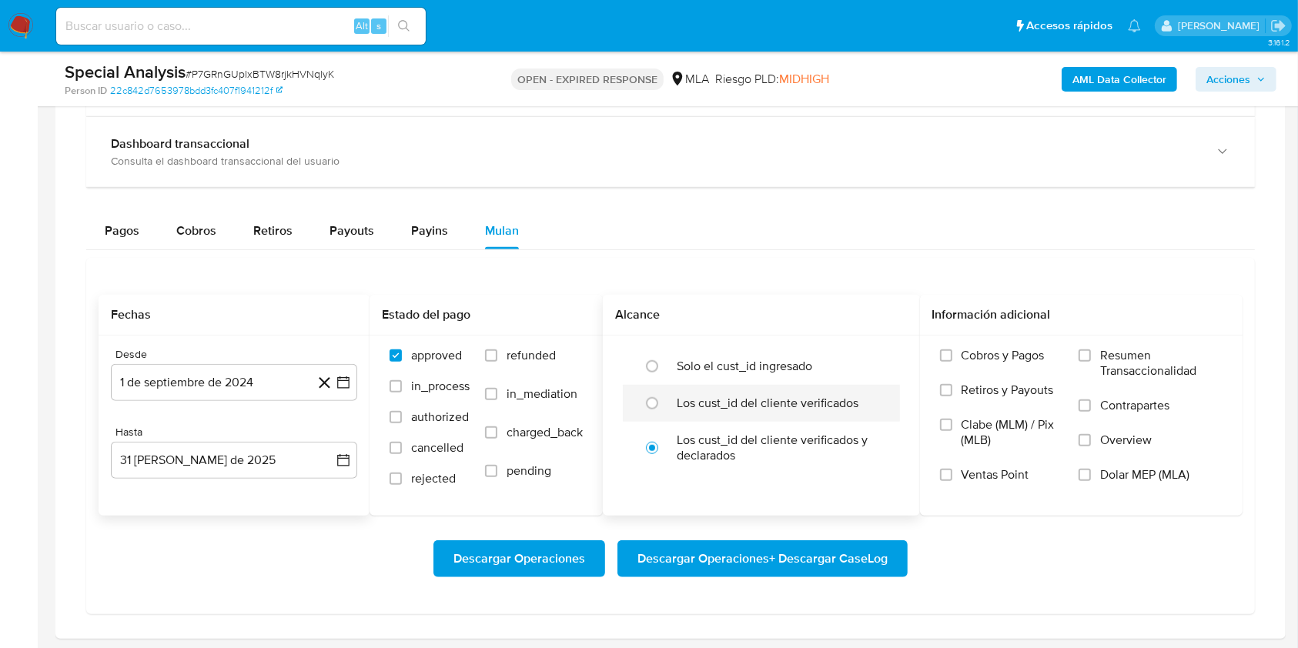
click at [678, 403] on label "Los cust_id del cliente verificados" at bounding box center [767, 403] width 182 height 15
click at [664, 403] on input "radio" at bounding box center [652, 403] width 25 height 25
radio input "true"
click at [1107, 472] on span "Dolar MEP (MLA)" at bounding box center [1144, 474] width 89 height 15
click at [1091, 472] on input "Dolar MEP (MLA)" at bounding box center [1084, 475] width 12 height 12
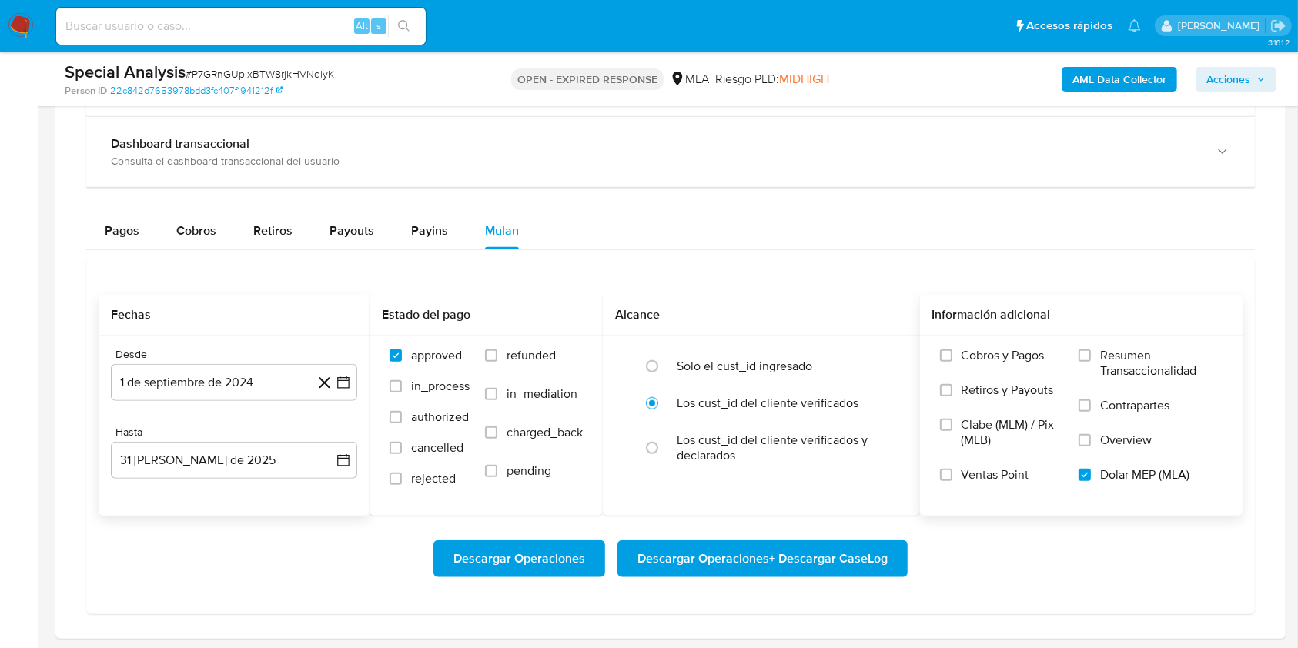
click at [783, 561] on span "Descargar Operaciones + Descargar CaseLog" at bounding box center [762, 559] width 250 height 34
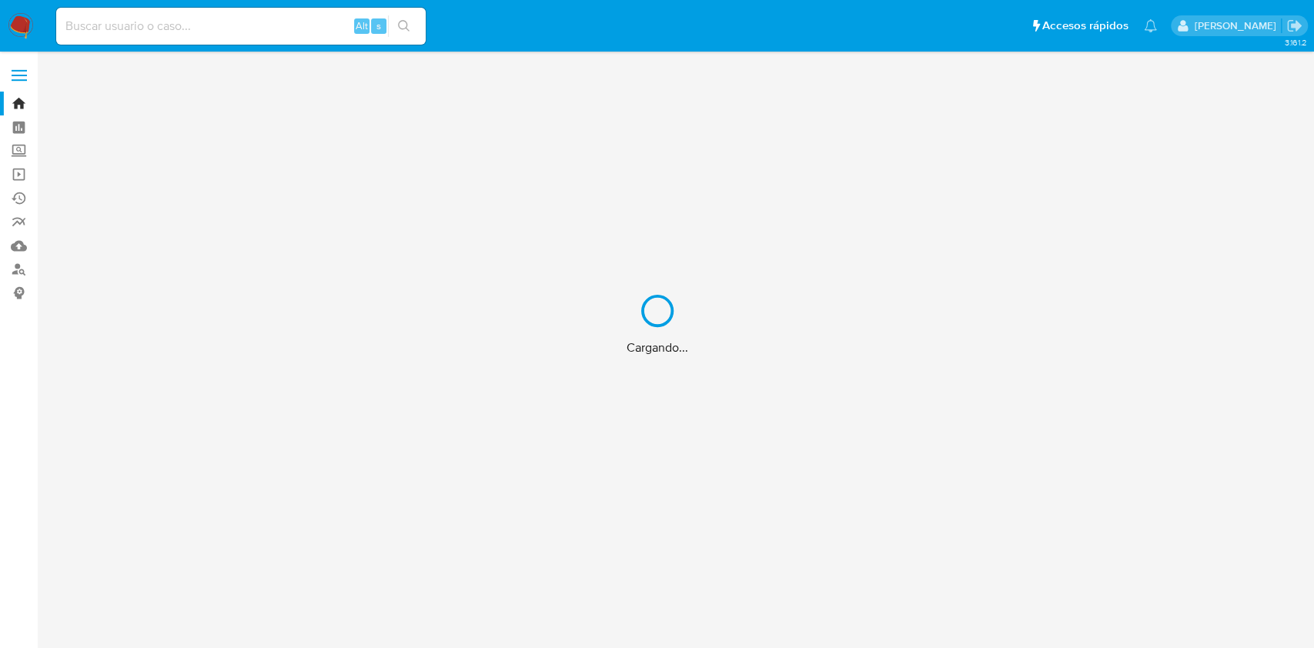
click at [175, 28] on div "Cargando..." at bounding box center [657, 324] width 1314 height 648
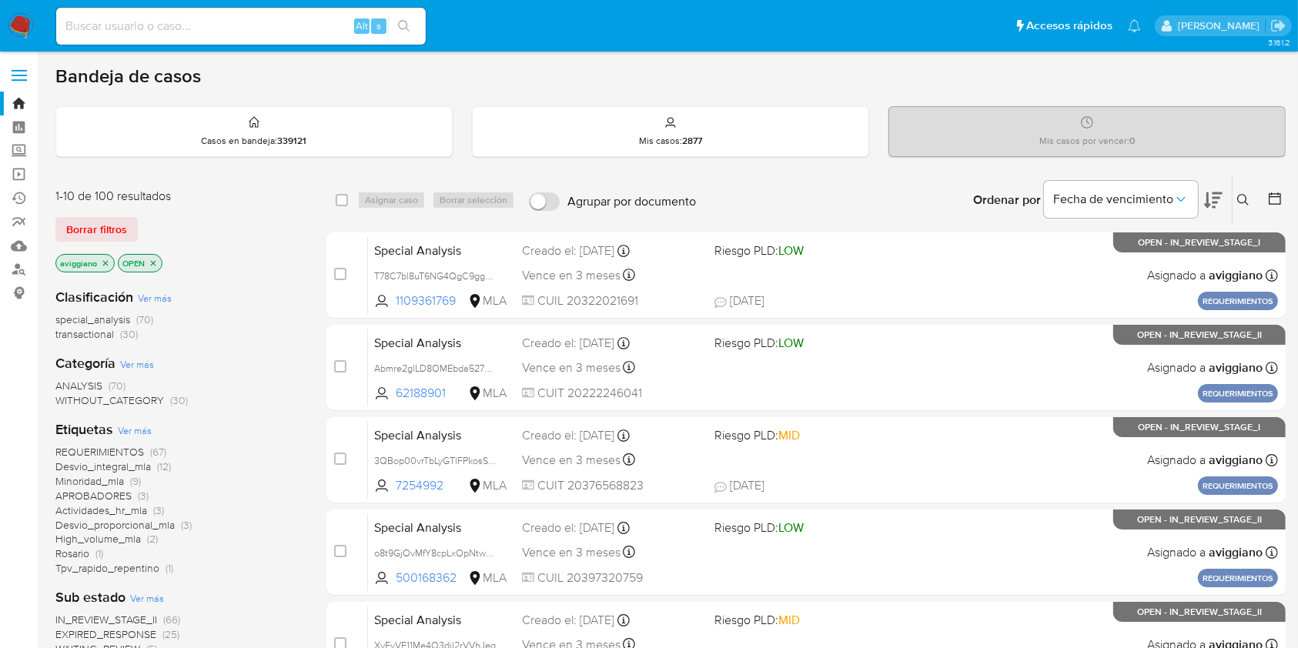
click at [179, 28] on input at bounding box center [240, 26] width 369 height 20
paste input "hG54M3TsFwgmwiyyPjoRllo6"
type input "hG54M3TsFwgmwiyyPjoRllo6"
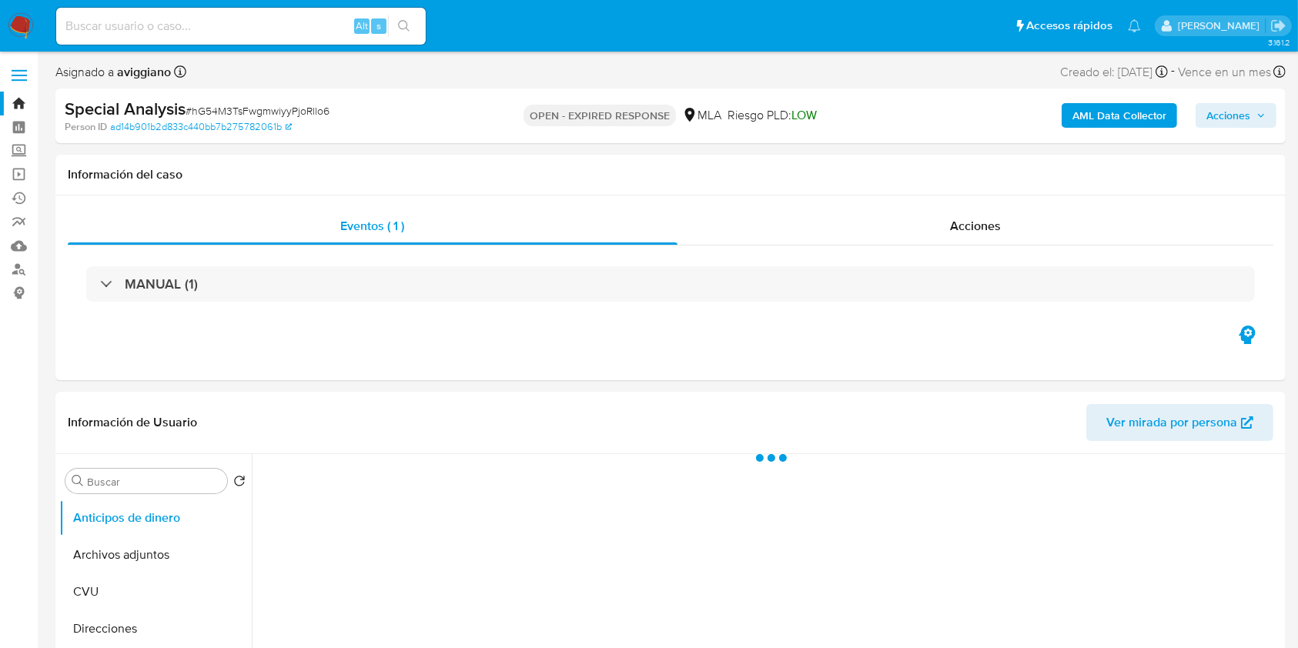
select select "10"
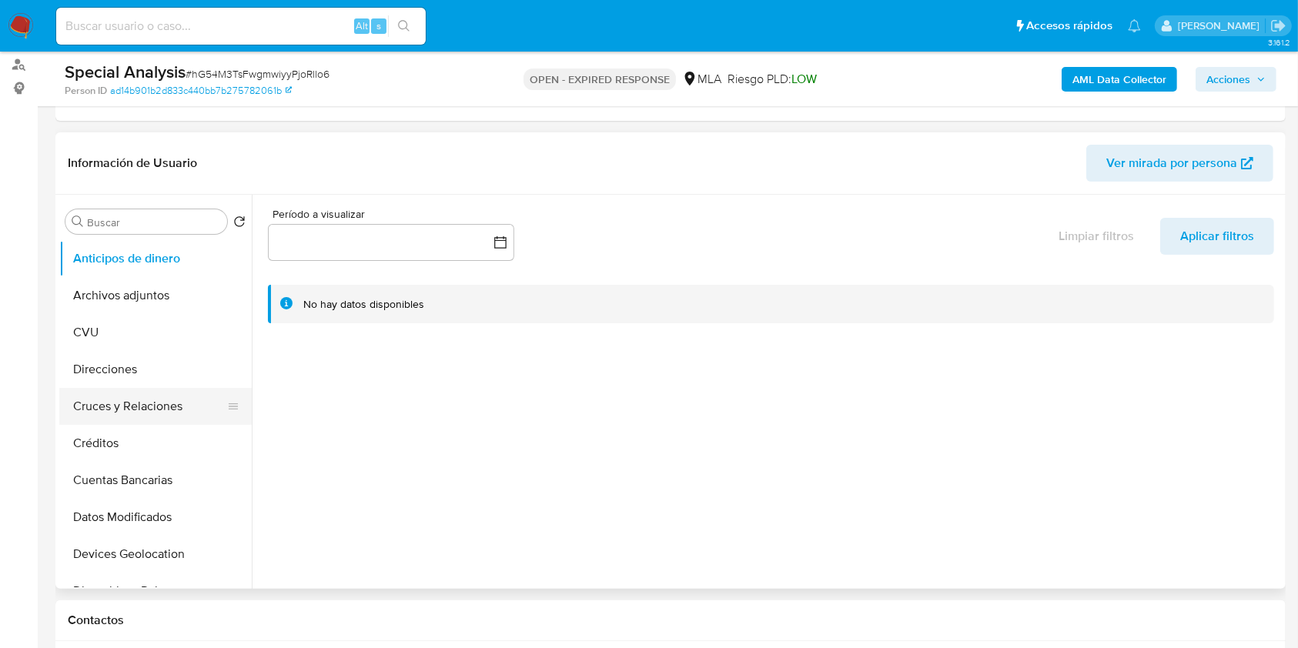
scroll to position [102, 0]
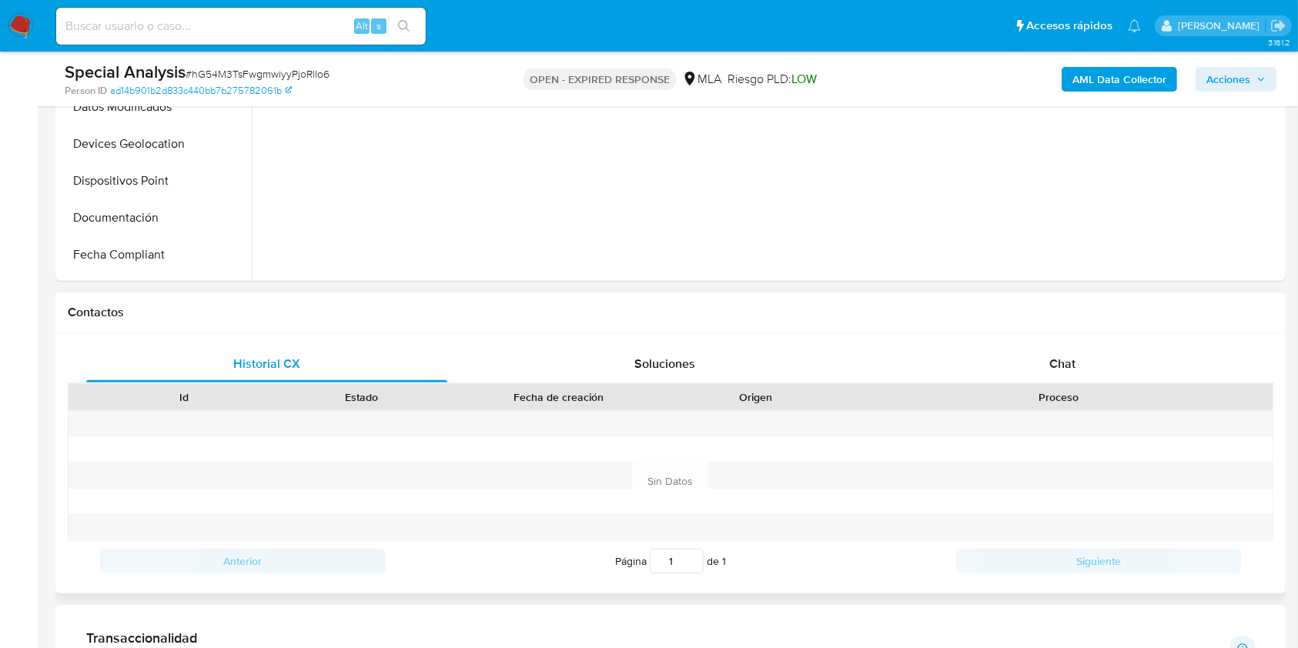
click at [1046, 334] on div "Historial CX Soluciones Chat Id Estado Fecha de creación Origen Proceso Anterio…" at bounding box center [670, 463] width 1230 height 260
click at [1051, 349] on div "Chat" at bounding box center [1062, 364] width 361 height 37
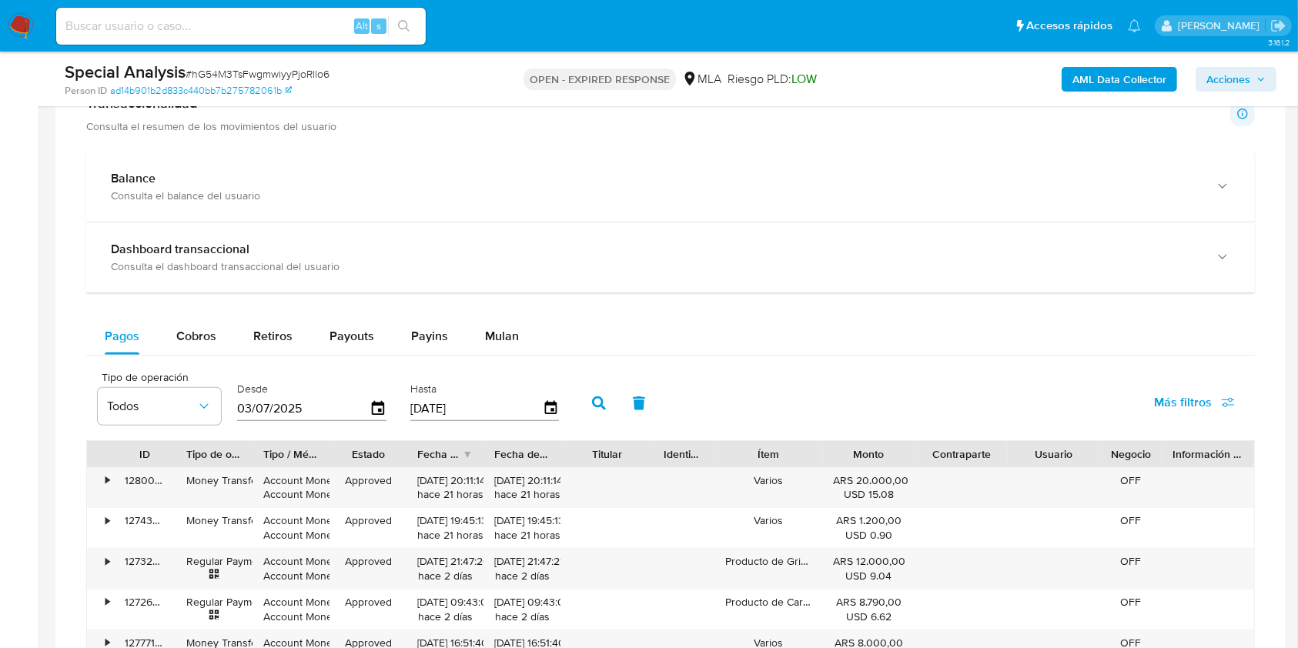
scroll to position [1231, 0]
click at [485, 337] on span "Mulan" at bounding box center [502, 333] width 34 height 18
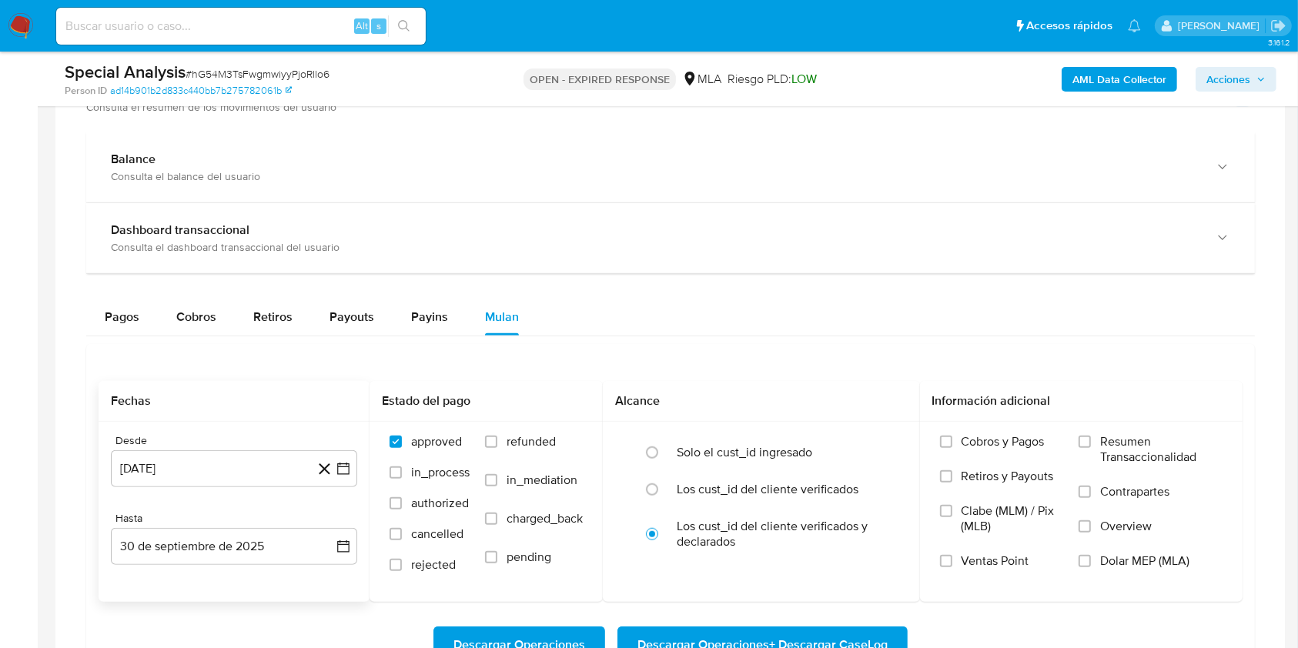
scroll to position [1334, 0]
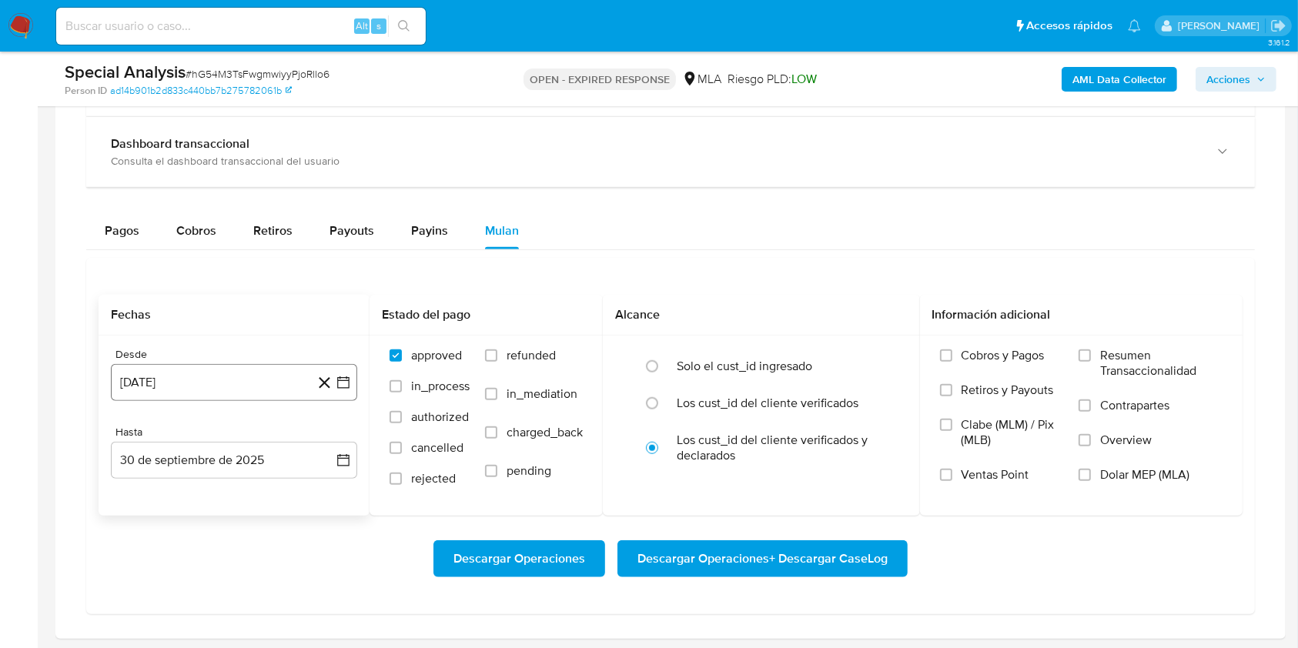
click at [215, 370] on button "[DATE]" at bounding box center [234, 382] width 246 height 37
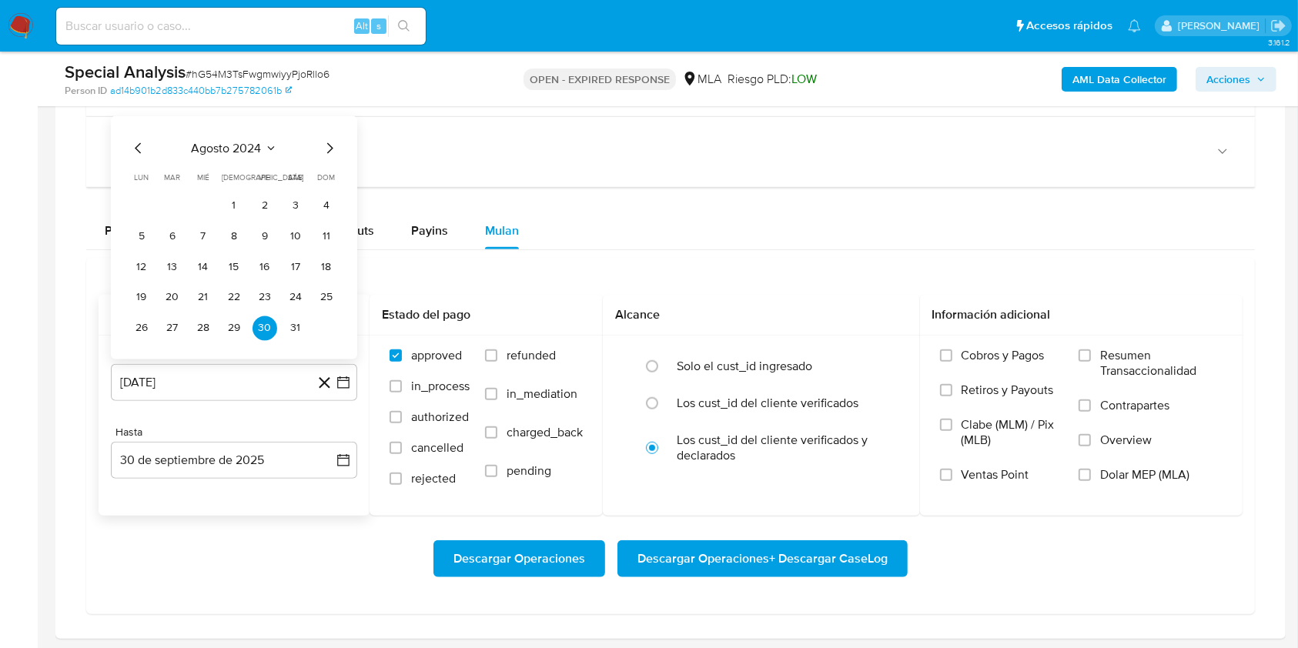
click at [329, 135] on div "agosto 2024 agosto 2024 lun lunes mar martes mié miércoles jue jueves vie viern…" at bounding box center [234, 236] width 246 height 243
click at [327, 151] on icon "Mes siguiente" at bounding box center [330, 147] width 6 height 11
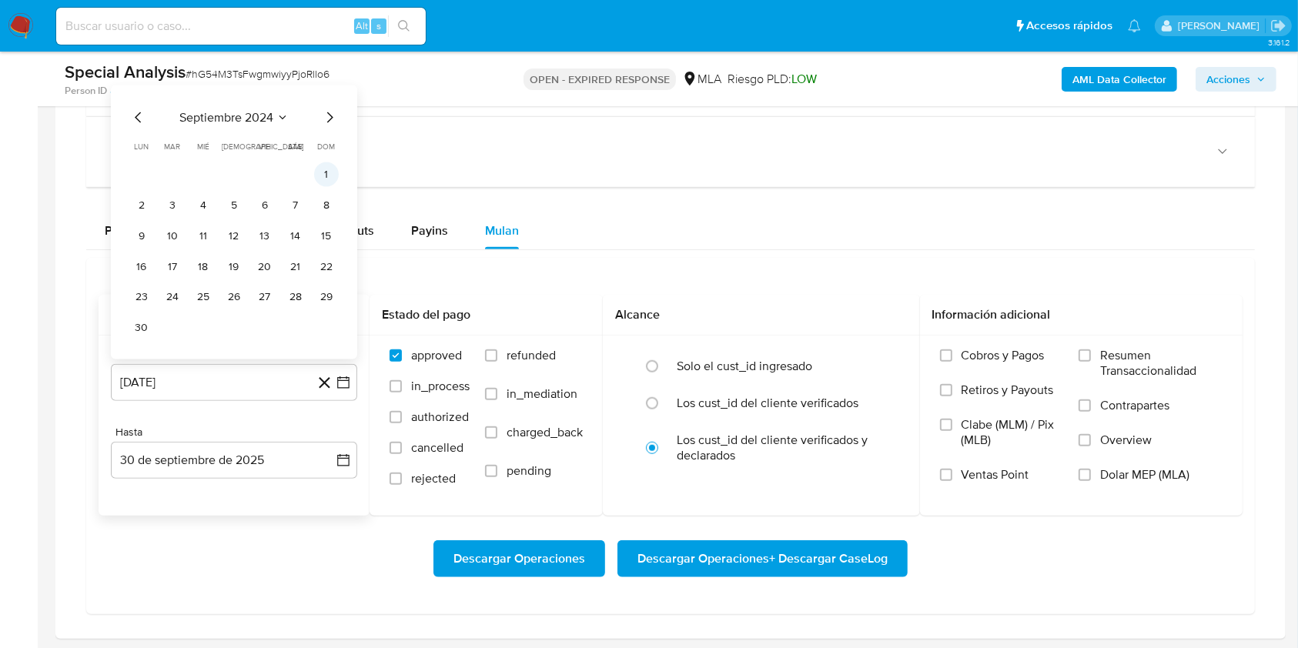
click at [314, 177] on button "1" at bounding box center [326, 174] width 25 height 25
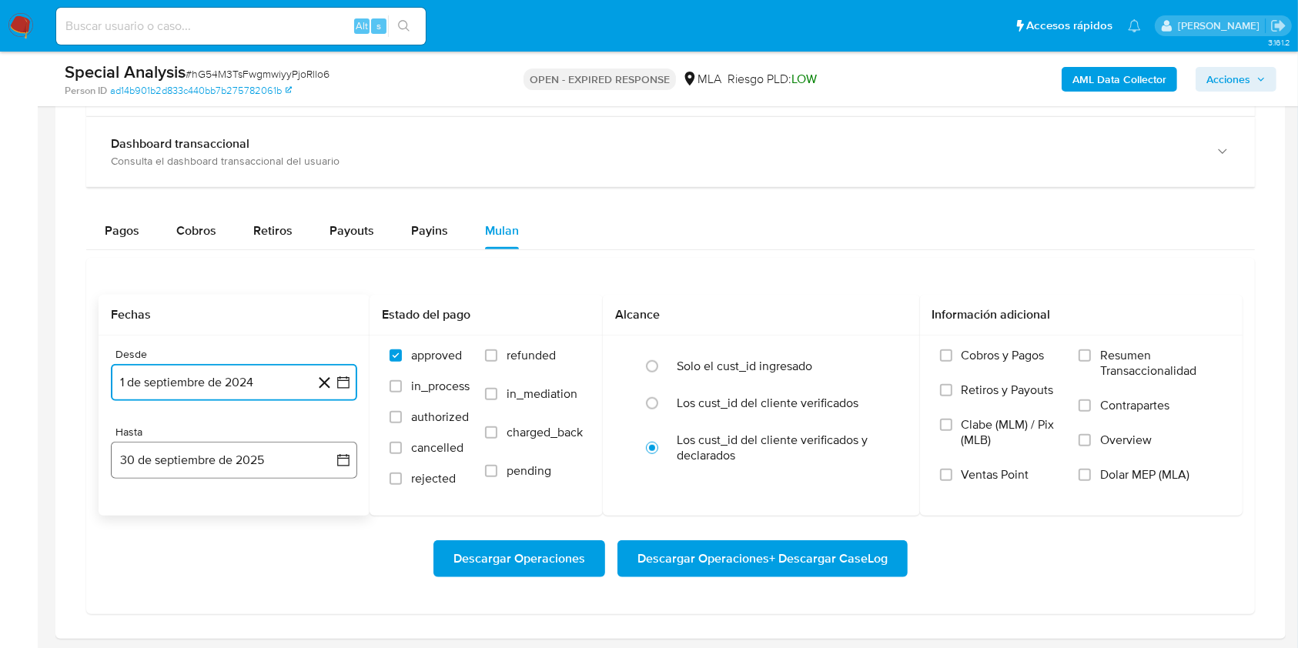
click at [170, 455] on button "30 de septiembre de 2025" at bounding box center [234, 460] width 246 height 37
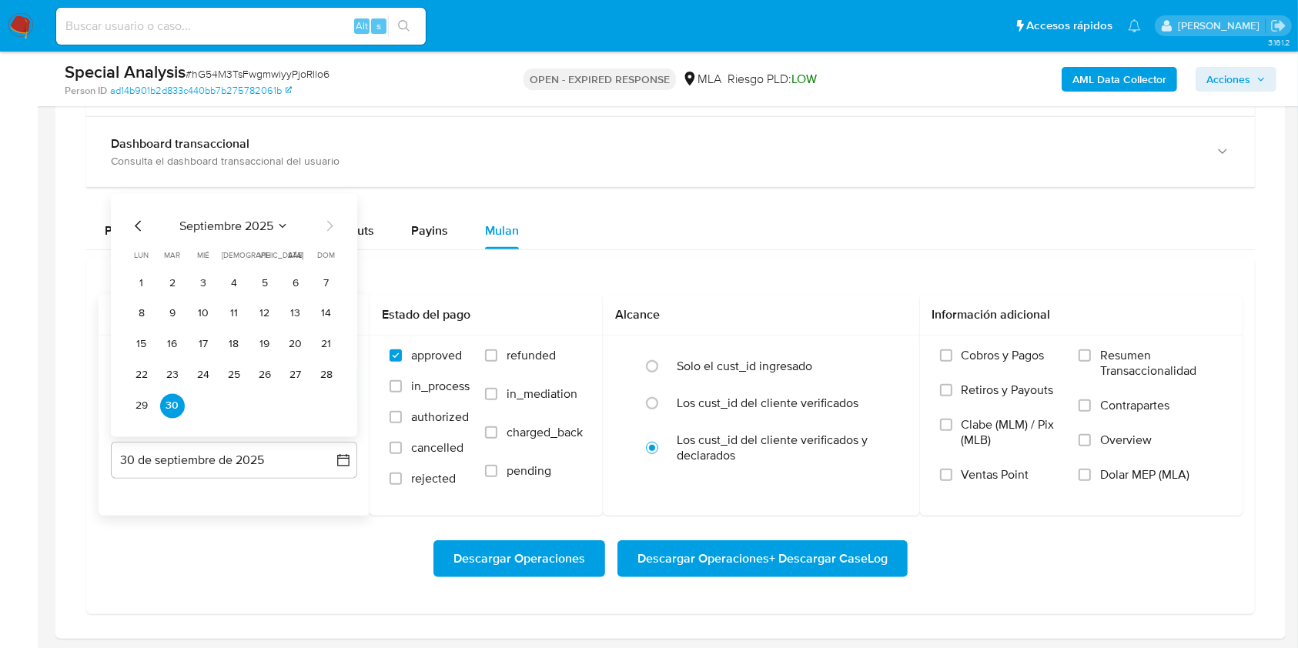
click at [140, 220] on icon "Mes anterior" at bounding box center [138, 225] width 6 height 11
click at [319, 400] on button "31" at bounding box center [326, 405] width 25 height 25
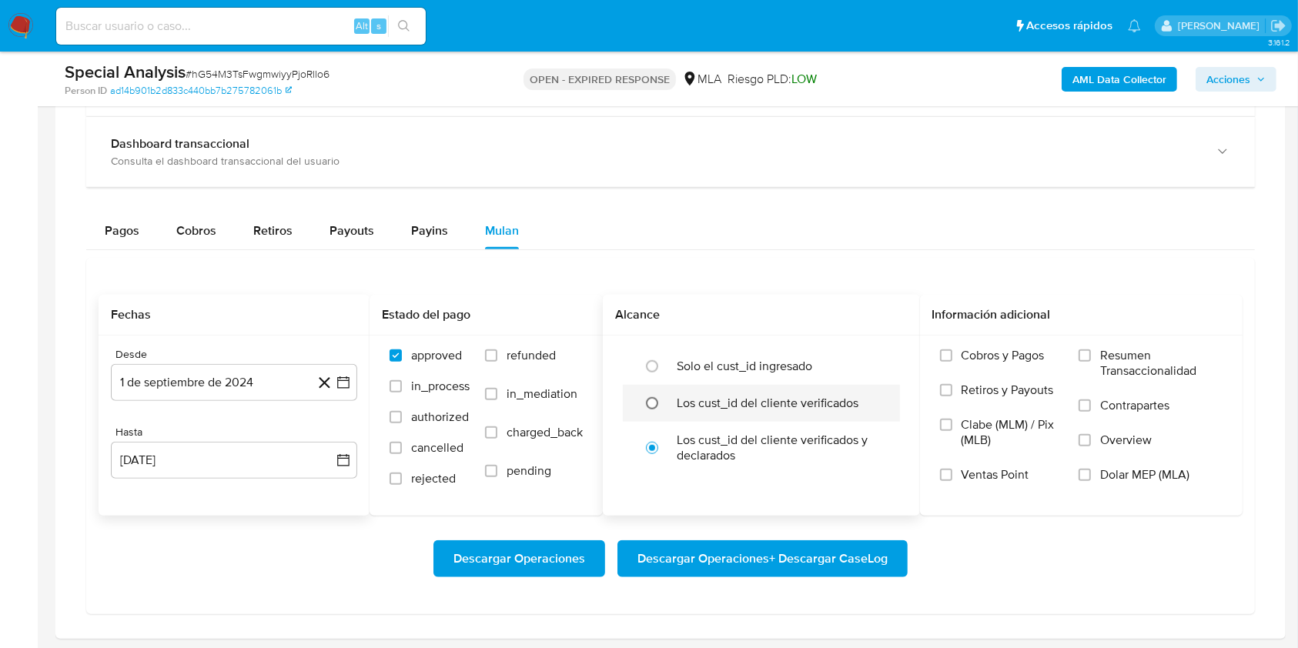
click at [653, 406] on input "radio" at bounding box center [652, 403] width 25 height 25
radio input "true"
click at [1094, 479] on label "Dolar MEP (MLA)" at bounding box center [1150, 484] width 144 height 35
click at [1091, 479] on input "Dolar MEP (MLA)" at bounding box center [1084, 475] width 12 height 12
click at [831, 552] on span "Descargar Operaciones + Descargar CaseLog" at bounding box center [762, 559] width 250 height 34
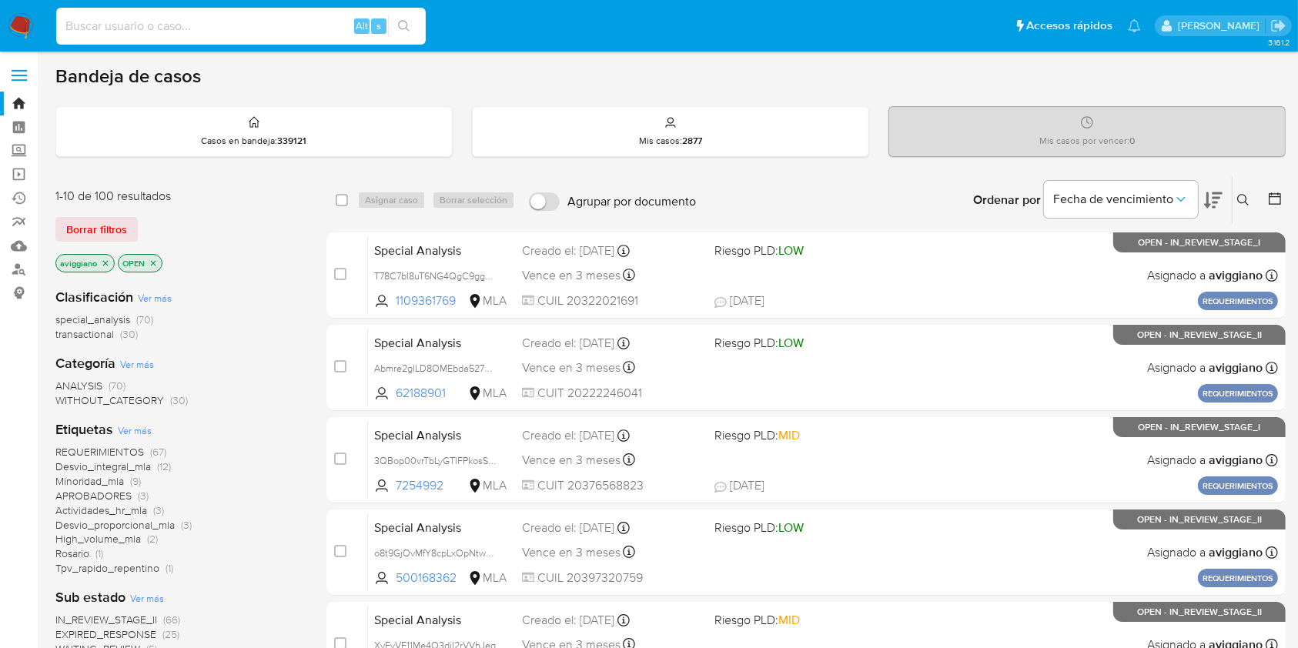
paste input "AtdodWzWL3JRQW4a0SIPTKEL"
type input "AtdodWzWL3JRQW4a0SIPTKEL"
click at [410, 22] on button "search-icon" at bounding box center [404, 26] width 32 height 22
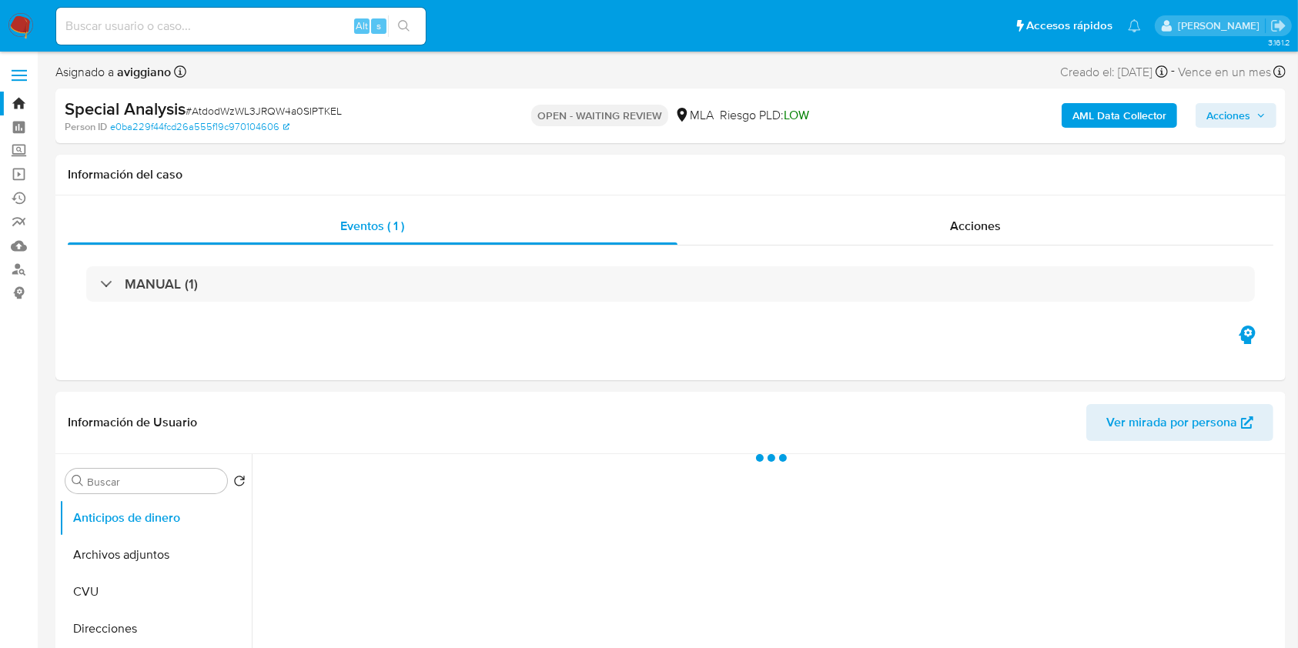
select select "10"
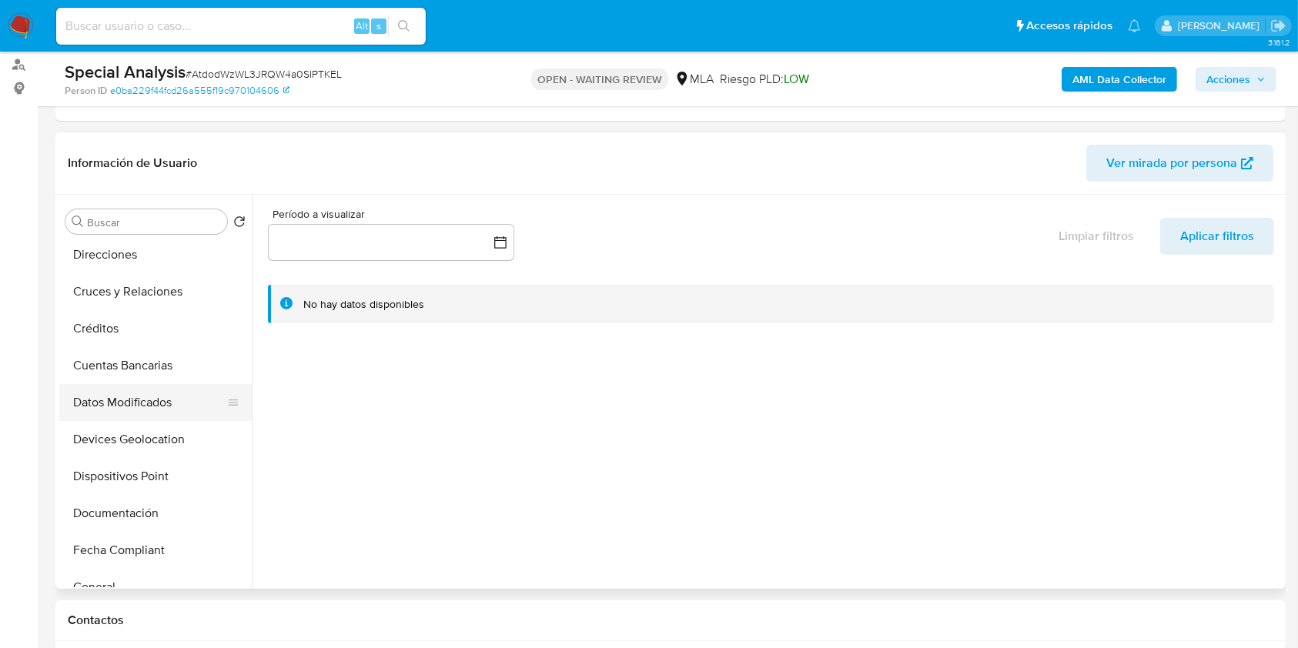
scroll to position [308, 0]
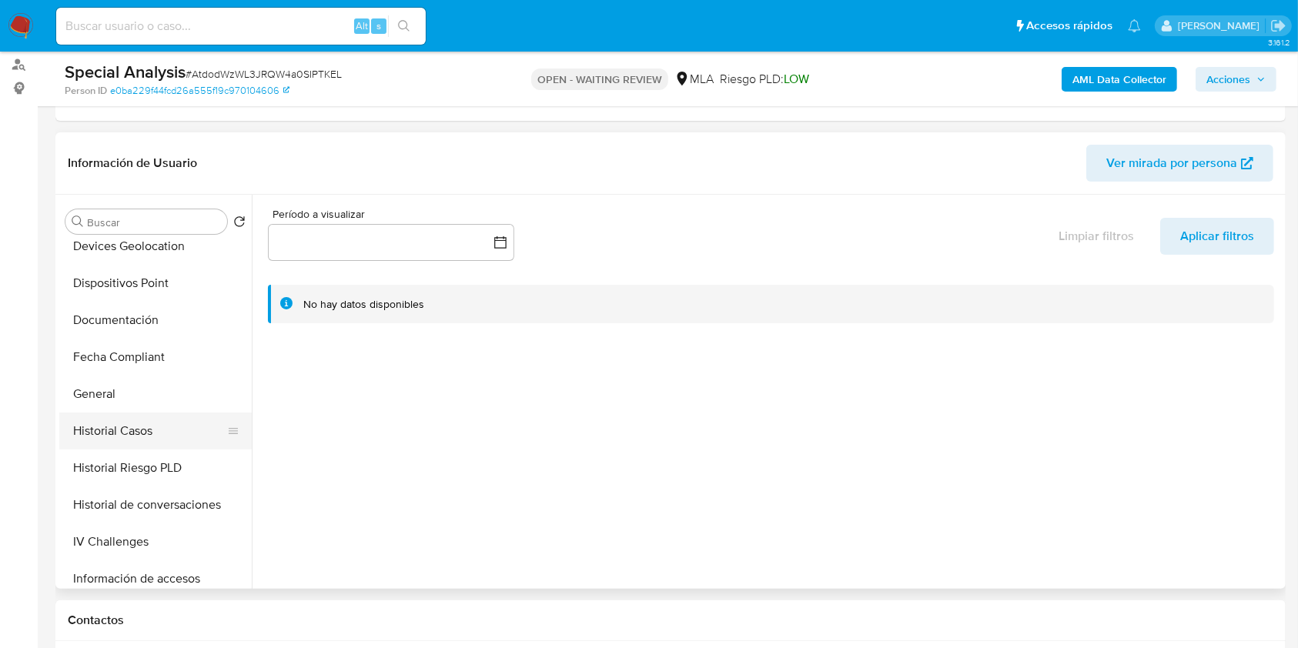
click at [155, 439] on button "Historial Casos" at bounding box center [149, 431] width 180 height 37
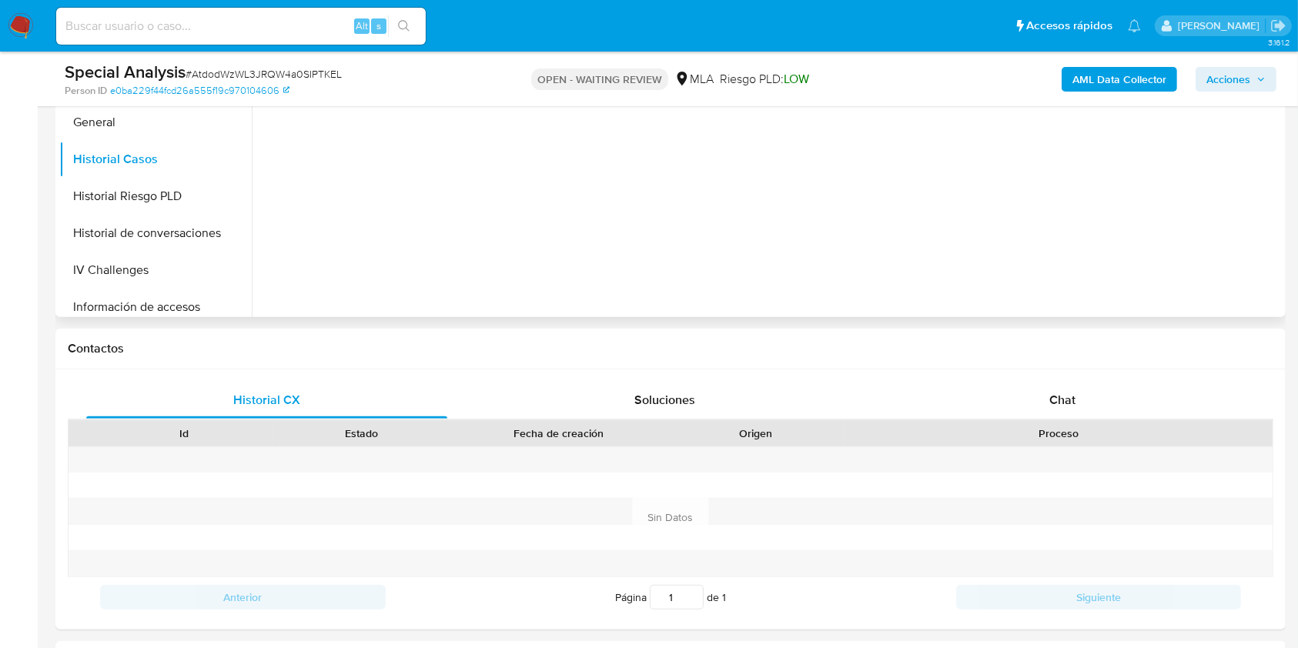
scroll to position [513, 0]
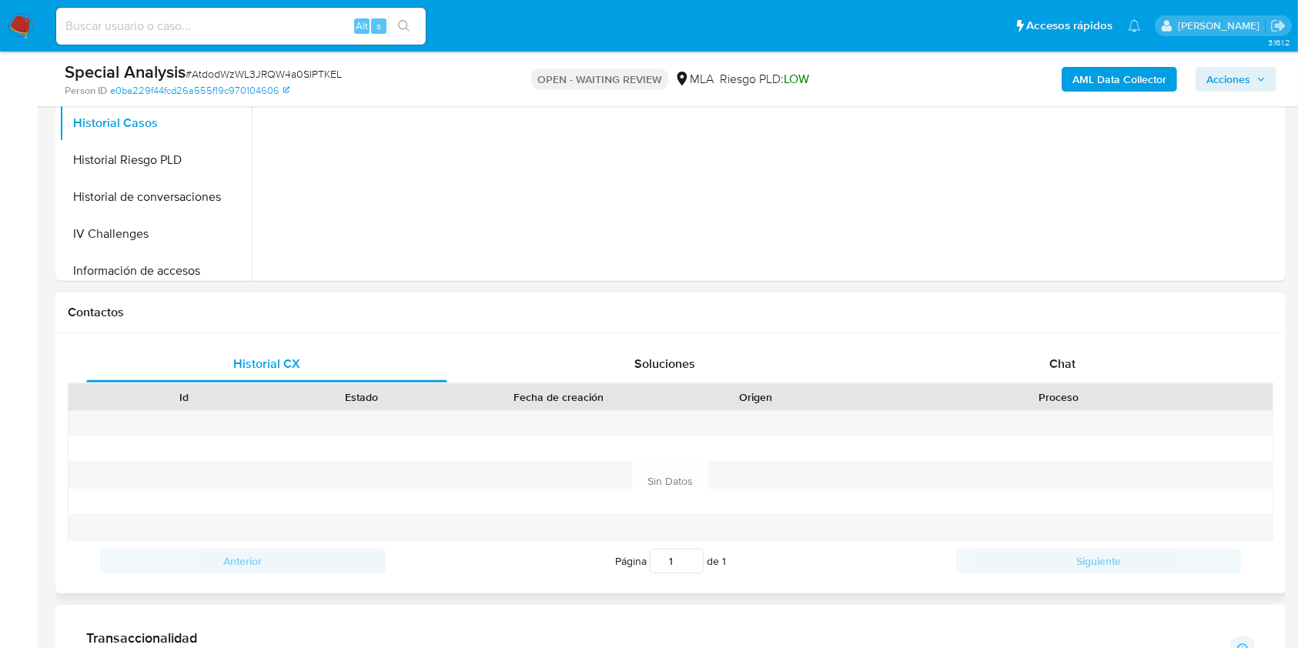
click at [1047, 384] on div "Proceso" at bounding box center [1058, 397] width 428 height 26
click at [1046, 379] on div "Chat" at bounding box center [1062, 364] width 361 height 37
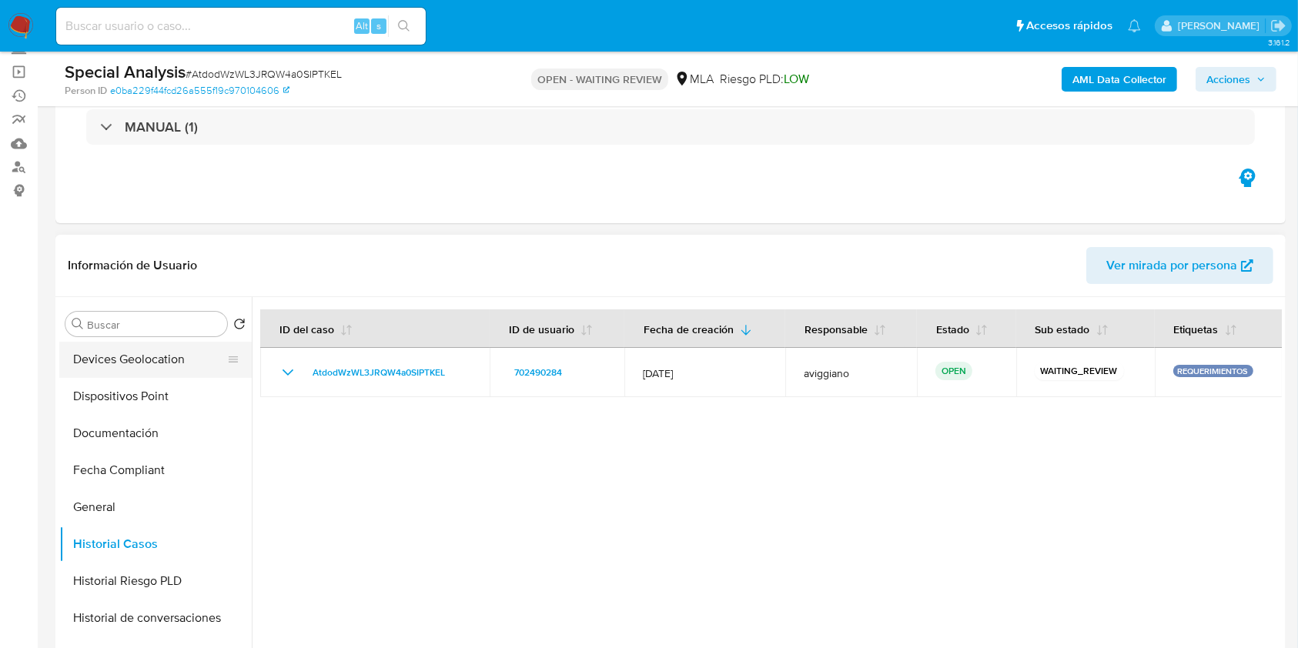
scroll to position [205, 0]
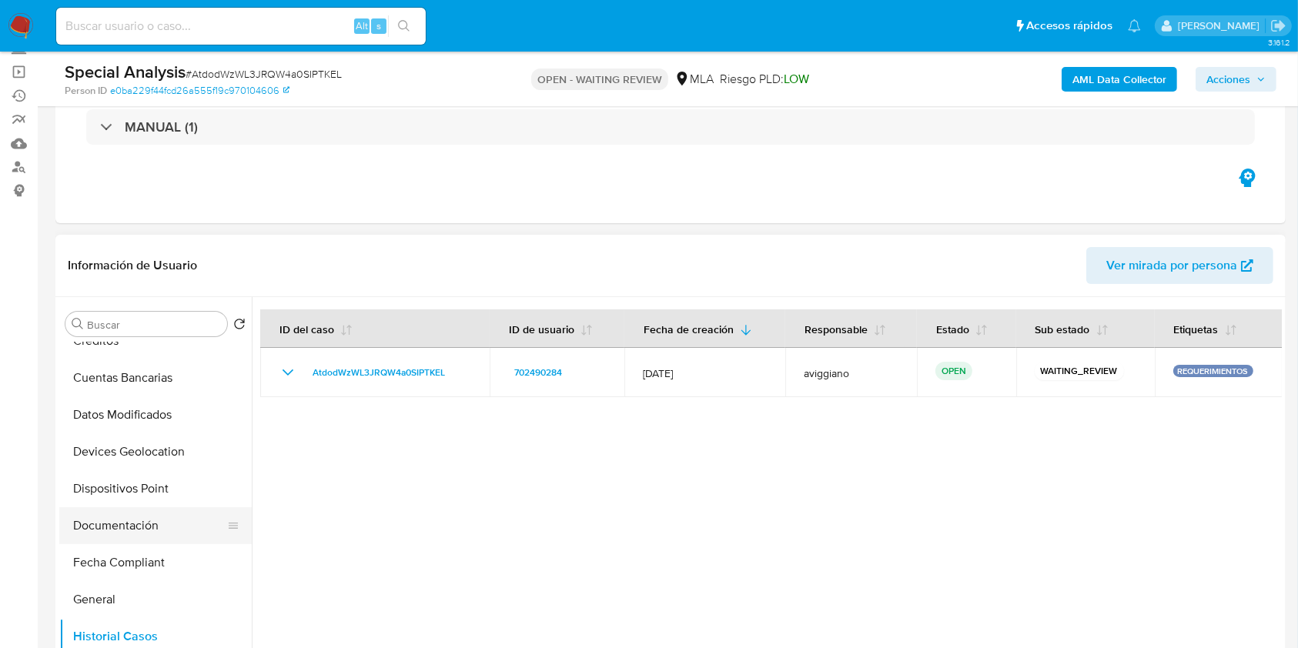
click at [108, 512] on button "Documentación" at bounding box center [149, 525] width 180 height 37
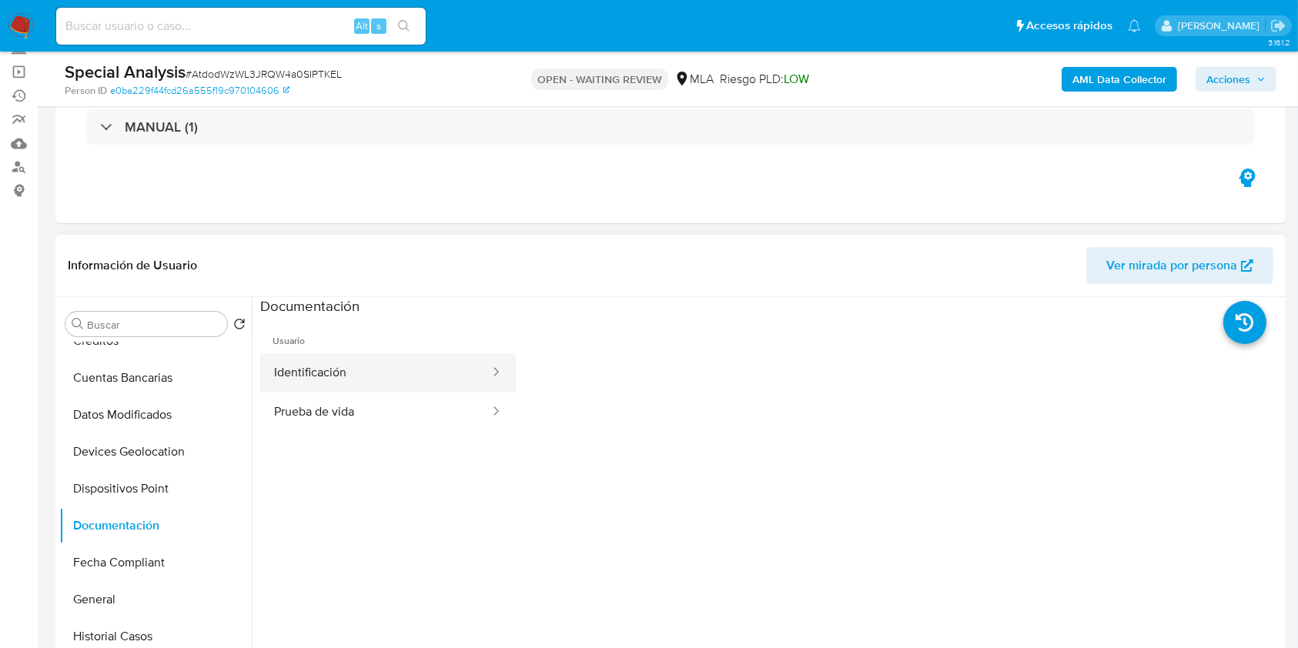
click at [332, 376] on button "Identificación" at bounding box center [375, 372] width 231 height 39
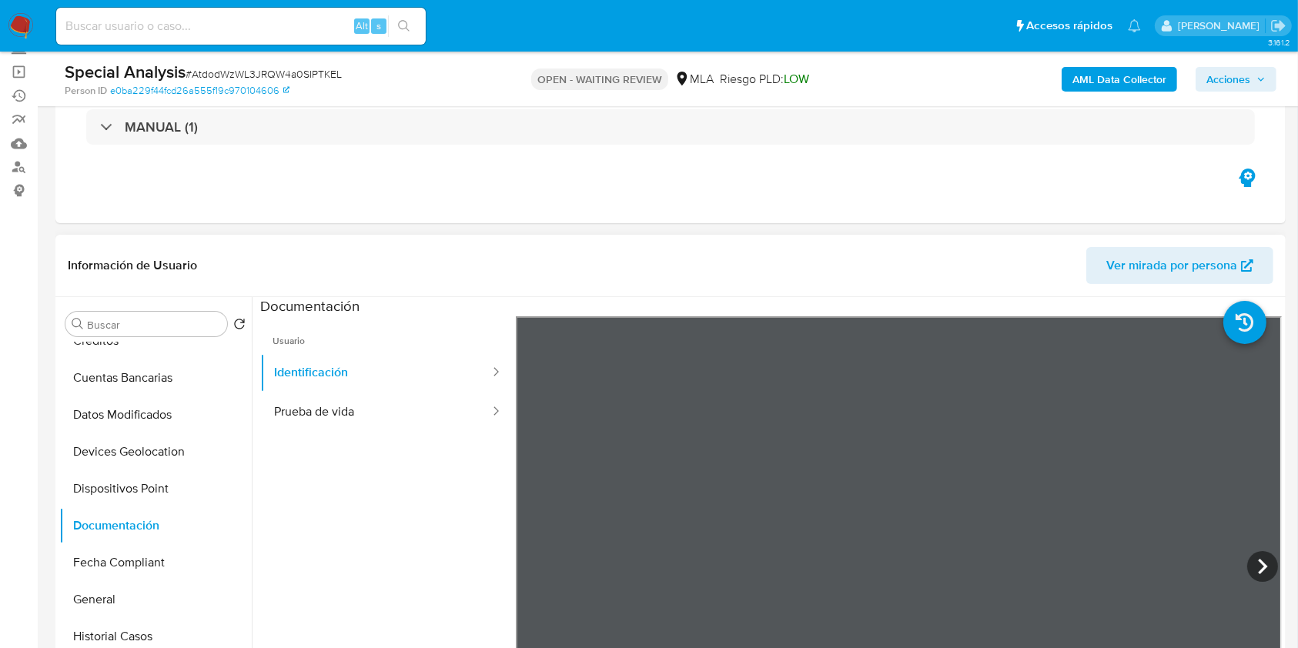
scroll to position [102, 0]
click at [397, 416] on button "Prueba de vida" at bounding box center [375, 412] width 231 height 39
click at [323, 520] on ul "Usuario Identificación Prueba de vida" at bounding box center [388, 537] width 256 height 443
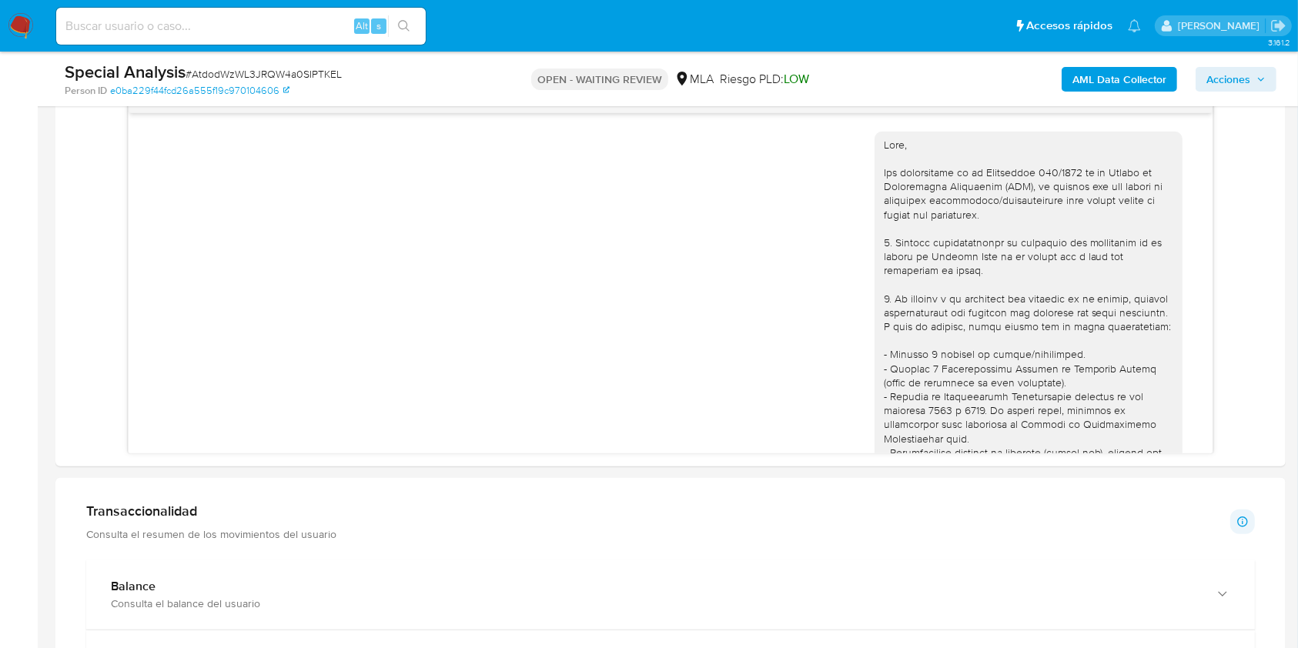
scroll to position [1334, 0]
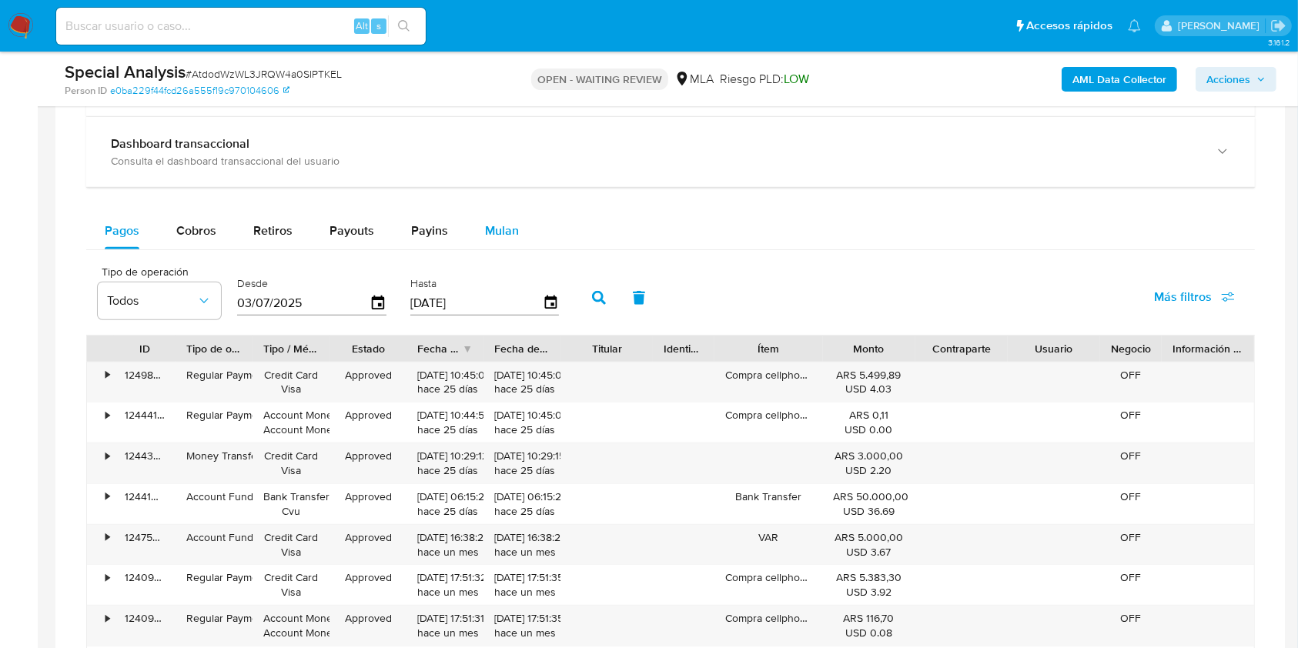
click at [499, 237] on span "Mulan" at bounding box center [502, 231] width 34 height 18
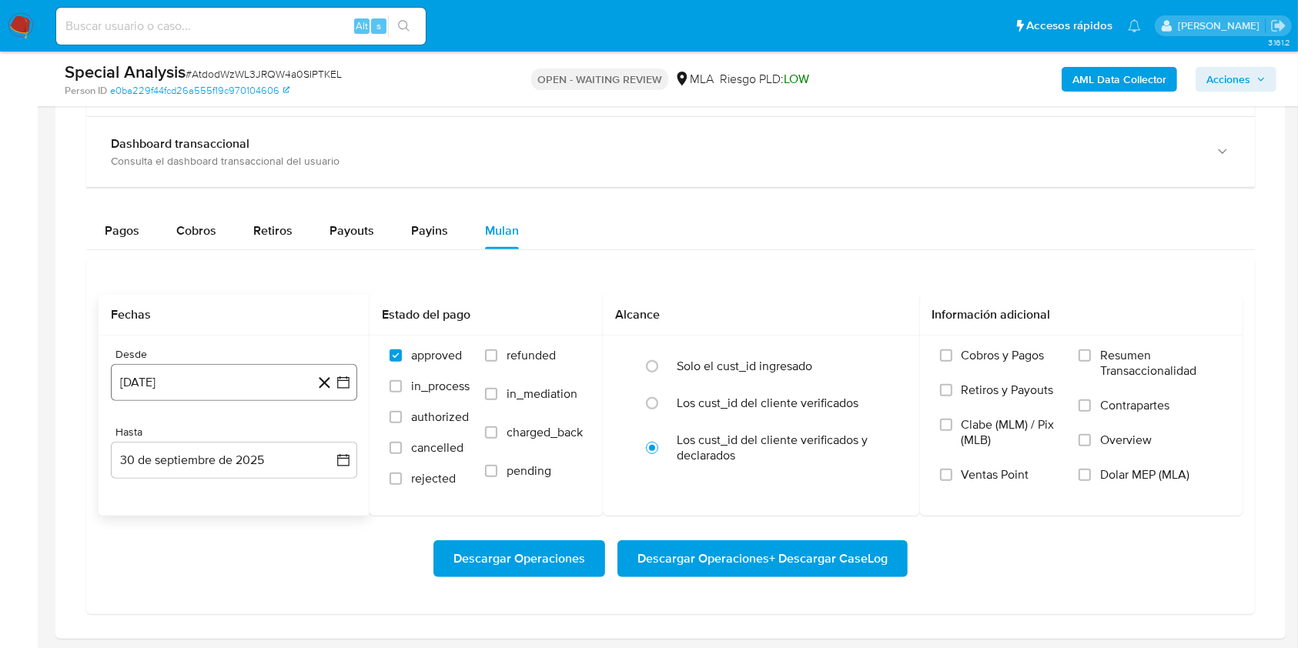
click at [278, 364] on button "30 [PERSON_NAME] de 2024" at bounding box center [234, 382] width 246 height 37
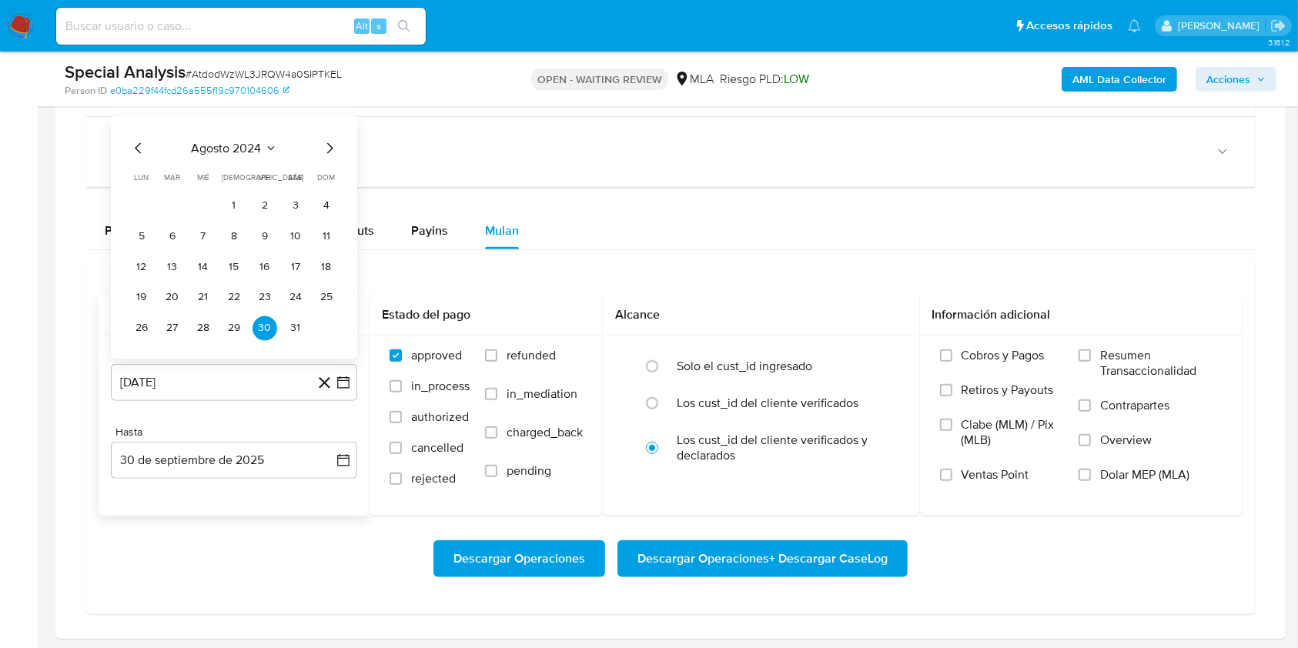
click at [328, 152] on icon "Mes siguiente" at bounding box center [329, 148] width 18 height 18
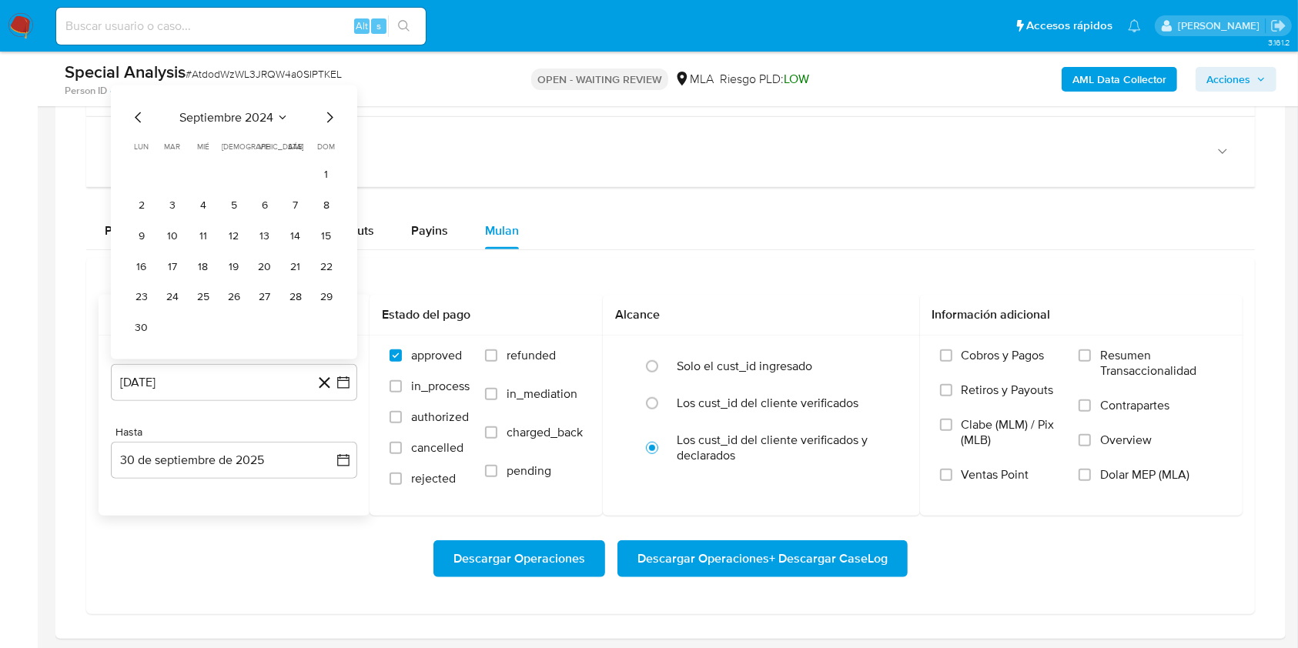
click at [314, 182] on button "1" at bounding box center [326, 174] width 25 height 25
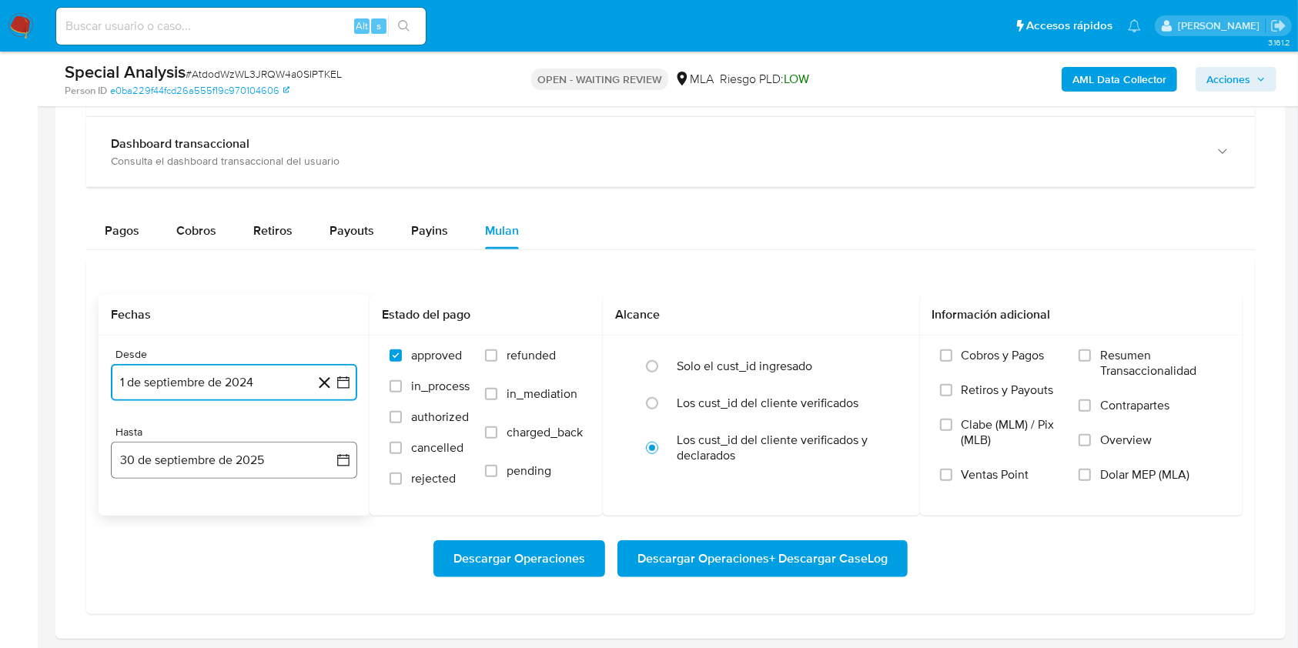
click at [200, 442] on button "30 de septiembre de 2025" at bounding box center [234, 460] width 246 height 37
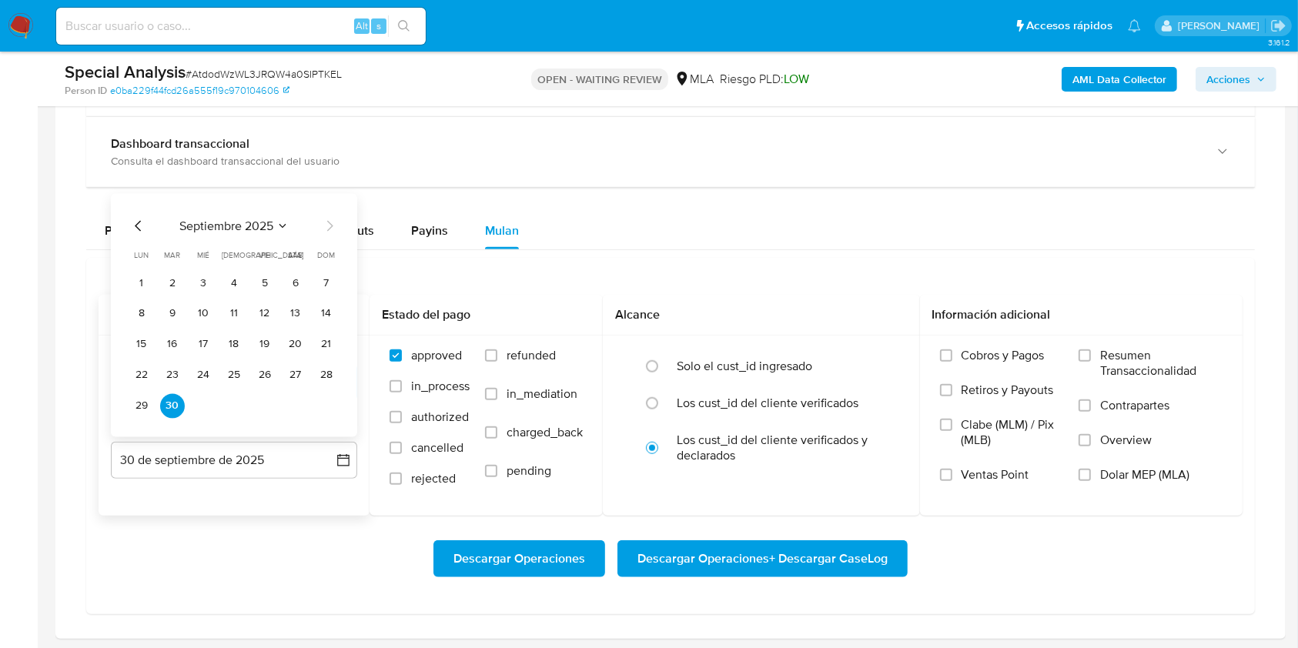
click at [142, 223] on icon "Mes anterior" at bounding box center [138, 225] width 18 height 18
click at [325, 407] on button "31" at bounding box center [326, 405] width 25 height 25
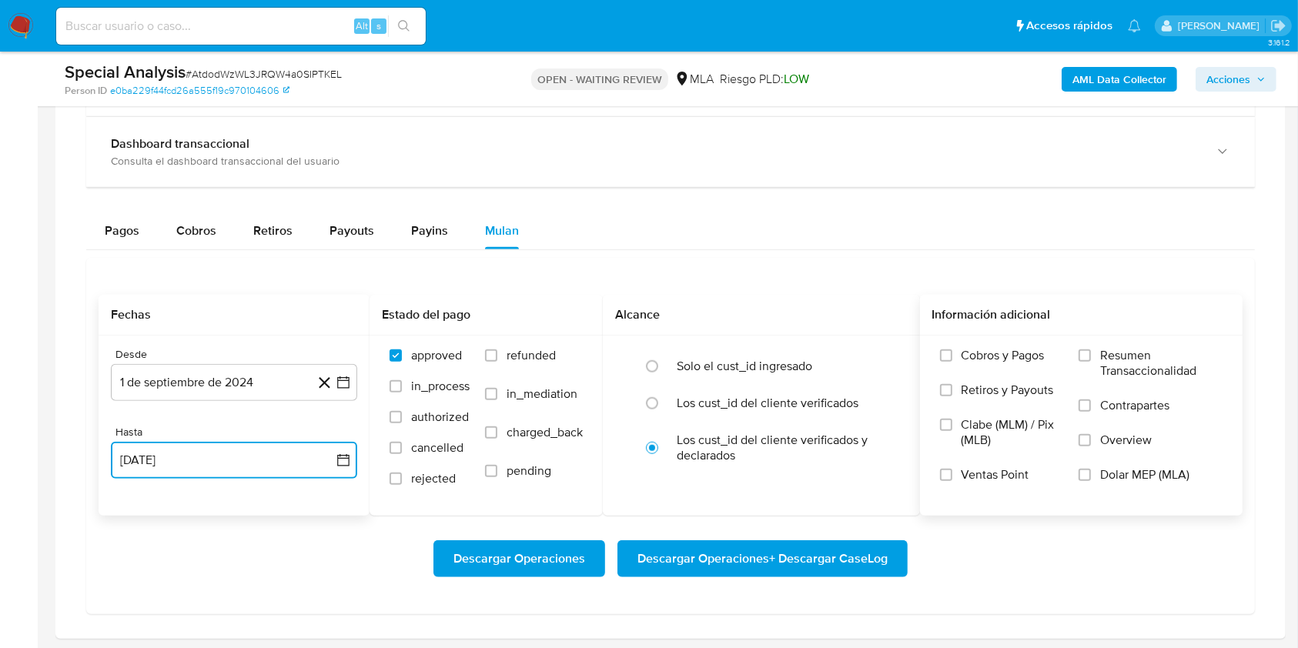
drag, startPoint x: 663, startPoint y: 394, endPoint x: 937, endPoint y: 462, distance: 282.2
click at [663, 394] on input "radio" at bounding box center [652, 403] width 25 height 25
radio input "true"
click at [1156, 469] on span "Dolar MEP (MLA)" at bounding box center [1144, 474] width 89 height 15
click at [1091, 469] on input "Dolar MEP (MLA)" at bounding box center [1084, 475] width 12 height 12
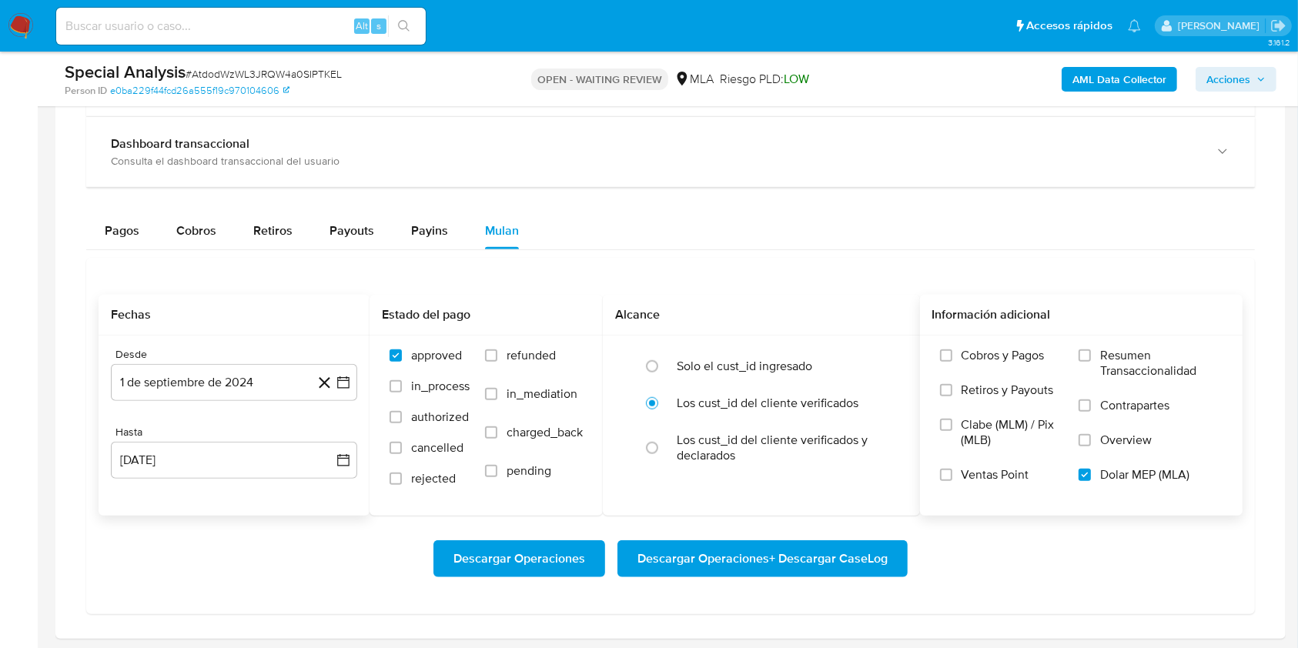
click at [747, 548] on span "Descargar Operaciones + Descargar CaseLog" at bounding box center [762, 559] width 250 height 34
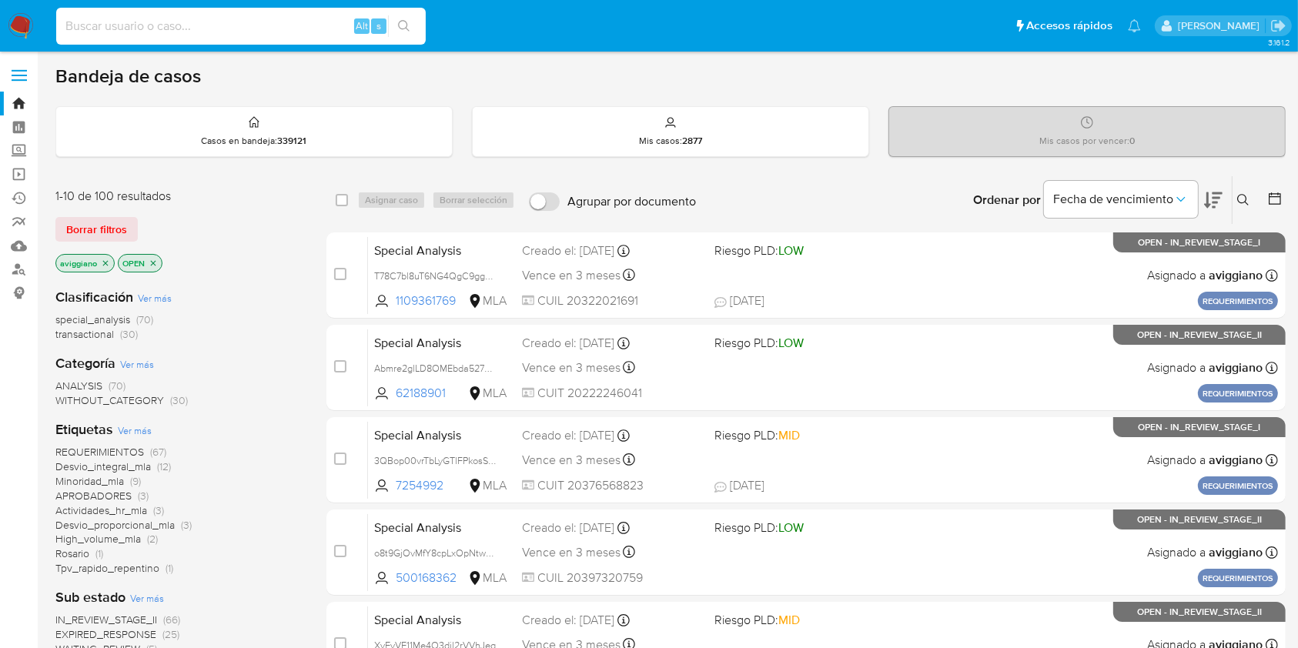
paste input "eo3K7oFLjpxXDPhcs7VVTZsR"
type input "eo3K7oFLjpxXDPhcs7VVTZsR"
click at [408, 26] on icon "search-icon" at bounding box center [404, 26] width 12 height 12
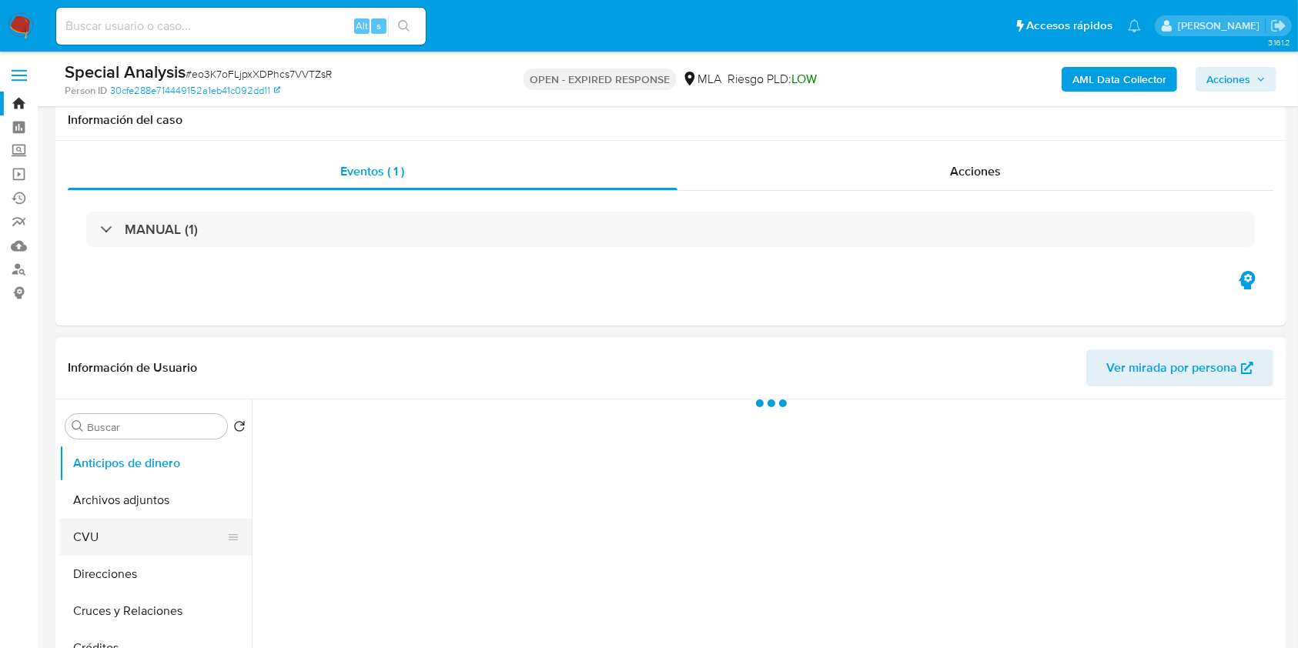
scroll to position [205, 0]
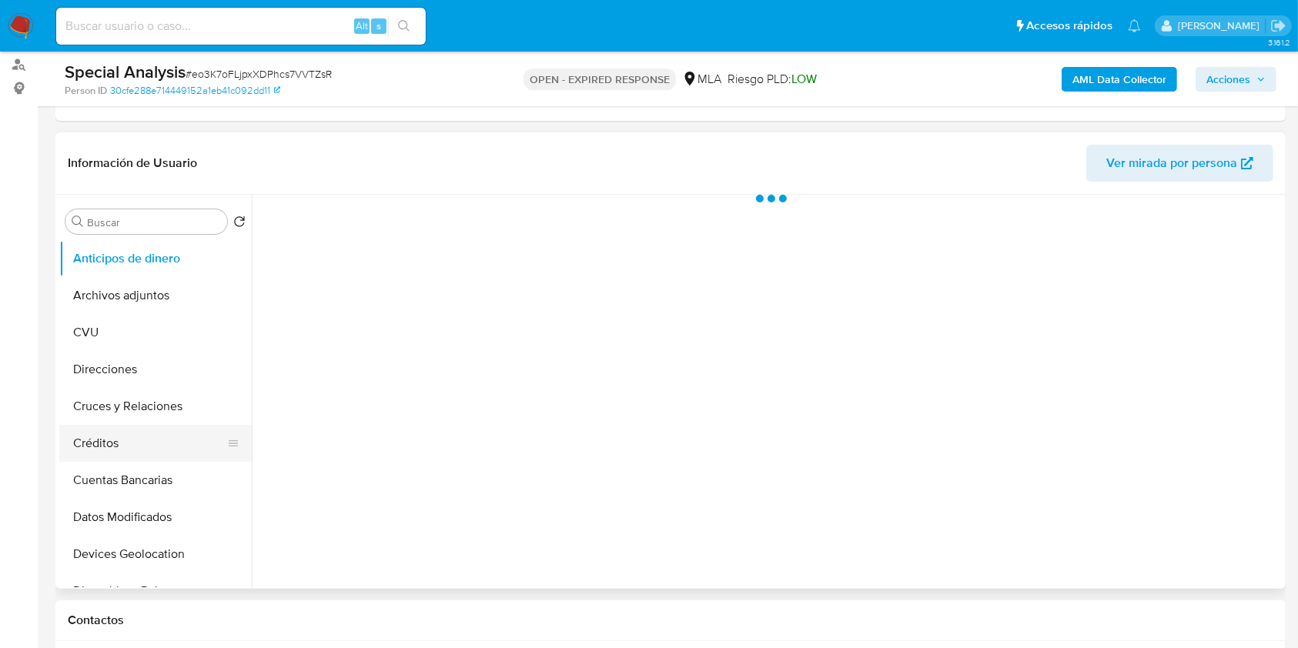
select select "10"
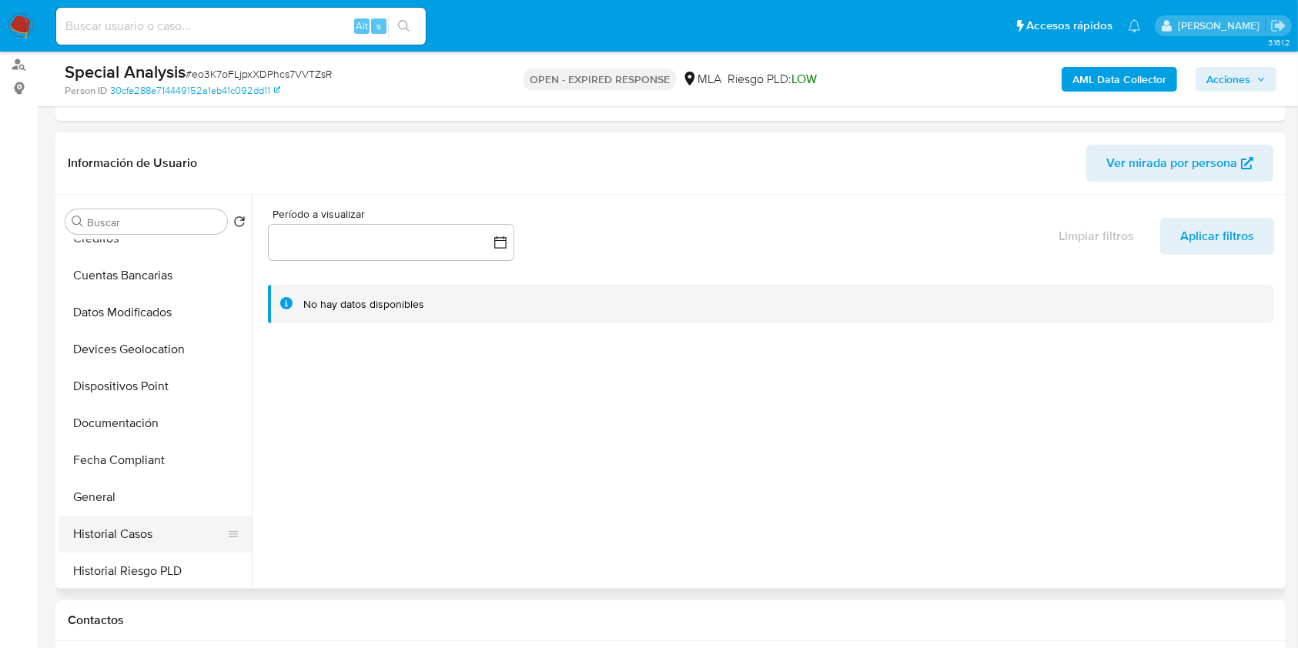
click at [109, 530] on button "Historial Casos" at bounding box center [149, 534] width 180 height 37
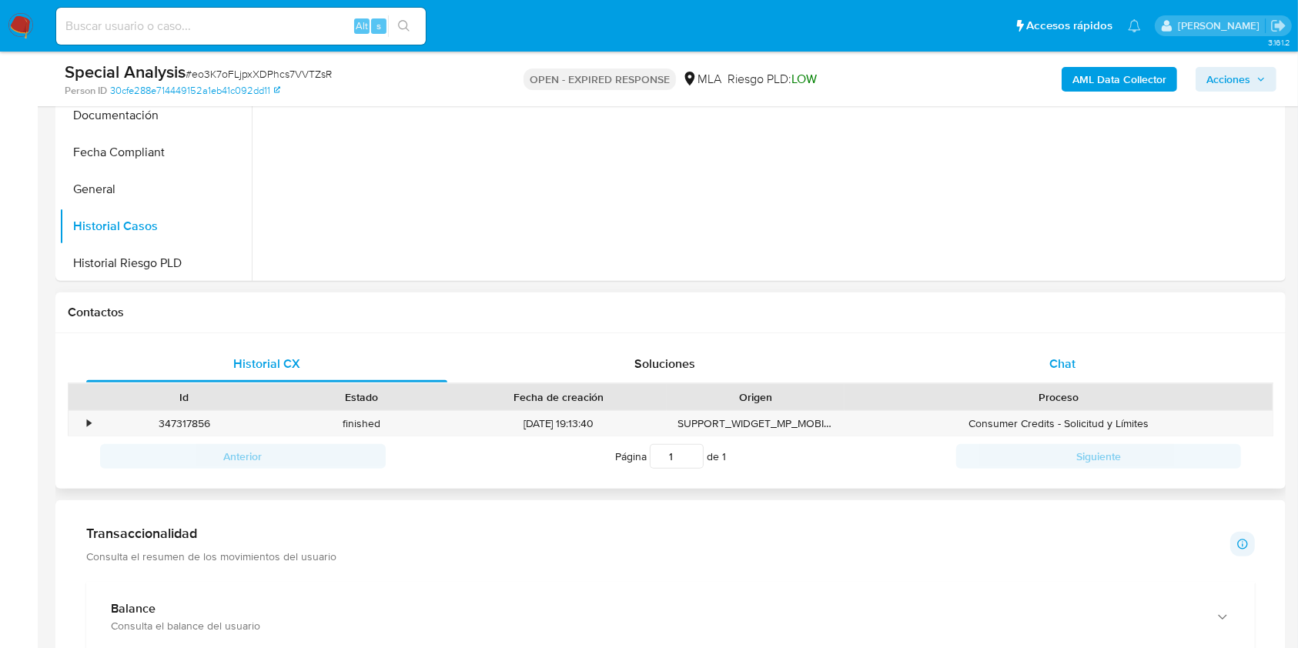
click at [1070, 366] on span "Chat" at bounding box center [1062, 364] width 26 height 18
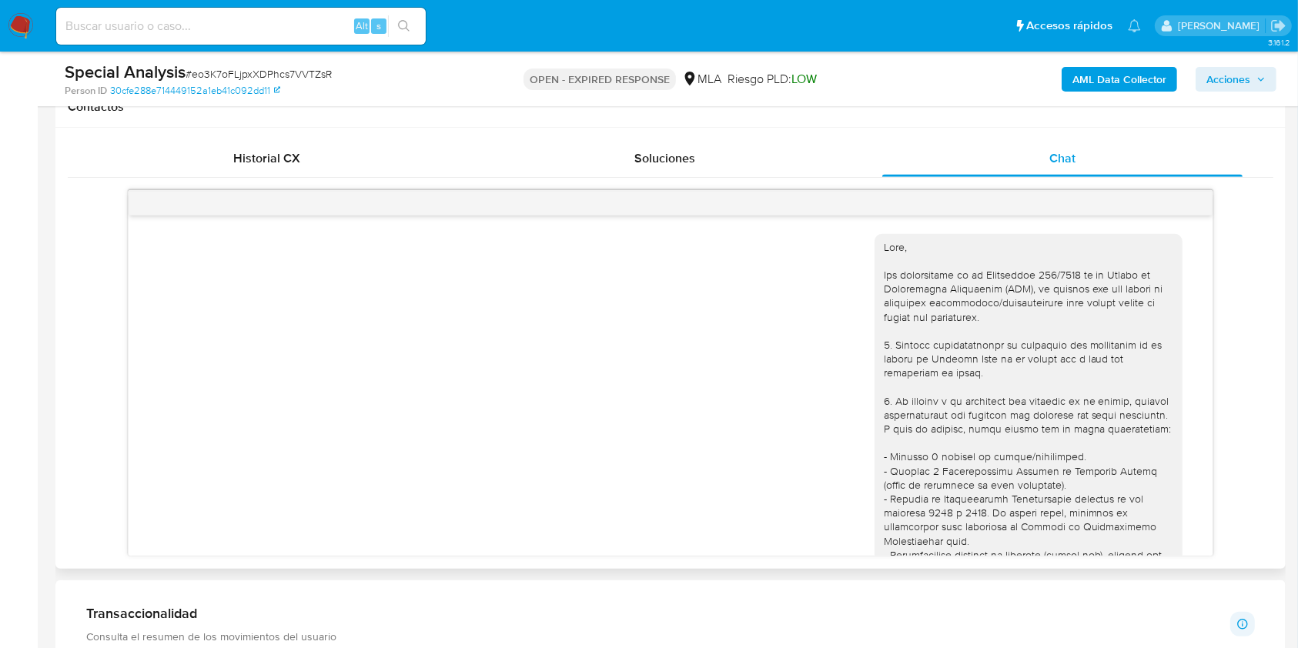
scroll to position [1026, 0]
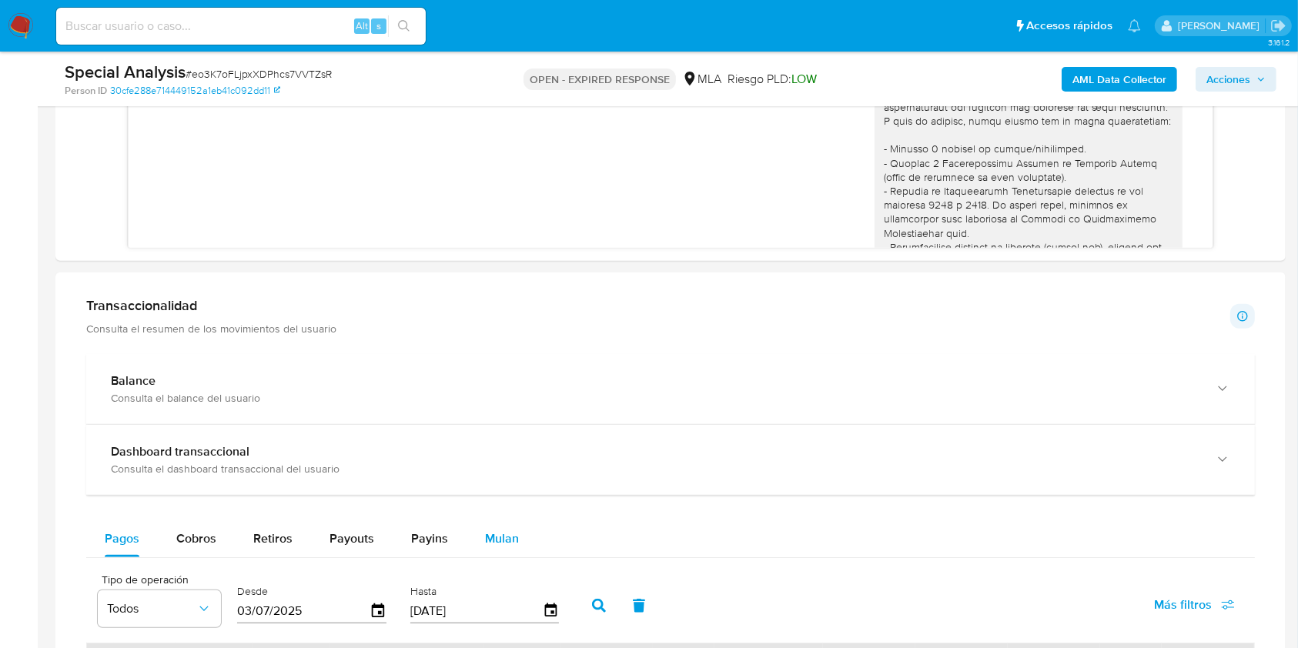
click at [511, 539] on span "Mulan" at bounding box center [502, 538] width 34 height 18
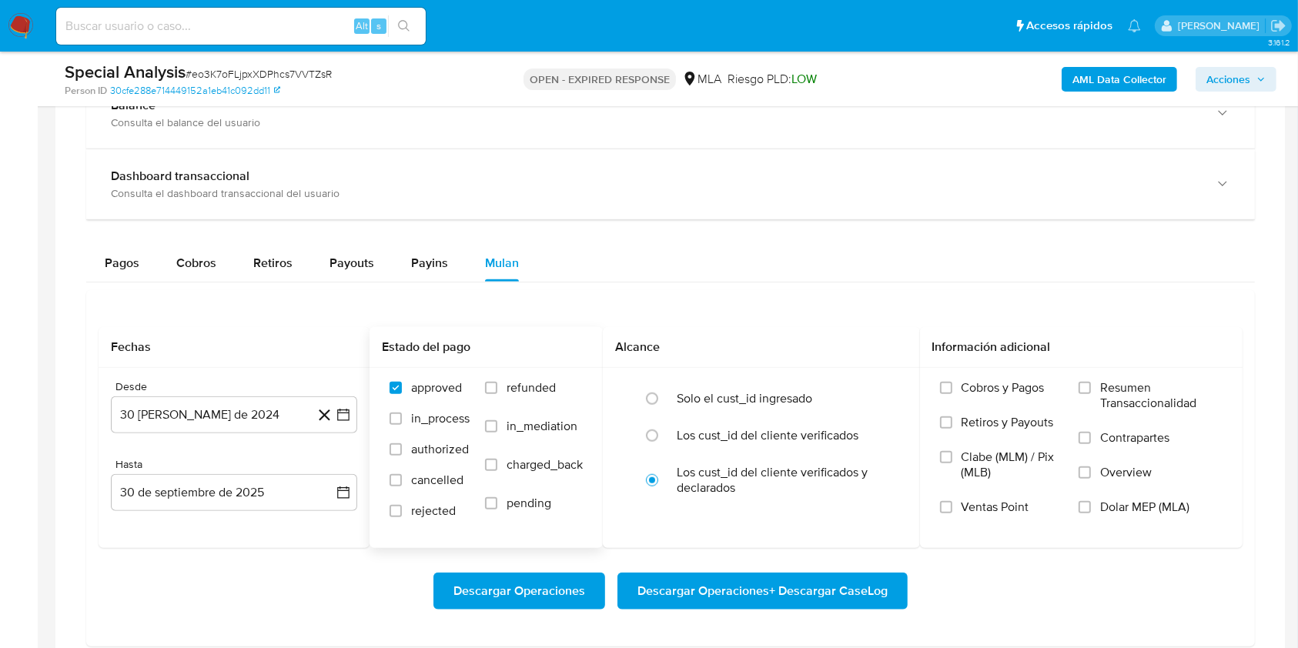
scroll to position [1334, 0]
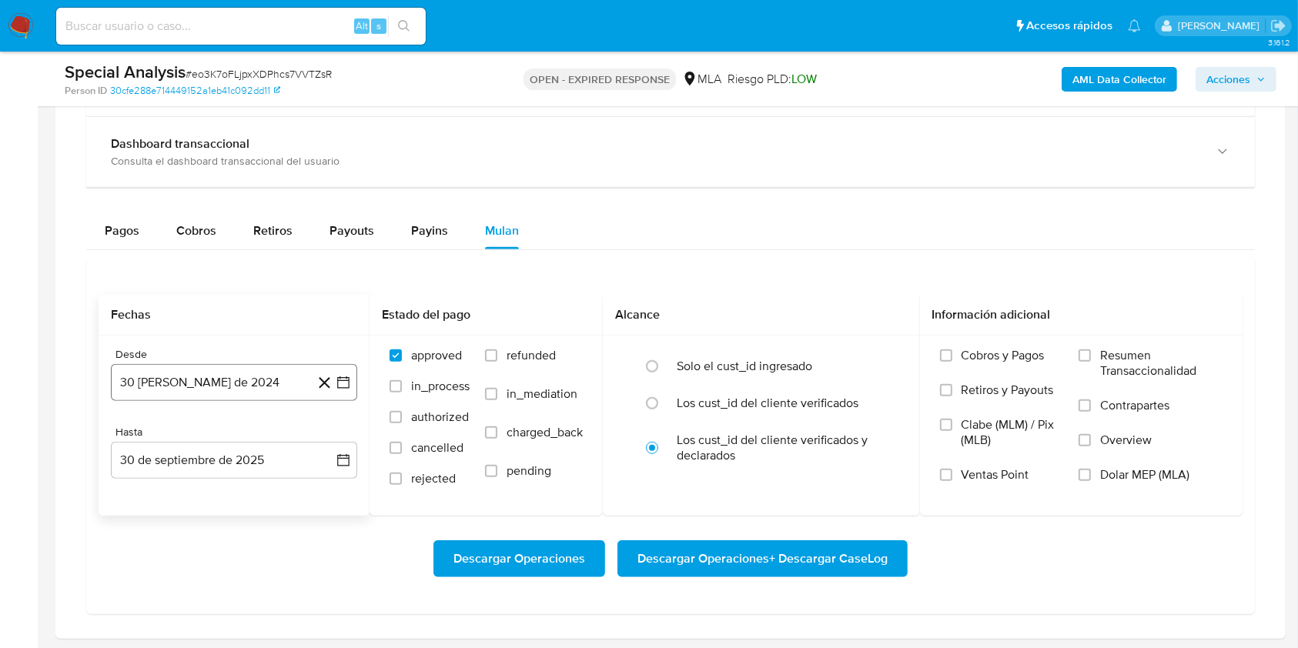
click at [248, 384] on button "[DATE]" at bounding box center [234, 382] width 246 height 37
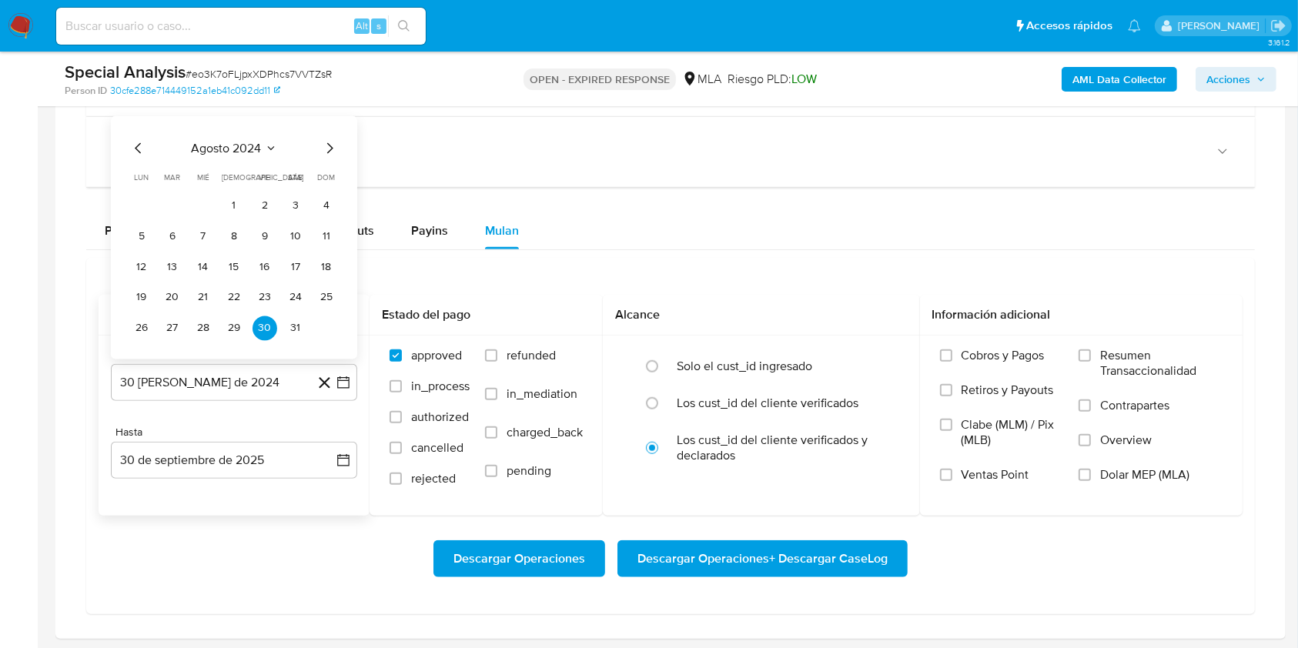
click at [319, 148] on div "agosto 2024" at bounding box center [233, 148] width 209 height 18
click at [326, 152] on icon "Mes siguiente" at bounding box center [329, 148] width 18 height 18
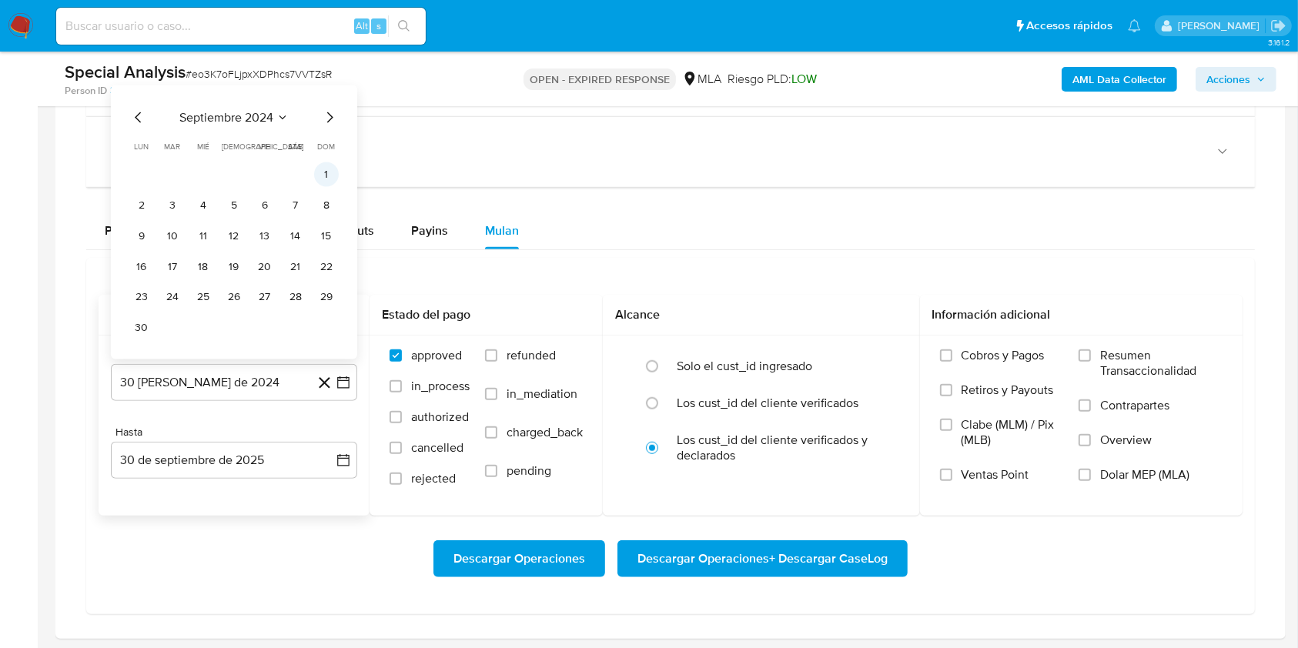
click at [318, 175] on button "1" at bounding box center [326, 174] width 25 height 25
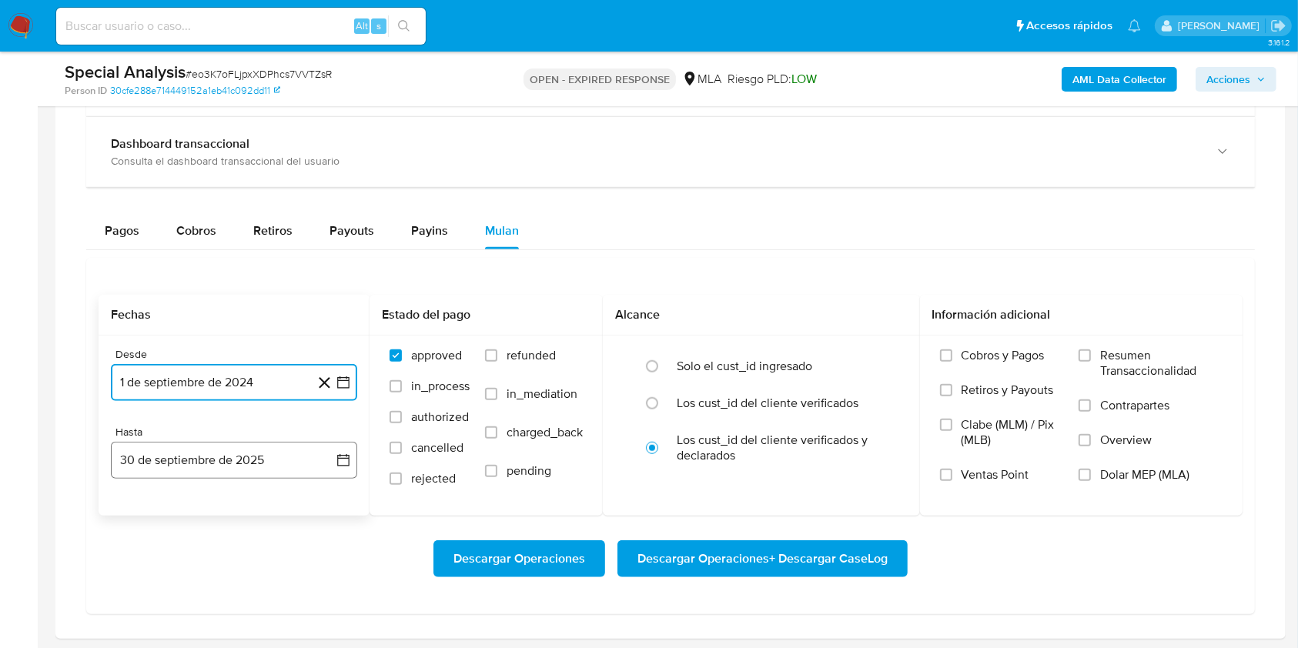
click at [164, 446] on button "30 de septiembre de 2025" at bounding box center [234, 460] width 246 height 37
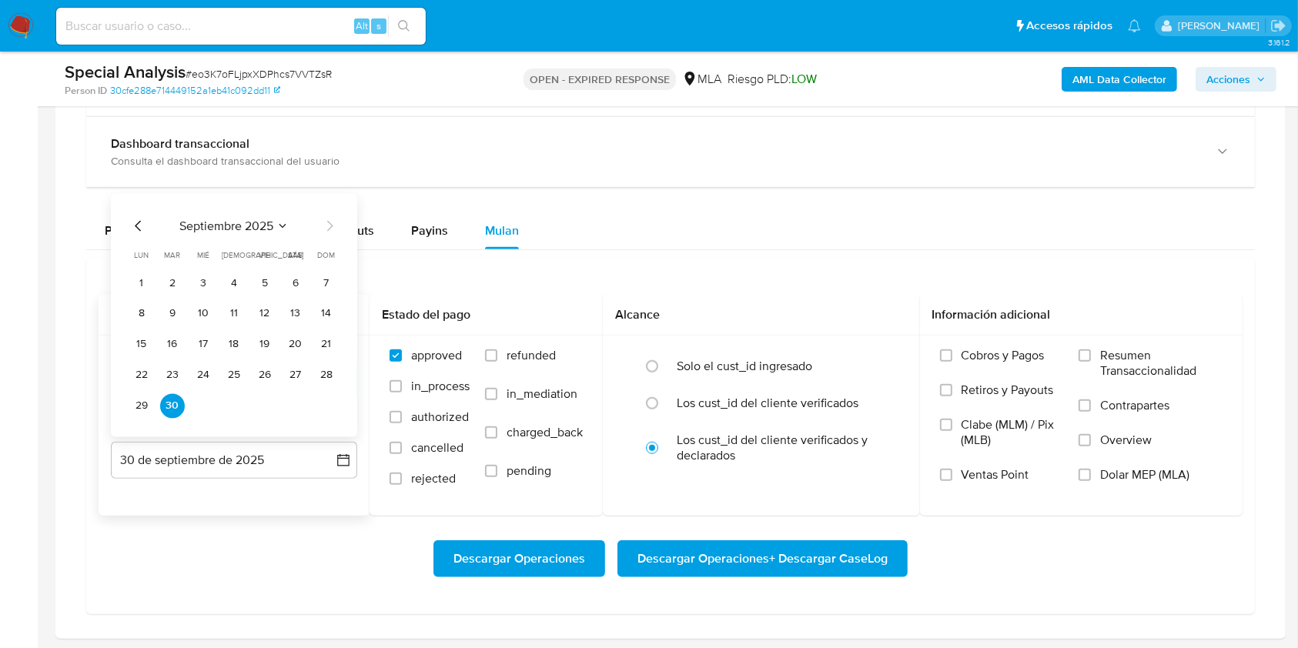
click at [142, 225] on icon "Mes anterior" at bounding box center [138, 225] width 18 height 18
click at [322, 419] on div "agosto 2025 agosto 2025 lun lunes mar martes mié miércoles jue jueves vie viern…" at bounding box center [234, 314] width 246 height 243
click at [323, 403] on button "31" at bounding box center [326, 405] width 25 height 25
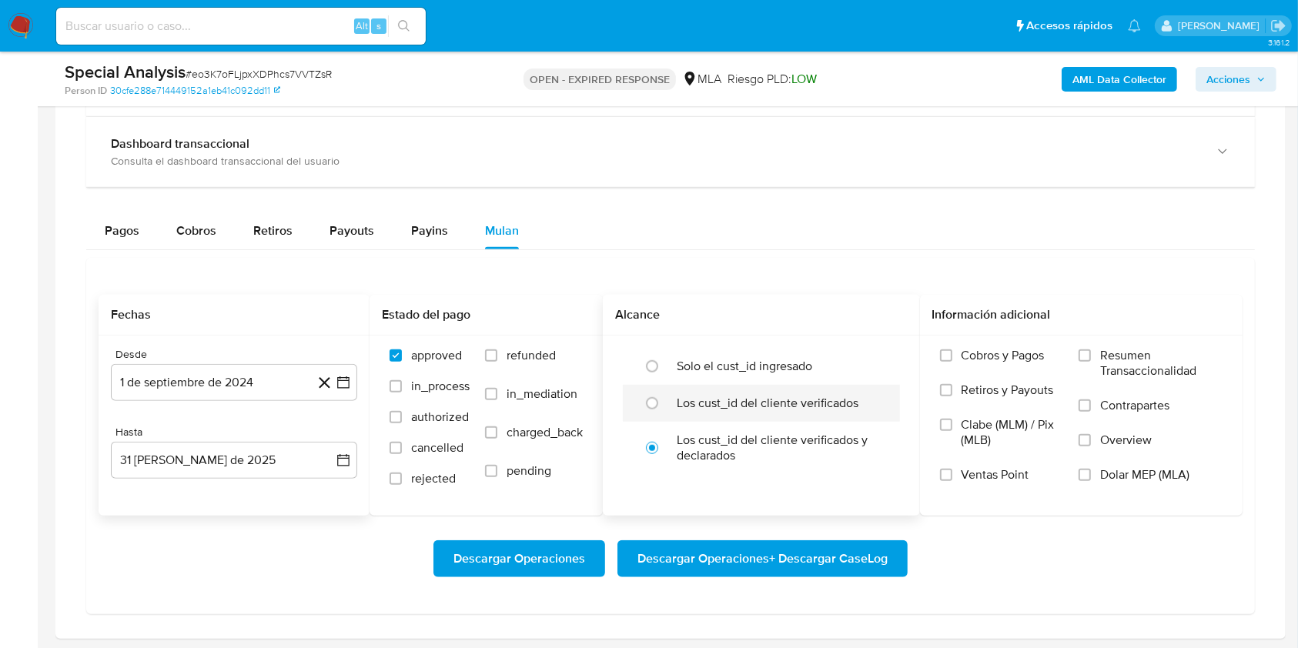
click at [739, 402] on label "Los cust_id del cliente verificados" at bounding box center [767, 403] width 182 height 15
click at [664, 402] on input "radio" at bounding box center [652, 403] width 25 height 25
radio input "true"
click at [1084, 482] on label "Dolar MEP (MLA)" at bounding box center [1150, 484] width 144 height 35
click at [1084, 481] on input "Dolar MEP (MLA)" at bounding box center [1084, 475] width 12 height 12
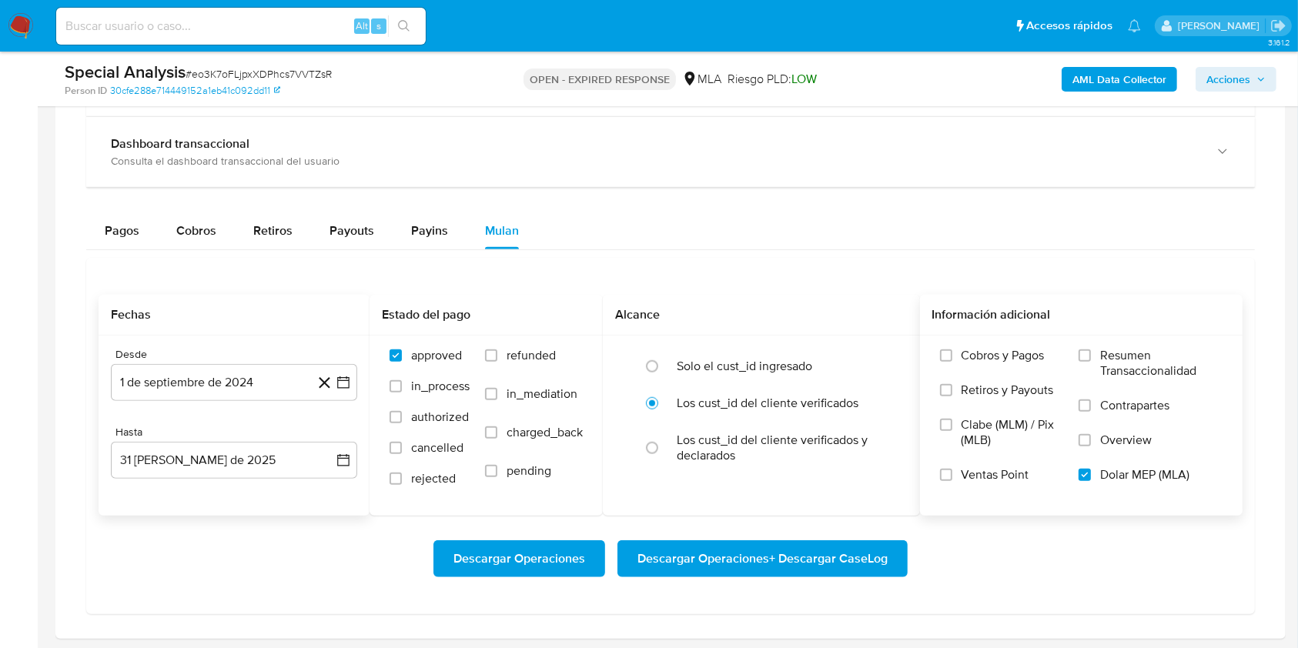
click at [780, 557] on span "Descargar Operaciones + Descargar CaseLog" at bounding box center [762, 559] width 250 height 34
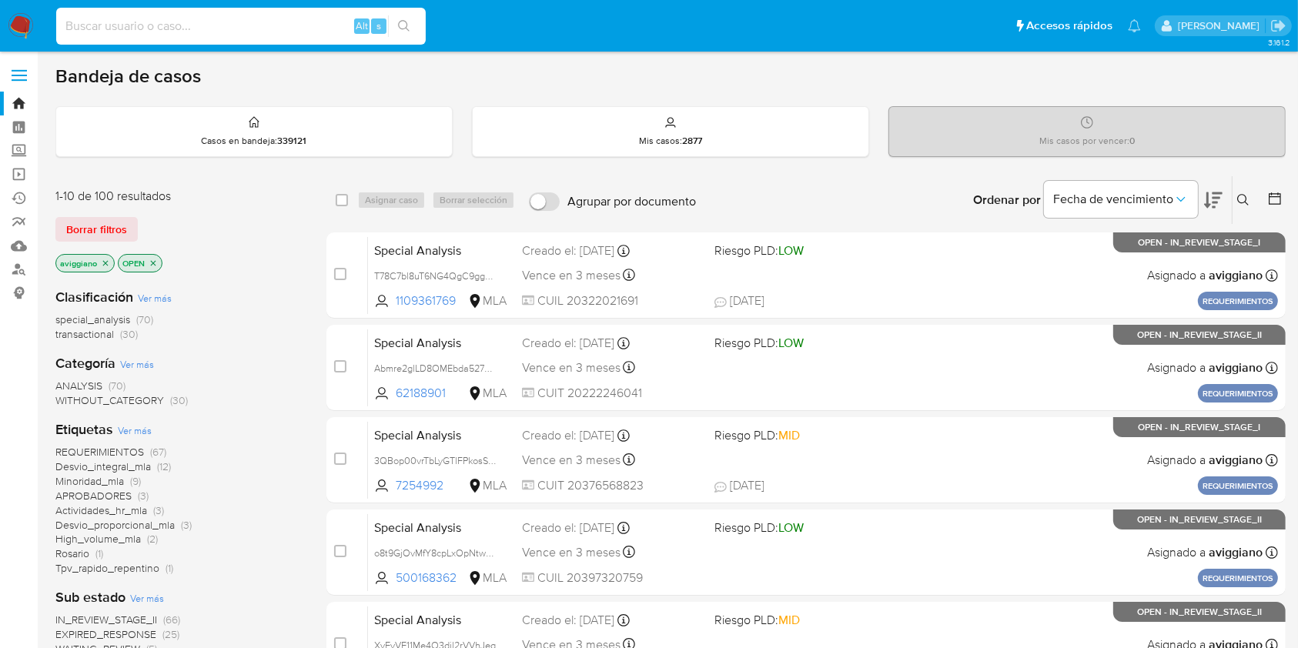
paste input "xcD7s47qATmJMsun7bR4FNS0"
type input "xcD7s47qATmJMsun7bR4FNS0"
click at [407, 29] on icon "search-icon" at bounding box center [404, 26] width 12 height 12
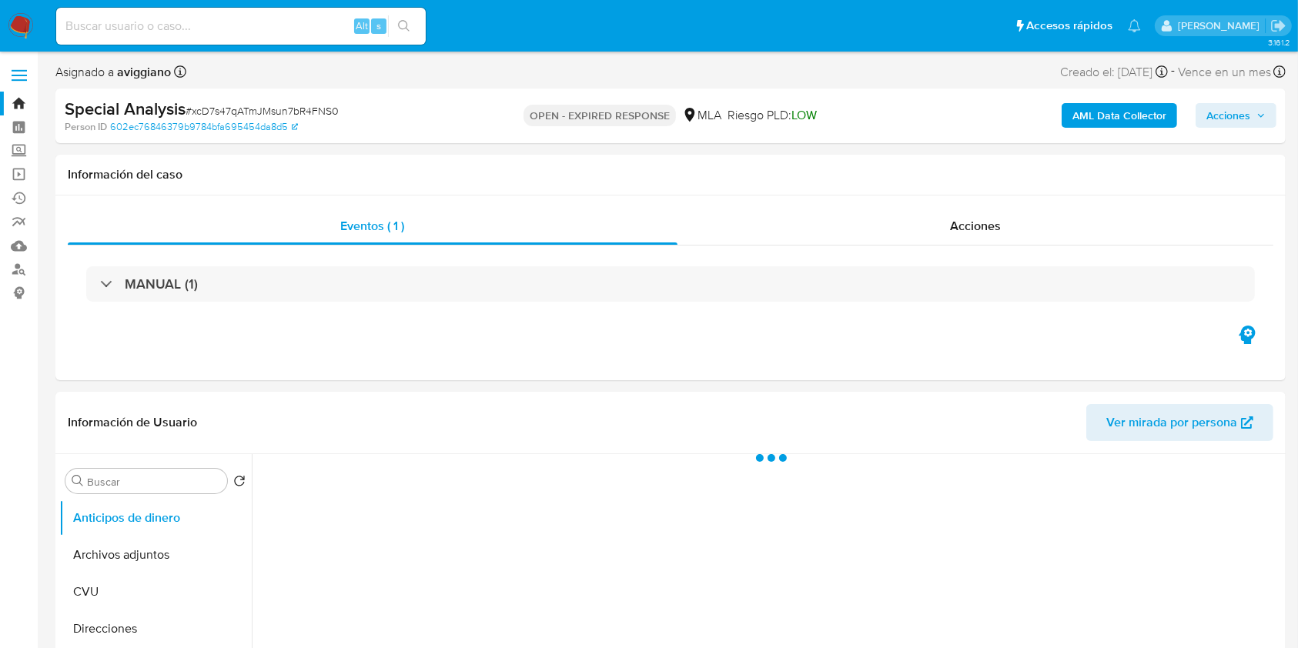
select select "10"
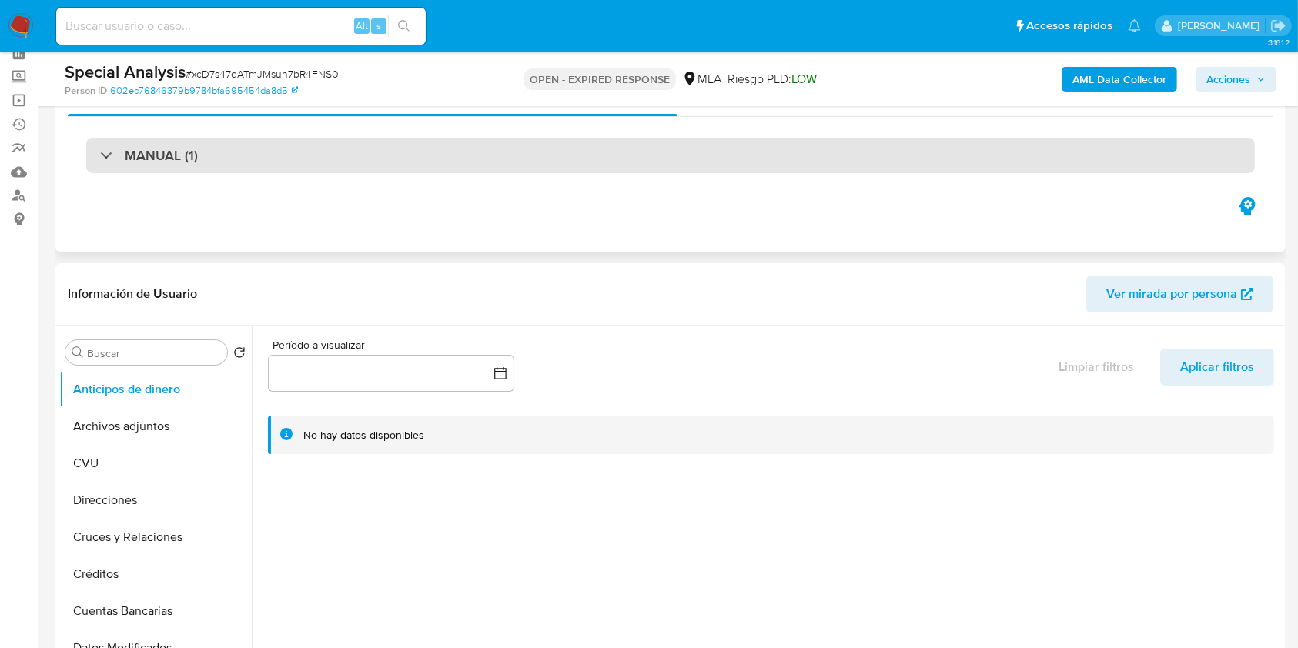
scroll to position [205, 0]
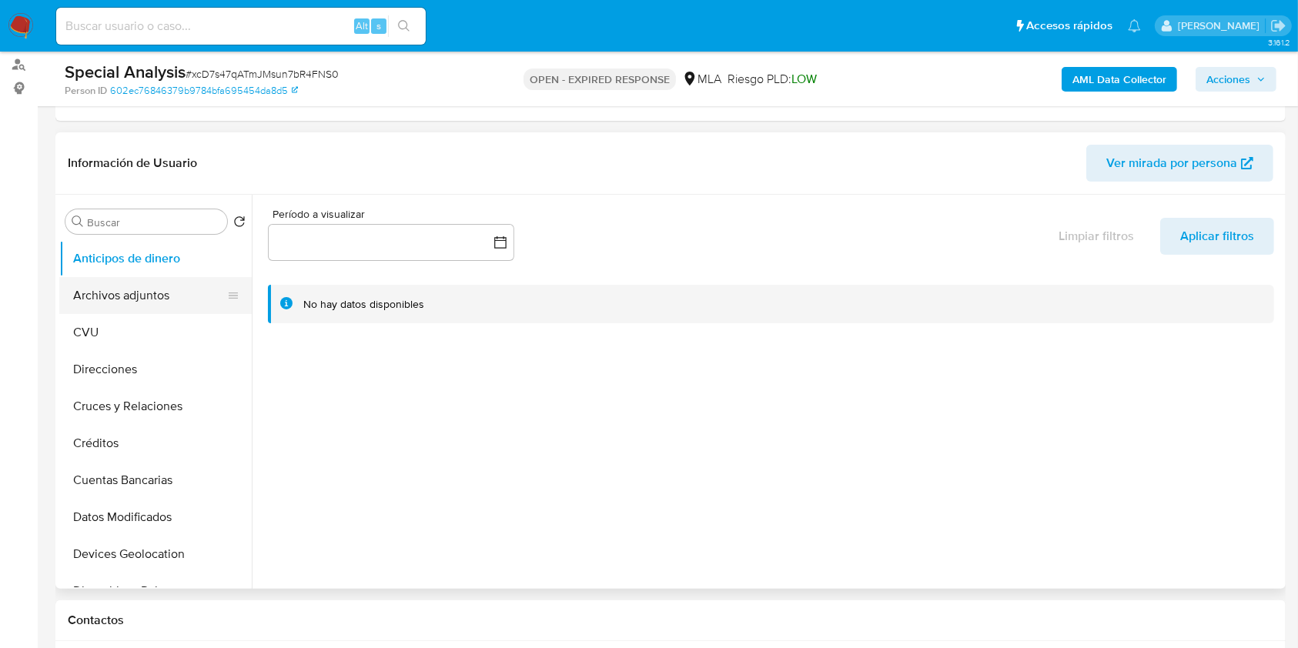
click at [176, 292] on button "Archivos adjuntos" at bounding box center [149, 295] width 180 height 37
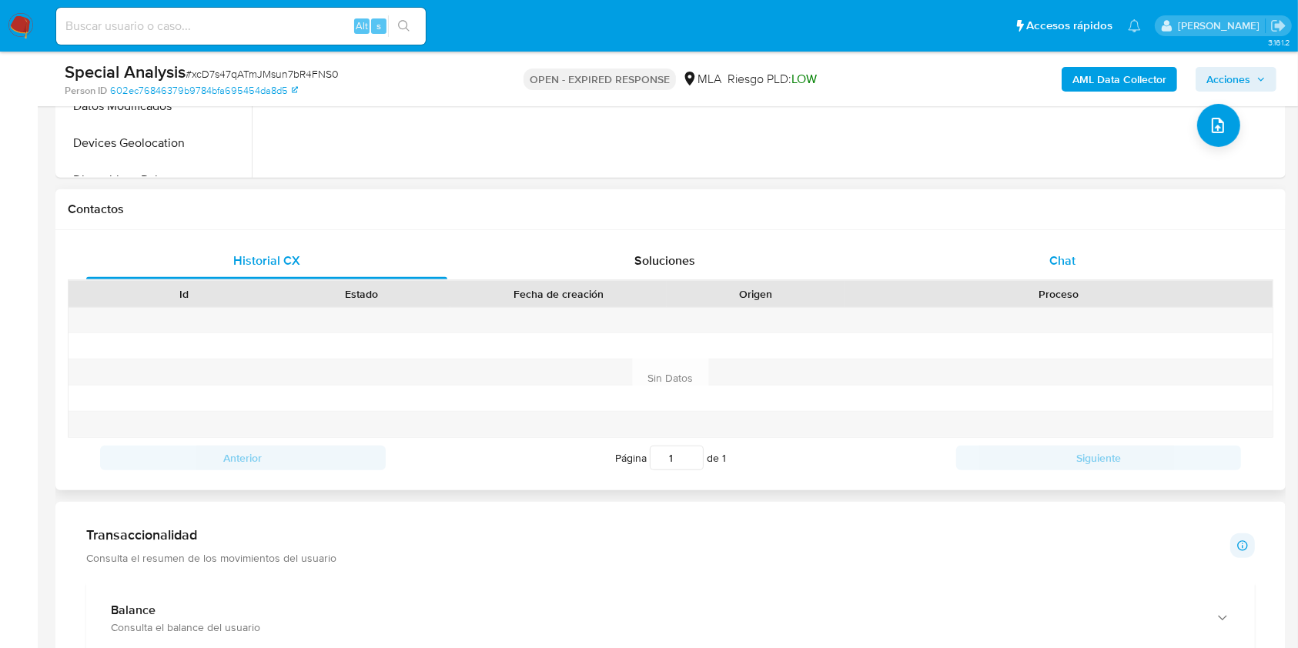
click at [1095, 274] on div "Chat" at bounding box center [1062, 260] width 361 height 37
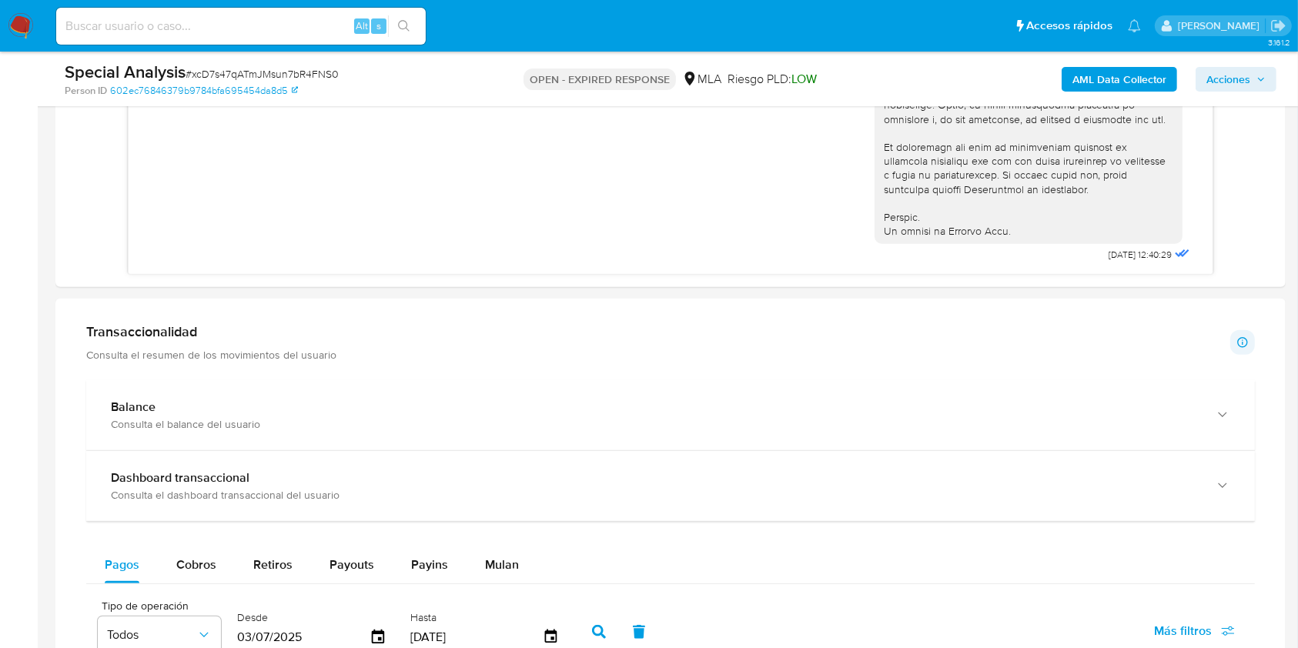
scroll to position [1128, 0]
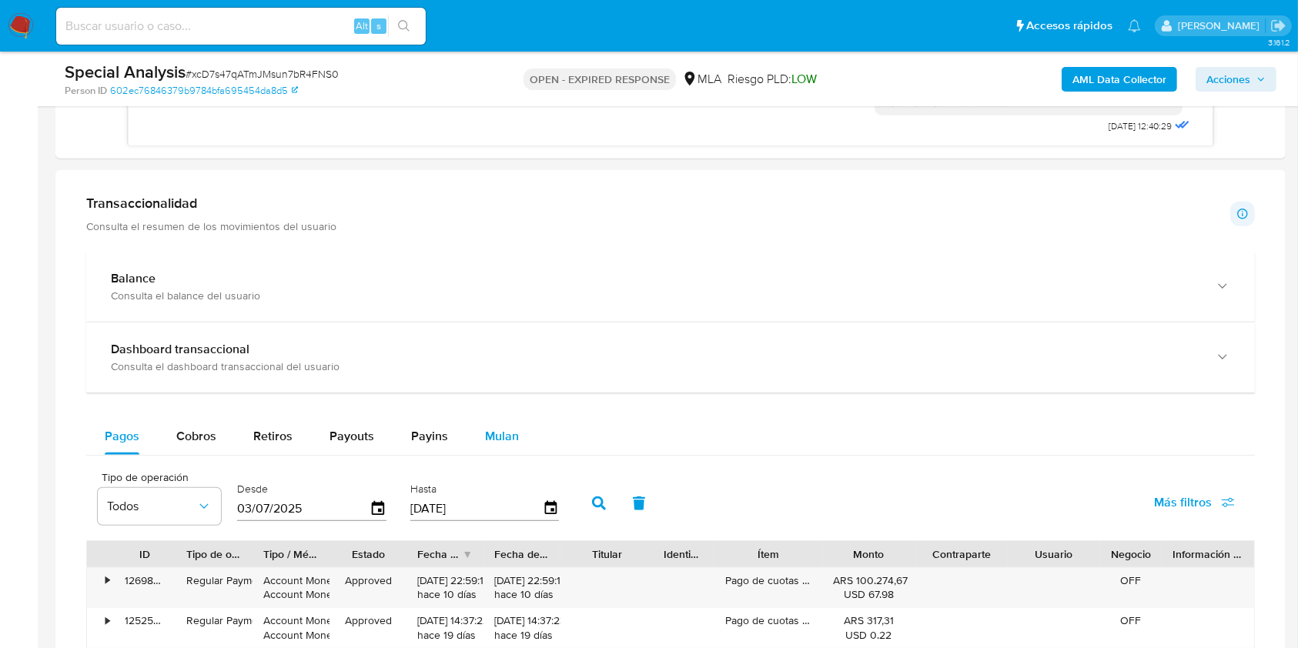
click at [505, 443] on div "Mulan" at bounding box center [502, 436] width 34 height 37
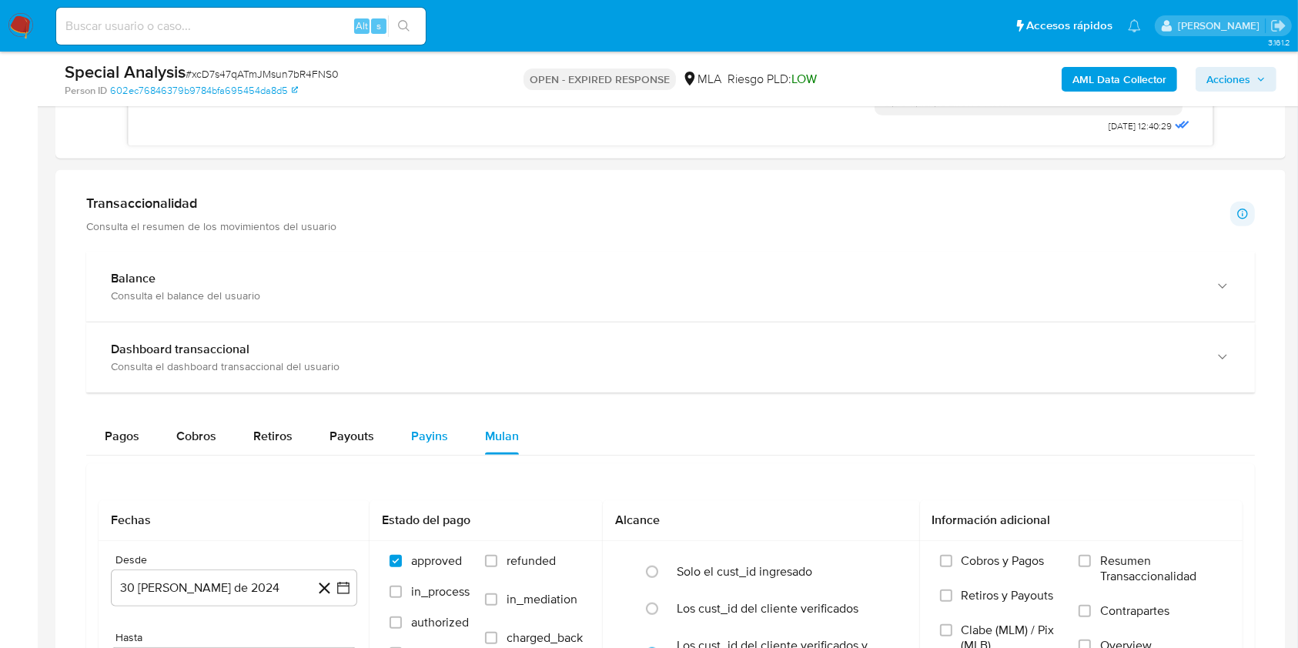
scroll to position [1334, 0]
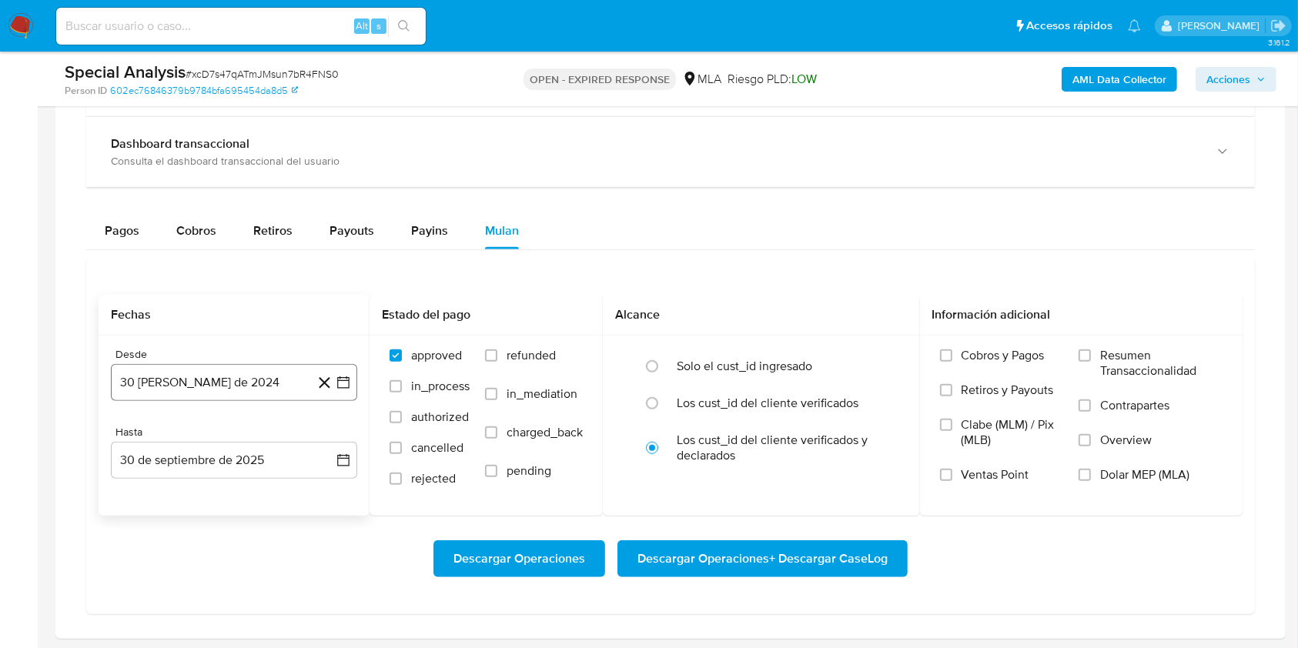
click at [239, 382] on button "30 [PERSON_NAME] de 2024" at bounding box center [234, 382] width 246 height 37
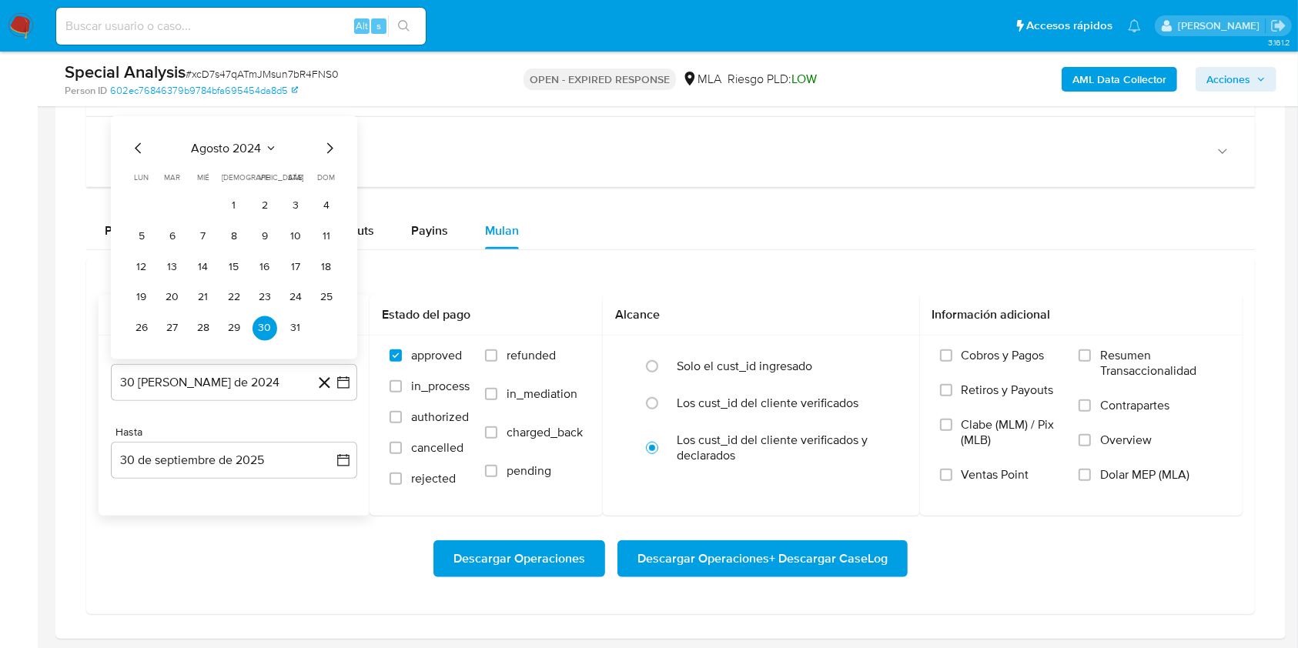
click at [325, 139] on icon "Mes siguiente" at bounding box center [329, 148] width 18 height 18
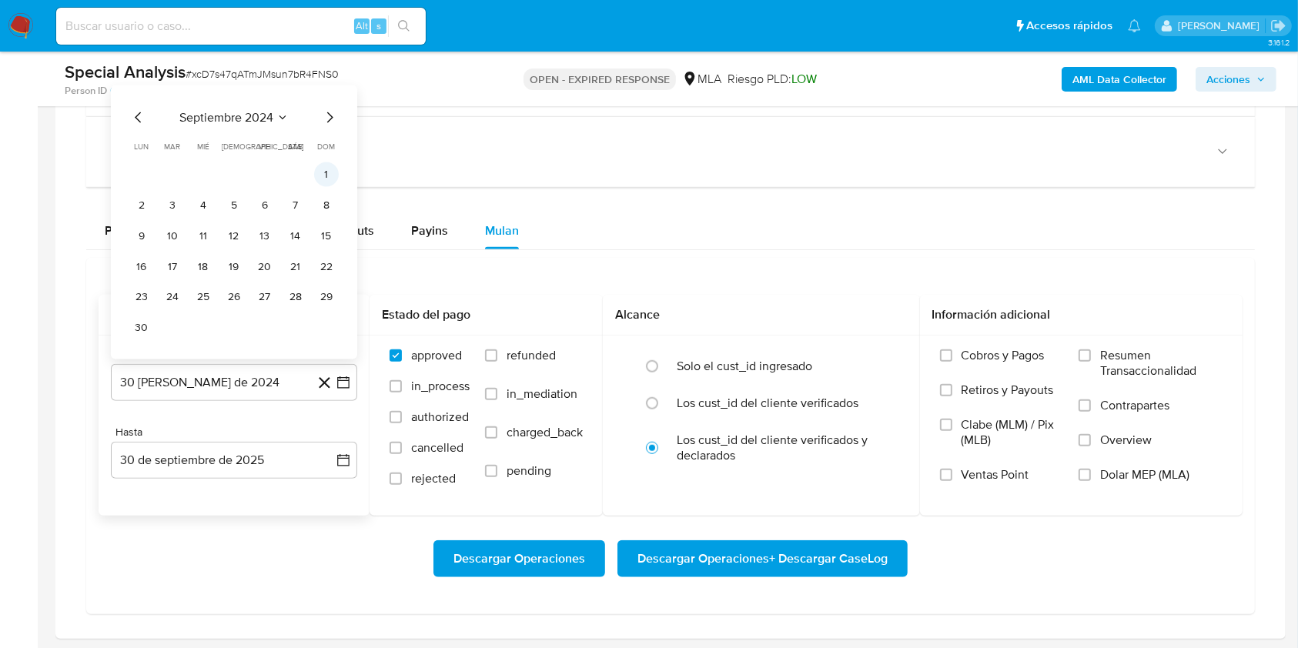
click at [323, 172] on button "1" at bounding box center [326, 174] width 25 height 25
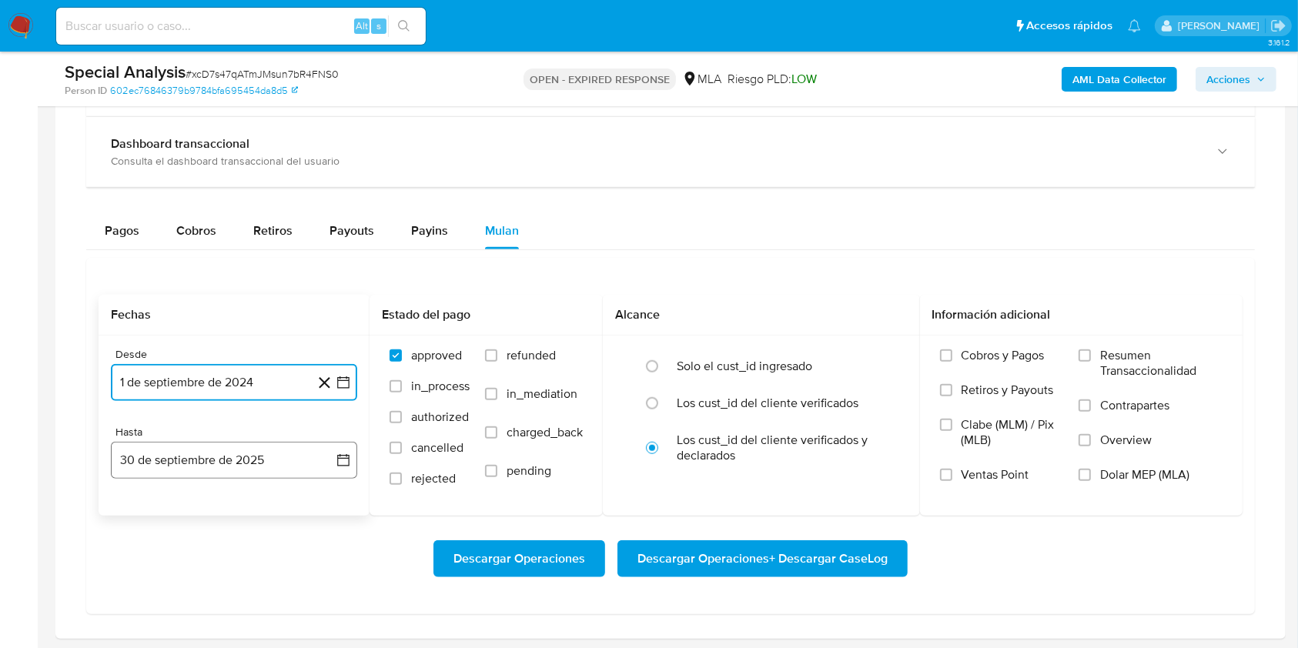
click at [183, 466] on button "30 de septiembre de 2025" at bounding box center [234, 460] width 246 height 37
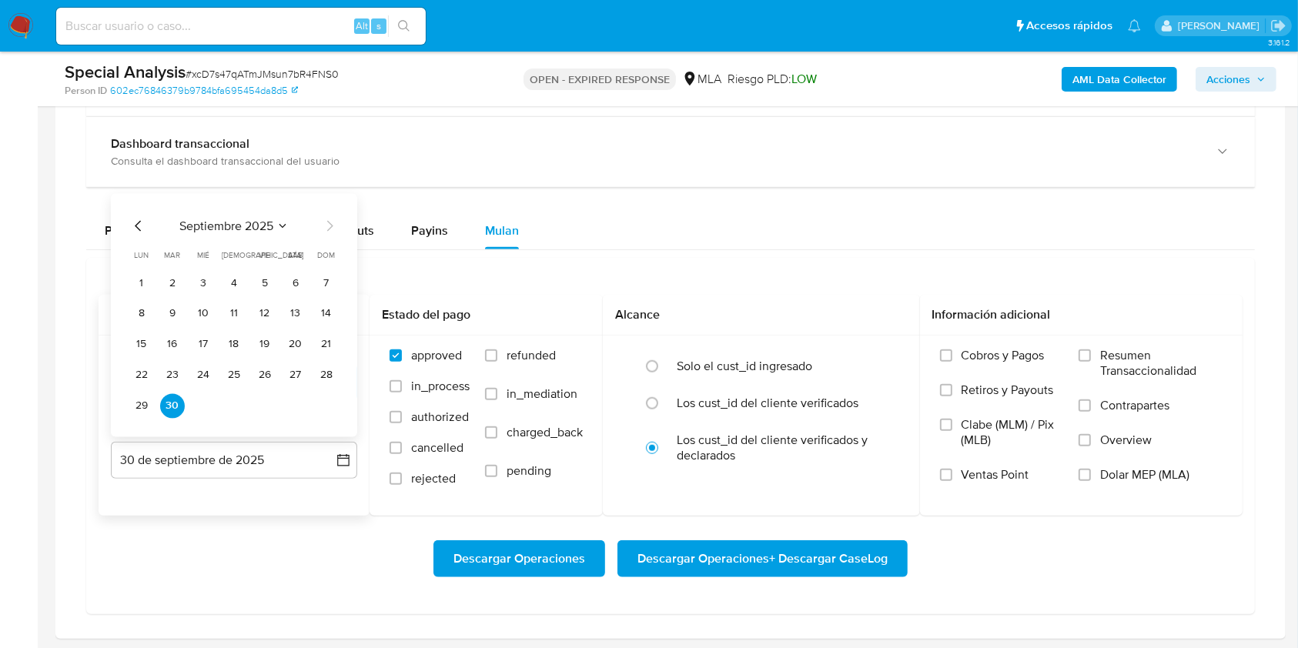
click at [142, 225] on icon "Mes anterior" at bounding box center [138, 225] width 18 height 18
click at [336, 403] on button "31" at bounding box center [326, 405] width 25 height 25
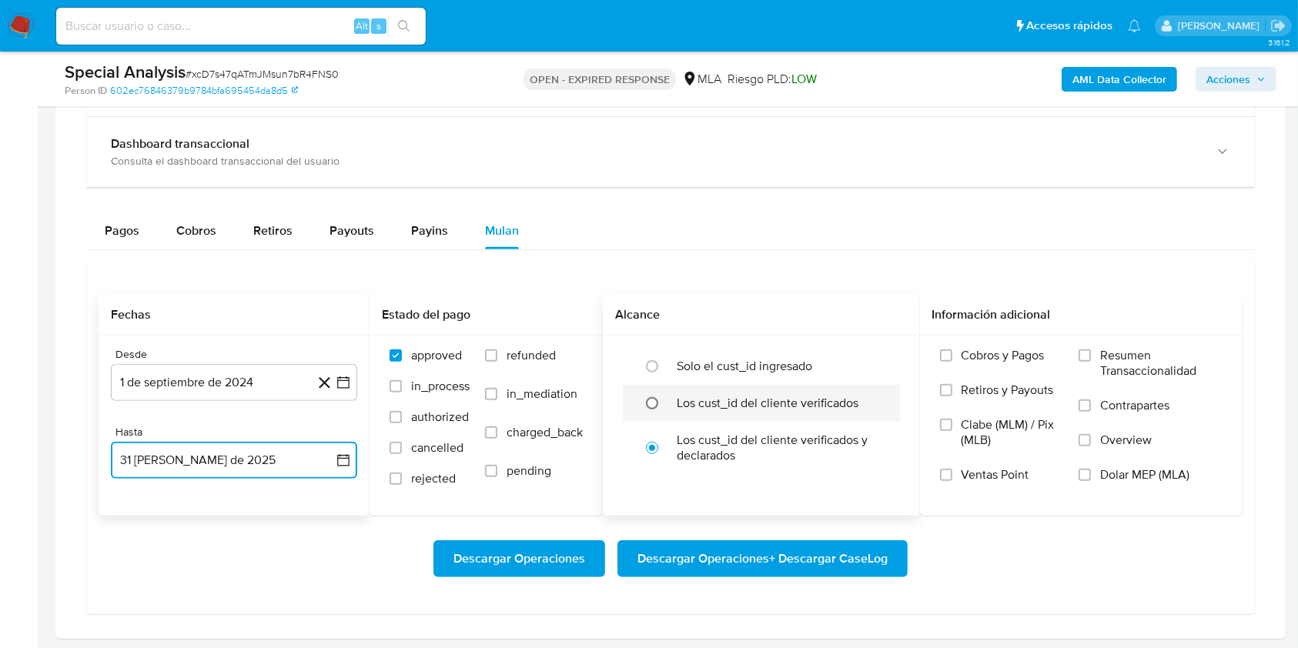
click at [646, 397] on input "radio" at bounding box center [652, 403] width 25 height 25
radio input "true"
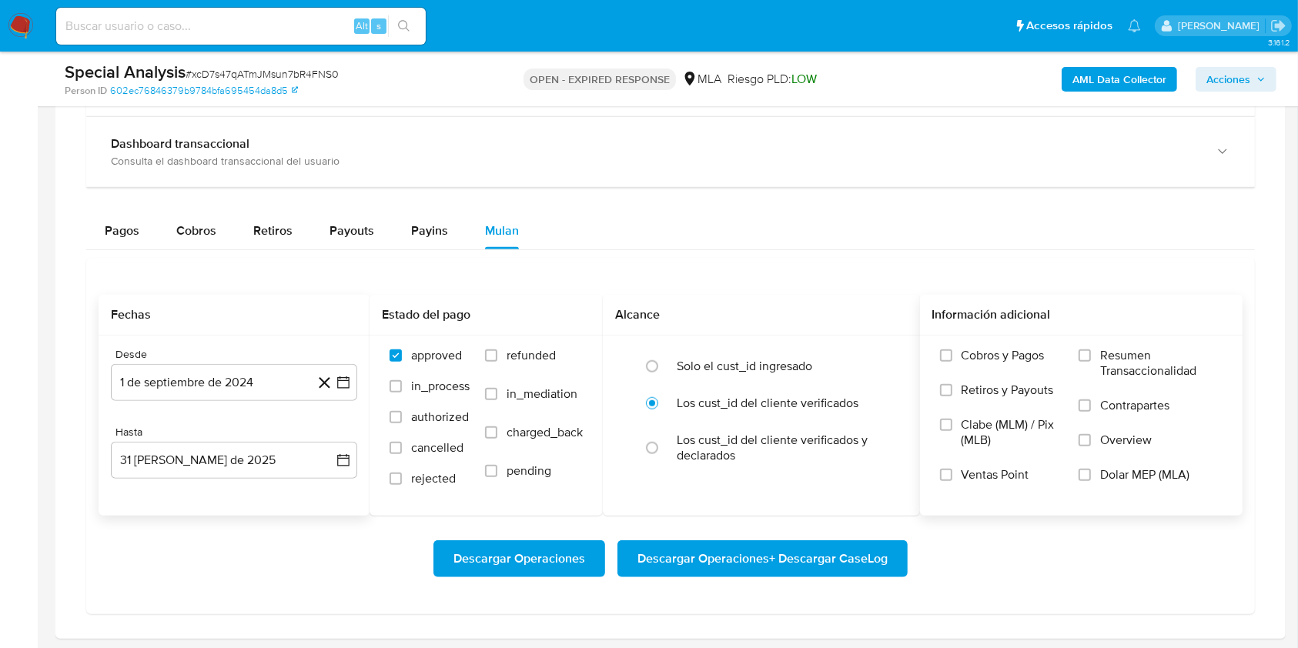
click at [1110, 476] on span "Dolar MEP (MLA)" at bounding box center [1144, 474] width 89 height 15
click at [1091, 476] on input "Dolar MEP (MLA)" at bounding box center [1084, 475] width 12 height 12
click at [757, 557] on span "Descargar Operaciones + Descargar CaseLog" at bounding box center [762, 559] width 250 height 34
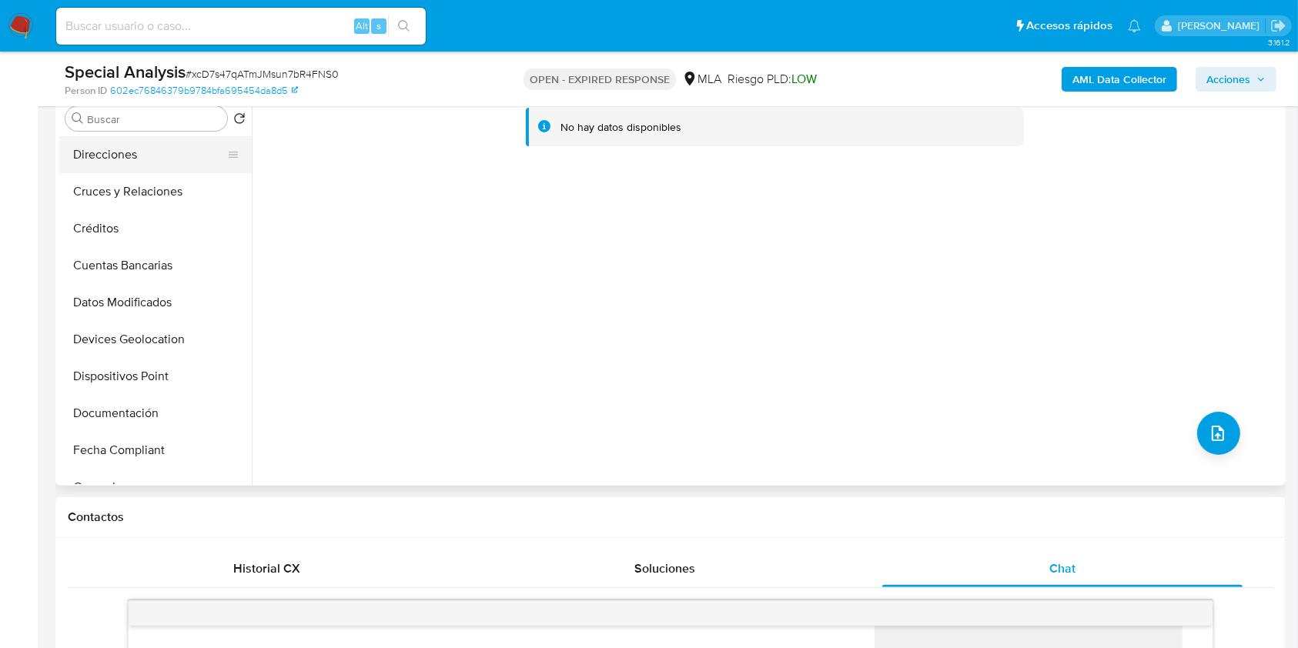
scroll to position [205, 0]
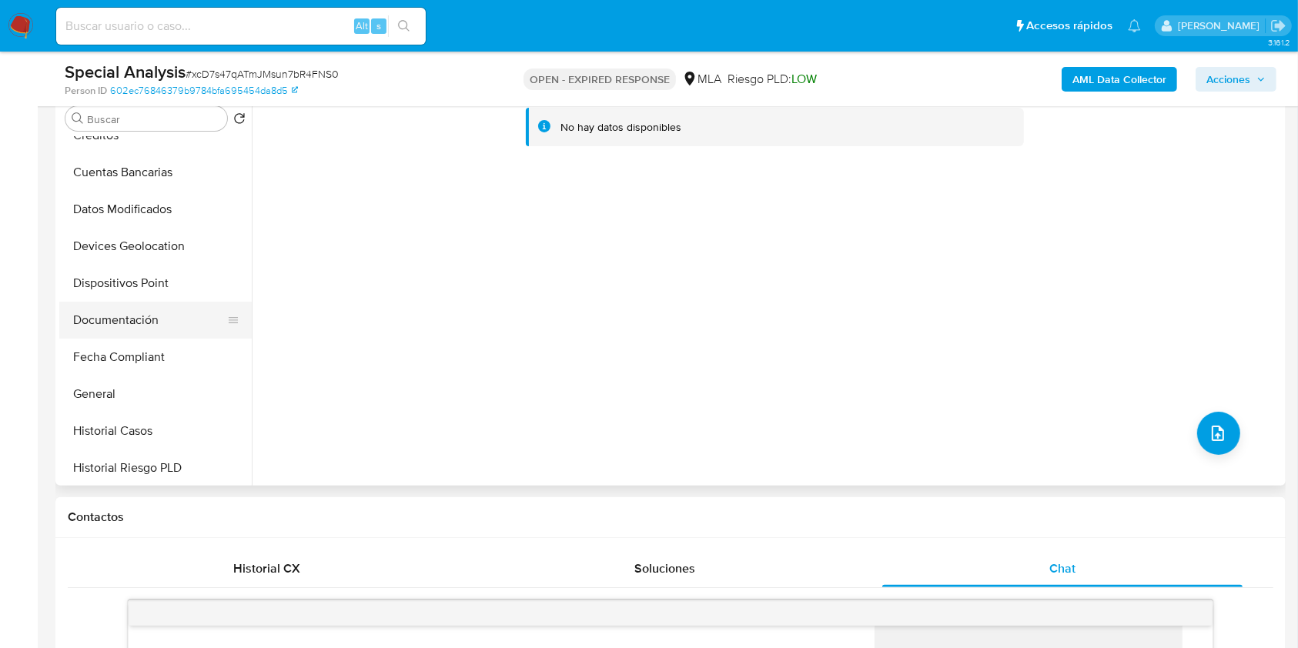
click at [152, 329] on button "Documentación" at bounding box center [149, 320] width 180 height 37
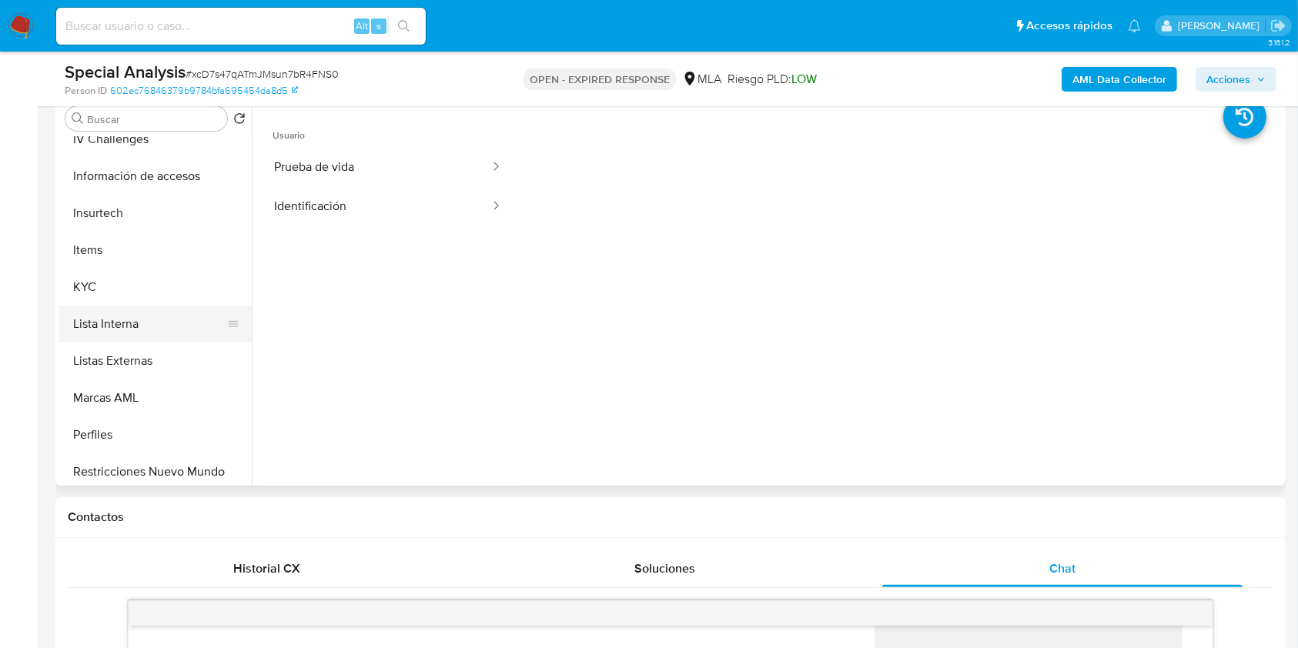
scroll to position [616, 0]
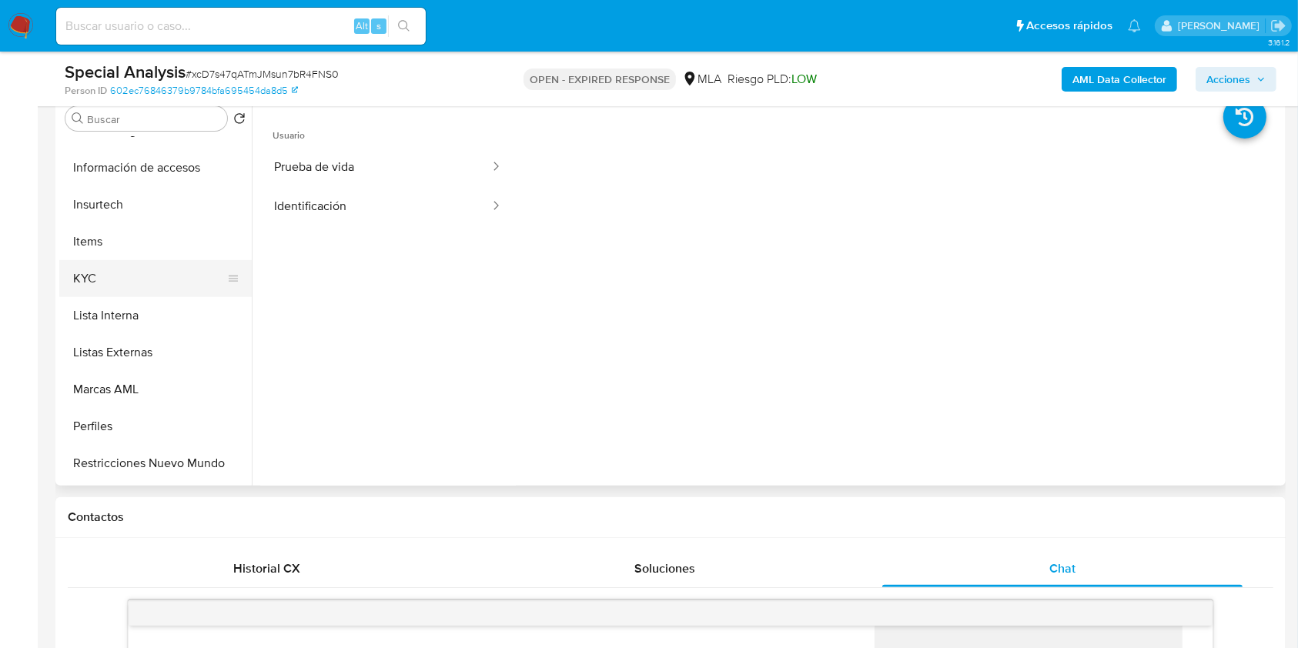
click at [117, 265] on button "KYC" at bounding box center [149, 278] width 180 height 37
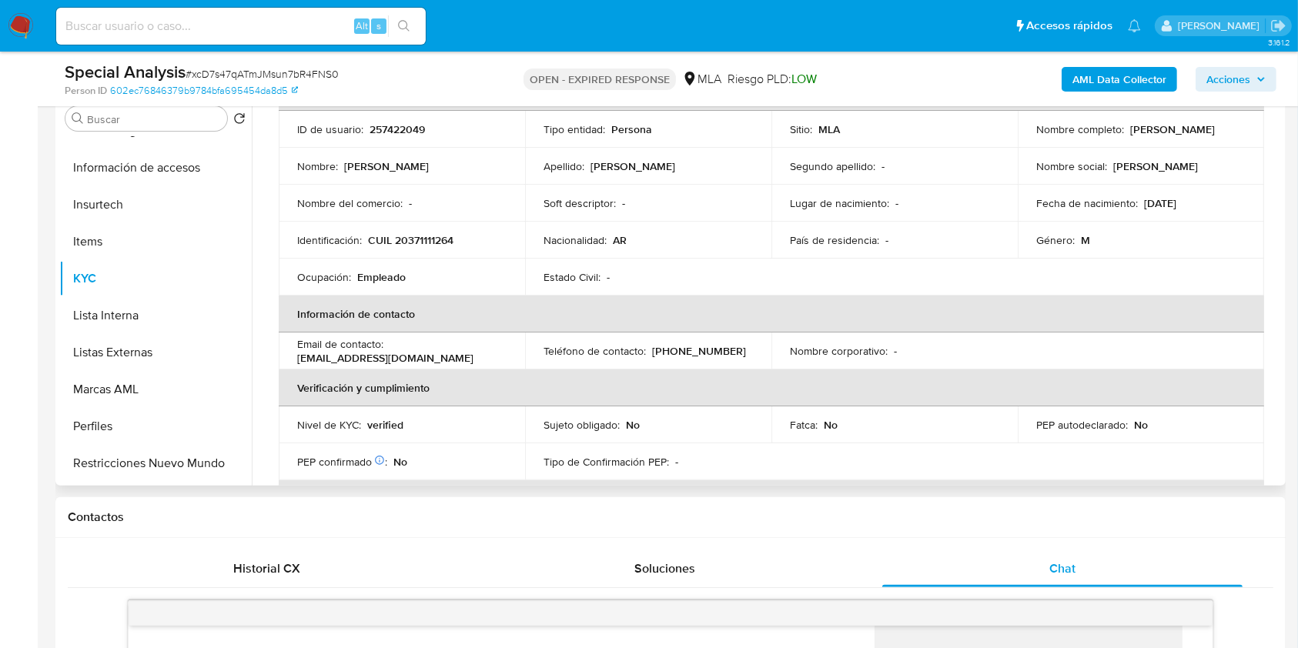
scroll to position [205, 0]
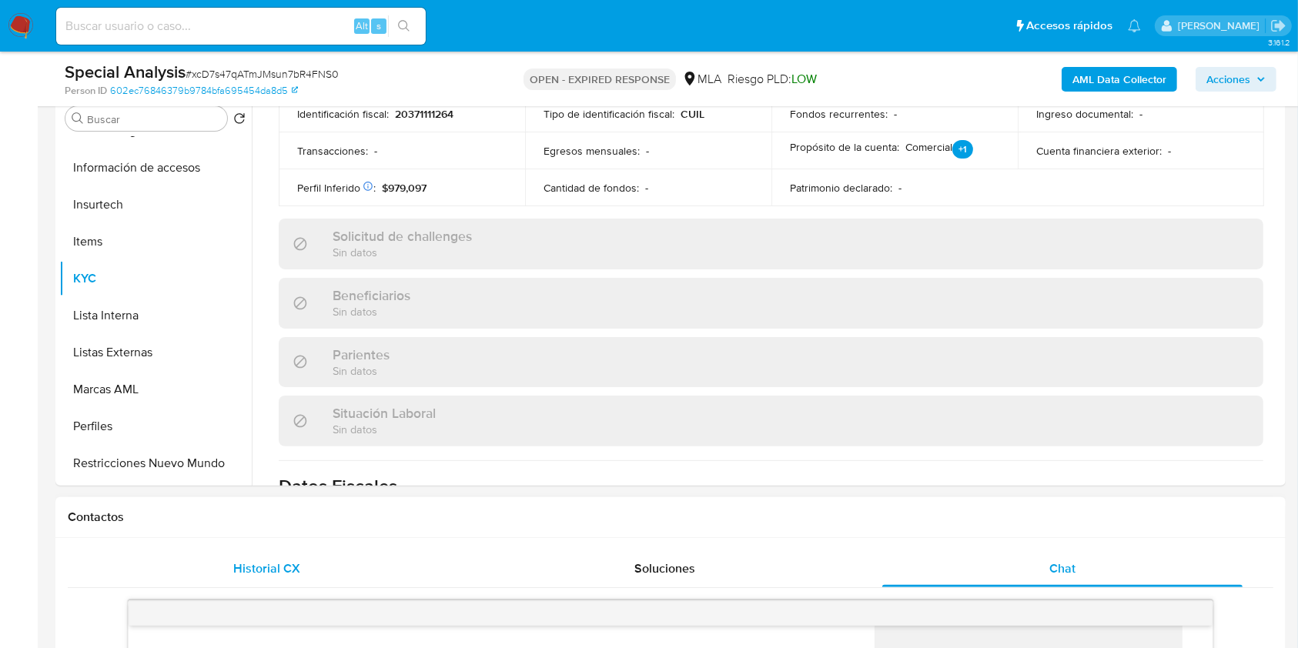
click at [295, 560] on span "Historial CX" at bounding box center [266, 569] width 67 height 18
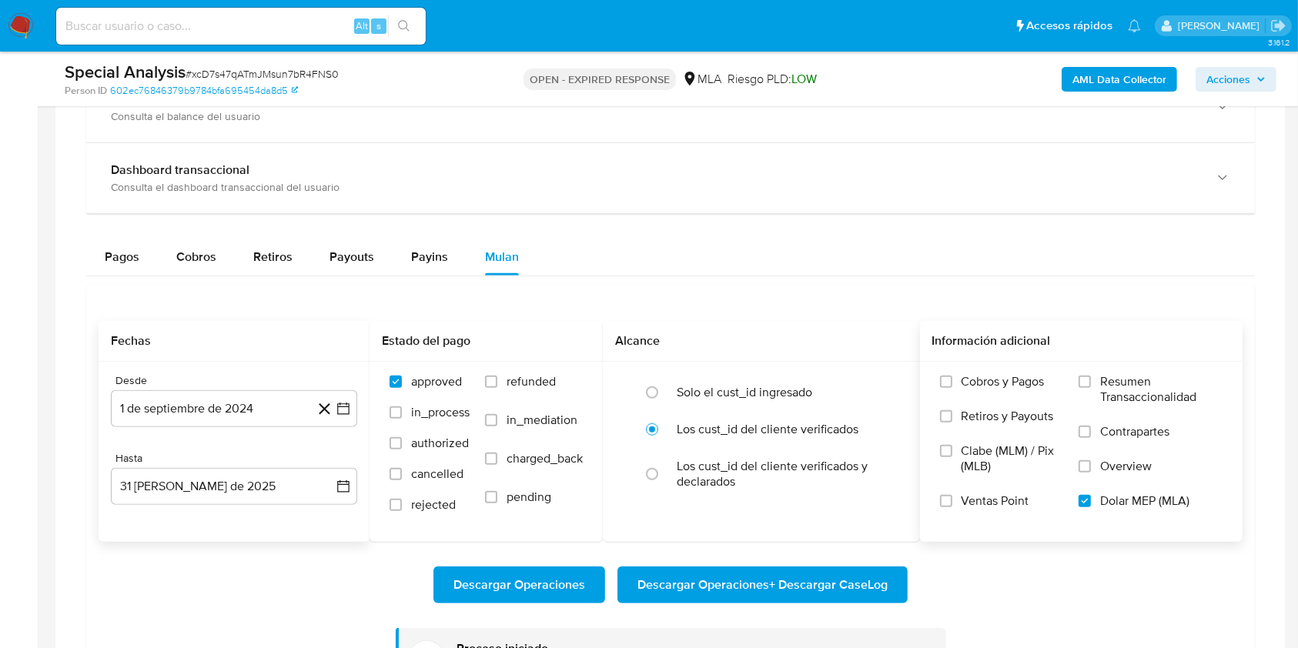
scroll to position [1128, 0]
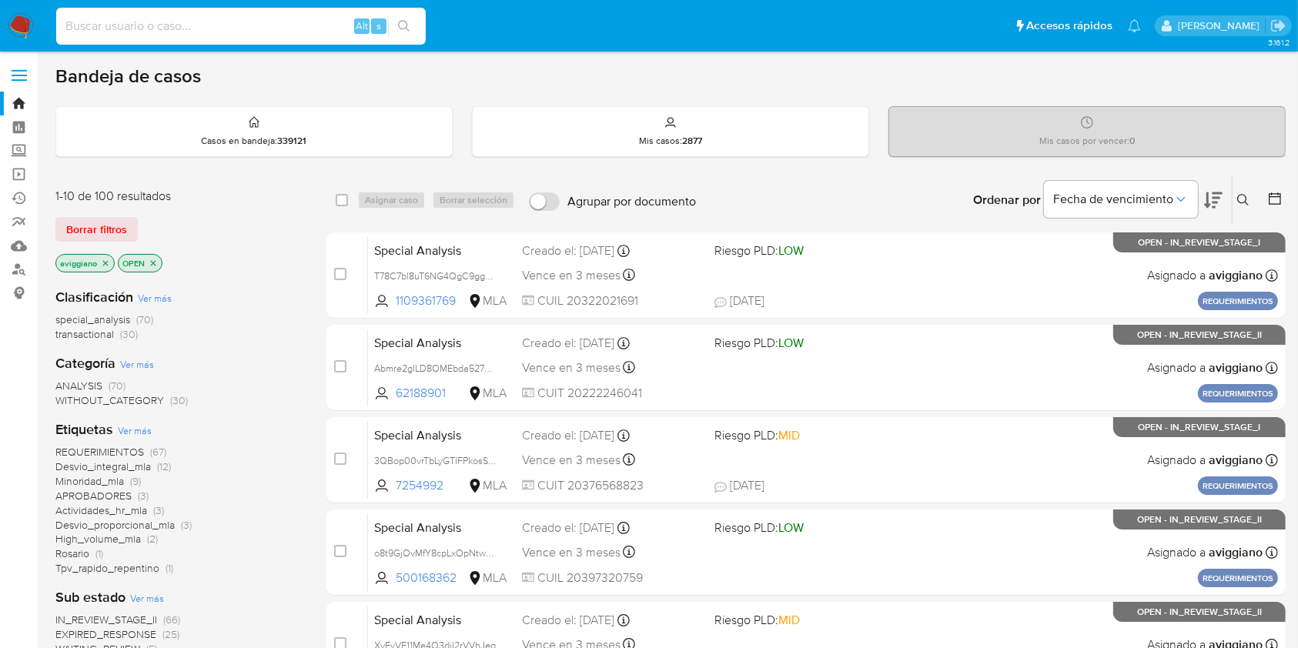
paste input "0JojG62s6eGFXgmkhhaGZ8Om"
type input "0JojG62s6eGFXgmkhhaGZ8Om"
click at [396, 22] on button "search-icon" at bounding box center [404, 26] width 32 height 22
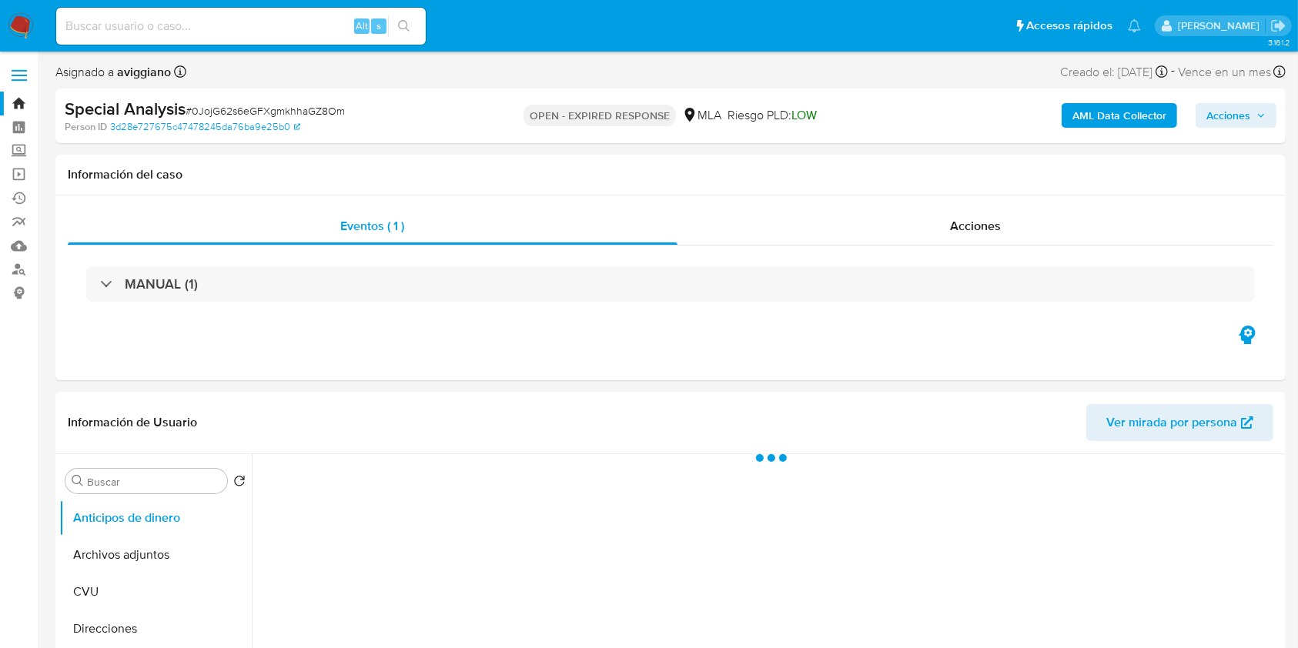
select select "10"
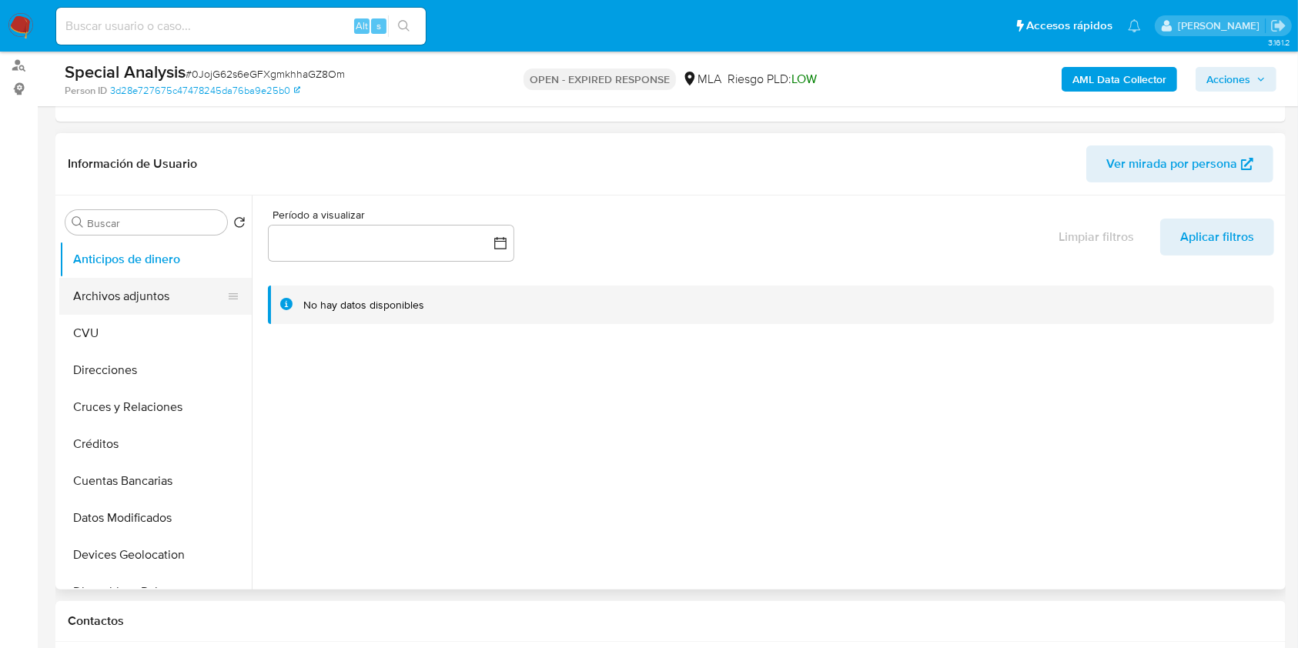
scroll to position [205, 0]
click at [148, 307] on button "Archivos adjuntos" at bounding box center [149, 295] width 180 height 37
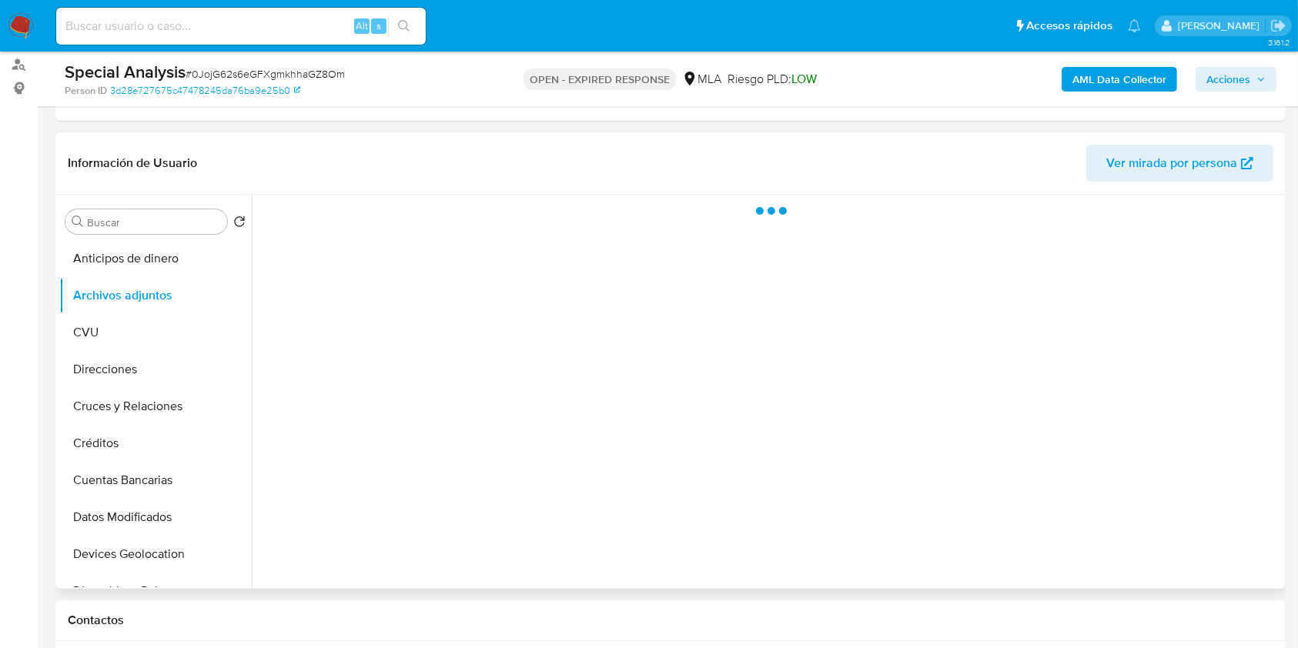
scroll to position [308, 0]
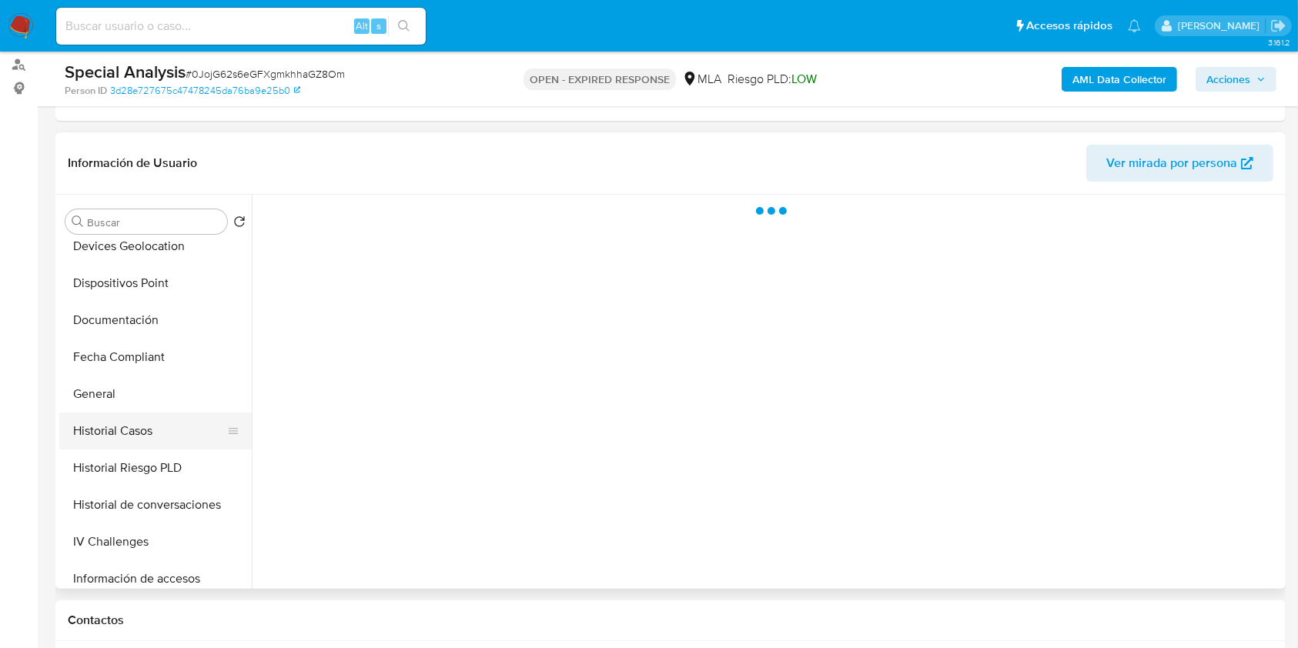
click at [123, 418] on button "Historial Casos" at bounding box center [149, 431] width 180 height 37
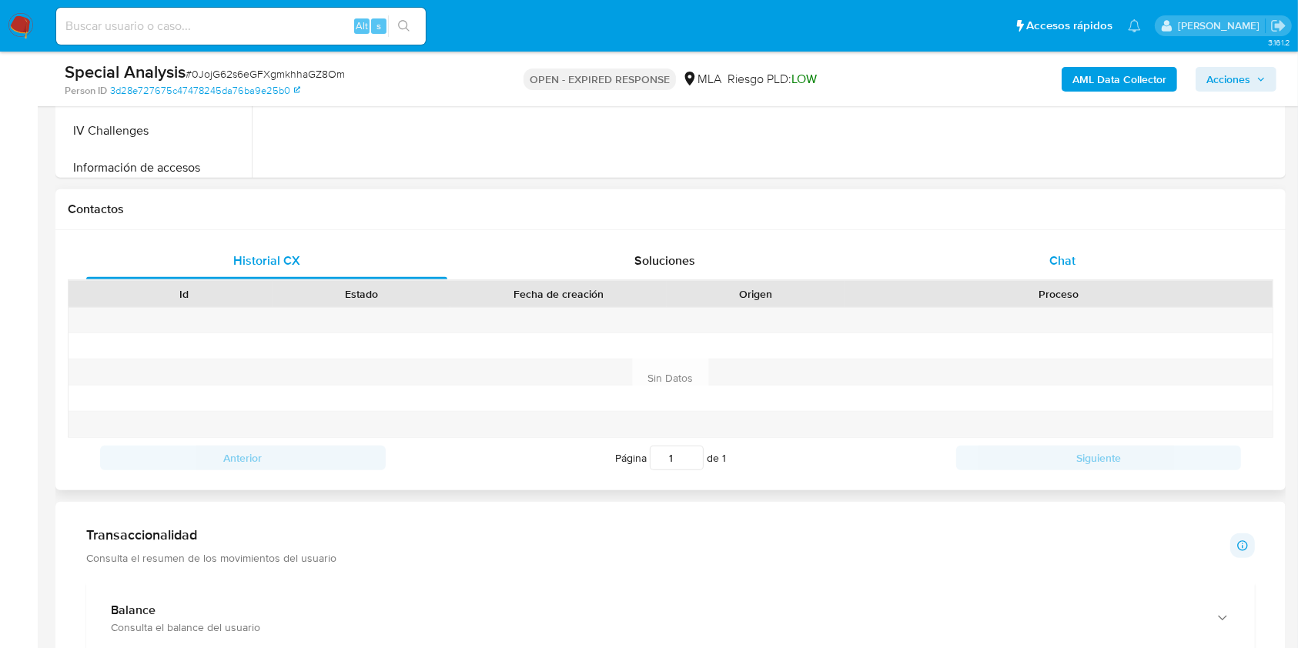
click at [994, 247] on div "Chat" at bounding box center [1062, 260] width 361 height 37
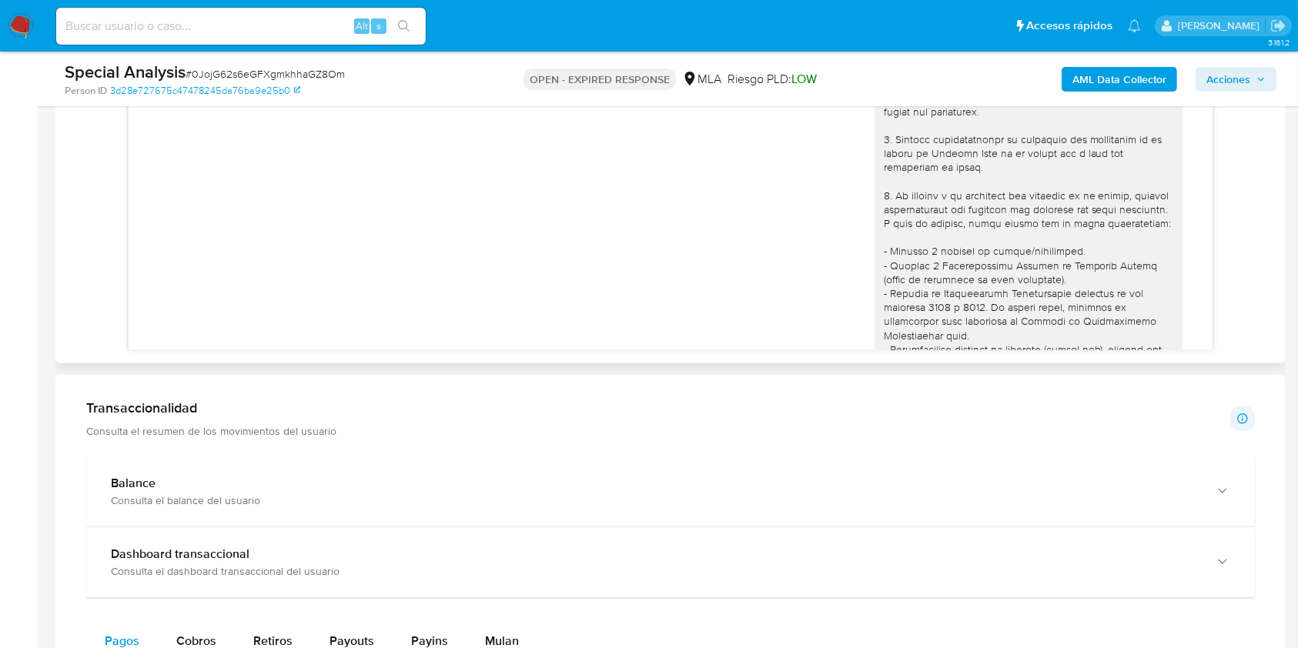
scroll to position [546, 0]
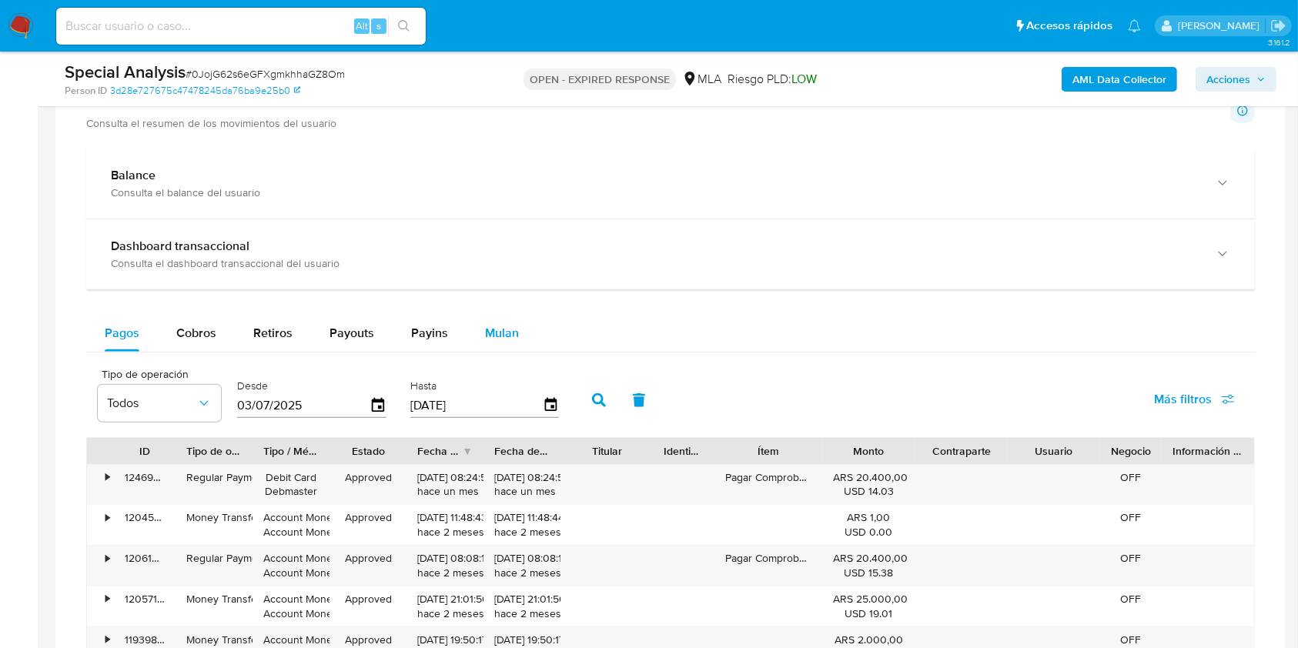
click at [509, 333] on span "Mulan" at bounding box center [502, 333] width 34 height 18
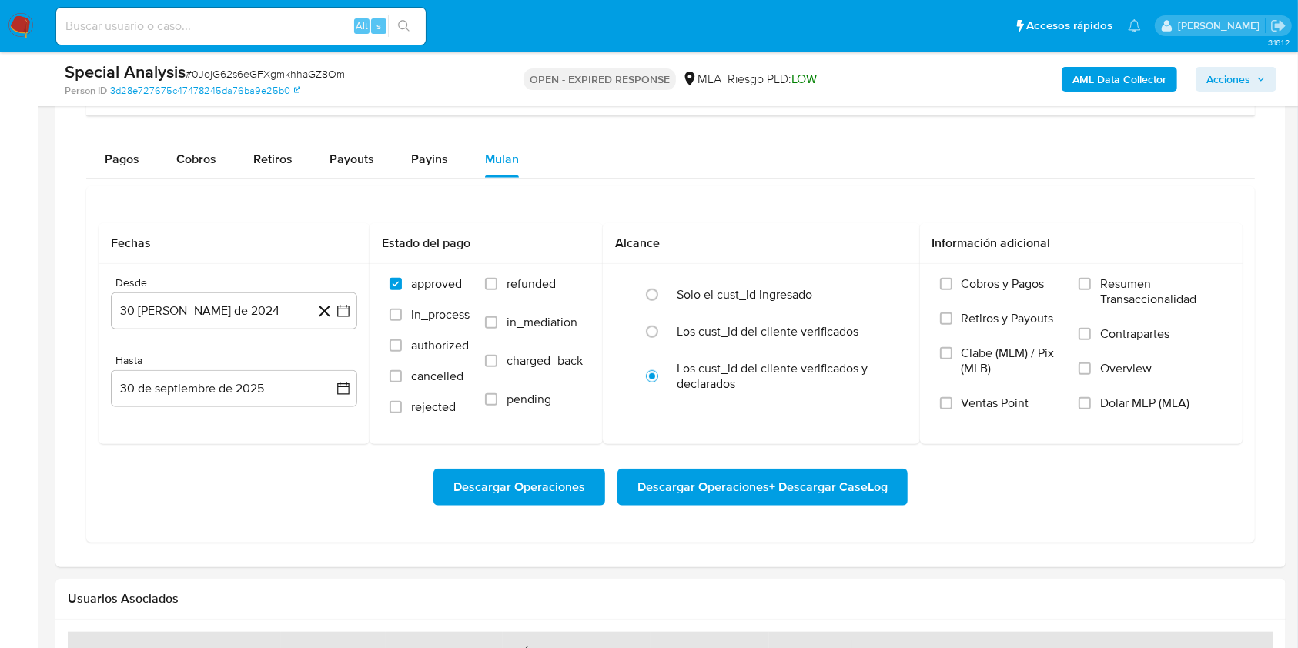
scroll to position [1539, 0]
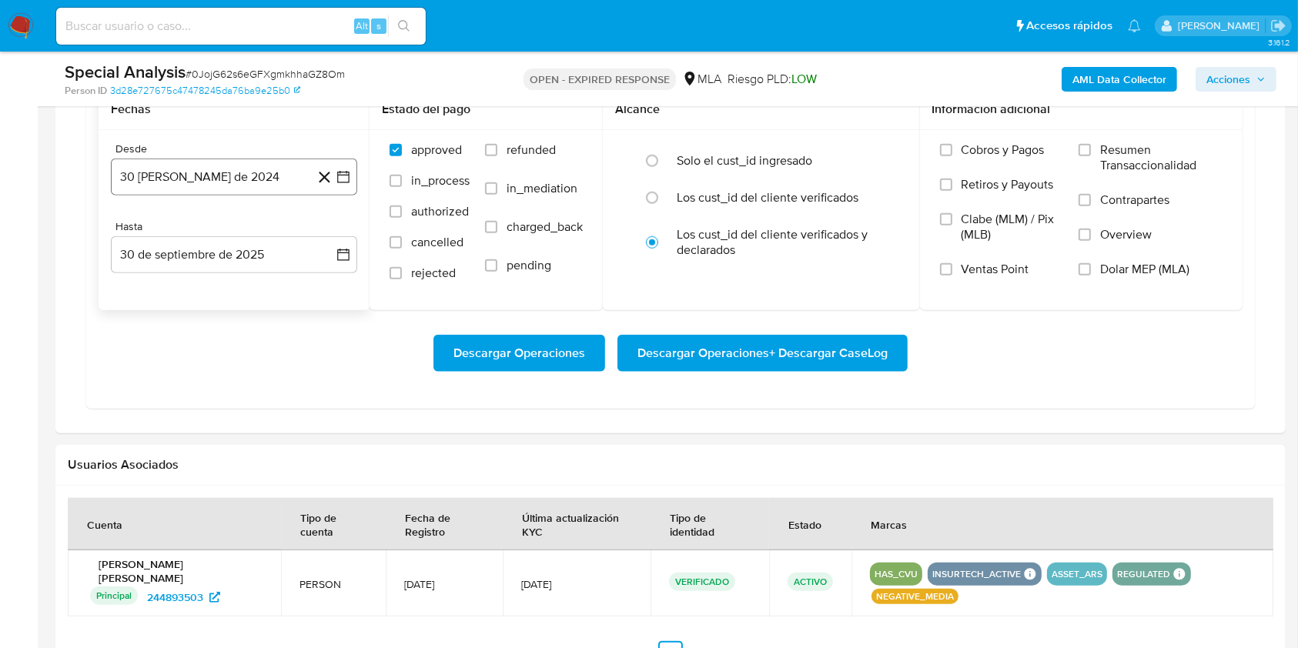
click at [200, 182] on button "30 [PERSON_NAME] de 2024" at bounding box center [234, 177] width 246 height 37
click at [332, 229] on icon "Mes siguiente" at bounding box center [329, 232] width 18 height 18
click at [325, 291] on button "1" at bounding box center [326, 289] width 25 height 25
click at [282, 246] on button "30 de septiembre de 2025" at bounding box center [234, 254] width 246 height 37
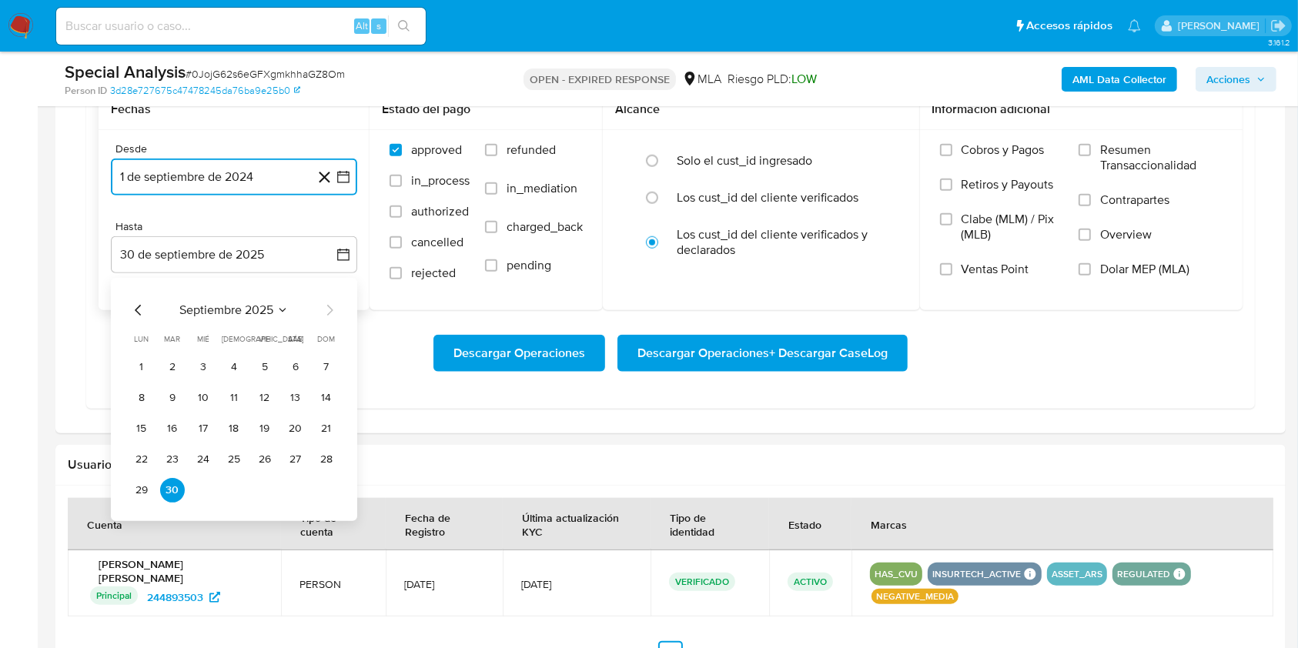
click at [138, 305] on icon "Mes anterior" at bounding box center [138, 310] width 6 height 11
click at [316, 489] on button "31" at bounding box center [326, 490] width 25 height 25
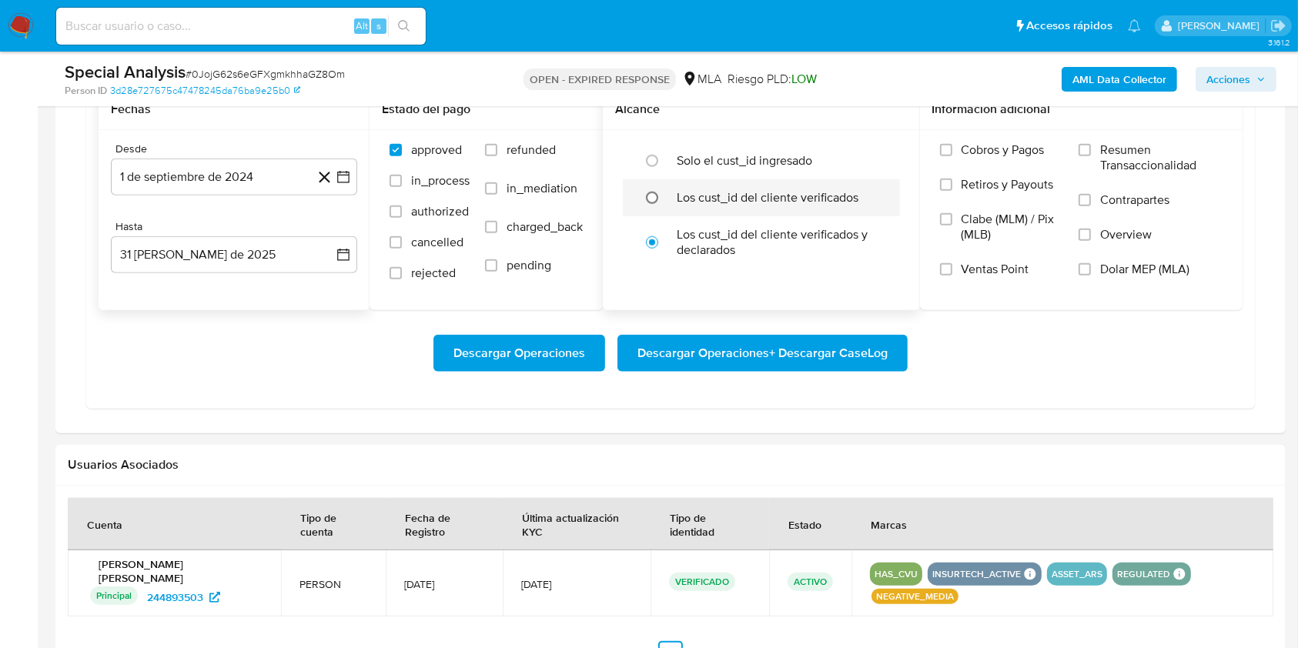
click at [651, 202] on input "radio" at bounding box center [652, 197] width 25 height 25
radio input "true"
click at [1087, 268] on input "Dolar MEP (MLA)" at bounding box center [1084, 269] width 12 height 12
click at [805, 350] on span "Descargar Operaciones + Descargar CaseLog" at bounding box center [762, 353] width 250 height 34
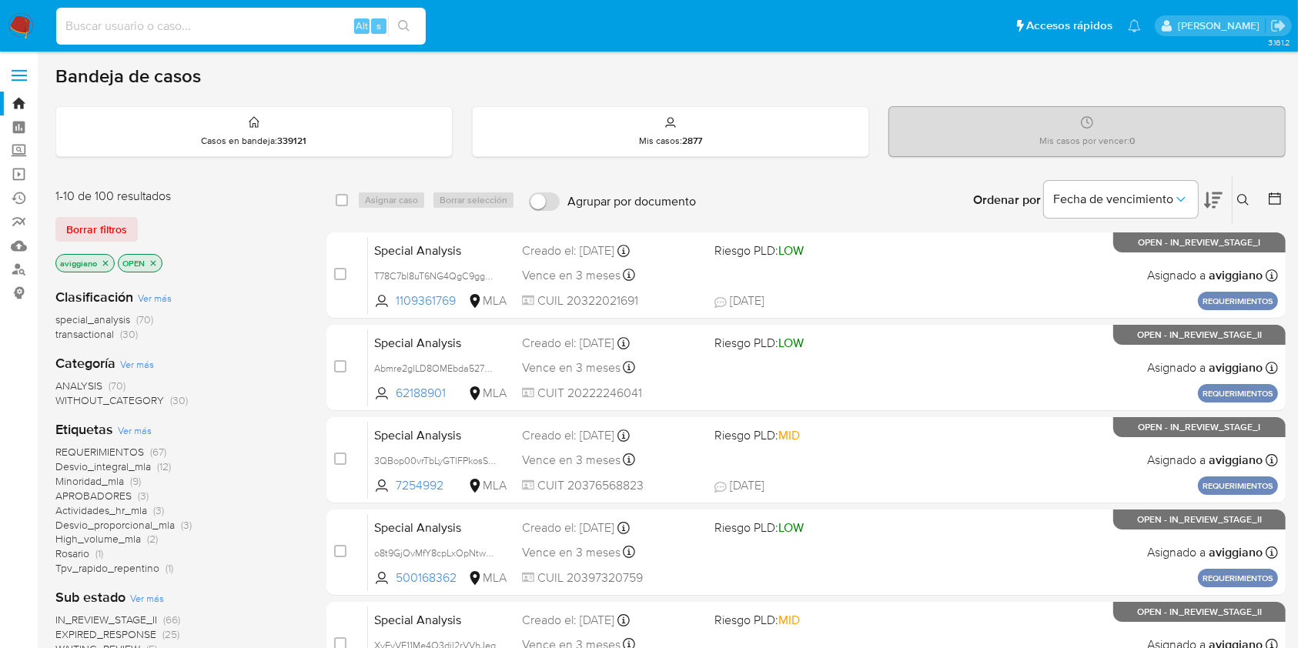
paste input "nUILq1aODskIPbRjuI2MecZ9"
type input "nUILq1aODskIPbRjuI2MecZ9"
click at [398, 18] on button "search-icon" at bounding box center [404, 26] width 32 height 22
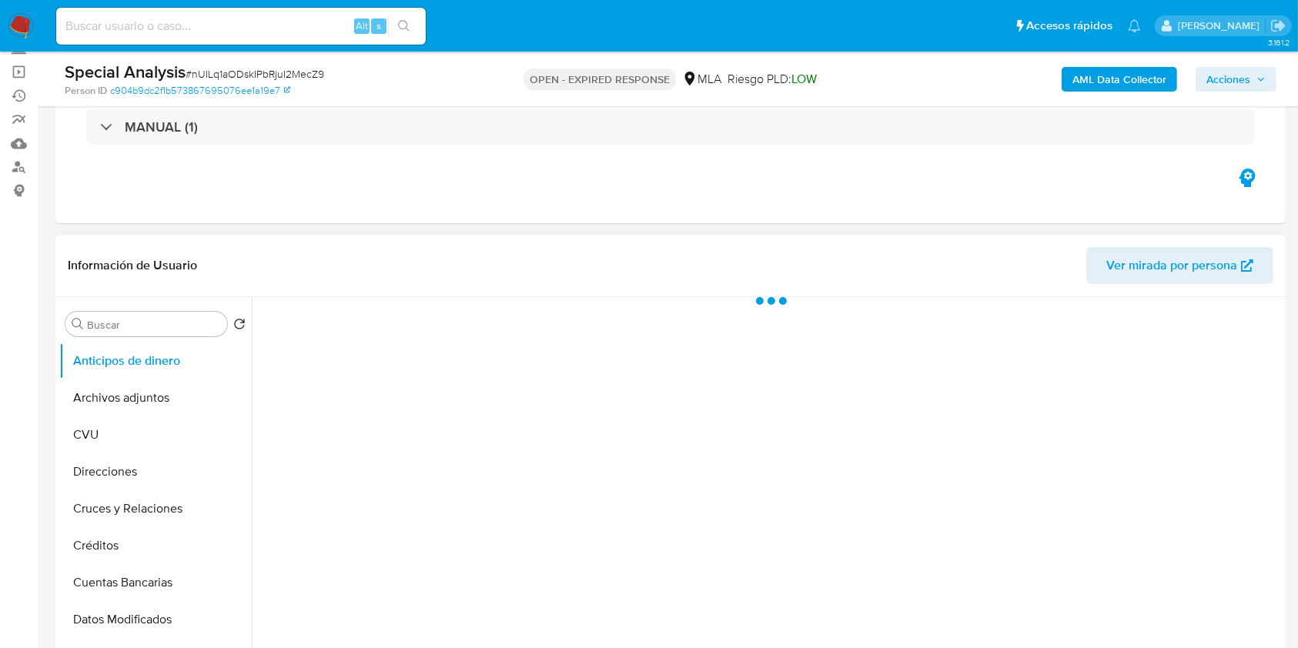
select select "10"
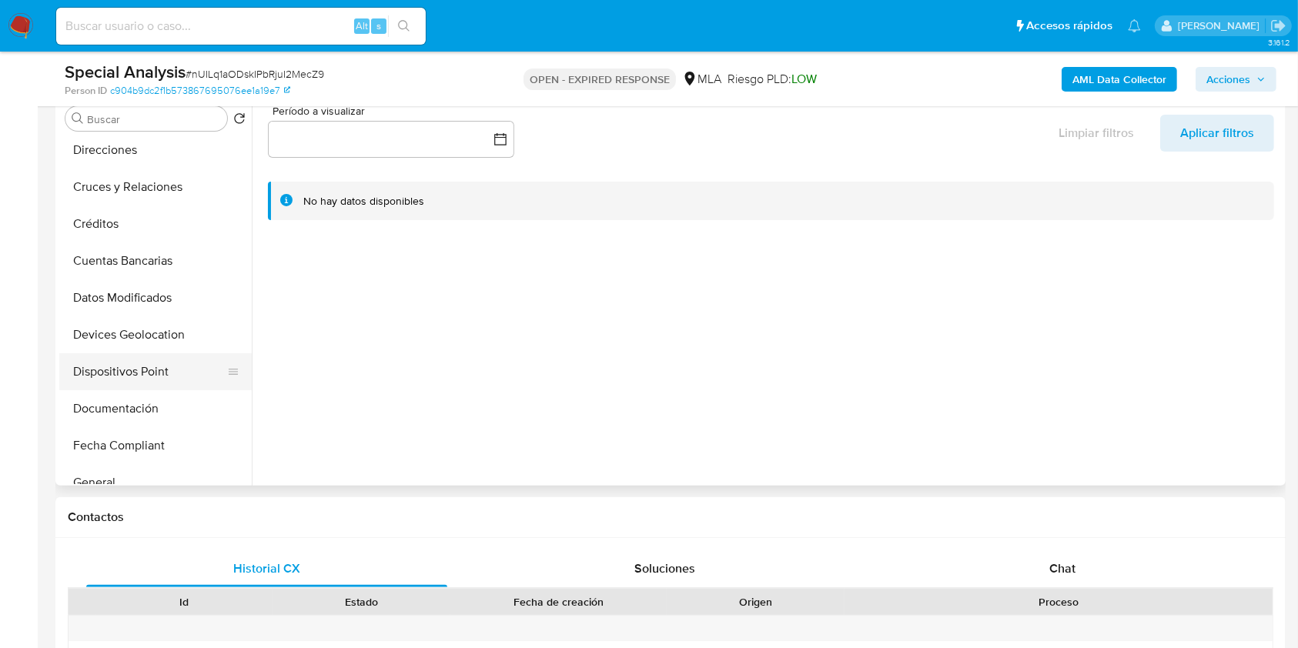
scroll to position [205, 0]
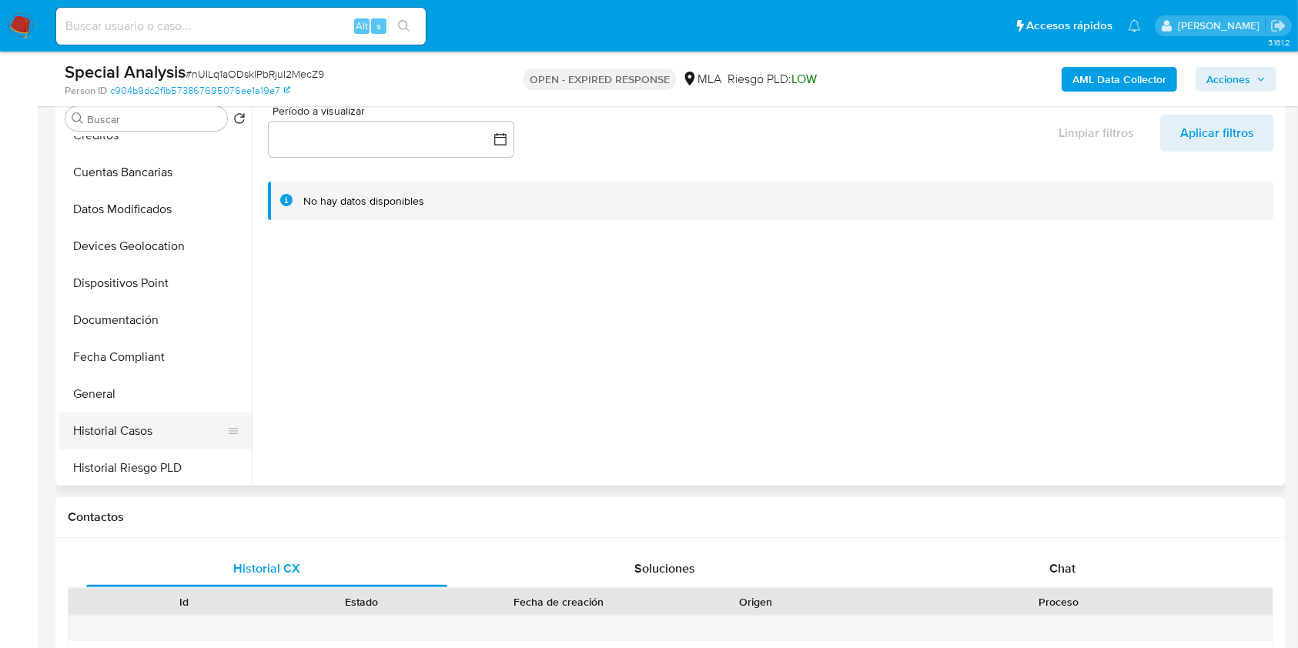
click at [125, 425] on button "Historial Casos" at bounding box center [149, 431] width 180 height 37
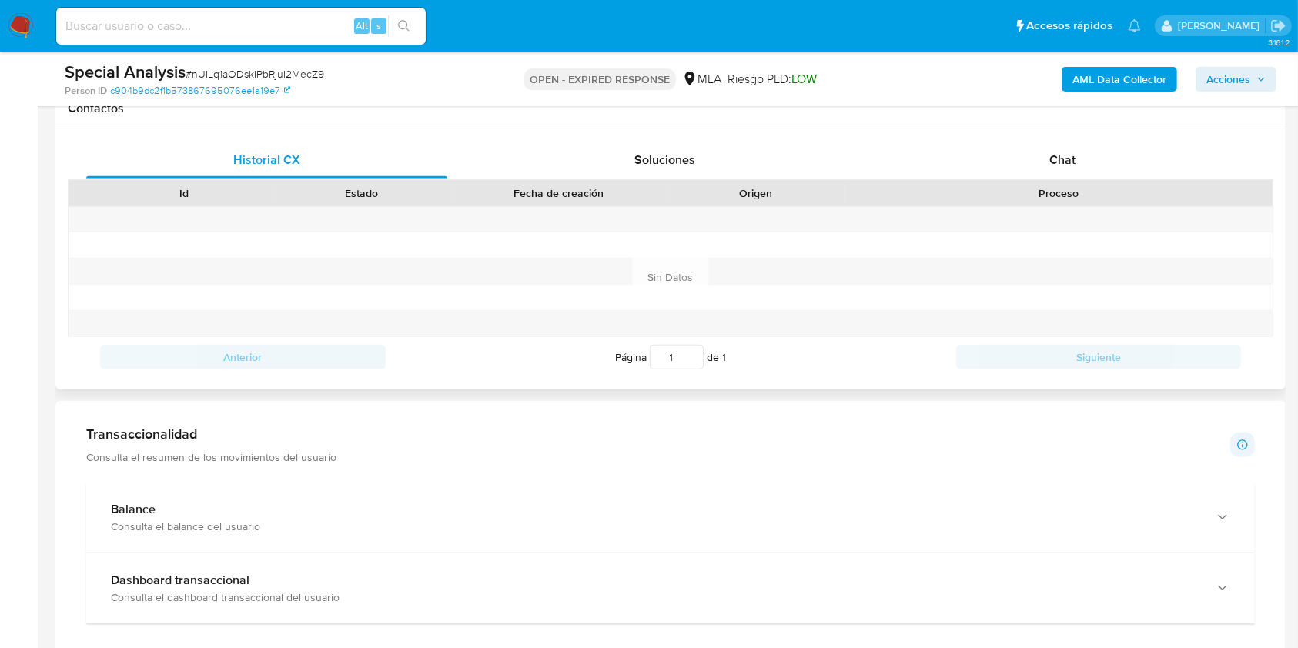
scroll to position [718, 0]
click at [1061, 178] on div "Id Estado Fecha de creación Origen Proceso" at bounding box center [670, 191] width 1205 height 27
click at [1063, 163] on span "Chat" at bounding box center [1062, 158] width 26 height 18
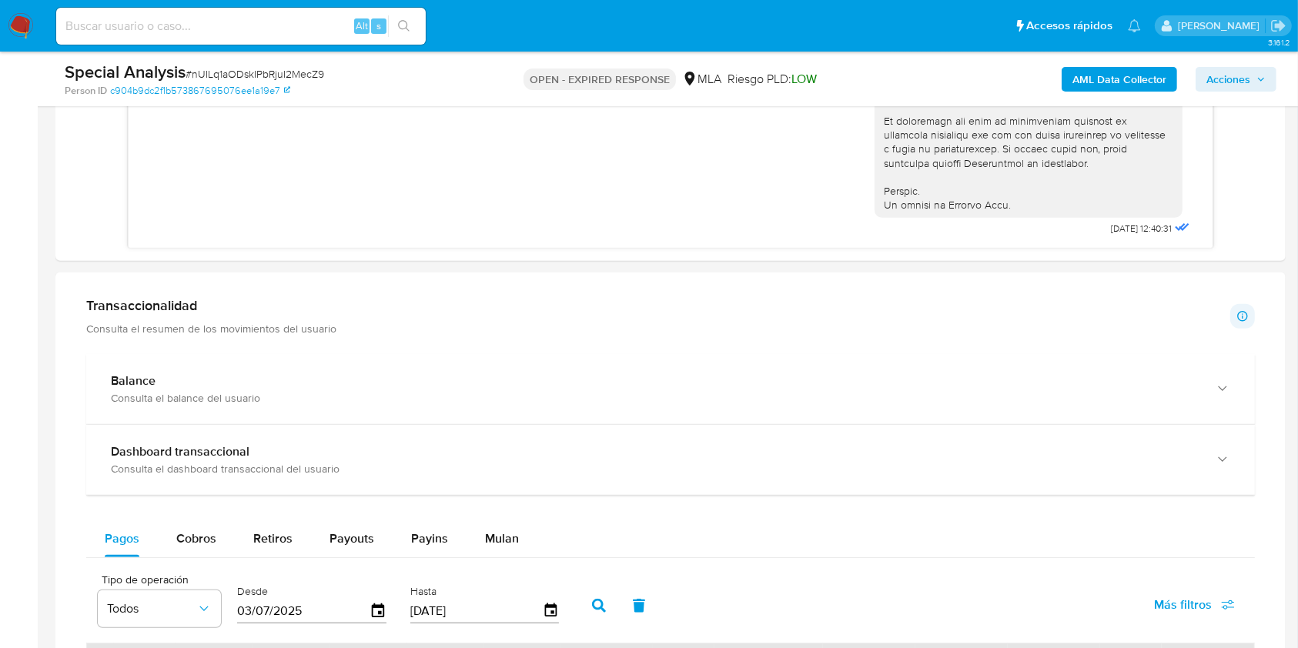
scroll to position [1231, 0]
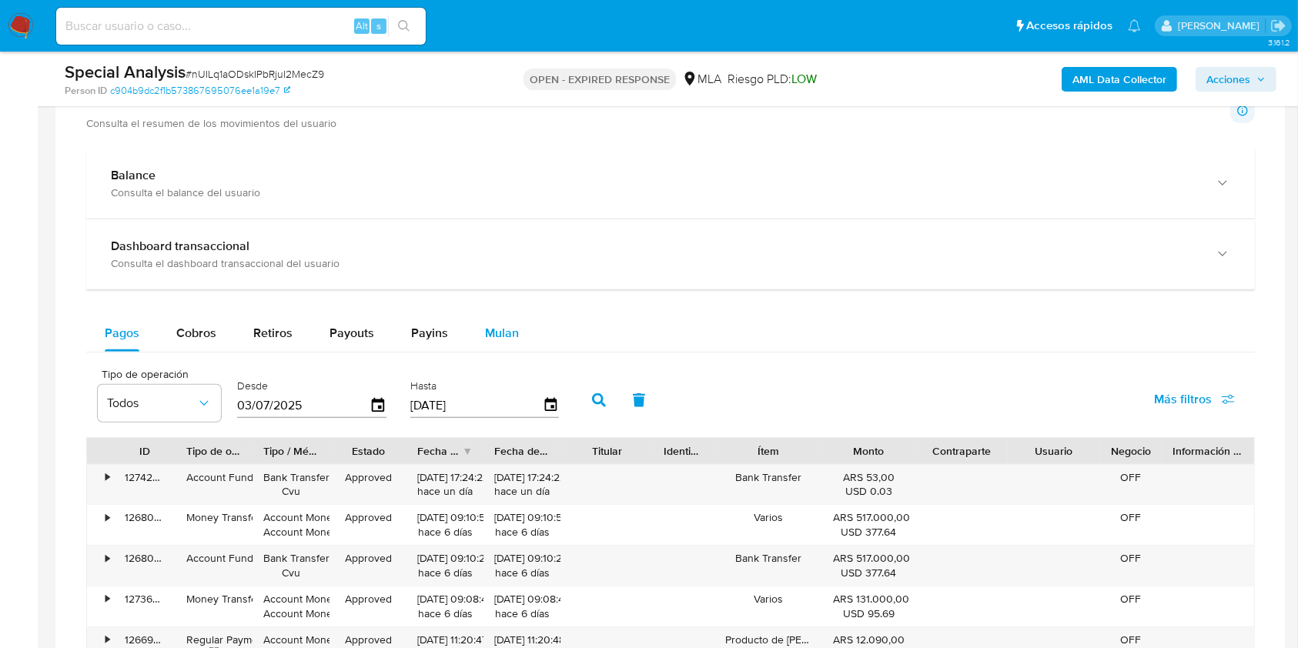
click at [519, 345] on button "Mulan" at bounding box center [501, 333] width 71 height 37
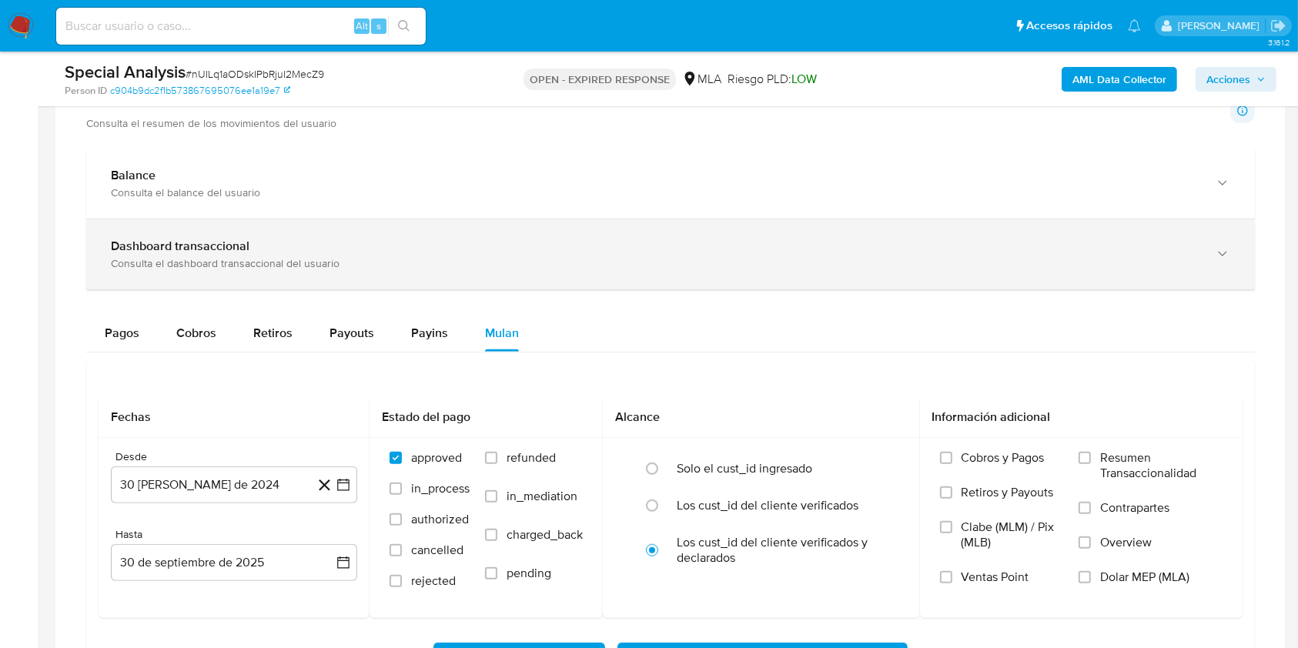
scroll to position [1334, 0]
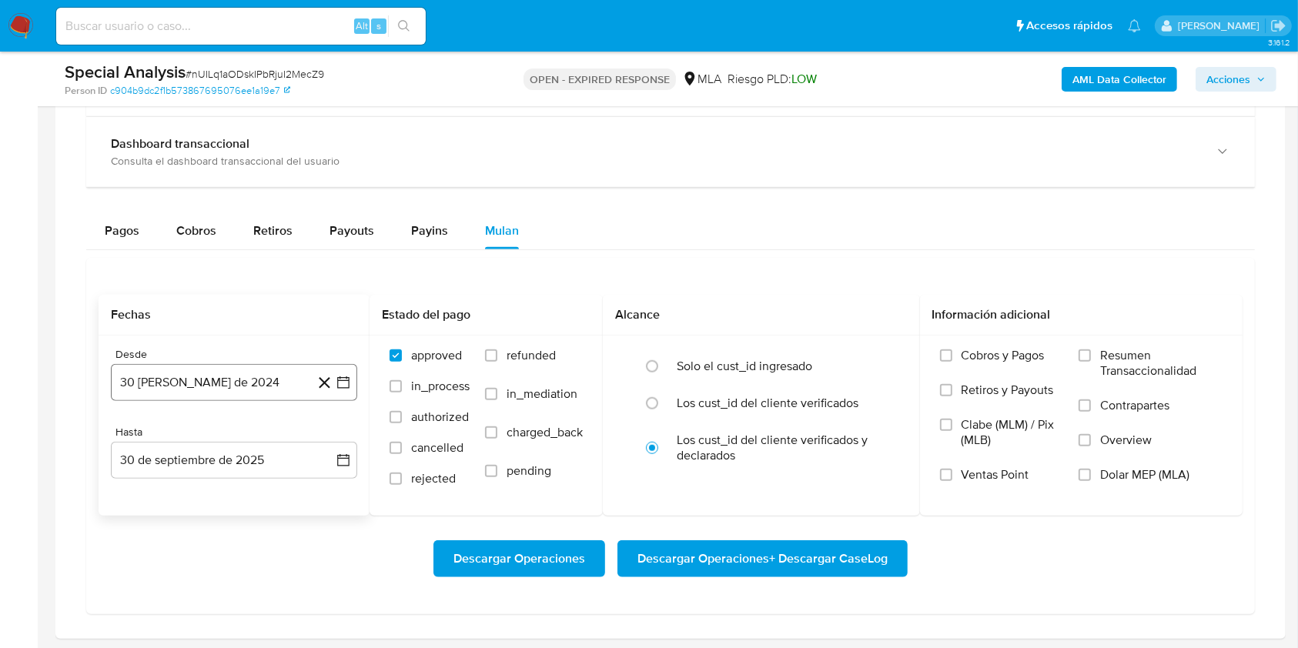
click at [254, 388] on button "[DATE]" at bounding box center [234, 382] width 246 height 37
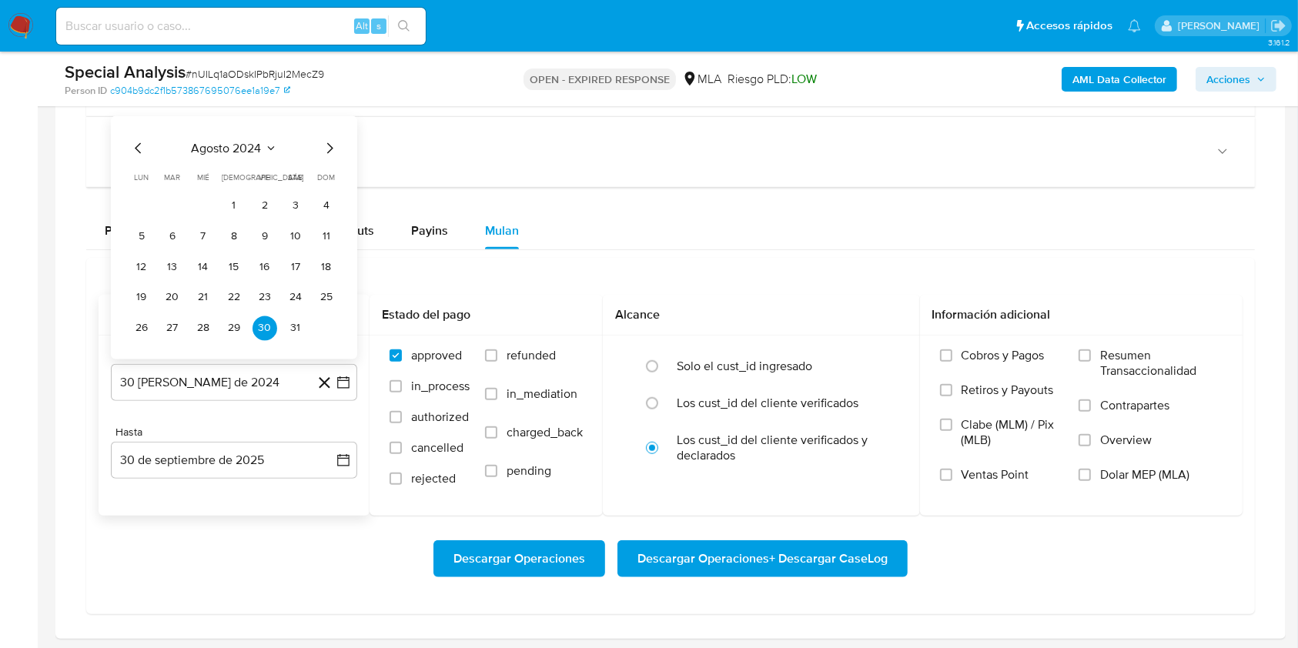
click at [321, 143] on icon "Mes siguiente" at bounding box center [329, 148] width 18 height 18
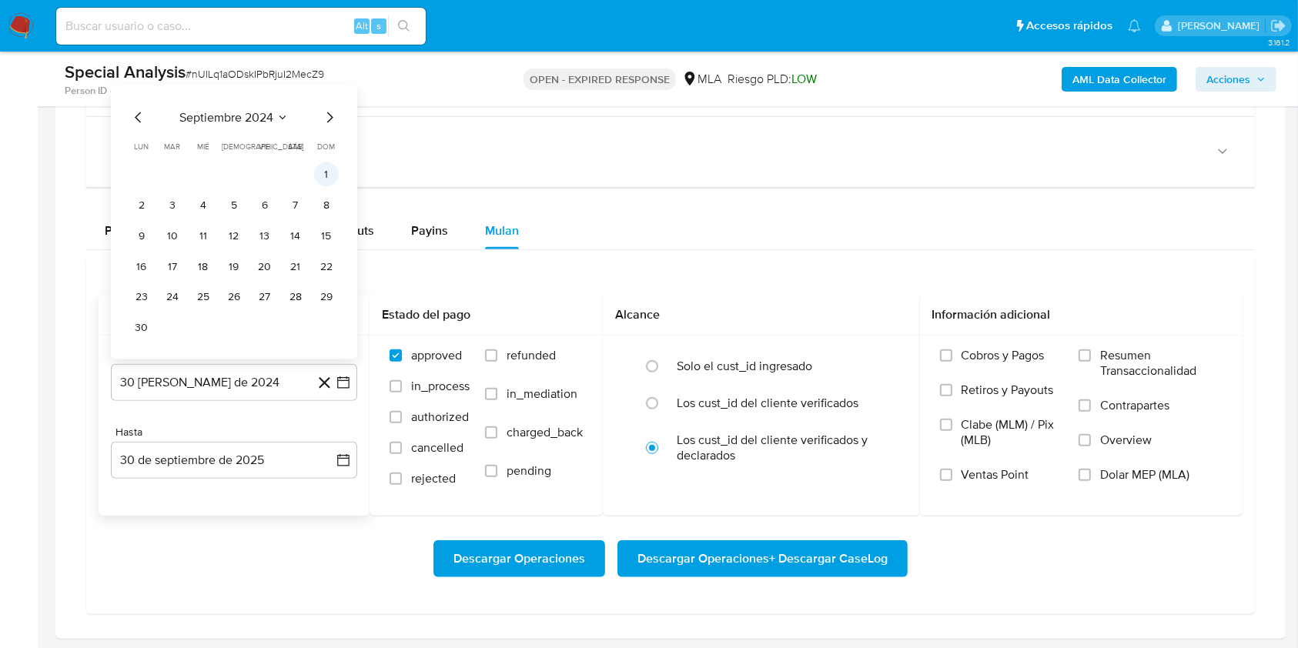
click at [323, 164] on button "1" at bounding box center [326, 174] width 25 height 25
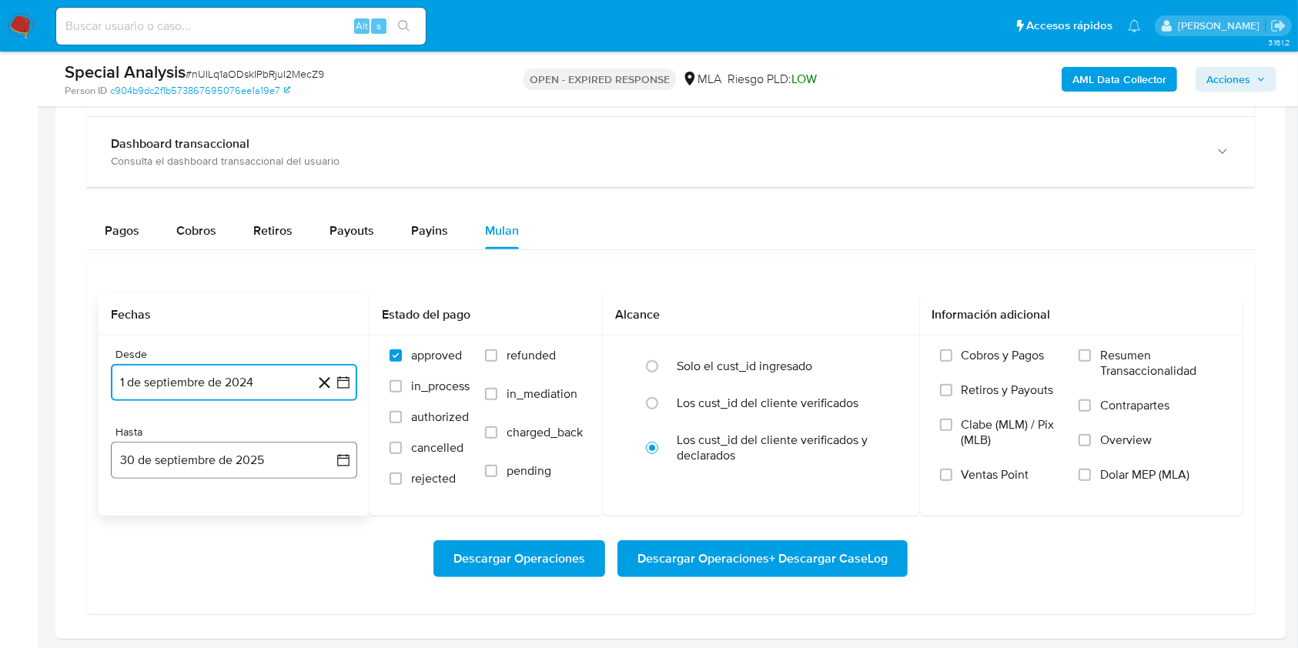
click at [231, 464] on button "30 de septiembre de 2025" at bounding box center [234, 460] width 246 height 37
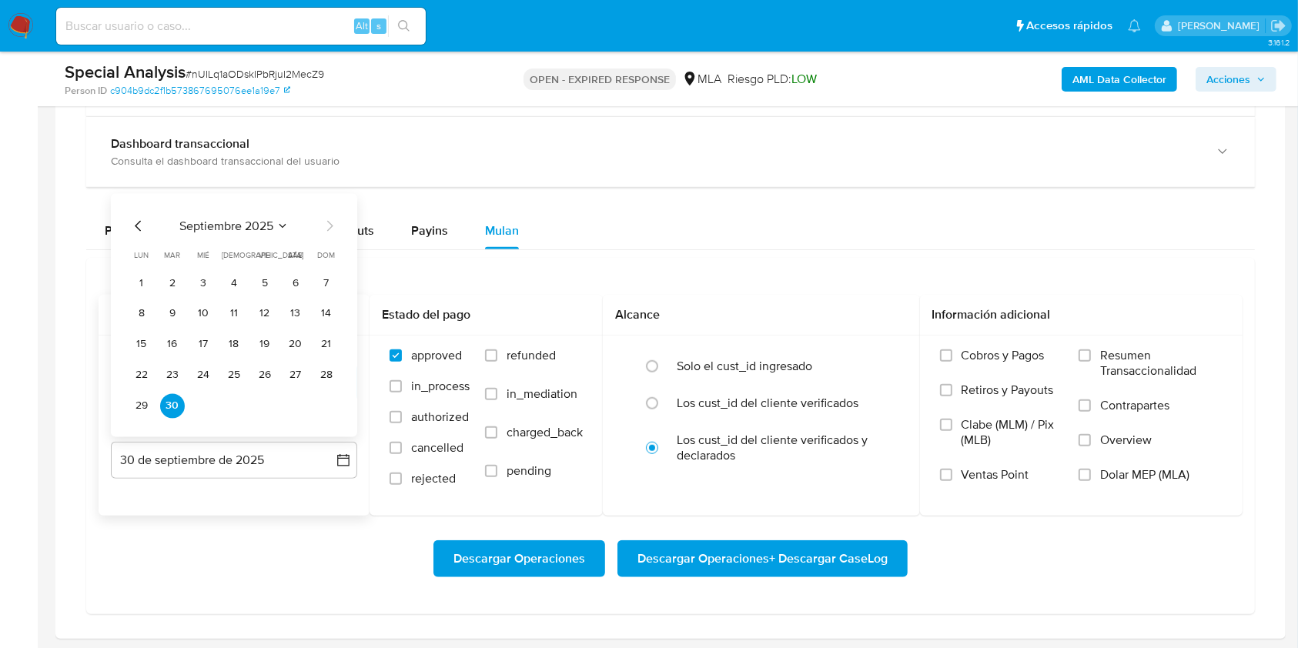
click at [140, 226] on icon "Mes anterior" at bounding box center [138, 225] width 18 height 18
click at [316, 404] on button "31" at bounding box center [326, 405] width 25 height 25
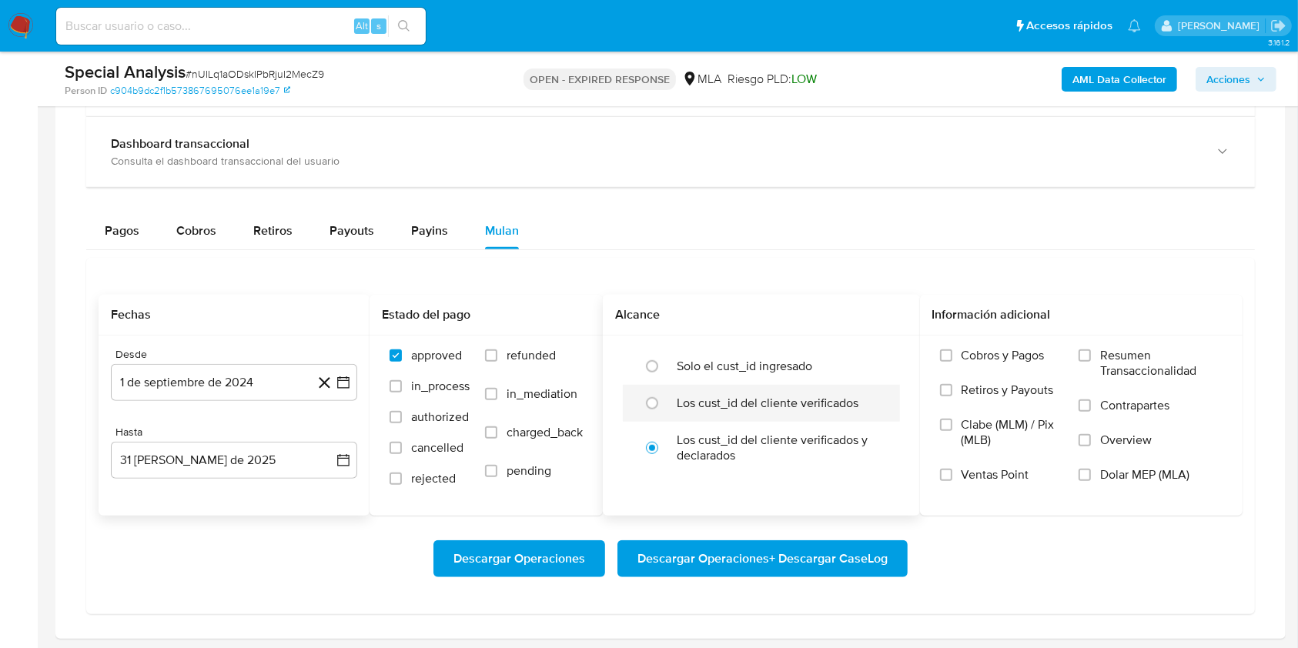
click at [666, 409] on div at bounding box center [656, 403] width 42 height 32
radio input "true"
click at [1088, 469] on input "Dolar MEP (MLA)" at bounding box center [1084, 475] width 12 height 12
click at [773, 560] on span "Descargar Operaciones + Descargar CaseLog" at bounding box center [762, 559] width 250 height 34
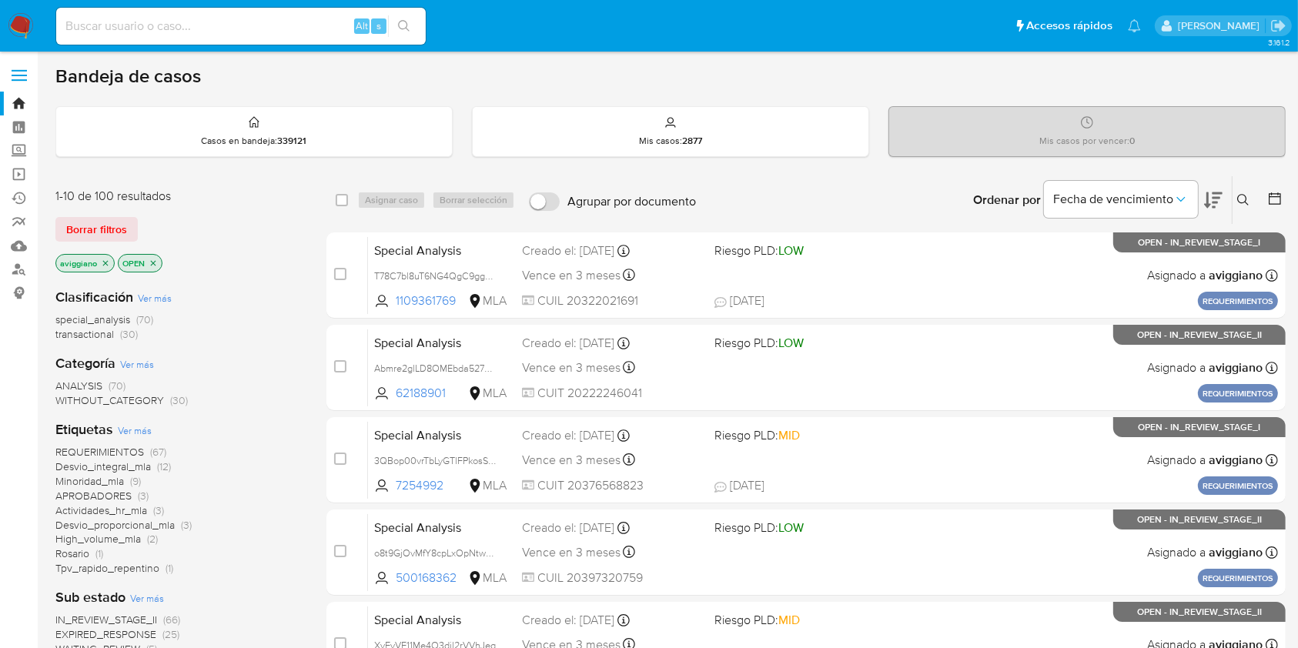
click at [1241, 194] on icon at bounding box center [1243, 200] width 12 height 12
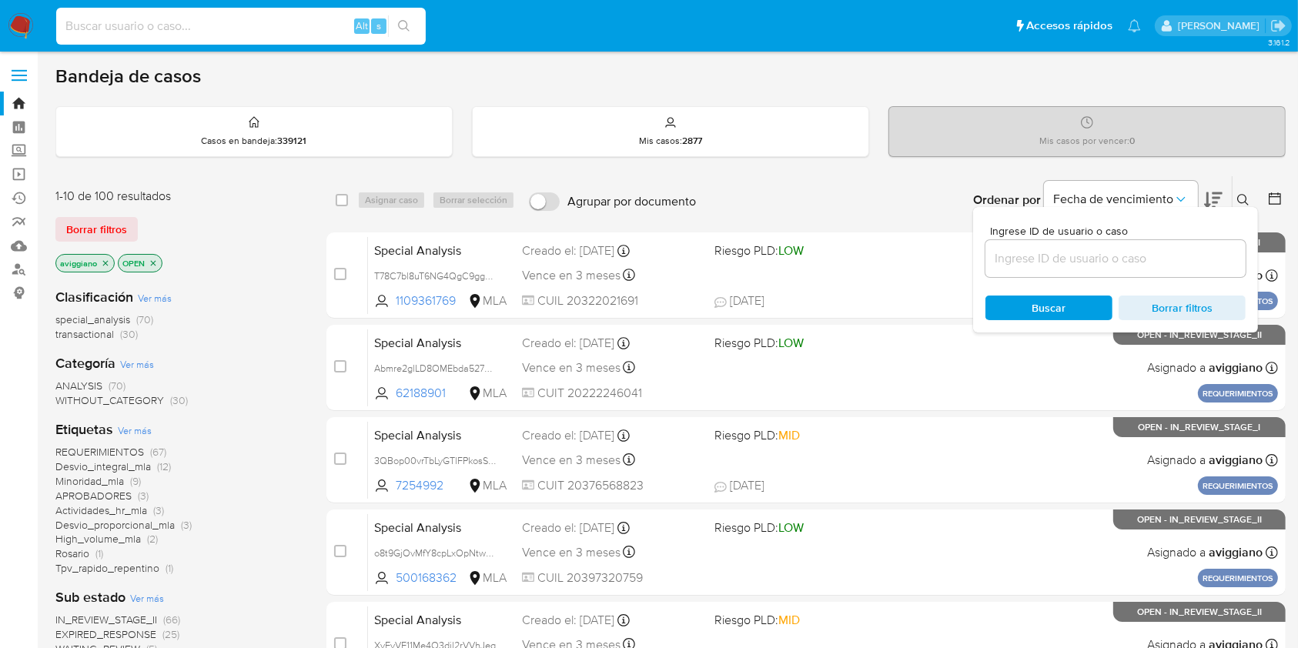
drag, startPoint x: 1107, startPoint y: 266, endPoint x: 267, endPoint y: 23, distance: 874.7
click at [267, 23] on input at bounding box center [240, 26] width 369 height 20
paste input "ahM063IIo8ajQgmVYwyXTQmq"
type input "ahM063IIo8ajQgmVYwyXTQmq"
click at [406, 8] on div "ahM063IIo8ajQgmVYwyXTQmq Alt s" at bounding box center [240, 26] width 369 height 37
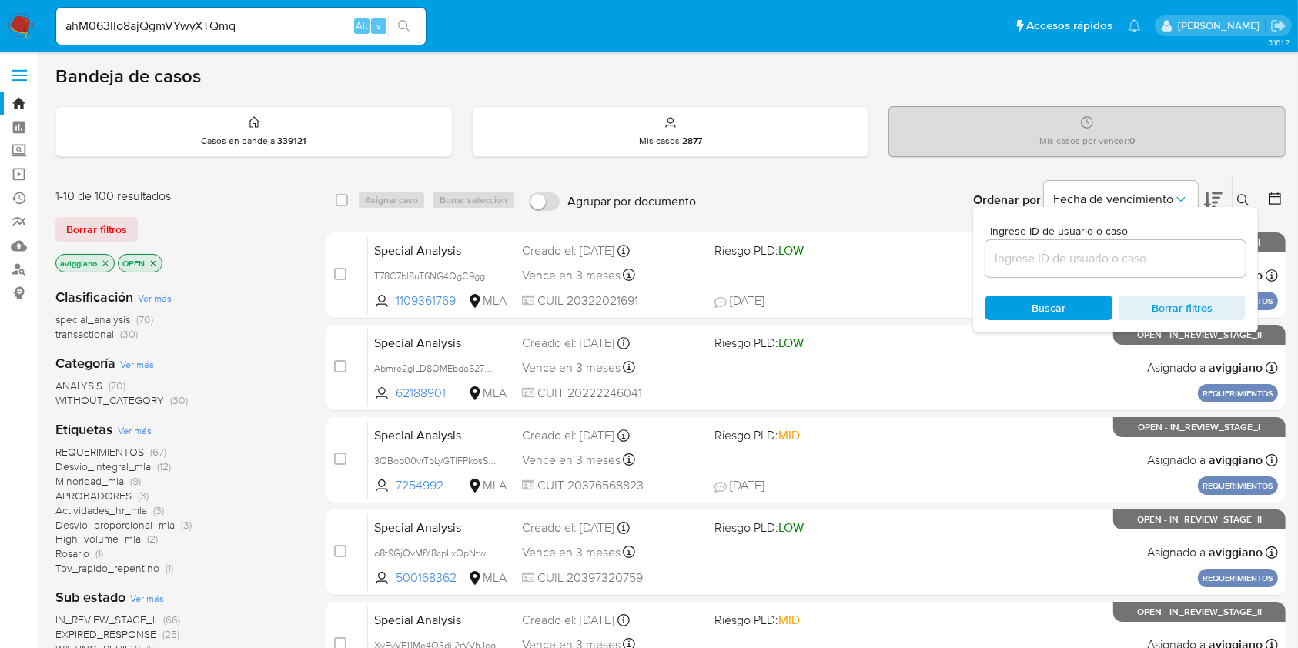
click at [406, 22] on icon "search-icon" at bounding box center [404, 26] width 12 height 12
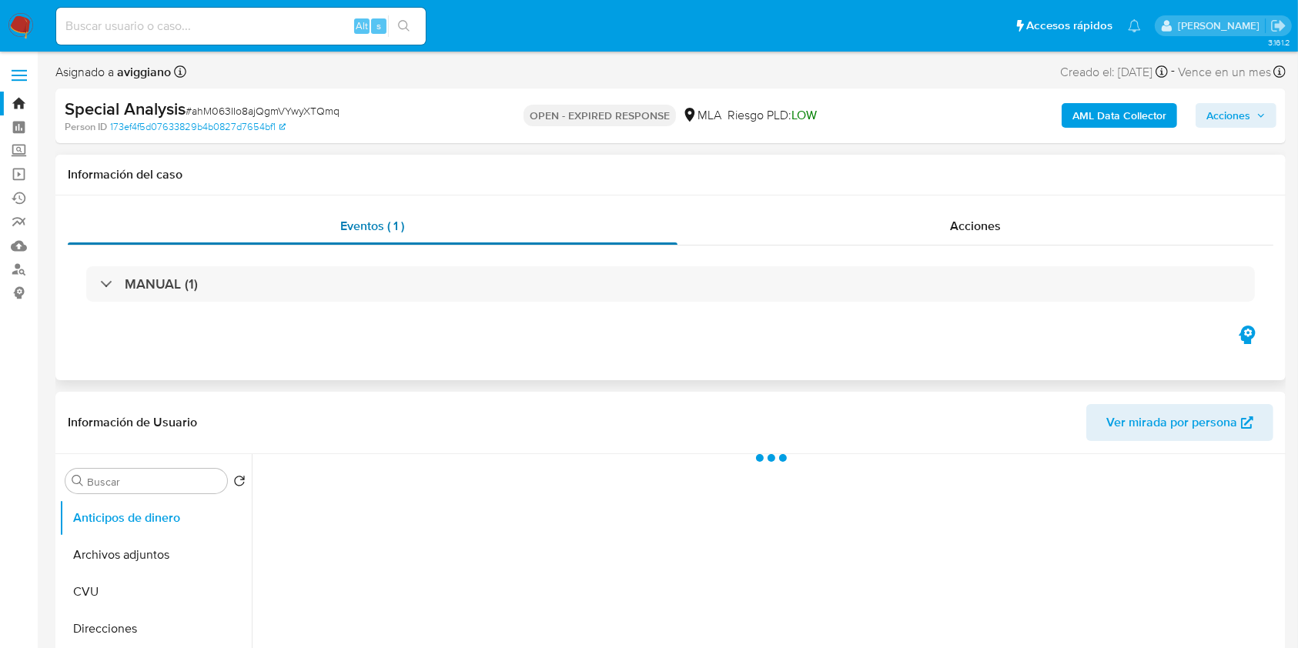
select select "10"
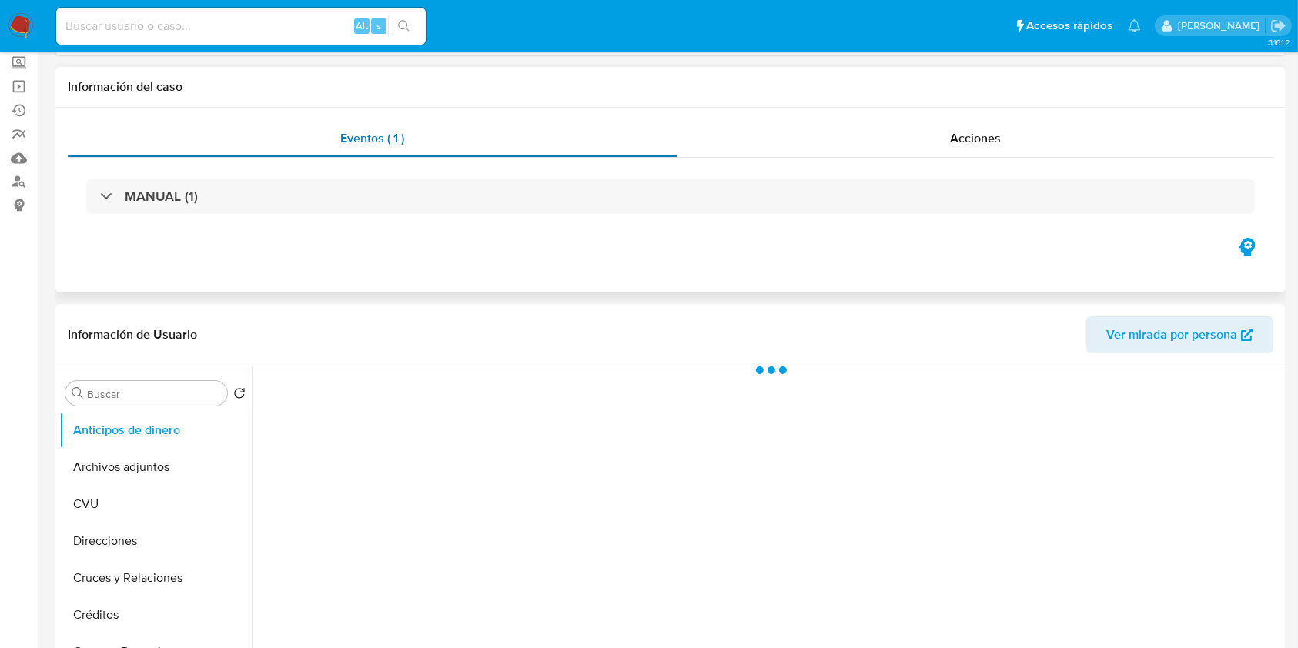
scroll to position [102, 0]
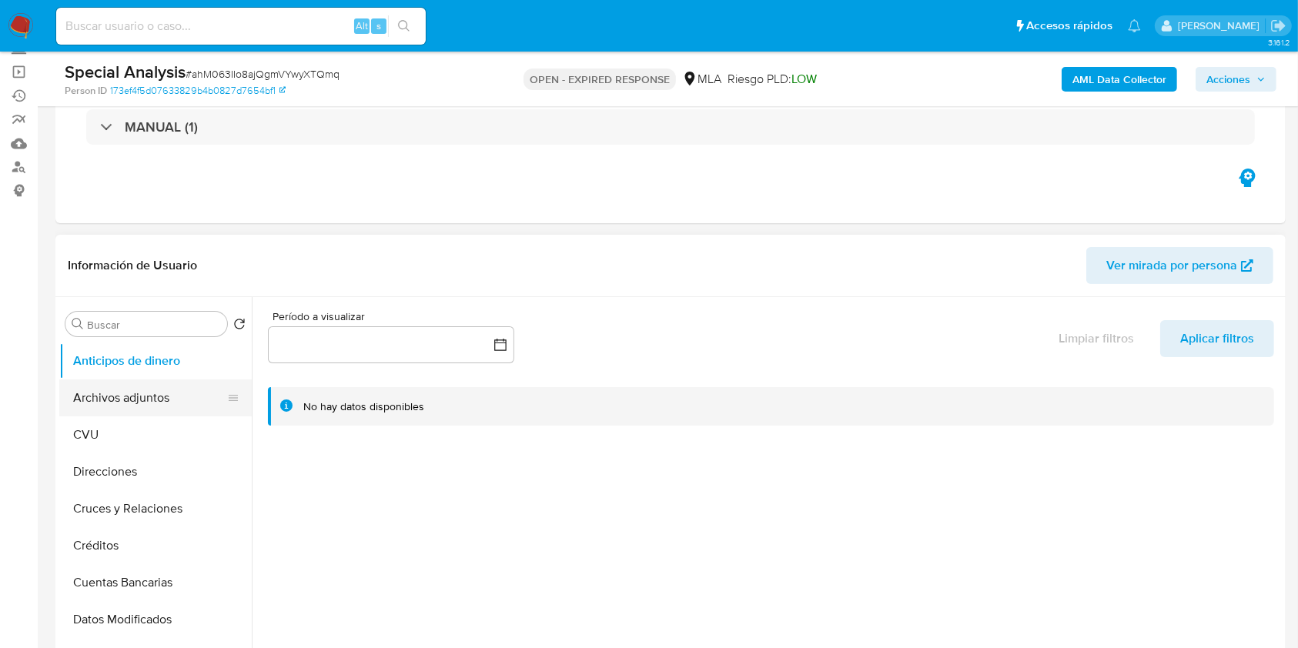
click at [172, 391] on button "Archivos adjuntos" at bounding box center [149, 397] width 180 height 37
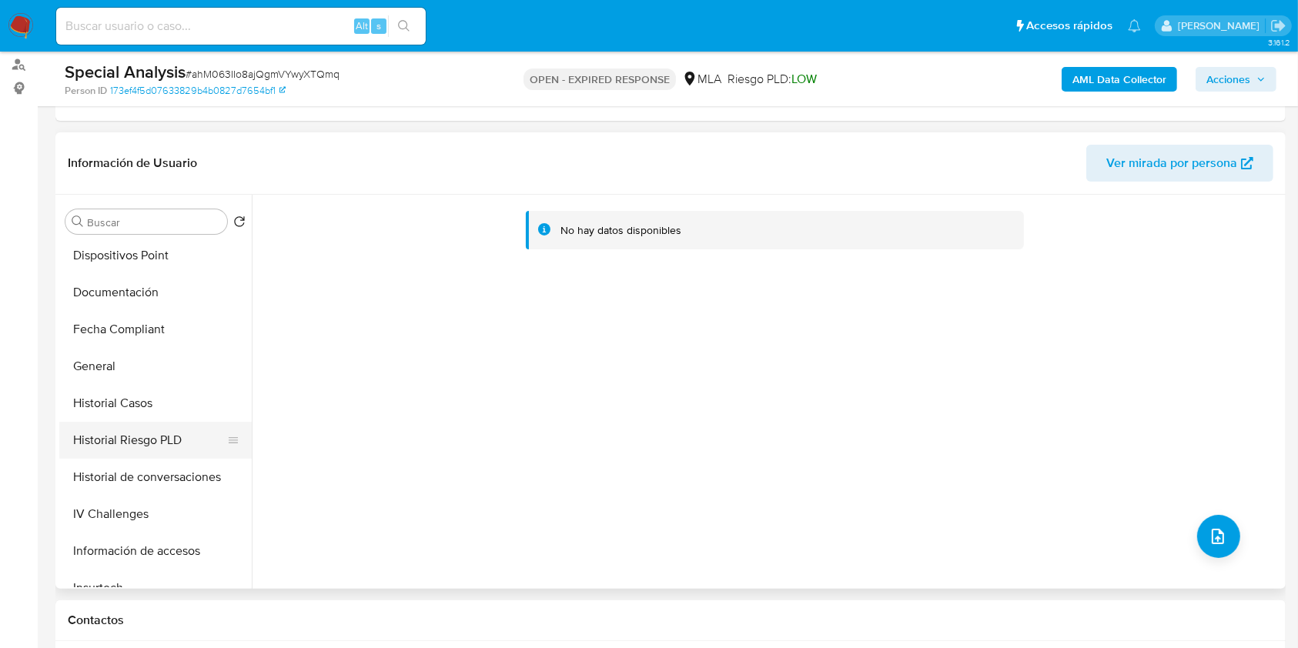
scroll to position [410, 0]
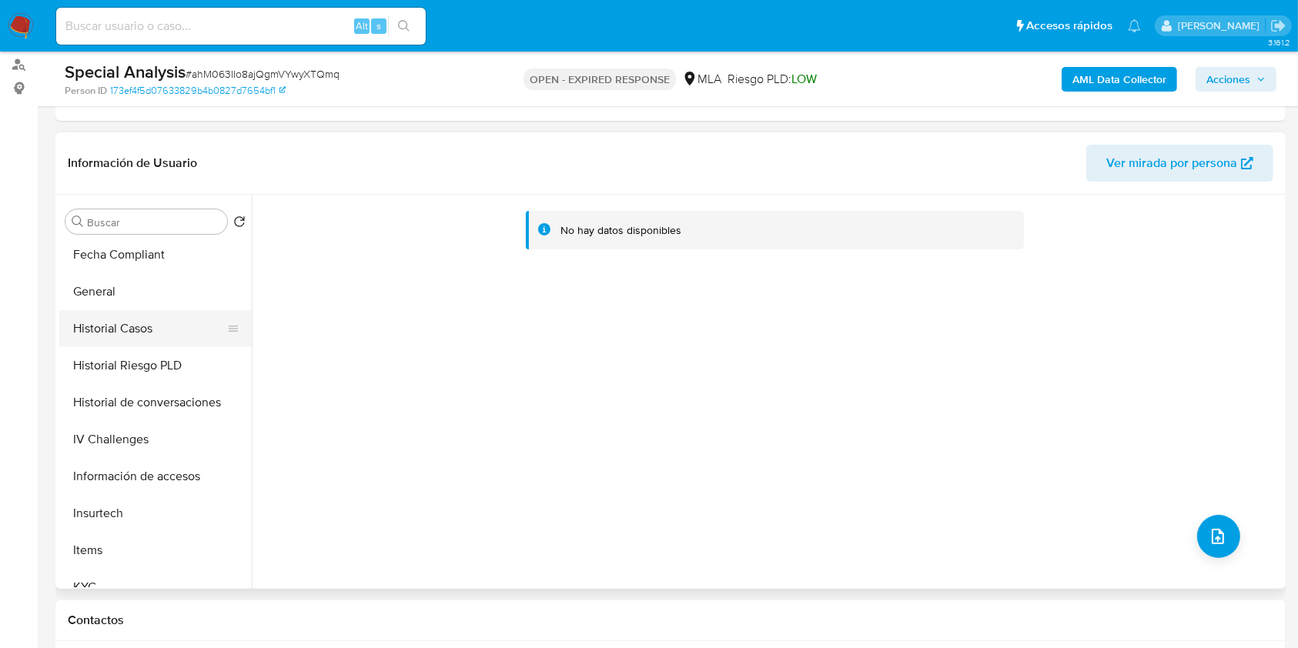
click at [144, 332] on button "Historial Casos" at bounding box center [149, 328] width 180 height 37
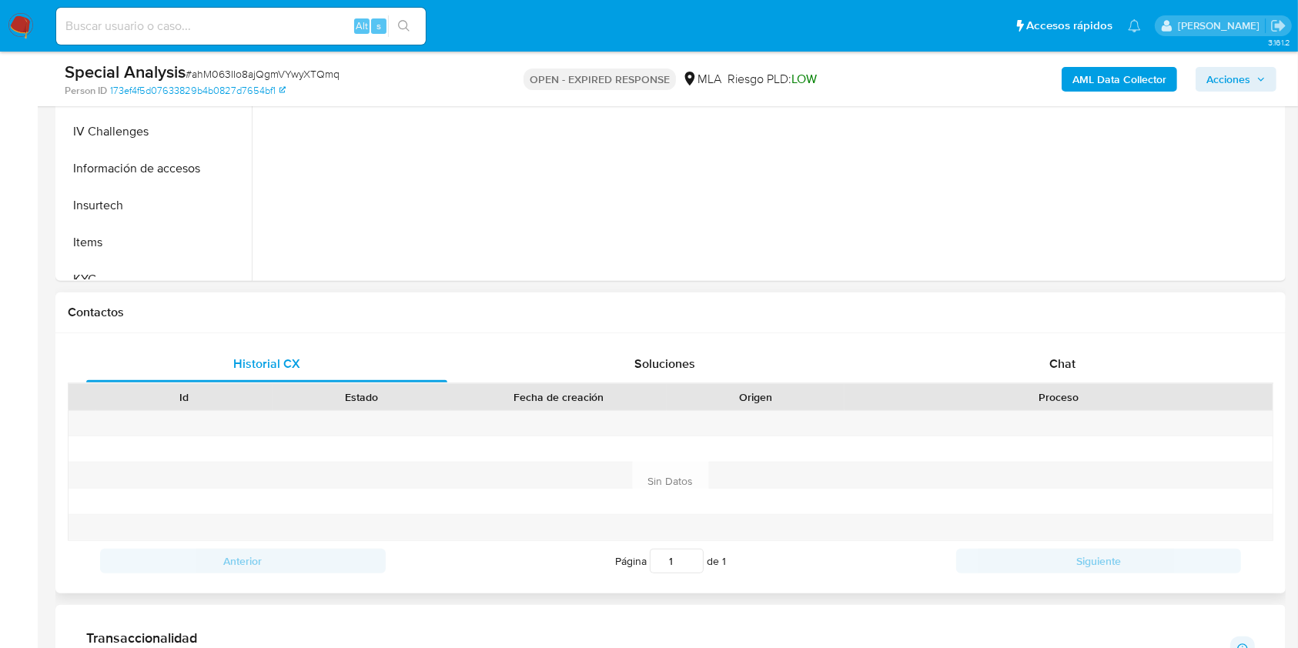
click at [1027, 343] on div "Historial CX Soluciones Chat Id Estado Fecha de creación Origen Proceso Anterio…" at bounding box center [670, 463] width 1230 height 260
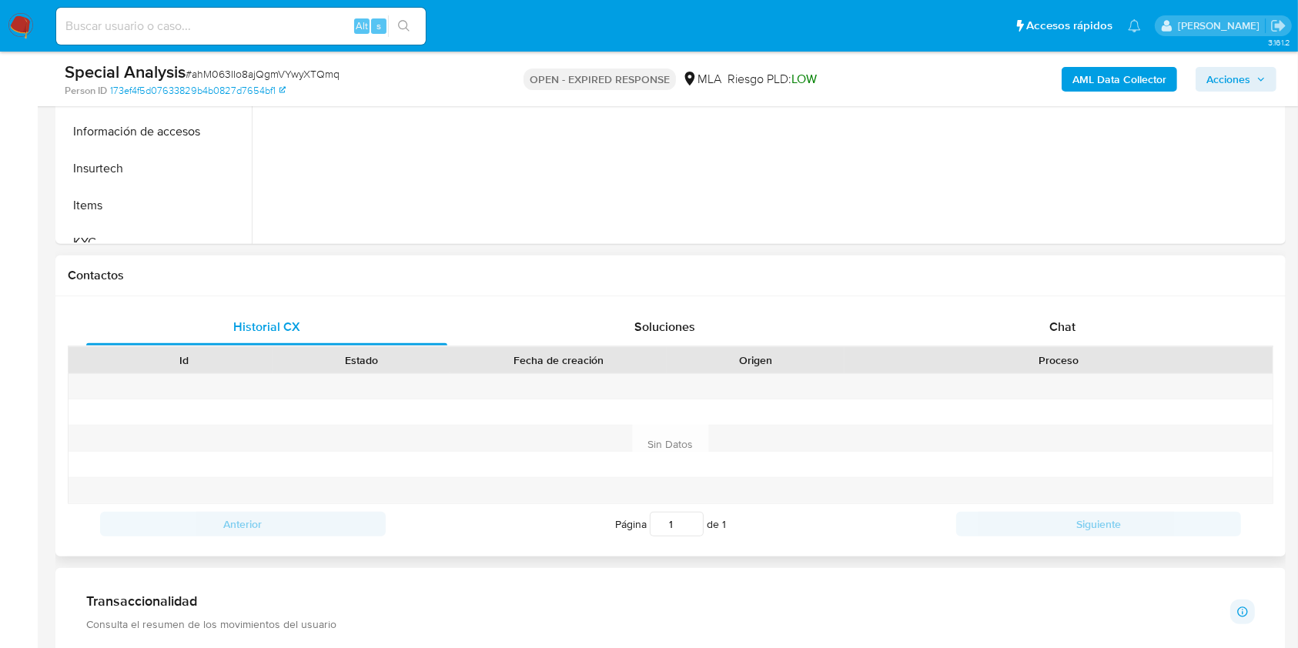
scroll to position [718, 0]
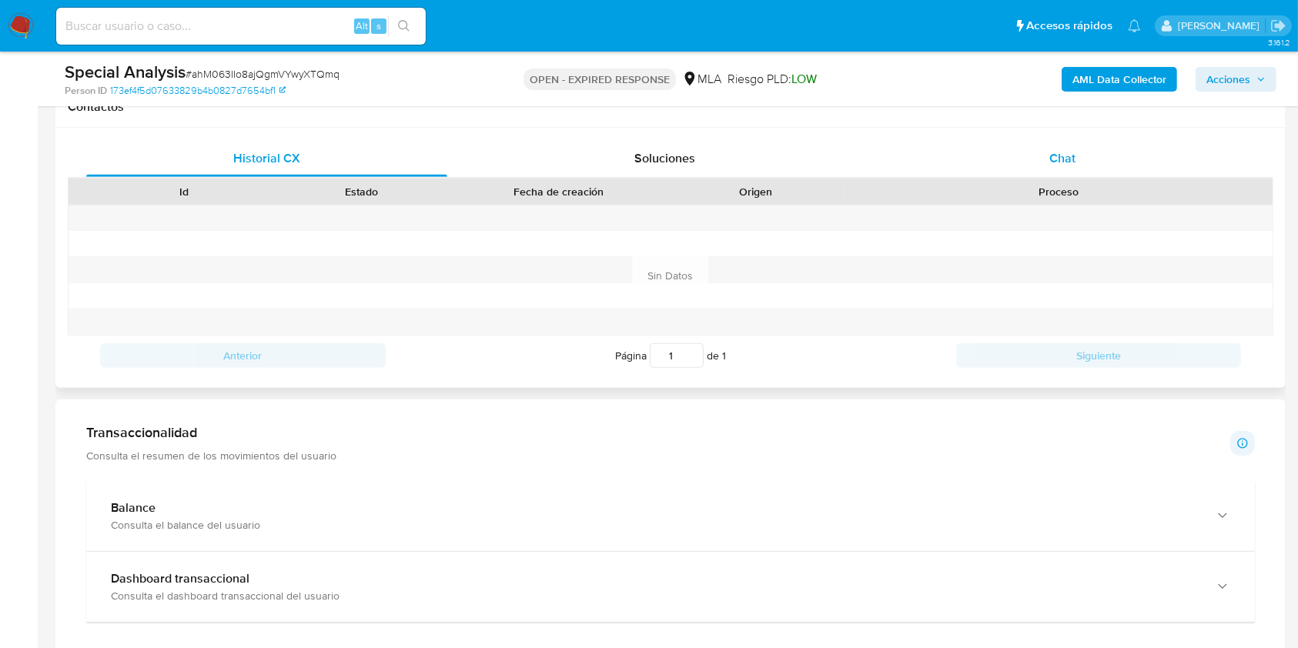
click at [1064, 158] on span "Chat" at bounding box center [1062, 158] width 26 height 18
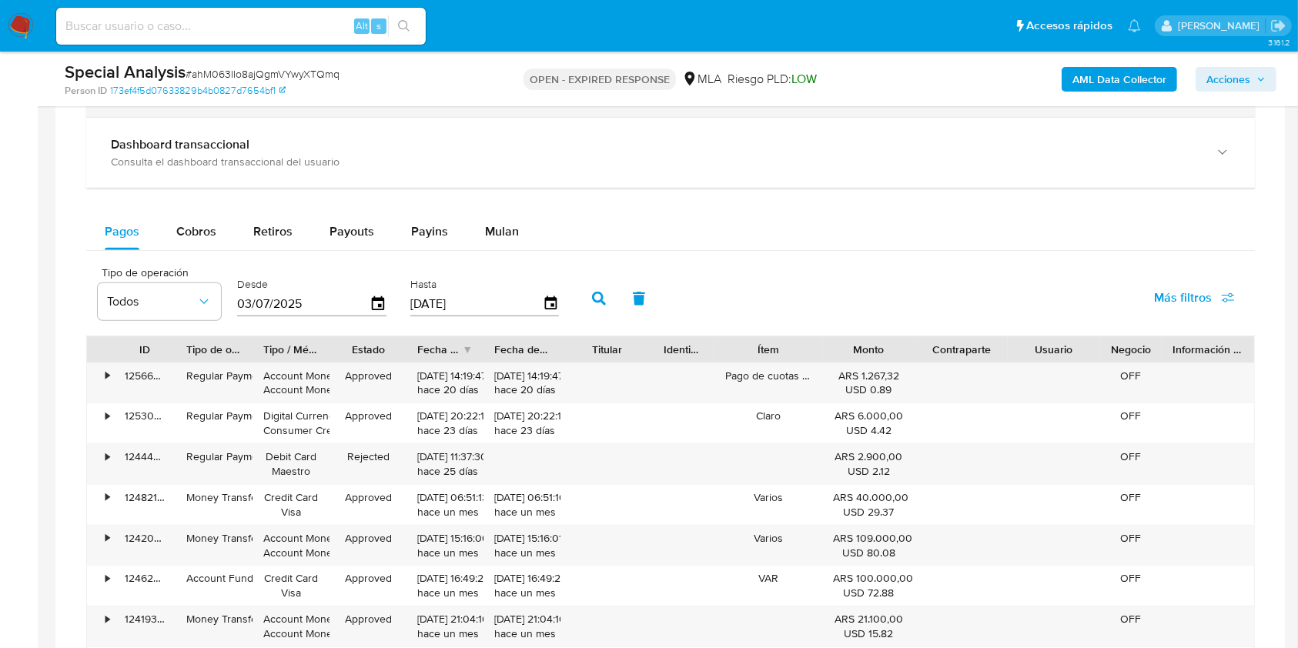
scroll to position [1334, 0]
click at [496, 227] on span "Mulan" at bounding box center [502, 231] width 34 height 18
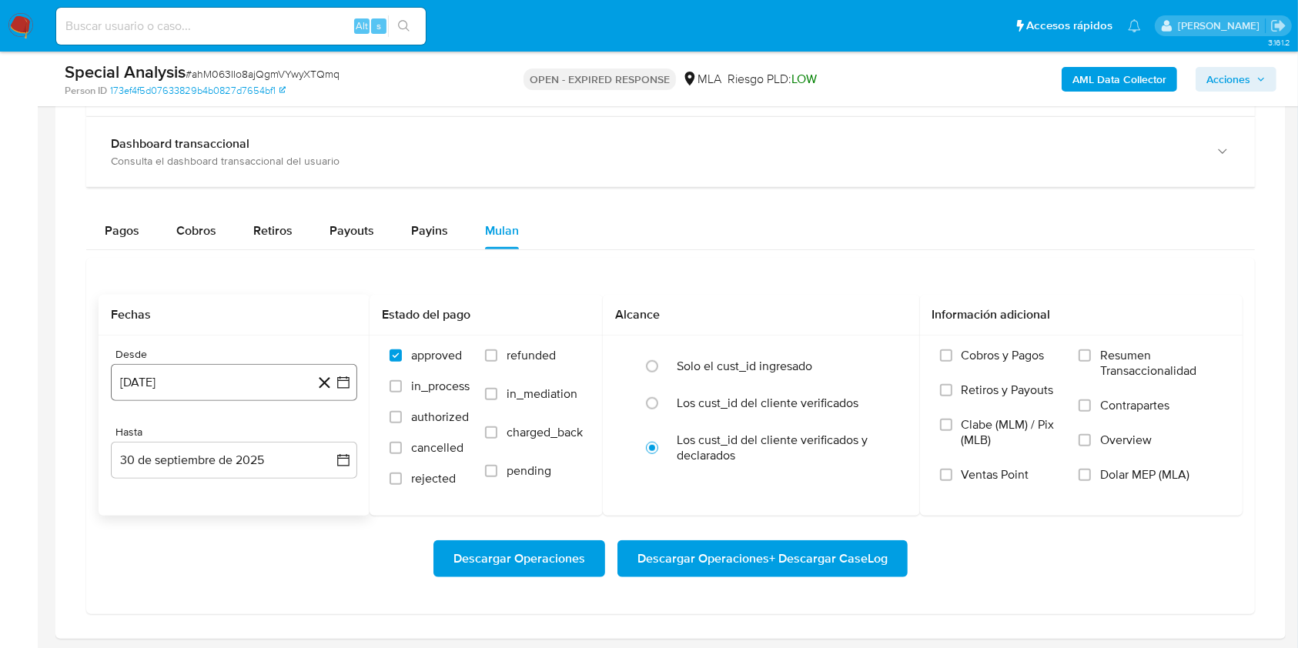
click at [292, 379] on button "30 de agosto de 2024" at bounding box center [234, 382] width 246 height 37
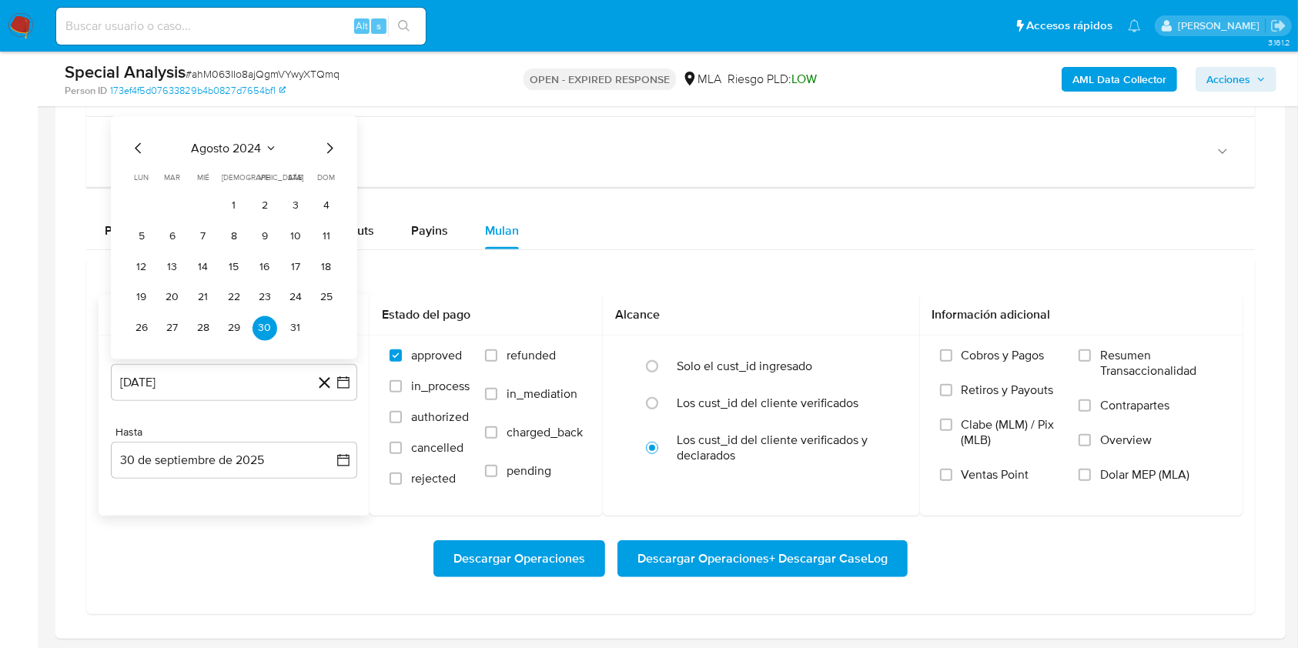
click at [329, 142] on icon "Mes siguiente" at bounding box center [329, 148] width 18 height 18
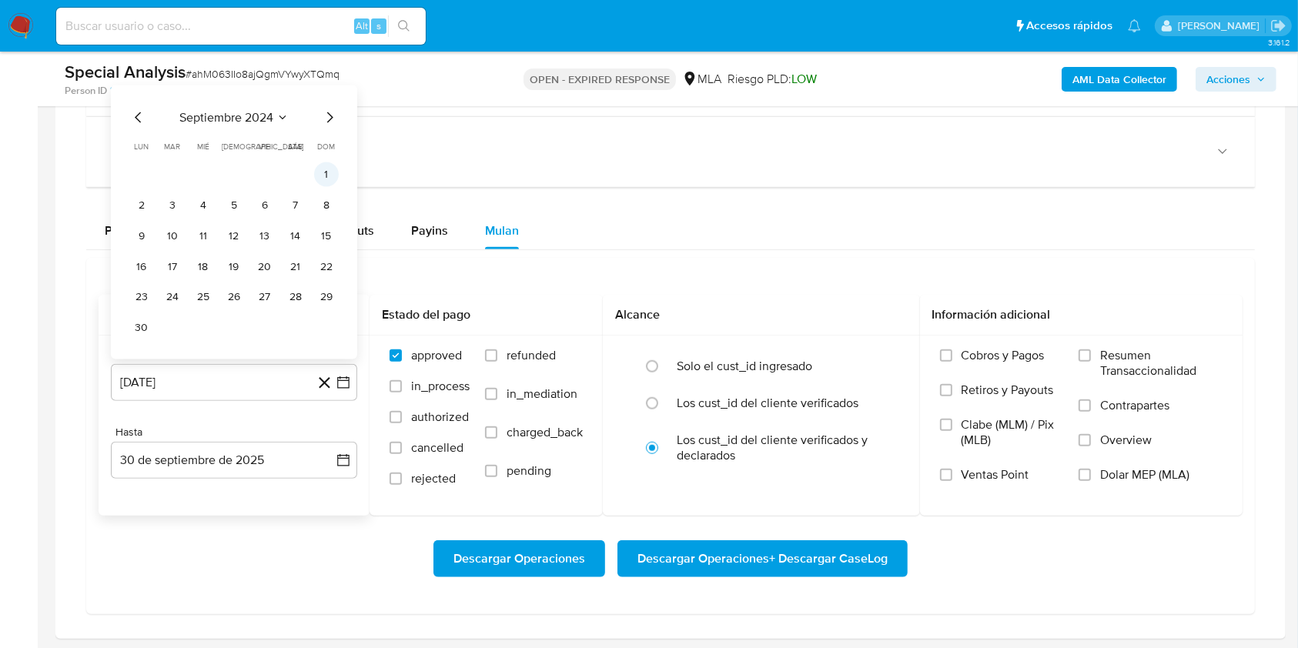
click at [316, 170] on button "1" at bounding box center [326, 174] width 25 height 25
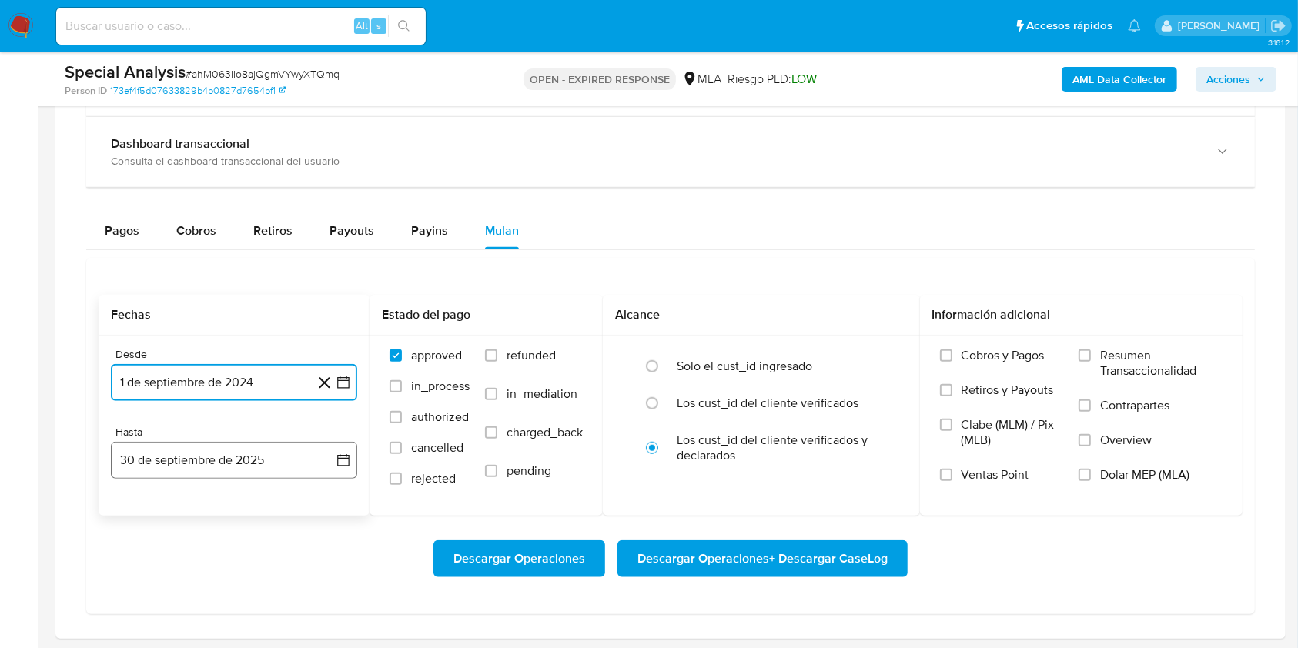
click at [187, 443] on button "30 de septiembre de 2025" at bounding box center [234, 460] width 246 height 37
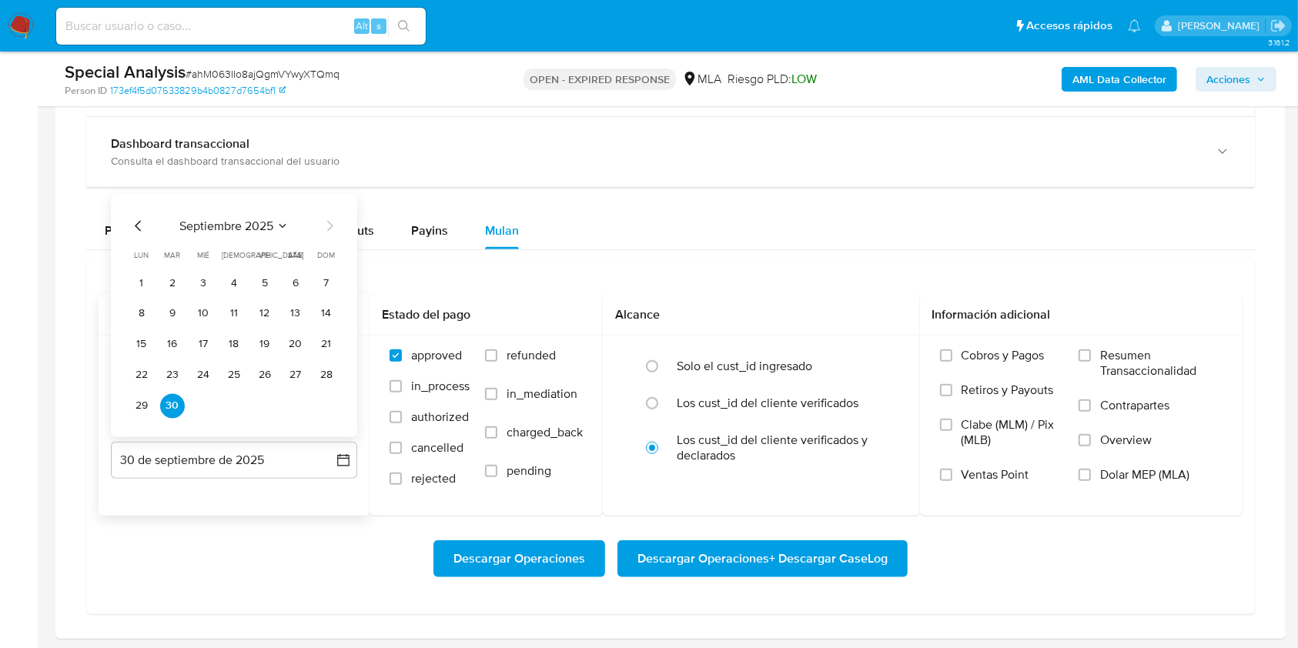
click at [135, 219] on icon "Mes anterior" at bounding box center [138, 225] width 18 height 18
click at [329, 404] on button "31" at bounding box center [326, 405] width 25 height 25
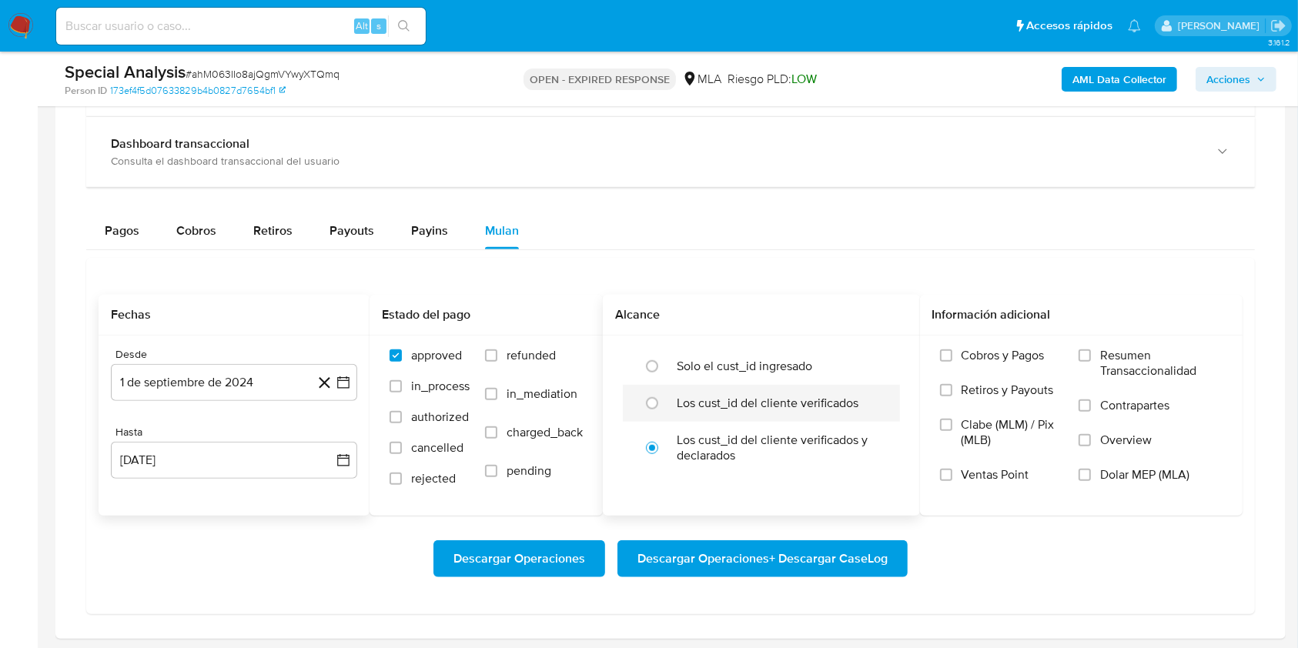
click at [673, 401] on div at bounding box center [656, 403] width 42 height 32
radio input "true"
click at [1077, 468] on div "Cobros y Pagos Retiros y Payouts Clabe (MLM) / Pix (MLB) Ventas Point Resumen T…" at bounding box center [1081, 425] width 298 height 154
click at [1089, 478] on input "Dolar MEP (MLA)" at bounding box center [1084, 475] width 12 height 12
click at [782, 547] on span "Descargar Operaciones + Descargar CaseLog" at bounding box center [762, 559] width 250 height 34
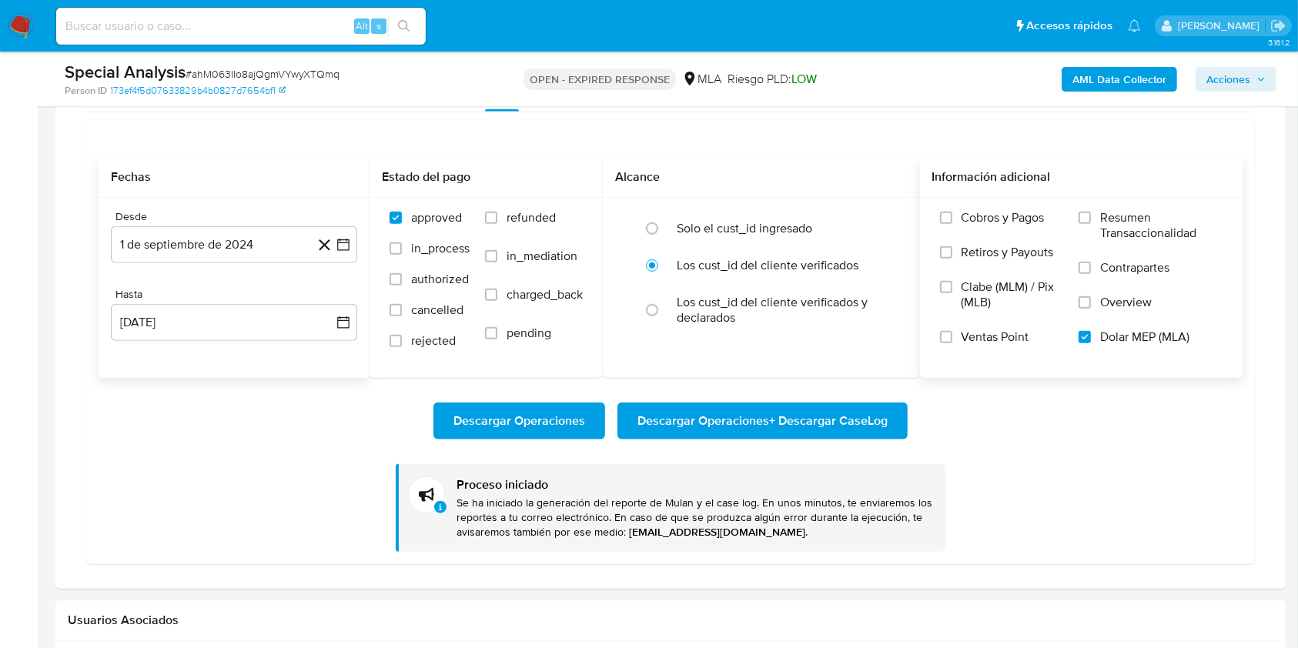
scroll to position [1642, 0]
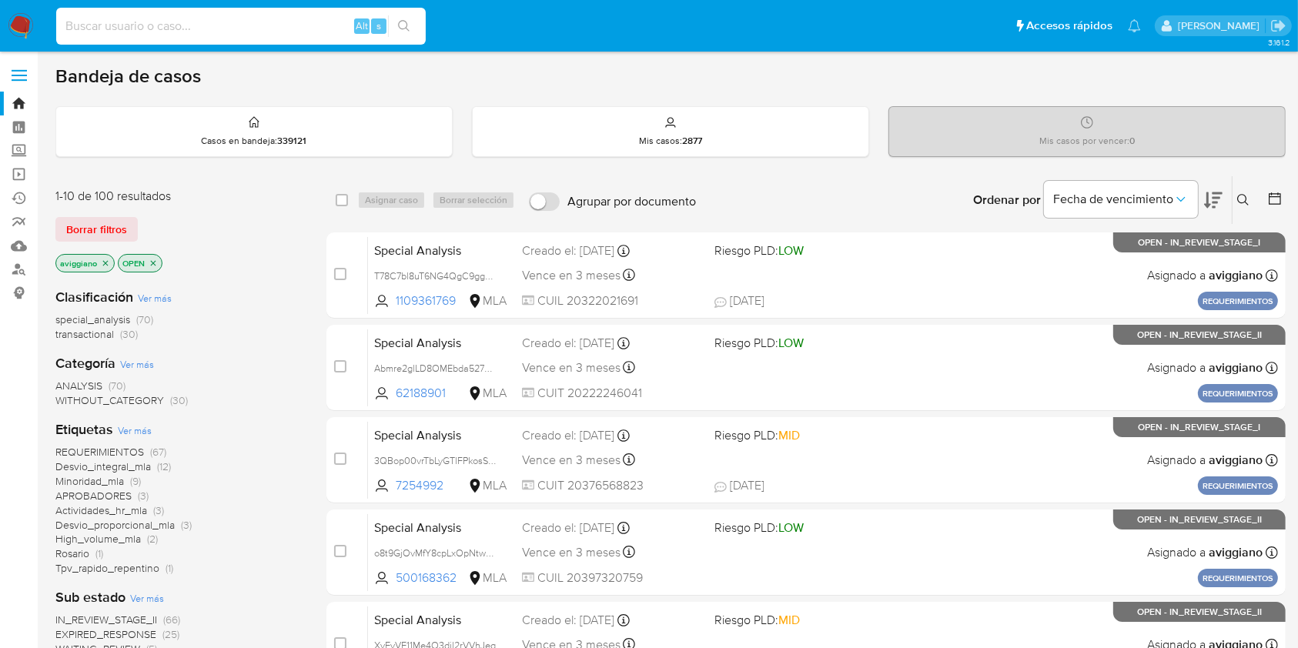
paste input "FjsRXJ8KeFlqeIk0jOUBoeYM"
type input "FjsRXJ8KeFlqeIk0jOUBoeYM"
click at [401, 27] on icon "search-icon" at bounding box center [404, 26] width 12 height 12
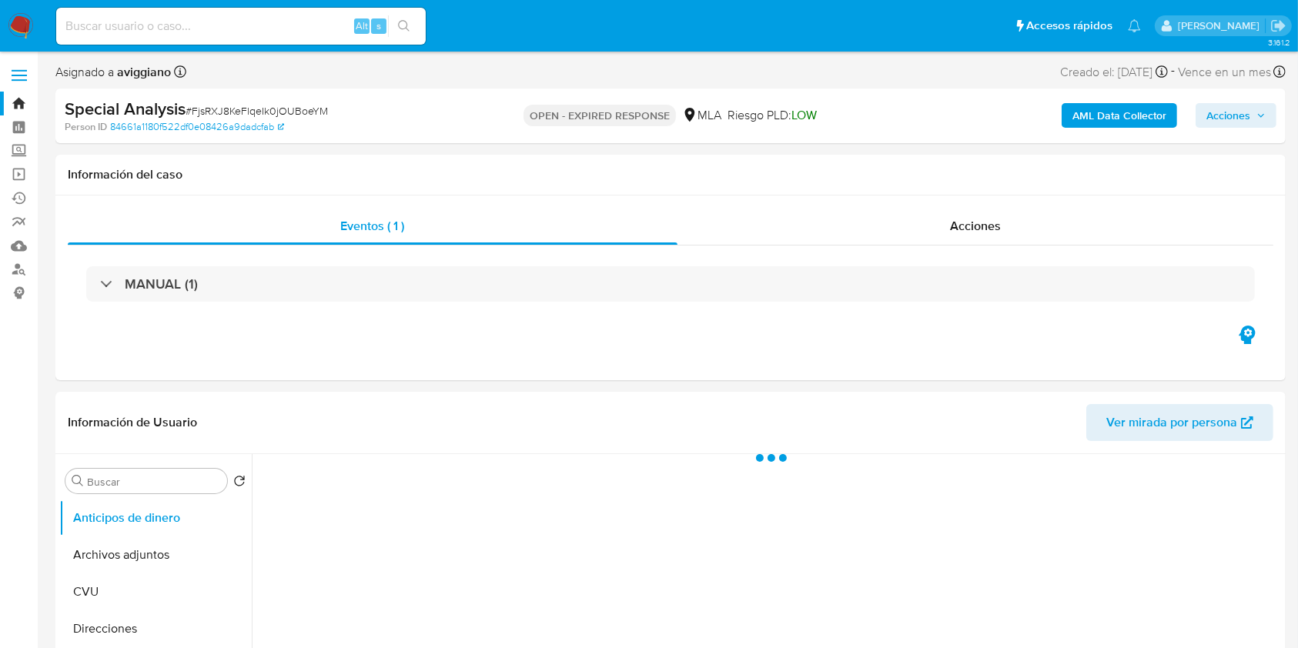
select select "10"
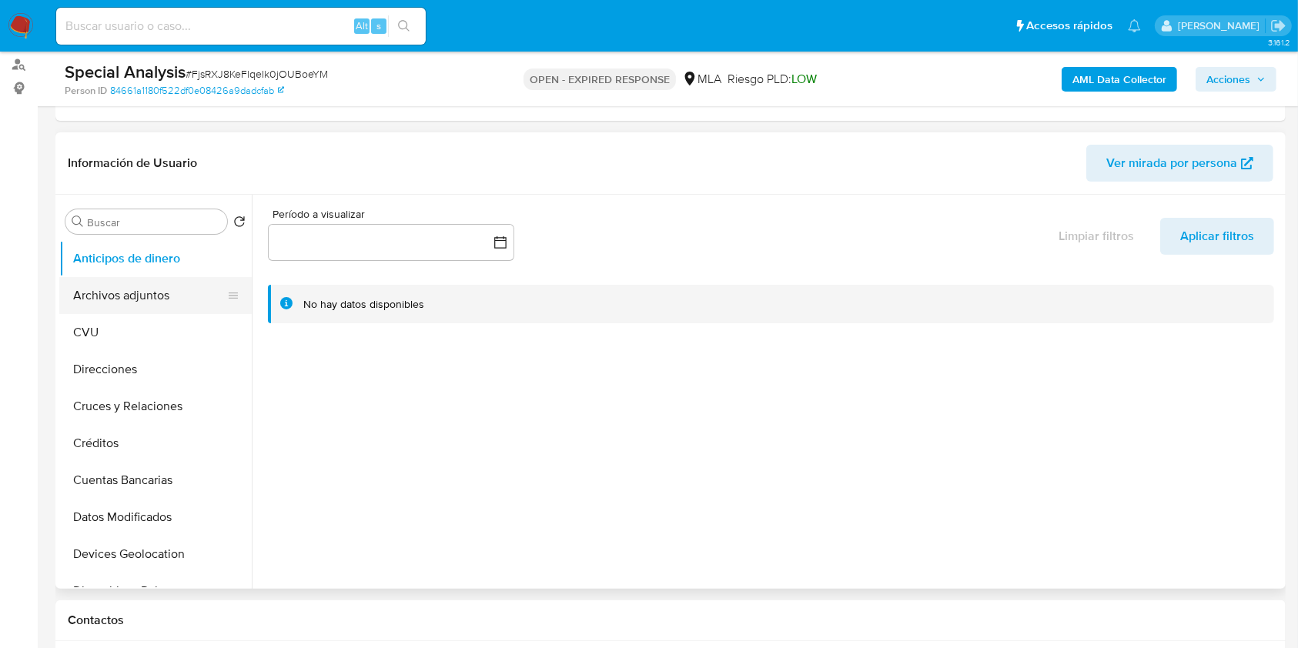
click at [155, 289] on button "Archivos adjuntos" at bounding box center [149, 295] width 180 height 37
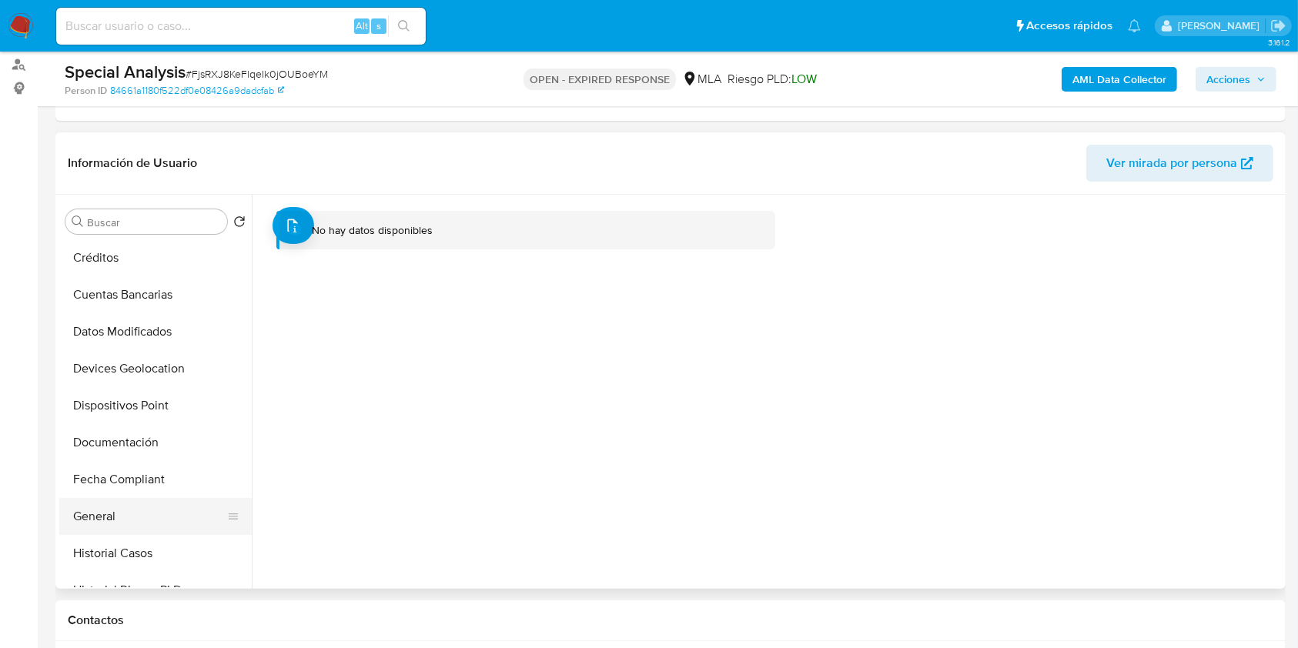
scroll to position [308, 0]
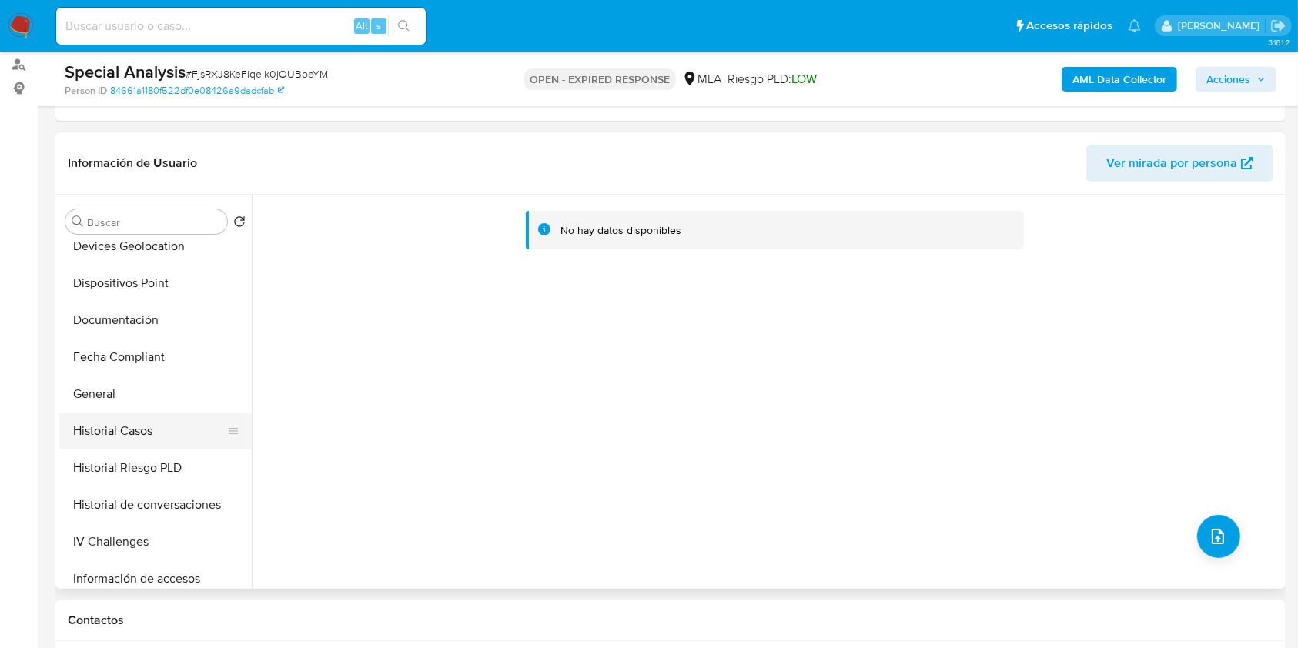
click at [129, 435] on button "Historial Casos" at bounding box center [149, 431] width 180 height 37
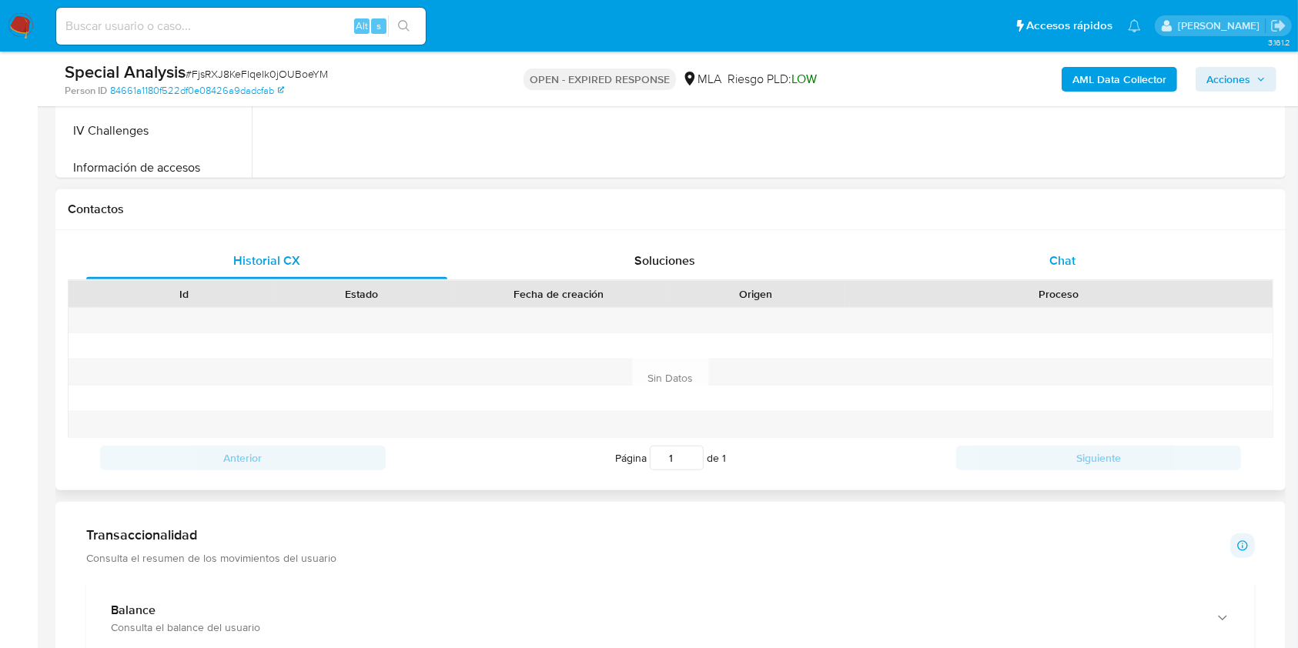
drag, startPoint x: 1046, startPoint y: 250, endPoint x: 1022, endPoint y: 264, distance: 27.6
click at [1047, 250] on div "Chat" at bounding box center [1062, 260] width 361 height 37
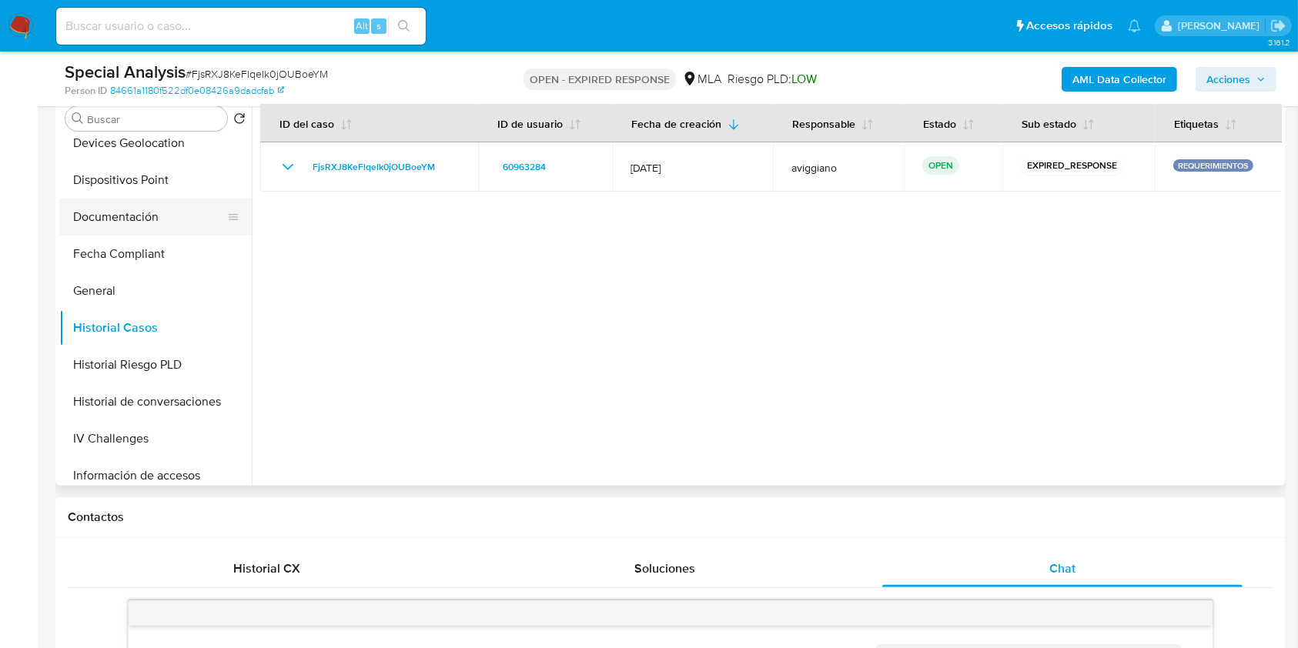
scroll to position [205, 0]
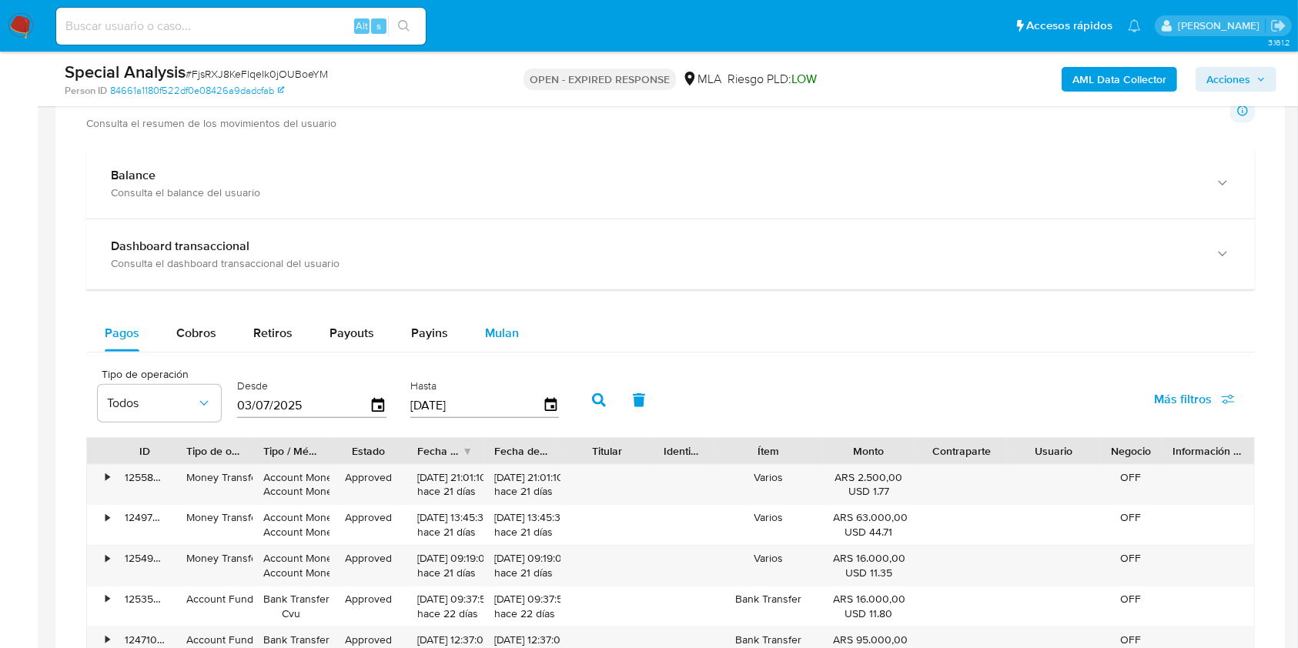
drag, startPoint x: 503, startPoint y: 342, endPoint x: 496, endPoint y: 348, distance: 9.4
click at [502, 342] on div "Mulan" at bounding box center [502, 333] width 34 height 37
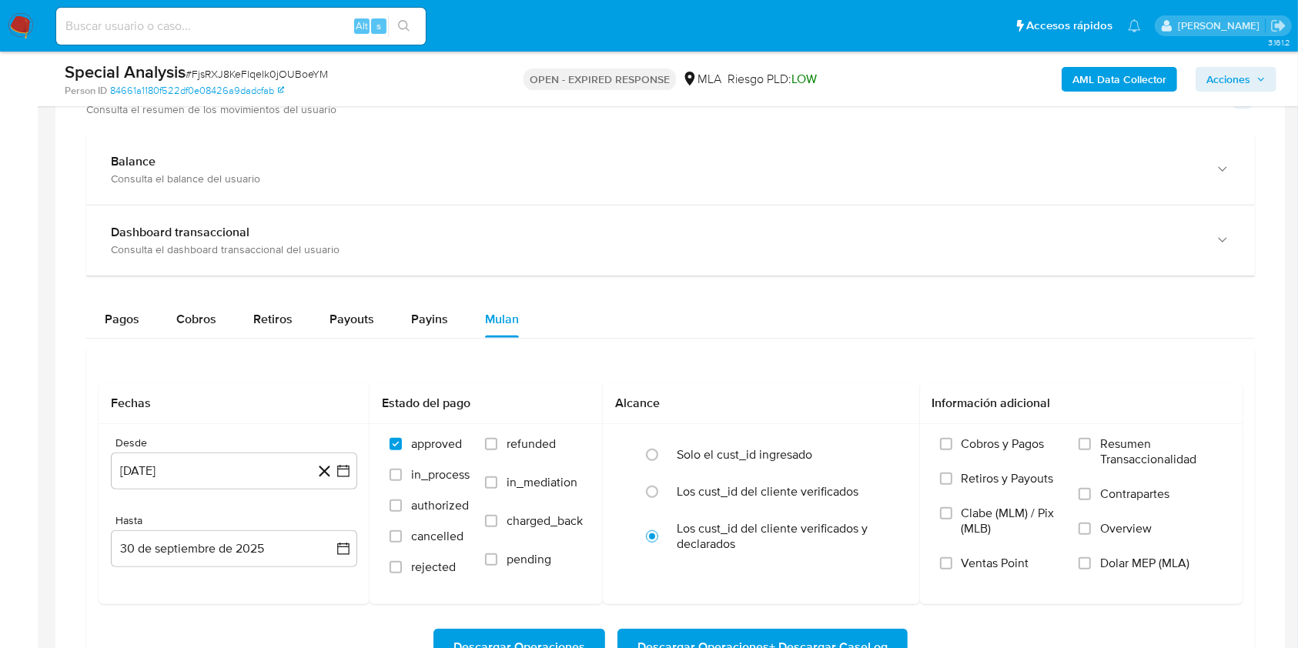
scroll to position [1334, 0]
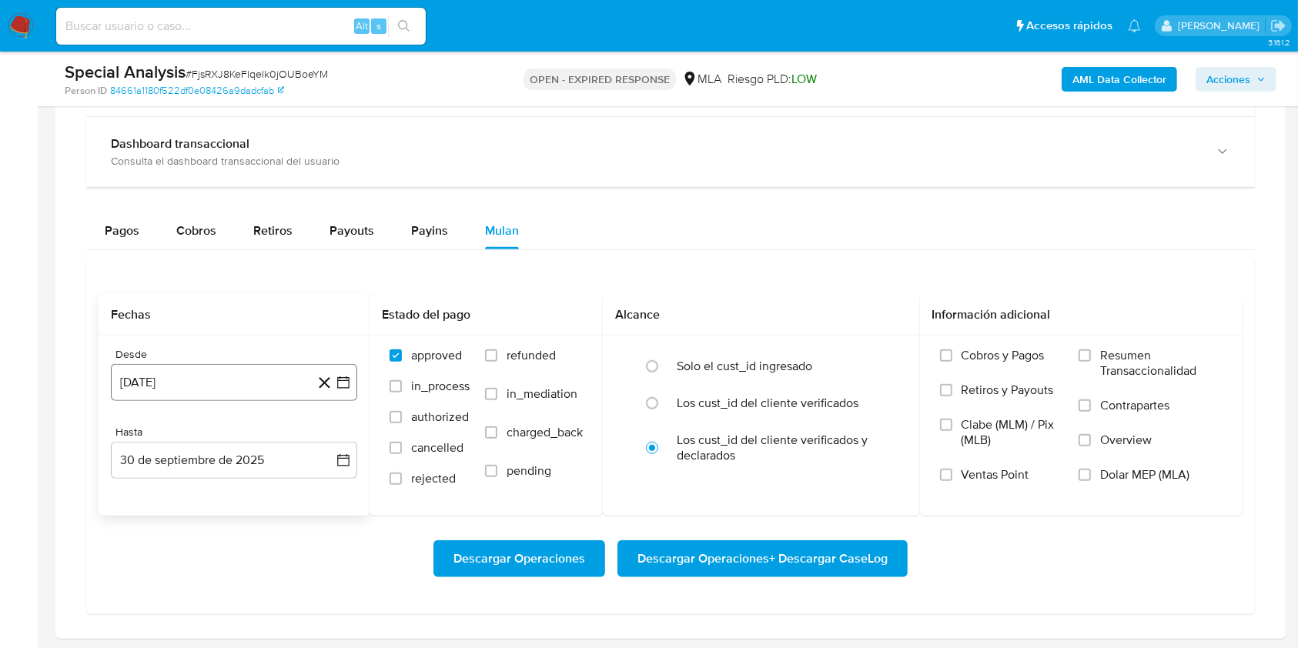
click at [205, 396] on button "30 de agosto de 2024" at bounding box center [234, 382] width 246 height 37
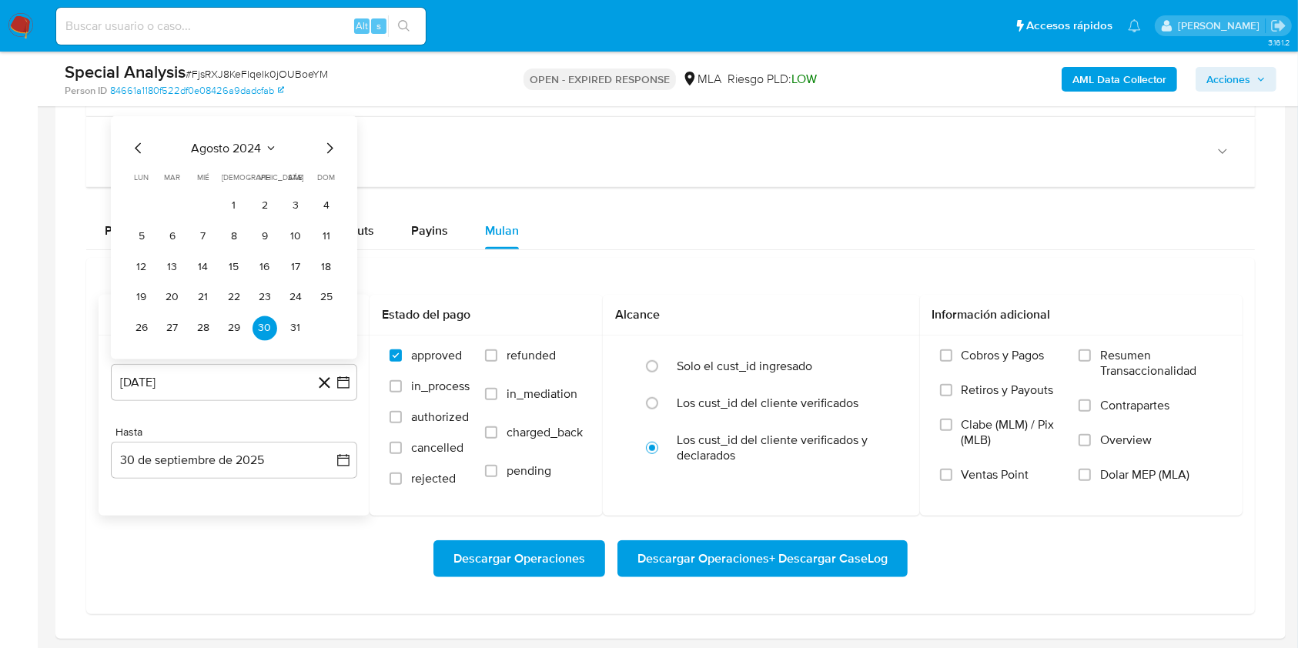
click at [328, 151] on icon "Mes siguiente" at bounding box center [330, 147] width 6 height 11
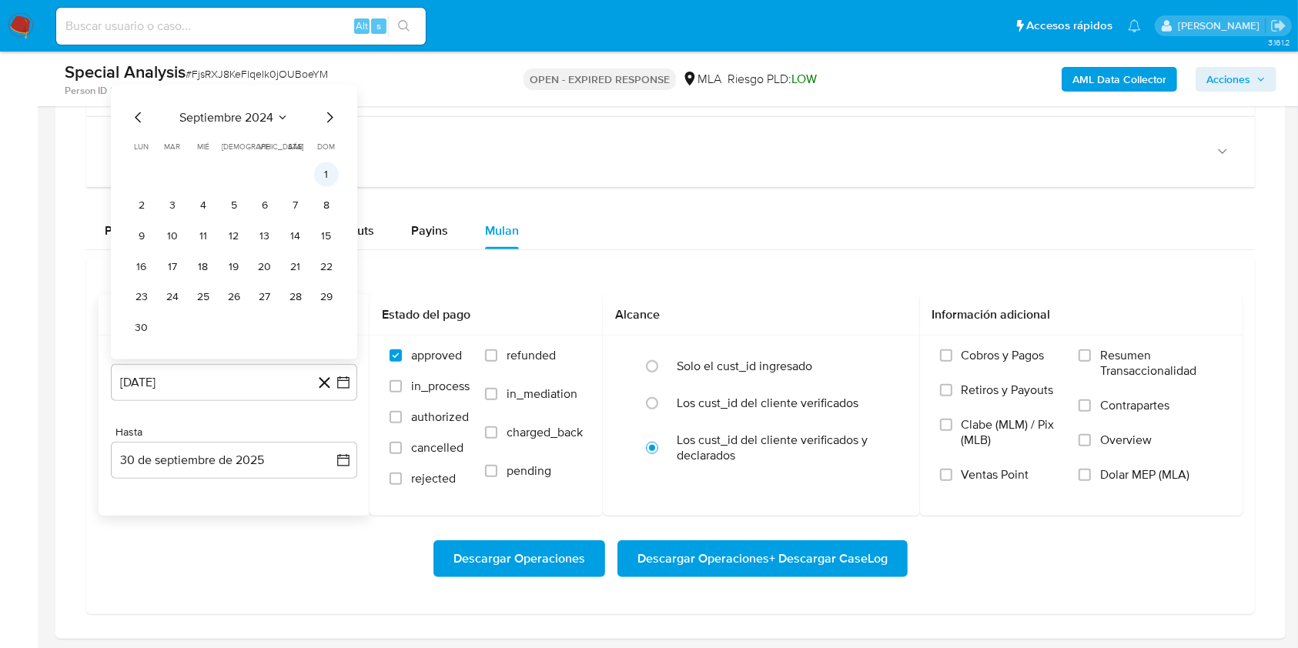
click at [320, 175] on button "1" at bounding box center [326, 174] width 25 height 25
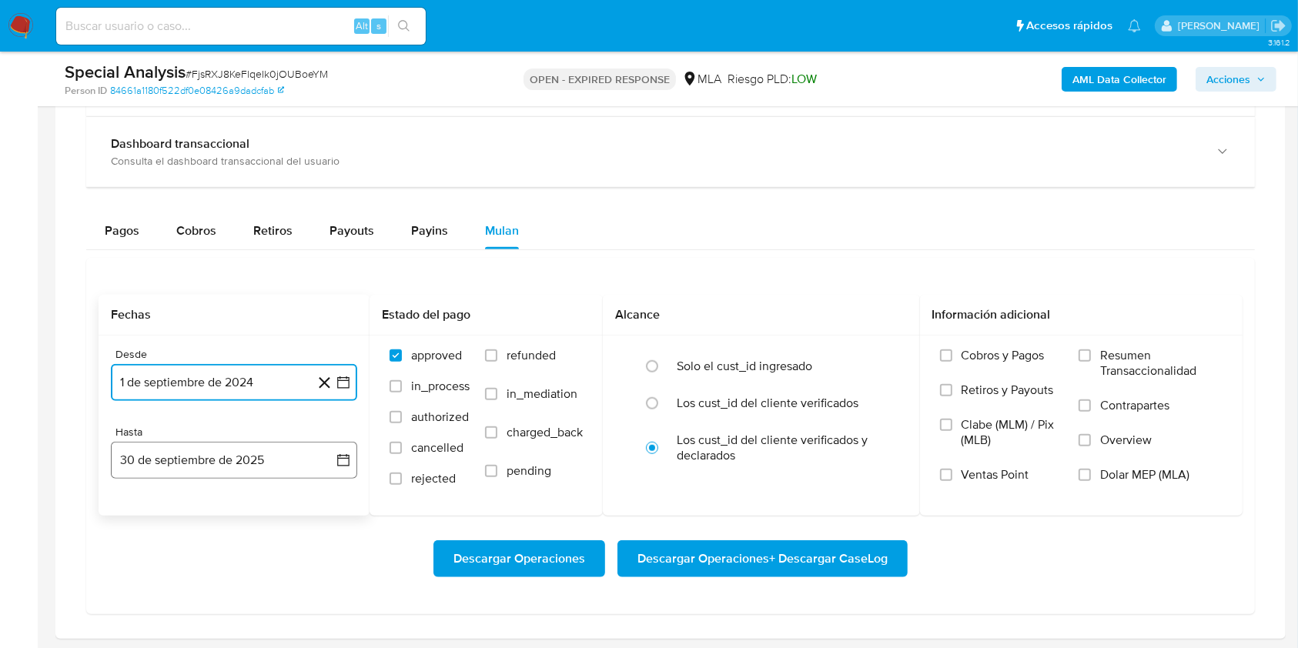
drag, startPoint x: 215, startPoint y: 475, endPoint x: 219, endPoint y: 465, distance: 10.5
click at [215, 474] on button "30 de septiembre de 2025" at bounding box center [234, 460] width 246 height 37
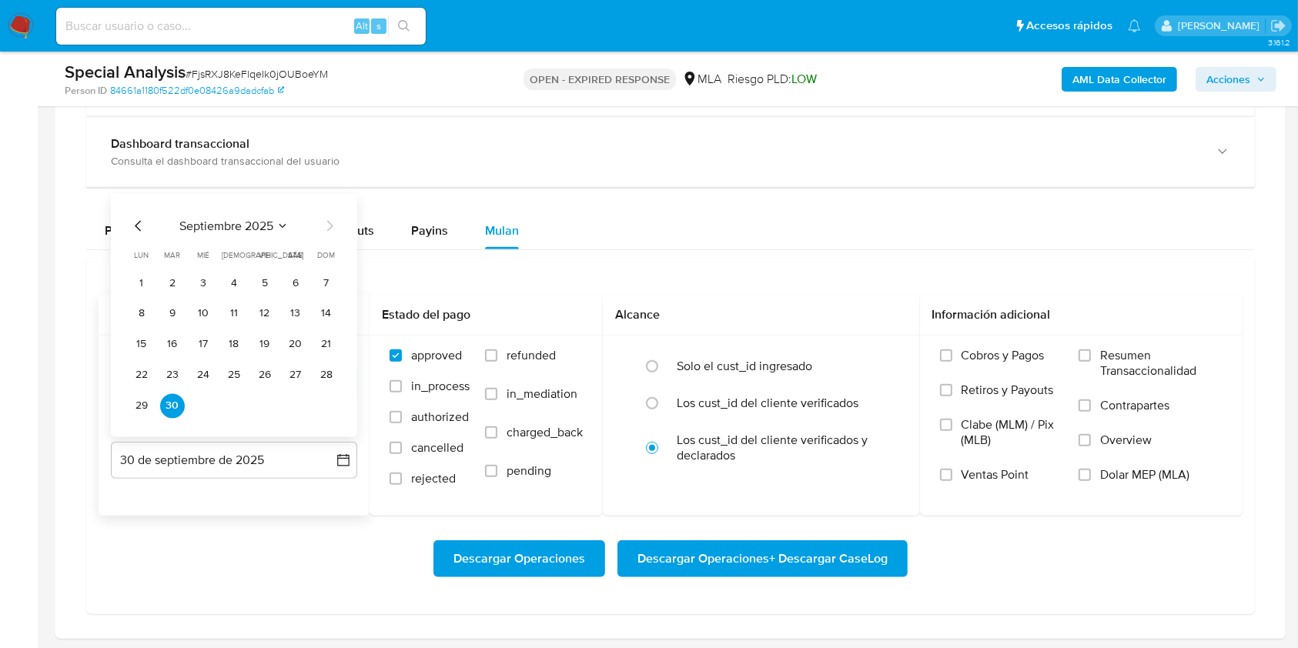
click at [134, 221] on icon "Mes anterior" at bounding box center [138, 225] width 18 height 18
click at [322, 403] on button "31" at bounding box center [326, 405] width 25 height 25
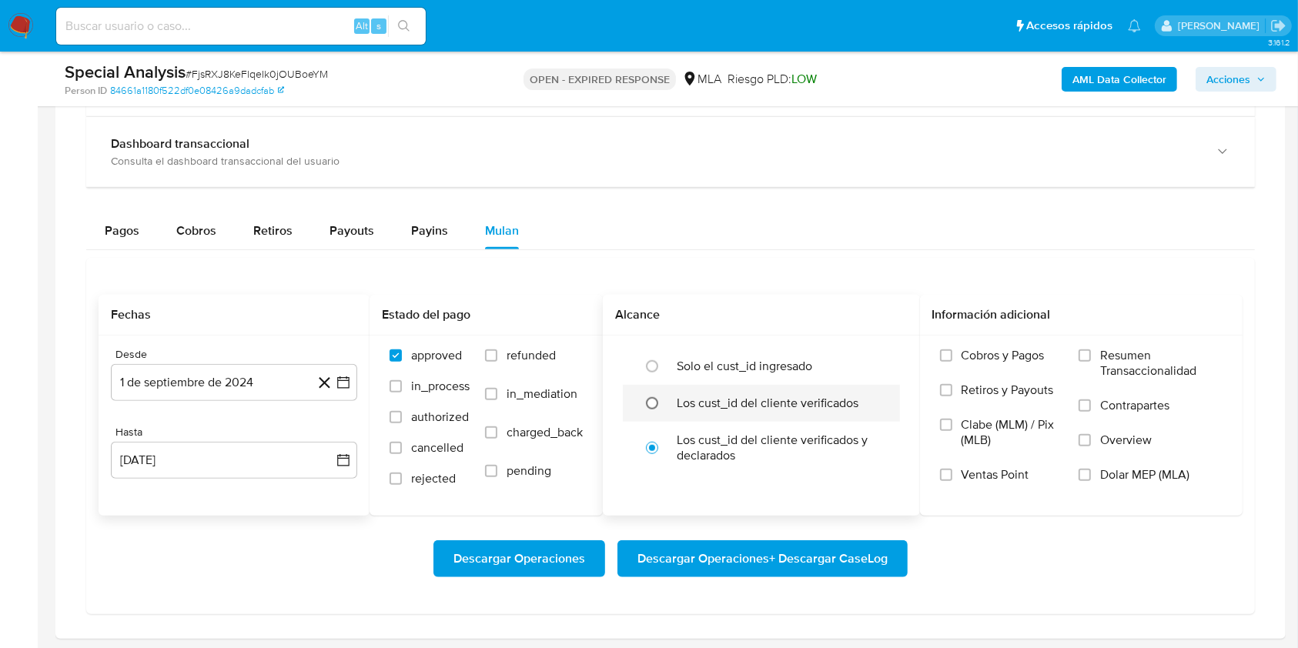
click at [651, 404] on input "radio" at bounding box center [652, 403] width 25 height 25
radio input "true"
click at [1092, 467] on label "Dolar MEP (MLA)" at bounding box center [1150, 484] width 144 height 35
click at [1091, 469] on input "Dolar MEP (MLA)" at bounding box center [1084, 475] width 12 height 12
click at [753, 552] on span "Descargar Operaciones + Descargar CaseLog" at bounding box center [762, 559] width 250 height 34
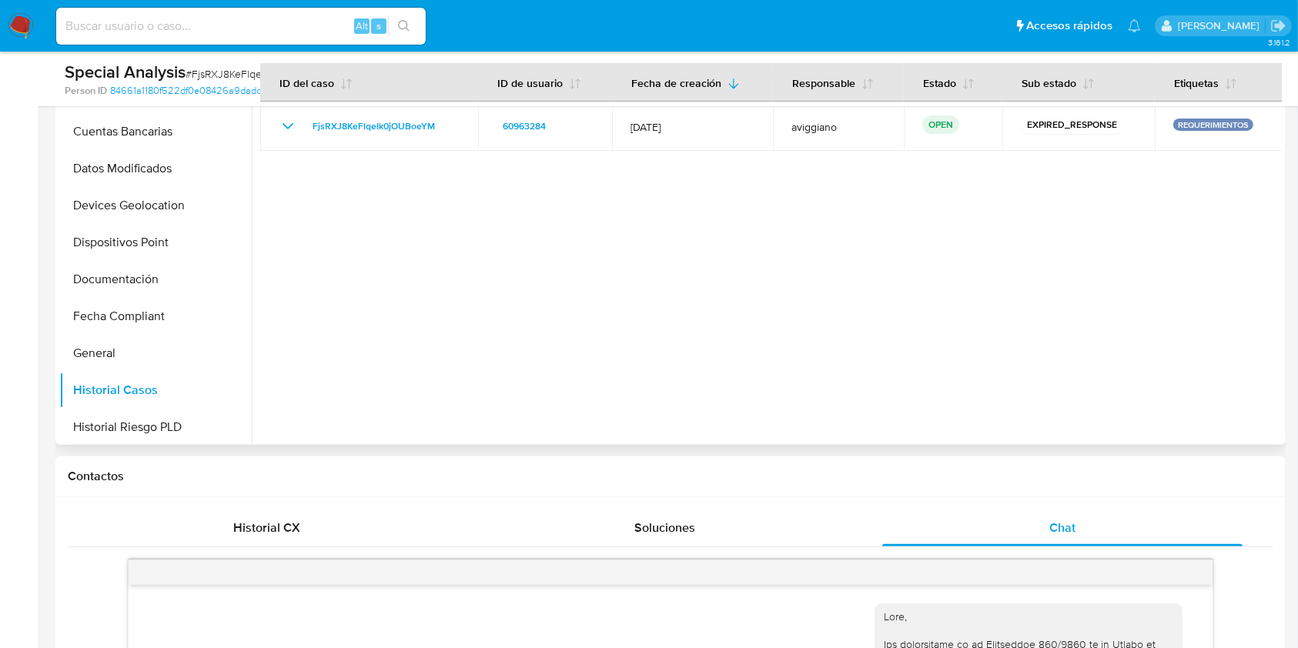
scroll to position [308, 0]
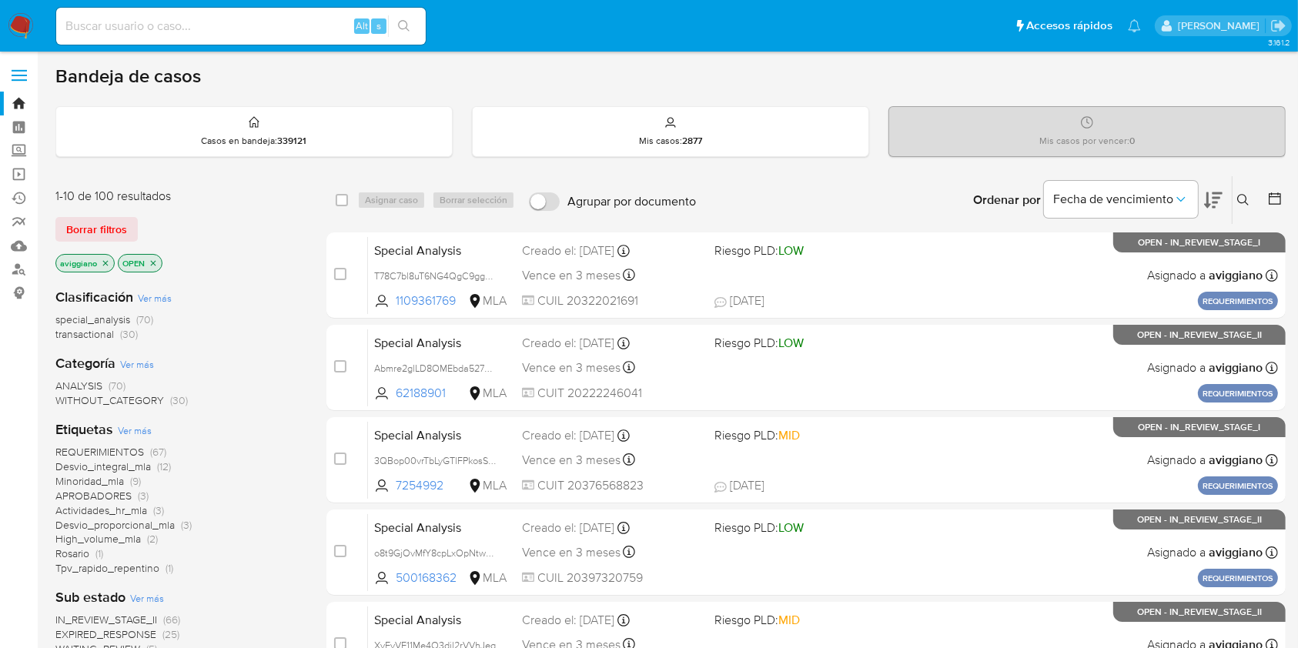
click at [1244, 191] on button at bounding box center [1244, 200] width 25 height 18
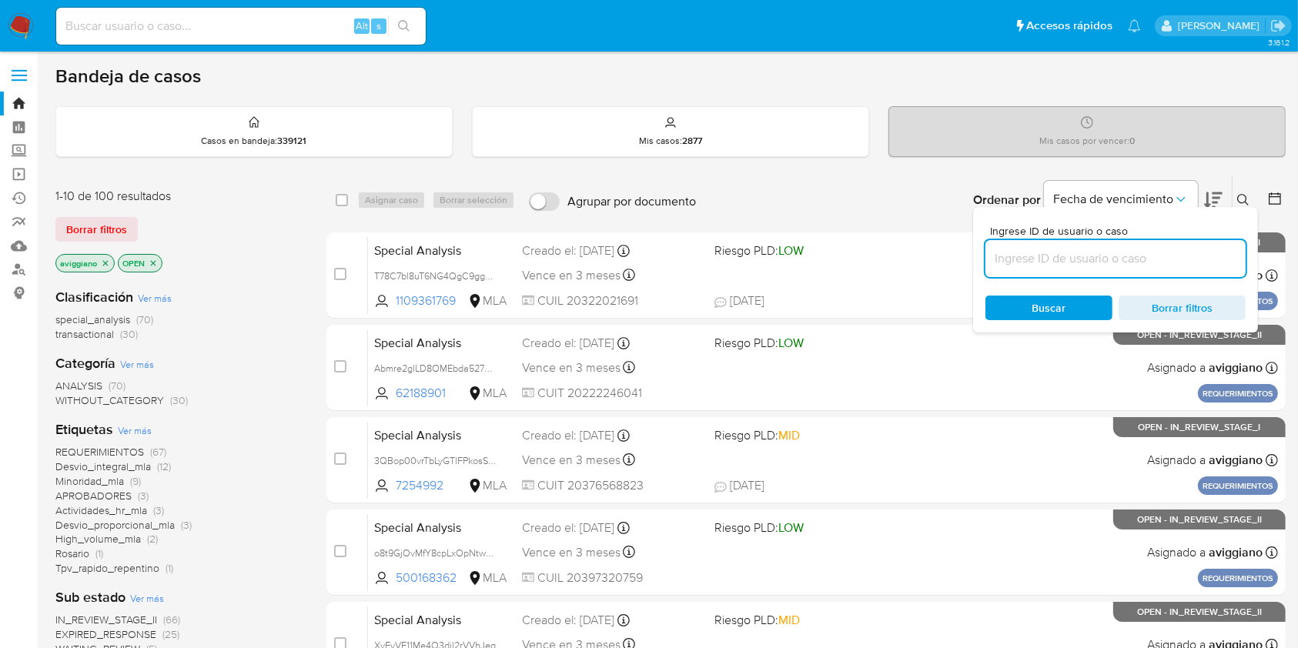
click at [1114, 258] on input at bounding box center [1115, 259] width 260 height 20
type input "20406383041"
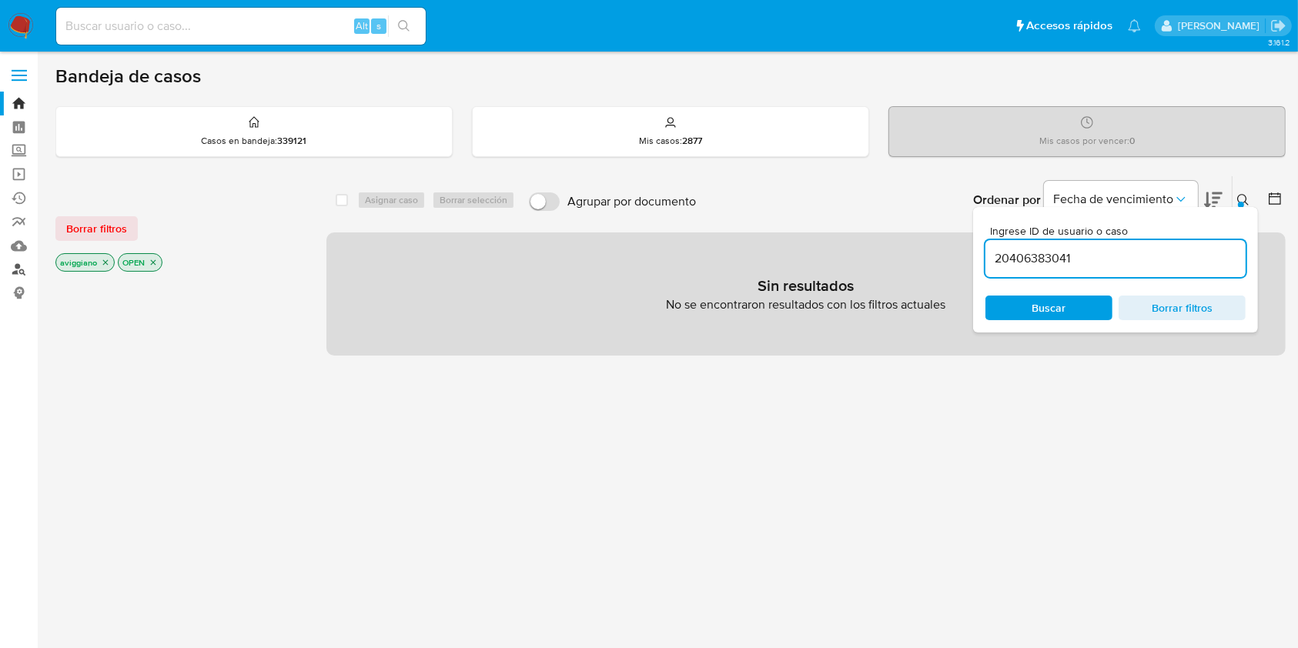
click at [15, 271] on link "Buscador de personas" at bounding box center [91, 270] width 183 height 24
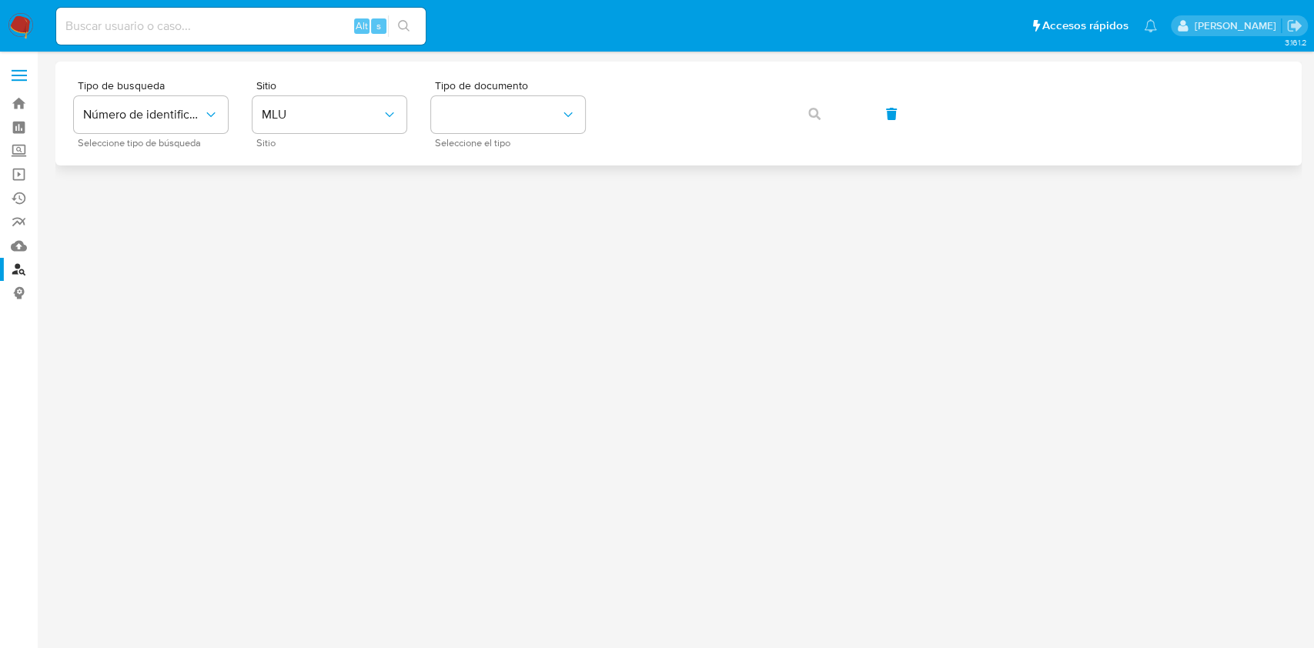
click at [296, 162] on div "Tipo de busqueda Número de identificación Seleccione tipo de búsqueda Sitio MLU…" at bounding box center [678, 114] width 1246 height 104
click at [306, 107] on span "MLU" at bounding box center [322, 114] width 120 height 15
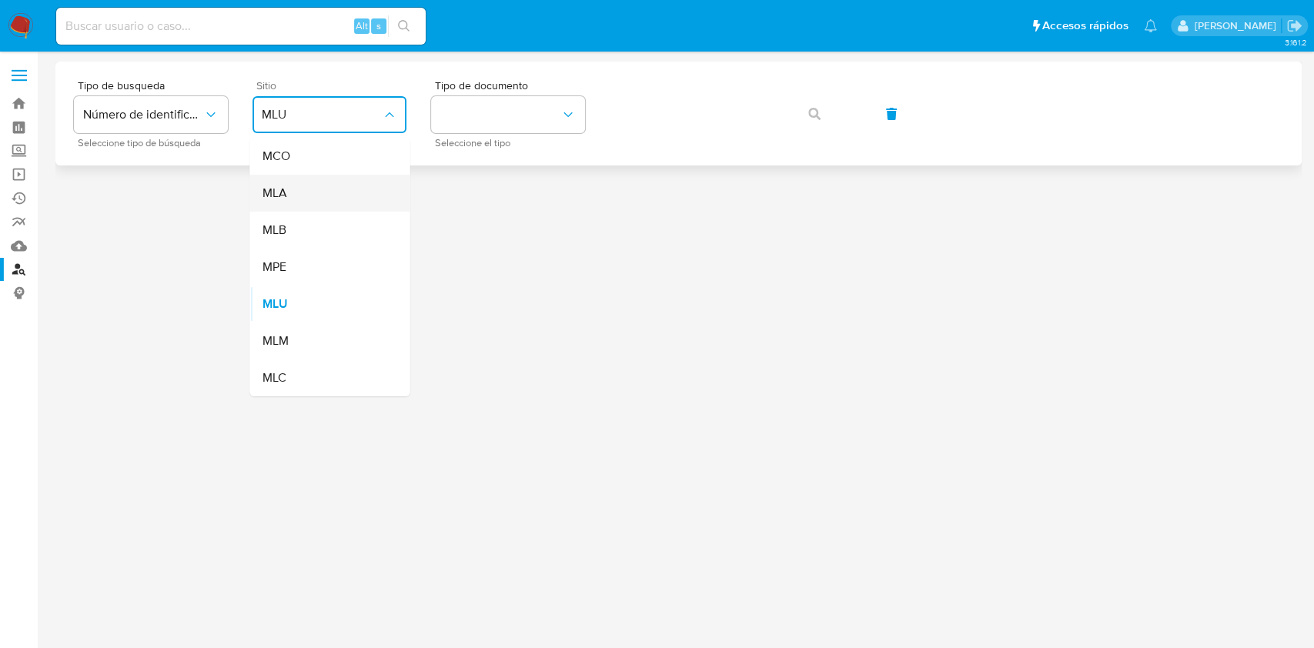
click at [289, 190] on div "MLA" at bounding box center [325, 193] width 126 height 37
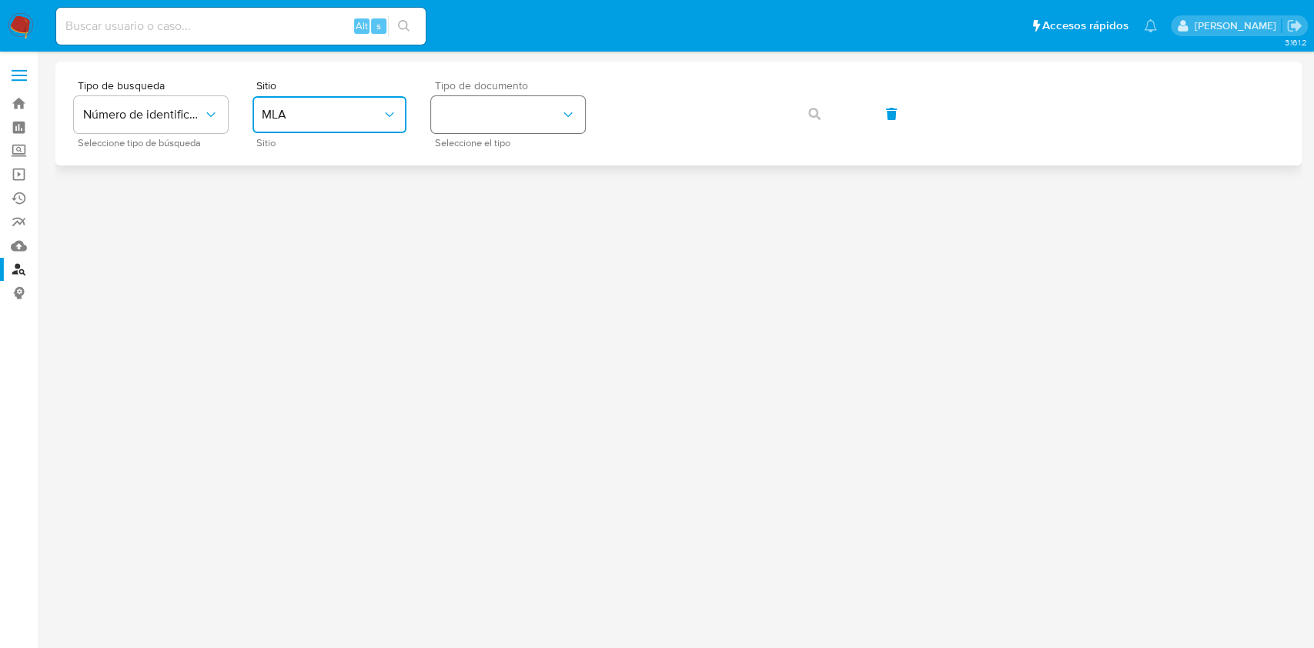
click at [507, 112] on button "identificationType" at bounding box center [508, 114] width 154 height 37
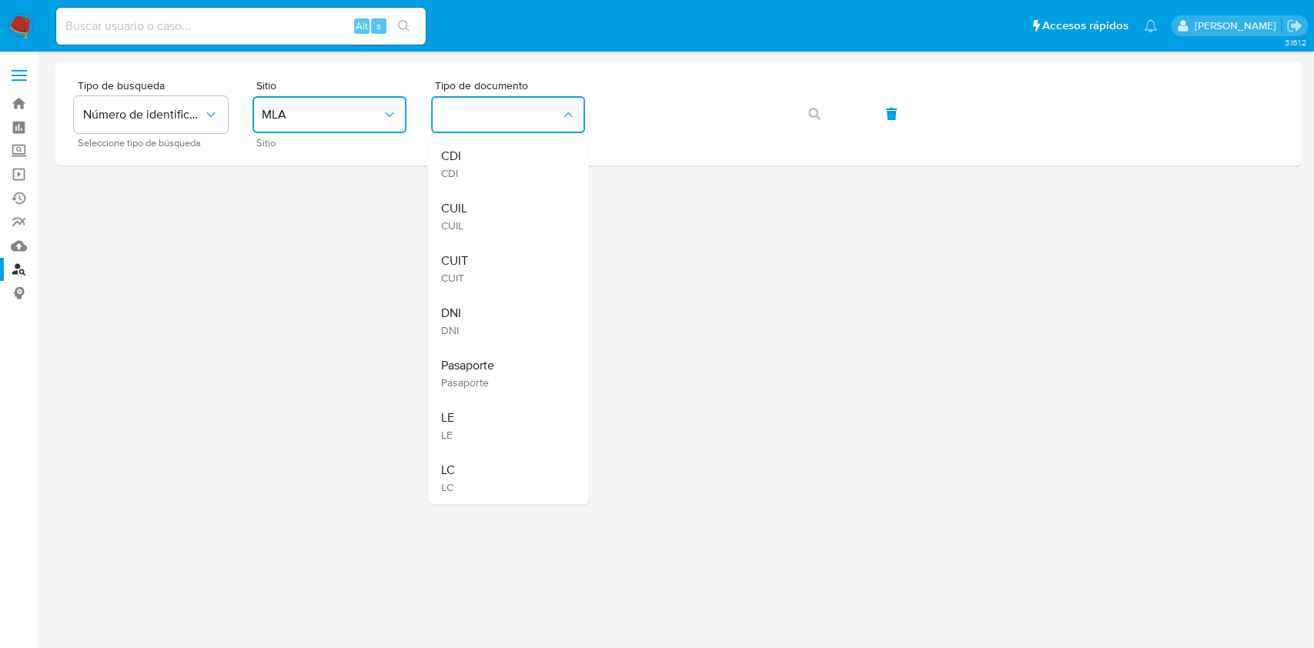
drag, startPoint x: 453, startPoint y: 271, endPoint x: 621, endPoint y: 170, distance: 196.4
click at [456, 271] on span "CUIT" at bounding box center [453, 278] width 27 height 14
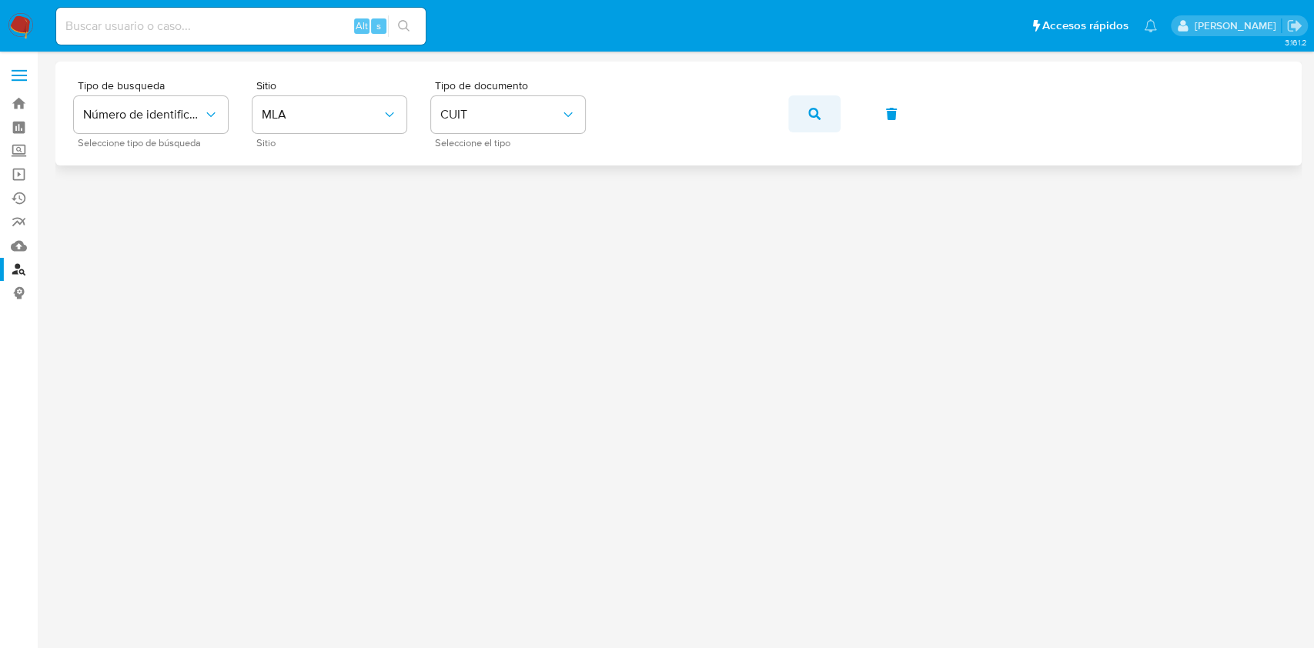
click at [818, 115] on icon "button" at bounding box center [814, 114] width 12 height 12
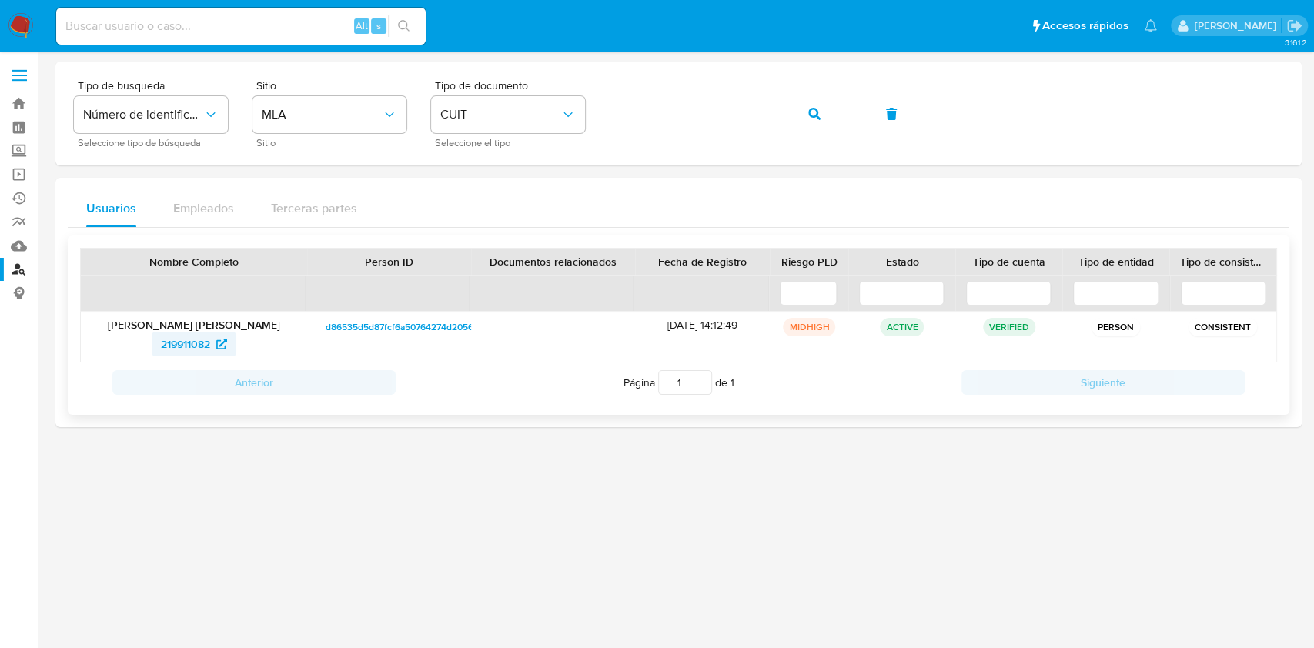
click at [176, 334] on span "219911082" at bounding box center [185, 344] width 49 height 25
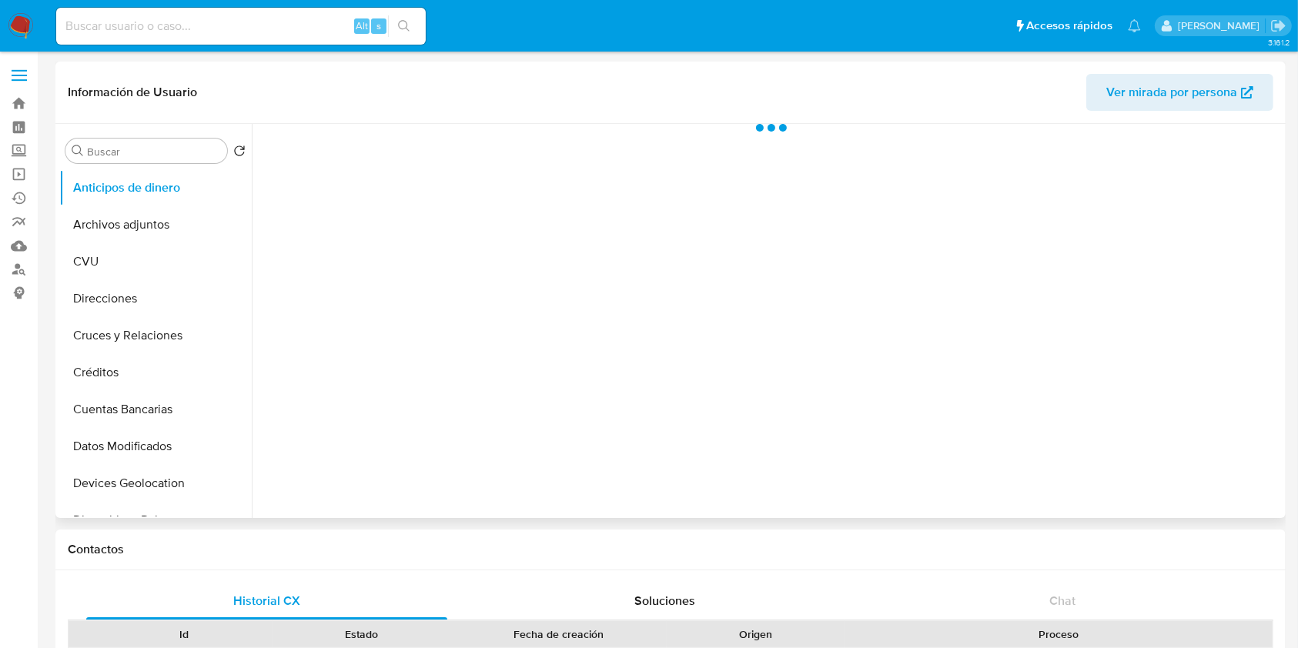
select select "10"
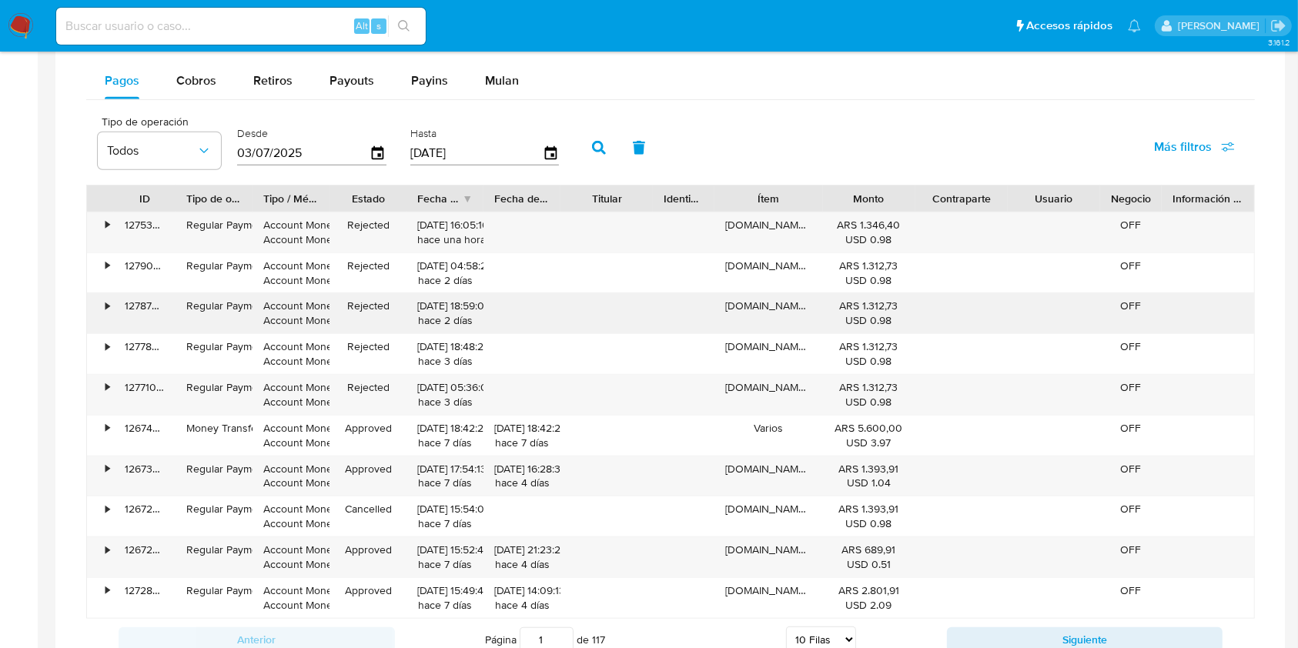
scroll to position [718, 0]
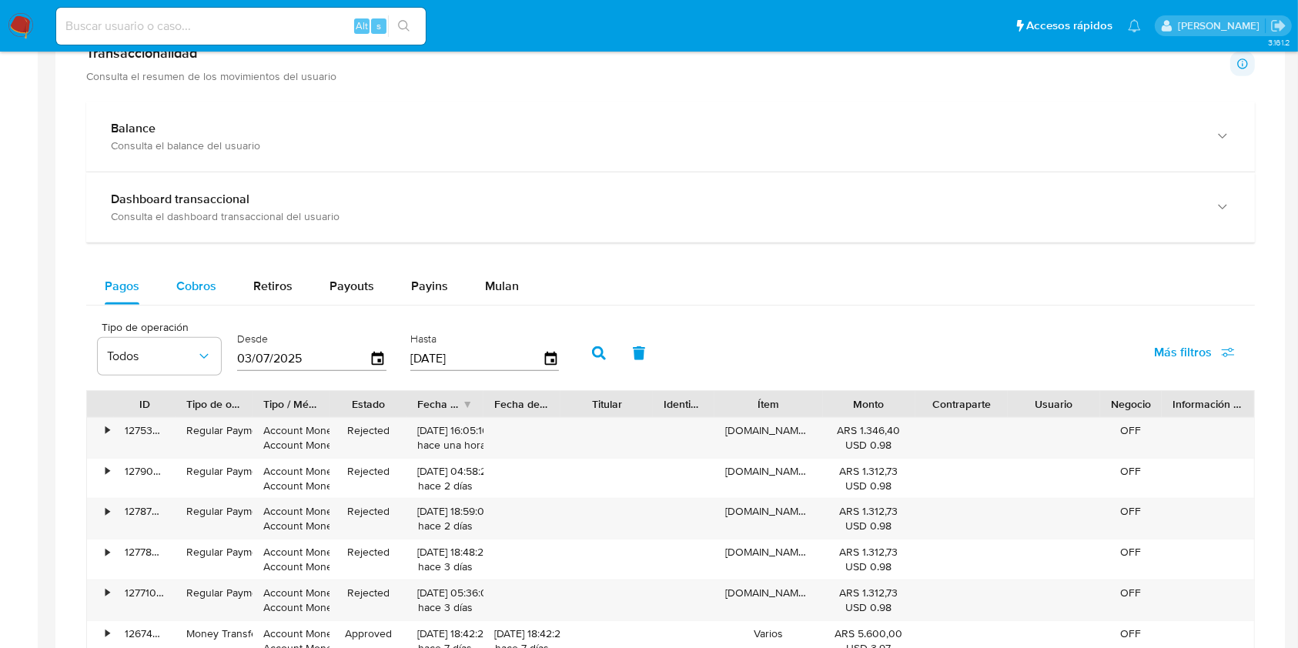
click at [204, 302] on div "Cobros" at bounding box center [196, 286] width 40 height 37
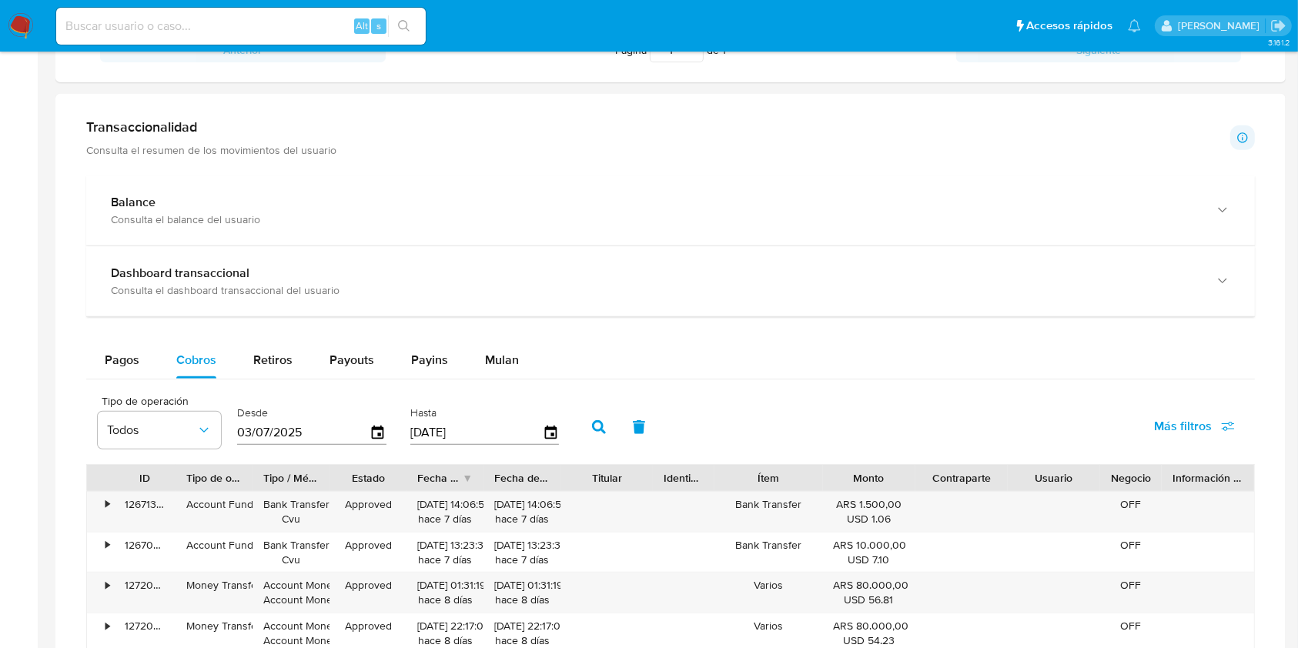
scroll to position [820, 0]
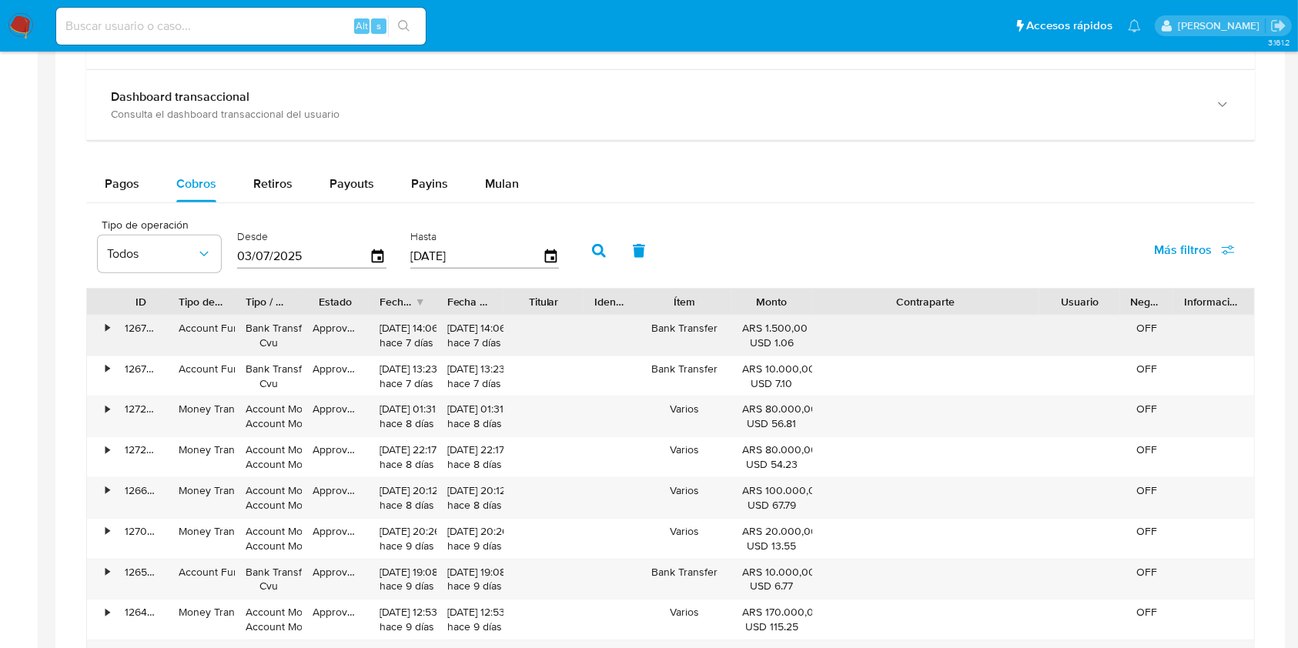
drag, startPoint x: 1007, startPoint y: 302, endPoint x: 1143, endPoint y: 315, distance: 136.0
click at [1143, 315] on div "ID Tipo de operación Tipo / Método Estado Fecha de creación Fecha de aprobación…" at bounding box center [670, 505] width 1168 height 434
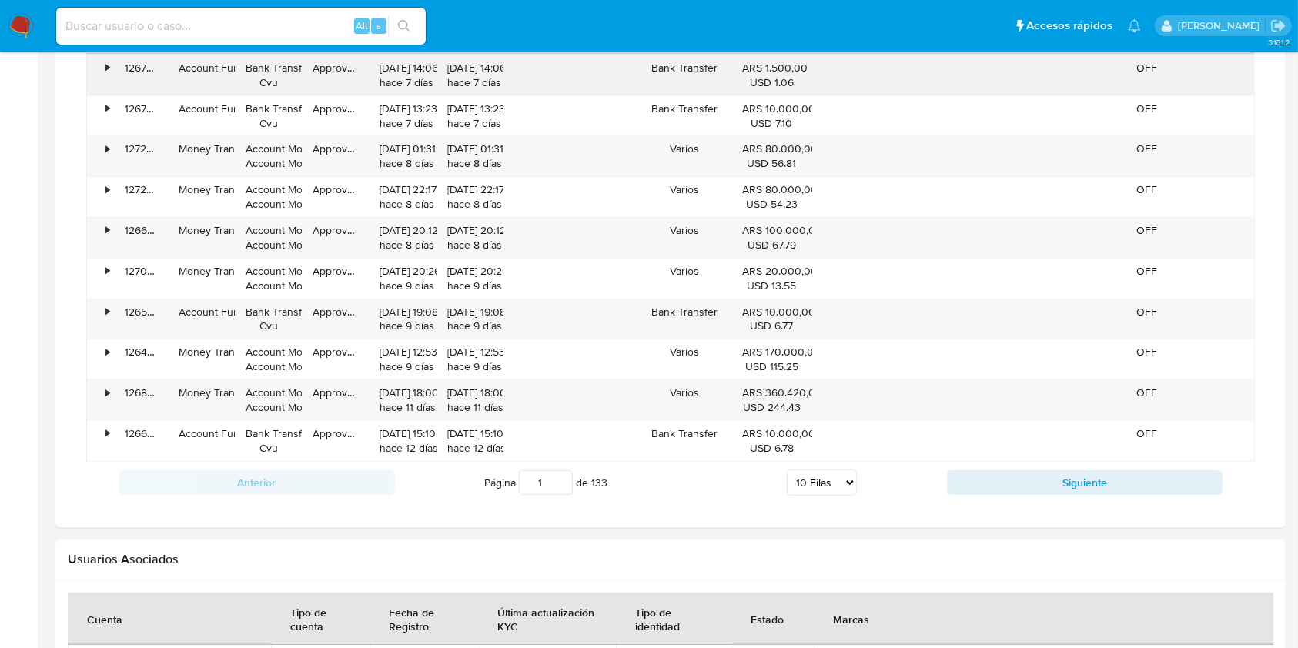
scroll to position [1128, 0]
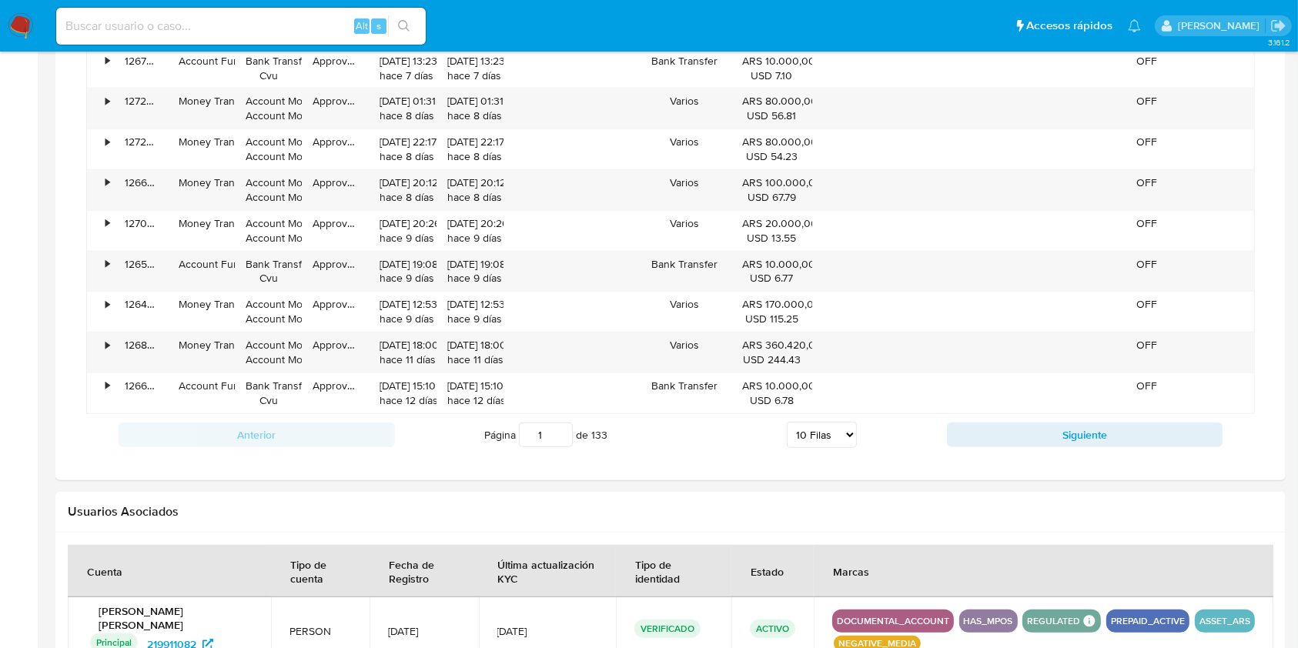
click at [837, 435] on select "5 Filas 10 Filas 20 Filas 25 Filas 50 Filas 100 Filas" at bounding box center [822, 435] width 70 height 26
select select "25"
click at [787, 422] on select "5 Filas 10 Filas 20 Filas 25 Filas 50 Filas 100 Filas" at bounding box center [822, 435] width 70 height 26
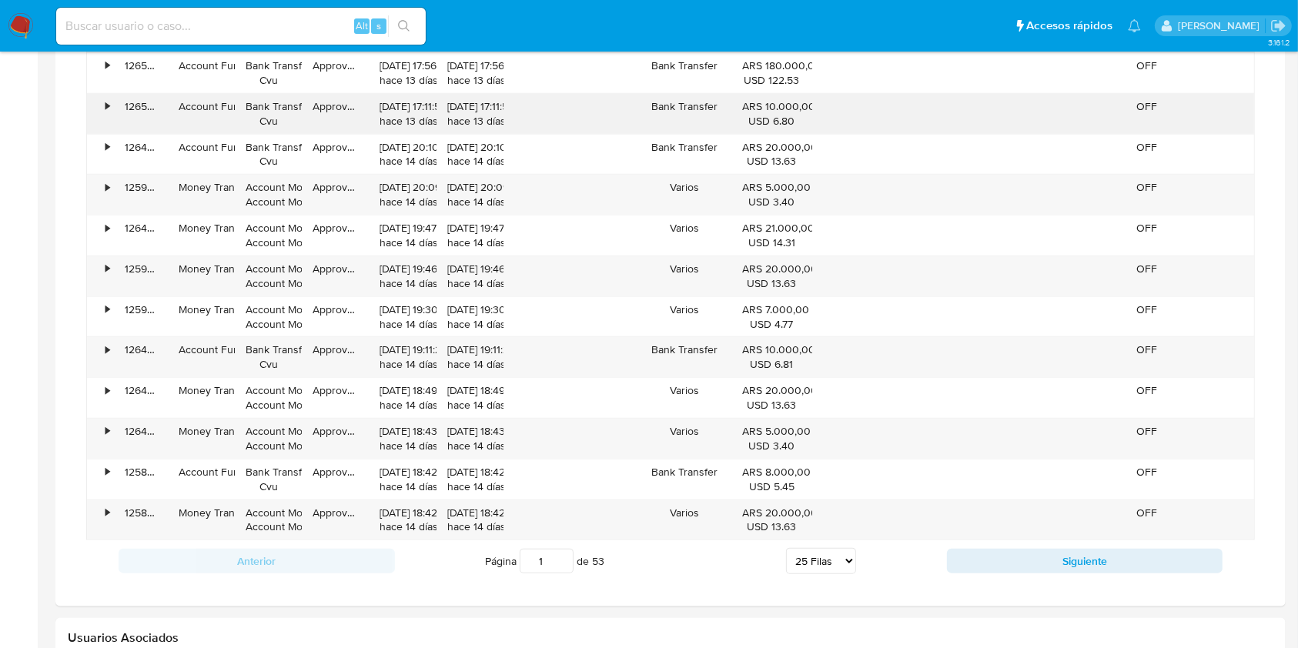
scroll to position [1642, 0]
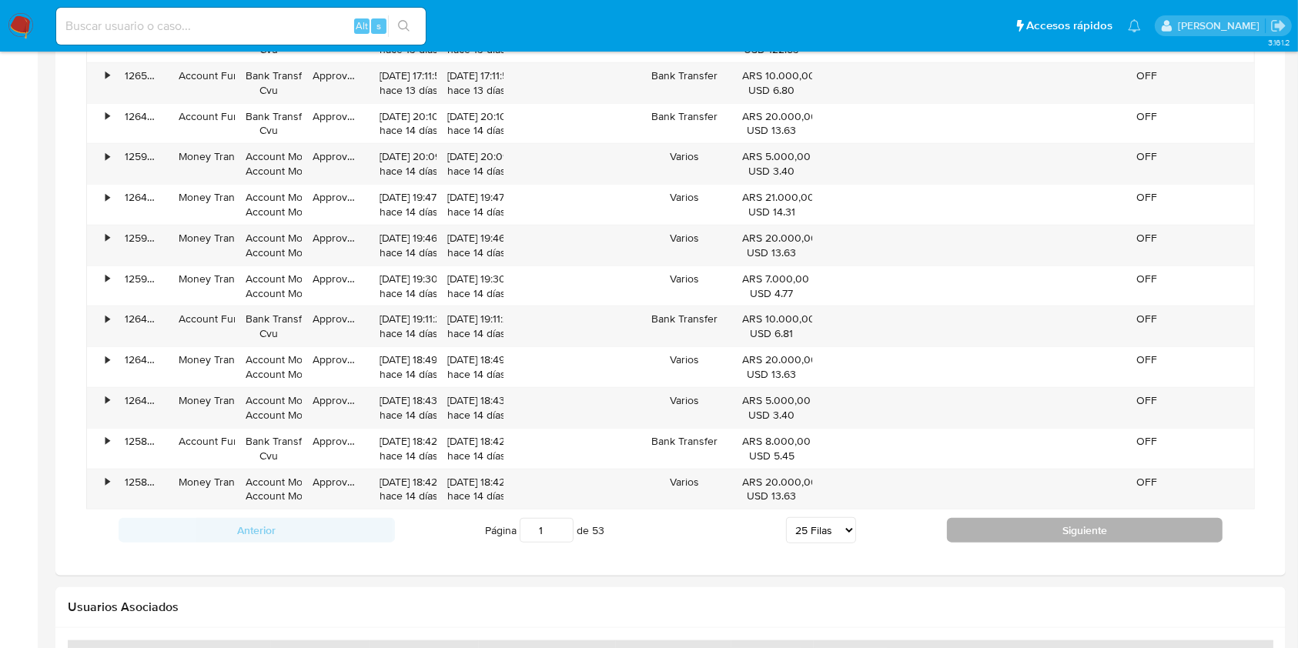
click at [967, 532] on button "Siguiente" at bounding box center [1085, 530] width 276 height 25
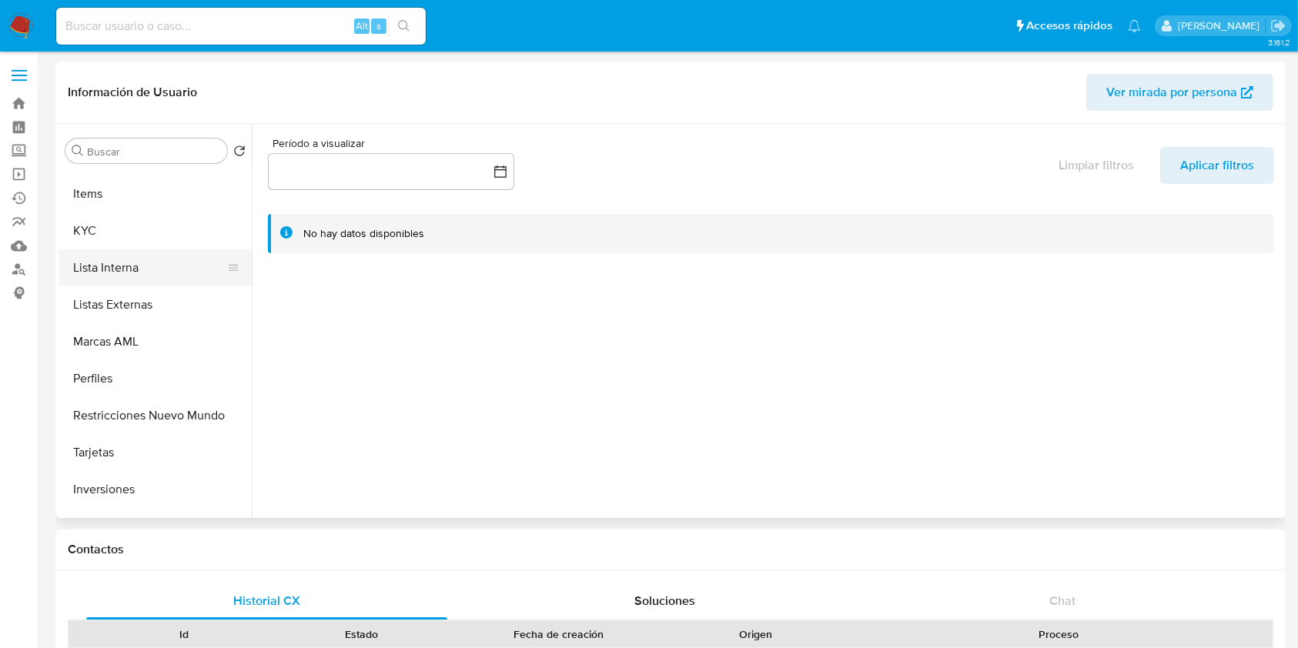
scroll to position [593, 0]
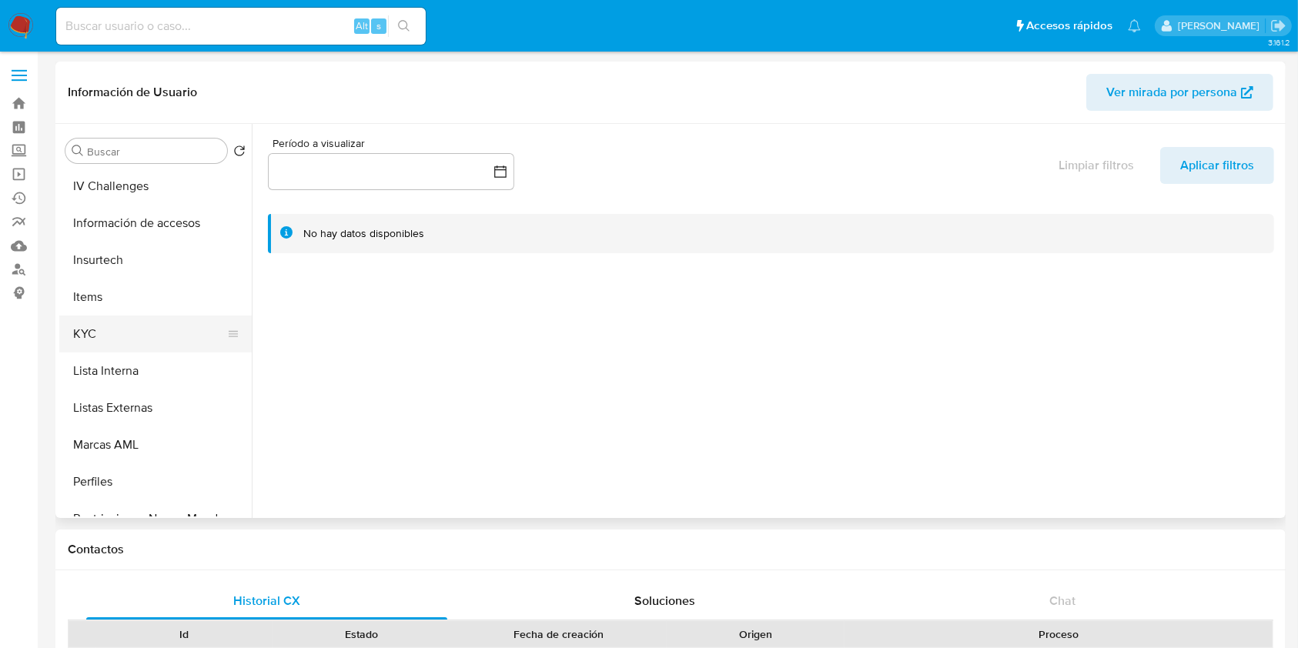
click at [117, 327] on button "KYC" at bounding box center [149, 334] width 180 height 37
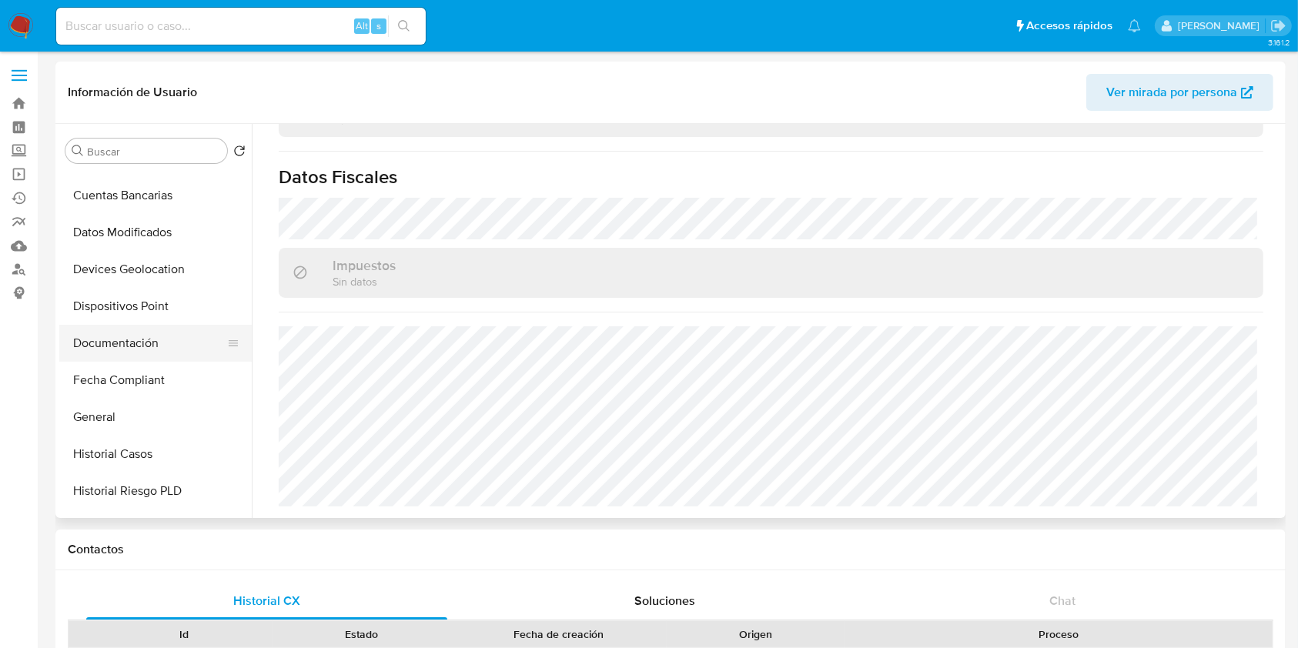
scroll to position [80, 0]
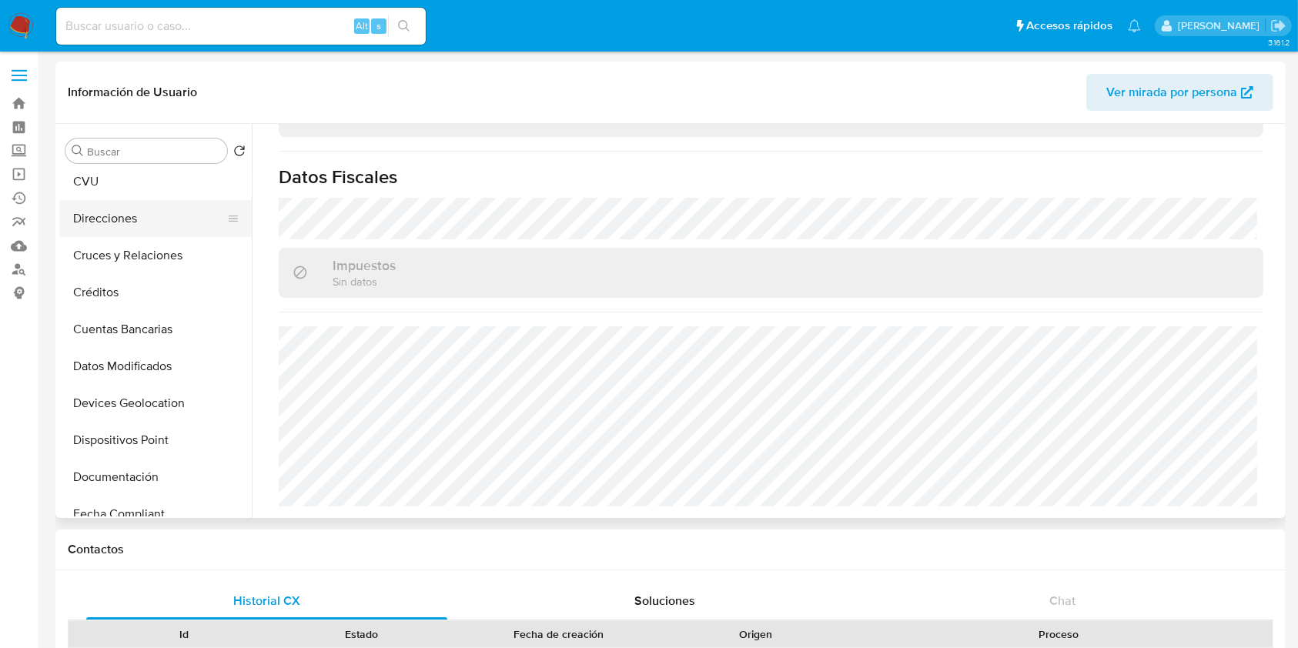
click at [122, 220] on button "Direcciones" at bounding box center [149, 218] width 180 height 37
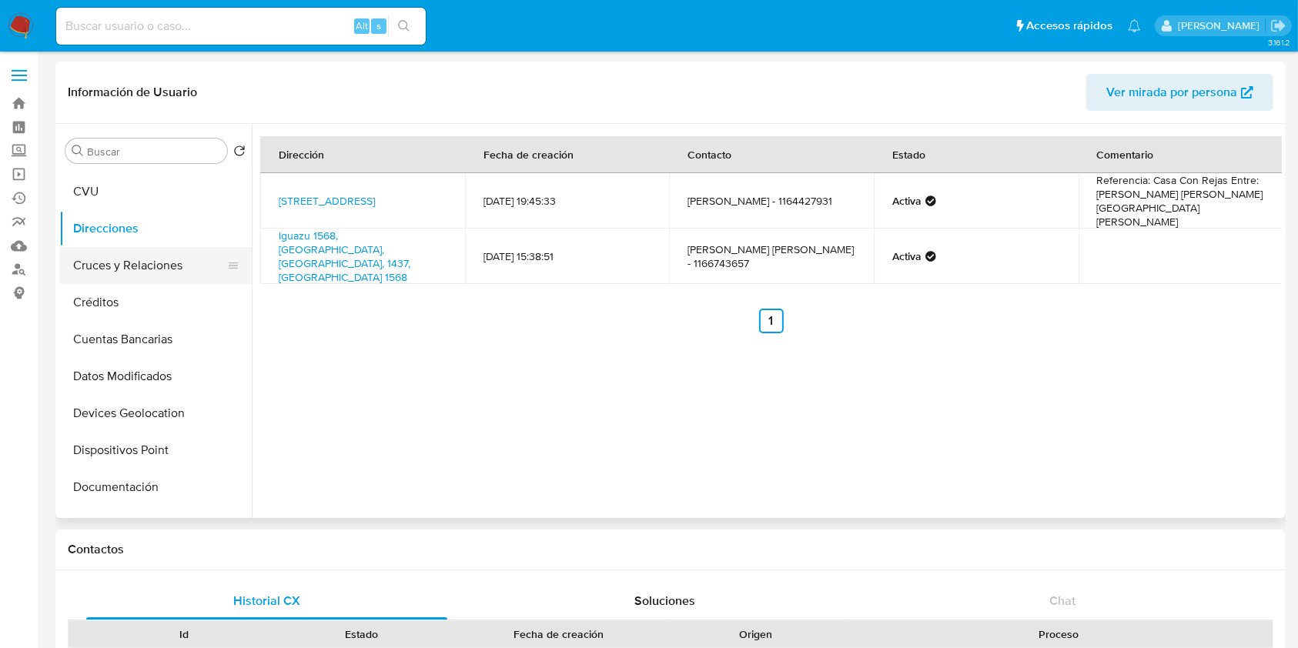
scroll to position [102, 0]
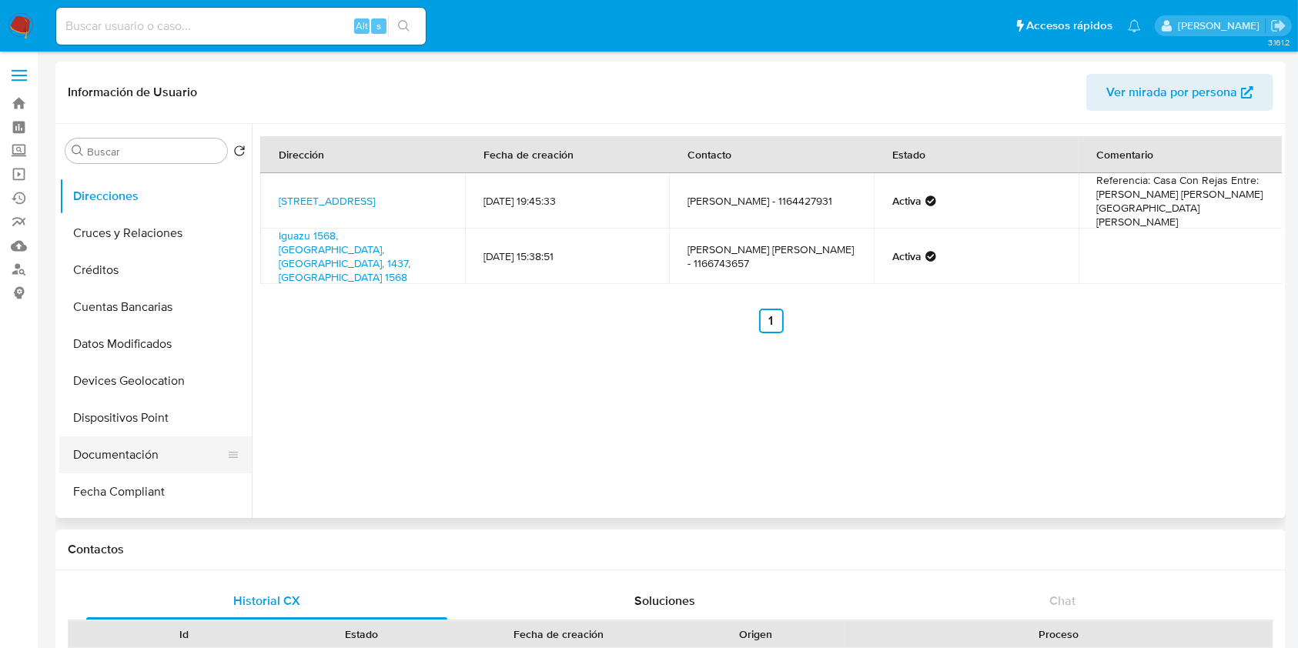
click at [148, 450] on button "Documentación" at bounding box center [149, 454] width 180 height 37
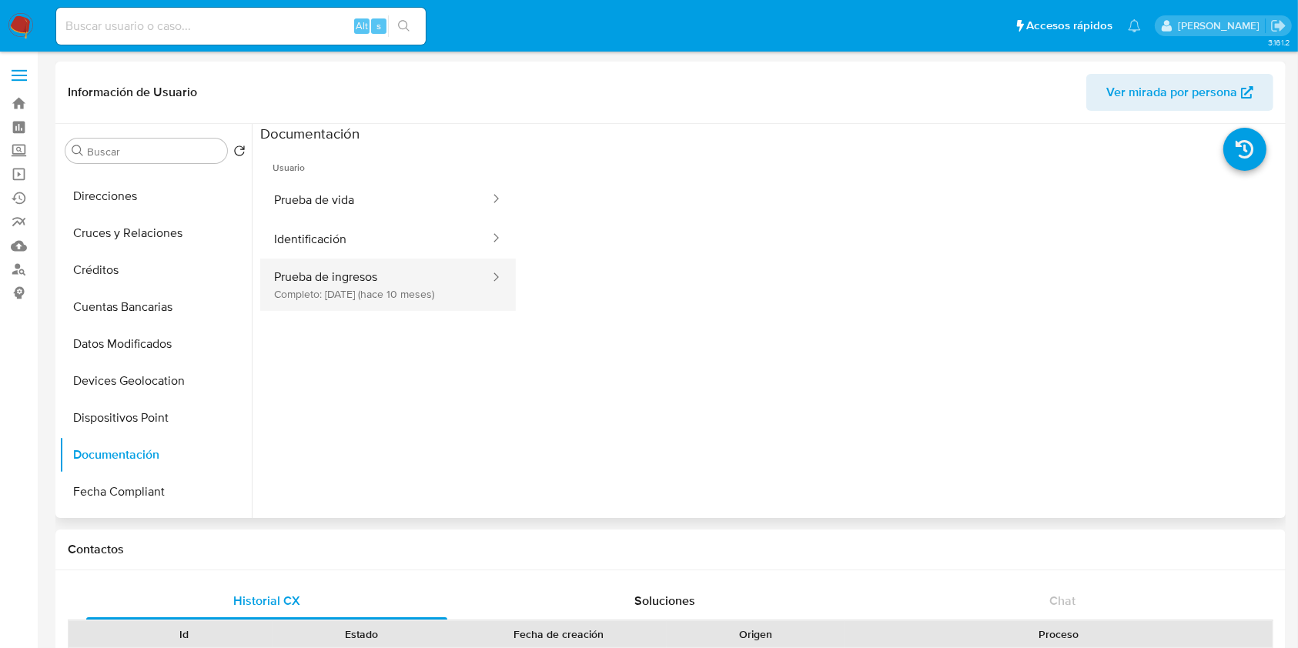
click at [365, 281] on button "Prueba de ingresos Completo: 08/12/2024 (hace 10 meses)" at bounding box center [375, 285] width 231 height 52
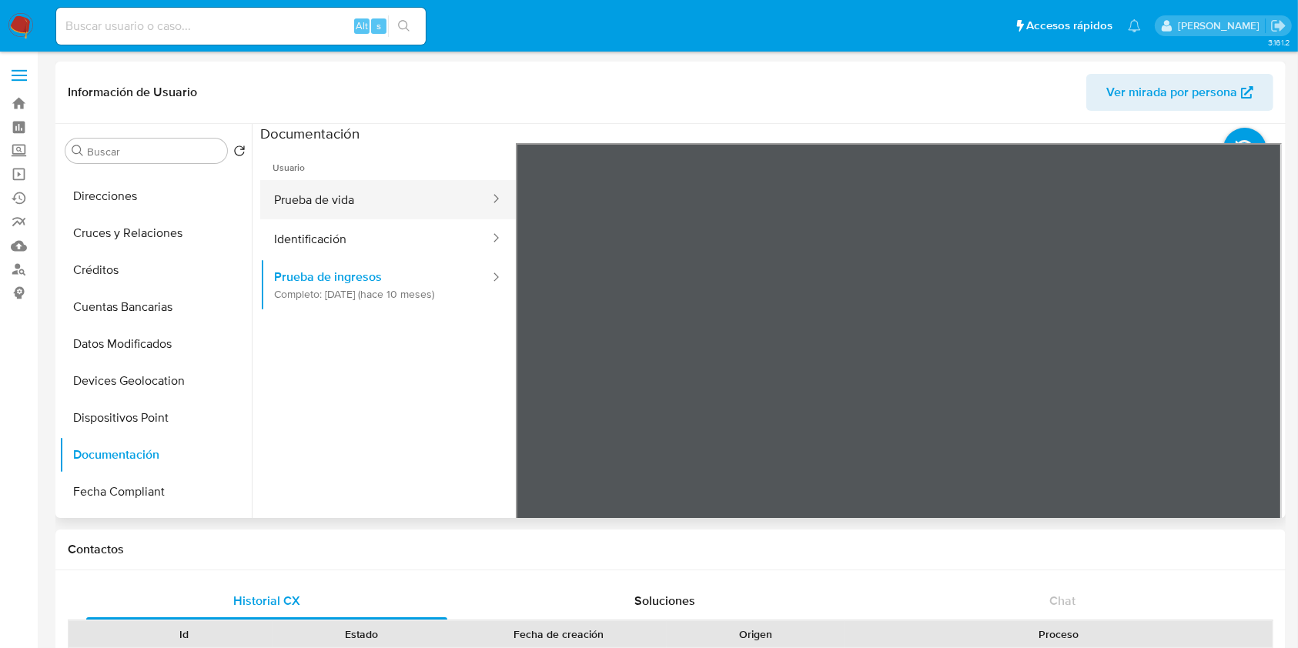
click at [324, 189] on button "Prueba de vida" at bounding box center [375, 199] width 231 height 39
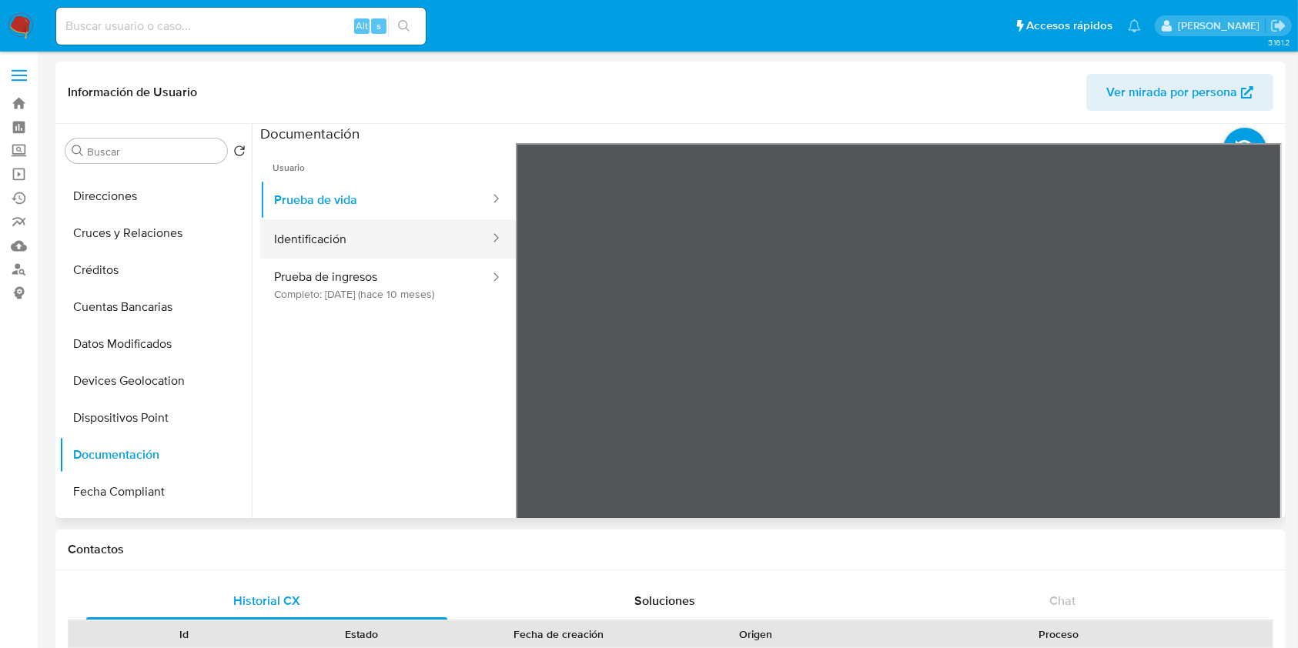
click at [347, 243] on button "Identificación" at bounding box center [375, 238] width 231 height 39
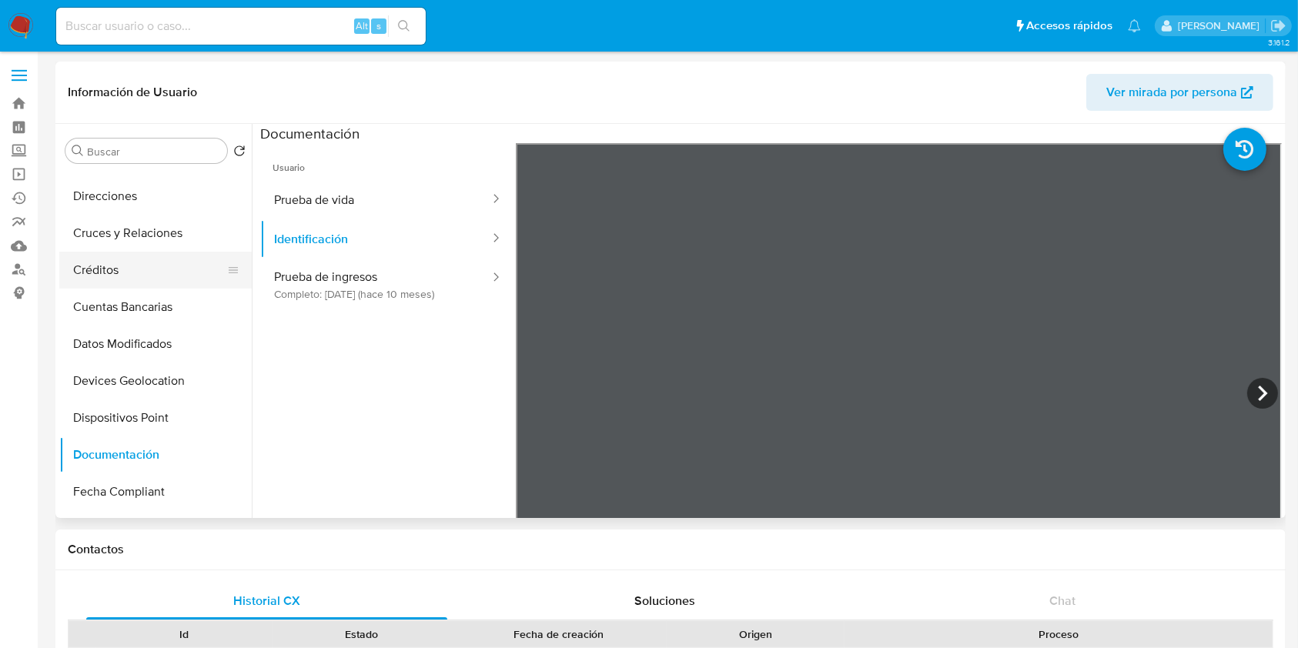
click at [92, 269] on button "Créditos" at bounding box center [149, 270] width 180 height 37
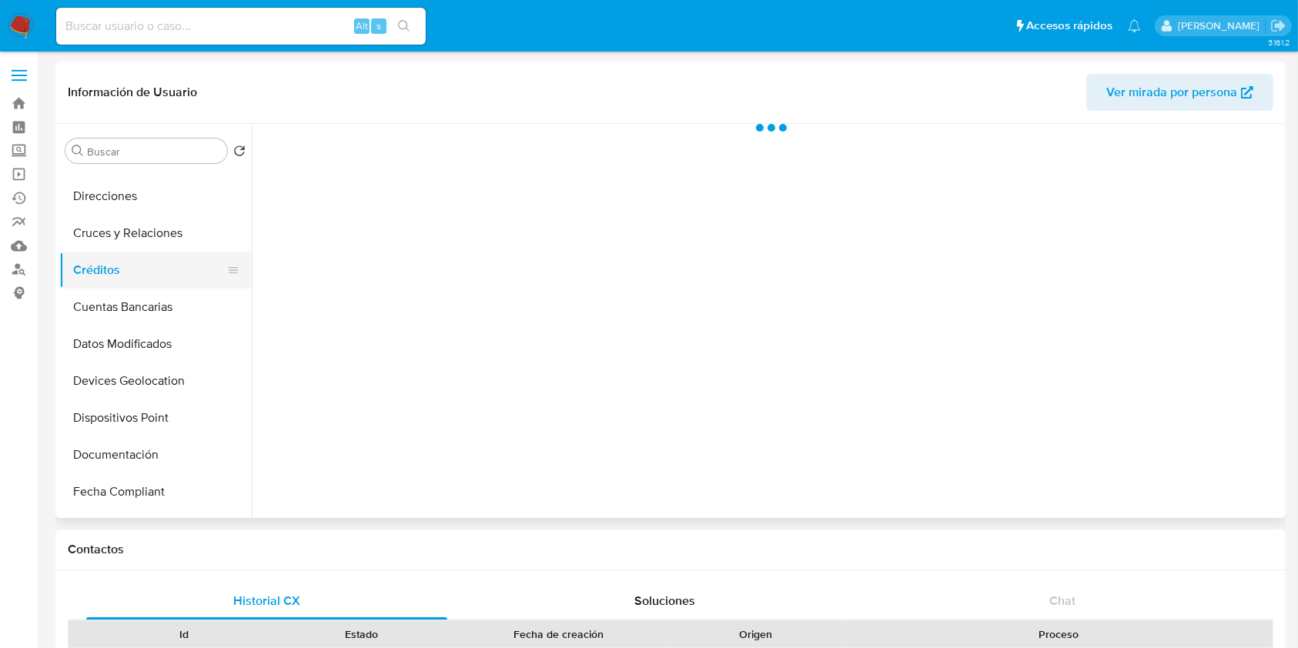
scroll to position [0, 0]
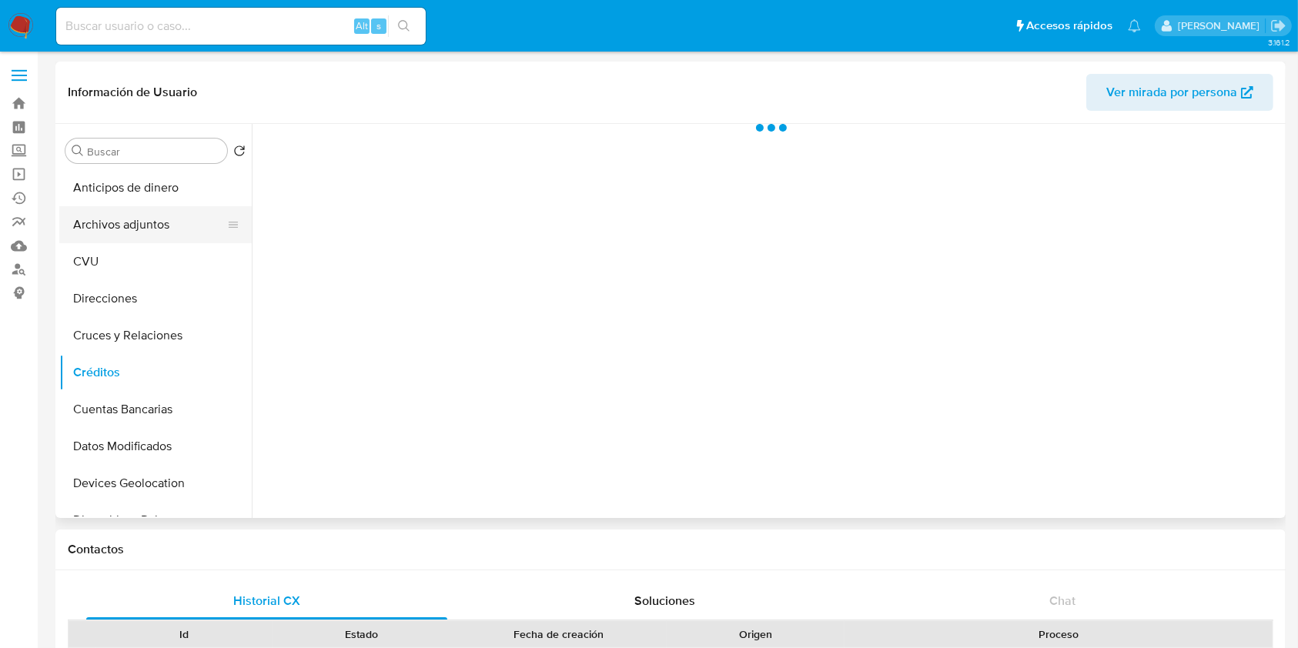
click at [132, 231] on button "Archivos adjuntos" at bounding box center [149, 224] width 180 height 37
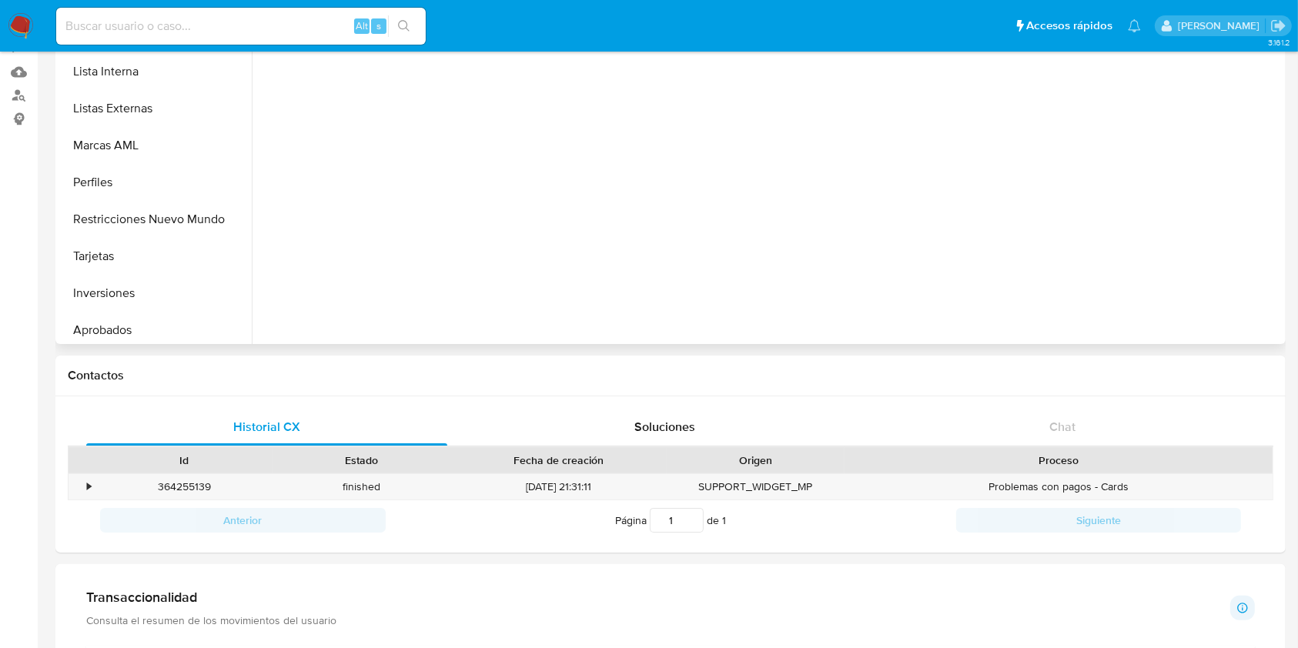
scroll to position [308, 0]
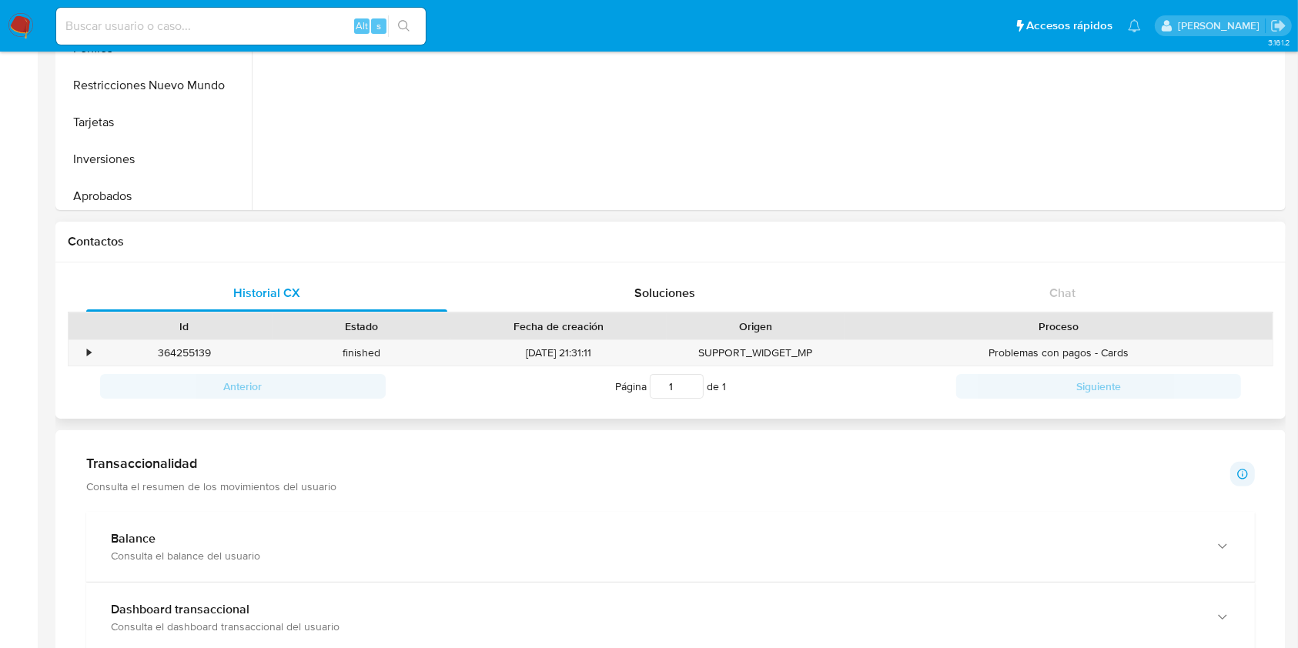
click at [606, 320] on div "Fecha de creación" at bounding box center [558, 326] width 195 height 15
click at [616, 298] on div "Soluciones" at bounding box center [664, 293] width 361 height 37
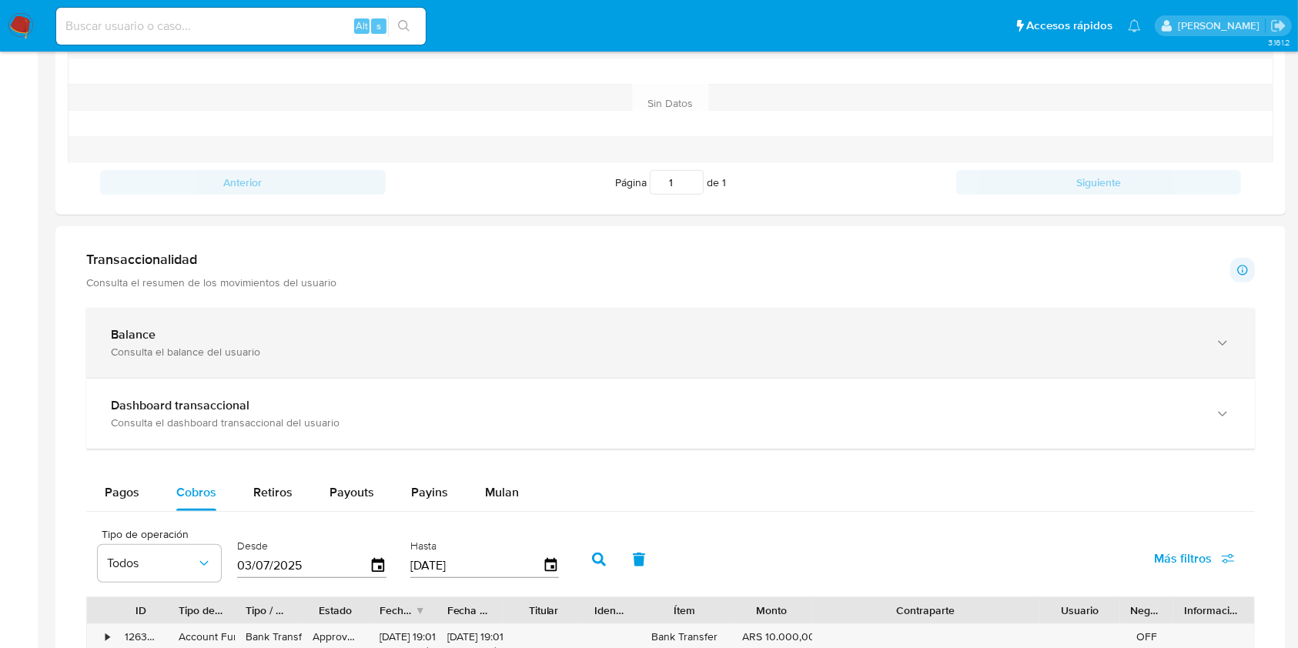
scroll to position [410, 0]
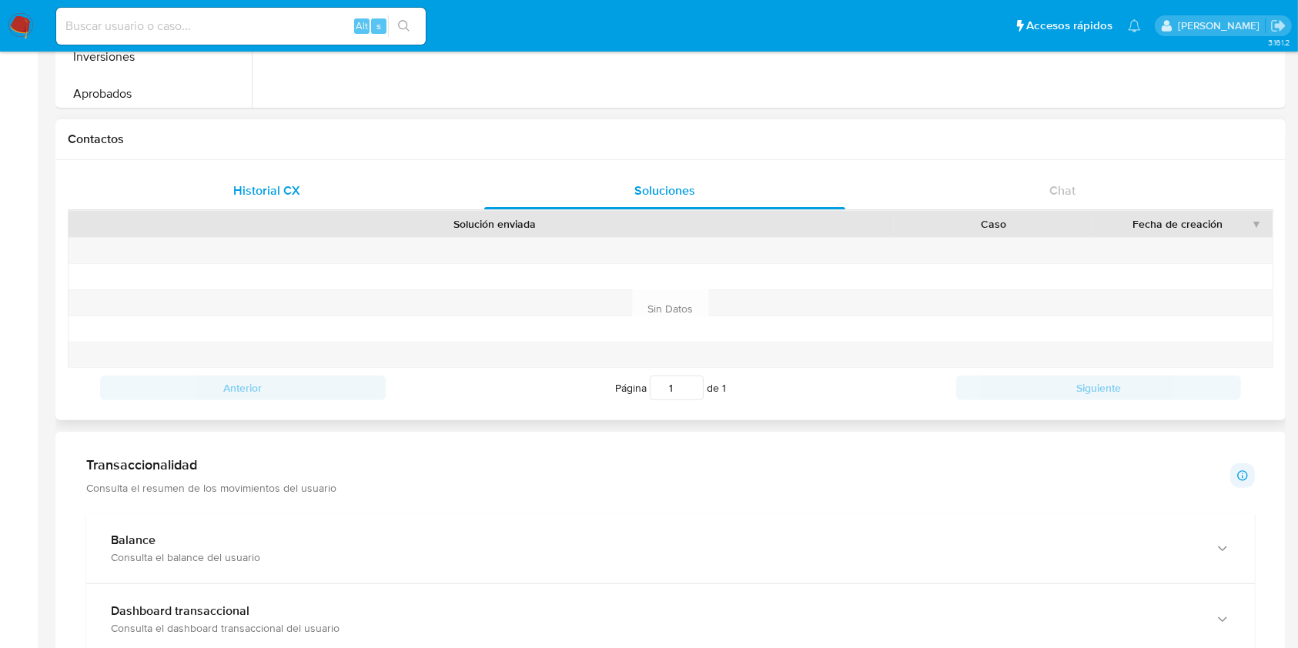
click at [298, 205] on div "Historial CX" at bounding box center [266, 190] width 361 height 37
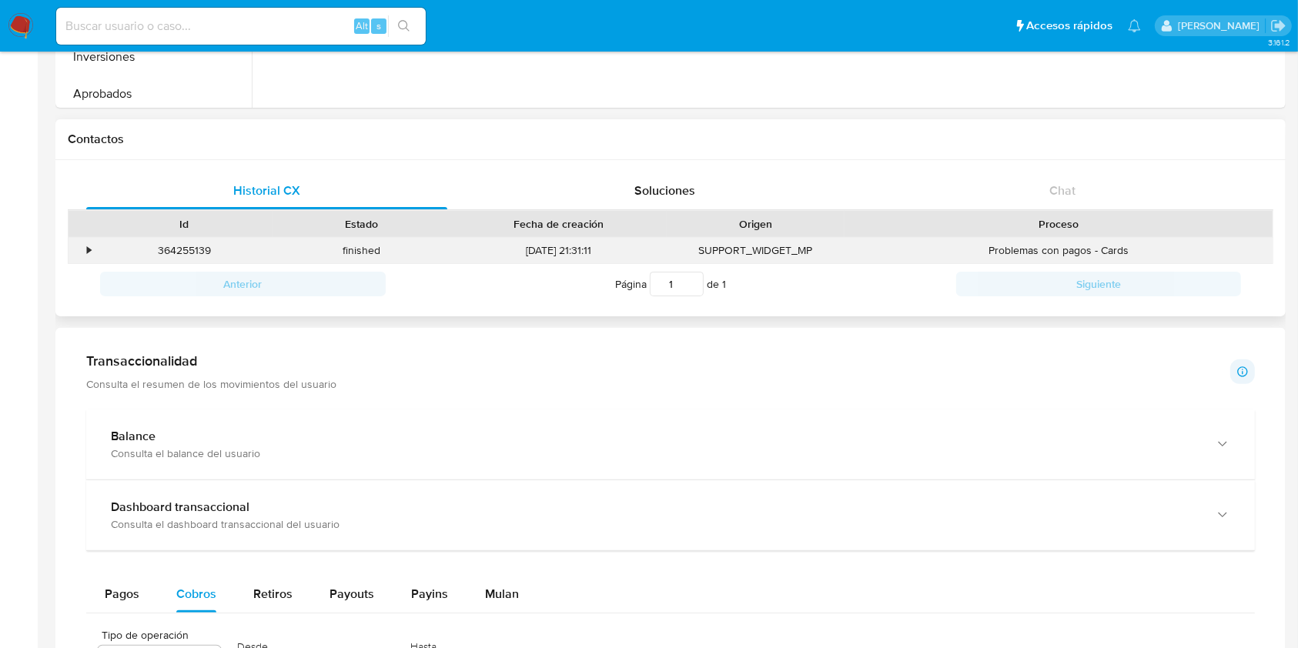
click at [92, 255] on div "•" at bounding box center [81, 250] width 27 height 25
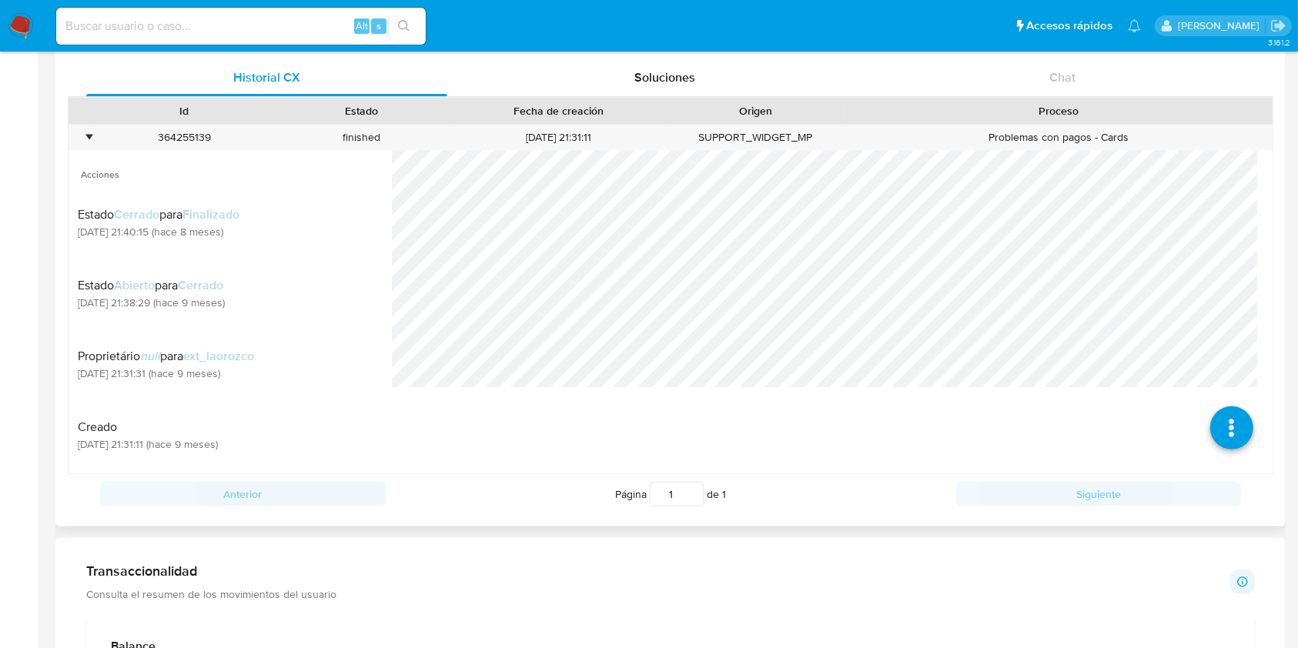
scroll to position [616, 0]
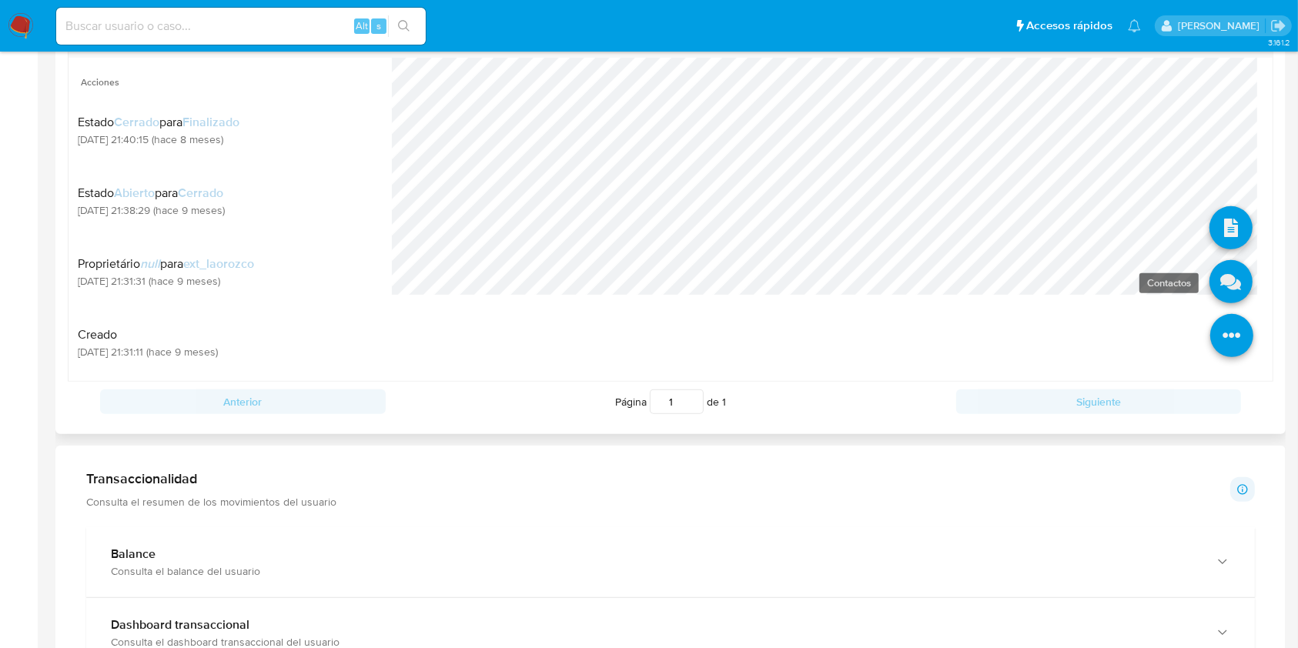
click at [1209, 290] on icon at bounding box center [1230, 281] width 43 height 43
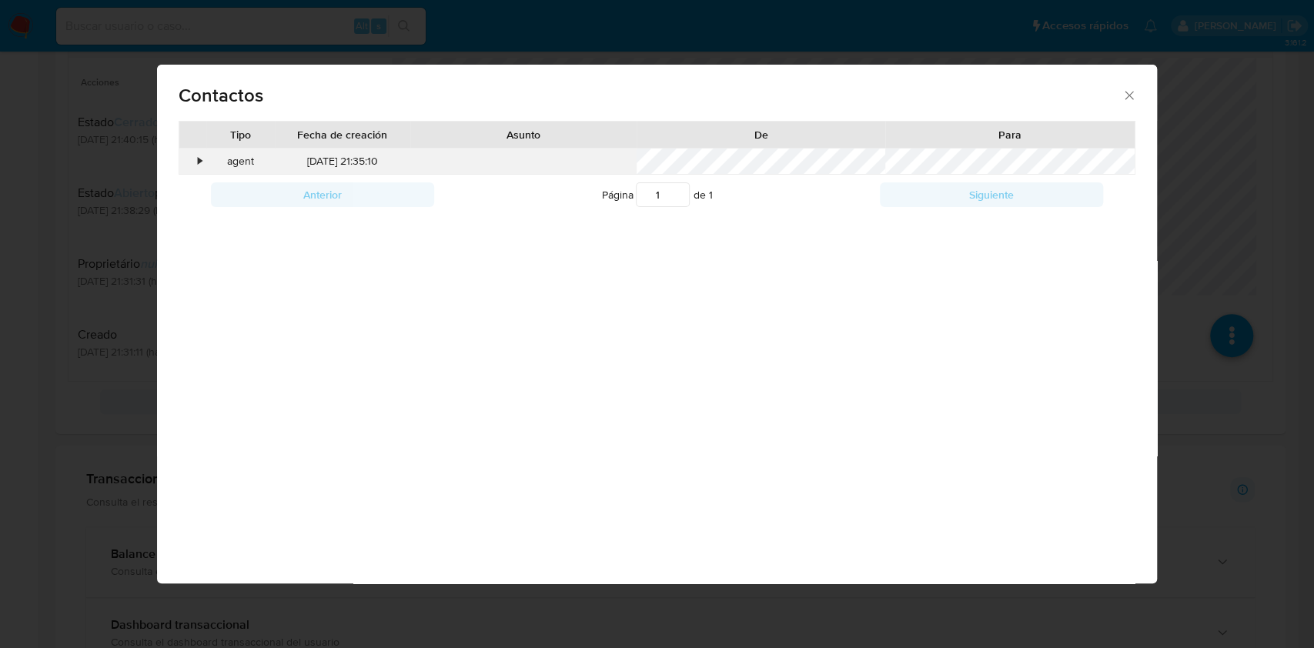
click at [199, 163] on div "•" at bounding box center [200, 161] width 4 height 15
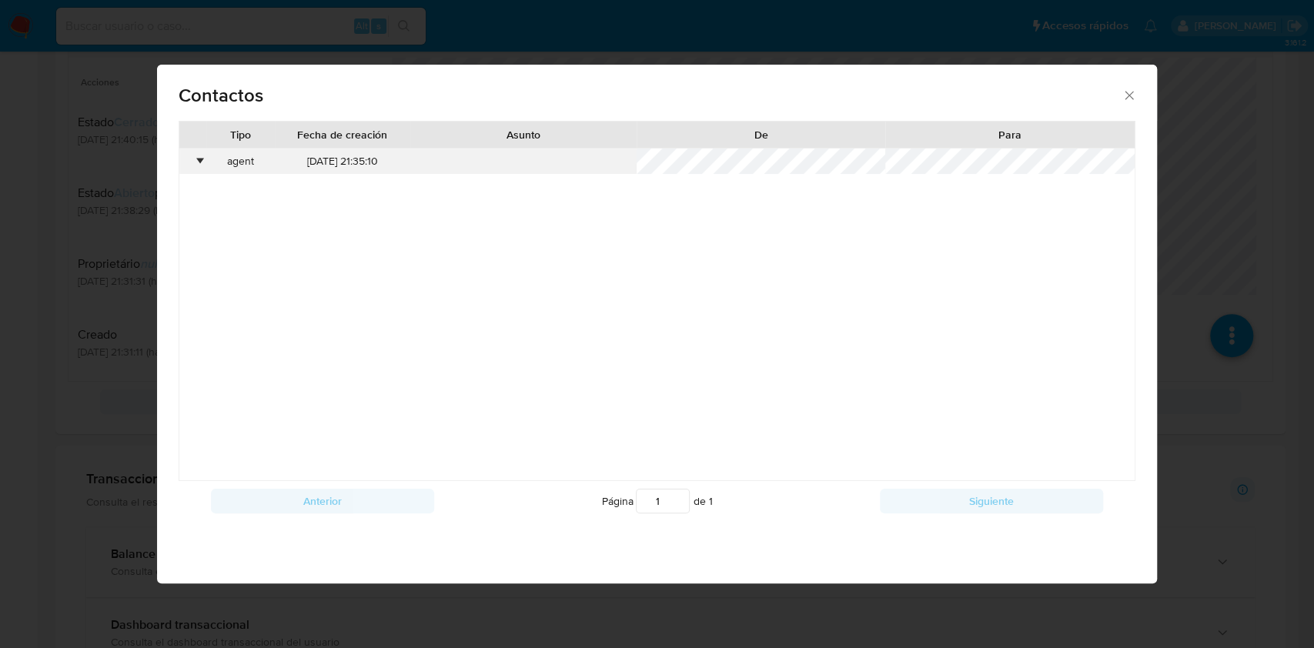
click at [199, 163] on div "•" at bounding box center [200, 161] width 4 height 15
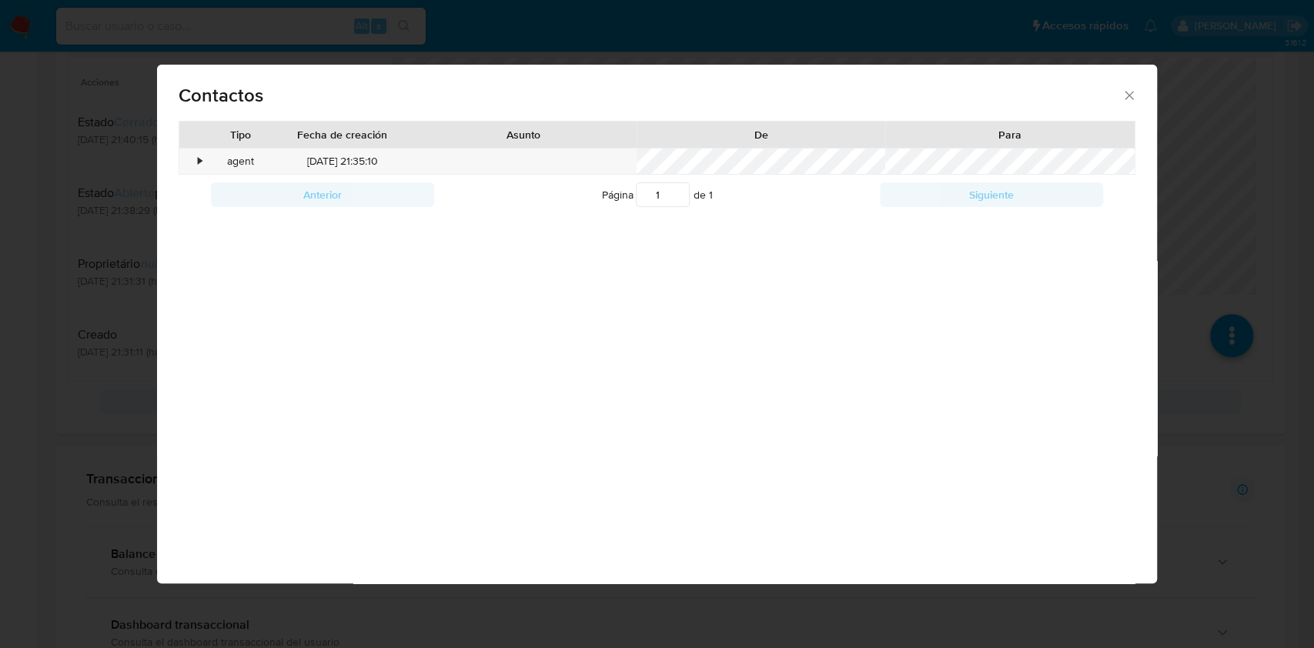
click at [1127, 93] on icon "close" at bounding box center [1128, 95] width 15 height 15
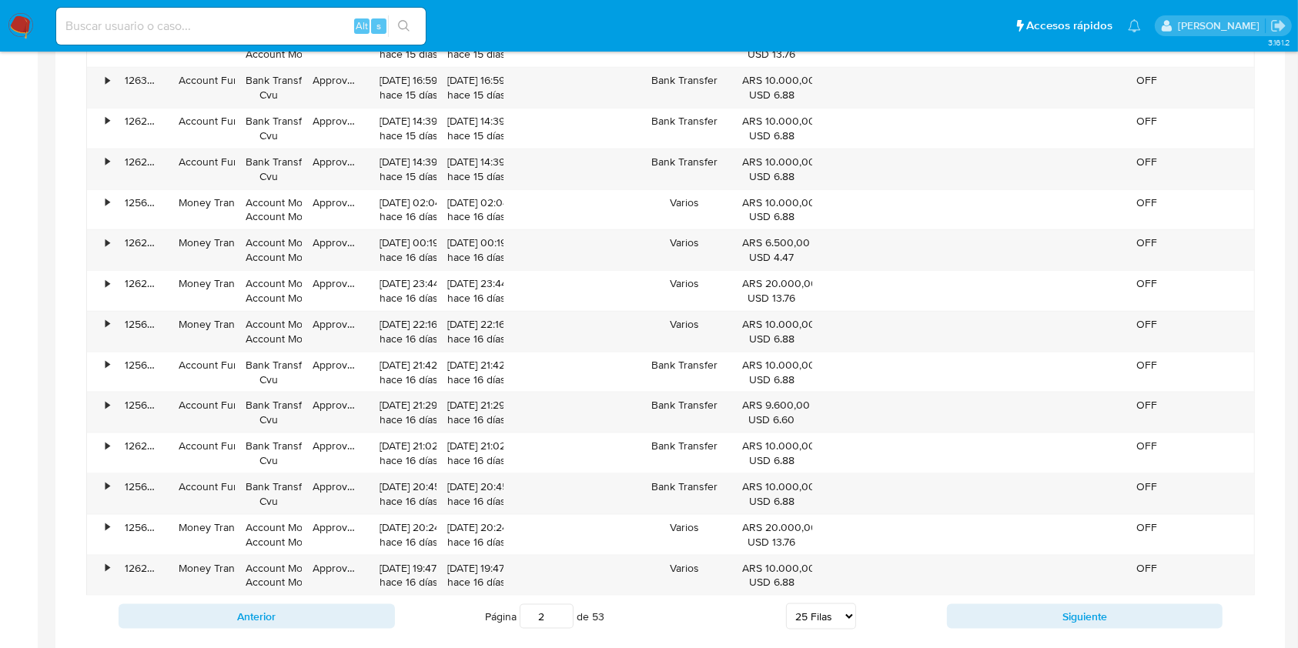
scroll to position [2052, 0]
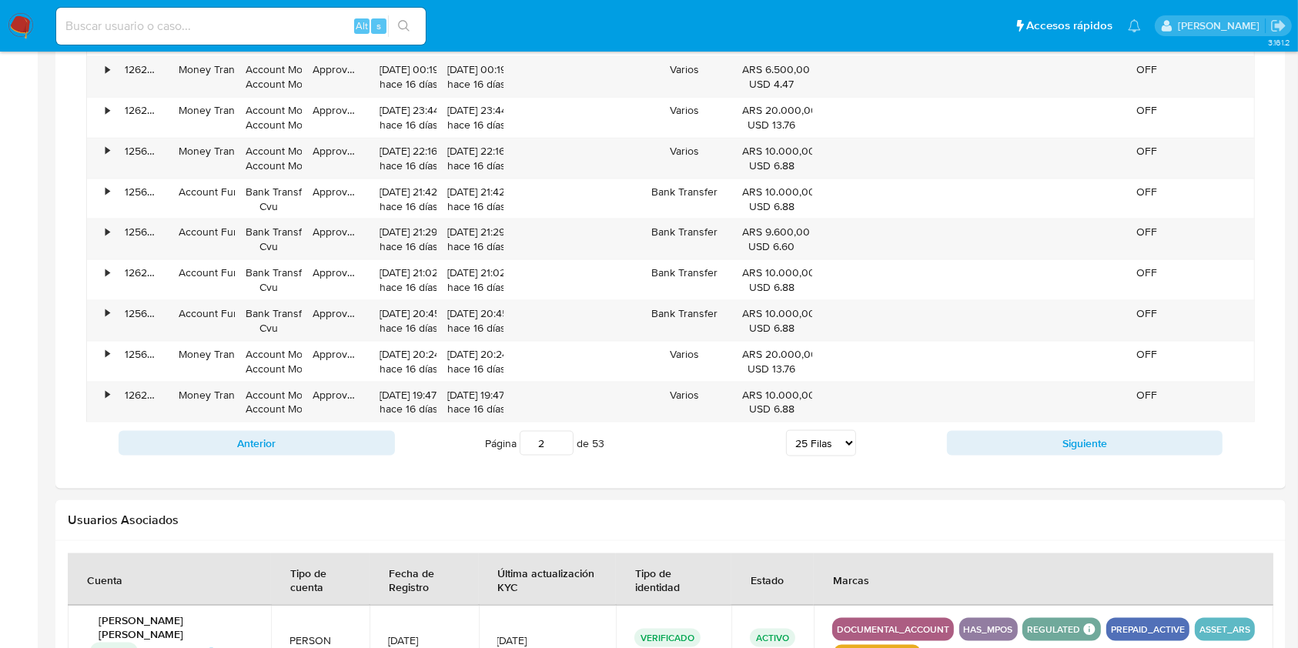
drag, startPoint x: 372, startPoint y: 442, endPoint x: 382, endPoint y: 440, distance: 9.4
click at [373, 440] on button "Anterior" at bounding box center [257, 443] width 276 height 25
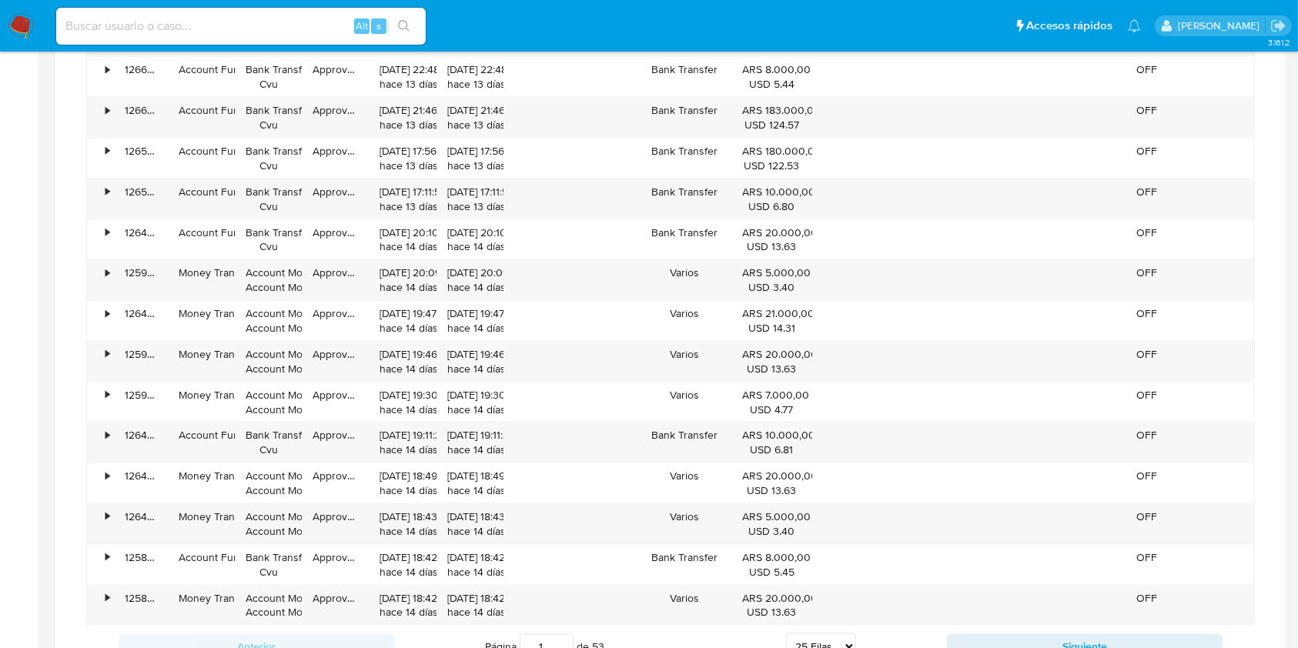
scroll to position [1952, 0]
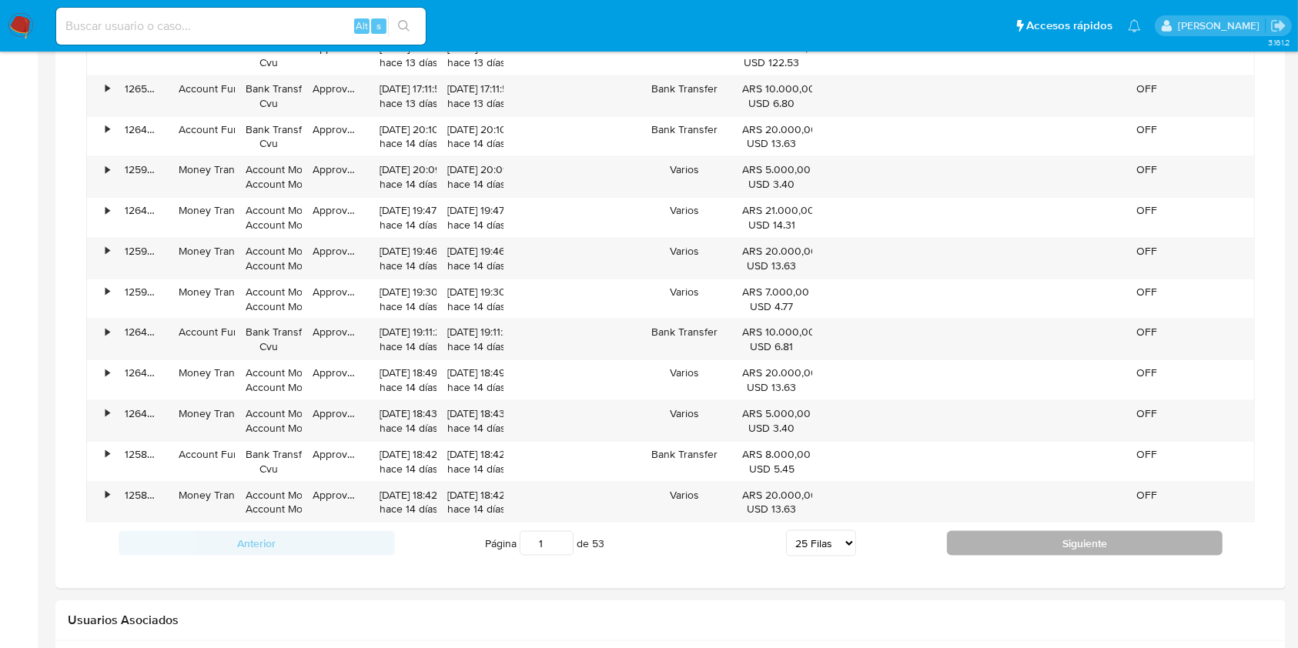
click at [995, 550] on button "Siguiente" at bounding box center [1085, 543] width 276 height 25
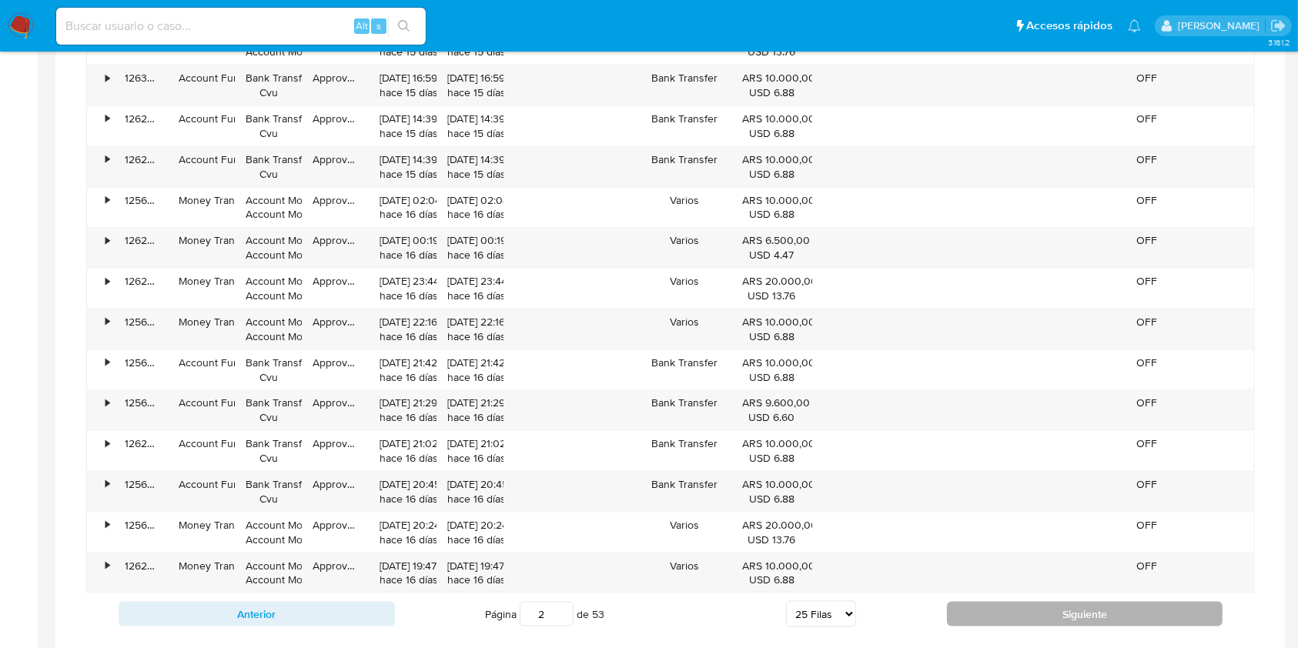
scroll to position [1849, 0]
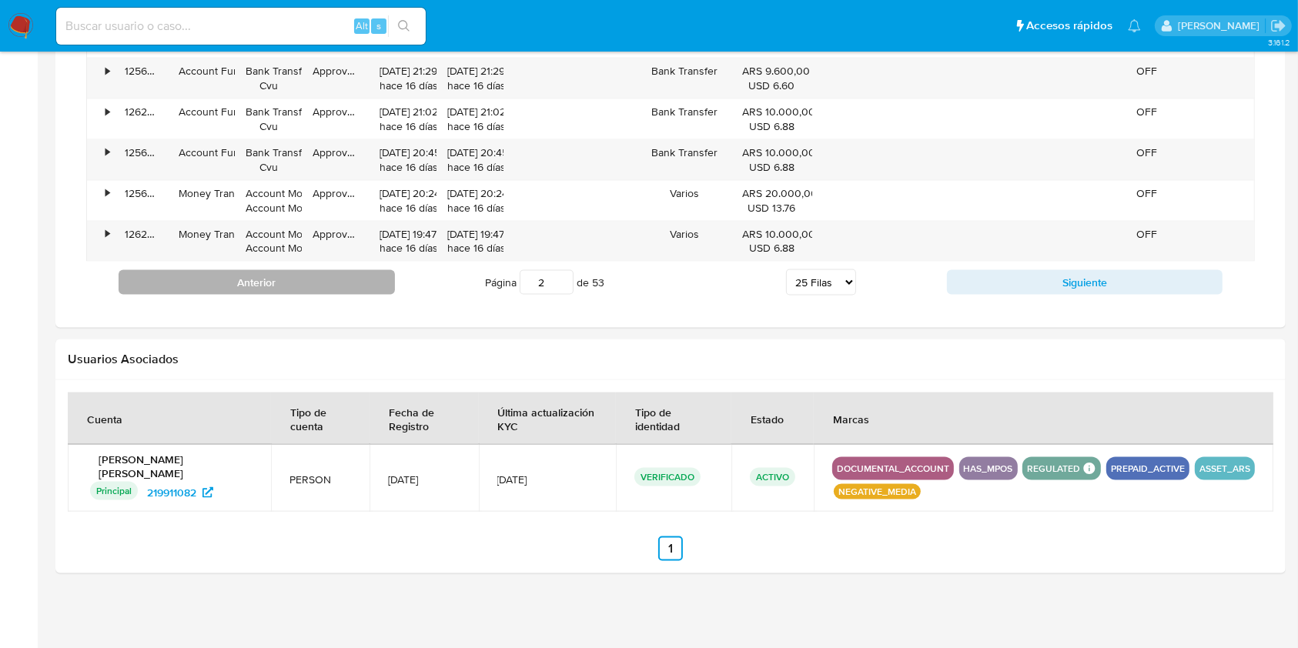
click at [345, 285] on button "Anterior" at bounding box center [257, 282] width 276 height 25
type input "1"
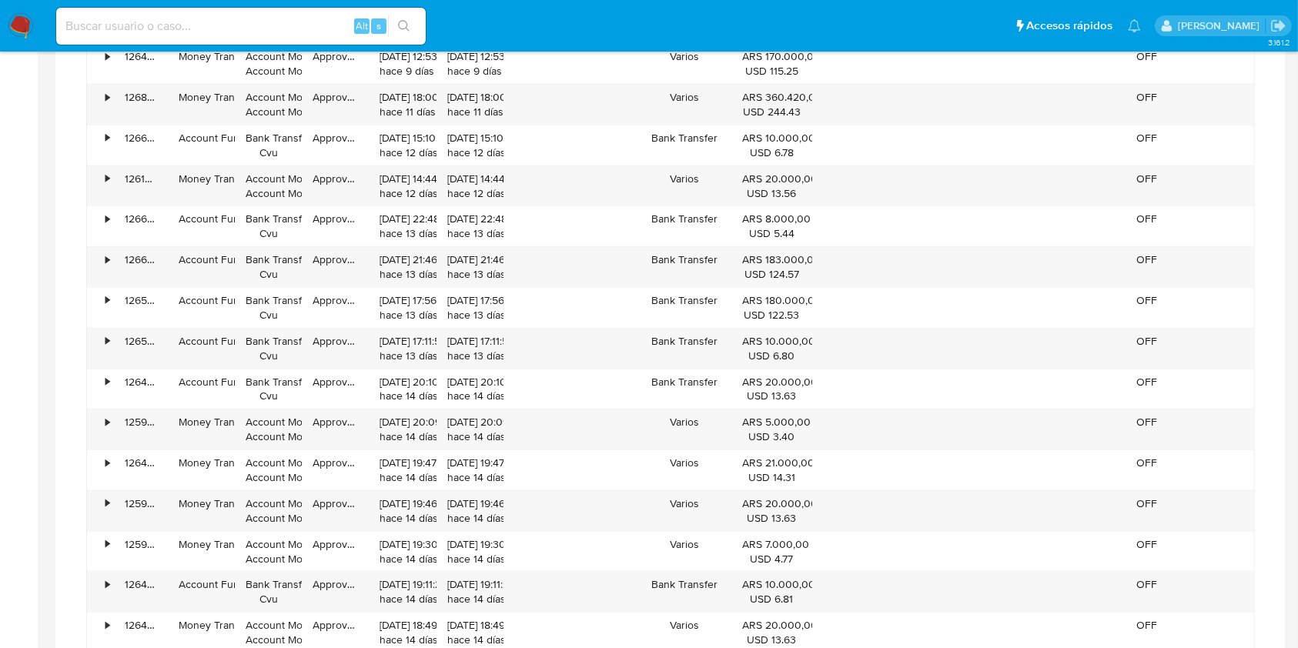
scroll to position [1597, 0]
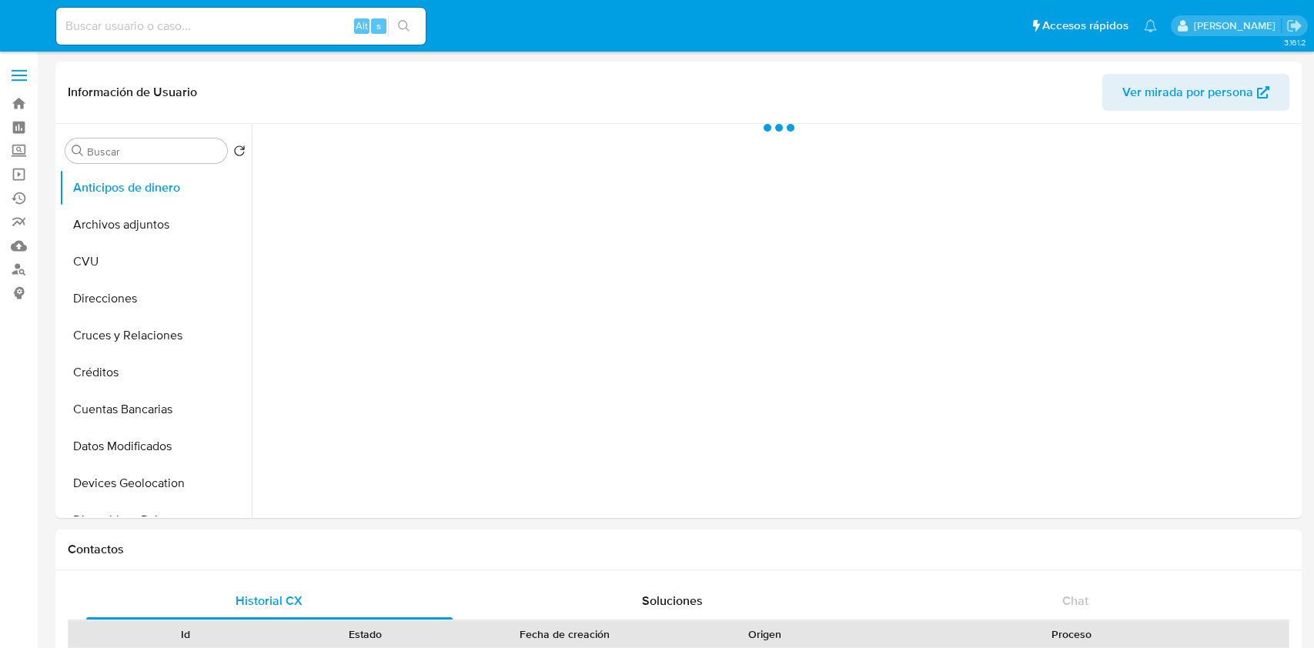
select select "10"
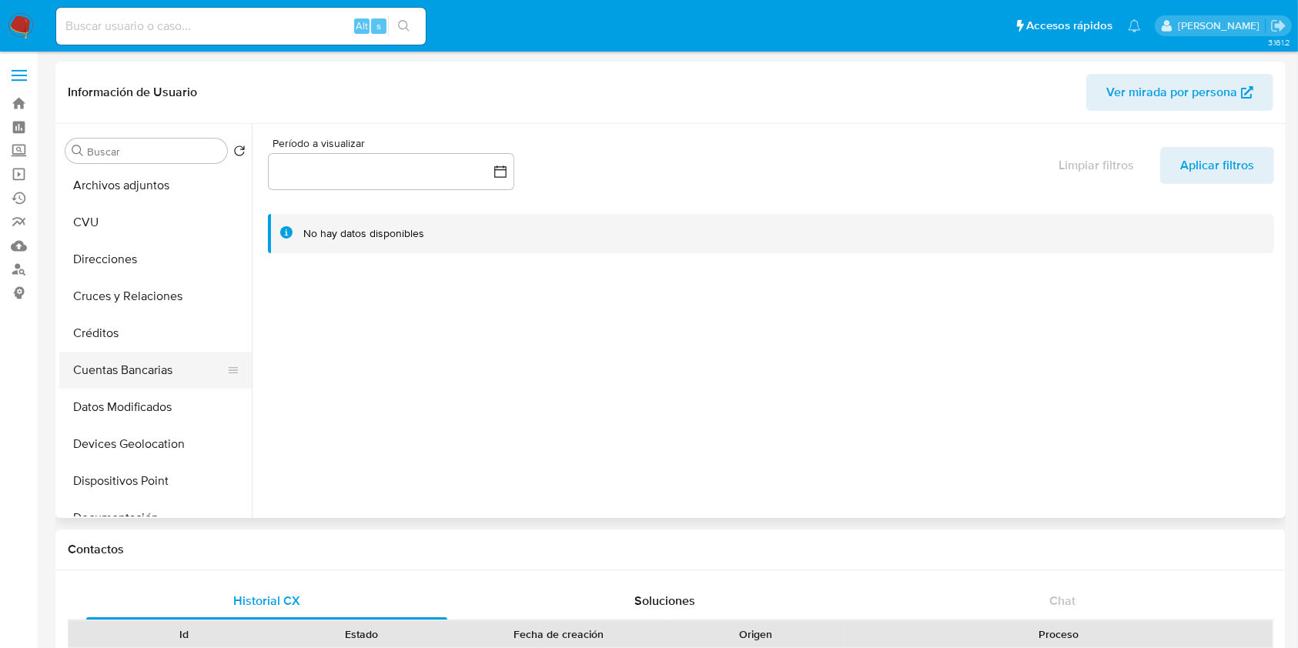
scroll to position [102, 0]
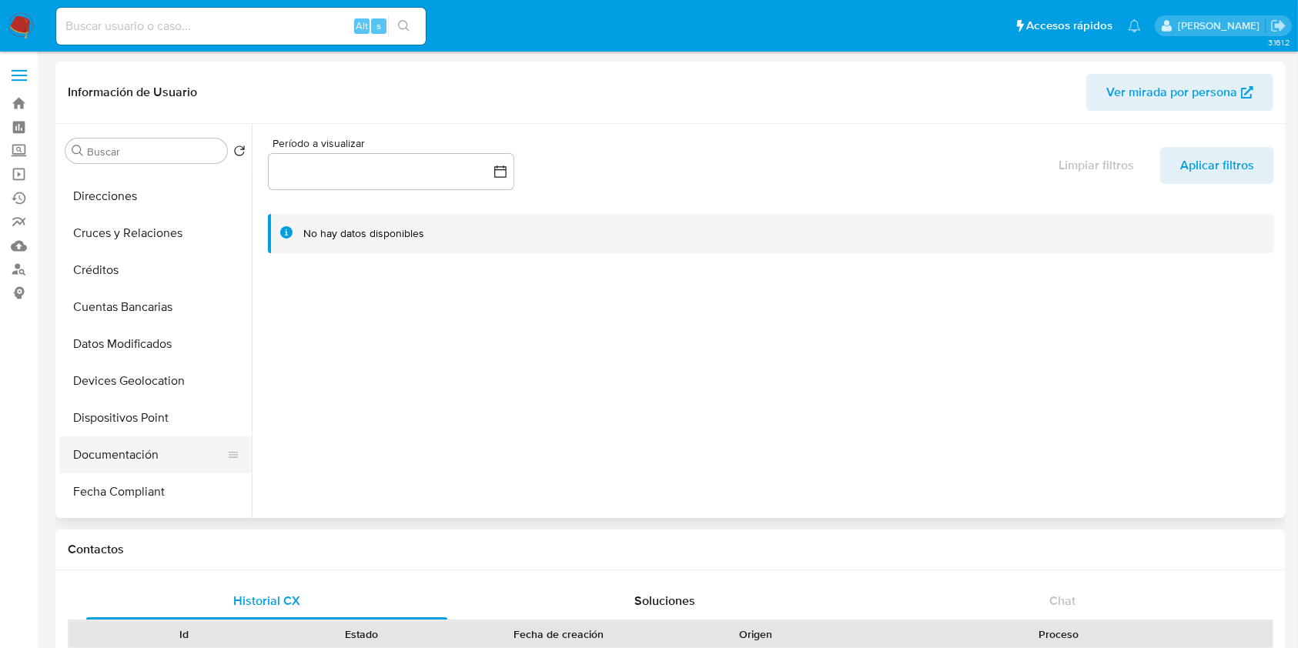
click at [75, 453] on button "Documentación" at bounding box center [149, 454] width 180 height 37
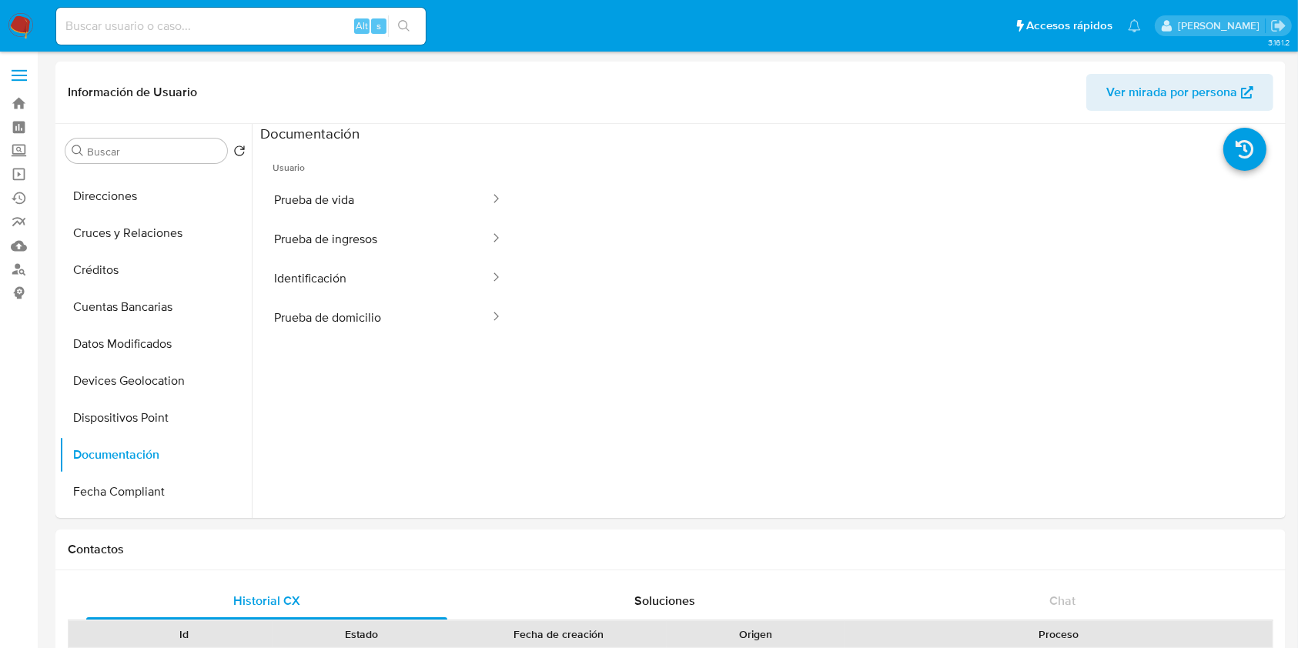
click at [389, 225] on button "Prueba de ingresos" at bounding box center [375, 238] width 231 height 39
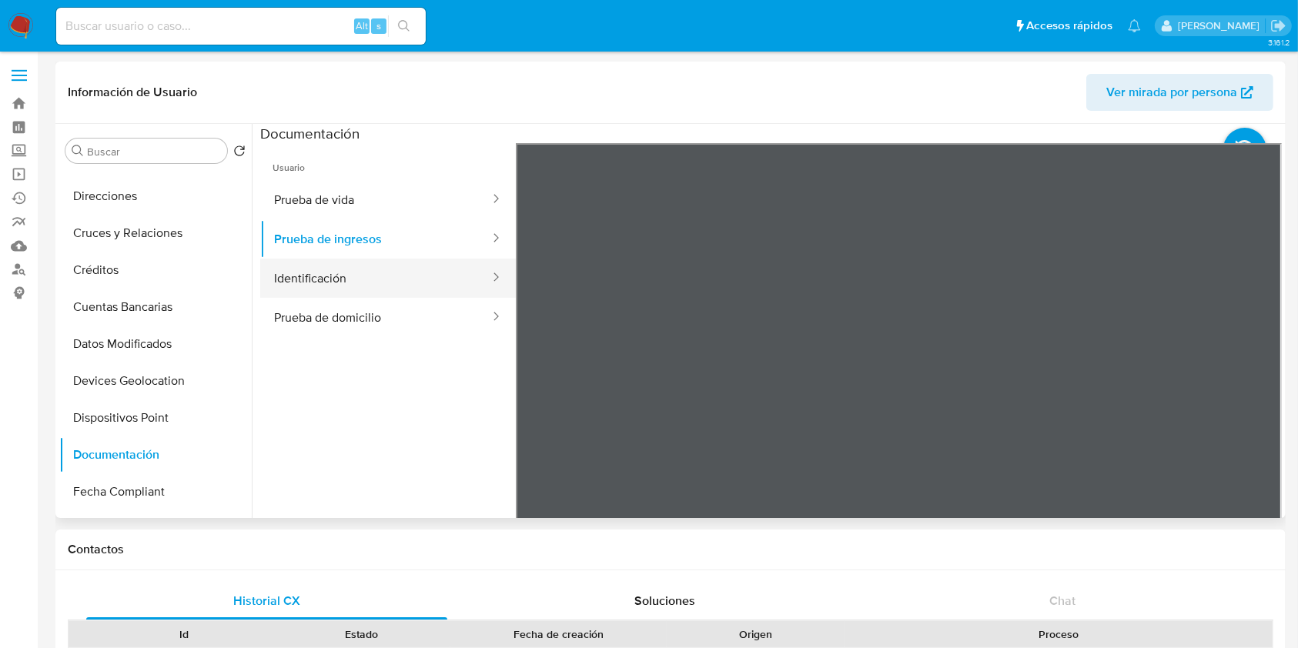
click at [423, 276] on button "Identificación" at bounding box center [375, 278] width 231 height 39
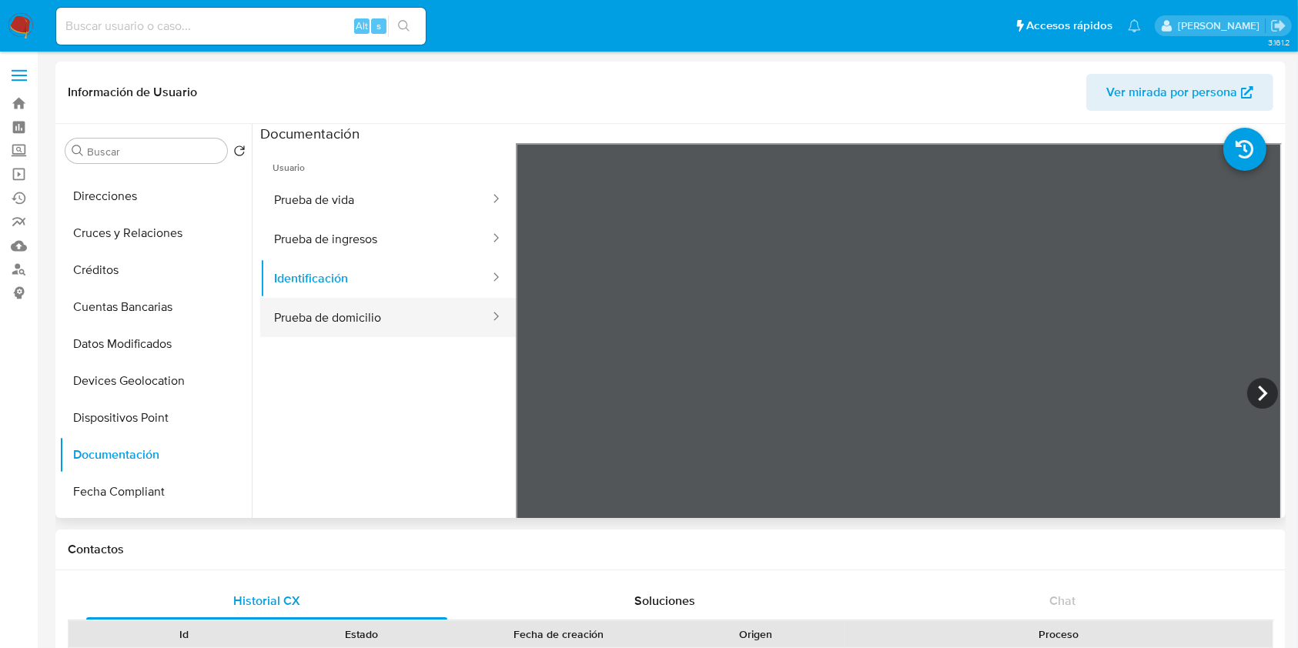
click at [373, 334] on button "Prueba de domicilio" at bounding box center [375, 317] width 231 height 39
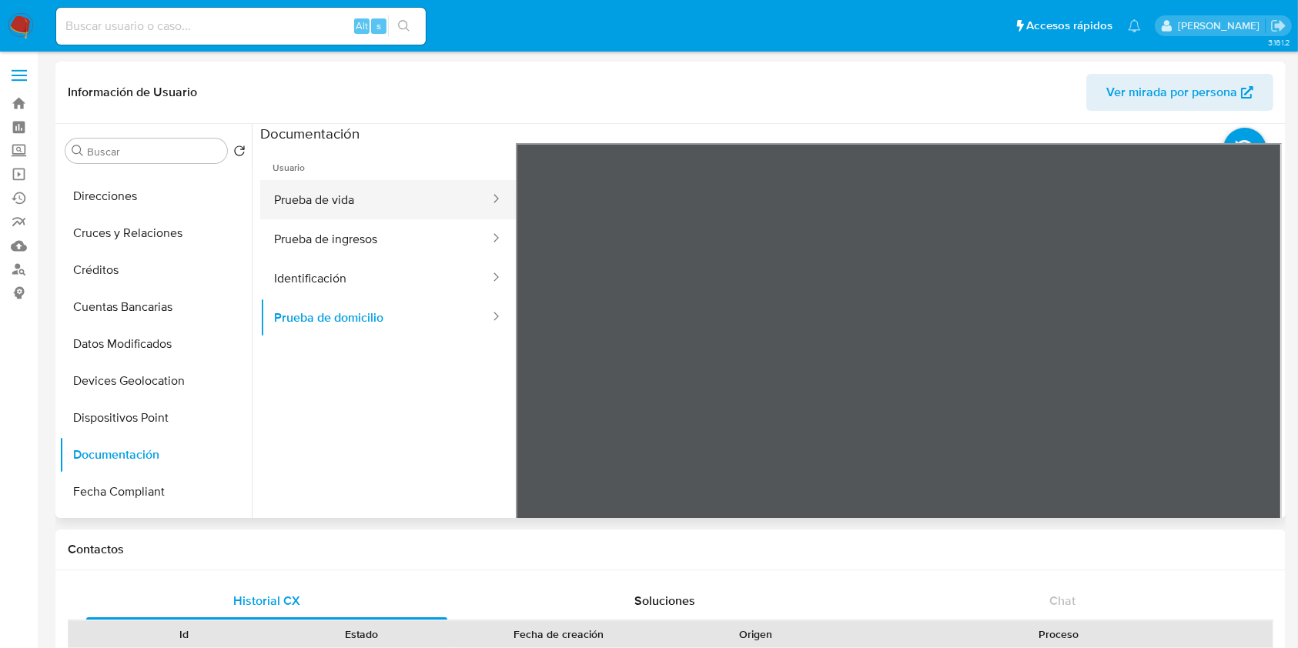
click at [369, 193] on button "Prueba de vida" at bounding box center [375, 199] width 231 height 39
click at [708, 100] on div "Información de Usuario Ver mirada por persona Buscar Volver al orden por defect…" at bounding box center [670, 290] width 1230 height 456
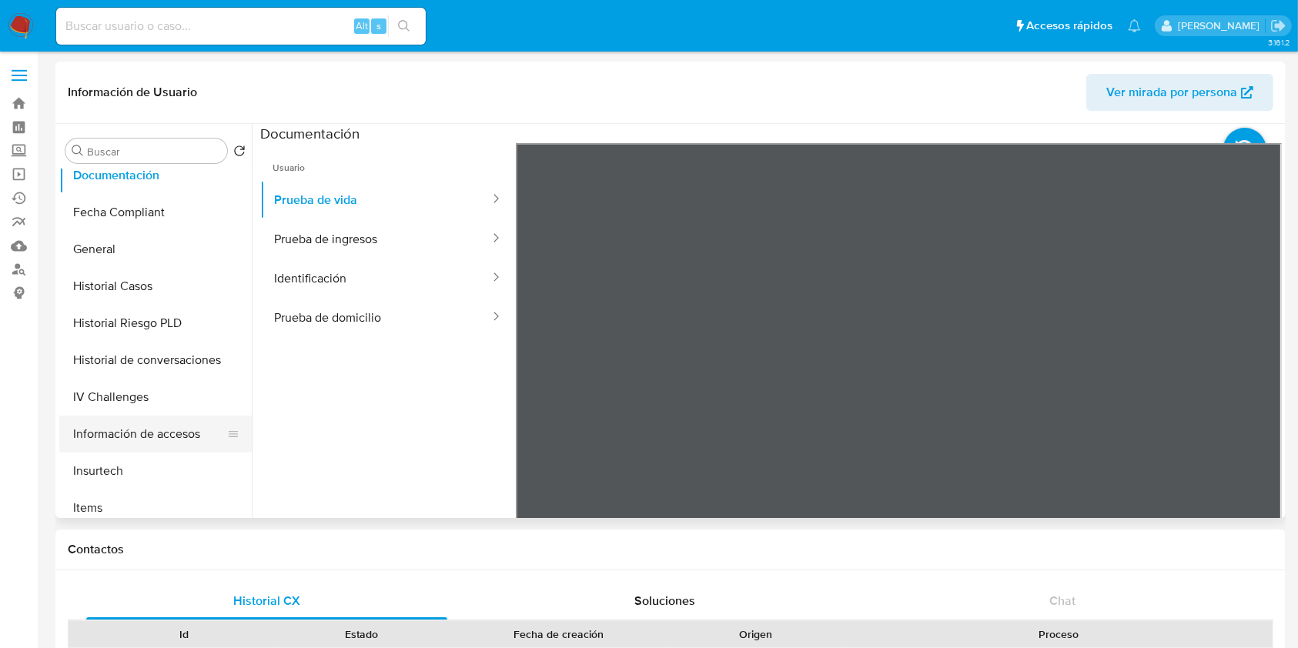
scroll to position [410, 0]
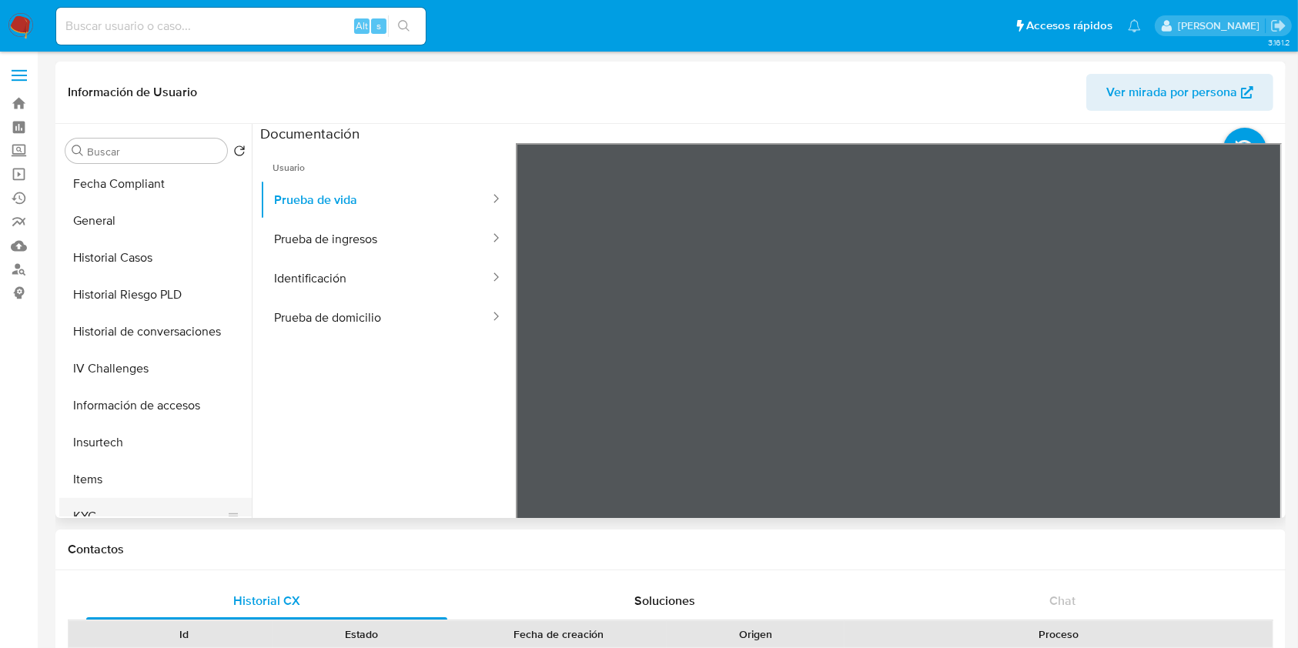
click at [141, 506] on button "KYC" at bounding box center [149, 516] width 180 height 37
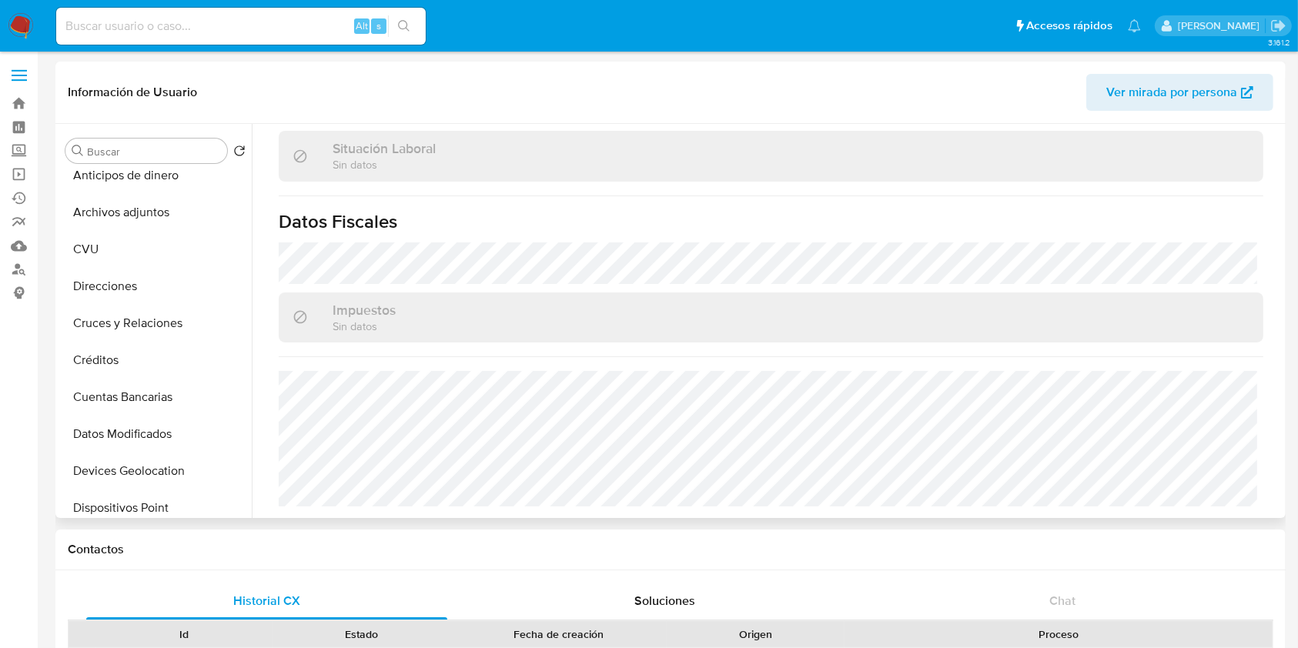
scroll to position [0, 0]
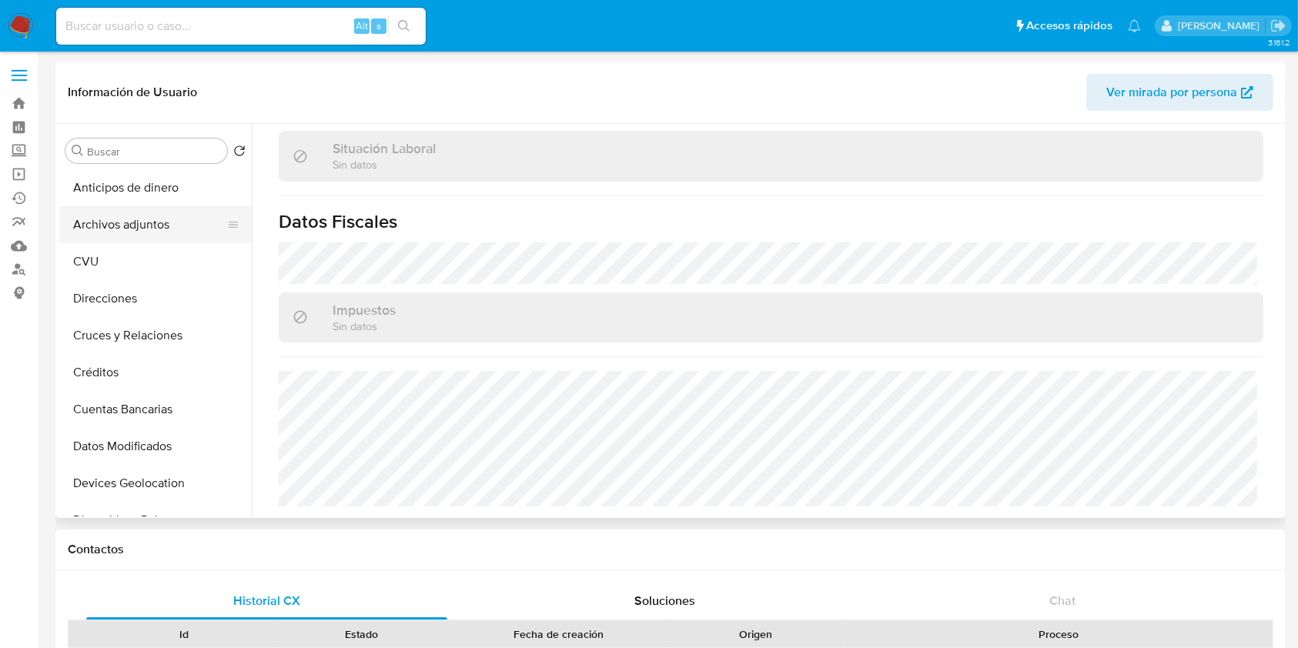
click at [142, 240] on button "Archivos adjuntos" at bounding box center [149, 224] width 180 height 37
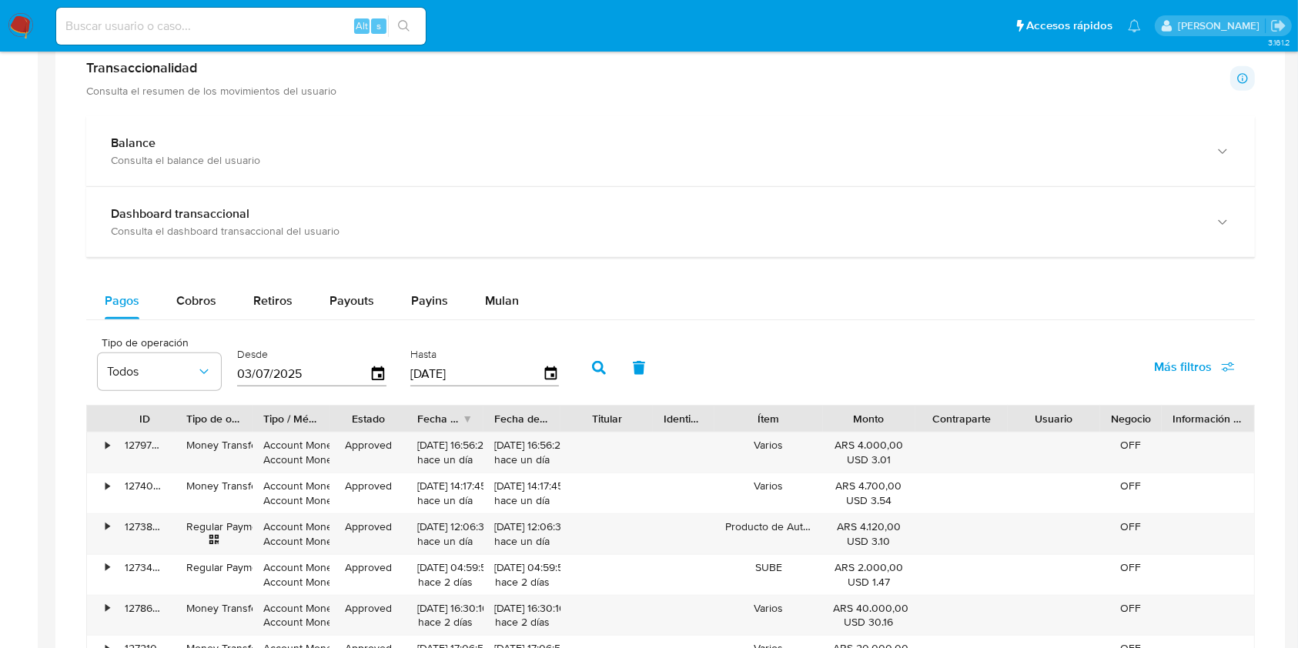
scroll to position [924, 0]
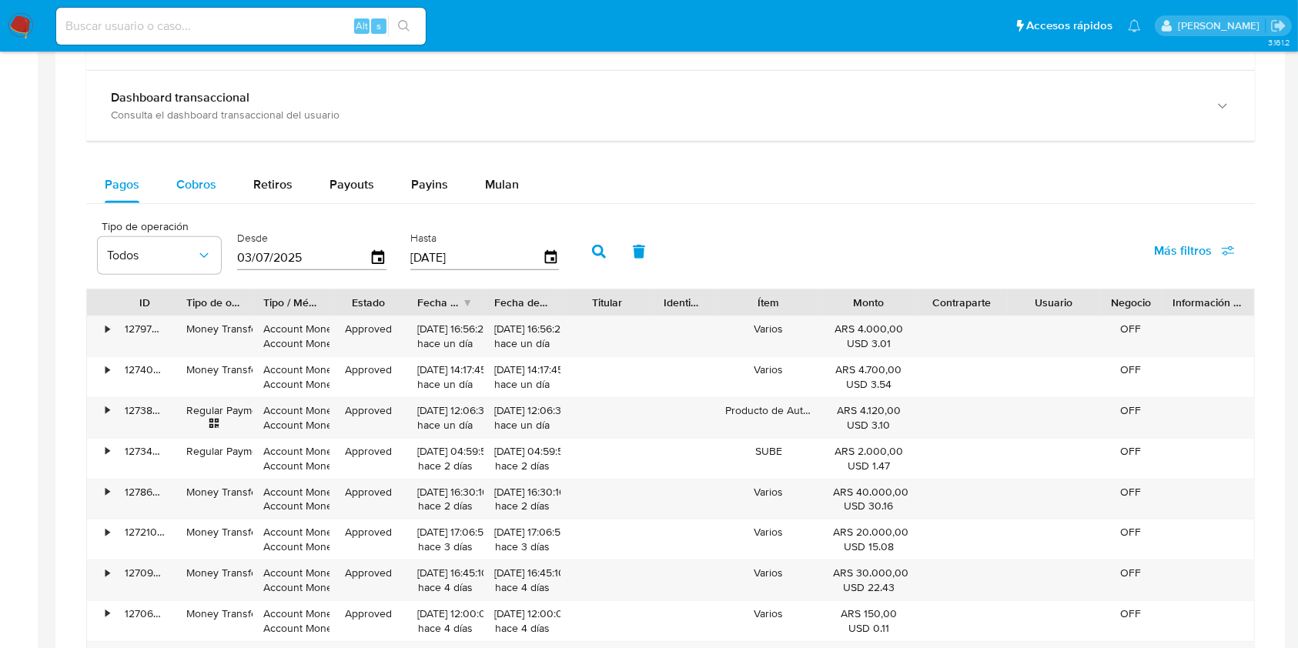
click at [209, 178] on span "Cobros" at bounding box center [196, 184] width 40 height 18
select select "10"
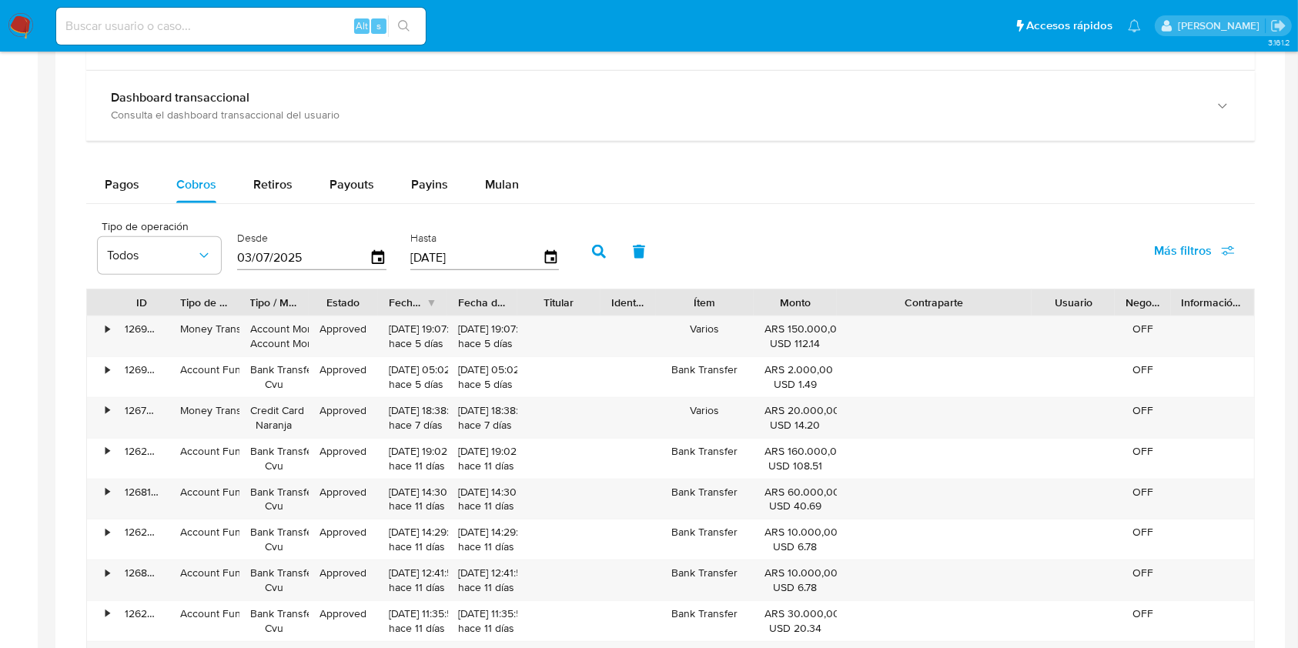
drag, startPoint x: 1007, startPoint y: 305, endPoint x: 1109, endPoint y: 303, distance: 102.4
click at [1109, 303] on div "ID Tipo de operación Tipo / Método Estado Fecha de creación Fecha de aprobación…" at bounding box center [670, 302] width 1167 height 26
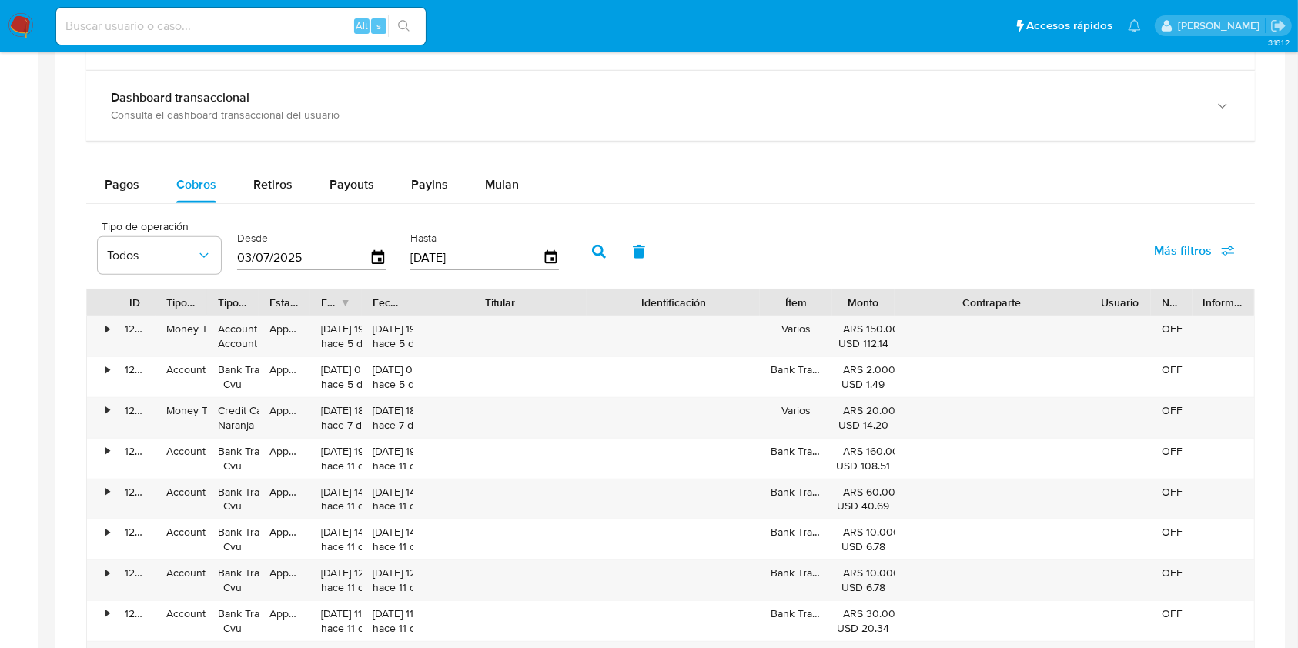
drag, startPoint x: 602, startPoint y: 298, endPoint x: 692, endPoint y: 304, distance: 90.3
click at [692, 304] on div "ID Tipo de operación Tipo / Método Estado Fecha de creación Fecha de aprobación…" at bounding box center [670, 302] width 1167 height 26
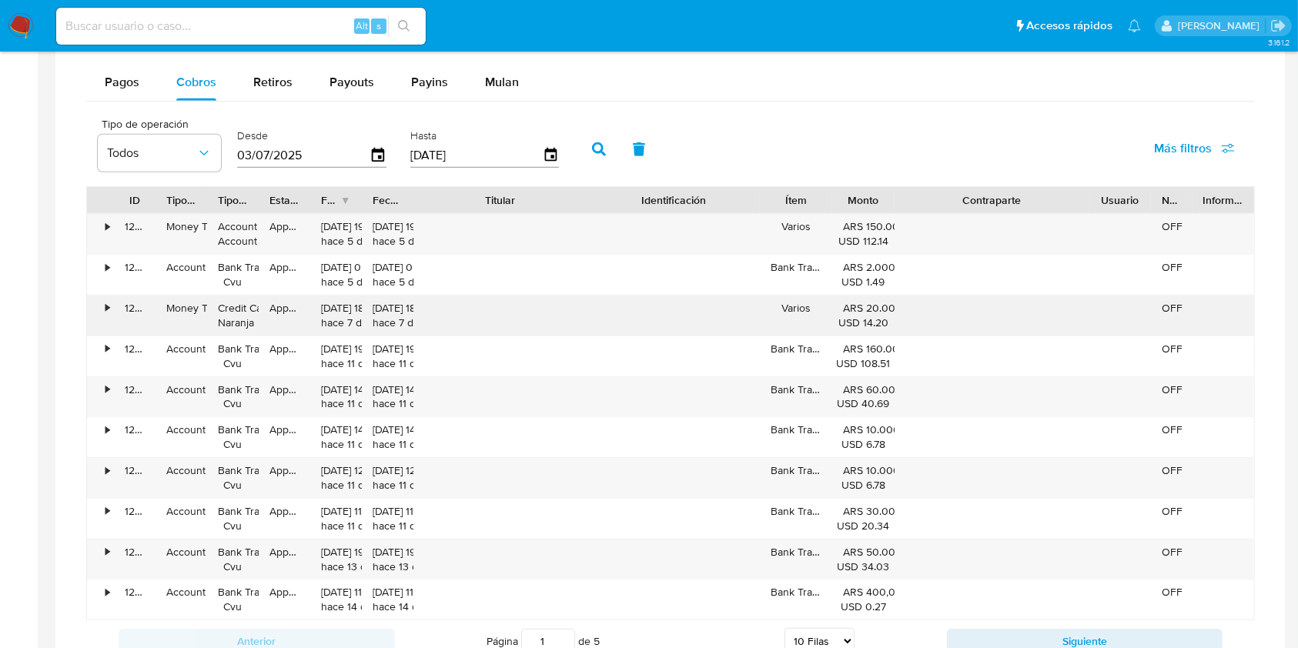
scroll to position [1231, 0]
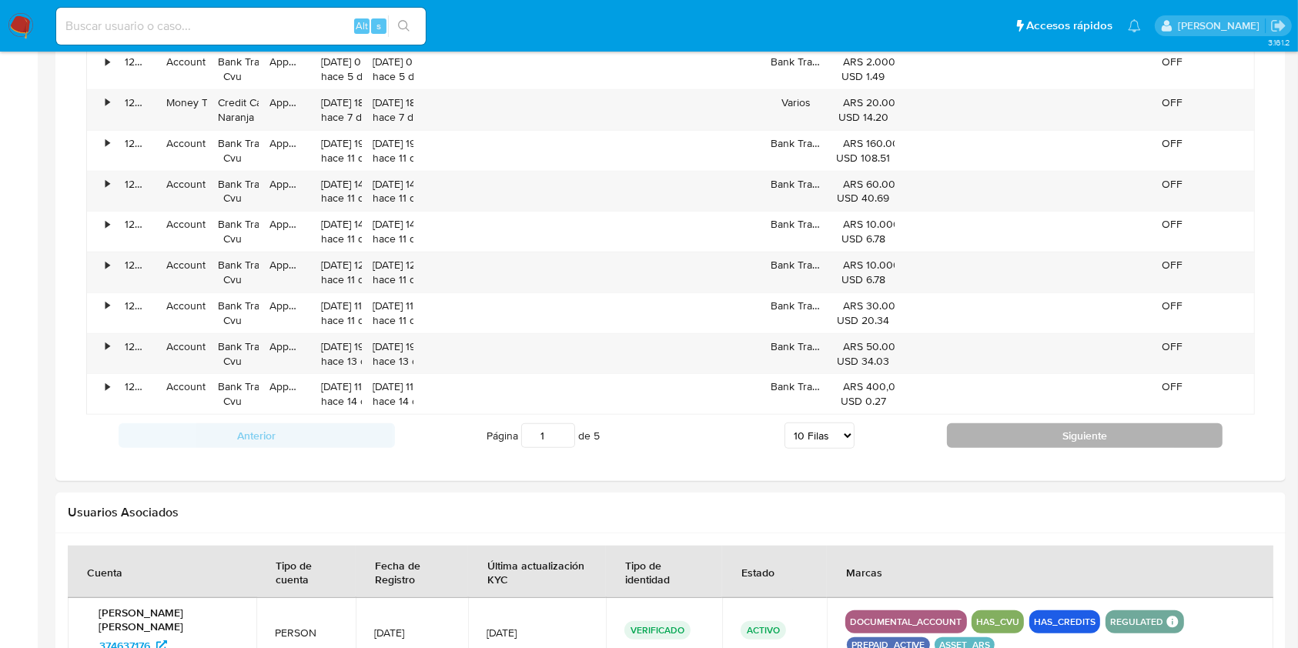
click at [1011, 435] on button "Siguiente" at bounding box center [1085, 435] width 276 height 25
type input "2"
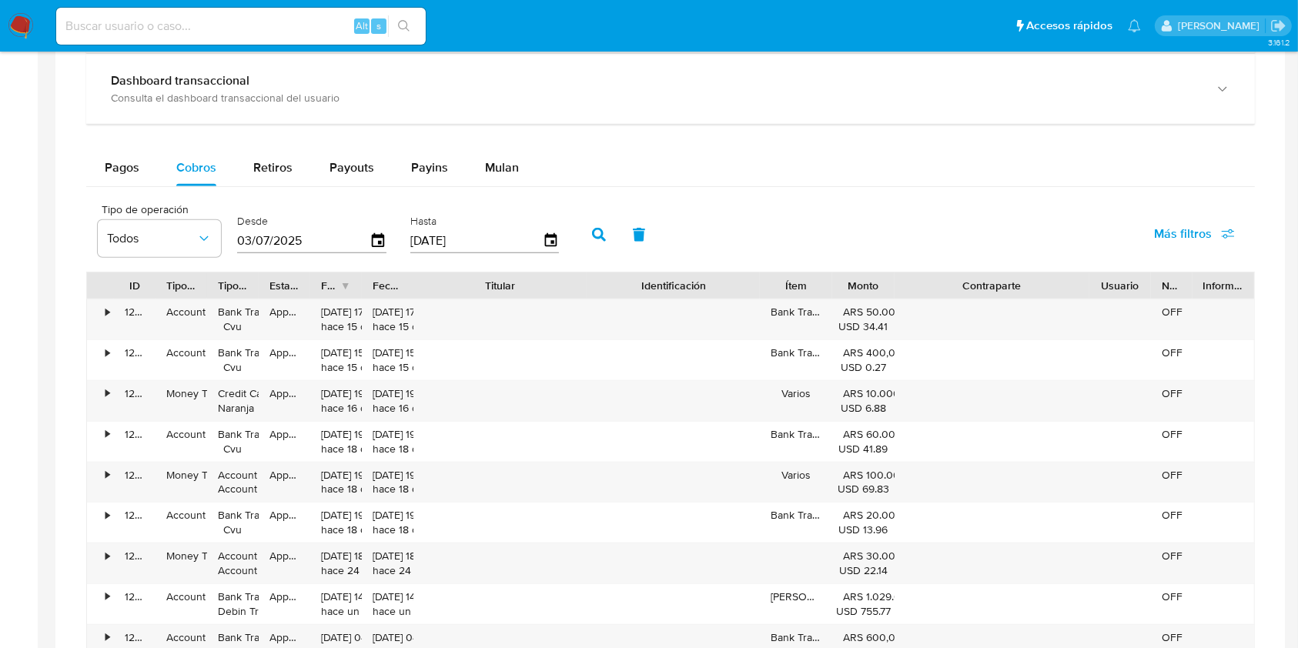
scroll to position [924, 0]
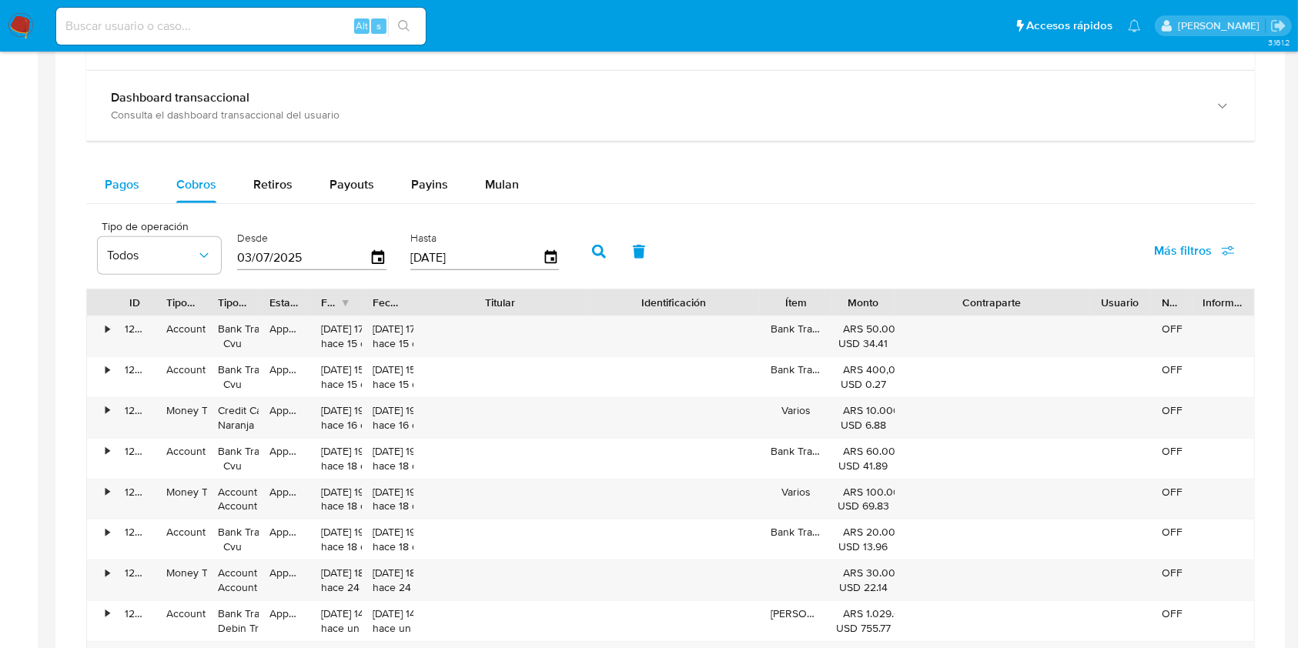
click at [135, 171] on div "Pagos" at bounding box center [122, 184] width 35 height 37
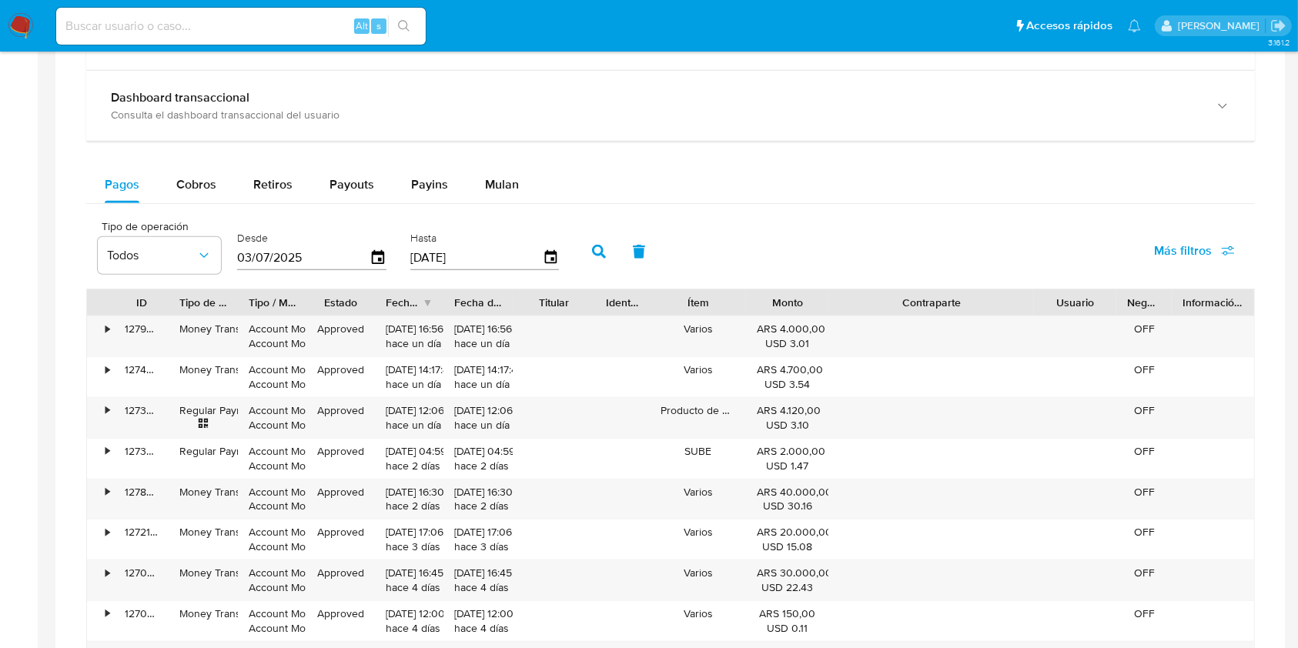
drag, startPoint x: 1009, startPoint y: 306, endPoint x: 1122, endPoint y: 298, distance: 113.4
click at [1122, 298] on div "ID Tipo de operación Tipo / Método Estado Fecha de creación Fecha de aprobación…" at bounding box center [670, 302] width 1167 height 26
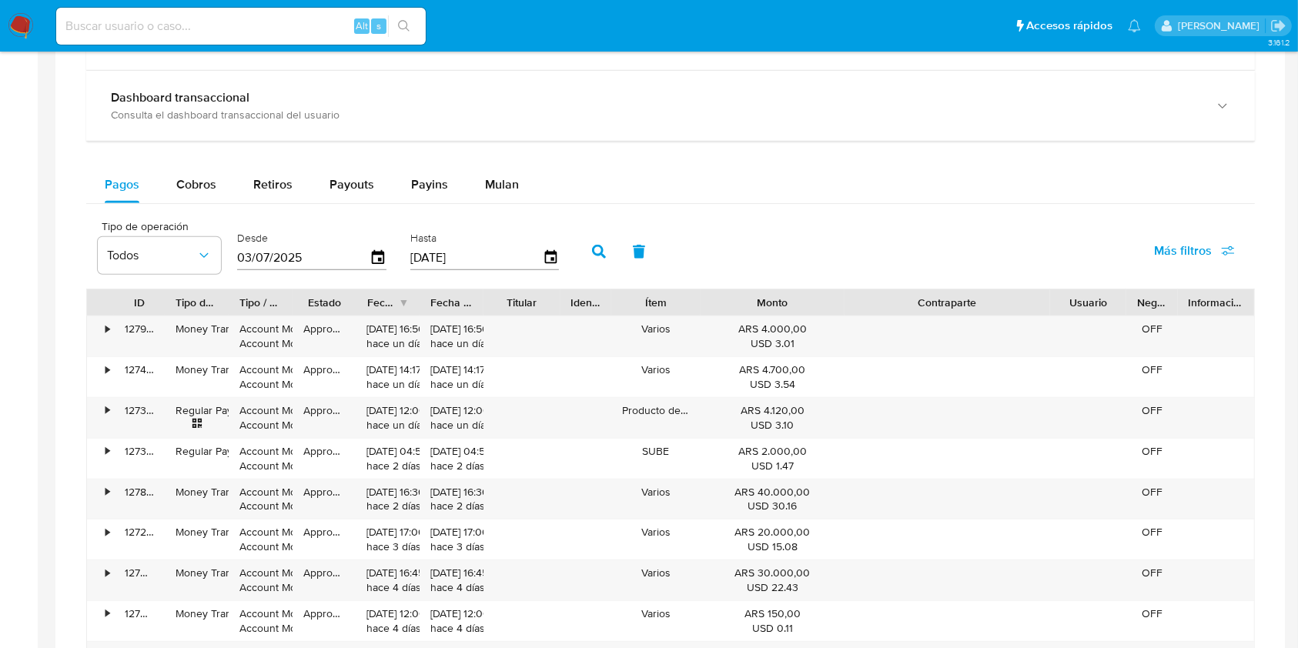
drag, startPoint x: 836, startPoint y: 304, endPoint x: 880, endPoint y: 306, distance: 44.7
click at [880, 306] on div "ID Tipo de operación Tipo / Método Estado Fecha de creación Fecha de aprobación…" at bounding box center [670, 302] width 1167 height 26
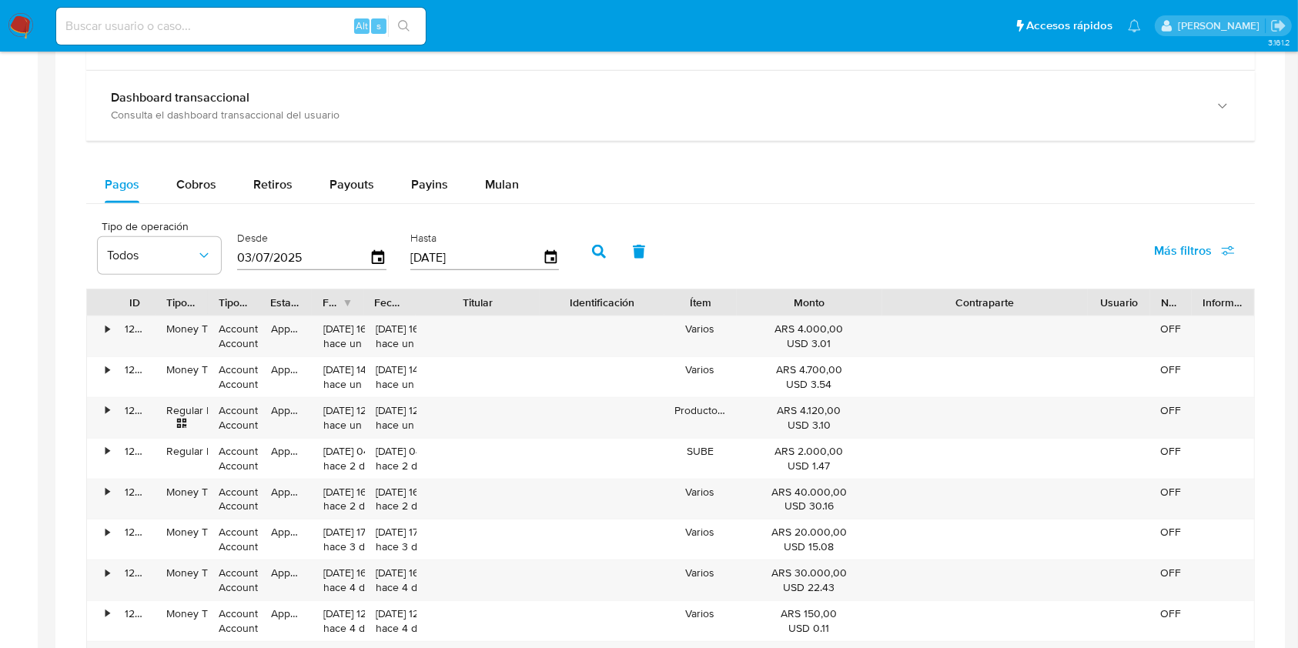
drag, startPoint x: 566, startPoint y: 299, endPoint x: 613, endPoint y: 312, distance: 48.2
click at [616, 313] on div "ID Tipo de operación Tipo / Método Estado Fecha de creación Fecha de aprobación…" at bounding box center [670, 302] width 1167 height 26
click at [429, 305] on div "Titular" at bounding box center [477, 302] width 104 height 15
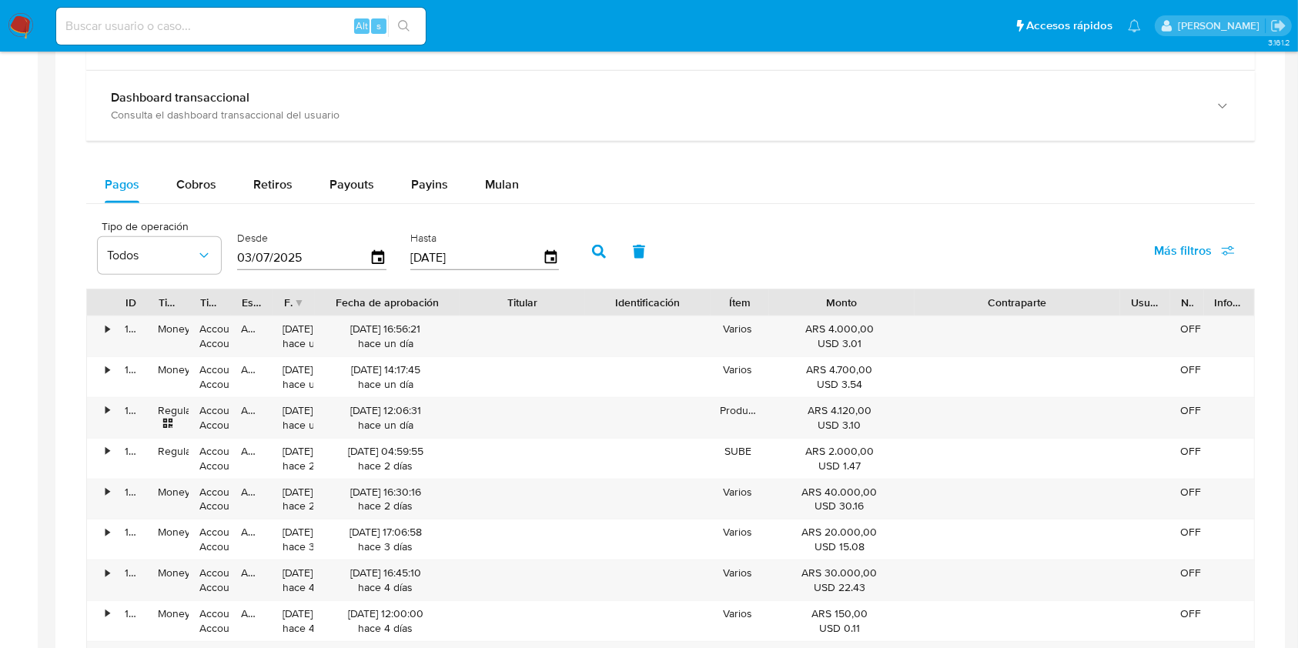
drag, startPoint x: 420, startPoint y: 301, endPoint x: 516, endPoint y: 306, distance: 96.4
click at [516, 306] on div "ID Tipo de operación Tipo / Método Estado Fecha de creación Fecha de aprobación…" at bounding box center [670, 302] width 1167 height 26
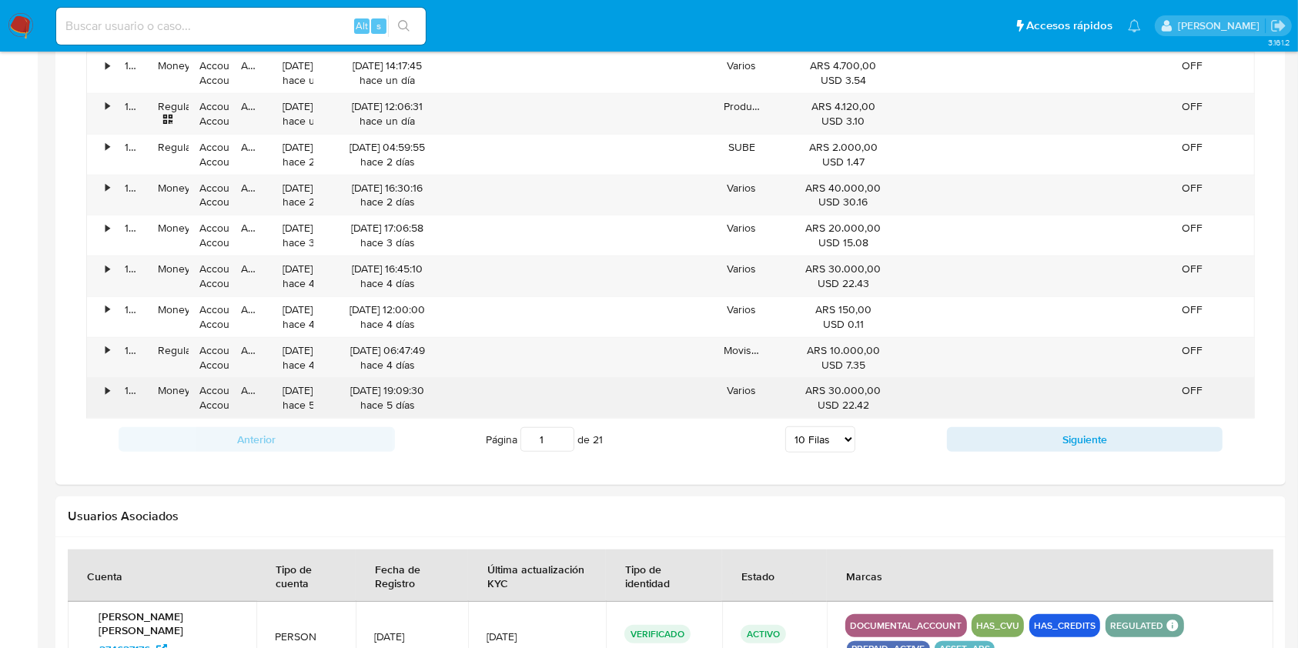
scroll to position [1231, 0]
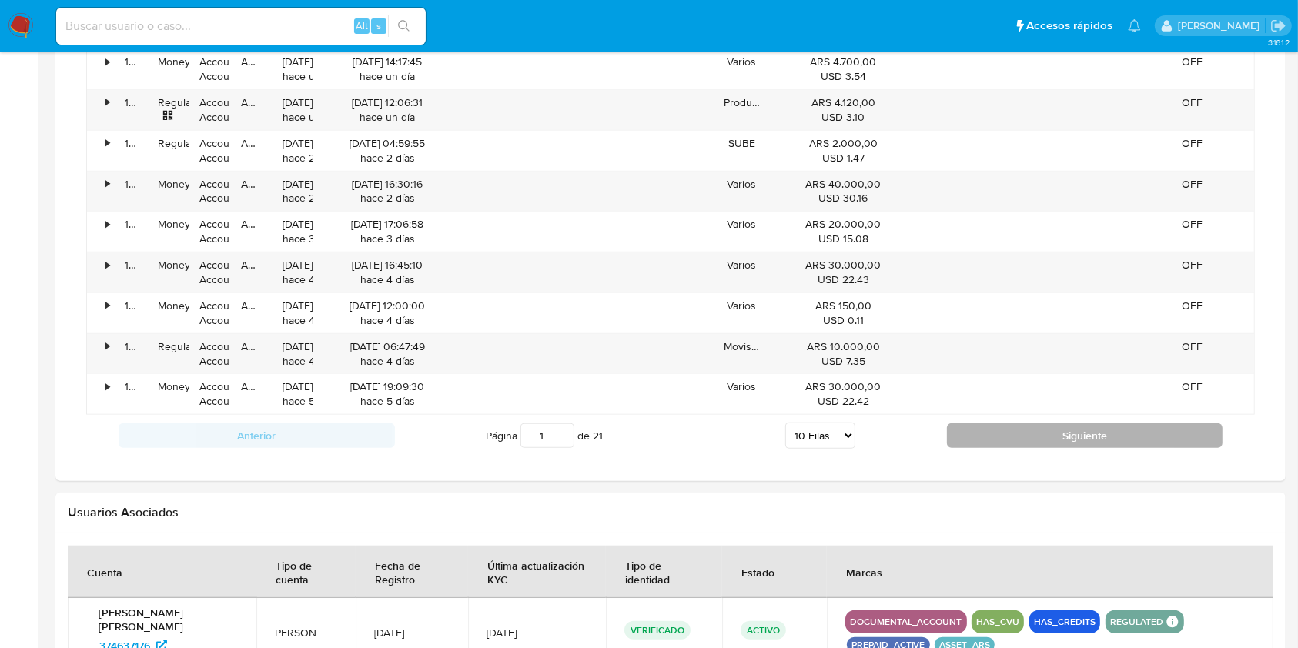
click at [960, 436] on button "Siguiente" at bounding box center [1085, 435] width 276 height 25
click at [963, 433] on button "Siguiente" at bounding box center [1085, 435] width 276 height 25
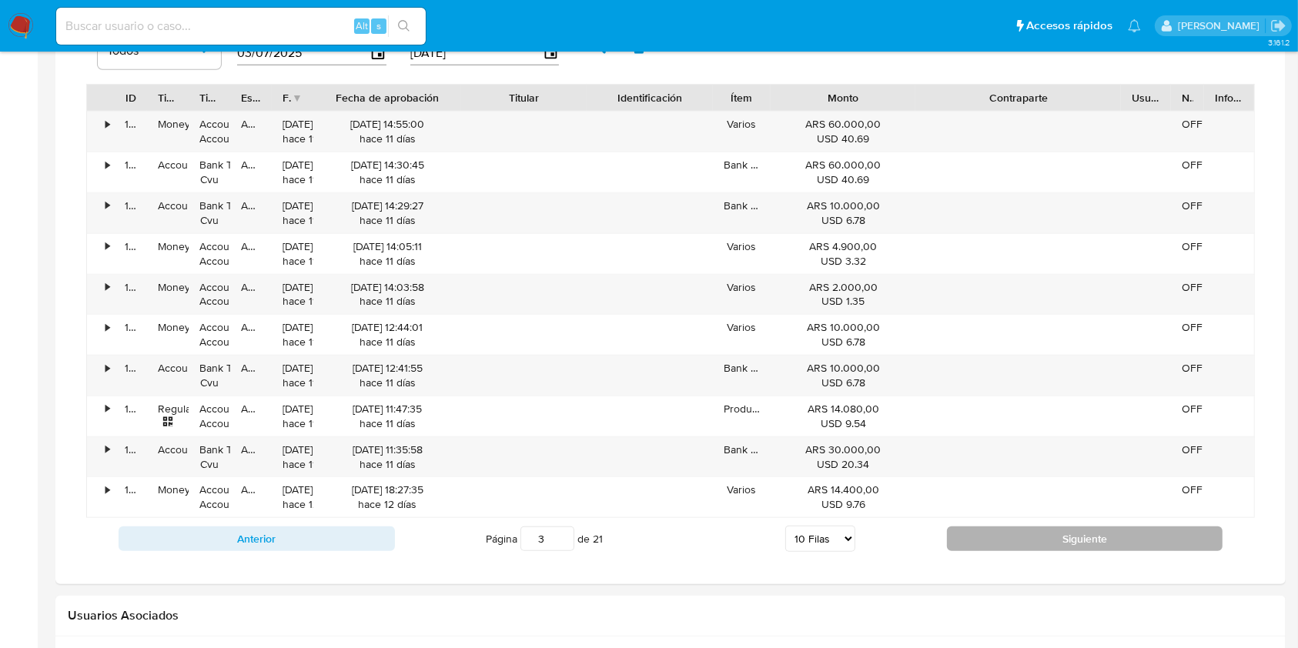
click at [967, 536] on button "Siguiente" at bounding box center [1085, 538] width 276 height 25
type input "4"
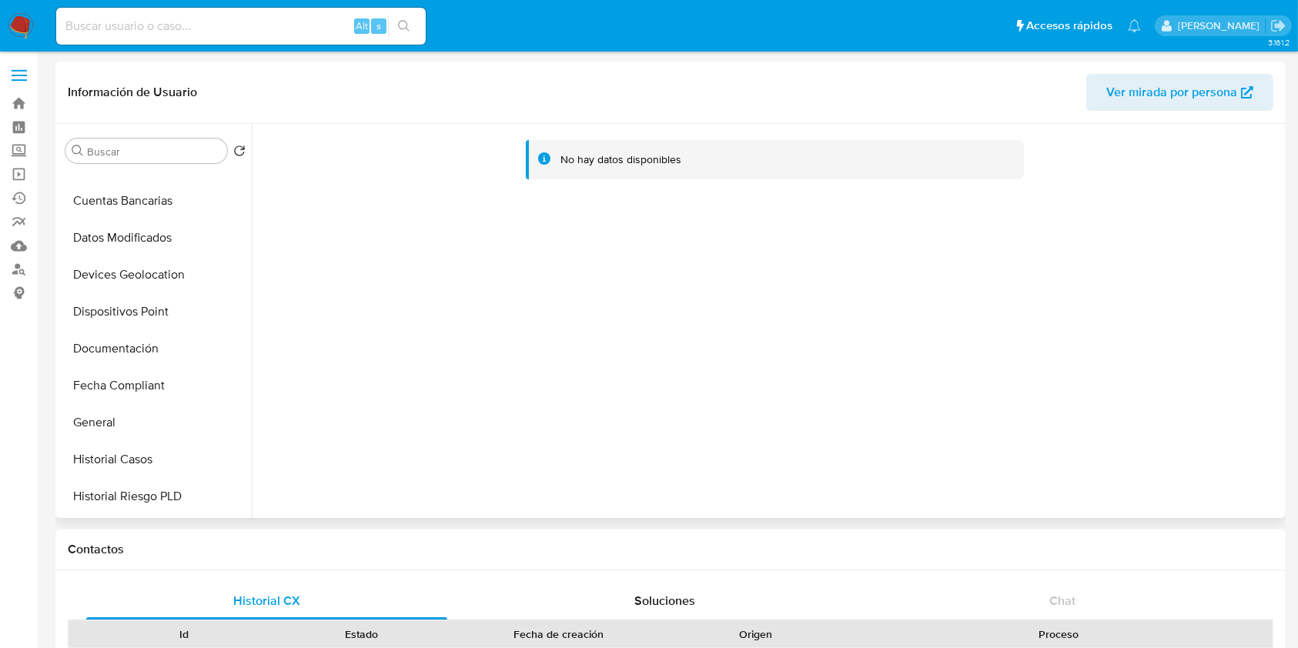
scroll to position [513, 0]
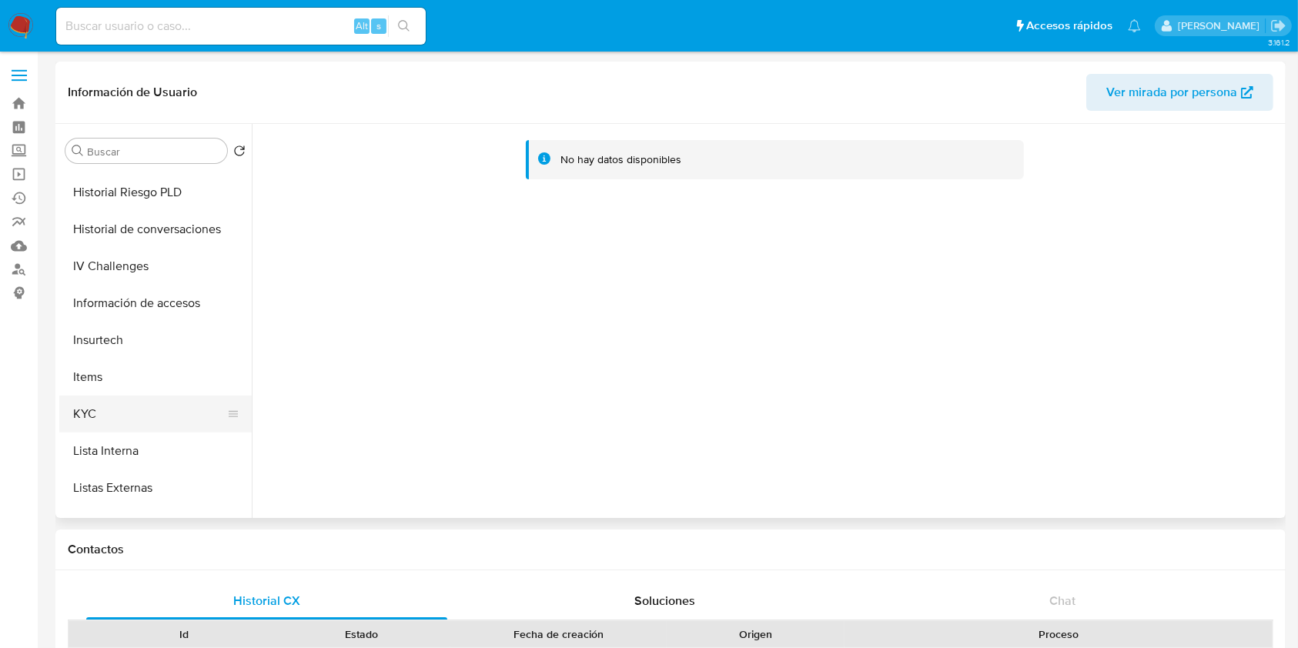
click at [92, 403] on button "KYC" at bounding box center [149, 414] width 180 height 37
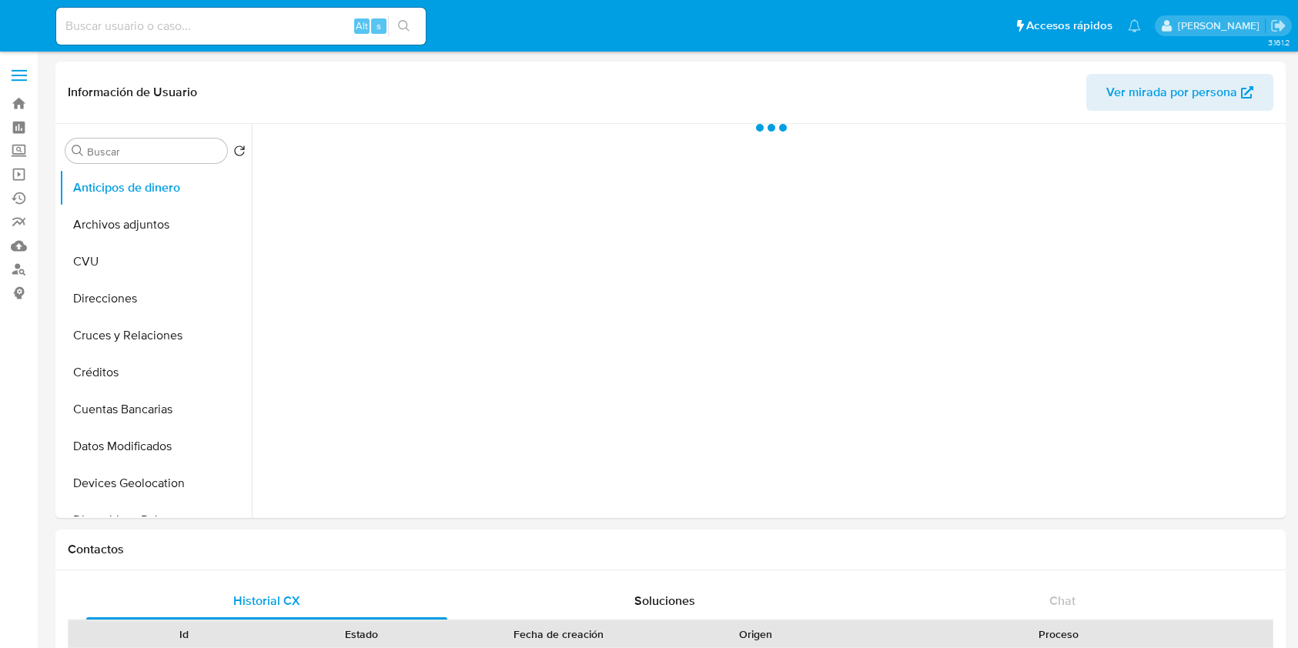
select select "10"
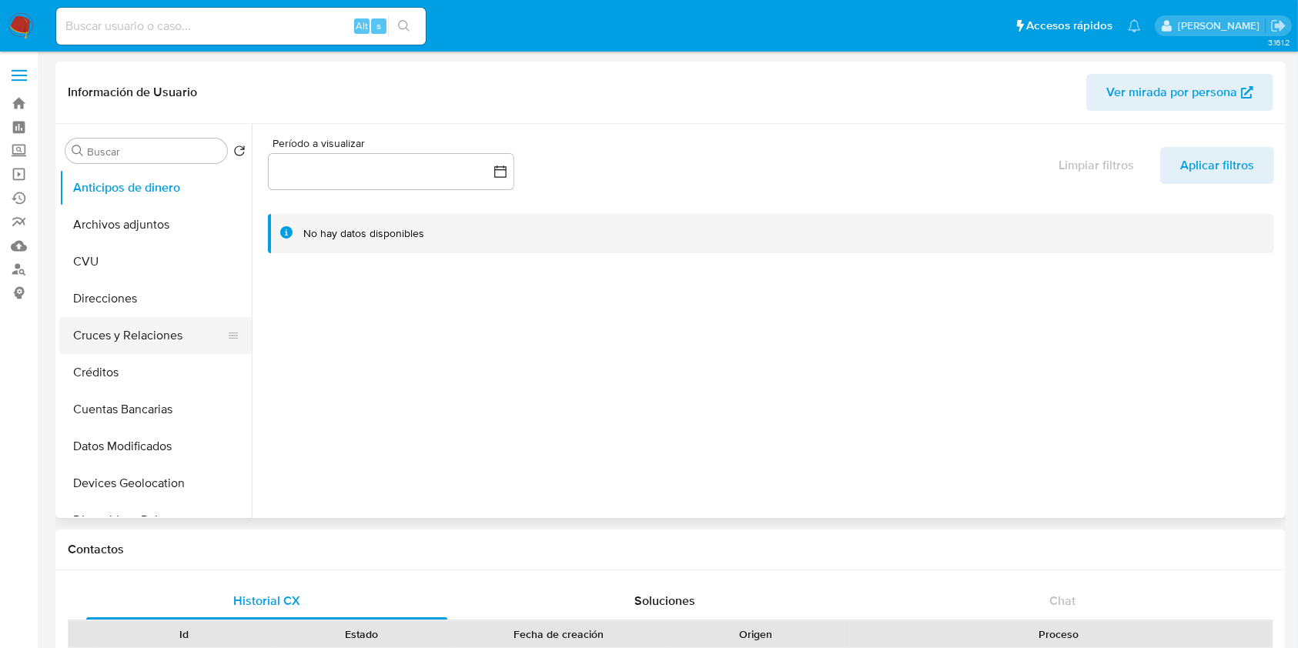
scroll to position [410, 0]
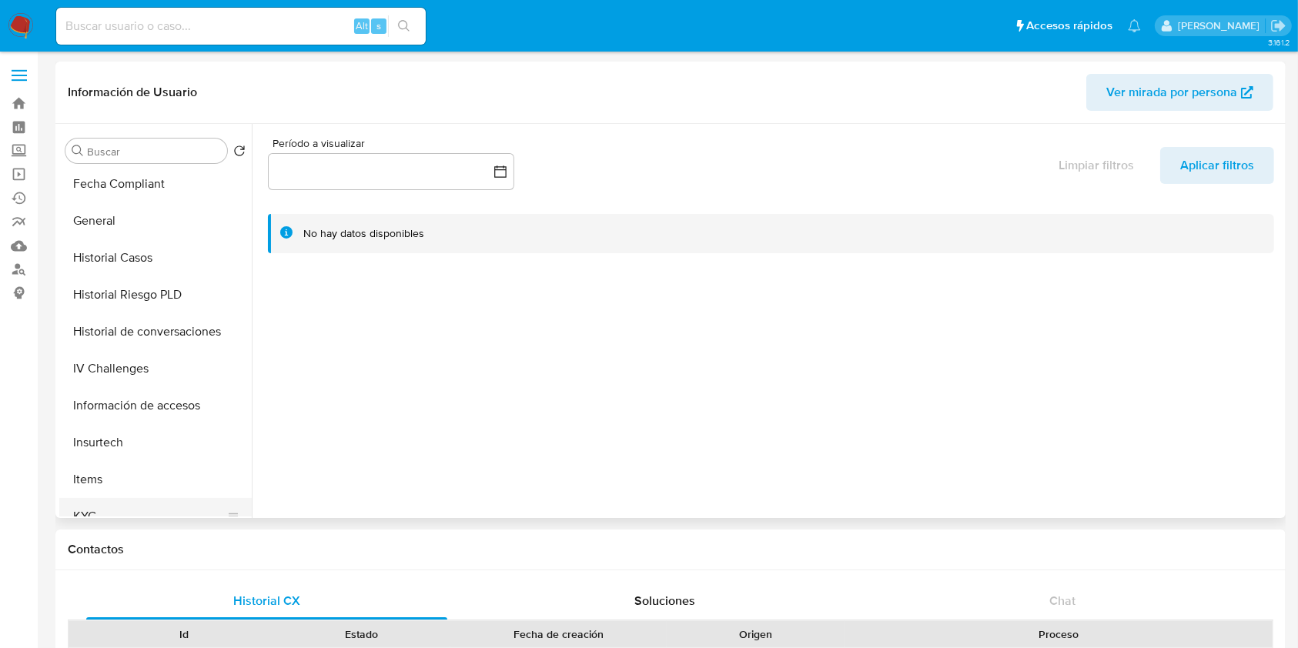
click at [99, 502] on button "KYC" at bounding box center [149, 516] width 180 height 37
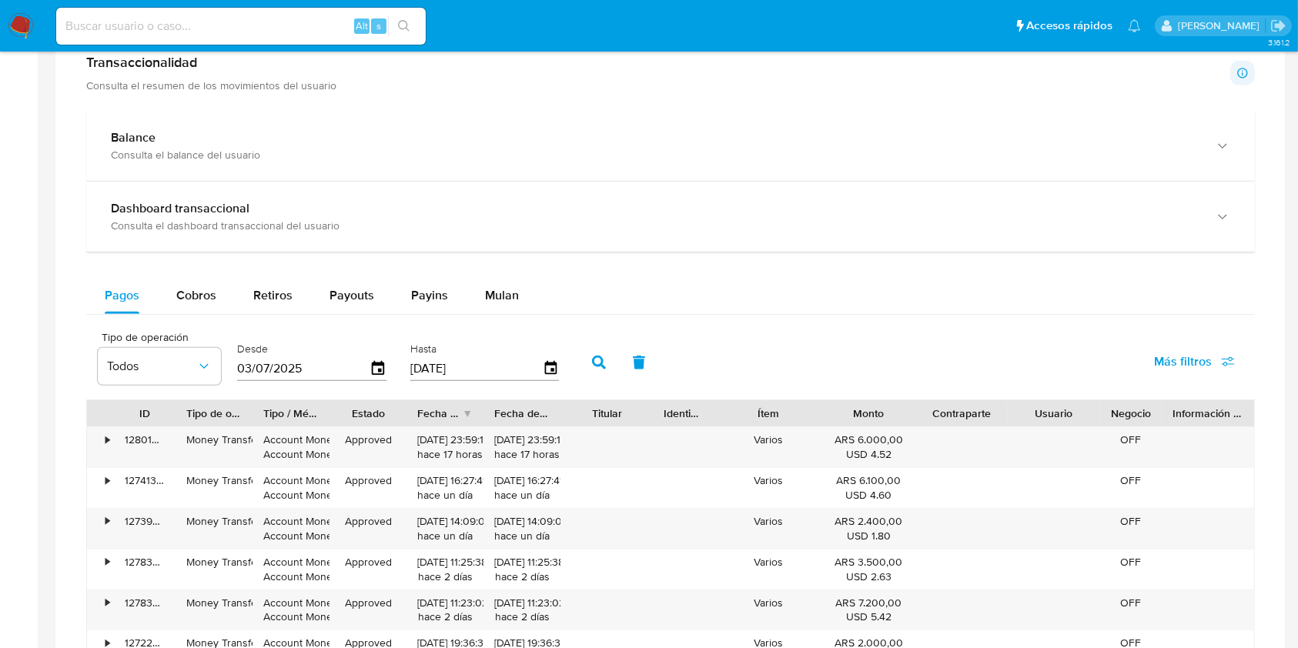
scroll to position [820, 0]
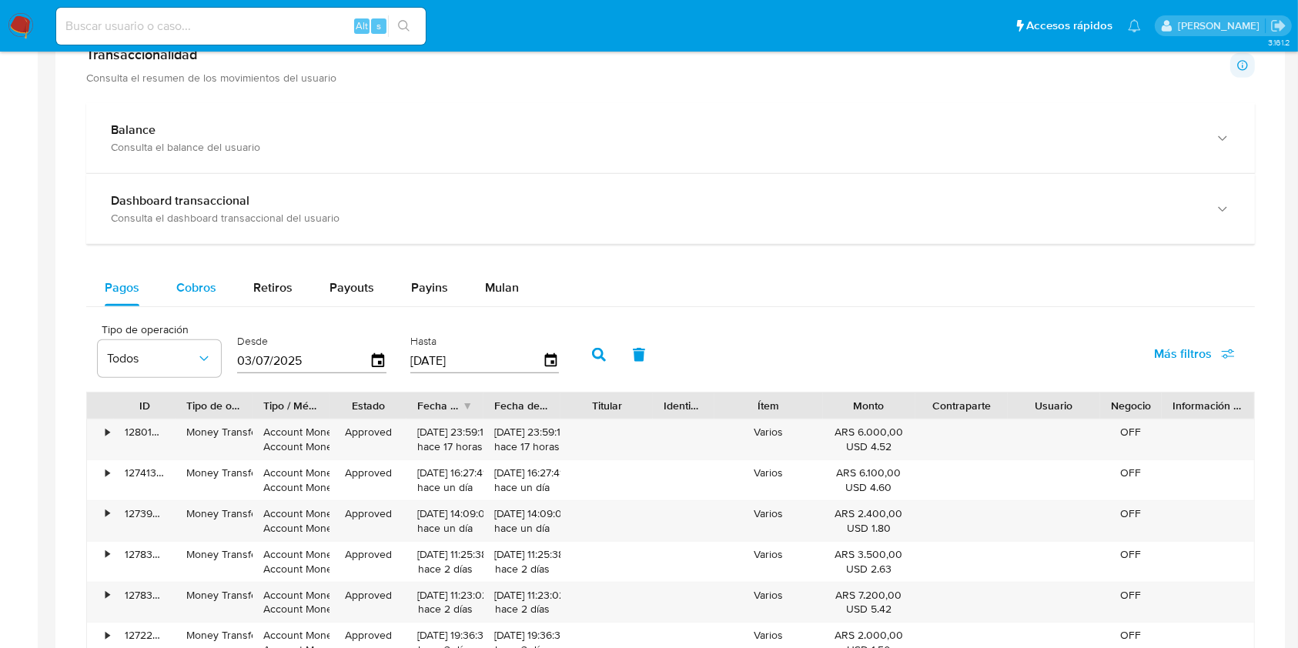
click at [200, 301] on div "Cobros" at bounding box center [196, 287] width 40 height 37
select select "10"
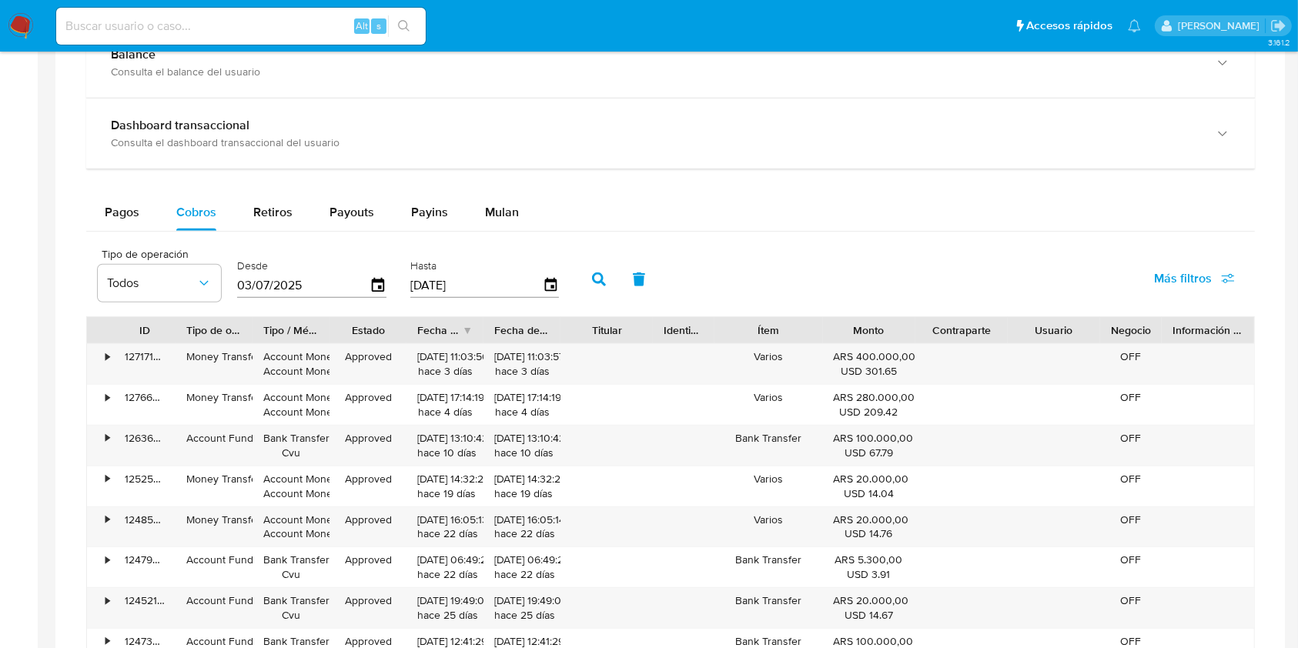
scroll to position [924, 0]
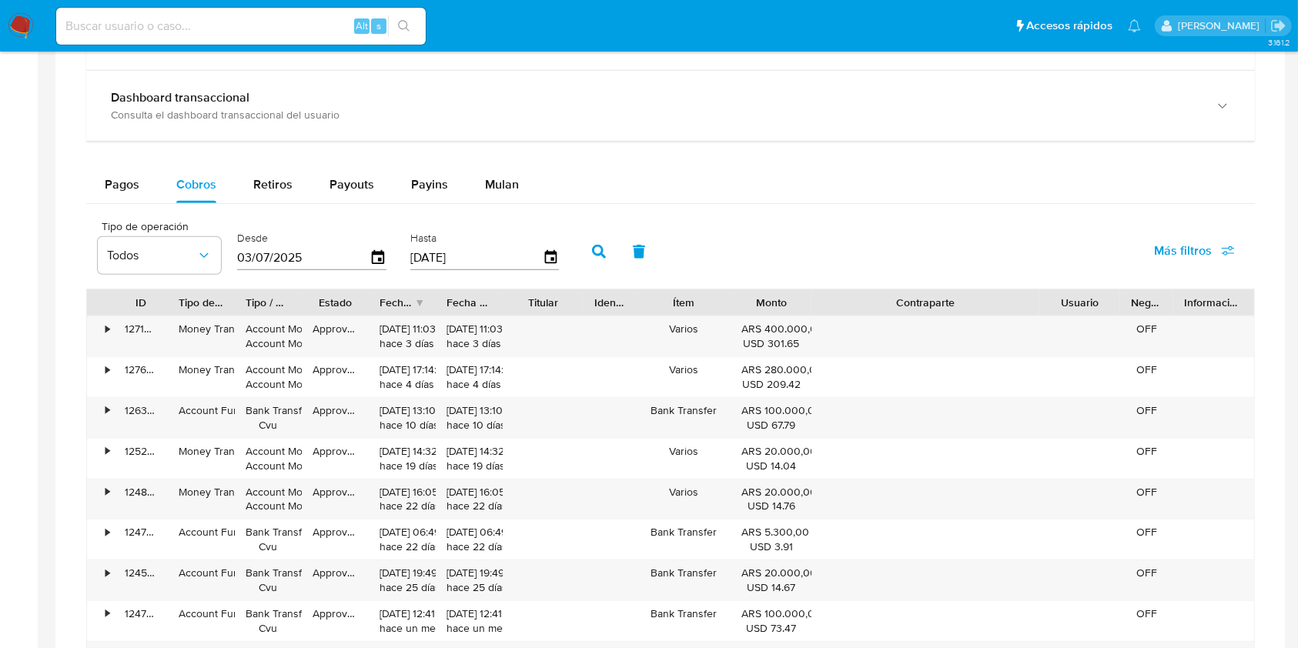
drag, startPoint x: 1004, startPoint y: 295, endPoint x: 1140, endPoint y: 288, distance: 135.6
click at [1140, 289] on div "ID Tipo de operación Tipo / Método Estado Fecha de creación Fecha de aprobación…" at bounding box center [670, 302] width 1168 height 27
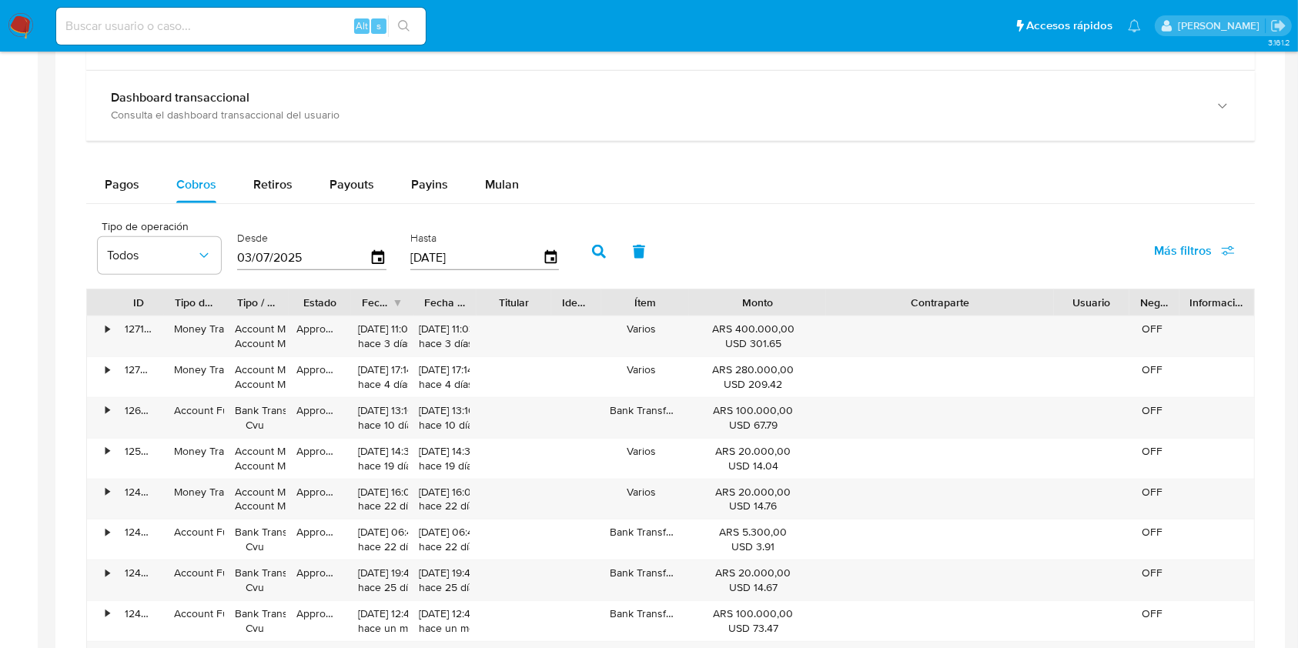
drag, startPoint x: 806, startPoint y: 299, endPoint x: 914, endPoint y: 305, distance: 108.7
click at [914, 305] on div "ID Tipo de operación Tipo / Método Estado Fecha de creación Fecha de aprobación…" at bounding box center [670, 302] width 1167 height 26
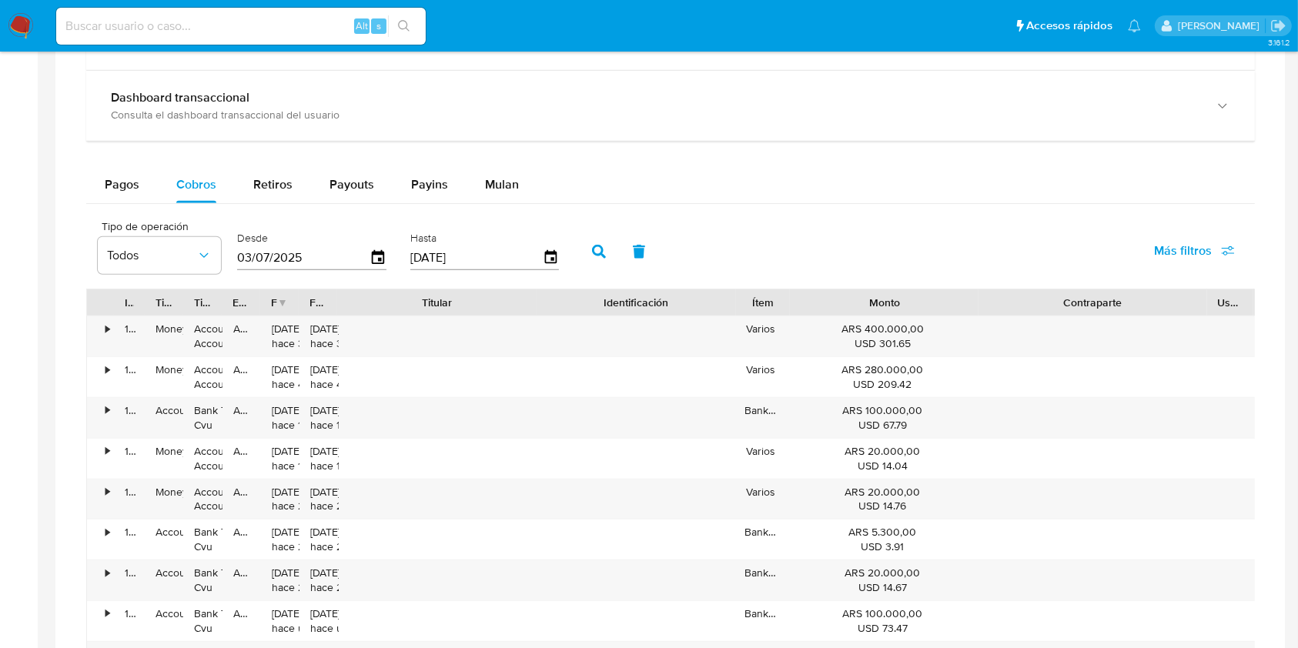
click at [660, 317] on div "ID Tipo de operación Tipo / Método Estado Fecha de creación Fecha de aprobación…" at bounding box center [670, 506] width 1168 height 434
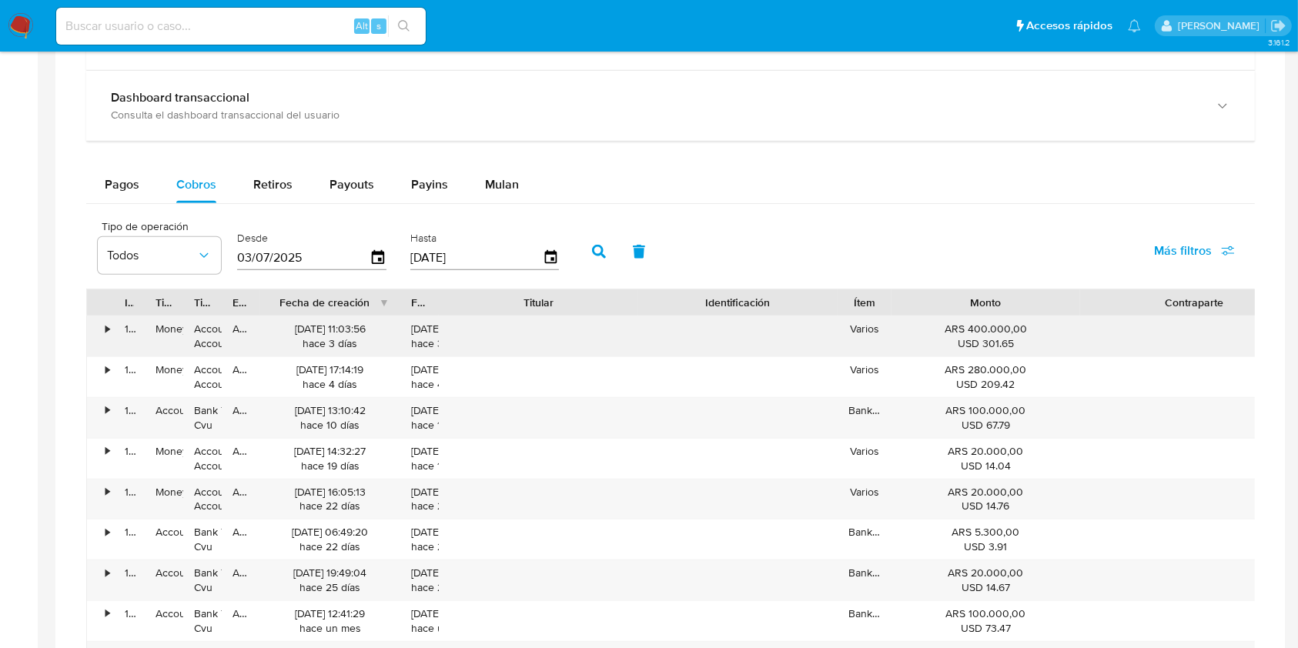
drag, startPoint x: 314, startPoint y: 304, endPoint x: 402, endPoint y: 316, distance: 88.5
click at [402, 316] on div "ID Tipo de operación Tipo / Método Estado Fecha de creación Fecha de aprobación…" at bounding box center [670, 506] width 1168 height 434
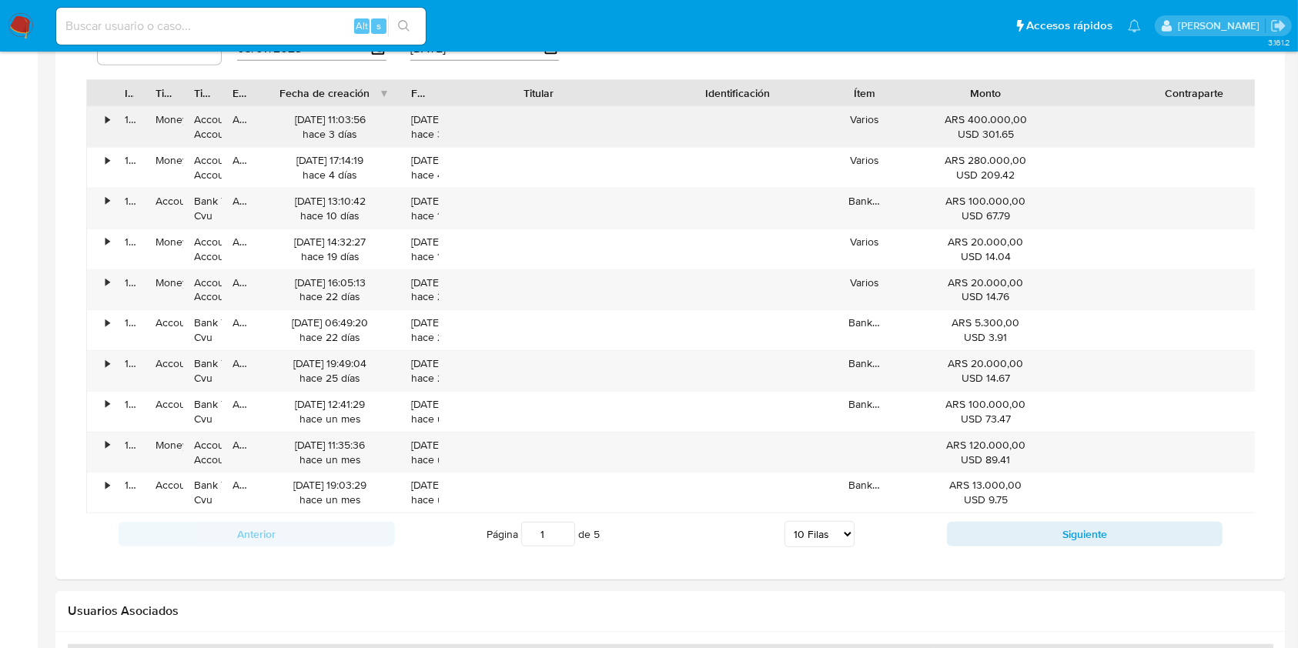
scroll to position [1231, 0]
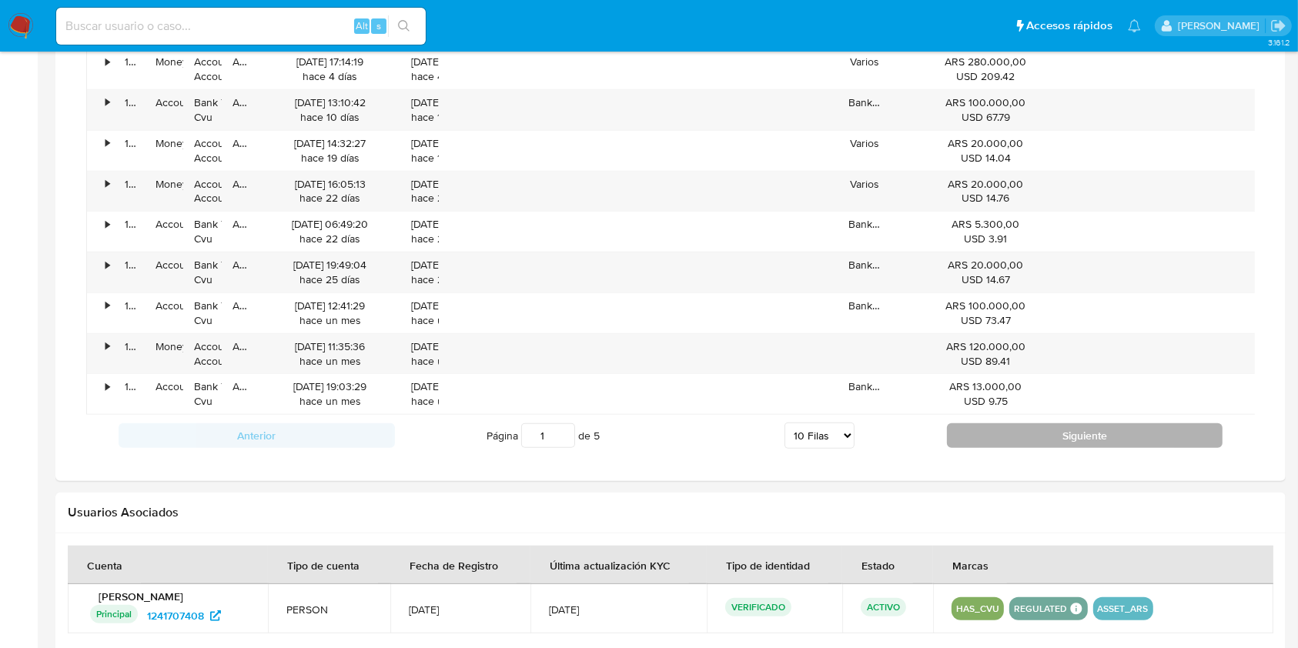
click at [1044, 448] on button "Siguiente" at bounding box center [1085, 435] width 276 height 25
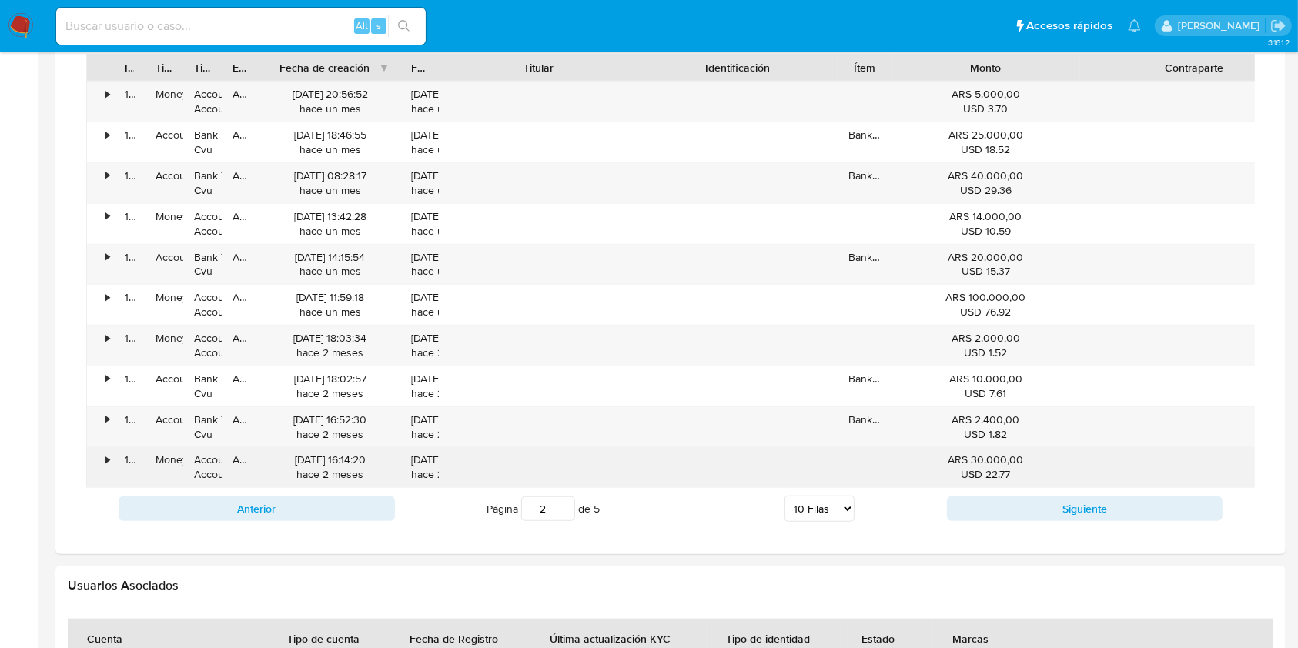
scroll to position [1128, 0]
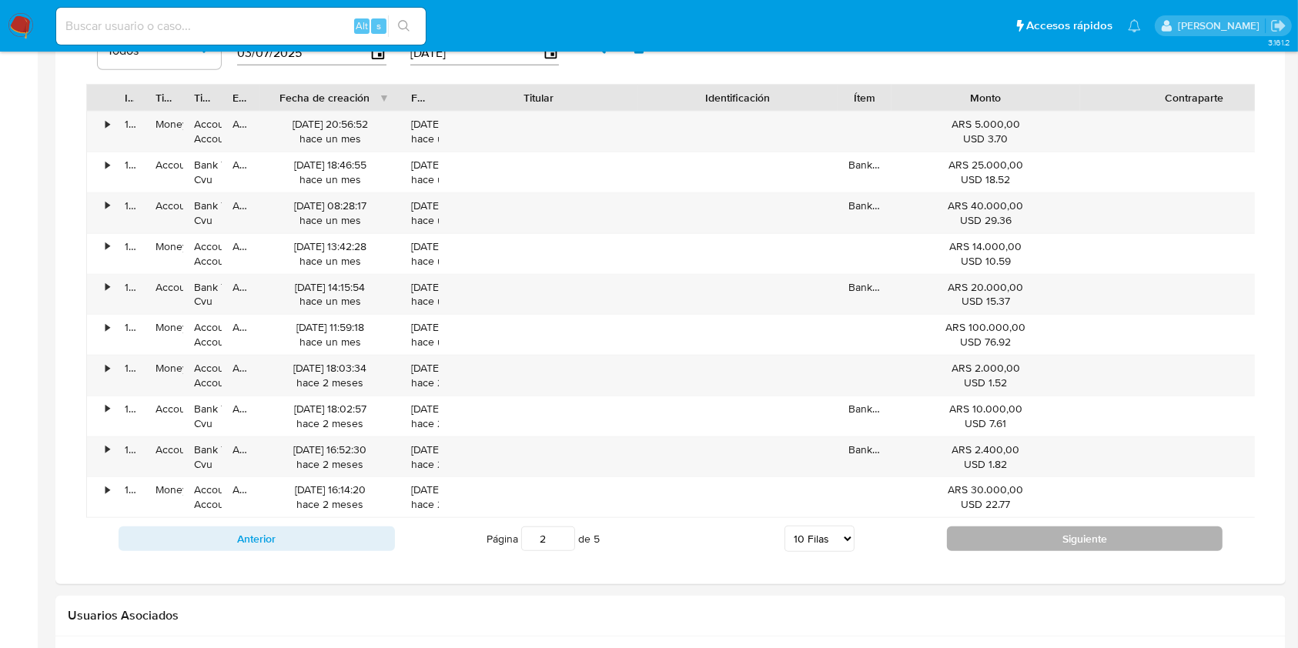
click at [1023, 551] on button "Siguiente" at bounding box center [1085, 538] width 276 height 25
type input "5"
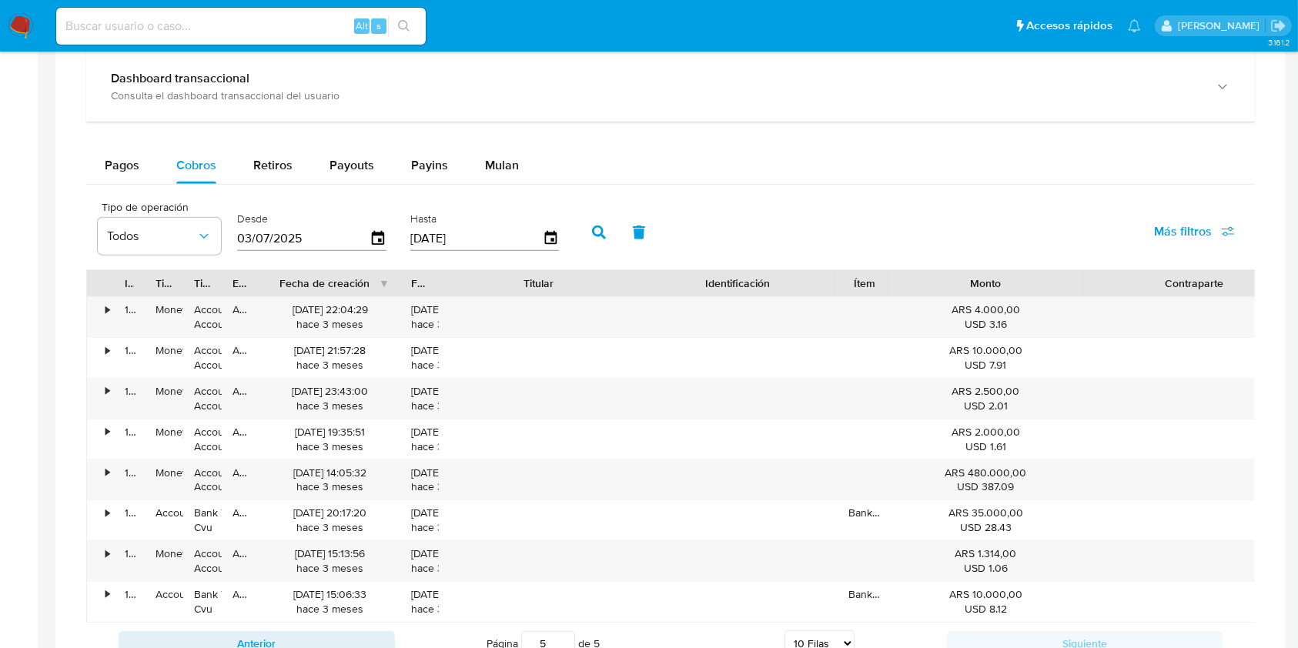
scroll to position [924, 0]
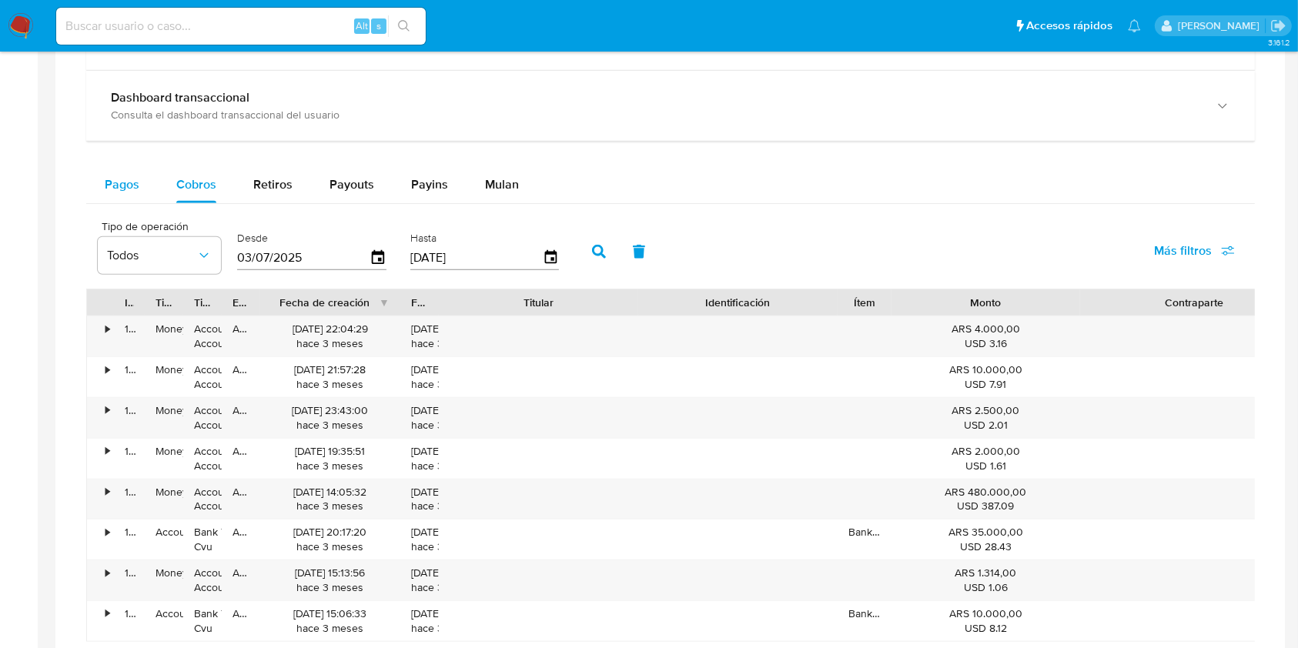
click at [129, 192] on span "Pagos" at bounding box center [122, 184] width 35 height 18
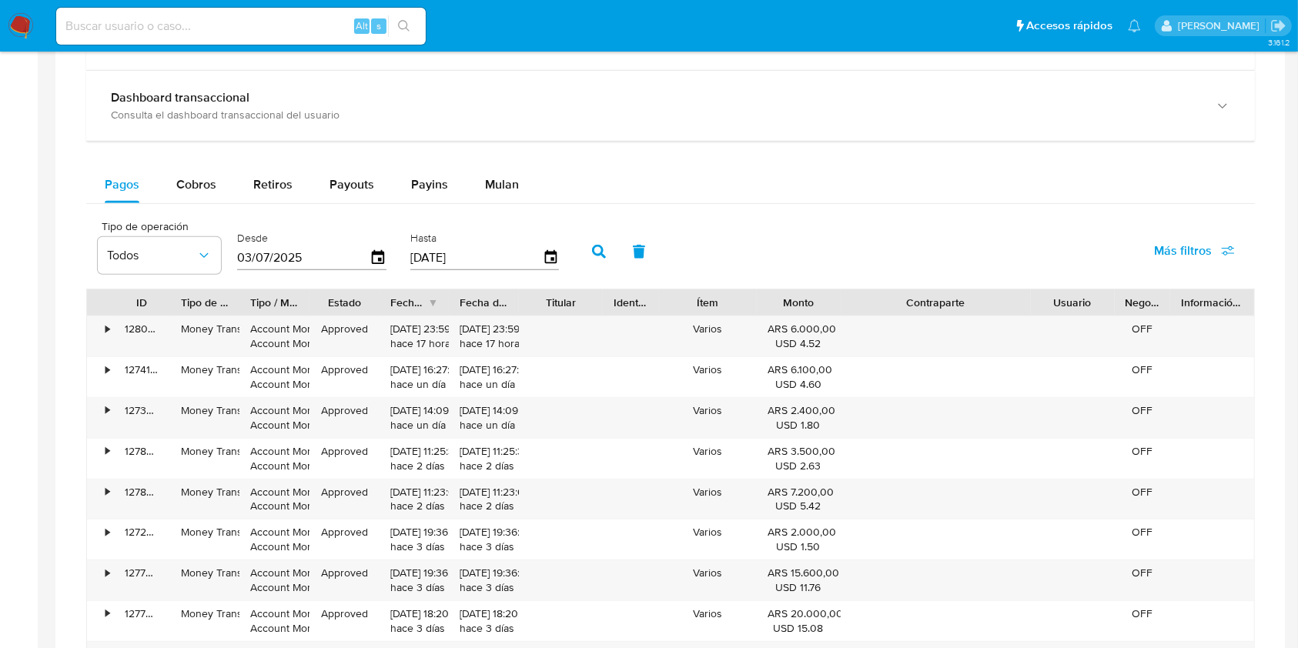
drag, startPoint x: 1004, startPoint y: 295, endPoint x: 1101, endPoint y: 299, distance: 97.8
click at [1101, 299] on div "ID Tipo de operación Tipo / Método Estado Fecha de creación Fecha de aprobación…" at bounding box center [670, 302] width 1167 height 26
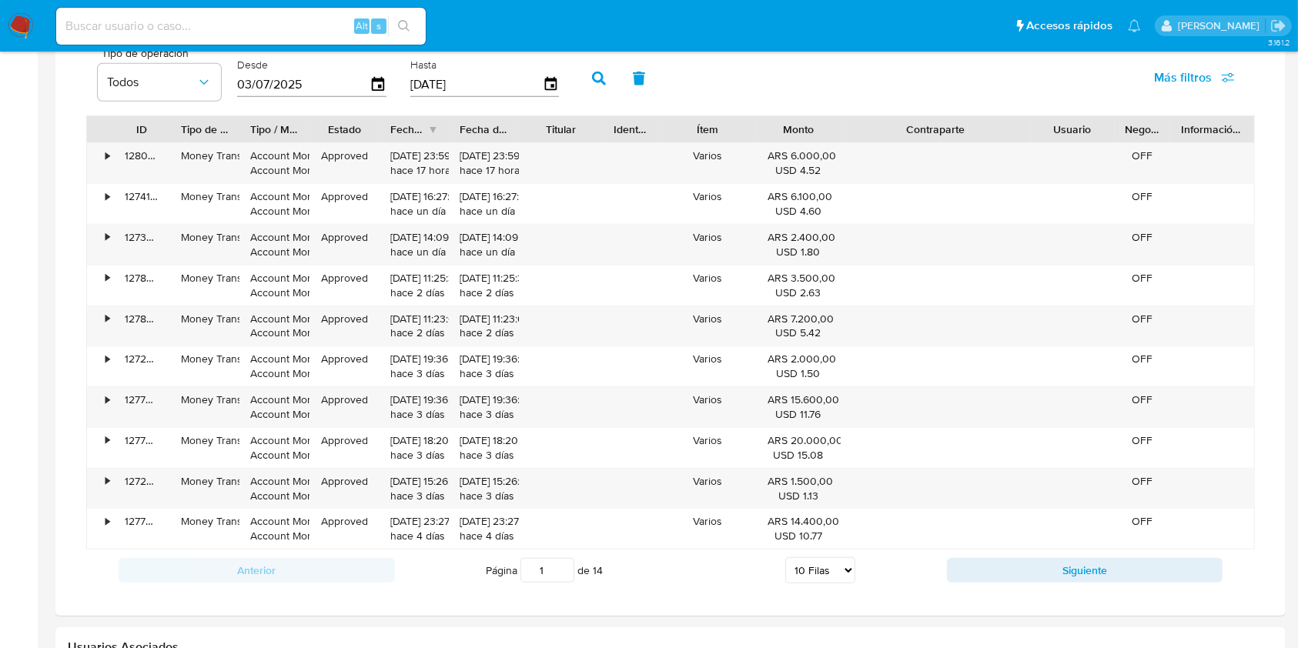
scroll to position [1128, 0]
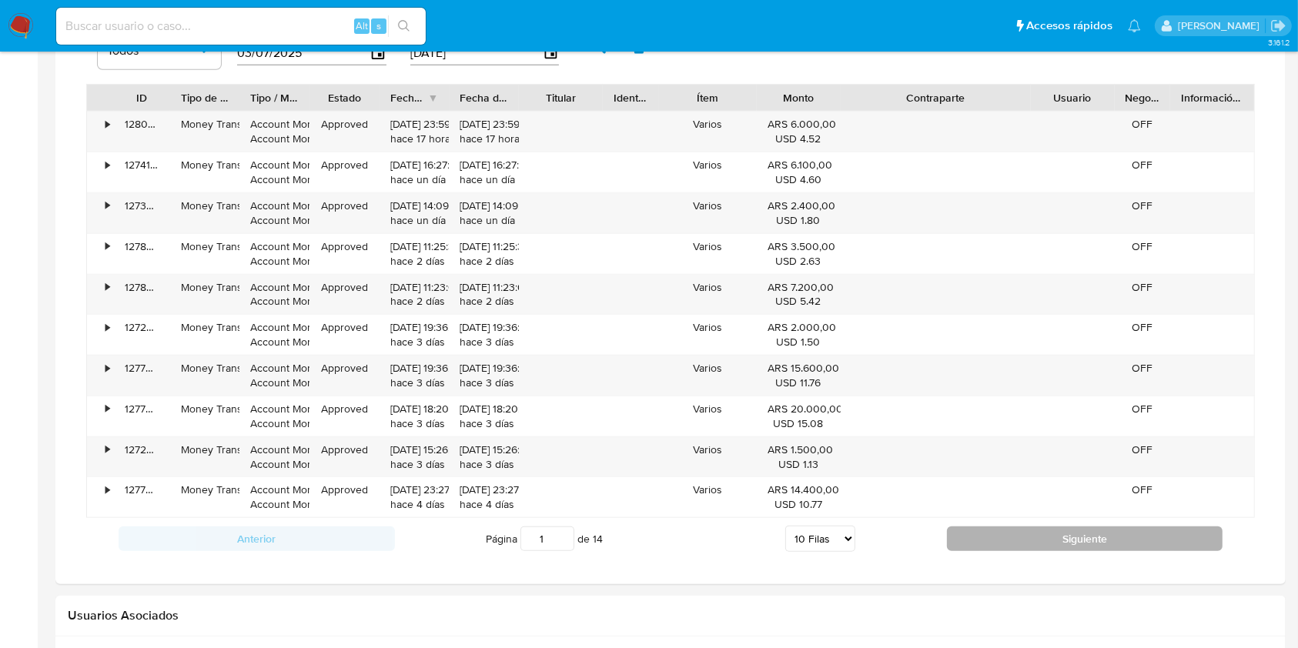
click at [1044, 540] on button "Siguiente" at bounding box center [1085, 538] width 276 height 25
click at [1044, 539] on button "Siguiente" at bounding box center [1085, 538] width 276 height 25
click at [1029, 531] on button "Siguiente" at bounding box center [1085, 538] width 276 height 25
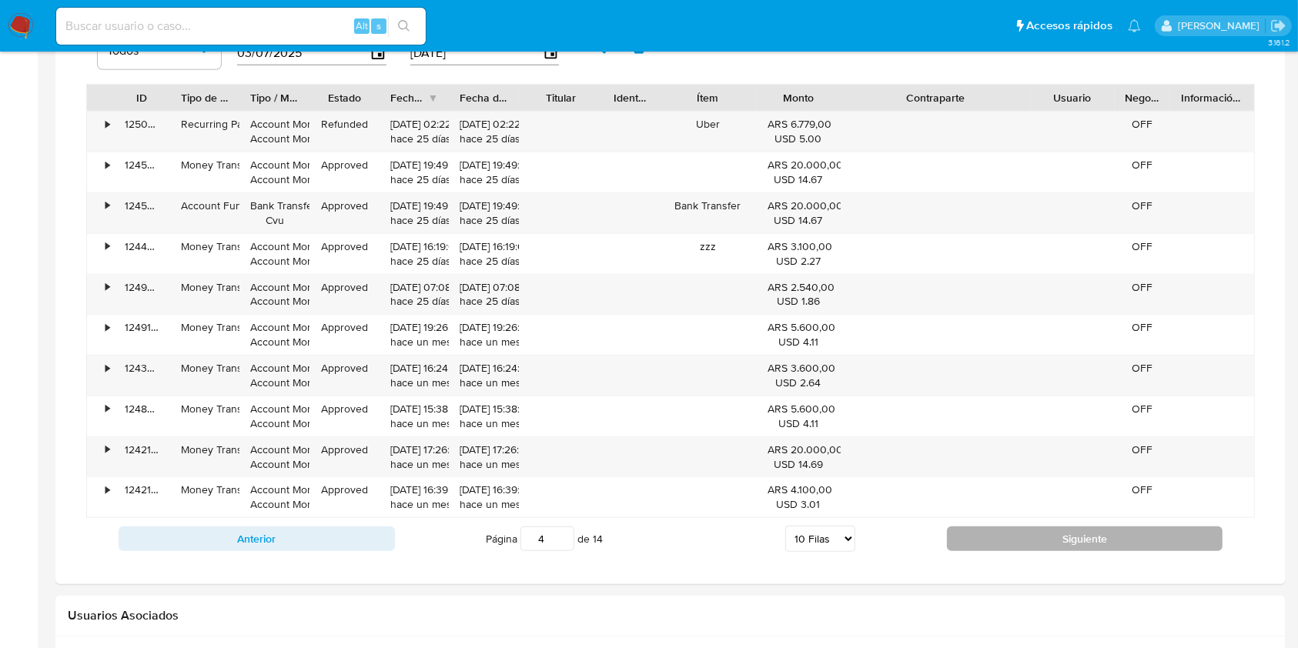
click at [1023, 529] on button "Siguiente" at bounding box center [1085, 538] width 276 height 25
click at [1021, 528] on button "Siguiente" at bounding box center [1085, 538] width 276 height 25
type input "8"
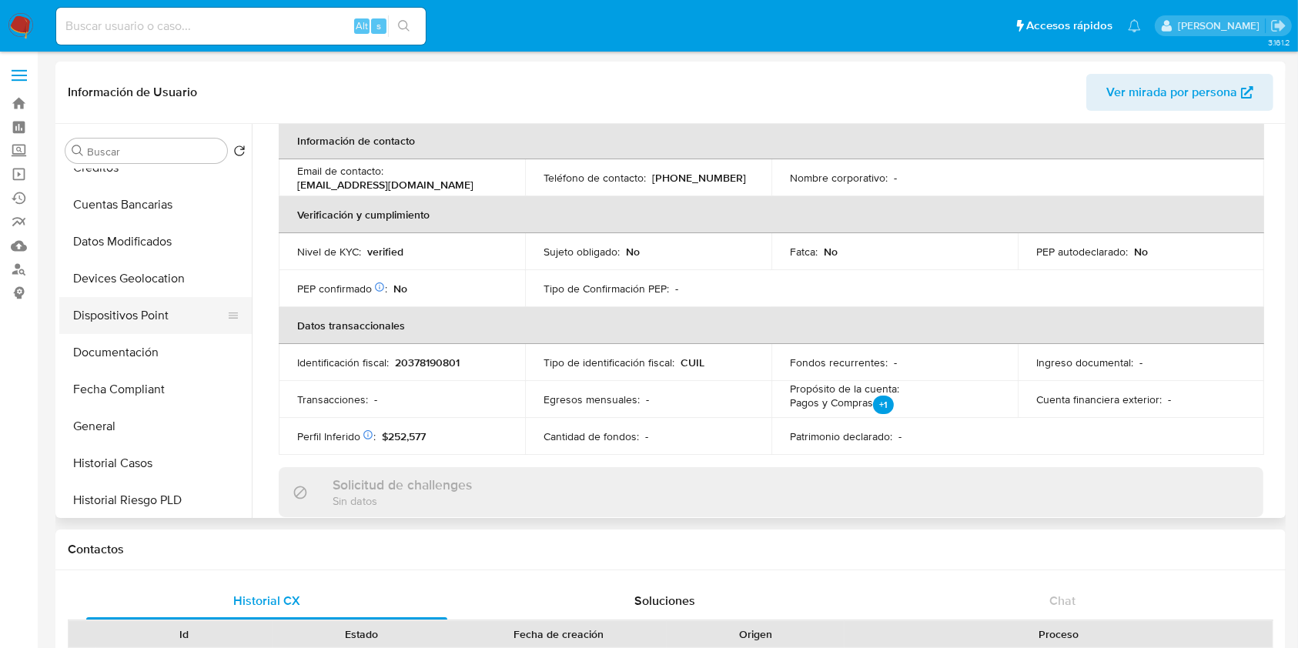
scroll to position [102, 0]
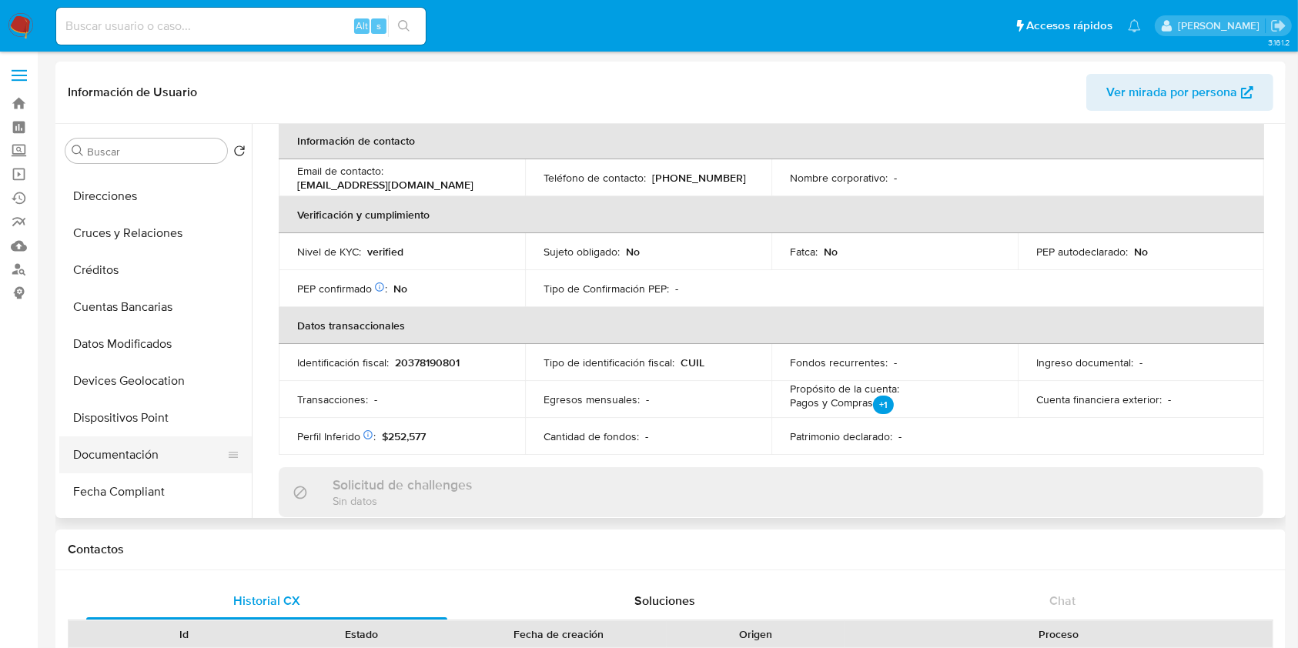
click at [135, 445] on button "Documentación" at bounding box center [149, 454] width 180 height 37
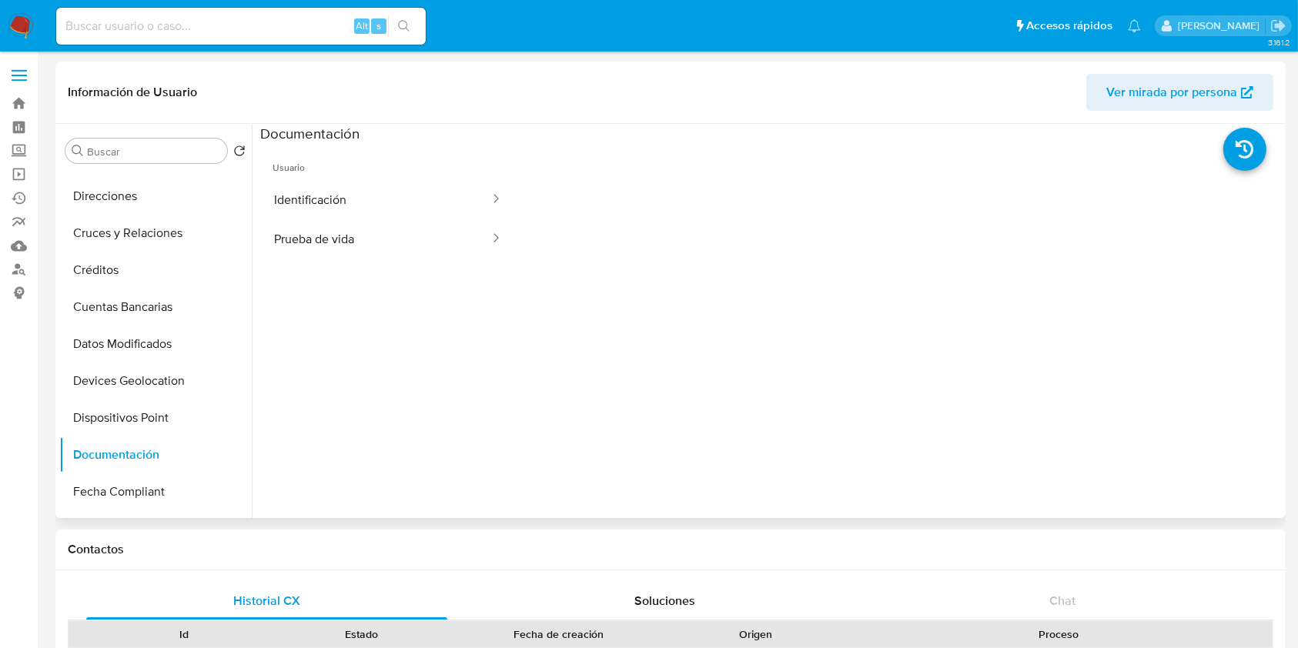
click at [371, 260] on ul "Usuario Identificación Prueba de vida" at bounding box center [388, 364] width 256 height 443
click at [372, 244] on button "Prueba de vida" at bounding box center [375, 238] width 231 height 39
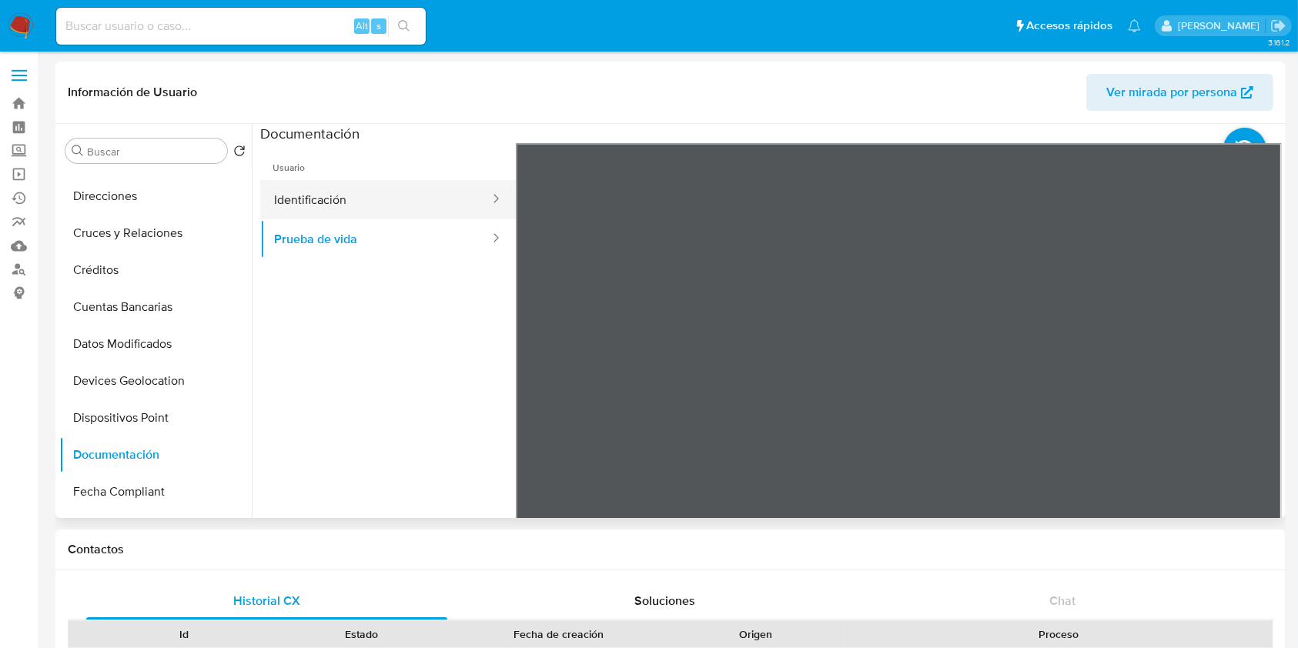
click at [356, 200] on button "Identificación" at bounding box center [375, 199] width 231 height 39
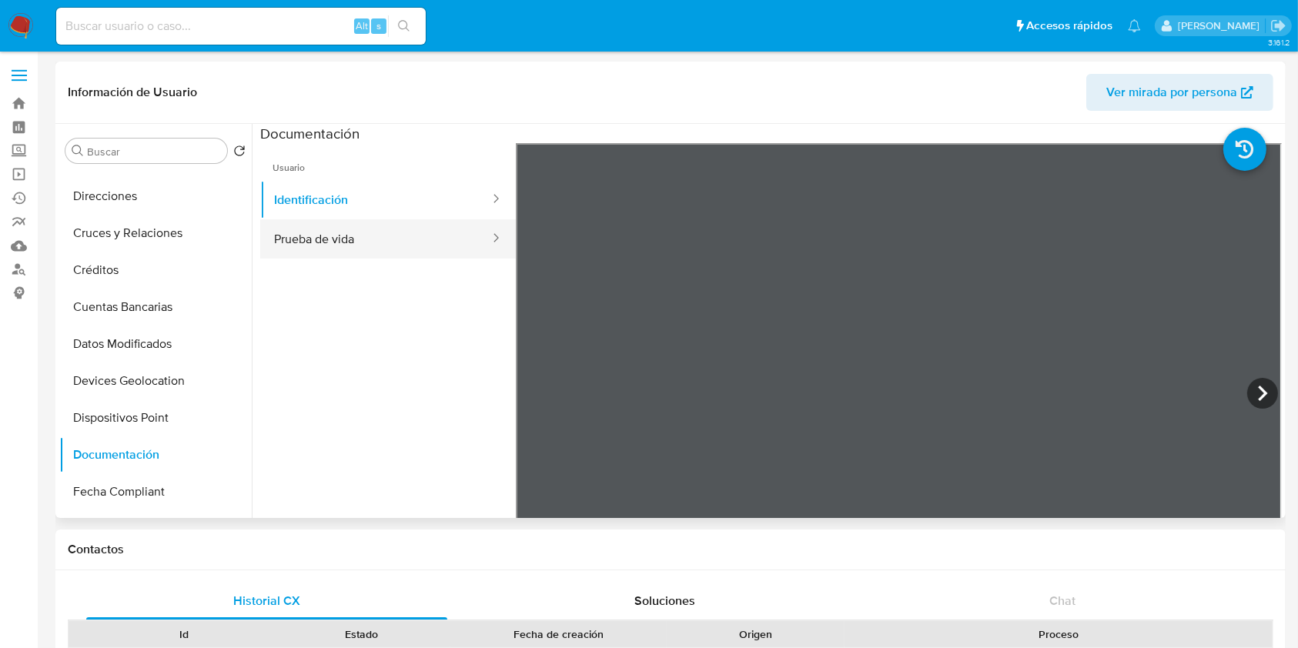
click at [415, 239] on button "Prueba de vida" at bounding box center [375, 238] width 231 height 39
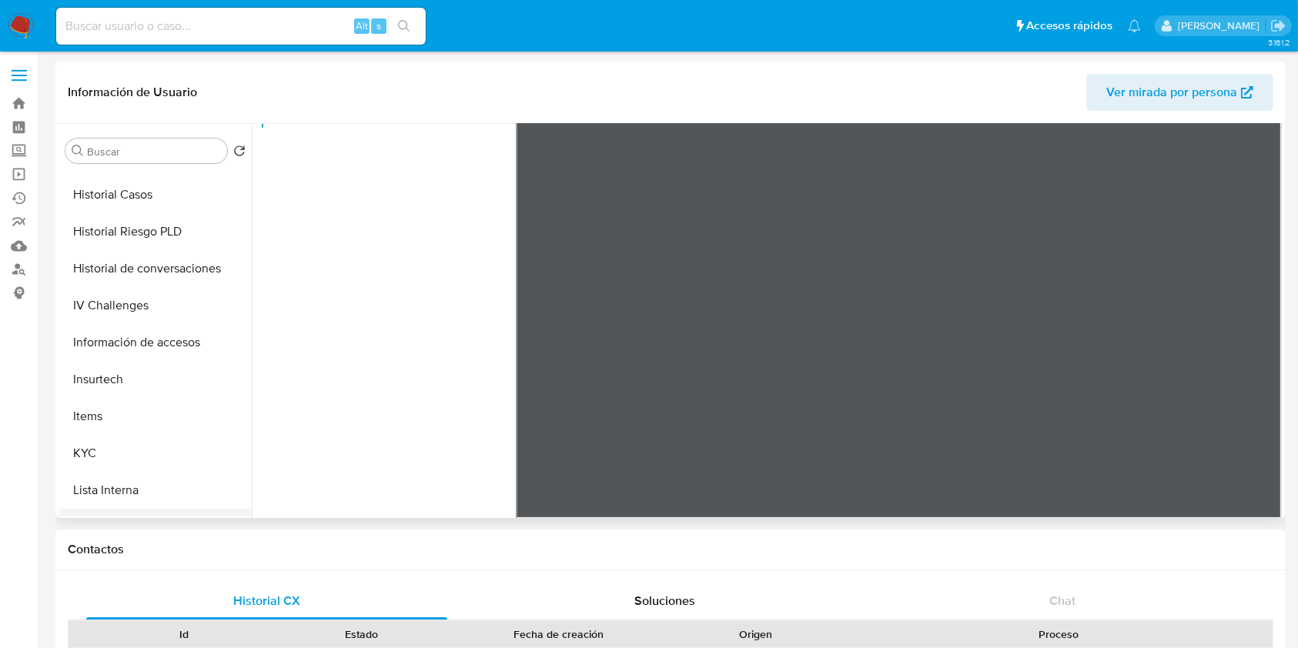
scroll to position [616, 0]
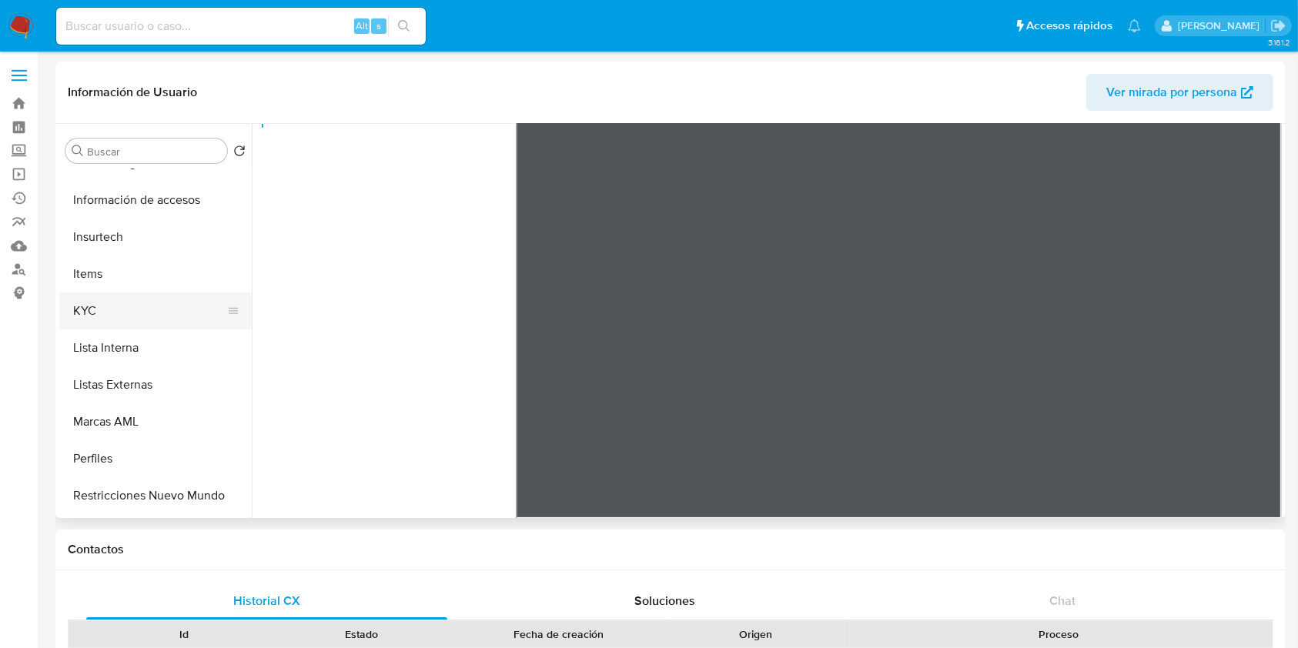
click at [148, 309] on button "KYC" at bounding box center [149, 310] width 180 height 37
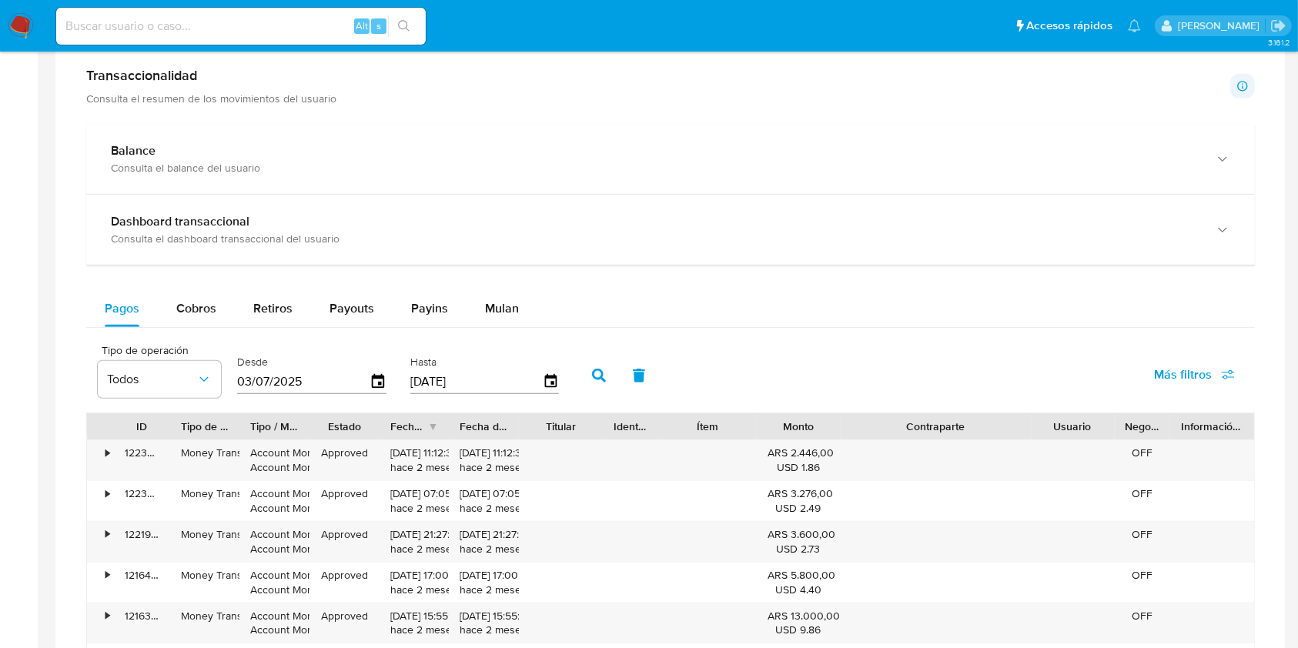
scroll to position [1026, 0]
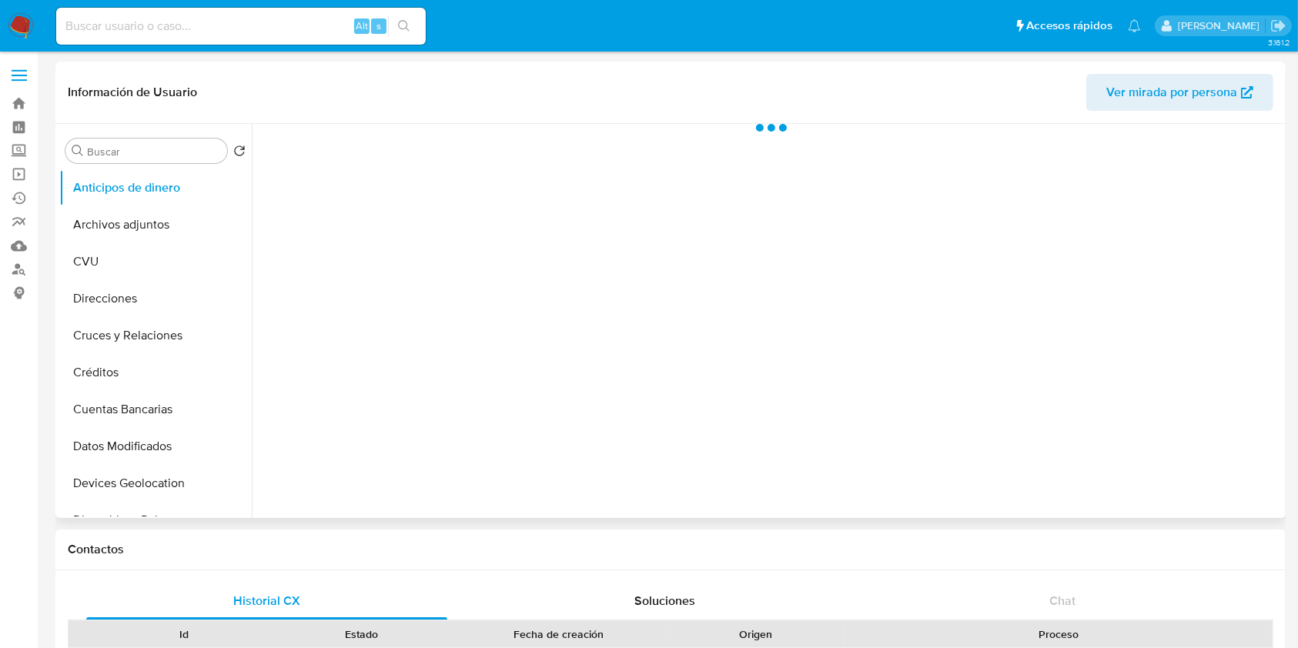
select select "10"
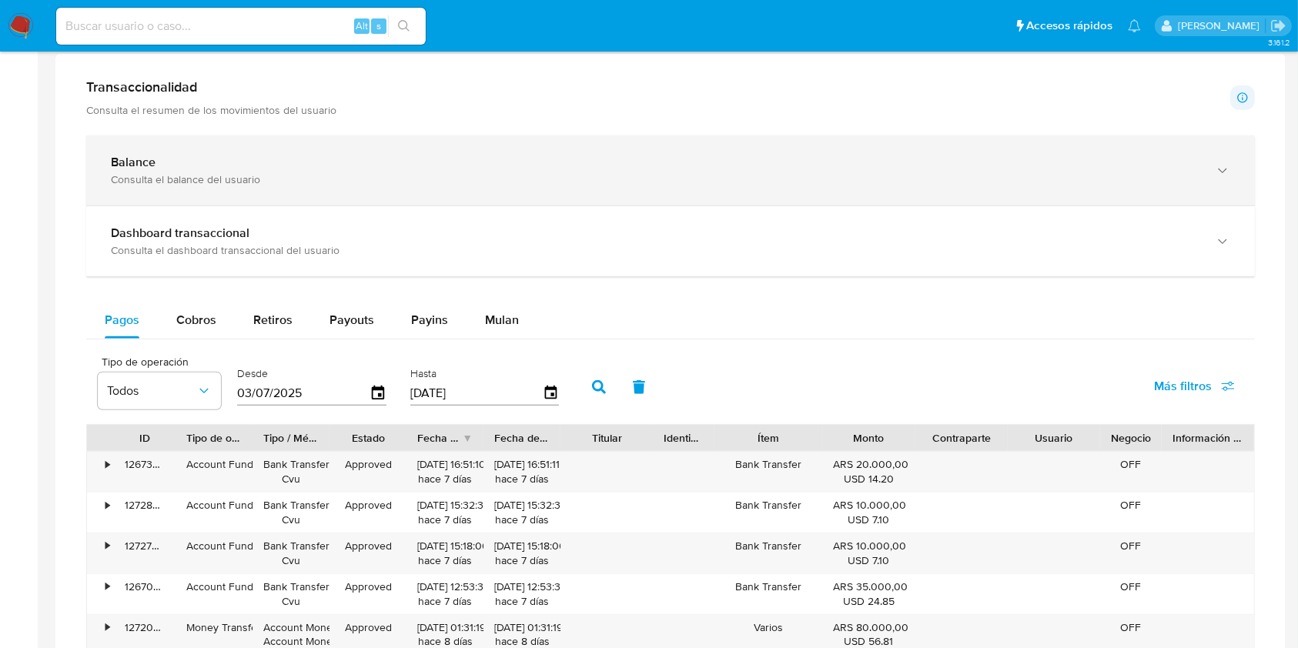
scroll to position [820, 0]
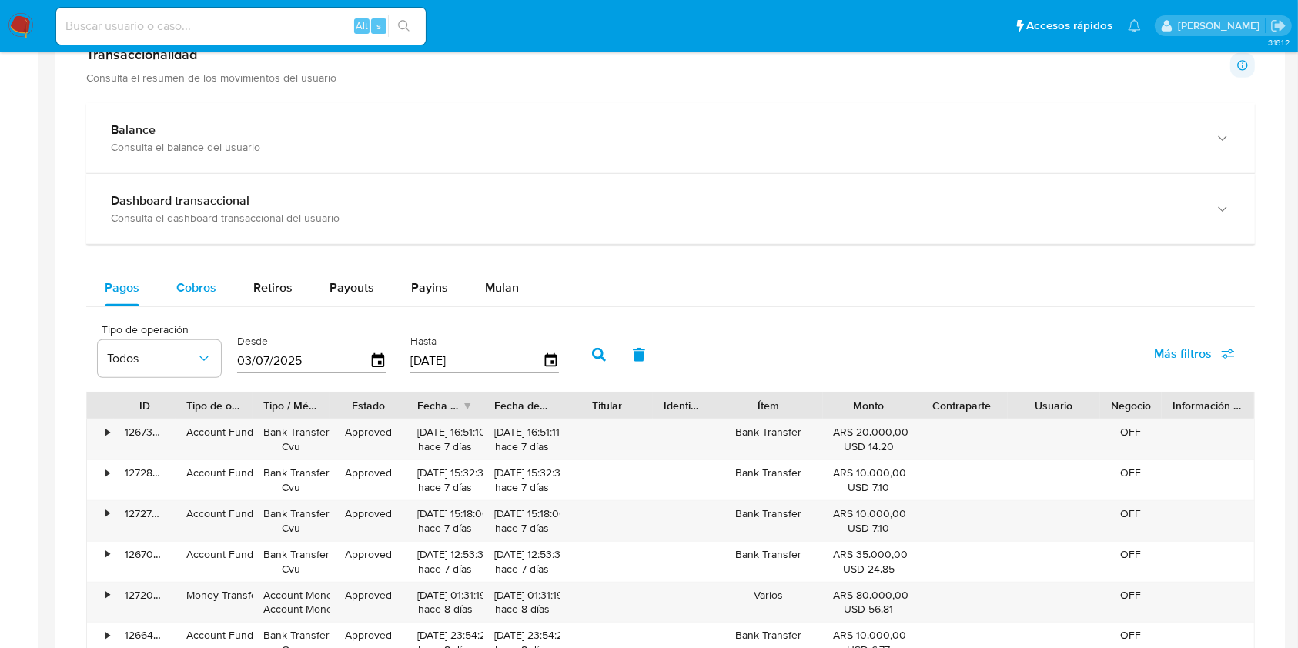
click at [197, 278] on div "Cobros" at bounding box center [196, 287] width 40 height 37
select select "10"
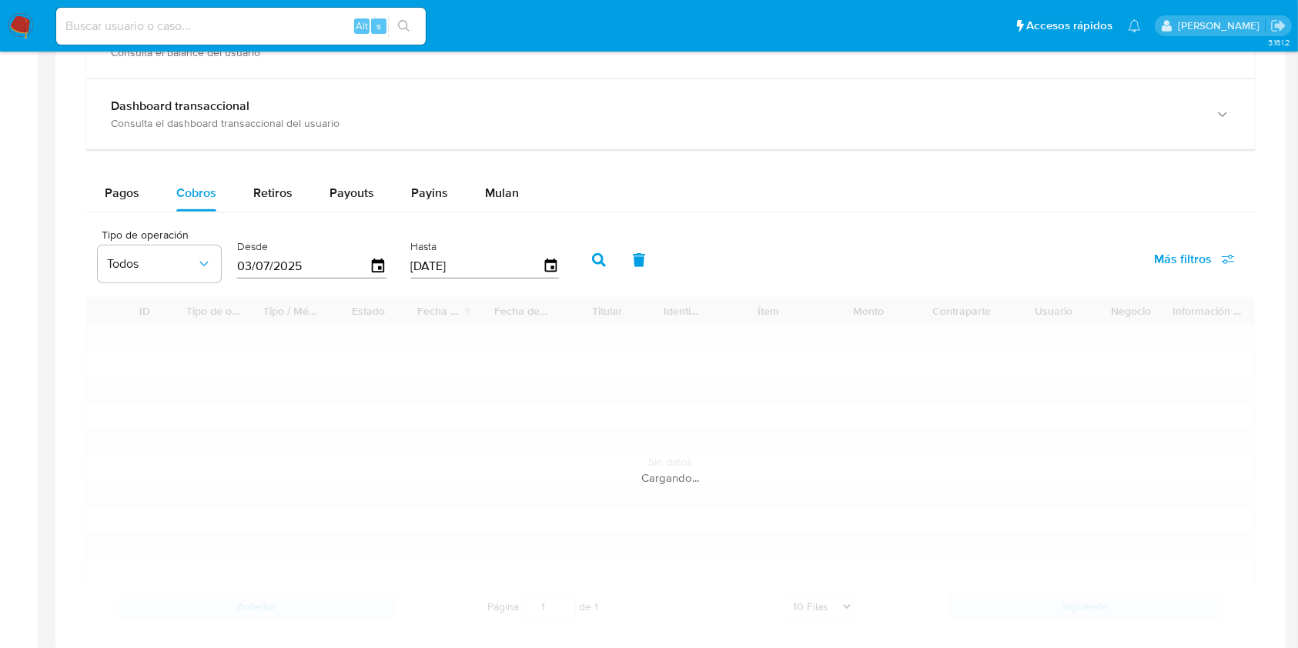
scroll to position [1026, 0]
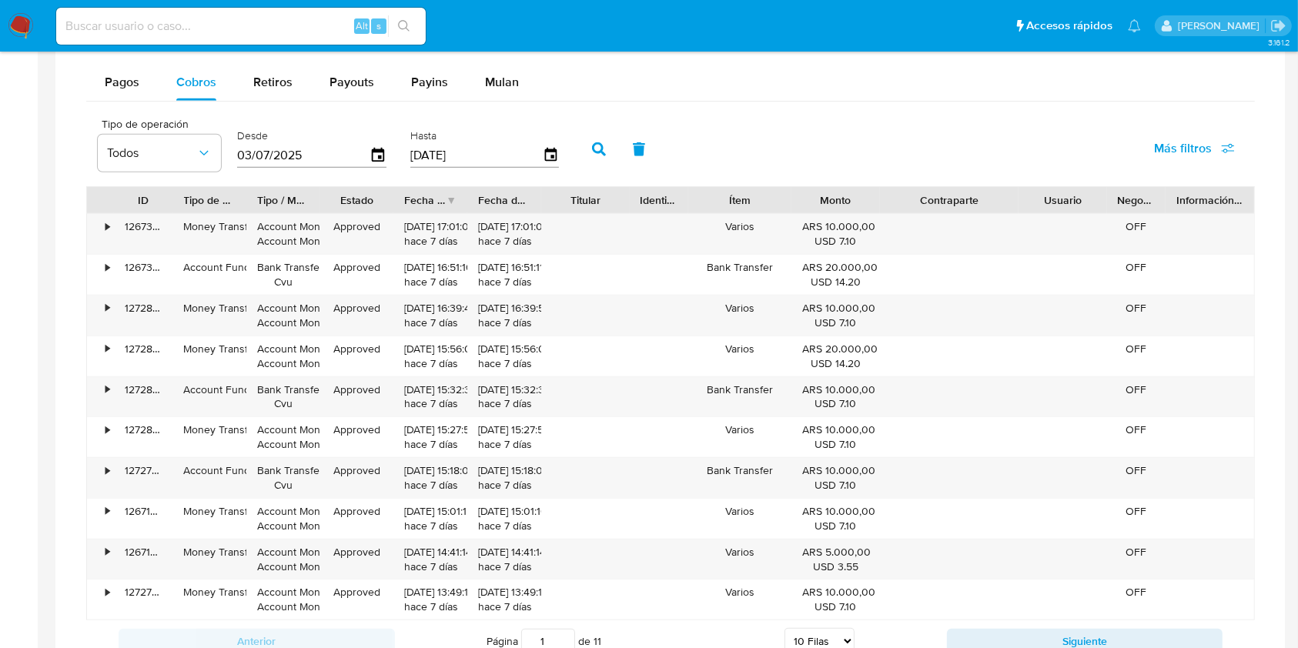
drag, startPoint x: 1004, startPoint y: 199, endPoint x: 1050, endPoint y: 192, distance: 46.7
click at [1050, 192] on div "ID Tipo de operación Tipo / Método Estado Fecha de creación Fecha de aprobación…" at bounding box center [670, 200] width 1167 height 26
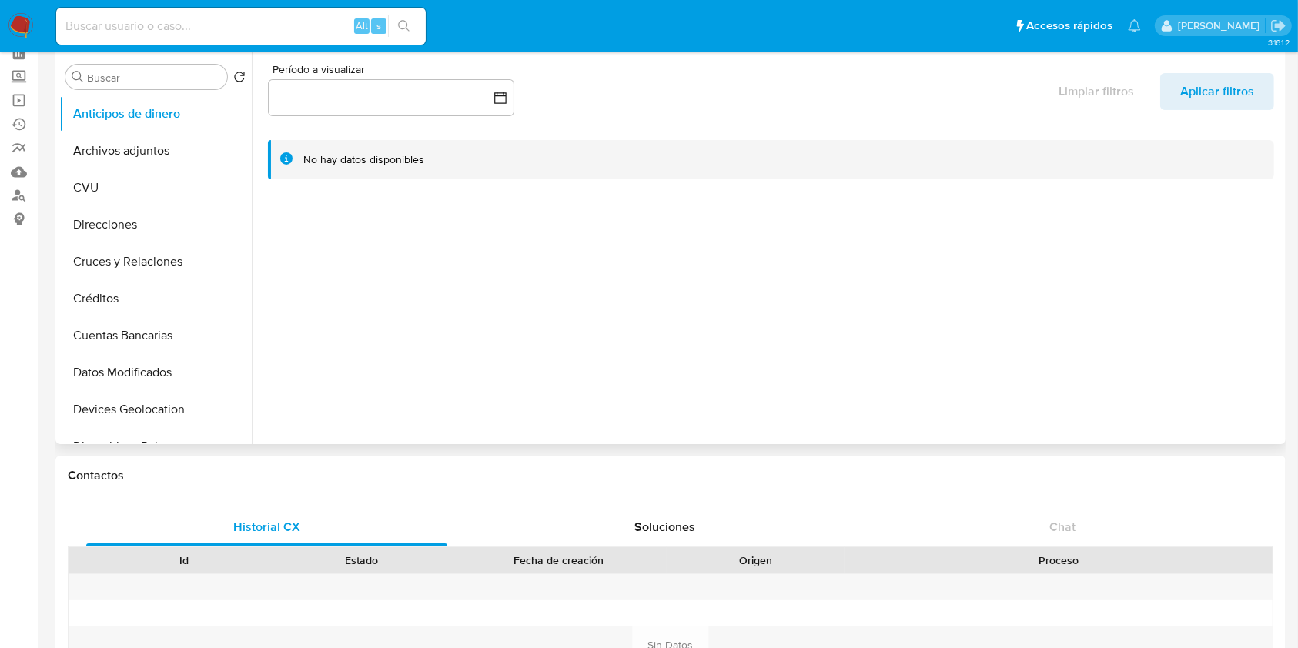
scroll to position [0, 0]
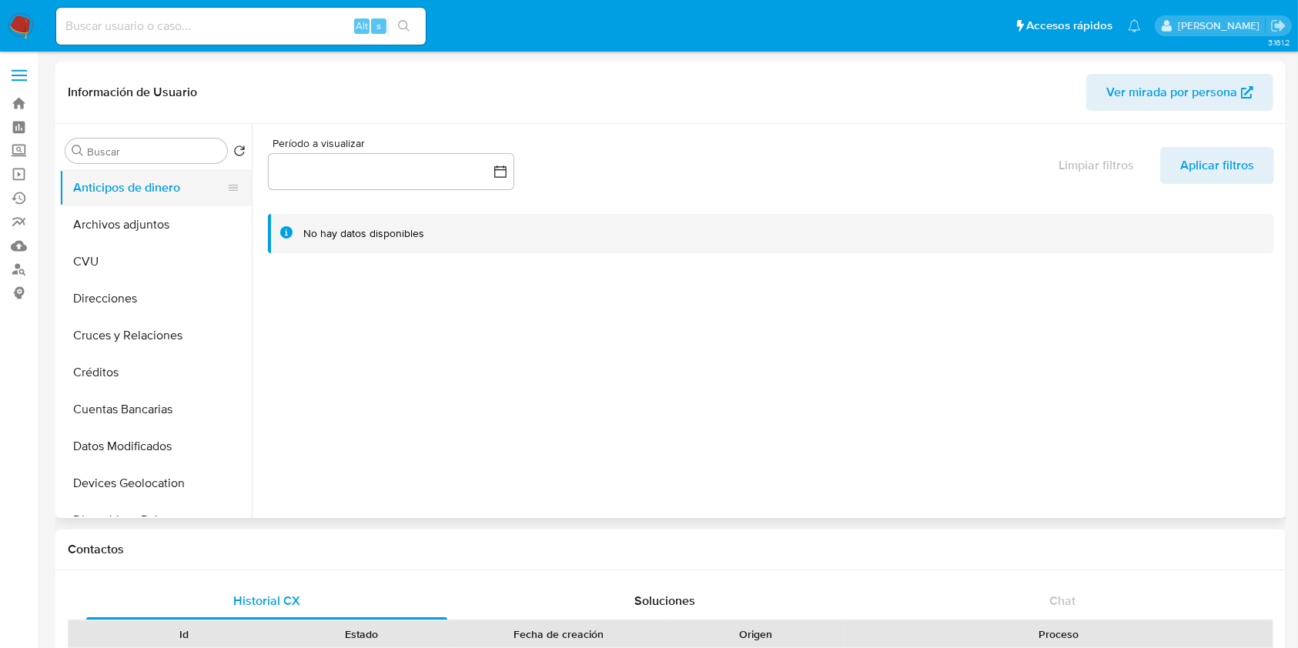
click at [172, 202] on button "Anticipos de dinero" at bounding box center [149, 187] width 180 height 37
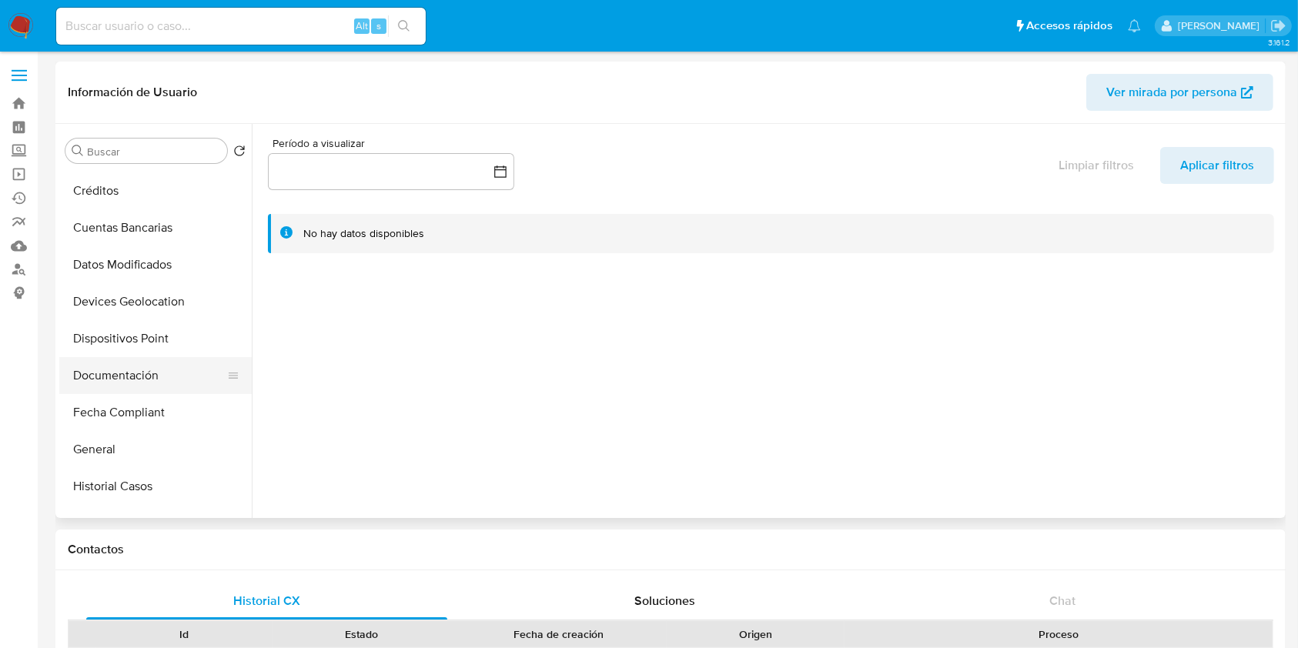
scroll to position [308, 0]
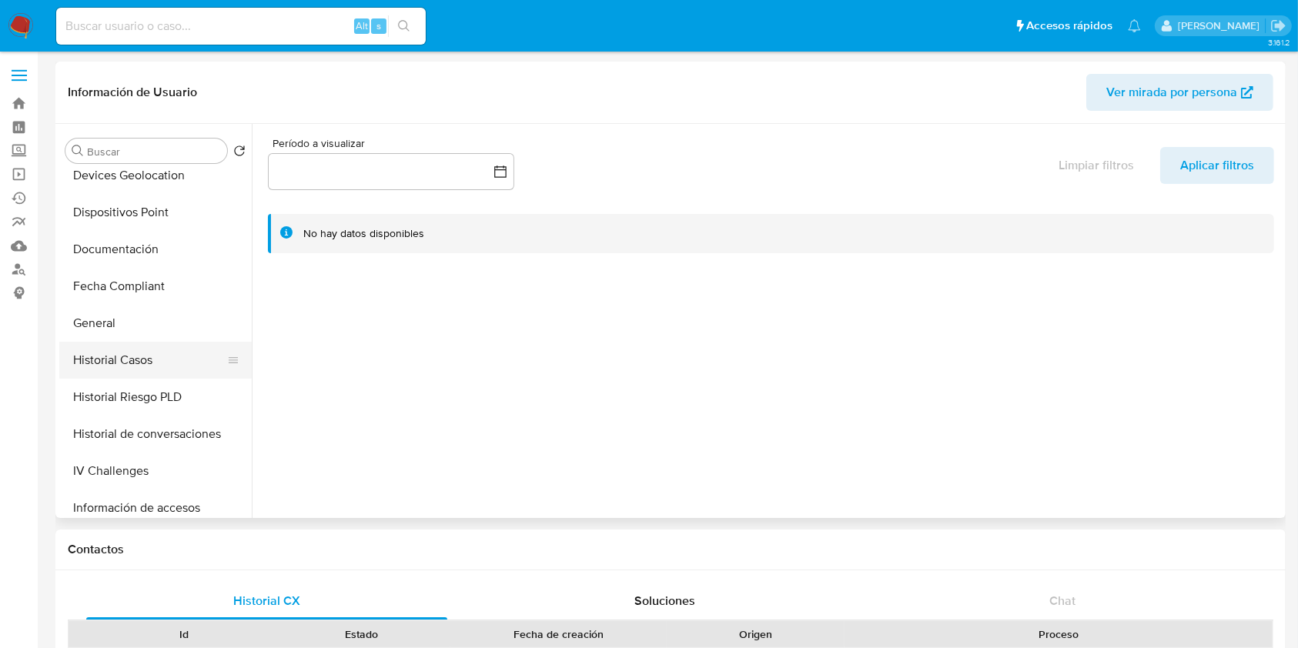
click at [112, 363] on button "Historial Casos" at bounding box center [149, 360] width 180 height 37
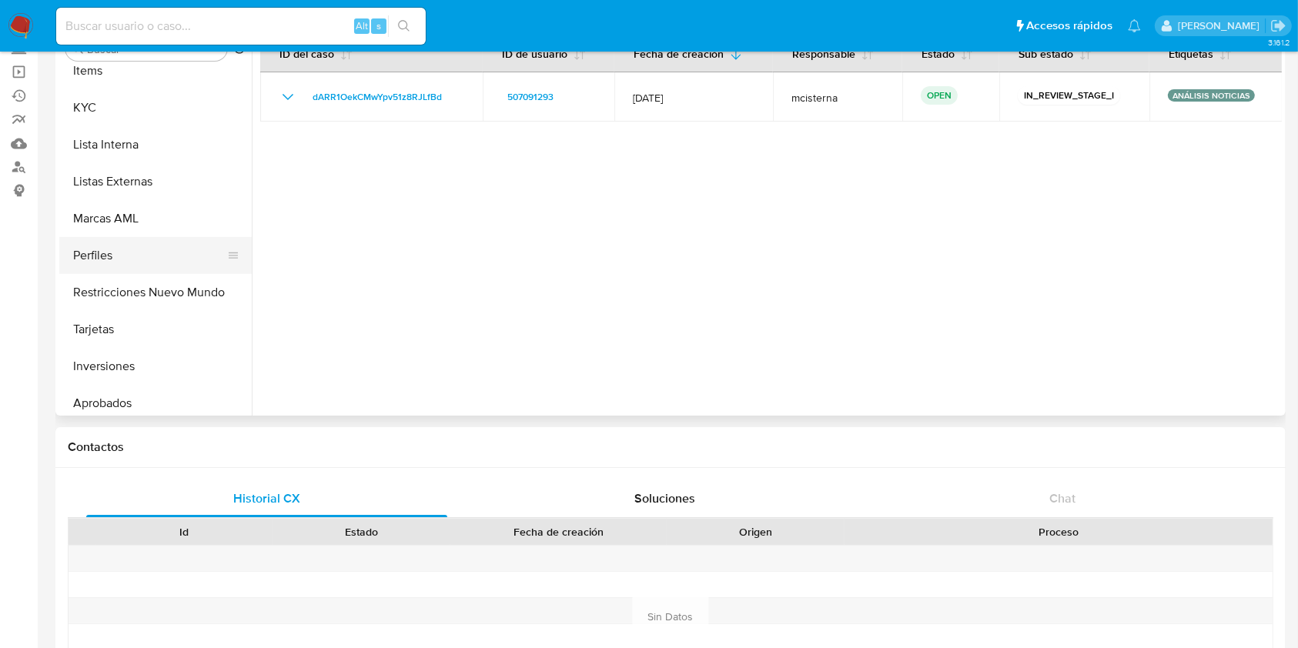
scroll to position [718, 0]
click at [98, 116] on button "KYC" at bounding box center [149, 106] width 180 height 37
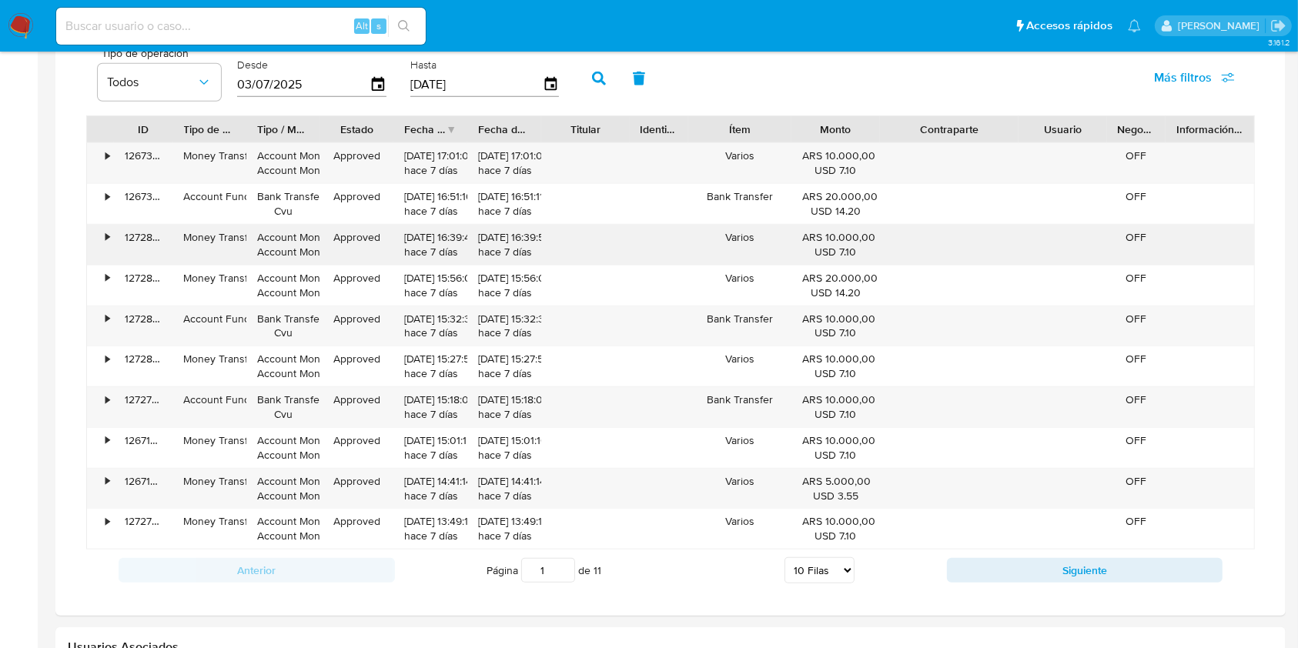
scroll to position [1128, 0]
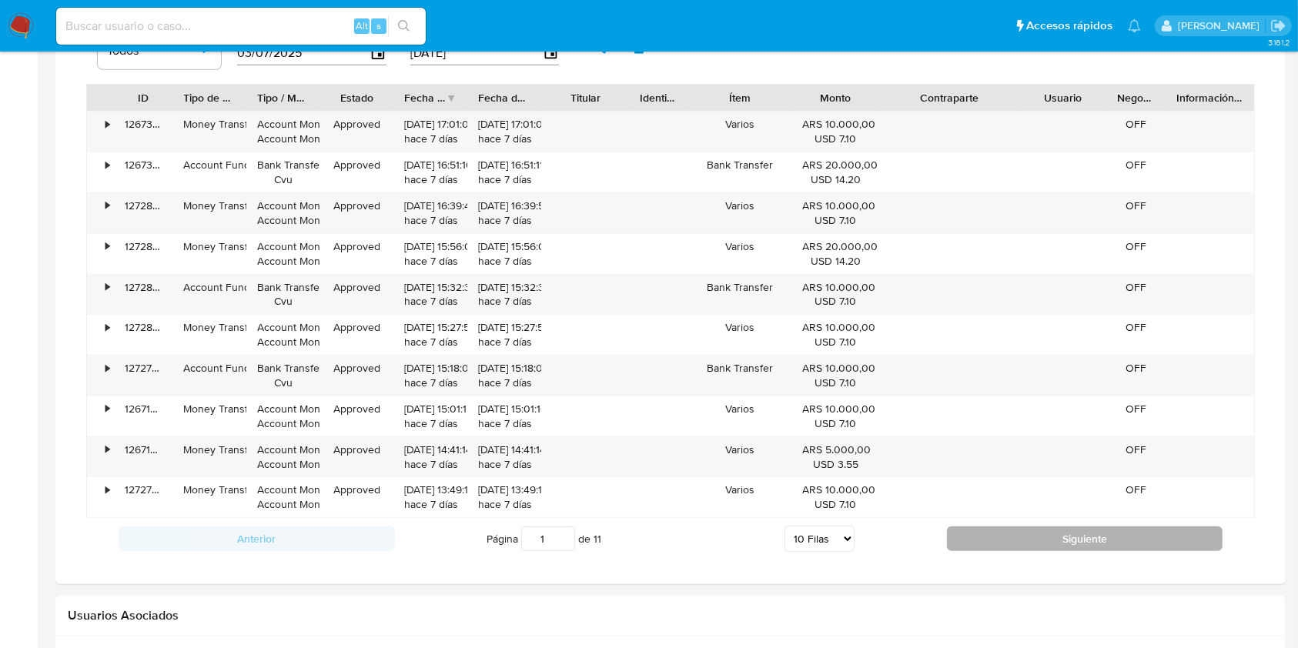
click at [996, 536] on button "Siguiente" at bounding box center [1085, 538] width 276 height 25
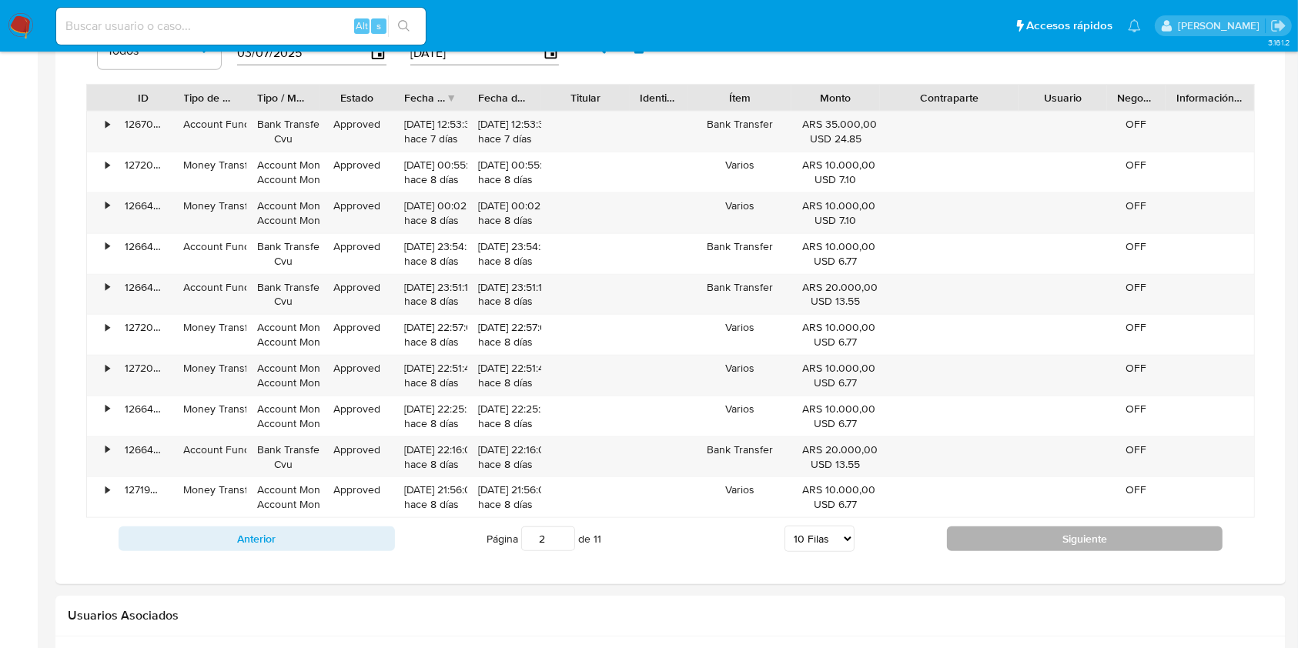
click at [991, 526] on button "Siguiente" at bounding box center [1085, 538] width 276 height 25
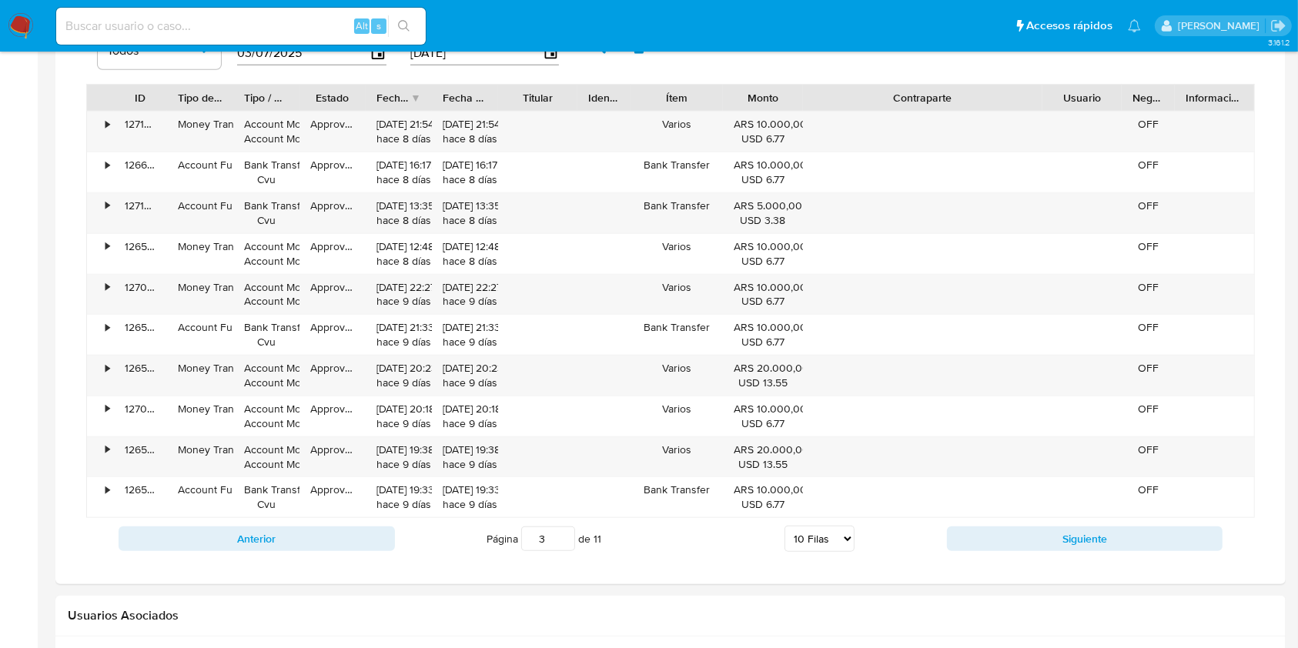
click at [1117, 110] on div "ID Tipo de operación Tipo / Método Estado Fecha de creación Fecha de aprobación…" at bounding box center [670, 301] width 1168 height 434
click at [1006, 534] on button "Siguiente" at bounding box center [1085, 538] width 276 height 25
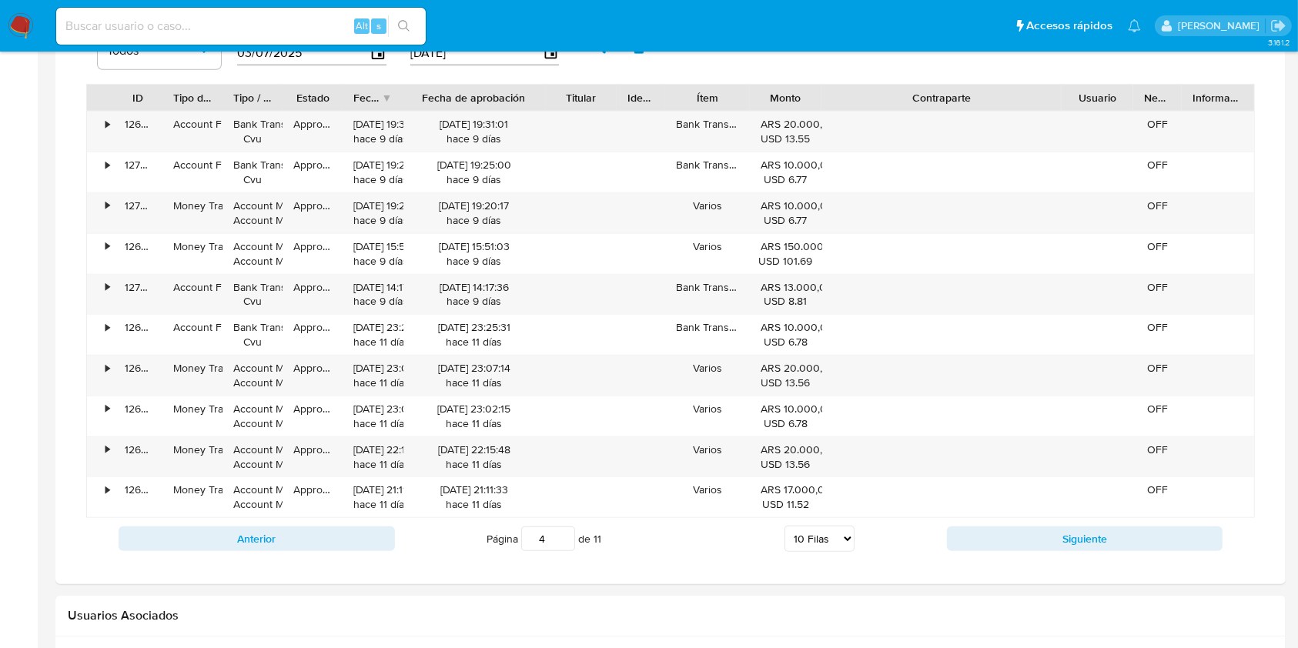
click at [570, 117] on div "ID Tipo de operación Tipo / Método Estado Fecha de creación Fecha de aprobación…" at bounding box center [670, 301] width 1168 height 434
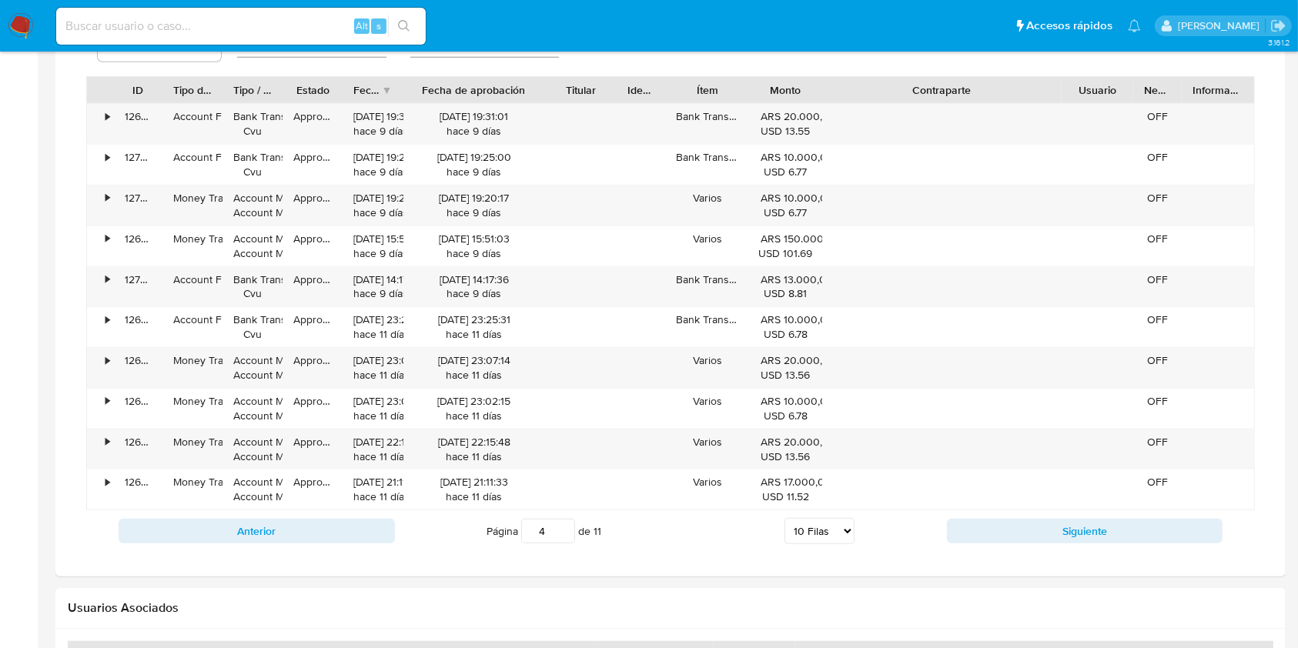
scroll to position [1231, 0]
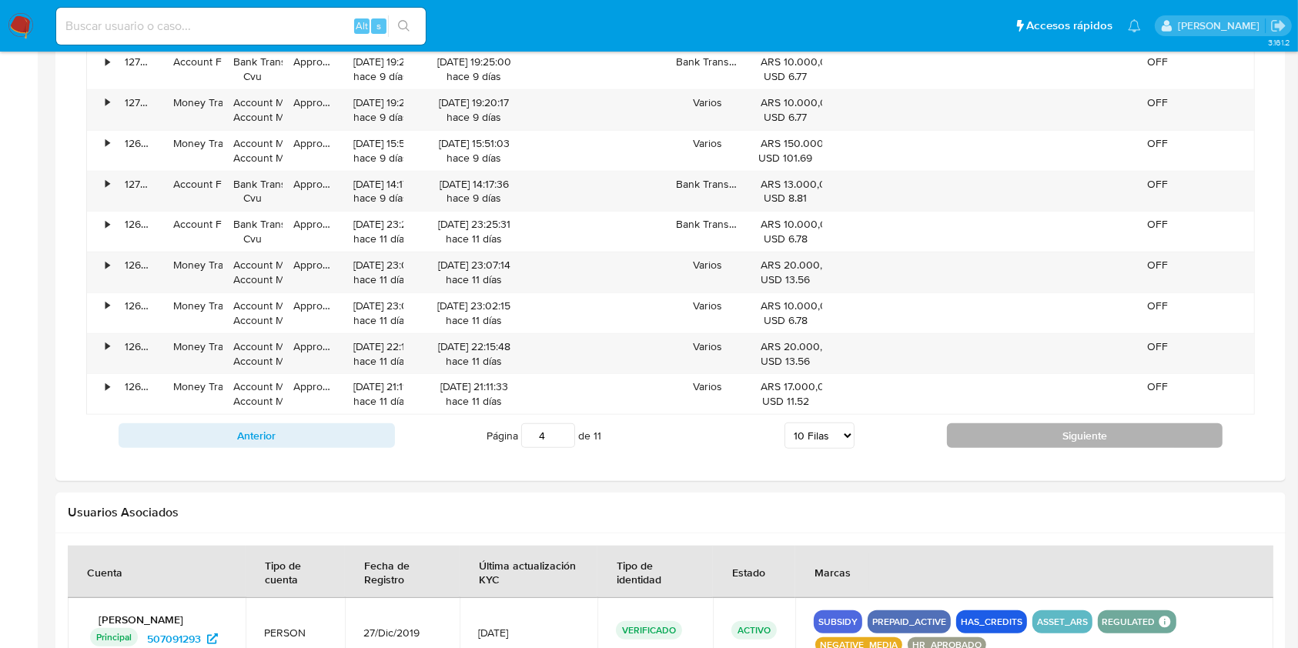
click at [968, 424] on button "Siguiente" at bounding box center [1085, 435] width 276 height 25
type input "5"
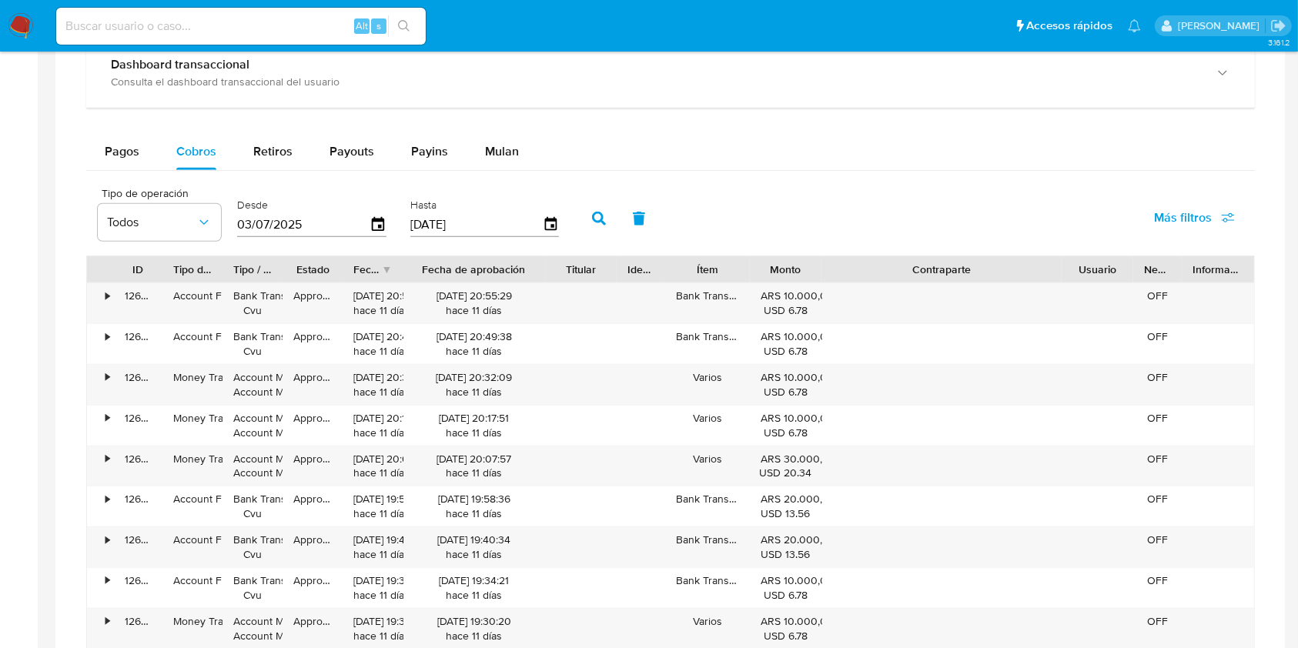
scroll to position [924, 0]
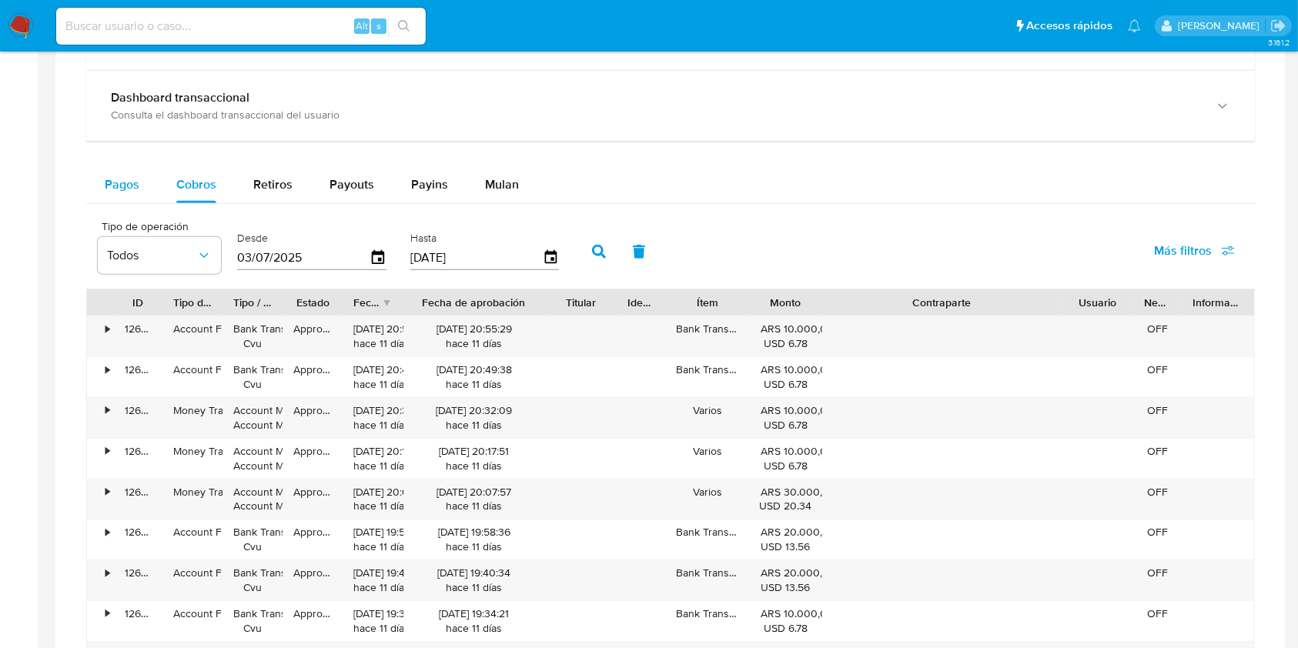
click at [115, 182] on span "Pagos" at bounding box center [122, 184] width 35 height 18
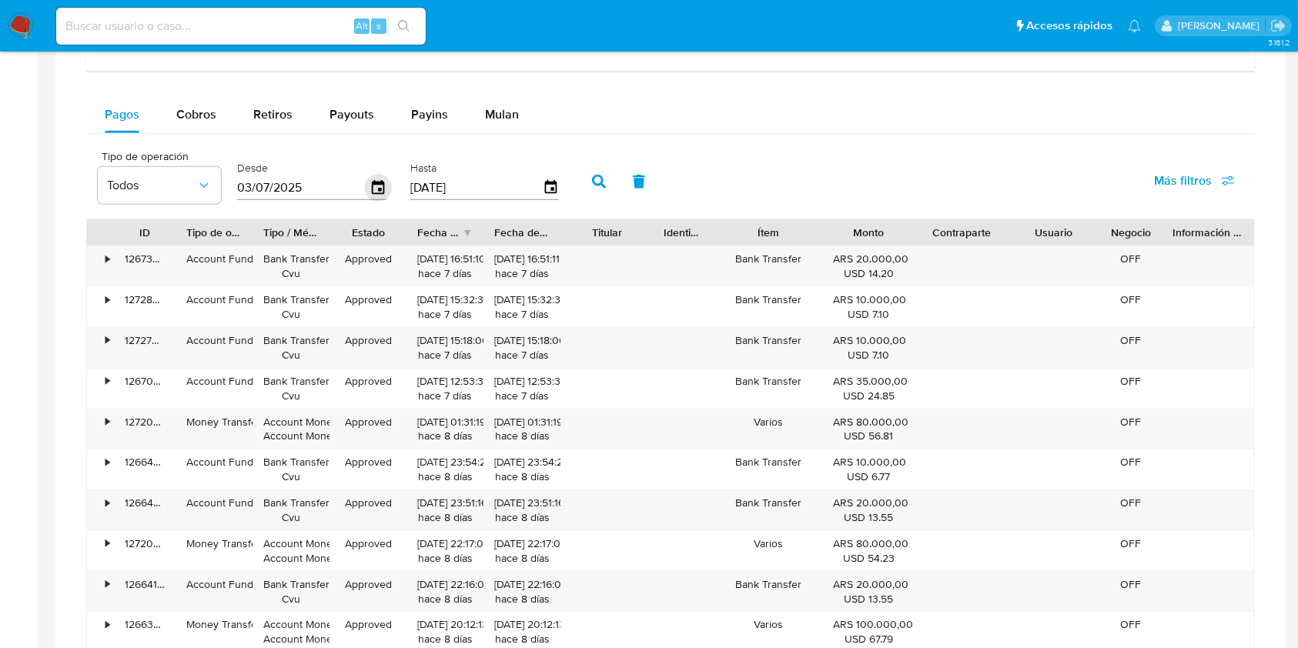
scroll to position [1026, 0]
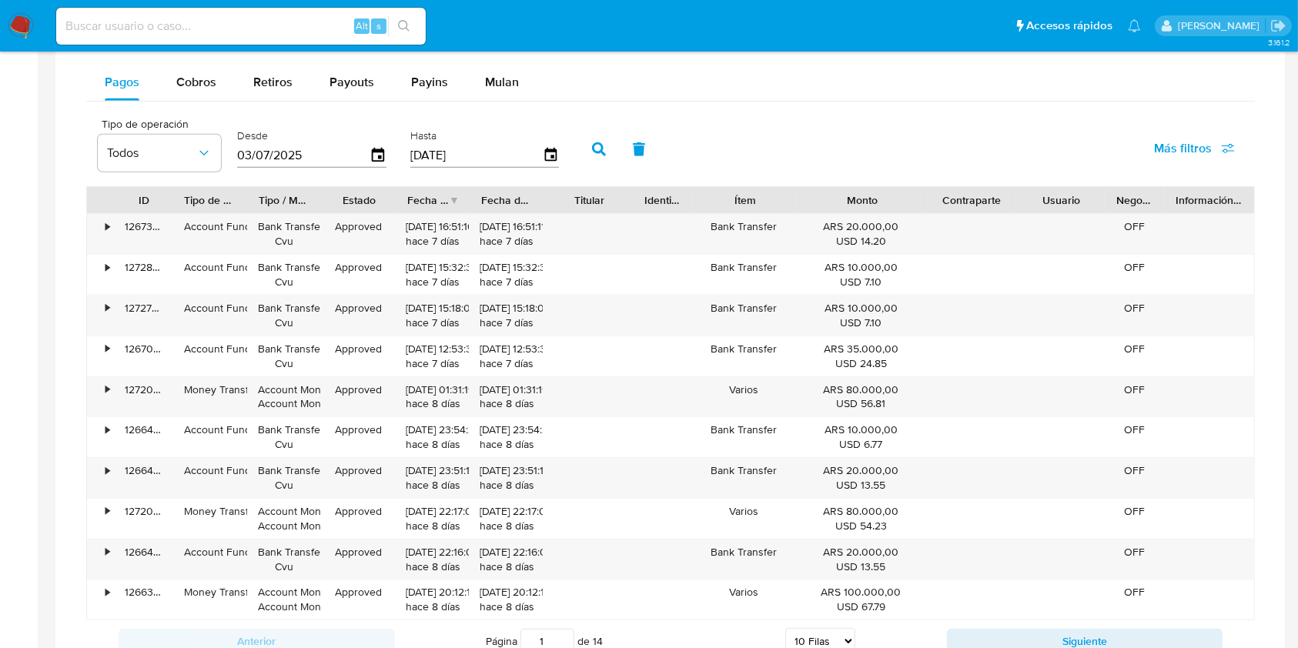
click at [947, 212] on div "ID Tipo de operación Tipo / Método Estado Fecha de creación Fecha de aprobación…" at bounding box center [670, 403] width 1168 height 434
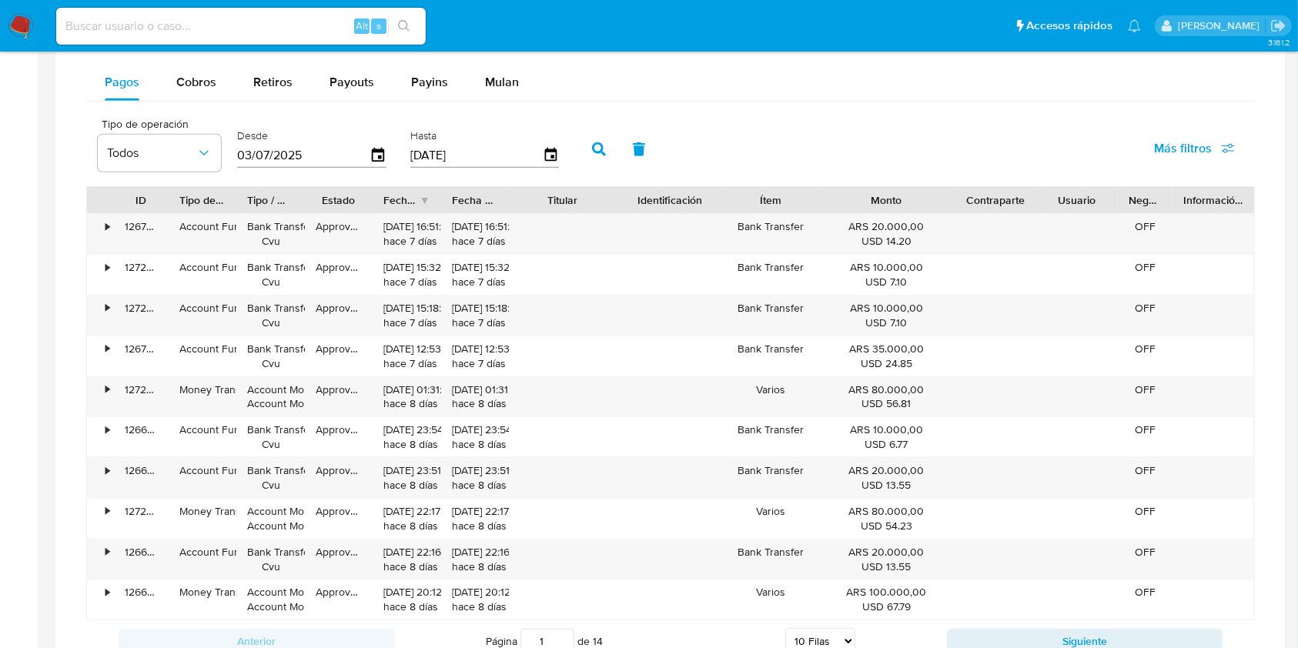
drag, startPoint x: 628, startPoint y: 199, endPoint x: 646, endPoint y: 206, distance: 20.0
click at [646, 206] on div "ID Tipo de operación Tipo / Método Estado Fecha de creación Fecha de aprobación…" at bounding box center [670, 200] width 1167 height 26
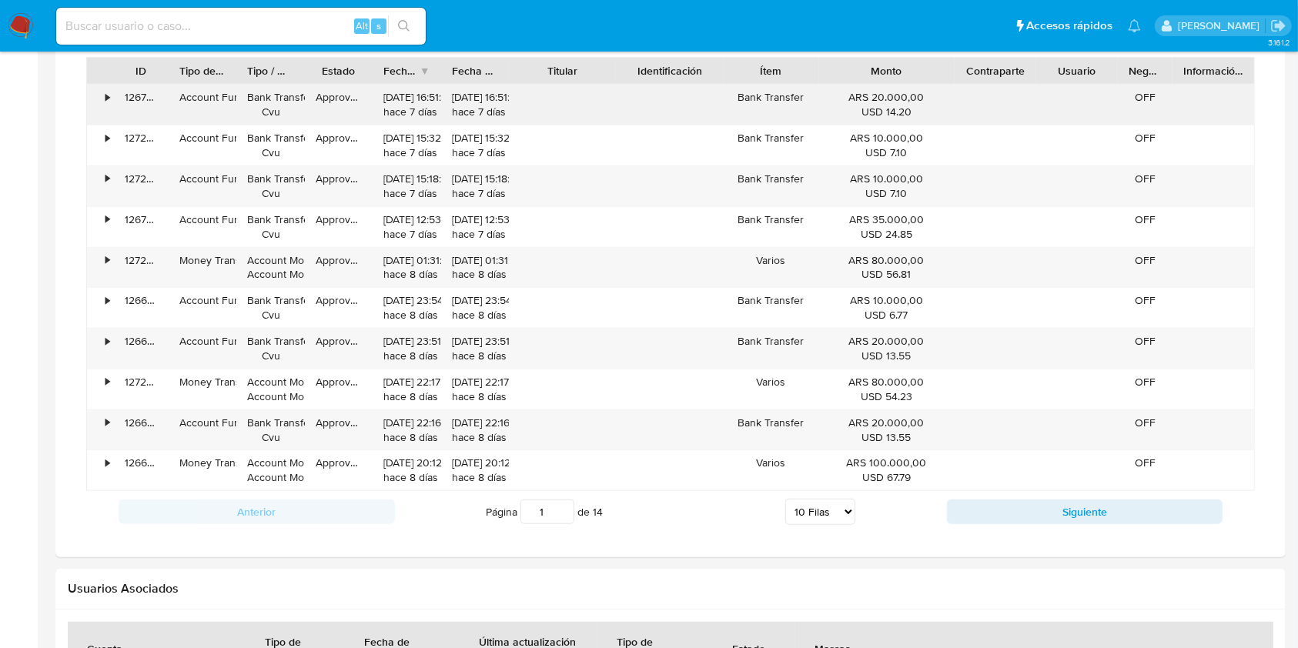
scroll to position [1128, 0]
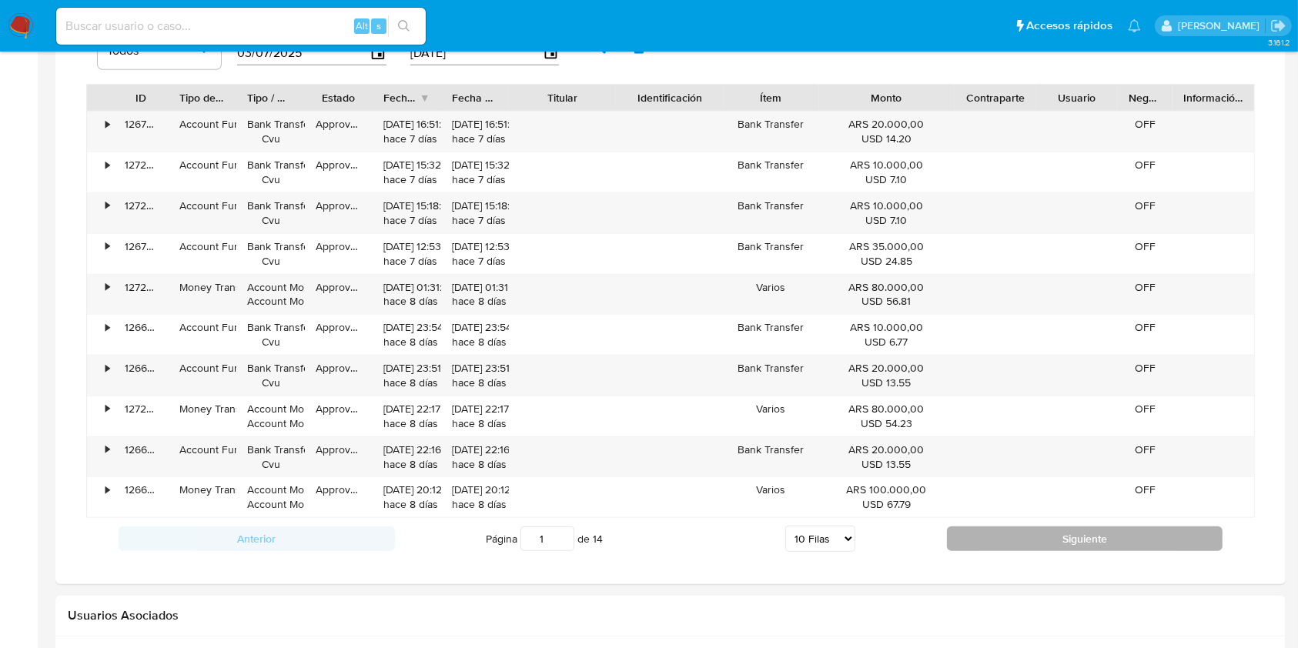
click at [957, 529] on button "Siguiente" at bounding box center [1085, 538] width 276 height 25
type input "3"
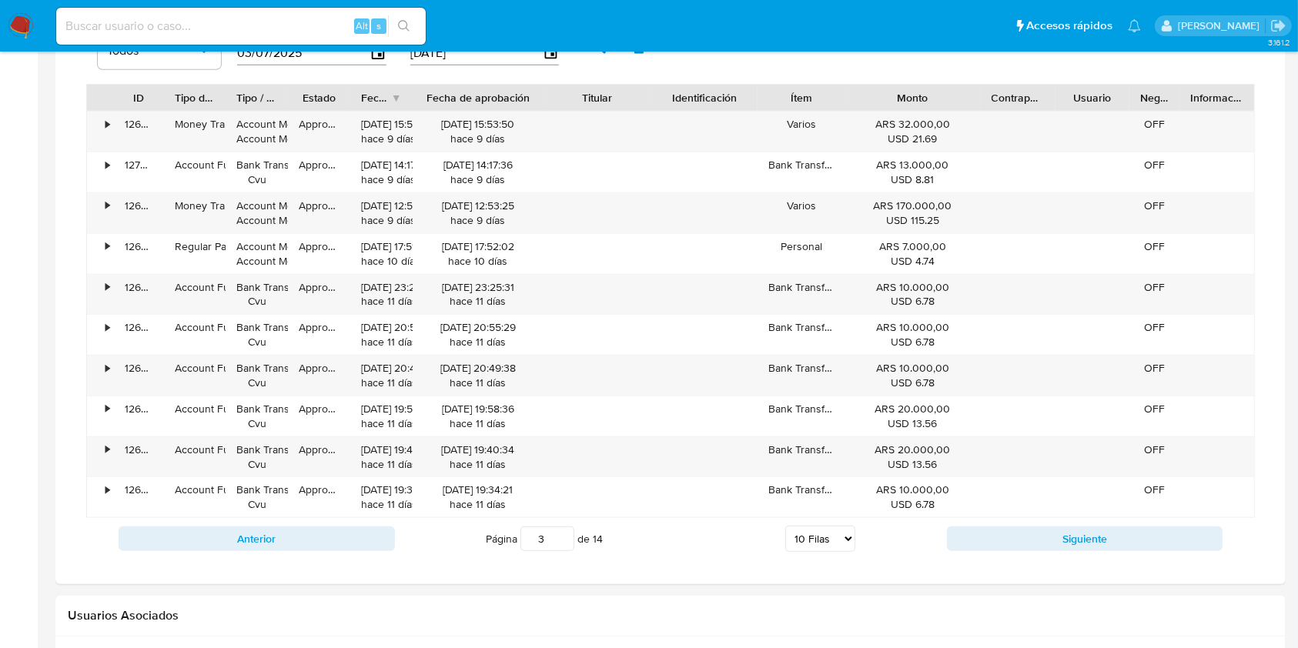
click at [570, 115] on div "ID Tipo de operación Tipo / Método Estado Fecha de creación Fecha de aprobación…" at bounding box center [670, 301] width 1168 height 434
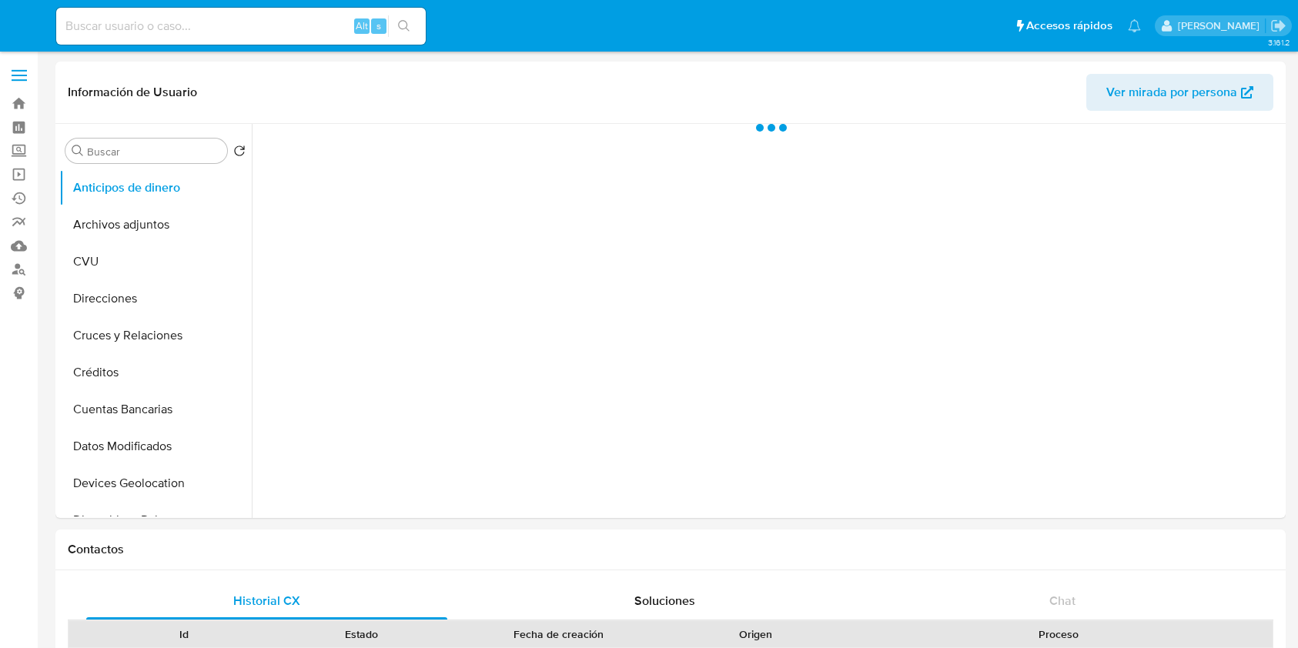
select select "10"
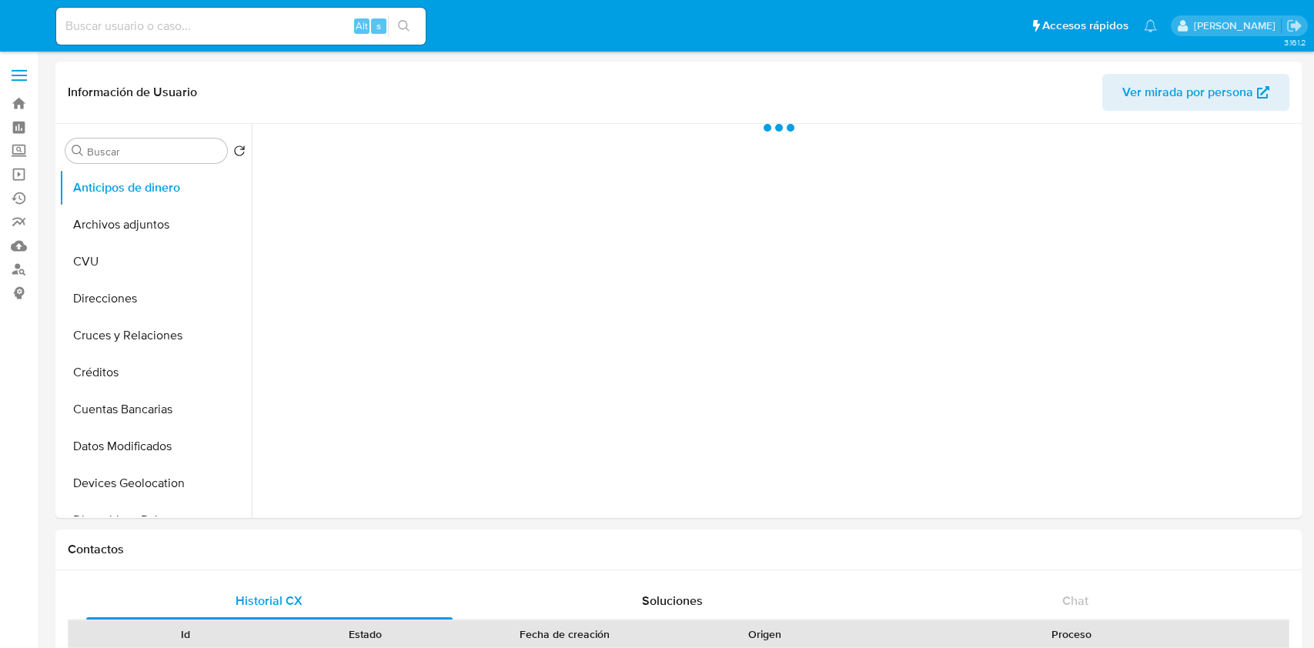
select select "10"
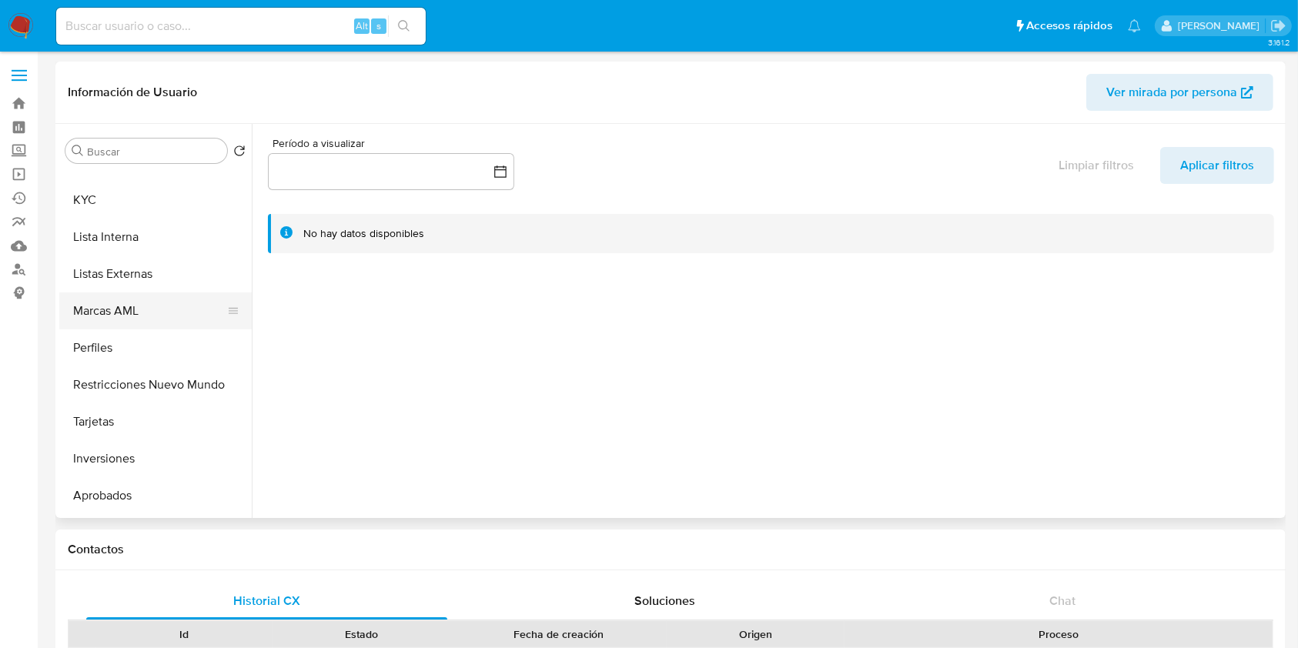
scroll to position [696, 0]
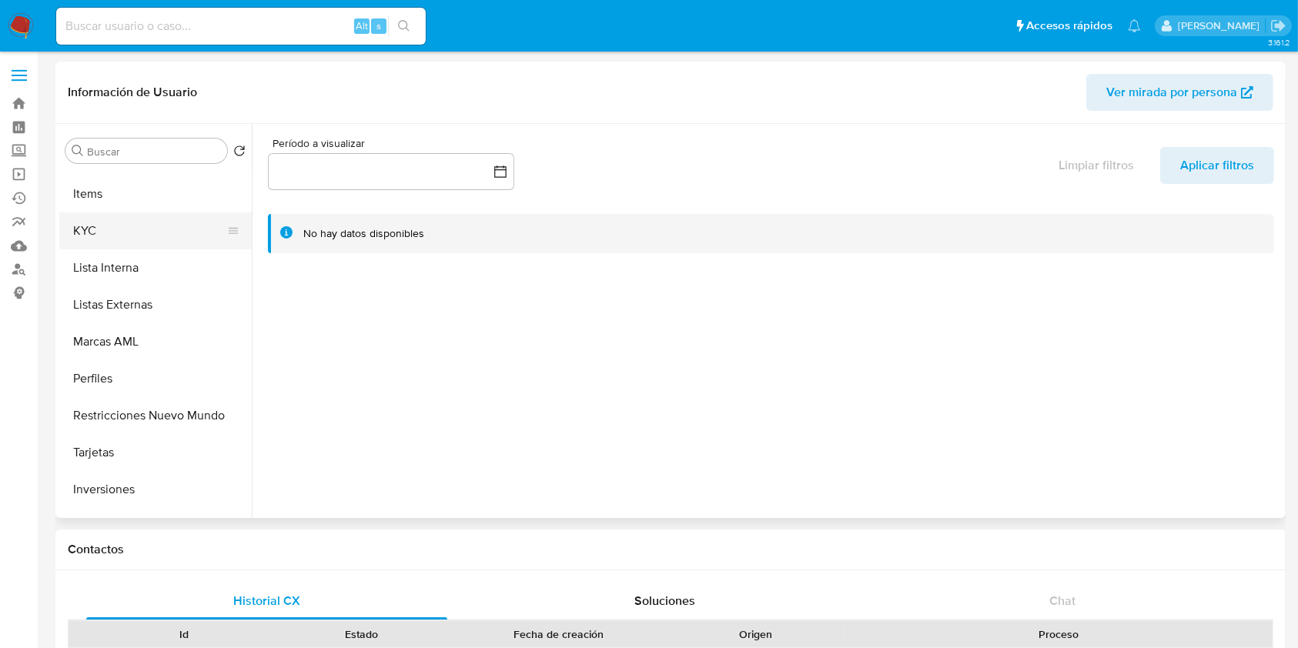
click at [142, 227] on button "KYC" at bounding box center [149, 230] width 180 height 37
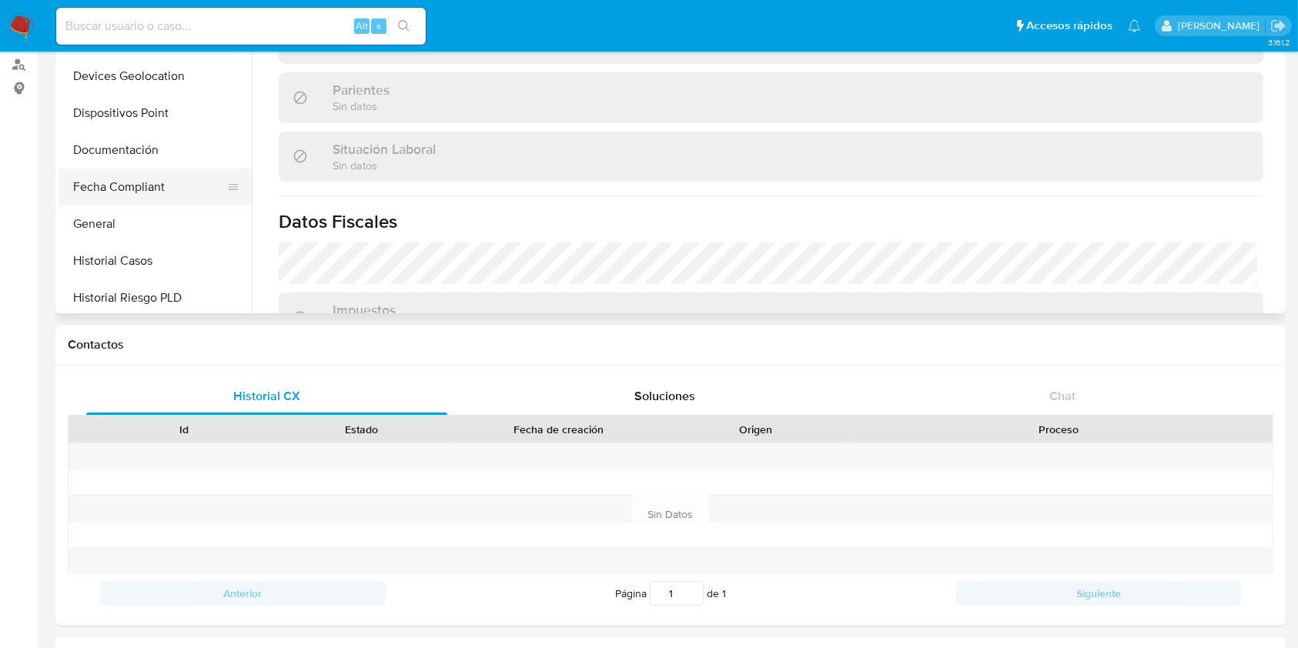
scroll to position [182, 0]
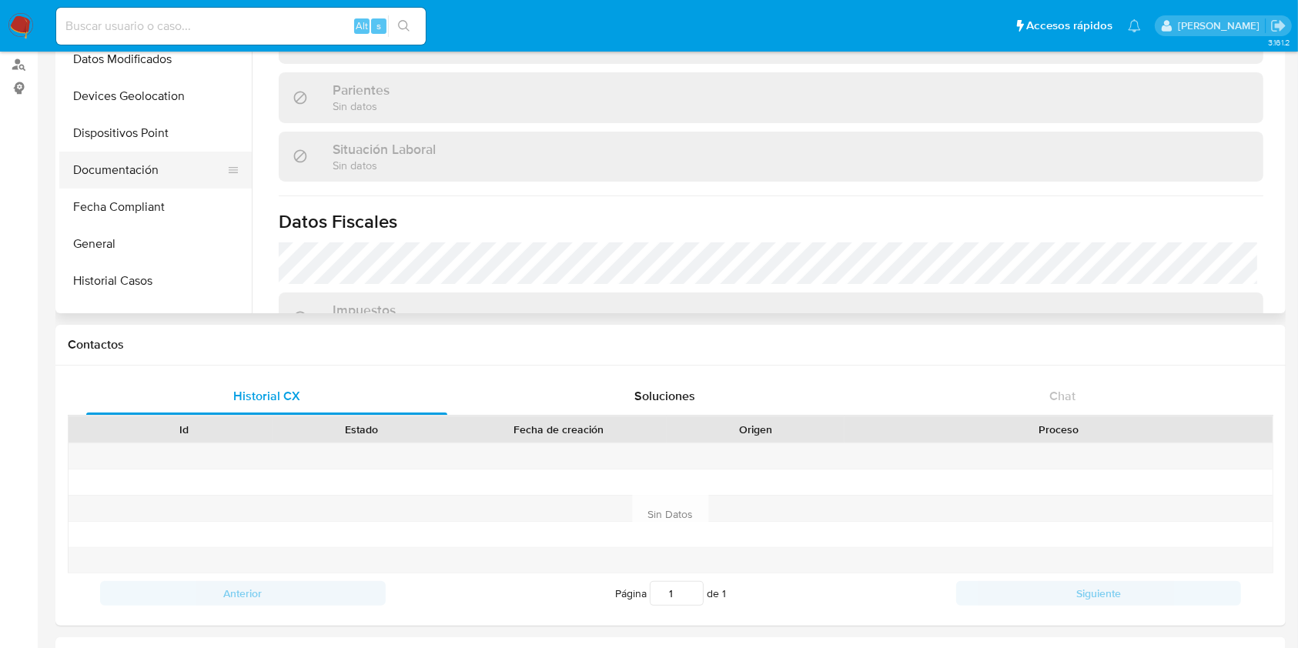
click at [125, 170] on button "Documentación" at bounding box center [149, 170] width 180 height 37
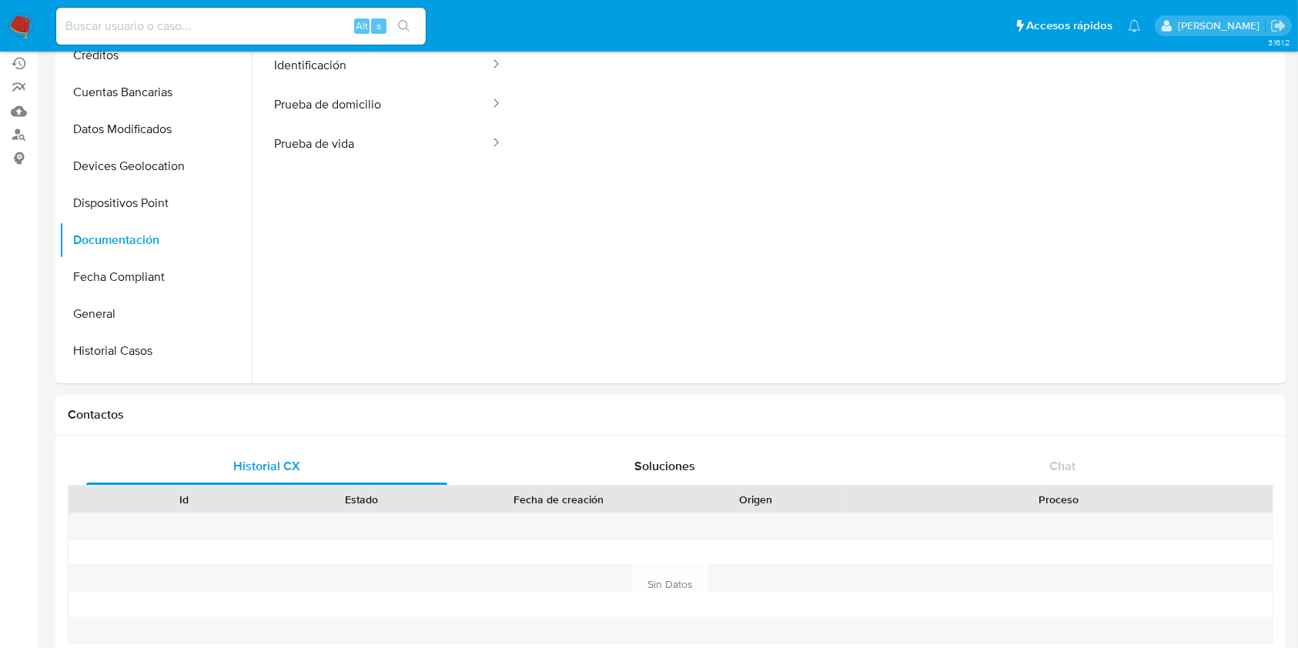
scroll to position [102, 0]
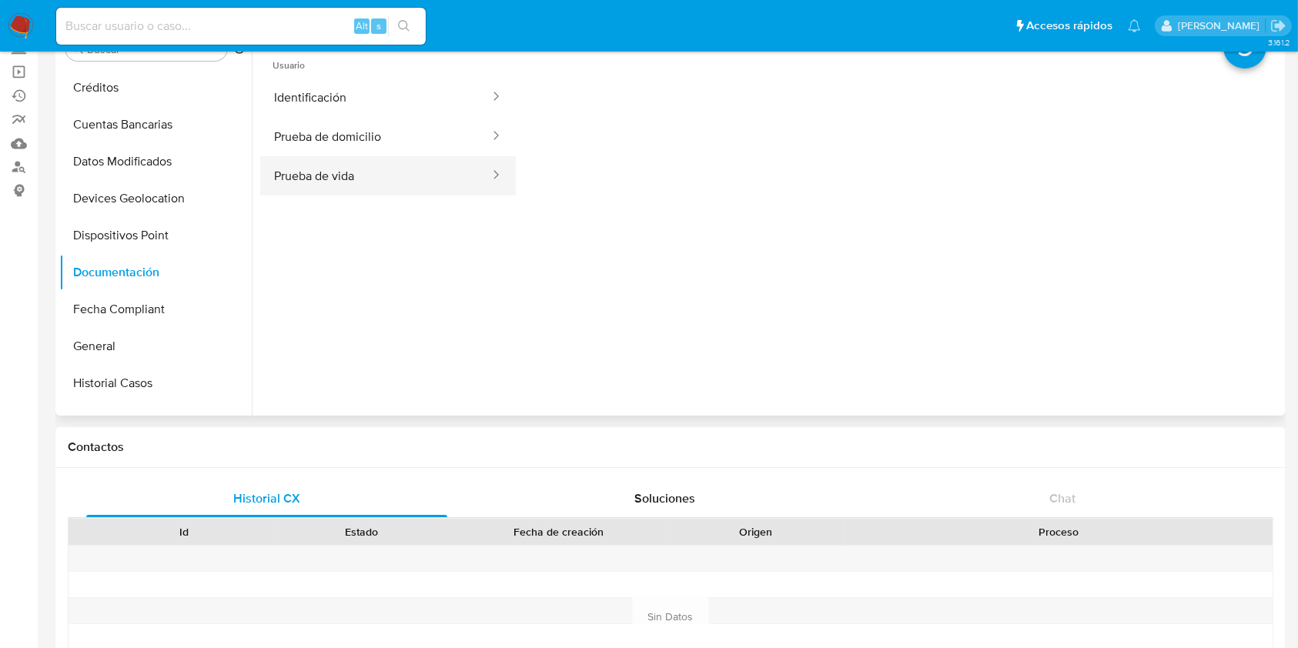
click at [348, 172] on button "Prueba de vida" at bounding box center [375, 175] width 231 height 39
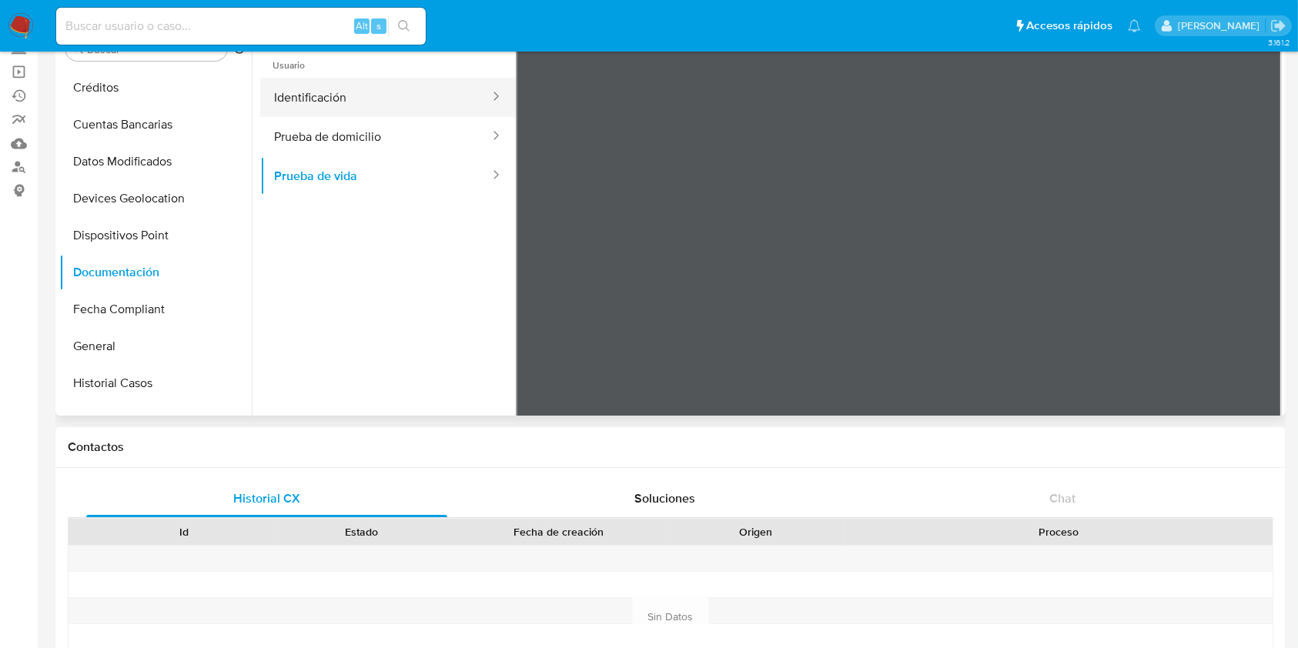
click at [351, 102] on button "Identificación" at bounding box center [375, 97] width 231 height 39
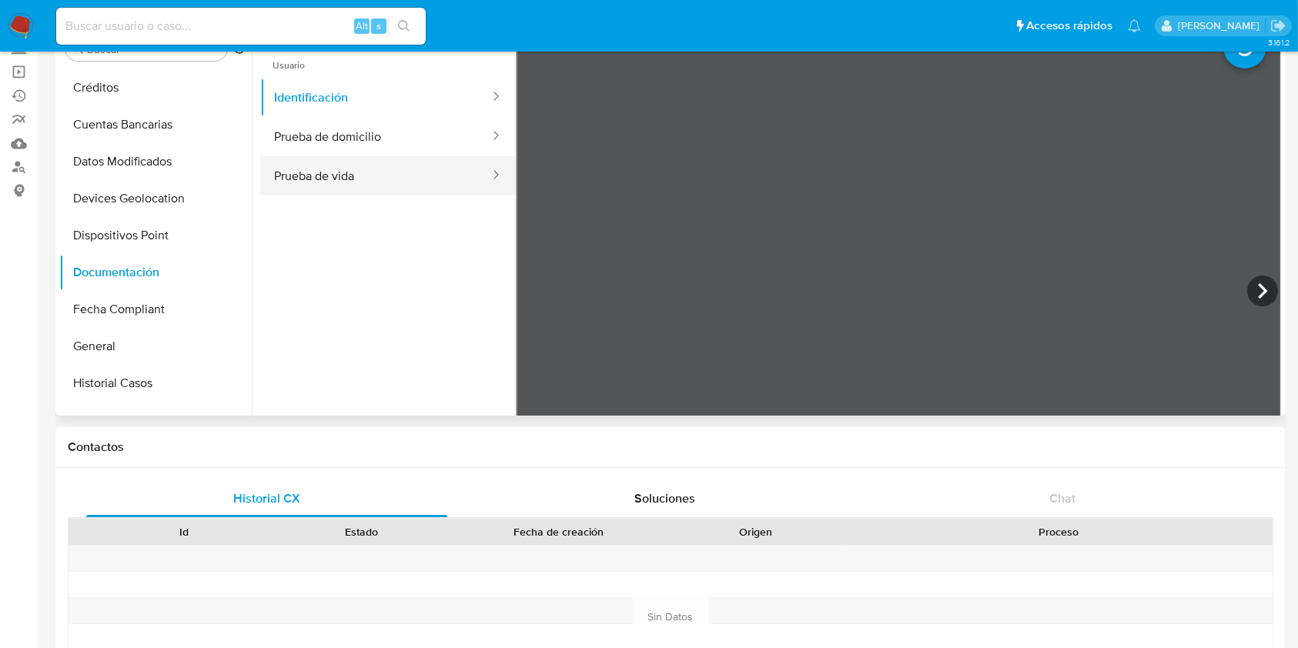
click at [344, 169] on button "Prueba de vida" at bounding box center [375, 175] width 231 height 39
click at [388, 170] on button "Prueba de vida" at bounding box center [375, 175] width 231 height 39
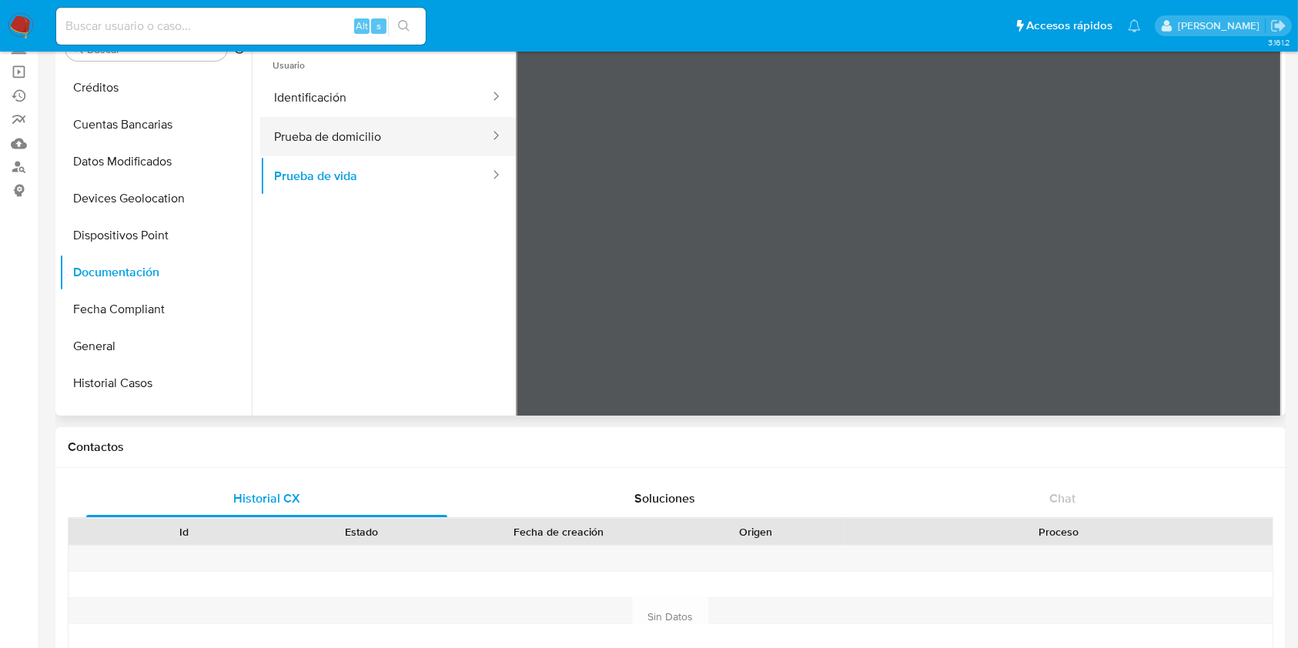
click at [372, 151] on button "Prueba de domicilio" at bounding box center [375, 136] width 231 height 39
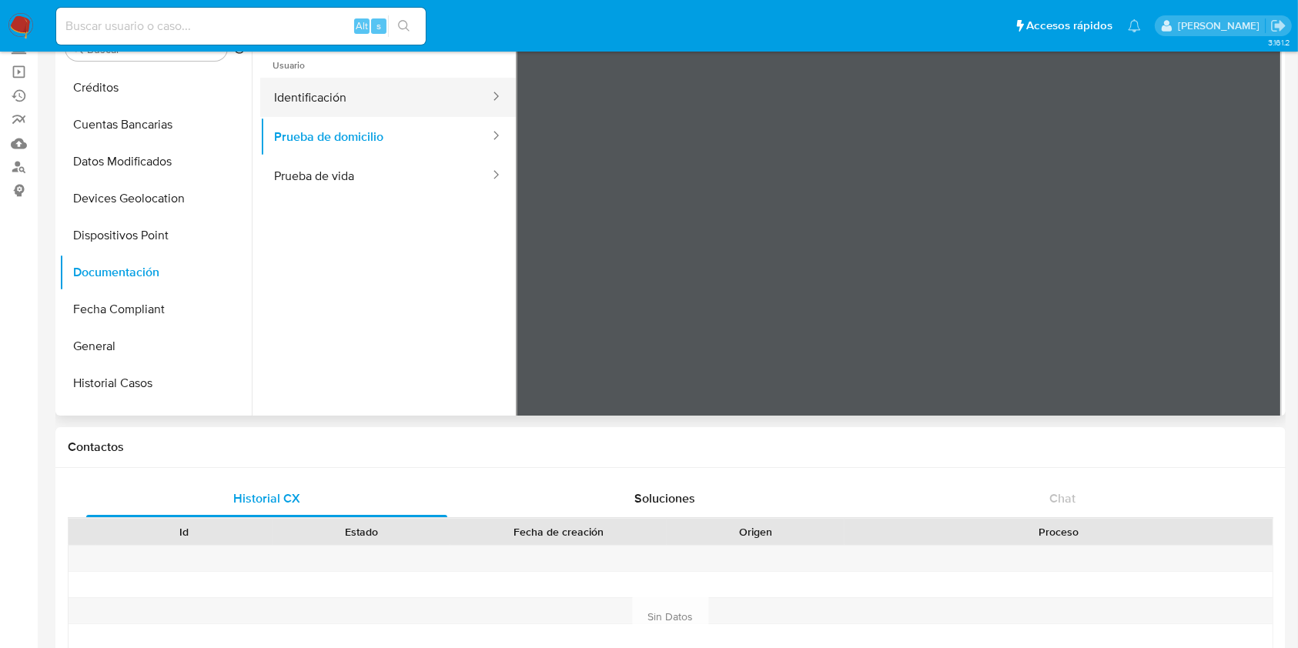
click at [359, 104] on button "Identificación" at bounding box center [375, 97] width 231 height 39
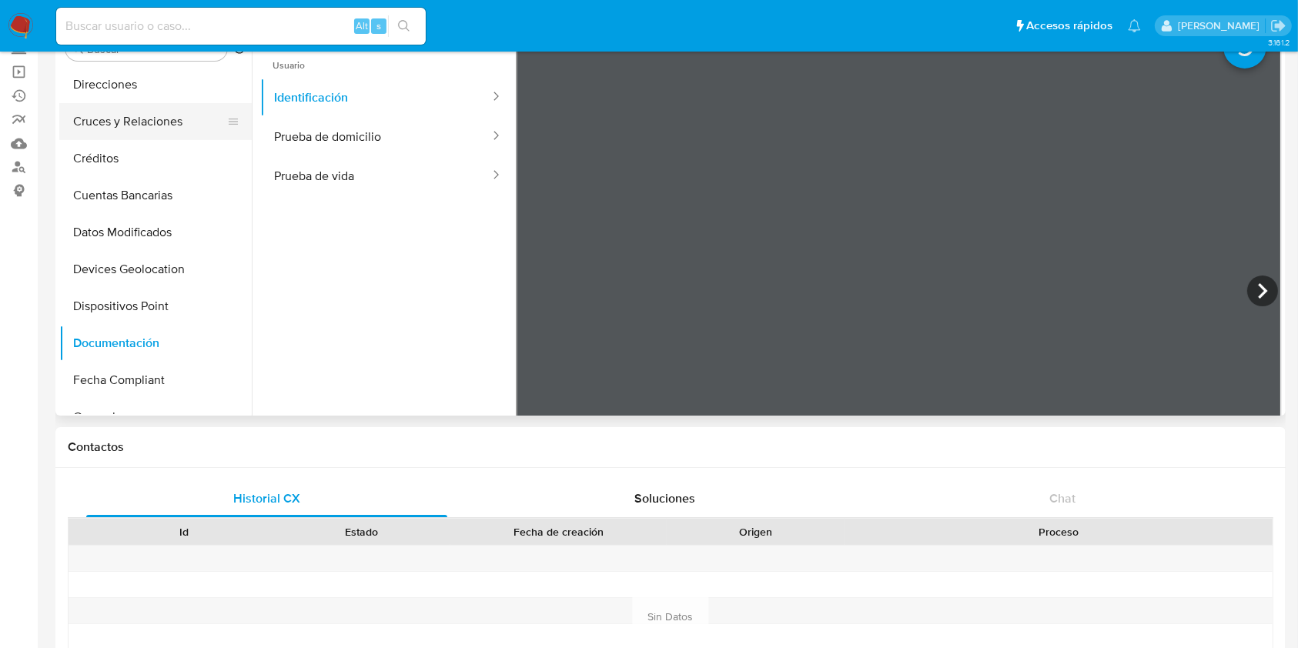
scroll to position [80, 0]
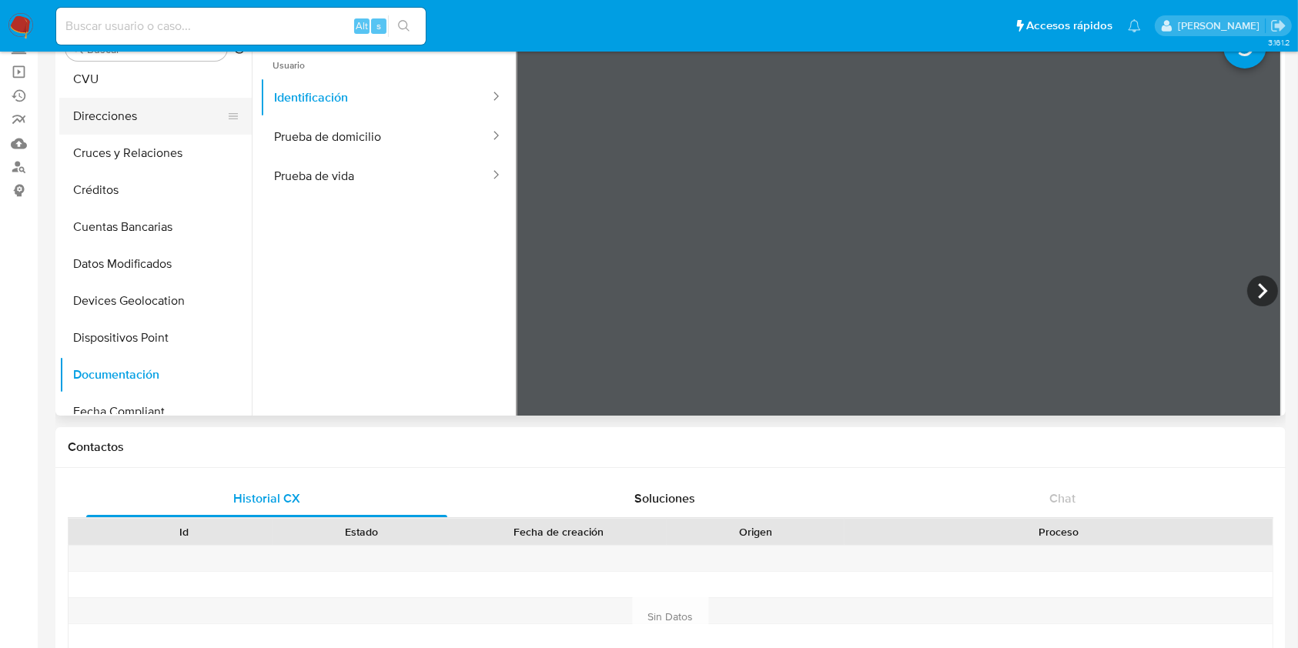
click at [138, 119] on button "Direcciones" at bounding box center [149, 116] width 180 height 37
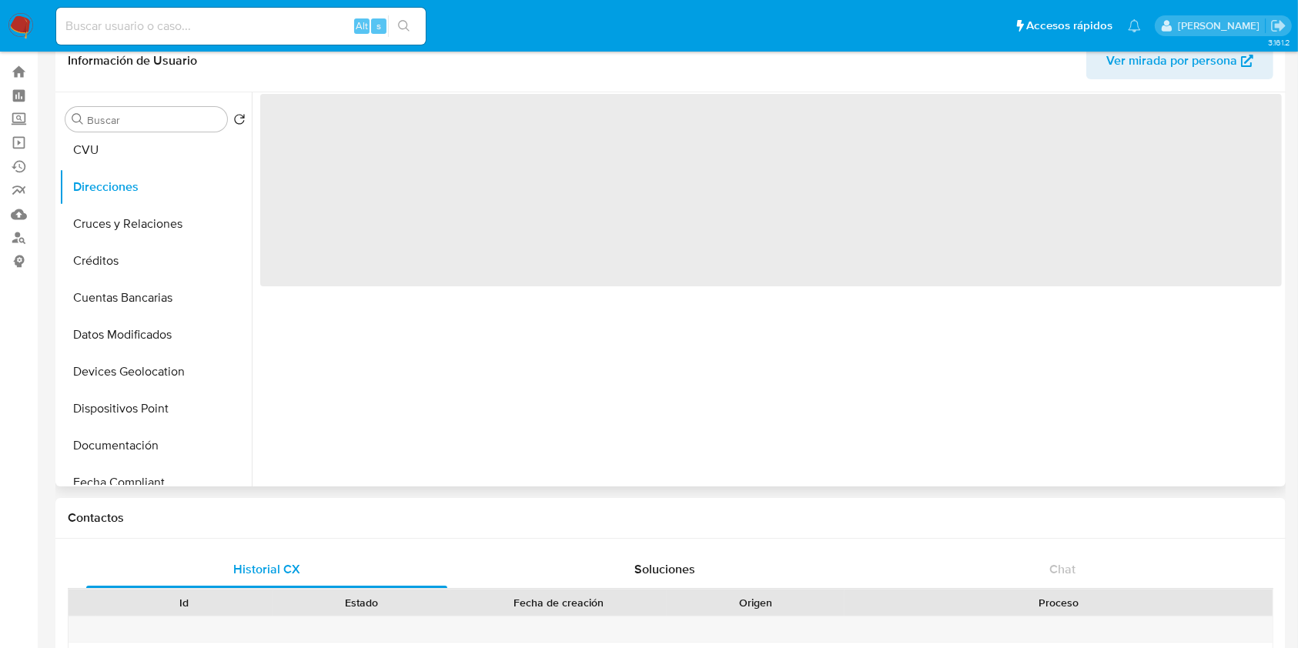
scroll to position [0, 0]
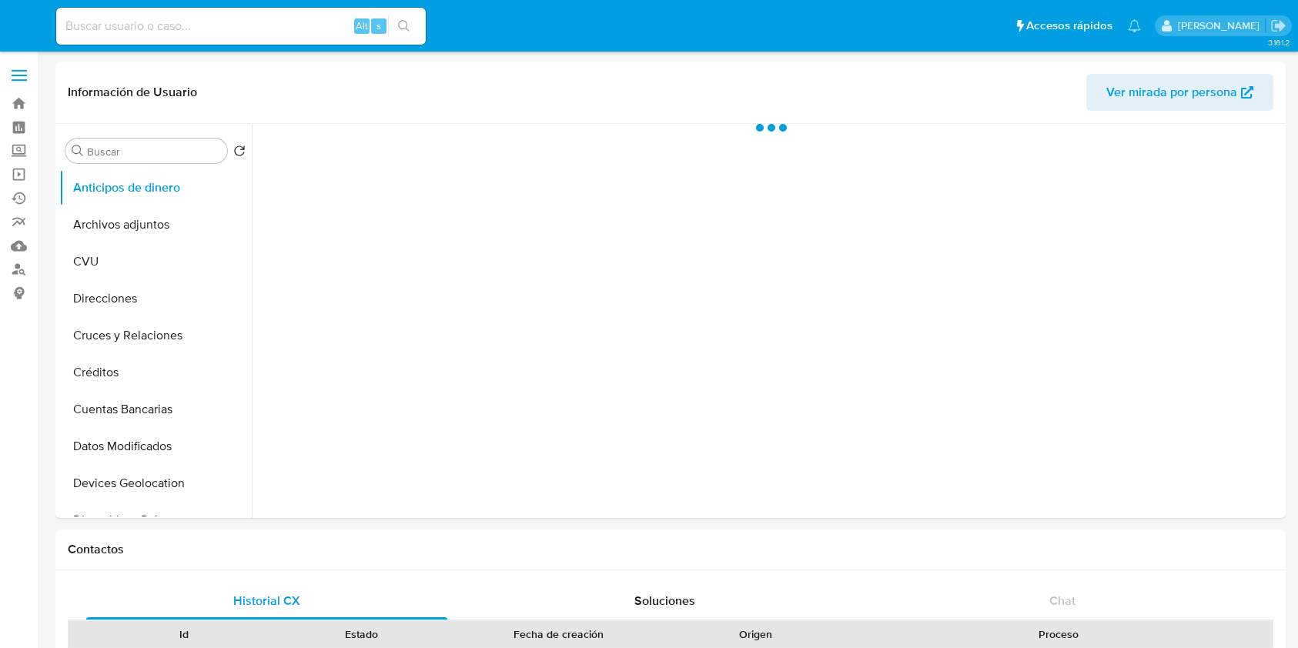
select select "10"
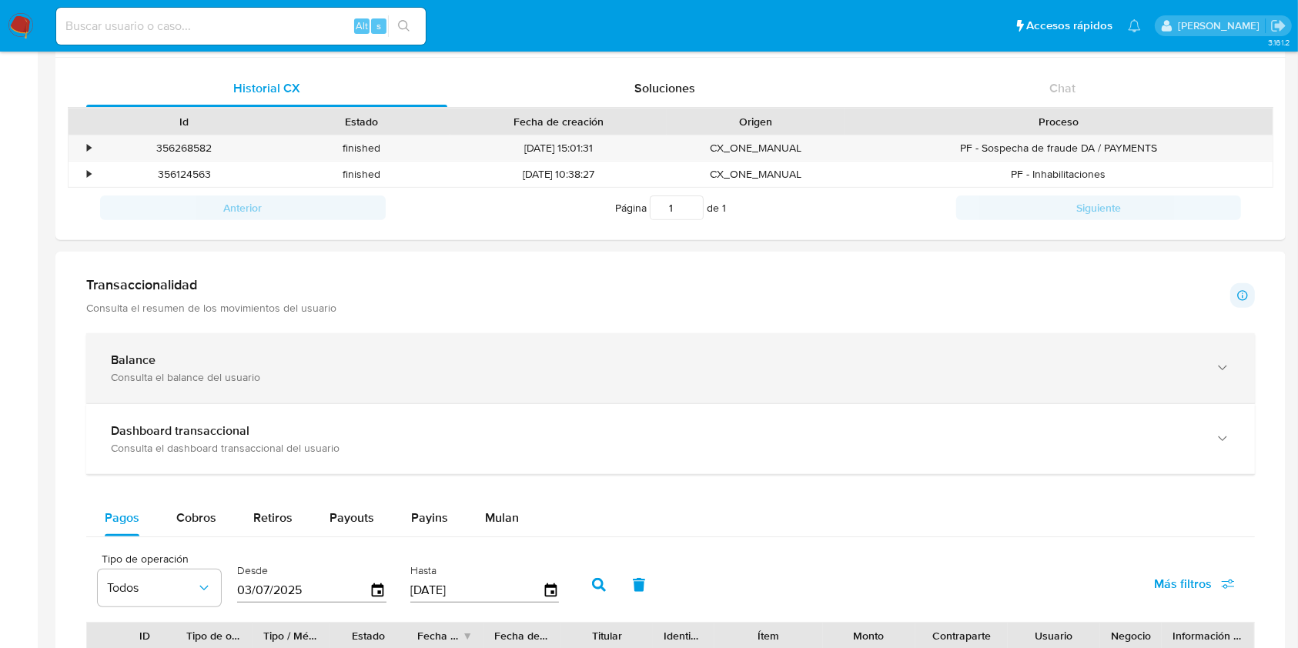
scroll to position [820, 0]
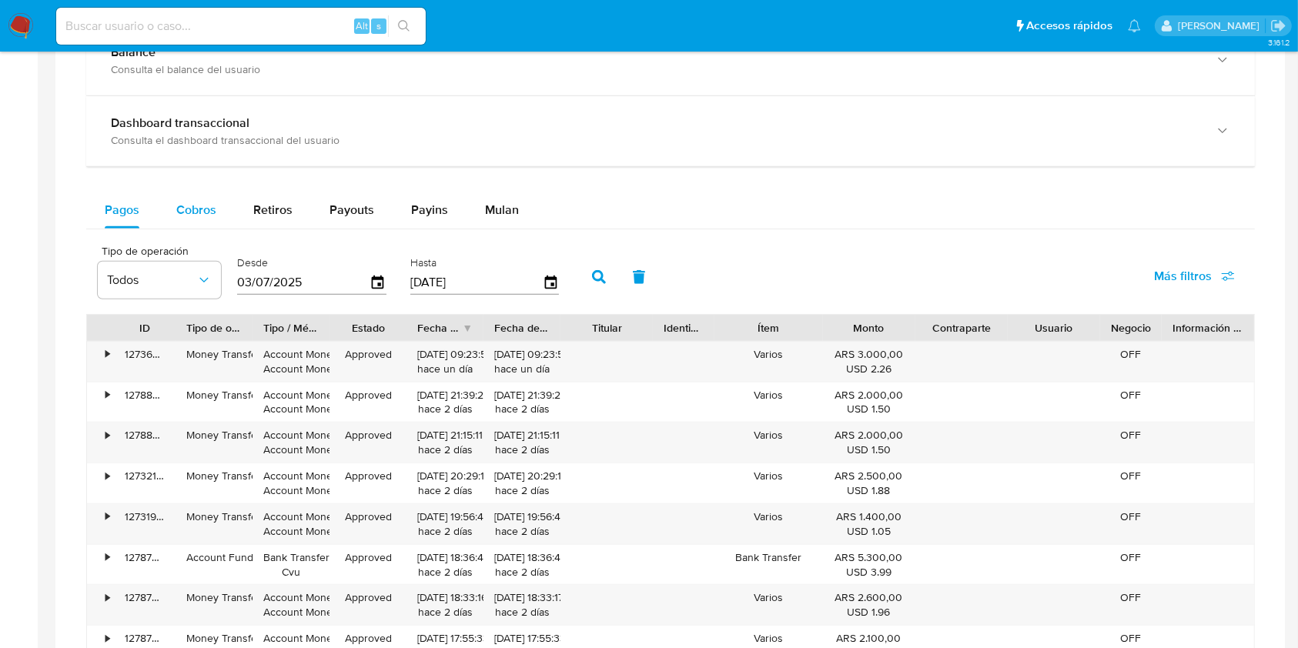
click at [189, 208] on span "Cobros" at bounding box center [196, 210] width 40 height 18
select select "10"
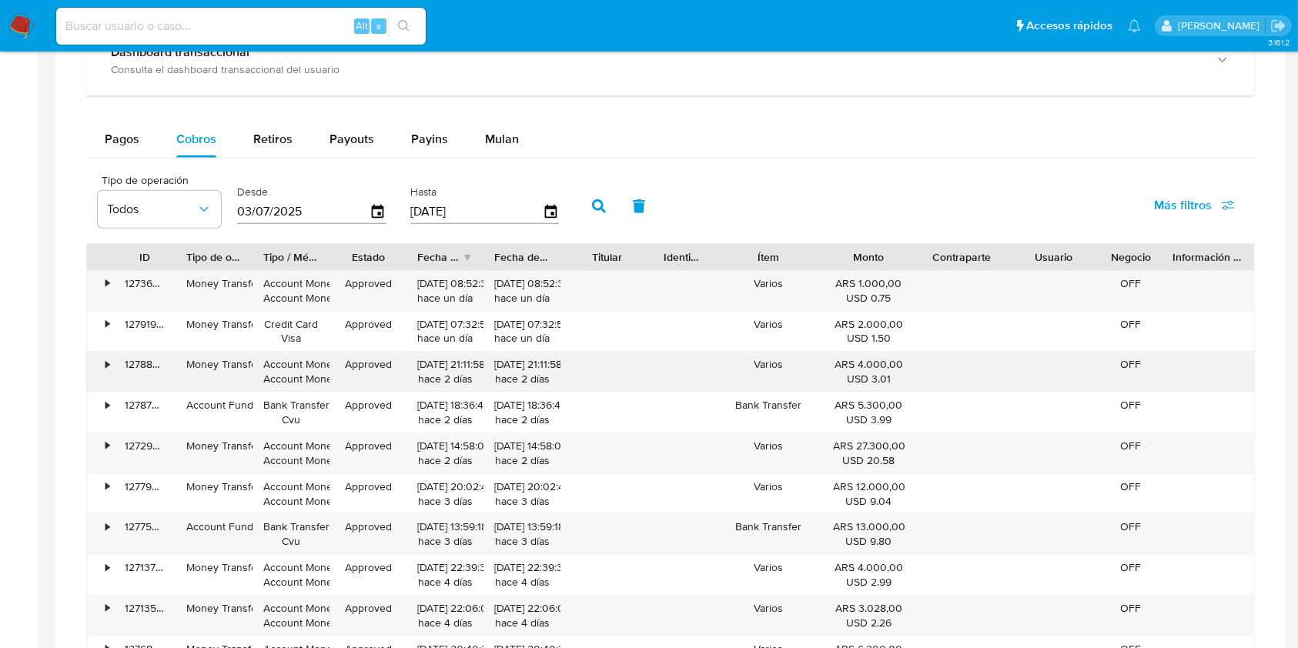
scroll to position [924, 0]
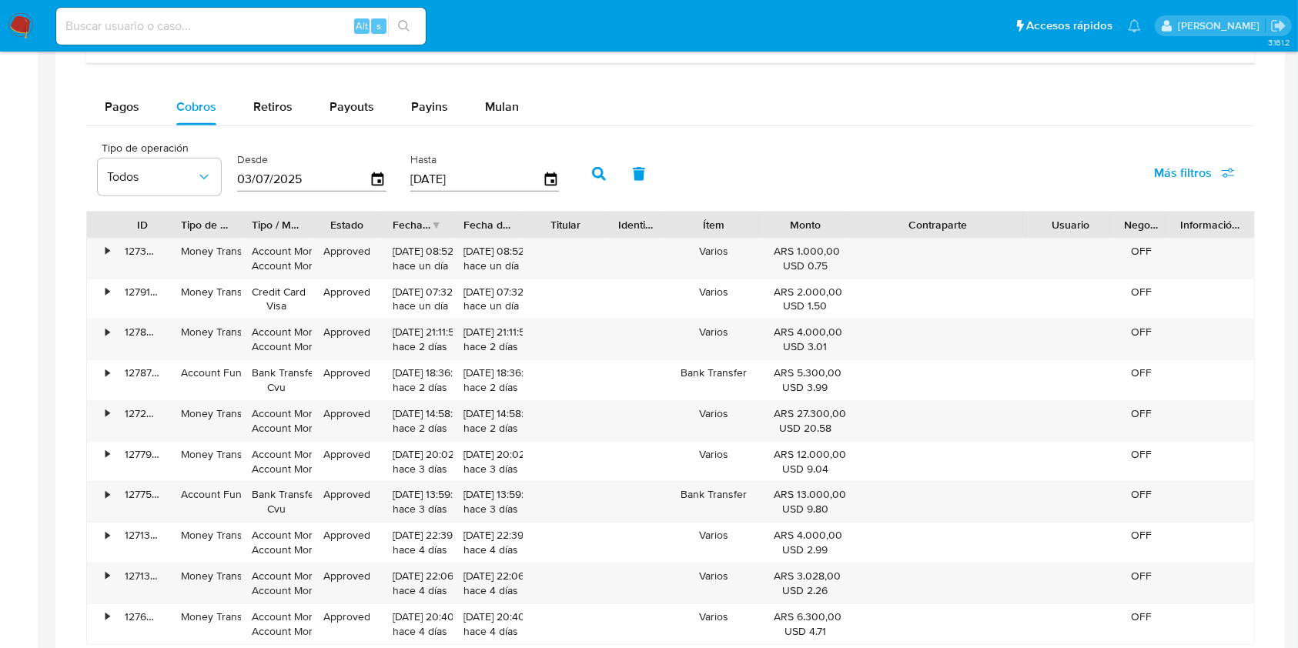
drag, startPoint x: 1014, startPoint y: 225, endPoint x: 1102, endPoint y: 237, distance: 89.4
click at [1102, 237] on div "ID Tipo de operación Tipo / Método Estado Fecha de creación Fecha de aprobación…" at bounding box center [670, 225] width 1167 height 26
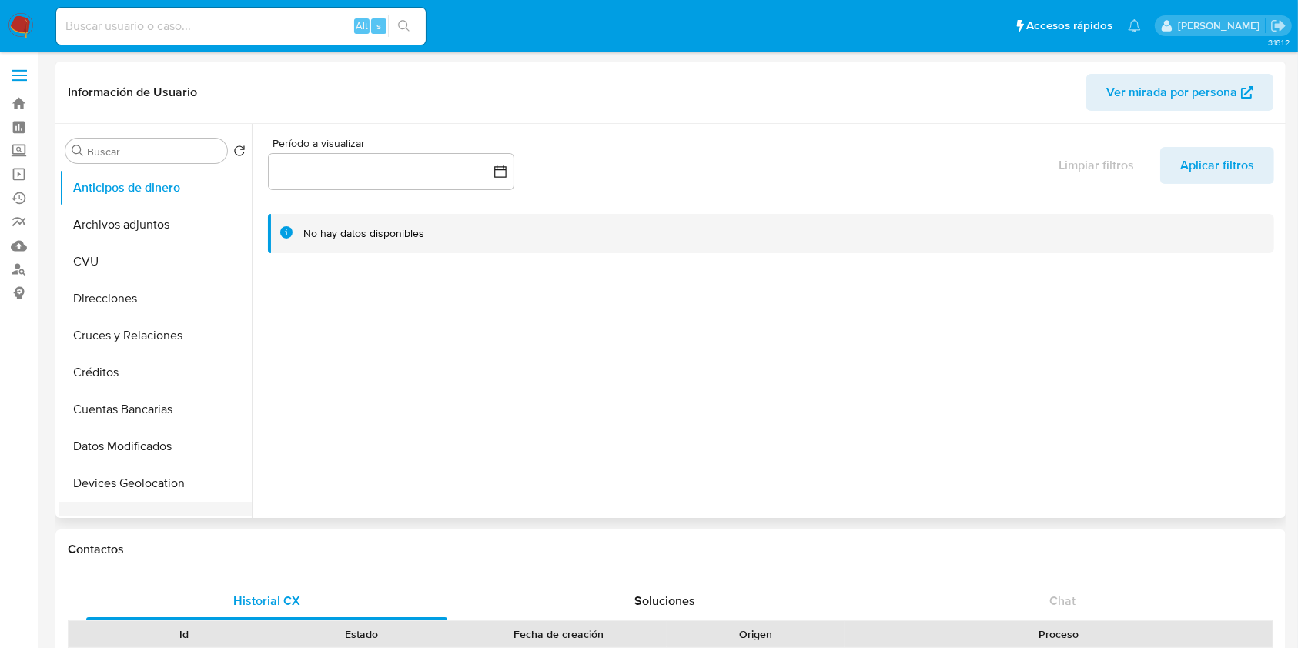
scroll to position [205, 0]
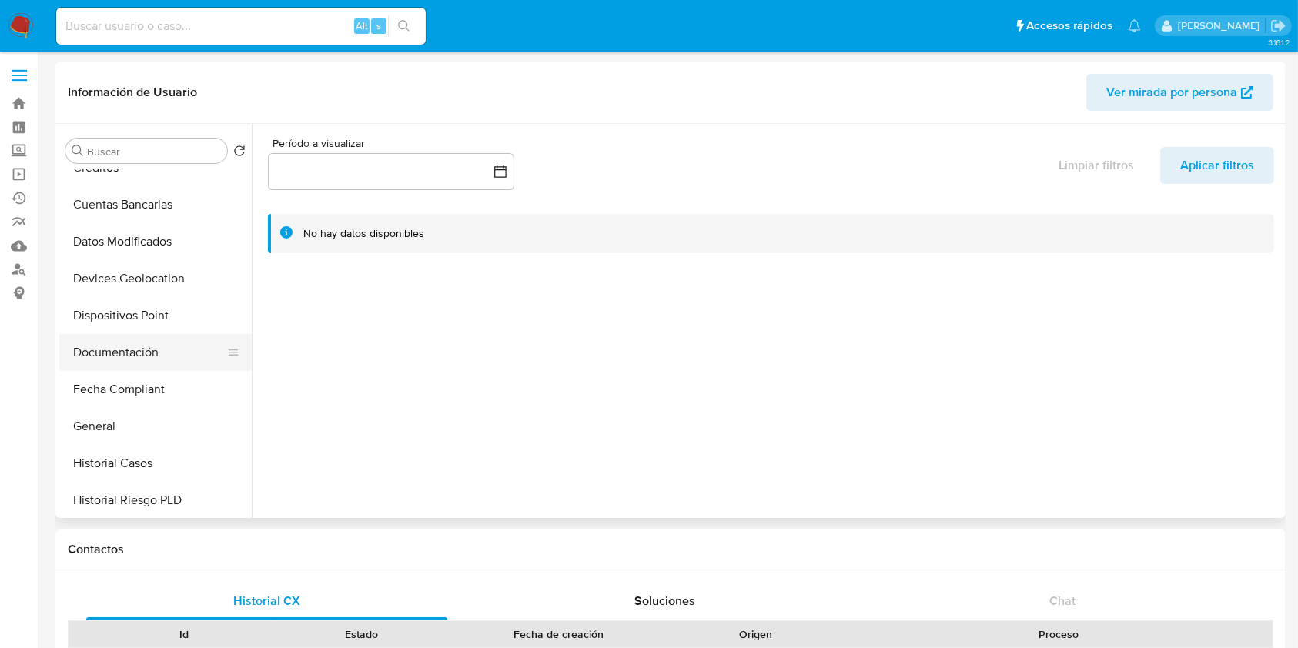
click at [131, 336] on button "Documentación" at bounding box center [149, 352] width 180 height 37
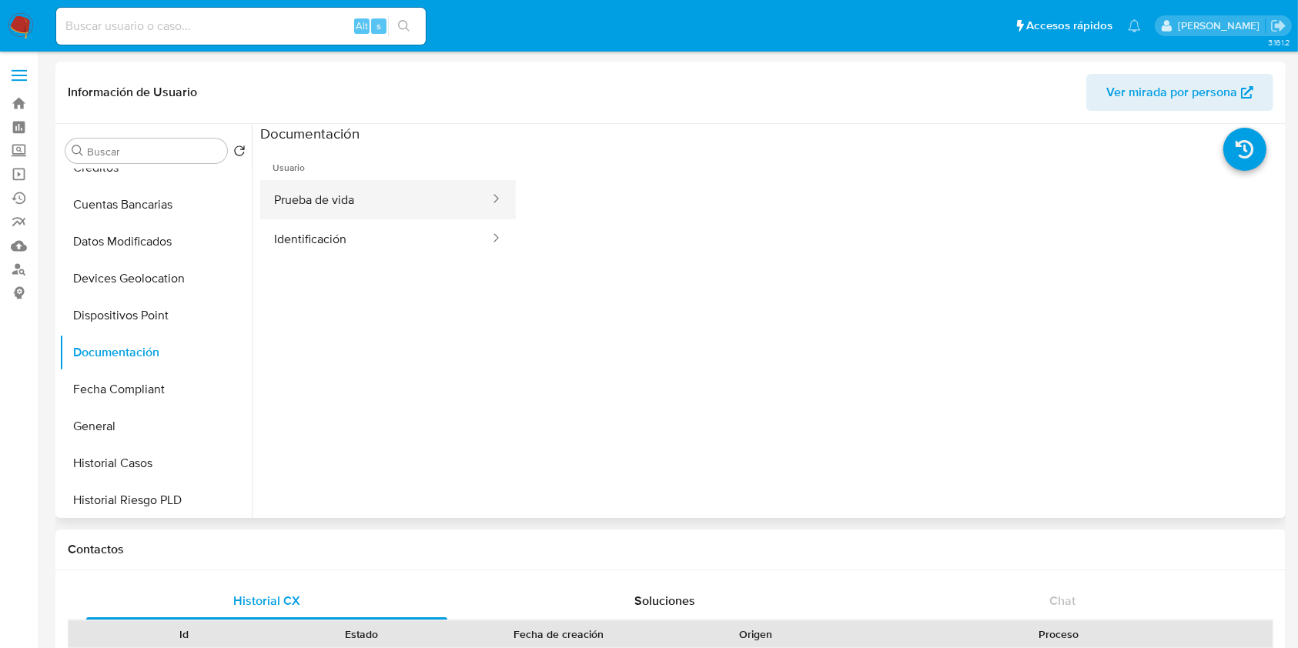
click at [340, 184] on button "Prueba de vida" at bounding box center [375, 199] width 231 height 39
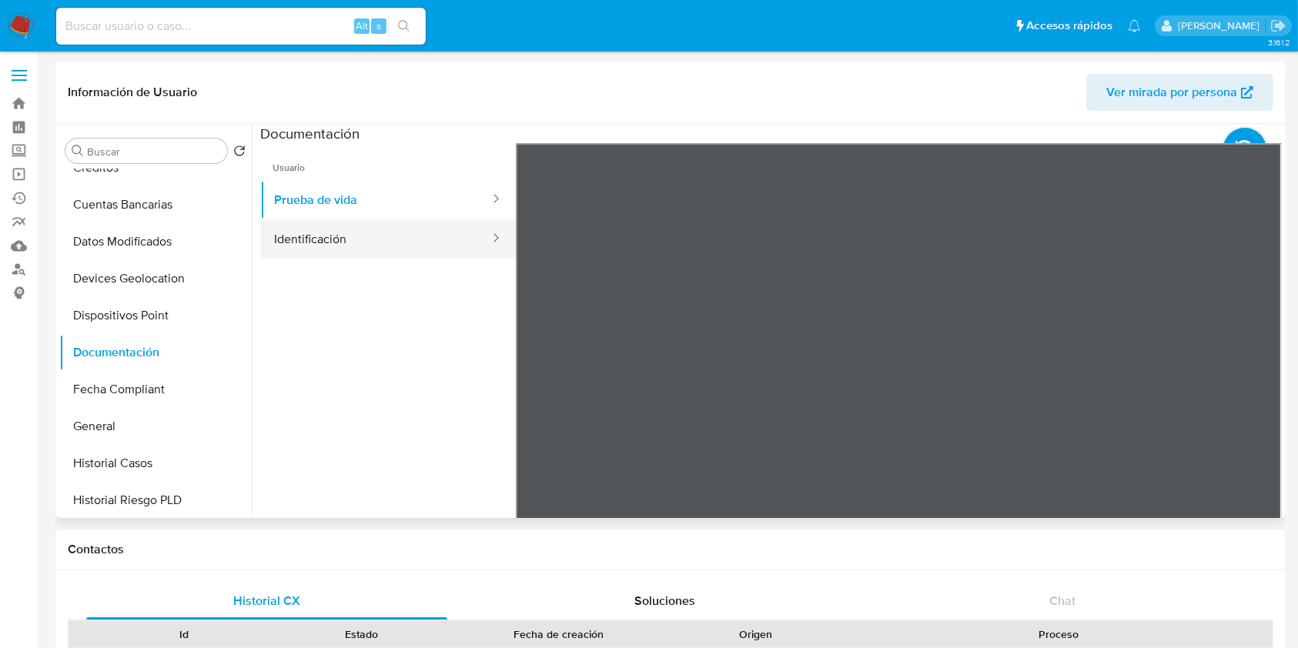
click at [378, 251] on button "Identificación" at bounding box center [375, 238] width 231 height 39
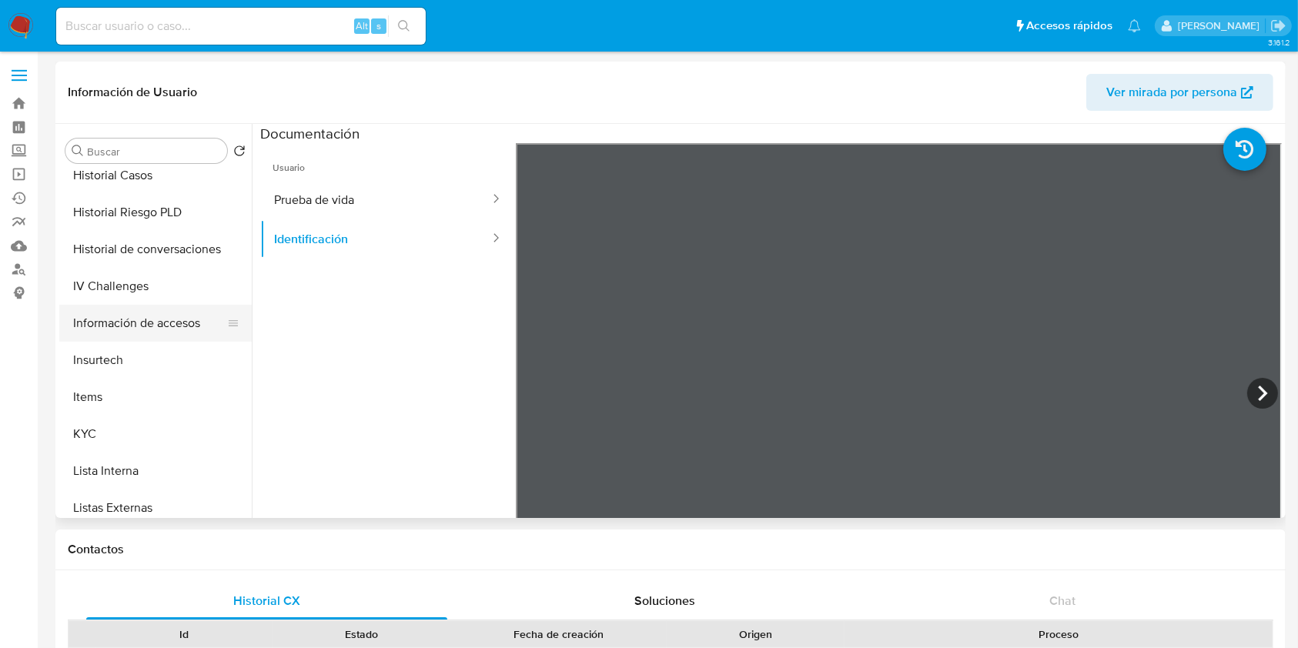
scroll to position [513, 0]
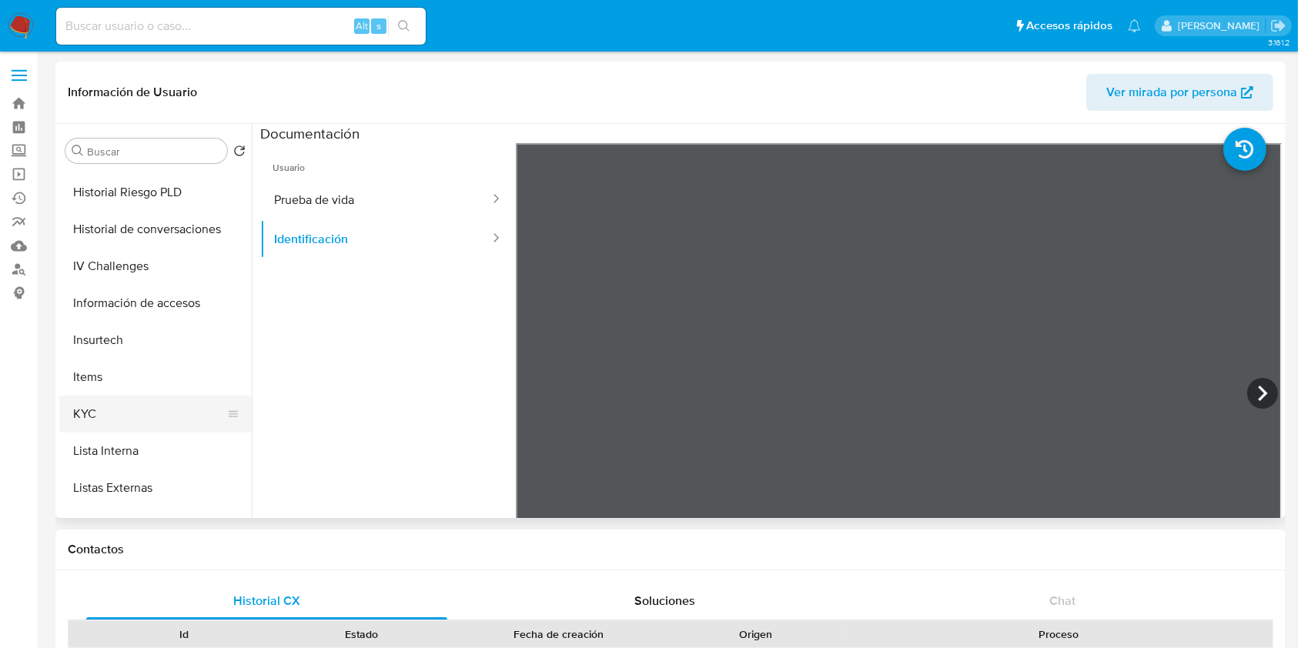
click at [109, 409] on button "KYC" at bounding box center [149, 414] width 180 height 37
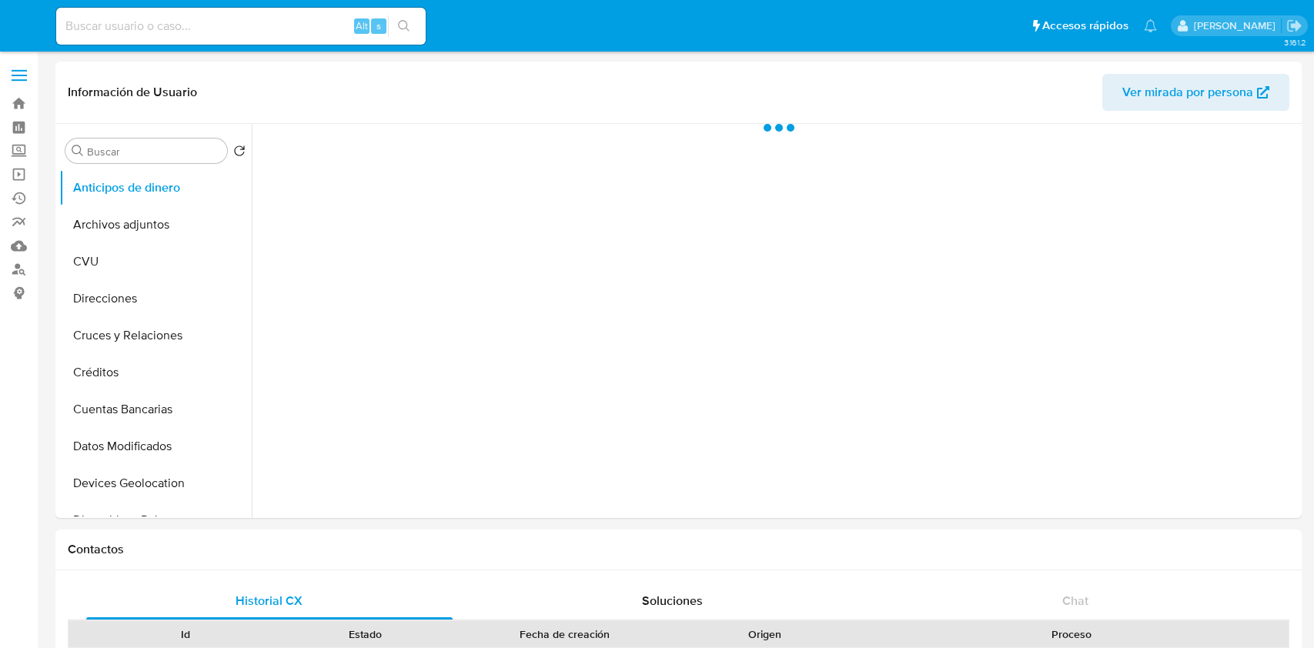
select select "10"
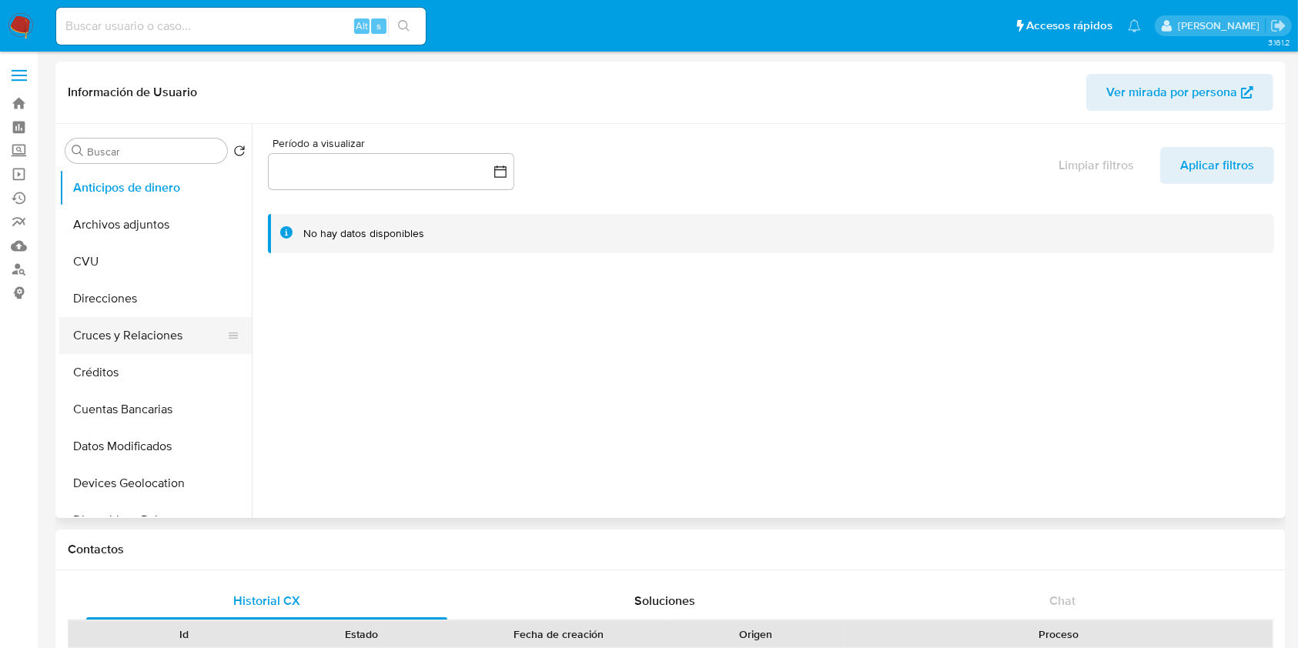
scroll to position [205, 0]
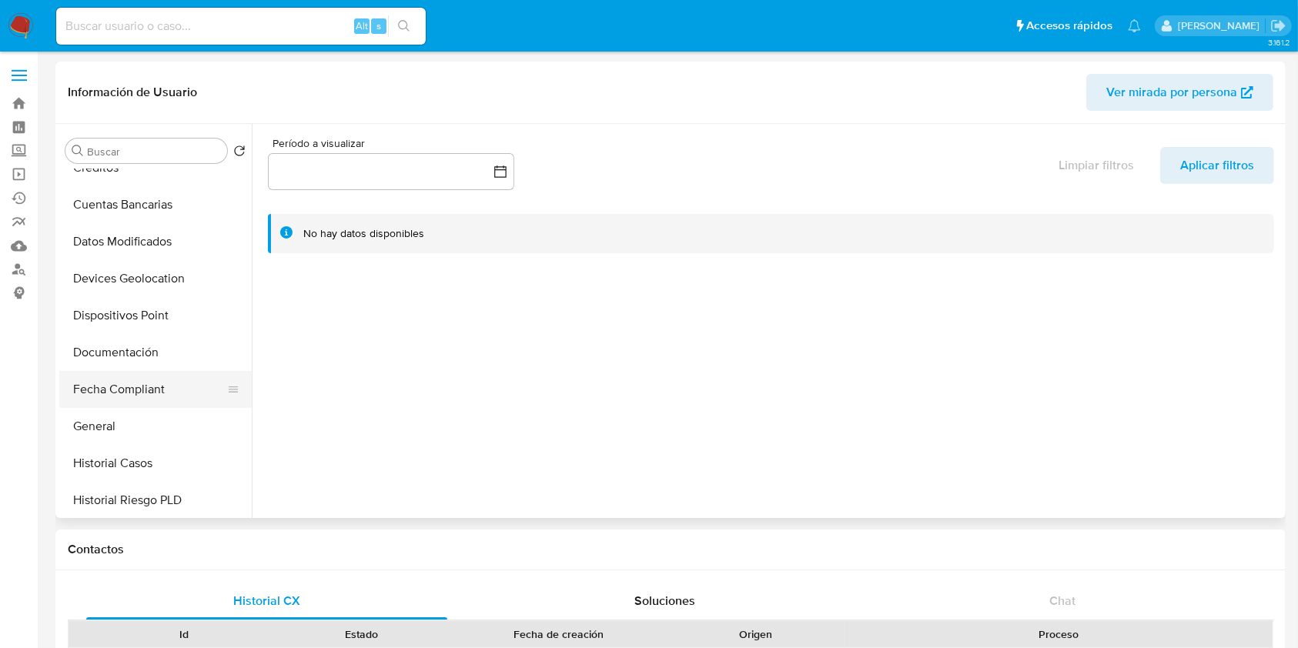
drag, startPoint x: 144, startPoint y: 378, endPoint x: 148, endPoint y: 369, distance: 9.3
click at [145, 376] on button "Fecha Compliant" at bounding box center [155, 389] width 192 height 37
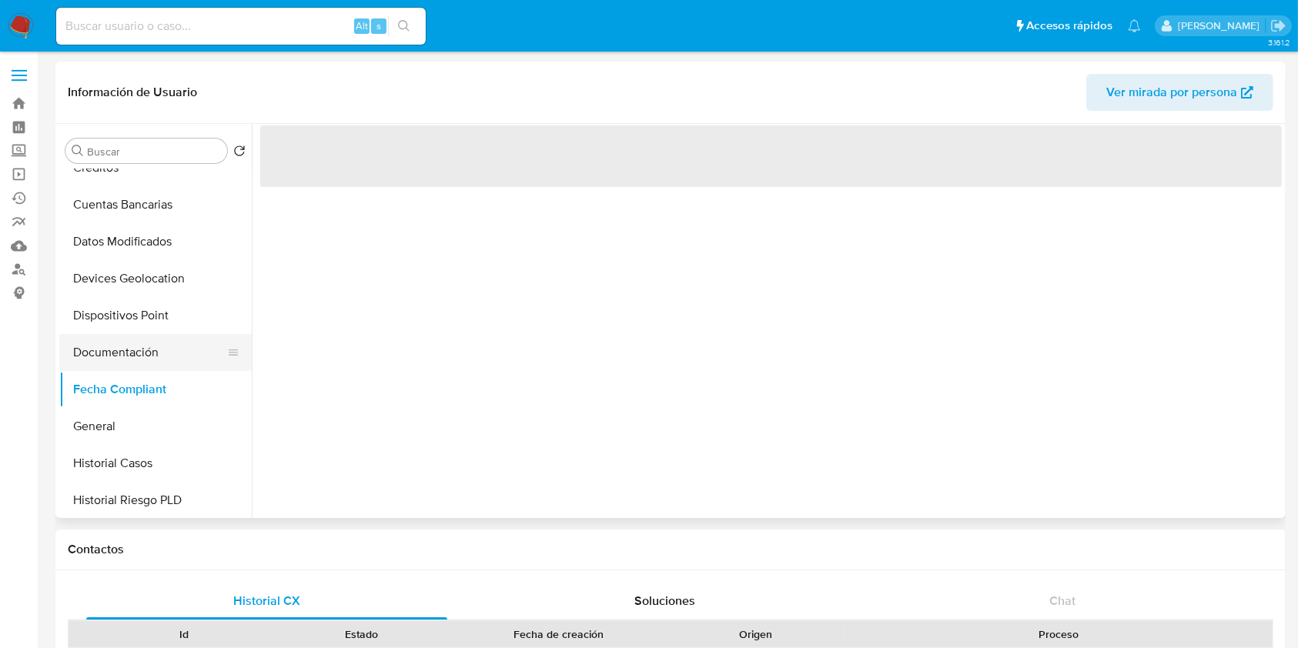
click at [149, 342] on button "Documentación" at bounding box center [149, 352] width 180 height 37
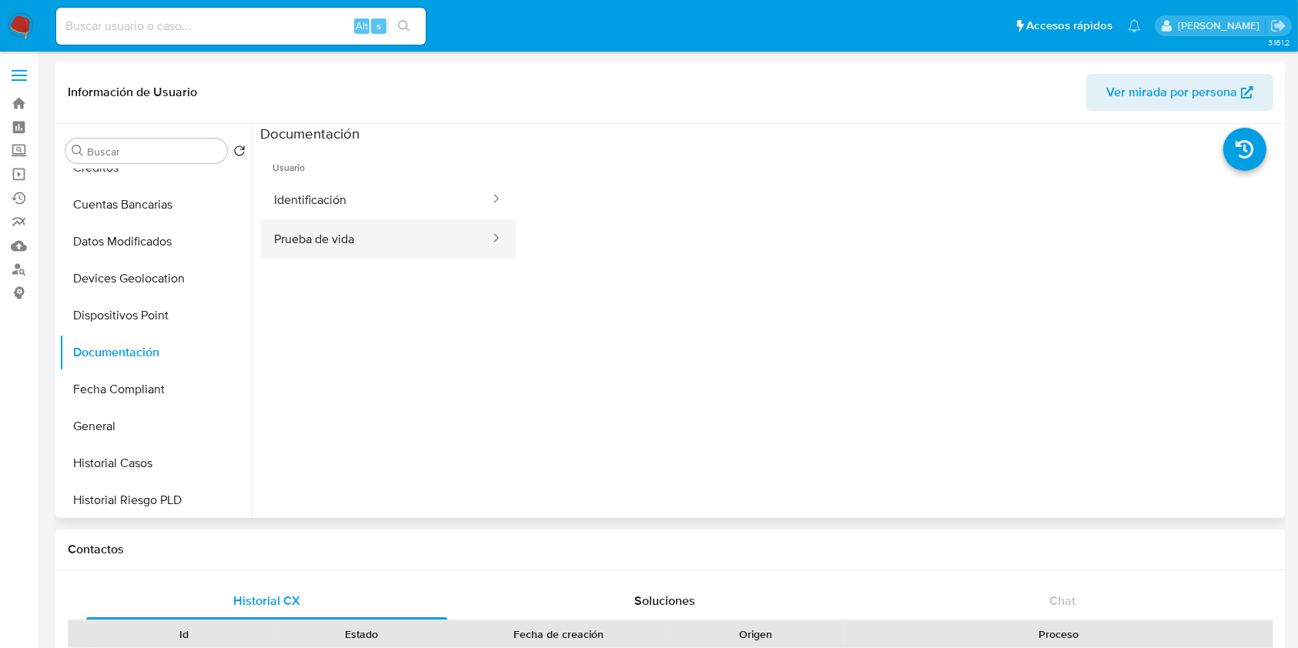
click at [358, 222] on button "Prueba de vida" at bounding box center [375, 238] width 231 height 39
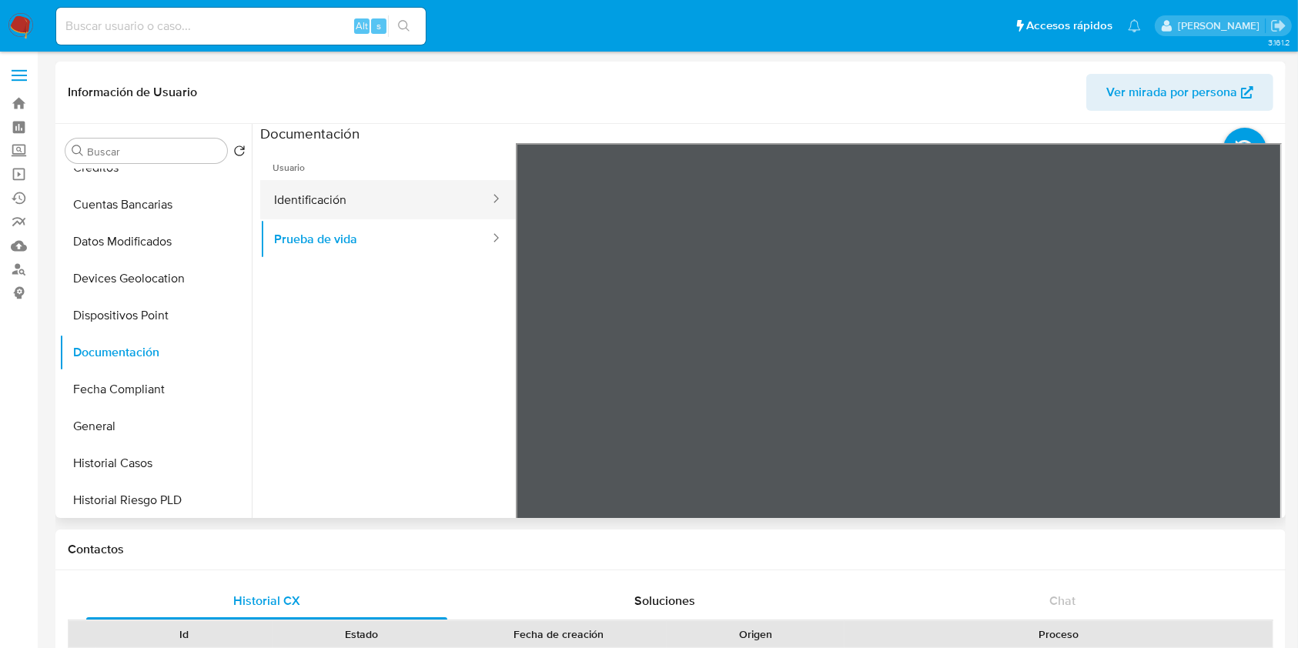
click at [343, 181] on button "Identificación" at bounding box center [375, 199] width 231 height 39
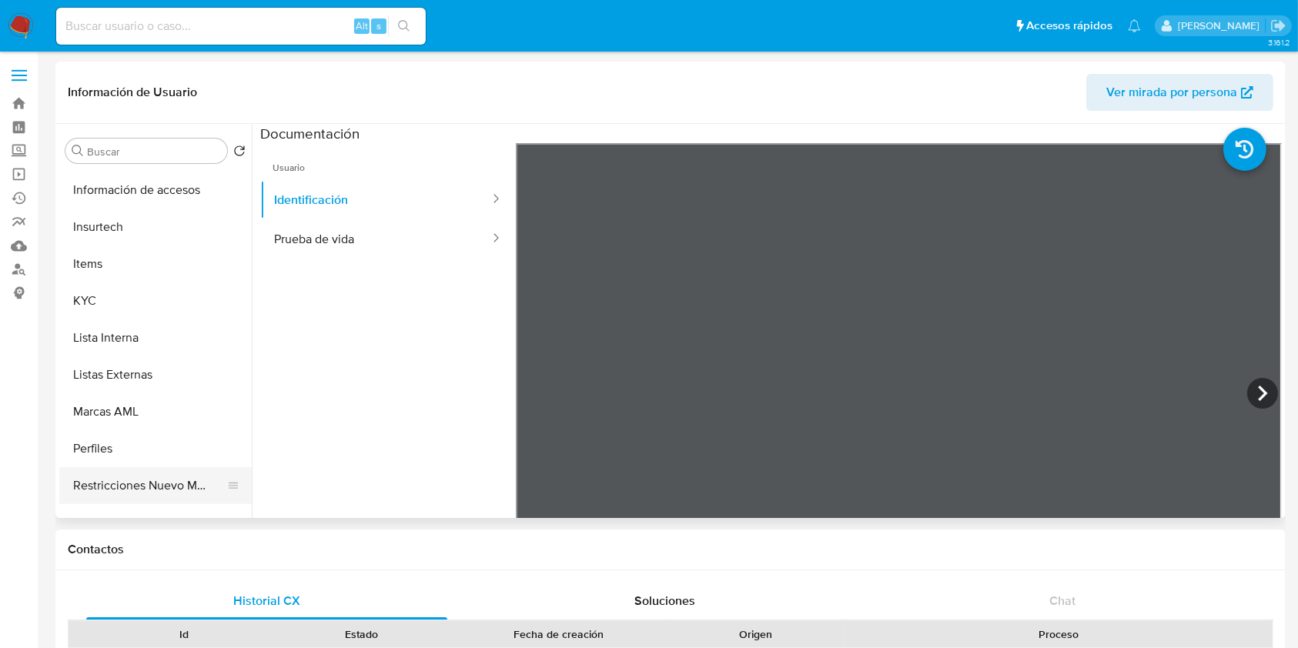
scroll to position [718, 0]
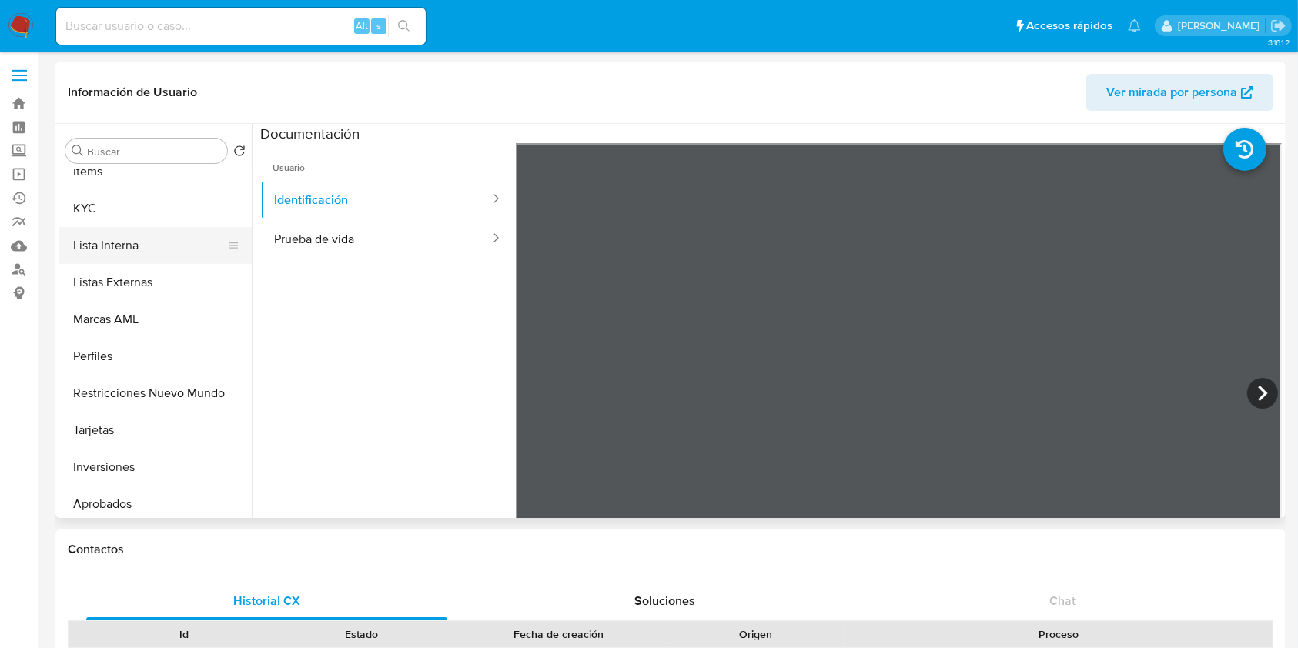
drag, startPoint x: 146, startPoint y: 203, endPoint x: 192, endPoint y: 249, distance: 65.3
click at [145, 203] on button "KYC" at bounding box center [155, 208] width 192 height 37
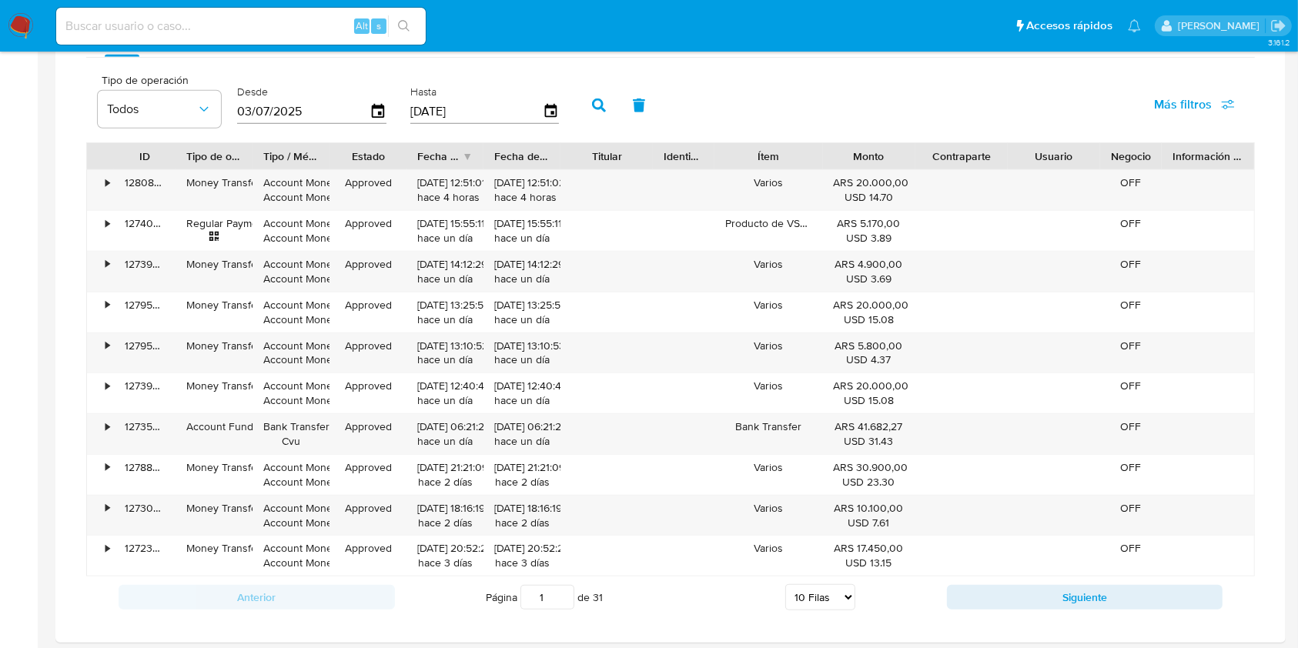
scroll to position [1026, 0]
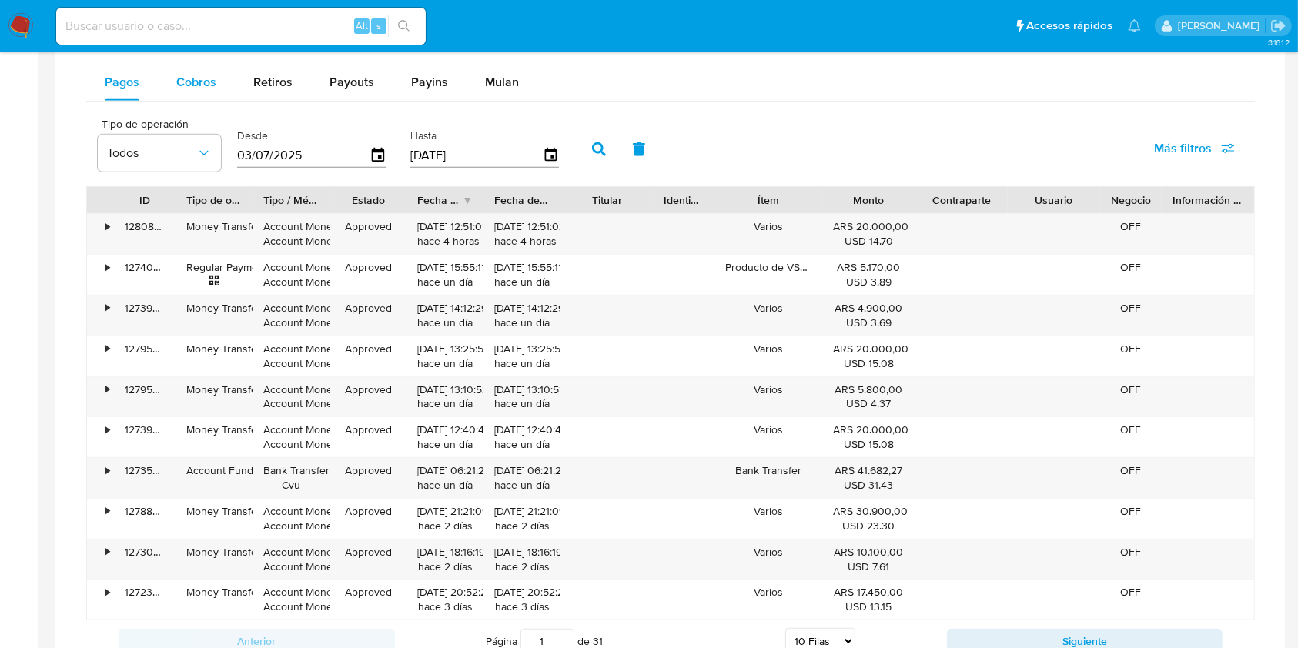
click at [182, 92] on div "Cobros" at bounding box center [196, 82] width 40 height 37
select select "10"
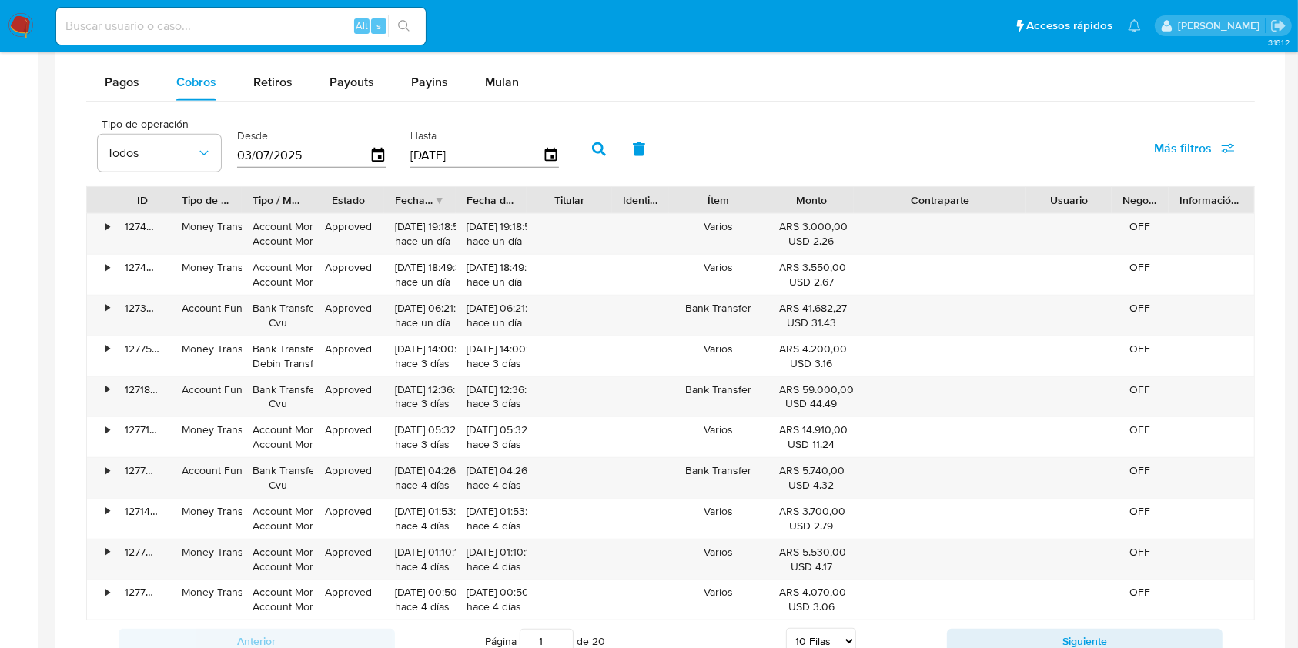
drag, startPoint x: 1012, startPoint y: 202, endPoint x: 1092, endPoint y: 199, distance: 80.1
click at [1092, 199] on div "ID Tipo de operación Tipo / Método Estado Fecha de creación Fecha de aprobación…" at bounding box center [670, 200] width 1167 height 26
